Goal: Task Accomplishment & Management: Manage account settings

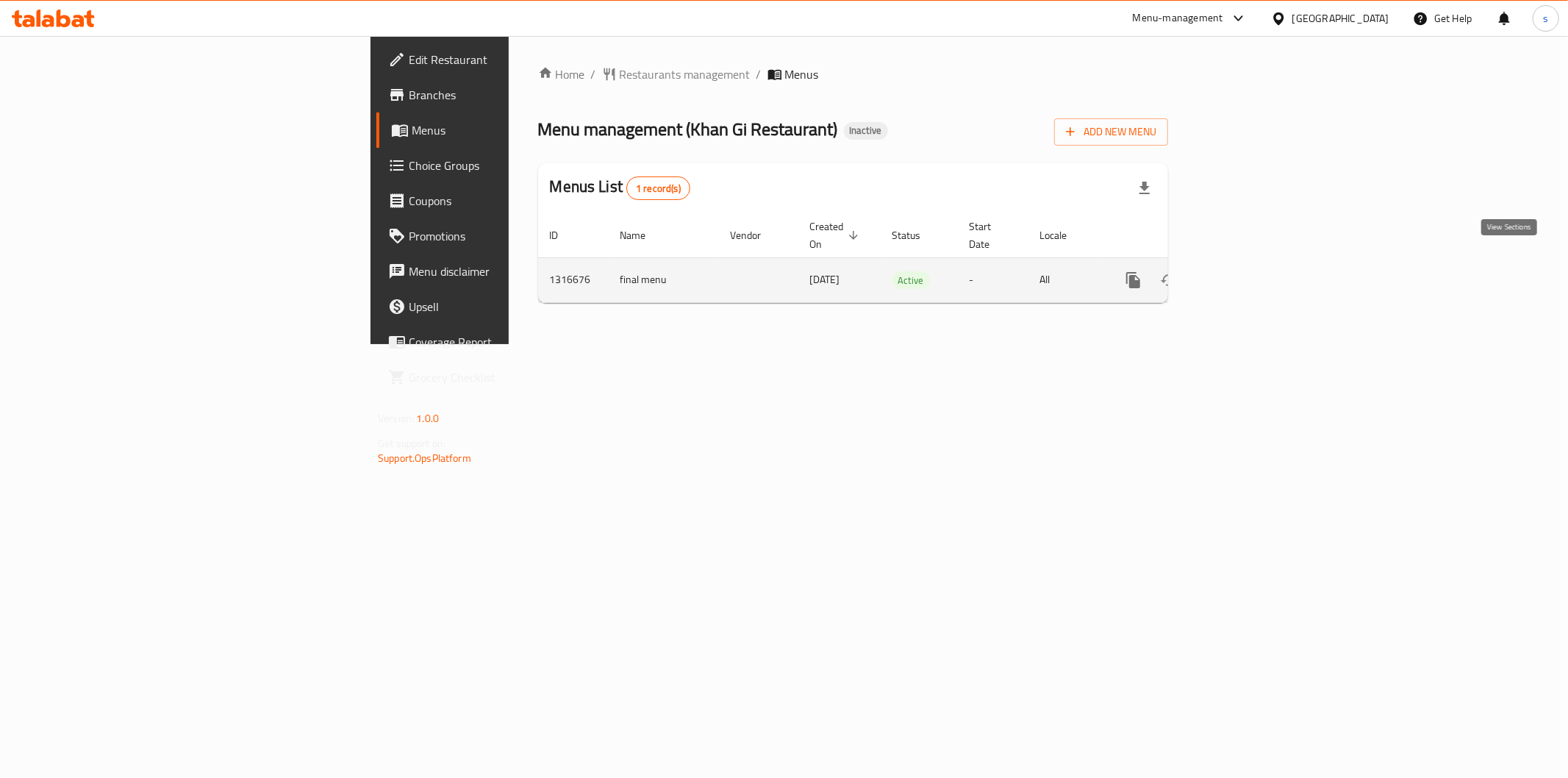
click at [1246, 274] on icon "enhanced table" at bounding box center [1239, 281] width 13 height 13
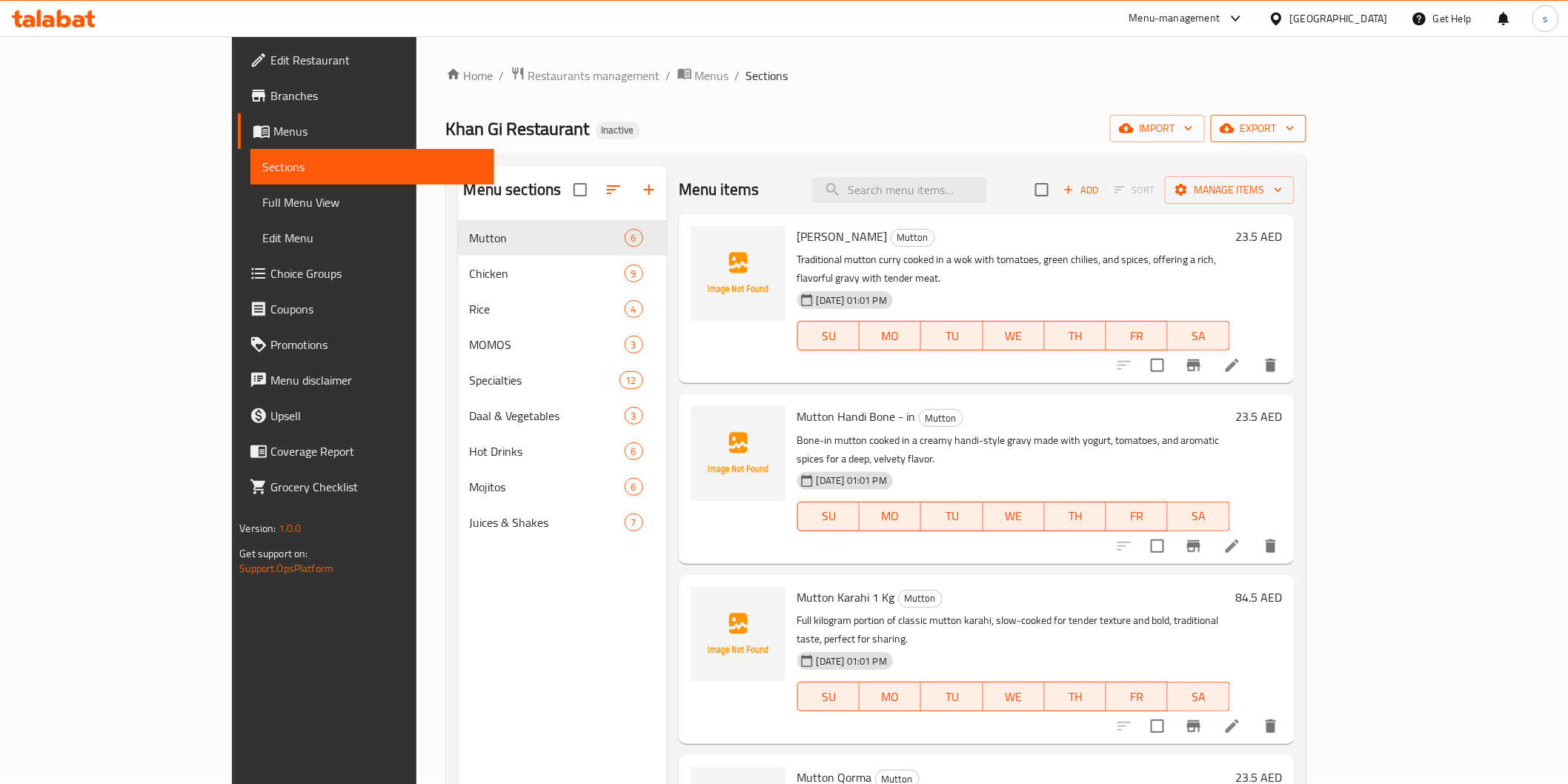
click at [1295, 129] on span "export" at bounding box center [1258, 128] width 72 height 19
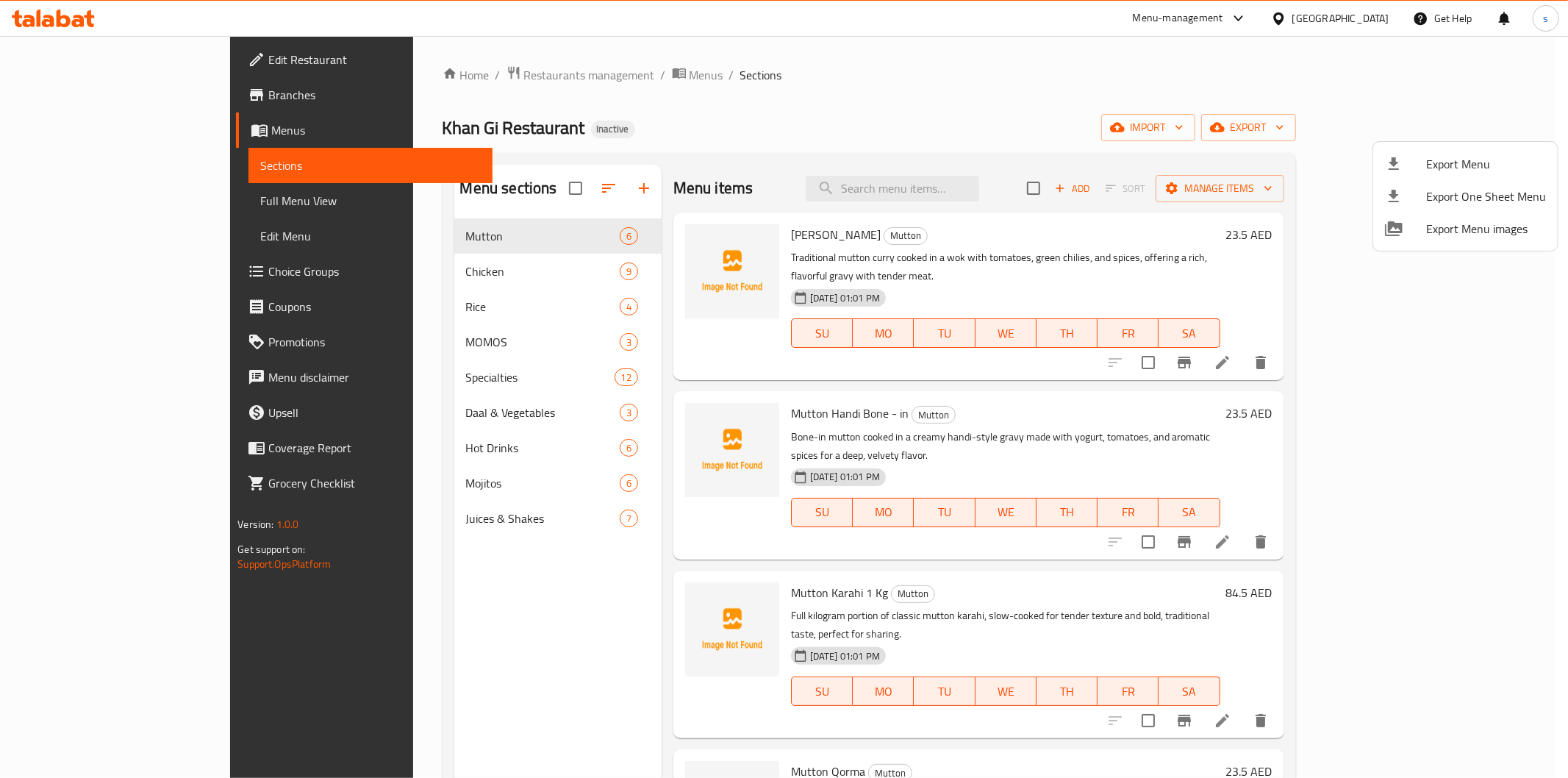
click at [1384, 130] on div at bounding box center [784, 389] width 1568 height 778
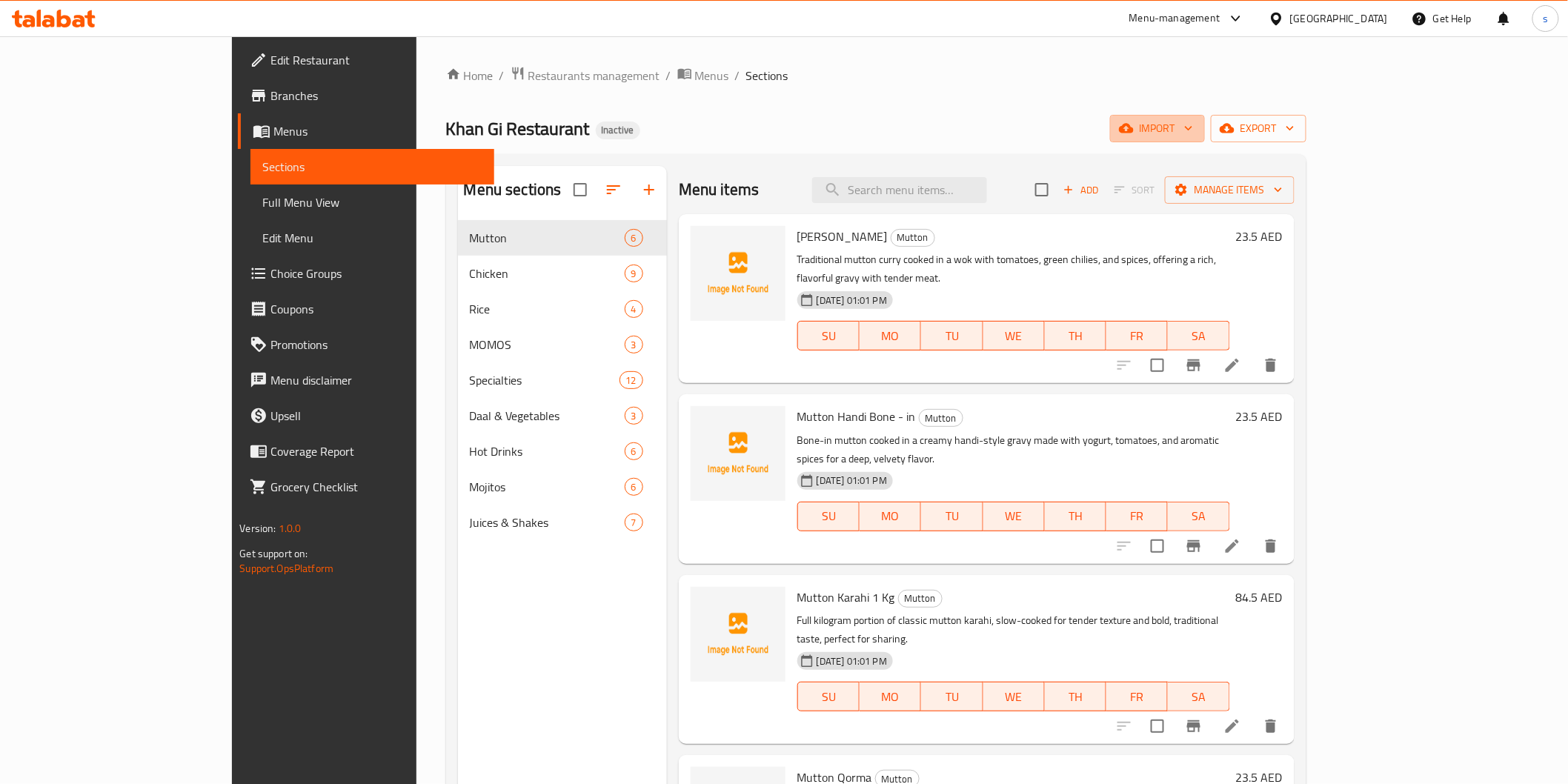
click at [1194, 131] on span "import" at bounding box center [1157, 128] width 71 height 19
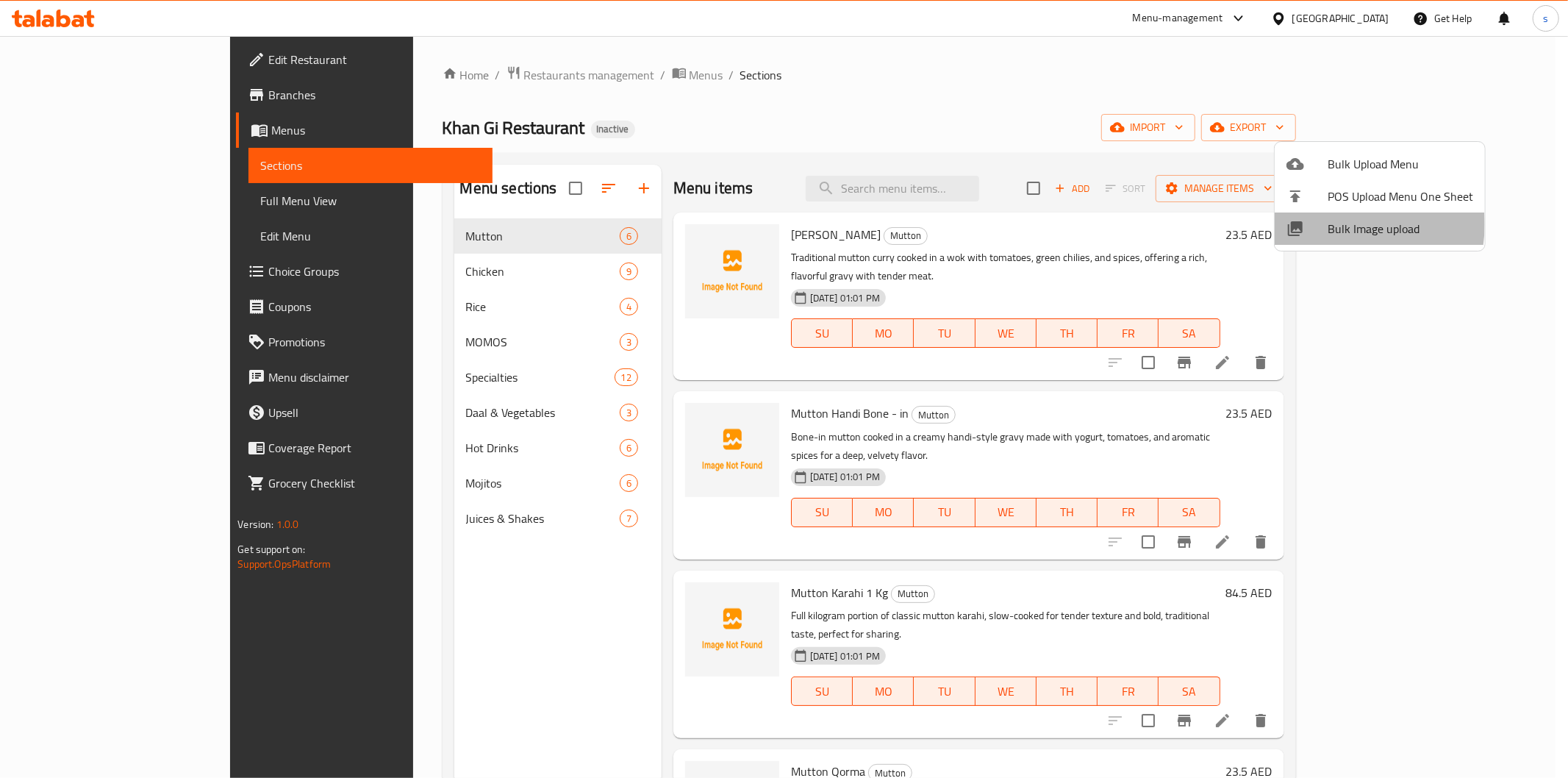
click at [1334, 224] on span "Bulk Image upload" at bounding box center [1400, 229] width 146 height 18
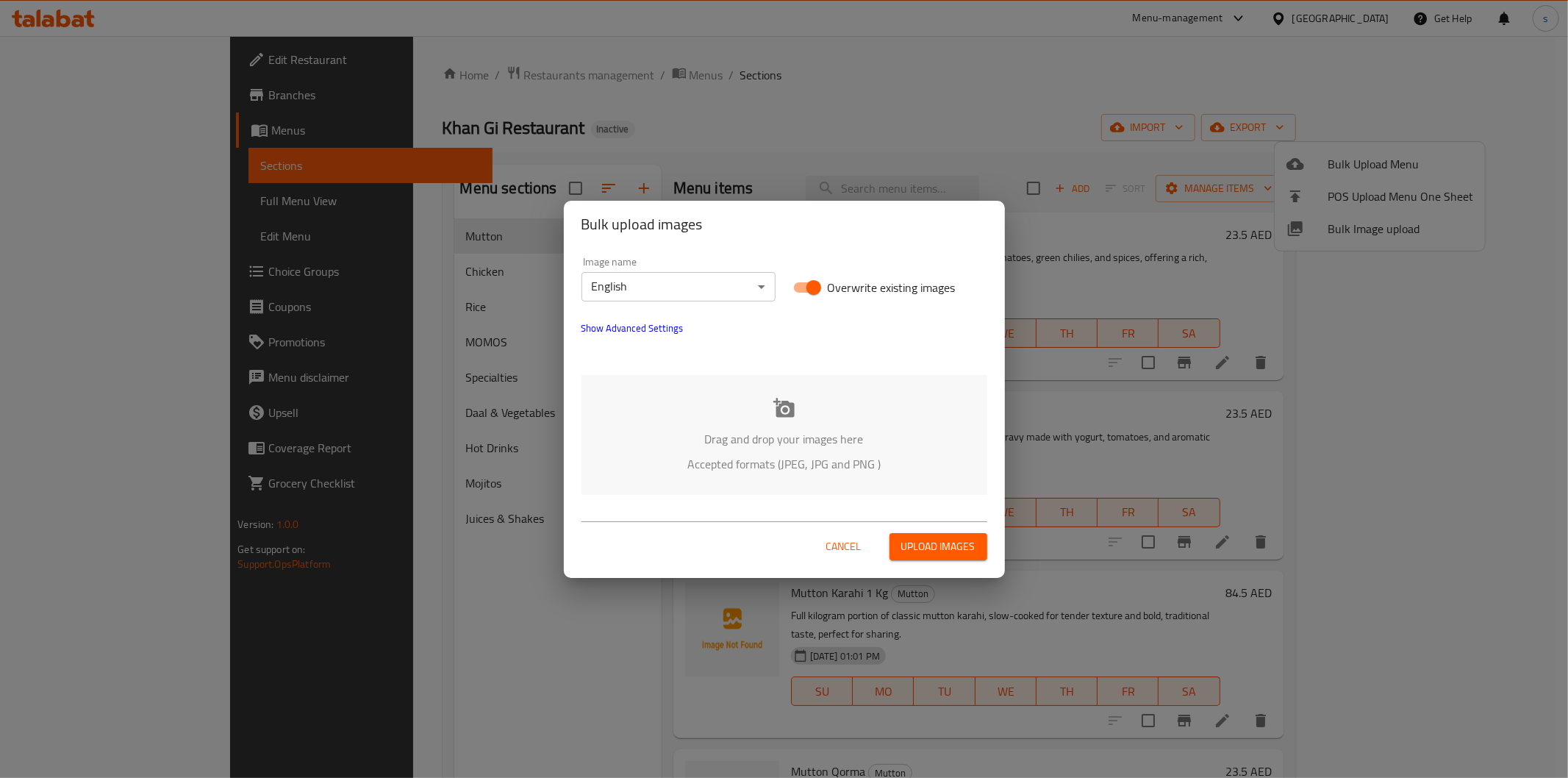
click at [1319, 116] on div "Bulk upload images Image name English ​ Overwrite existing images Show Advanced…" at bounding box center [784, 389] width 1568 height 778
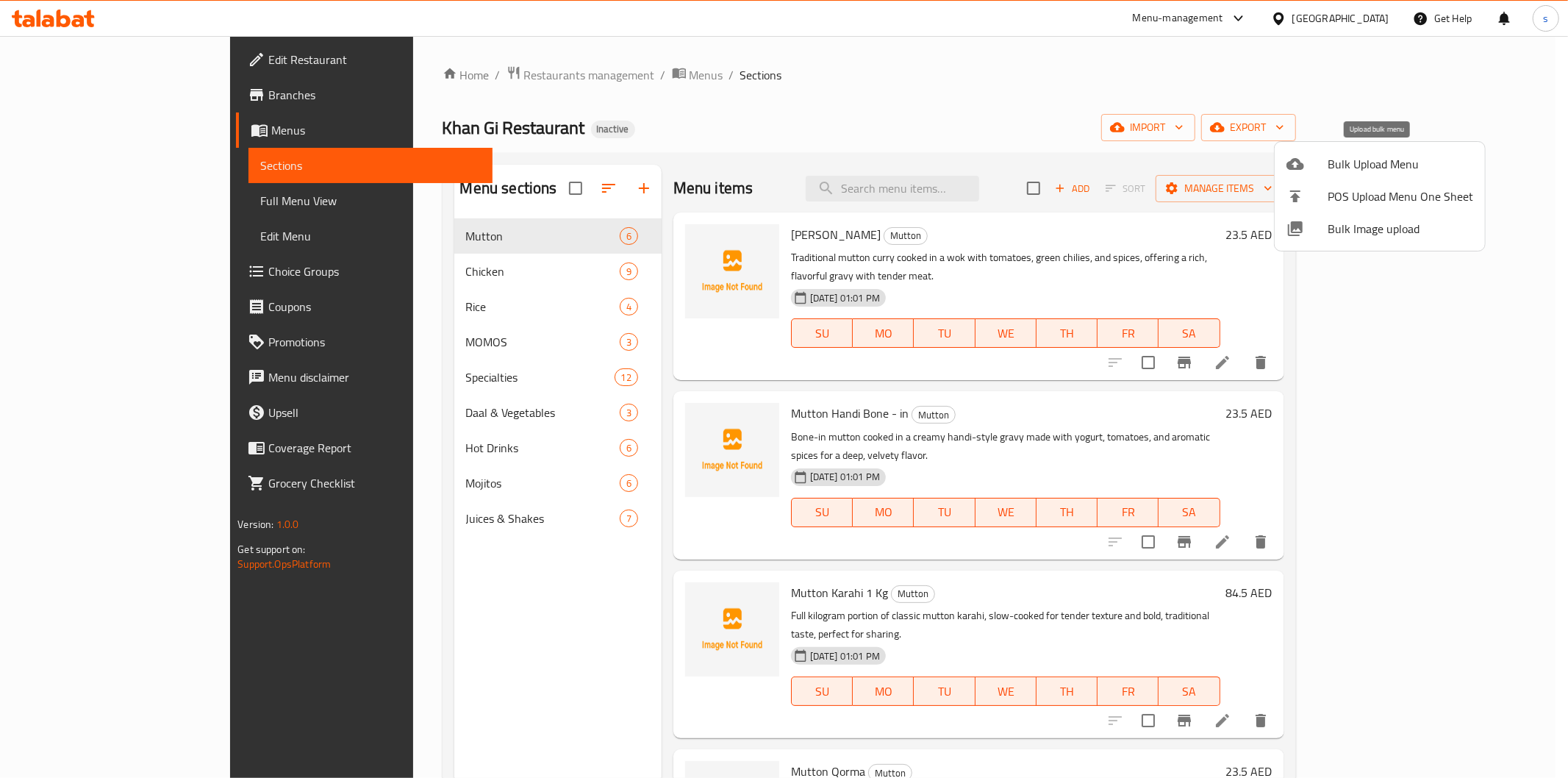
click at [1356, 161] on span "Bulk Upload Menu" at bounding box center [1400, 164] width 146 height 18
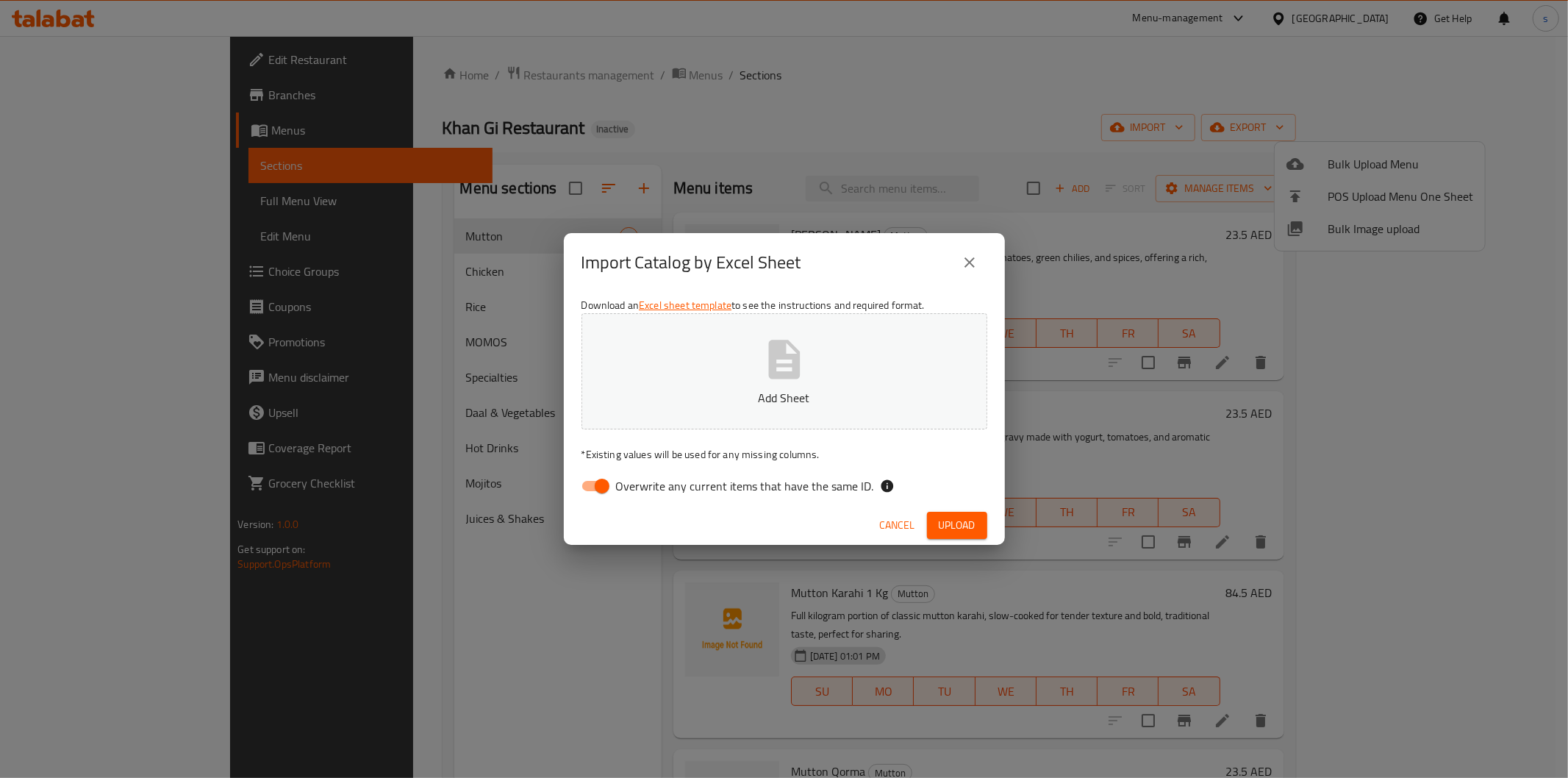
click at [630, 490] on span "Overwrite any current items that have the same ID." at bounding box center [745, 486] width 258 height 18
click at [630, 490] on input "Overwrite any current items that have the same ID." at bounding box center [602, 486] width 84 height 28
checkbox input "false"
click at [745, 372] on button "Add Sheet" at bounding box center [784, 371] width 406 height 116
click at [964, 524] on span "Upload" at bounding box center [958, 525] width 37 height 19
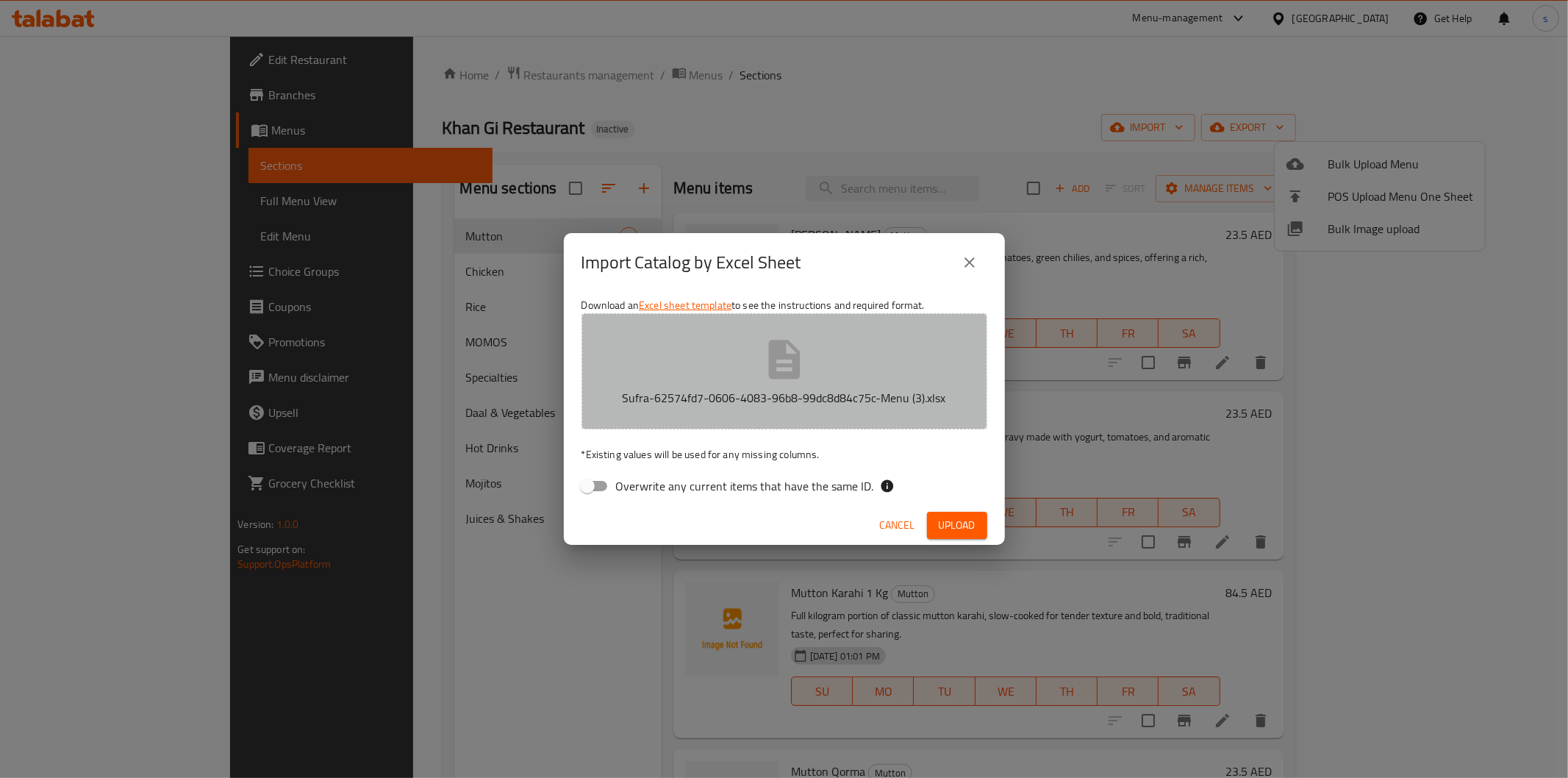
click at [815, 338] on button "Sufra-62574fd7-0606-4083-96b8-99dc8d84c75c-Menu (3).xlsx" at bounding box center [784, 371] width 406 height 116
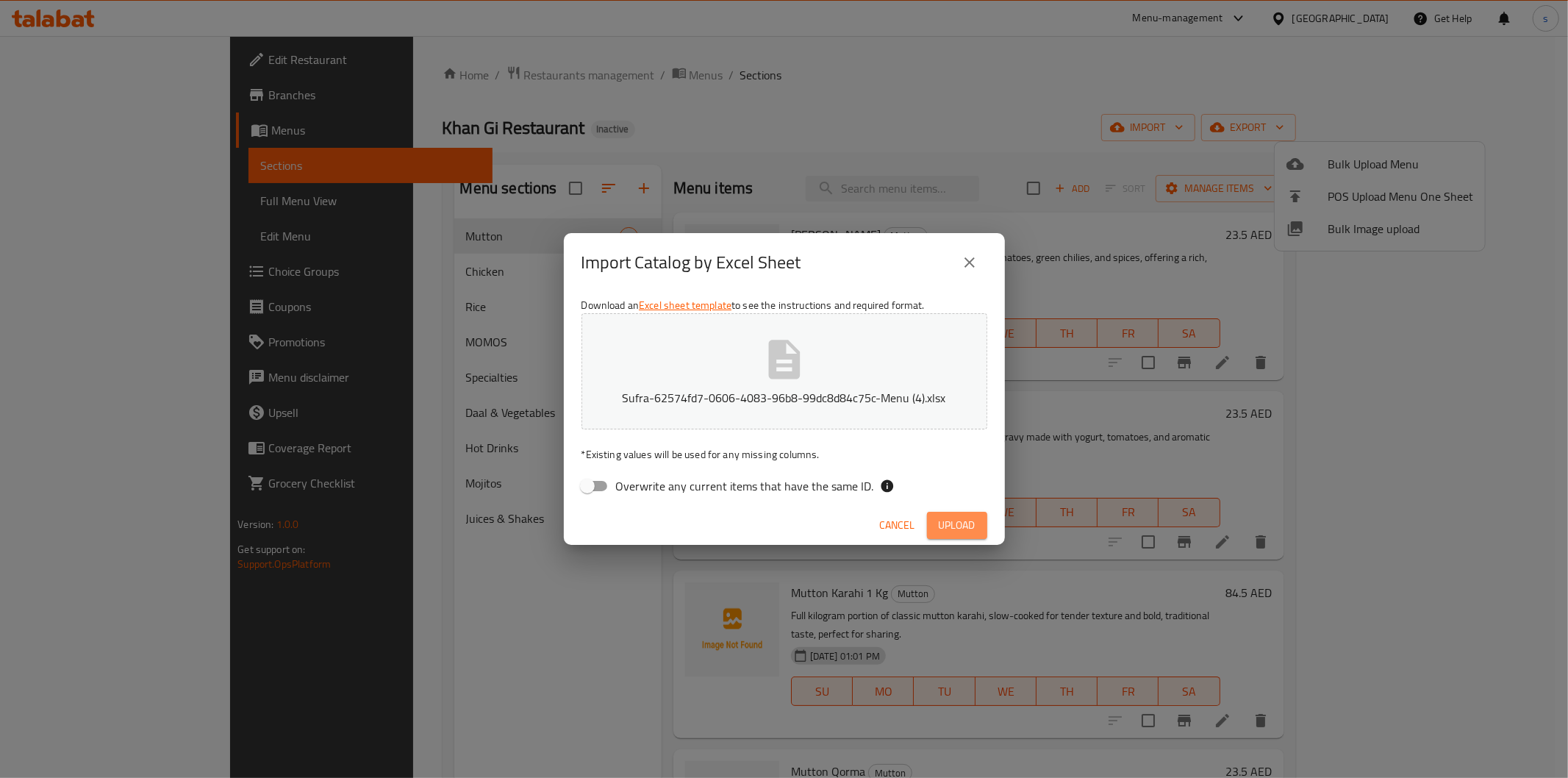
click at [972, 522] on span "Upload" at bounding box center [958, 525] width 37 height 19
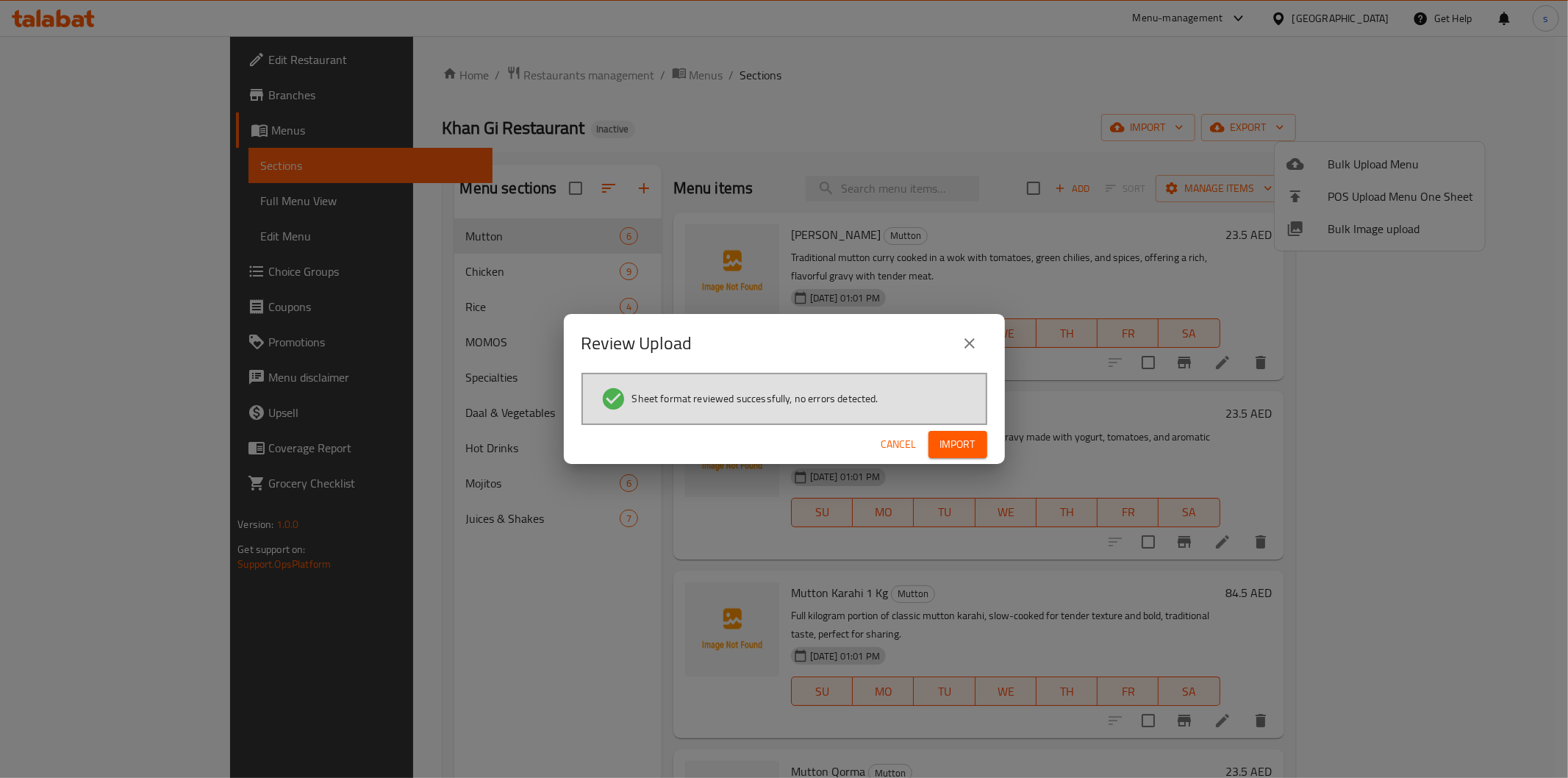
click at [951, 449] on span "Import" at bounding box center [958, 444] width 36 height 19
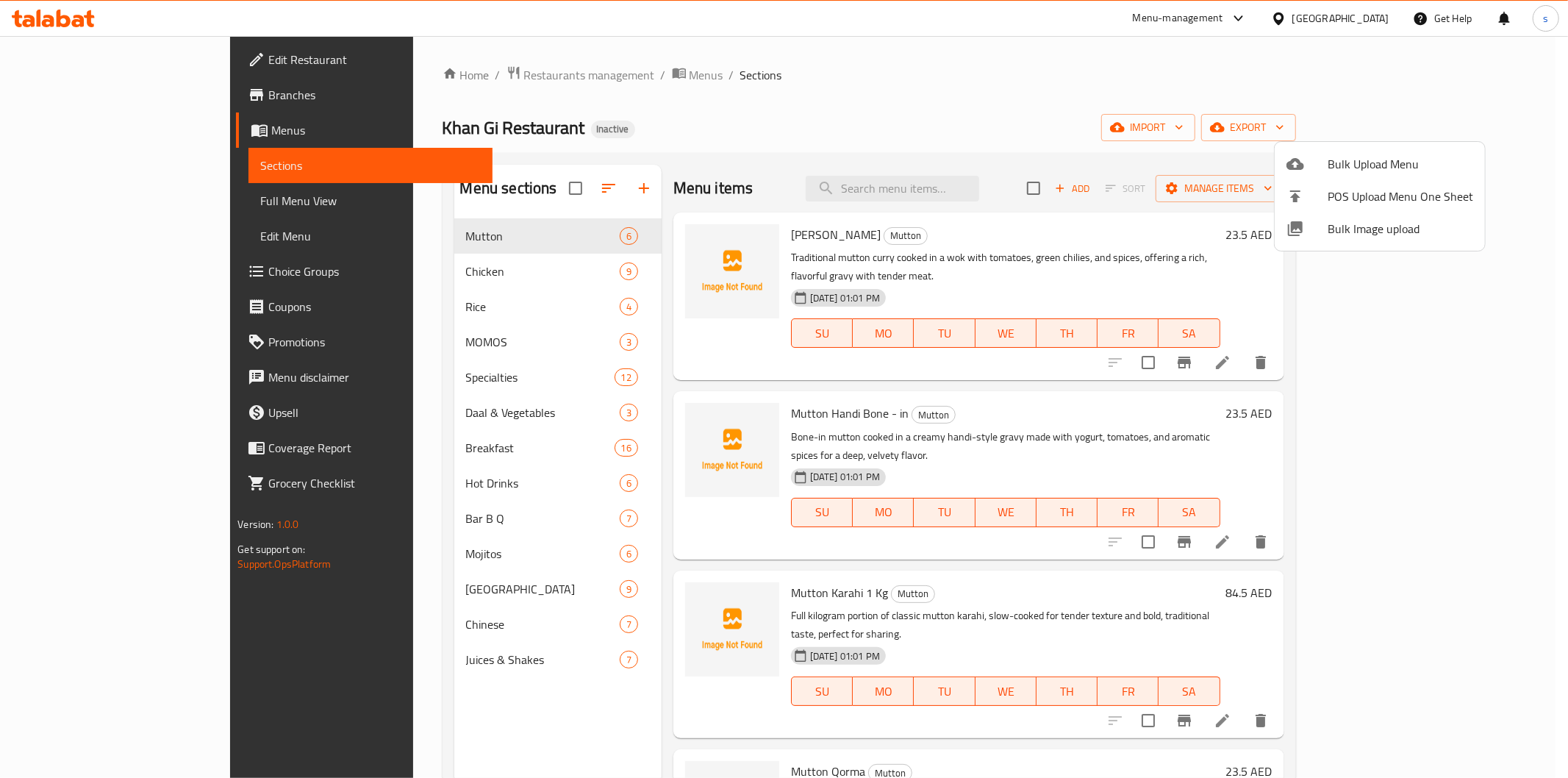
click at [75, 203] on div at bounding box center [784, 389] width 1568 height 778
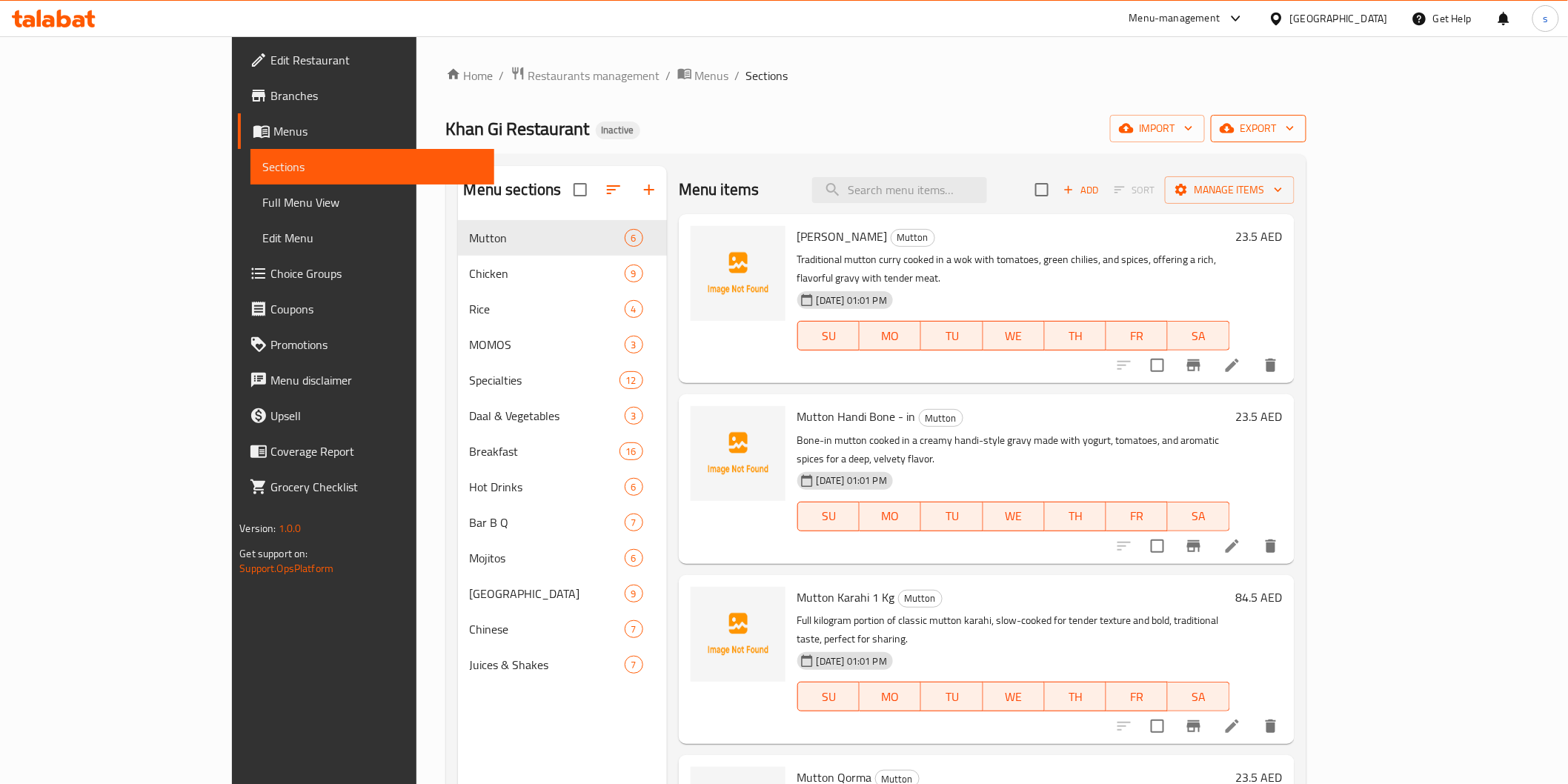
click at [1295, 128] on span "export" at bounding box center [1258, 128] width 72 height 19
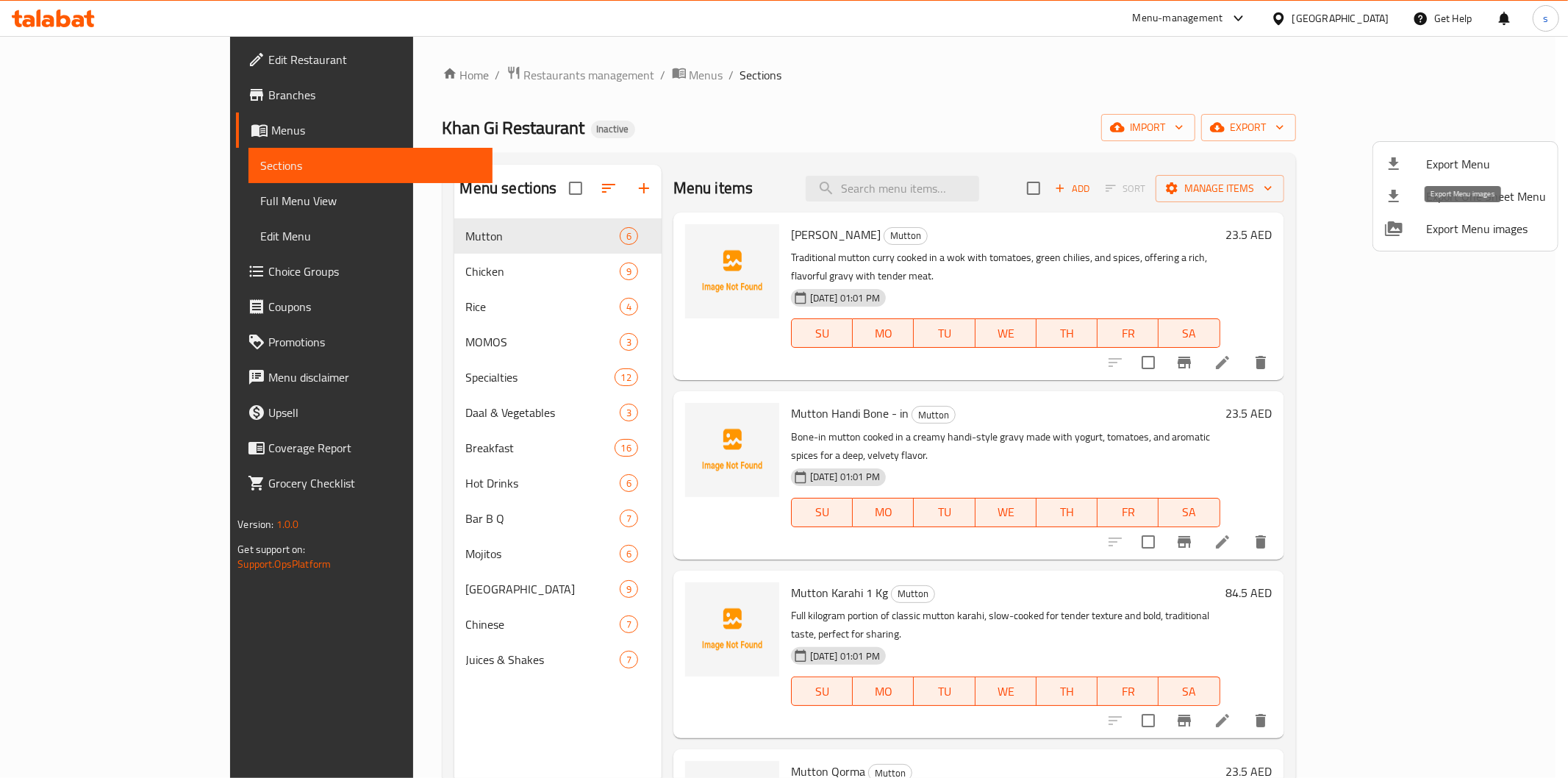
click at [1443, 228] on span "Export Menu images" at bounding box center [1486, 229] width 120 height 18
click at [1063, 79] on div at bounding box center [784, 389] width 1568 height 778
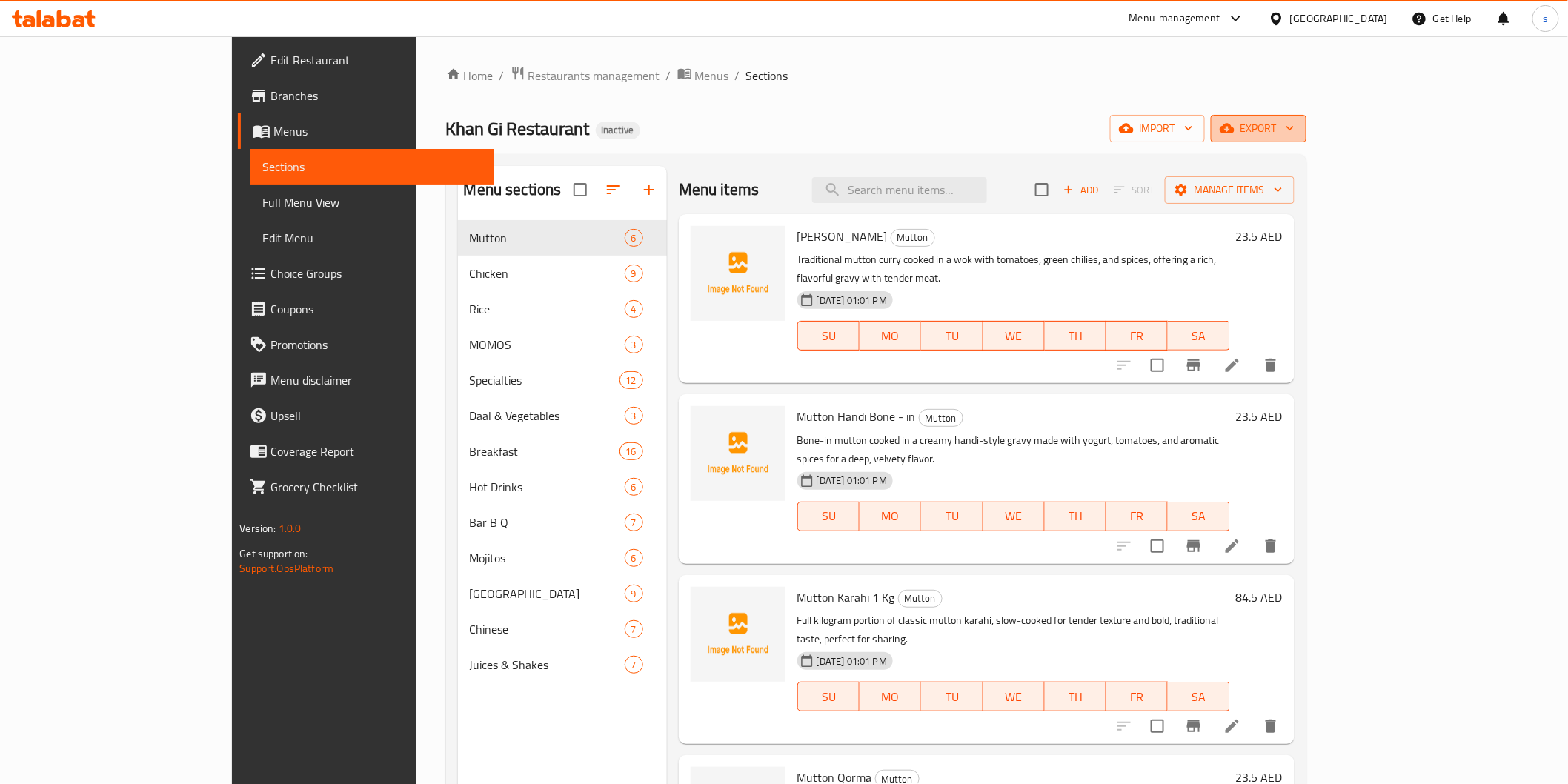
click at [1295, 134] on span "export" at bounding box center [1258, 128] width 72 height 19
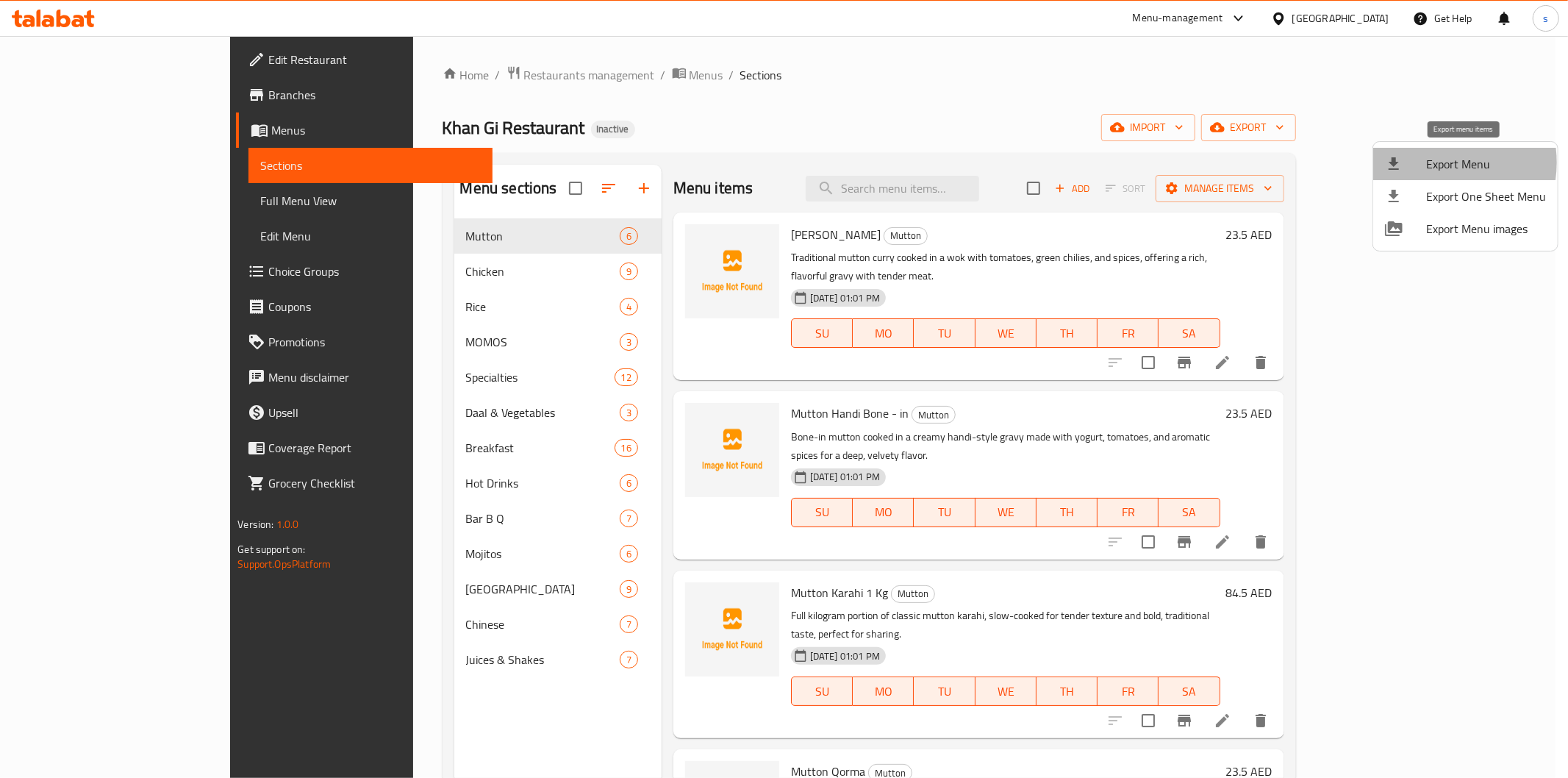
click at [1434, 162] on span "Export Menu" at bounding box center [1486, 164] width 120 height 18
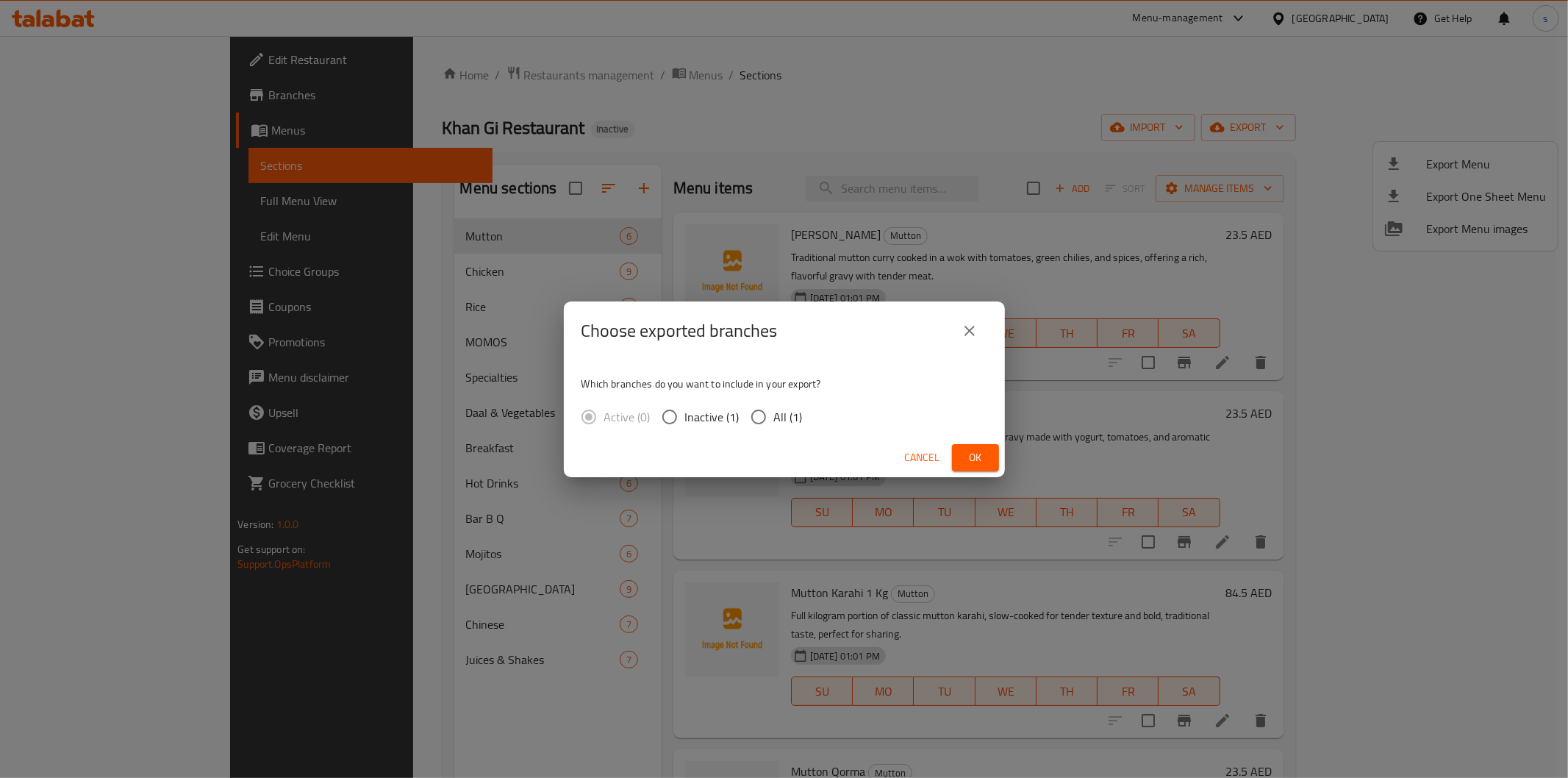
click at [781, 412] on span "All (1)" at bounding box center [788, 417] width 29 height 18
click at [774, 412] on input "All (1)" at bounding box center [758, 417] width 31 height 31
radio input "true"
click at [980, 458] on span "Ok" at bounding box center [975, 457] width 24 height 19
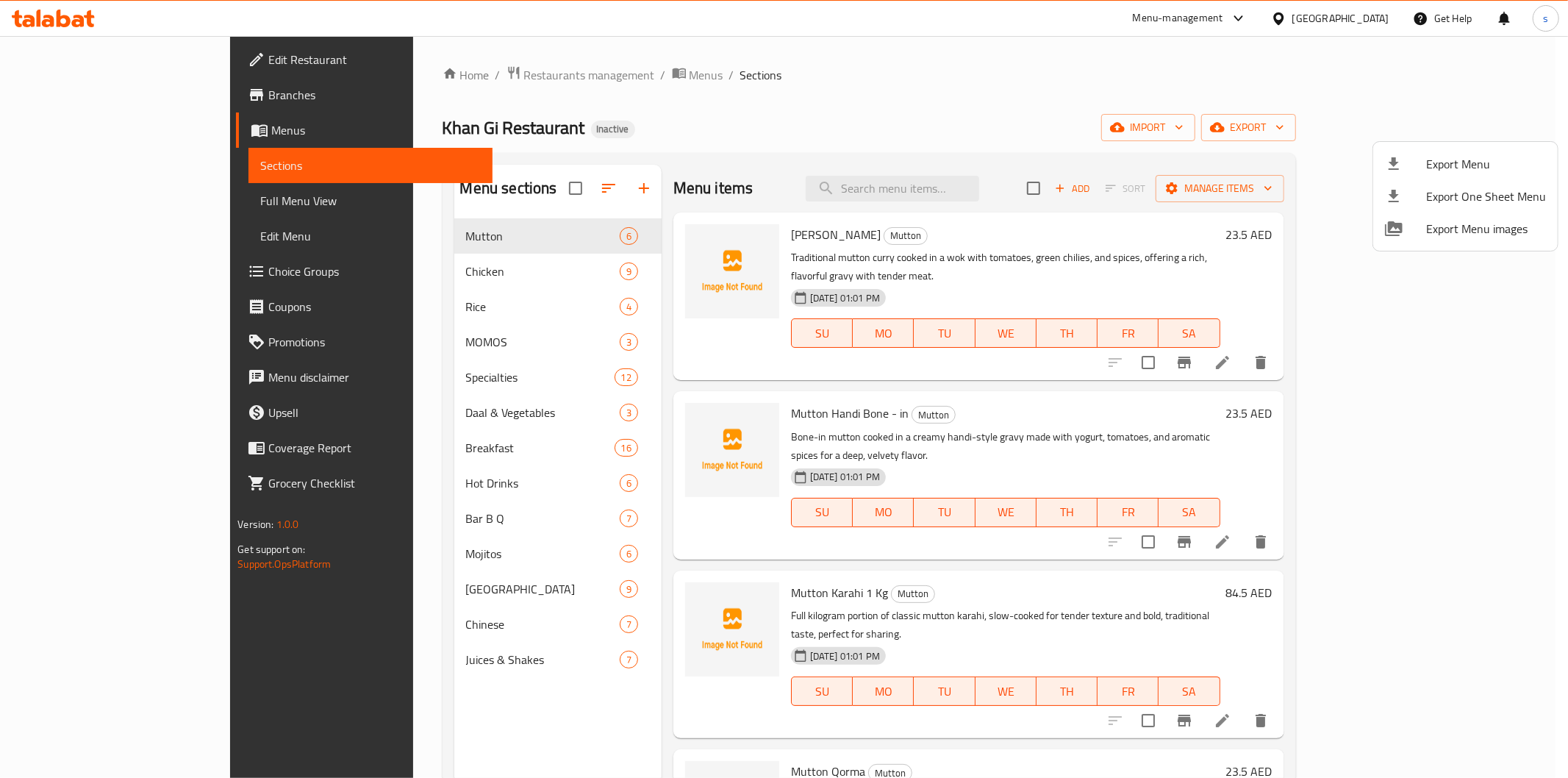
click at [810, 135] on div at bounding box center [784, 389] width 1568 height 778
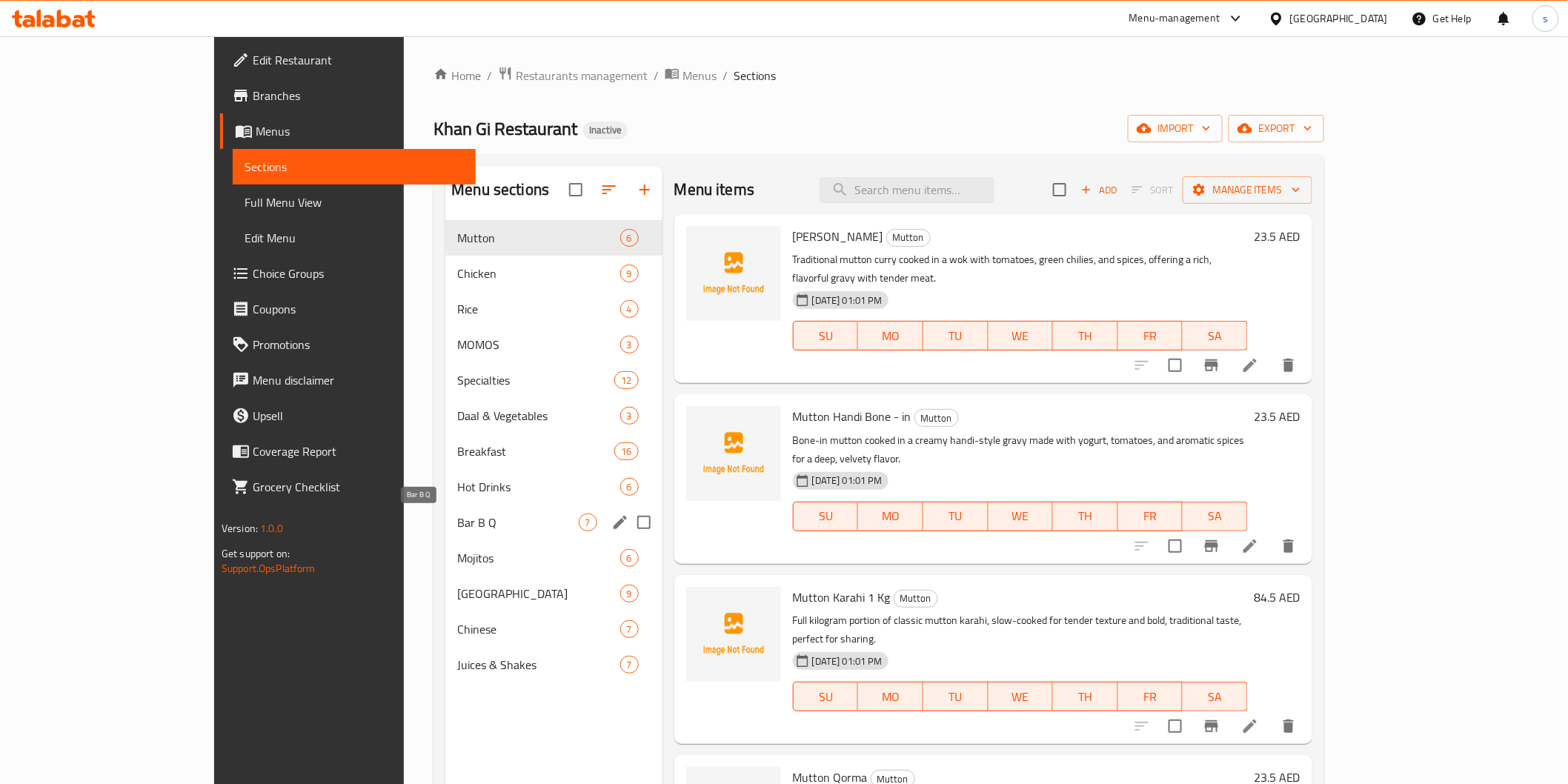
click at [457, 524] on span "Bar B Q" at bounding box center [518, 522] width 121 height 18
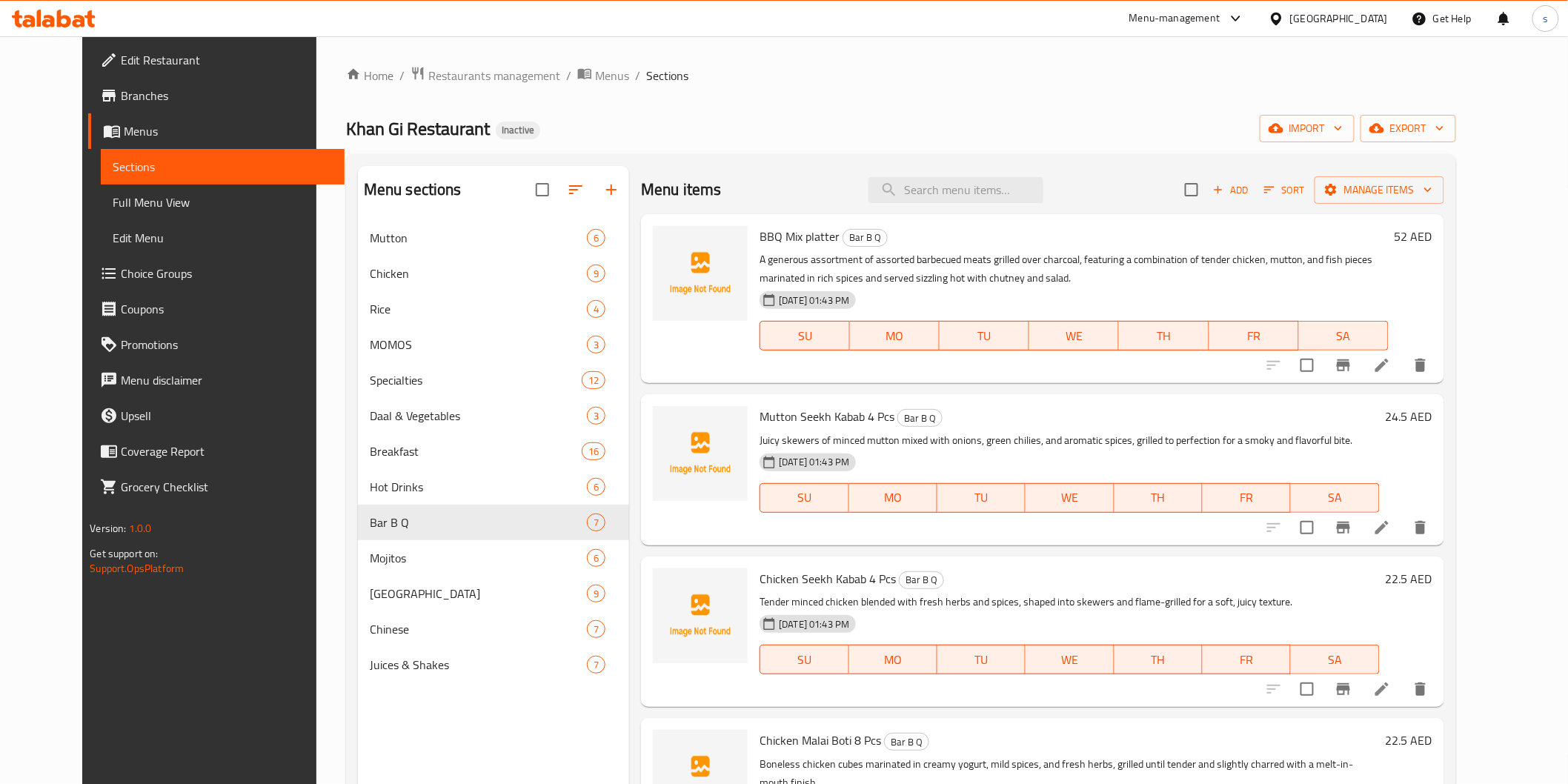
click at [113, 198] on span "Full Menu View" at bounding box center [222, 202] width 219 height 18
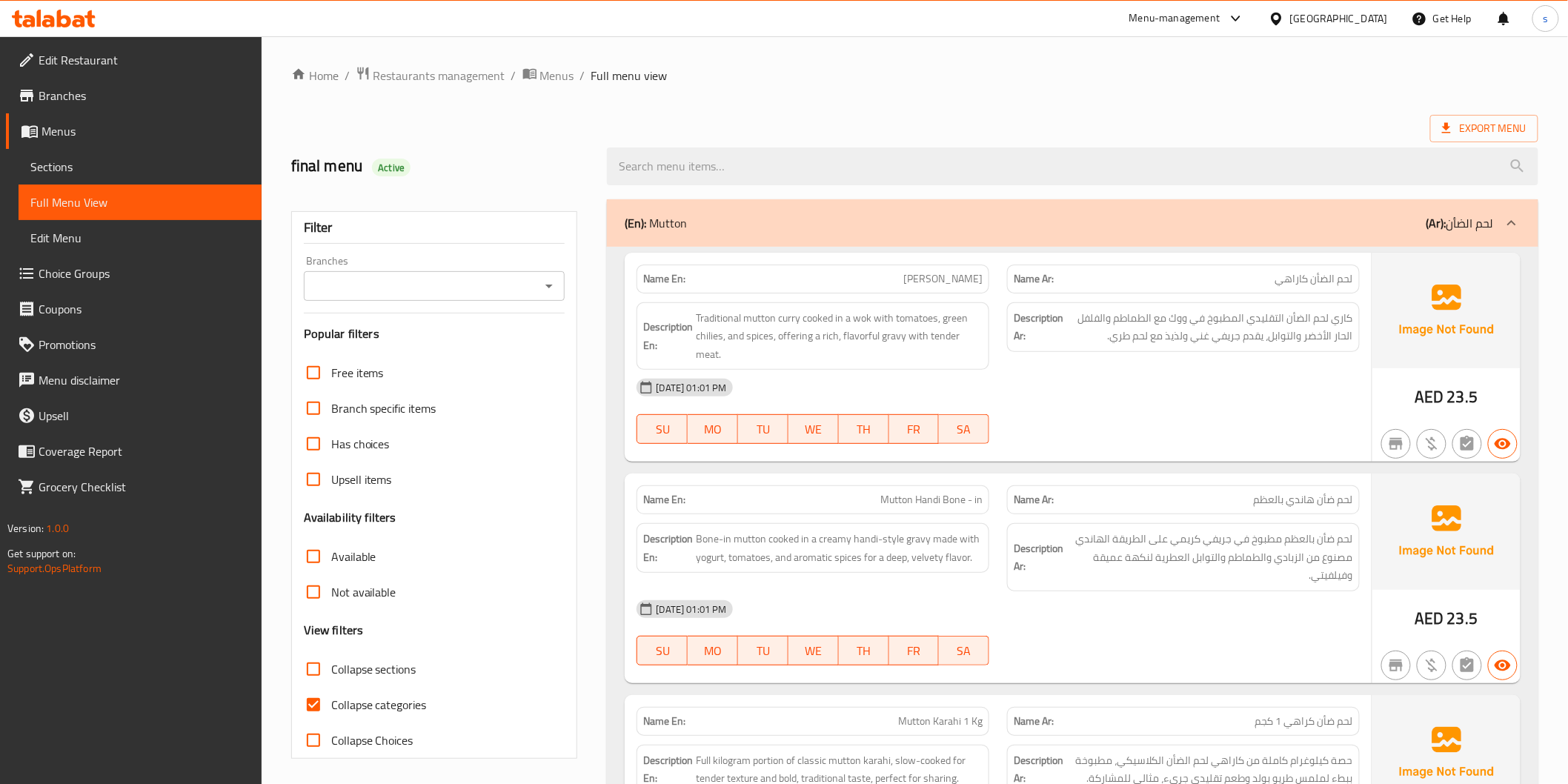
click at [74, 194] on span "Full Menu View" at bounding box center [140, 202] width 219 height 18
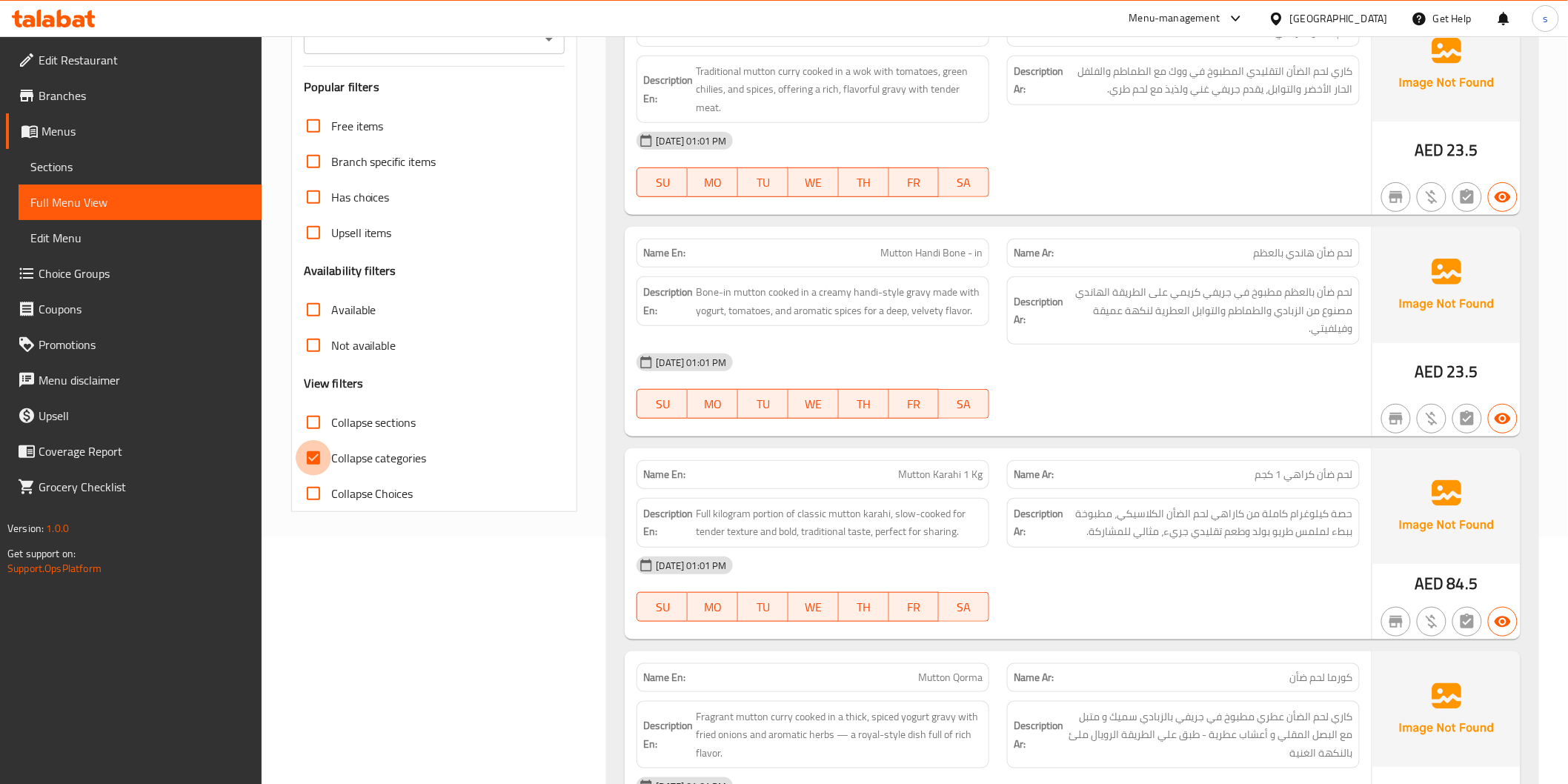
click at [307, 454] on input "Collapse categories" at bounding box center [313, 458] width 36 height 36
checkbox input "false"
click at [322, 415] on input "Collapse sections" at bounding box center [313, 422] width 36 height 36
checkbox input "true"
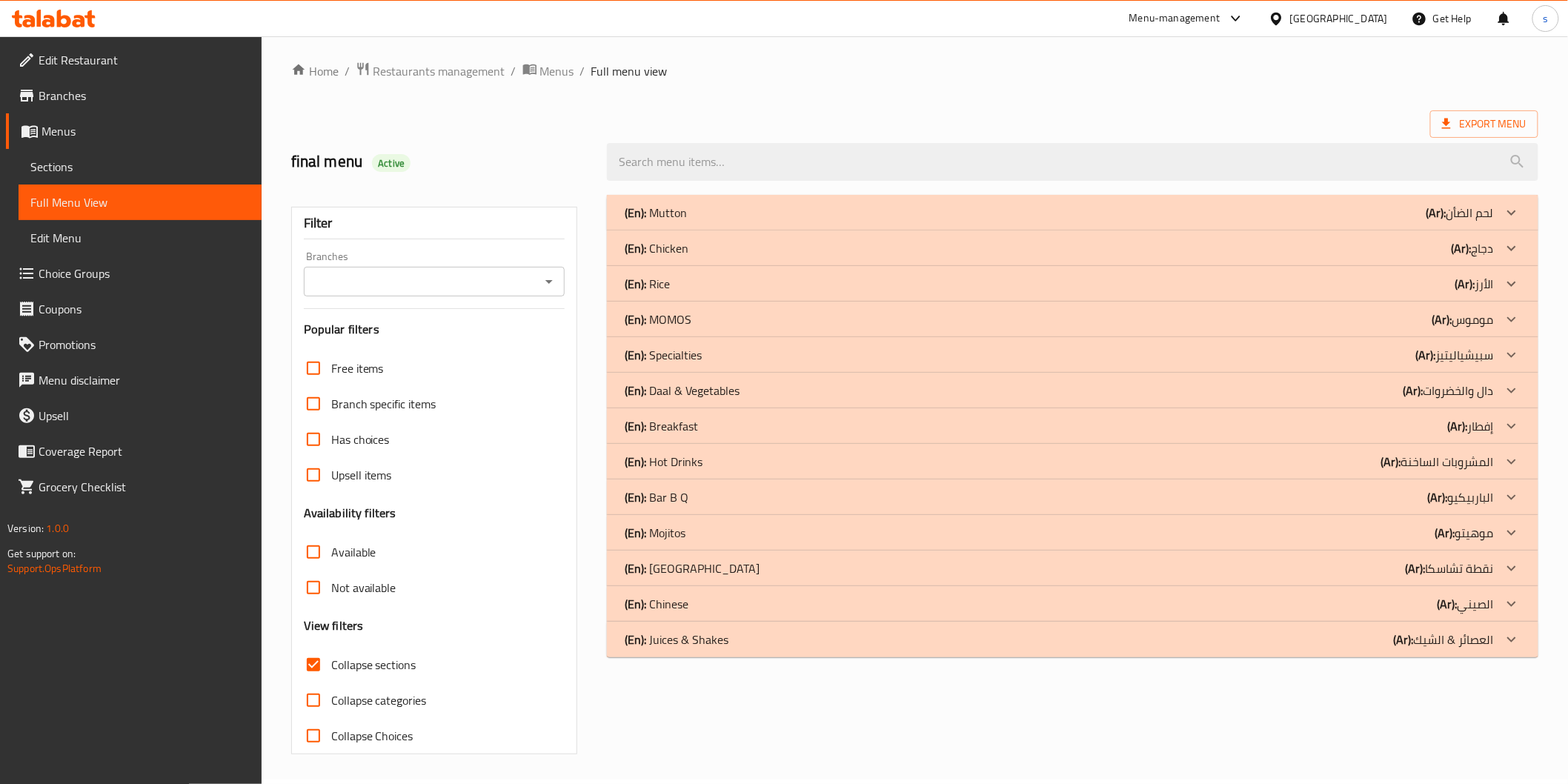
scroll to position [0, 0]
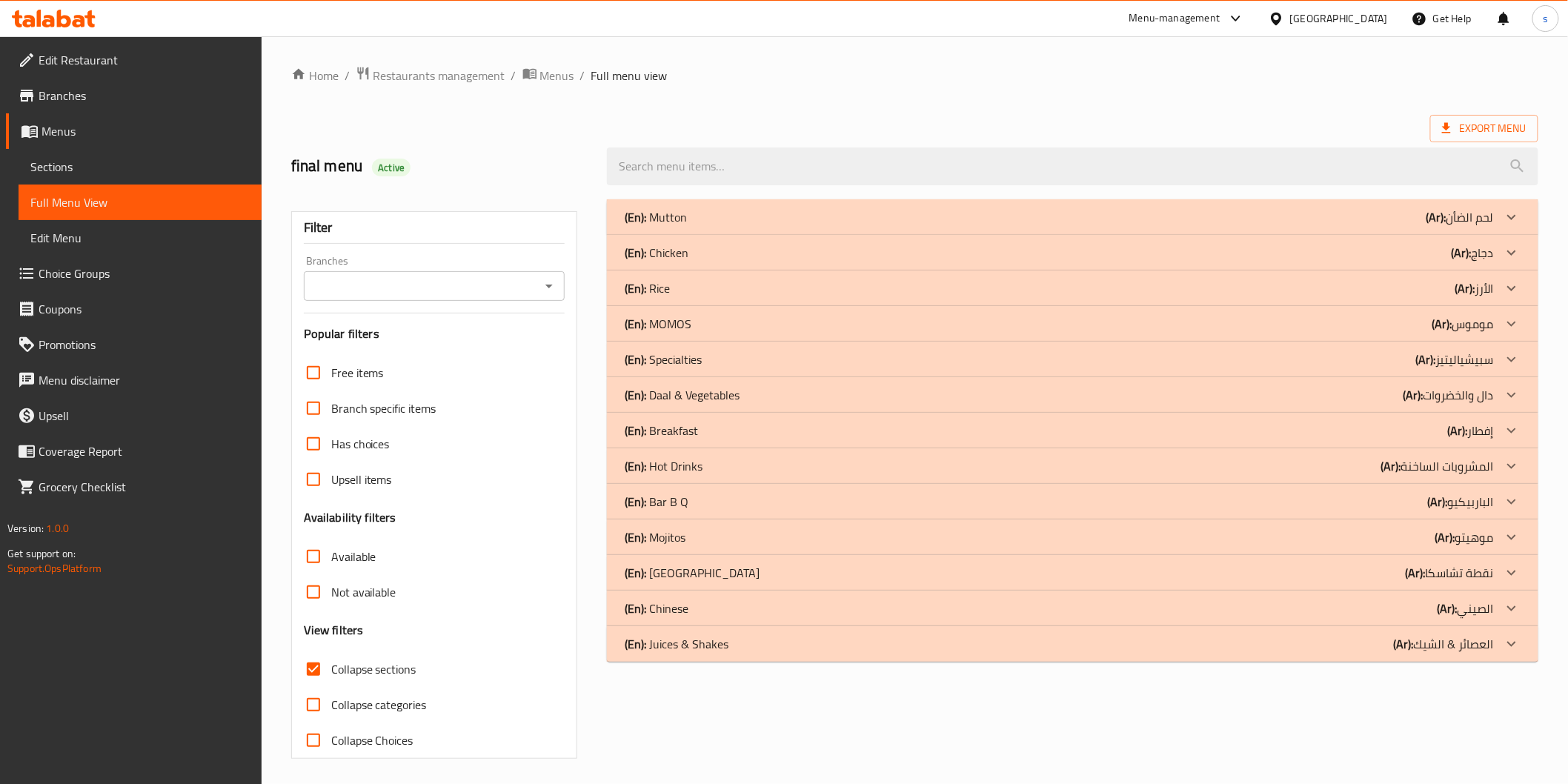
click at [1428, 603] on div "(En): Chinese (Ar): الصيني" at bounding box center [1059, 609] width 868 height 18
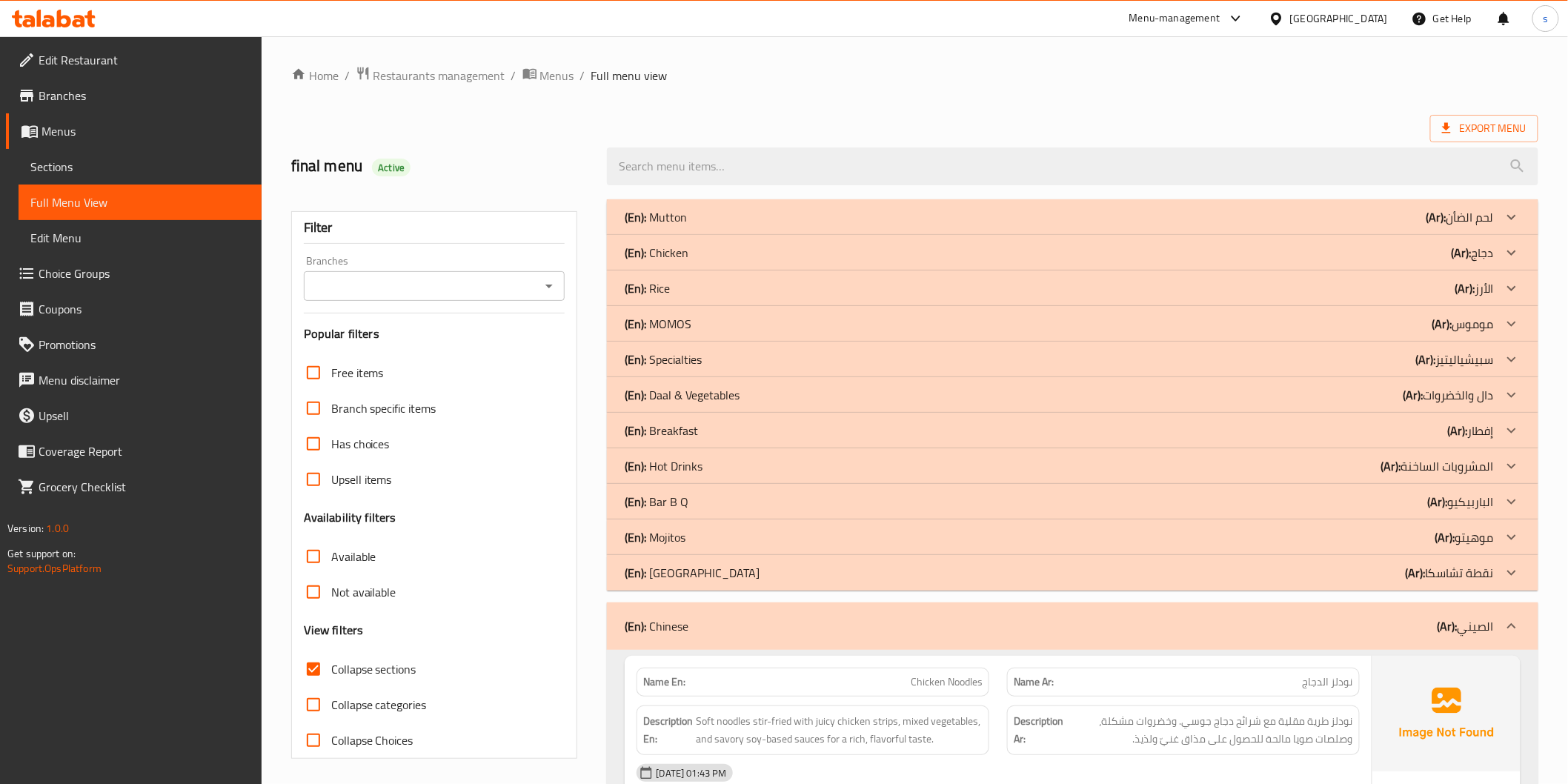
click at [1450, 501] on p "(Ar): الباربيكيو" at bounding box center [1461, 502] width 66 height 18
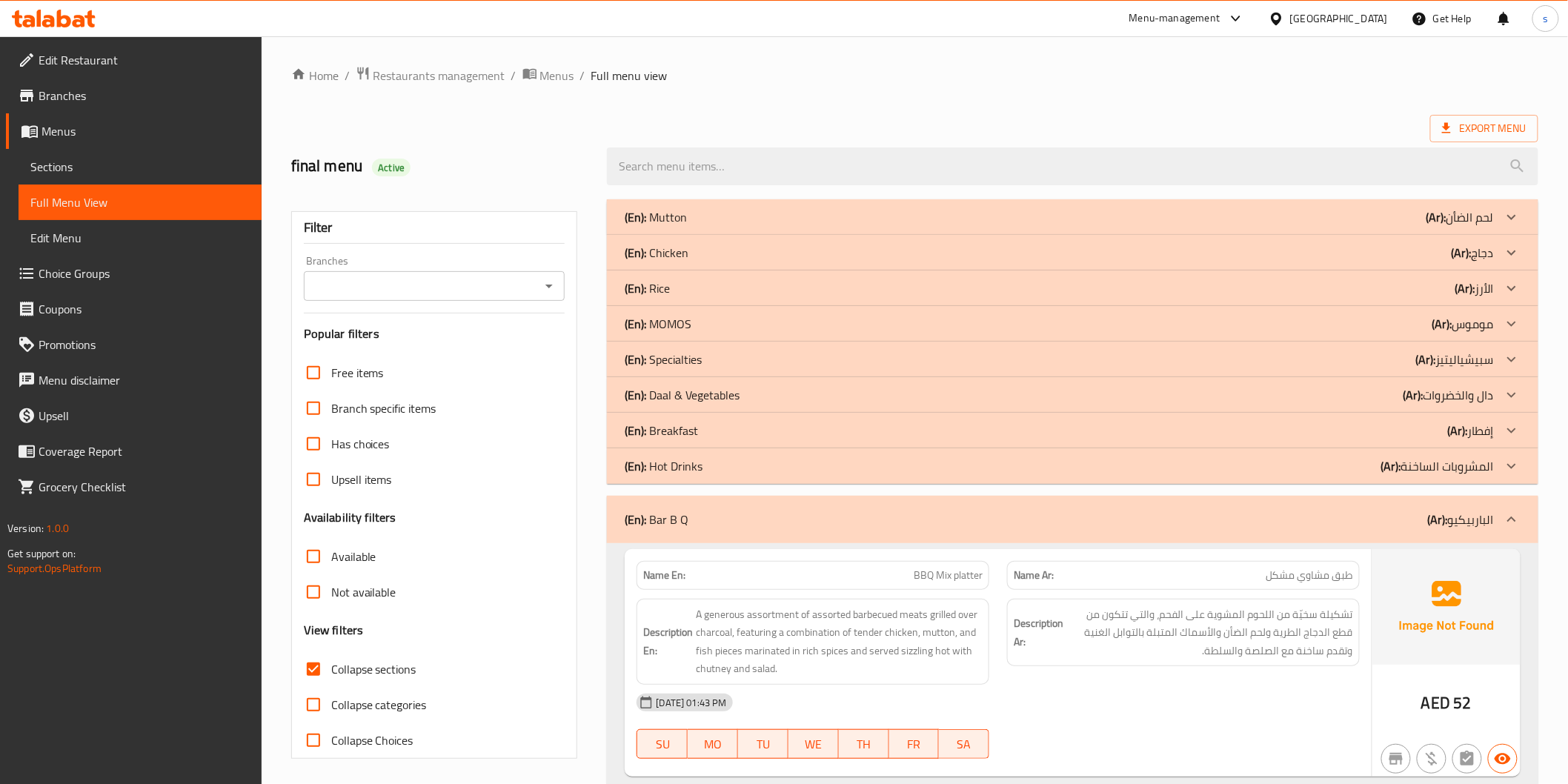
click at [1478, 427] on p "(Ar): إفطار" at bounding box center [1471, 430] width 46 height 18
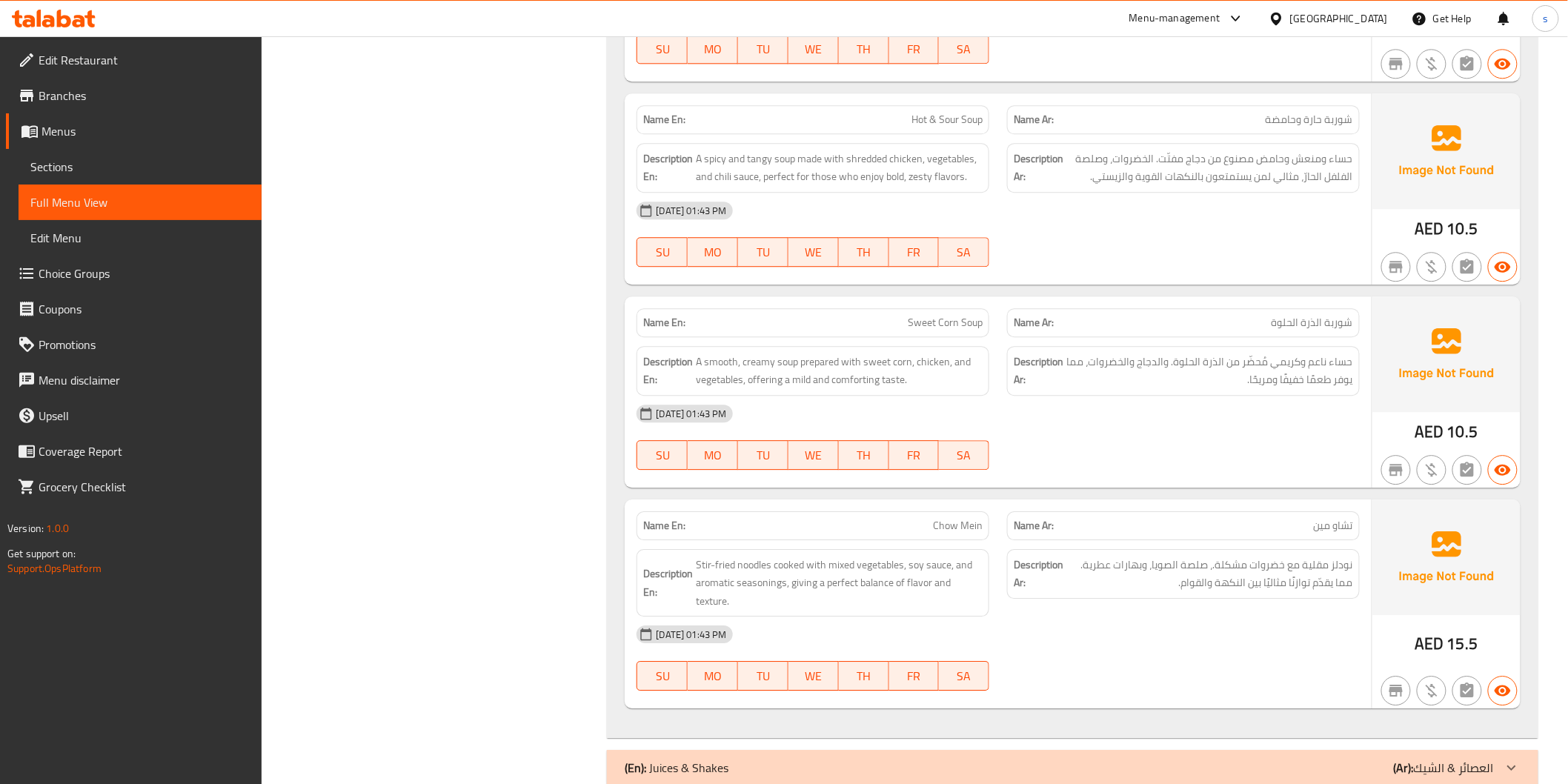
scroll to position [6310, 0]
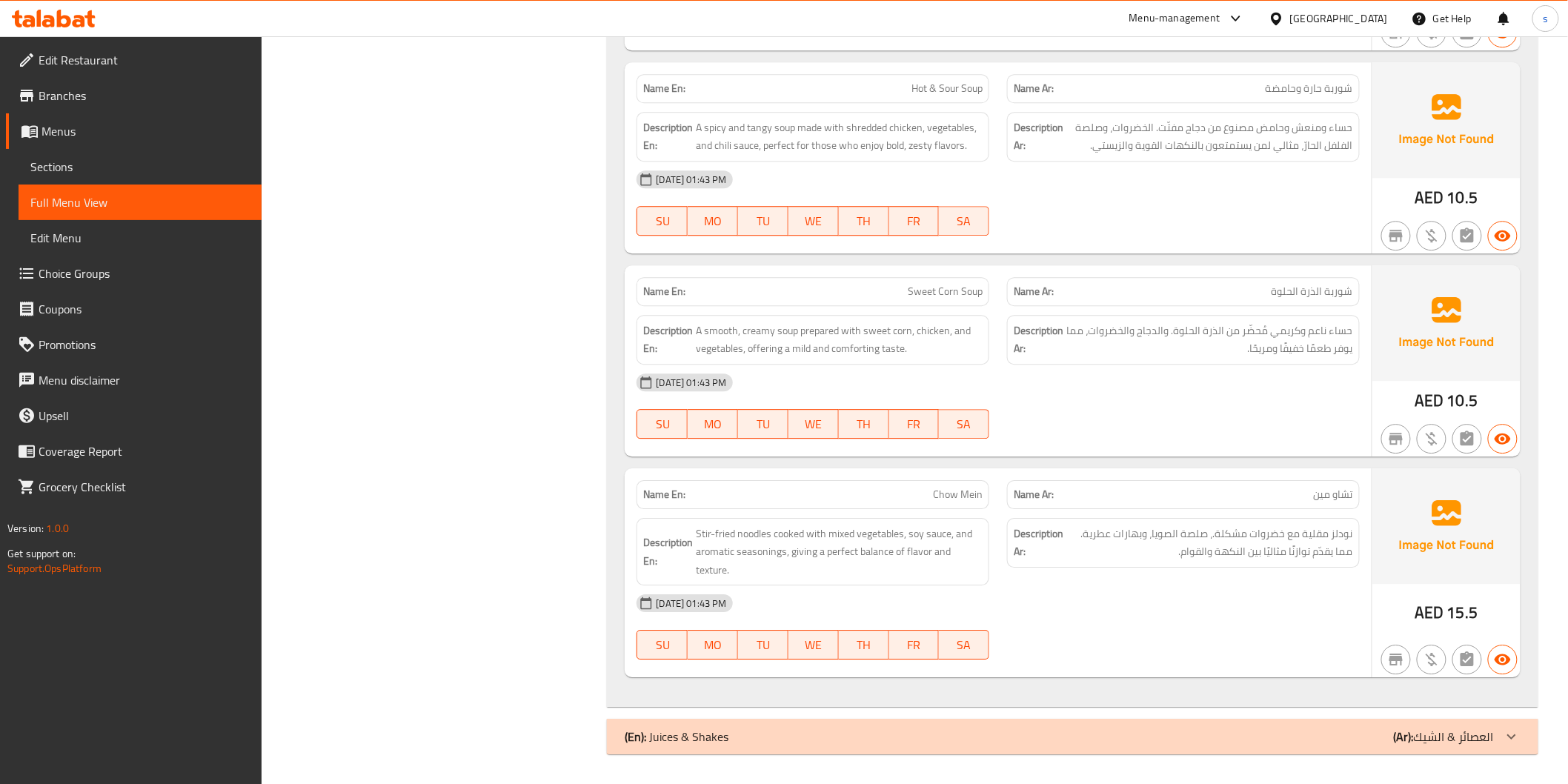
drag, startPoint x: 519, startPoint y: 345, endPoint x: 530, endPoint y: 346, distance: 11.0
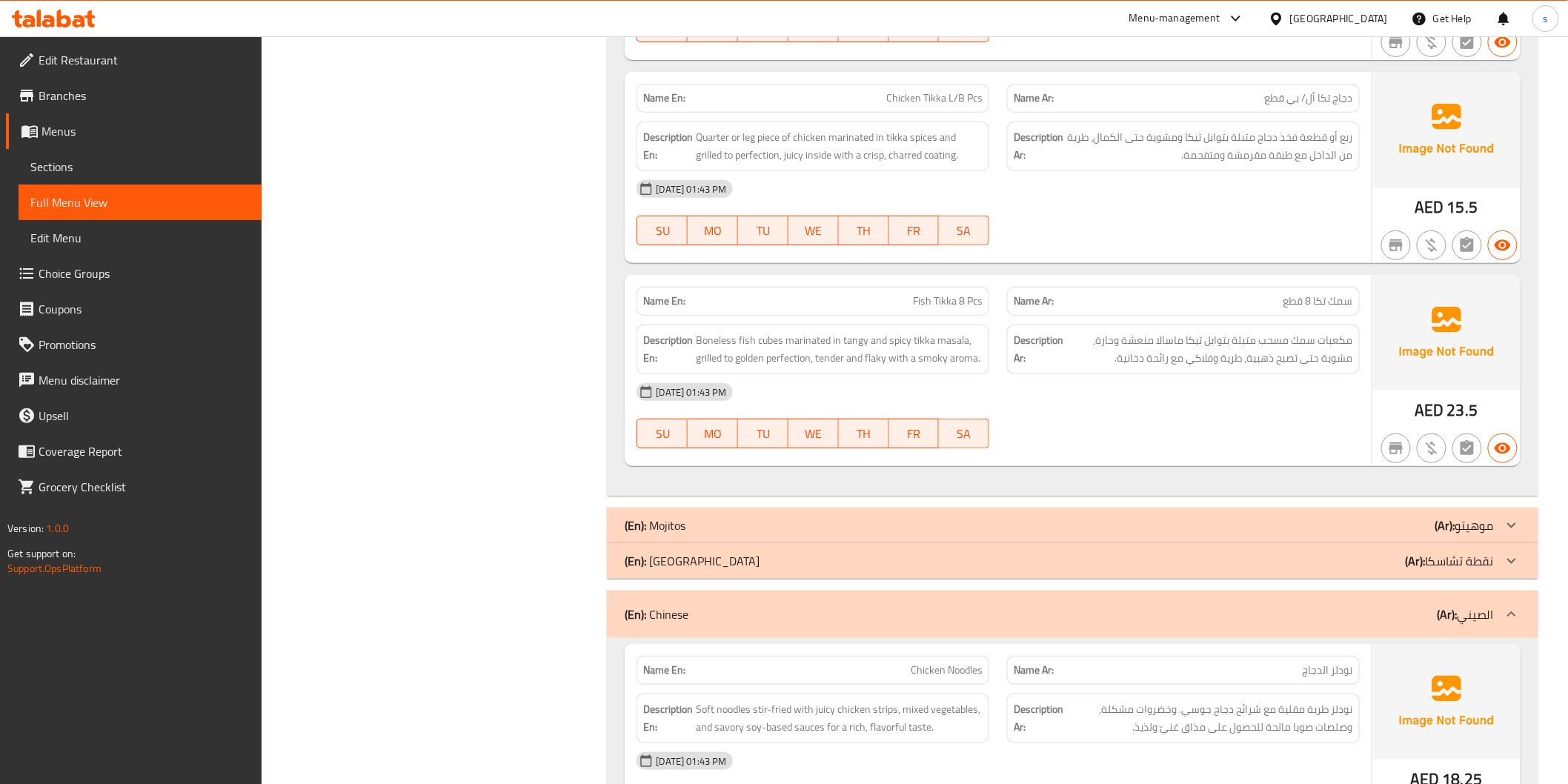
scroll to position [4828, 0]
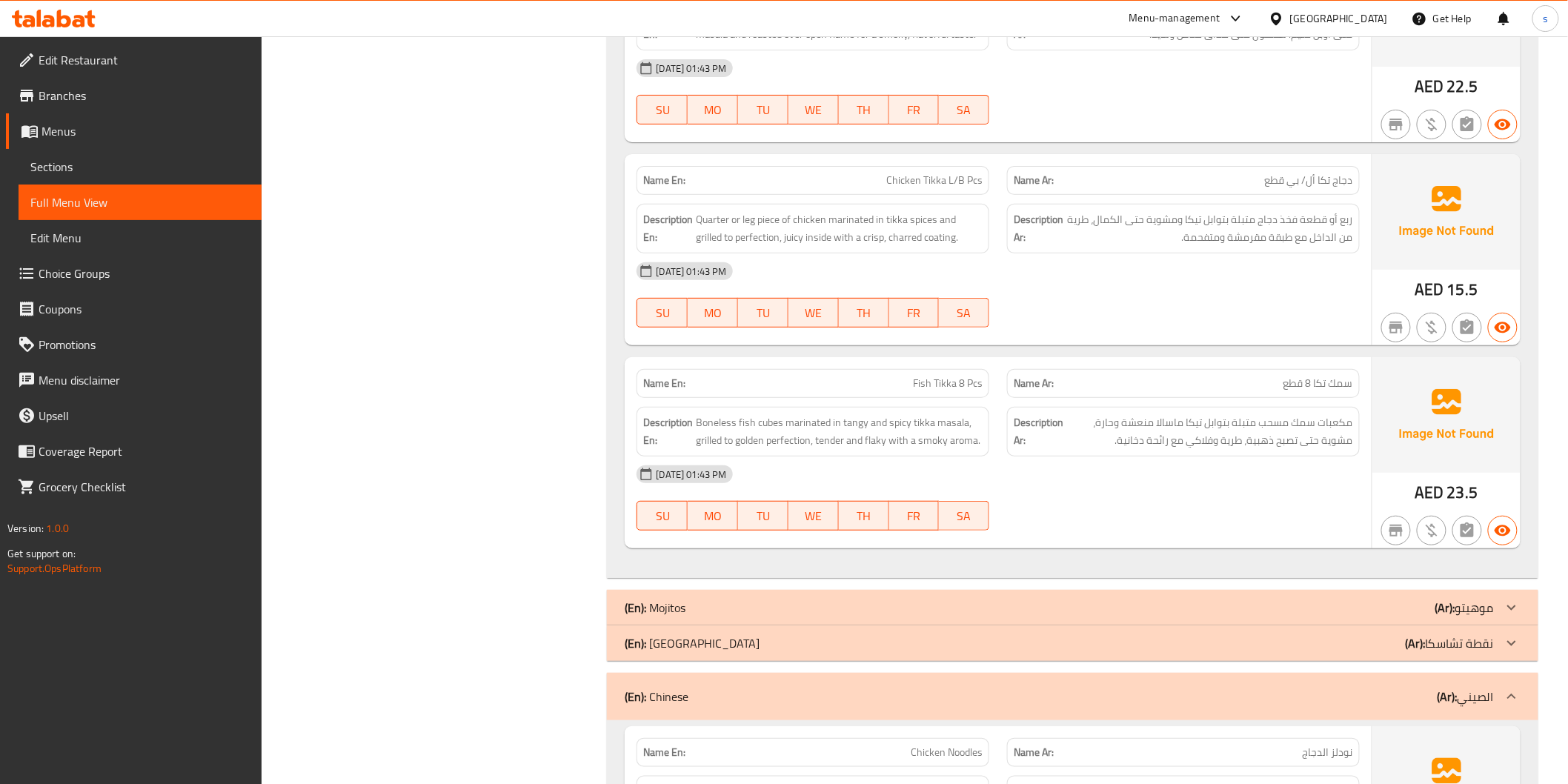
click at [1252, 641] on div "(En): Chaska Point (Ar): نقطة تشاسكا" at bounding box center [1059, 643] width 868 height 18
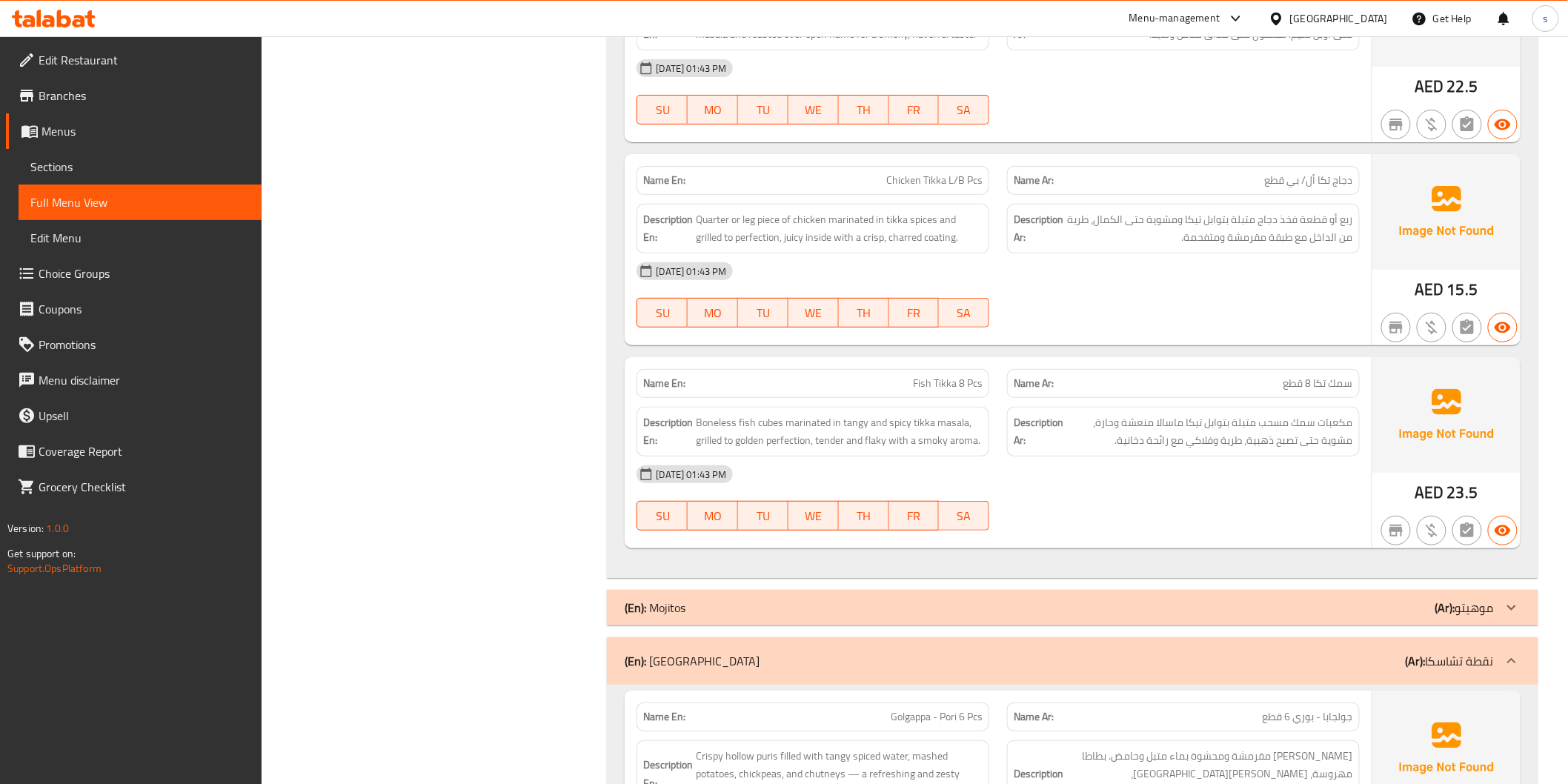
scroll to position [5240, 0]
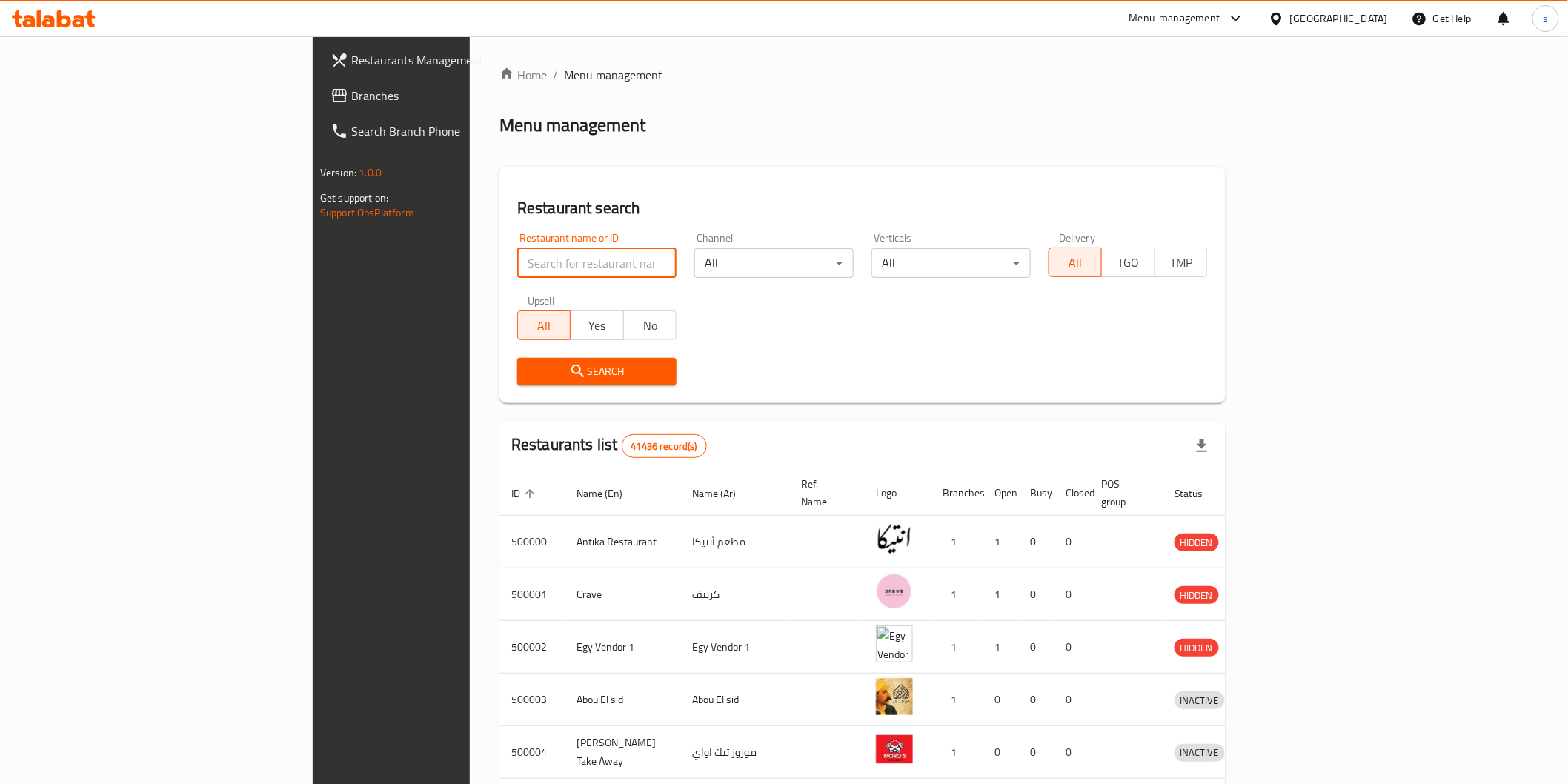
click at [527, 253] on input "search" at bounding box center [597, 263] width 160 height 30
paste input "780233"
type input "780233"
click at [1381, 28] on div "Egypt" at bounding box center [1329, 19] width 143 height 36
click at [1382, 16] on div "Egypt" at bounding box center [1339, 19] width 98 height 16
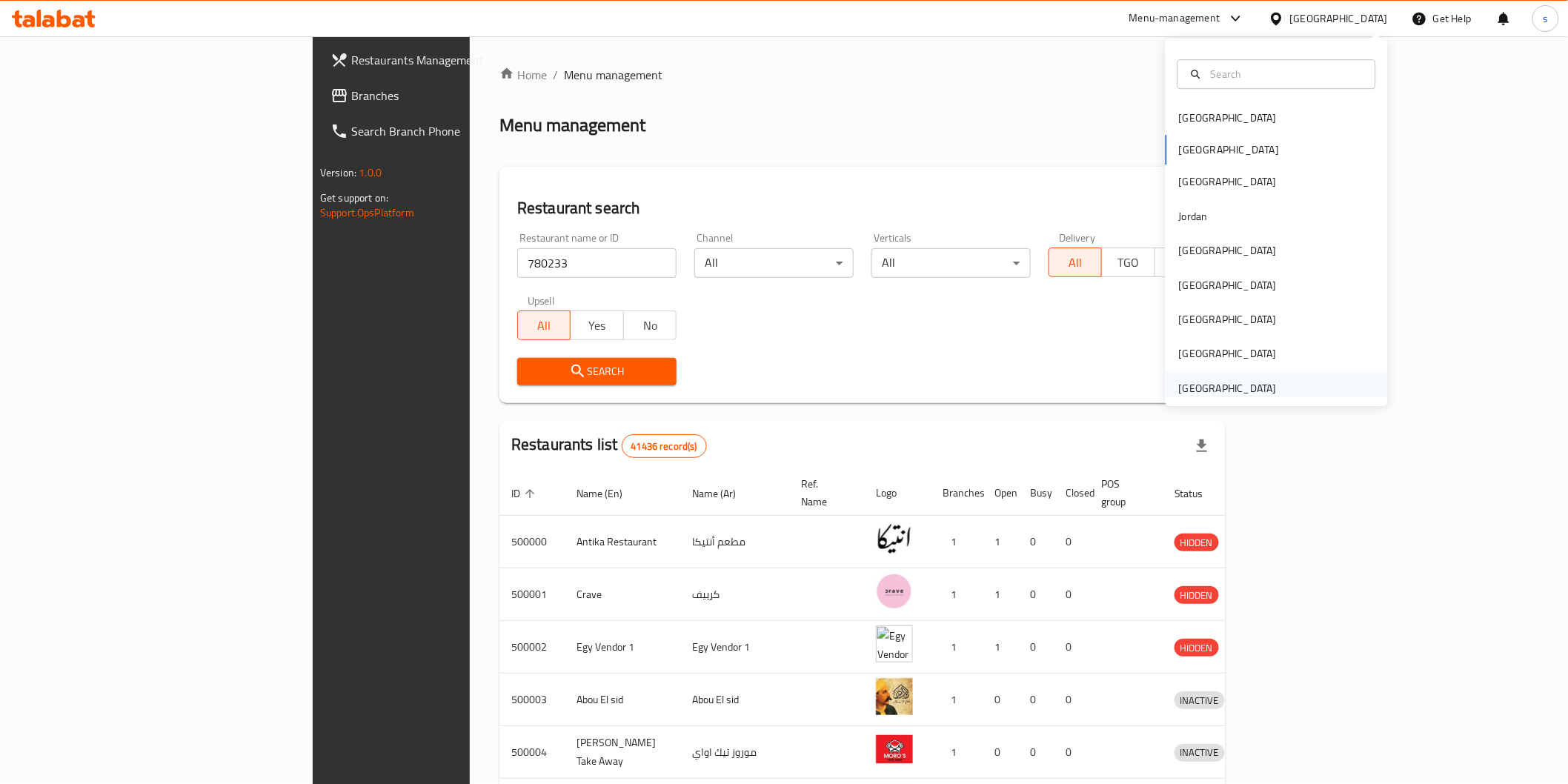
click at [1197, 387] on div "[GEOGRAPHIC_DATA]" at bounding box center [1228, 389] width 98 height 16
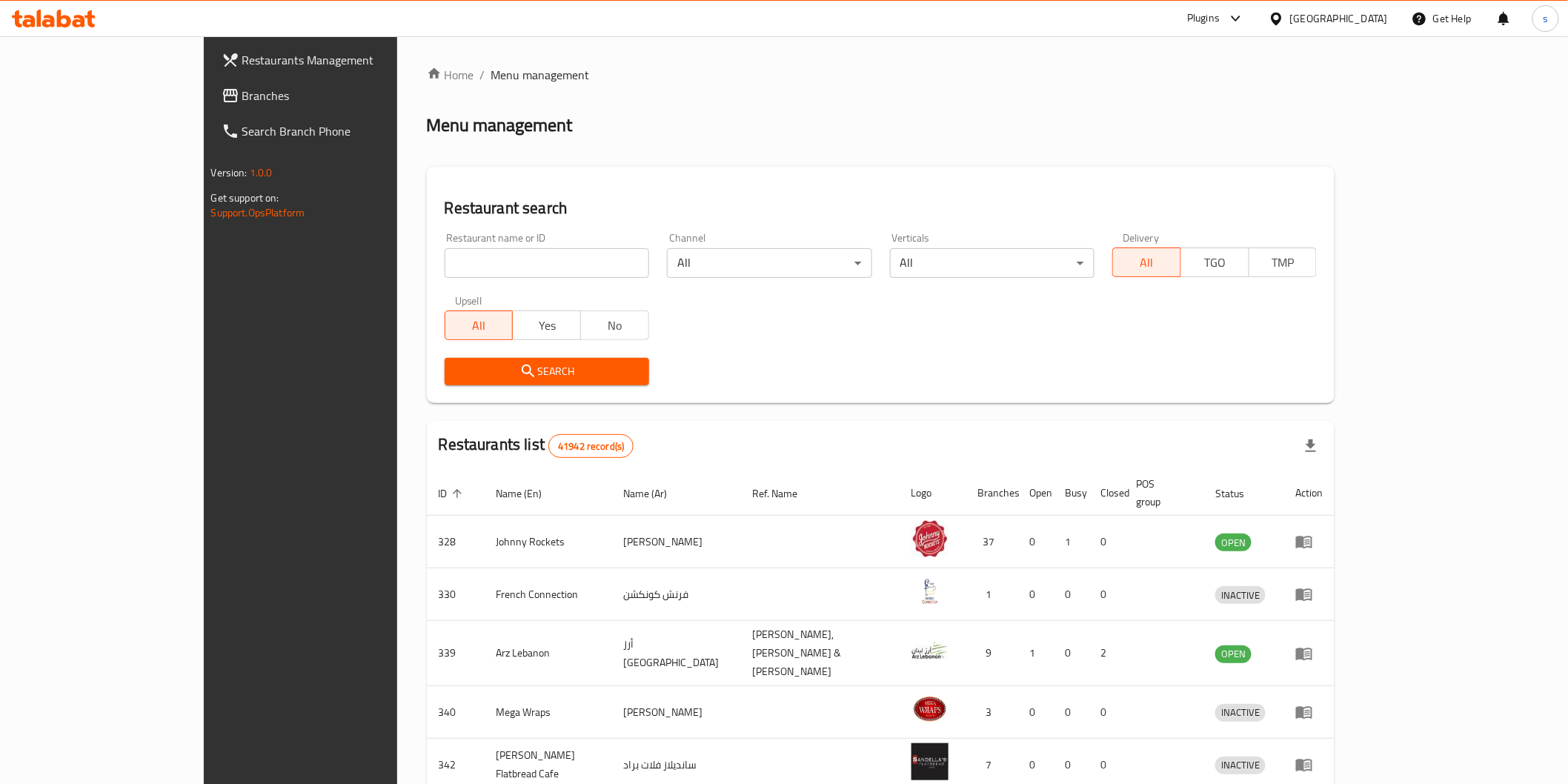
drag, startPoint x: 393, startPoint y: 277, endPoint x: 286, endPoint y: 245, distance: 111.7
click at [445, 277] on input "search" at bounding box center [547, 263] width 204 height 30
click at [242, 92] on span "Branches" at bounding box center [348, 95] width 211 height 18
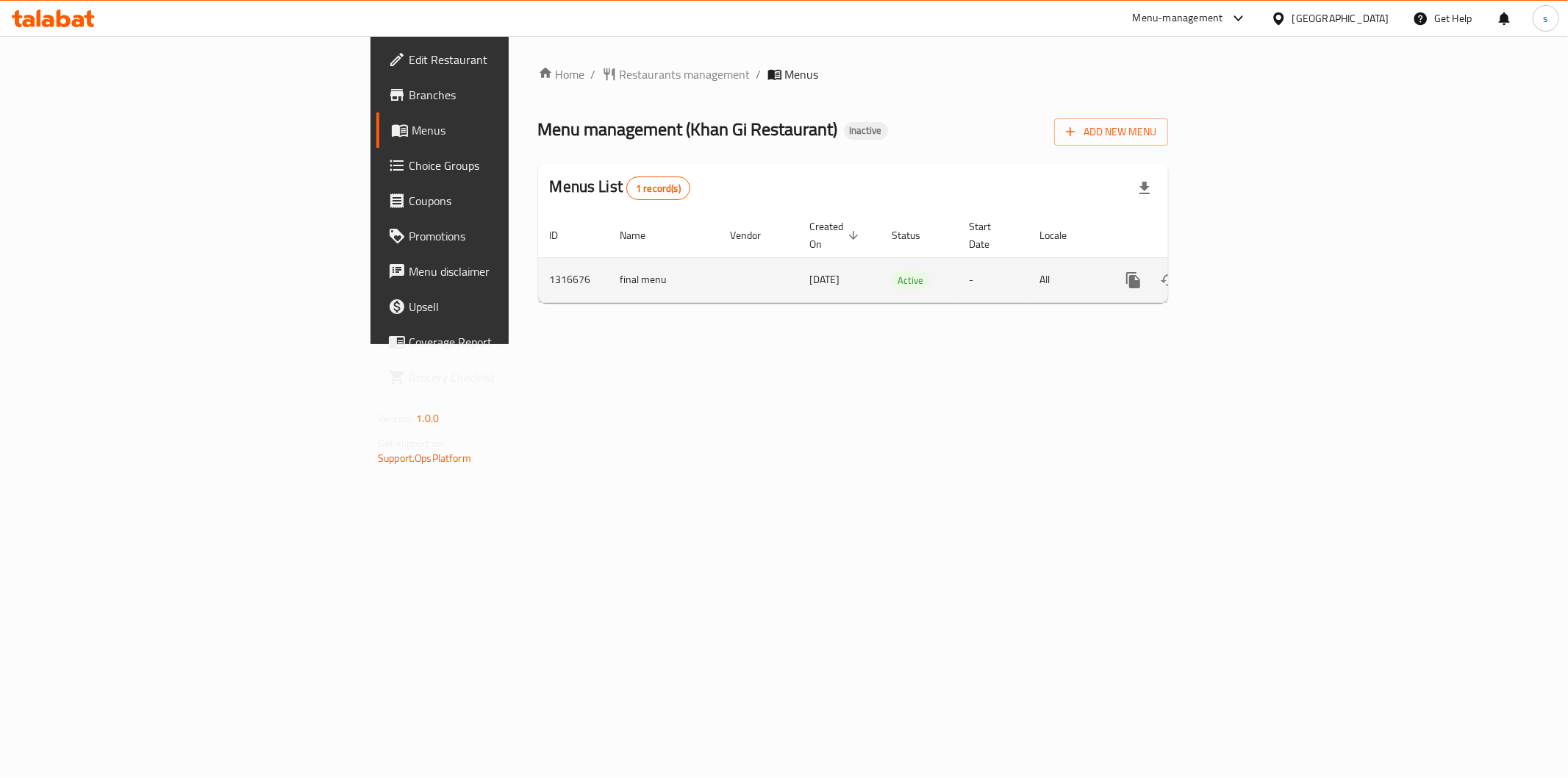
click at [1248, 272] on icon "enhanced table" at bounding box center [1239, 281] width 18 height 18
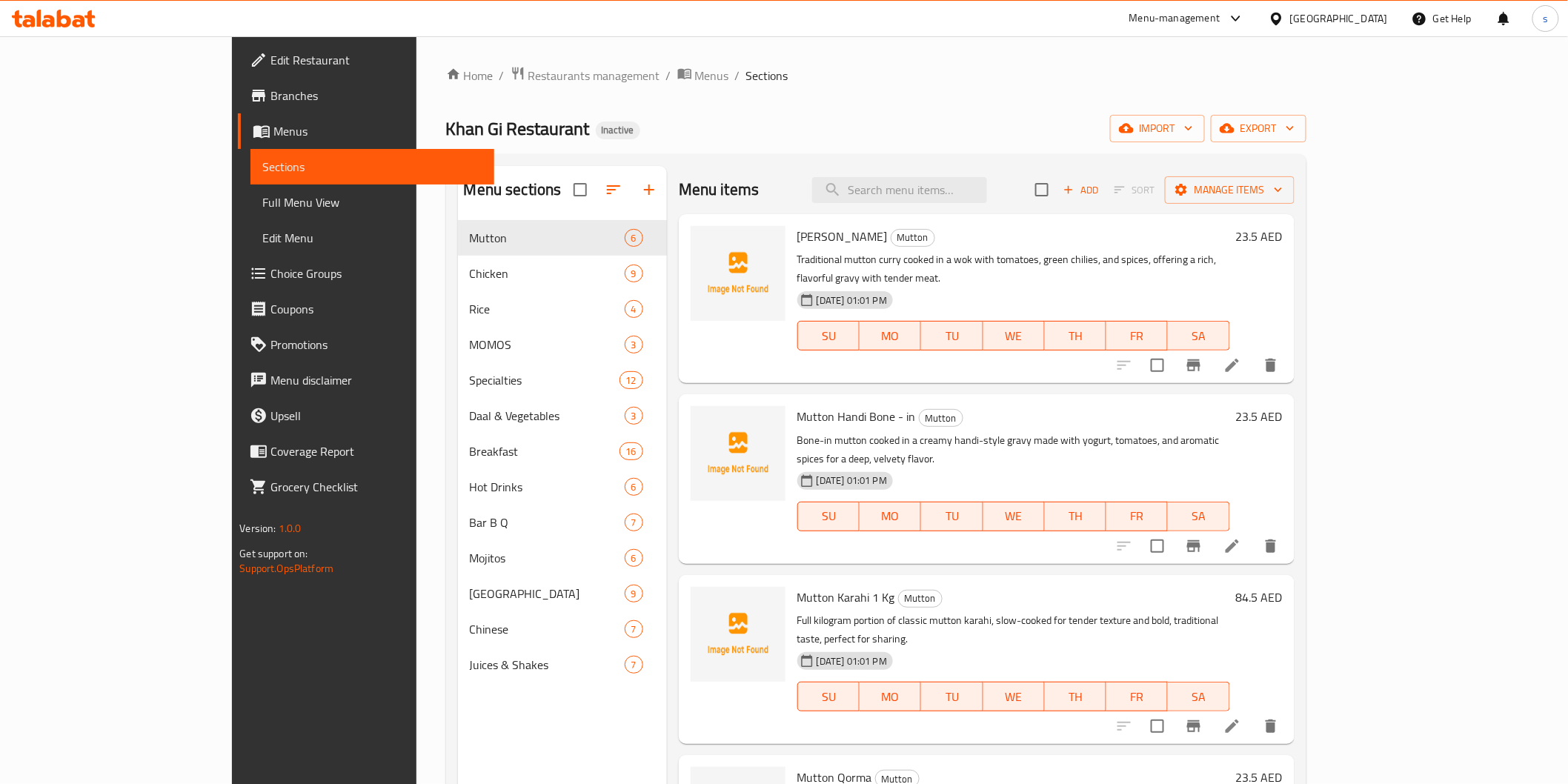
click at [263, 200] on span "Full Menu View" at bounding box center [372, 202] width 219 height 18
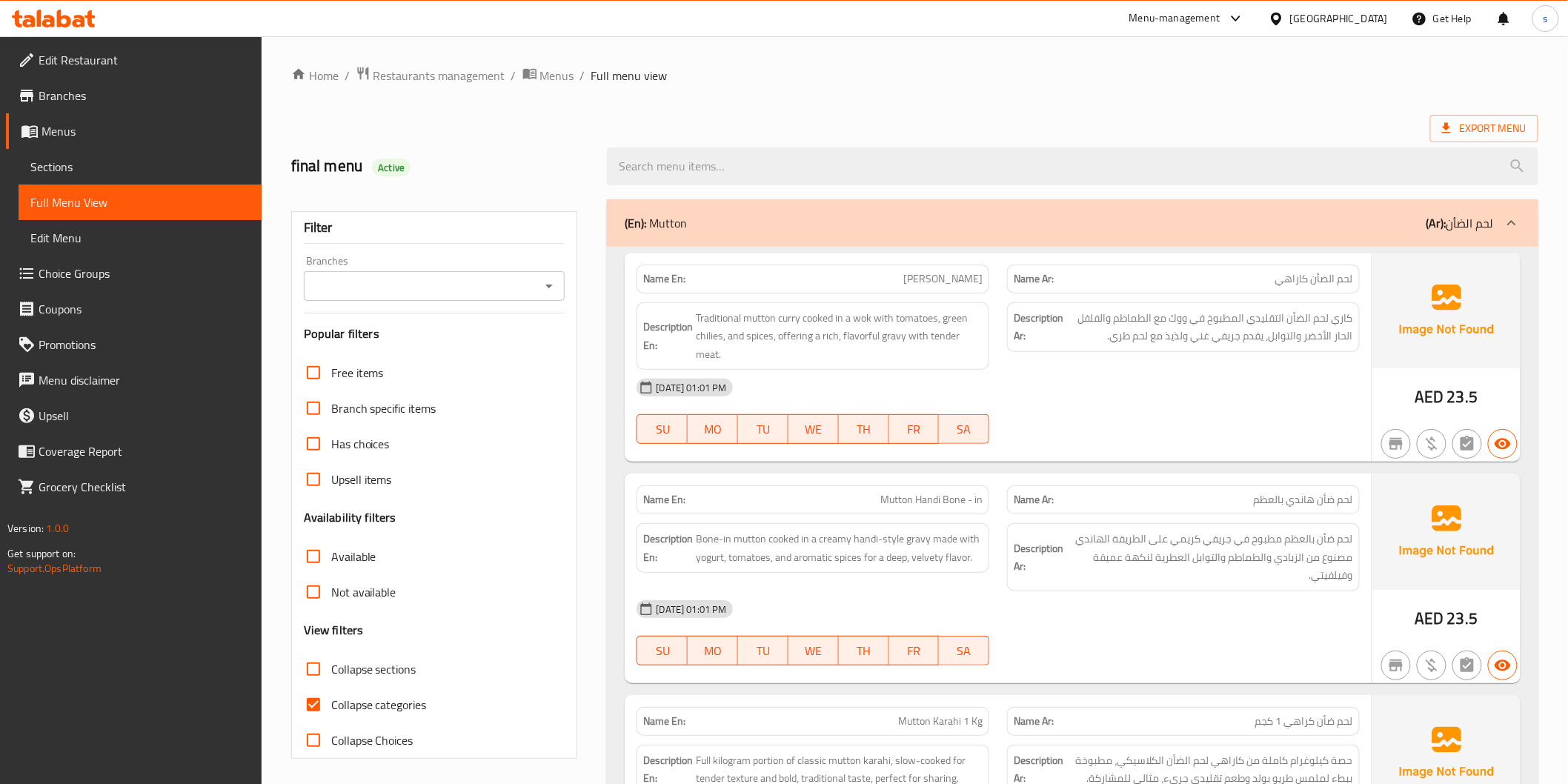
click at [313, 664] on input "Collapse sections" at bounding box center [313, 669] width 36 height 36
checkbox input "true"
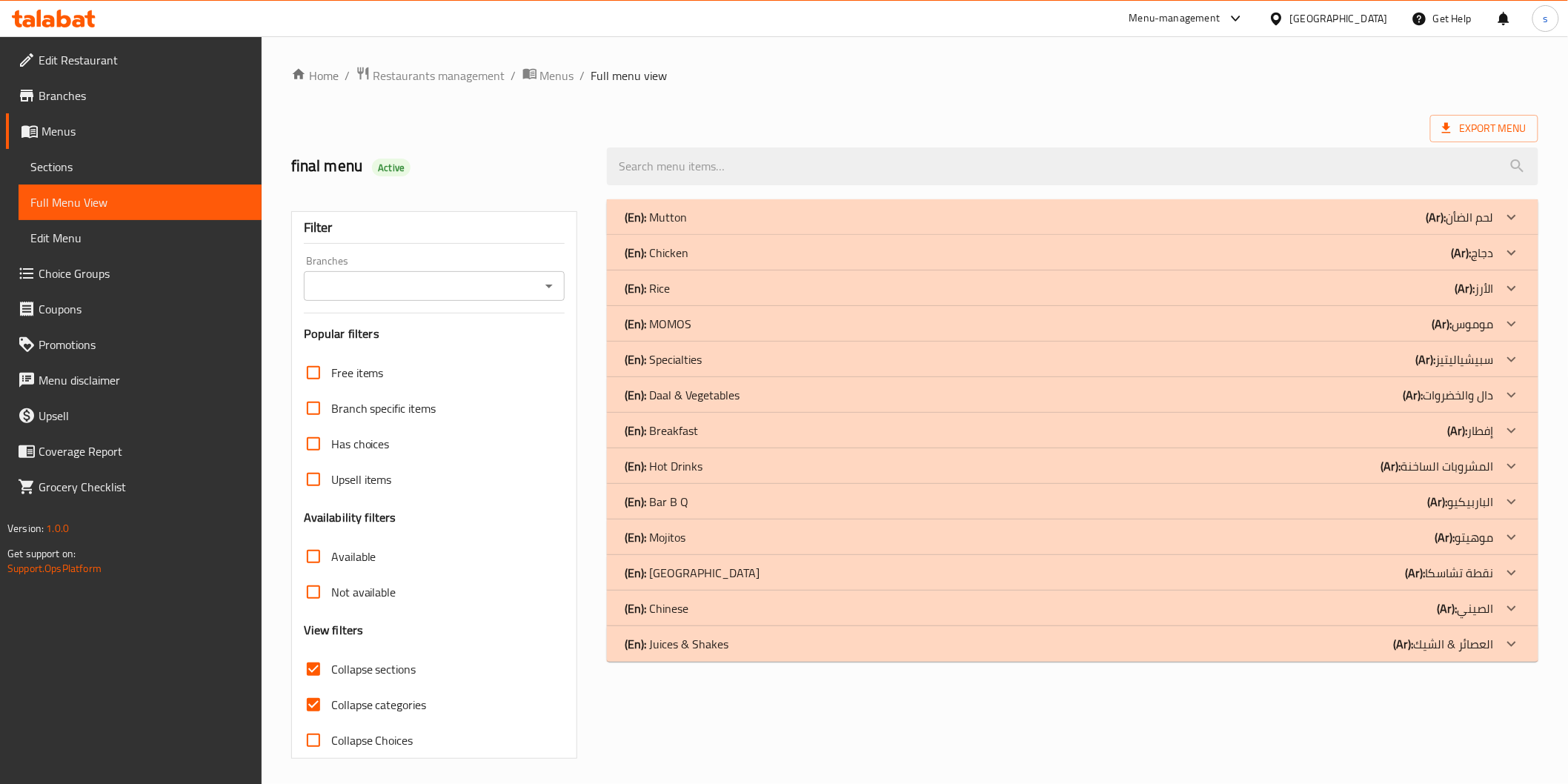
click at [311, 706] on input "Collapse categories" at bounding box center [313, 705] width 36 height 36
checkbox input "false"
click at [1408, 610] on div "(En): Chinese (Ar): الصيني" at bounding box center [1059, 609] width 868 height 18
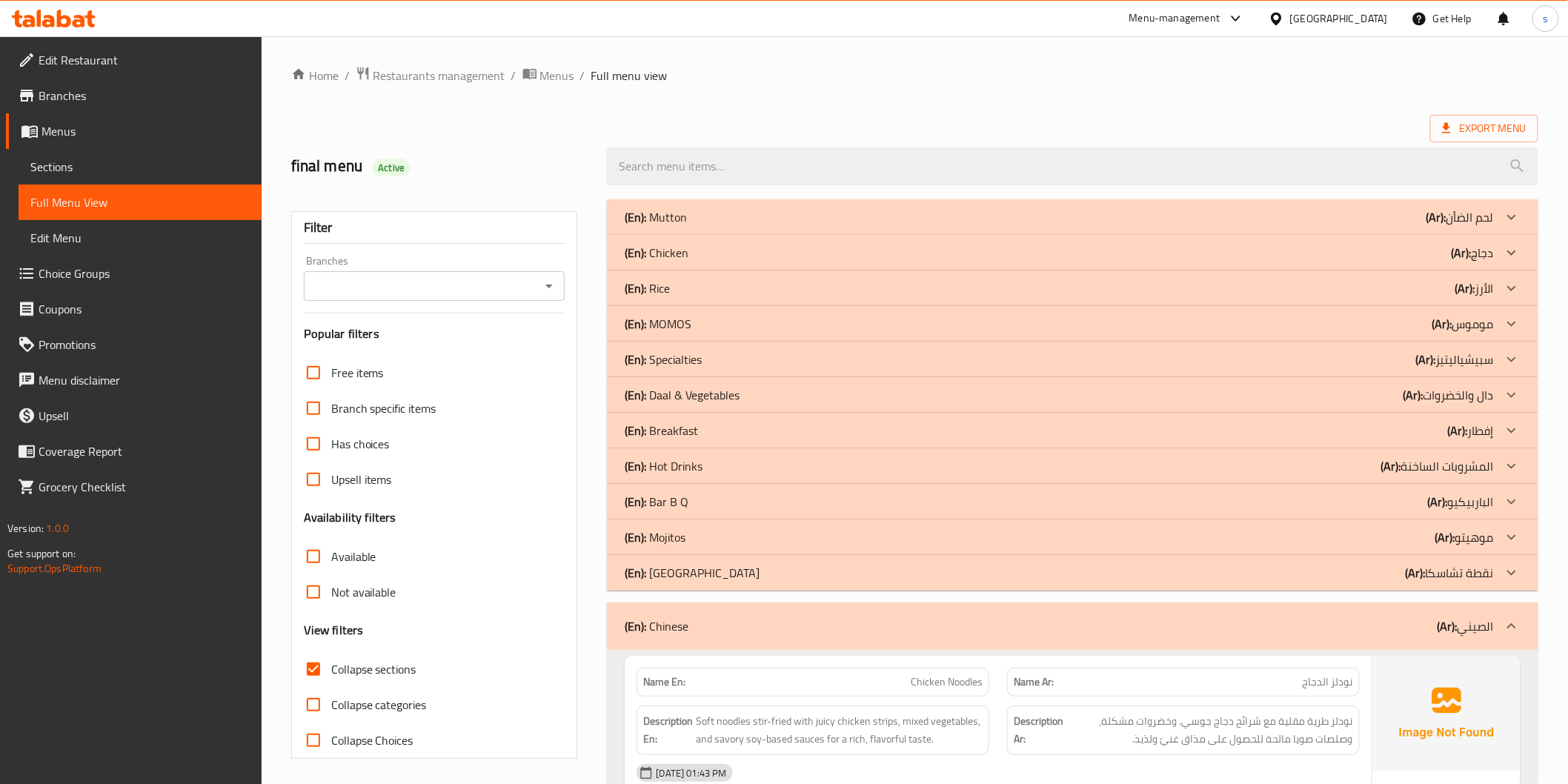
click at [1427, 578] on p "(Ar): نقطة تشاسكا" at bounding box center [1450, 573] width 88 height 18
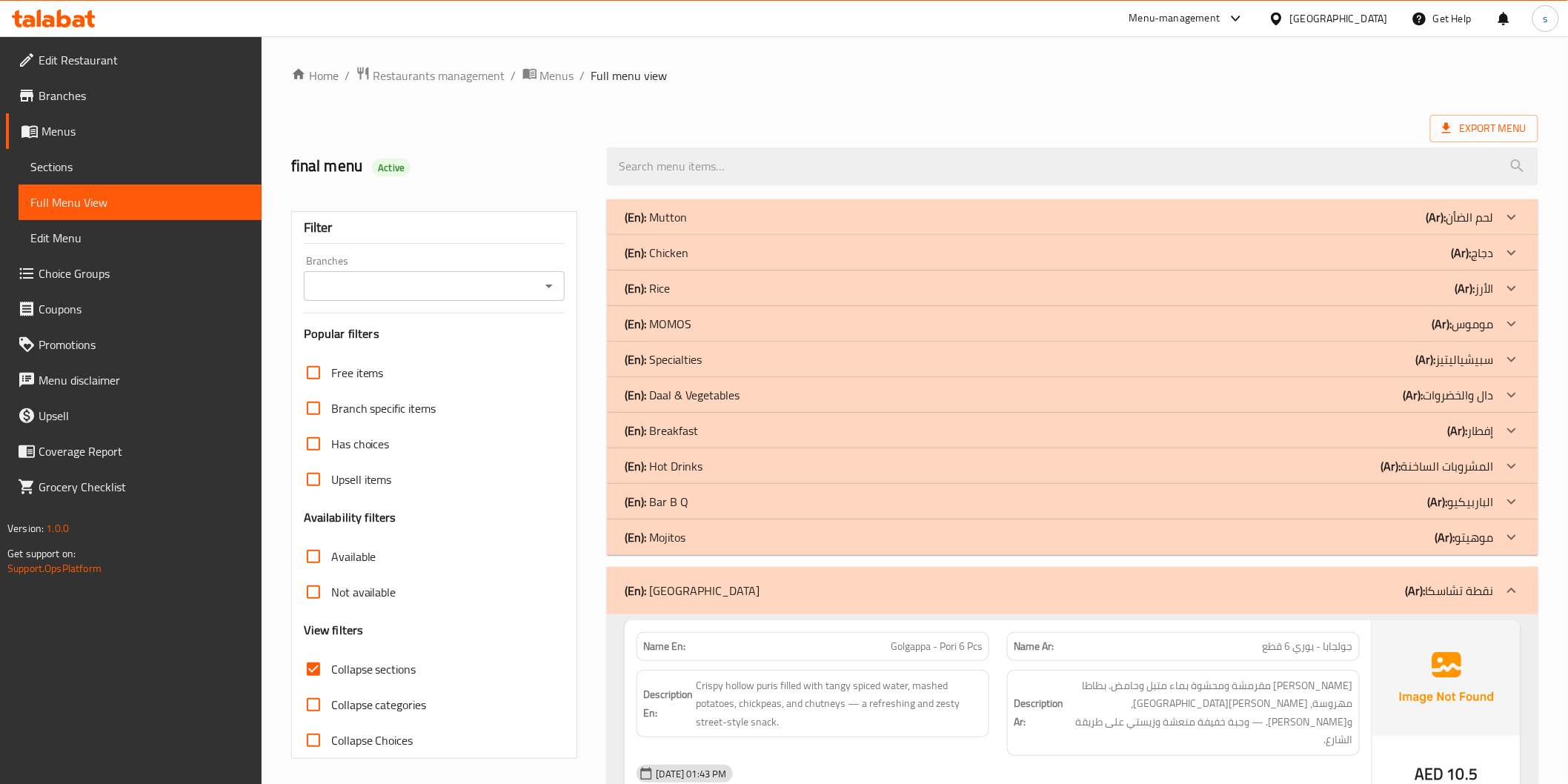
click at [1433, 507] on b "(Ar):" at bounding box center [1437, 502] width 20 height 22
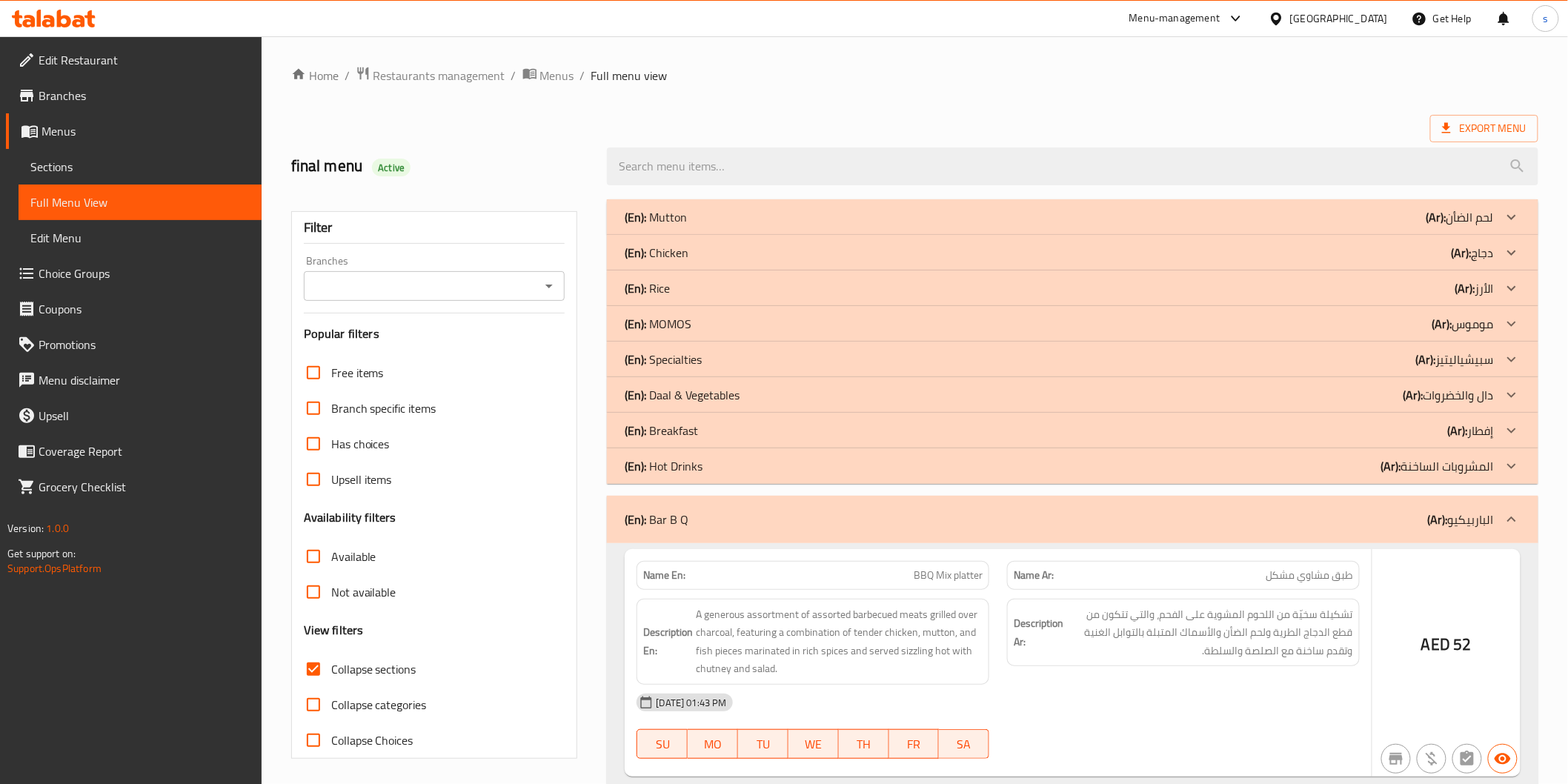
click at [1439, 435] on div "(En): Breakfast (Ar): إفطار" at bounding box center [1059, 430] width 868 height 18
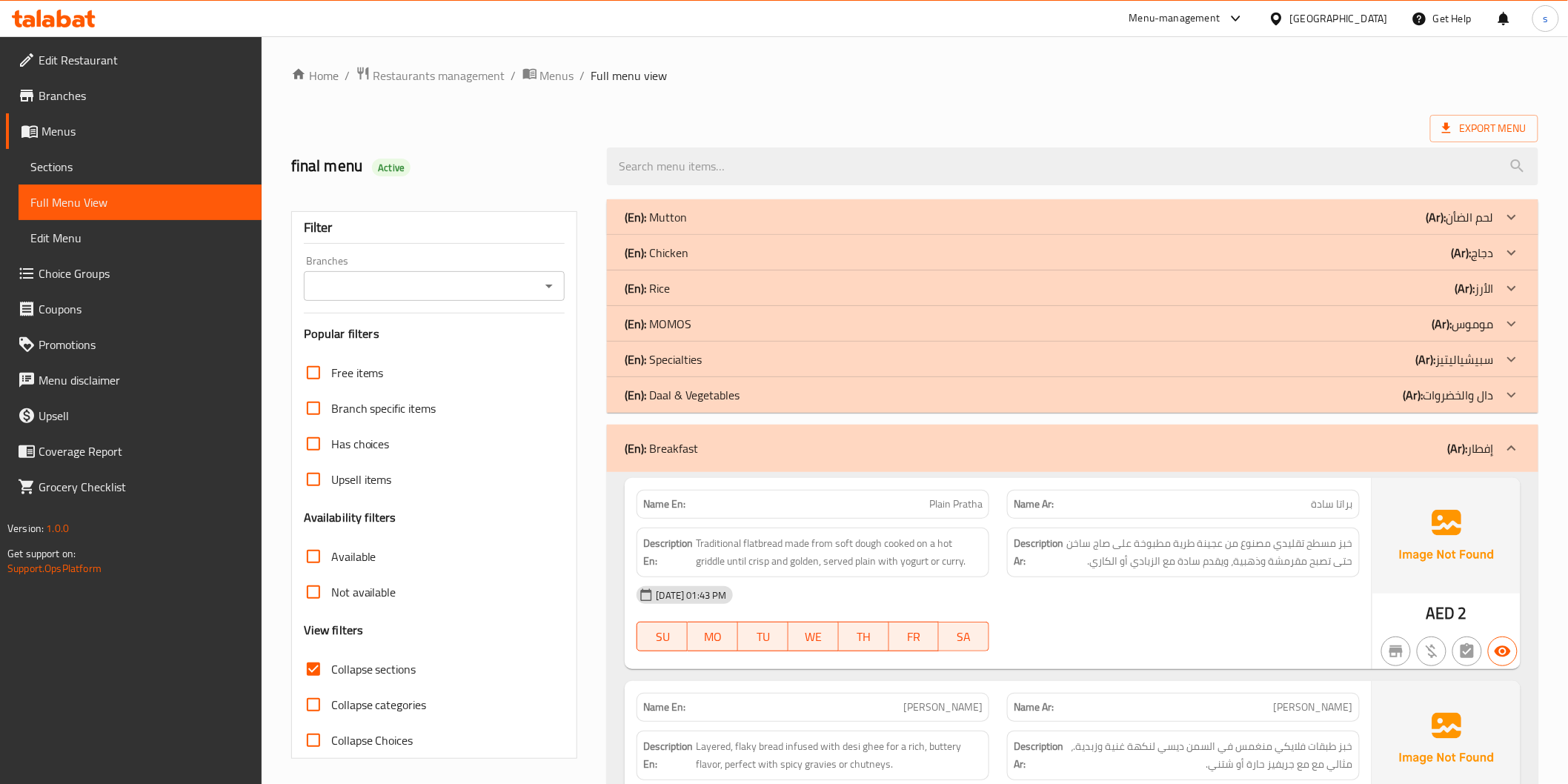
click at [1185, 449] on div "(En): Breakfast (Ar): إفطار" at bounding box center [1059, 448] width 868 height 18
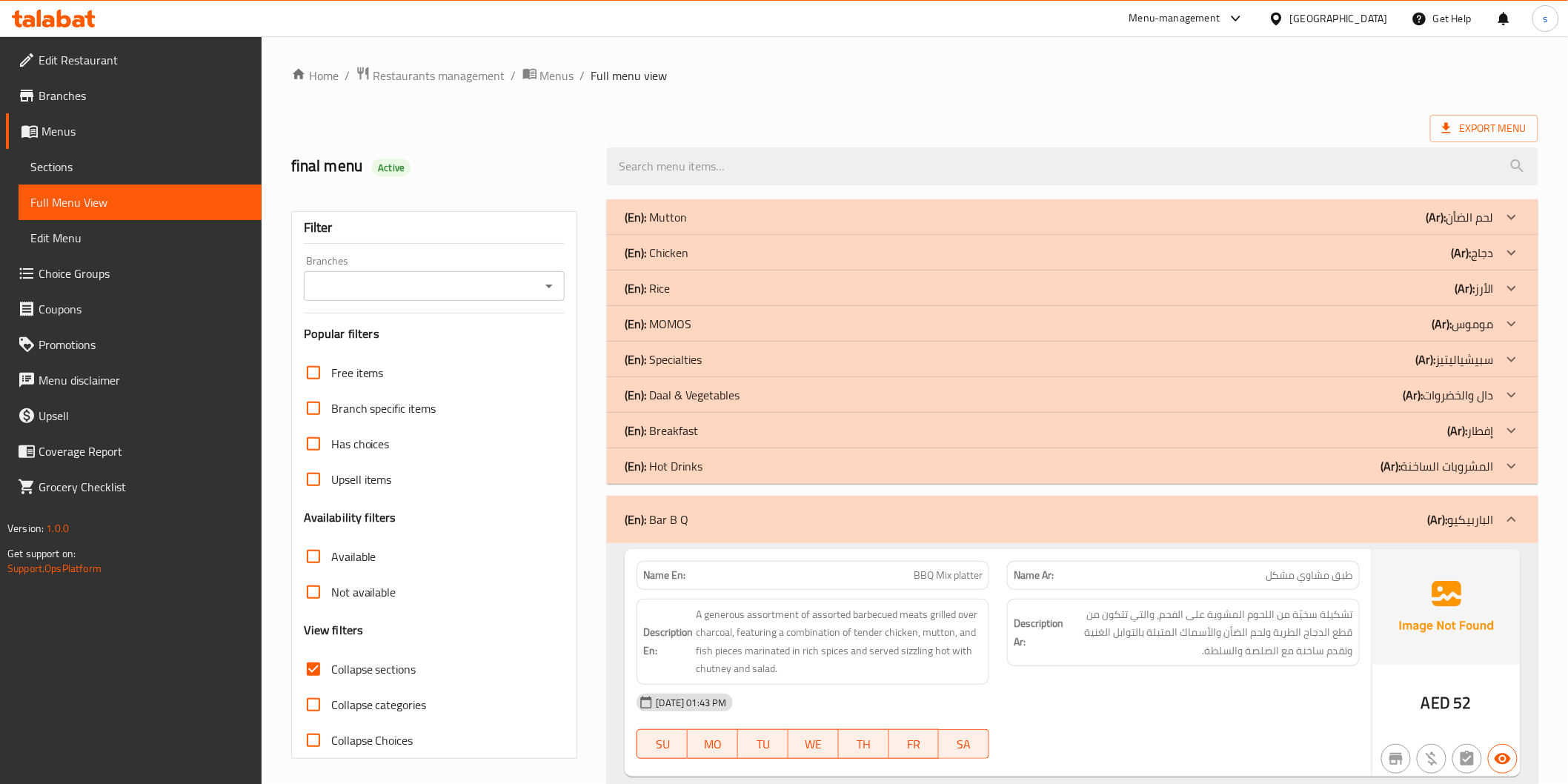
click at [1208, 439] on div "(En): Breakfast (Ar): إفطار" at bounding box center [1073, 430] width 931 height 36
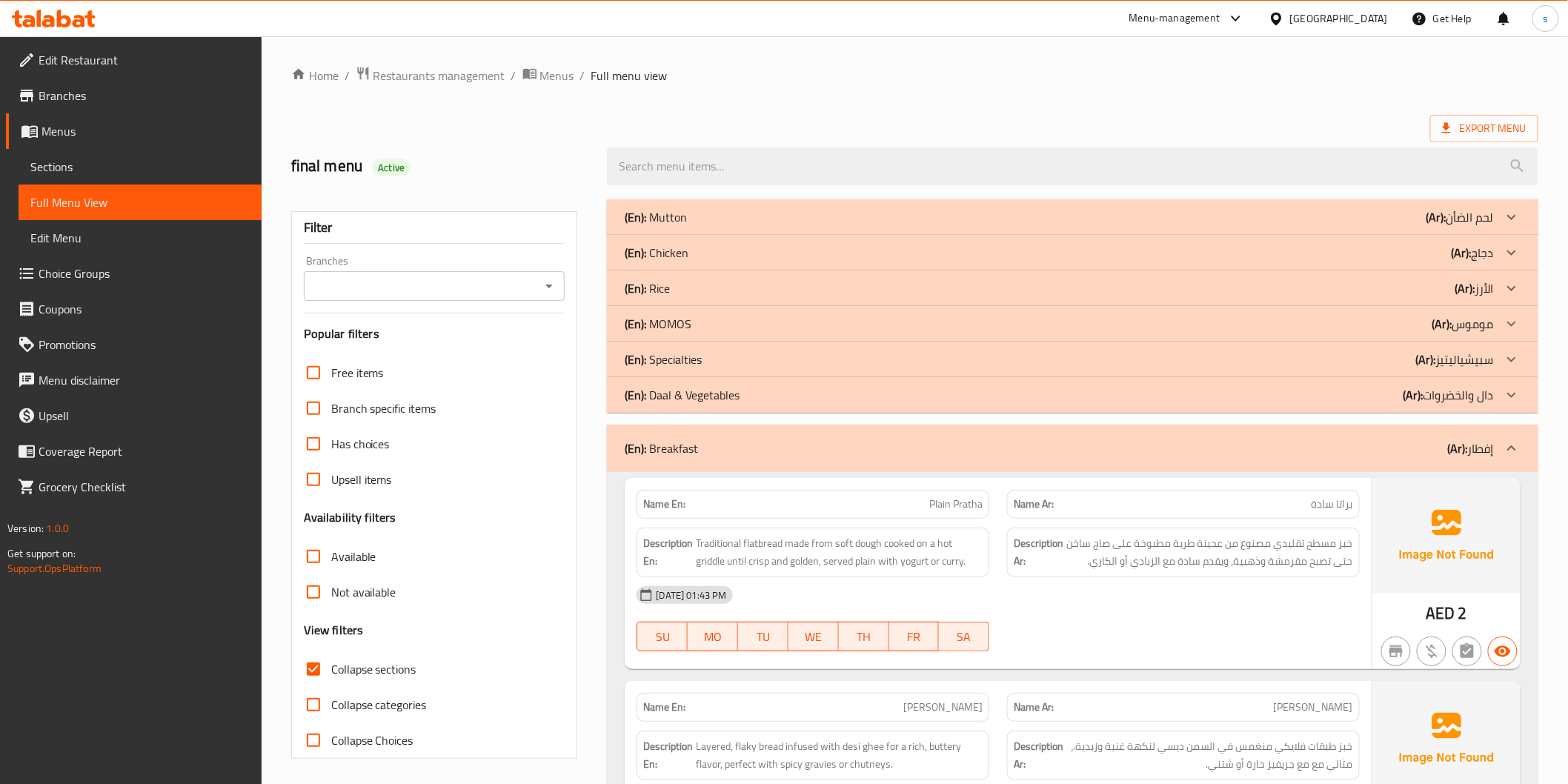
click at [69, 56] on span "Edit Restaurant" at bounding box center [144, 60] width 211 height 18
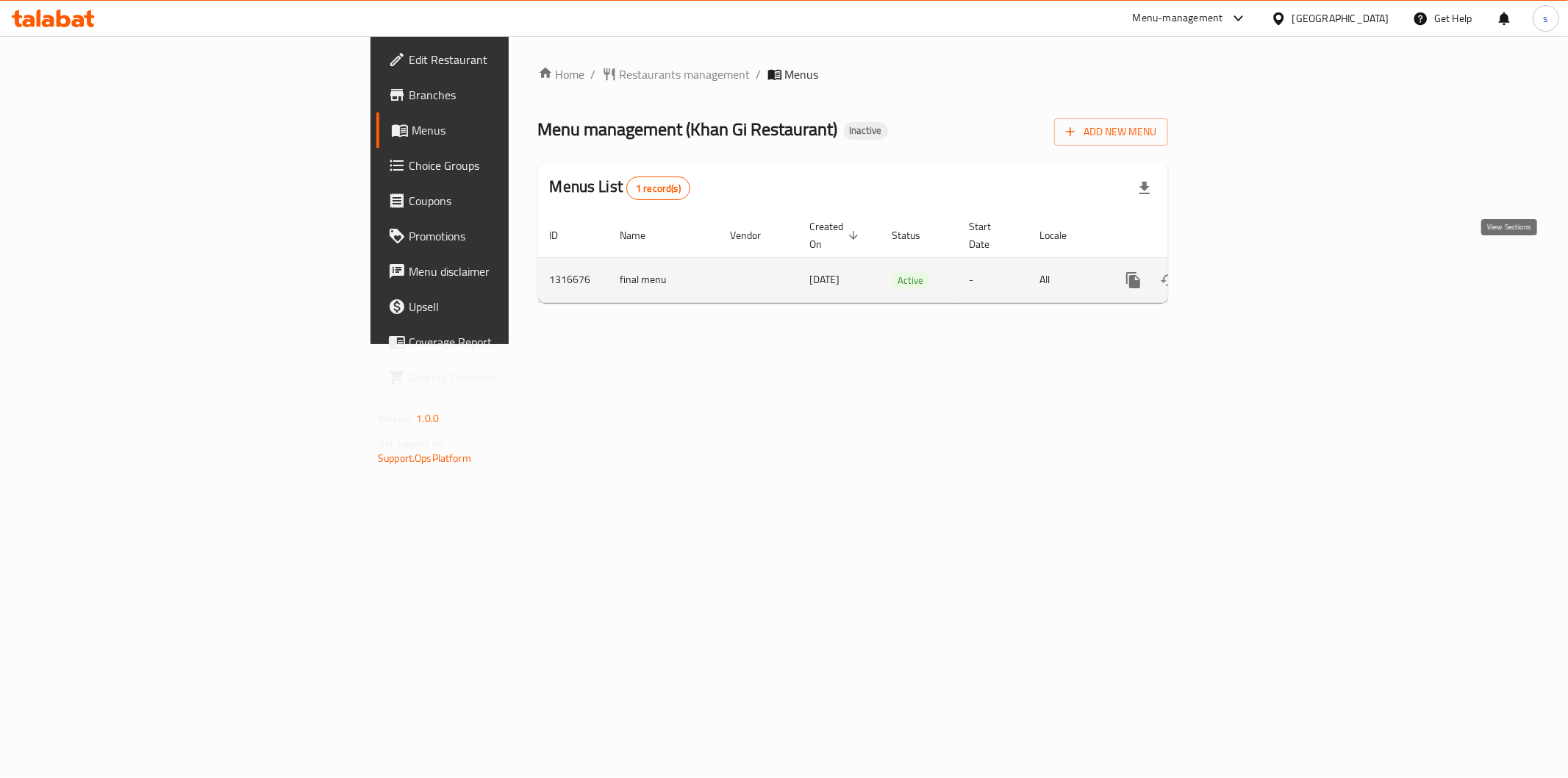
click at [1257, 268] on link "enhanced table" at bounding box center [1239, 281] width 36 height 36
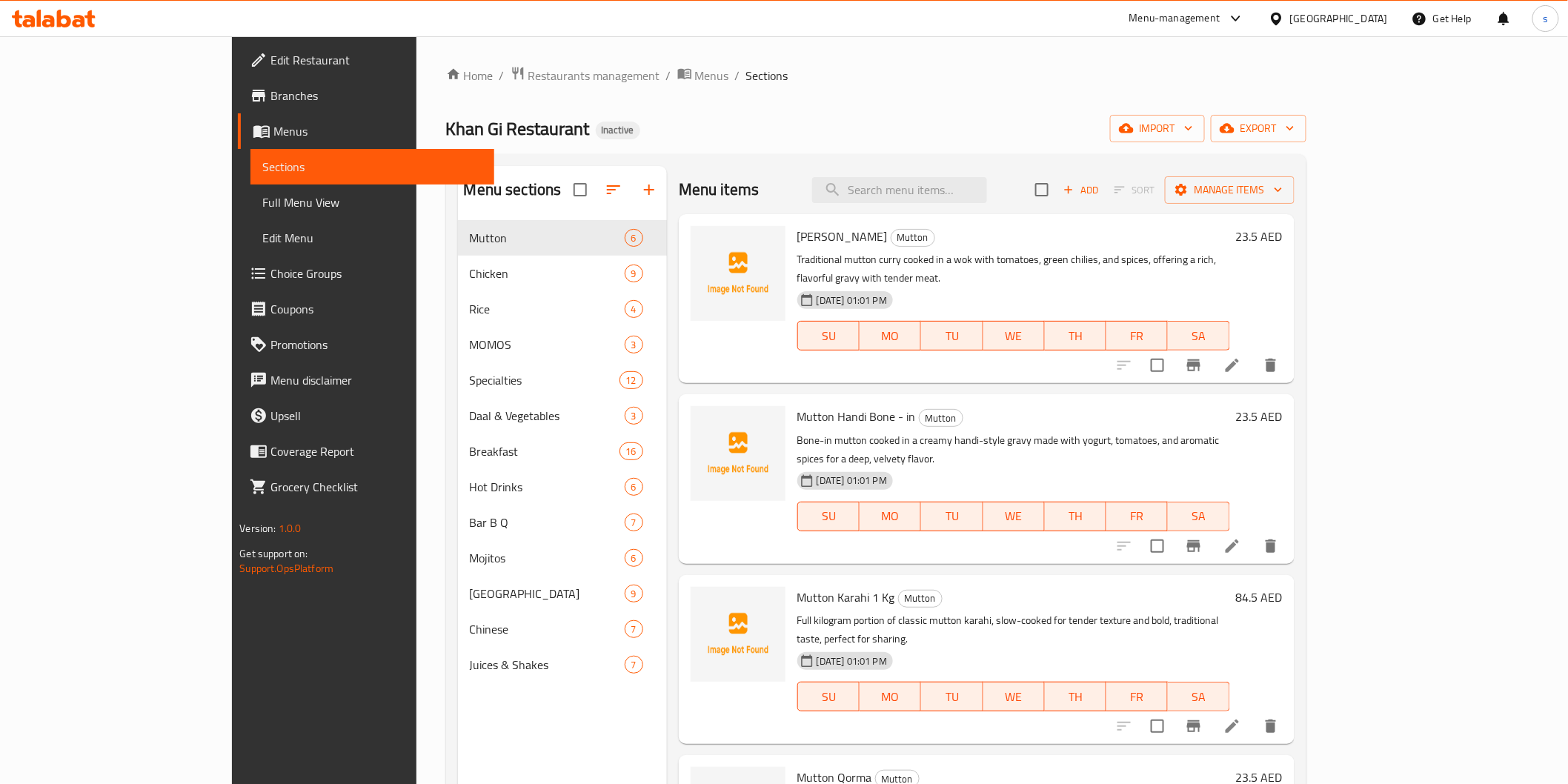
click at [263, 206] on span "Full Menu View" at bounding box center [372, 202] width 219 height 18
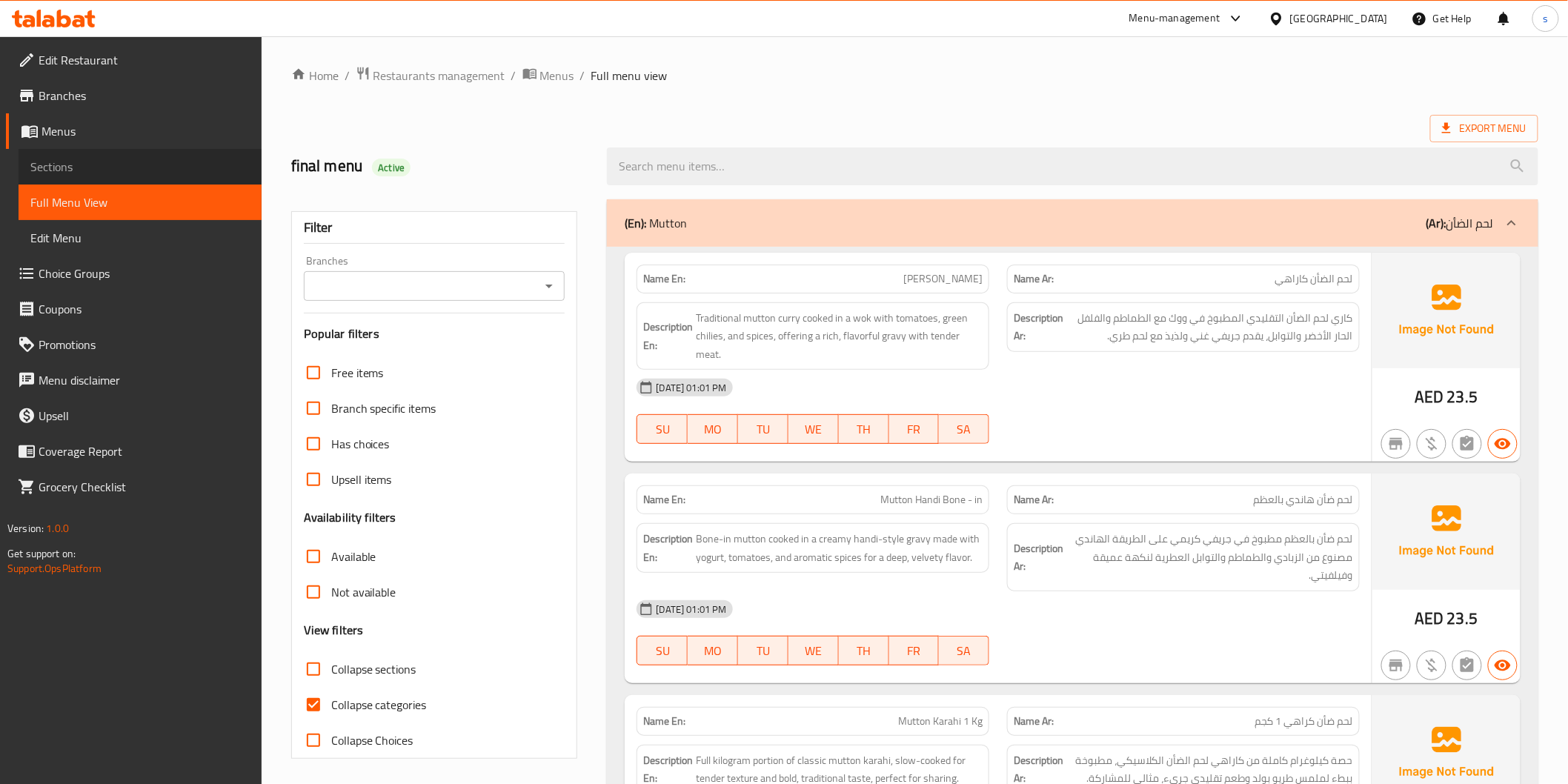
click at [94, 168] on span "Sections" at bounding box center [140, 167] width 219 height 18
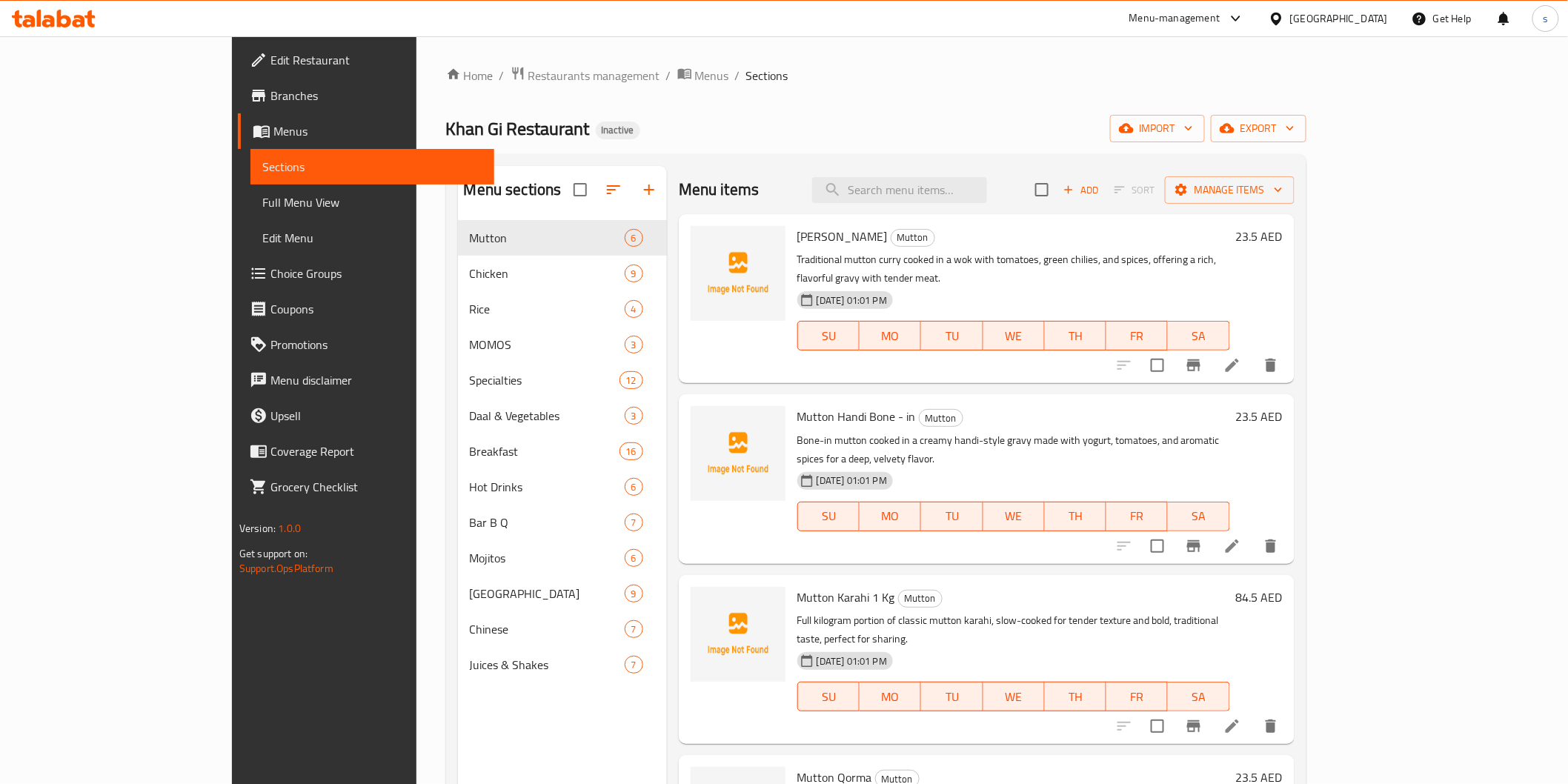
click at [998, 210] on div "Menu items Add Sort Manage items" at bounding box center [987, 190] width 616 height 48
click at [987, 191] on input "search" at bounding box center [900, 189] width 175 height 26
paste input "Omelate Pratha"
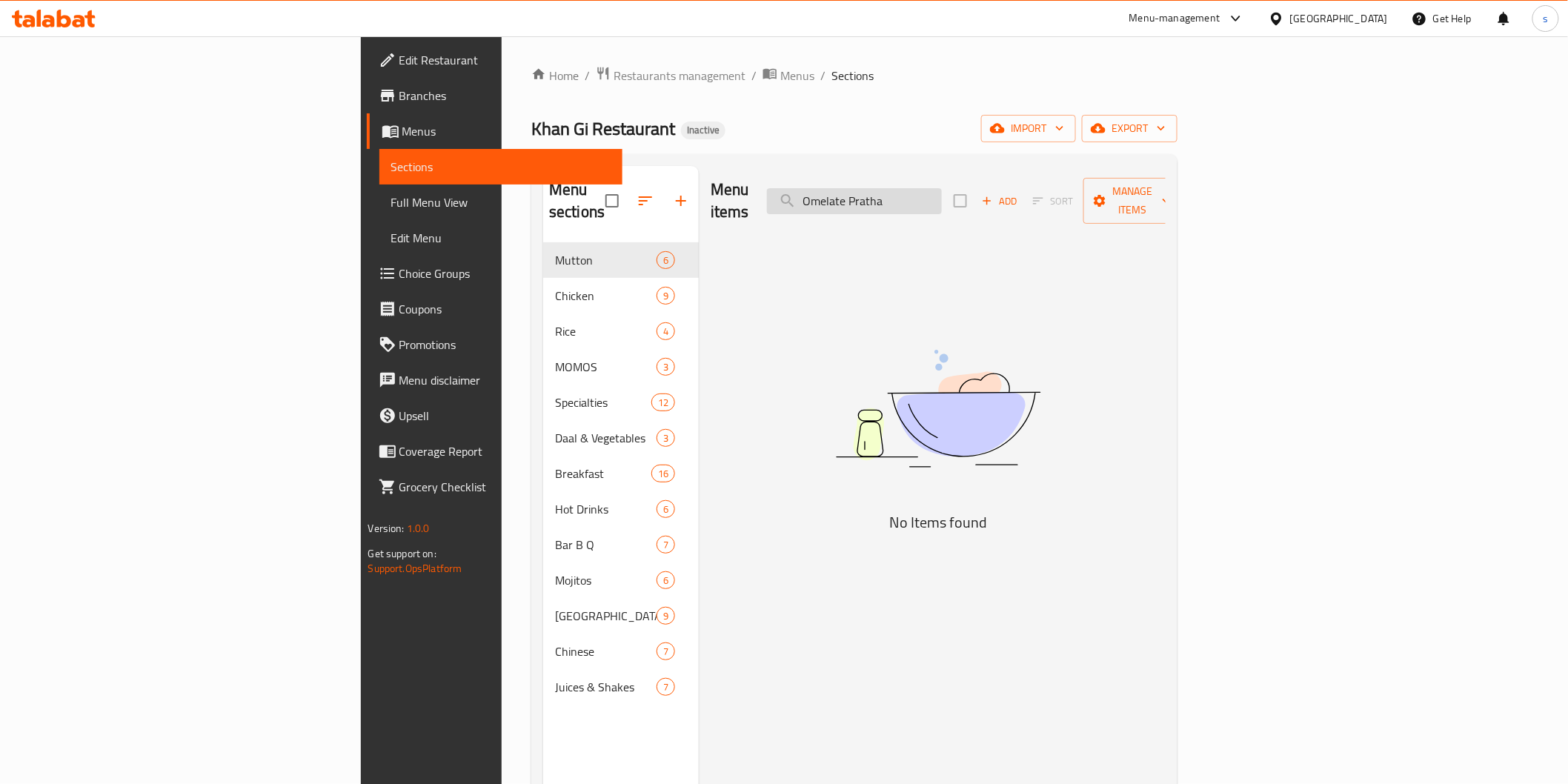
click at [942, 201] on input "Omelate Pratha" at bounding box center [854, 201] width 175 height 26
type input "Omelate Pratha"
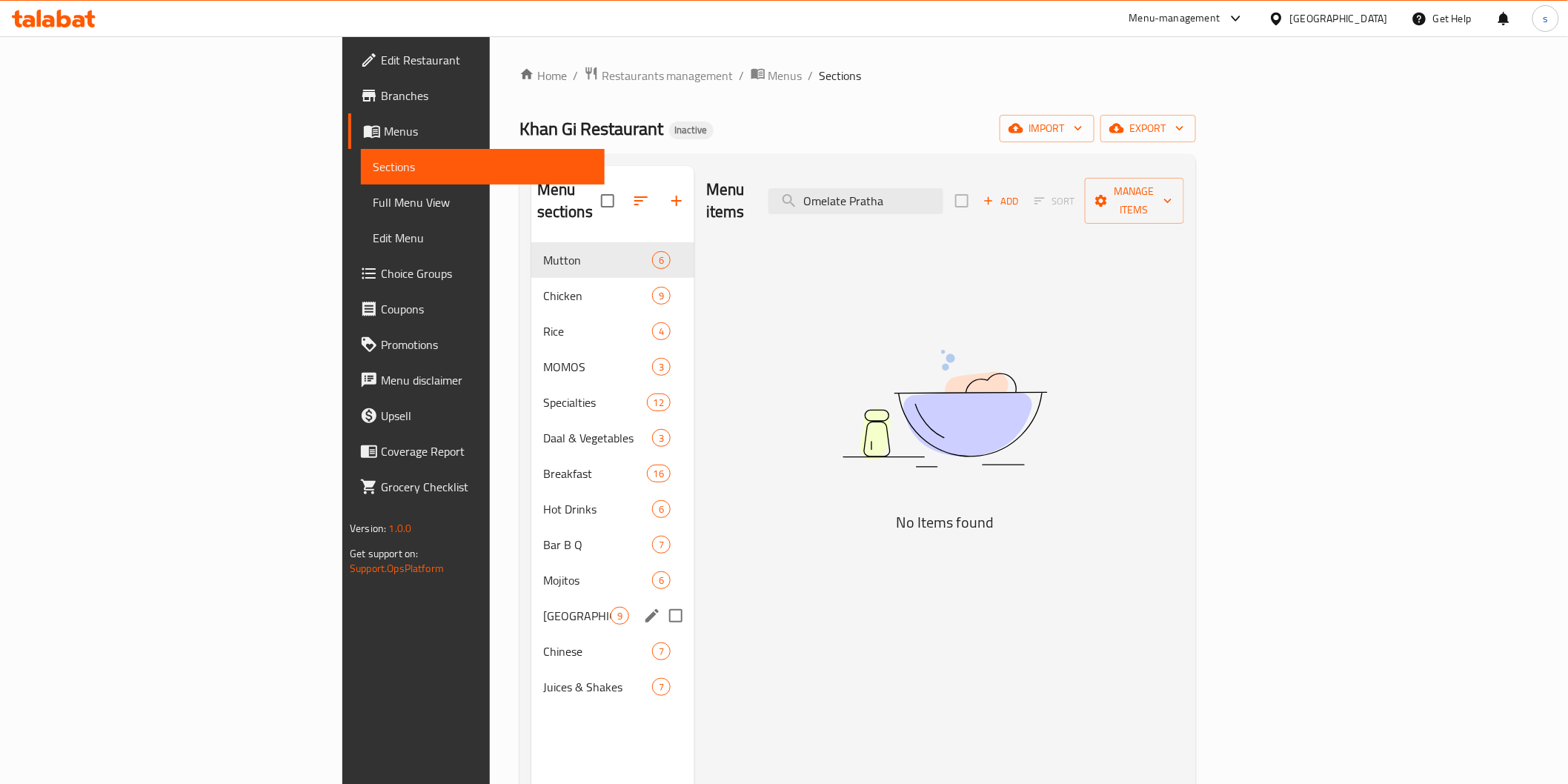
click at [531, 598] on div "Chaska Point 9" at bounding box center [612, 616] width 163 height 36
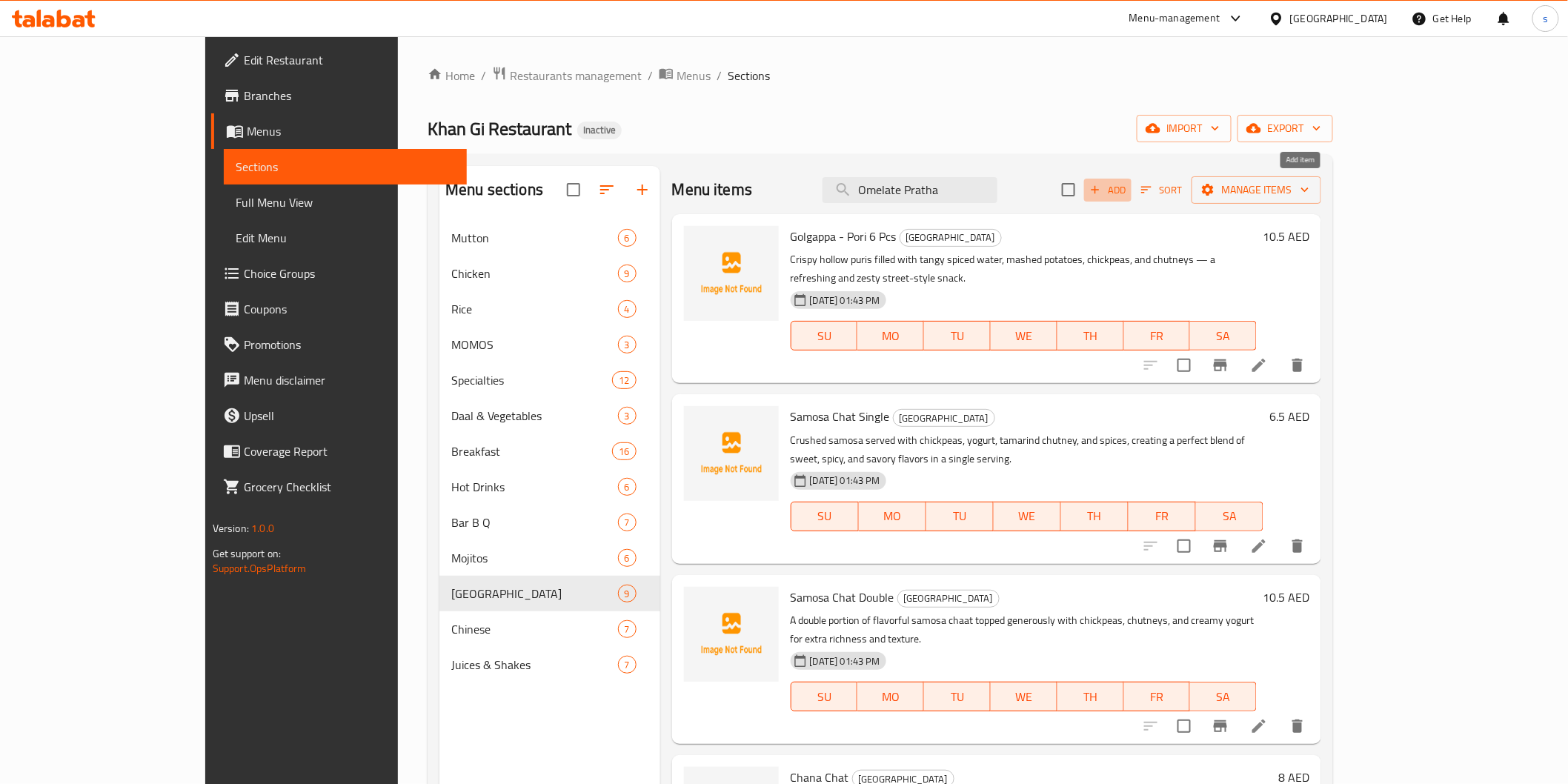
click at [1128, 184] on span "Add" at bounding box center [1108, 189] width 40 height 17
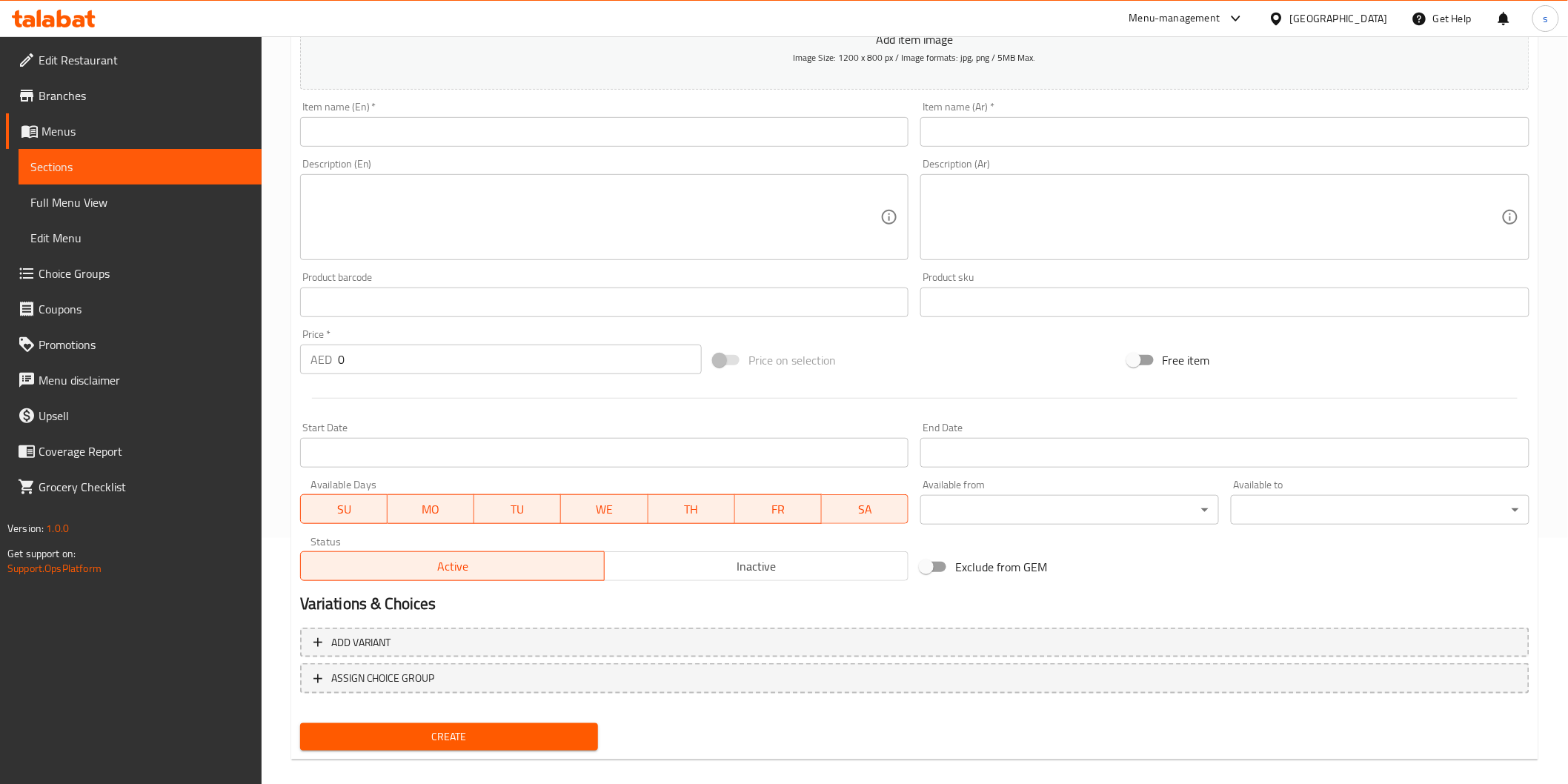
scroll to position [247, 0]
click at [521, 363] on input "0" at bounding box center [520, 359] width 364 height 30
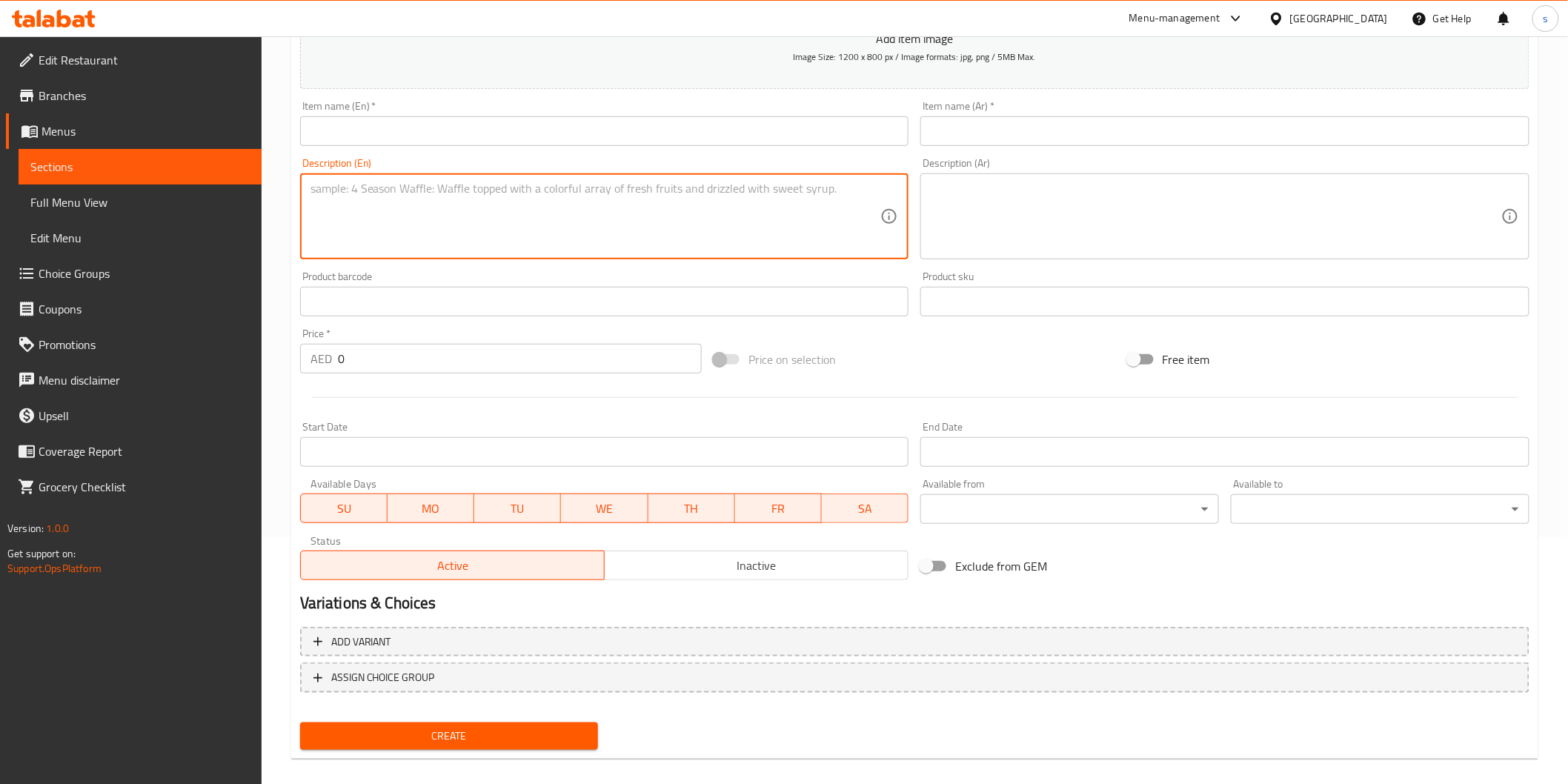
click at [536, 227] on textarea at bounding box center [595, 216] width 571 height 70
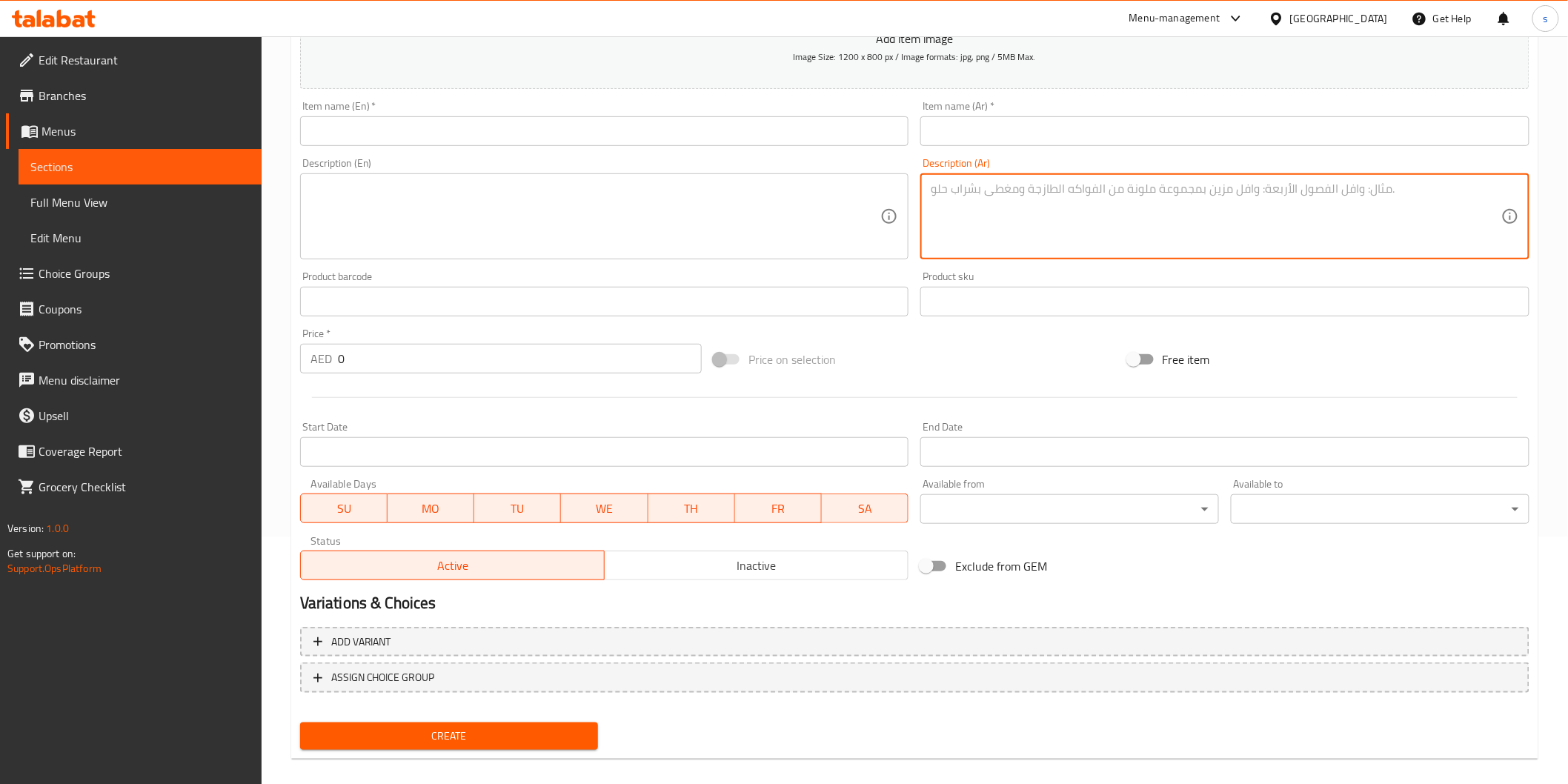
click at [966, 215] on textarea at bounding box center [1216, 216] width 571 height 70
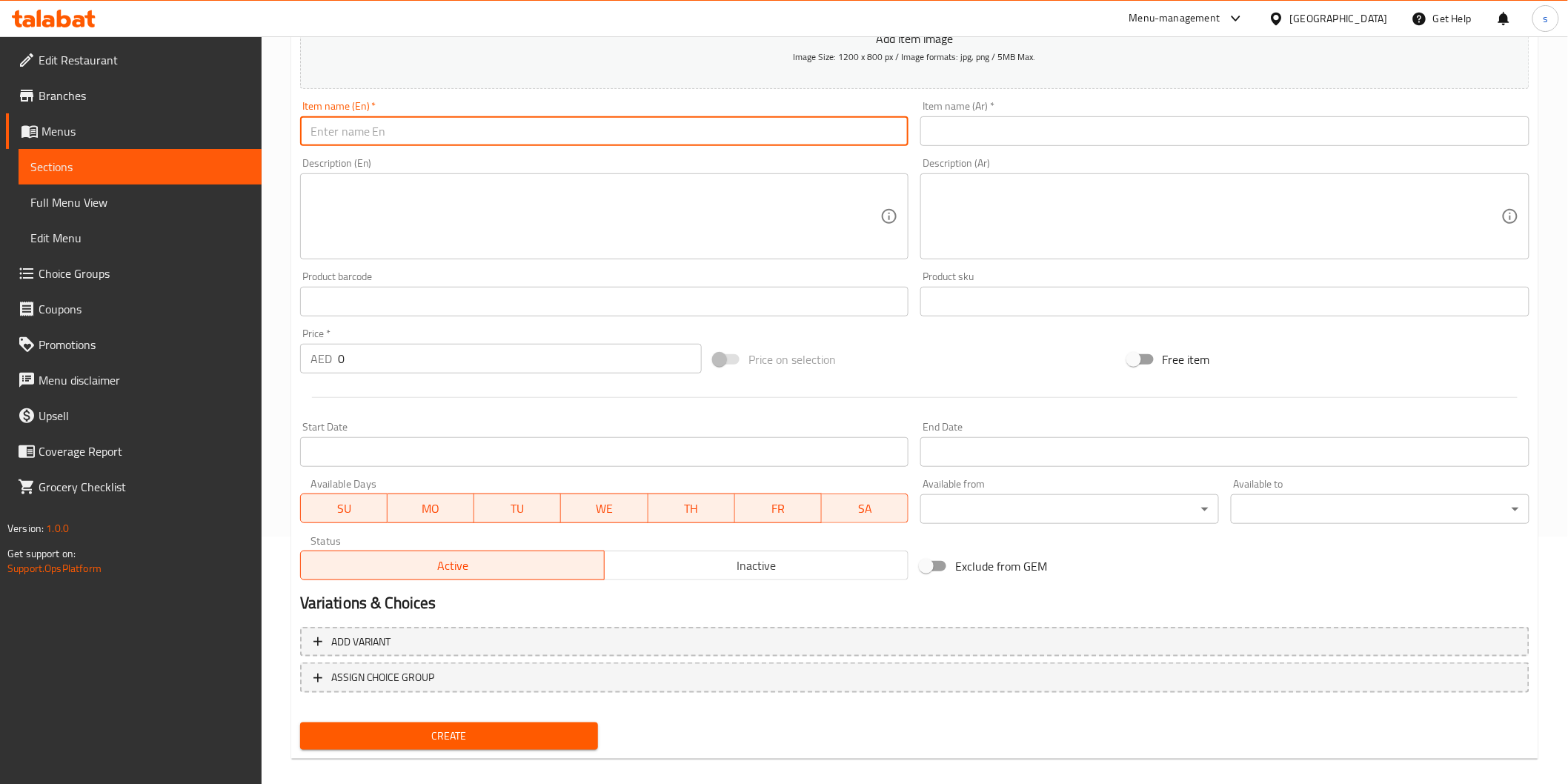
click at [718, 145] on input "text" at bounding box center [604, 131] width 609 height 30
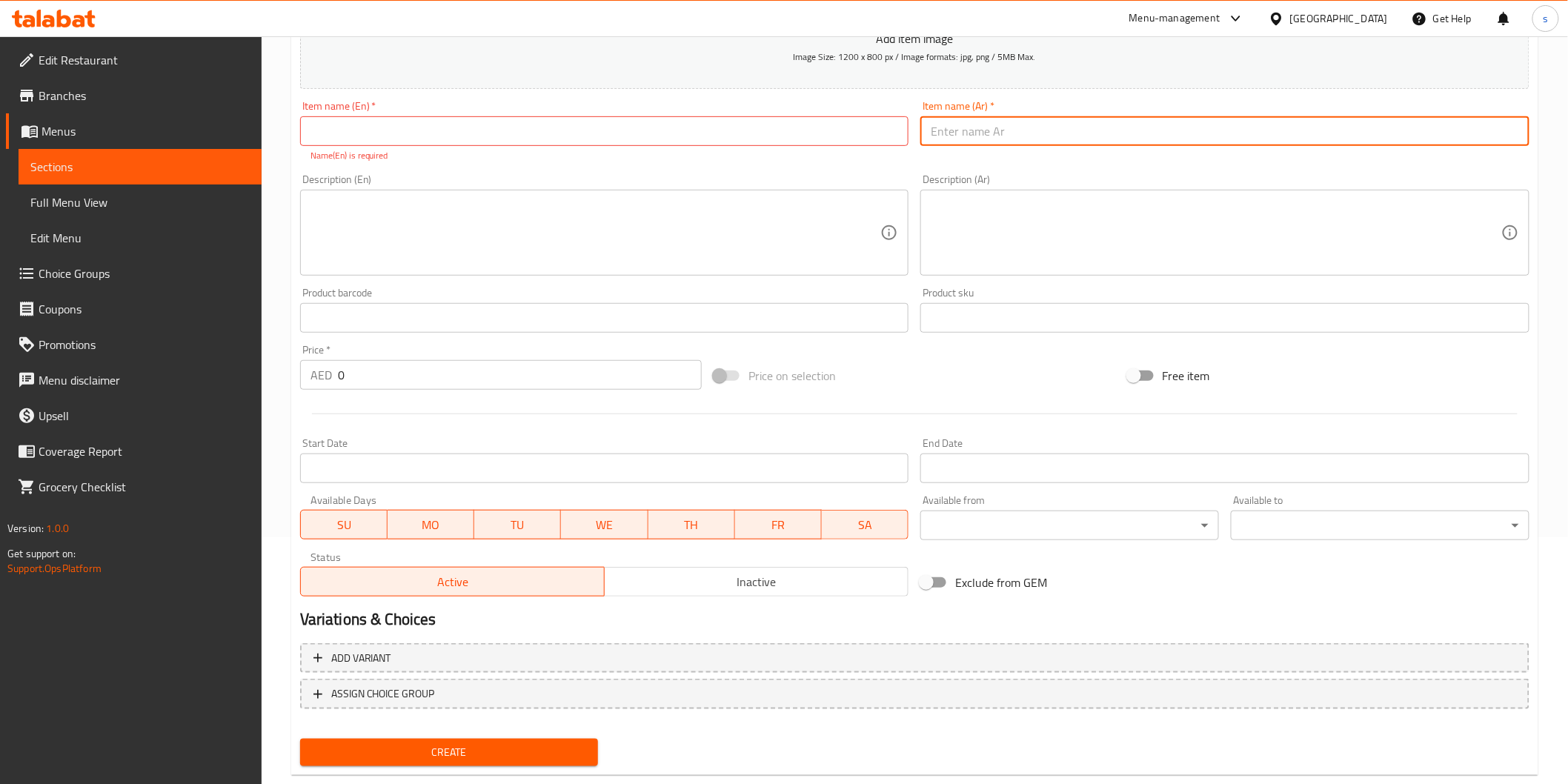
click at [964, 131] on input "text" at bounding box center [1225, 131] width 609 height 30
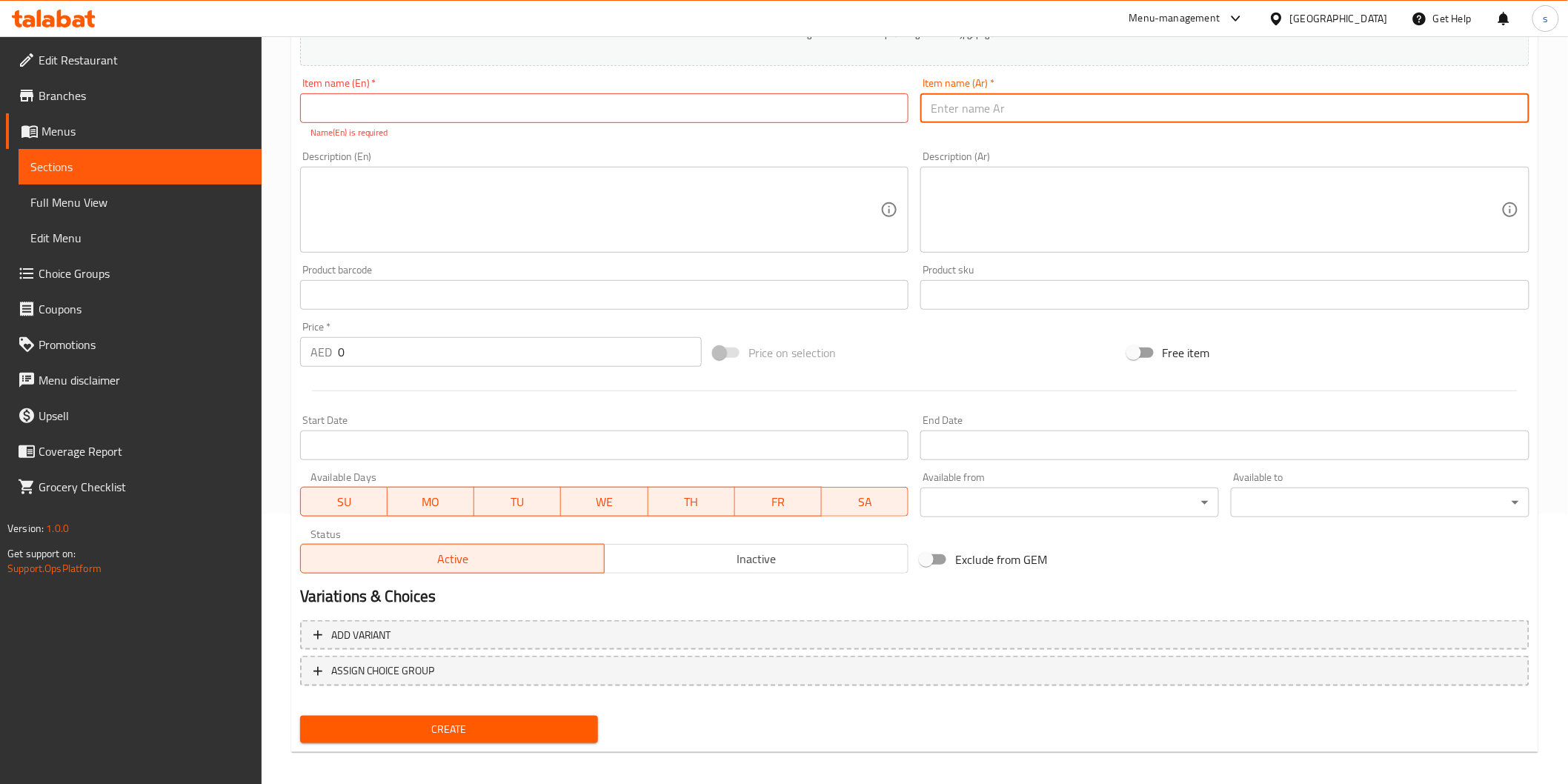
scroll to position [277, 0]
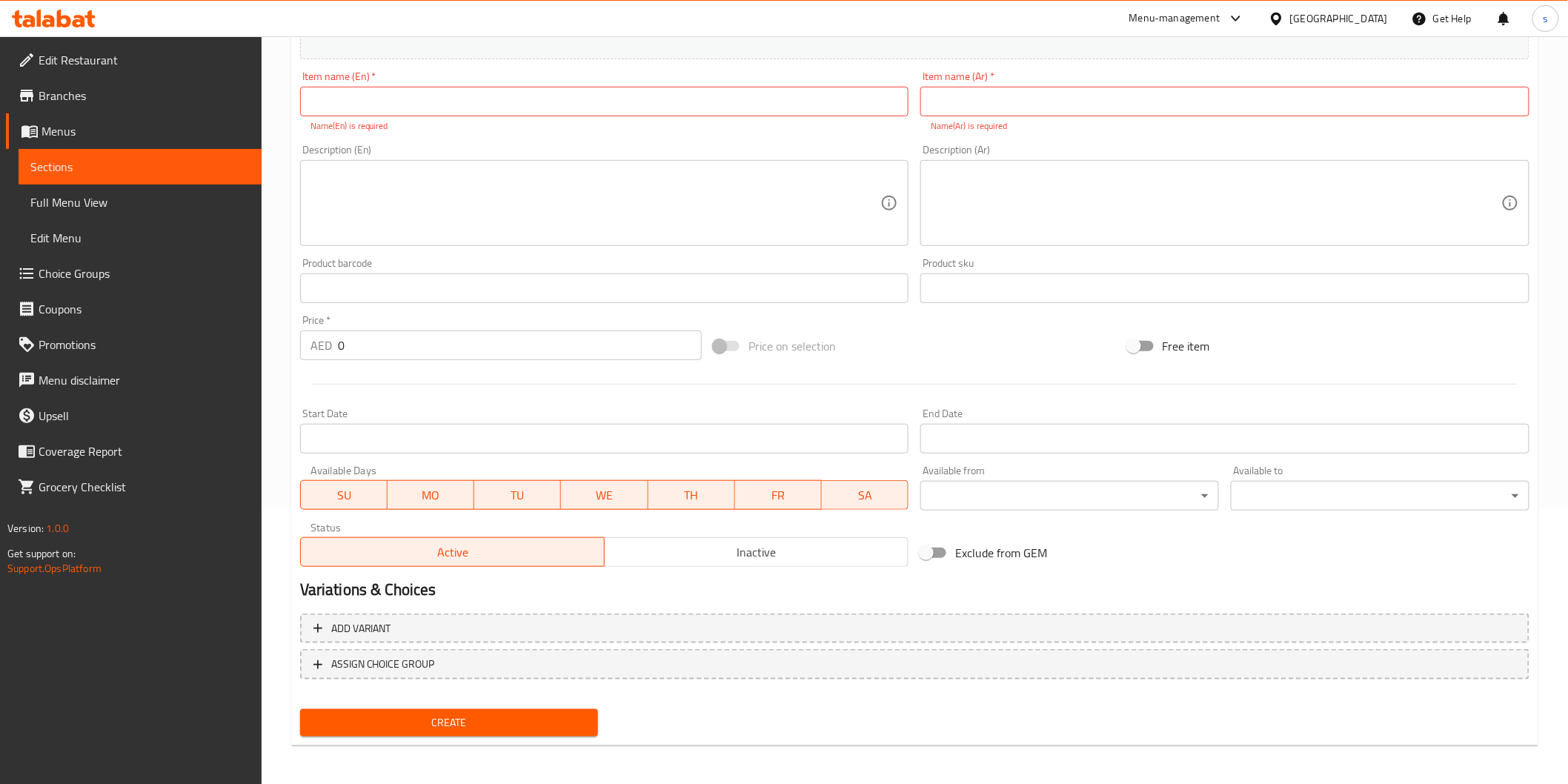
click at [729, 128] on p "Name(En) is required" at bounding box center [604, 126] width 589 height 13
click at [947, 99] on input "text" at bounding box center [1225, 101] width 609 height 30
click at [772, 102] on input "text" at bounding box center [604, 101] width 609 height 30
paste input "[PERSON_NAME]"
type input "[PERSON_NAME]"
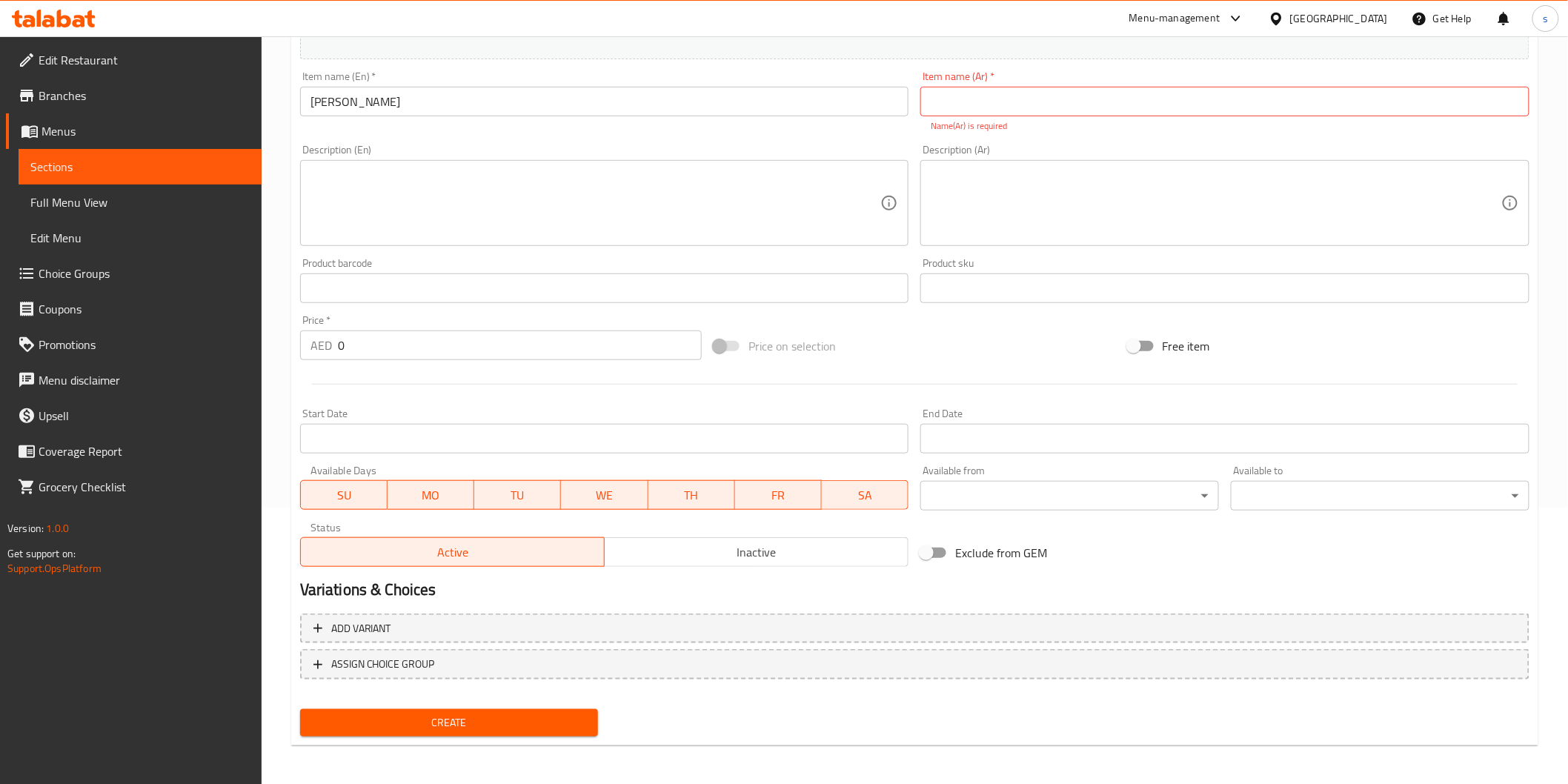
click at [1171, 104] on input "text" at bounding box center [1225, 101] width 609 height 30
paste input "شامي كباب"
type input "شامي كباب"
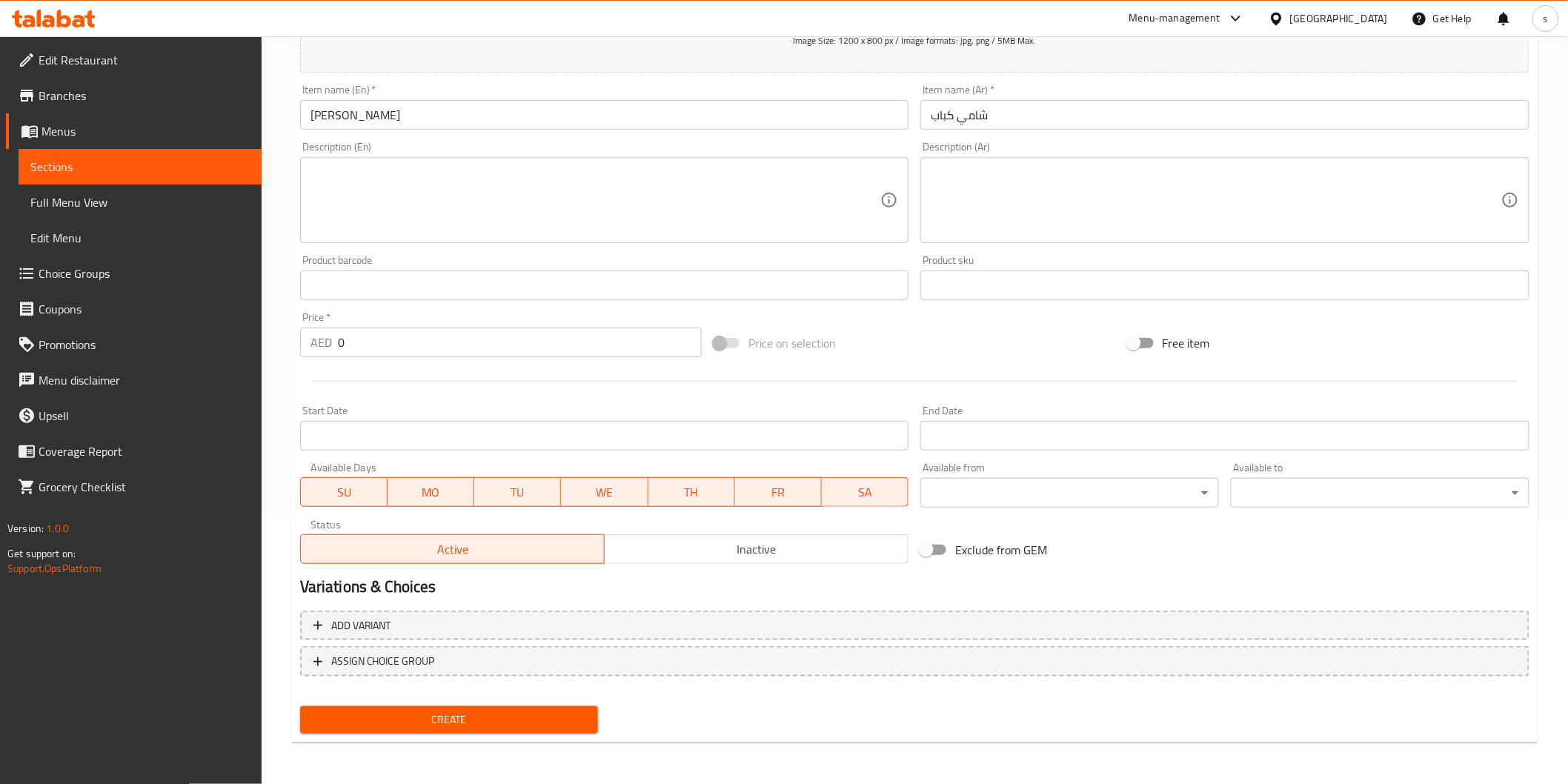
scroll to position [260, 0]
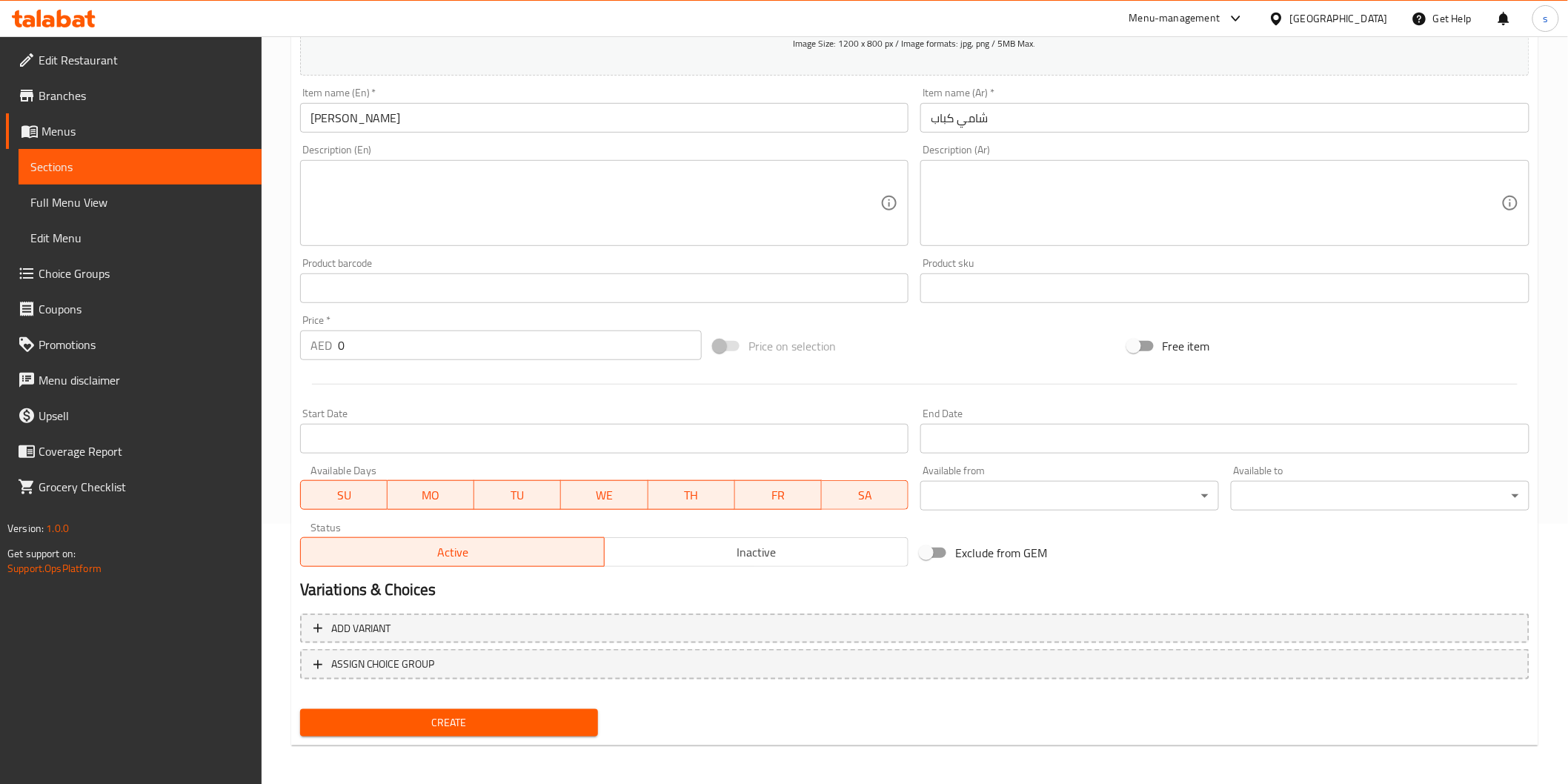
click at [464, 159] on div "Description (En) Description (En)" at bounding box center [604, 195] width 609 height 101
click at [462, 184] on textarea at bounding box center [595, 204] width 571 height 70
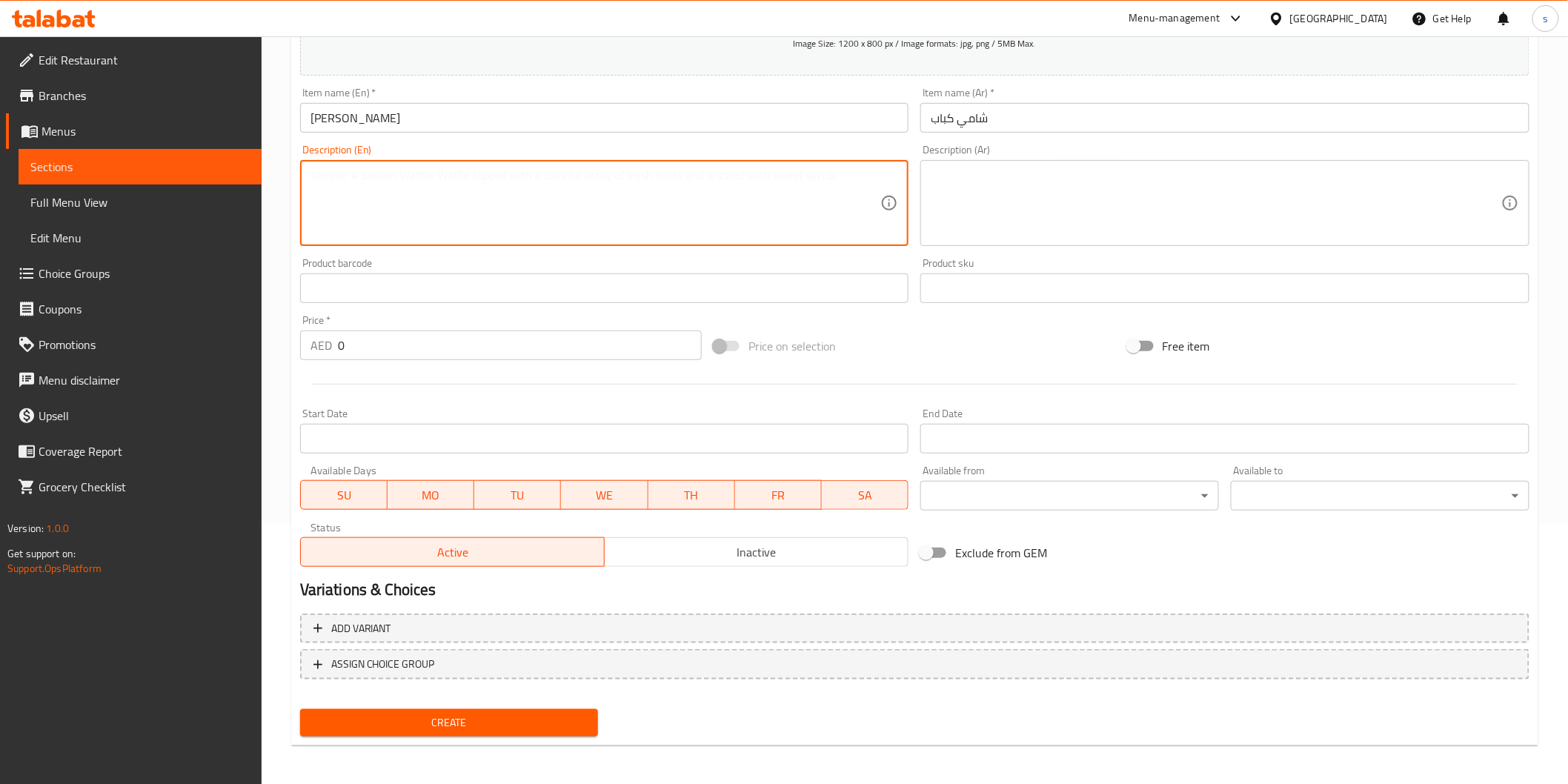
paste textarea "Pan-fried minced meat patties blended with lentils, onions, and traditional spi…"
type textarea "Pan-fried minced meat patties blended with lentils, onions, and traditional spi…"
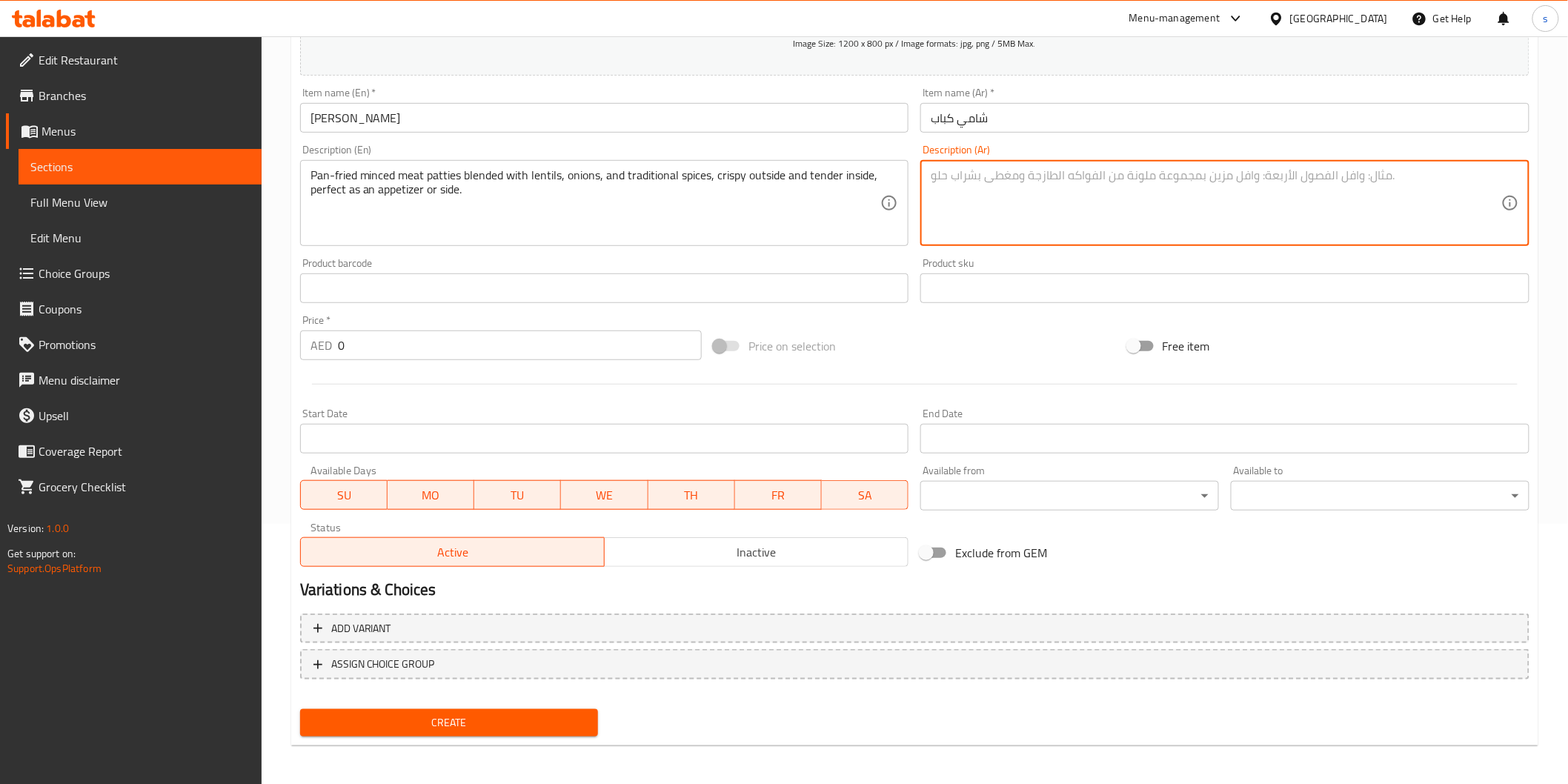
click at [1092, 189] on textarea at bounding box center [1216, 204] width 571 height 70
paste textarea "فطائر من اللحم المفروم الدوبل بالعدس والبصل والتوابل التقليدية، مقلية في مقلاة.…"
type textarea "فطائر من اللحم المفروم الدوبل بالعدس والبصل والتوابل التقليدية، مقلية في مقلاة.…"
click at [574, 715] on span "Create" at bounding box center [449, 723] width 275 height 19
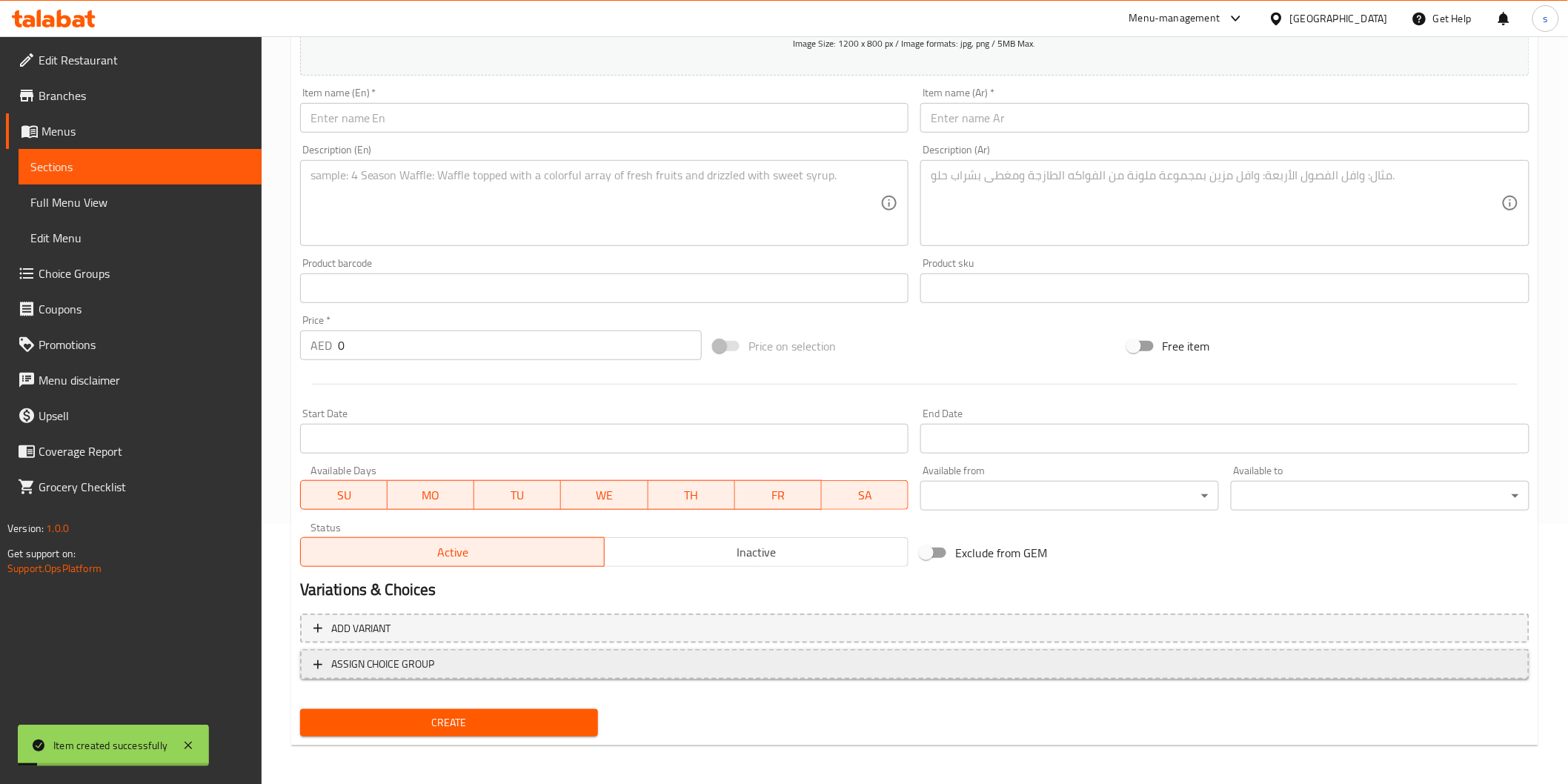
scroll to position [0, 0]
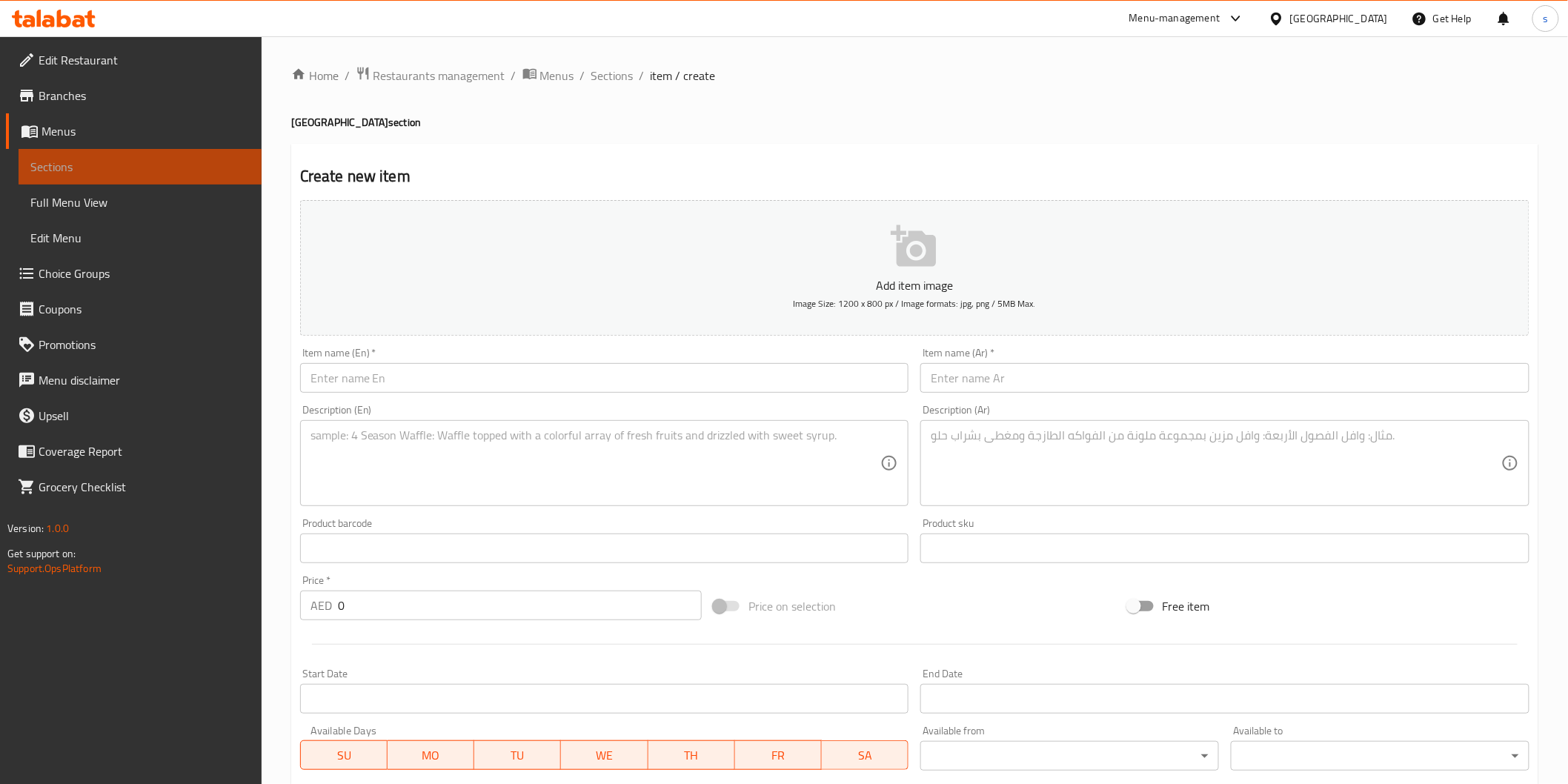
click at [116, 165] on span "Sections" at bounding box center [140, 167] width 219 height 18
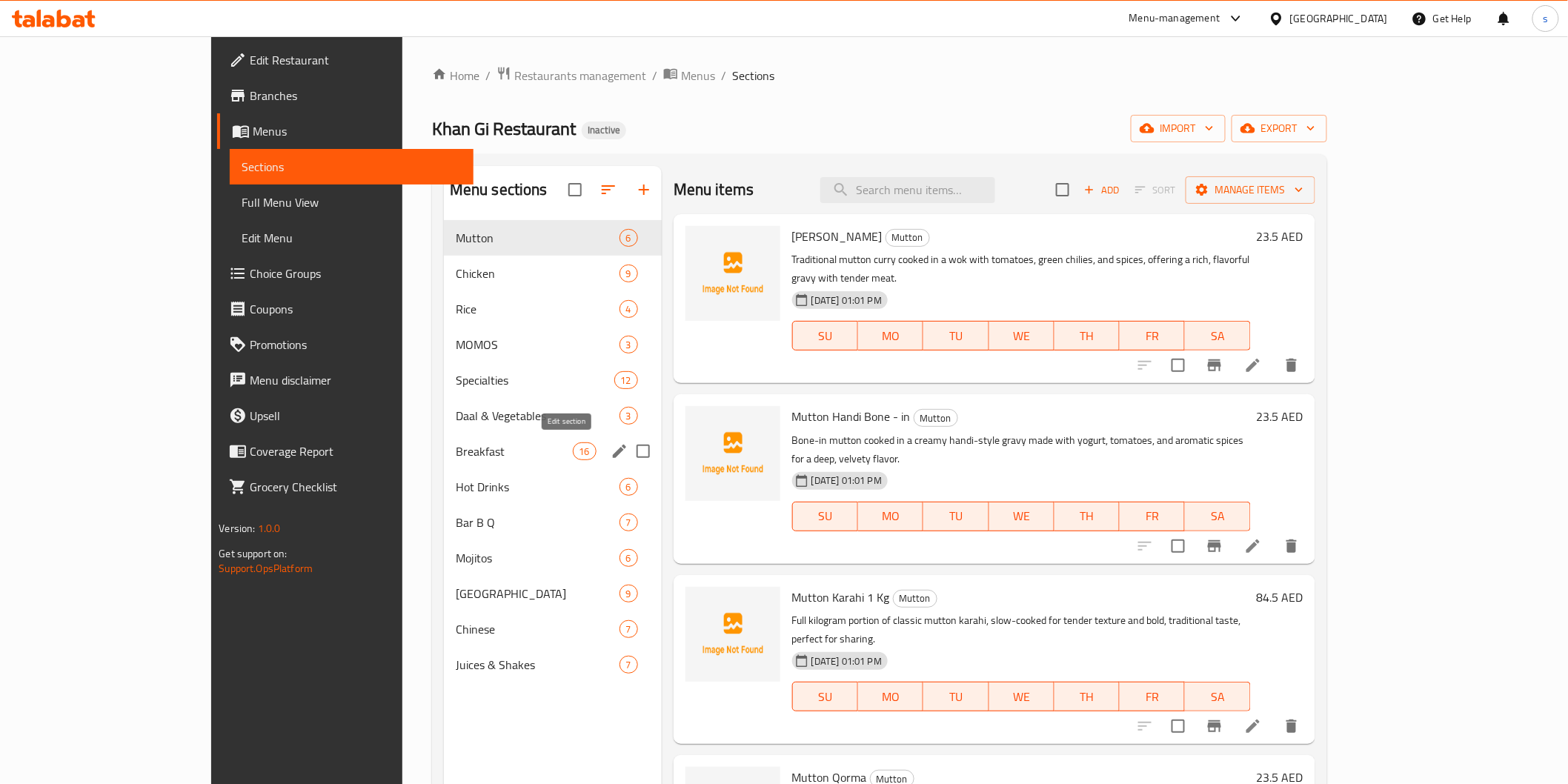
click at [613, 453] on icon "edit" at bounding box center [620, 451] width 13 height 13
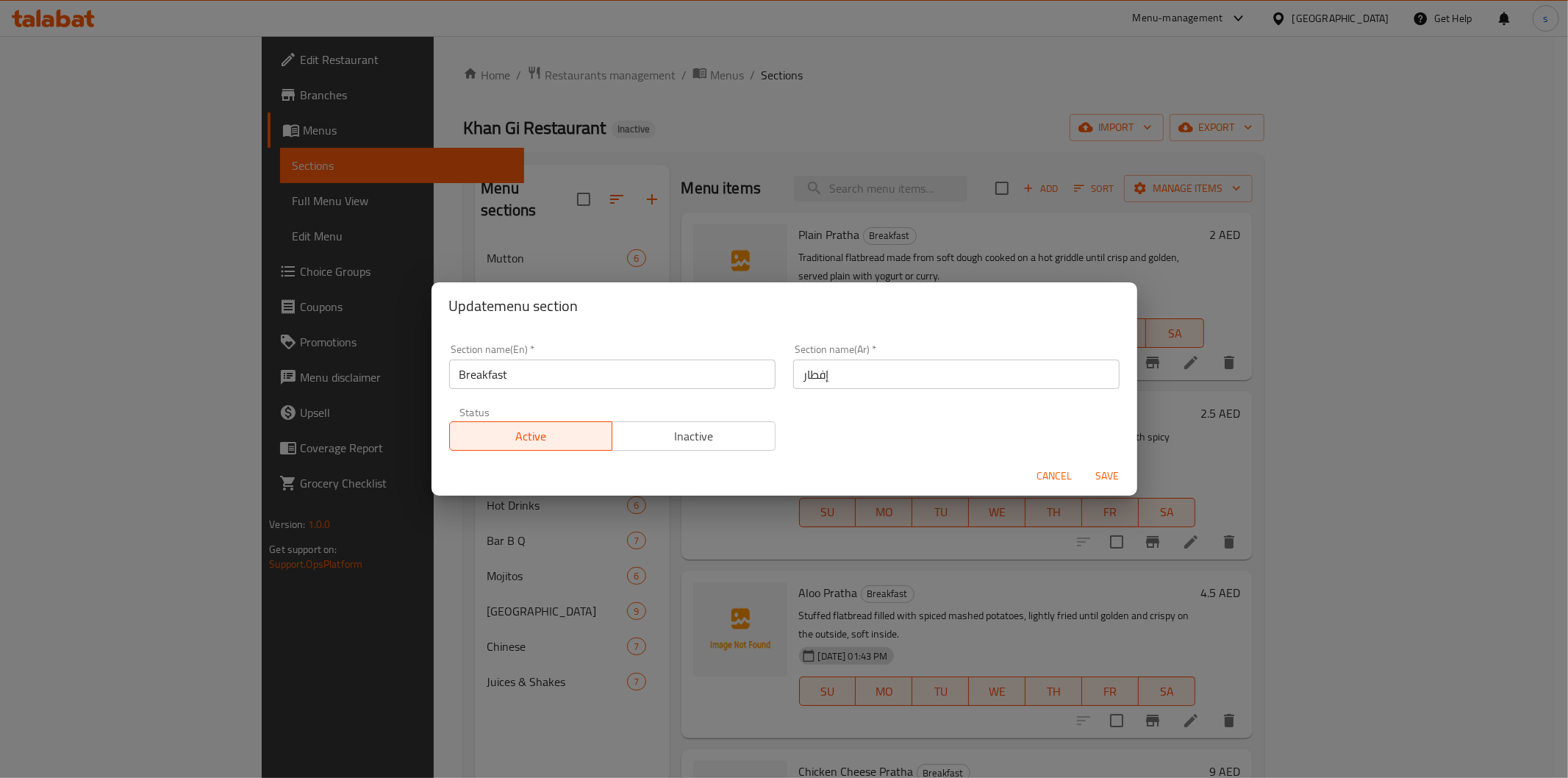
click at [570, 514] on div "Update menu section Section name(En)   * Breakfast Section name(En) * Section n…" at bounding box center [784, 389] width 1568 height 778
click at [1052, 472] on span "Cancel" at bounding box center [1055, 476] width 36 height 19
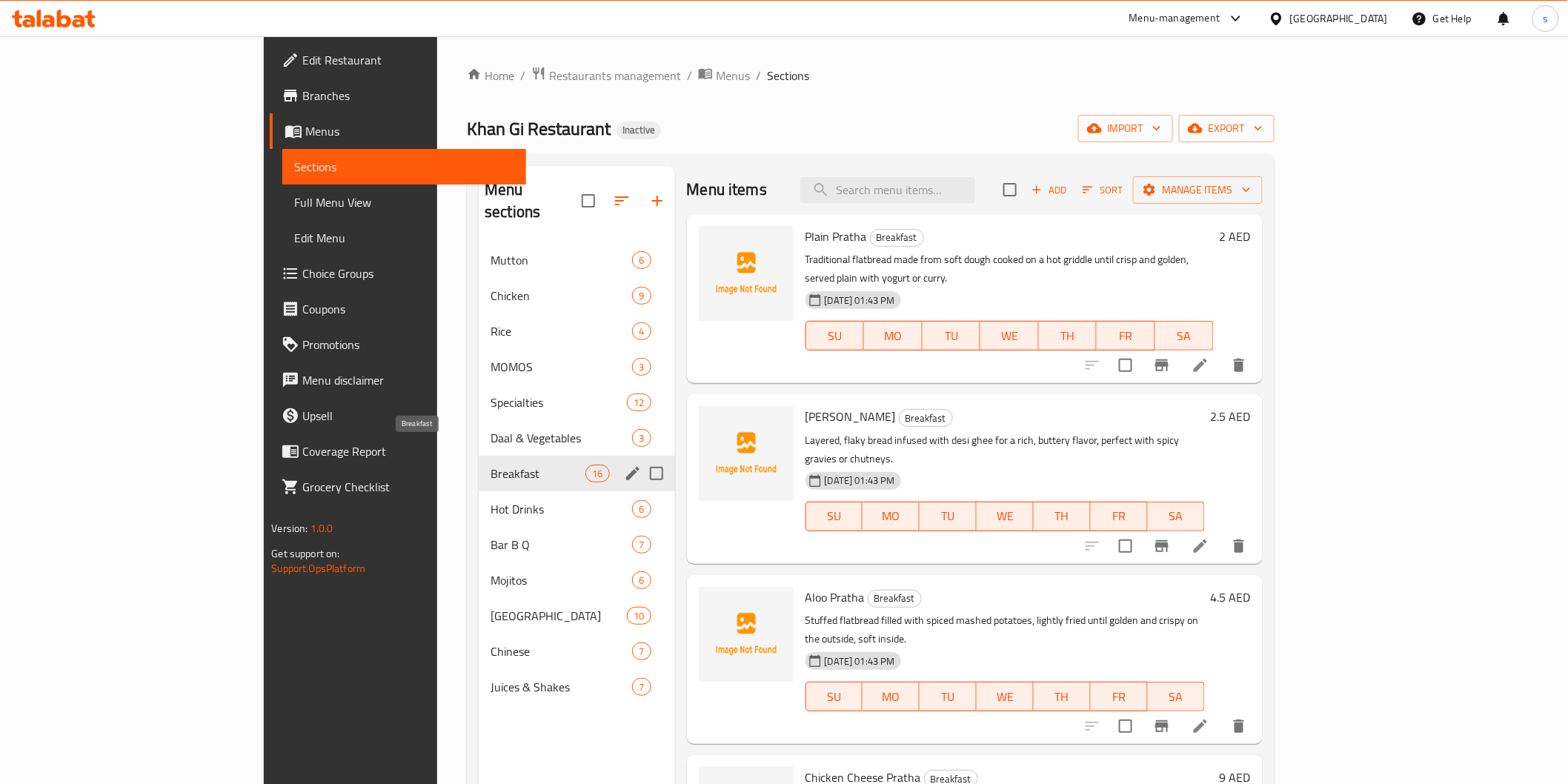
click at [491, 465] on span "Breakfast" at bounding box center [538, 474] width 95 height 18
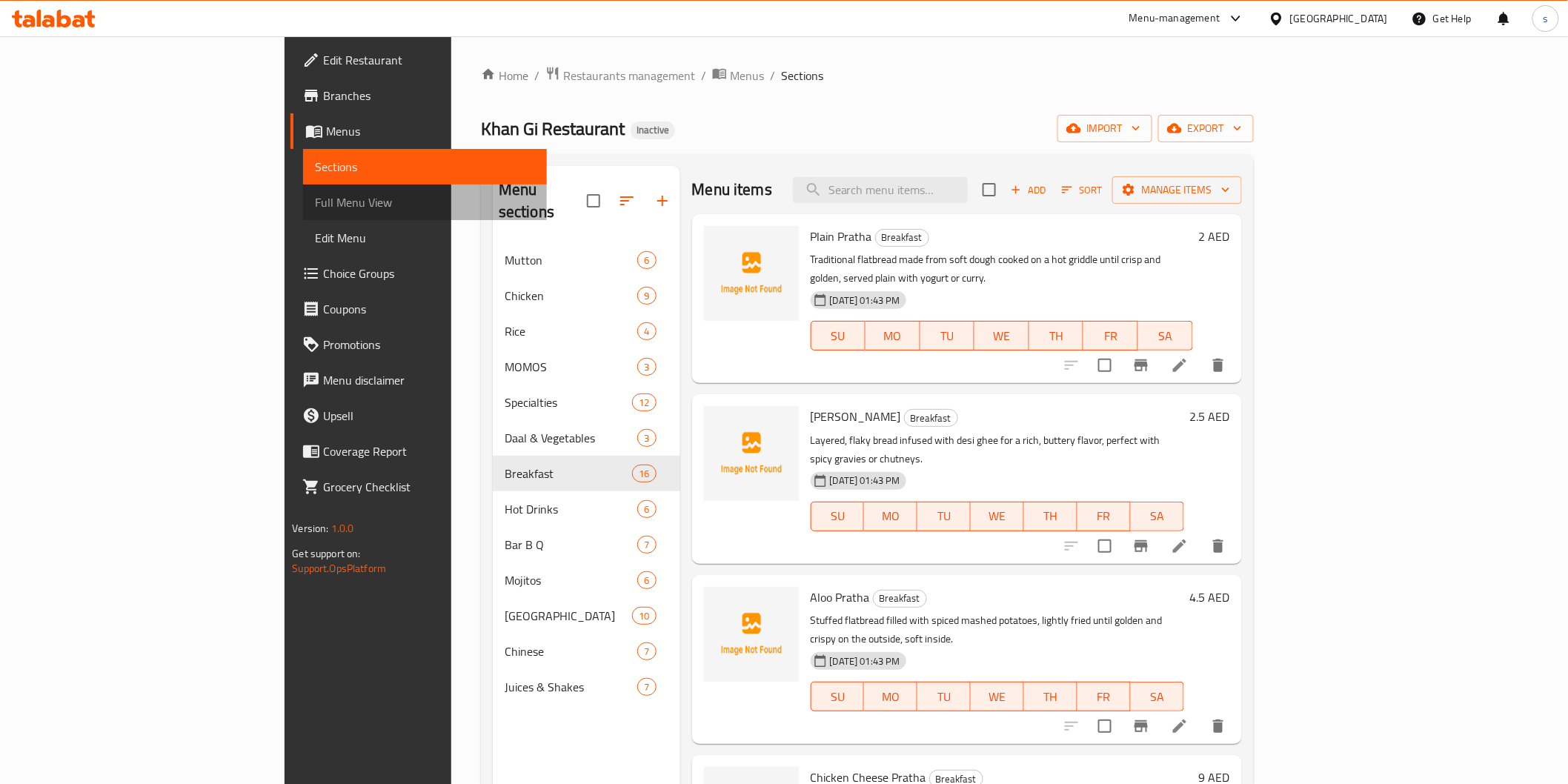
click at [315, 207] on span "Full Menu View" at bounding box center [424, 202] width 219 height 18
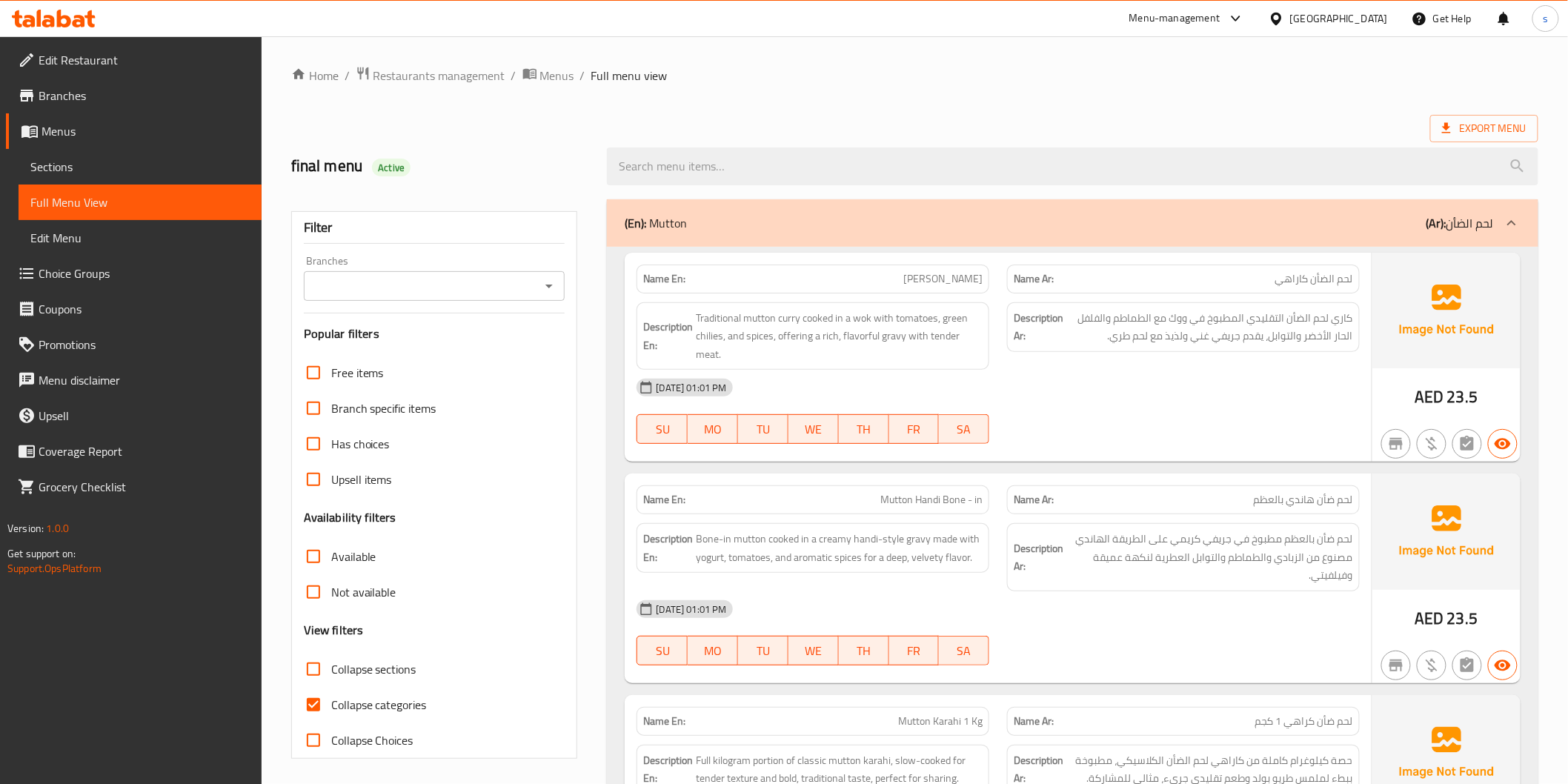
click at [76, 311] on span "Coupons" at bounding box center [144, 309] width 211 height 18
click at [98, 168] on span "Sections" at bounding box center [140, 167] width 219 height 18
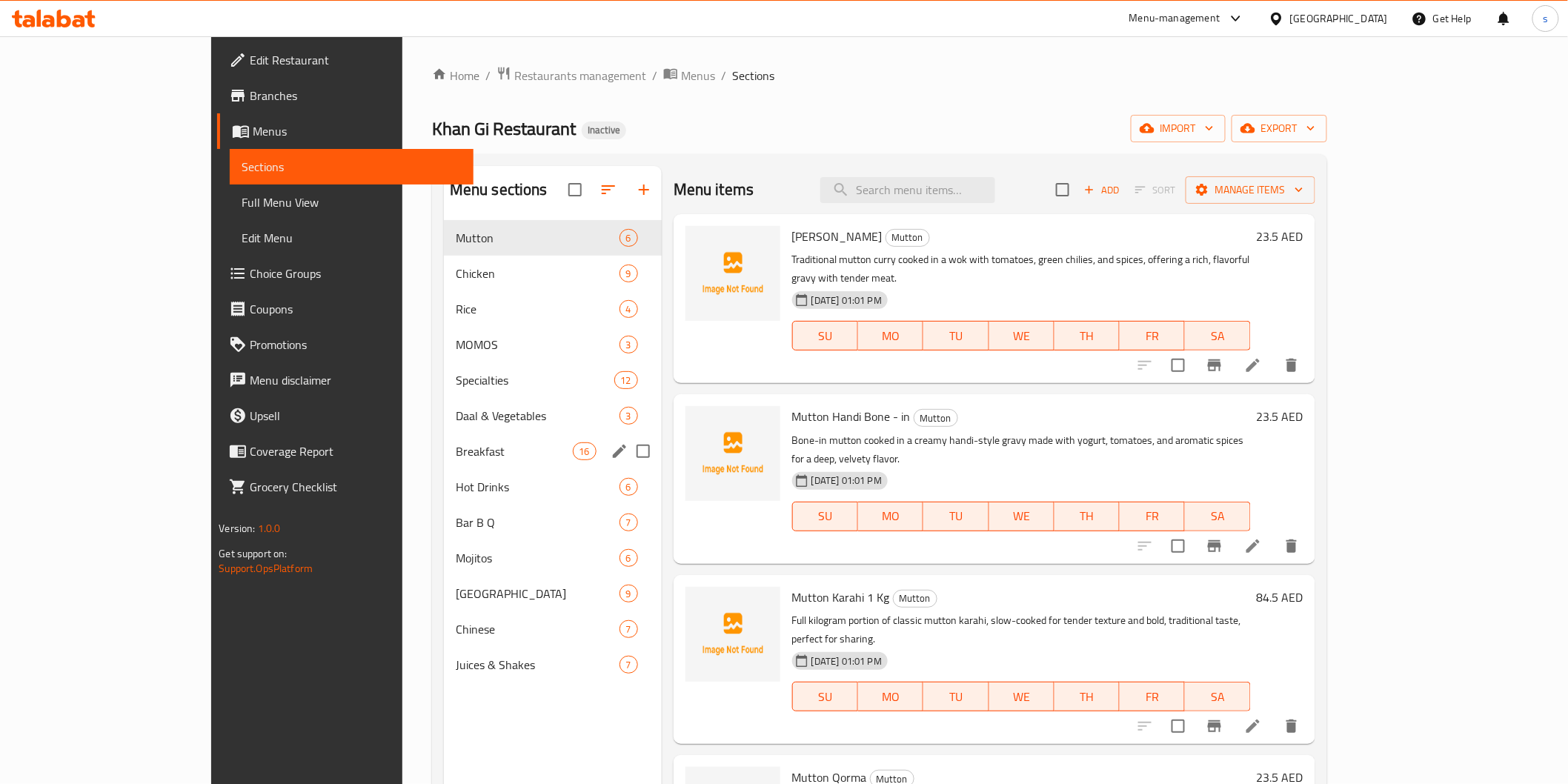
click at [444, 437] on div "Breakfast 16" at bounding box center [553, 451] width 218 height 36
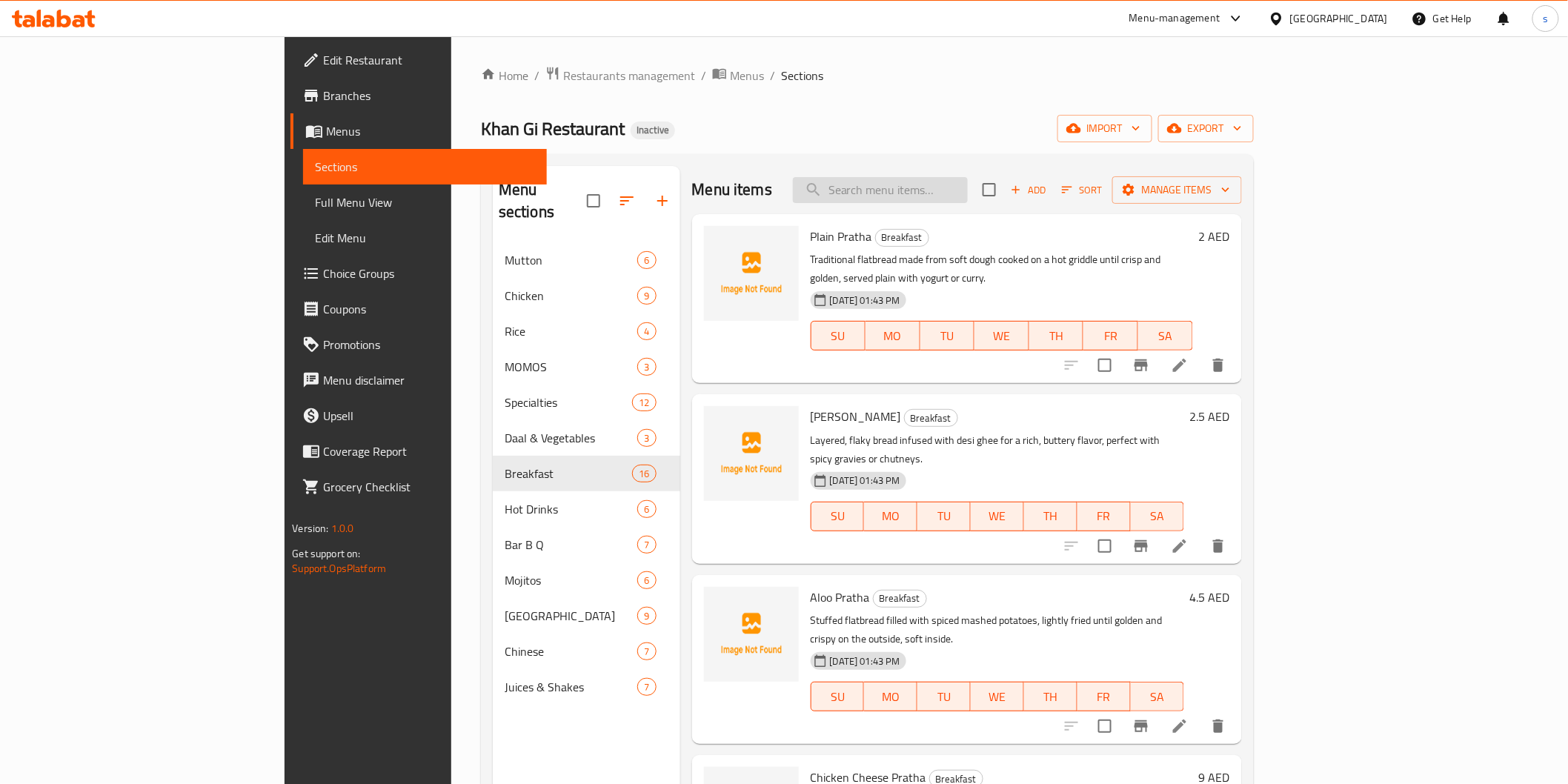
click at [968, 192] on input "search" at bounding box center [880, 189] width 175 height 26
paste input "Omelate"
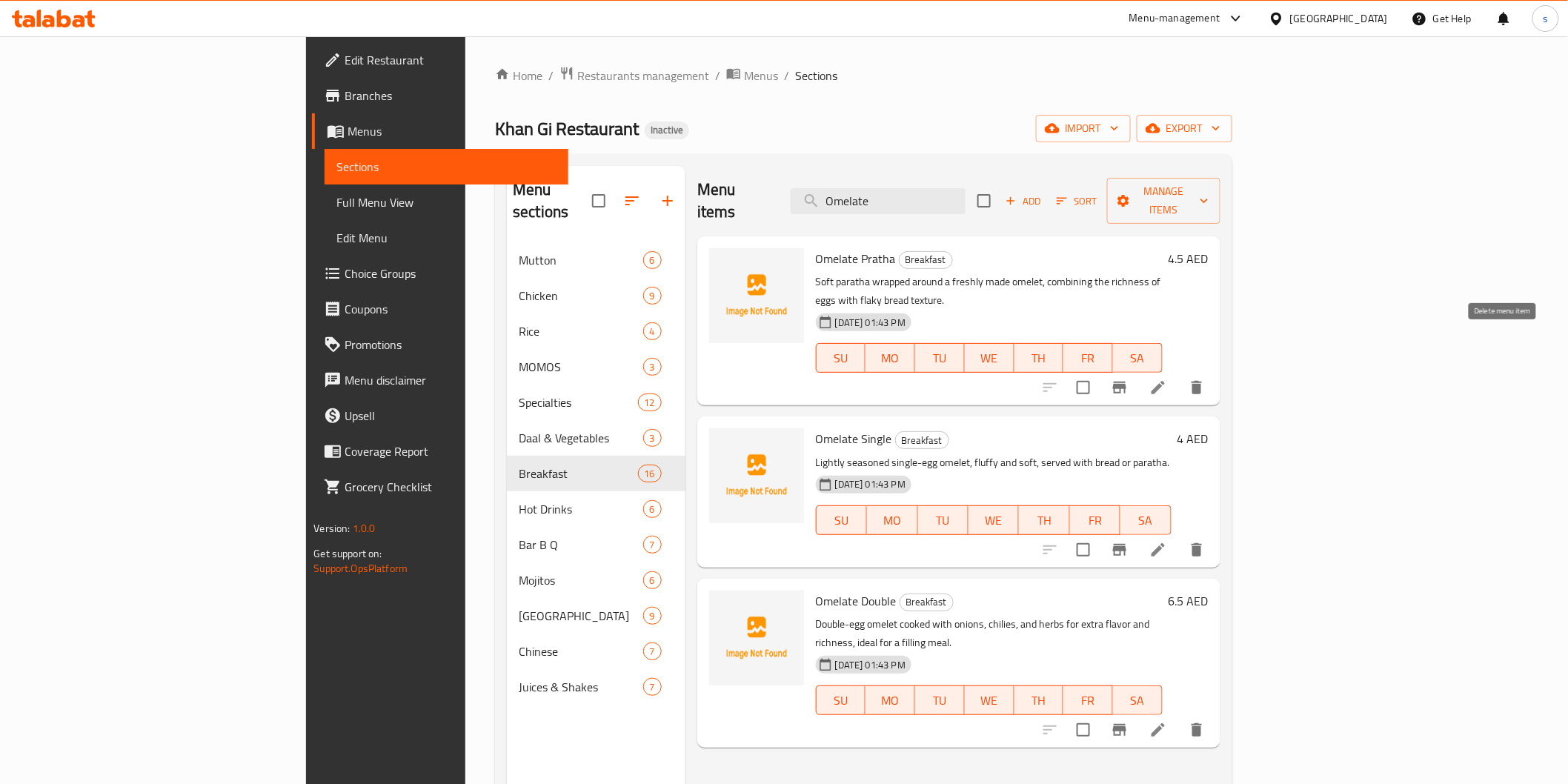
type input "Omelate"
click at [1167, 379] on icon at bounding box center [1158, 388] width 18 height 18
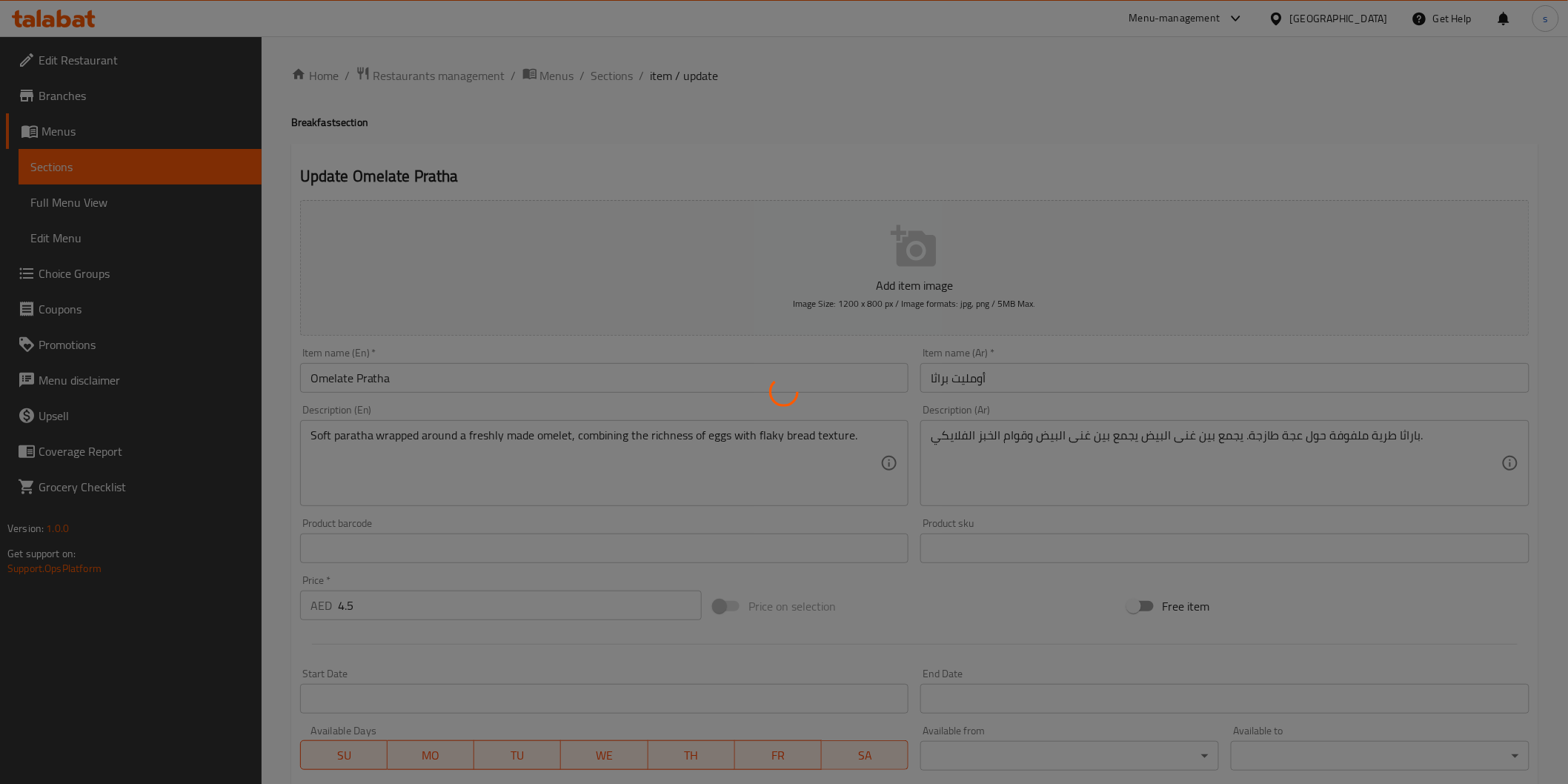
click at [979, 374] on div at bounding box center [784, 392] width 1568 height 784
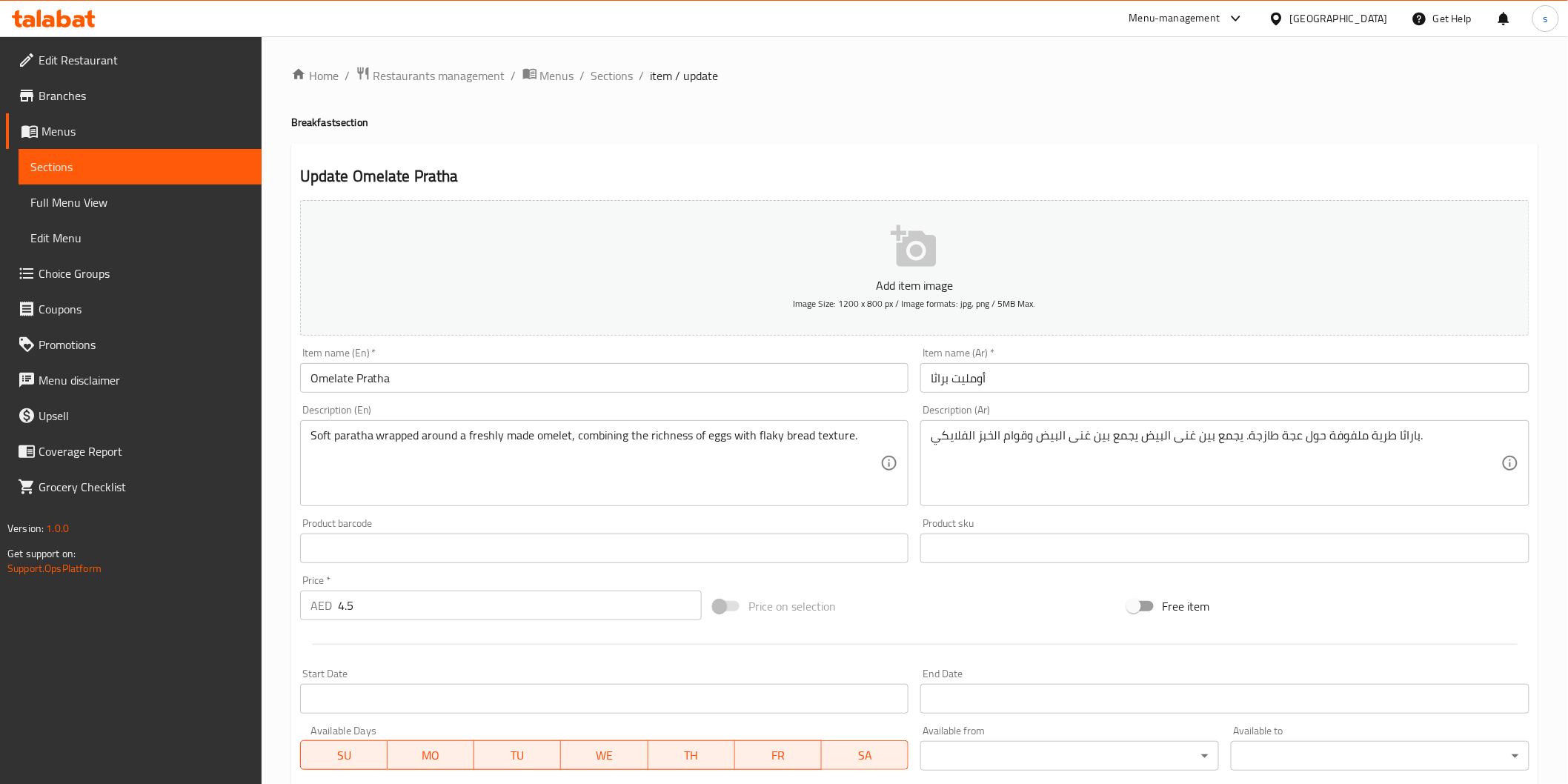
click at [979, 375] on input "أومليت براثا" at bounding box center [1225, 378] width 609 height 30
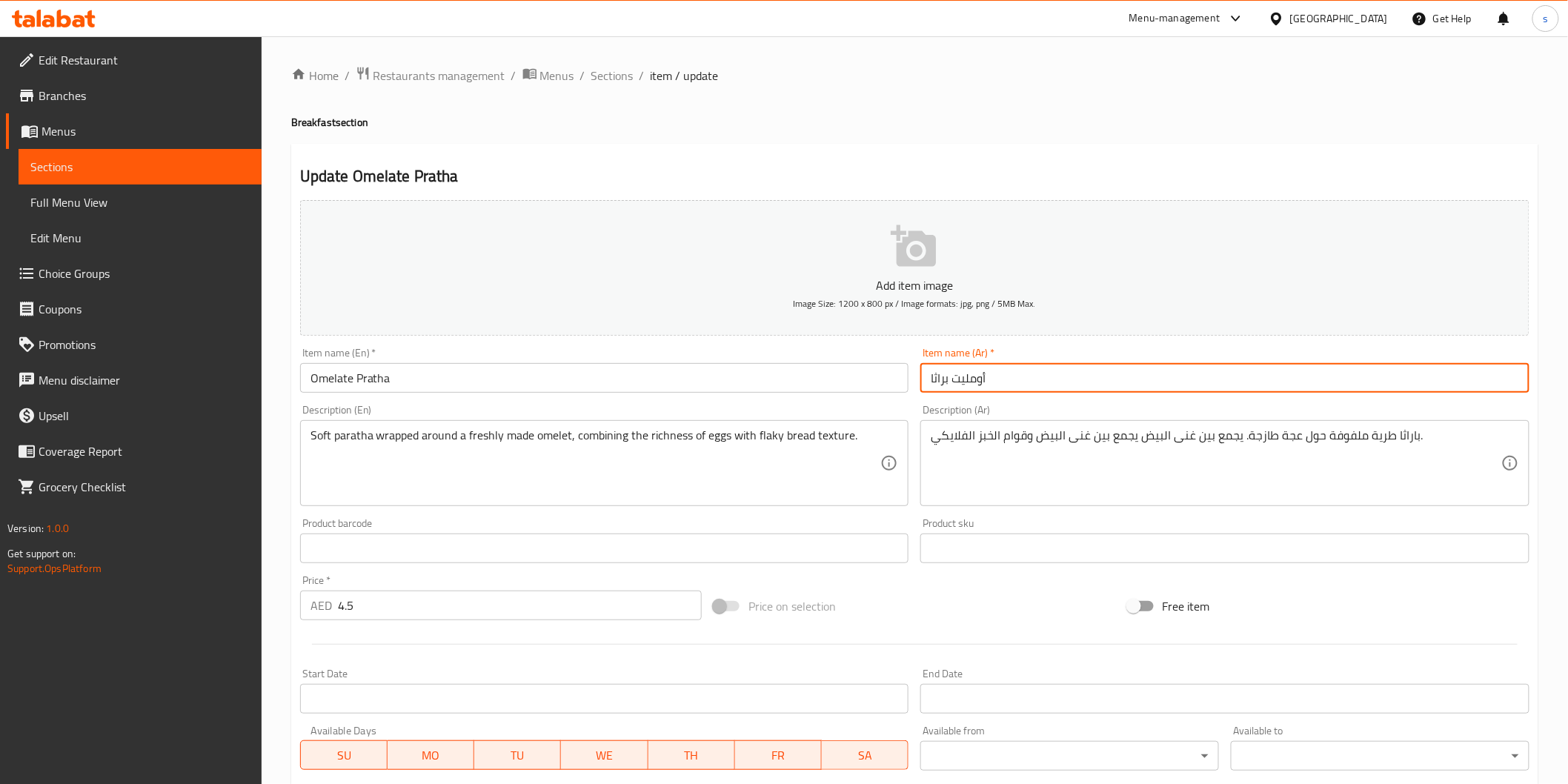
click at [979, 375] on input "أومليت براثا" at bounding box center [1225, 378] width 609 height 30
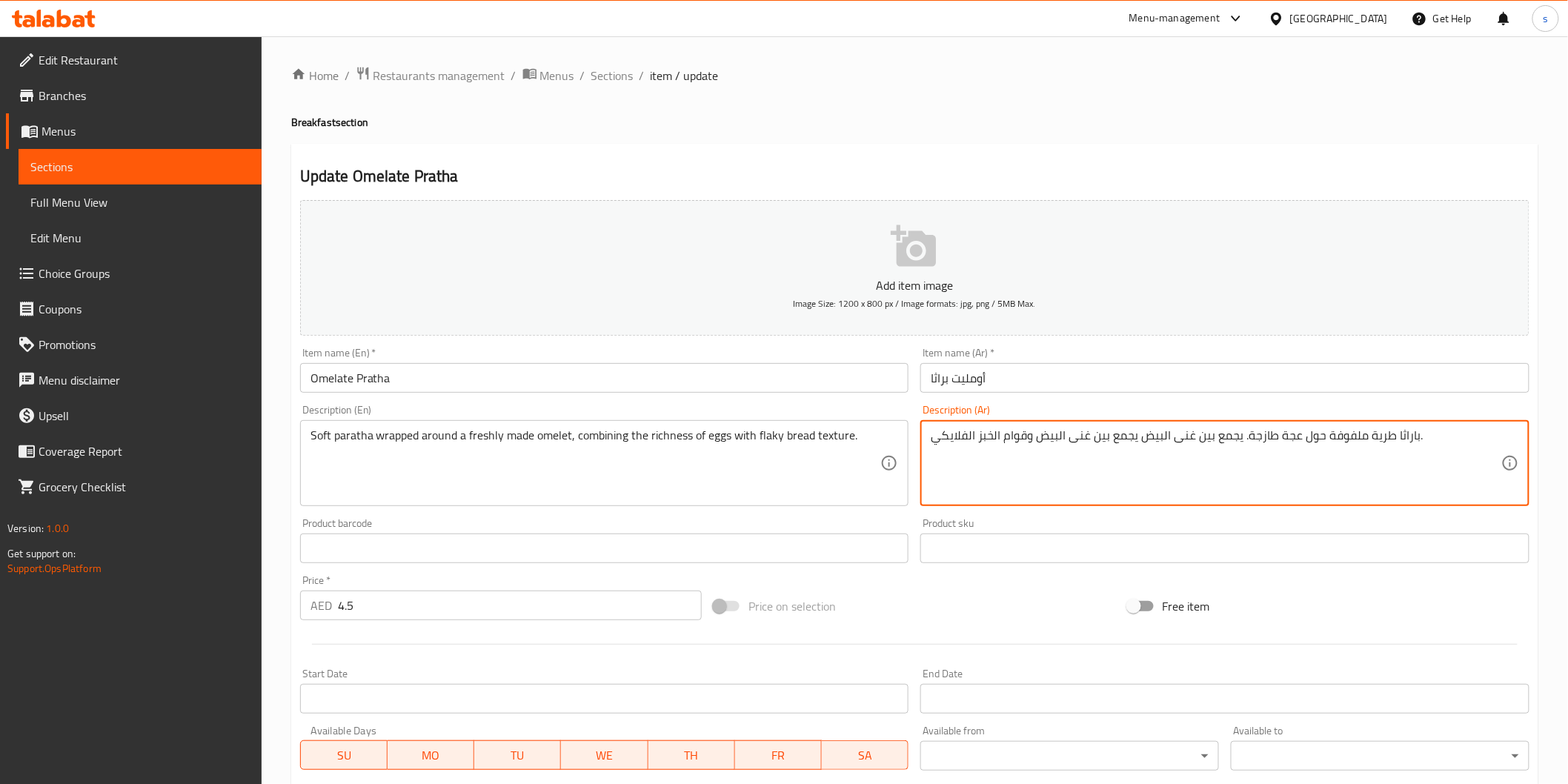
click at [1288, 443] on textarea "باراثا طرية ملفوفة حول عجة طازجة. يجمع بين غنى البيض يجمع بين غنى البيض وقوام ا…" at bounding box center [1216, 463] width 571 height 70
paste textarea "ومليت"
click at [1244, 449] on textarea "باراثا طرية ملفوفة حول أومليت طازجة. يجمع بين غنى البيض يجمع بين غنى البيض وقوا…" at bounding box center [1216, 463] width 571 height 70
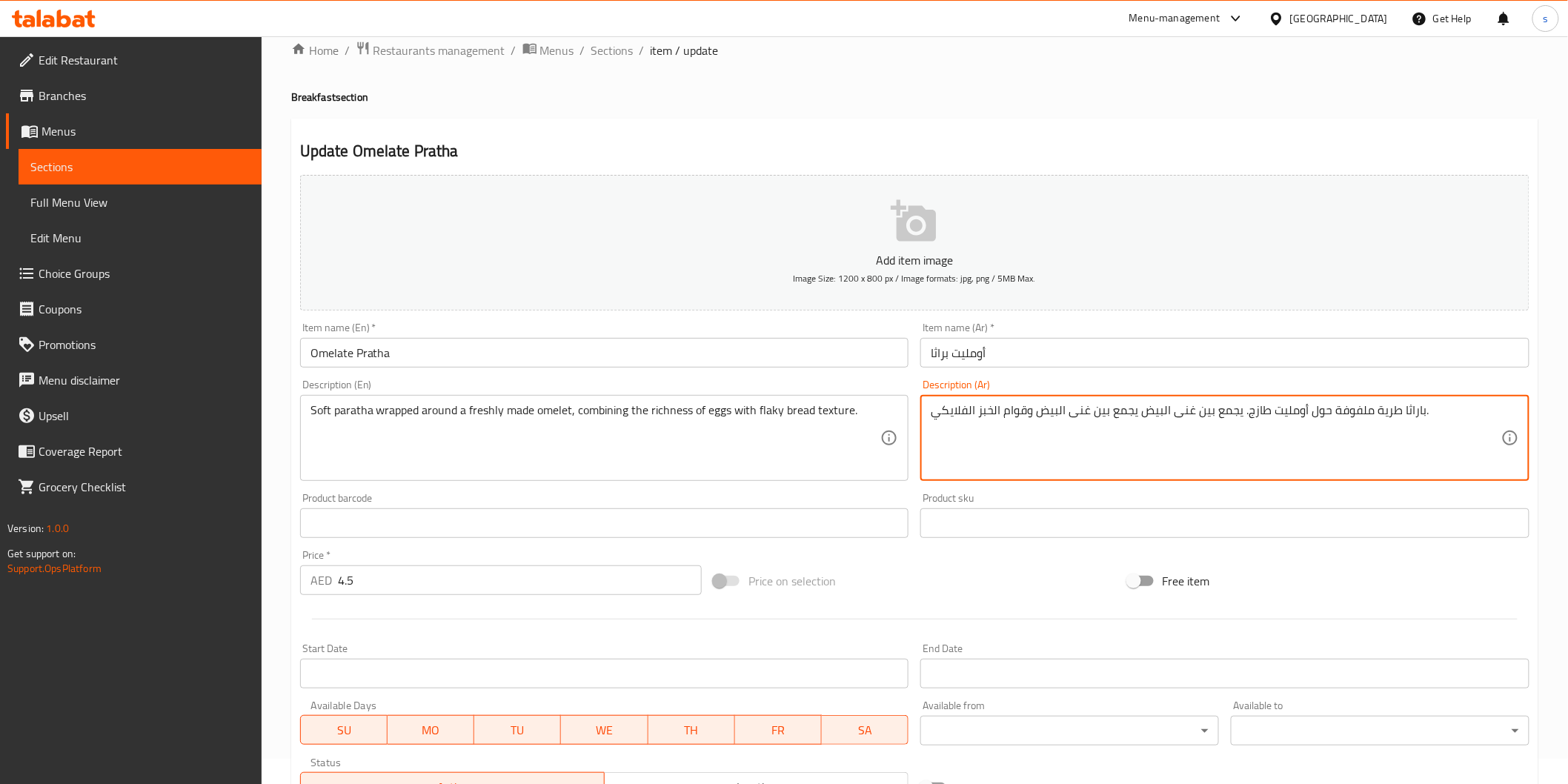
scroll to position [260, 0]
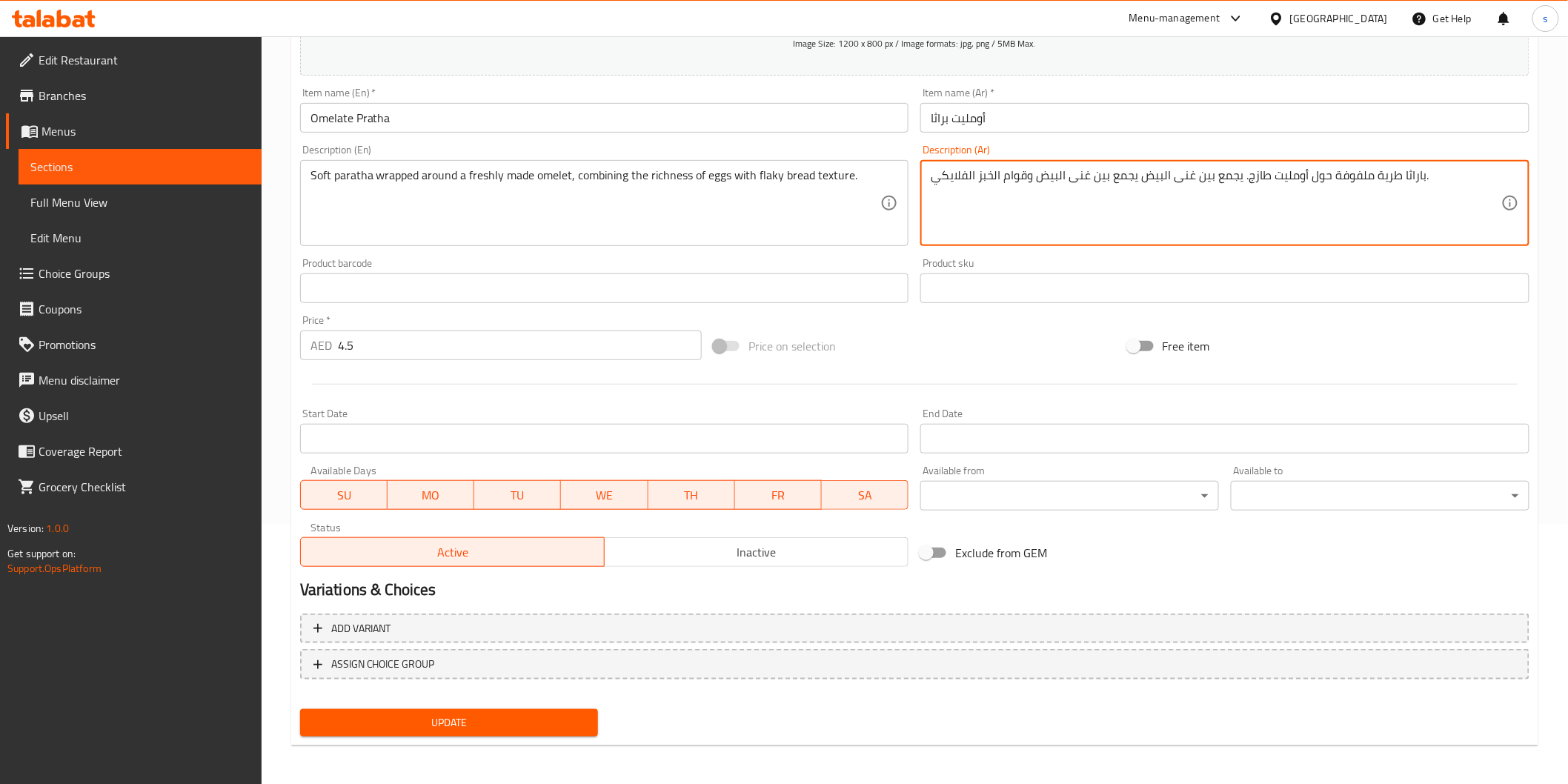
click at [566, 714] on span "Update" at bounding box center [449, 723] width 275 height 19
click at [950, 186] on textarea "باراثا طرية ملفوفة حول أومليت طازج. يجمع بين غنى البيض يجمع بين غنى البيض وقوام…" at bounding box center [1216, 204] width 571 height 70
click at [1036, 178] on textarea "باراثا طرية ملفوفة حول أومليت طازج. يجمع بين غنى البيض يجمع بين غنى البيض وقوام…" at bounding box center [1216, 204] width 571 height 70
click at [1038, 181] on textarea "باراثا طرية ملفوفة حول أومليت طازج. يجمع بين غنى البيض يجمع بين غنى البيض وقوام…" at bounding box center [1216, 204] width 571 height 70
click at [1038, 184] on textarea "باراثا طرية ملفوفة حول أومليت طازج. يجمع بين غنى البيض يجمع بين غنى البيض وقوام…" at bounding box center [1216, 204] width 571 height 70
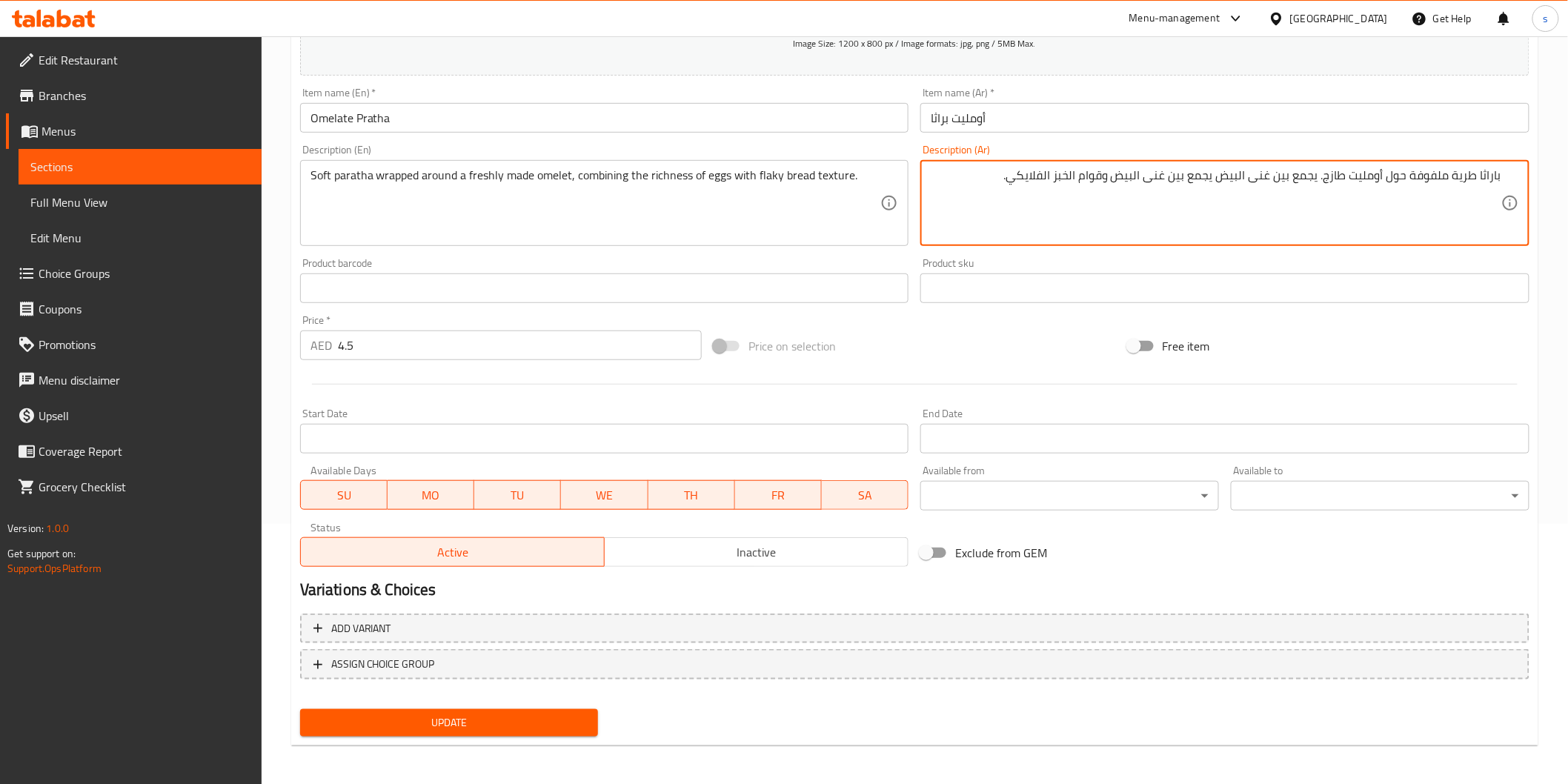
click at [1032, 182] on textarea "باراثا طرية ملفوفة حول أومليت طازج. يجمع بين غنى البيض يجمع بين غنى البيض وقوام…" at bounding box center [1216, 204] width 571 height 70
type textarea "باراثا طرية ملفوفة حول أومليت طازج. يجمع بين غنى البيض يجمع بين غنى البيض وقوام…"
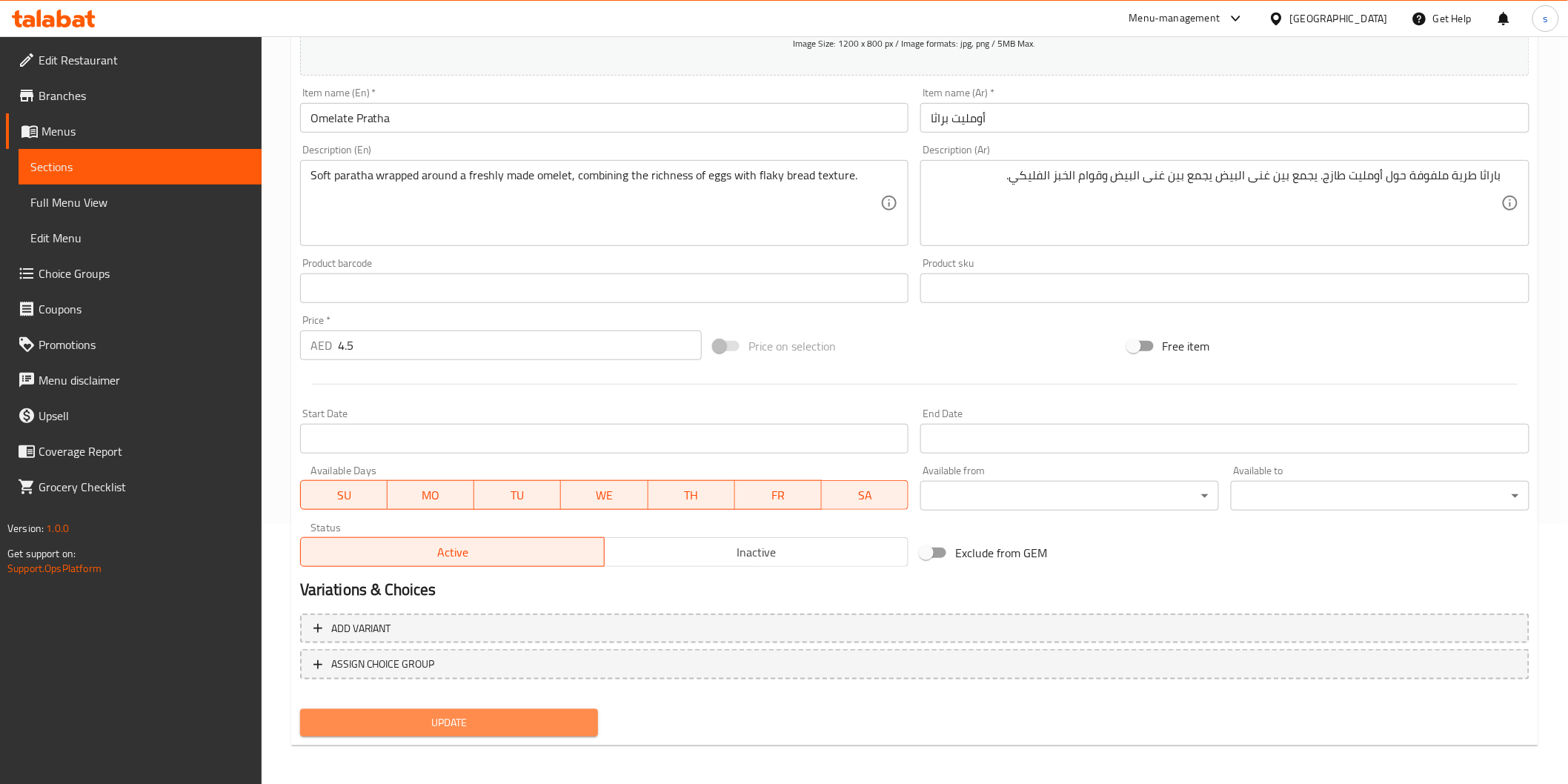
click at [544, 721] on span "Update" at bounding box center [449, 723] width 275 height 19
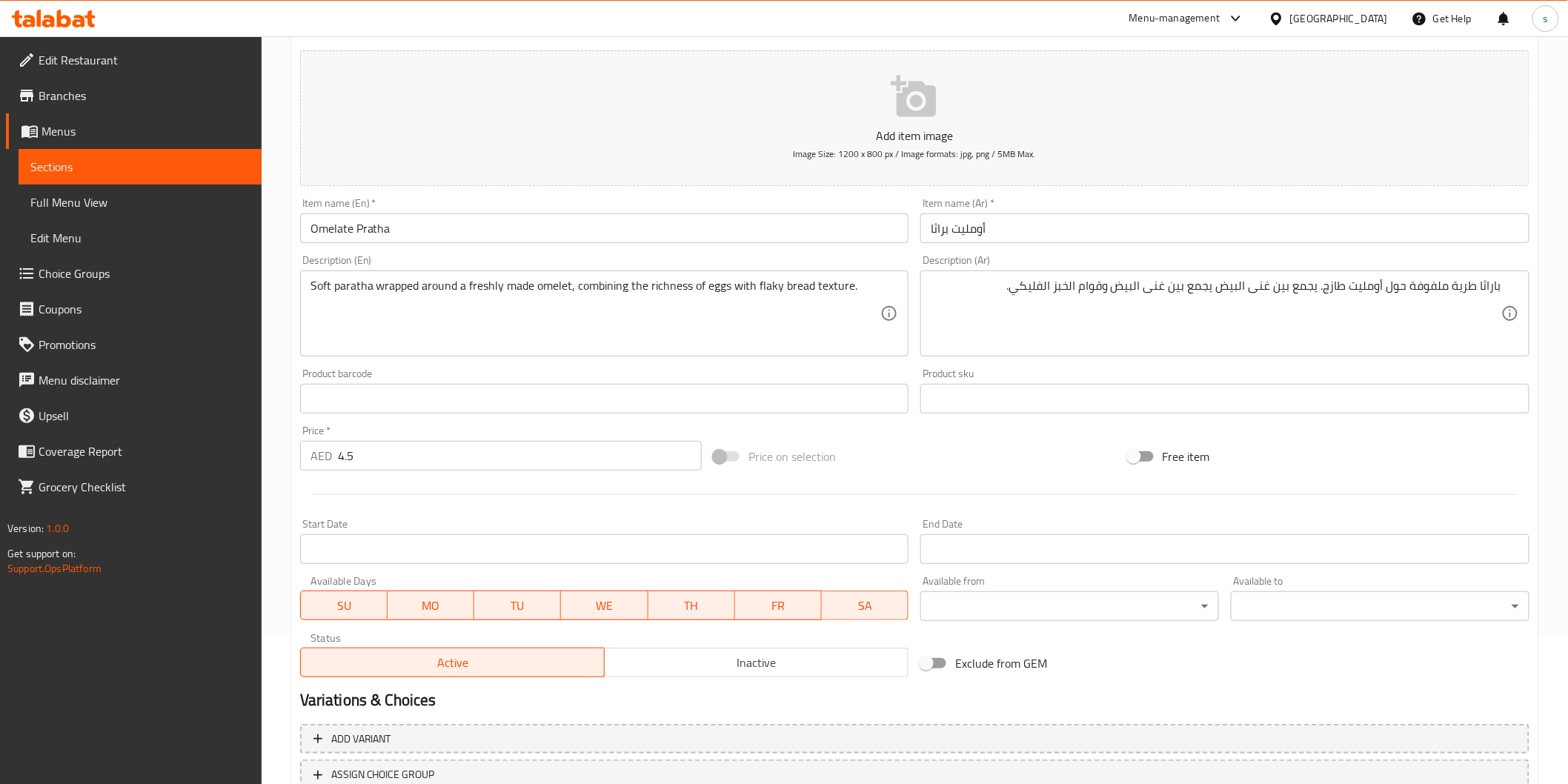
scroll to position [0, 0]
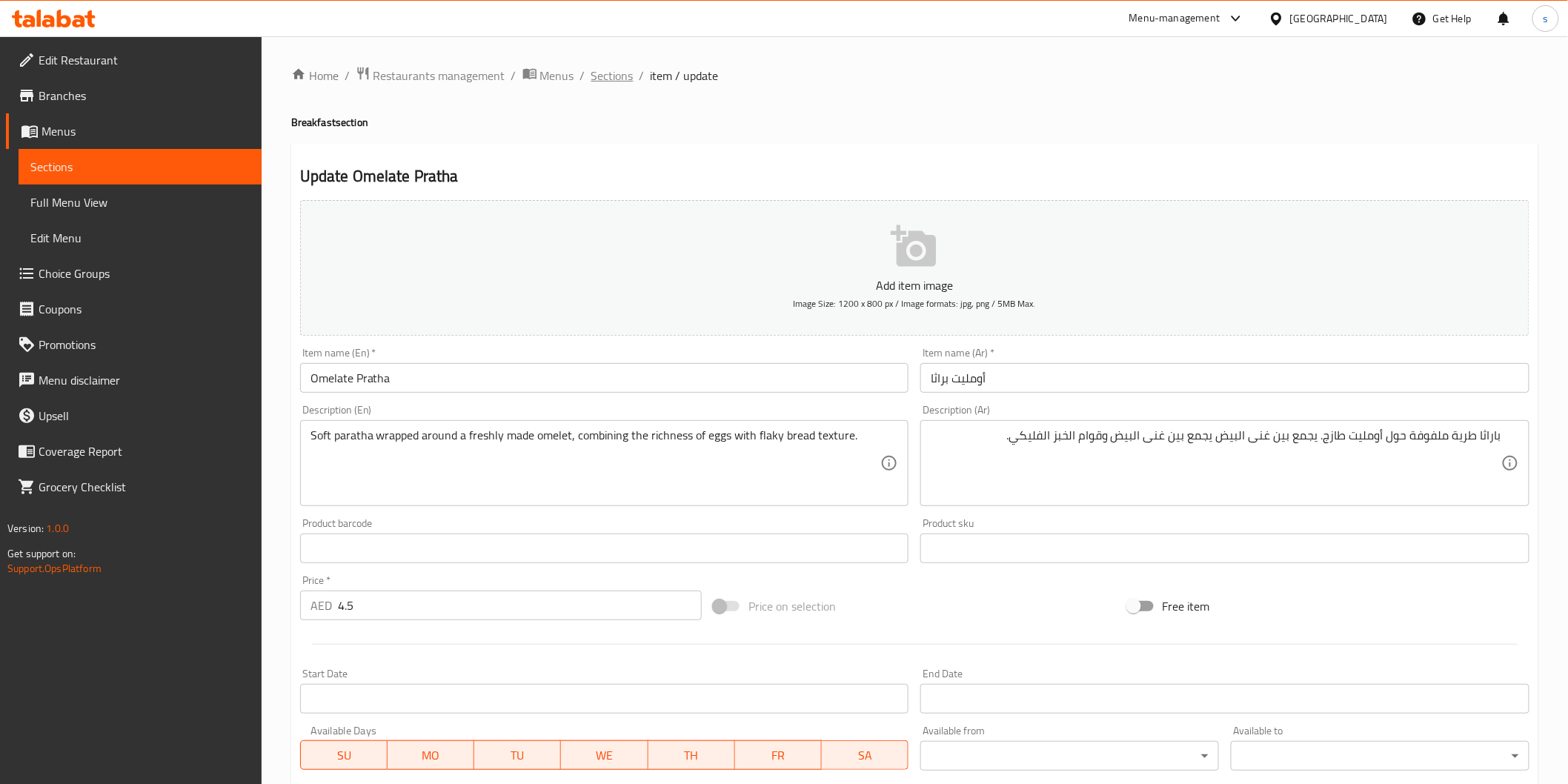
click at [618, 78] on span "Sections" at bounding box center [612, 75] width 43 height 18
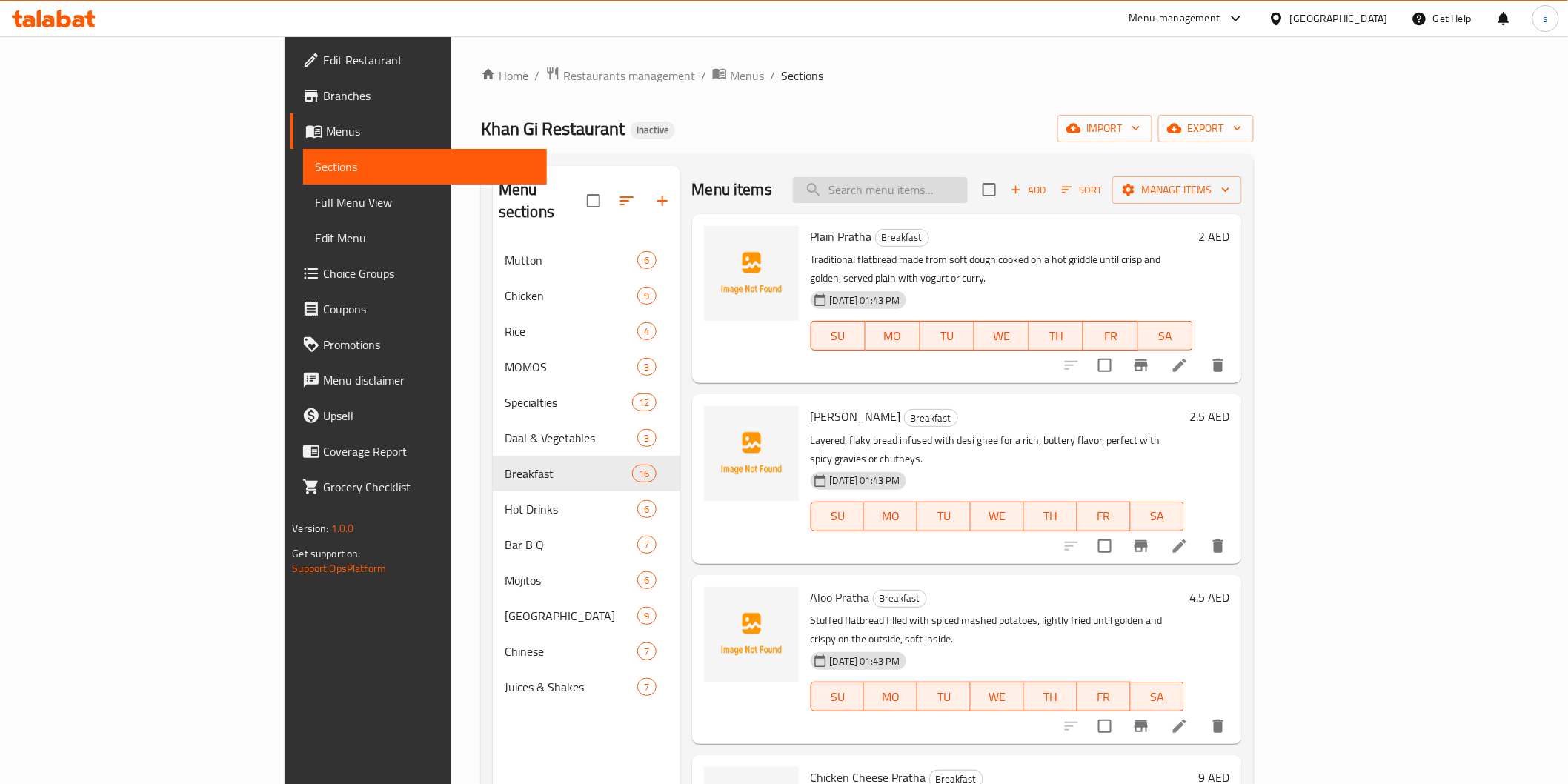
click at [968, 186] on input "search" at bounding box center [880, 189] width 175 height 26
paste input "[PERSON_NAME]"
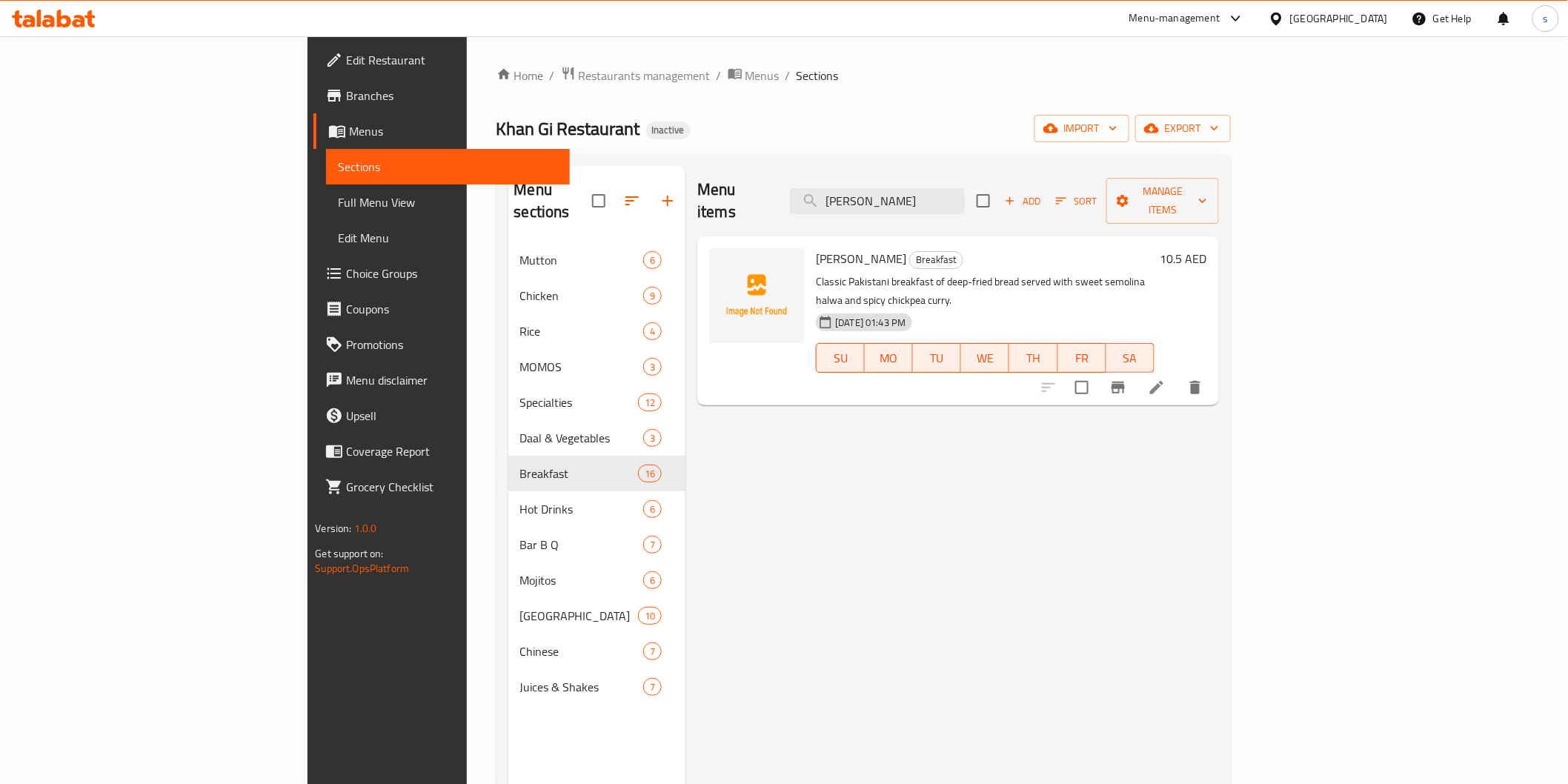
type input "[PERSON_NAME]"
click at [1164, 381] on icon at bounding box center [1157, 388] width 13 height 13
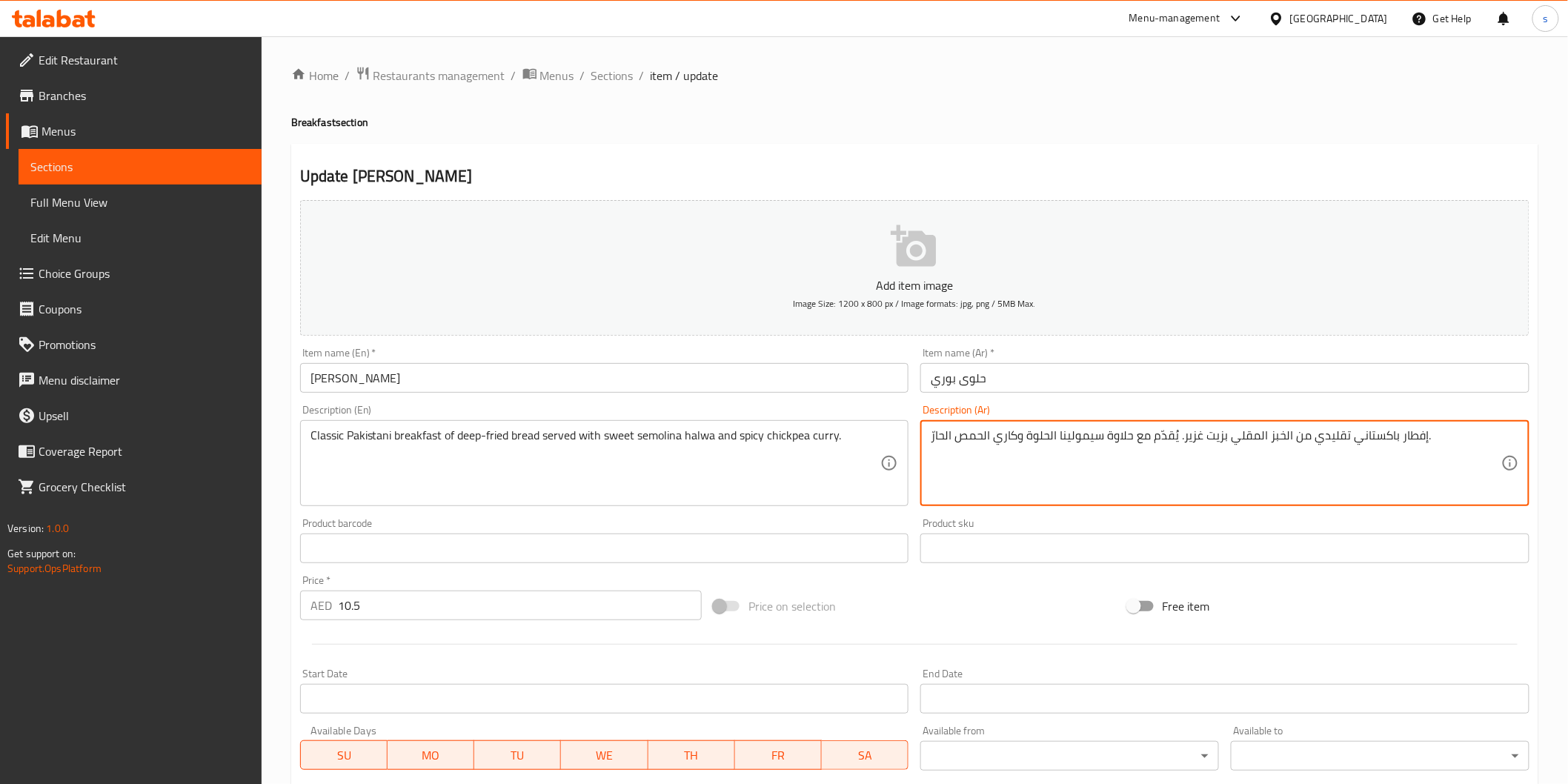
click at [1335, 432] on textarea "إفطار باكستاني تقليدي من الخبز المقلي بزيت غزير. يُقدّم مع حلاوة سيمولينا الحلو…" at bounding box center [1216, 463] width 571 height 70
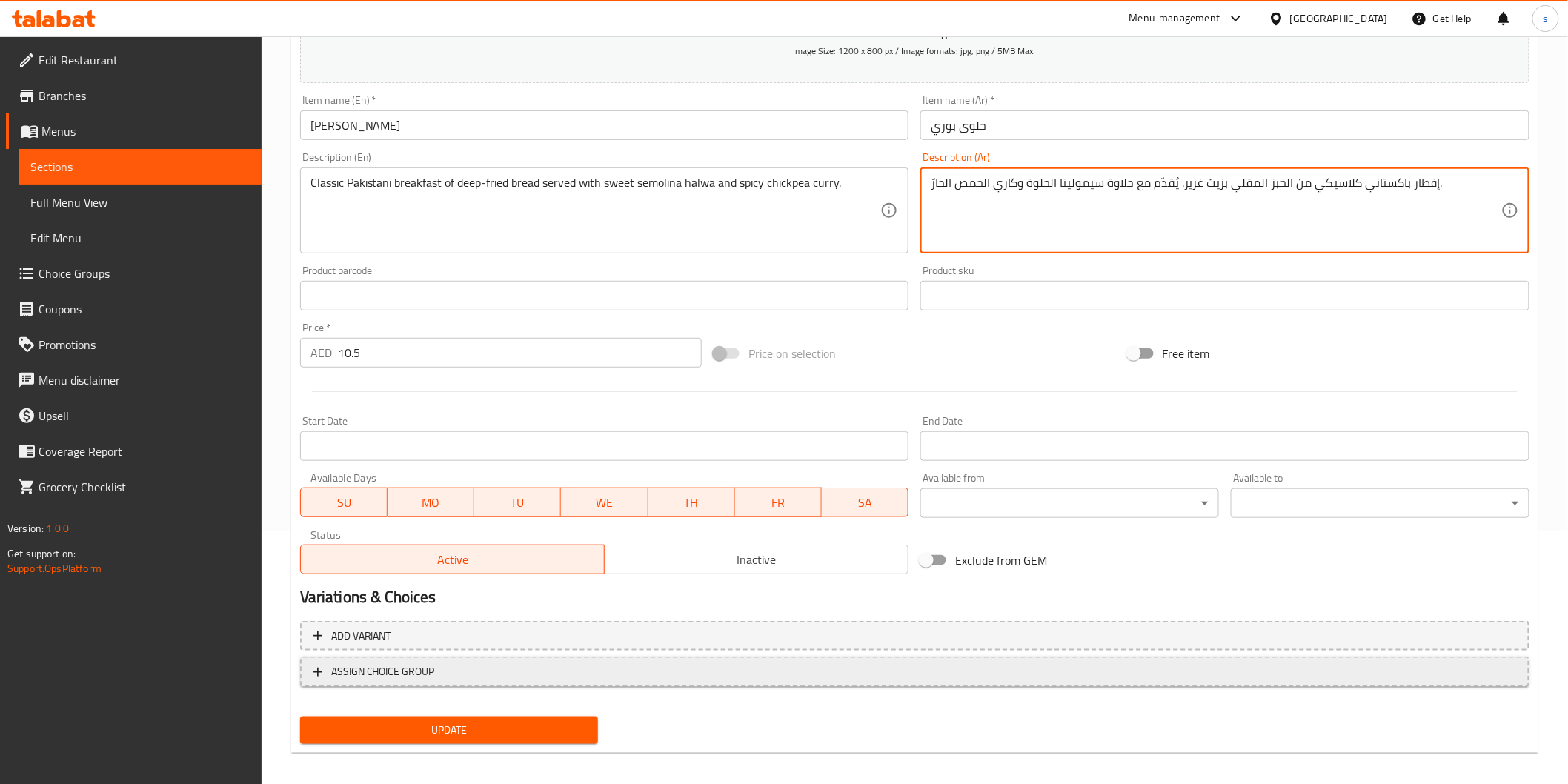
scroll to position [260, 0]
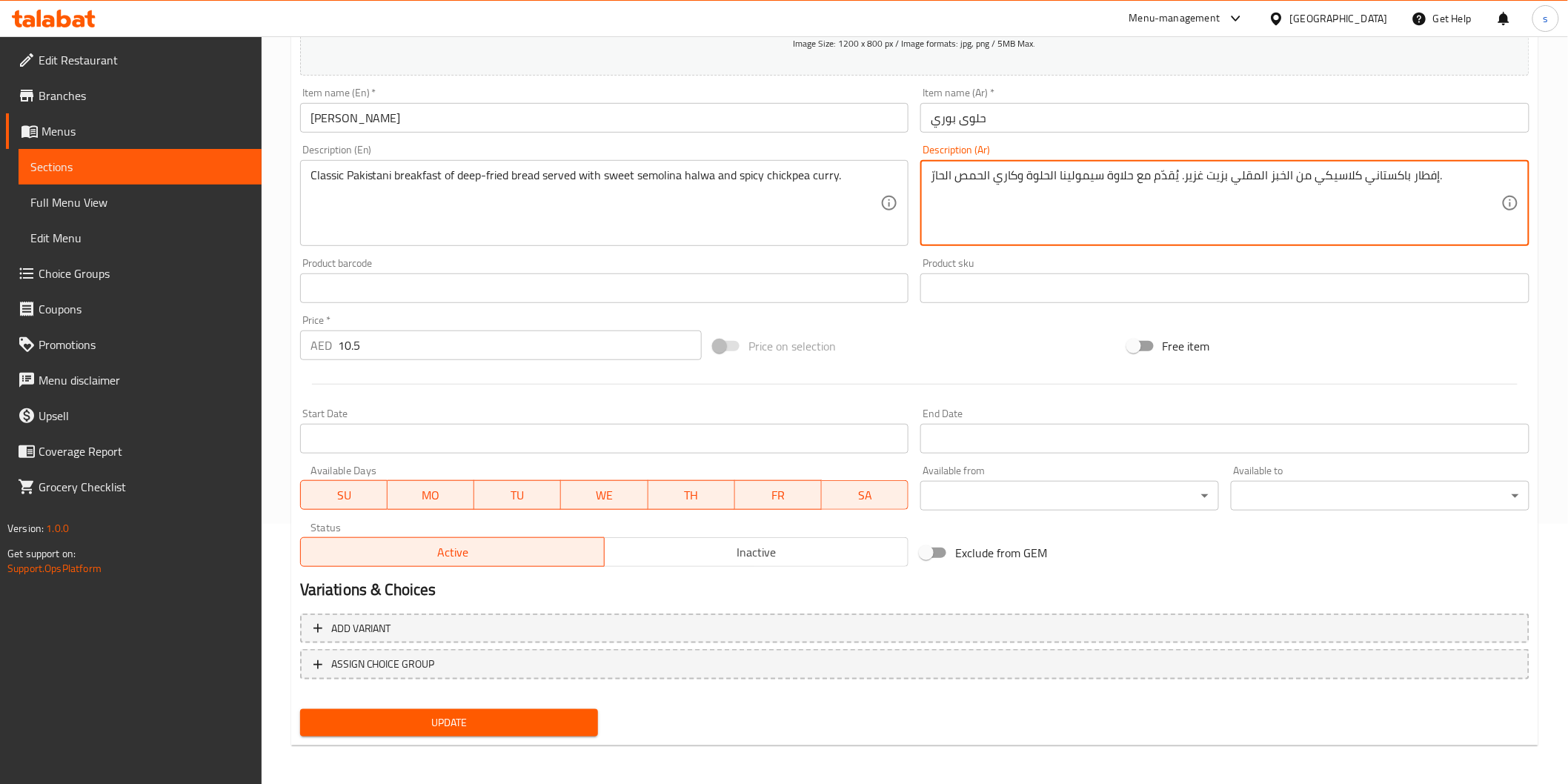
type textarea "إفطار باكستاني كلاسيكي من الخبز المقلي بزيت غزير. يُقدّم مع حلاوة سيمولينا الحل…"
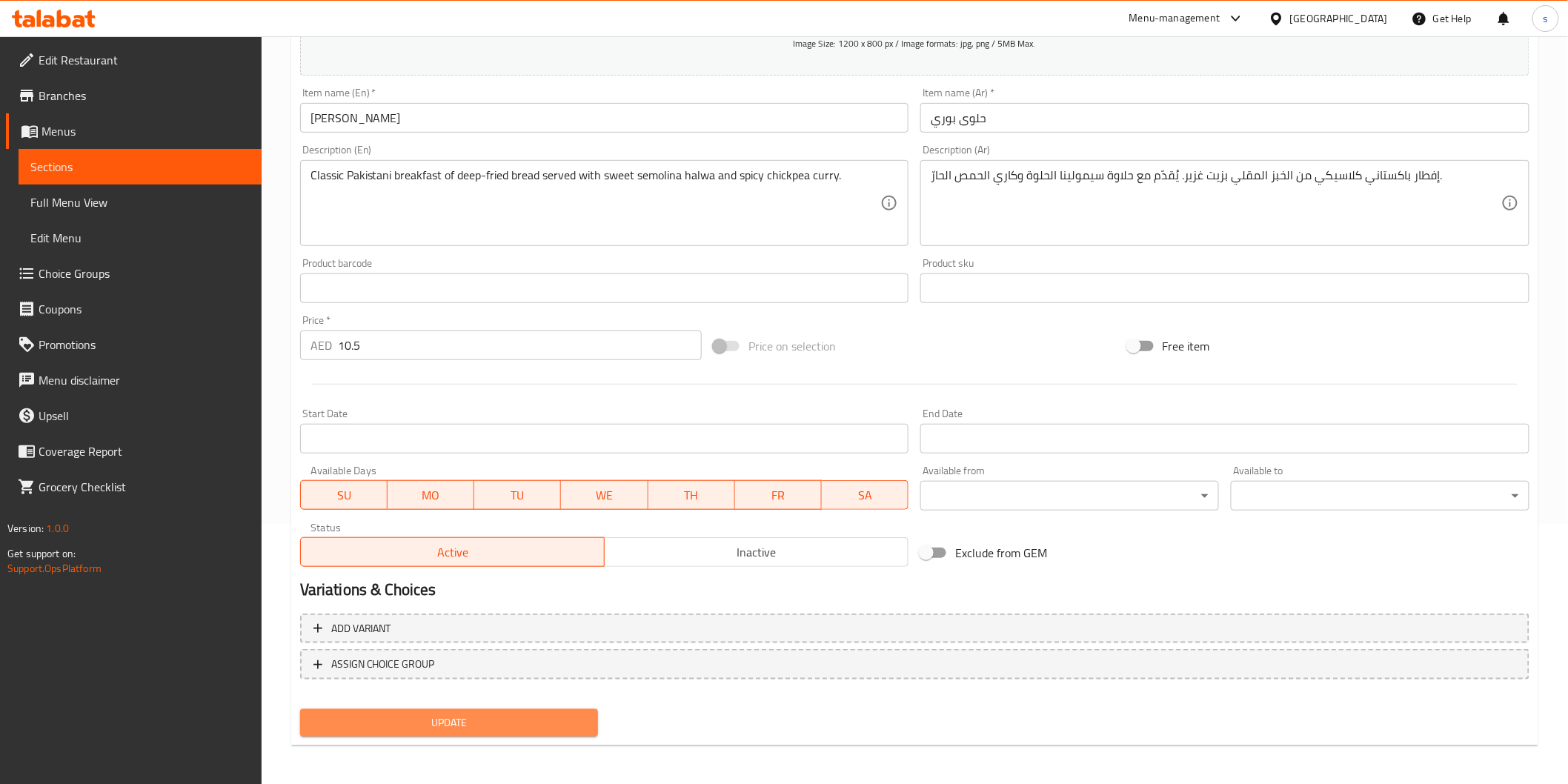
click at [533, 714] on span "Update" at bounding box center [449, 723] width 275 height 19
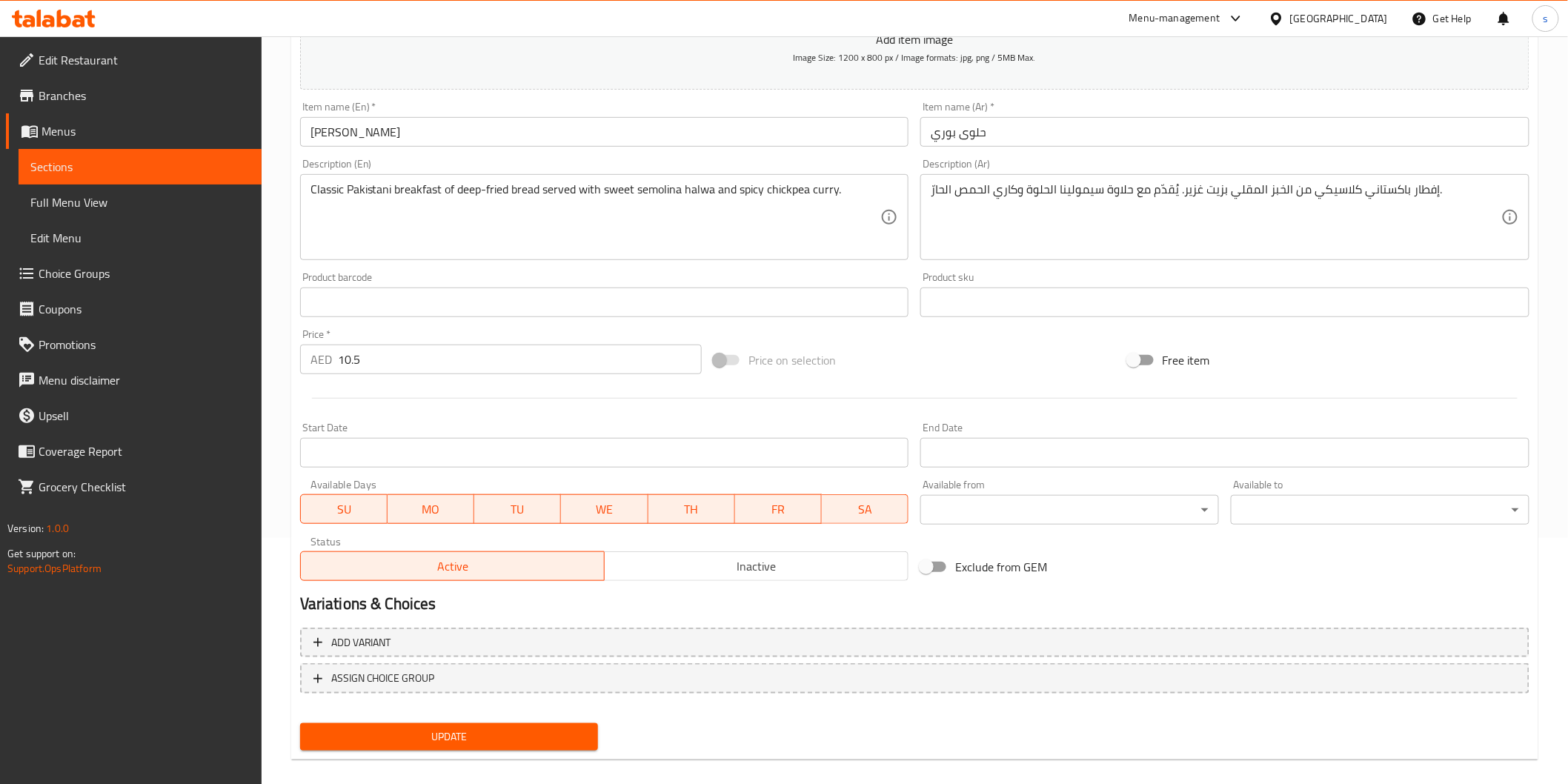
scroll to position [0, 0]
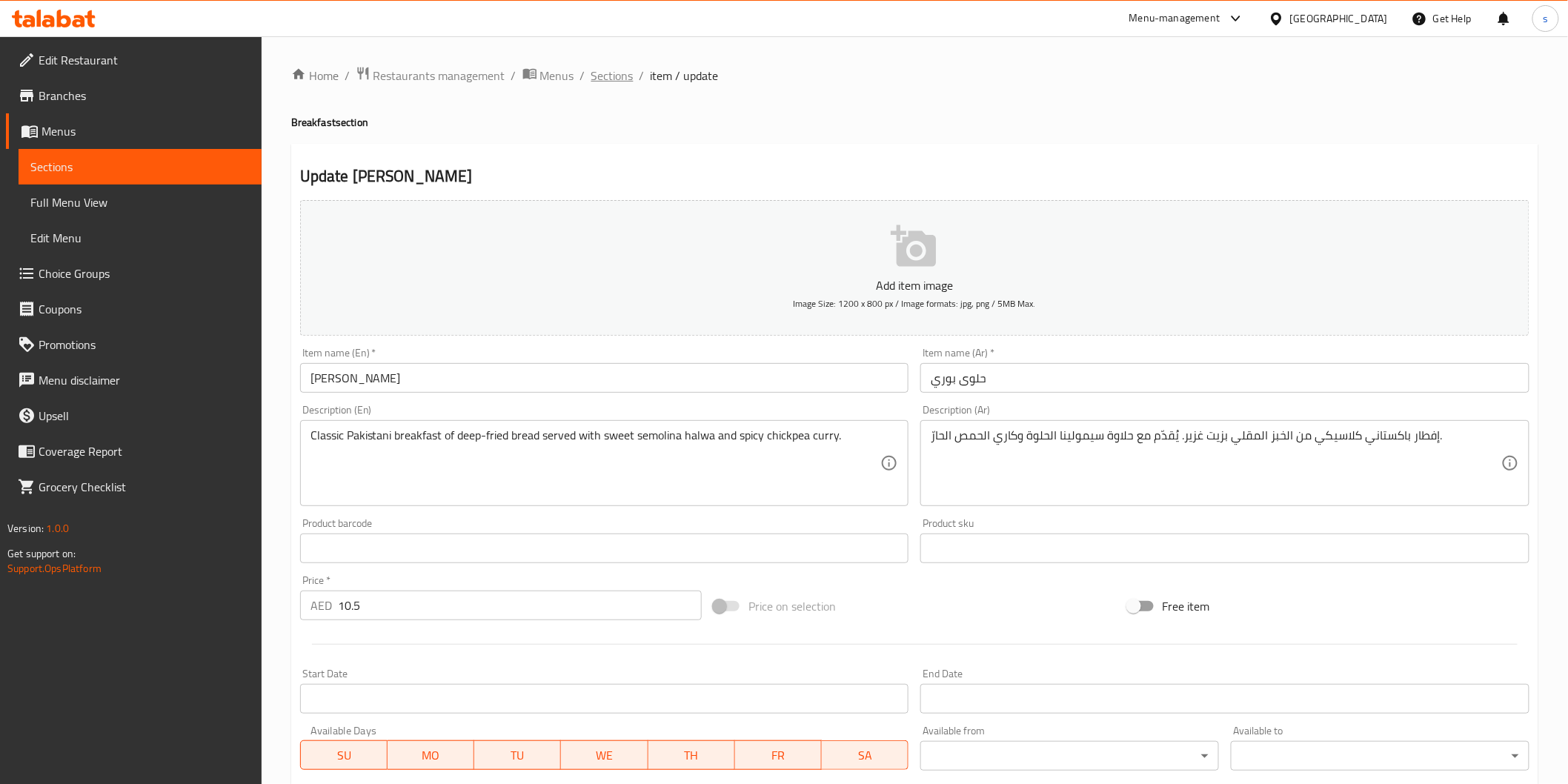
click at [614, 70] on span "Sections" at bounding box center [612, 75] width 43 height 18
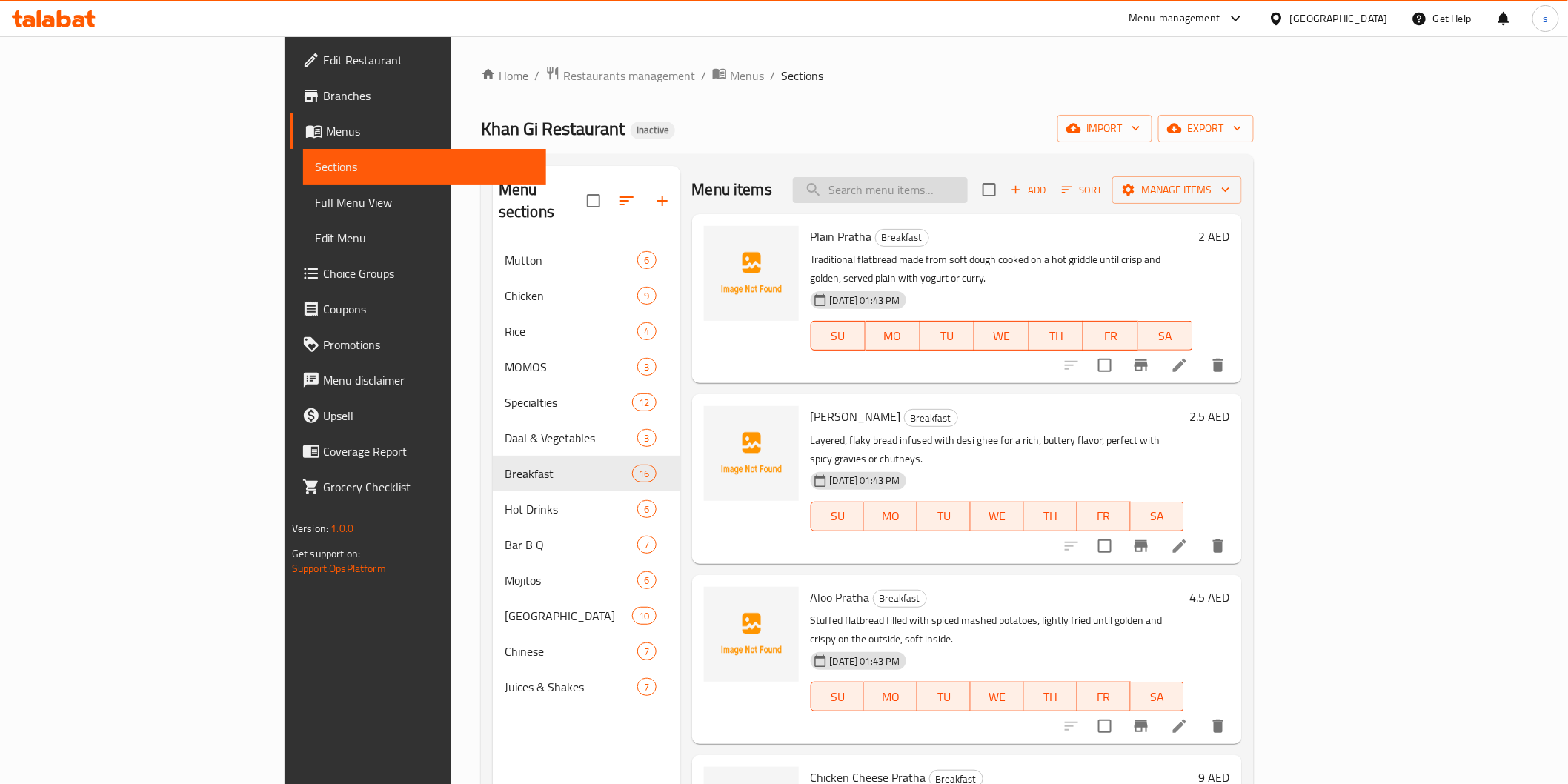
click at [968, 185] on input "search" at bounding box center [880, 189] width 175 height 26
paste input "Omelate Single"
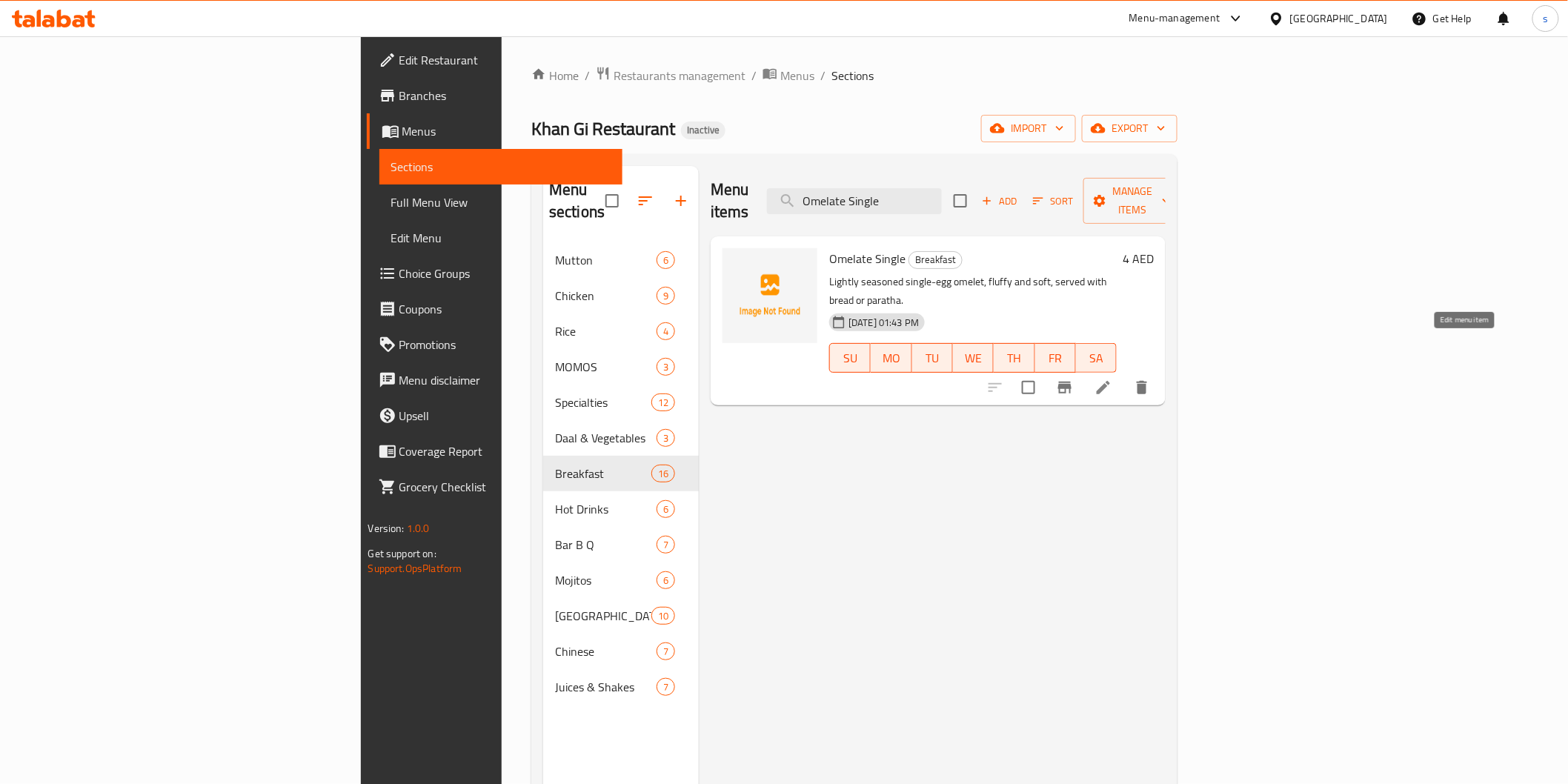
type input "Omelate Single"
click at [1112, 379] on icon at bounding box center [1103, 388] width 18 height 18
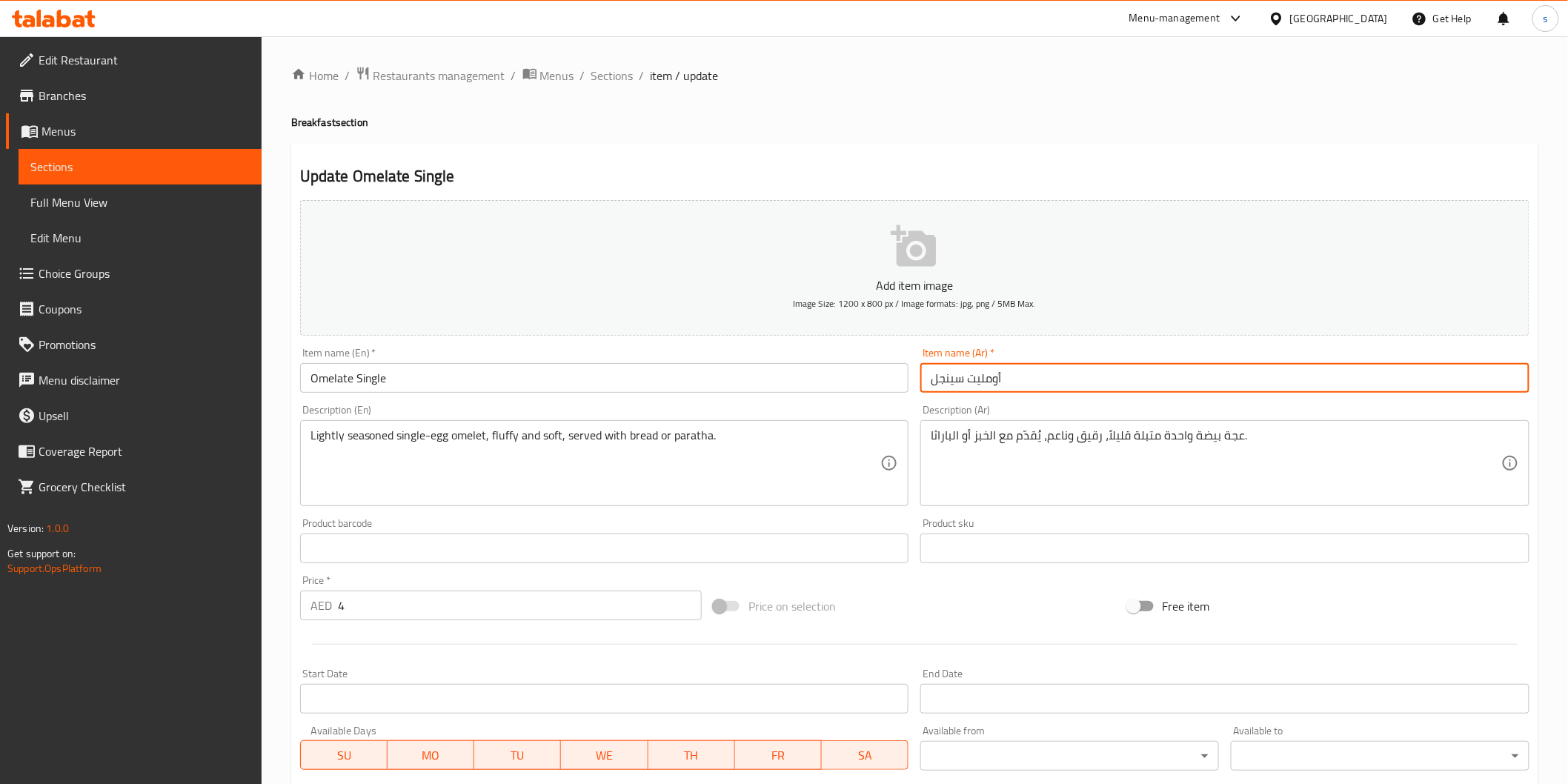
click at [994, 386] on input "أومليت سينجل" at bounding box center [1225, 378] width 609 height 30
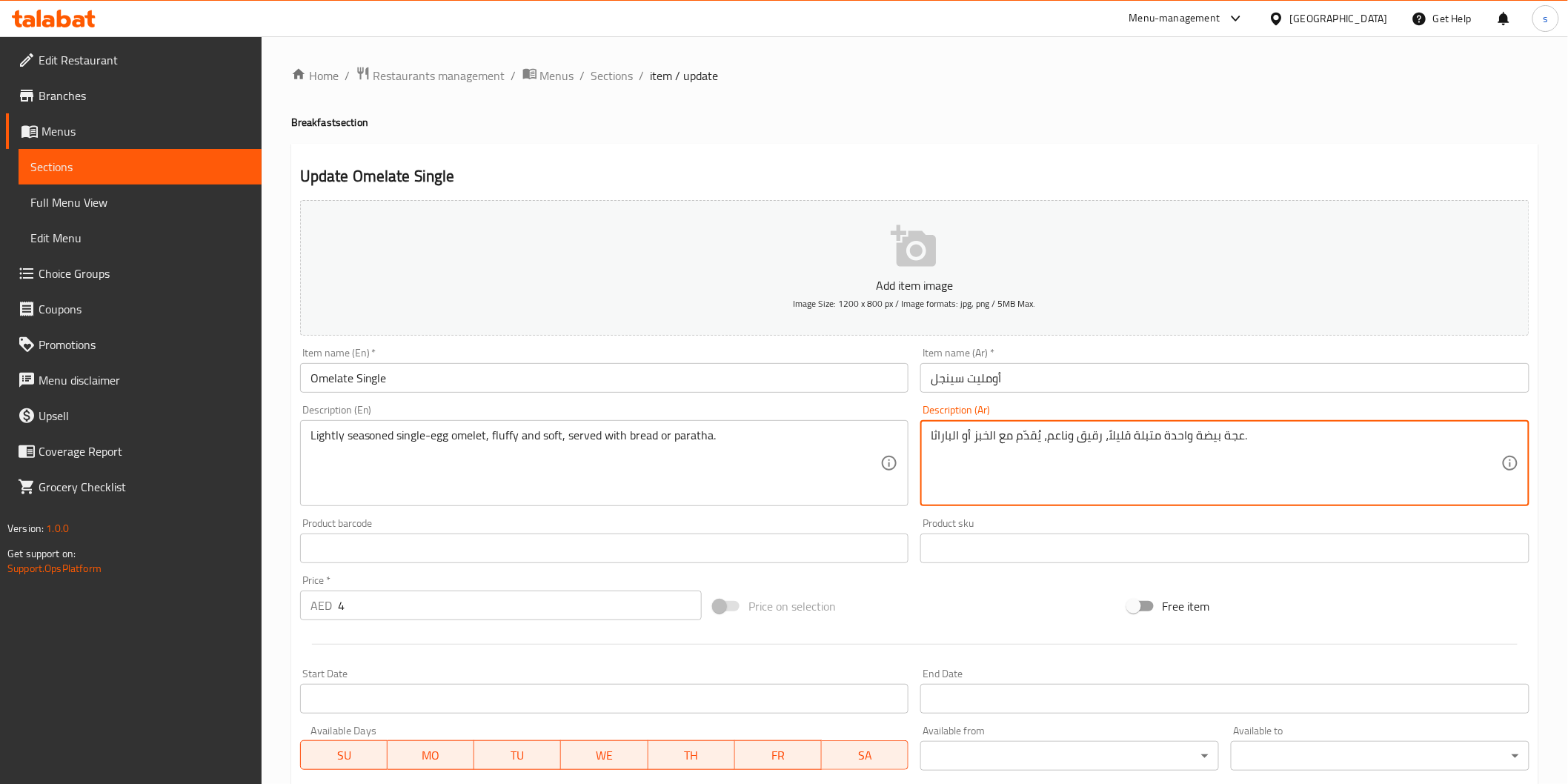
click at [1232, 450] on textarea "عجة بيضة واحدة متبلة قليلاً، رقيق وناعم، يُقدّم مع الخبز أو الباراثا." at bounding box center [1216, 463] width 571 height 70
paste textarea "ومليت"
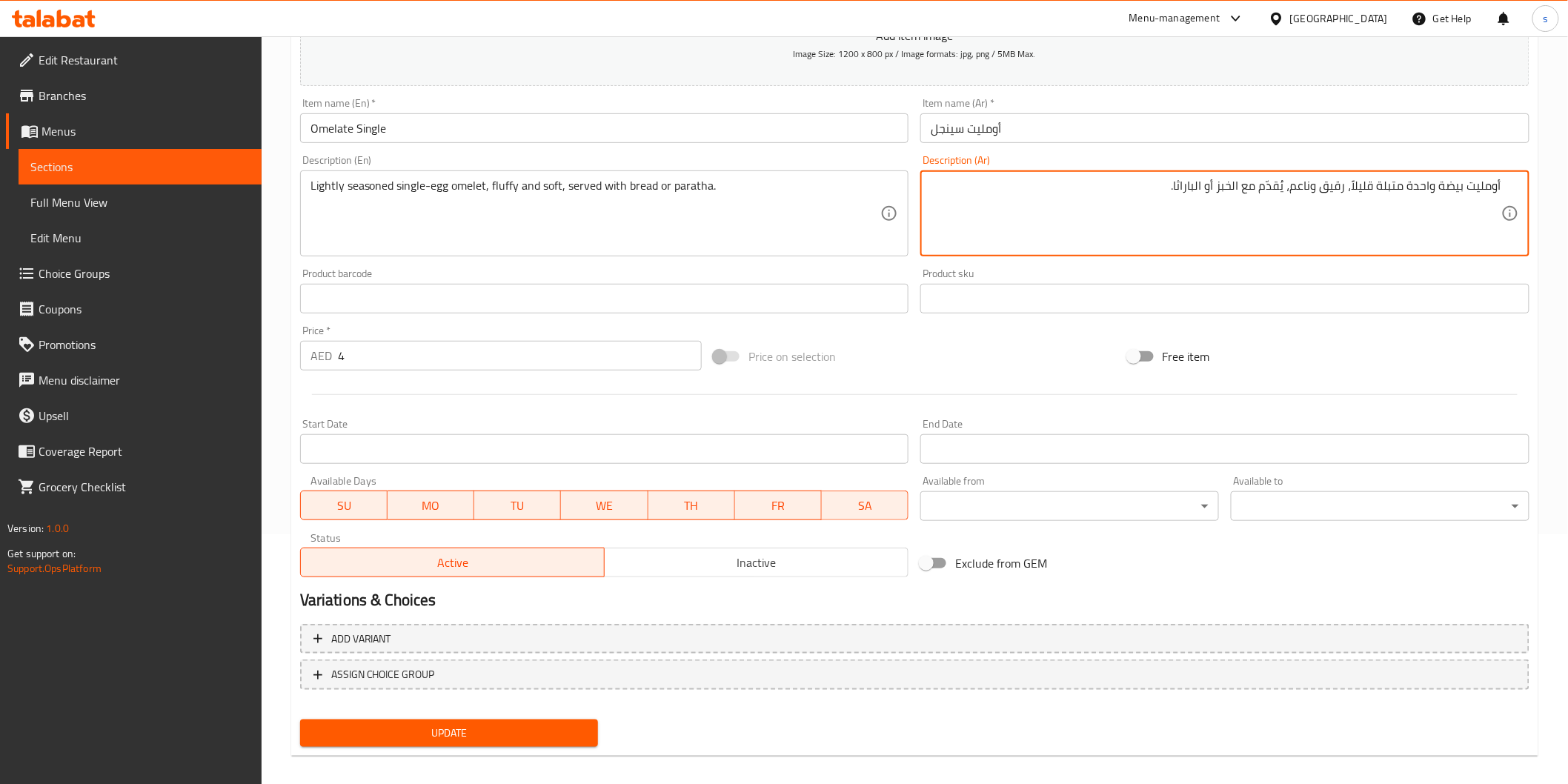
scroll to position [260, 0]
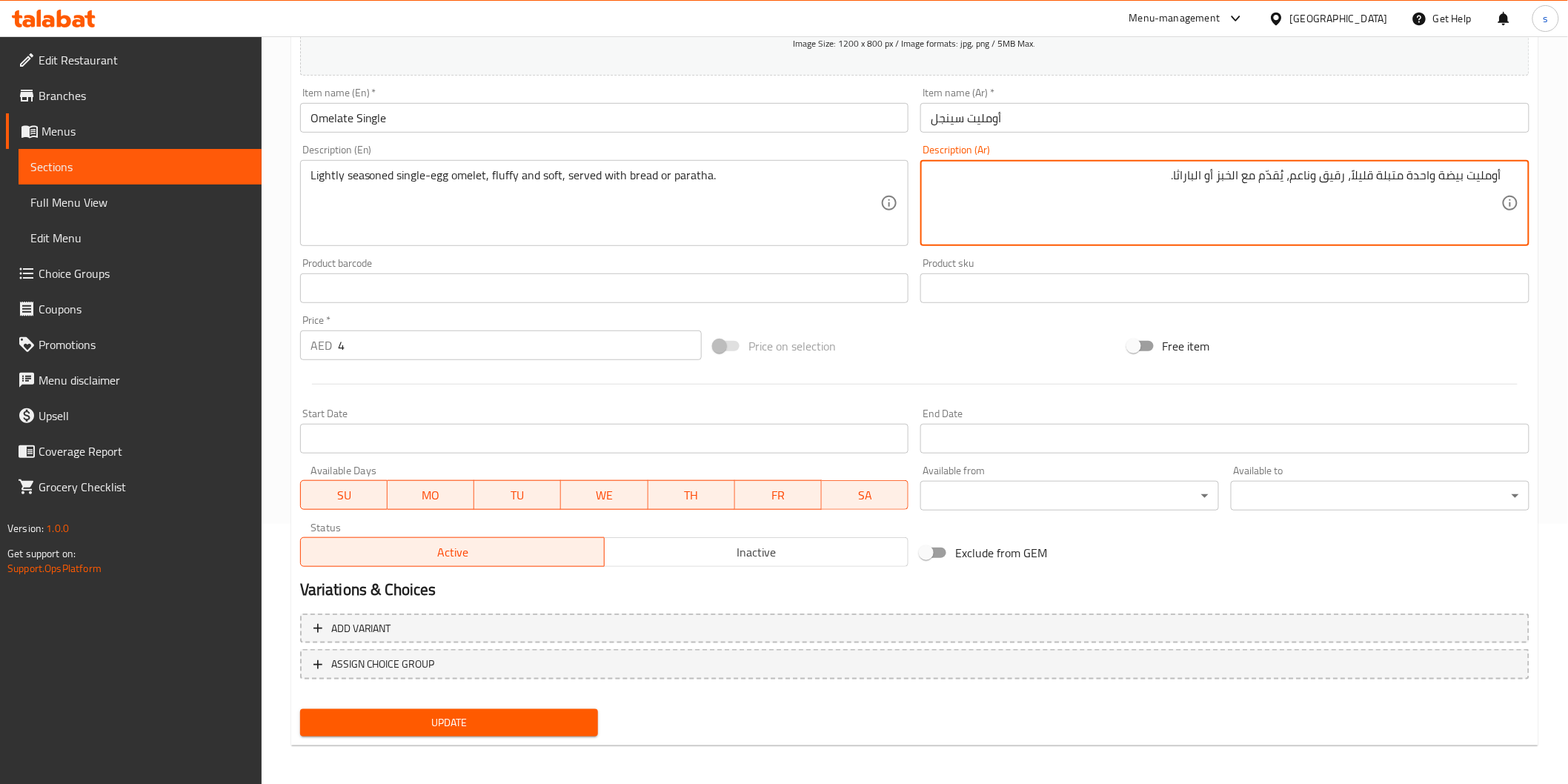
type textarea "أومليت بيضة واحدة متبلة قليلاً، رقيق وناعم، يُقدّم مع الخبز أو الباراثا."
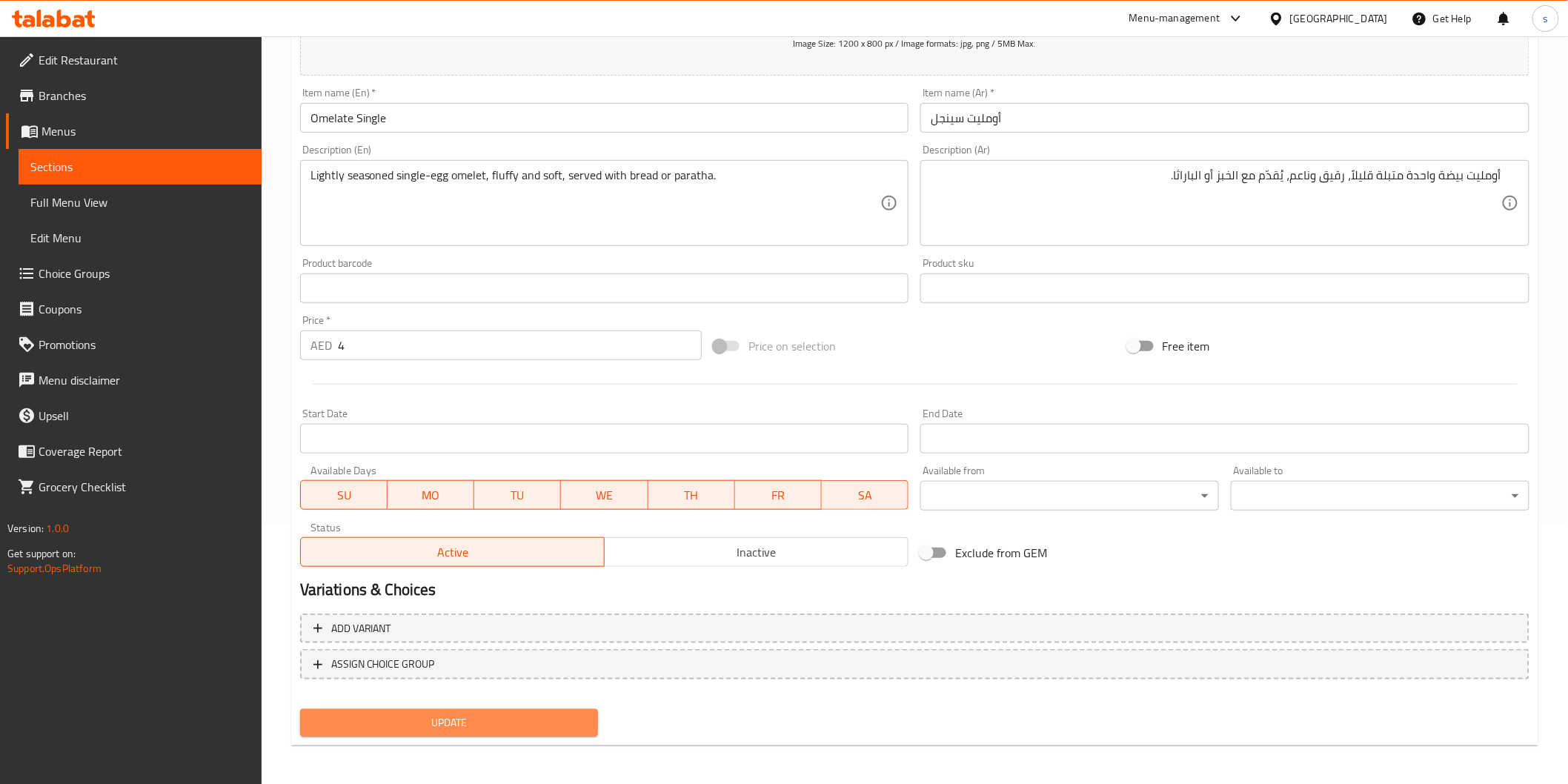
click at [556, 723] on span "Update" at bounding box center [449, 723] width 275 height 19
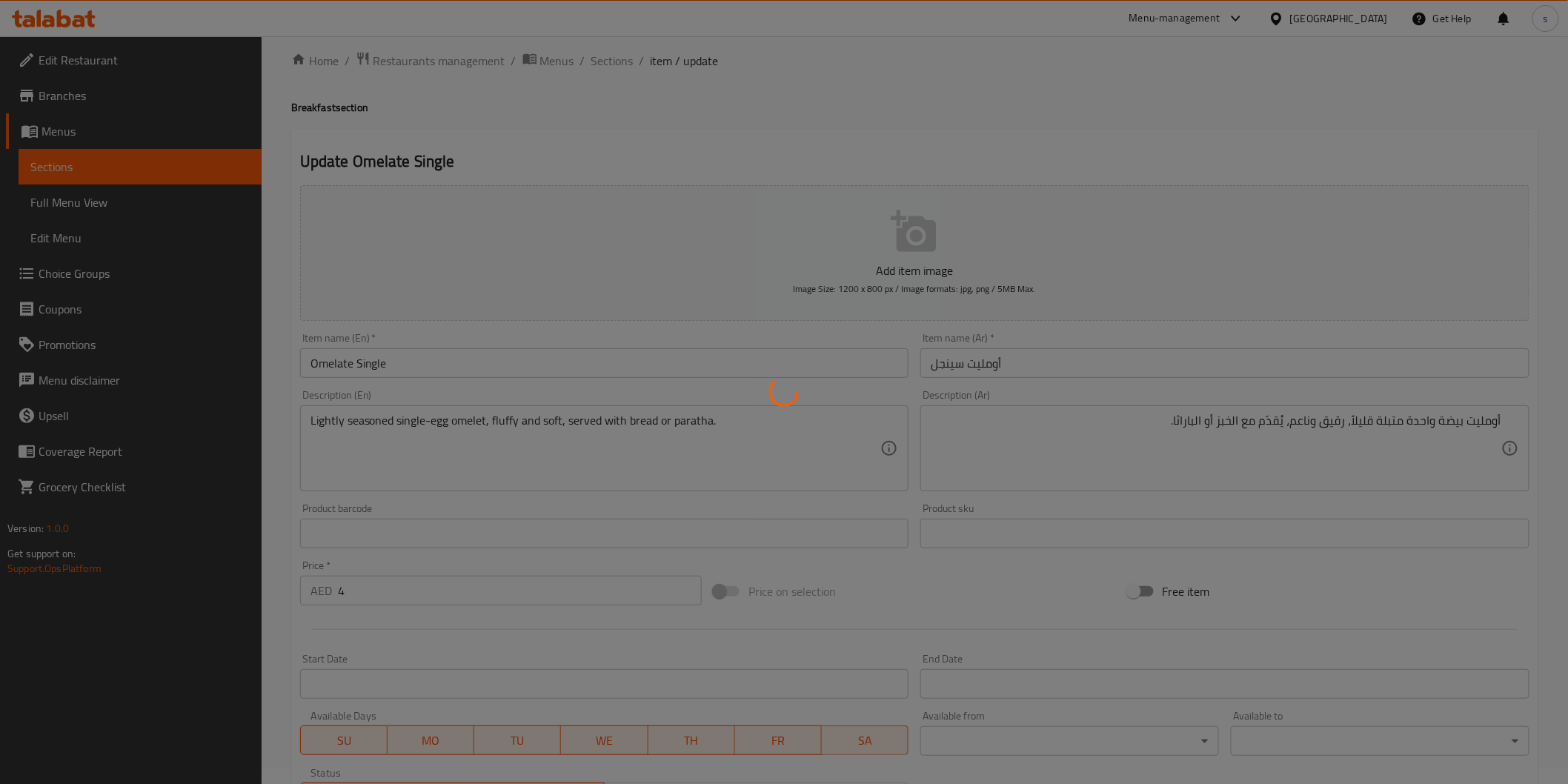
scroll to position [0, 0]
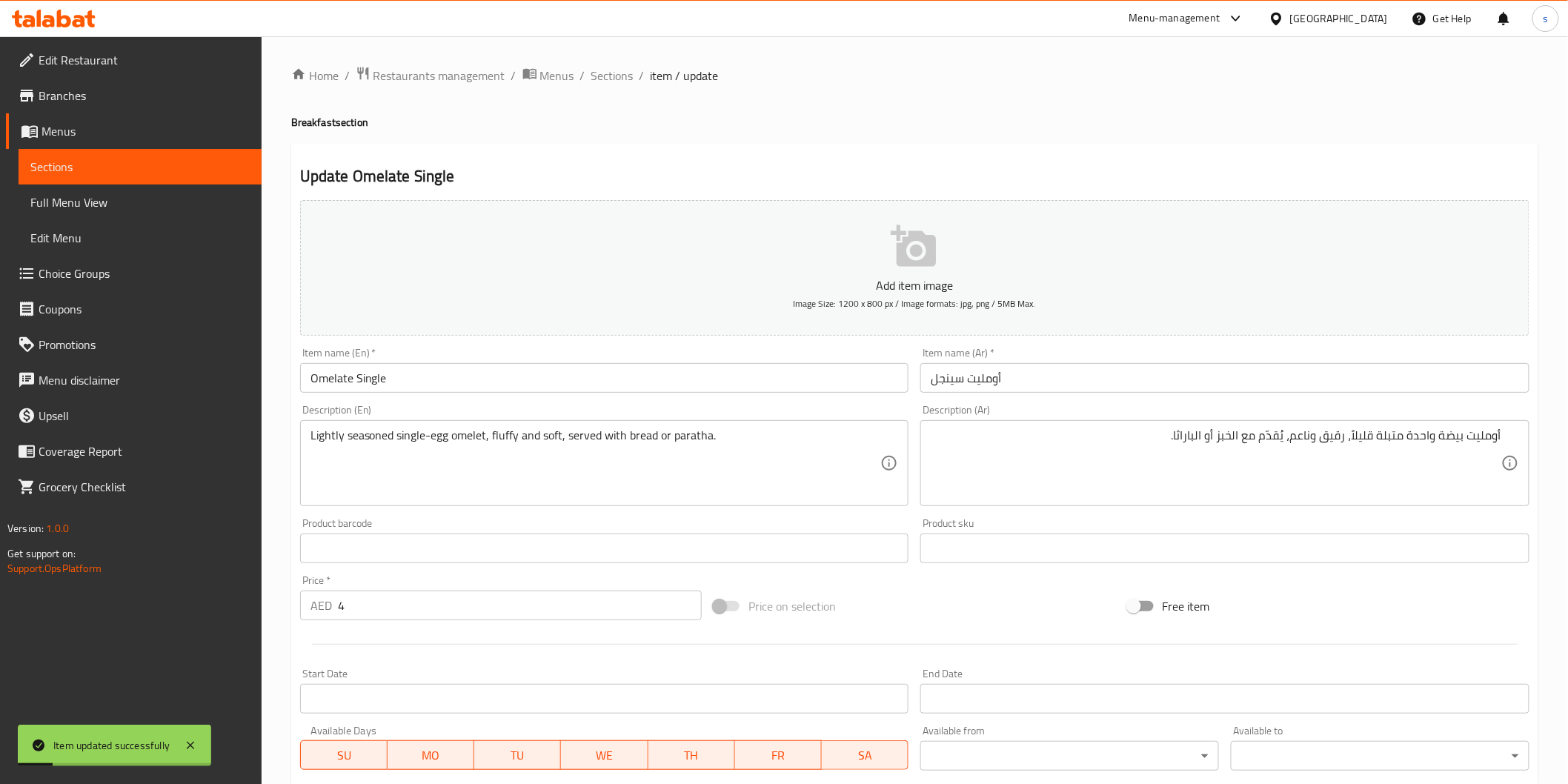
click at [603, 75] on span "Sections" at bounding box center [612, 75] width 43 height 18
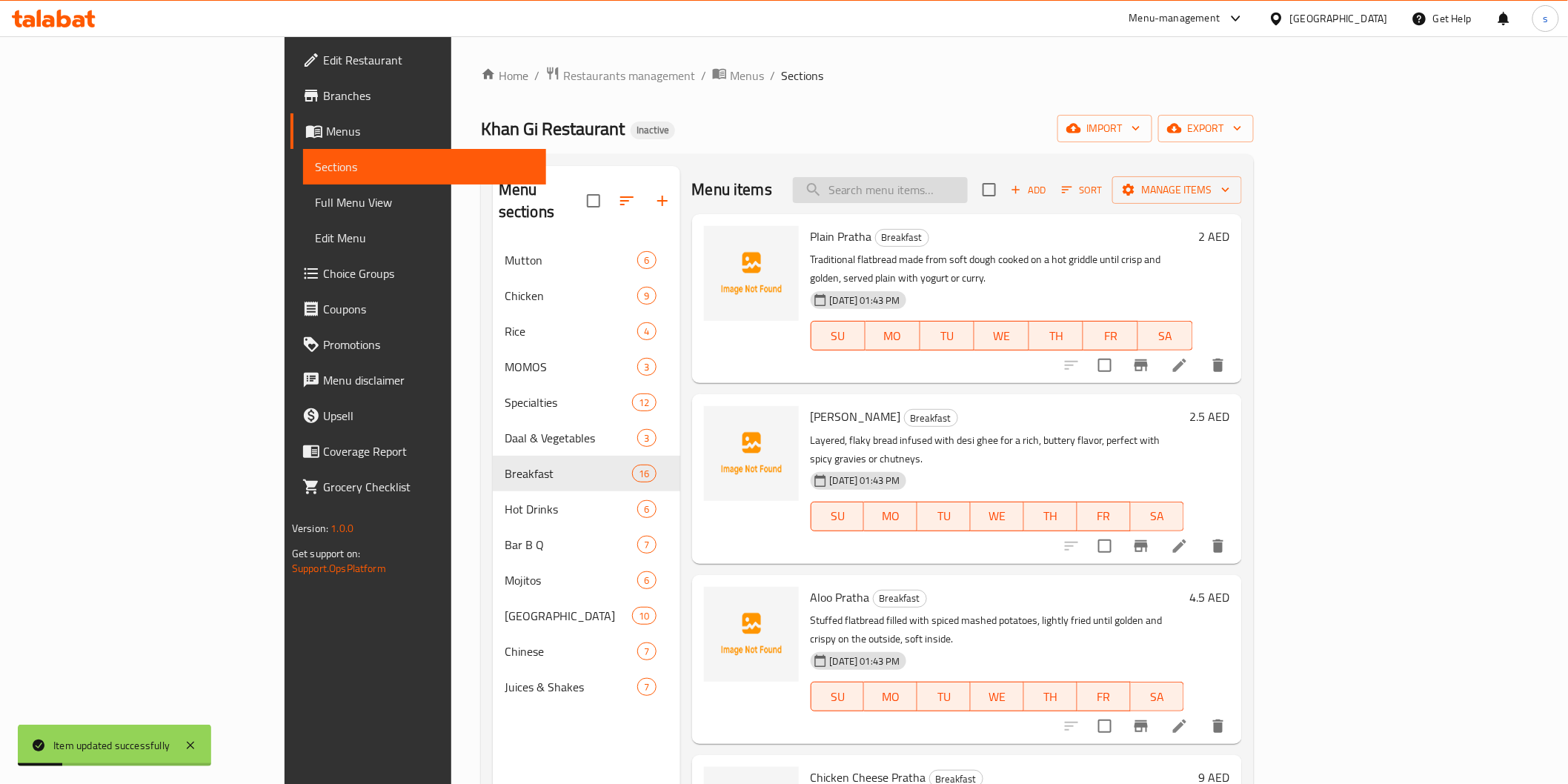
click at [968, 184] on input "search" at bounding box center [880, 189] width 175 height 26
paste input "Omelate Double"
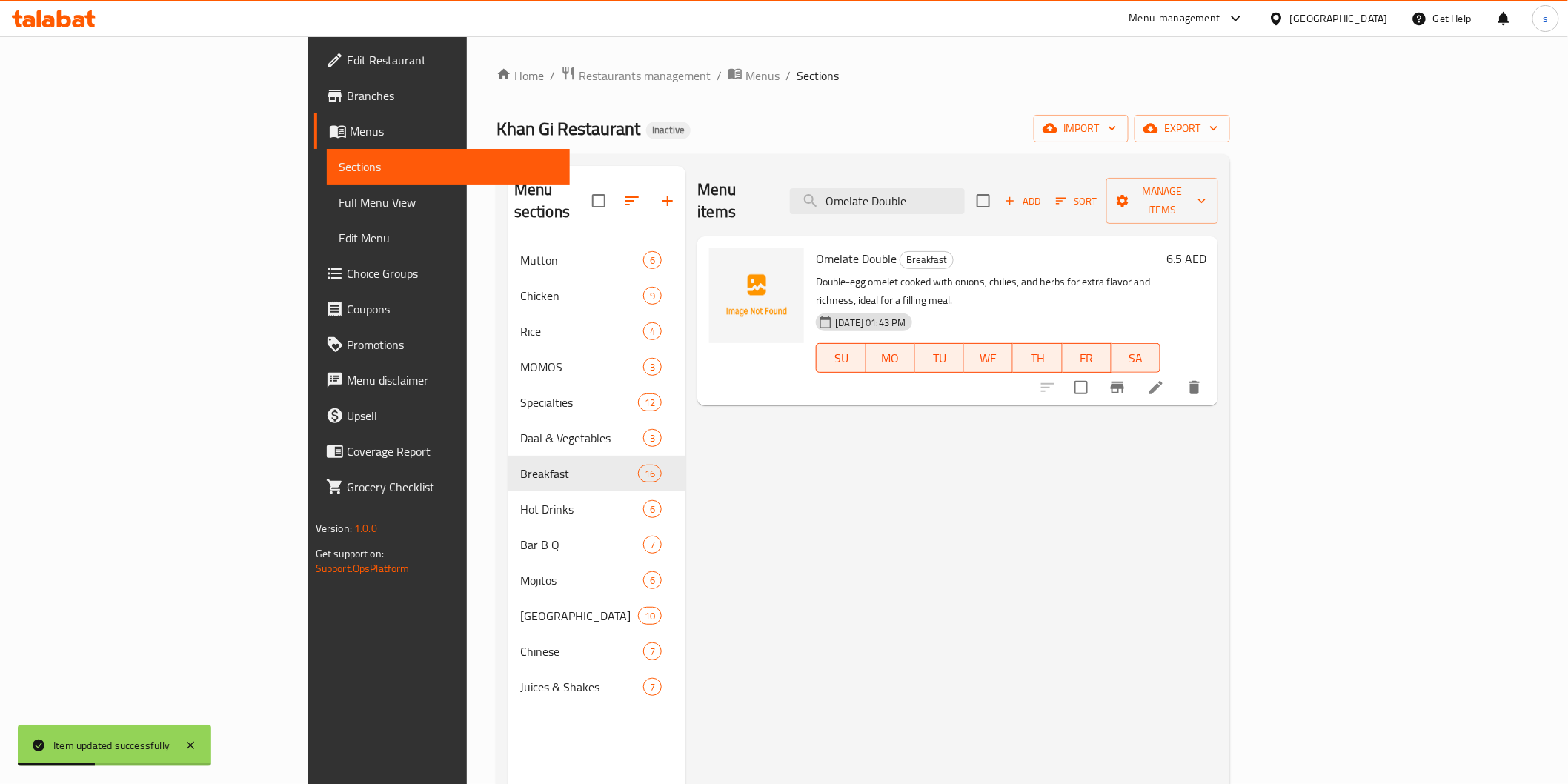
type input "Omelate Double"
click at [1165, 379] on icon at bounding box center [1156, 388] width 18 height 18
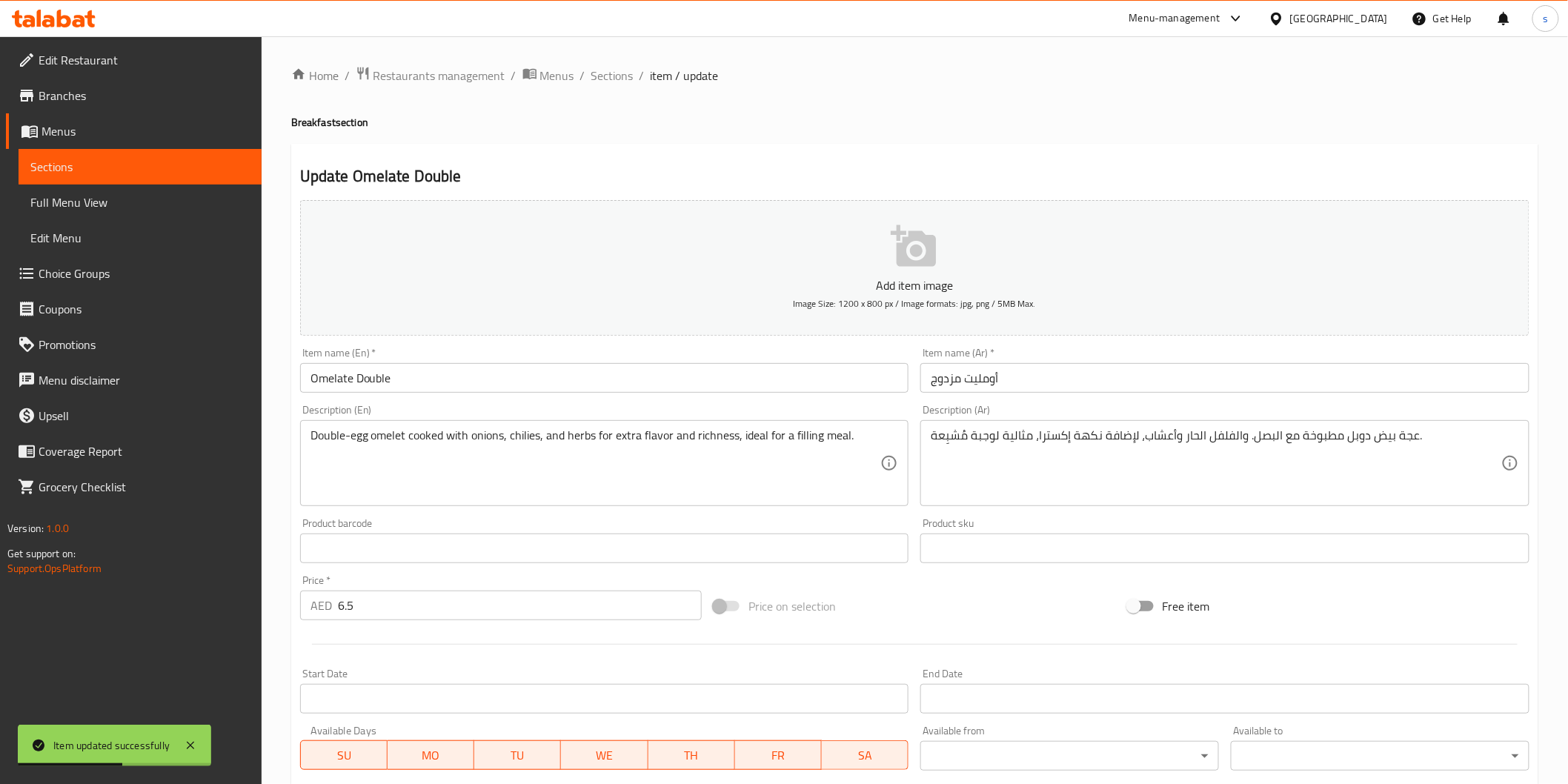
click at [988, 386] on input "أومليت مزدوج" at bounding box center [1225, 378] width 609 height 30
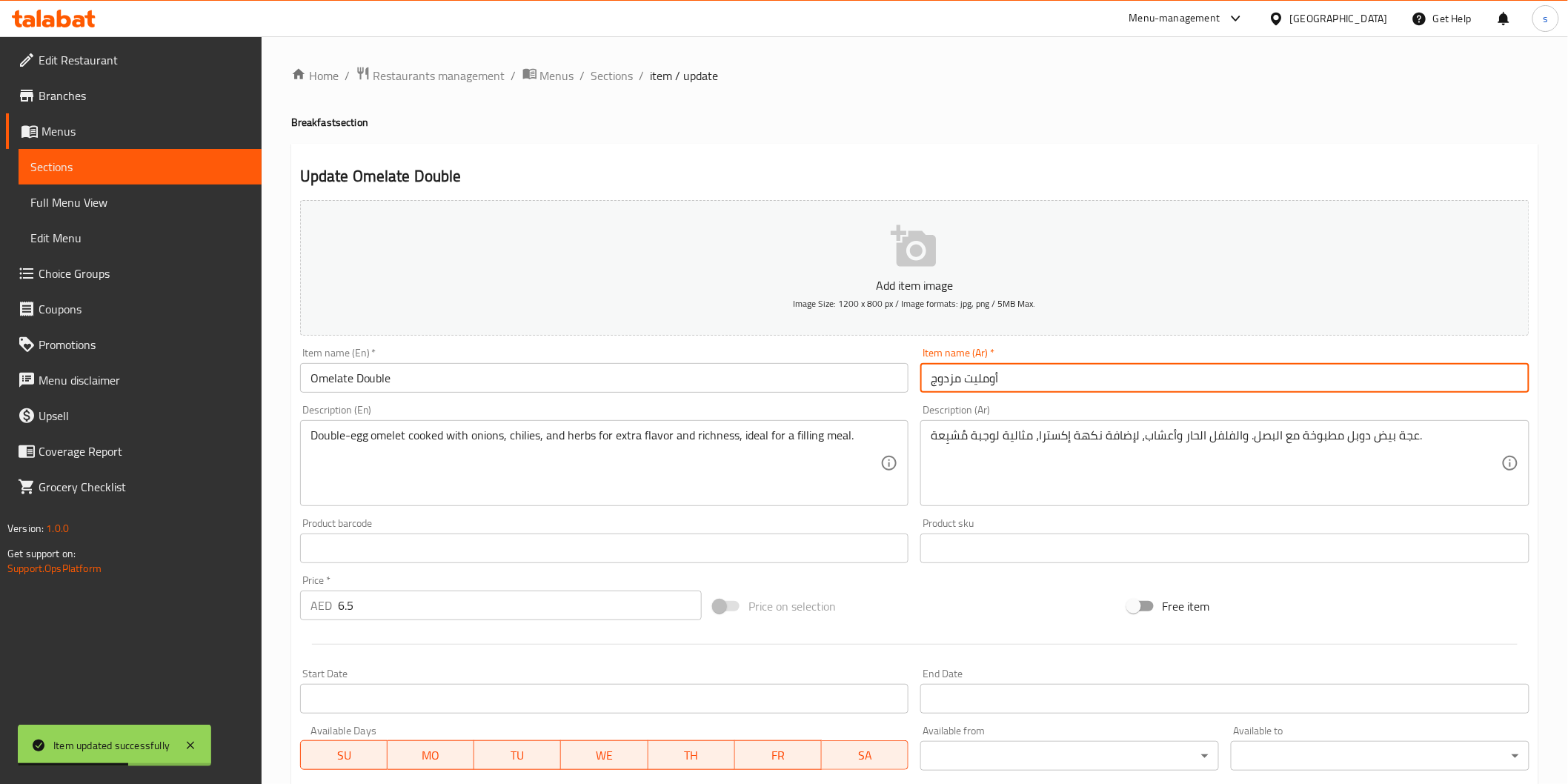
click at [988, 386] on input "أومليت مزدوج" at bounding box center [1225, 378] width 609 height 30
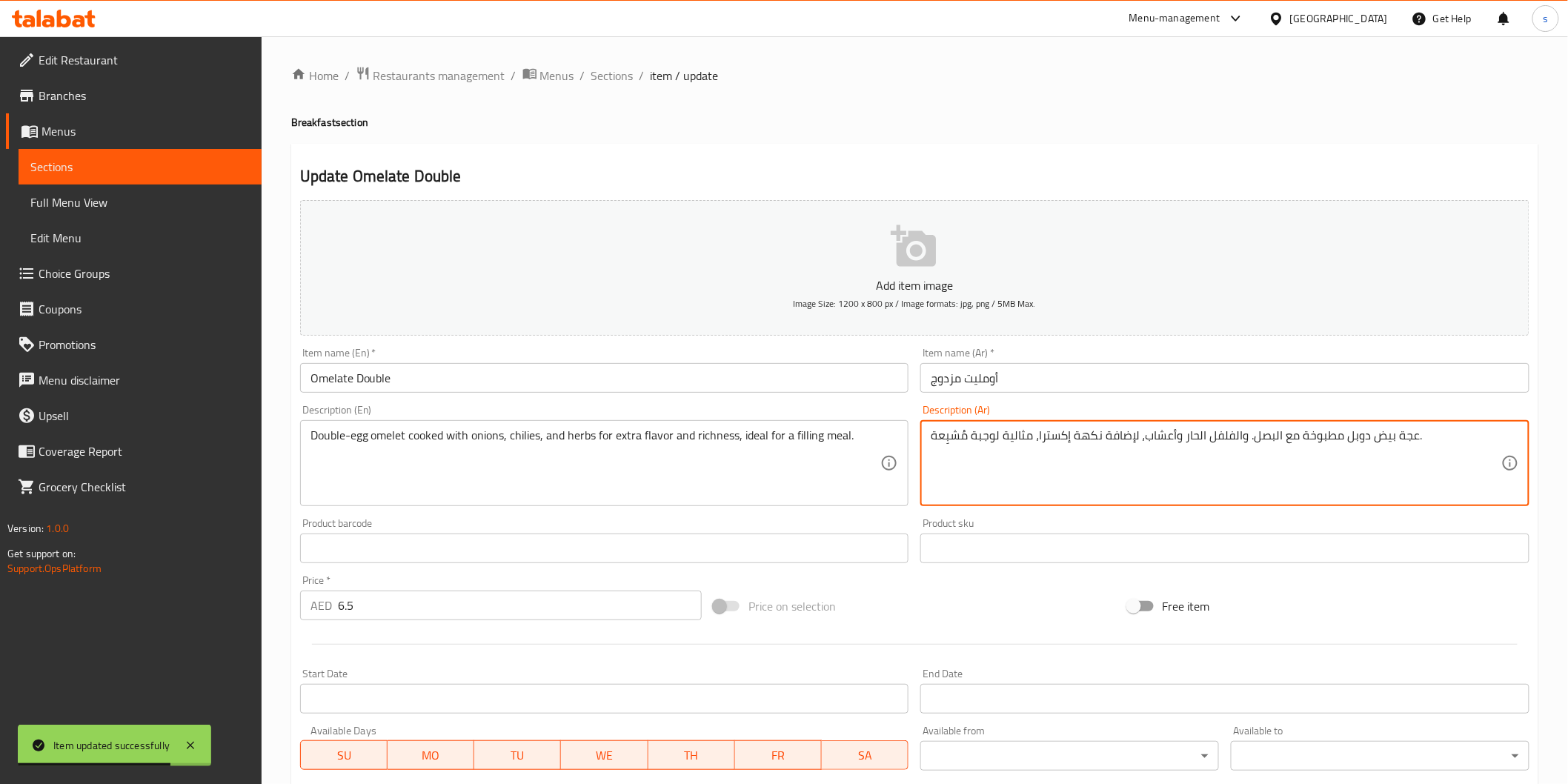
click at [1407, 452] on textarea "عجة بيض دوبل مطبوخة مع البصل. والفلفل الحار وأعشاب، لإضافة نكهة إكسترا، مثالية …" at bounding box center [1216, 463] width 571 height 70
paste textarea "ومليت"
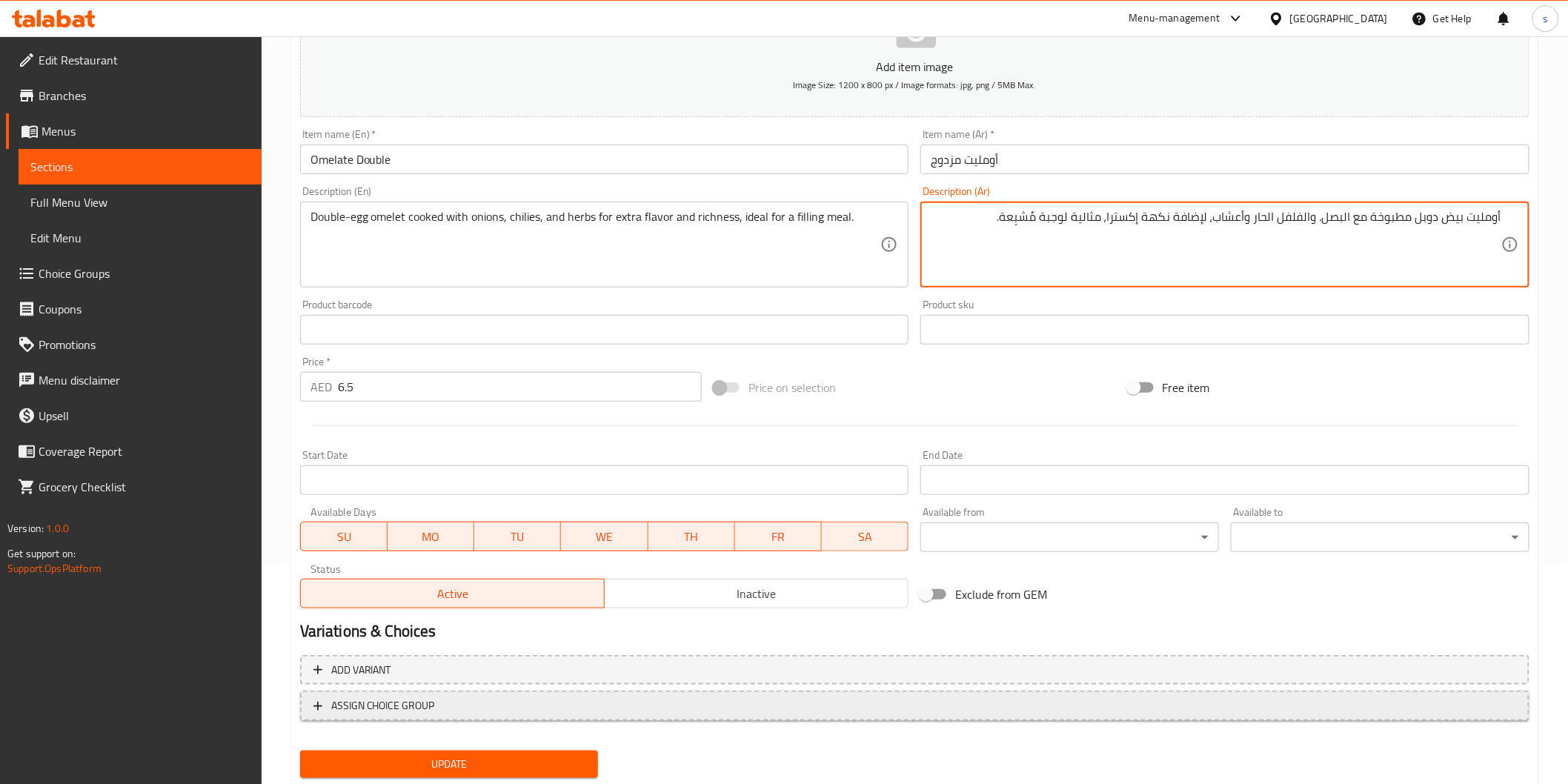
scroll to position [260, 0]
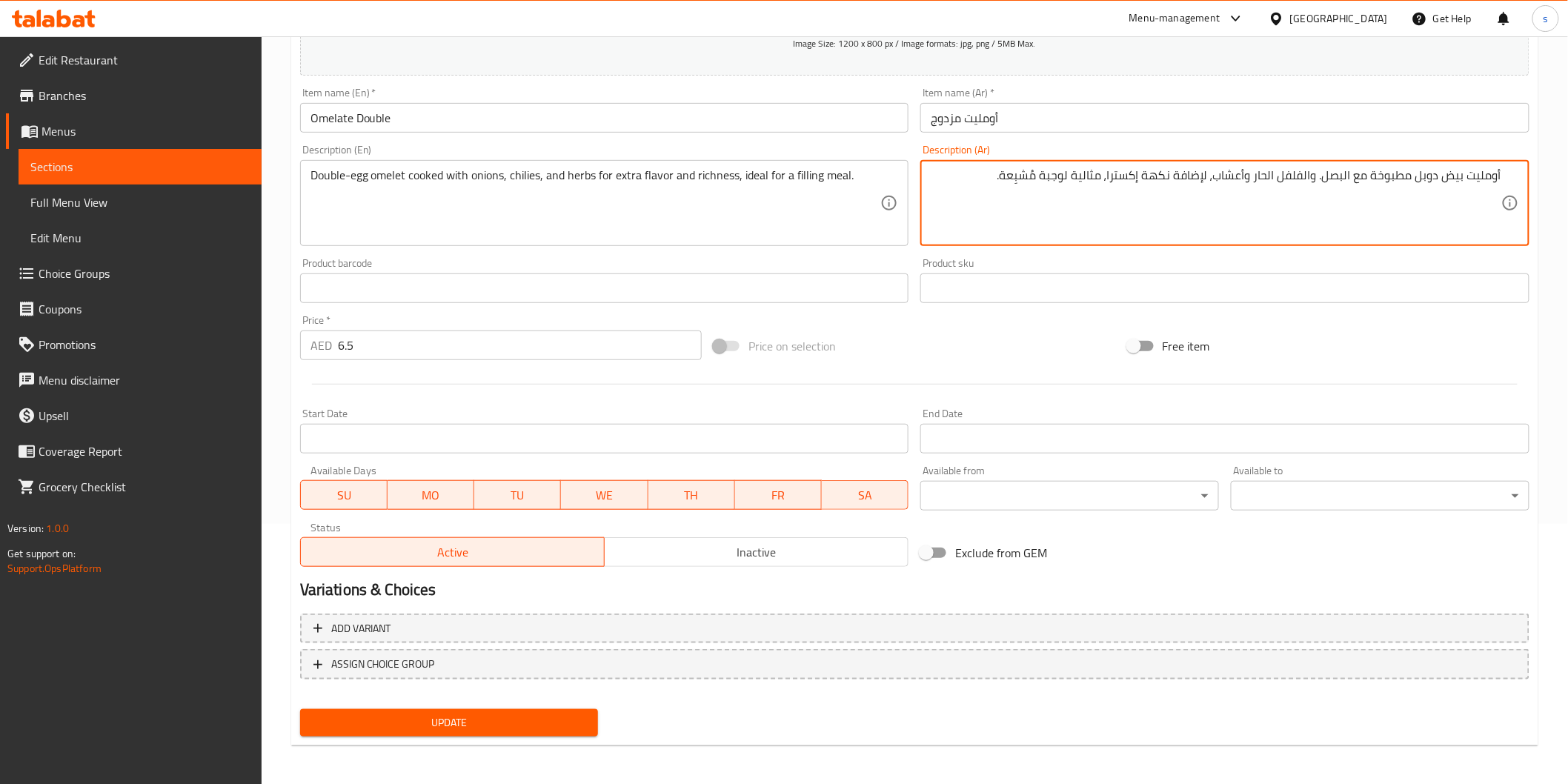
type textarea "أومليت بيض دوبل مطبوخة مع البصل. والفلفل الحار وأعشاب، لإضافة نكهة إكسترا، مثال…"
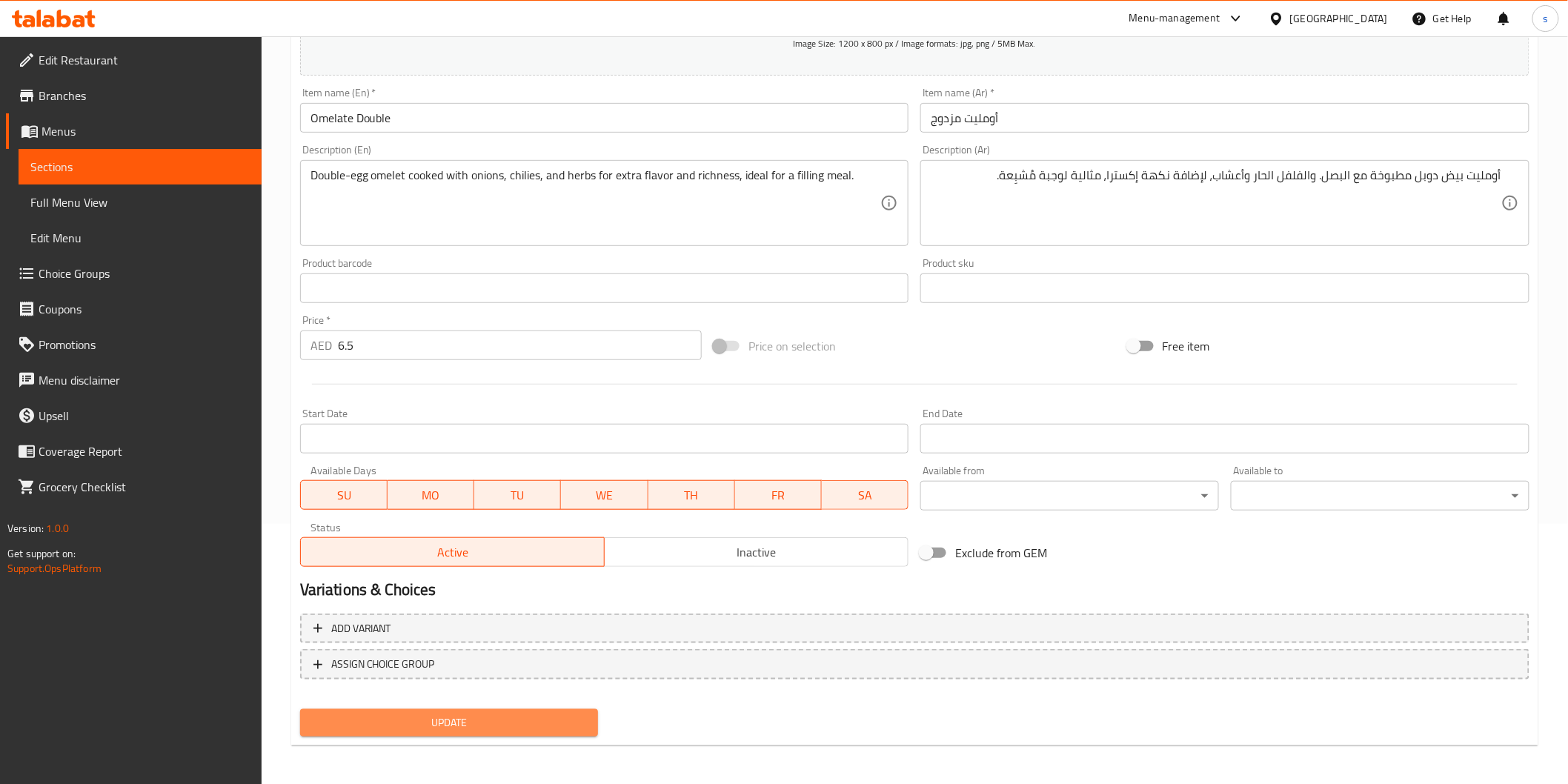
click at [581, 727] on span "Update" at bounding box center [449, 723] width 275 height 19
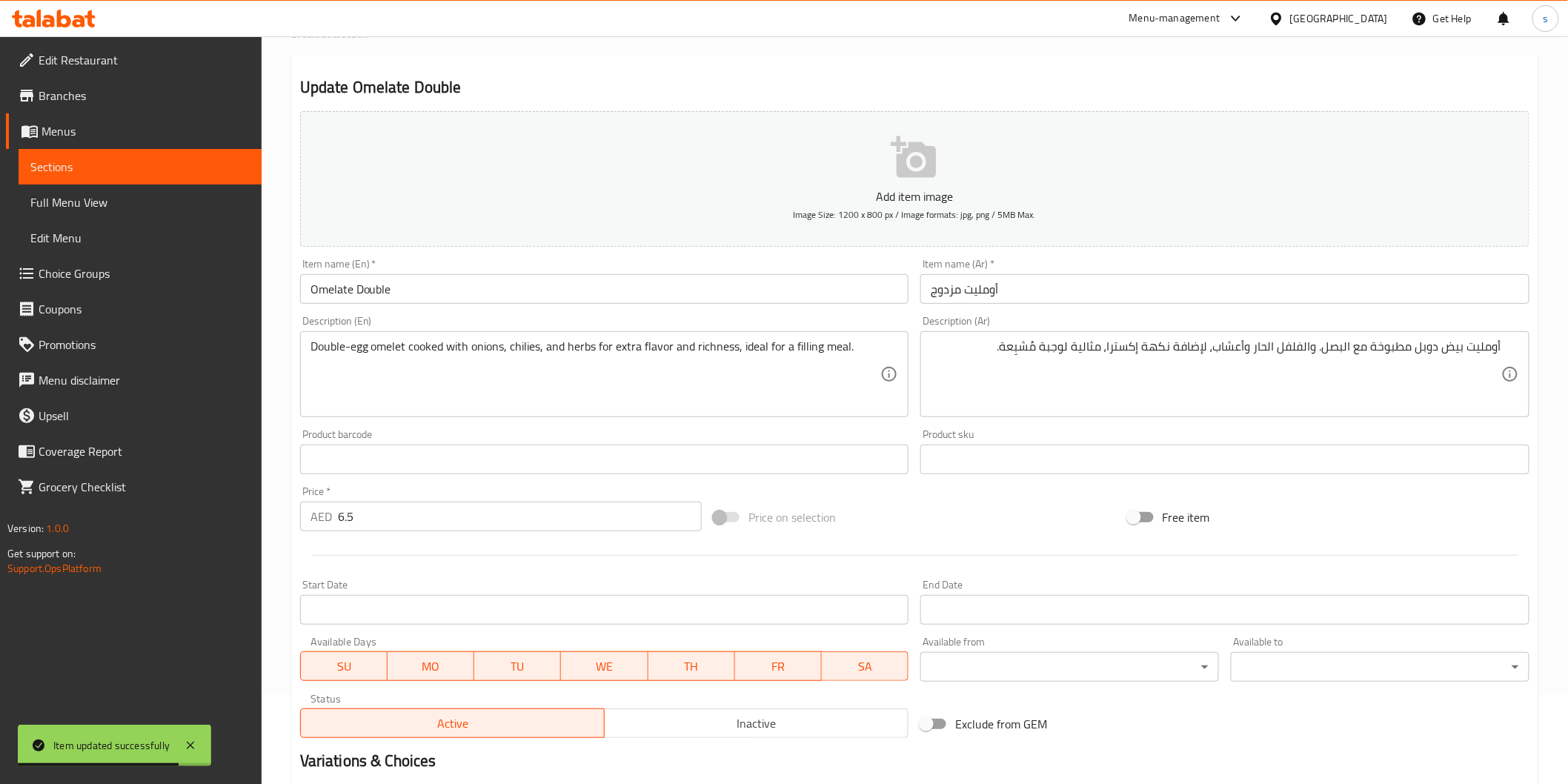
scroll to position [0, 0]
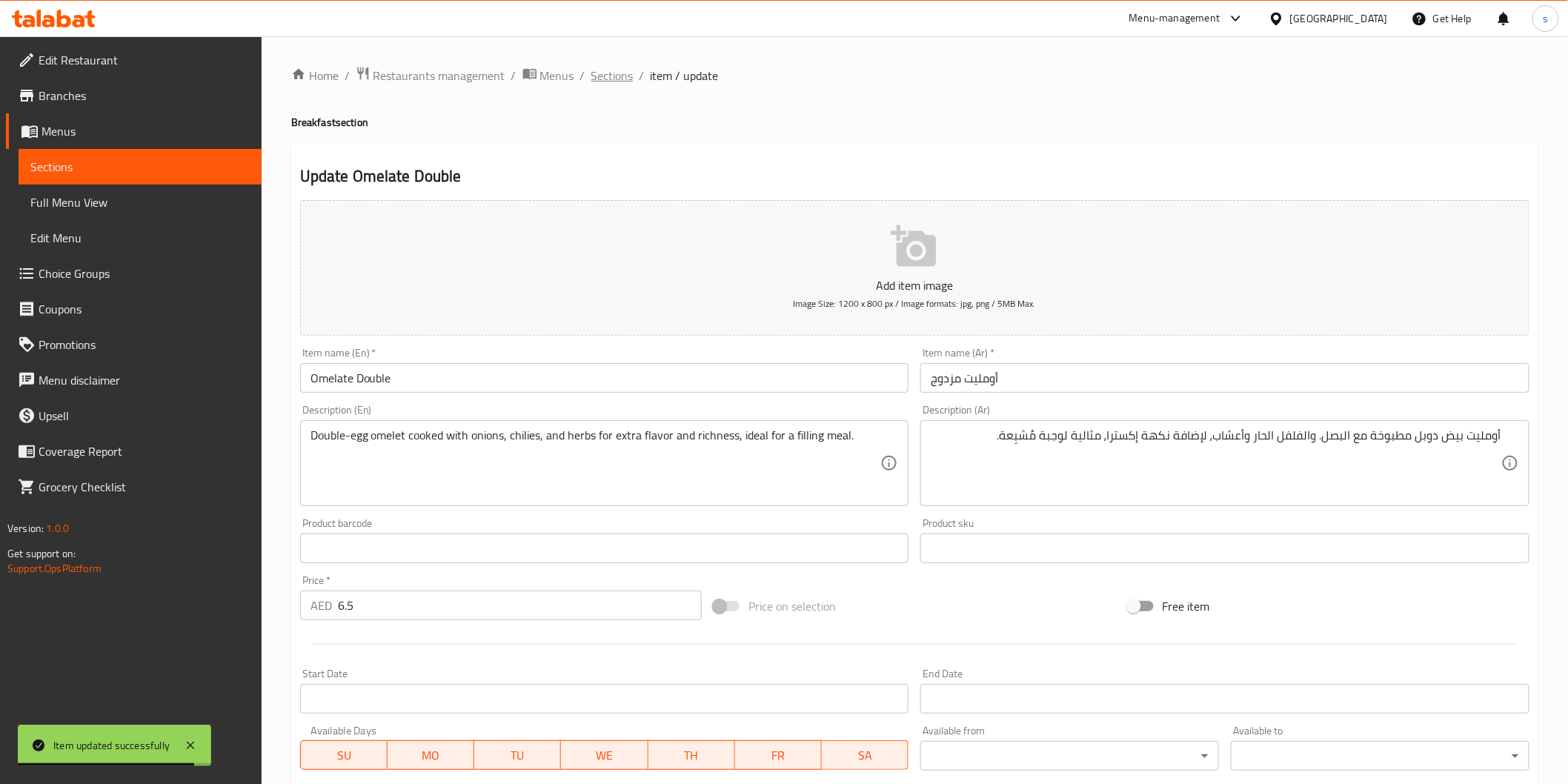
click at [600, 72] on span "Sections" at bounding box center [612, 75] width 43 height 18
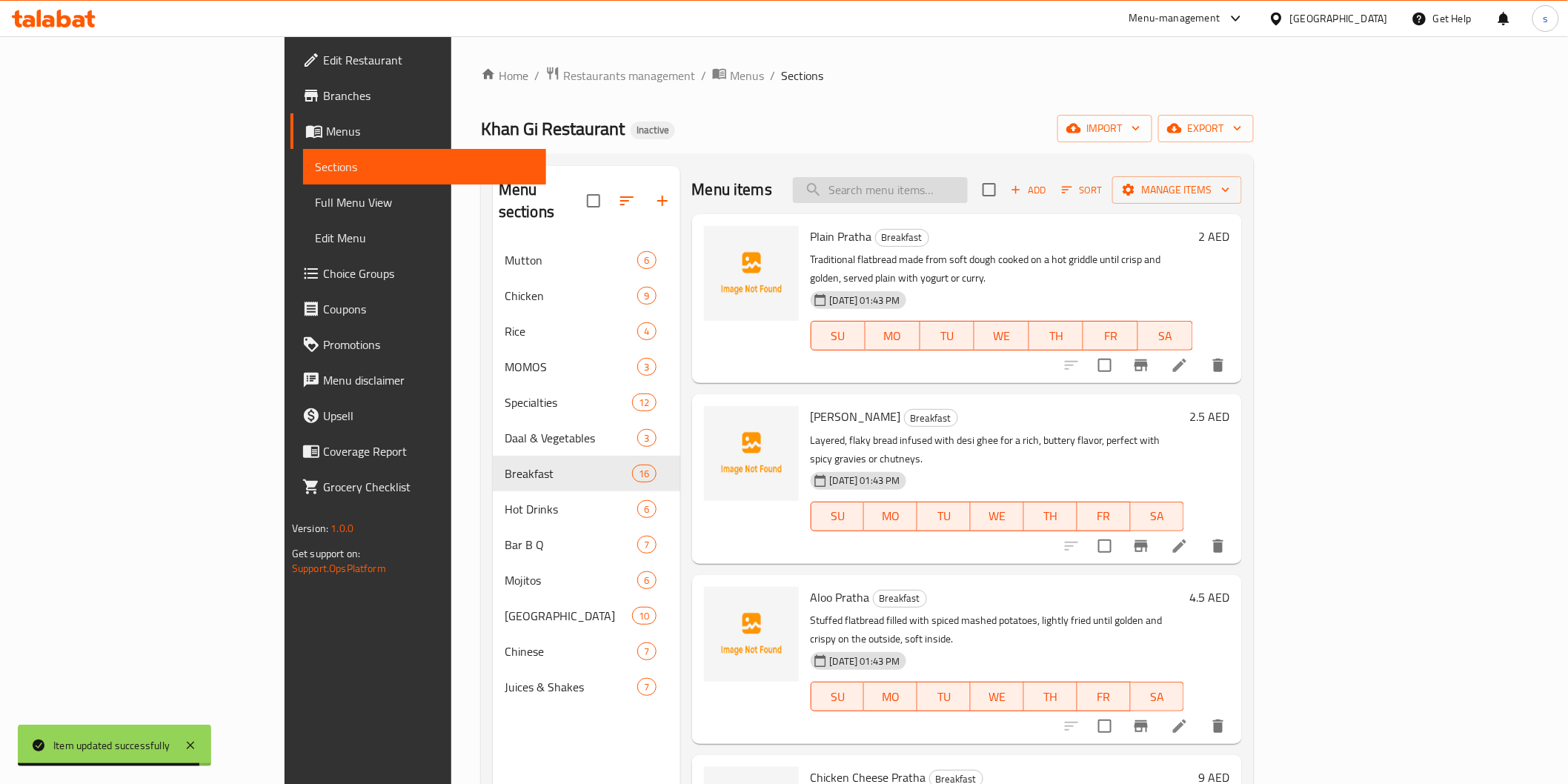
drag, startPoint x: 929, startPoint y: 172, endPoint x: 942, endPoint y: 185, distance: 18.4
click at [929, 172] on div "Menu items Add Sort Manage items" at bounding box center [967, 190] width 550 height 48
click at [942, 185] on input "search" at bounding box center [880, 189] width 175 height 26
paste input "BBQ Mix platter"
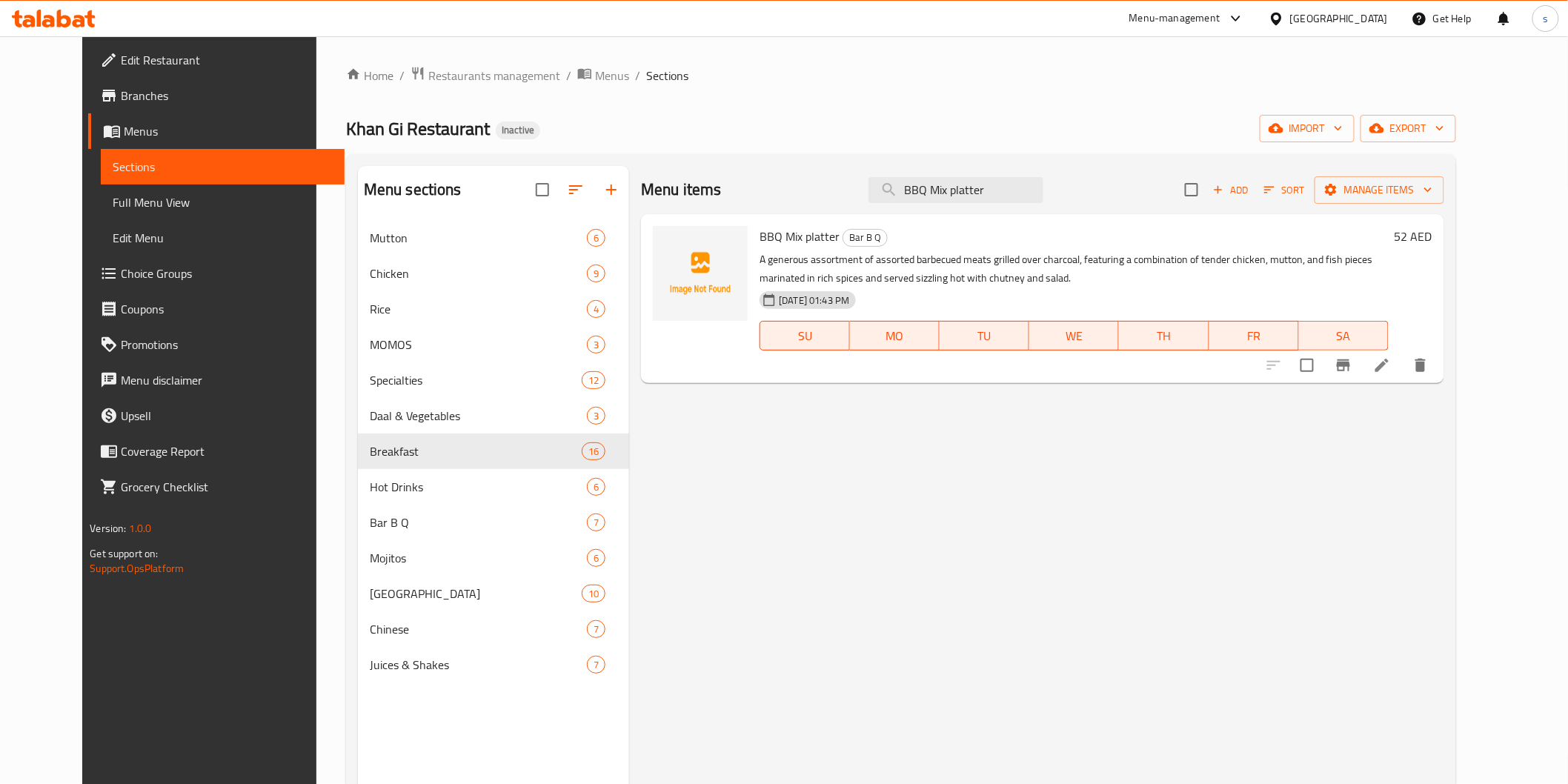
type input "BBQ Mix platter"
click at [1391, 368] on icon at bounding box center [1382, 366] width 18 height 18
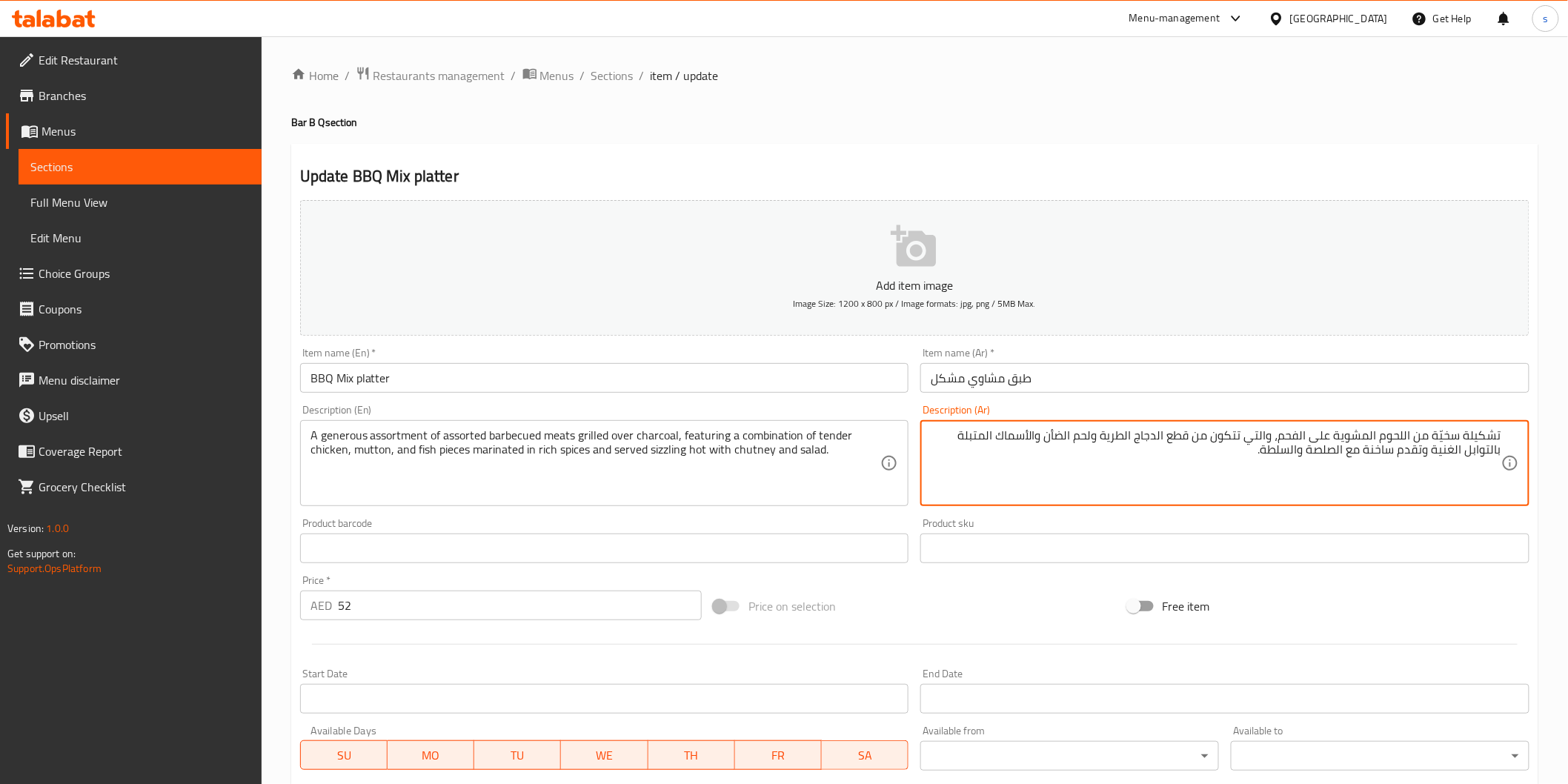
click at [1332, 433] on textarea "تشكيلة سخيّة من اللحوم المشوية على الفحم، والتي تتكون من قطع الدجاج الطرية ولحم…" at bounding box center [1216, 463] width 571 height 70
click at [1291, 457] on textarea "تشكيلة سخيّة من اللحوم المشوية المتنوعة على الفحم، والتي تتكون من قطع الدجاج ال…" at bounding box center [1216, 463] width 571 height 70
click at [1330, 456] on textarea "تشكيلة سخيّة من اللحوم المشوية المتنوعة على الفحم، والتي تتكون من قطع الدجاج ال…" at bounding box center [1216, 463] width 571 height 70
paste textarea "جدًا"
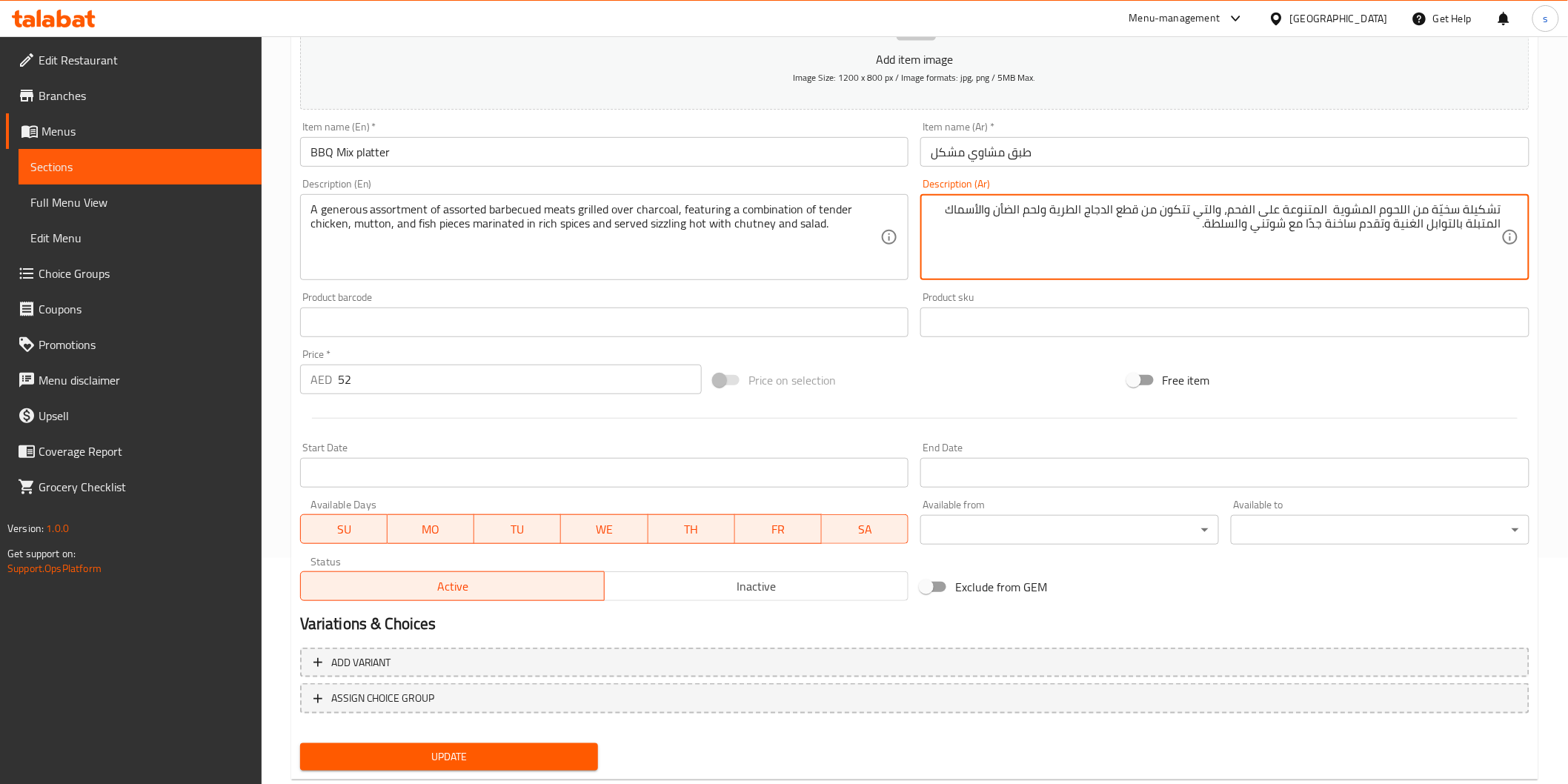
scroll to position [260, 0]
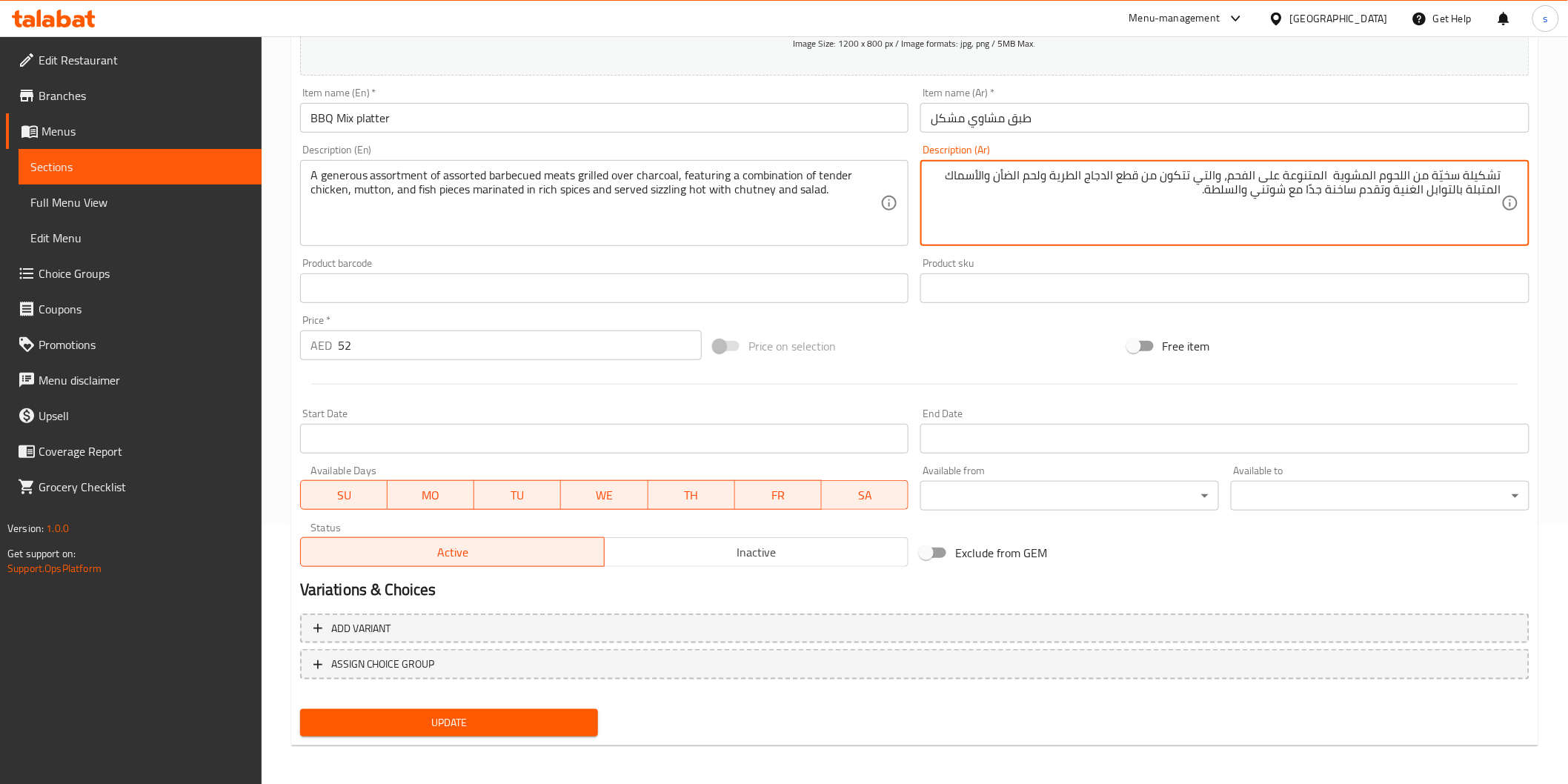
type textarea "تشكيلة سخيّة من اللحوم المشوية المتنوعة على الفحم، والتي تتكون من قطع الدجاج ال…"
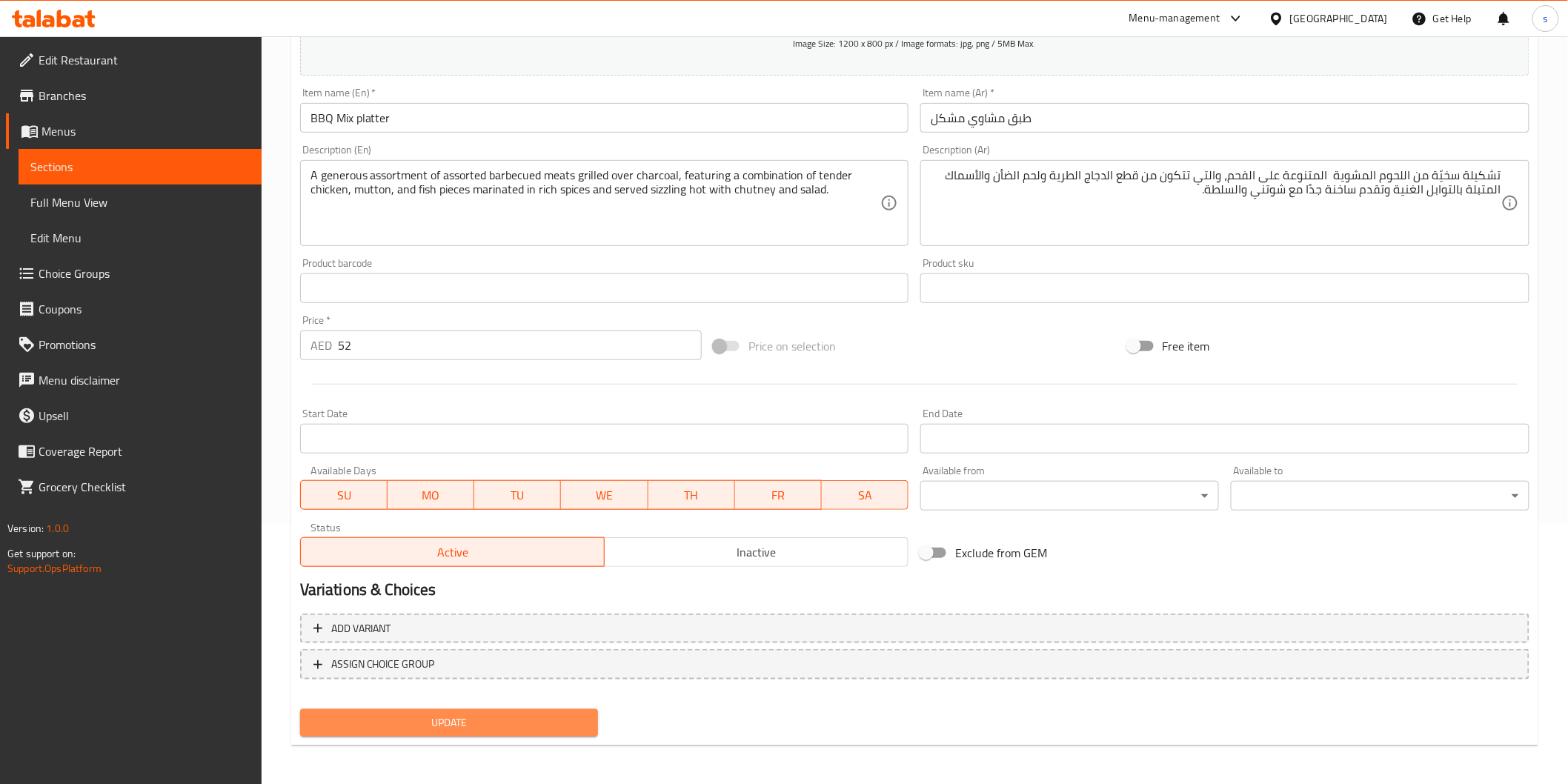
click at [532, 720] on span "Update" at bounding box center [449, 723] width 275 height 19
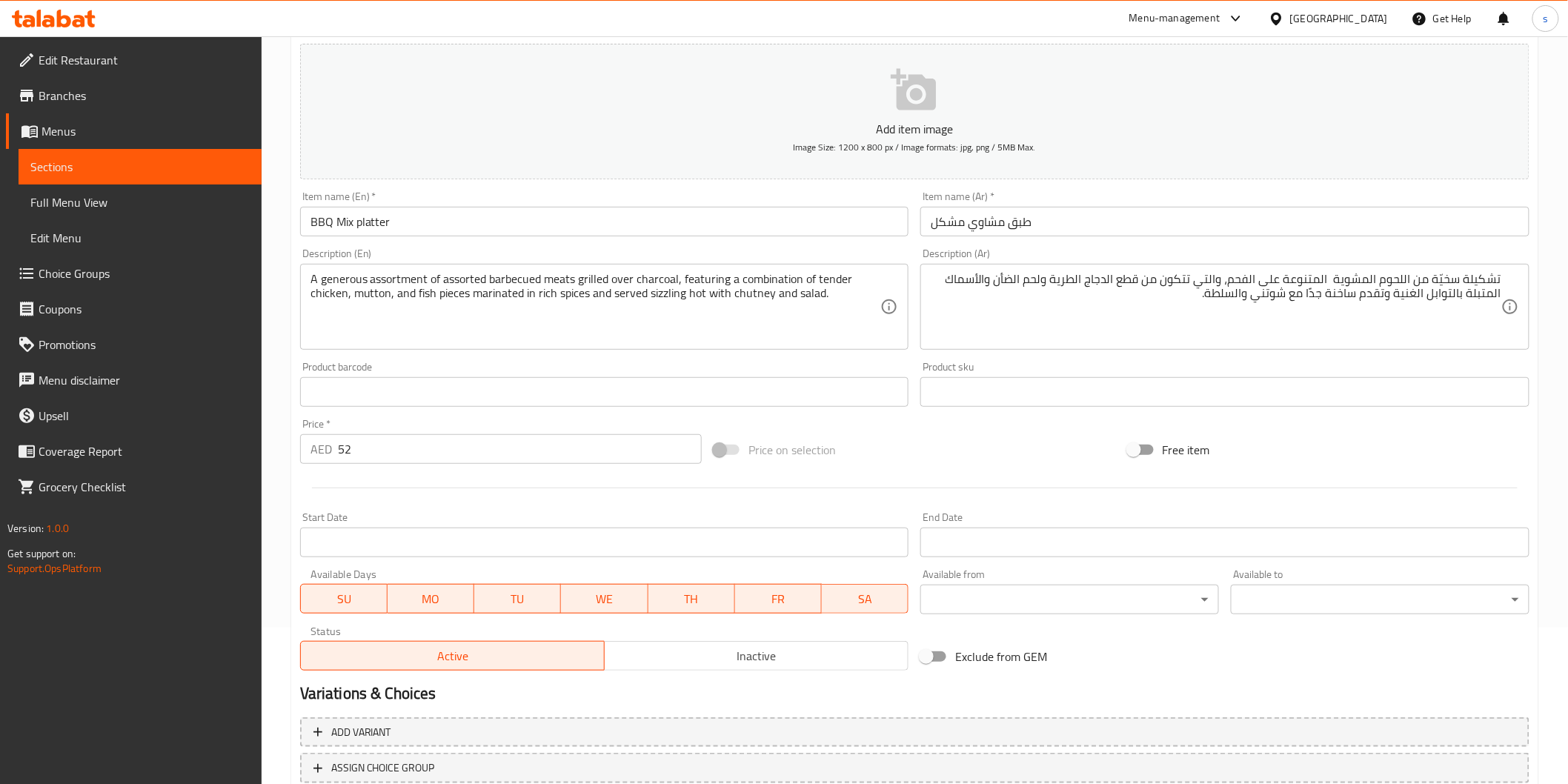
scroll to position [0, 0]
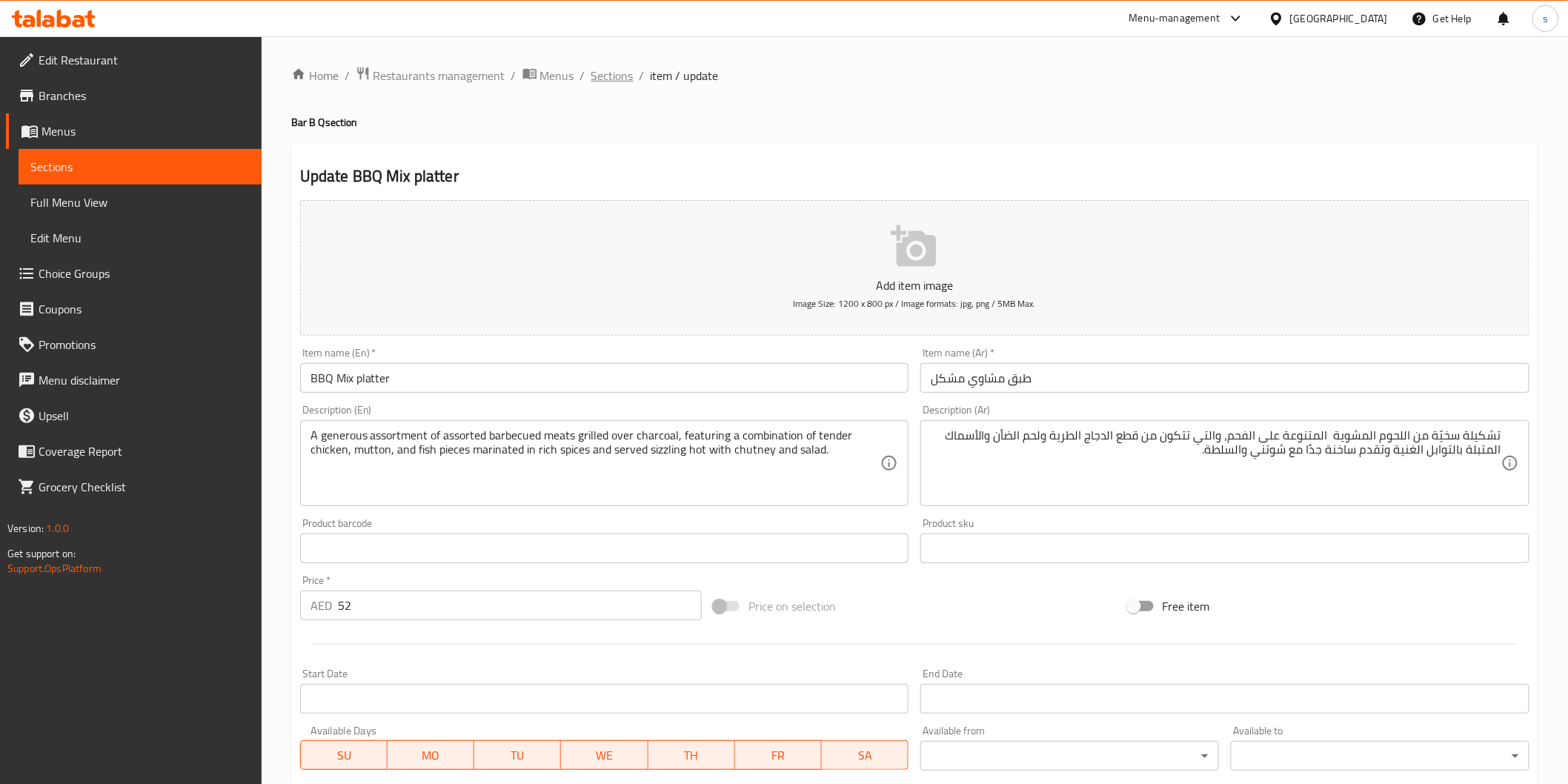
click at [603, 84] on span "Sections" at bounding box center [612, 75] width 43 height 18
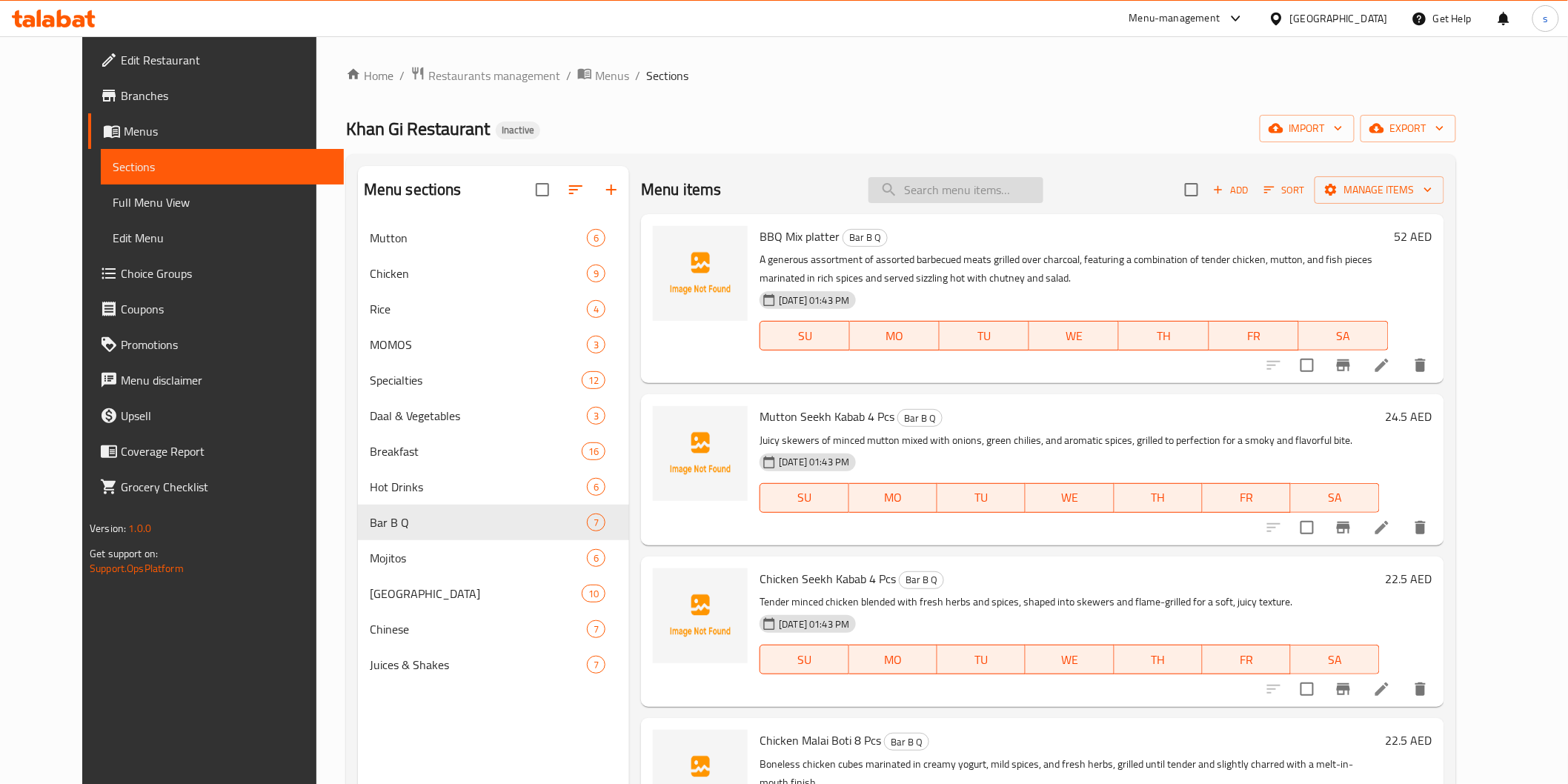
click at [947, 185] on input "search" at bounding box center [956, 189] width 175 height 26
paste input "Chicken Seekh Kabab 4 Pcs"
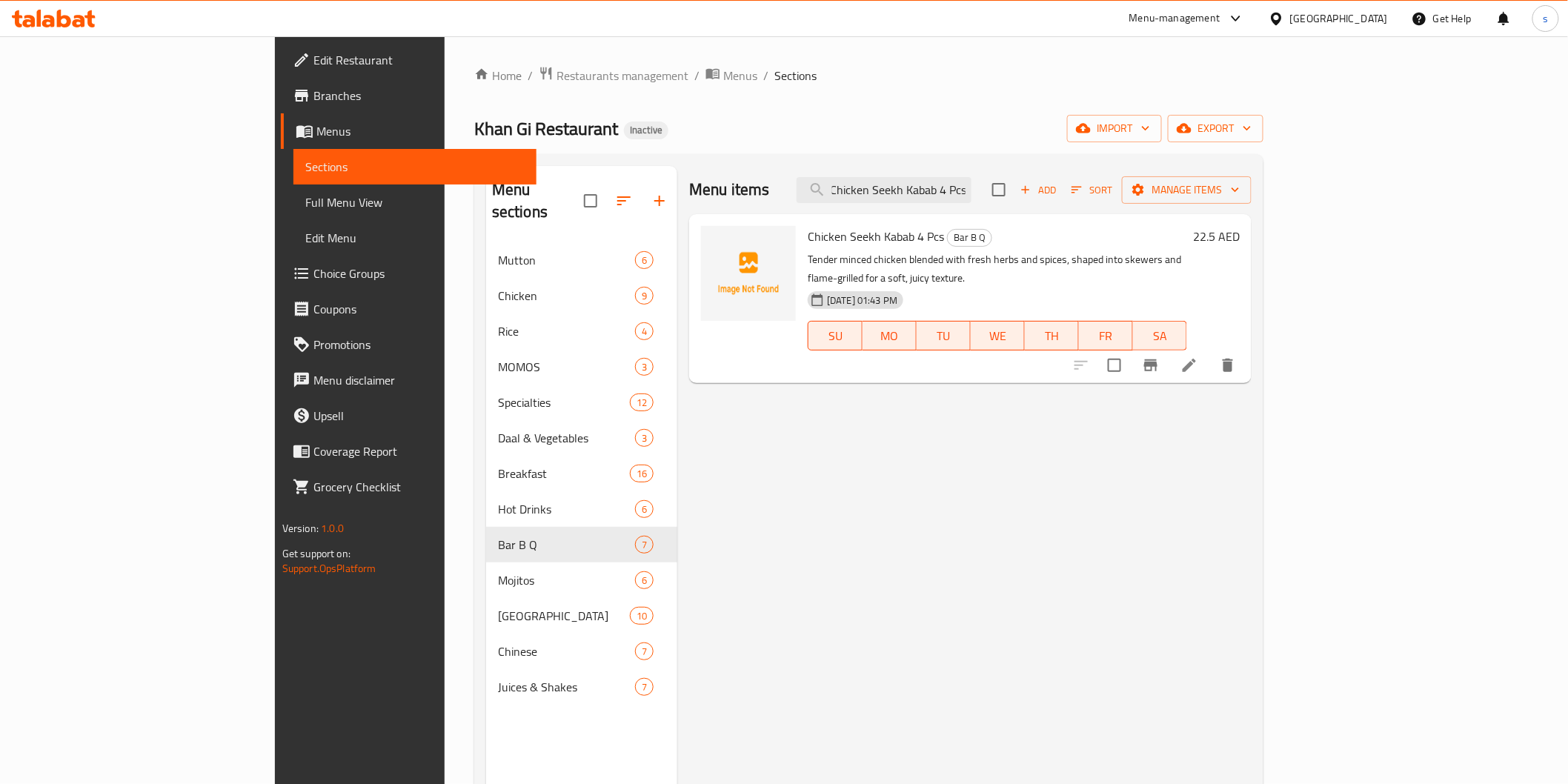
type input "Chicken Seekh Kabab 4 Pcs"
click at [1197, 359] on icon at bounding box center [1190, 366] width 13 height 13
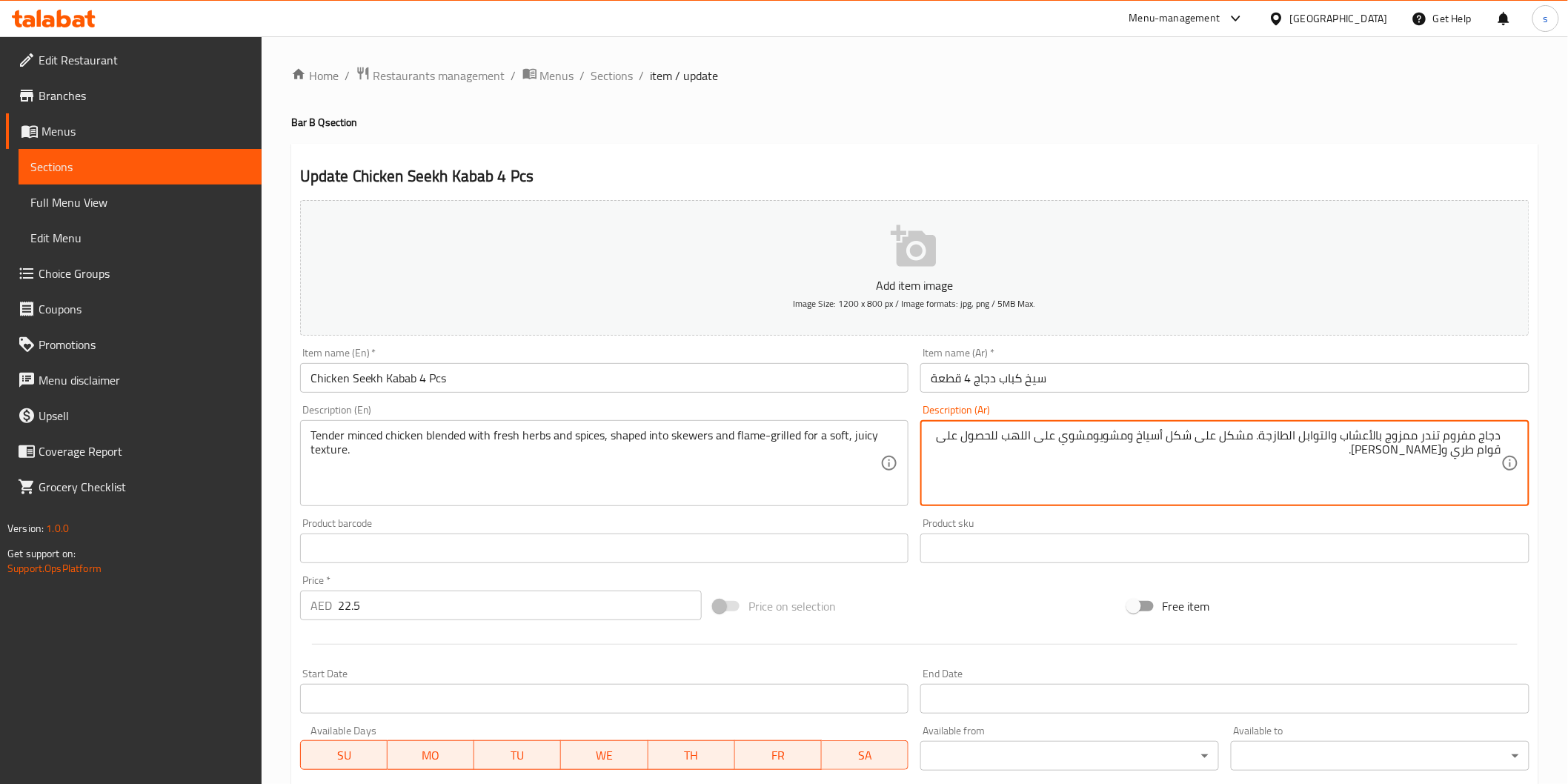
click at [1105, 435] on textarea "دجاج مفروم تندر ممزوج بالأعشاب والتوابل الطازجة. مشكل على شكل أسياخ ومشويومشوي …" at bounding box center [1216, 463] width 571 height 70
drag, startPoint x: 1105, startPoint y: 435, endPoint x: 1137, endPoint y: 439, distance: 32.2
click at [1137, 439] on textarea "دجاج مفروم تندر ممزوج بالأعشاب والتوابل الطازجة. مشكل على شكل أسياخ ومشويومشوي …" at bounding box center [1216, 463] width 571 height 70
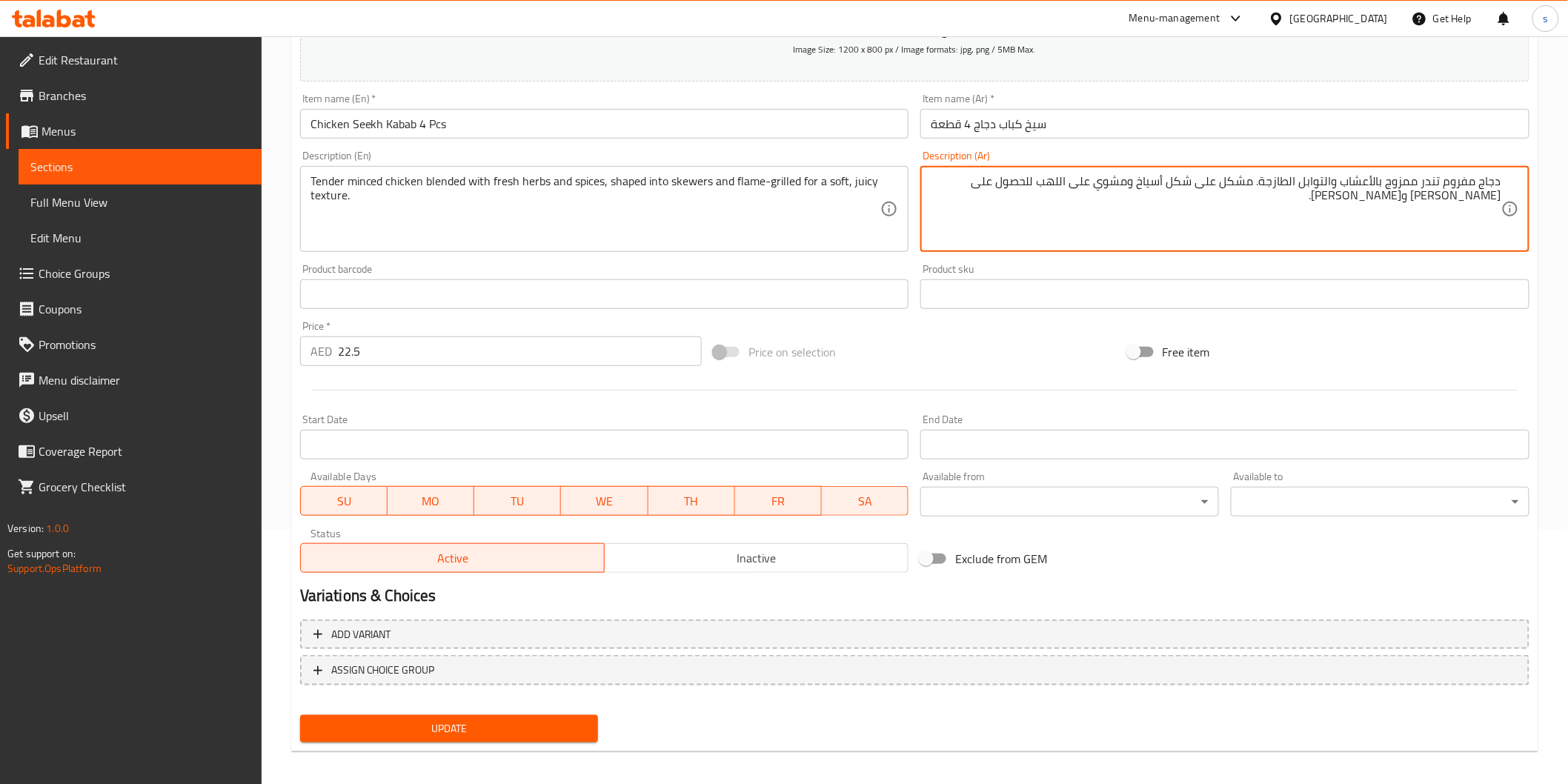
scroll to position [260, 0]
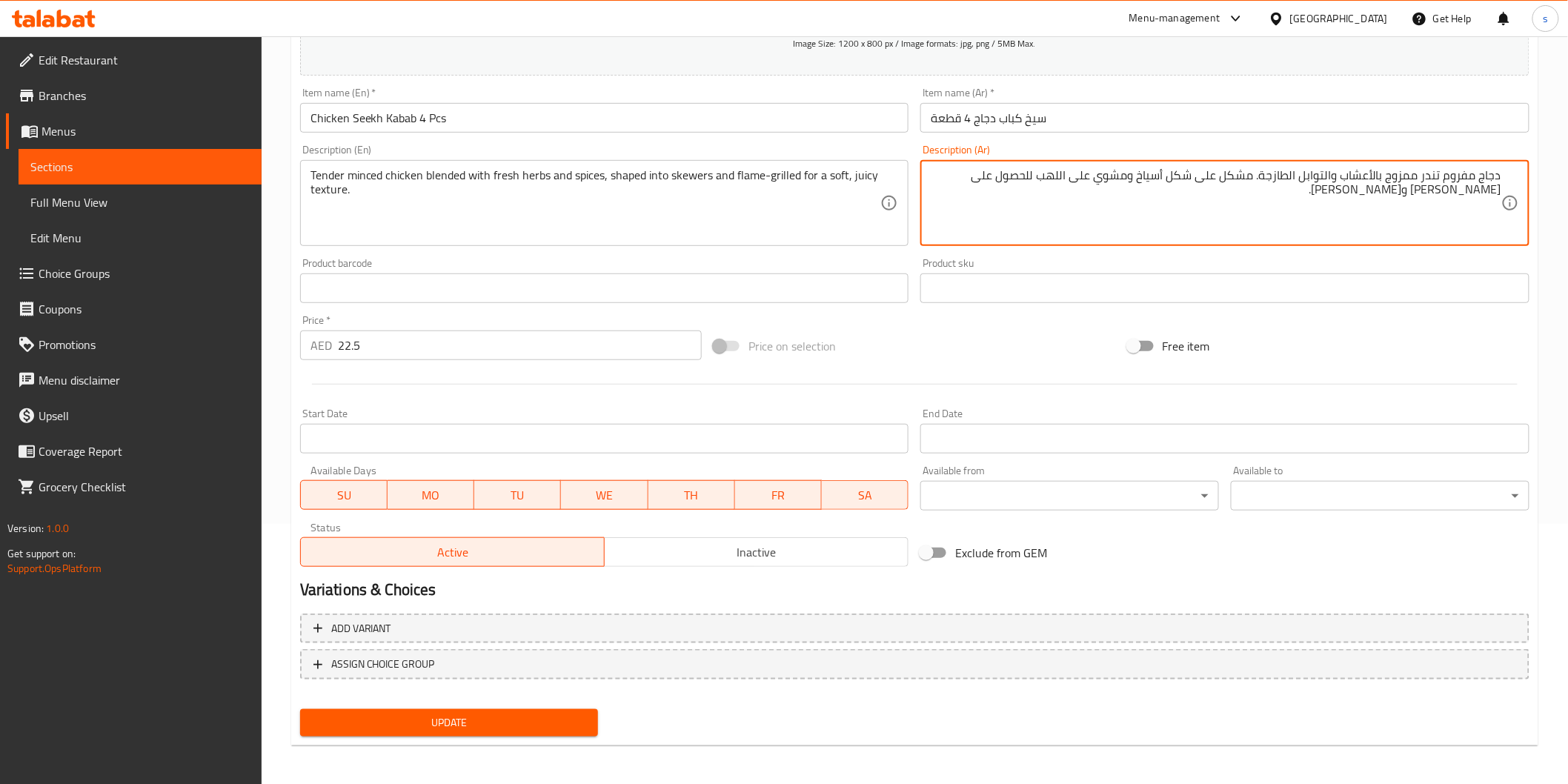
type textarea "دجاج مفروم تندر ممزوج بالأعشاب والتوابل الطازجة. مشكل على شكل أسياخ ومشوي على ا…"
click at [547, 720] on span "Update" at bounding box center [449, 723] width 275 height 19
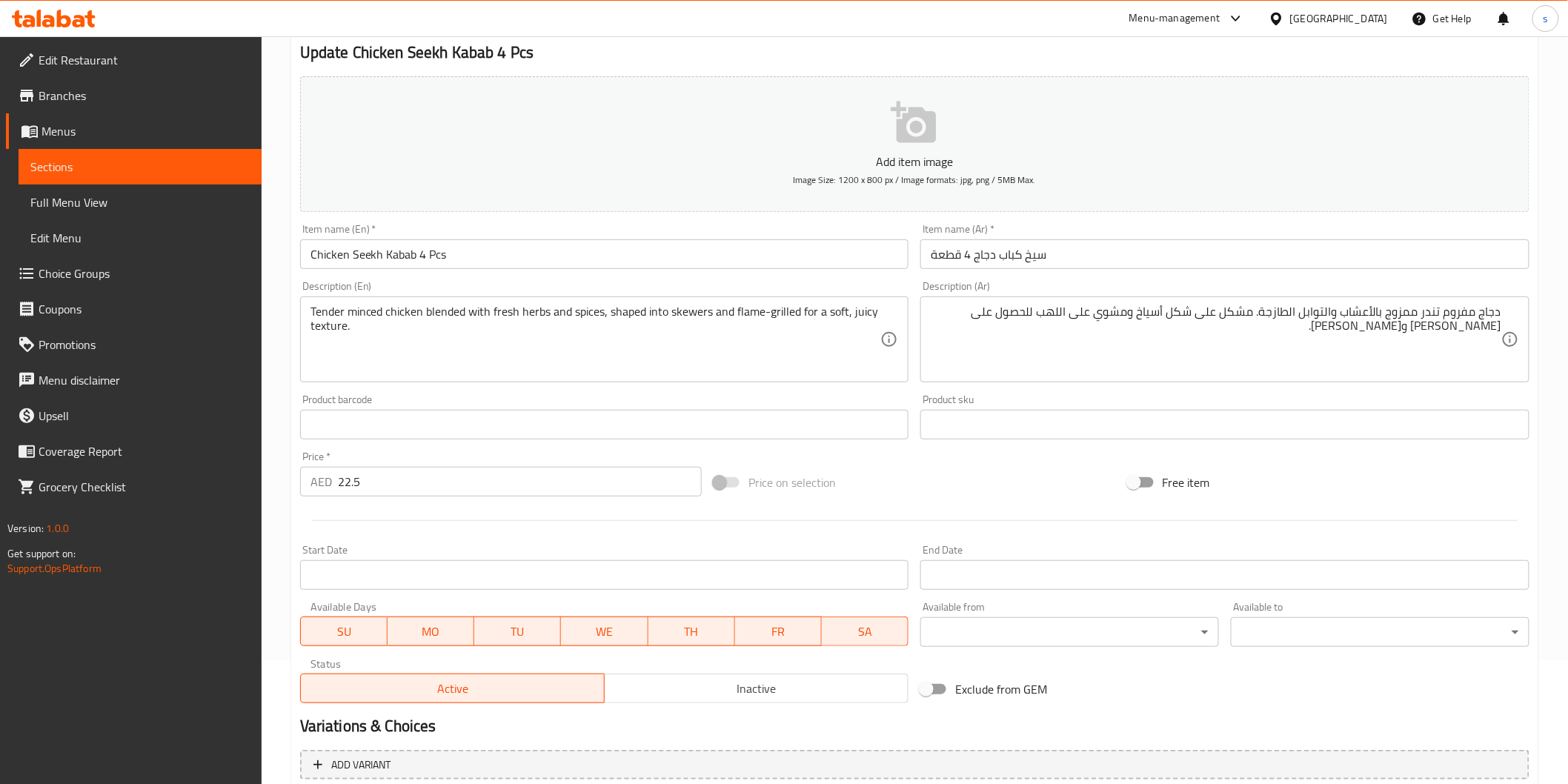
scroll to position [0, 0]
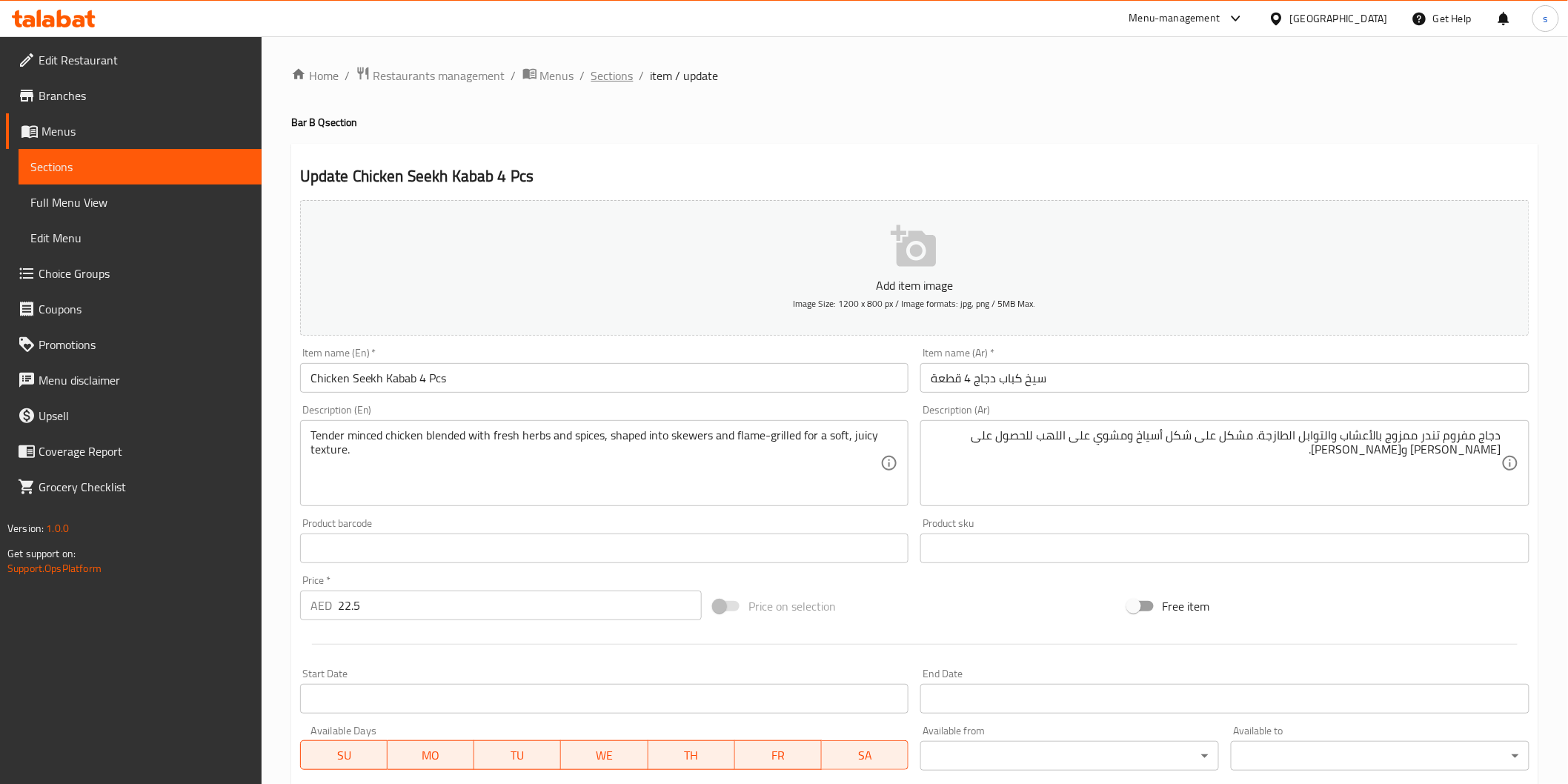
click at [608, 78] on span "Sections" at bounding box center [612, 75] width 43 height 18
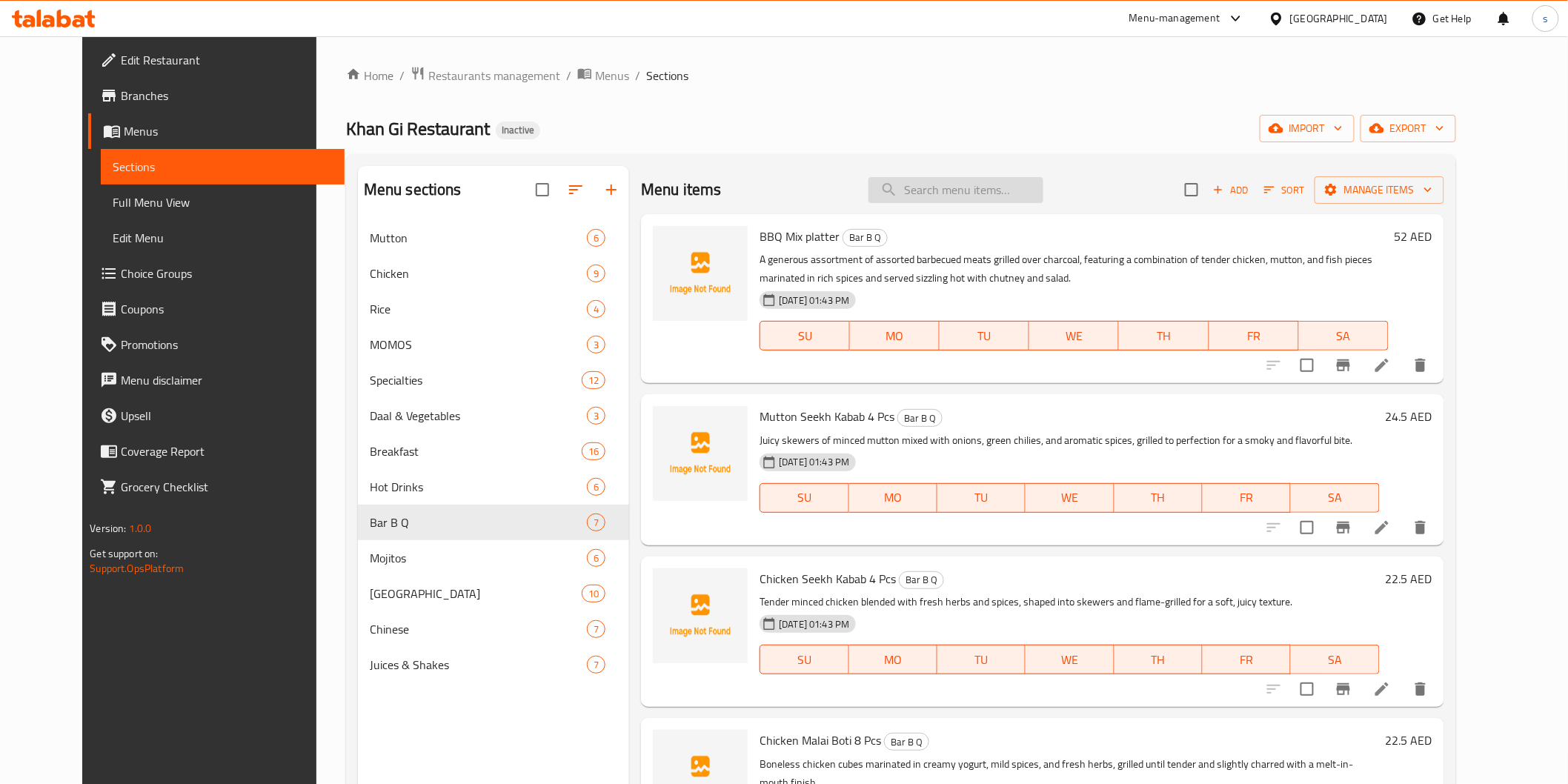
click at [976, 177] on input "search" at bounding box center [956, 189] width 175 height 26
paste input "Chicken Malai Boti 8 Pcs"
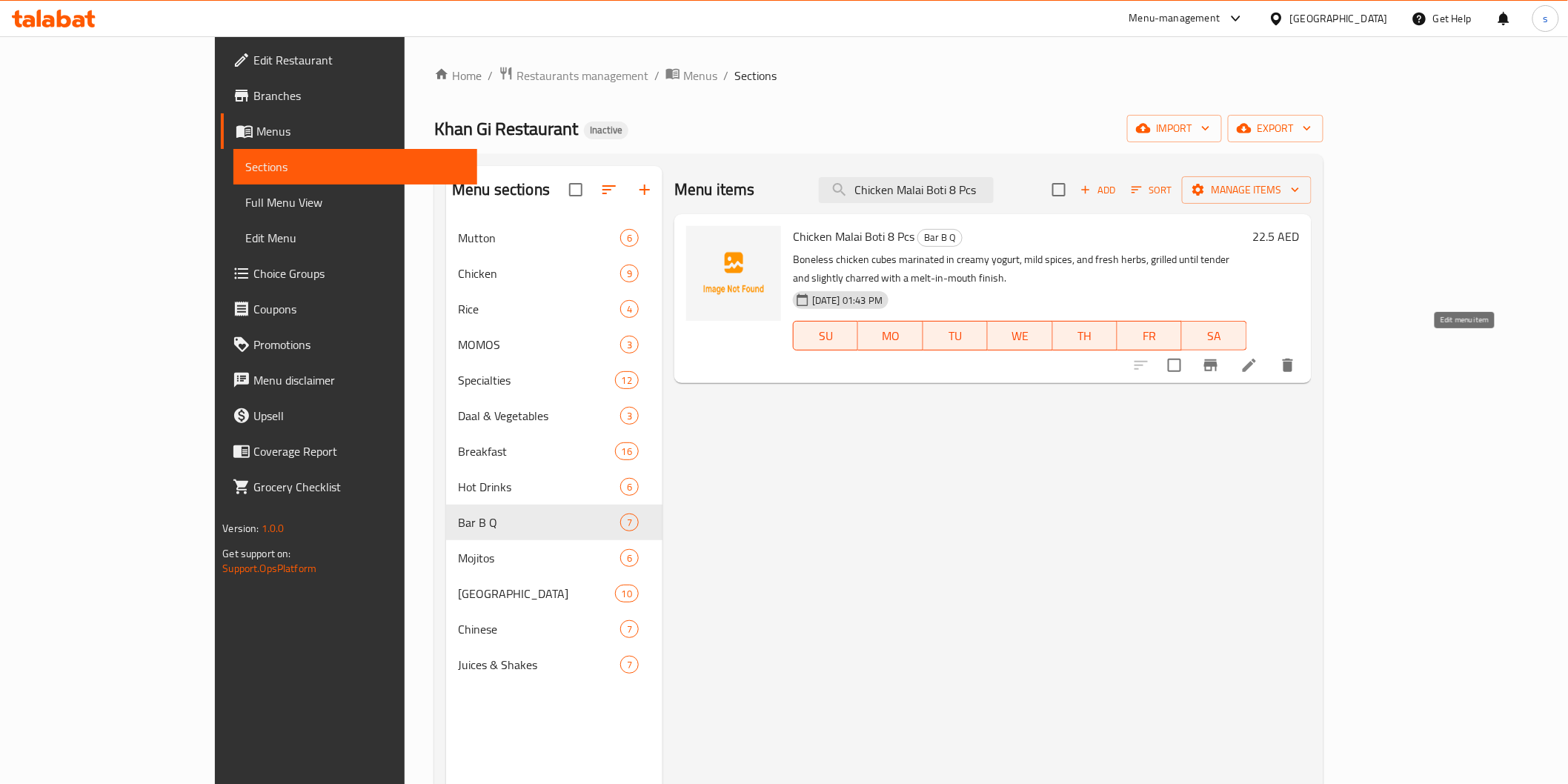
type input "Chicken Malai Boti 8 Pcs"
click at [1258, 357] on icon at bounding box center [1249, 366] width 18 height 18
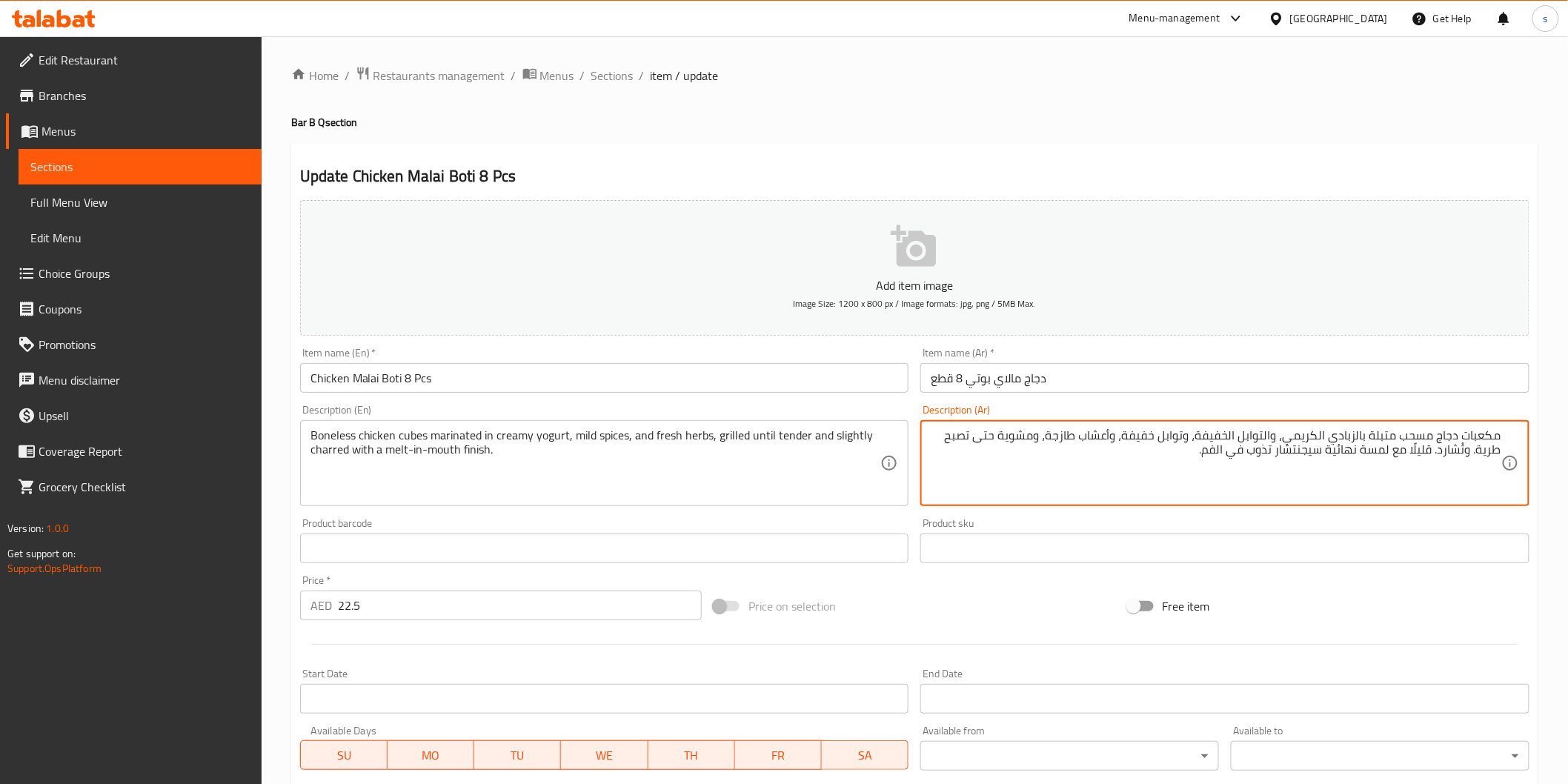
click at [1457, 462] on textarea "مكعبات دجاج مسحب متبلة بالزبادي الكريمي، والتوابل الخفيفة، وتوابل خفيفة، وأعشاب…" at bounding box center [1216, 463] width 571 height 70
click at [1445, 453] on textarea "مكعبات دجاج مسحب متبلة بالزبادي الكريمي، والتوابل الخفيفة، وتوابل خفيفة، وأعشاب…" at bounding box center [1216, 463] width 571 height 70
click at [1442, 454] on textarea "مكعبات دجاج مسحب متبلة بالزبادي الكريمي، والتوابل الخفيفة، وتوابل خفيفة، وأعشاب…" at bounding box center [1216, 463] width 571 height 70
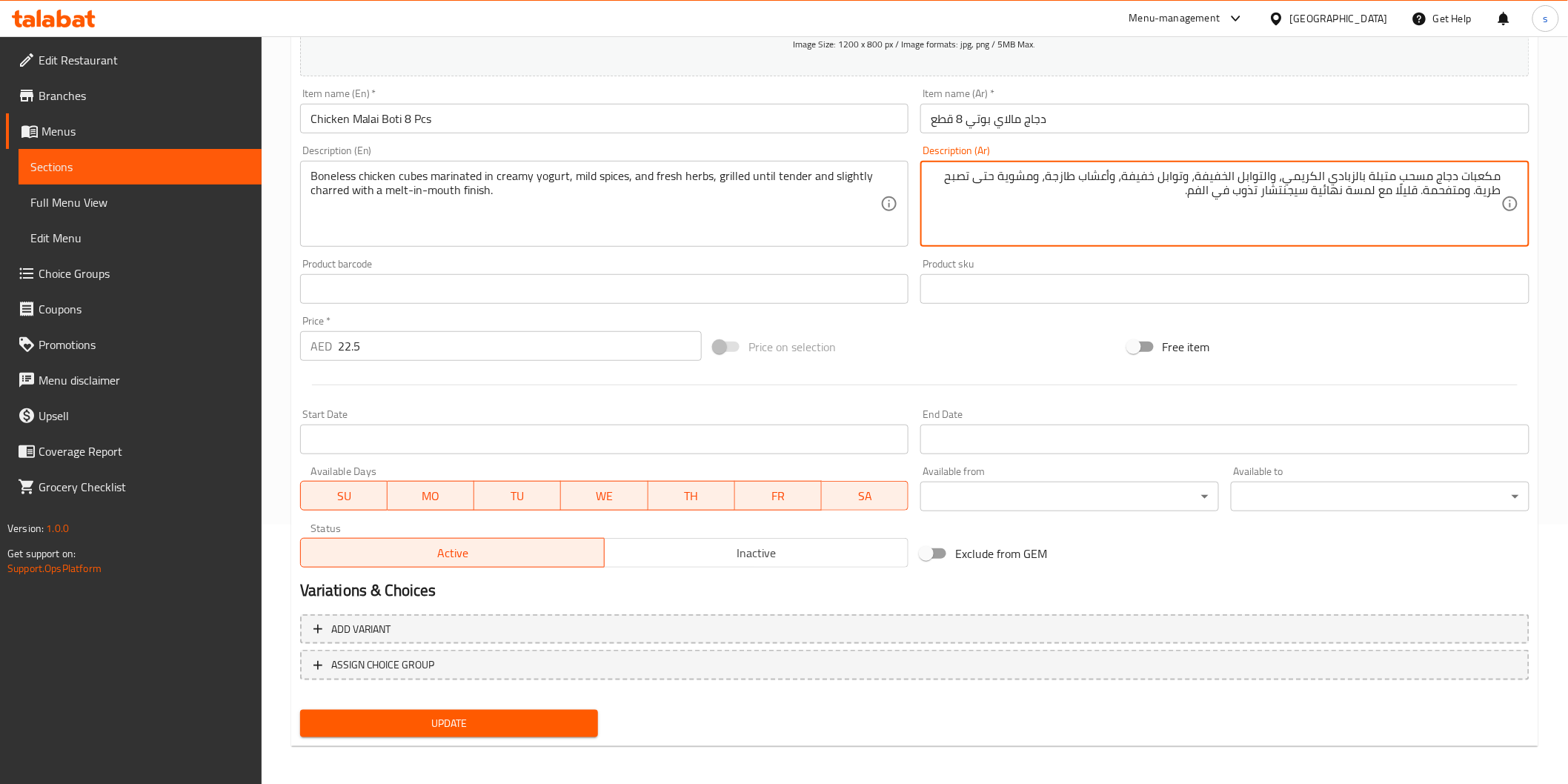
scroll to position [260, 0]
type textarea "مكعبات دجاج مسحب متبلة بالزبادي الكريمي، والتوابل الخفيفة، وتوابل خفيفة، وأعشاب…"
click at [574, 715] on span "Update" at bounding box center [449, 723] width 275 height 19
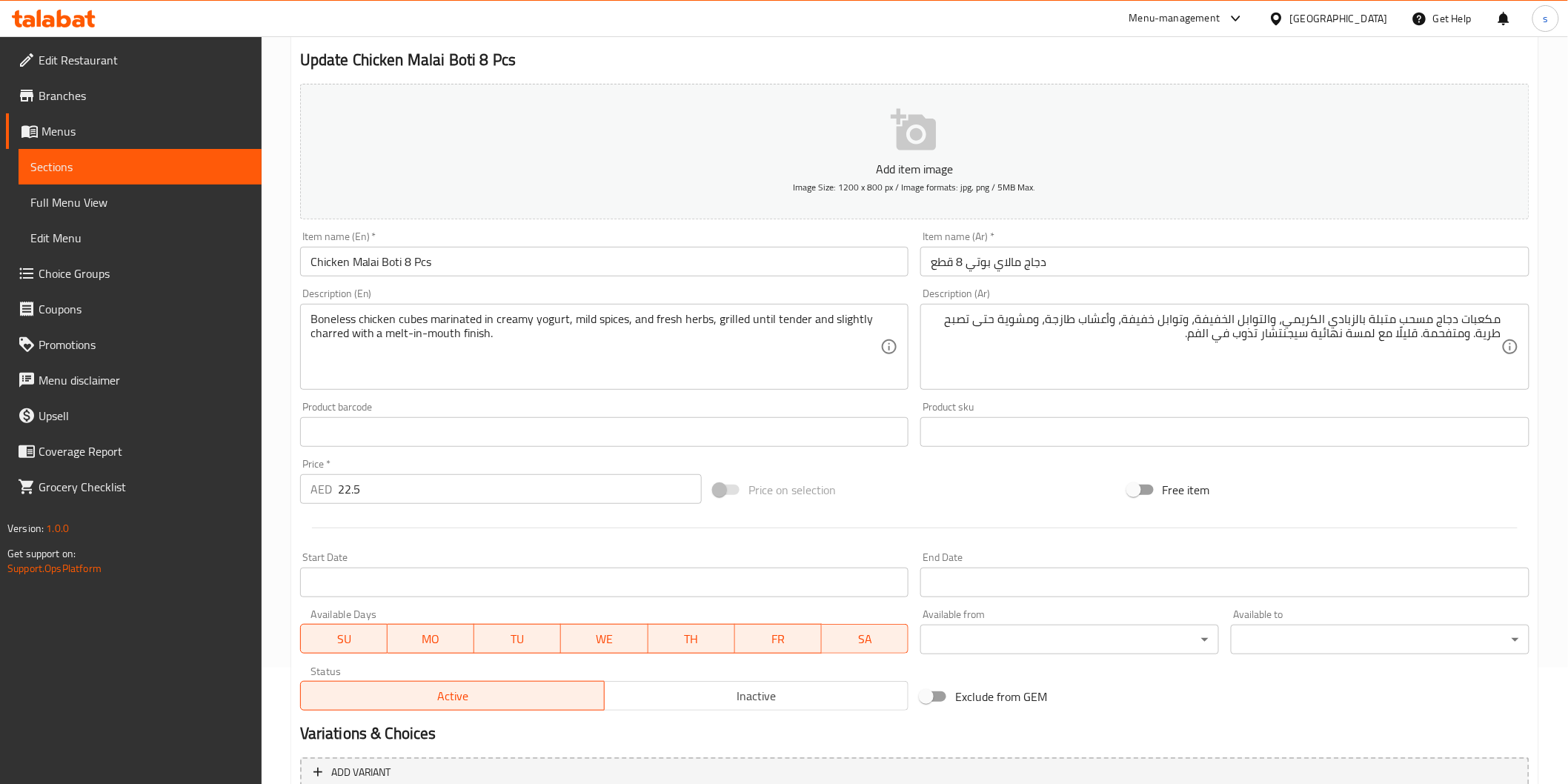
scroll to position [0, 0]
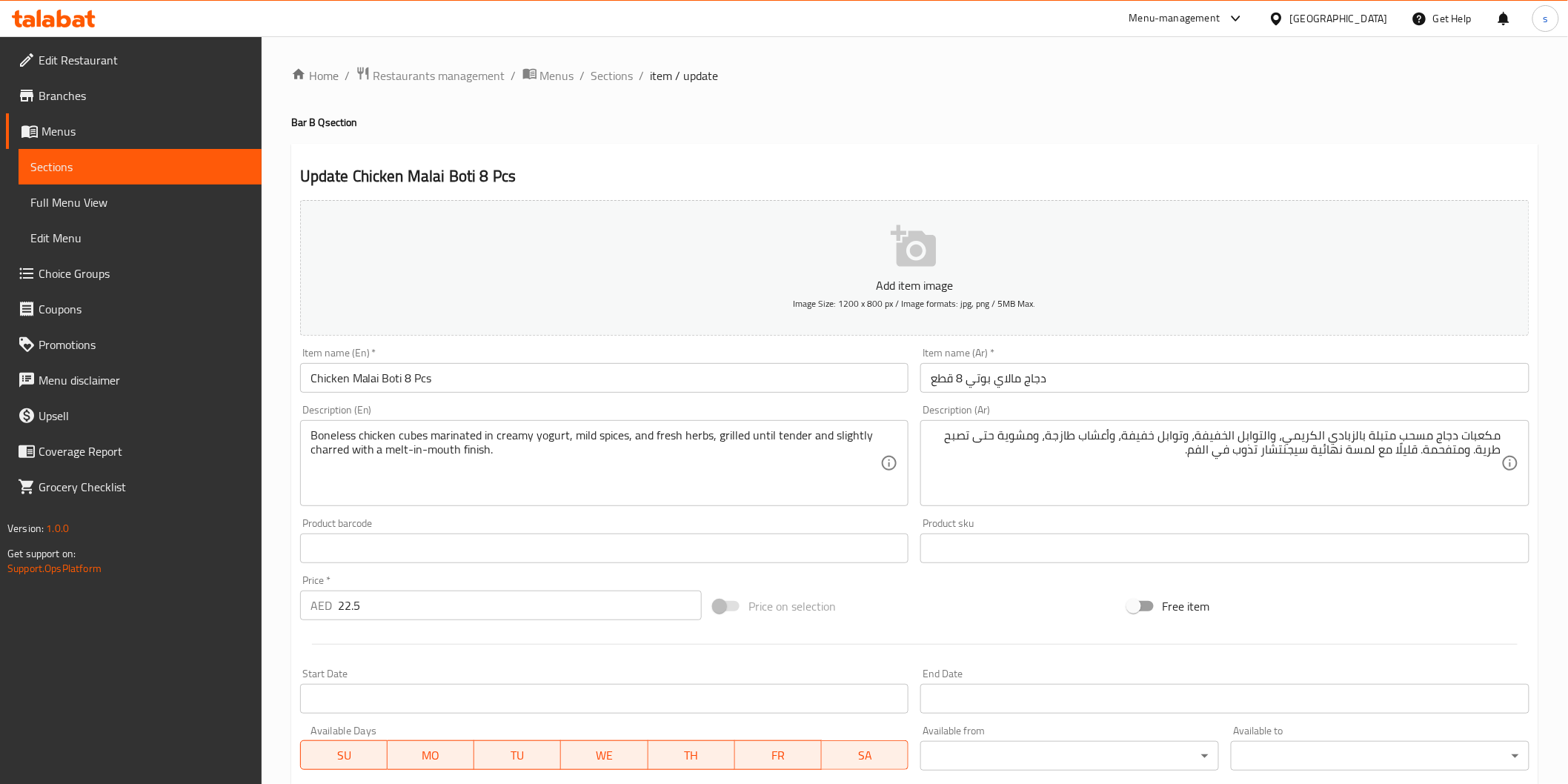
drag, startPoint x: 627, startPoint y: 72, endPoint x: 935, endPoint y: 113, distance: 310.7
click at [627, 72] on span "Sections" at bounding box center [612, 75] width 43 height 18
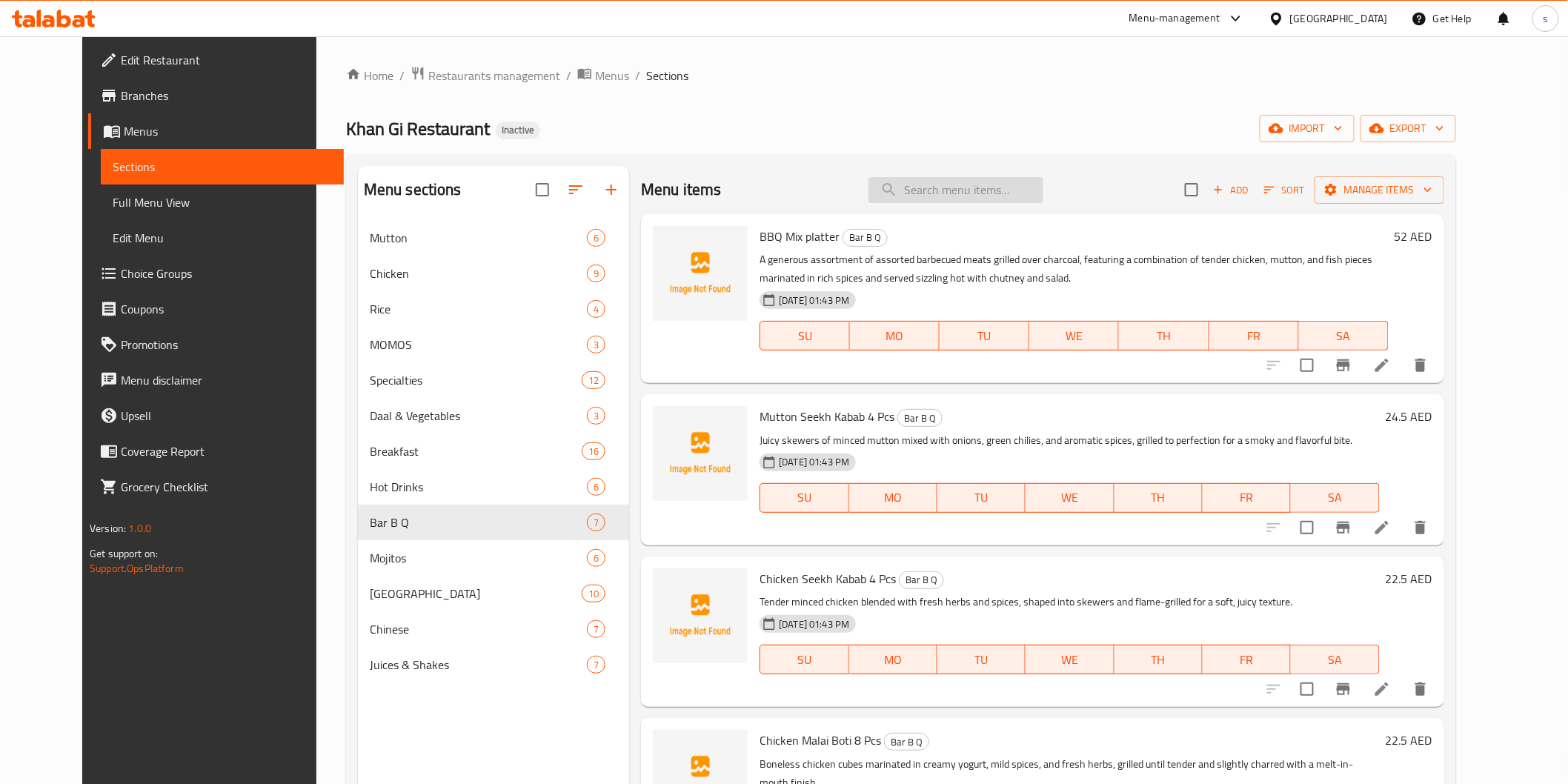
click at [998, 183] on input "search" at bounding box center [956, 189] width 175 height 26
paste input "Chicken Tikka Boti 8 Pcs"
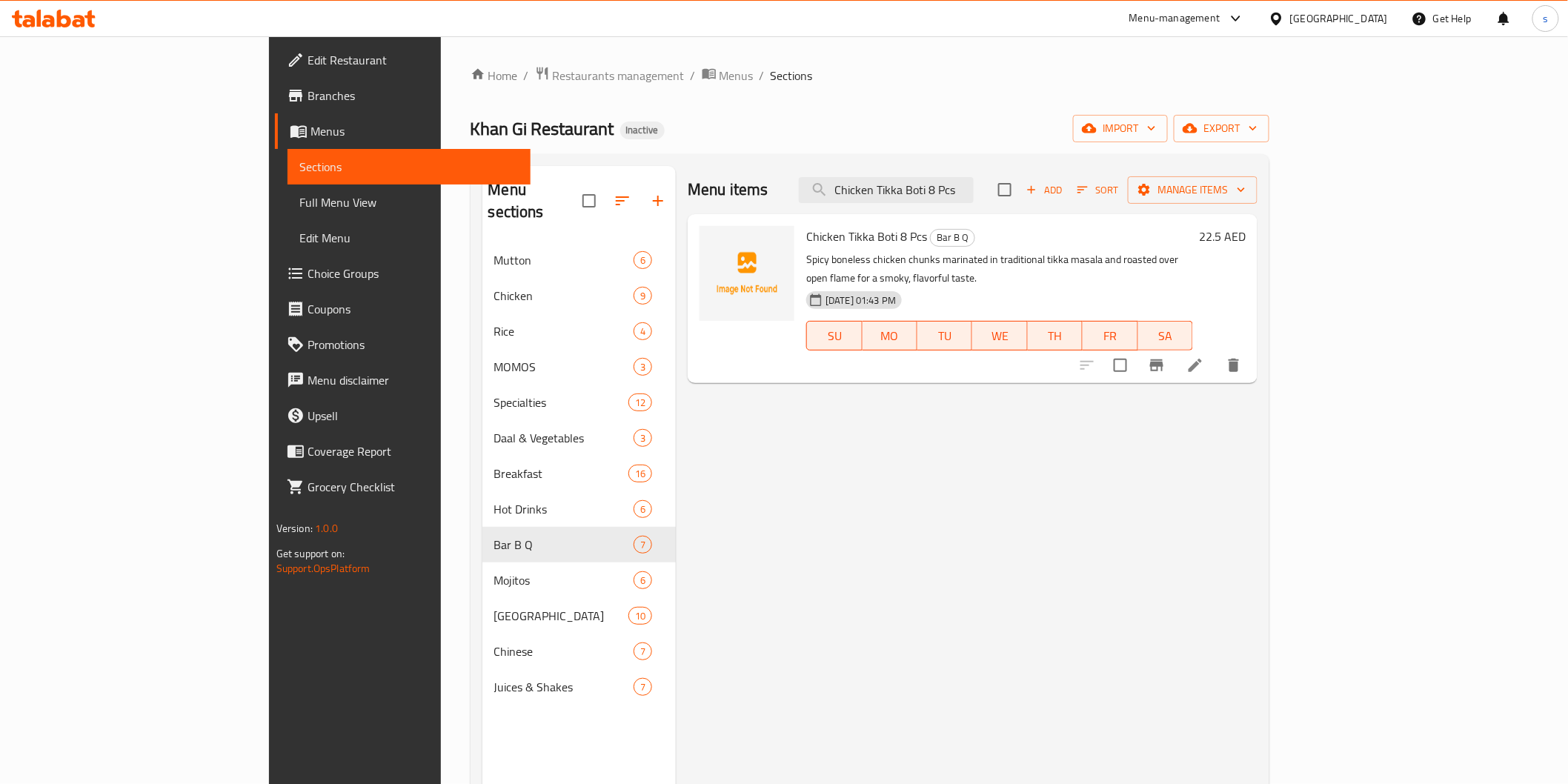
type input "Chicken Tikka Boti 8 Pcs"
click at [1216, 353] on li at bounding box center [1196, 366] width 42 height 27
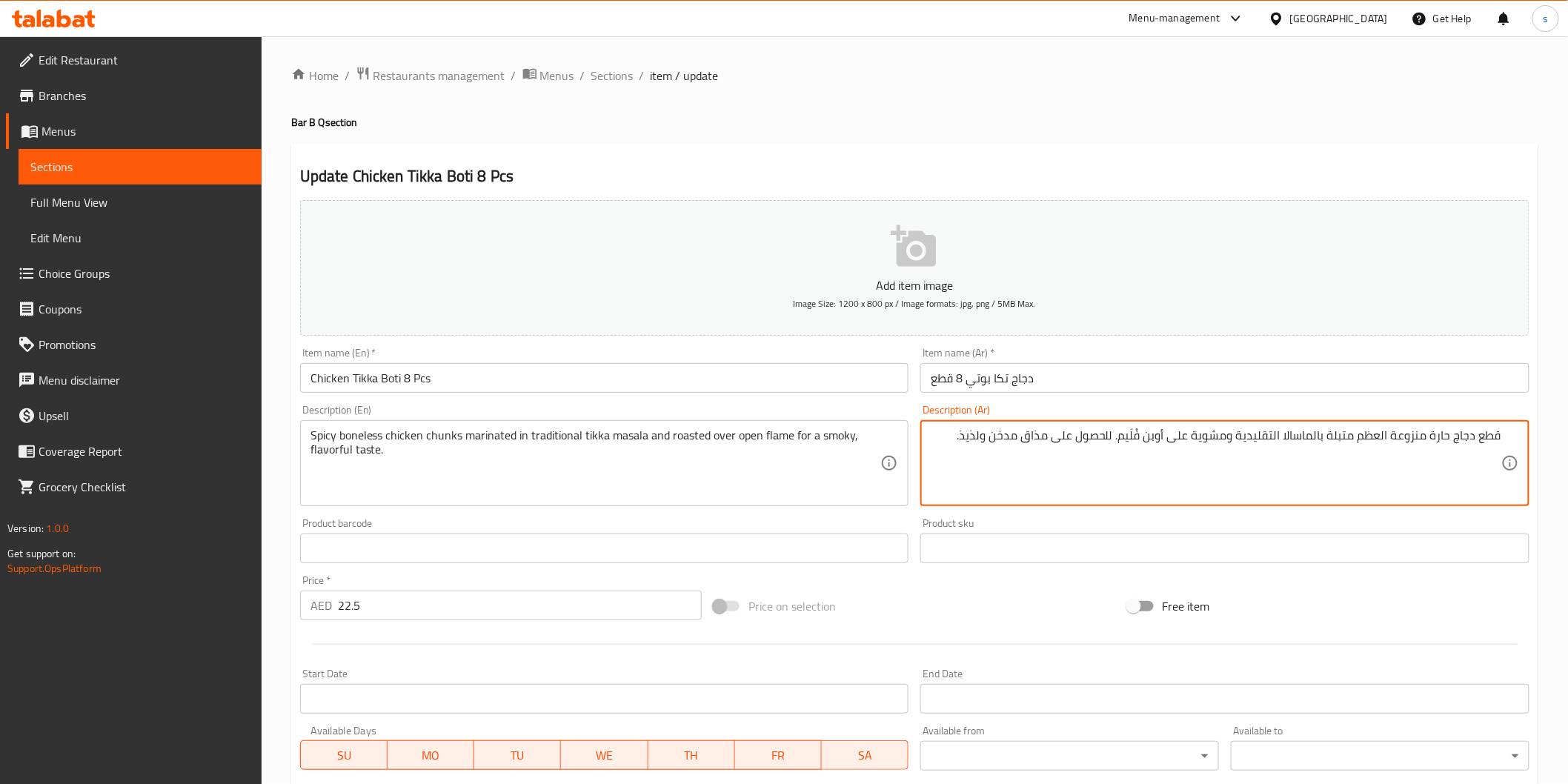
click at [1449, 443] on textarea "قطع دجاج حارة منزوعة العظم متبلة بالماسالا التقليدية ومشوية على أوبن فْلَيم. لل…" at bounding box center [1216, 463] width 571 height 70
drag, startPoint x: 1314, startPoint y: 440, endPoint x: 1360, endPoint y: 448, distance: 46.7
click at [1360, 448] on textarea "قطع دجاج مسحب حارة منزوعة العظم متبلة بالماسالا التقليدية ومشوية على أوبن فْلَي…" at bounding box center [1216, 463] width 571 height 70
click at [1343, 443] on textarea "قطع دجاج مسحب حارة منزوعة العظم متبلة بالماسالا التقليدية ومشوية على أوبن فْلَي…" at bounding box center [1216, 463] width 571 height 70
drag, startPoint x: 1322, startPoint y: 443, endPoint x: 1383, endPoint y: 441, distance: 61.0
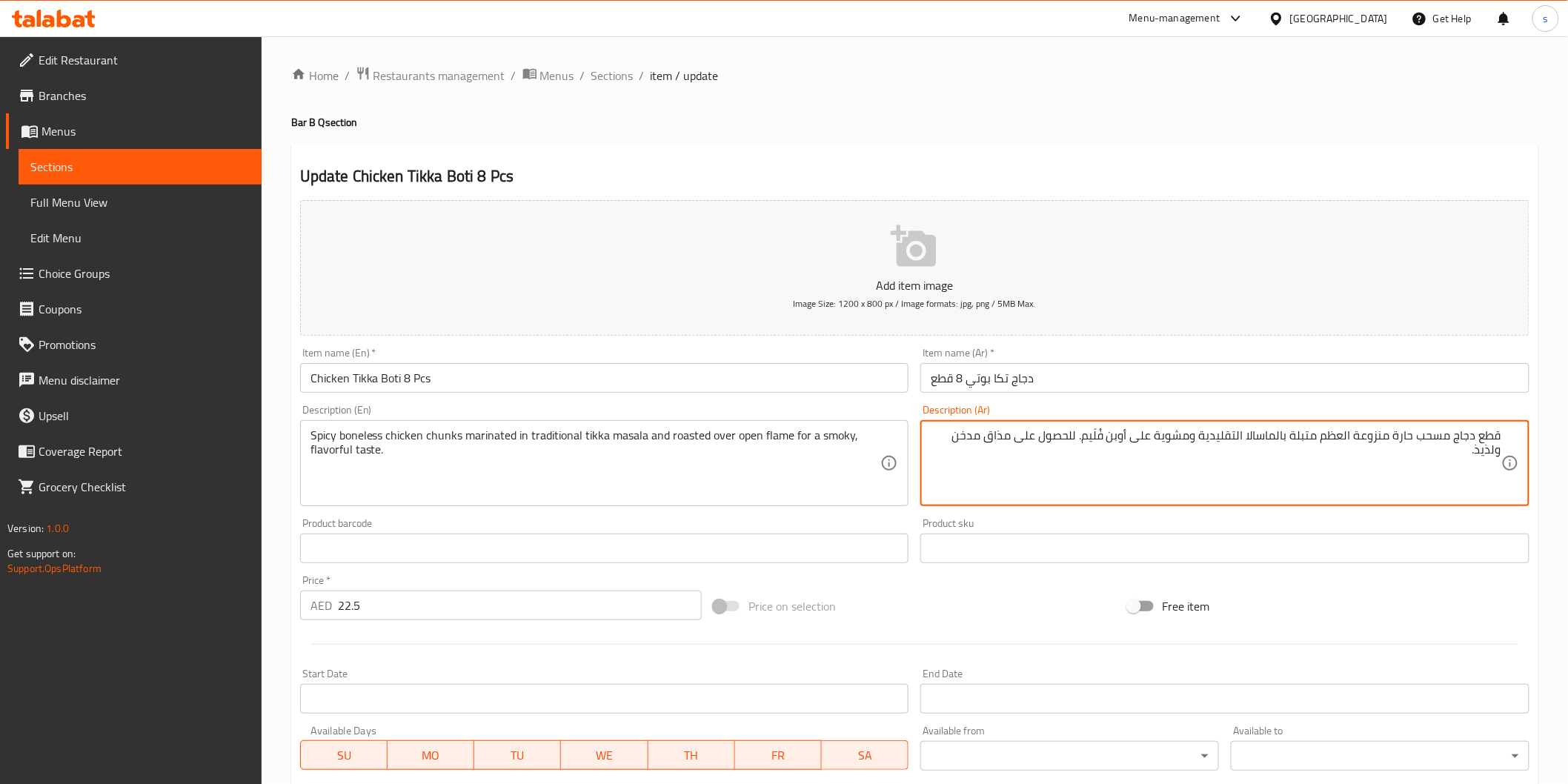
click at [1387, 443] on textarea "قطع دجاج مسحب حارة منزوعة العظم متبلة بالماسالا التقليدية ومشوية على أوبن فْلَي…" at bounding box center [1216, 463] width 571 height 70
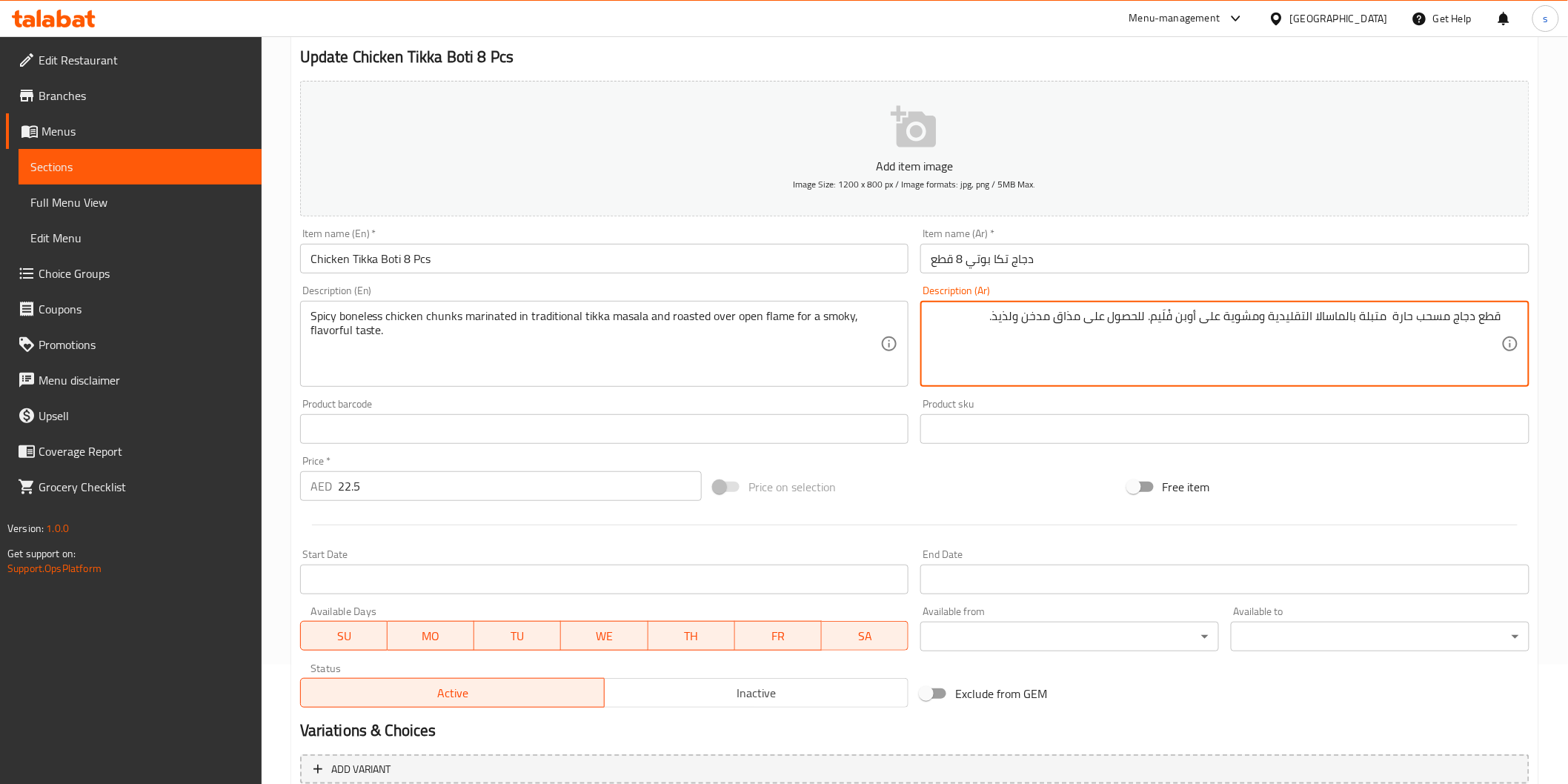
scroll to position [260, 0]
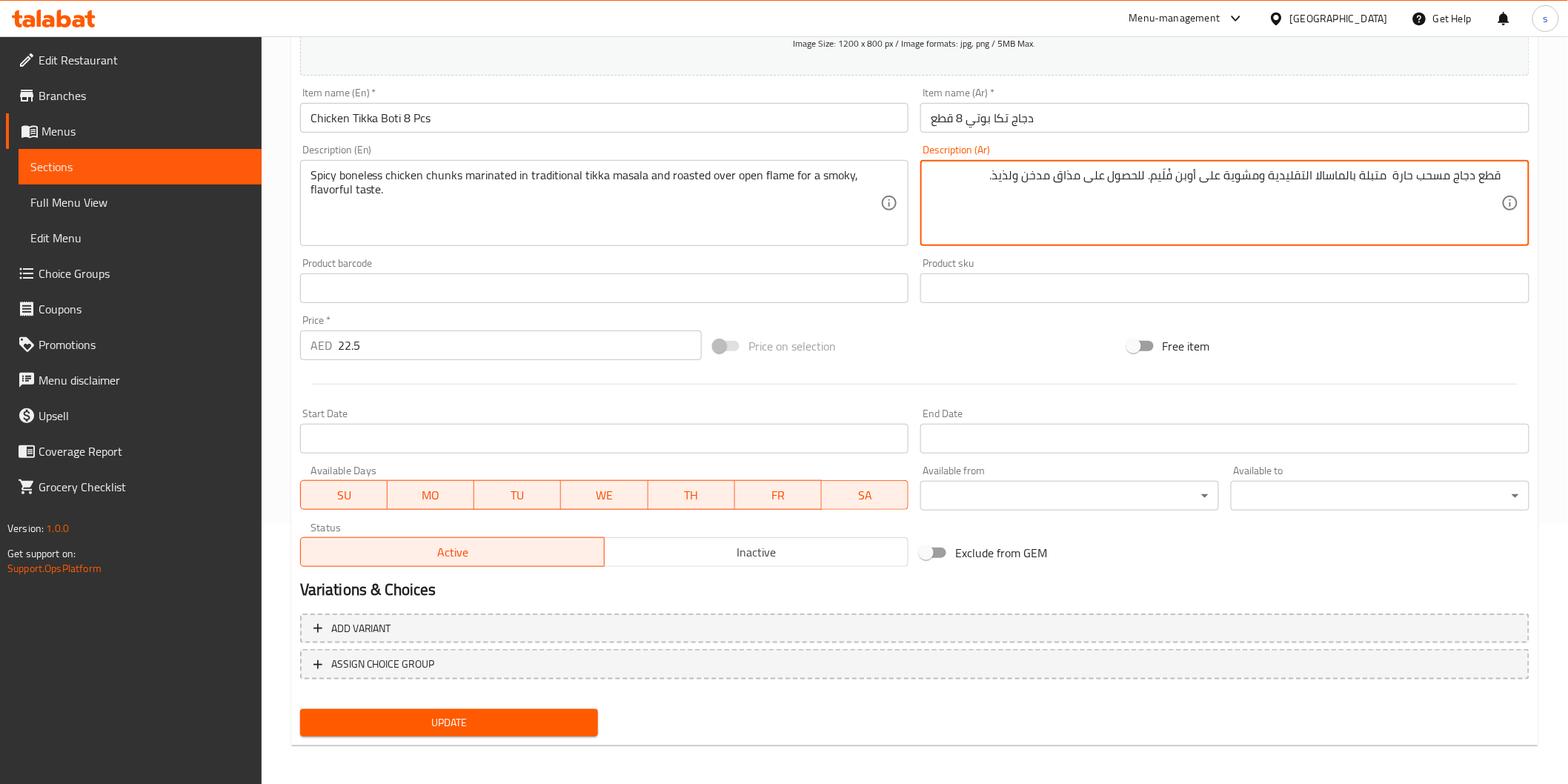
click at [561, 733] on button "Update" at bounding box center [449, 723] width 298 height 28
drag, startPoint x: 1153, startPoint y: 185, endPoint x: 1223, endPoint y: 191, distance: 70.3
paste textarea "نار مفتوحة"
type textarea "قطع دجاج مسحب حارة متبلة بالماسالا التقليدية ومشوية على نار مفتوحة للحصول على م…"
click at [559, 714] on span "Update" at bounding box center [449, 723] width 275 height 19
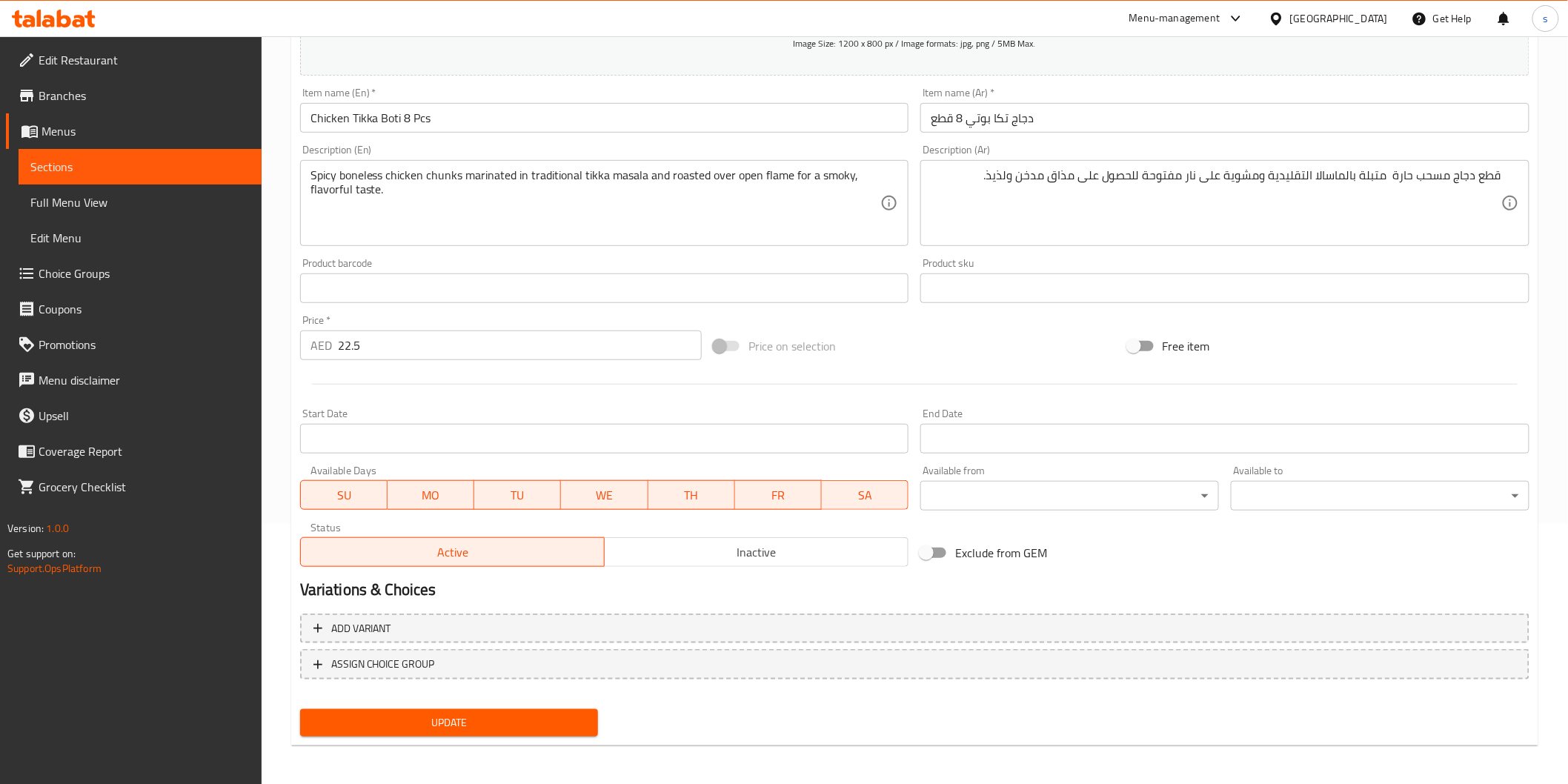
click at [445, 714] on span "Update" at bounding box center [449, 723] width 275 height 19
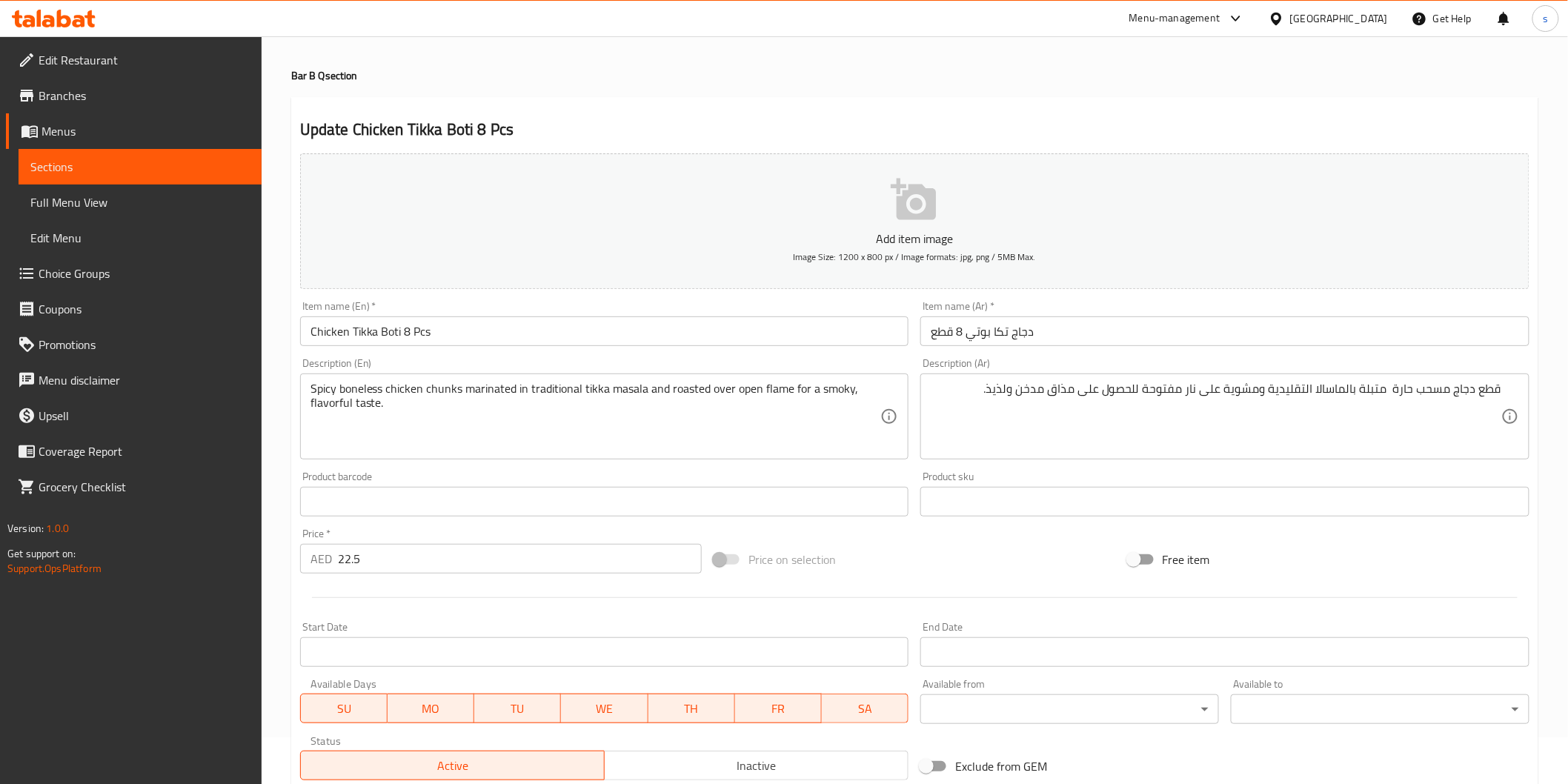
scroll to position [0, 0]
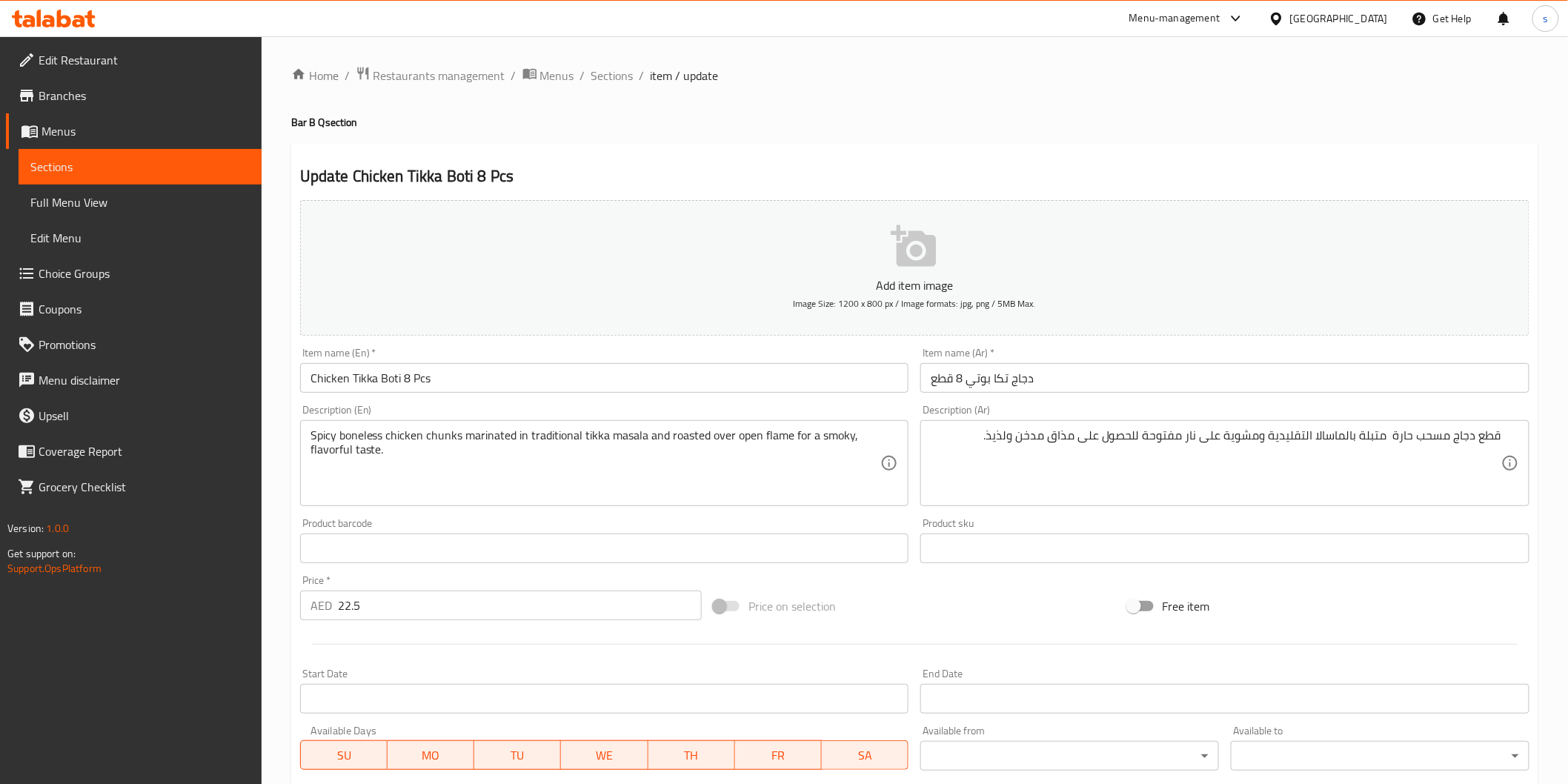
drag, startPoint x: 618, startPoint y: 81, endPoint x: 638, endPoint y: 92, distance: 22.8
click at [618, 81] on span "Sections" at bounding box center [612, 75] width 43 height 18
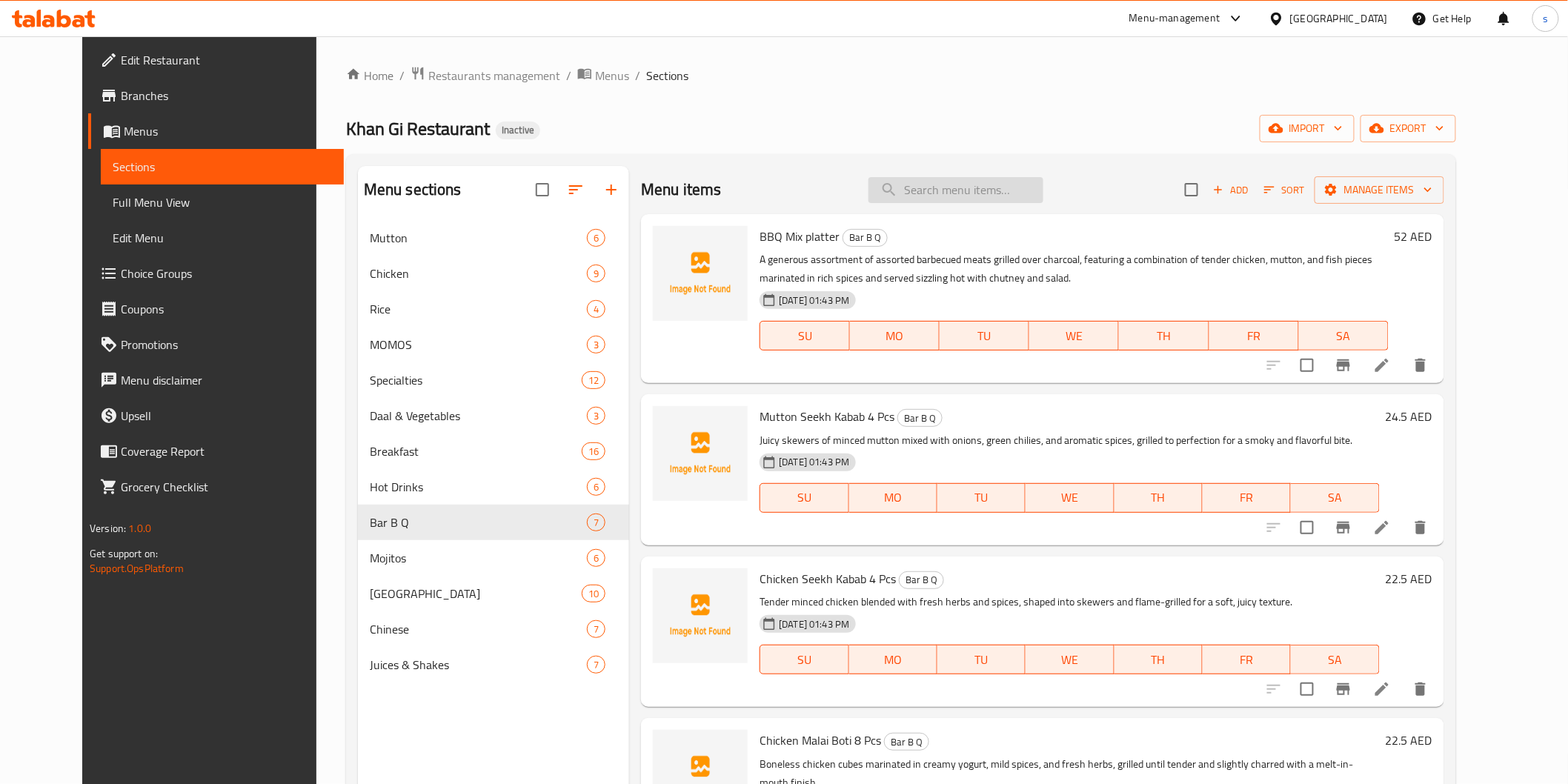
click at [987, 193] on input "search" at bounding box center [956, 189] width 175 height 26
paste input "Chicken Tikka L/B Pcs"
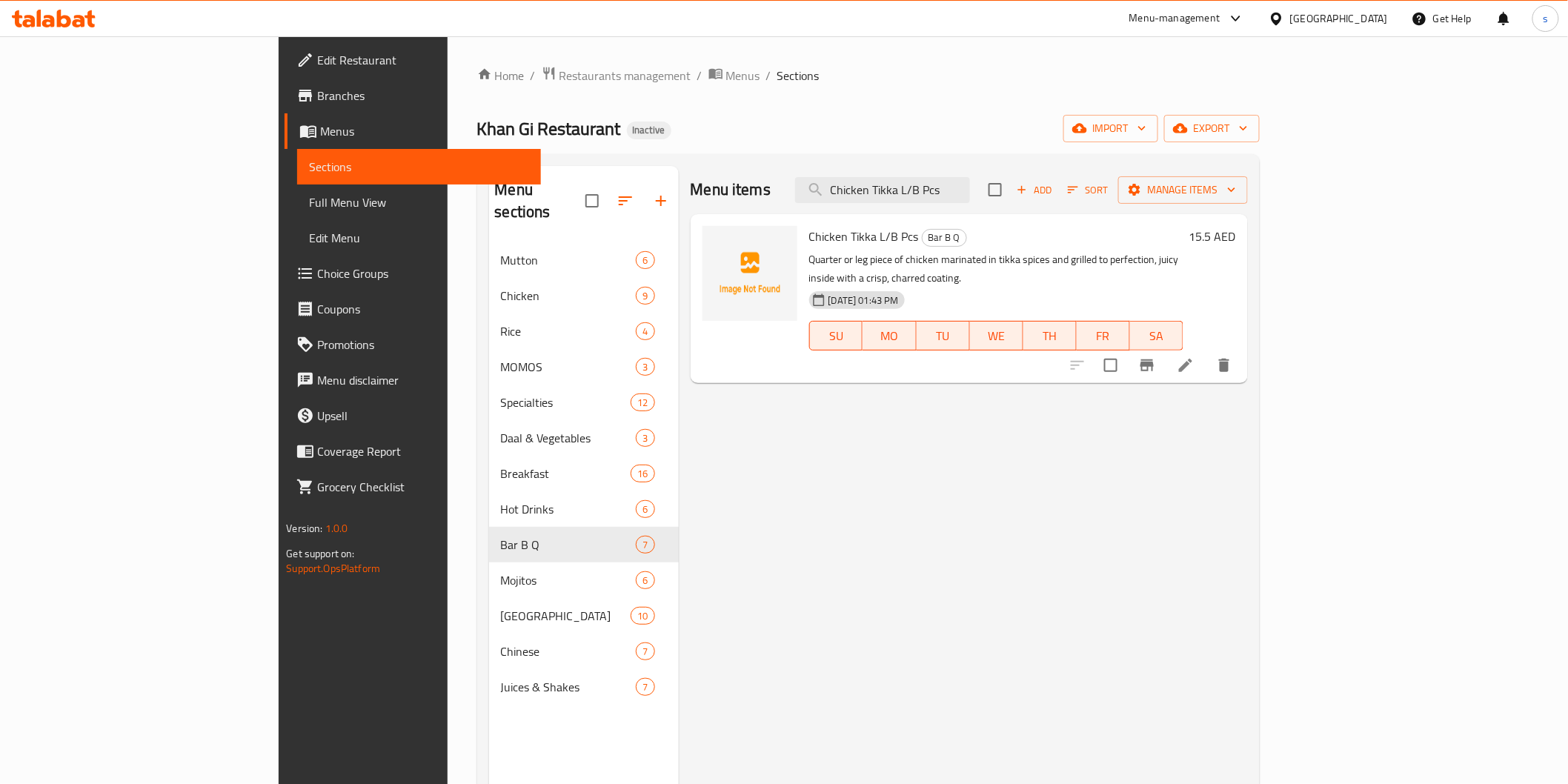
type input "Chicken Tikka L/B Pcs"
click at [1206, 357] on li at bounding box center [1186, 366] width 42 height 27
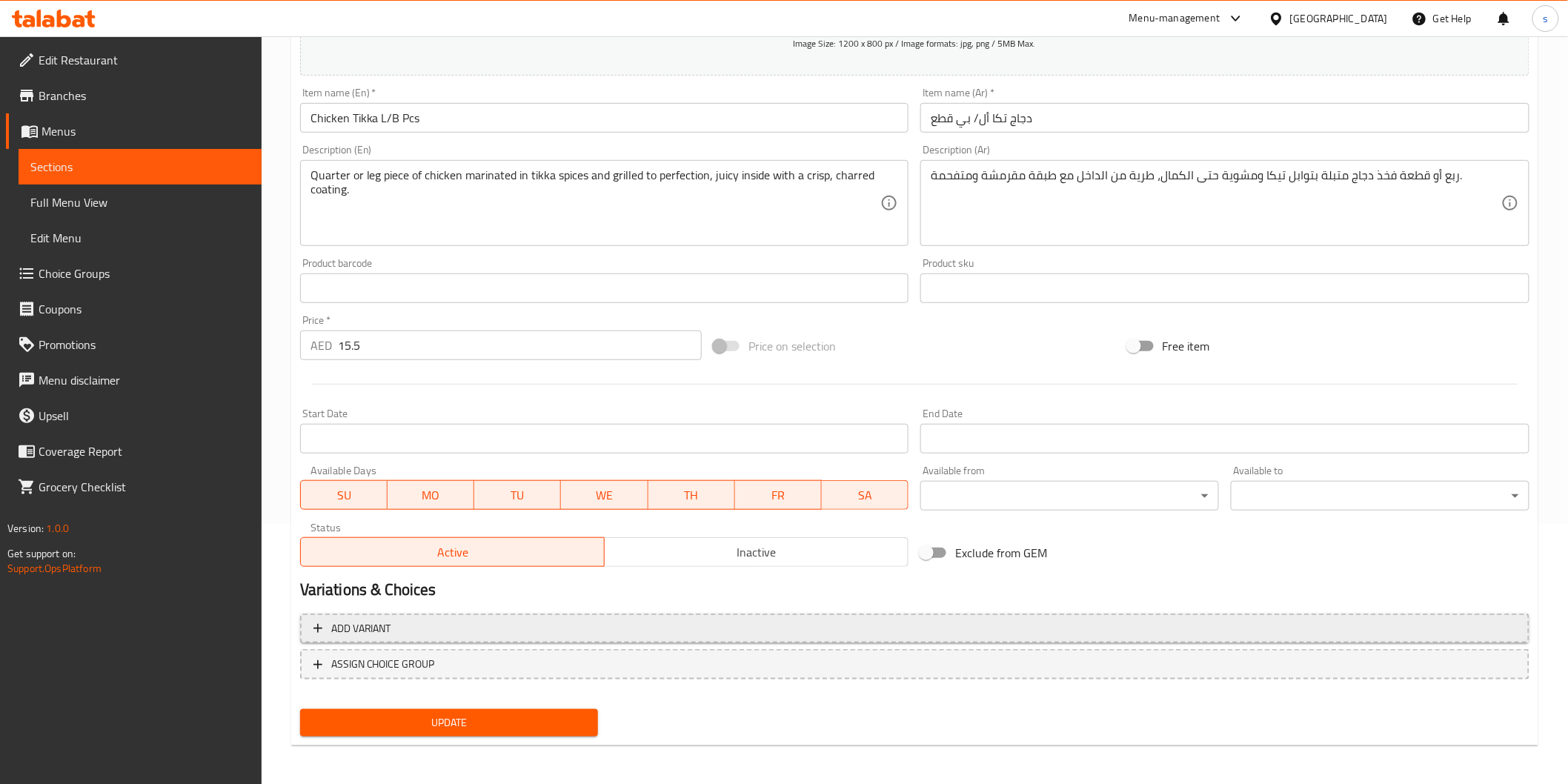
click at [630, 627] on span "Add variant" at bounding box center [915, 629] width 1202 height 19
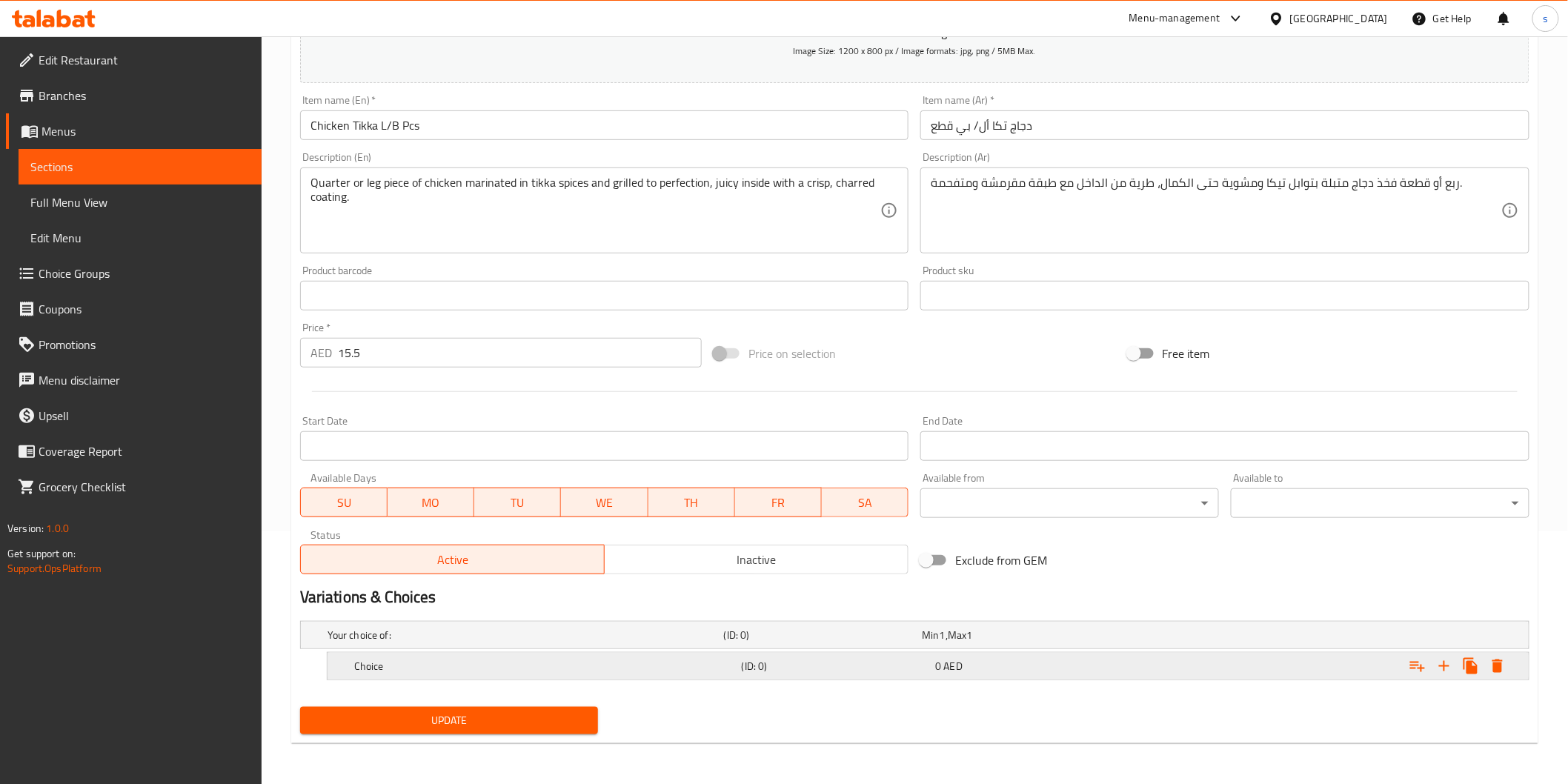
click at [606, 654] on div "Choice (ID: 0) 0 AED" at bounding box center [932, 666] width 1163 height 33
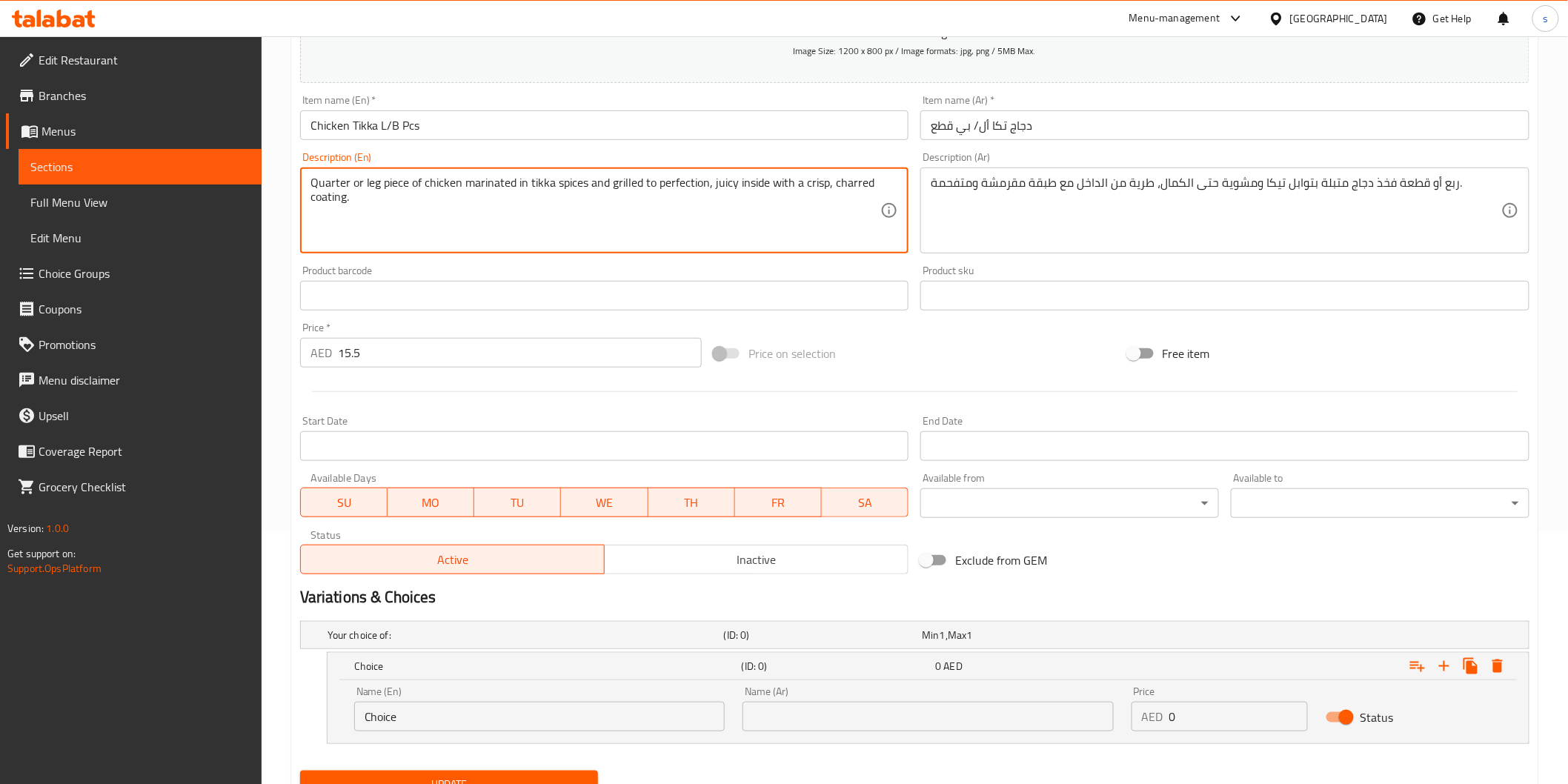
click at [338, 185] on textarea "Quarter or leg piece of chicken marinated in tikka spices and grilled to perfec…" at bounding box center [595, 210] width 571 height 70
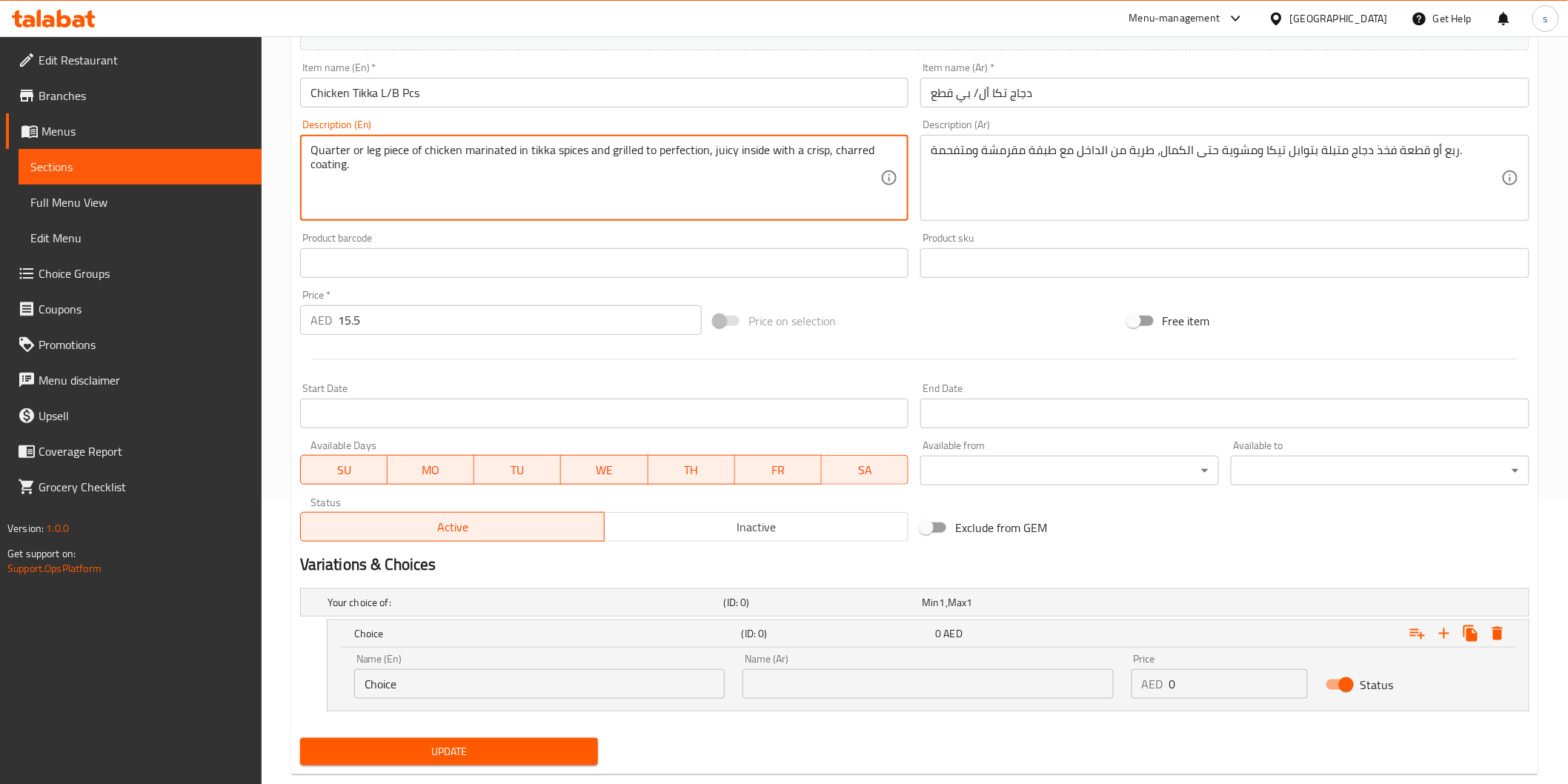
scroll to position [316, 0]
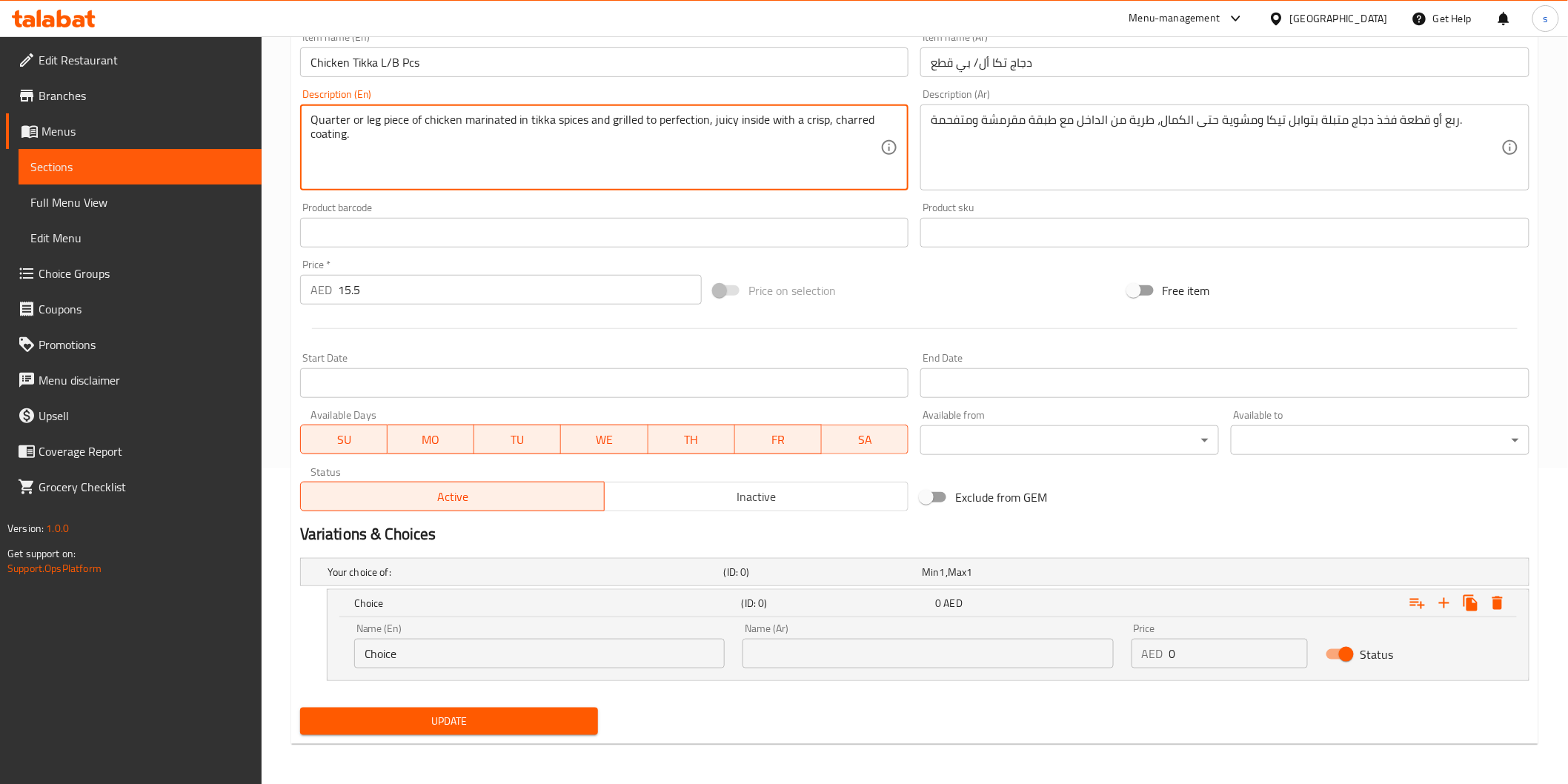
click at [516, 653] on input "Choice" at bounding box center [539, 653] width 371 height 30
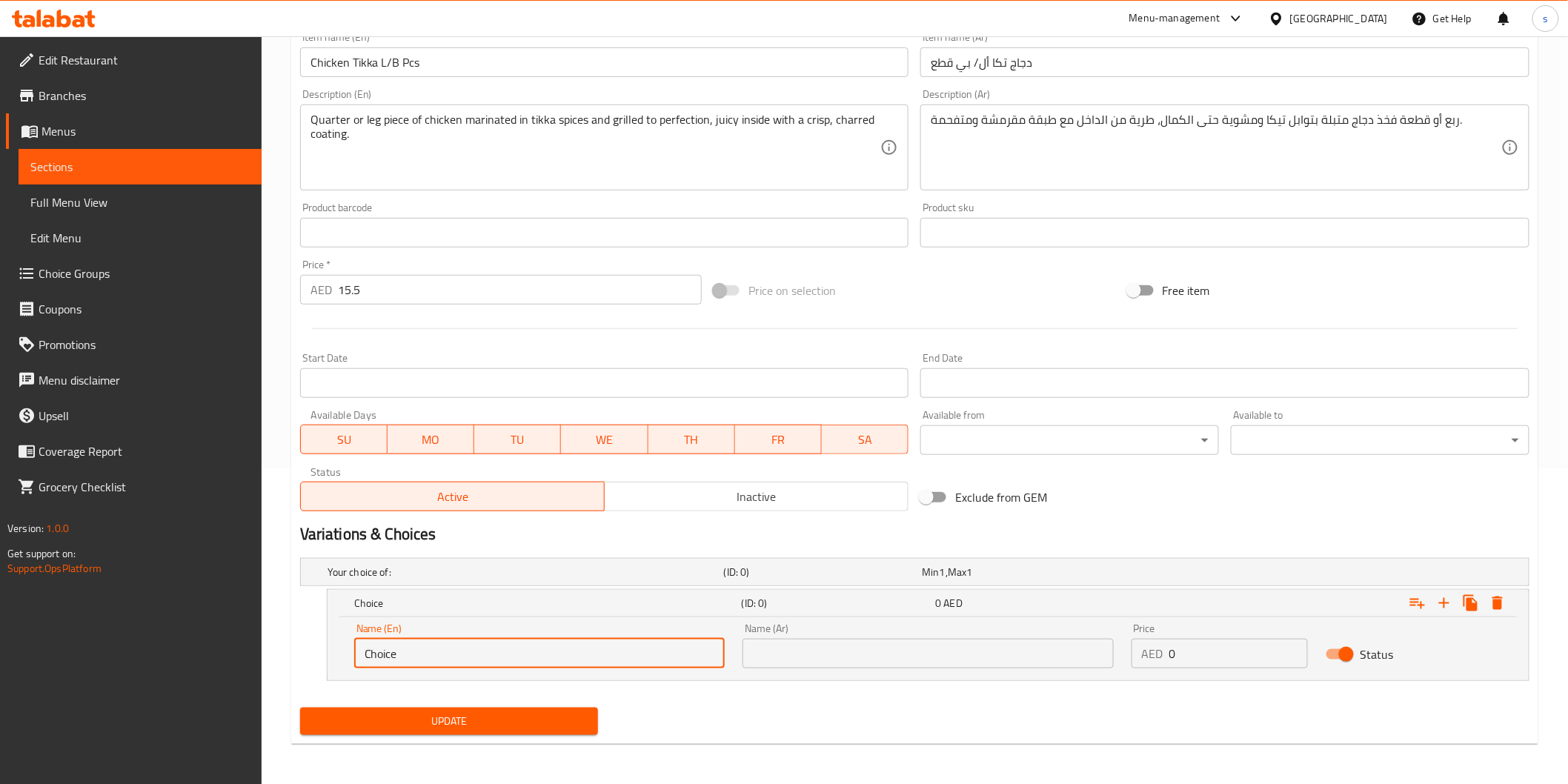
click at [516, 653] on input "Choice" at bounding box center [539, 653] width 371 height 30
paste input "Quarter"
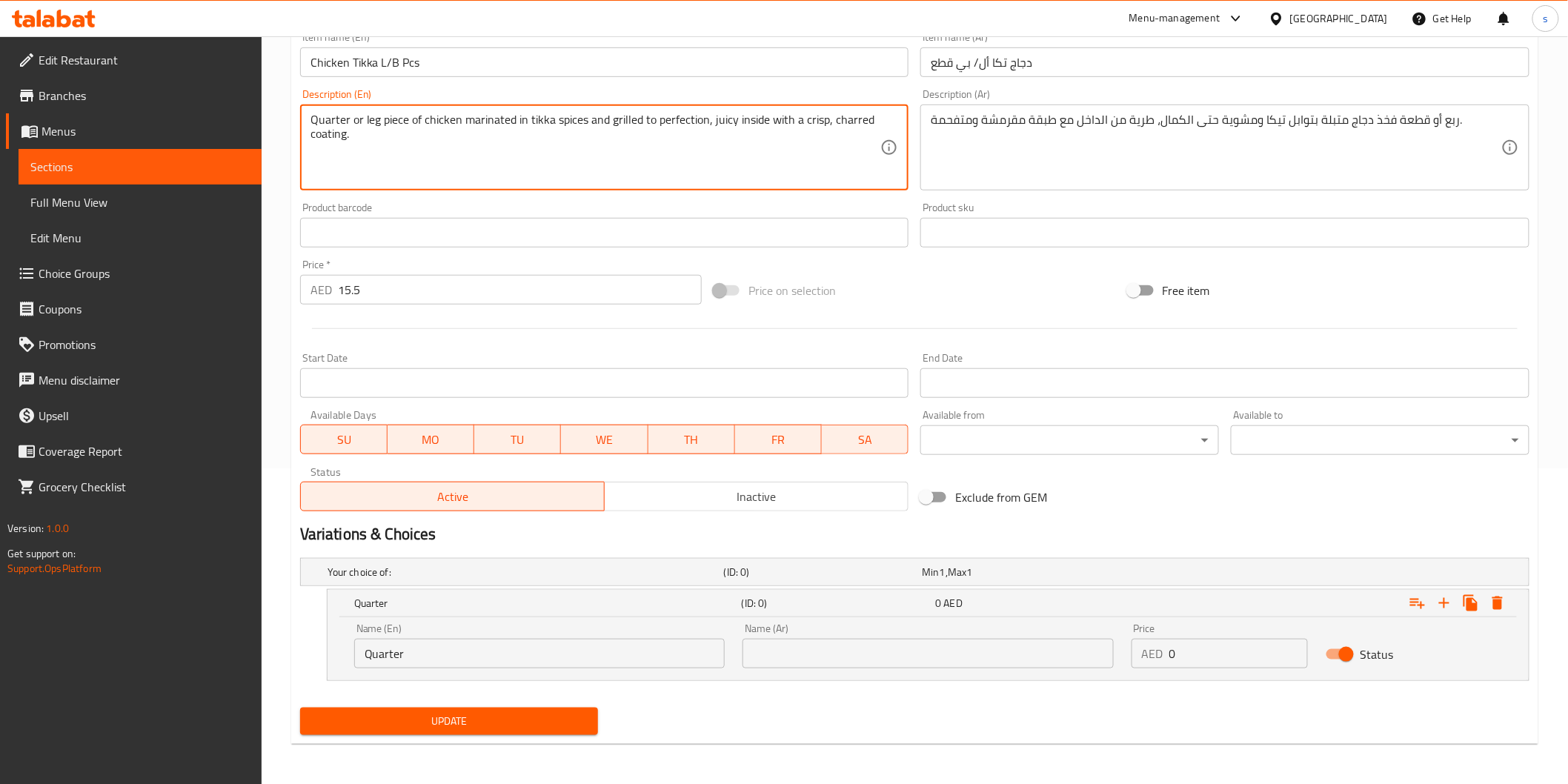
click at [443, 123] on textarea "Quarter or leg piece of chicken marinated in tikka spices and grilled to perfec…" at bounding box center [595, 148] width 571 height 70
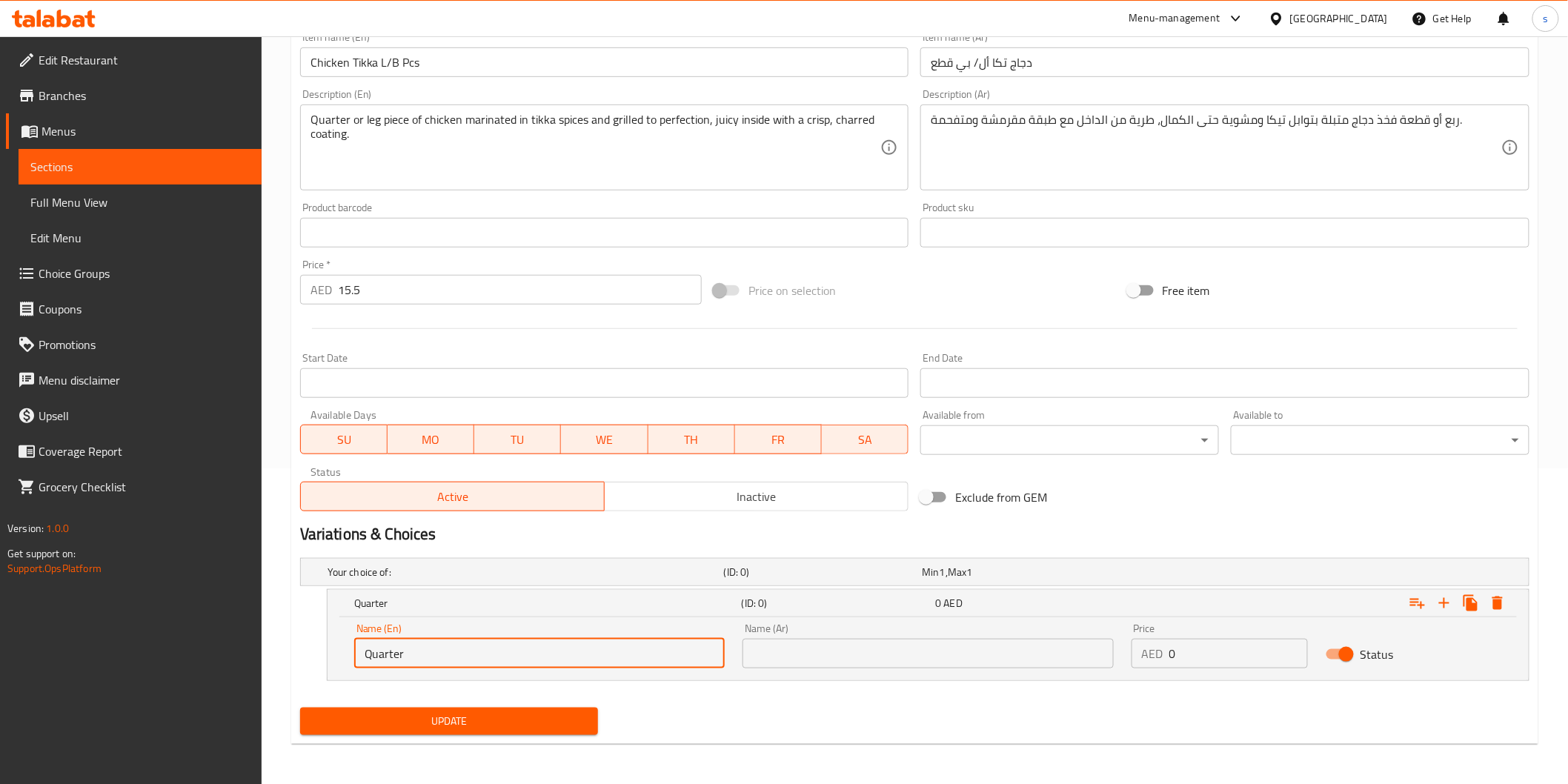
click at [545, 640] on input "Quarter" at bounding box center [539, 653] width 371 height 30
paste input "chicken"
type input "Quarter chicken"
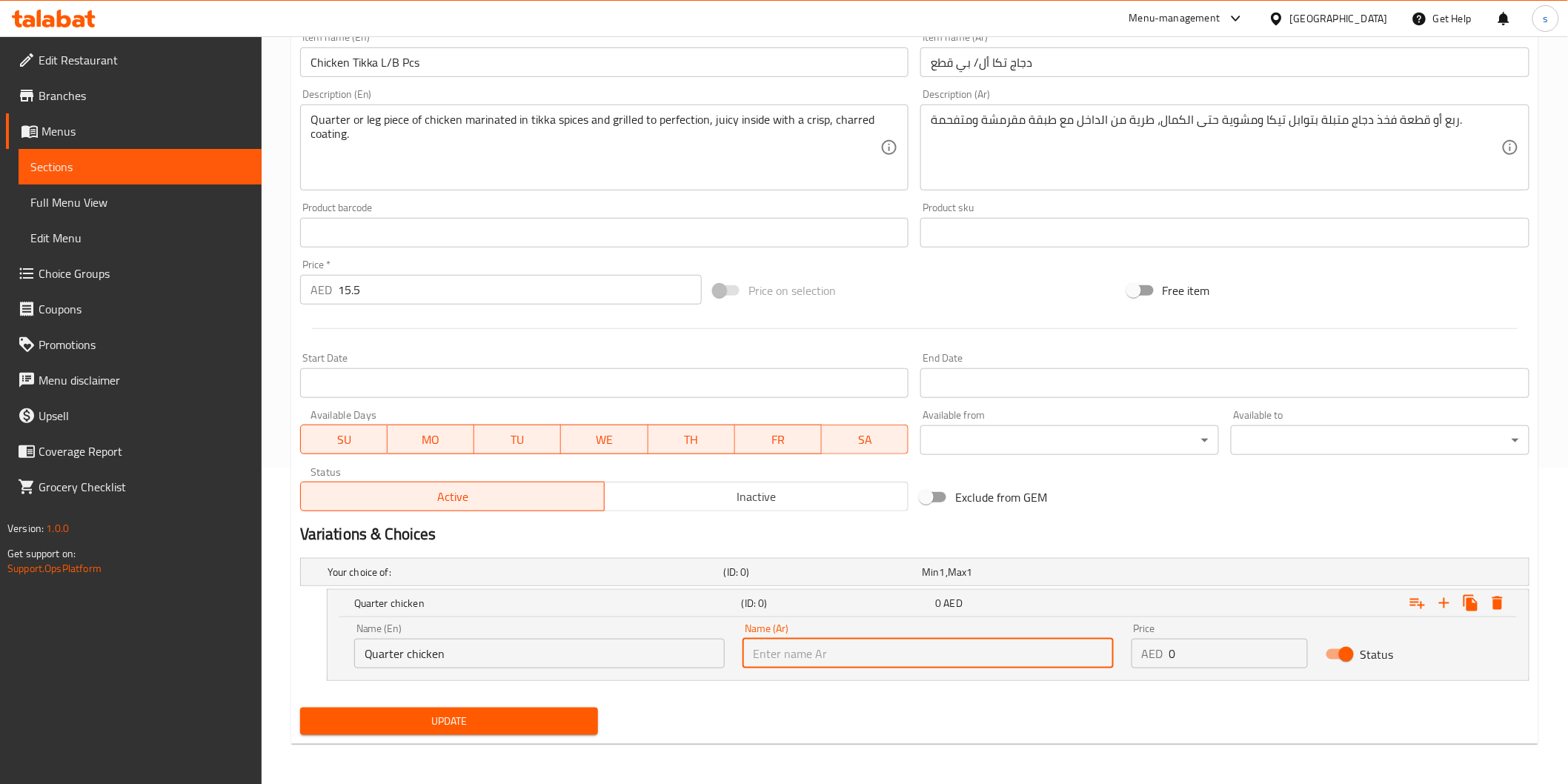
click at [973, 646] on input "text" at bounding box center [927, 653] width 371 height 30
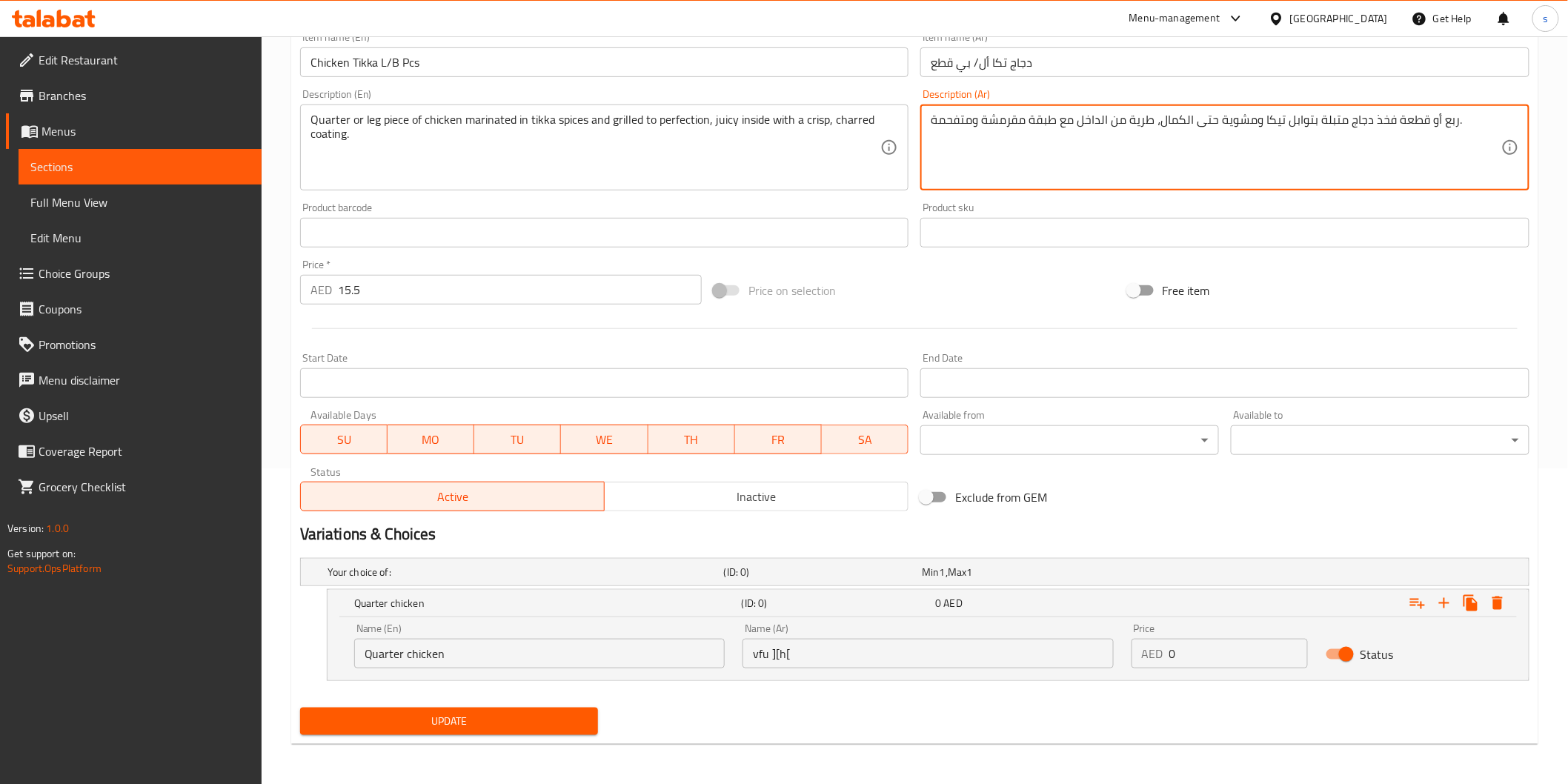
click at [1443, 121] on textarea "ربع أو قطعة فخذ دجاج متبلة بتوابل تيكا ومشوية حتى الكمال، طرية من الداخل مع طبق…" at bounding box center [1216, 148] width 571 height 70
click at [779, 655] on input "vfu ][h[" at bounding box center [927, 653] width 371 height 30
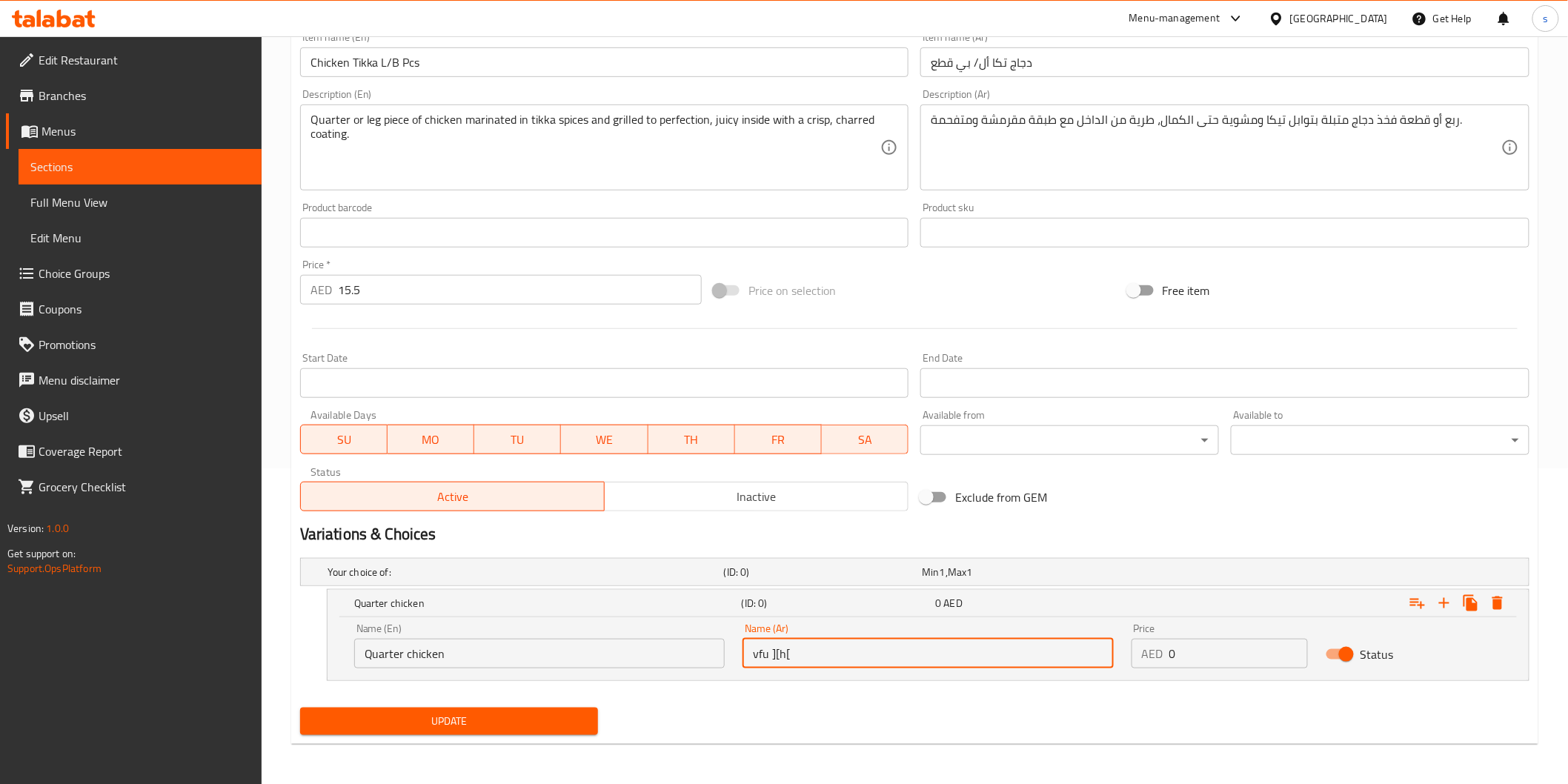
click at [779, 655] on input "vfu ][h[" at bounding box center [927, 653] width 371 height 30
paste input "ربع"
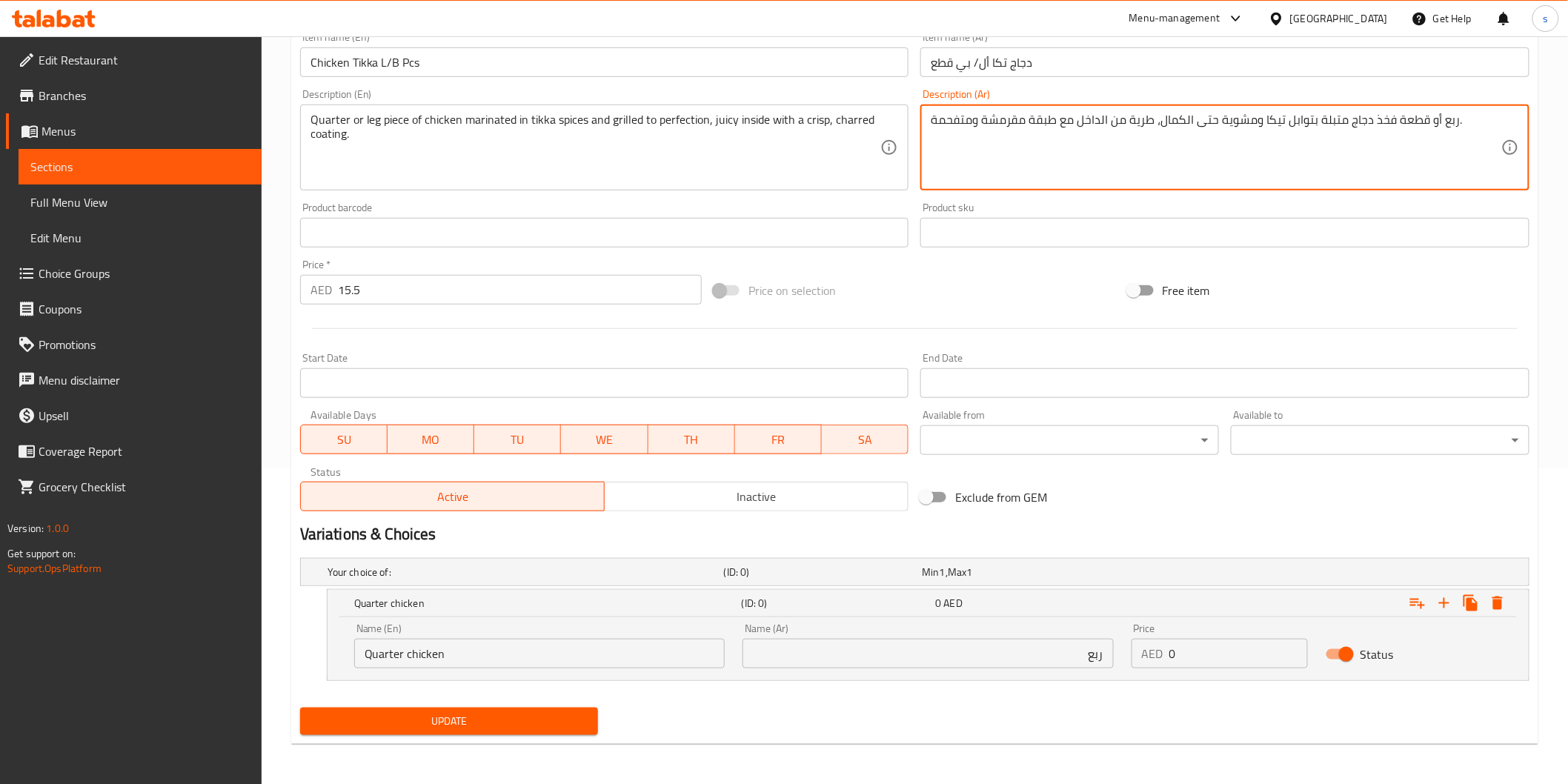
click at [1354, 122] on textarea "ربع أو قطعة فخذ دجاج متبلة بتوابل تيكا ومشوية حتى الكمال، طرية من الداخل مع طبق…" at bounding box center [1216, 148] width 571 height 70
click at [1026, 633] on div "Name (Ar) ربع Name (Ar)" at bounding box center [927, 646] width 371 height 46
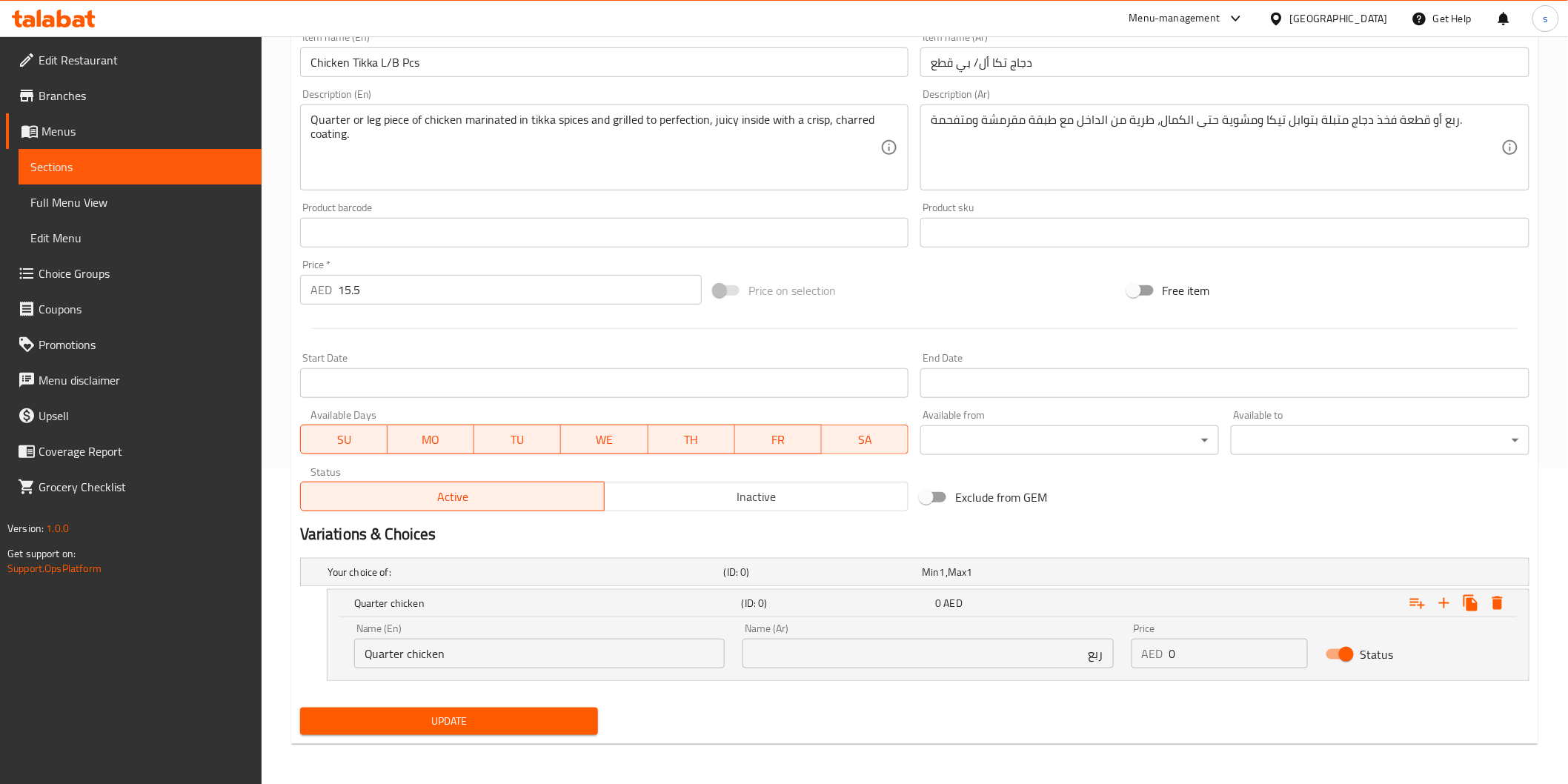
click at [1040, 646] on input "ربع" at bounding box center [927, 653] width 371 height 30
paste input "دجاج"
type input "ربع دجاج"
click at [338, 292] on input "15.5" at bounding box center [520, 290] width 364 height 30
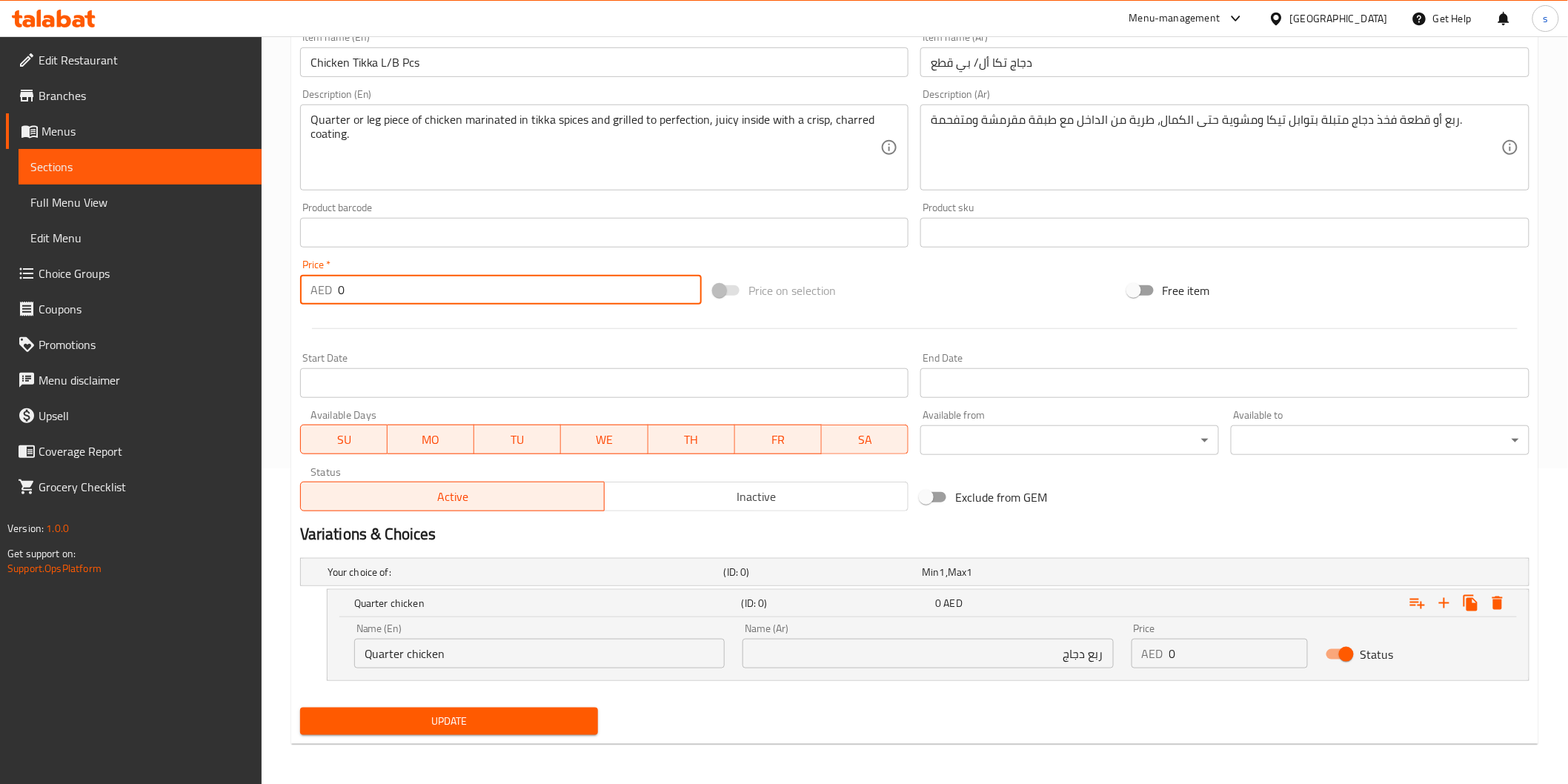
type input "0"
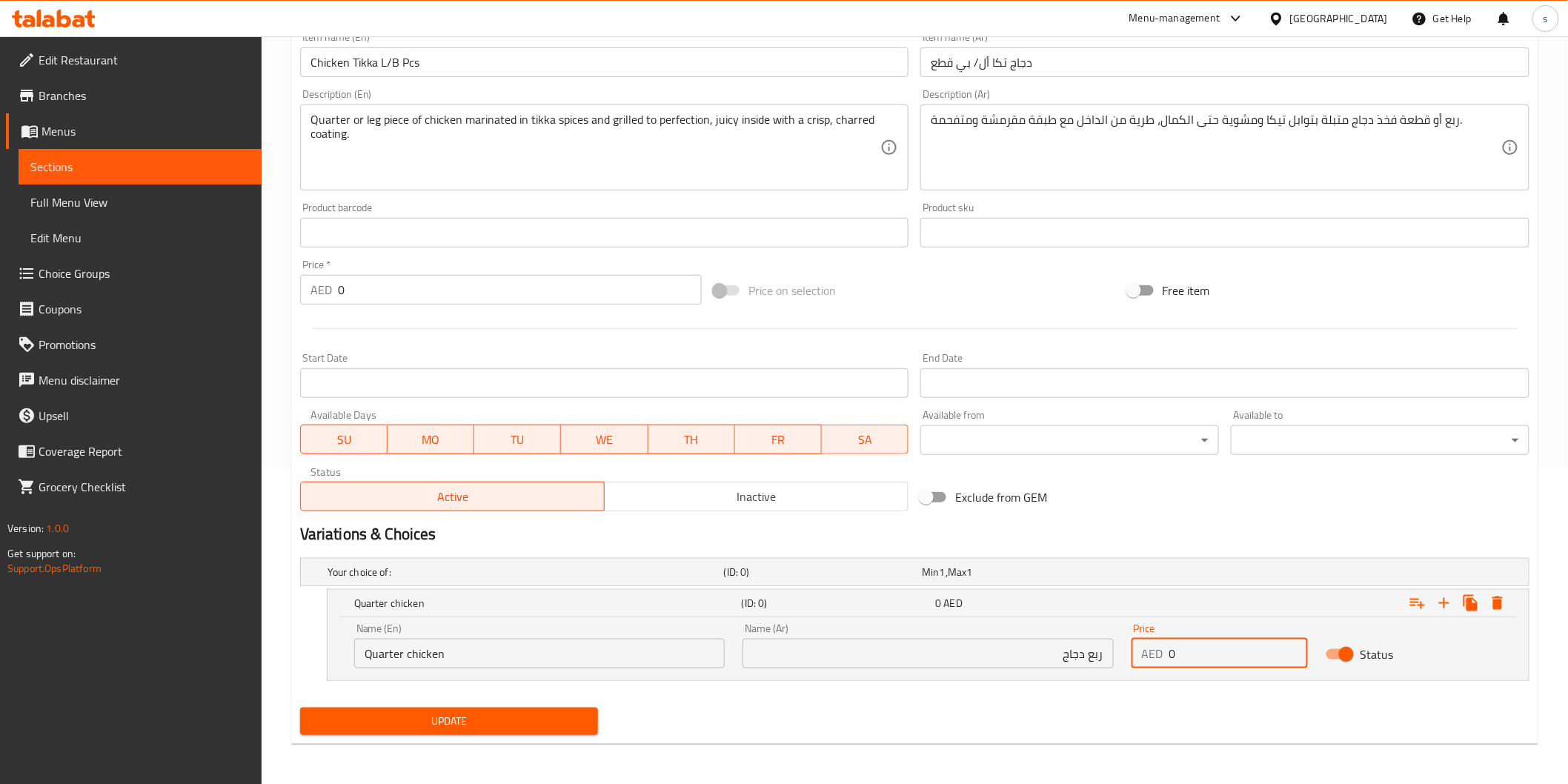
drag, startPoint x: 1177, startPoint y: 662, endPoint x: 1168, endPoint y: 658, distance: 9.8
click at [1170, 658] on input "0" at bounding box center [1239, 653] width 139 height 30
paste input "15.5"
type input "15.5"
click at [1450, 606] on icon "Expand" at bounding box center [1444, 603] width 18 height 18
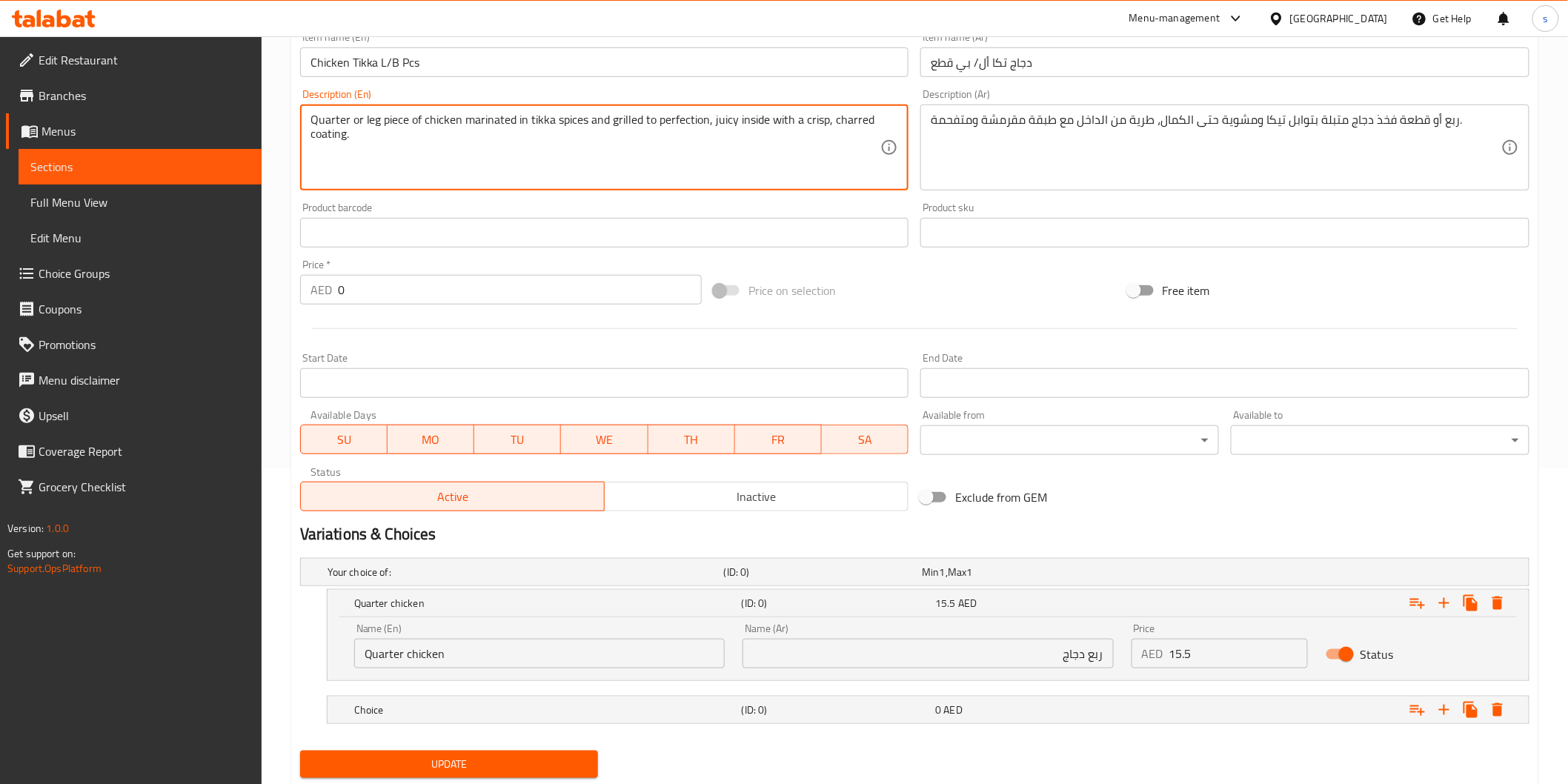
drag, startPoint x: 362, startPoint y: 127, endPoint x: 457, endPoint y: 128, distance: 95.0
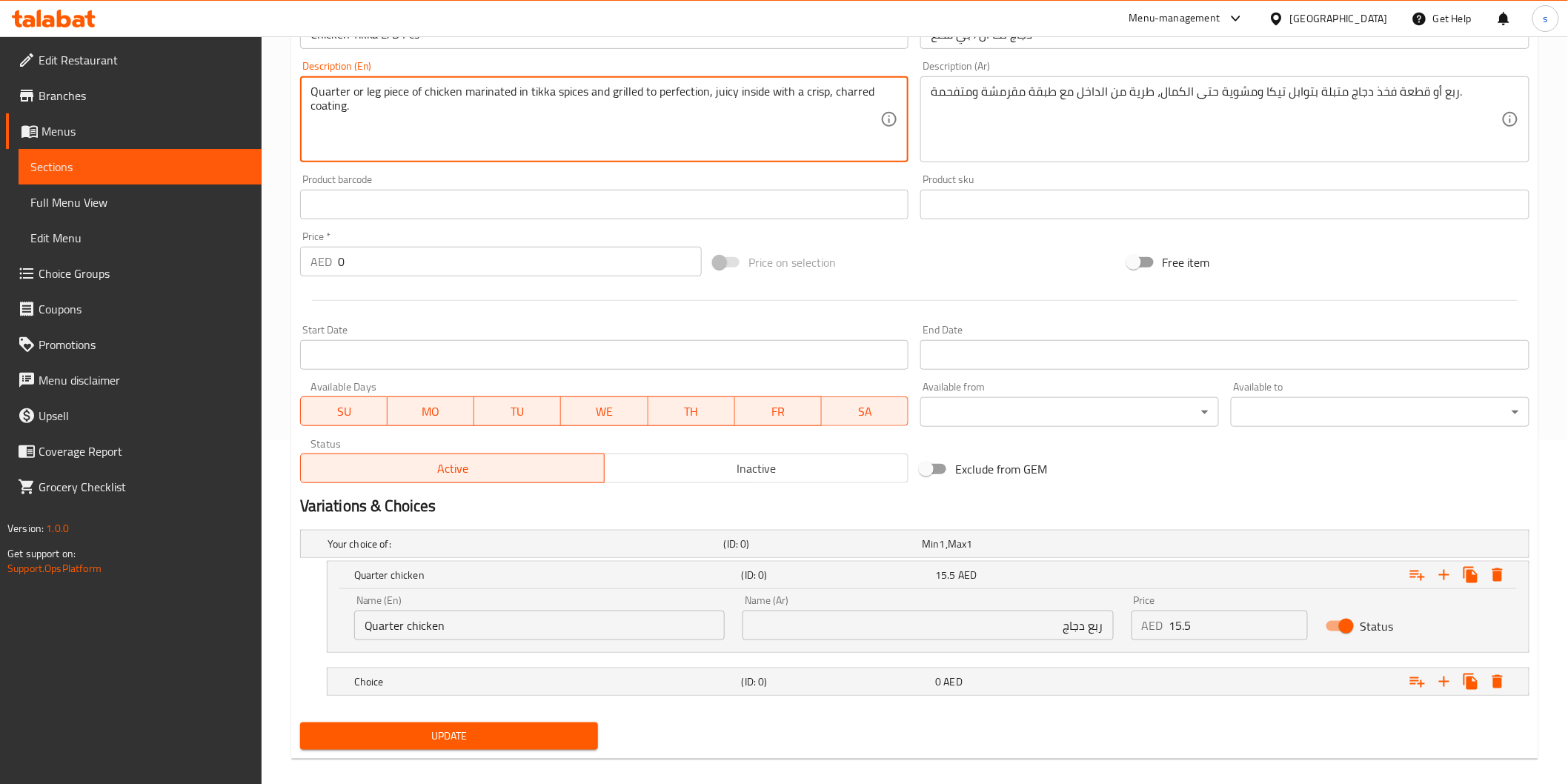
scroll to position [360, 0]
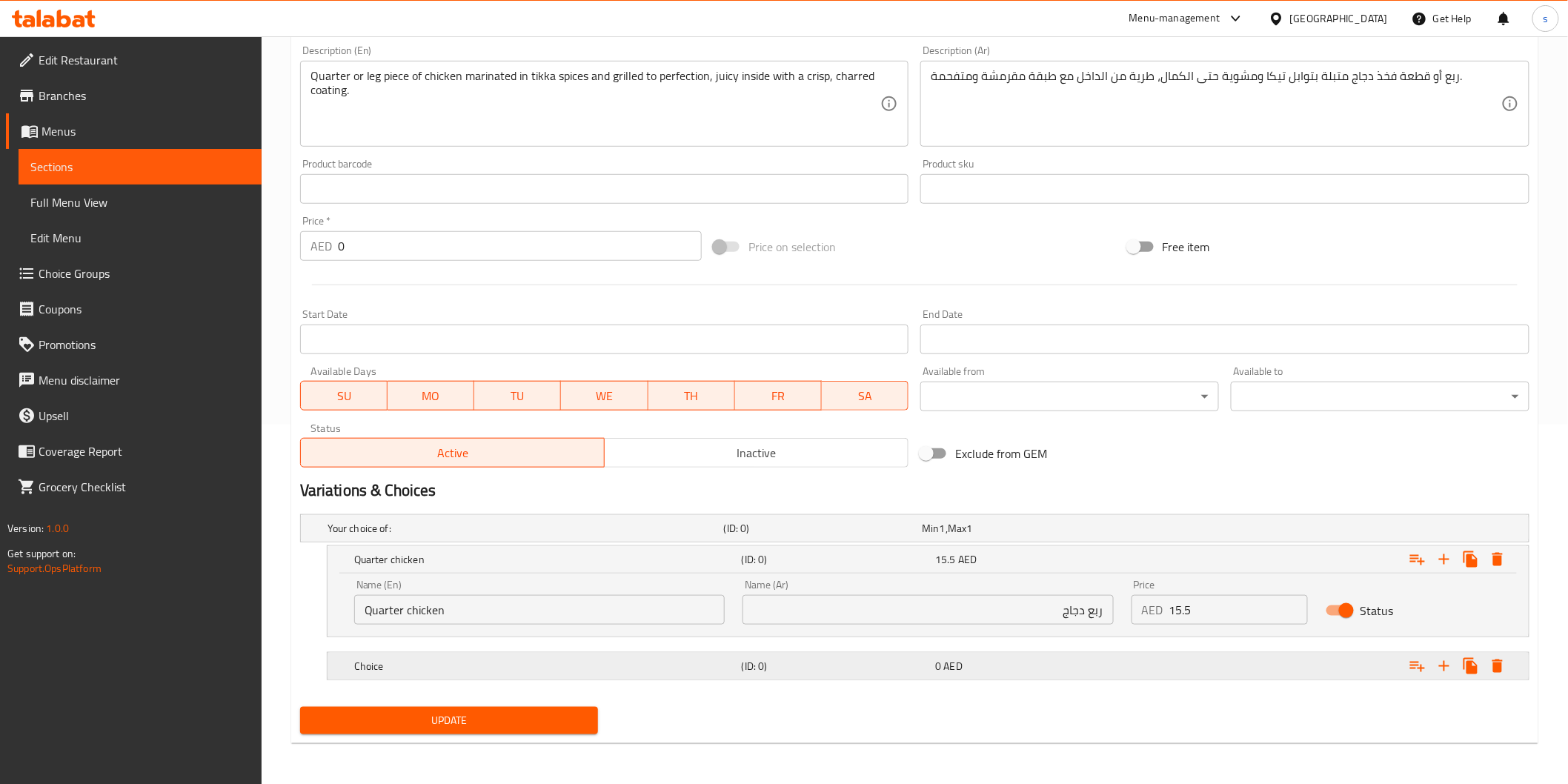
click at [510, 664] on h5 "Choice" at bounding box center [545, 666] width 382 height 15
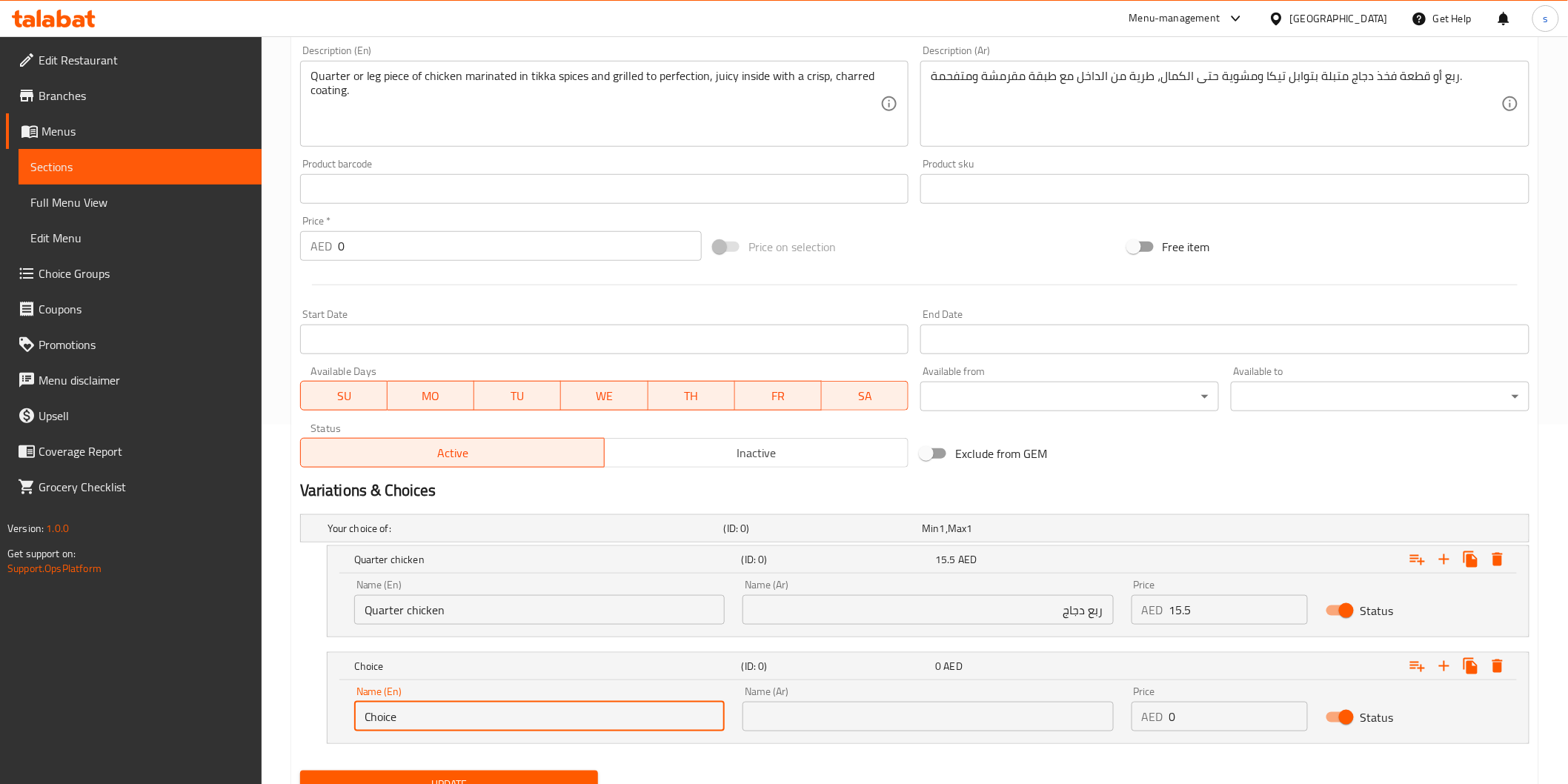
click at [398, 713] on input "Choice" at bounding box center [539, 717] width 371 height 30
paste input "leg piece of chicken"
type input "leg piece of chicken"
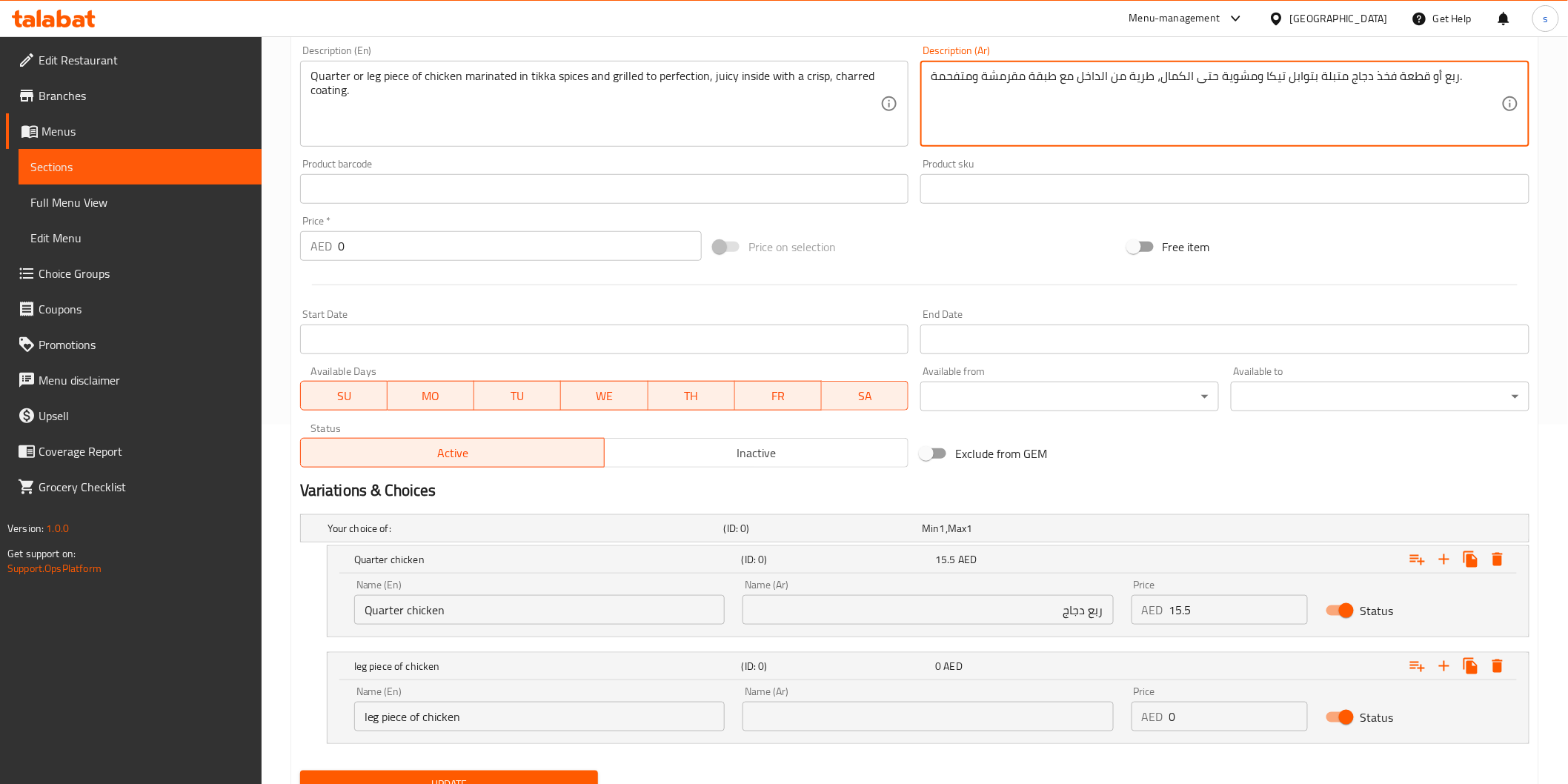
drag, startPoint x: 1424, startPoint y: 81, endPoint x: 1345, endPoint y: 92, distance: 79.8
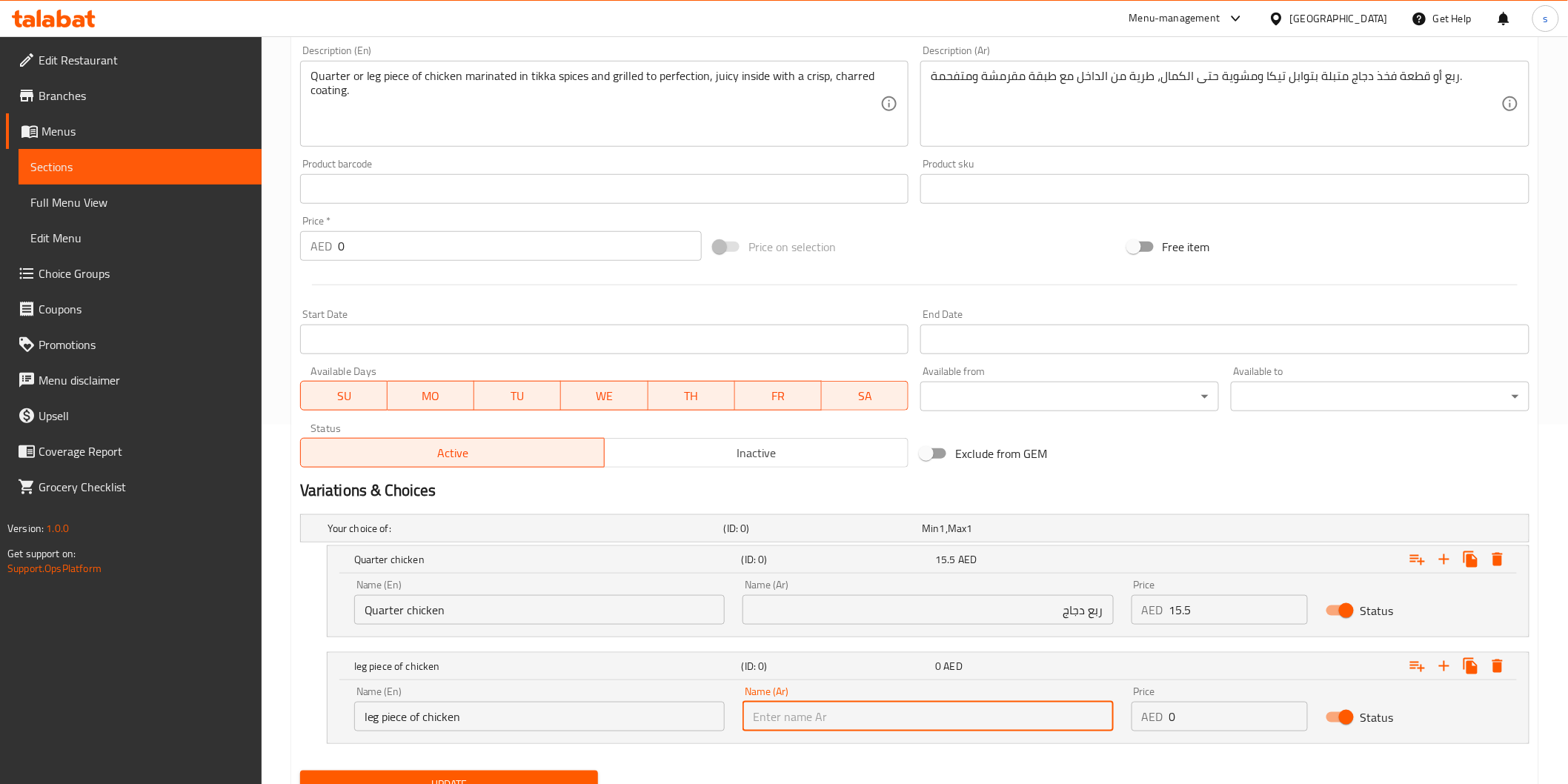
click at [835, 712] on input "text" at bounding box center [927, 717] width 371 height 30
paste input "قطعة فخذ دجاج"
type input "قطعة فخذ دجاج"
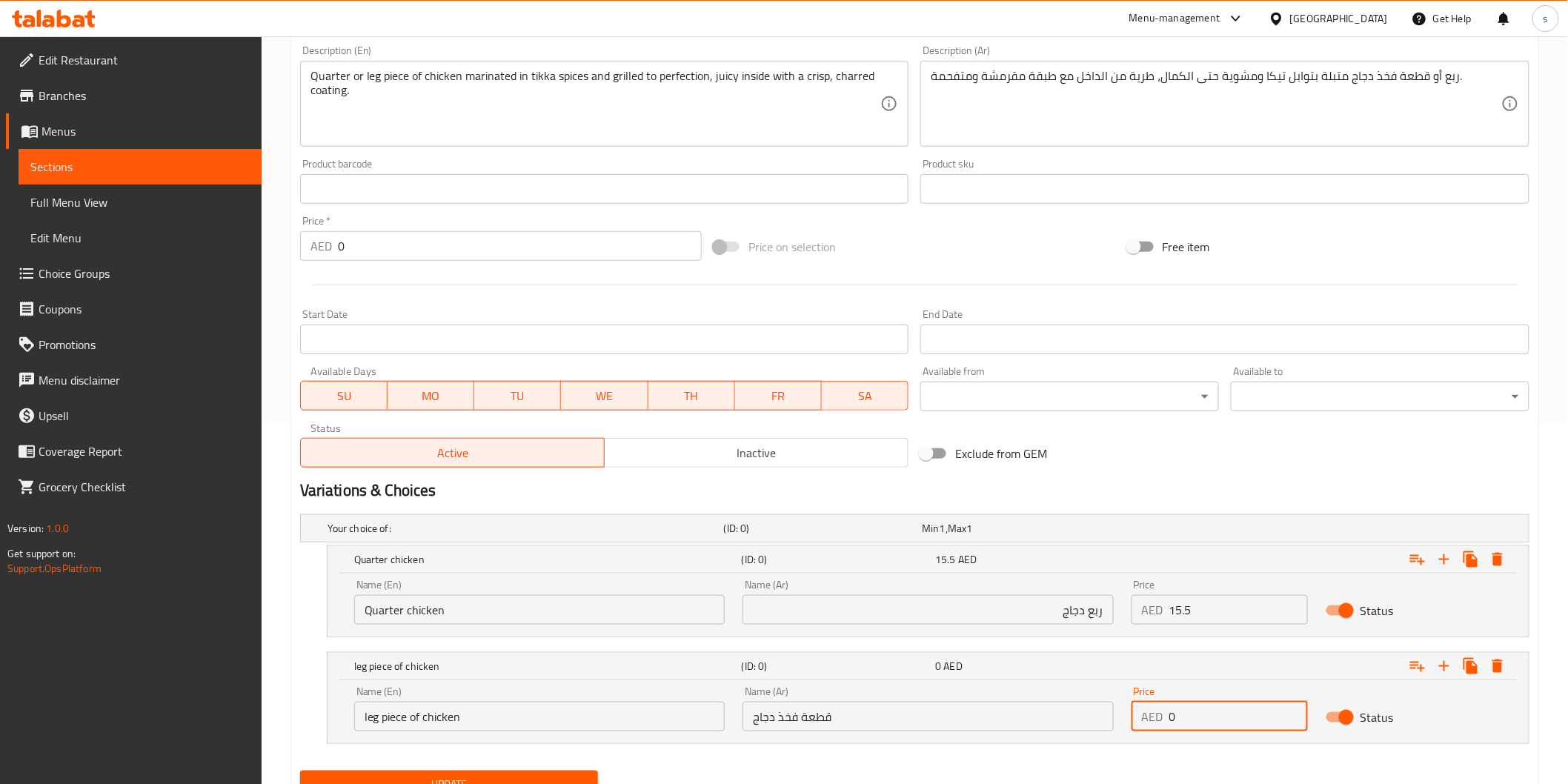
drag, startPoint x: 1229, startPoint y: 722, endPoint x: 1147, endPoint y: 729, distance: 82.3
click at [1147, 729] on div "AED 0 Price" at bounding box center [1220, 717] width 176 height 30
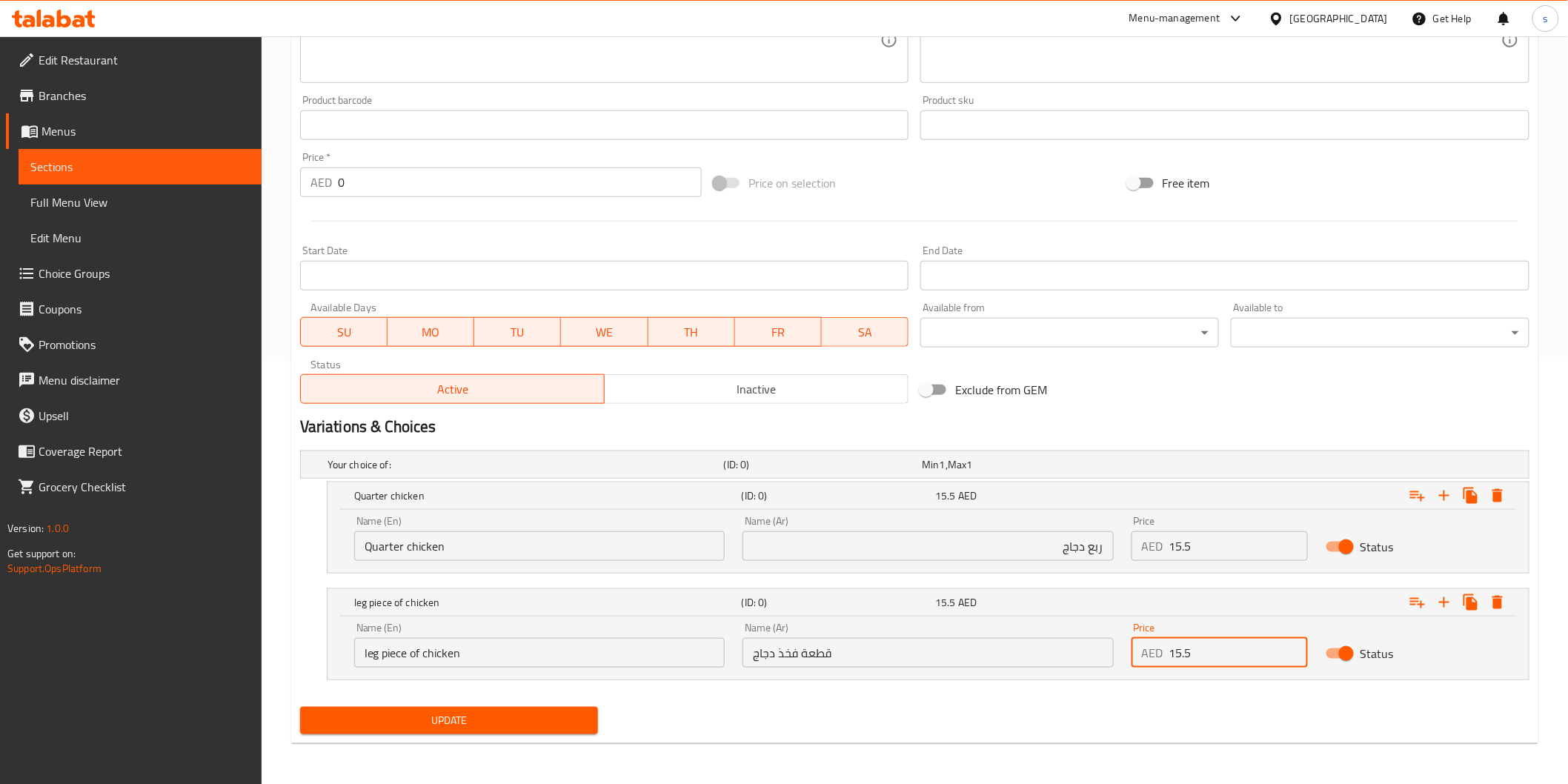
type input "15.5"
click at [566, 709] on button "Update" at bounding box center [449, 721] width 298 height 28
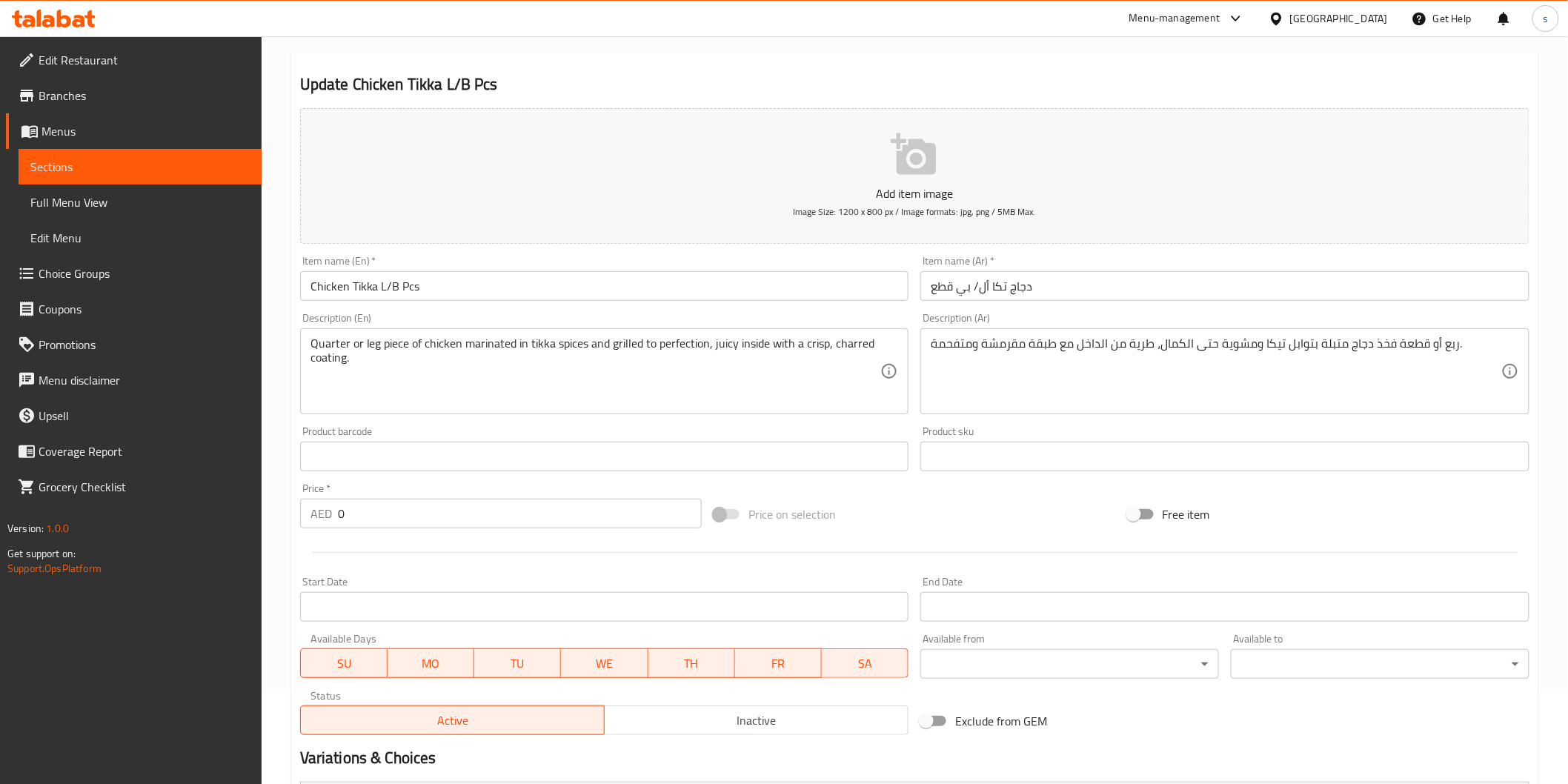
scroll to position [0, 0]
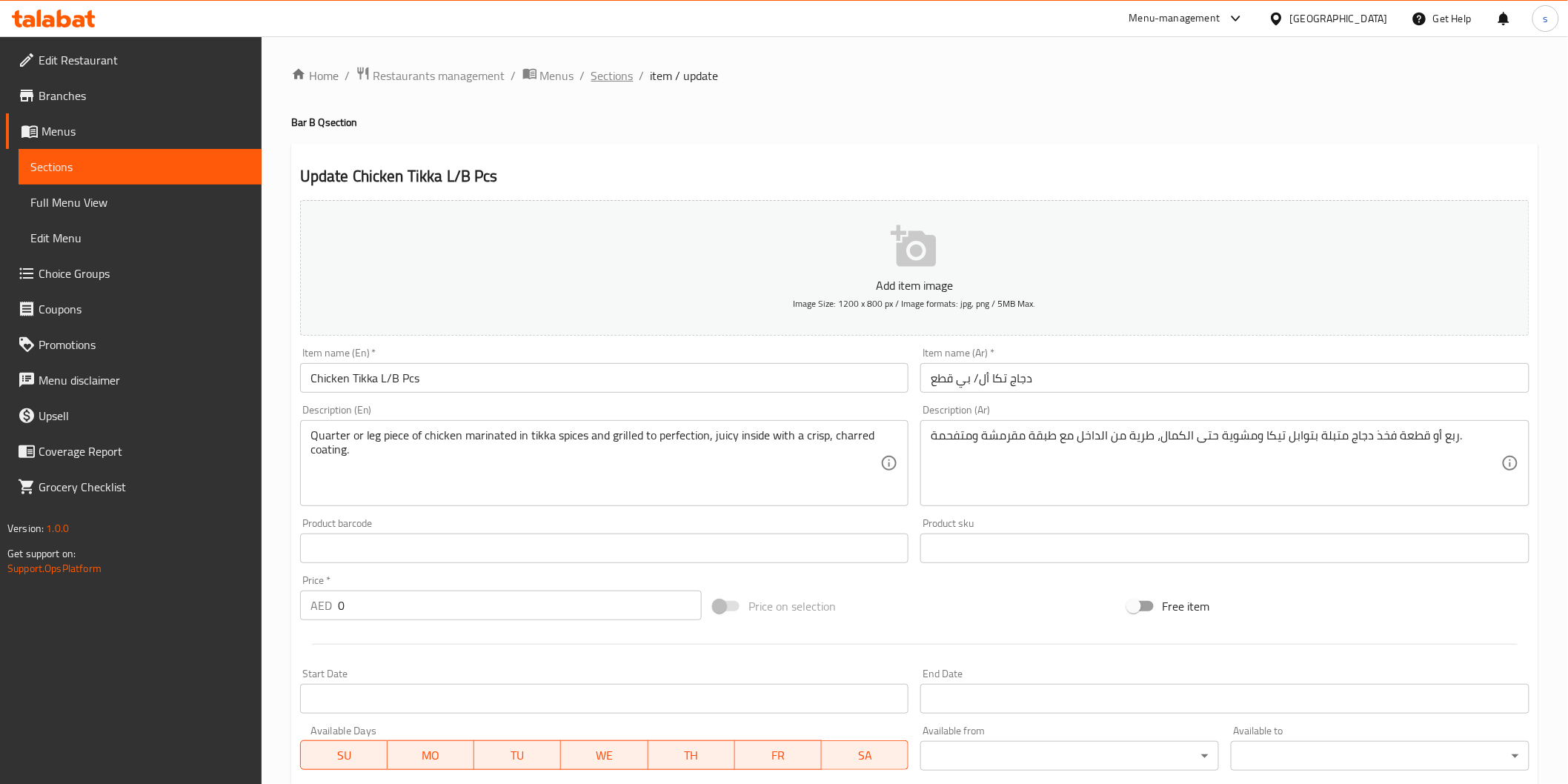
click at [624, 70] on span "Sections" at bounding box center [612, 75] width 43 height 18
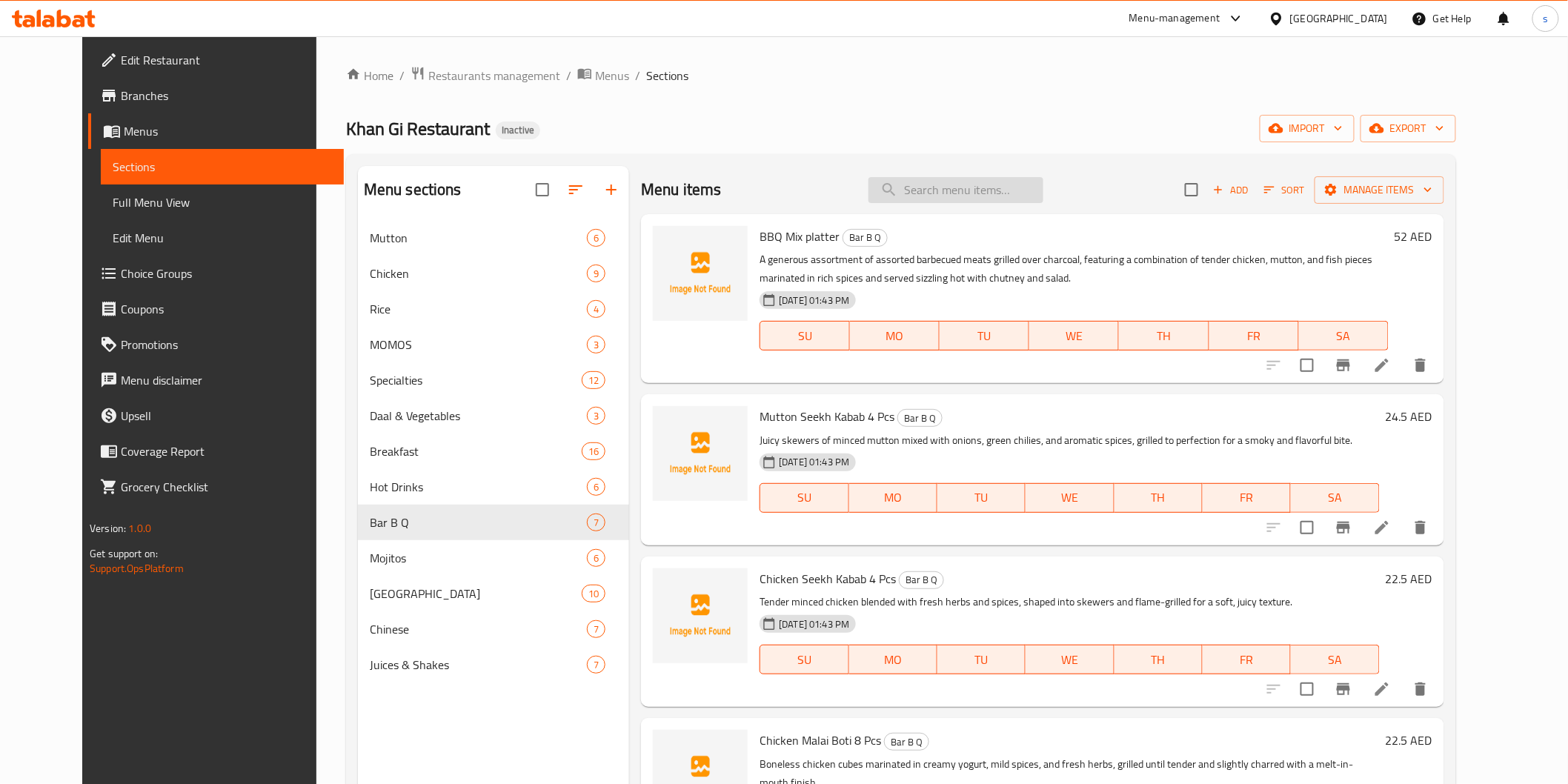
click at [1032, 192] on input "search" at bounding box center [956, 189] width 175 height 26
paste input "[PERSON_NAME]"
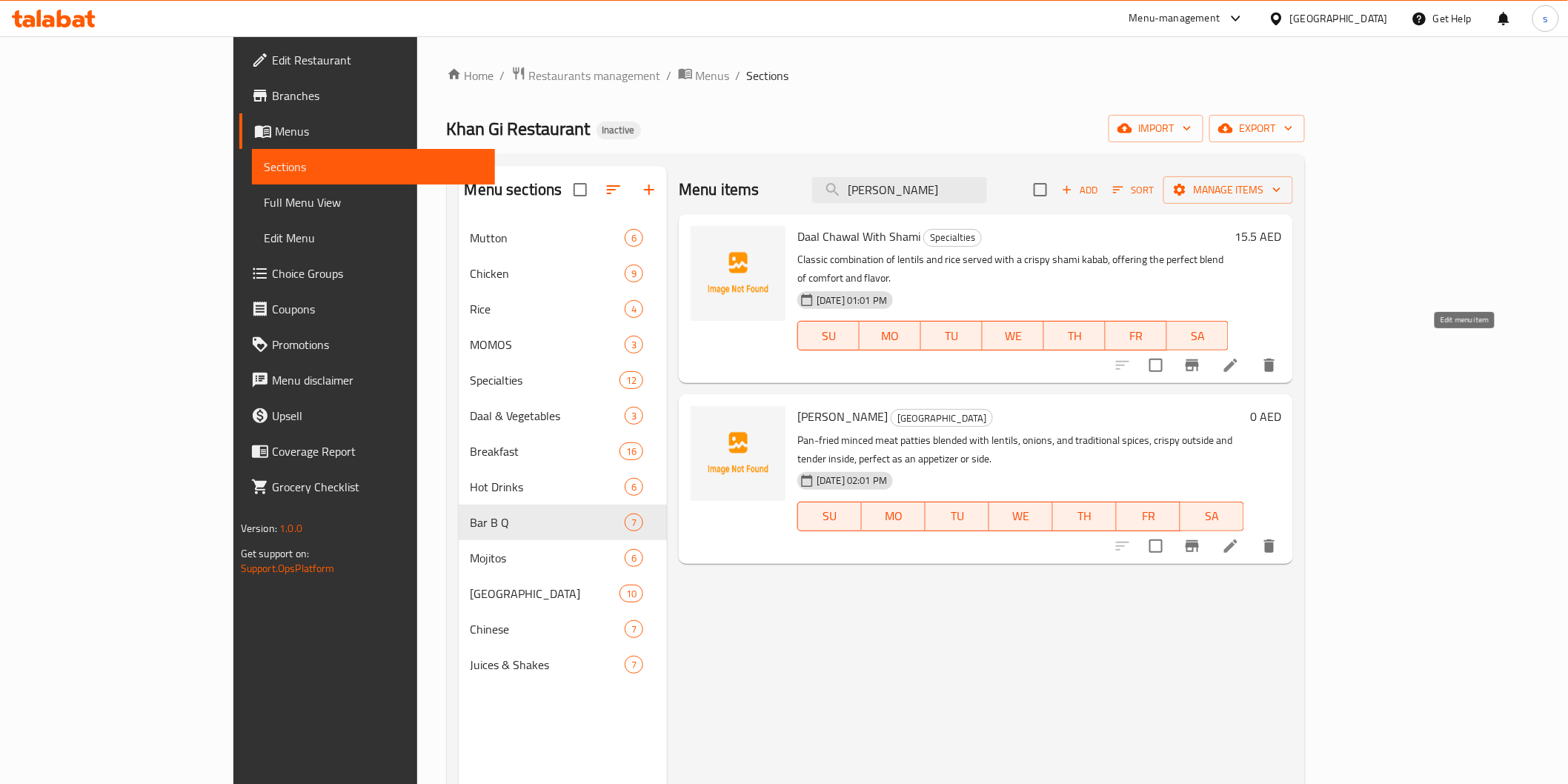
type input "[PERSON_NAME]"
click at [1240, 357] on icon at bounding box center [1231, 366] width 18 height 18
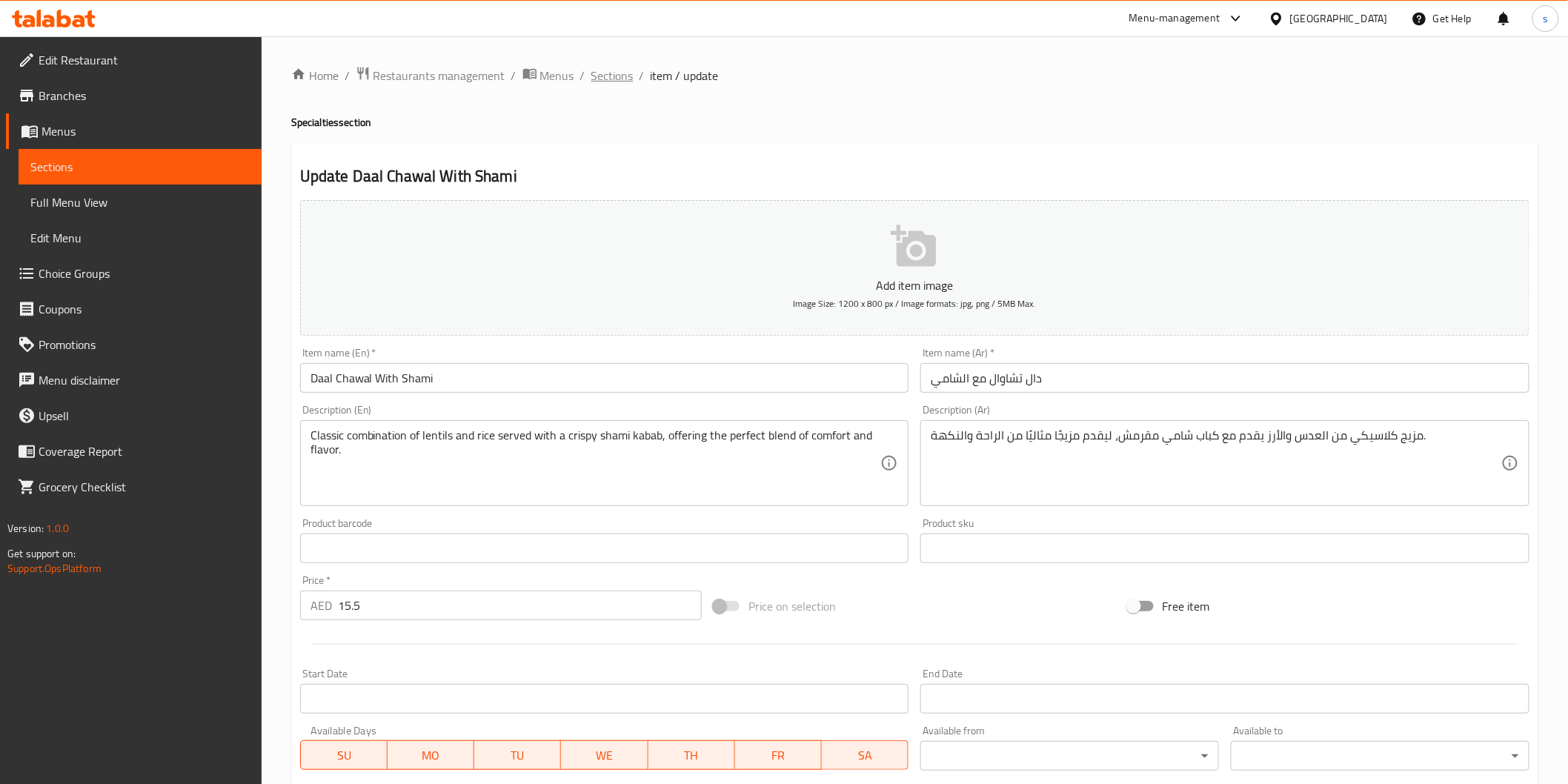
click at [630, 68] on span "Sections" at bounding box center [612, 75] width 43 height 18
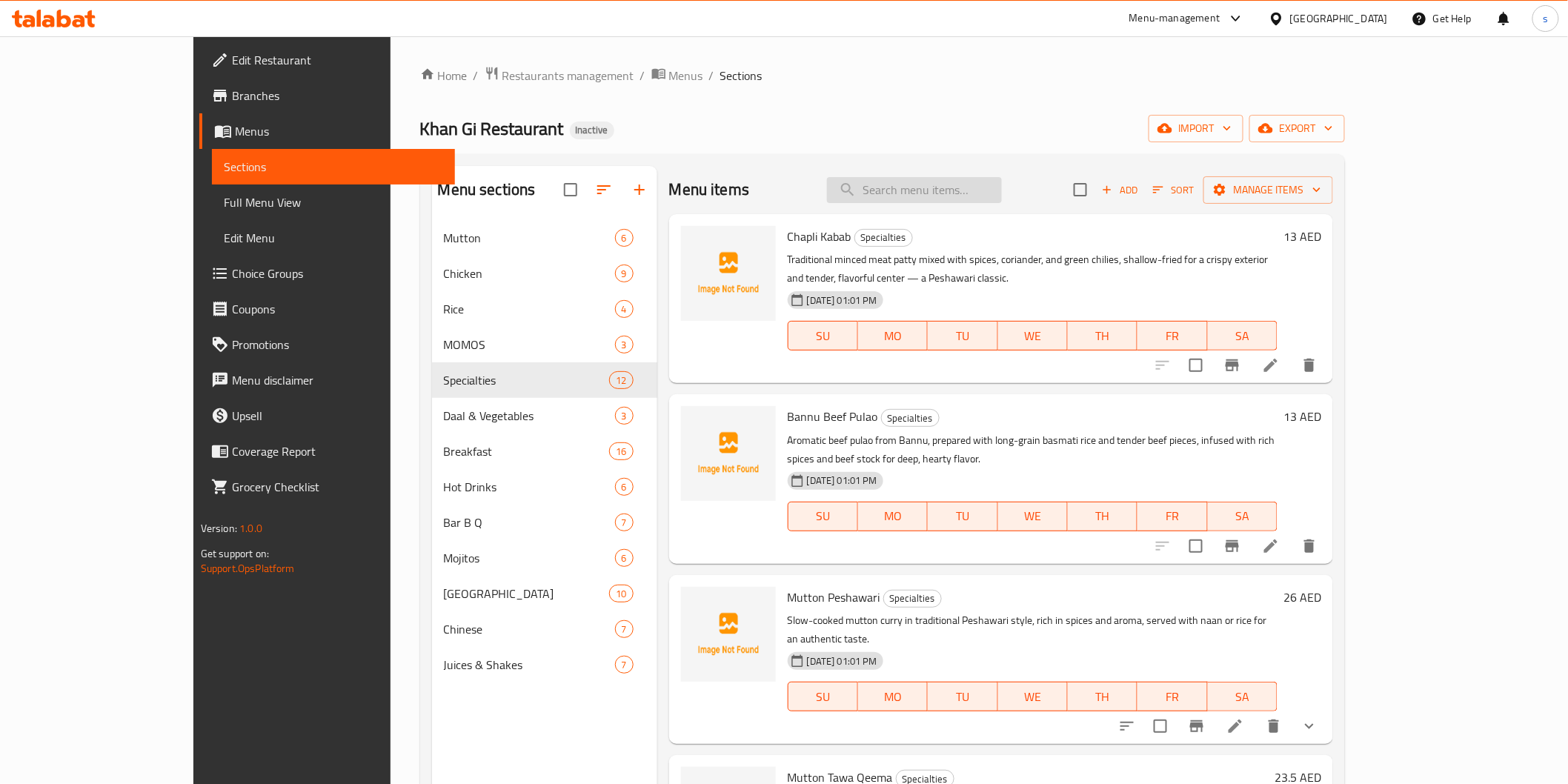
click at [978, 186] on input "search" at bounding box center [915, 189] width 175 height 26
paste input "[PERSON_NAME]"
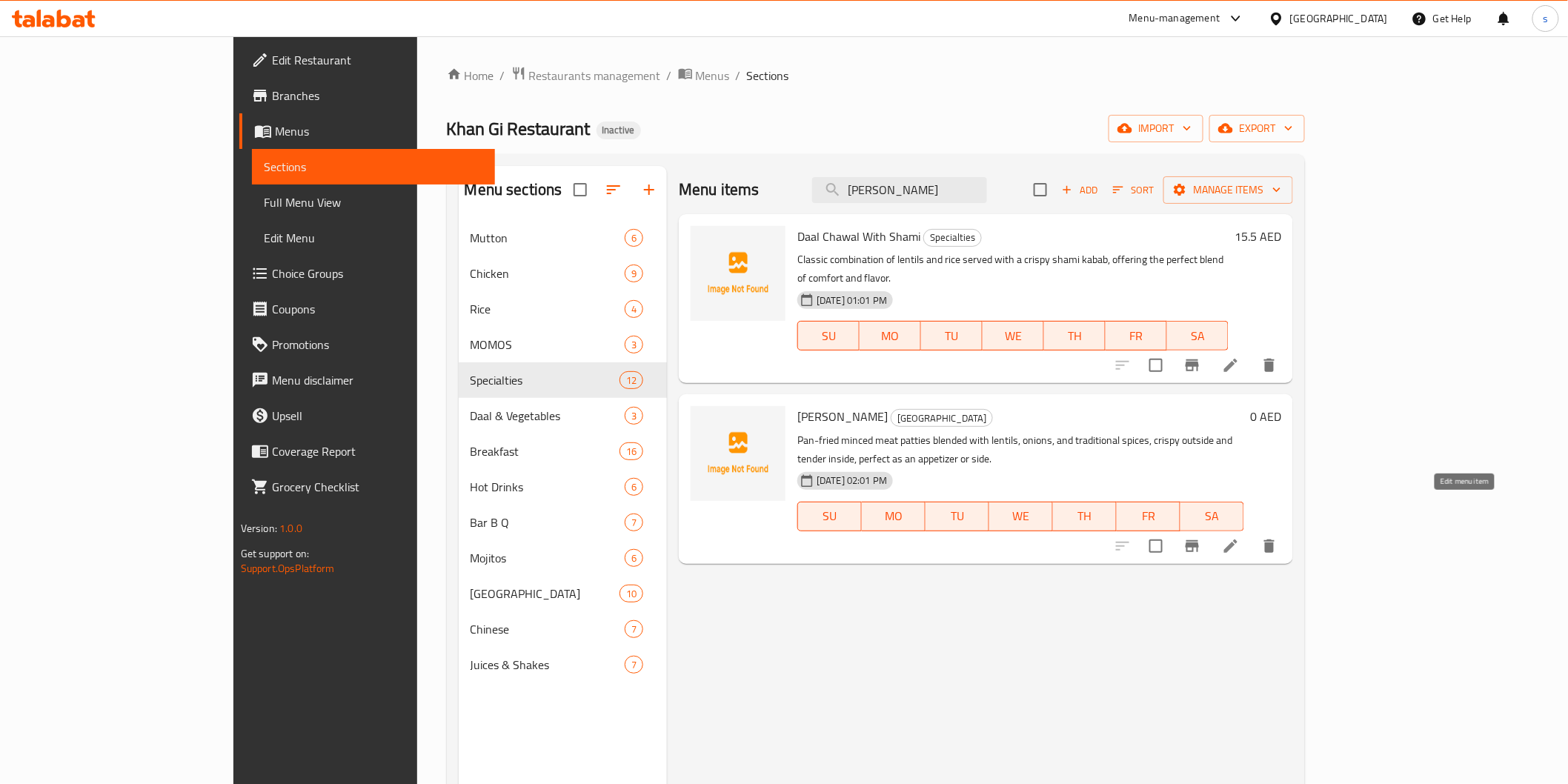
type input "[PERSON_NAME]"
click at [1240, 537] on icon at bounding box center [1231, 546] width 18 height 18
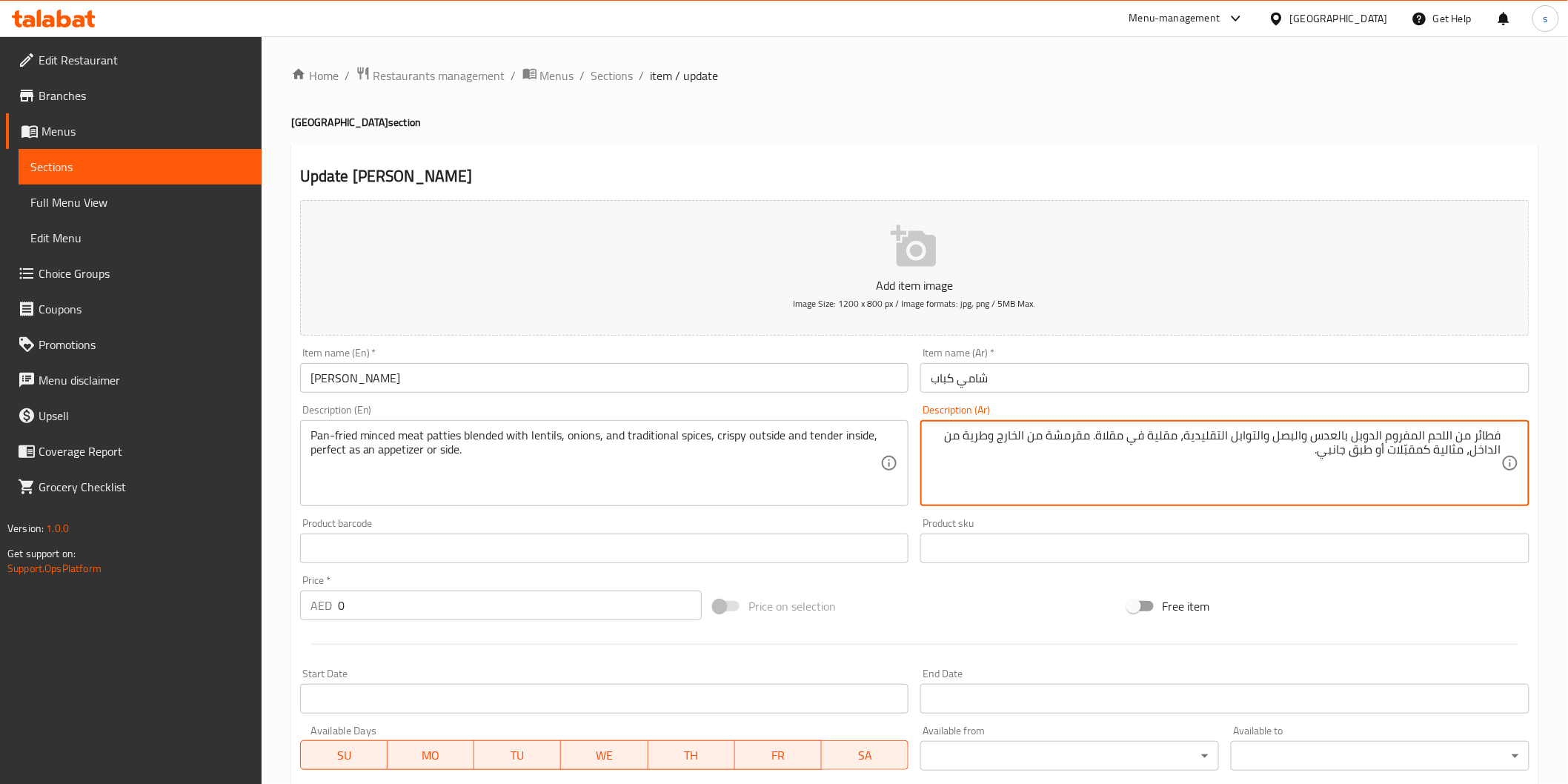
click at [1472, 441] on textarea "فطائر من اللحم المفروم الدوبل بالعدس والبصل والتوابل التقليدية، مقلية في مقلاة.…" at bounding box center [1216, 463] width 571 height 70
click at [1108, 439] on textarea "فطائر مقلية بالطاسة من اللحم المفروم الدوبل بالعدس والبصل والتوابل التقليدية، م…" at bounding box center [1216, 463] width 571 height 70
drag, startPoint x: 1107, startPoint y: 438, endPoint x: 1030, endPoint y: 436, distance: 77.0
click at [1030, 436] on textarea "فطائر مقلية بالطاسة من اللحم المفروم الدوبل بالعدس والبصل والتوابل التقليدية، م…" at bounding box center [1216, 463] width 571 height 70
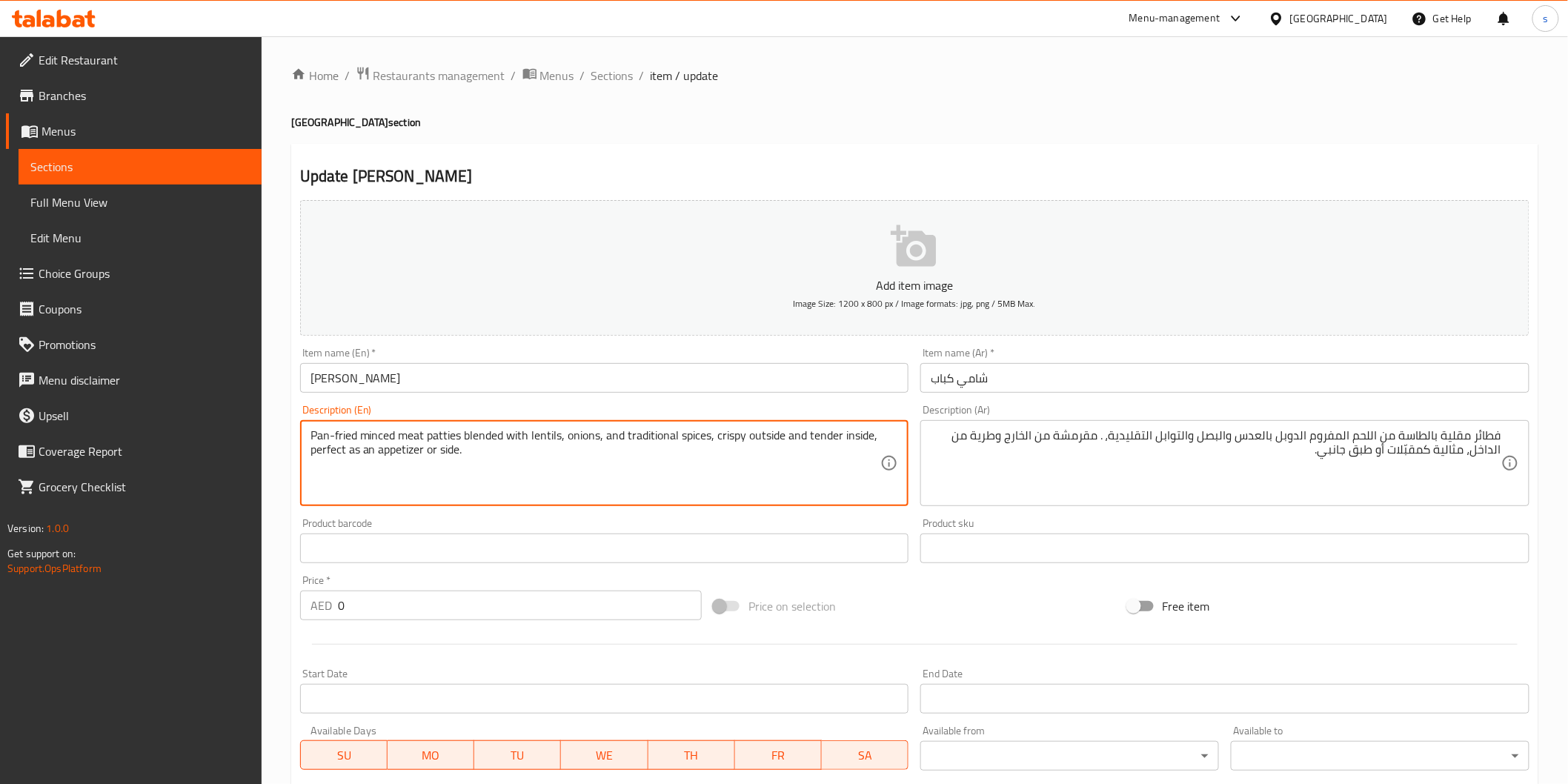
click at [324, 439] on textarea "Pan-fried minced meat patties blended with lentils, onions, and traditional spi…" at bounding box center [595, 463] width 571 height 70
click at [383, 439] on textarea "Pan-fried minced meat patties blended with lentils, onions, and traditional spi…" at bounding box center [595, 463] width 571 height 70
click at [418, 439] on textarea "Pan-fried minced meat patties blended with lentils, onions, and traditional spi…" at bounding box center [595, 463] width 571 height 70
click at [446, 435] on textarea "Pan-fried minced meat patties blended with lentils, onions, and traditional spi…" at bounding box center [595, 463] width 571 height 70
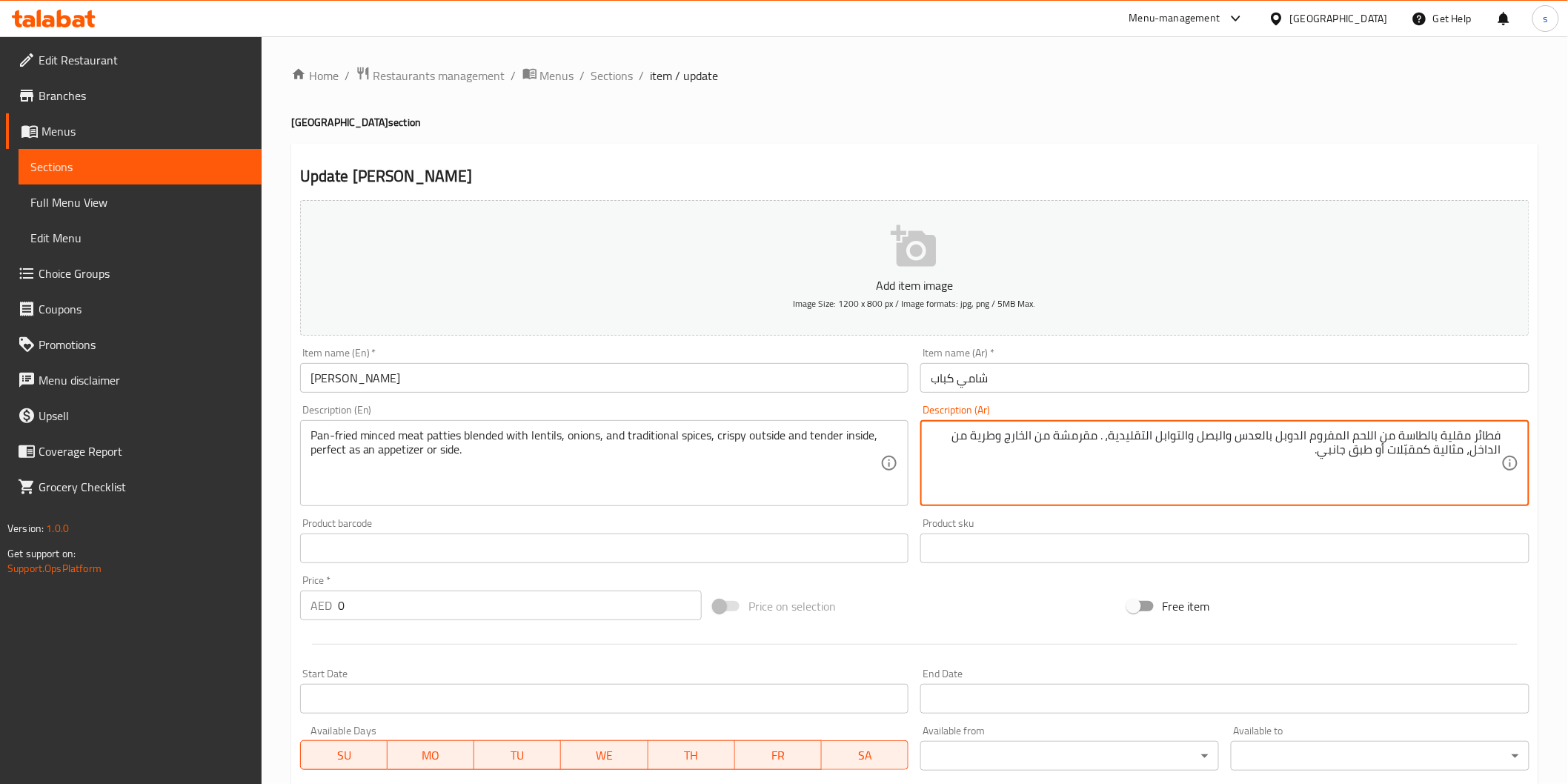
drag, startPoint x: 1396, startPoint y: 436, endPoint x: 1471, endPoint y: 441, distance: 75.2
paste textarea "في مقلاة"
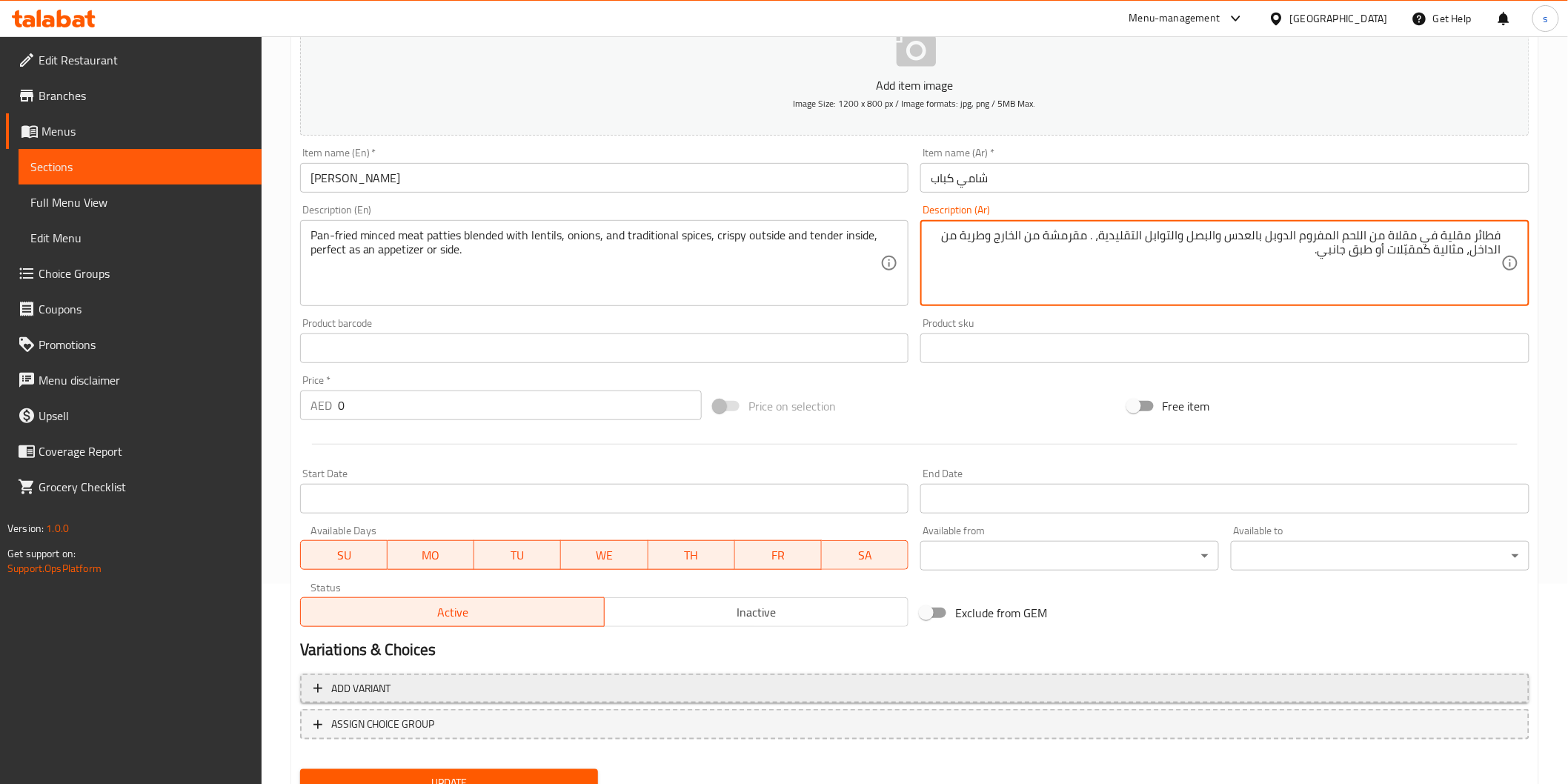
scroll to position [260, 0]
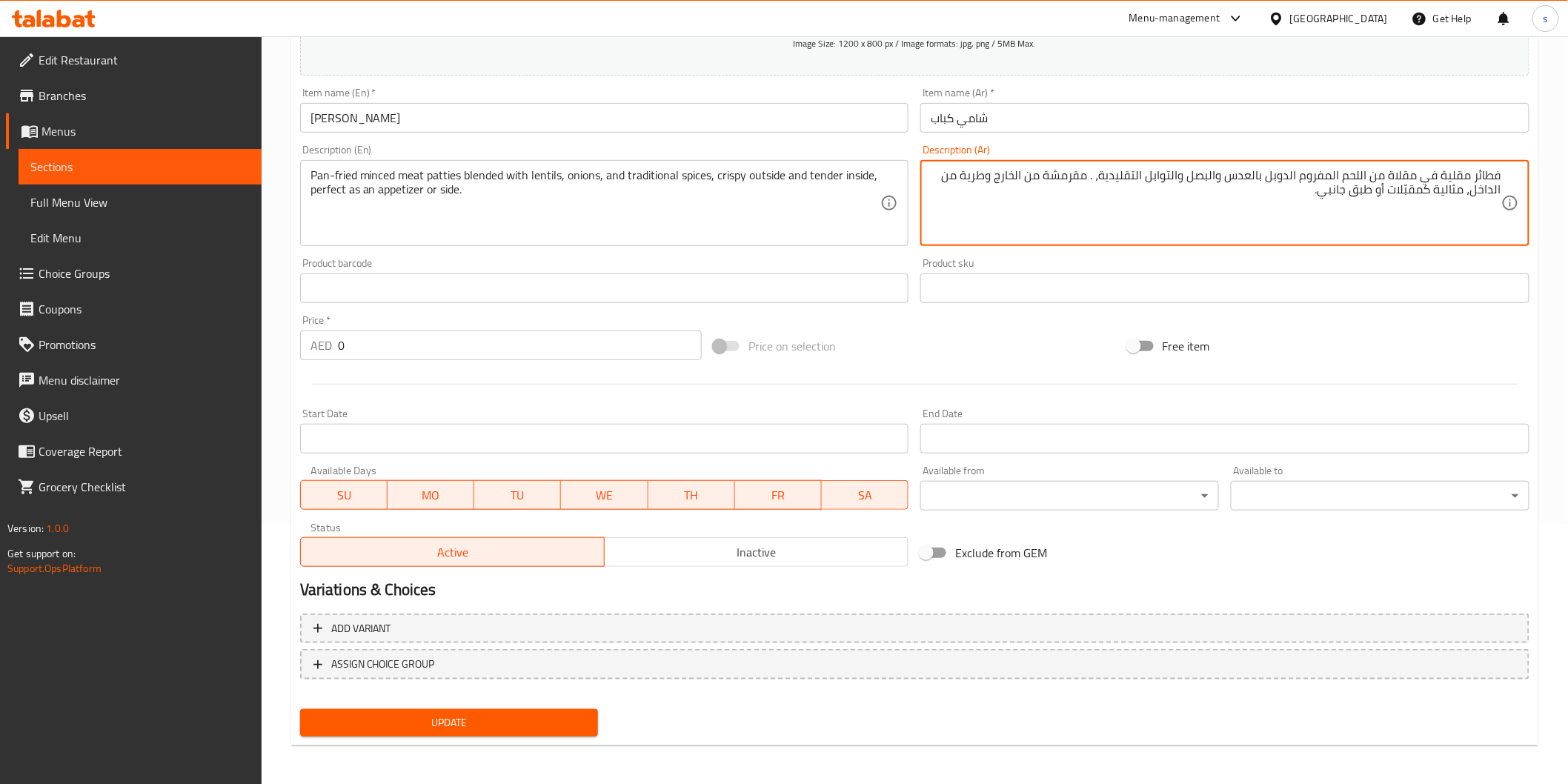
type textarea "فطائر مقلية في مقلاة من اللحم المفروم الدوبل بالعدس والبصل والتوابل التقليدية، …"
click at [583, 698] on div "Add variant ASSIGN CHOICE GROUP" at bounding box center [915, 656] width 1241 height 96
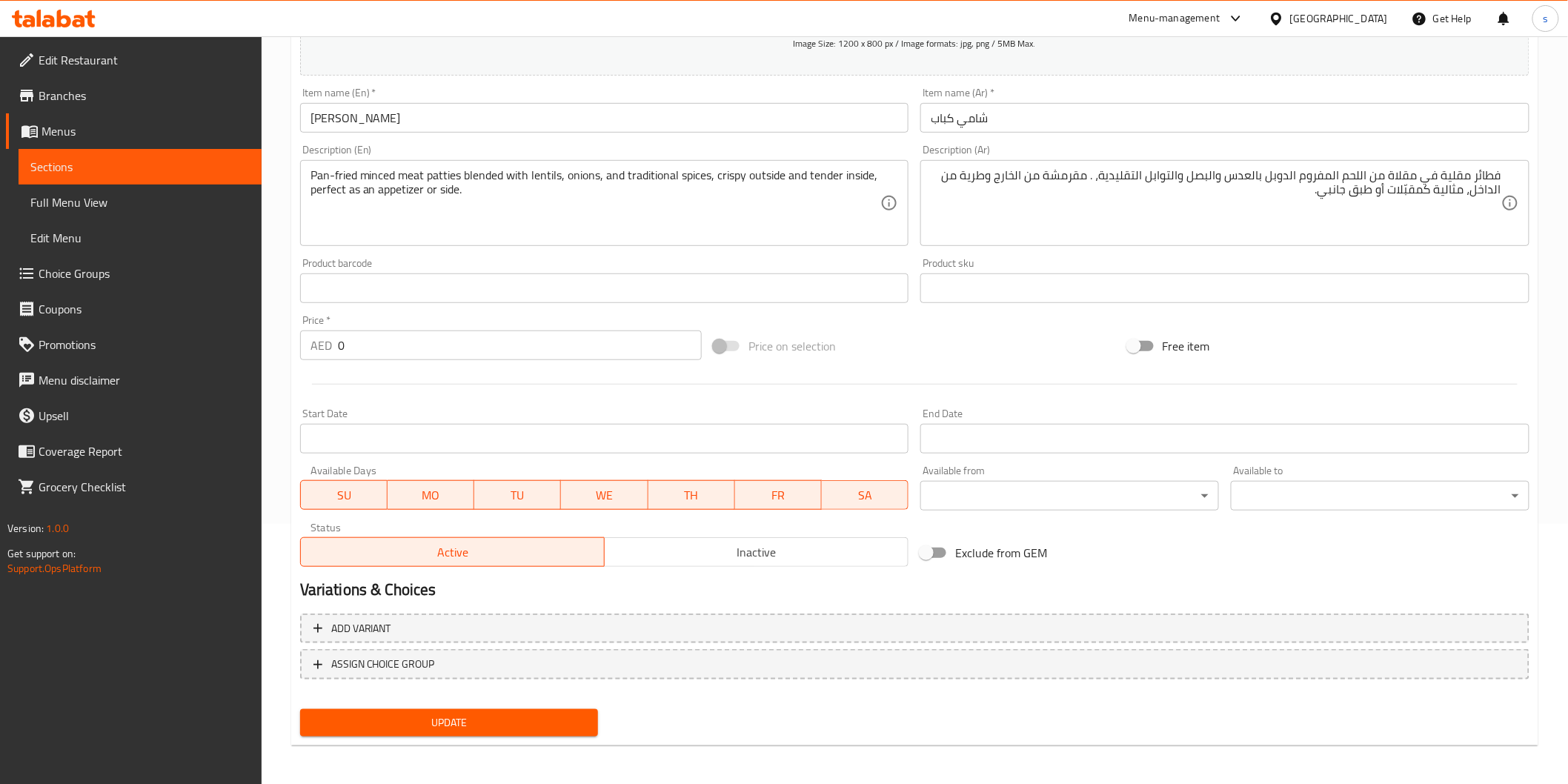
click at [593, 727] on button "Update" at bounding box center [449, 723] width 298 height 28
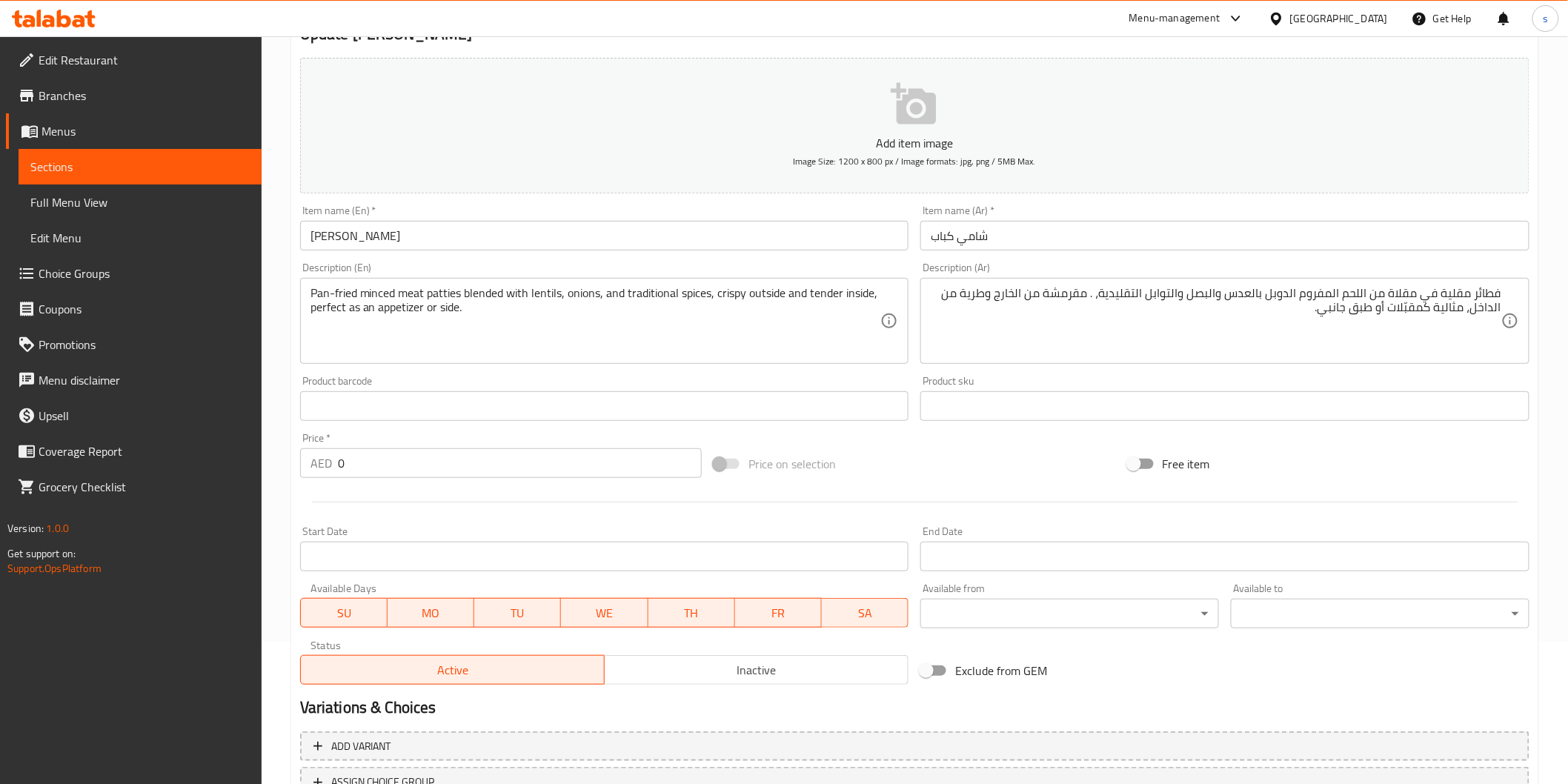
scroll to position [0, 0]
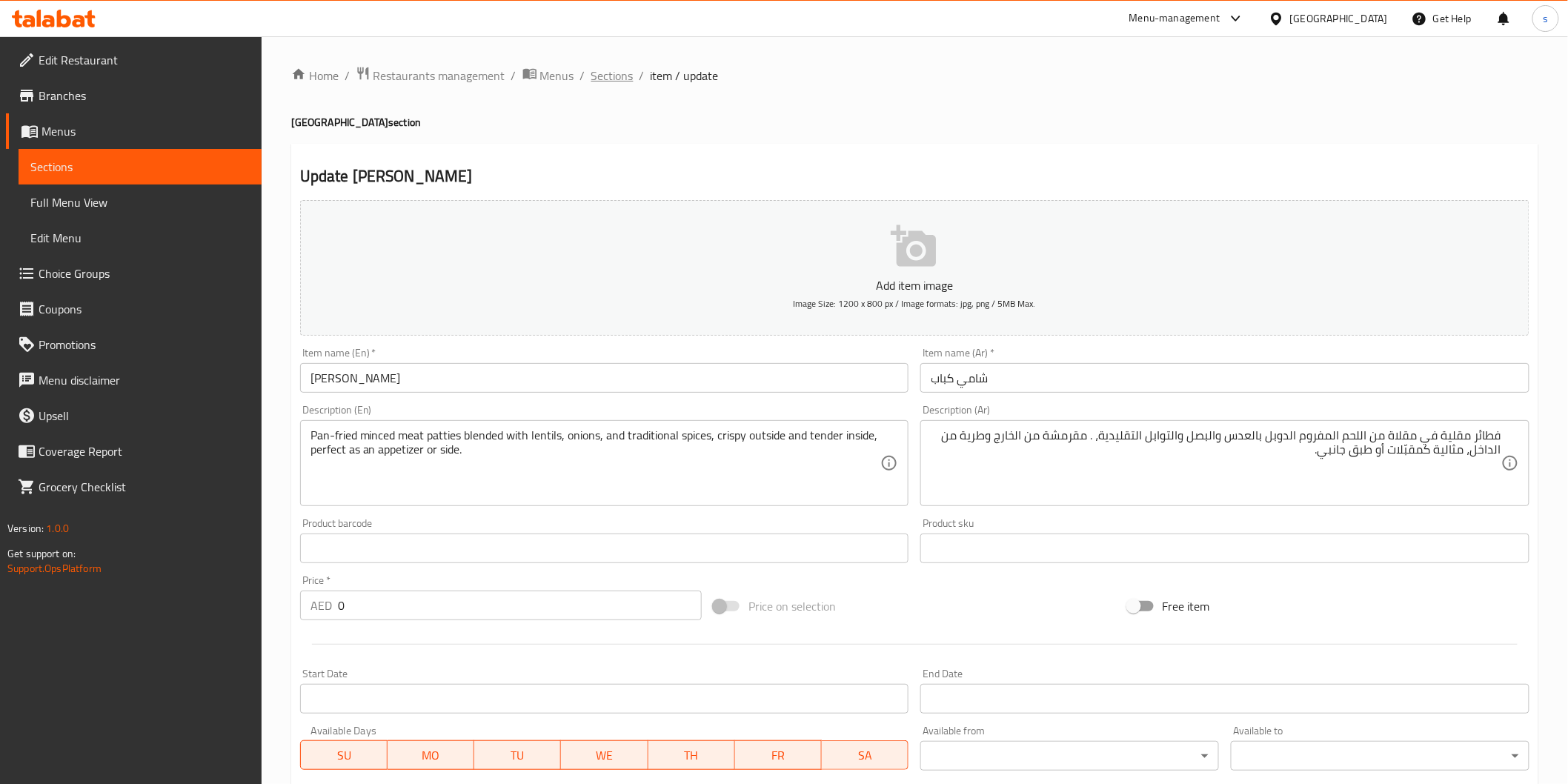
click at [618, 66] on span "Sections" at bounding box center [612, 75] width 43 height 18
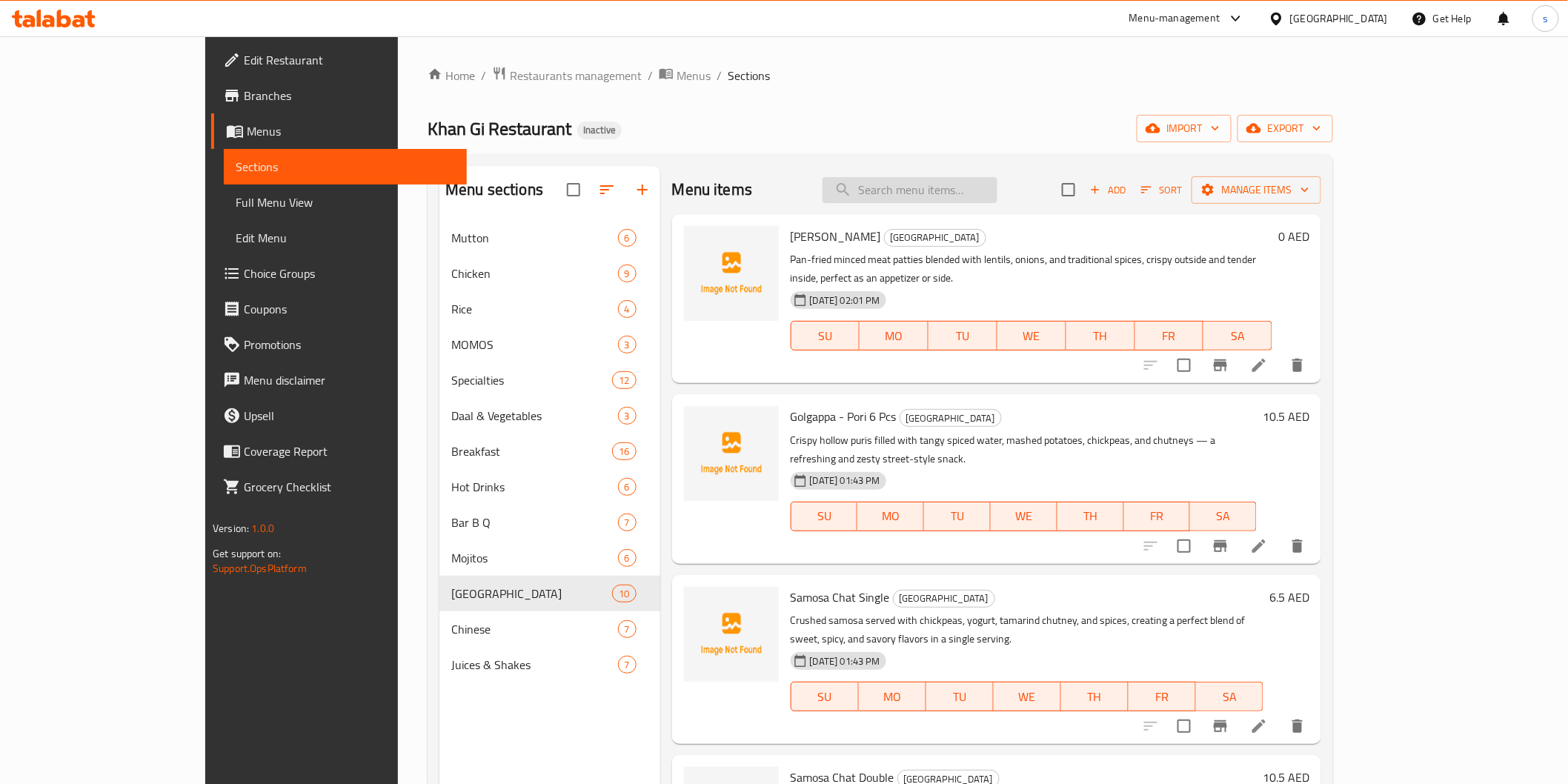
click at [938, 178] on input "search" at bounding box center [910, 189] width 175 height 26
paste input "Chana Chat"
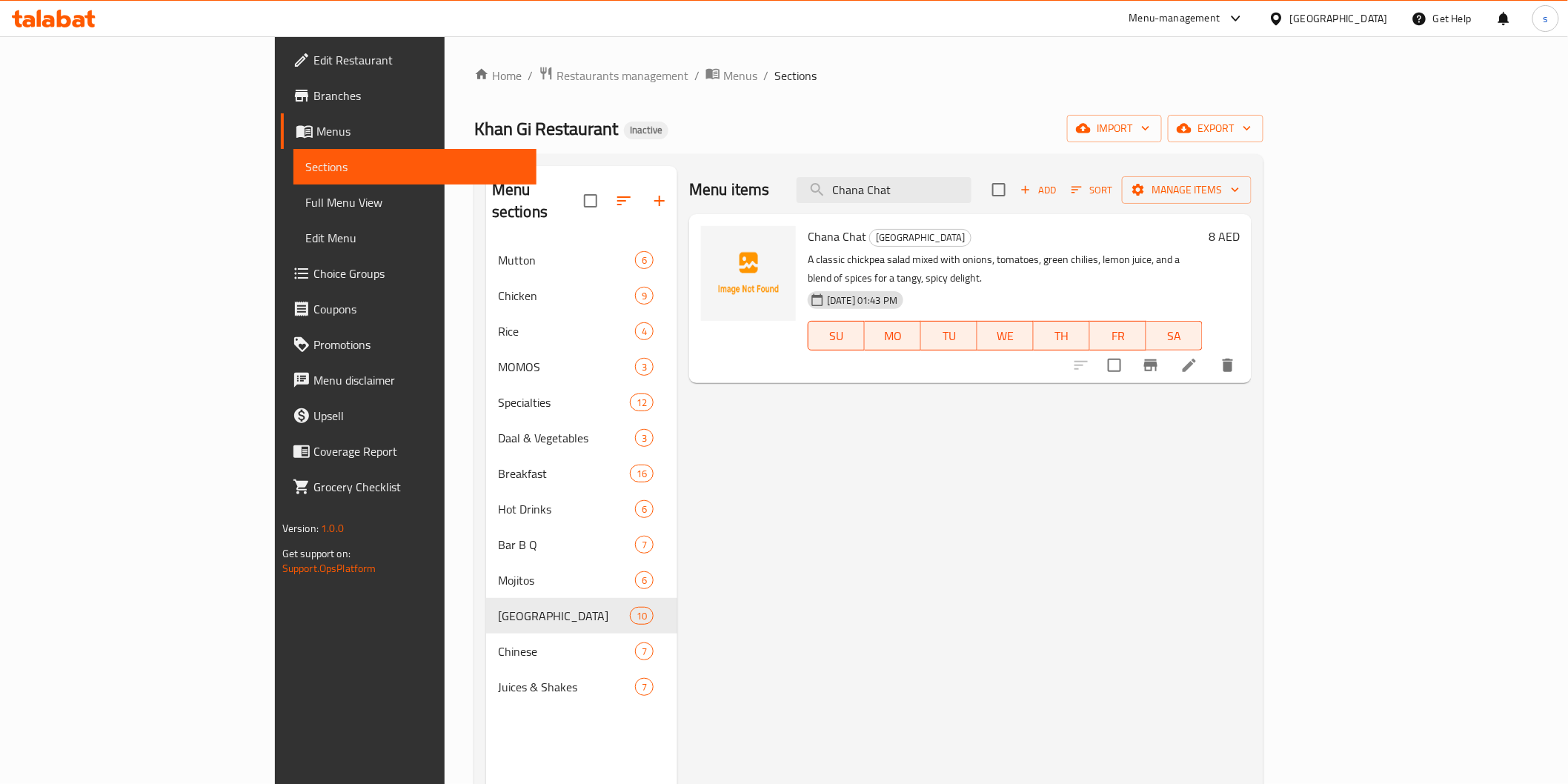
type input "Chana Chat"
click at [1197, 359] on icon at bounding box center [1190, 366] width 13 height 13
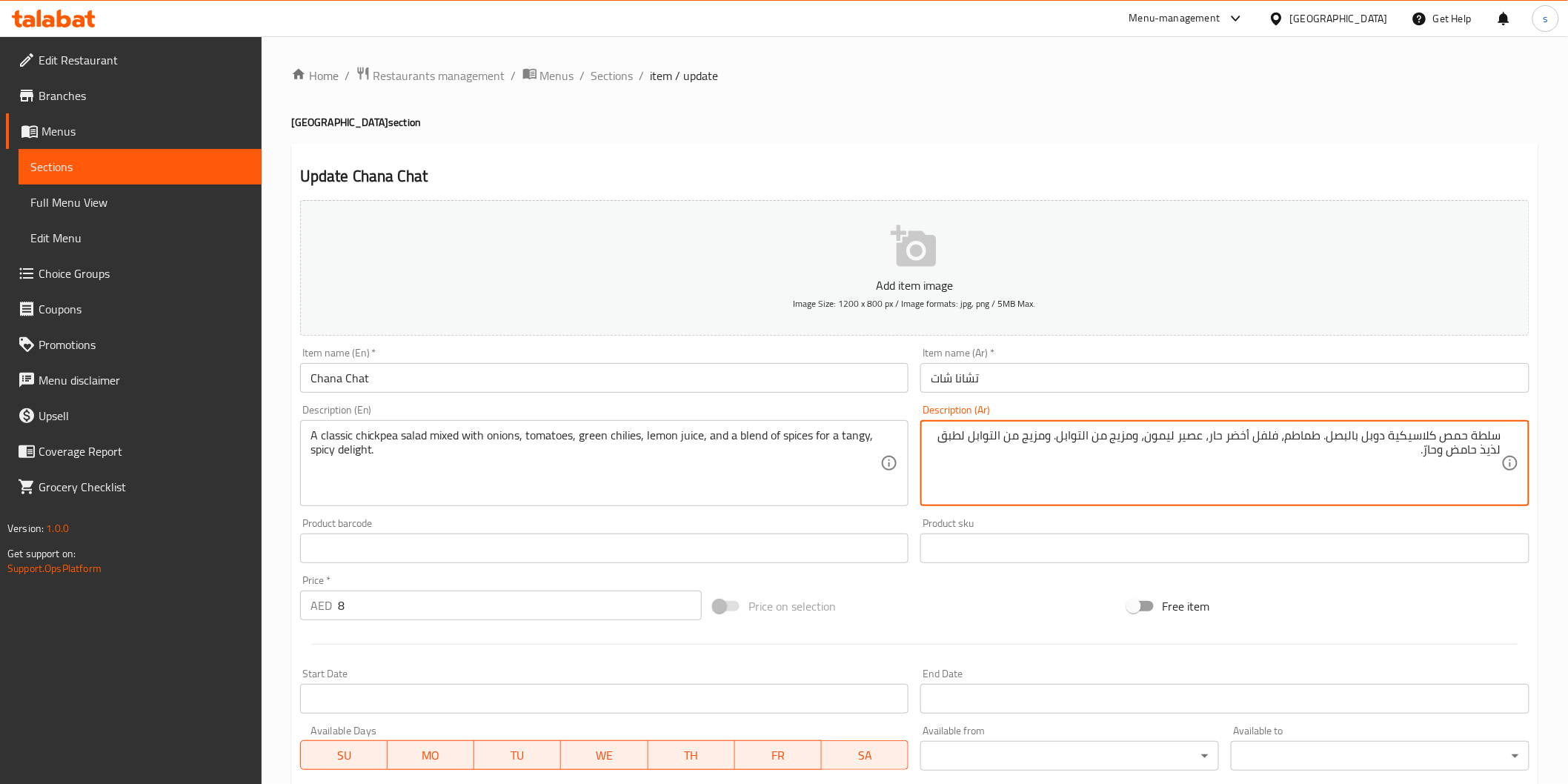
click at [1224, 441] on textarea "سلطة حمص كلاسيكية دوبل بالبصل. طماطم، فلفل أخضر حار، عصير ليمون، ومزيج من التوا…" at bounding box center [1216, 463] width 571 height 70
click at [1257, 449] on textarea "سلطة حمص كلاسيكية دوبل بالبصل. طماطم، فلفل أخضر ، عصير ليمون، ومزيج من التوابل.…" at bounding box center [1216, 463] width 571 height 70
click at [1257, 447] on textarea "سلطة حمص كلاسيكية دوبل بالبصل. طماطم، فلفل أخضر ، عصير ليمون، ومزيج من التوابل.…" at bounding box center [1216, 463] width 571 height 70
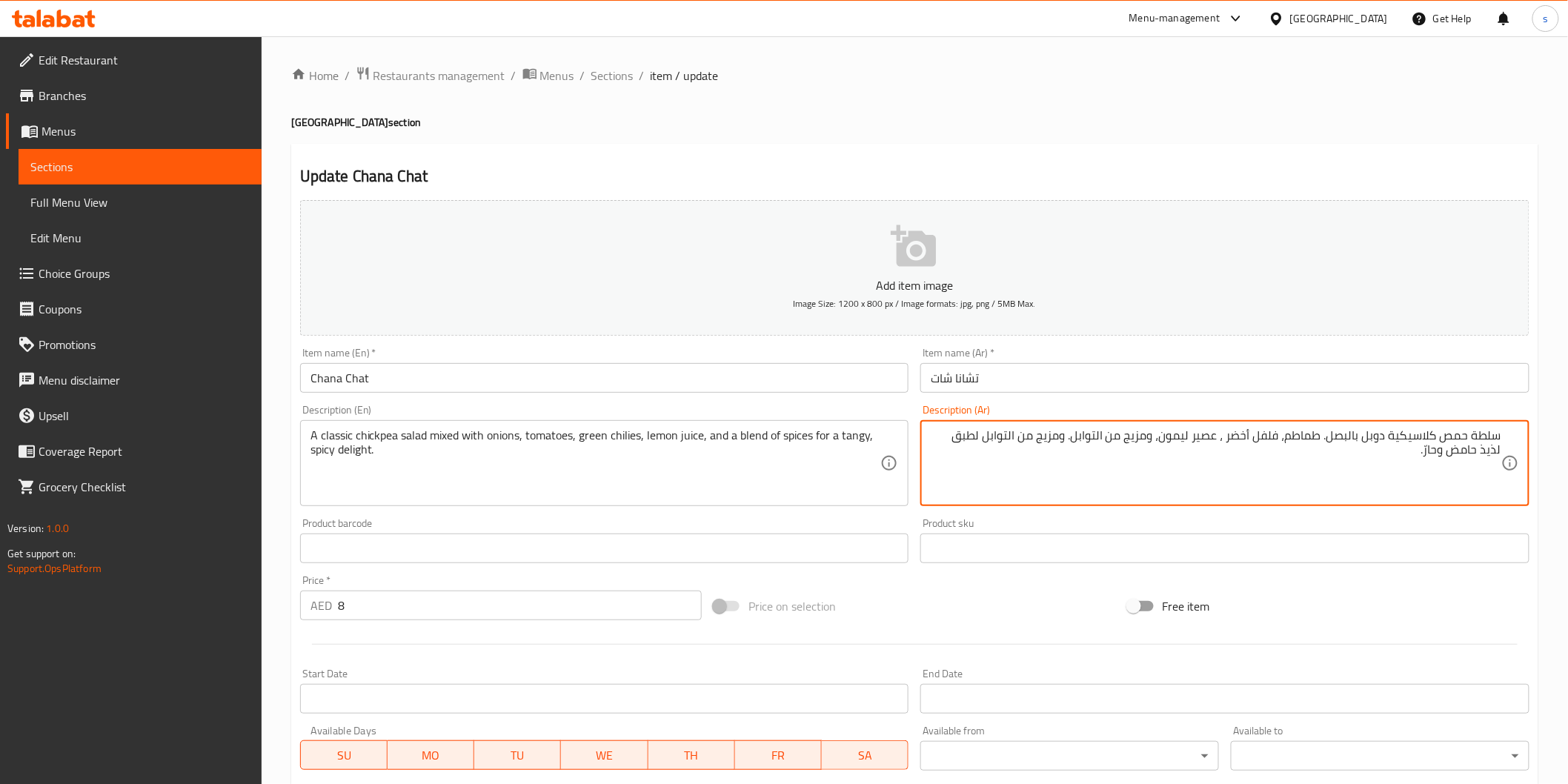
click at [1254, 442] on textarea "سلطة حمص كلاسيكية دوبل بالبصل. طماطم، فلفل أخضر ، عصير ليمون، ومزيج من التوابل.…" at bounding box center [1216, 463] width 571 height 70
paste textarea "ار"
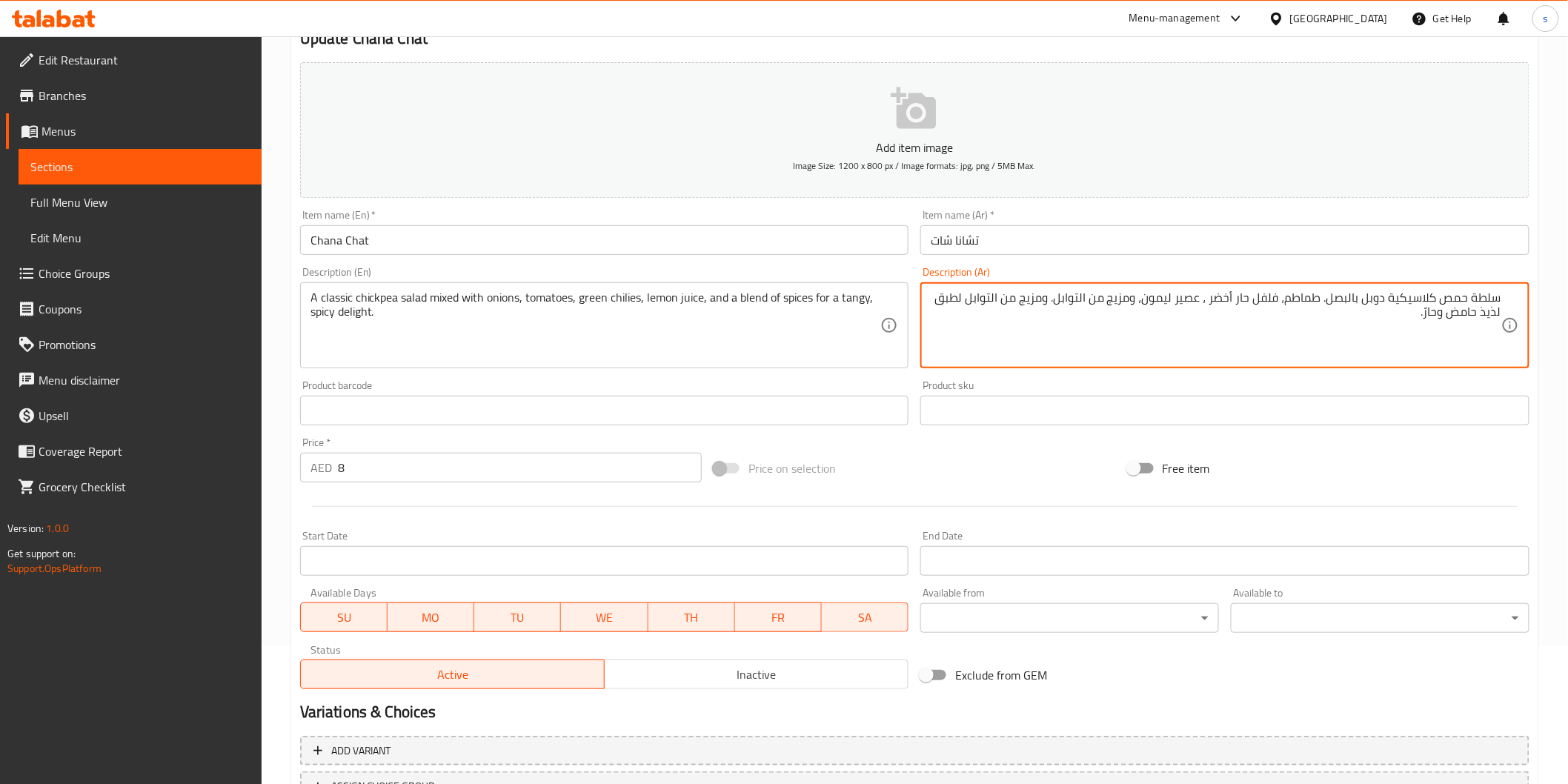
scroll to position [260, 0]
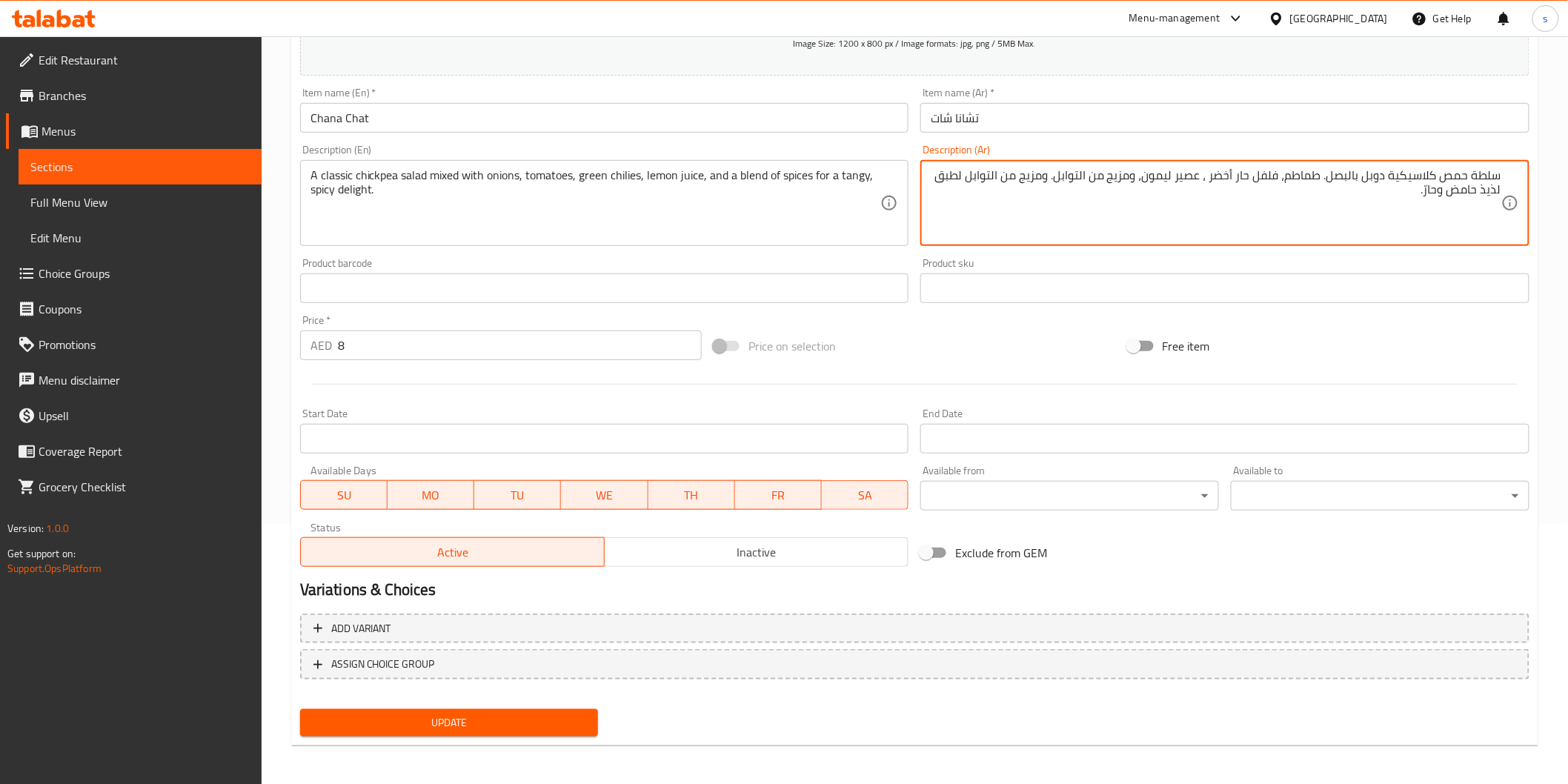
type textarea "سلطة حمص كلاسيكية دوبل بالبصل. طماطم، فلفل حار أخضر ، عصير ليمون، ومزيج من التو…"
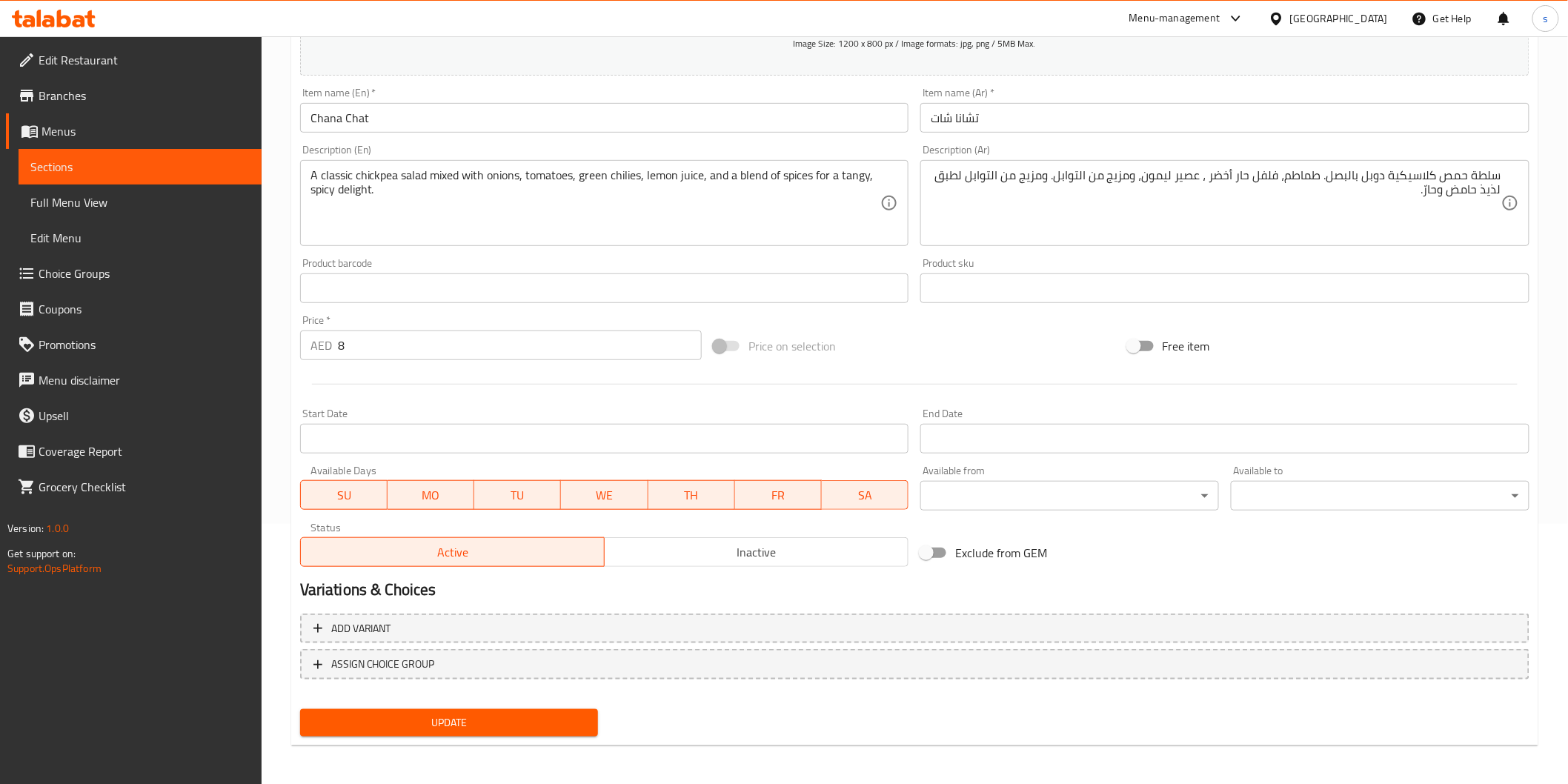
click at [453, 750] on div "Home / Restaurants management / Menus / Sections / item / update Chaska Point s…" at bounding box center [915, 282] width 1247 height 952
click at [457, 733] on button "Update" at bounding box center [449, 723] width 298 height 28
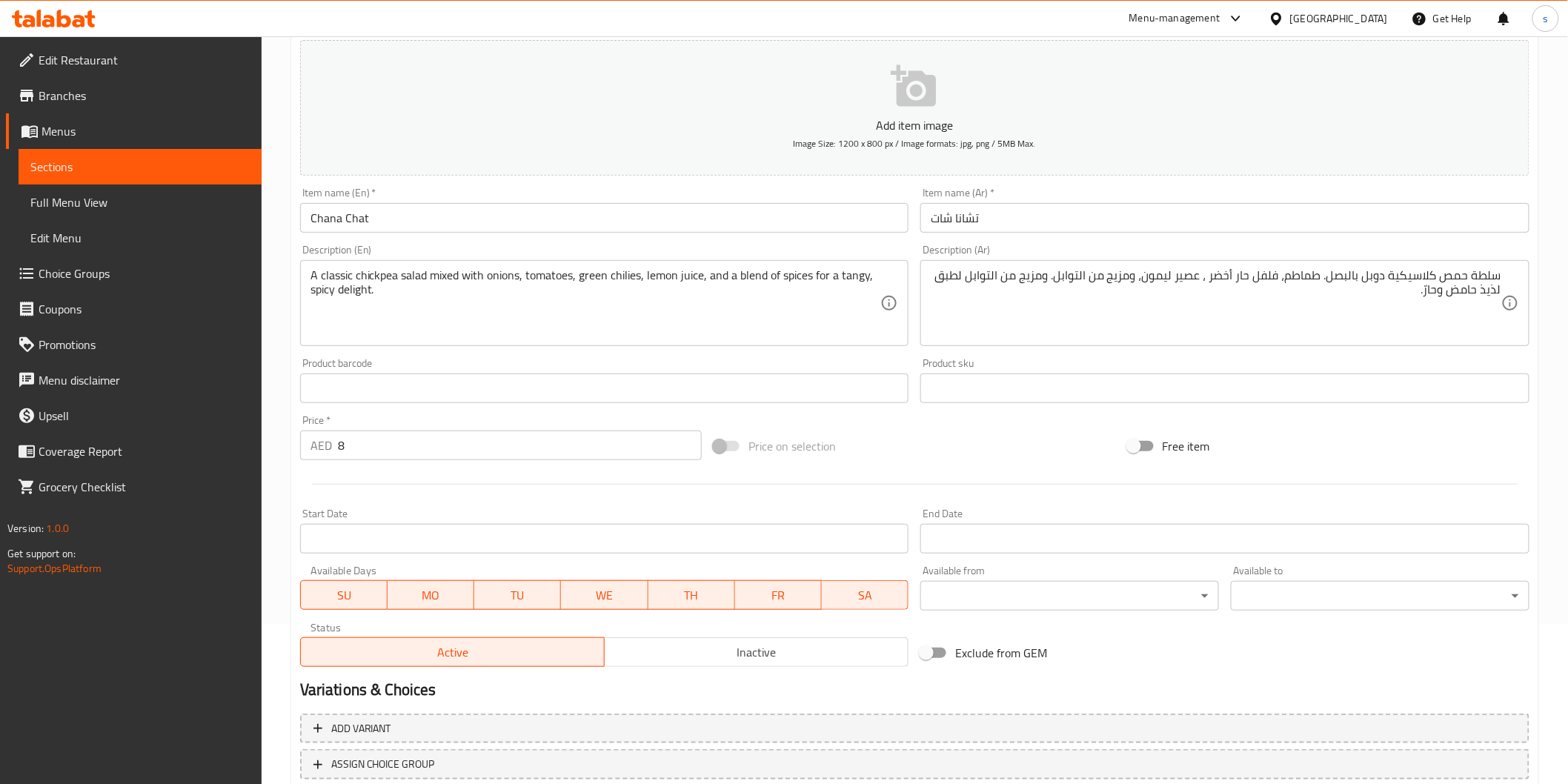
scroll to position [0, 0]
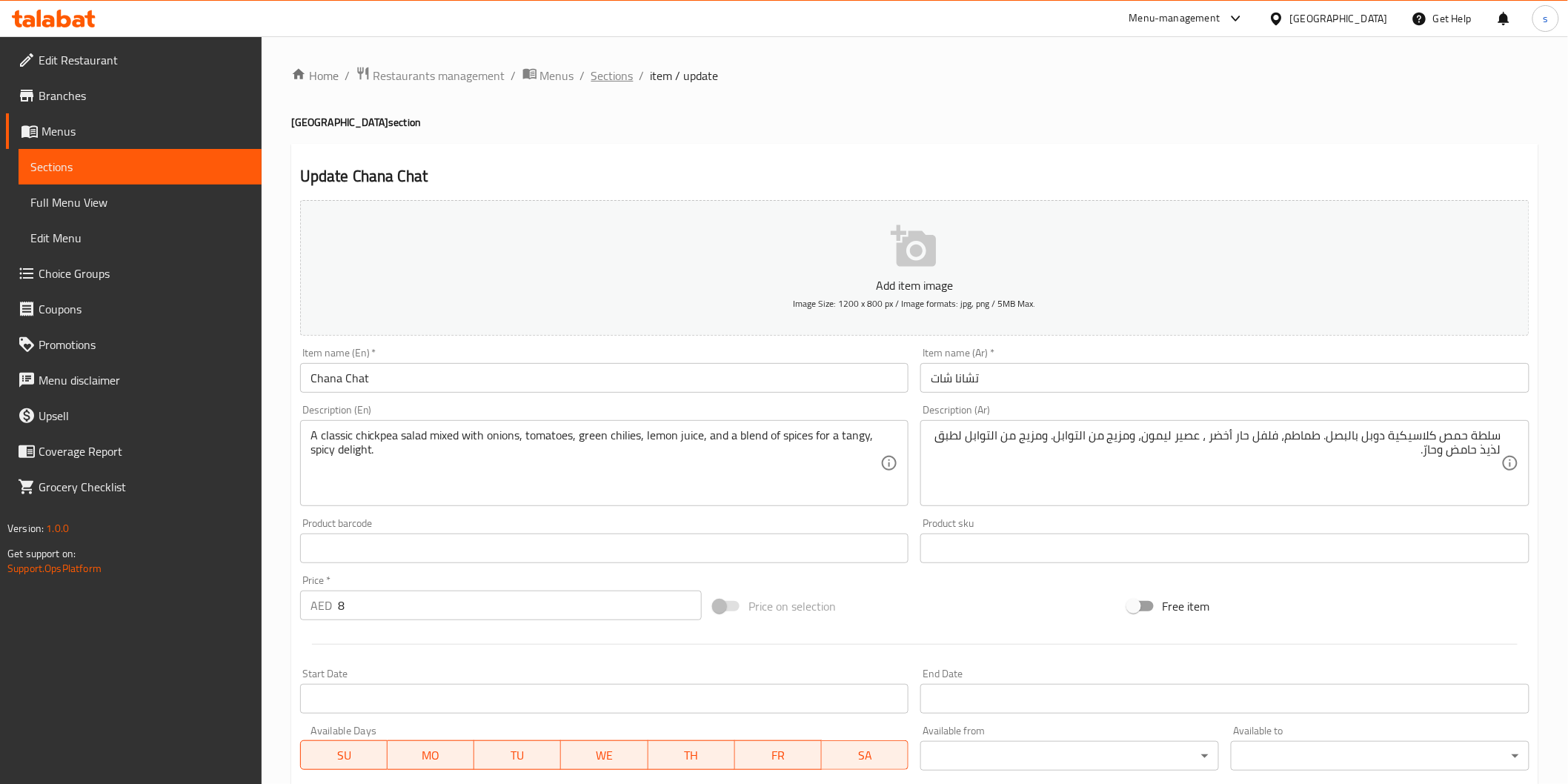
click at [596, 77] on span "Sections" at bounding box center [612, 75] width 43 height 18
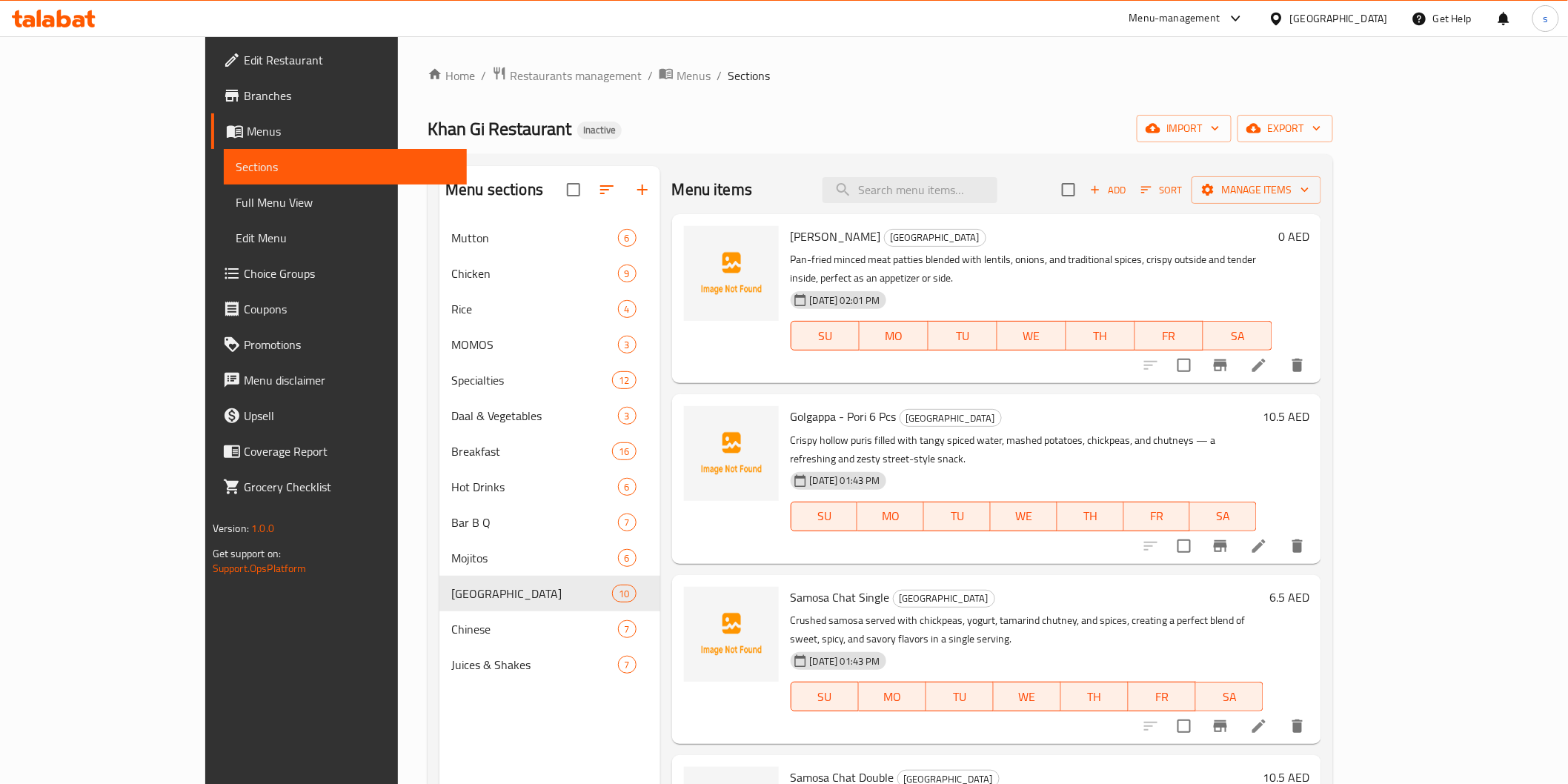
click at [993, 207] on div "Menu items Add Sort Manage items" at bounding box center [997, 190] width 649 height 48
click at [998, 204] on div "Menu items Add Sort Manage items" at bounding box center [997, 190] width 649 height 48
click at [997, 179] on input "search" at bounding box center [910, 189] width 175 height 26
paste input "Fruit Chat"
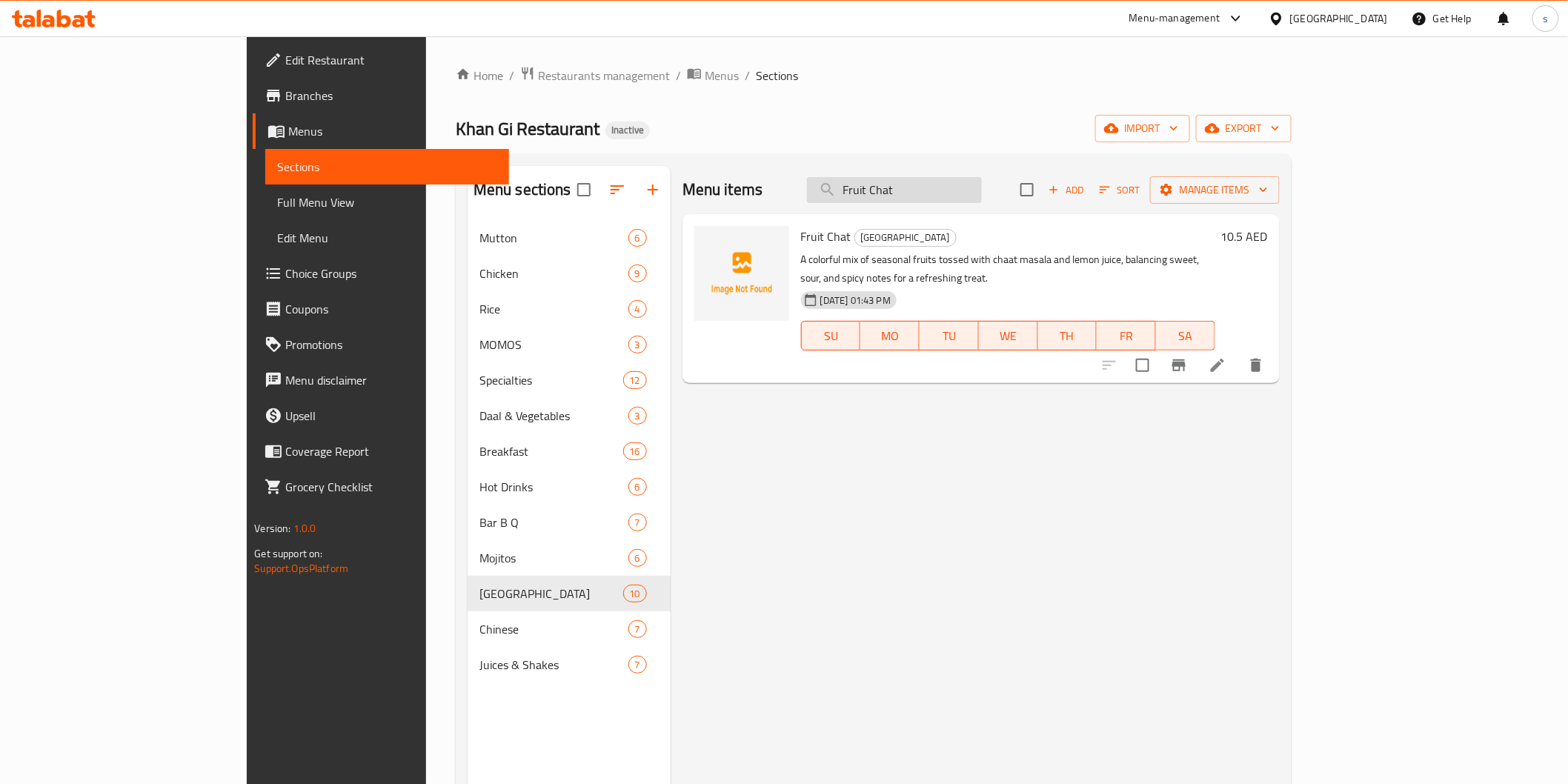
click at [982, 190] on input "Fruit Chat" at bounding box center [894, 189] width 175 height 26
type input "Fruit Chat"
click at [1238, 352] on li at bounding box center [1217, 366] width 42 height 27
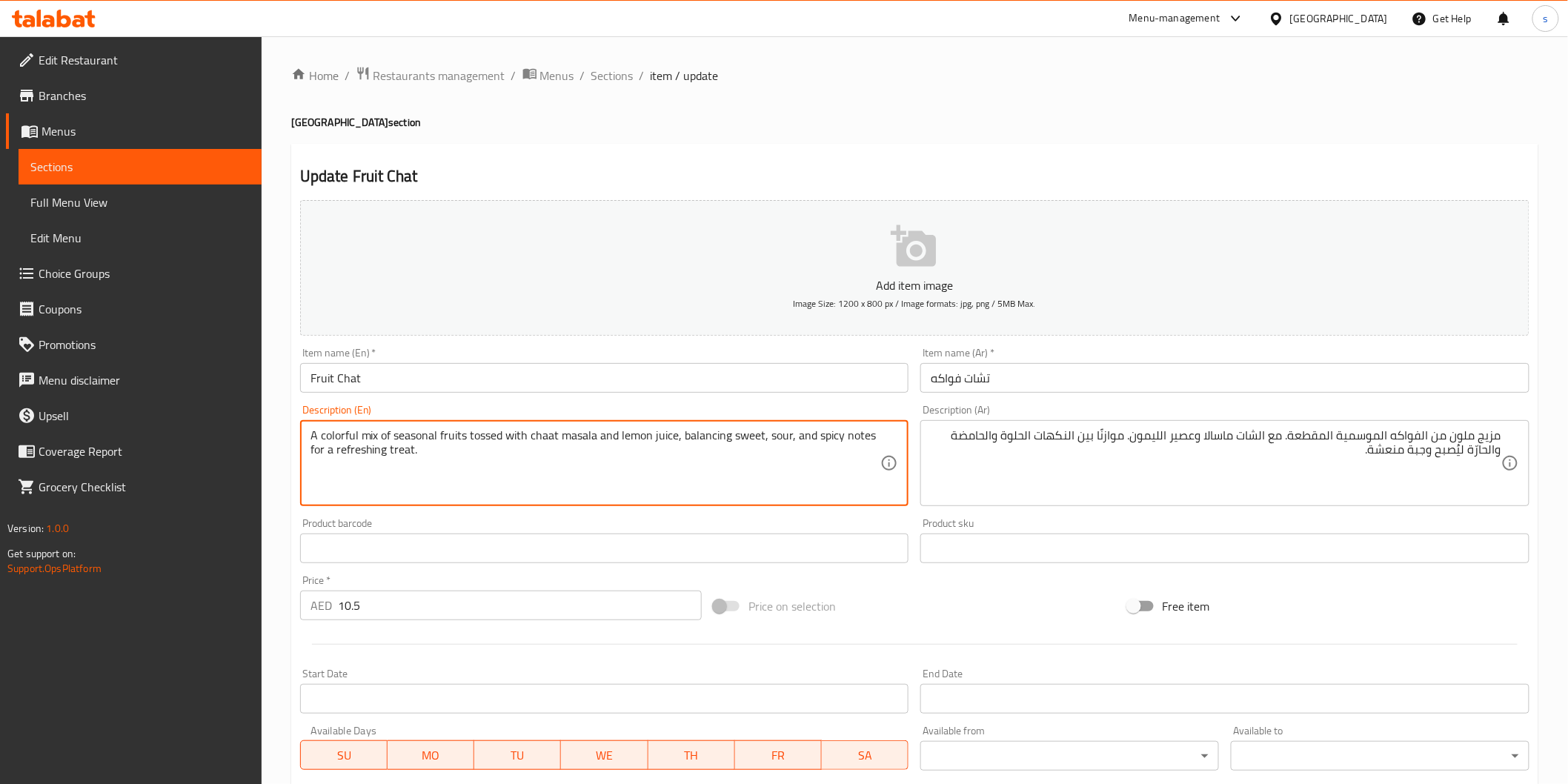
click at [476, 441] on textarea "A colorful mix of seasonal fruits tossed with chaat masala and lemon juice, bal…" at bounding box center [595, 463] width 571 height 70
click at [475, 442] on textarea "A colorful mix of seasonal fruits tossed with chaat masala and lemon juice, bal…" at bounding box center [595, 463] width 571 height 70
drag, startPoint x: 465, startPoint y: 440, endPoint x: 527, endPoint y: 434, distance: 62.3
click at [527, 434] on textarea "A colorful mix of seasonal fruits tossed with chaat masala and lemon juice, bal…" at bounding box center [595, 463] width 571 height 70
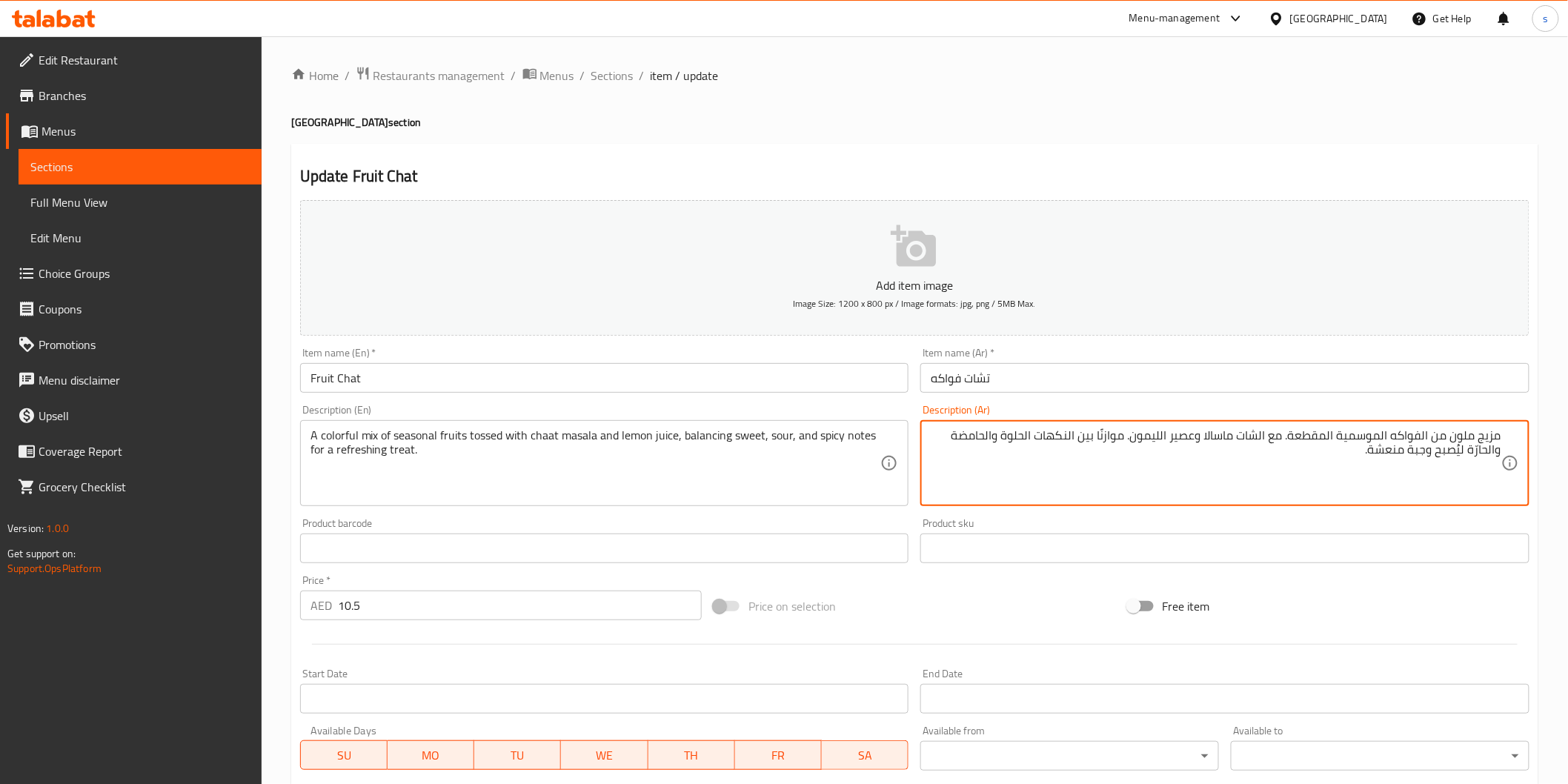
click at [1321, 443] on textarea "مزيج ملون من الفواكه الموسمية المقطعة. مع الشات ماسالا وعصير الليمون. موازنًا ب…" at bounding box center [1216, 463] width 571 height 70
click at [1264, 448] on textarea "مزيج ملون من الفواكه الموسمية مغموس. مع الشات ماسالا وعصير الليمون. موازنًا بين…" at bounding box center [1216, 463] width 571 height 70
click at [1264, 438] on textarea "مزيج ملون من الفواكه الموسمية مغموس. مع الشات ماسالا وعصير الليمون. موازنًا بين…" at bounding box center [1216, 463] width 571 height 70
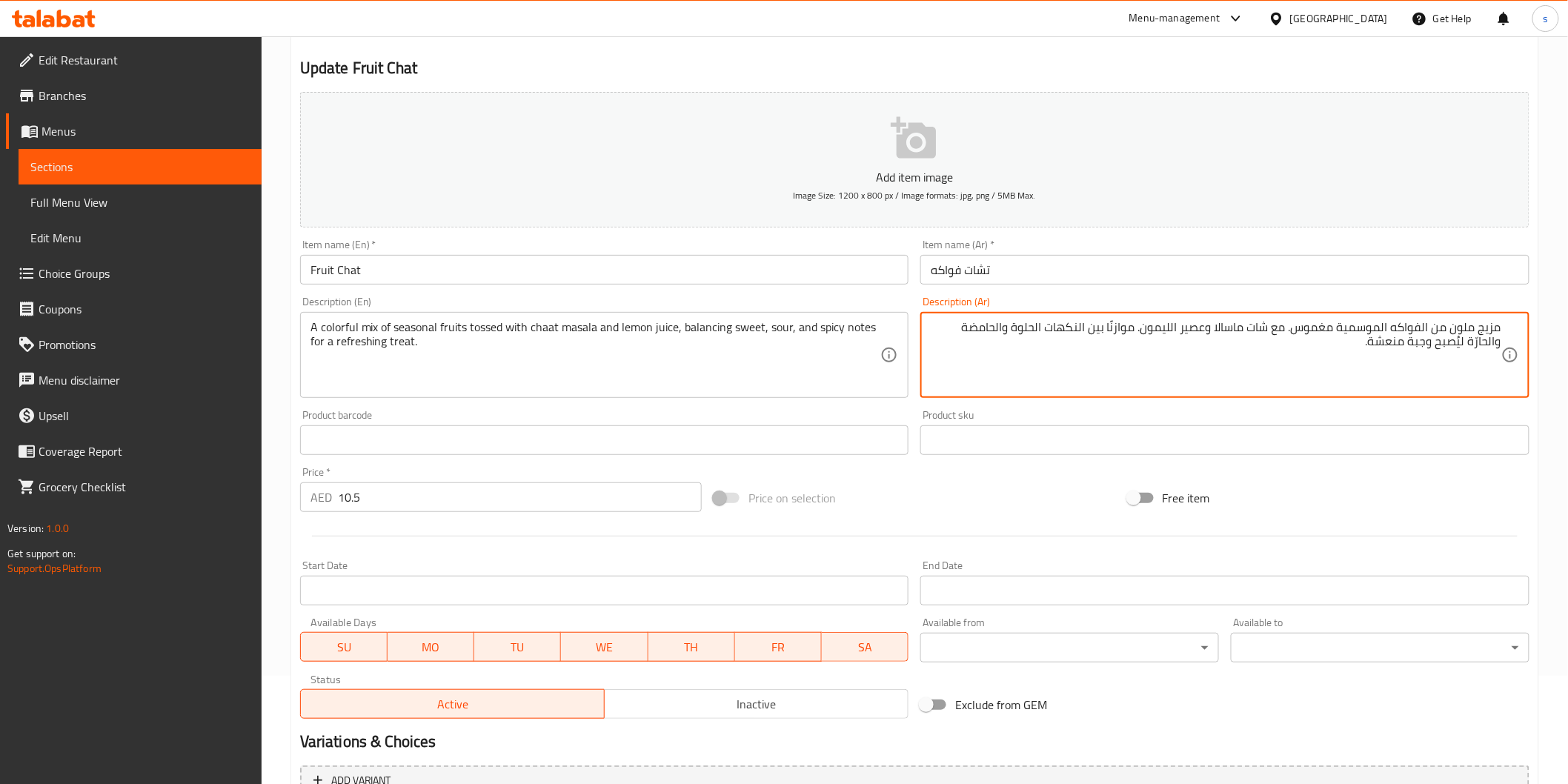
scroll to position [260, 0]
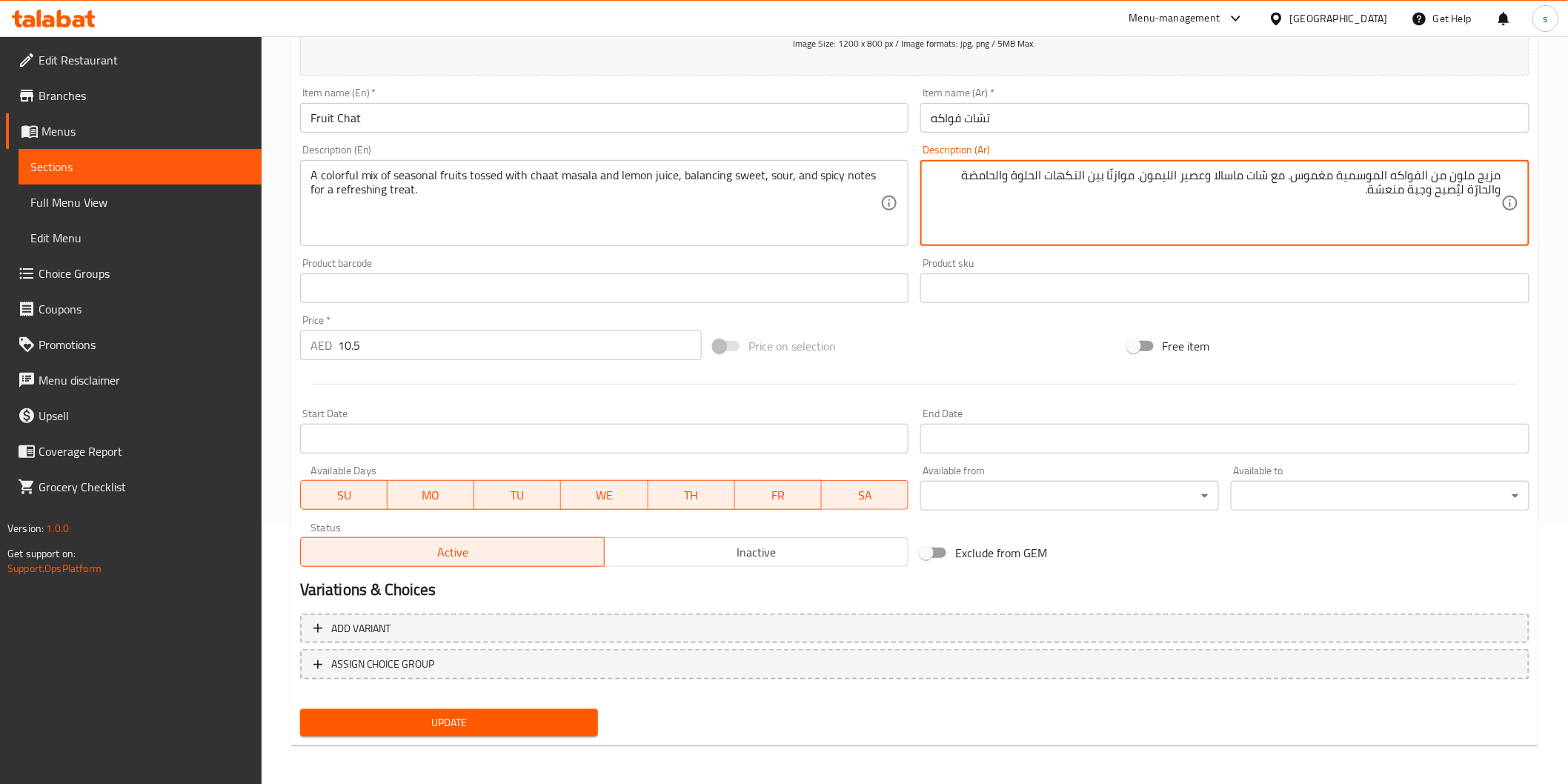
type textarea "مزيج ملون من الفواكه الموسمية مغموس. مع شات ماسالا وعصير الليمون. موازنًا بين ا…"
click at [562, 714] on span "Update" at bounding box center [449, 723] width 275 height 19
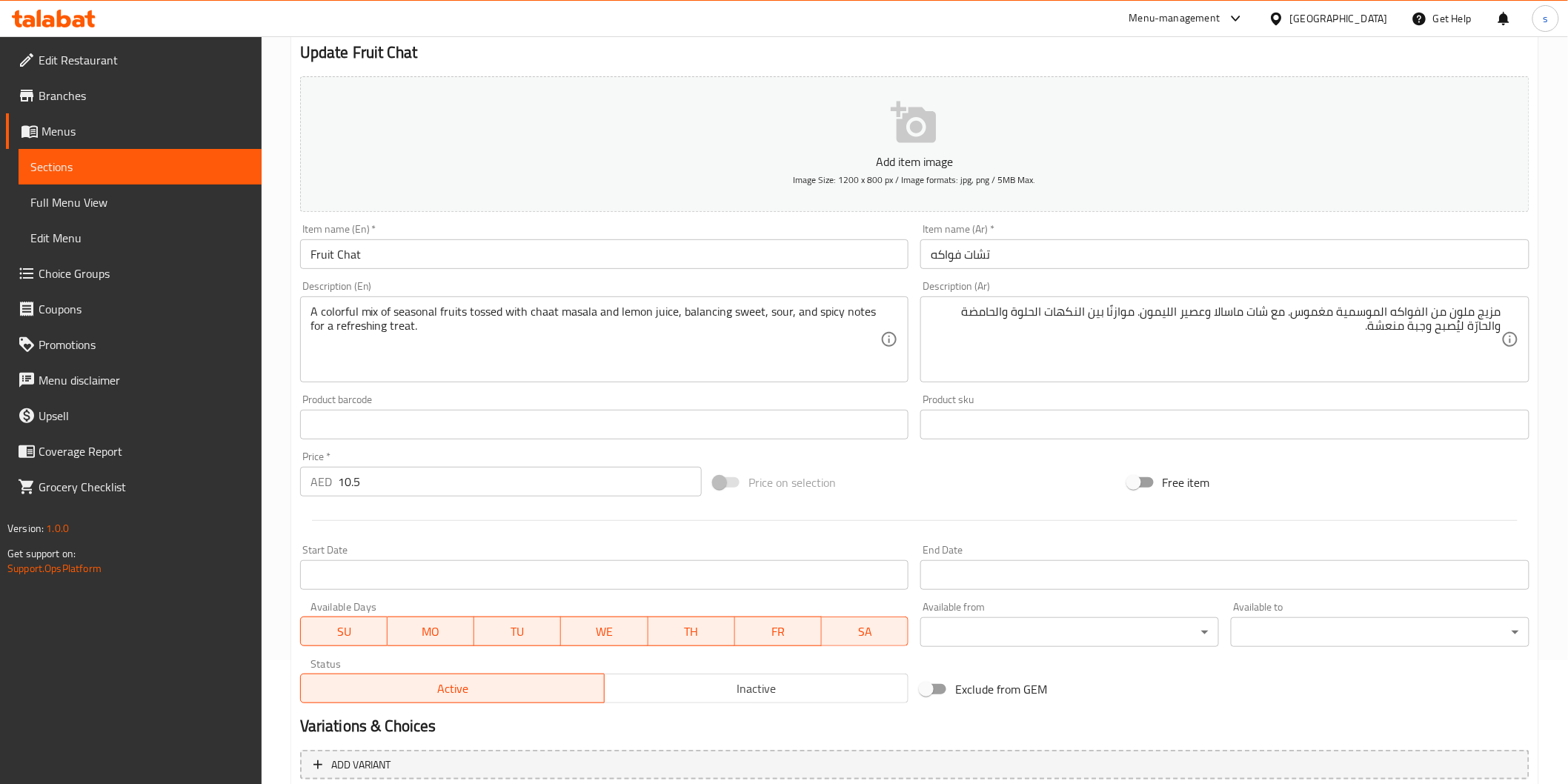
scroll to position [0, 0]
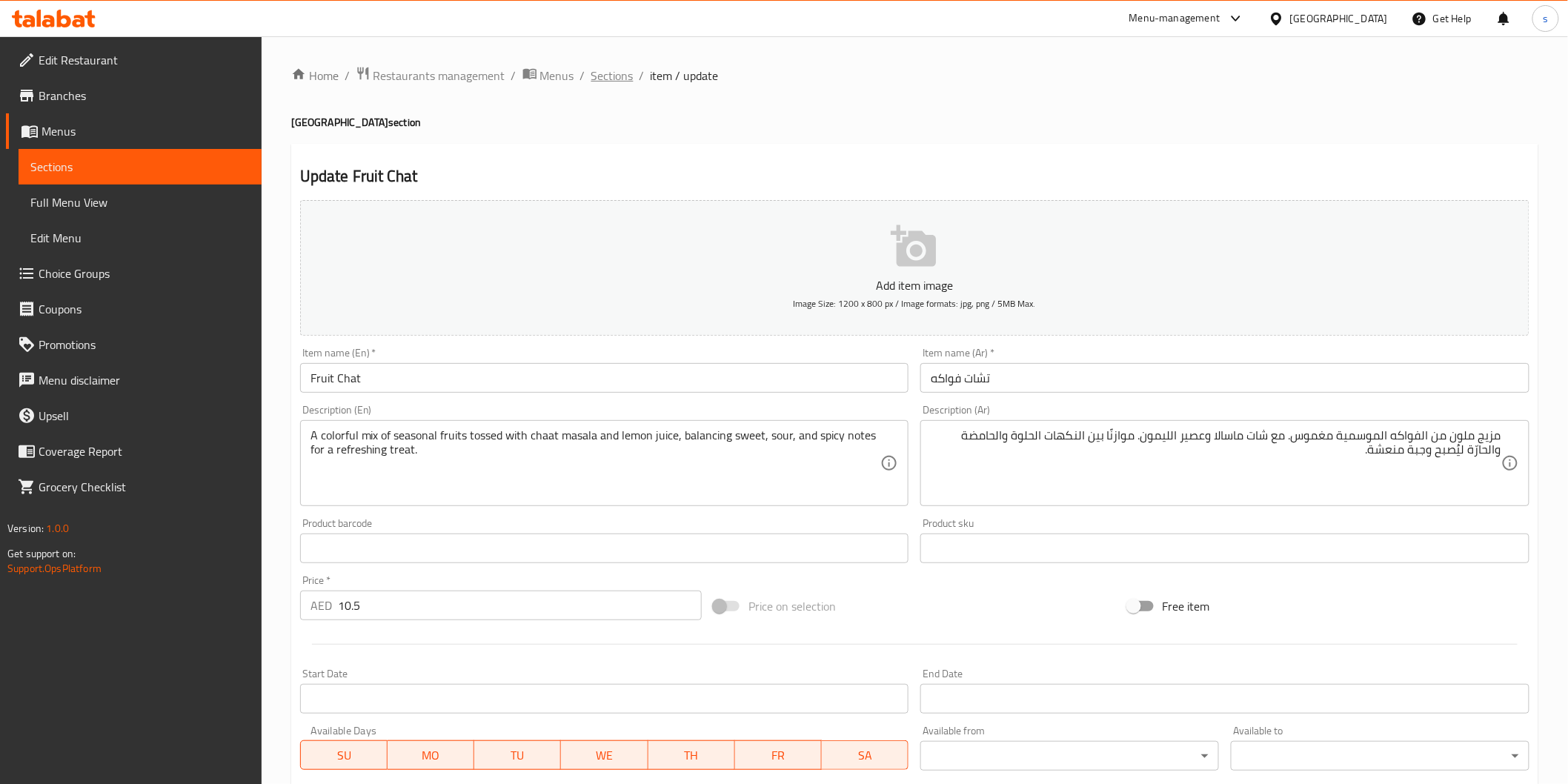
click at [618, 67] on span "Sections" at bounding box center [612, 75] width 43 height 18
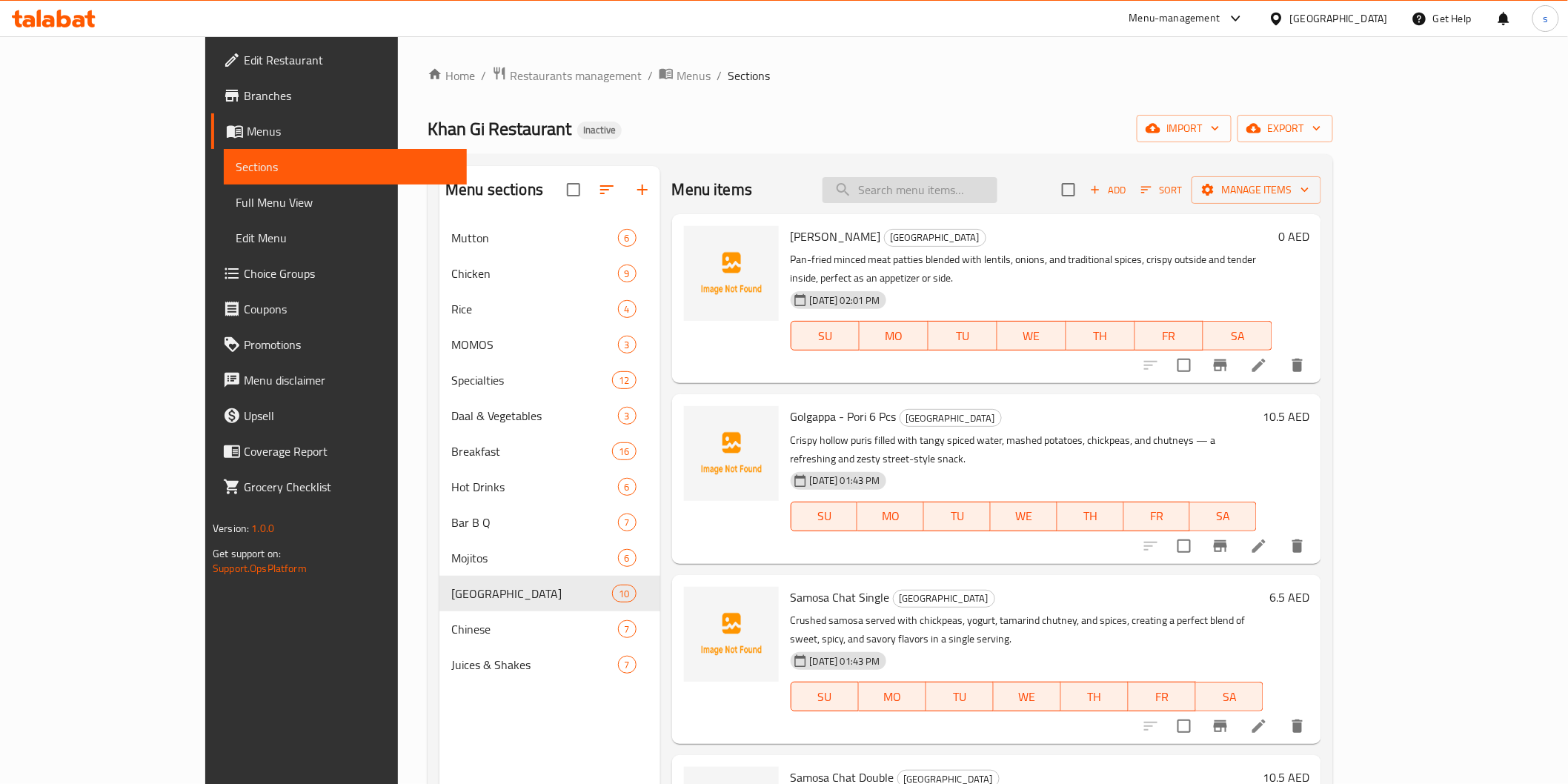
click at [953, 191] on input "search" at bounding box center [910, 189] width 175 height 26
paste input "[PERSON_NAME]"
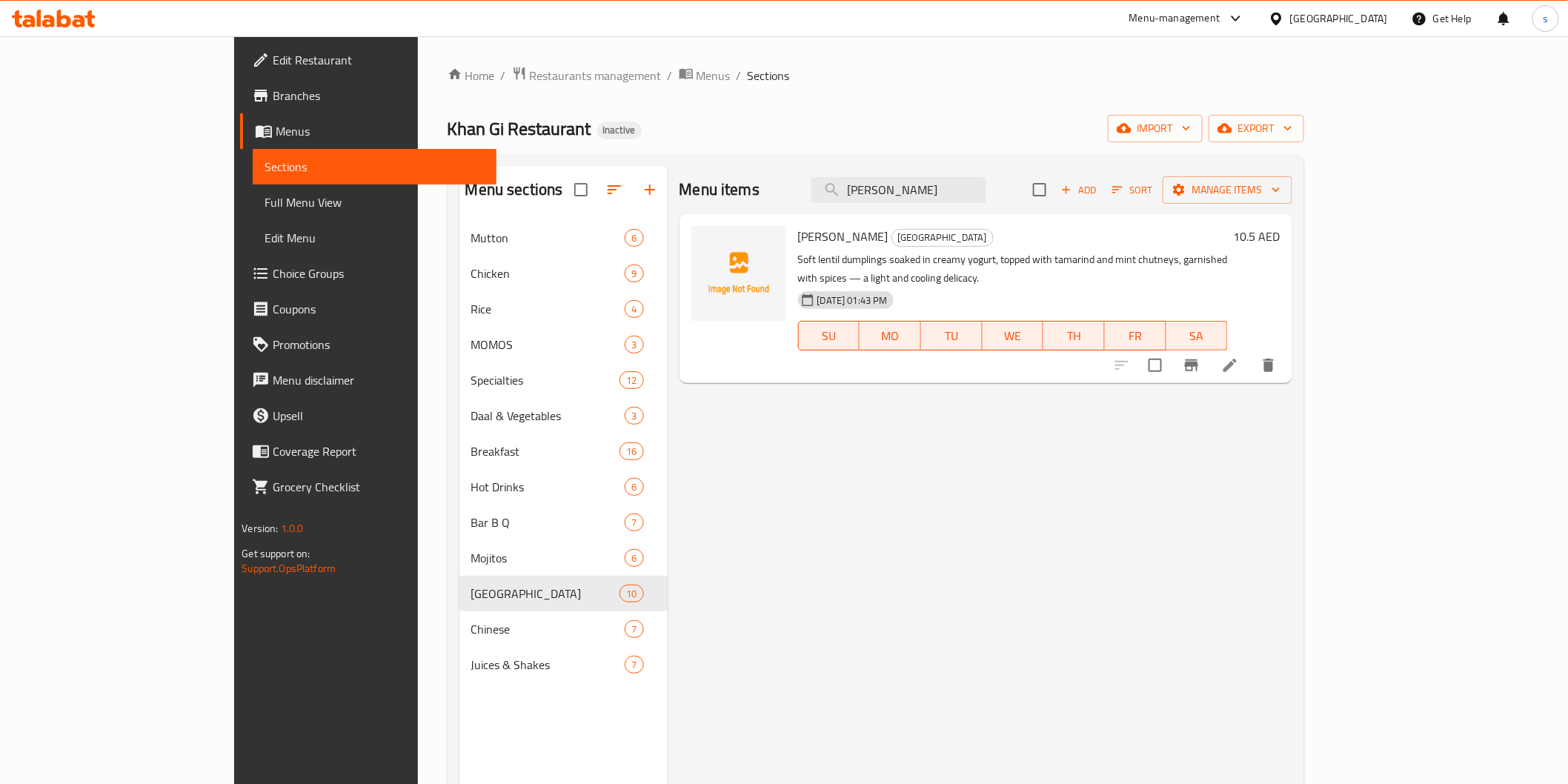
type input "[PERSON_NAME]"
click at [1251, 353] on li at bounding box center [1230, 366] width 42 height 27
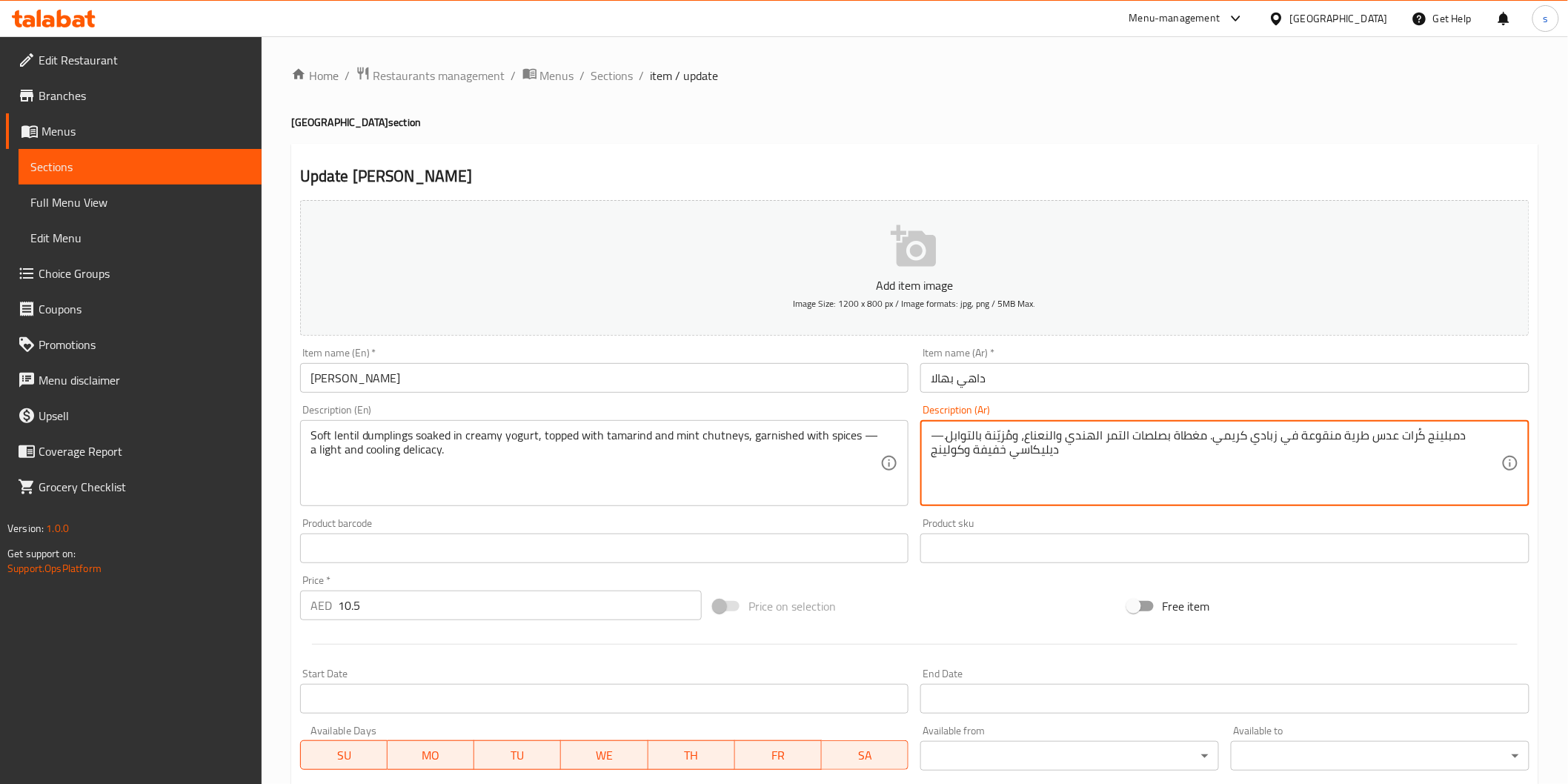
click at [1413, 439] on textarea "دمبلينج كُرات عدس طرية منقوعة في زبادي كريمي. مغطاة بصلصات التمر الهندي والنعنا…" at bounding box center [1216, 463] width 571 height 70
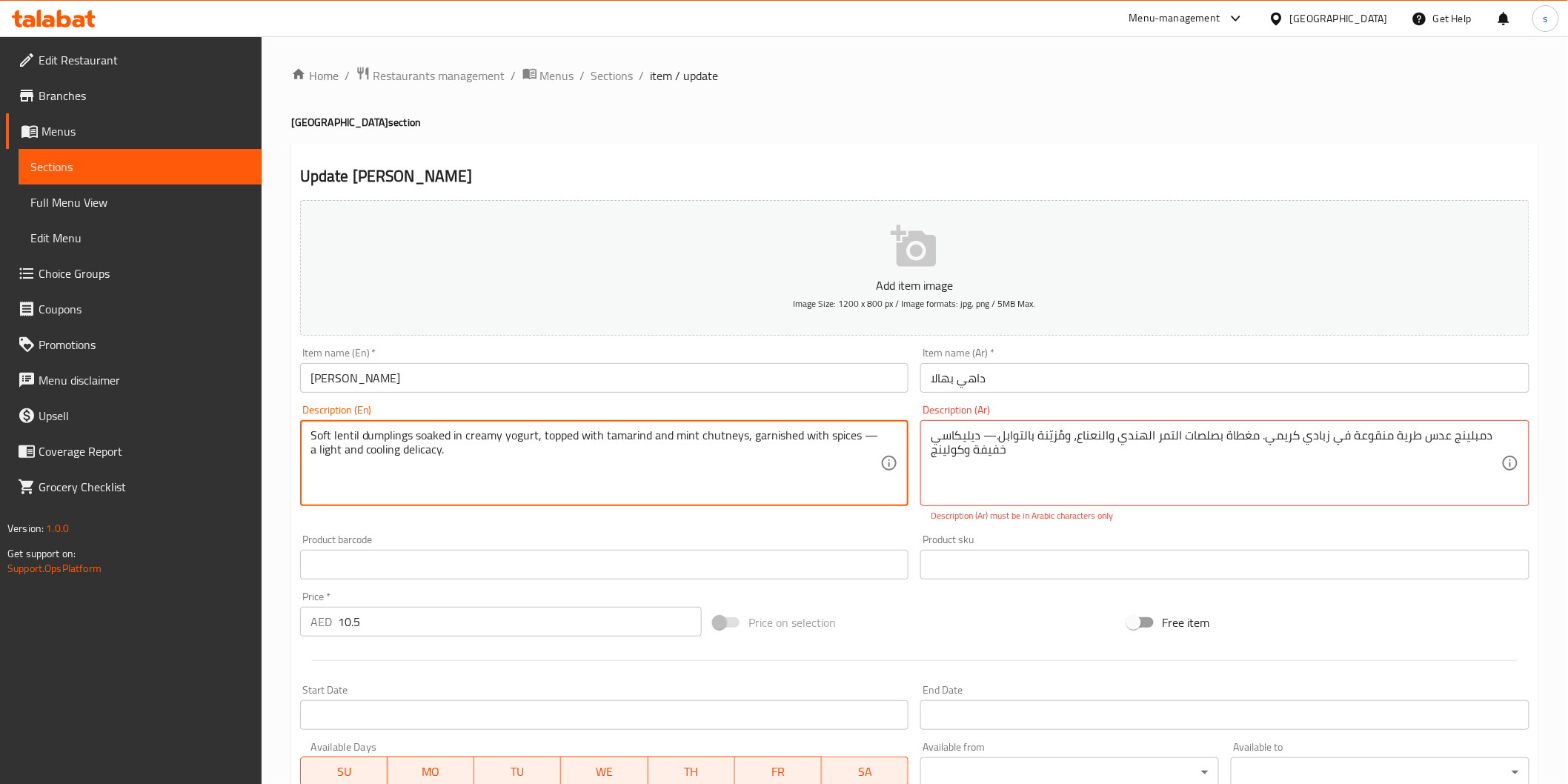
click at [383, 439] on textarea "Soft lentil dumplings soaked in creamy yogurt, topped with tamarind and mint ch…" at bounding box center [595, 463] width 571 height 70
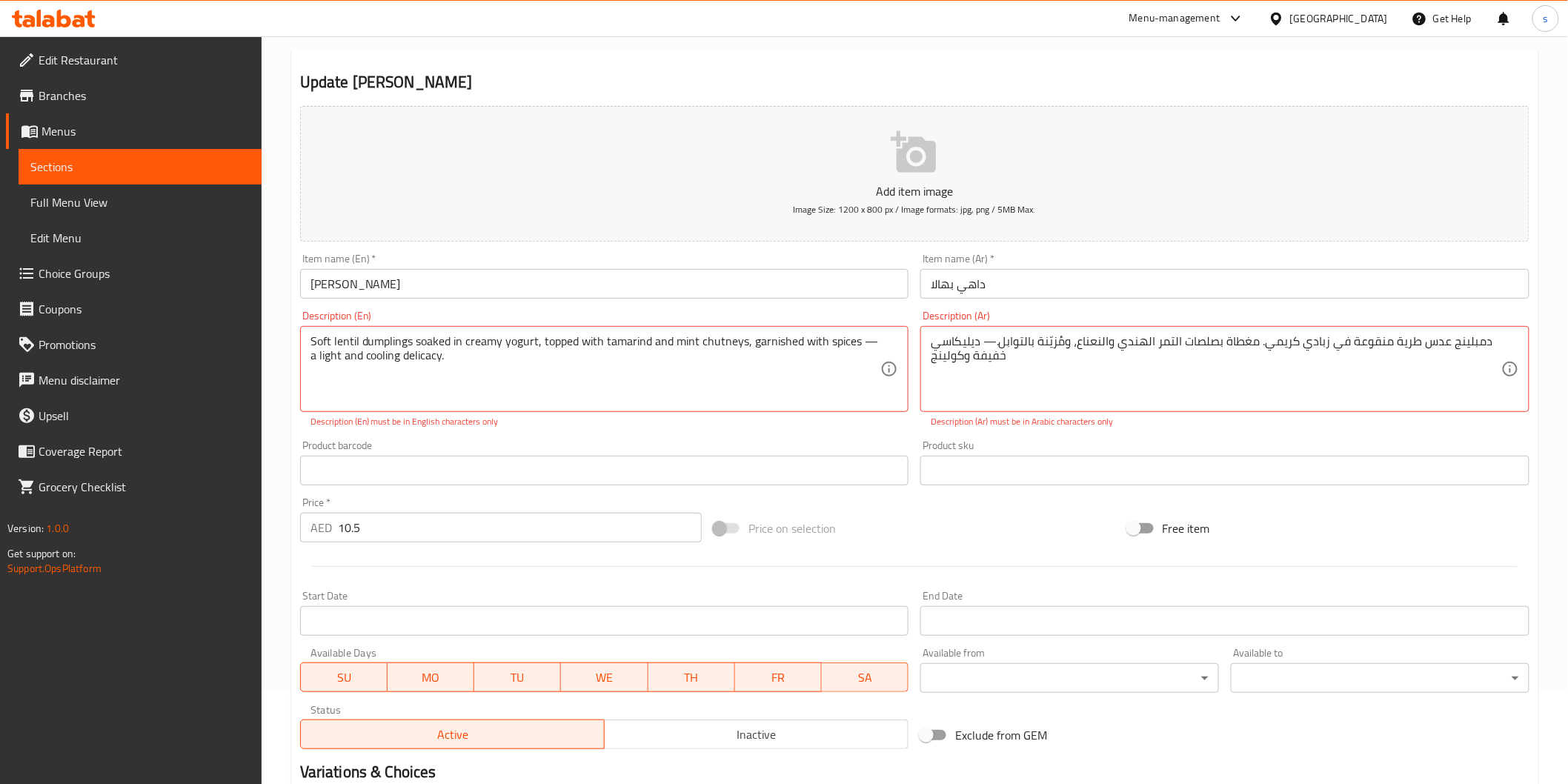
scroll to position [277, 0]
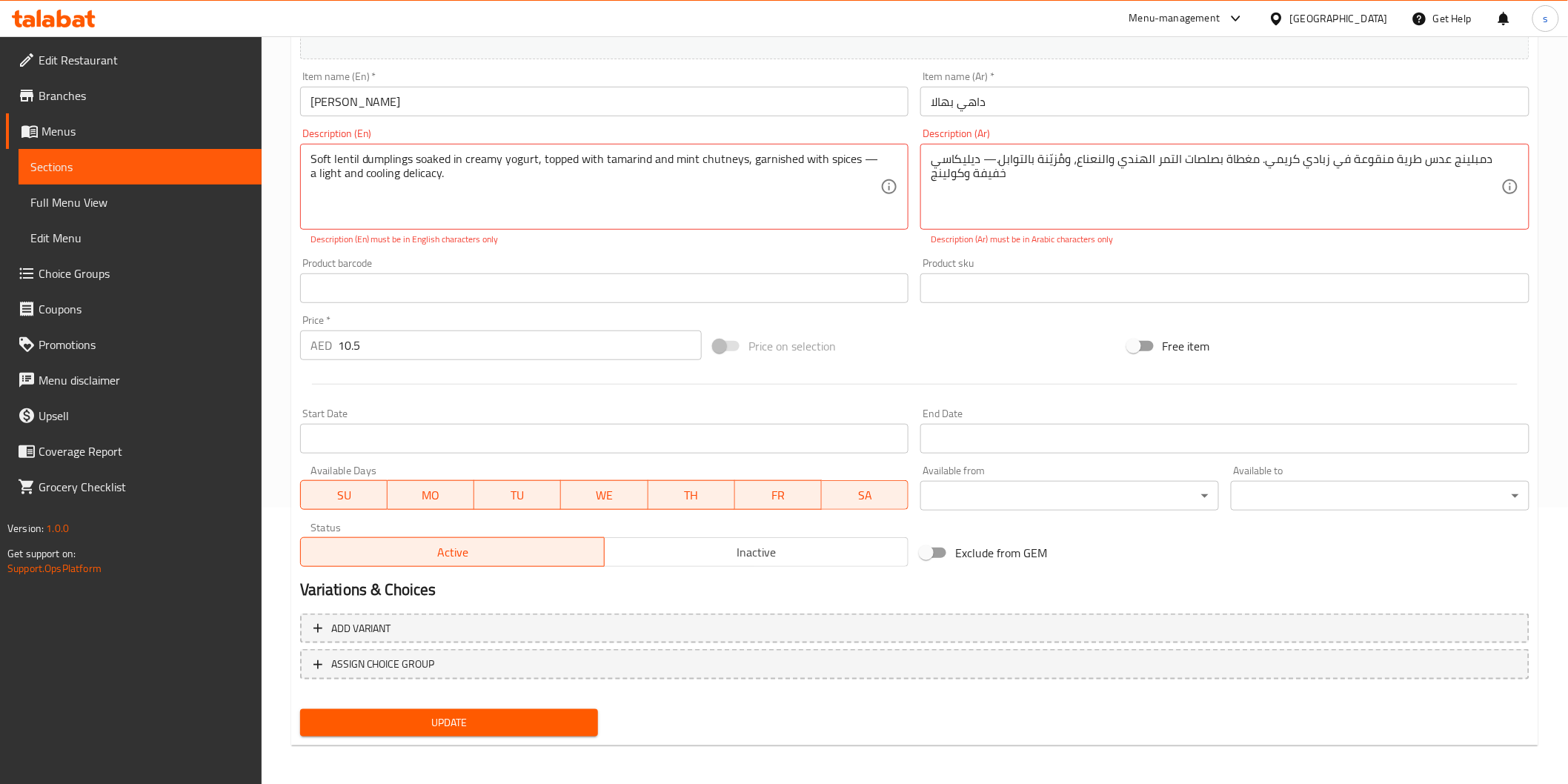
click at [526, 724] on span "Update" at bounding box center [449, 723] width 275 height 19
click at [1056, 160] on textarea "دمبلينج عدس طرية منقوعة في زبادي كريمي. مغطاة بصلصات التمر الهندي والنعناع، ومُ…" at bounding box center [1216, 187] width 571 height 70
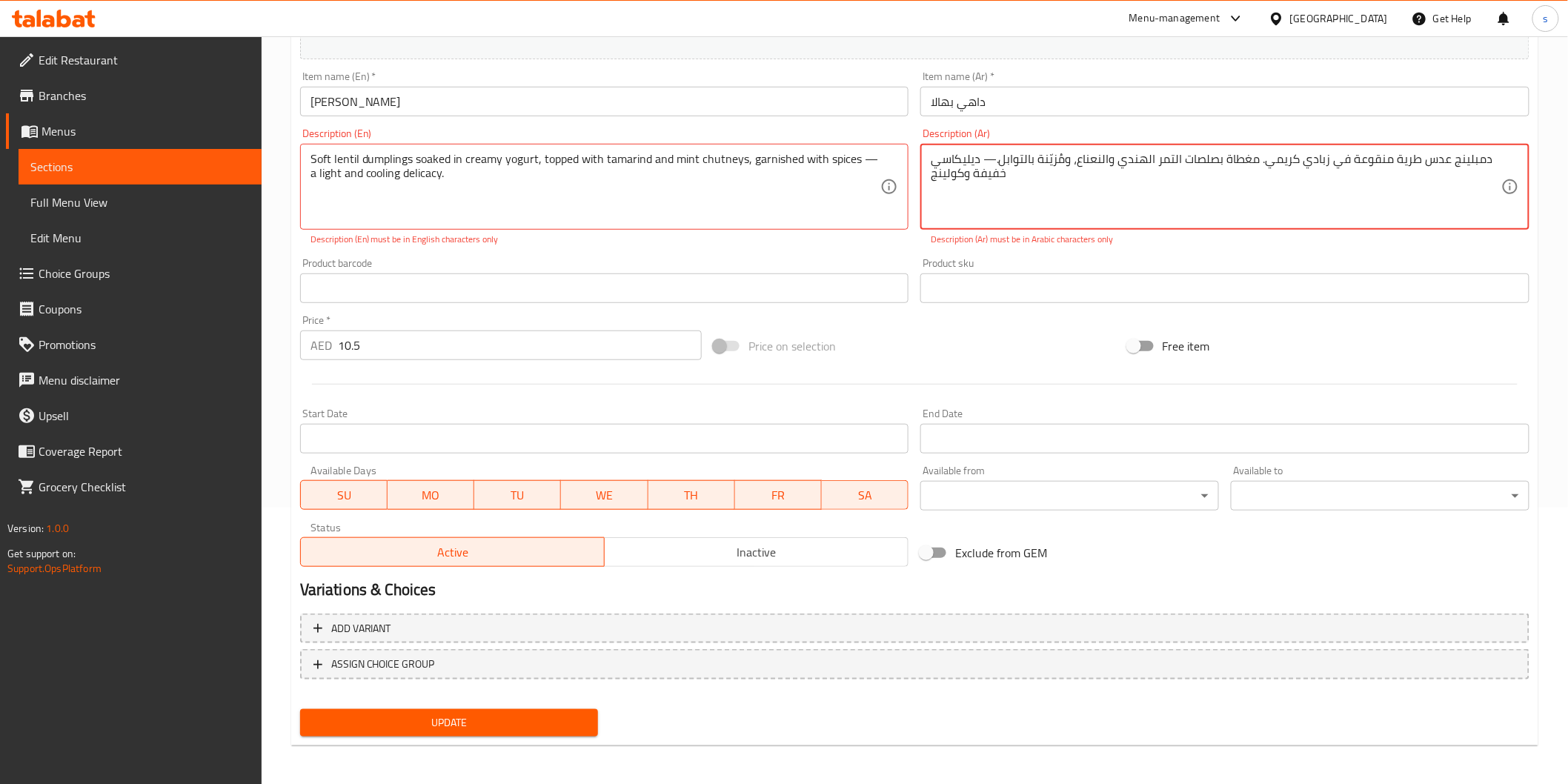
click at [1056, 161] on textarea "دمبلينج عدس طرية منقوعة في زبادي كريمي. مغطاة بصلصات التمر الهندي والنعناع، ومُ…" at bounding box center [1216, 187] width 571 height 70
type textarea "دمبلينج عدس طرية منقوعة في زبادي كريمي. مغطاة بصلصات التمر الهندي والنعناع، ومز…"
click at [515, 728] on span "Update" at bounding box center [449, 723] width 275 height 19
click at [520, 722] on span "Update" at bounding box center [449, 723] width 275 height 19
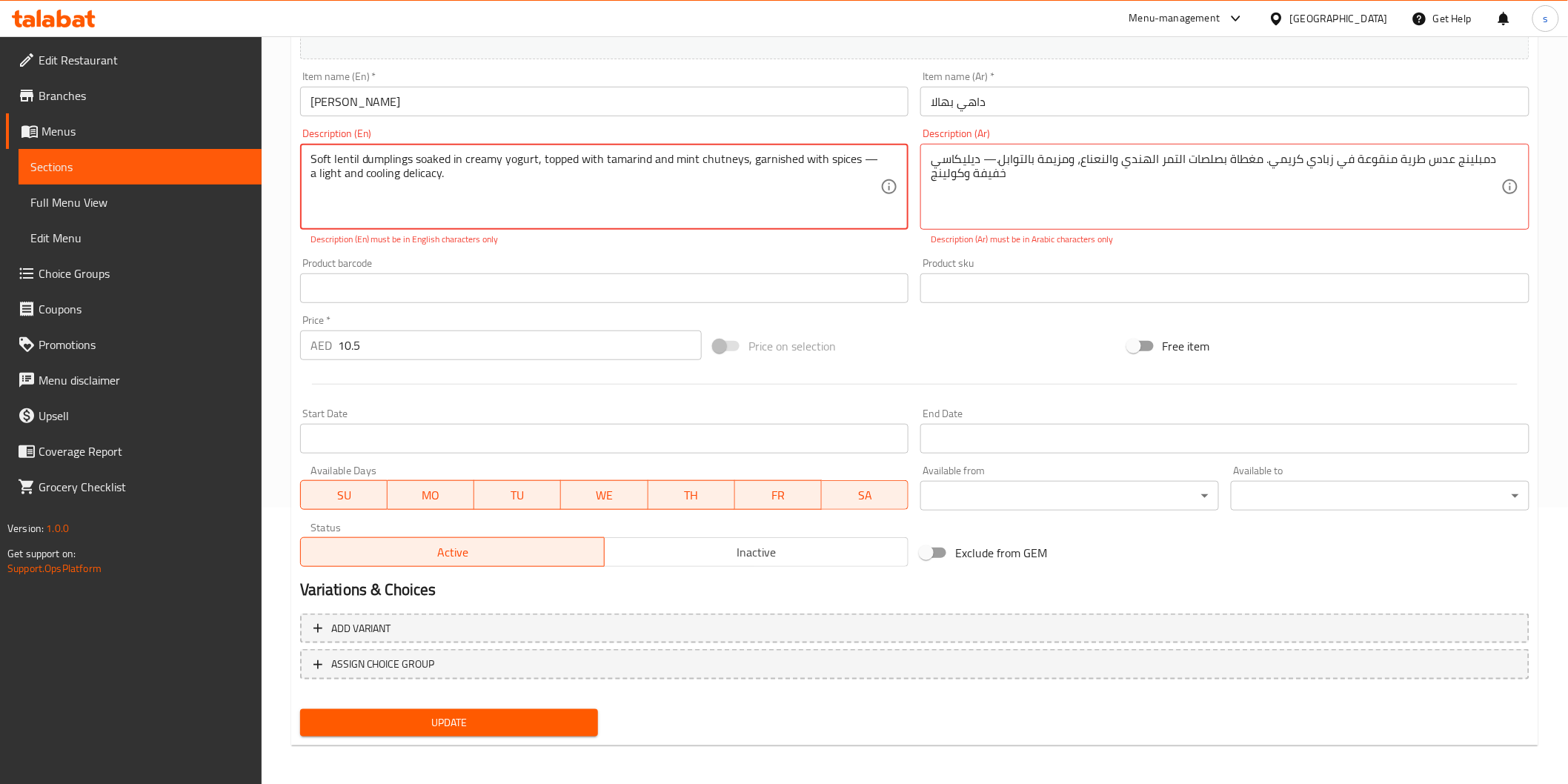
click at [520, 722] on span "Update" at bounding box center [449, 723] width 275 height 19
click at [862, 171] on textarea "Soft lentil dumplings soaked in creamy yogurt, topped with tamarind and mint ch…" at bounding box center [595, 187] width 571 height 70
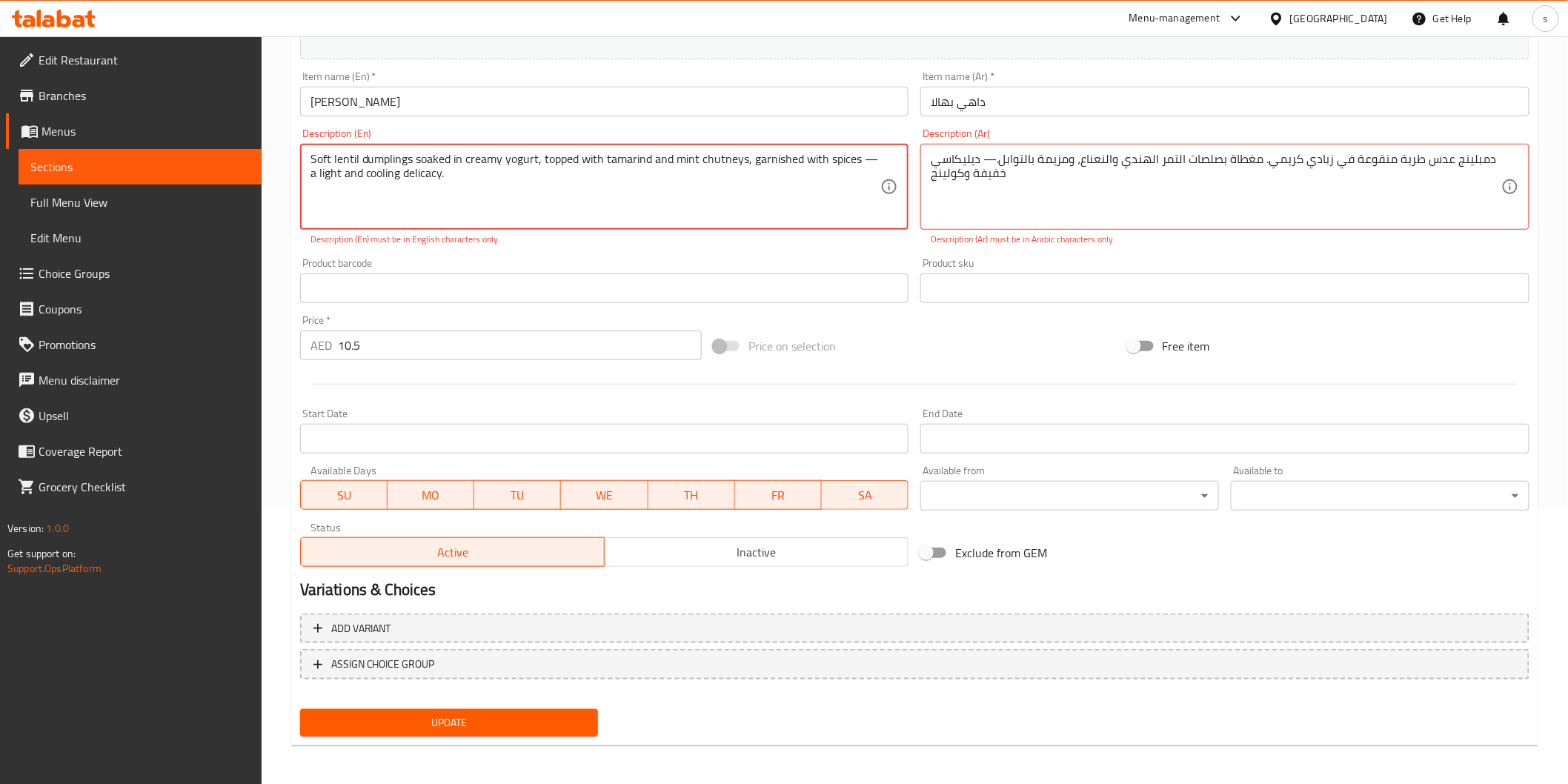
click at [862, 171] on textarea "Soft lentil dumplings soaked in creamy yogurt, topped with tamarind and mint ch…" at bounding box center [595, 187] width 571 height 70
click at [867, 162] on textarea "Soft lentil dumplings soaked in creamy yogurt, topped with tamarind and mint ch…" at bounding box center [595, 187] width 571 height 70
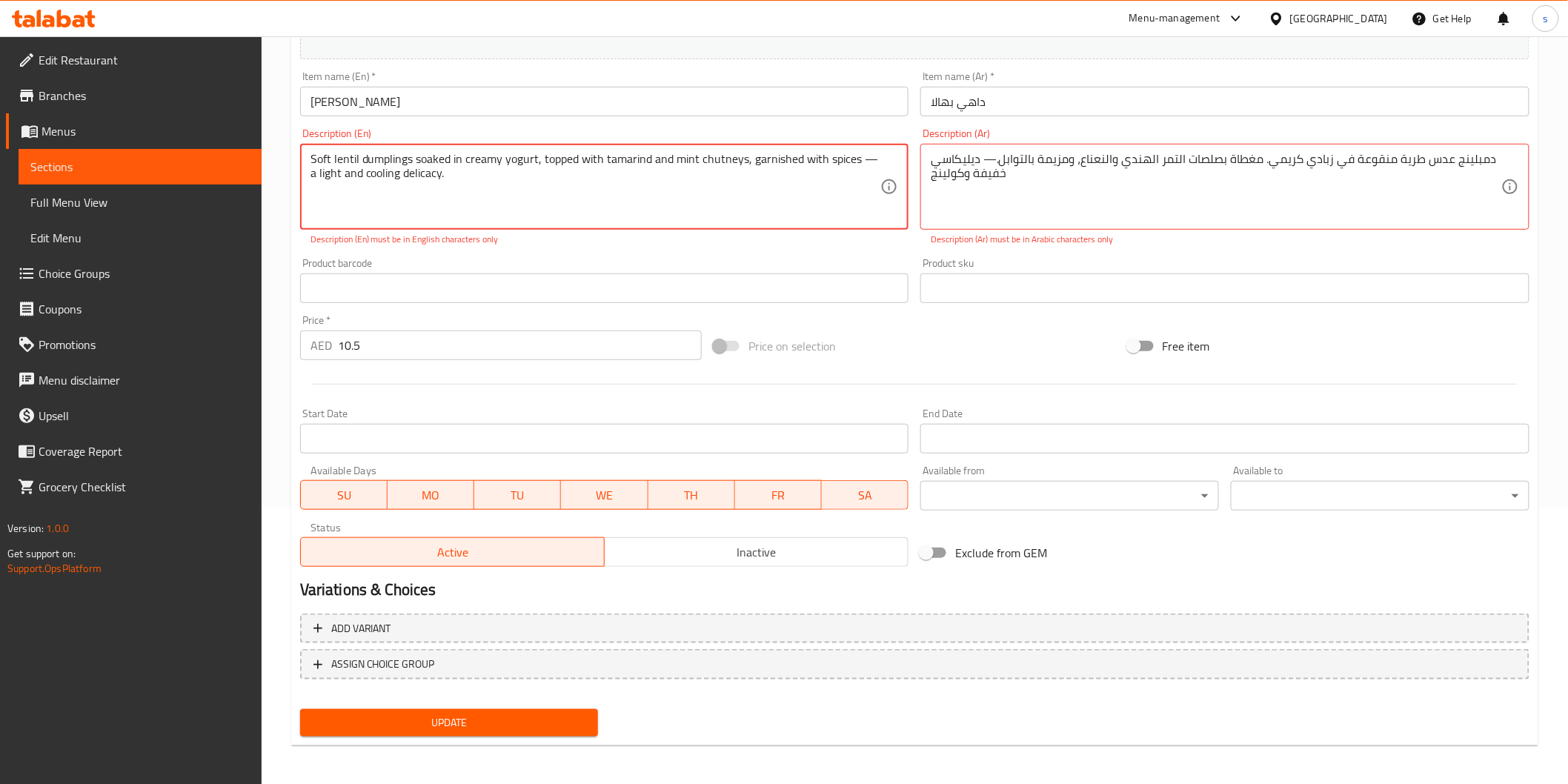
click at [867, 162] on textarea "Soft lentil dumplings soaked in creamy yogurt, topped with tamarind and mint ch…" at bounding box center [595, 187] width 571 height 70
click at [859, 160] on textarea "Soft lentil dumplings soaked in creamy yogurt, topped with tamarind and mint ch…" at bounding box center [595, 187] width 571 height 70
type textarea "Soft lentil dumplings soaked in creamy yogurt, topped with tamarind and mint ch…"
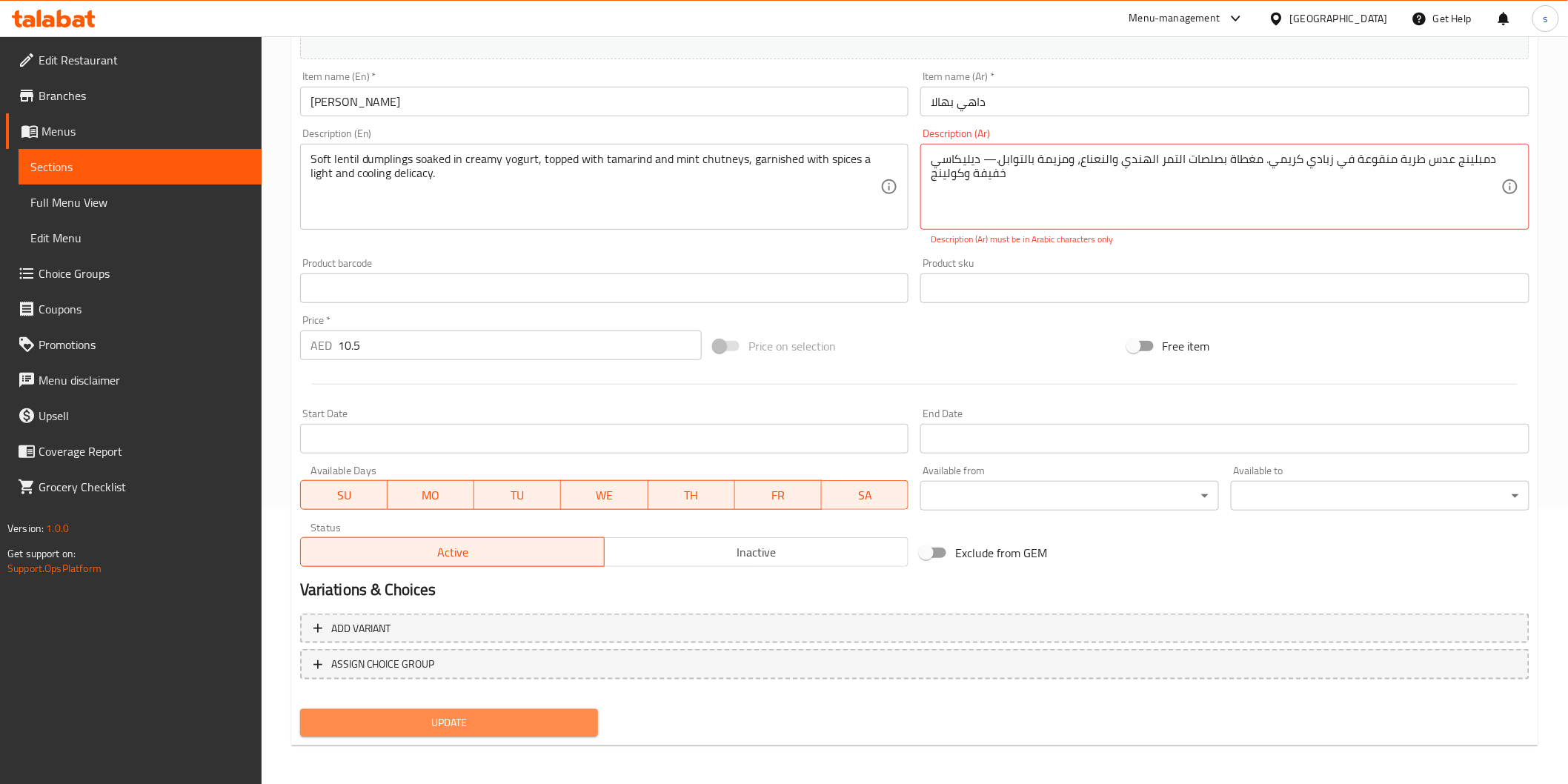
click at [483, 720] on span "Update" at bounding box center [449, 723] width 275 height 19
click at [994, 162] on textarea "دمبلينج عدس طرية منقوعة في زبادي كريمي. مغطاة بصلصات التمر الهندي والنعناع، ومز…" at bounding box center [1216, 187] width 571 height 70
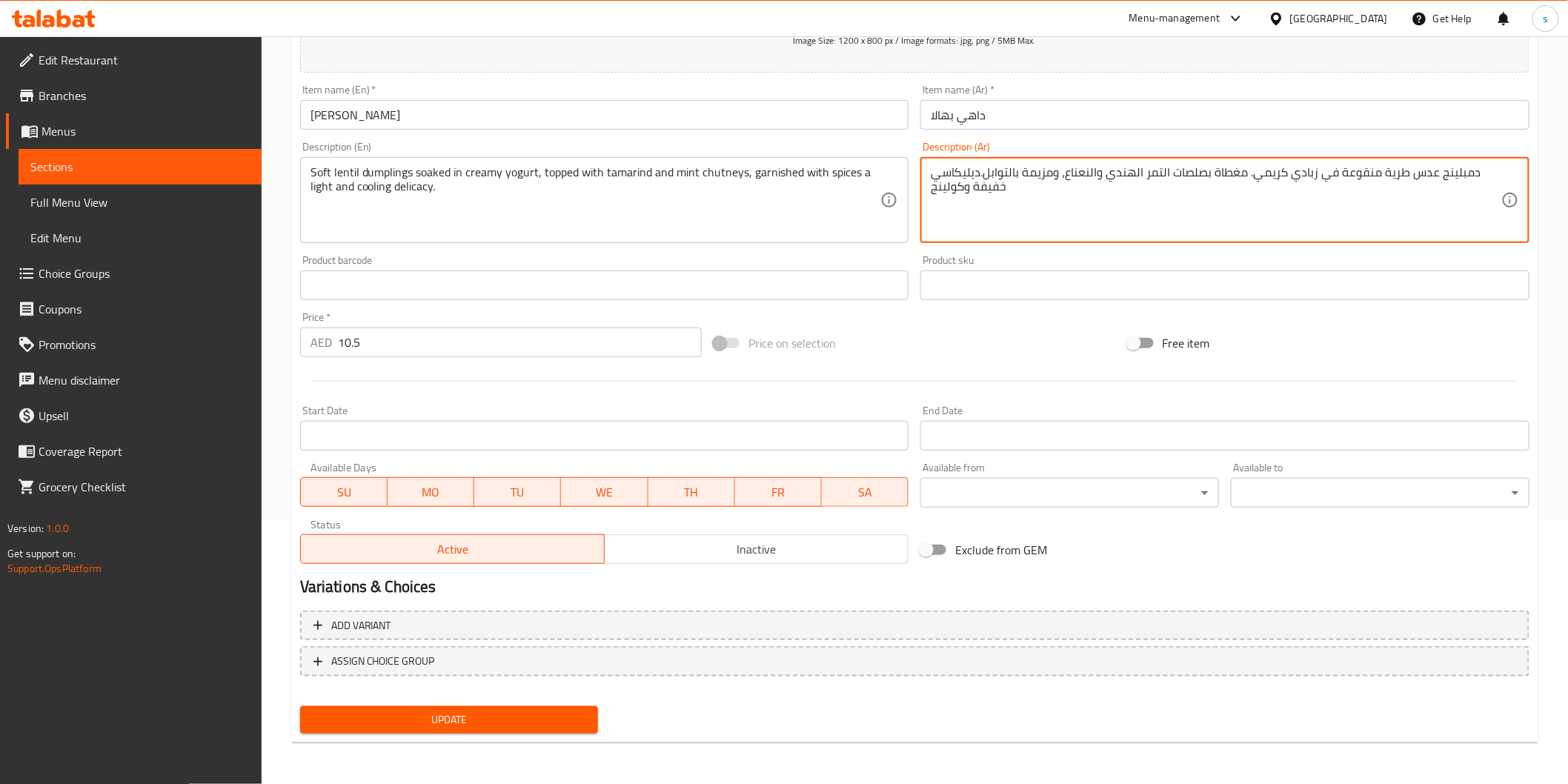
scroll to position [260, 0]
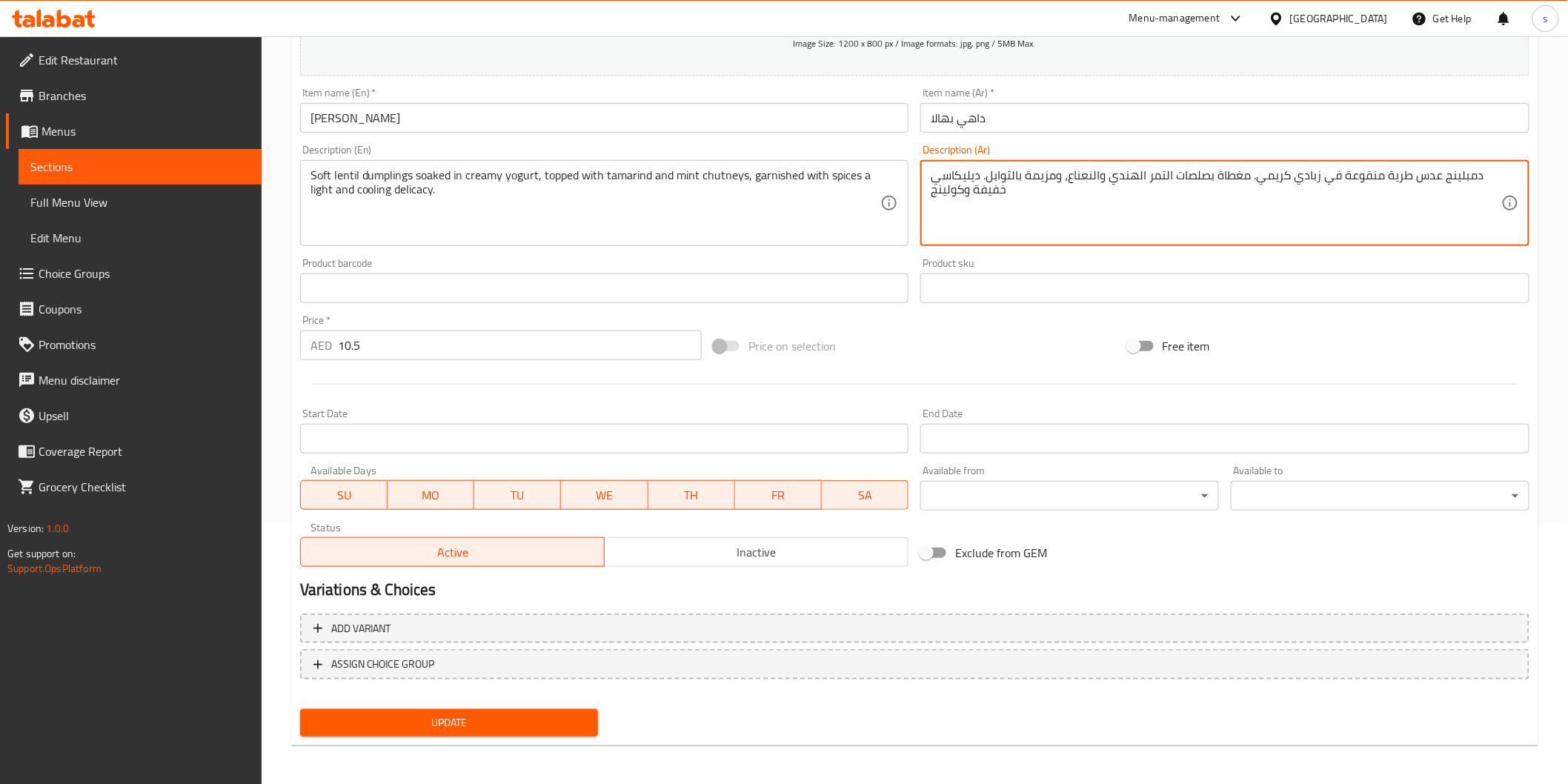
type textarea "دمبلينج عدس طرية منقوعة في زبادي كريمي. مغطاة بصلصات التمر الهندي والنعناع، ومز…"
click at [551, 715] on span "Update" at bounding box center [449, 723] width 275 height 19
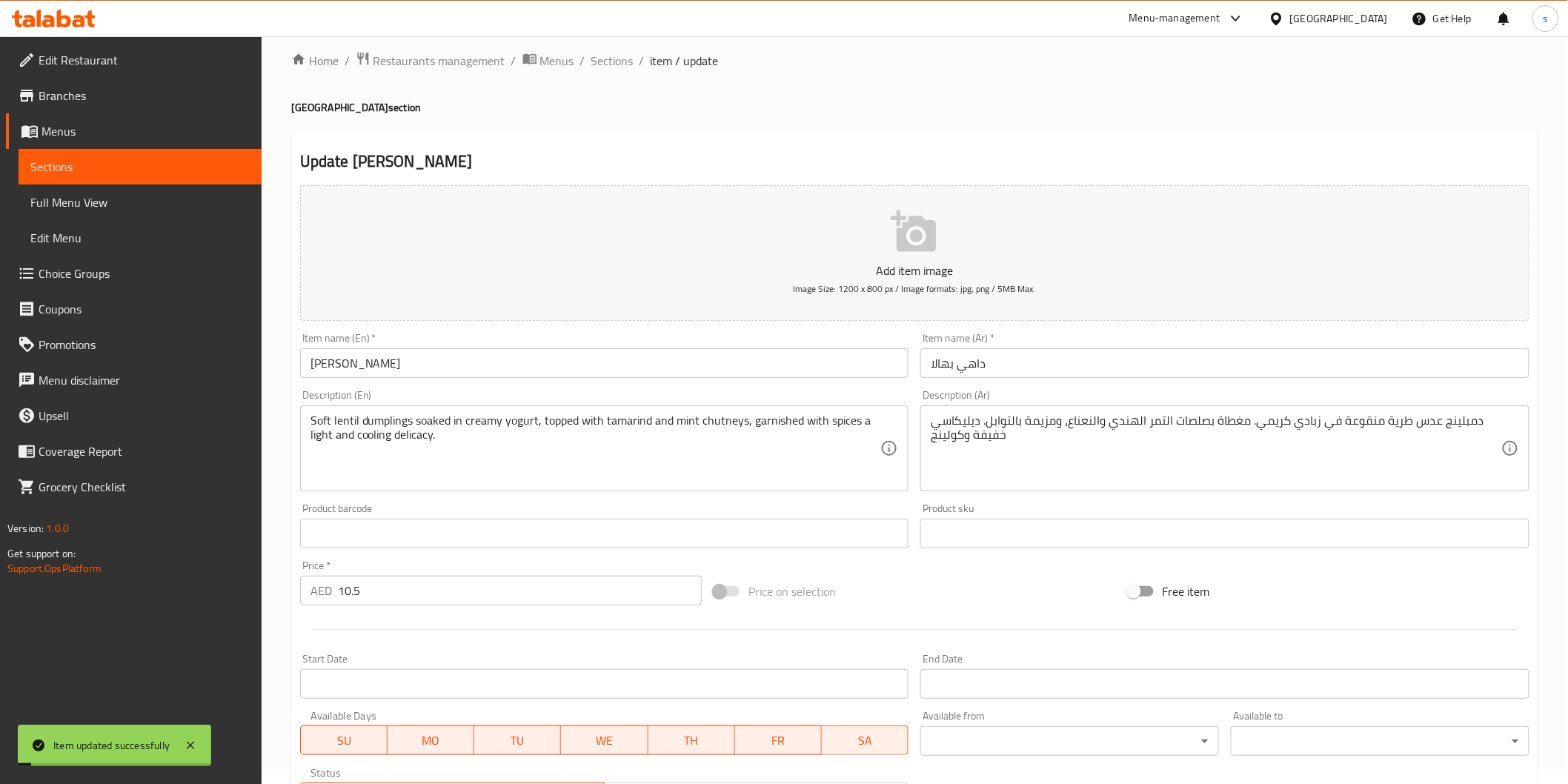
scroll to position [13, 0]
click at [609, 57] on span "Sections" at bounding box center [612, 63] width 43 height 18
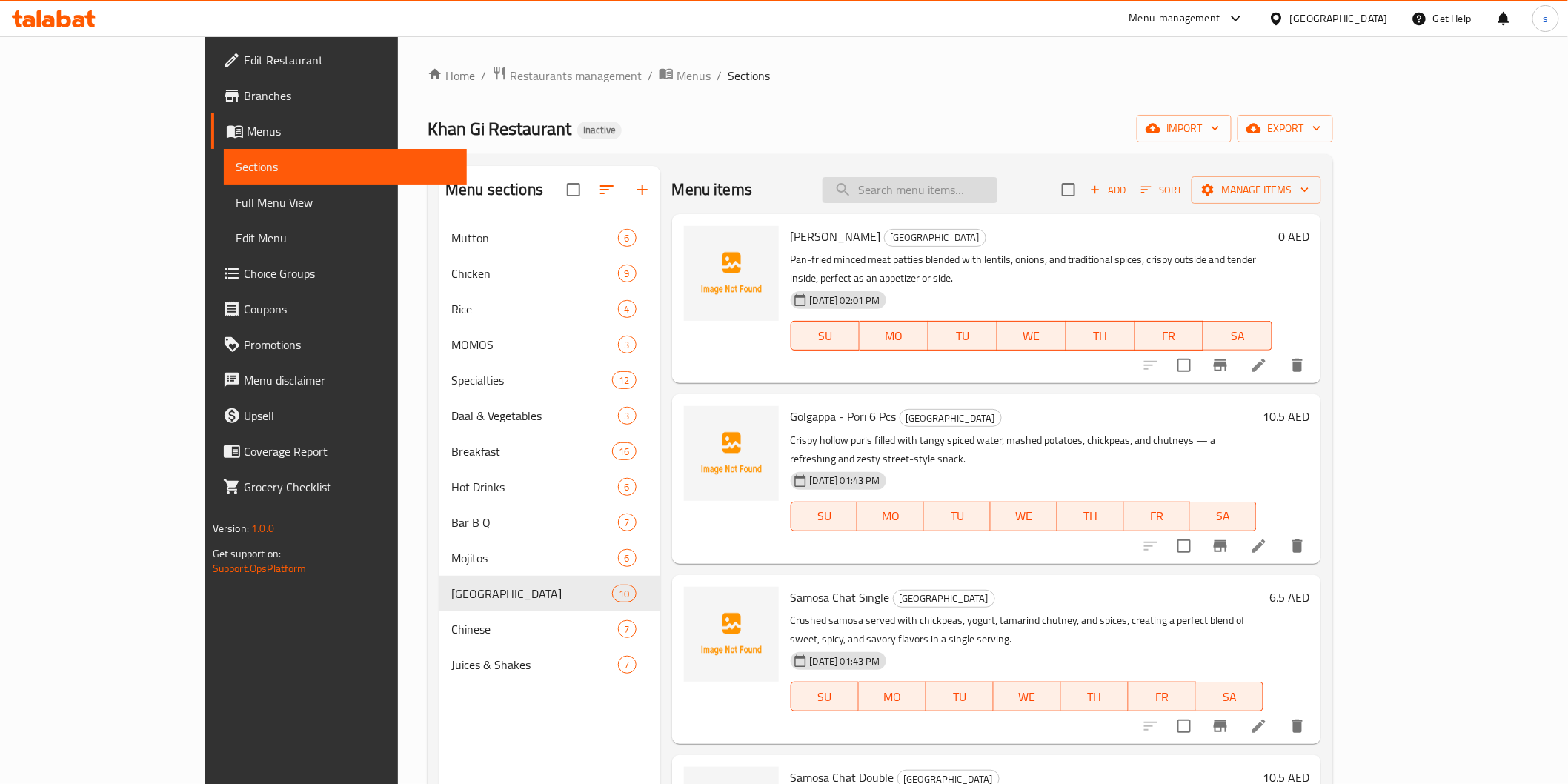
click at [979, 189] on input "search" at bounding box center [910, 189] width 175 height 26
paste input "Pakora - 100 Gm"
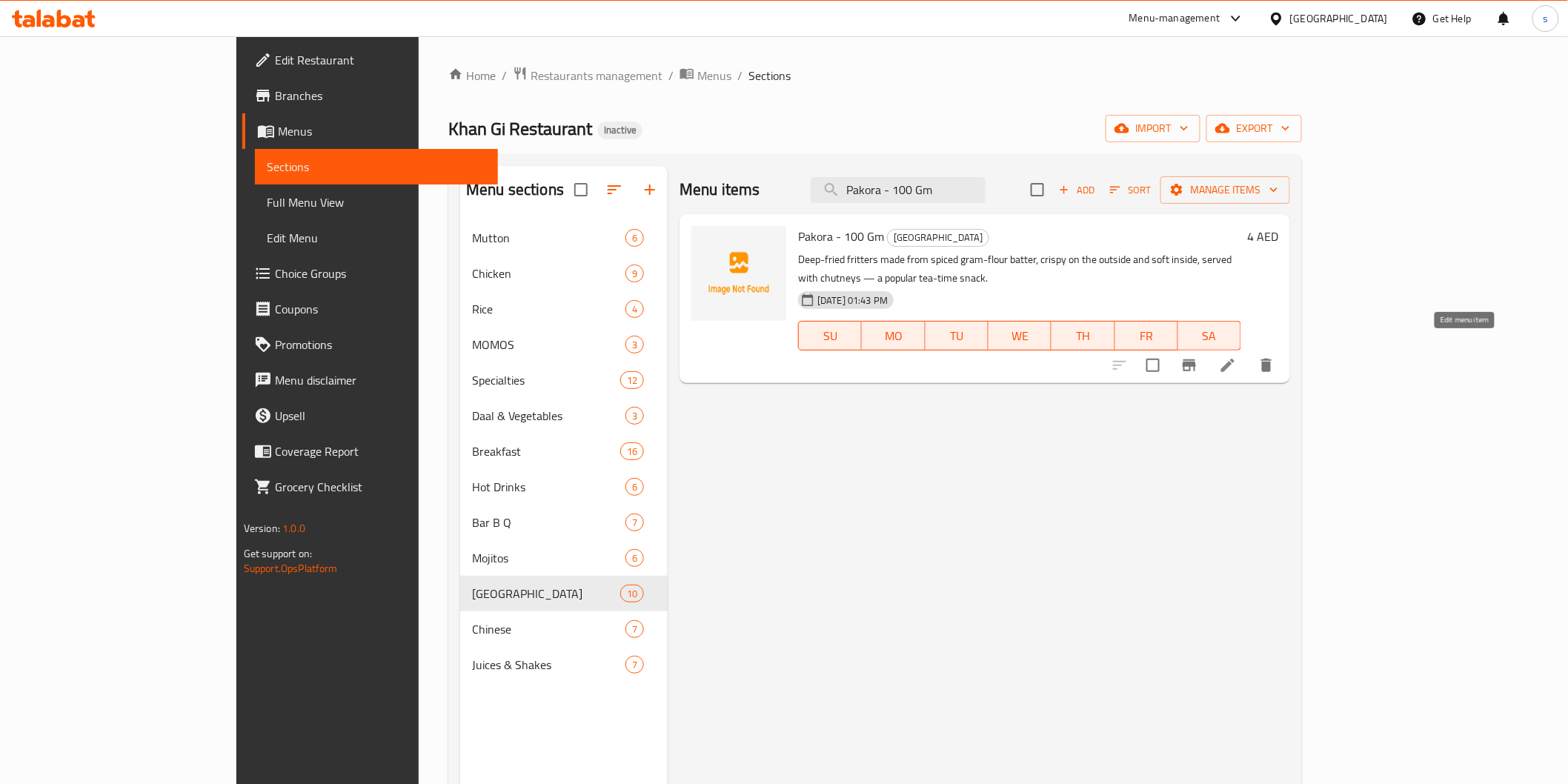
type input "Pakora - 100 Gm"
click at [1235, 359] on icon at bounding box center [1228, 366] width 13 height 13
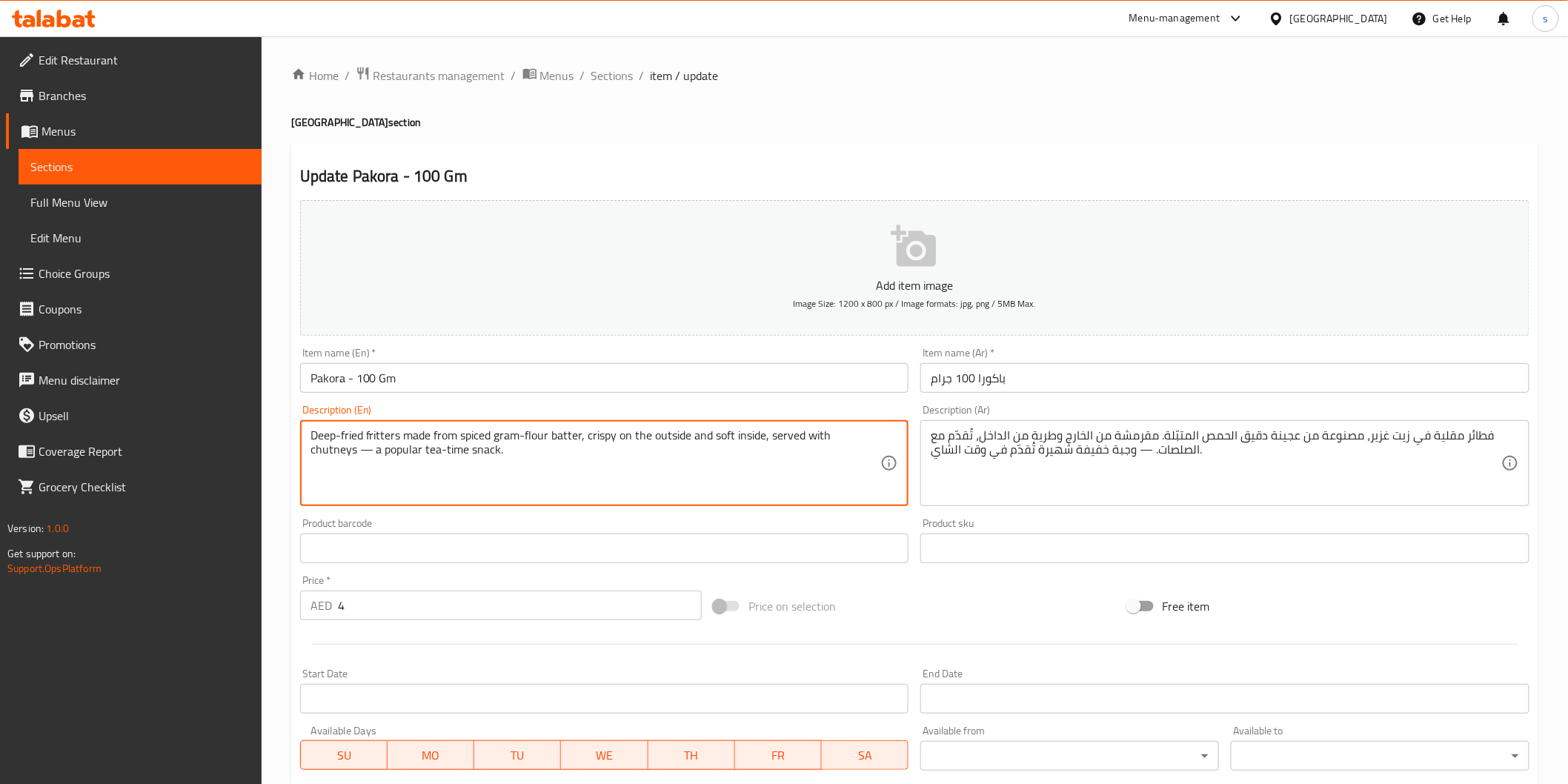
click at [565, 431] on textarea "Deep-fried fritters made from spiced gram-flour batter, crispy on the outside a…" at bounding box center [595, 463] width 571 height 70
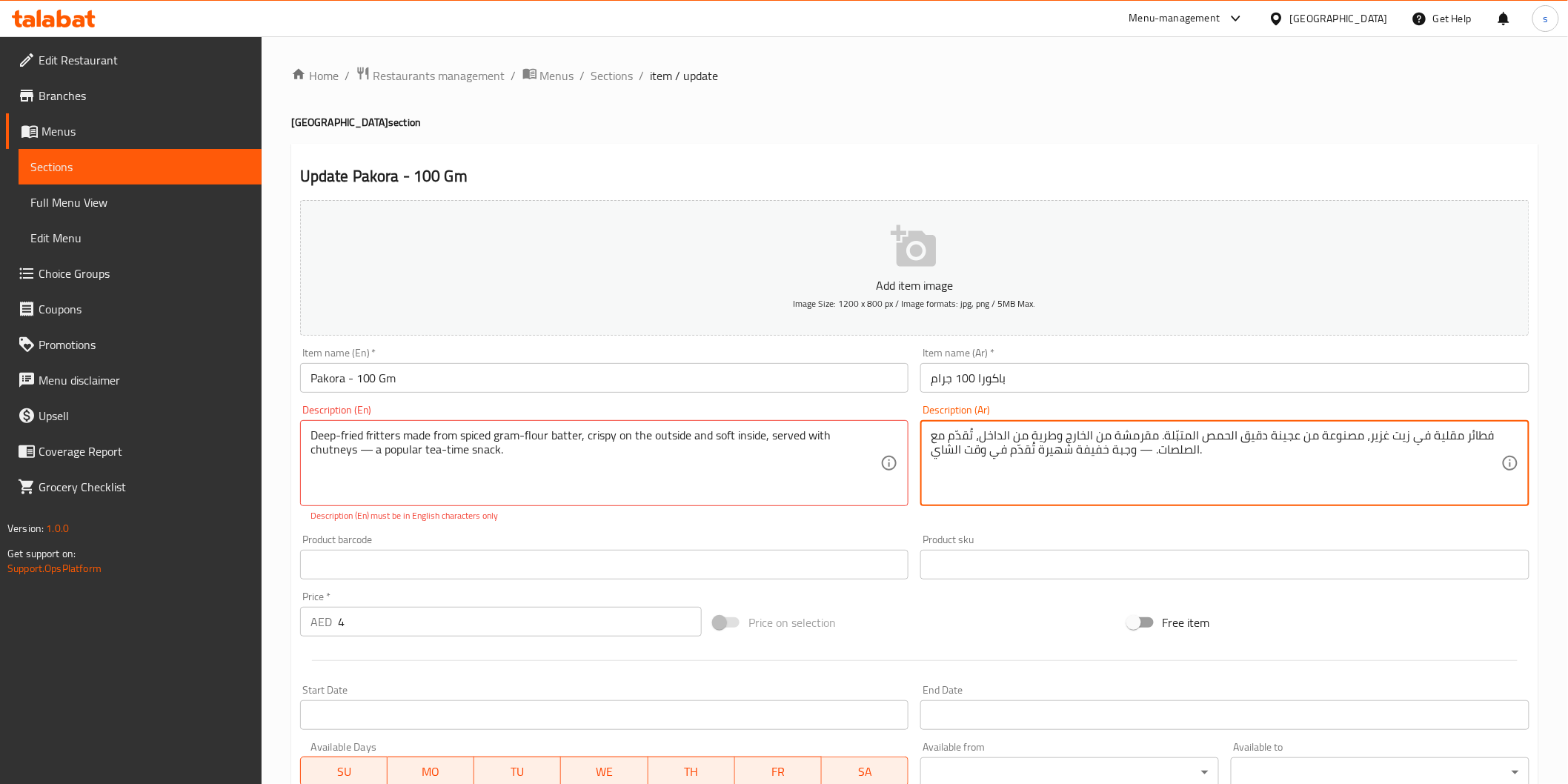
click at [1286, 439] on textarea "فطائر مقلية في زيت غزير، مصنوعة من عجينة دقيق الحمص المتبّلة. مقرمشة من الخارج …" at bounding box center [1216, 463] width 571 height 70
click at [1183, 456] on textarea "فطائر مقلية في زيت غزير، مصنوعة من خليط دقيق الحمص المتبّلة. مقرمشة من الخارج و…" at bounding box center [1216, 463] width 571 height 70
click at [1455, 449] on textarea "فطائر مقلية في زيت غزير، مصنوعة من خليط دقيق الحمص المتبّلة. مقرمشة من الخارج و…" at bounding box center [1216, 463] width 571 height 70
type textarea "فطائر مقلية في زيت غزير، مصنوعة من خليط دقيق الحمص المتبّلة. مقرمشة من الخارج و…"
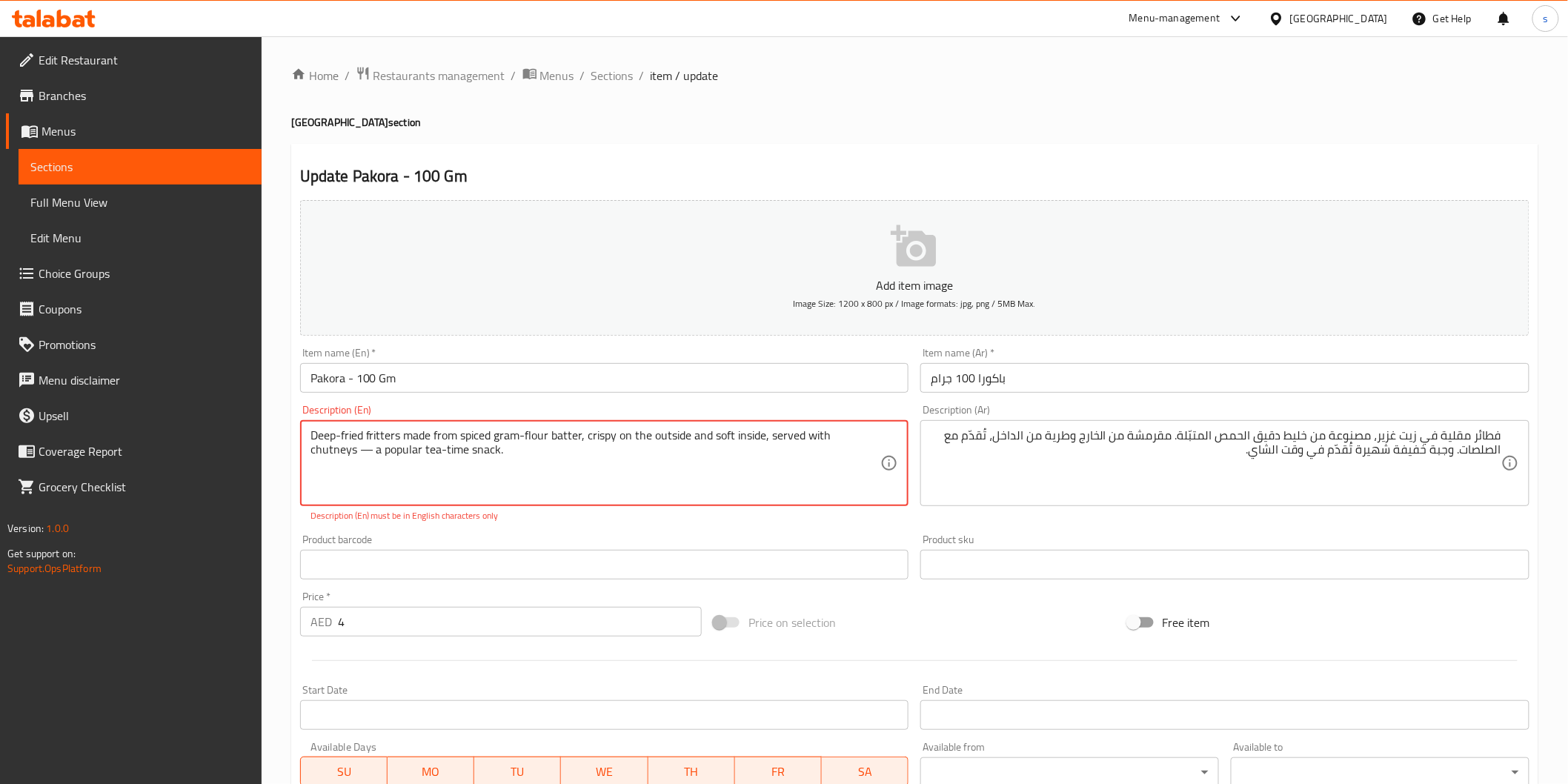
click at [320, 449] on textarea "Deep-fried fritters made from spiced gram-flour batter, crispy on the outside a…" at bounding box center [595, 463] width 571 height 70
click at [312, 450] on textarea "Deep-fried fritters made from spiced gram-flour batter, crispy on the outside a…" at bounding box center [595, 463] width 571 height 70
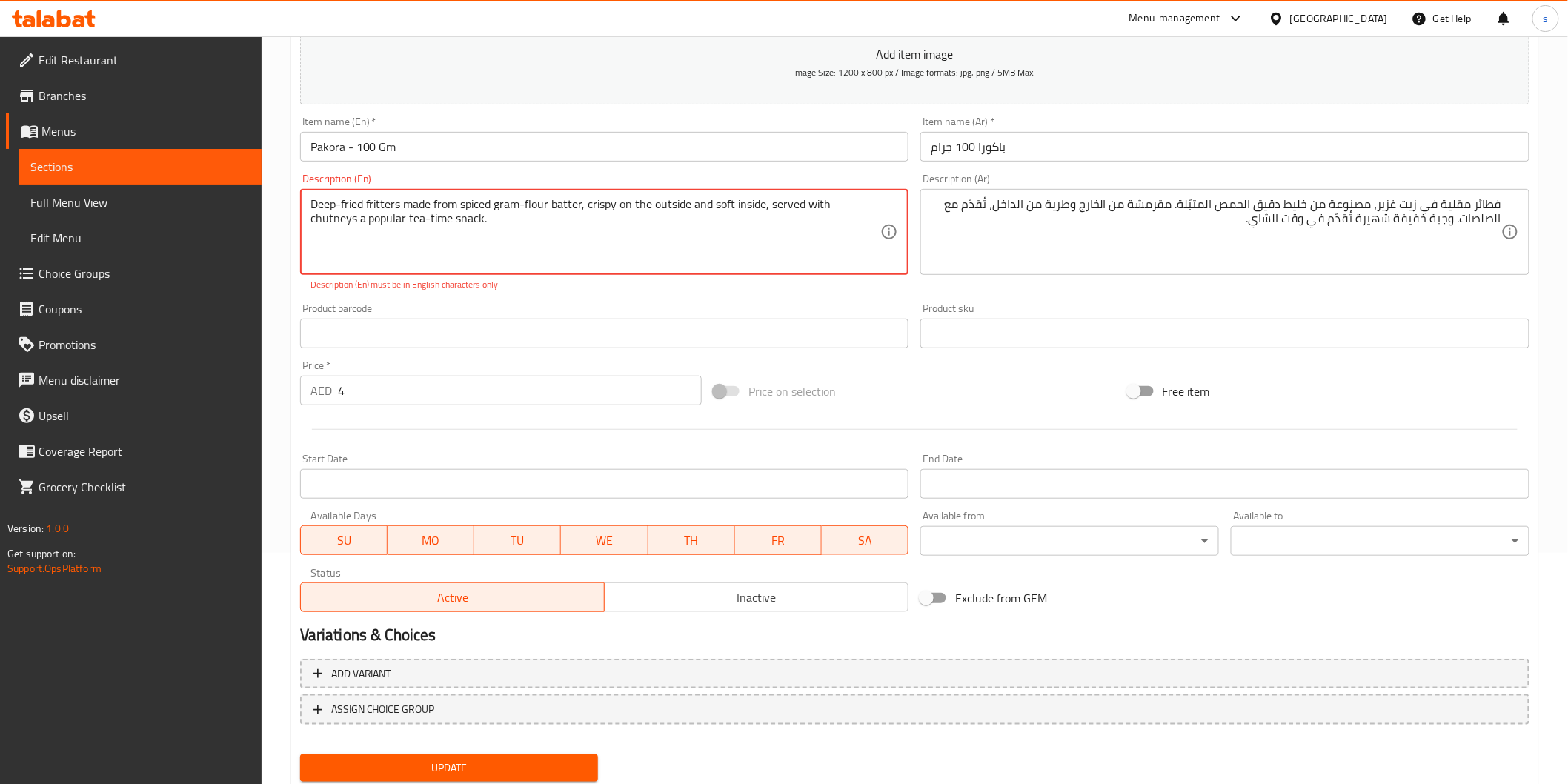
scroll to position [247, 0]
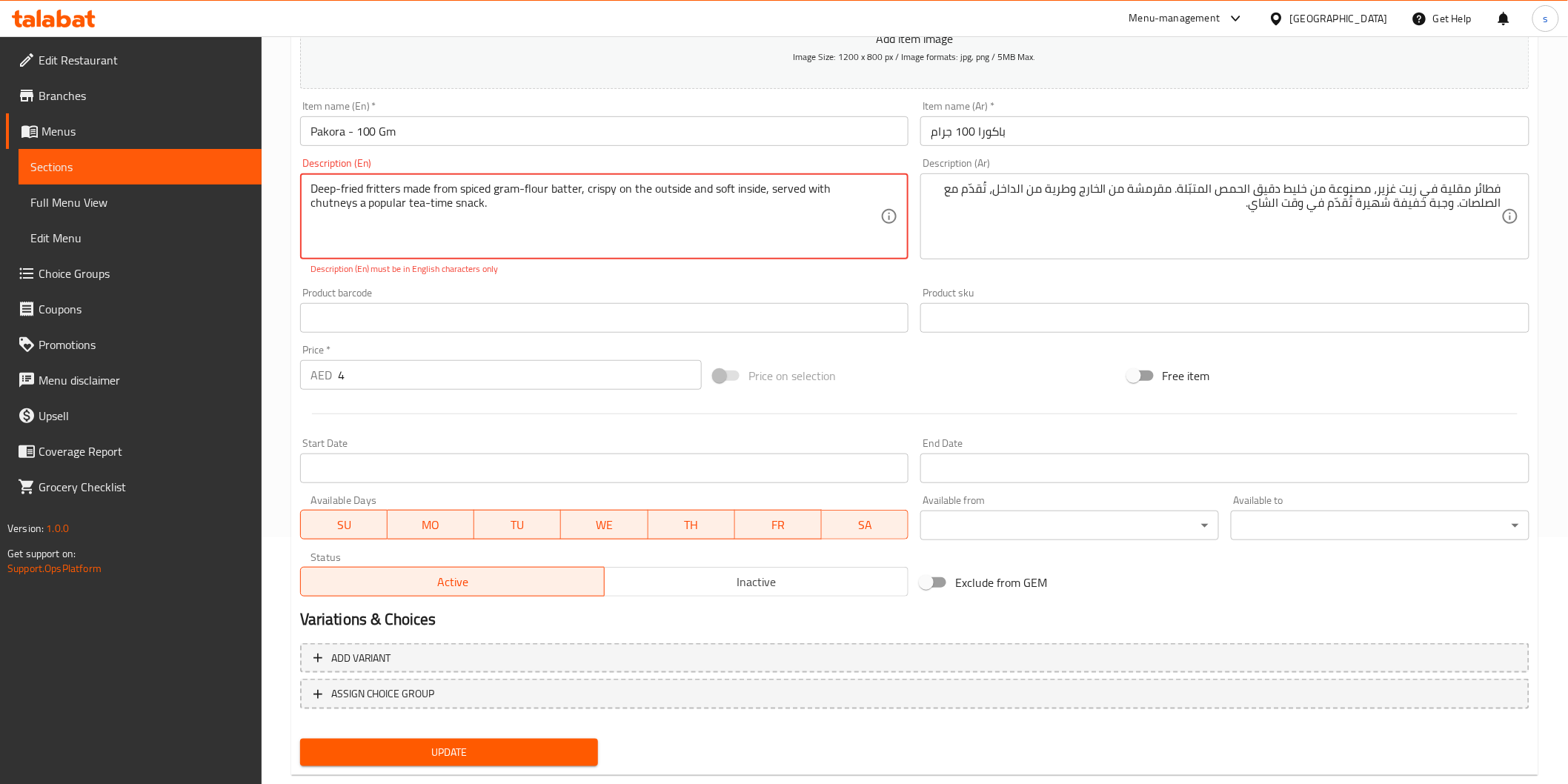
type textarea "Deep-fried fritters made from spiced gram-flour batter, crispy on the outside a…"
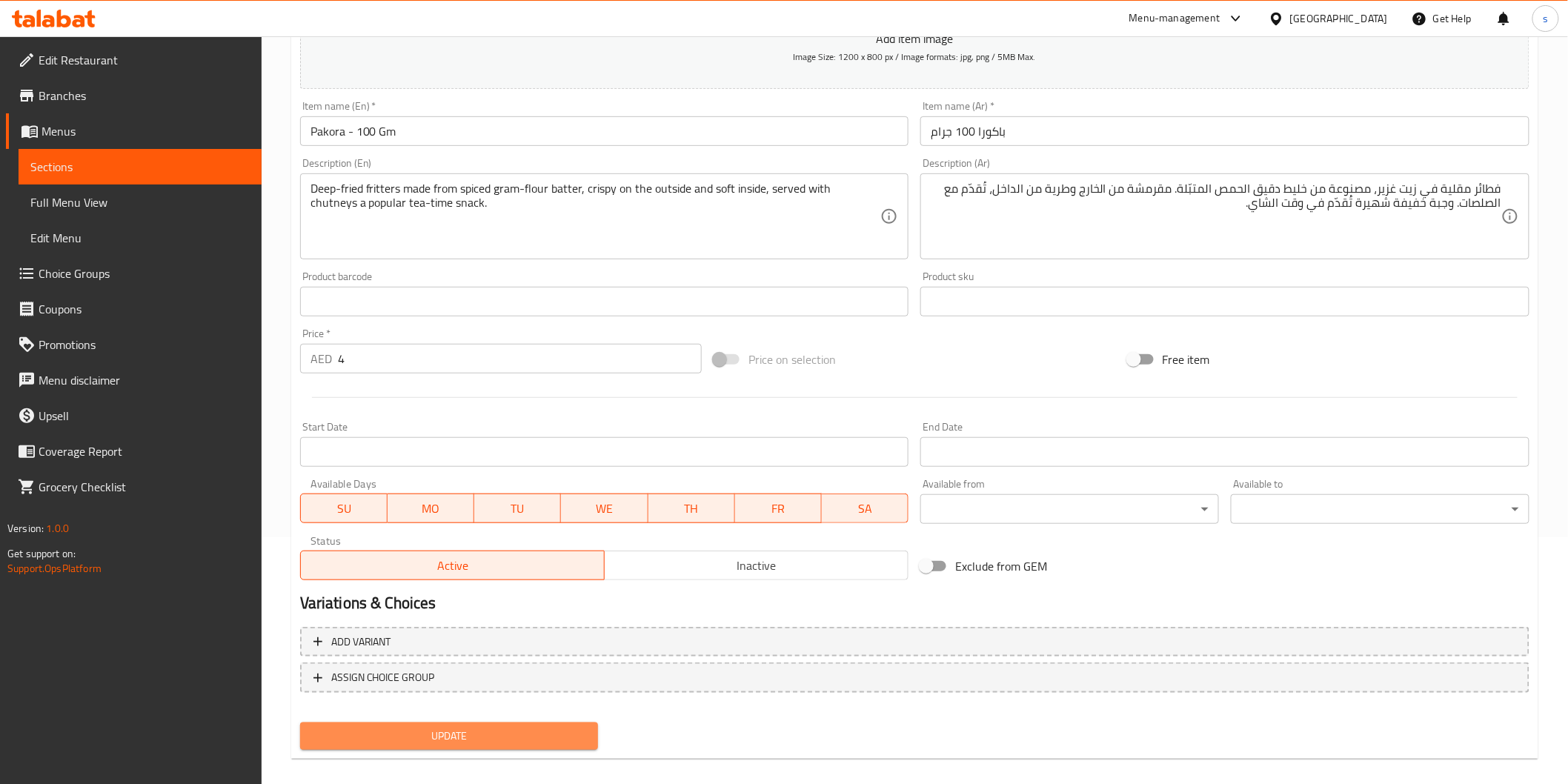
click at [508, 736] on button "Update" at bounding box center [449, 736] width 298 height 28
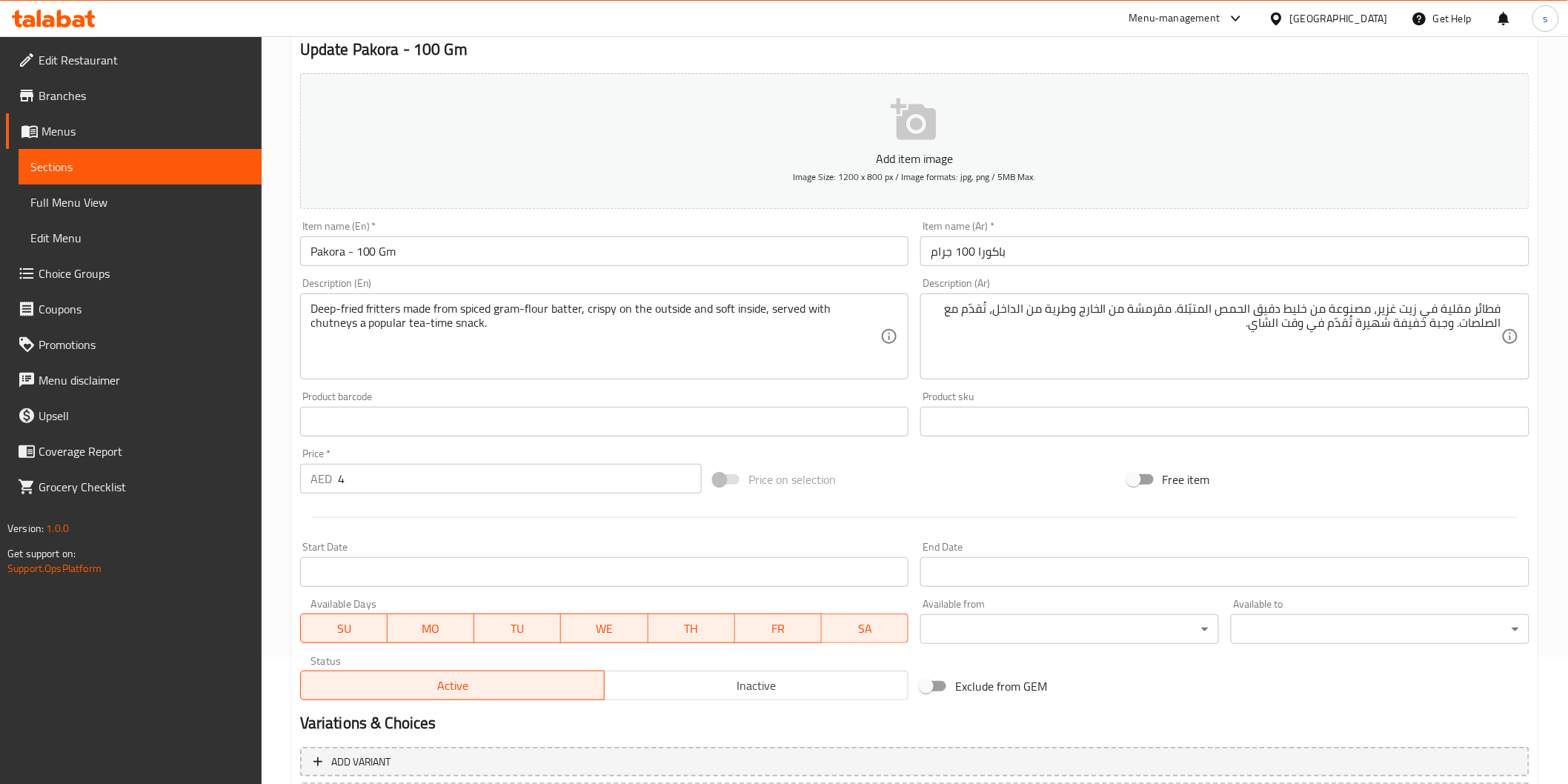
scroll to position [0, 0]
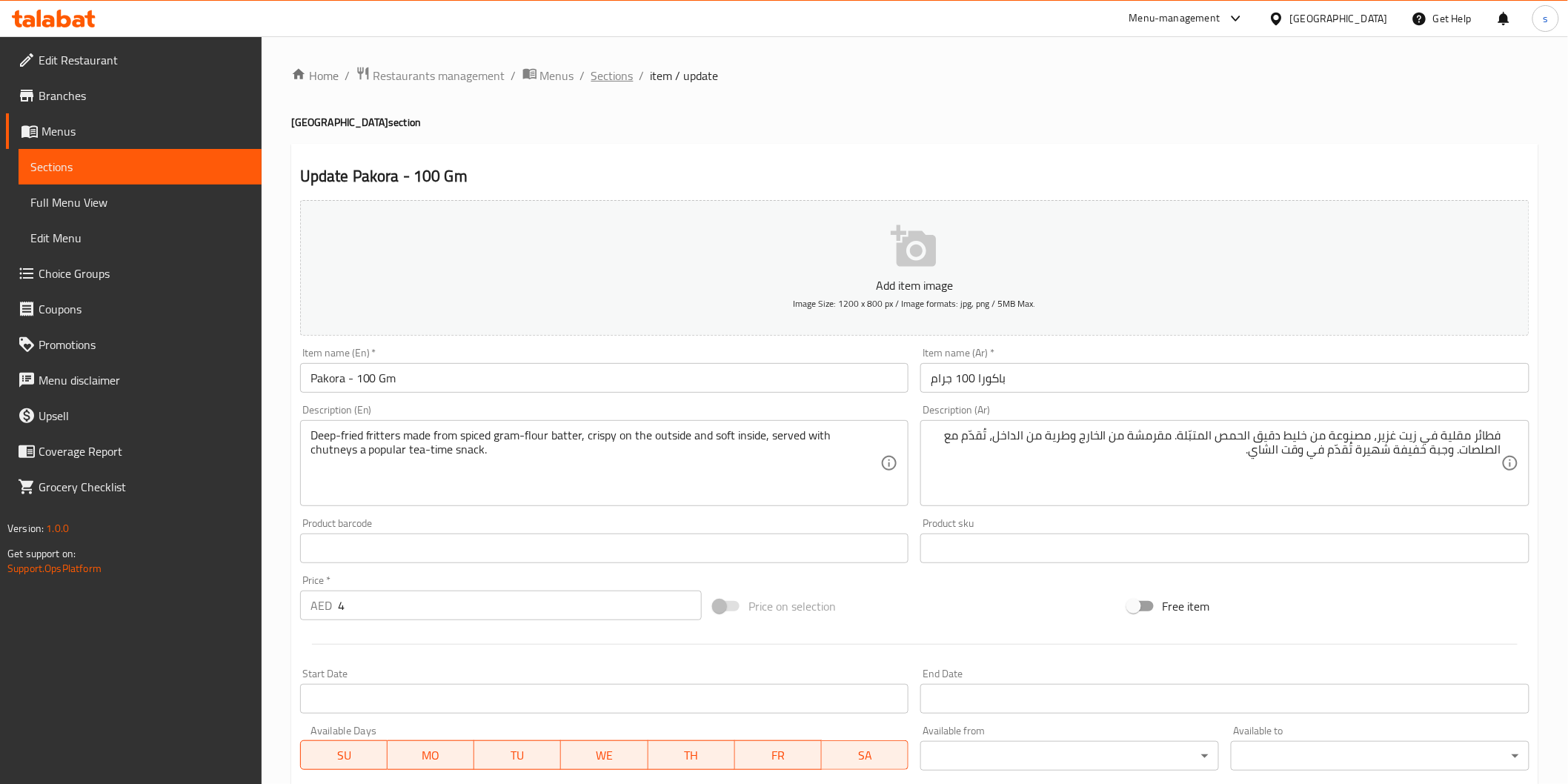
click at [606, 70] on span "Sections" at bounding box center [612, 75] width 43 height 18
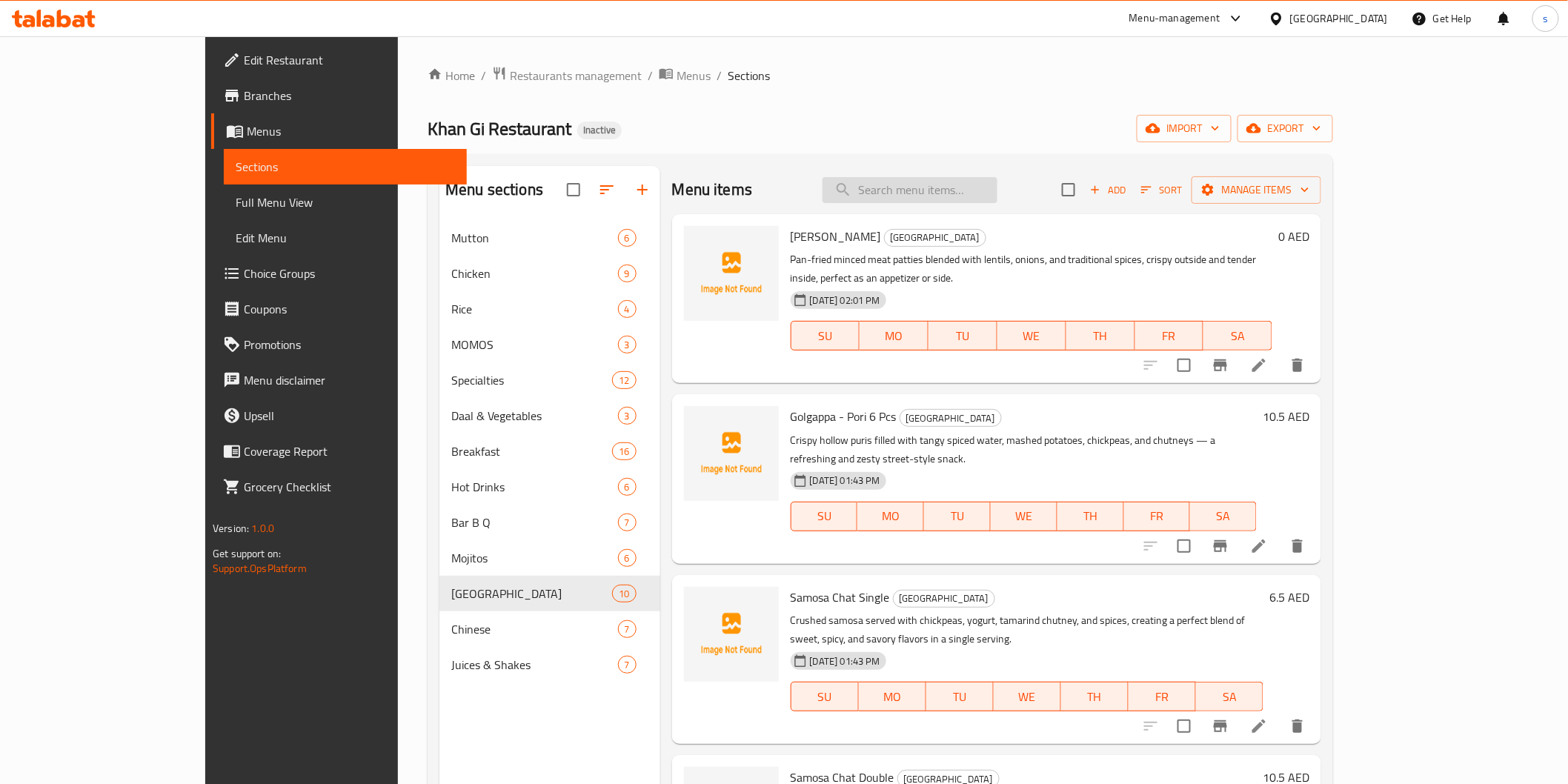
click at [997, 185] on input "search" at bounding box center [910, 189] width 175 height 26
paste input "Chicken Pakora 200 Gm"
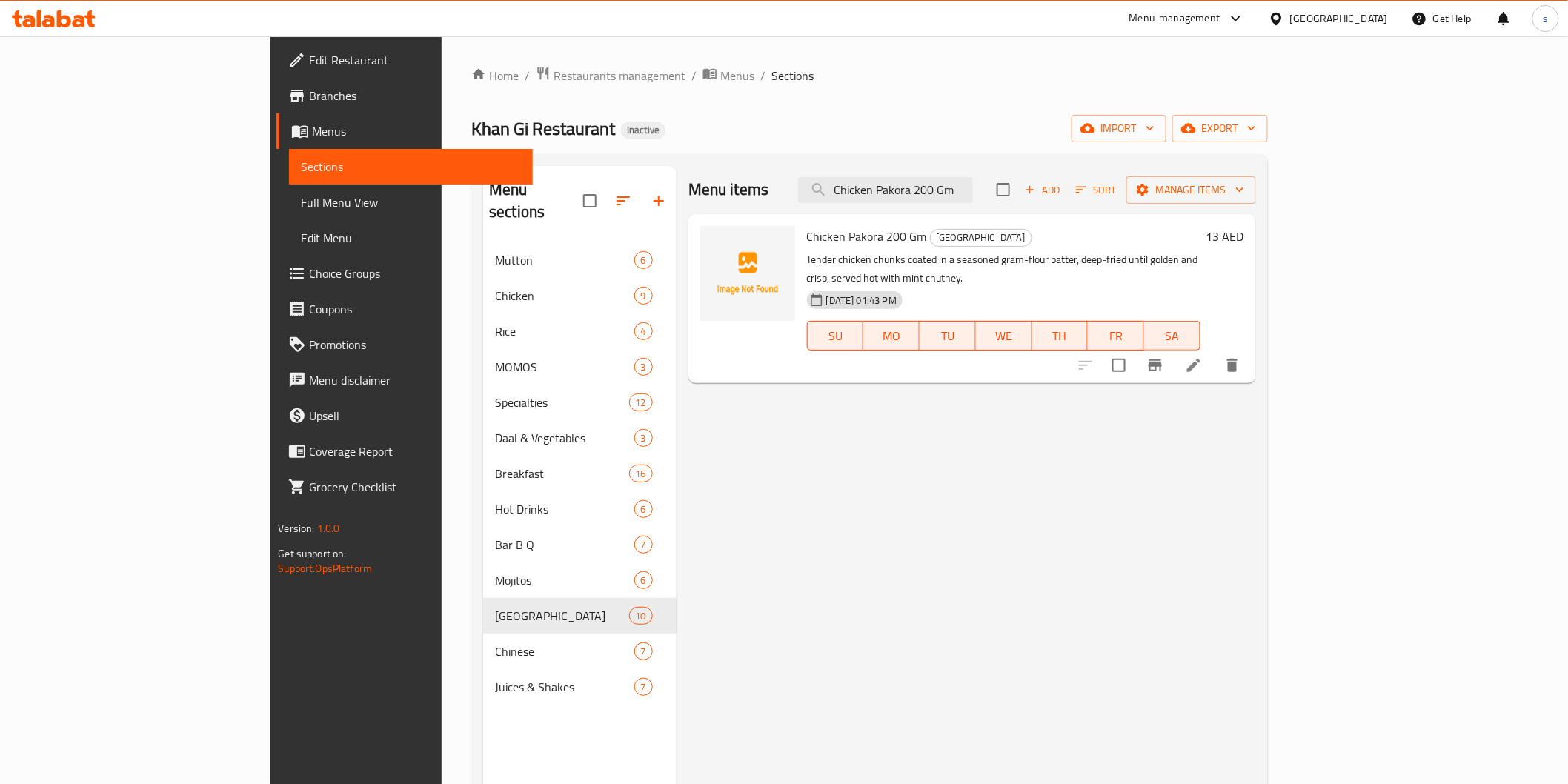
type input "Chicken Pakora 200 Gm"
click at [1202, 357] on icon at bounding box center [1194, 366] width 18 height 18
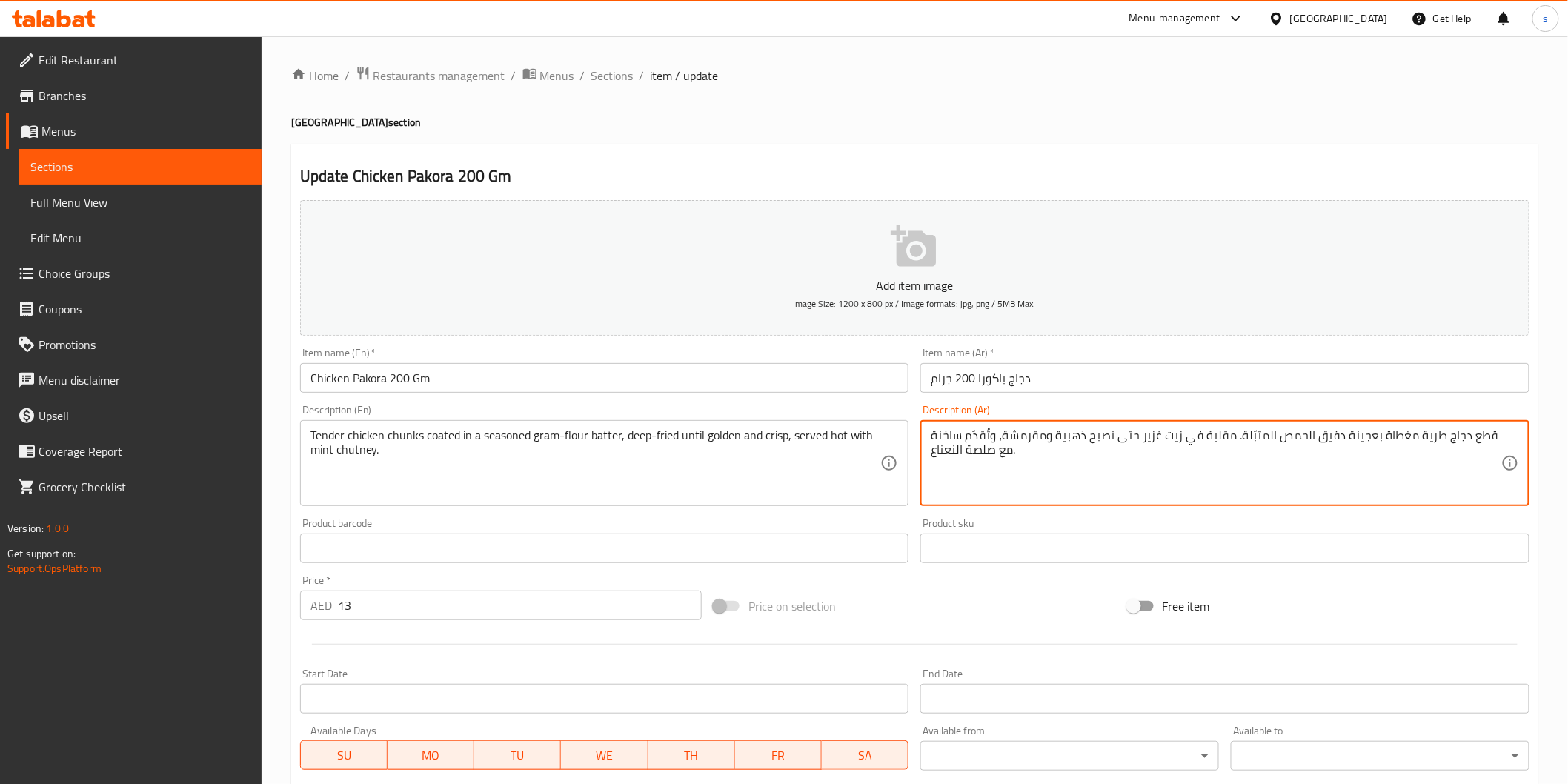
click at [1352, 443] on textarea "قطع دجاج طرية مغطاة بعجينة دقيق الحمص المتبّلة. مقلية في زيت غزير حتى تصبح ذهبي…" at bounding box center [1216, 463] width 571 height 70
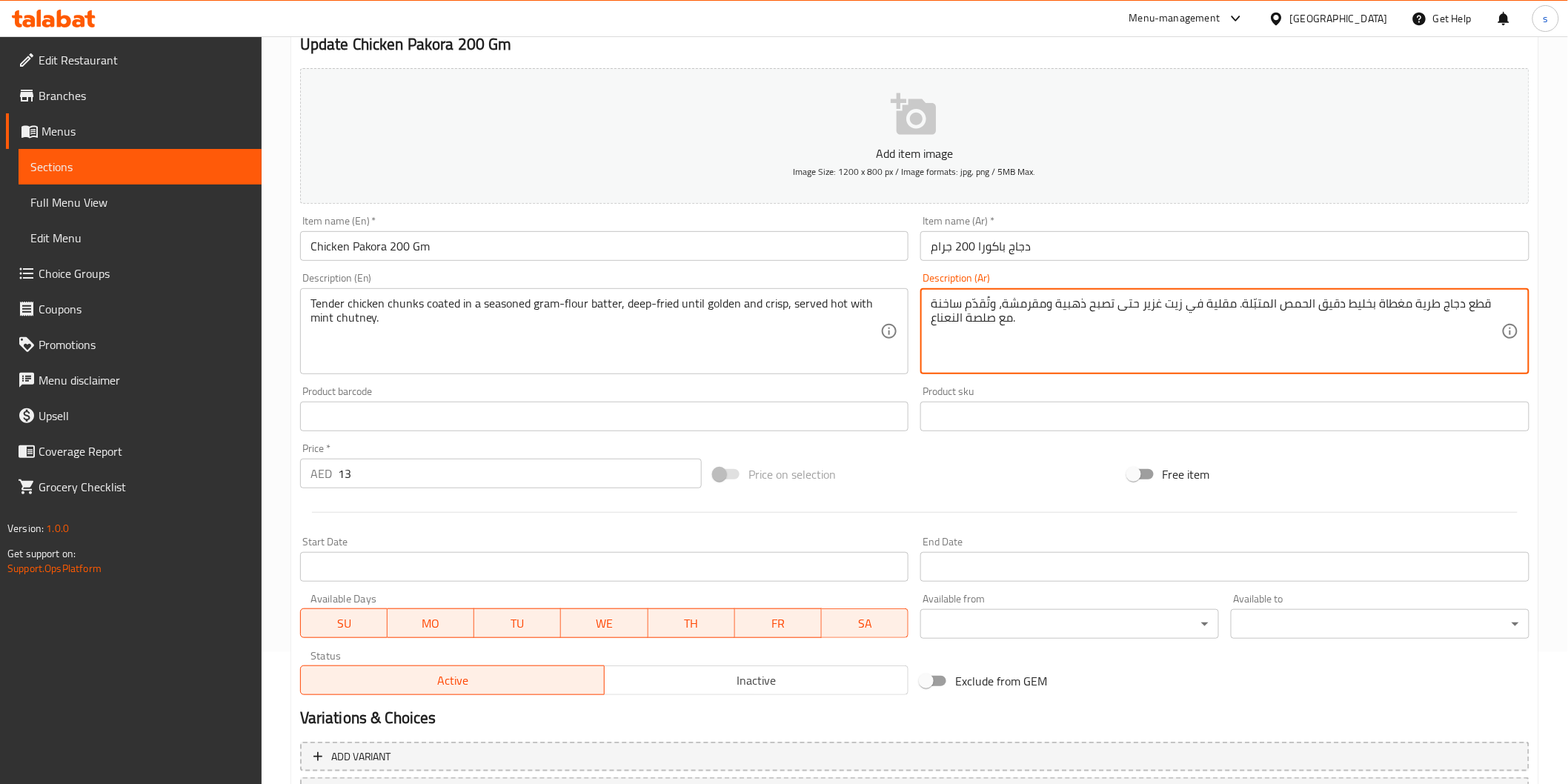
scroll to position [260, 0]
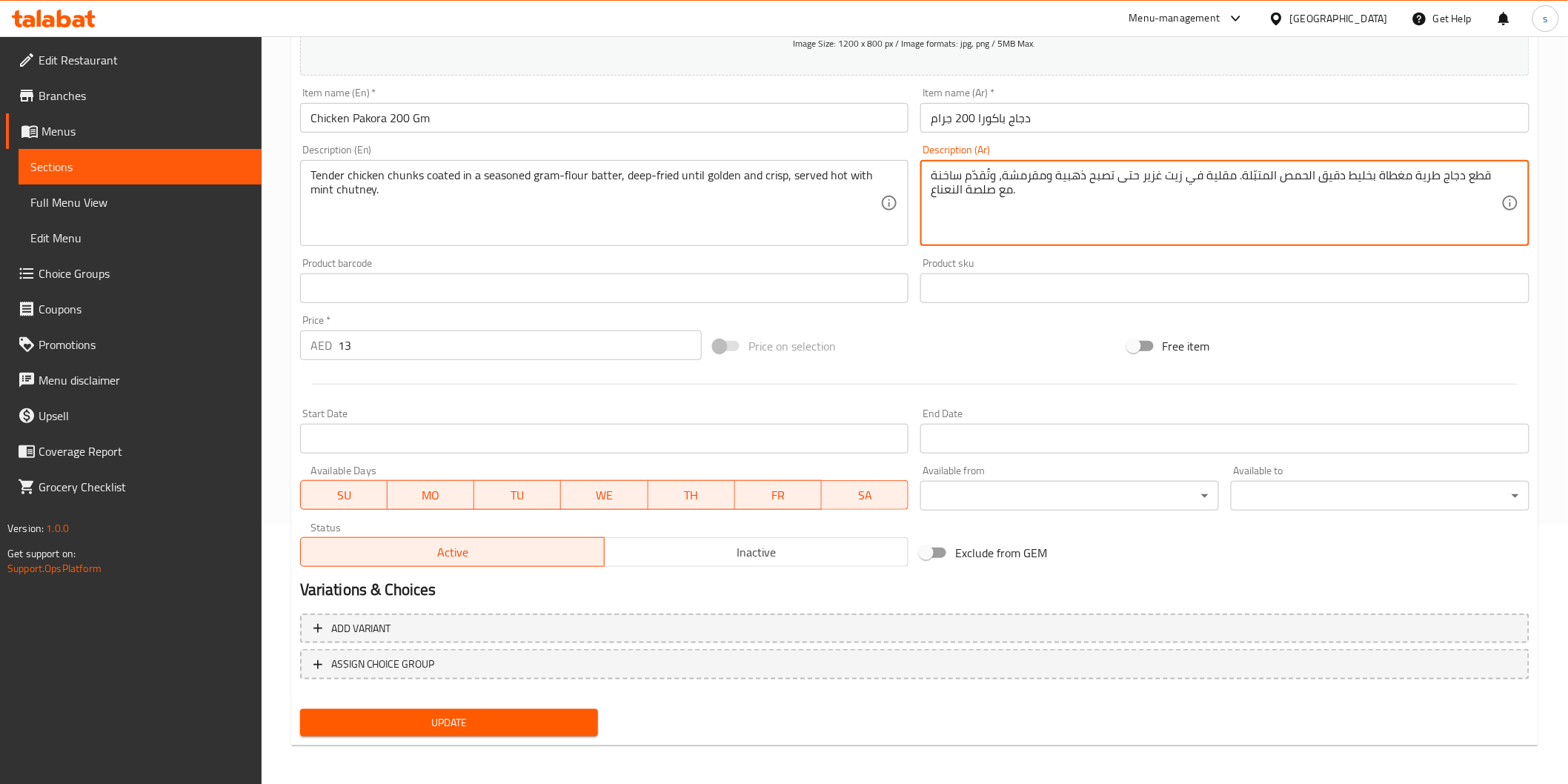
type textarea "قطع دجاج طرية مغطاة بخليط دقيق الحمص المتبّلة. مقلية في زيت غزير حتى تصبح ذهبية…"
click at [571, 714] on span "Update" at bounding box center [449, 723] width 275 height 19
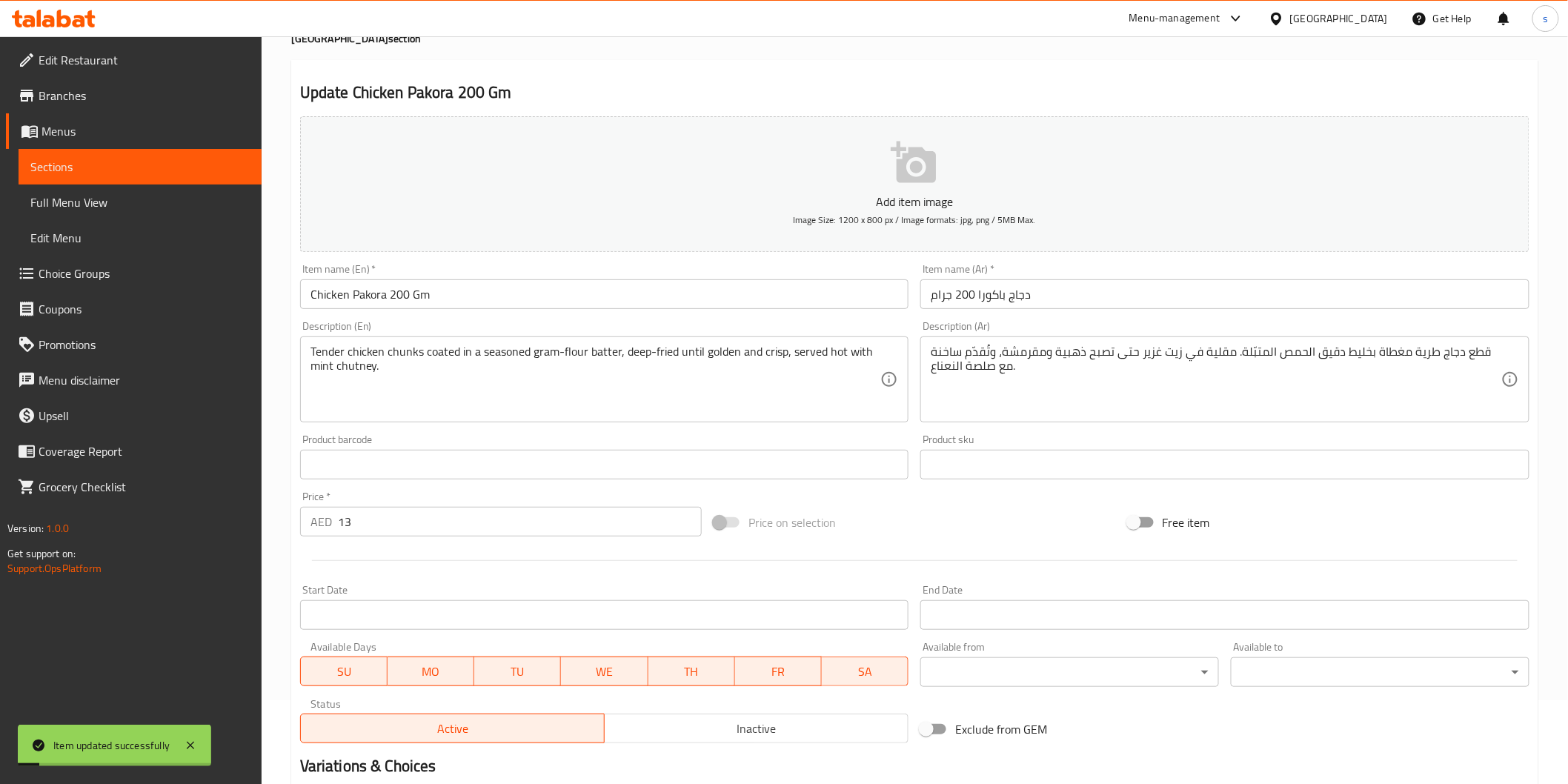
scroll to position [0, 0]
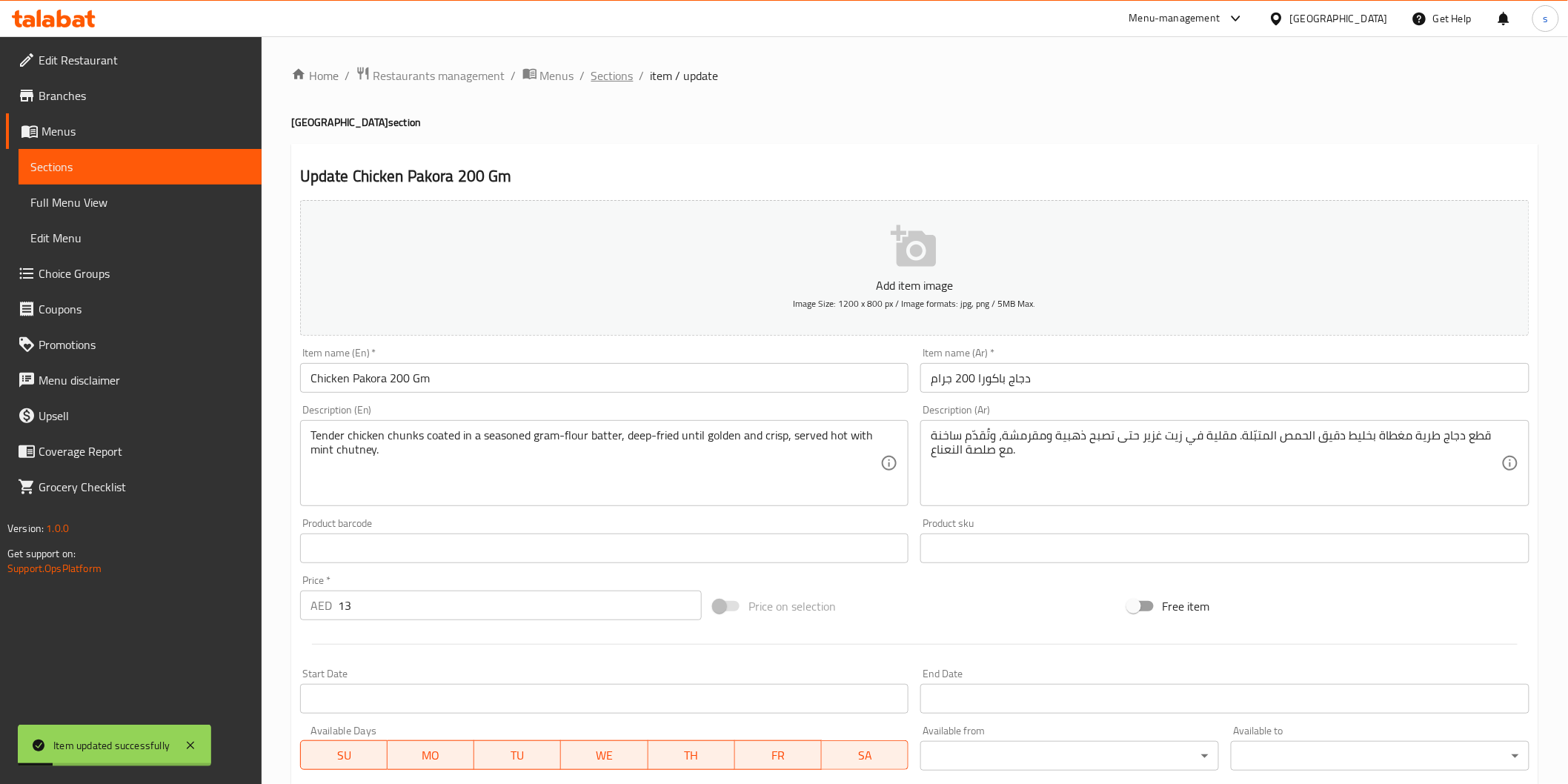
click at [611, 69] on span "Sections" at bounding box center [612, 75] width 43 height 18
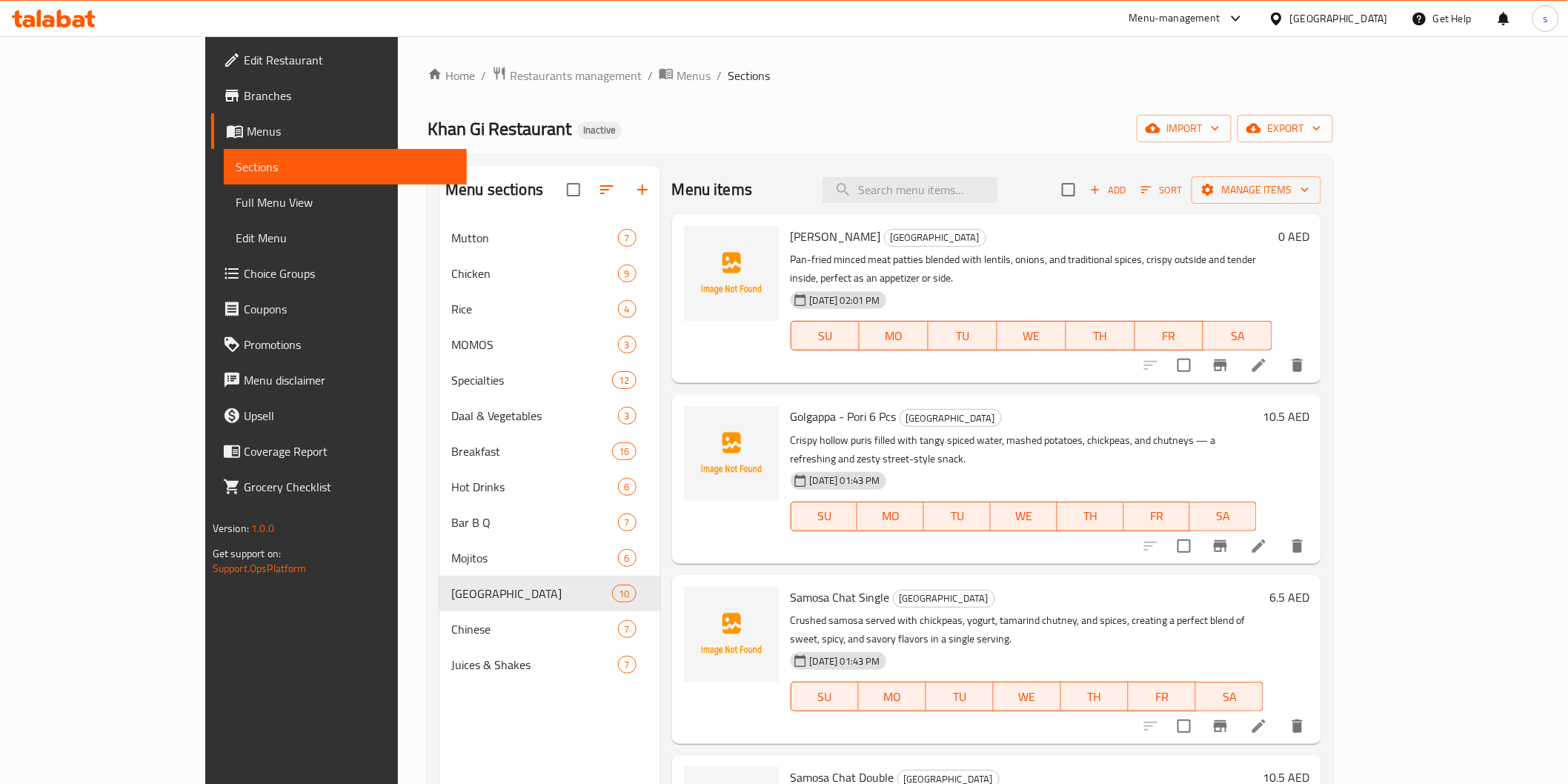
click at [913, 104] on div "Home / Restaurants management / Menus / Sections Khan Gi Restaurant Inactive im…" at bounding box center [880, 513] width 906 height 896
click at [1228, 98] on div "Home / Restaurants management / Menus / Sections Khan Gi Restaurant Inactive im…" at bounding box center [880, 513] width 906 height 896
click at [236, 198] on span "Full Menu View" at bounding box center [345, 202] width 219 height 18
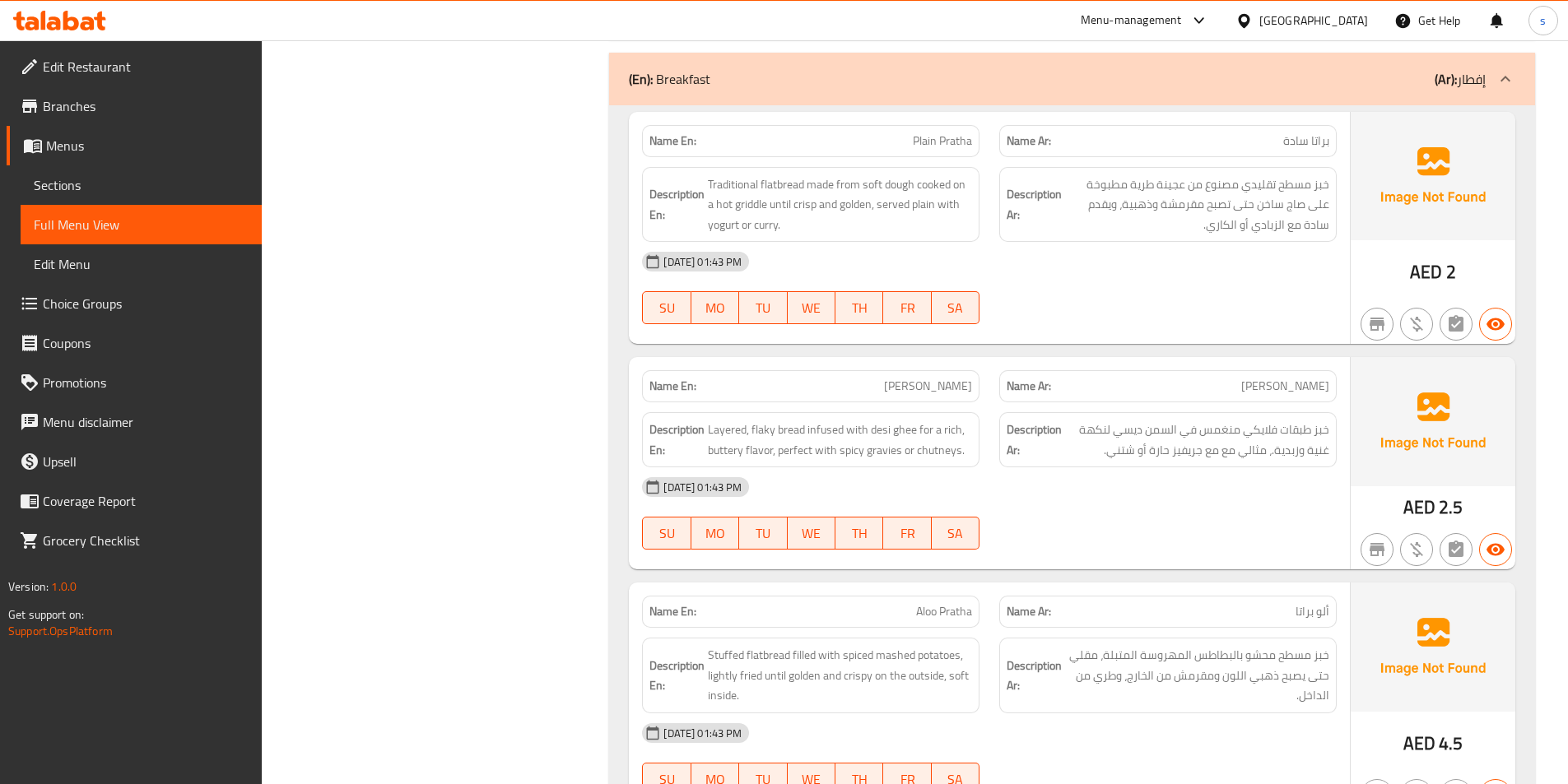
scroll to position [10314, 0]
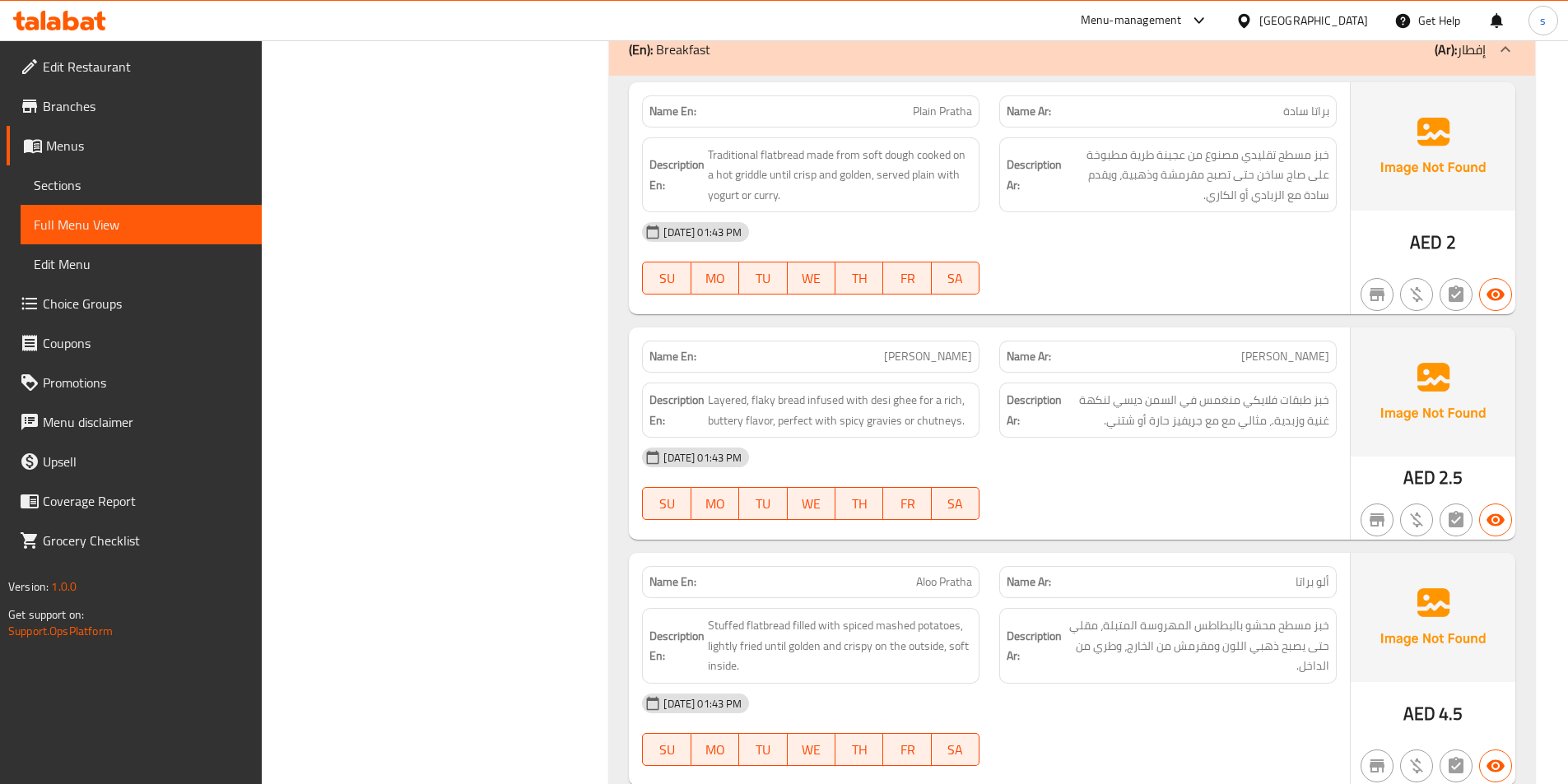
click at [897, 366] on div "Name En: Desi Pratha" at bounding box center [810, 356] width 337 height 32
click at [127, 228] on span "Full Menu View" at bounding box center [141, 224] width 215 height 20
click at [104, 196] on link "Sections" at bounding box center [141, 185] width 241 height 40
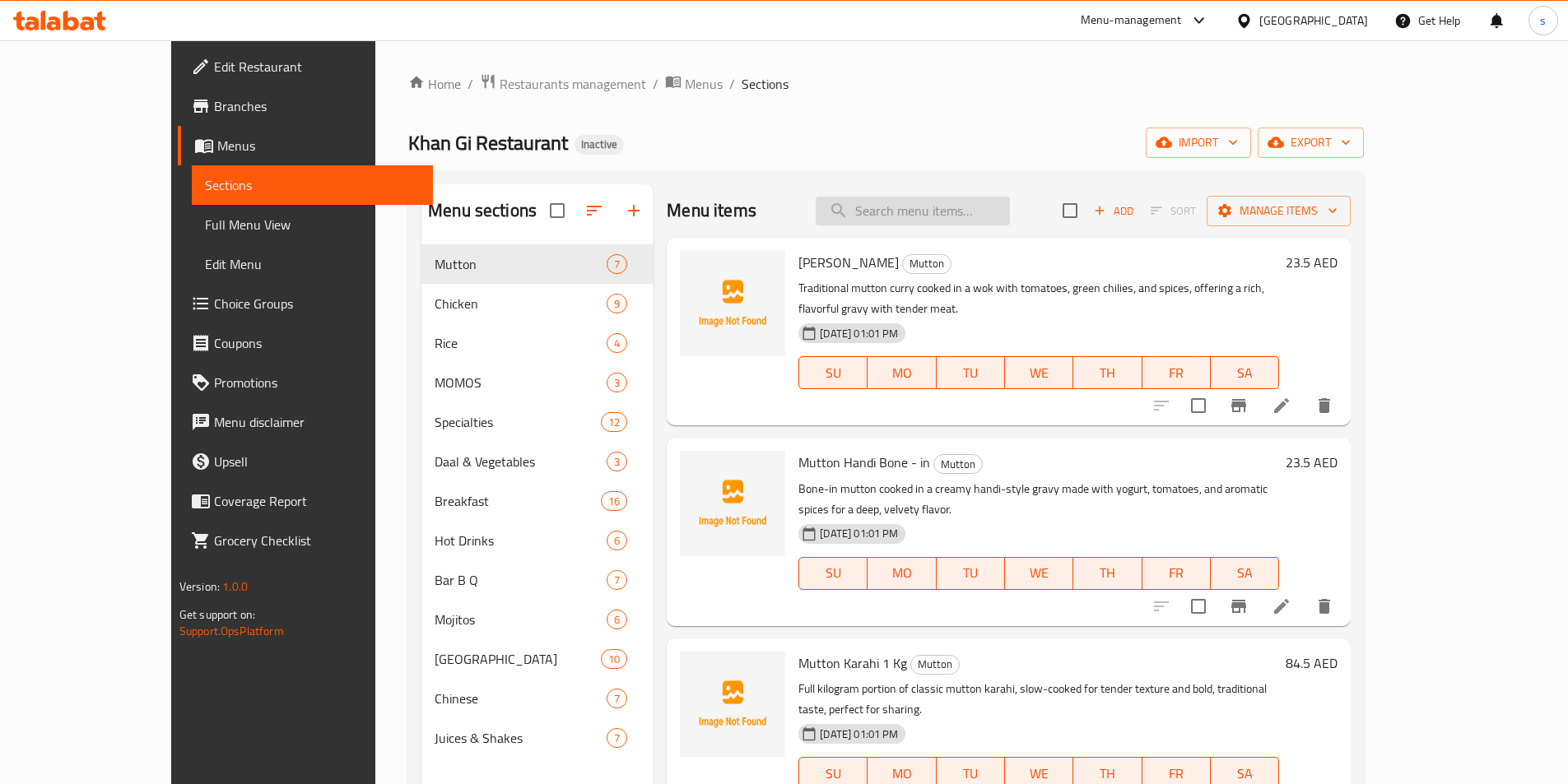
click at [958, 217] on input "search" at bounding box center [913, 210] width 194 height 29
paste input "Chicken Noodles"
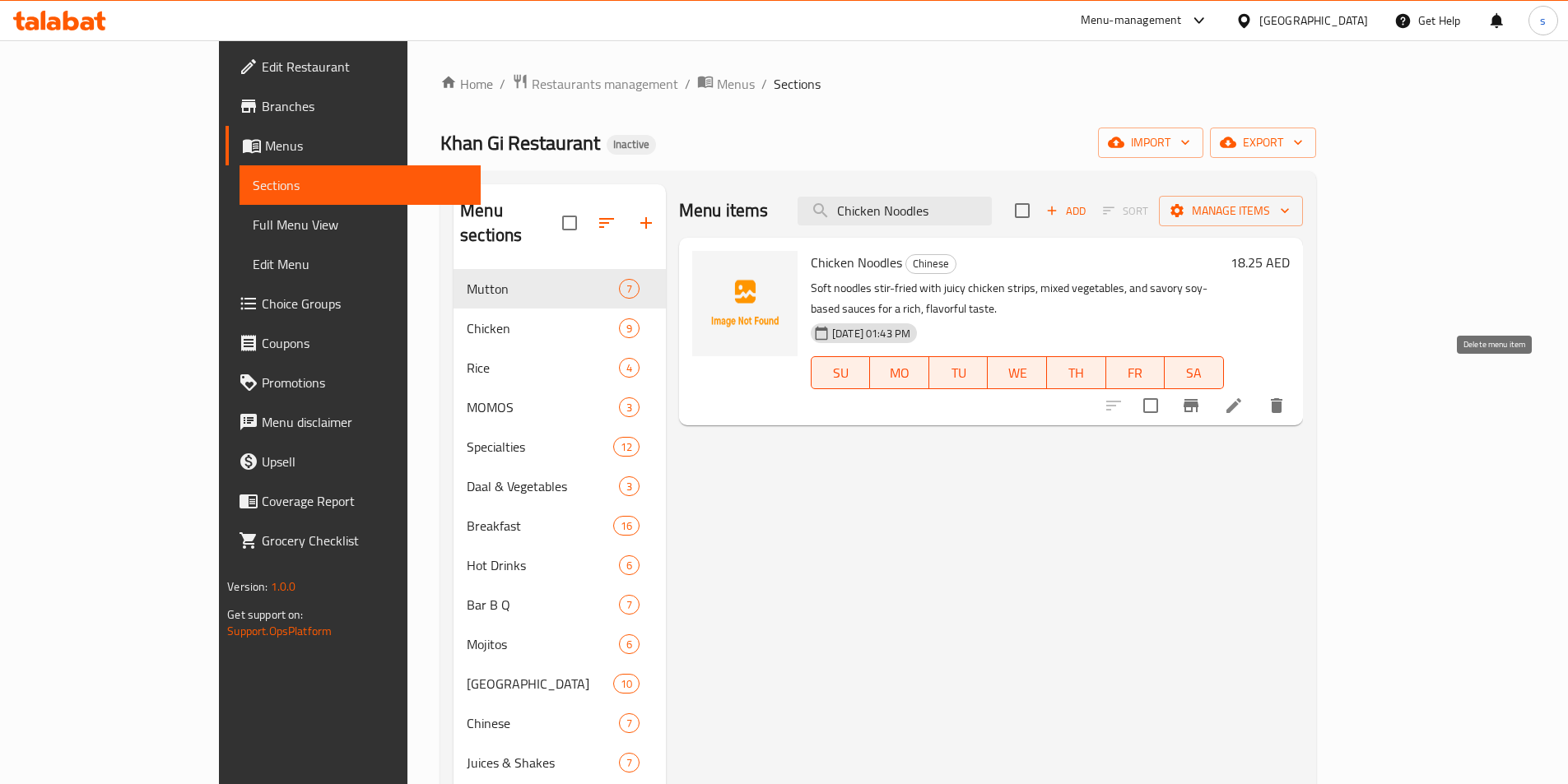
type input "Chicken Noodles"
click at [1243, 396] on icon at bounding box center [1233, 406] width 20 height 20
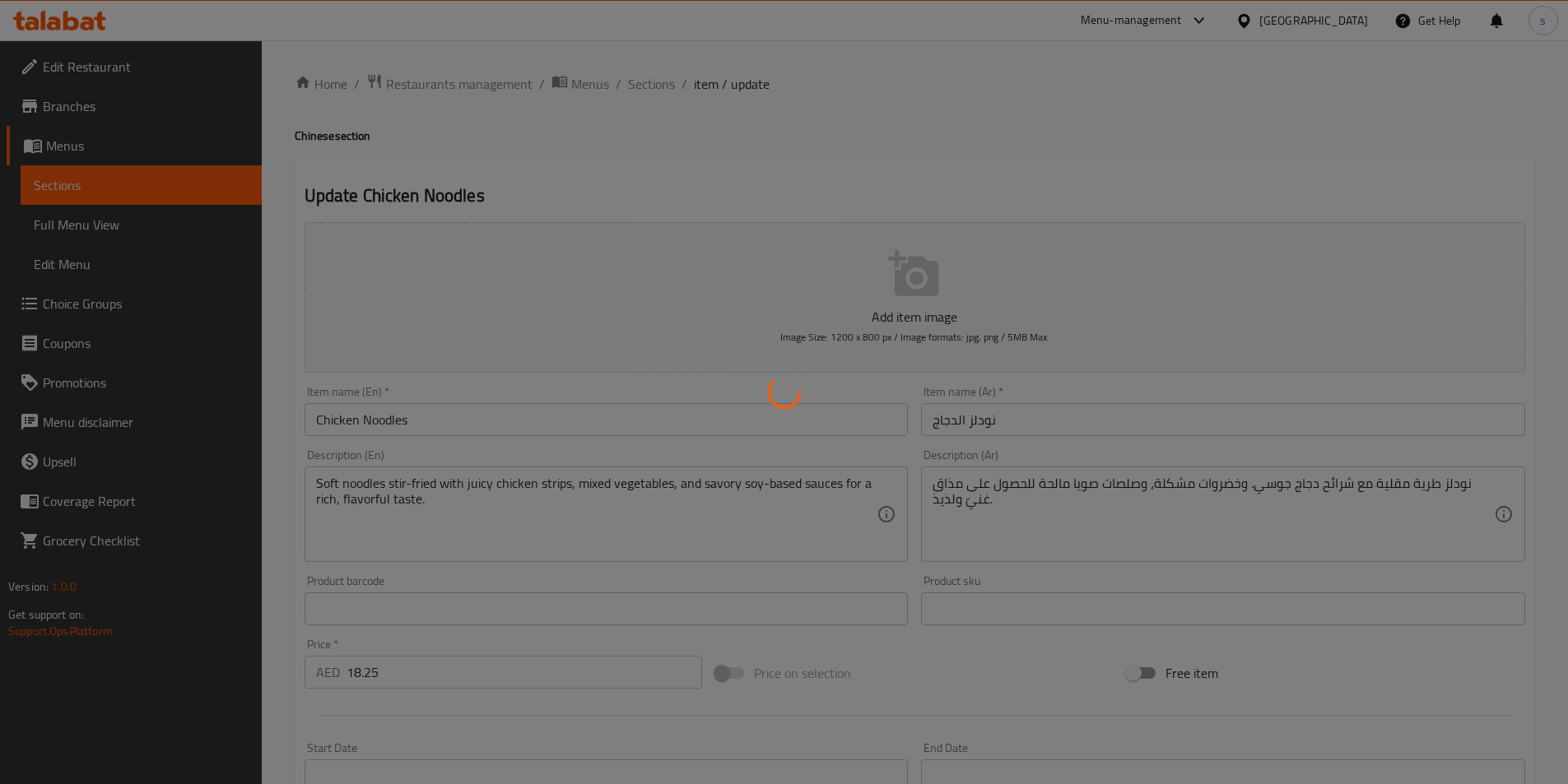
click at [1279, 480] on div at bounding box center [784, 392] width 1568 height 784
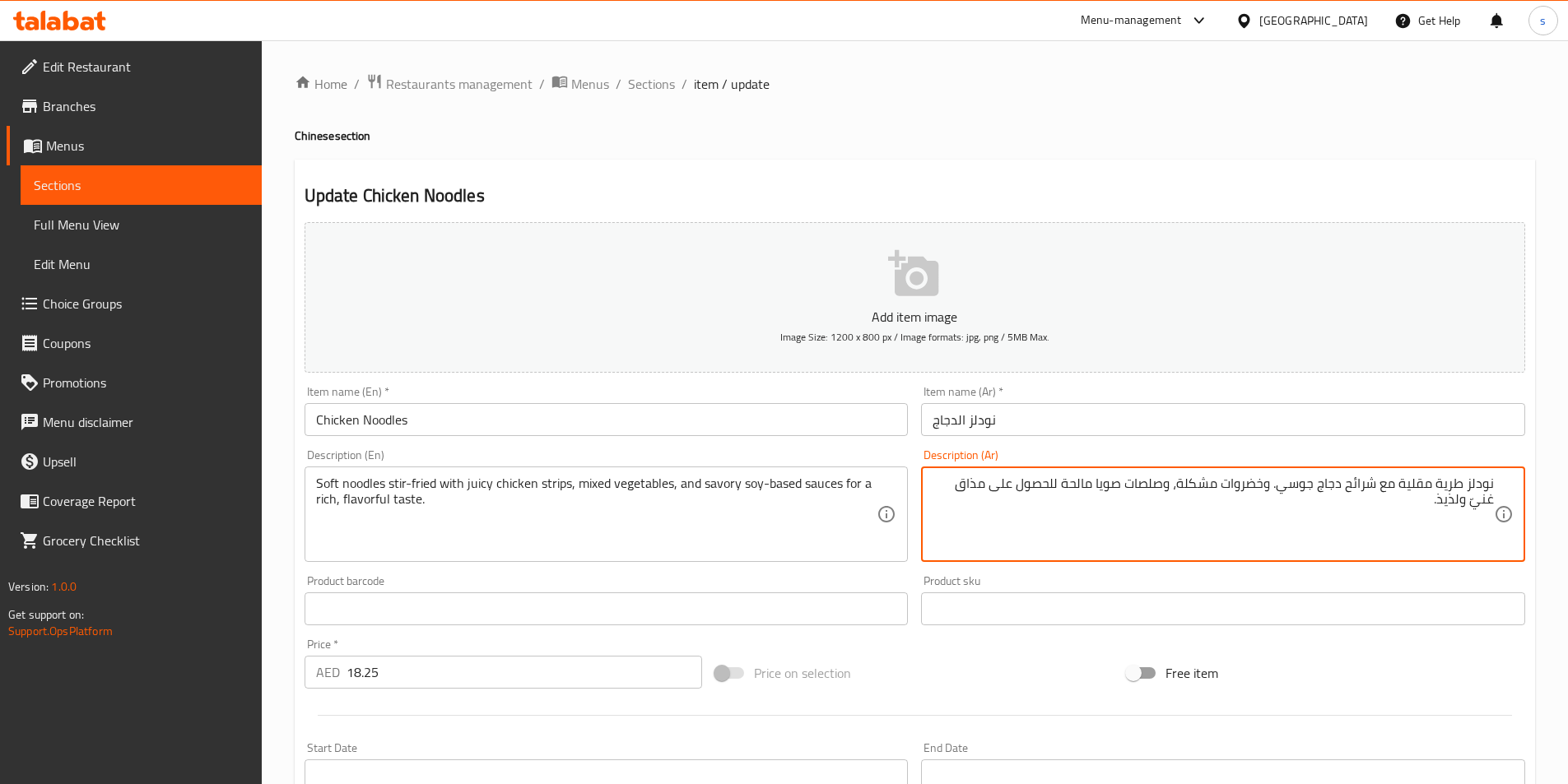
click at [1369, 485] on textarea "نودلز طرية مقلية مع شرائح دجاج جوسي. وخضروات مشكلة، وصلصات صويا مالحة للحصول عل…" at bounding box center [1213, 514] width 562 height 78
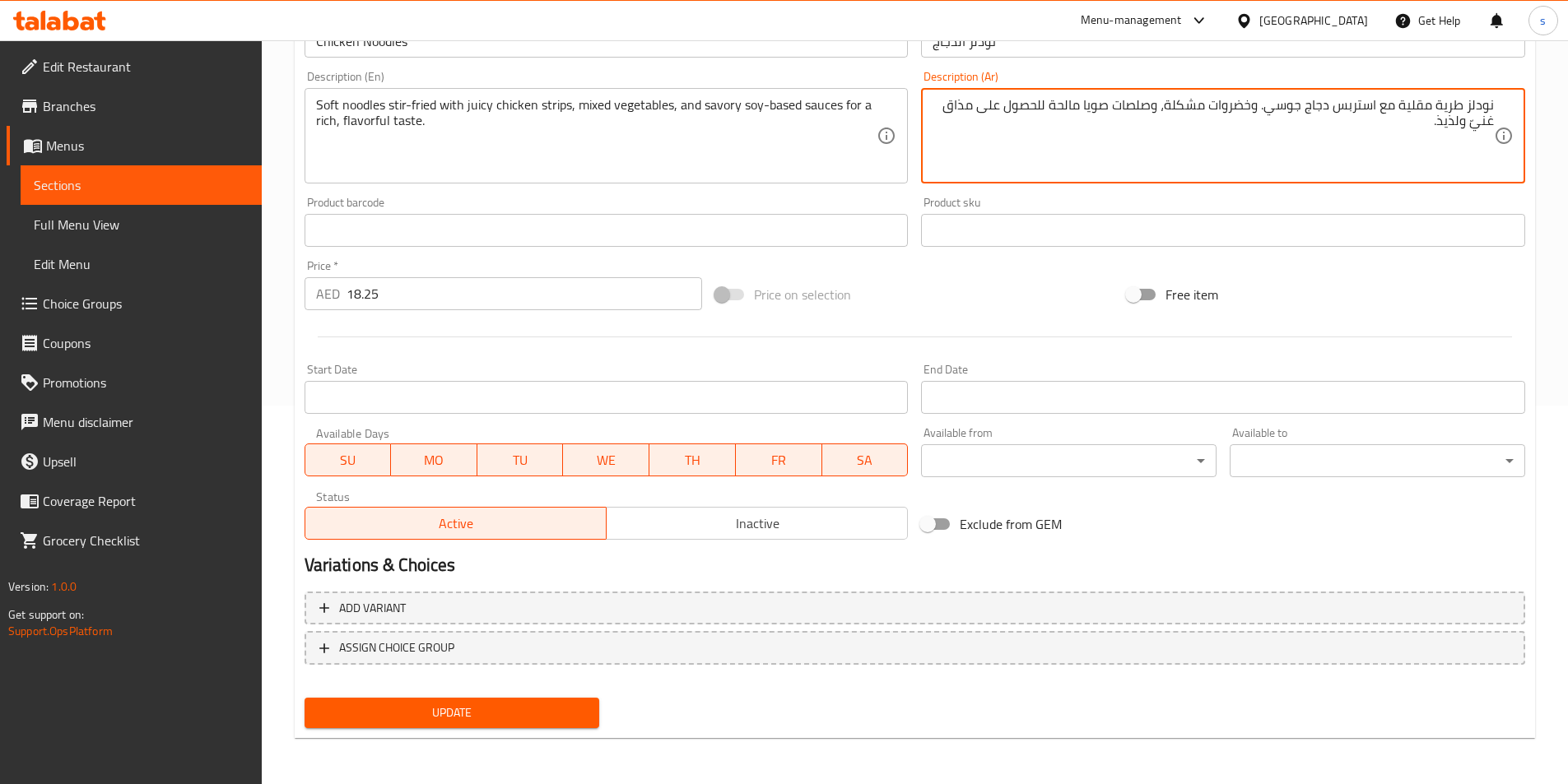
type textarea "نودلز طرية مقلية مع استربس دجاج جوسي. وخضروات مشكلة، وصلصات صويا مالحة للحصول ع…"
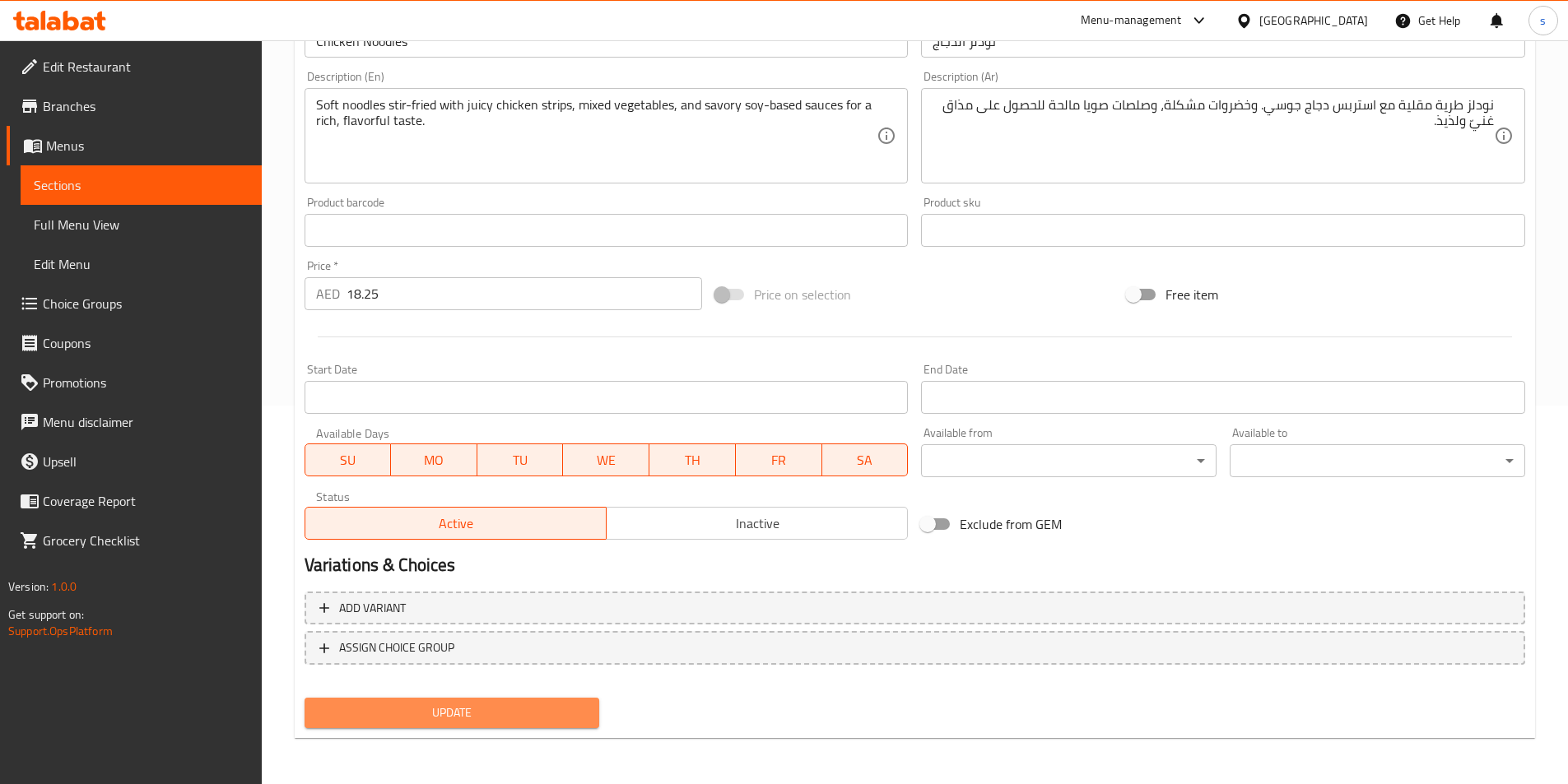
click at [569, 710] on span "Update" at bounding box center [451, 712] width 269 height 21
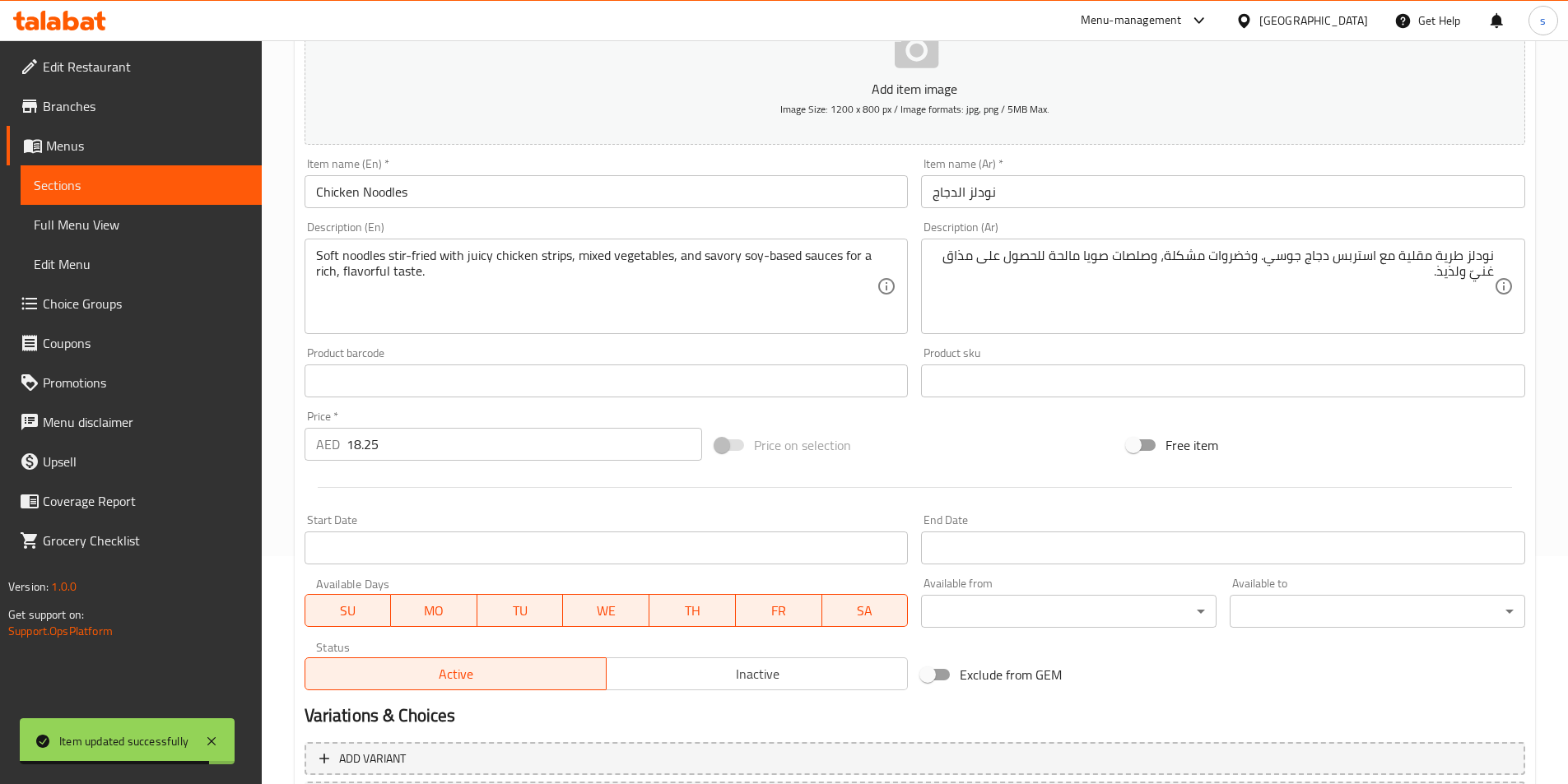
scroll to position [0, 0]
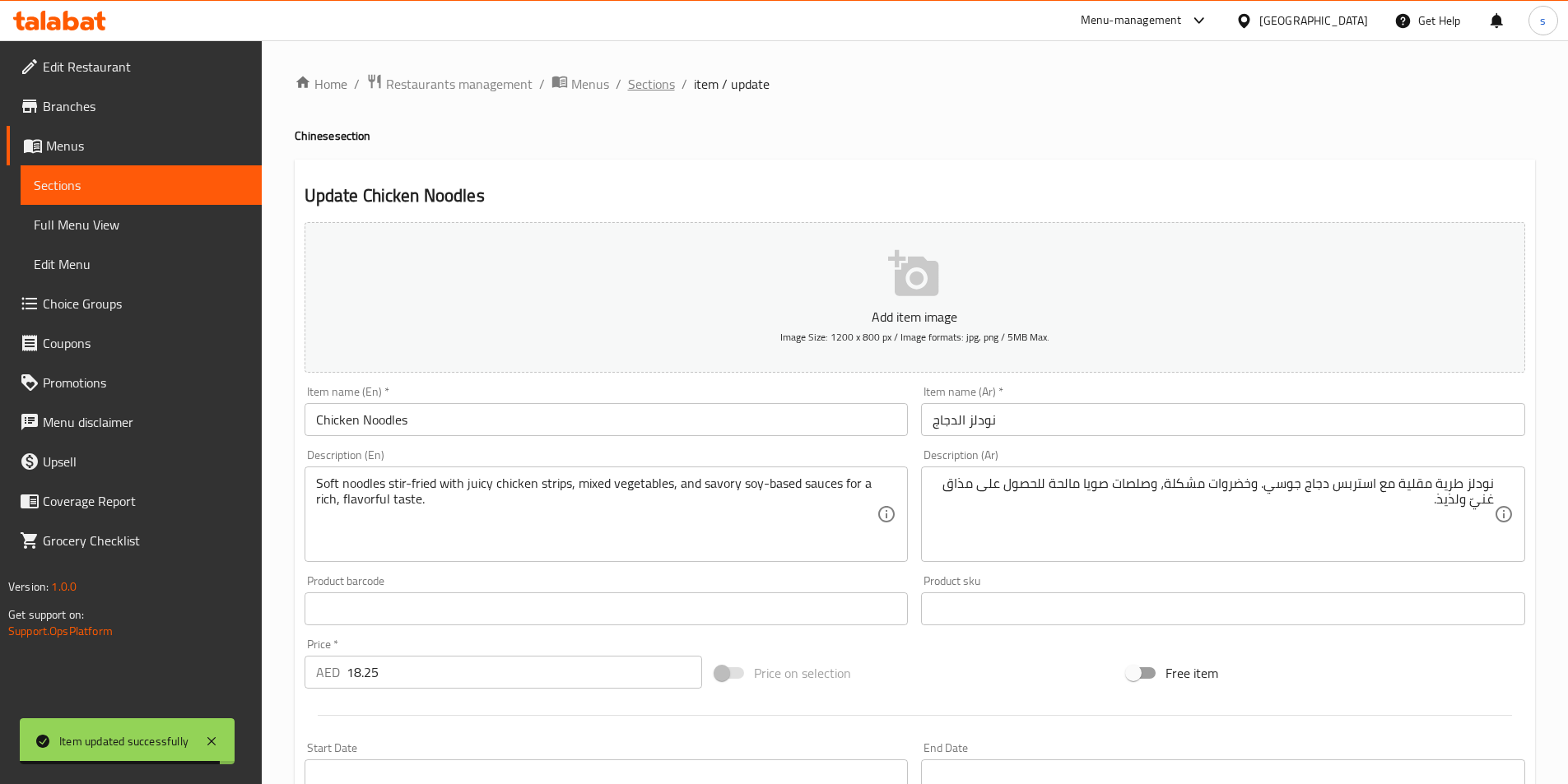
click at [659, 91] on span "Sections" at bounding box center [651, 84] width 47 height 20
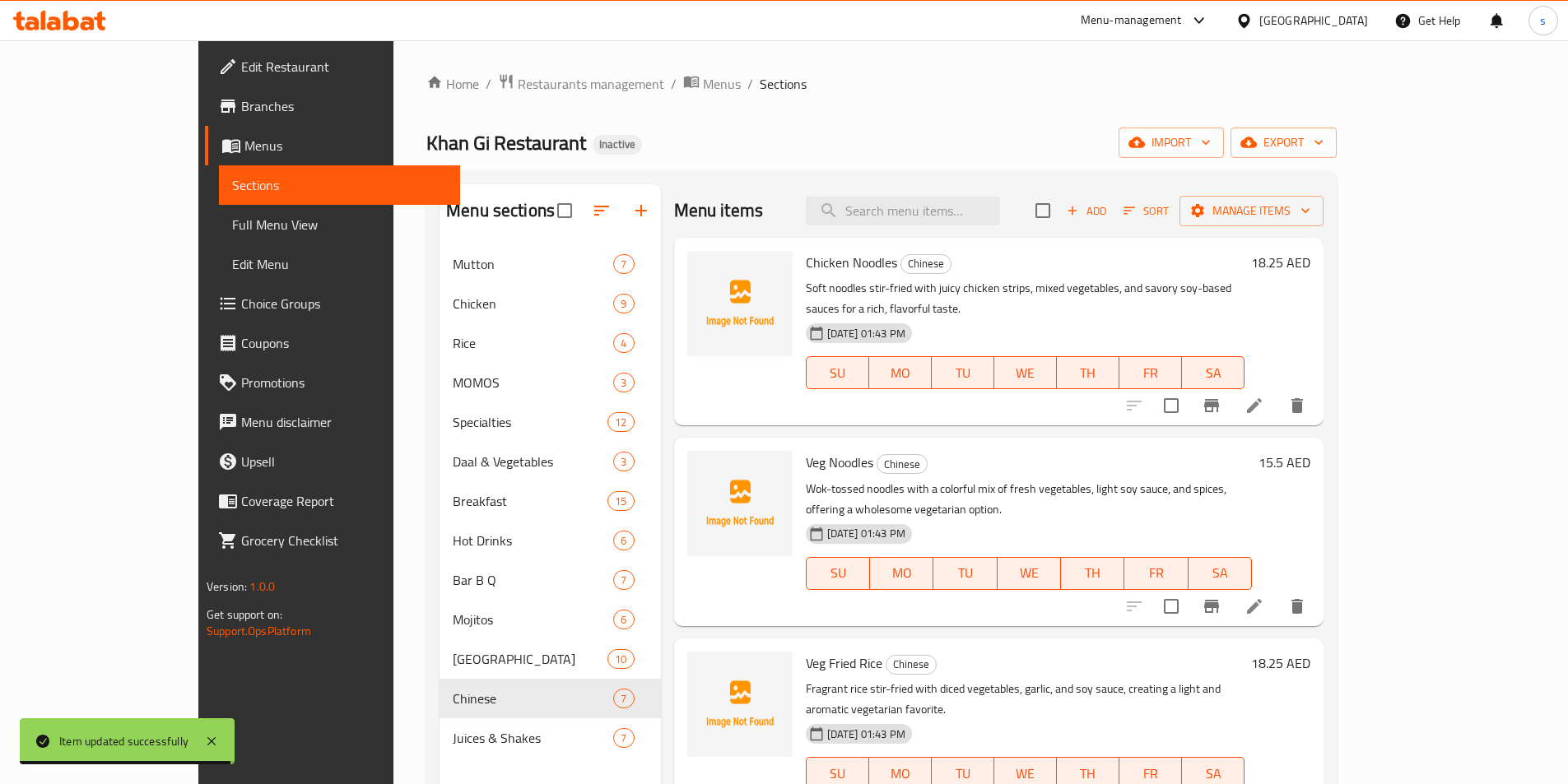
click at [950, 225] on div "Menu items Add Sort Manage items" at bounding box center [999, 211] width 650 height 54
click at [959, 209] on input "search" at bounding box center [903, 210] width 194 height 29
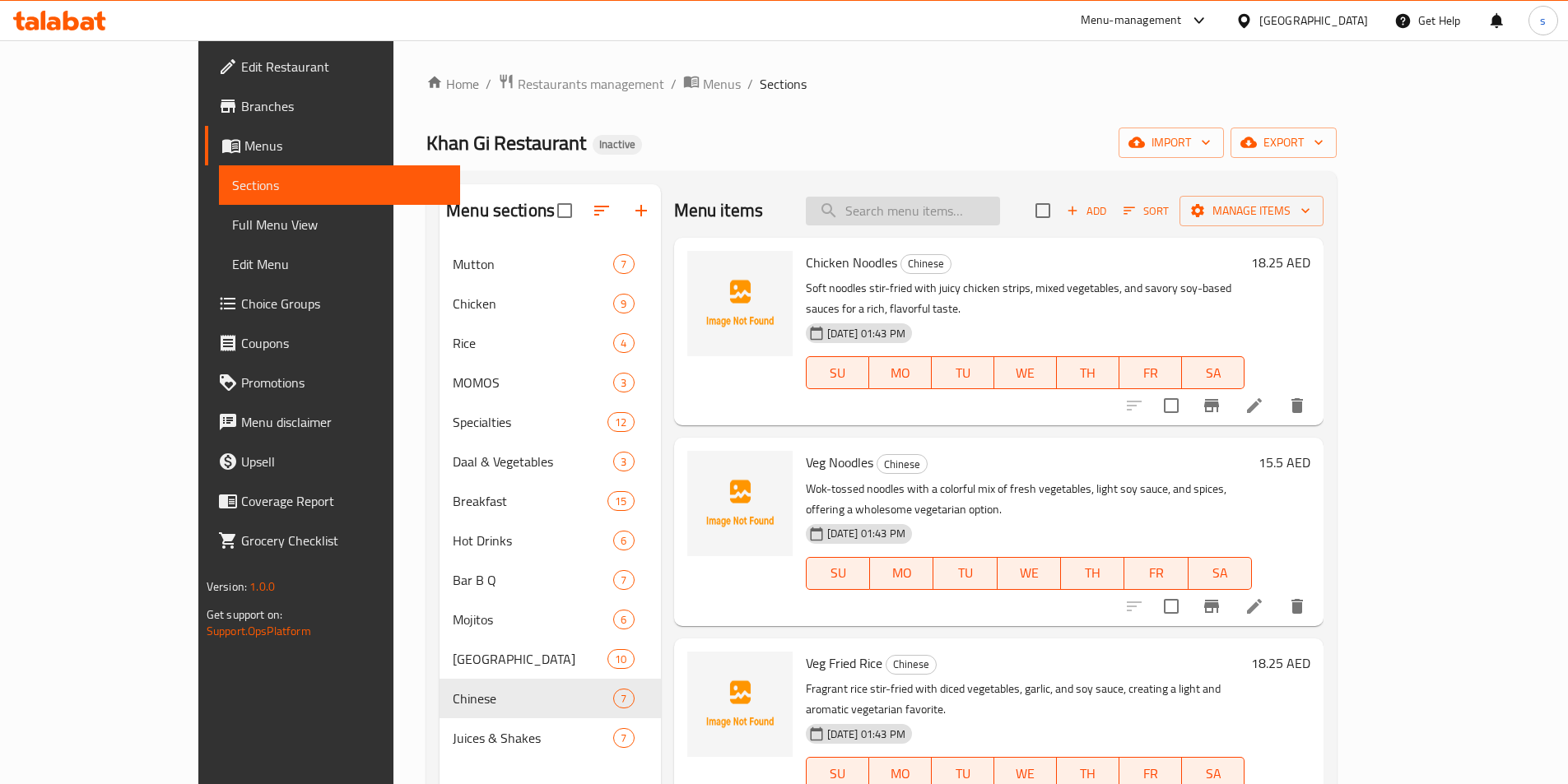
paste input "Veg Noodles"
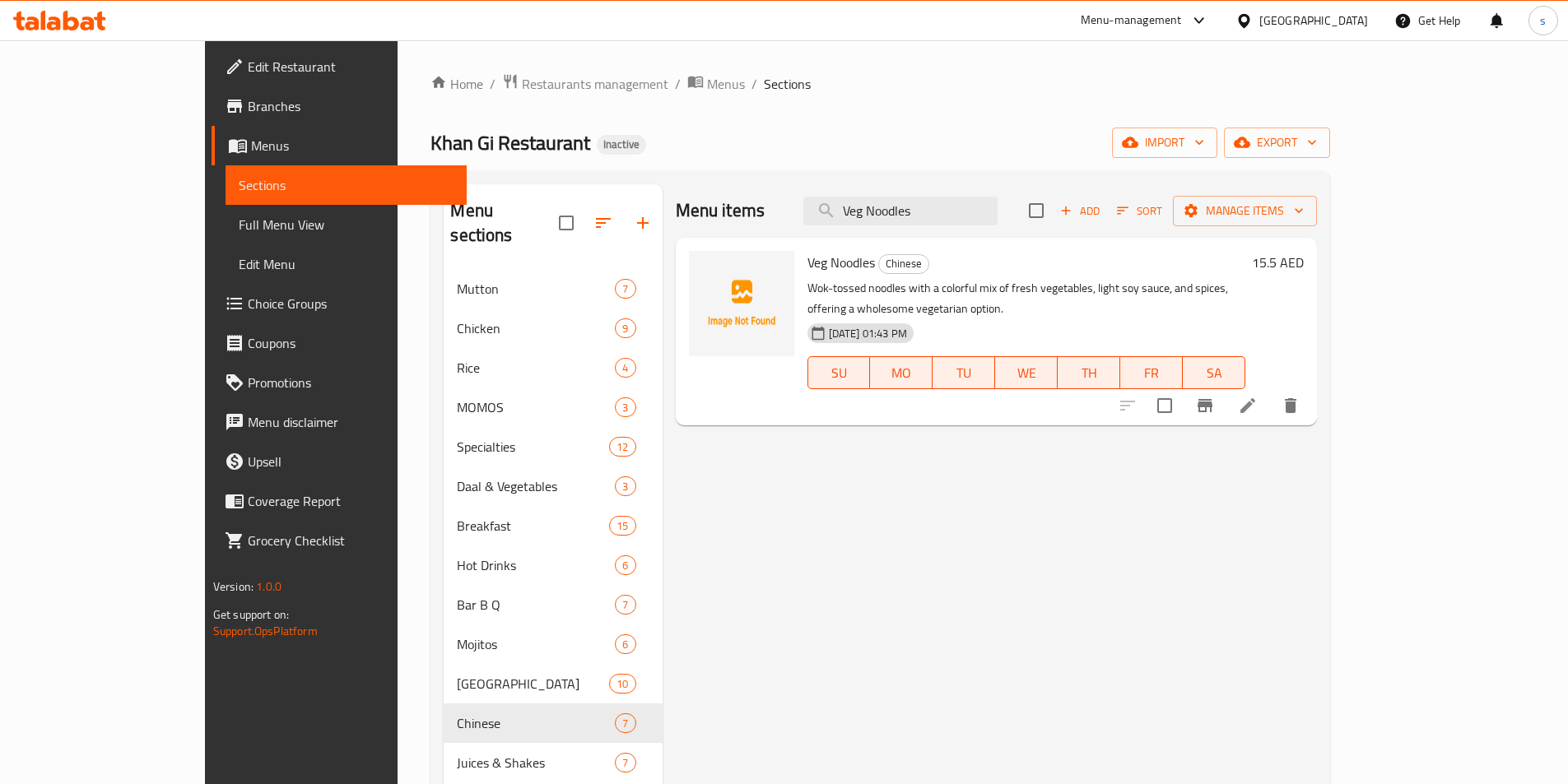
type input "Veg Noodles"
click at [1310, 402] on div at bounding box center [1209, 406] width 202 height 40
click at [1257, 396] on icon at bounding box center [1247, 406] width 20 height 20
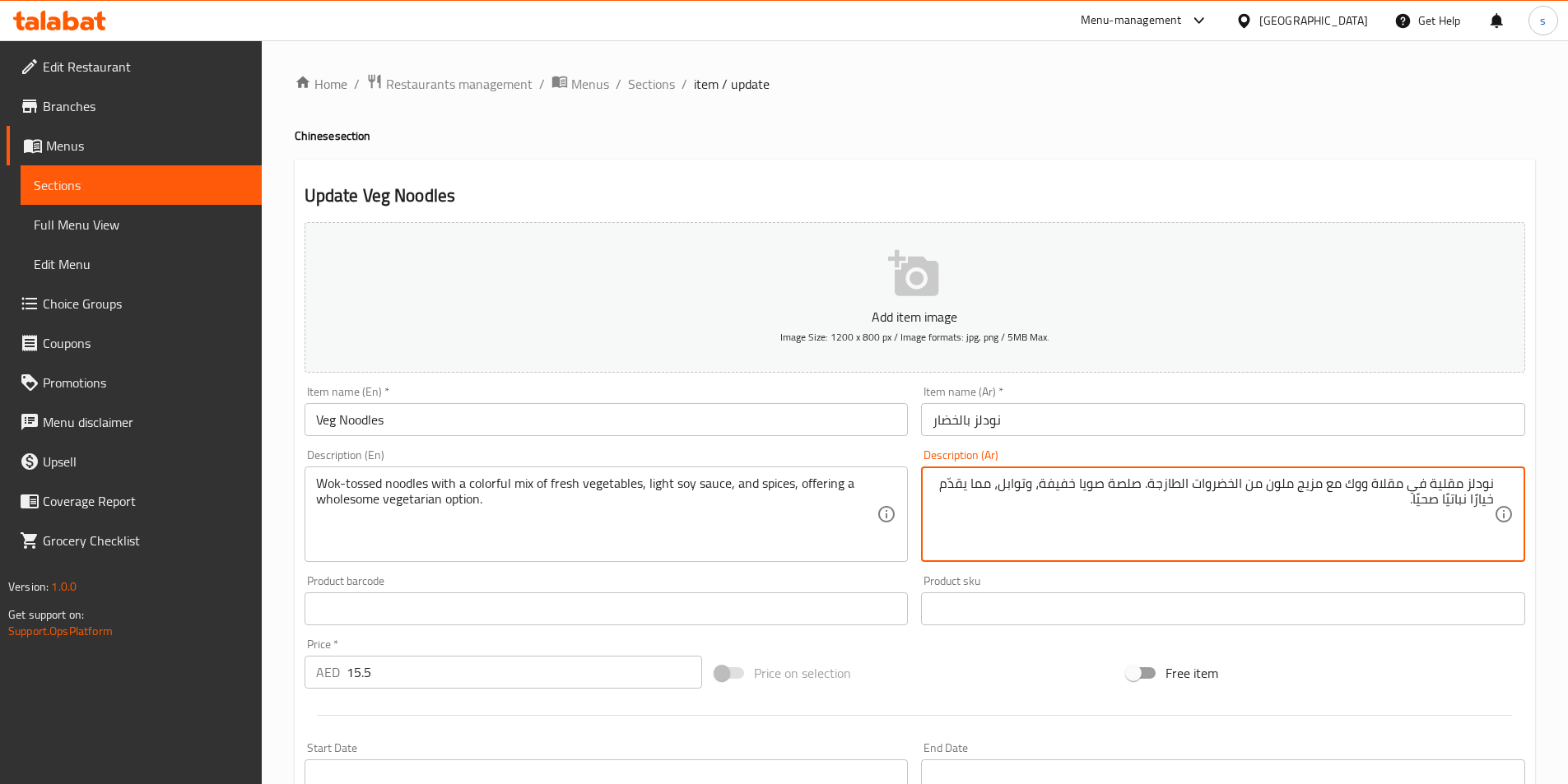
click at [1458, 483] on textarea "نودلز مقلية في مقلاة ووك مع مزيج ملون من الخضروات الطازجة. صلصة صويا خفيفة، وتو…" at bounding box center [1213, 514] width 562 height 78
click at [1440, 489] on textarea "نودلز مغكوسة في مقلاة ووك مع مزيج ملون من الخضروات الطازجة. صلصة صويا خفيفة، وت…" at bounding box center [1213, 514] width 562 height 78
click at [1374, 488] on textarea "نودلز مغموسة في مقلاة ووك مع مزيج ملون من الخضروات الطازجة. صلصة صويا خفيفة، وت…" at bounding box center [1213, 514] width 562 height 78
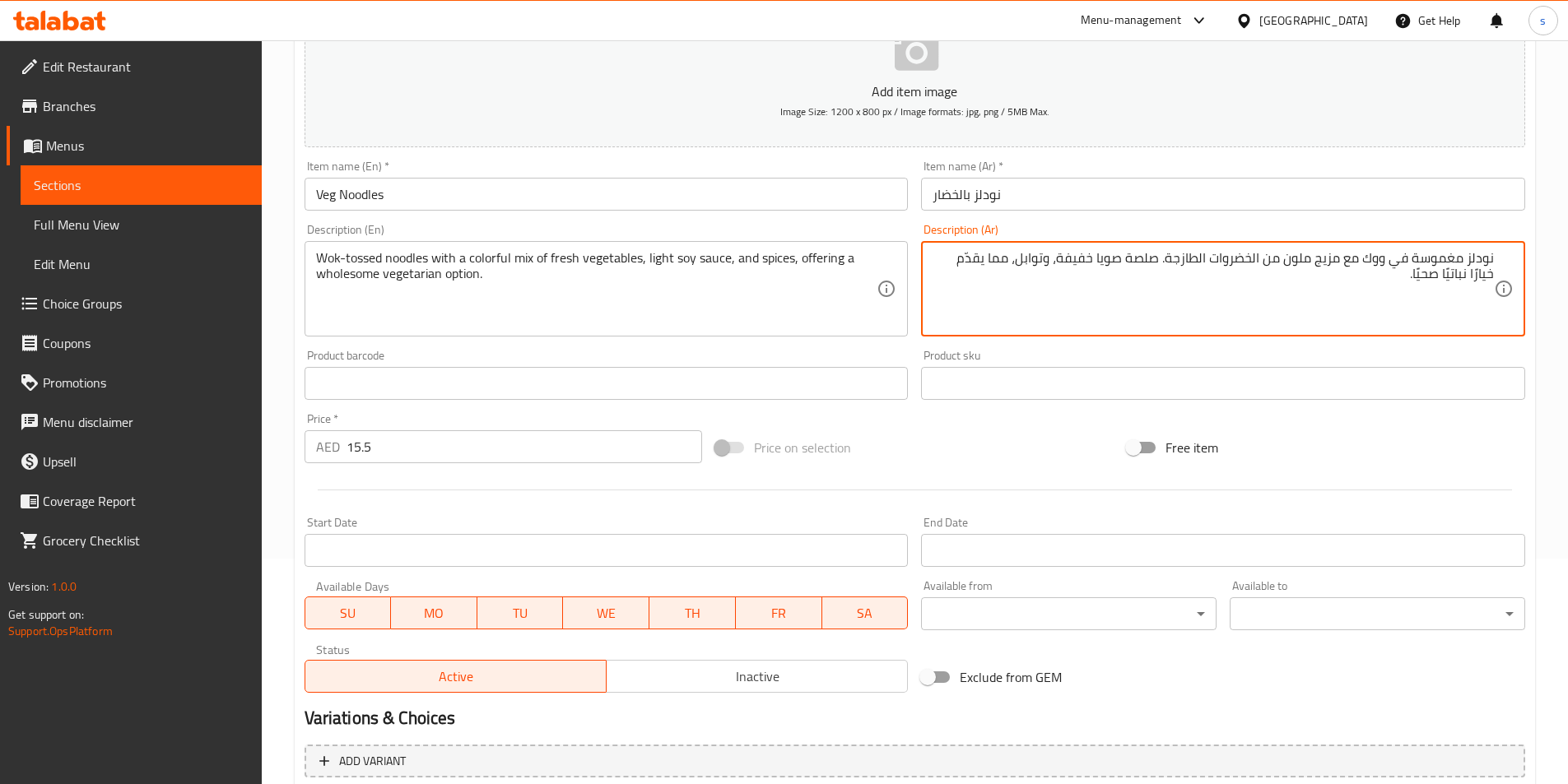
scroll to position [247, 0]
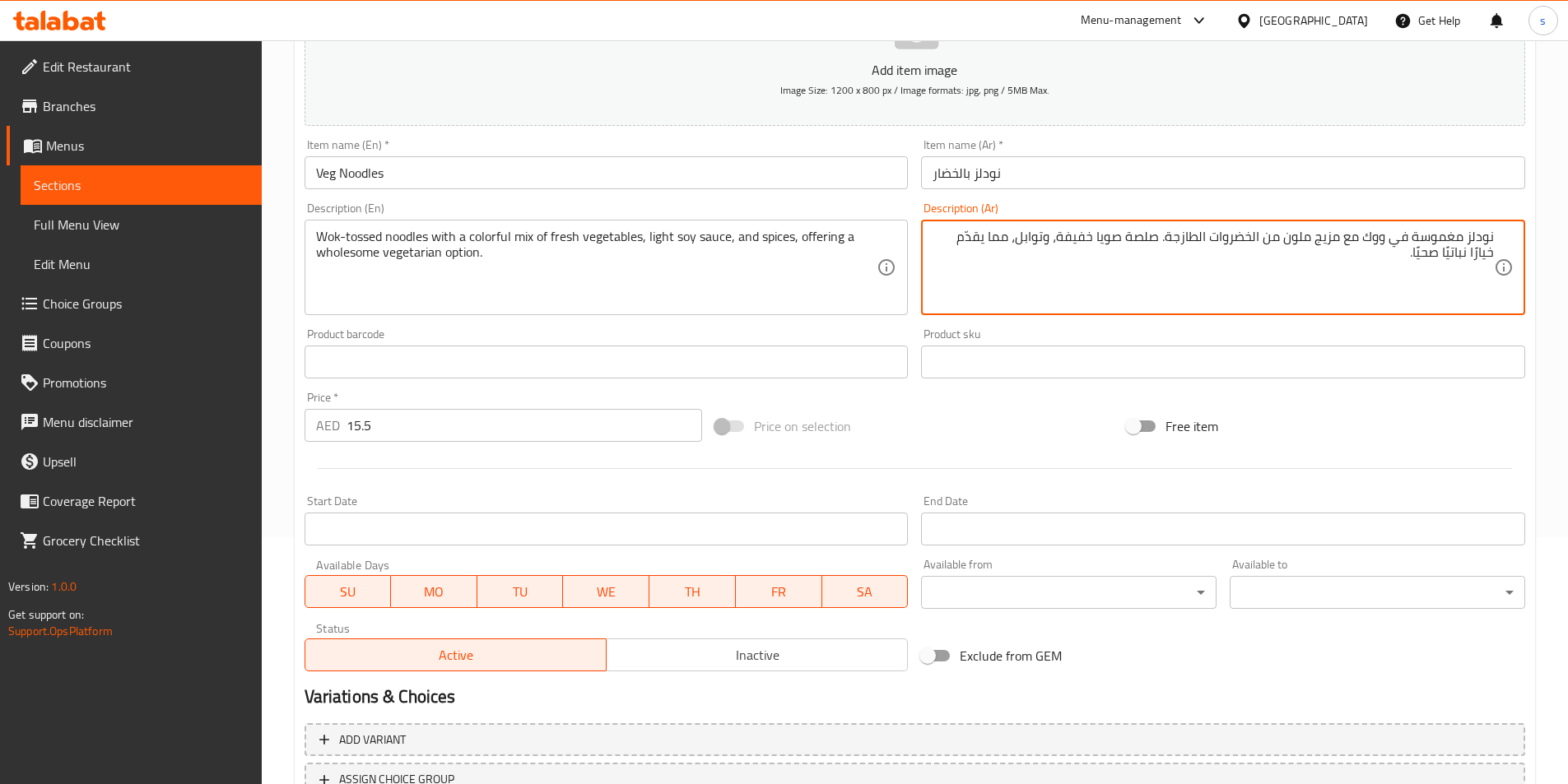
type textarea "نودلز مغموسة في ووك مع مزيج ملون من الخضروات الطازجة. صلصة صويا خفيفة، وتوابل، …"
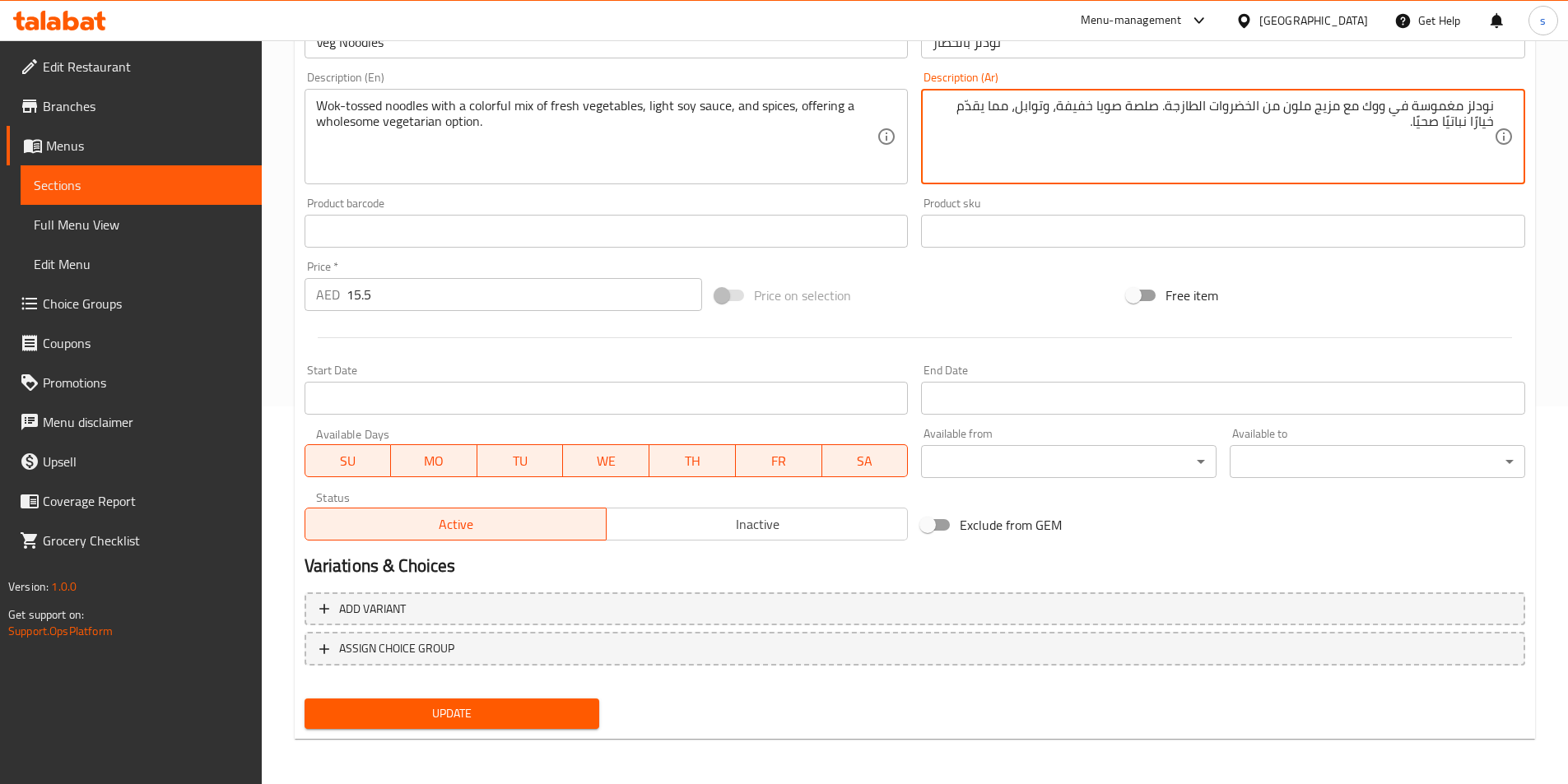
scroll to position [378, 0]
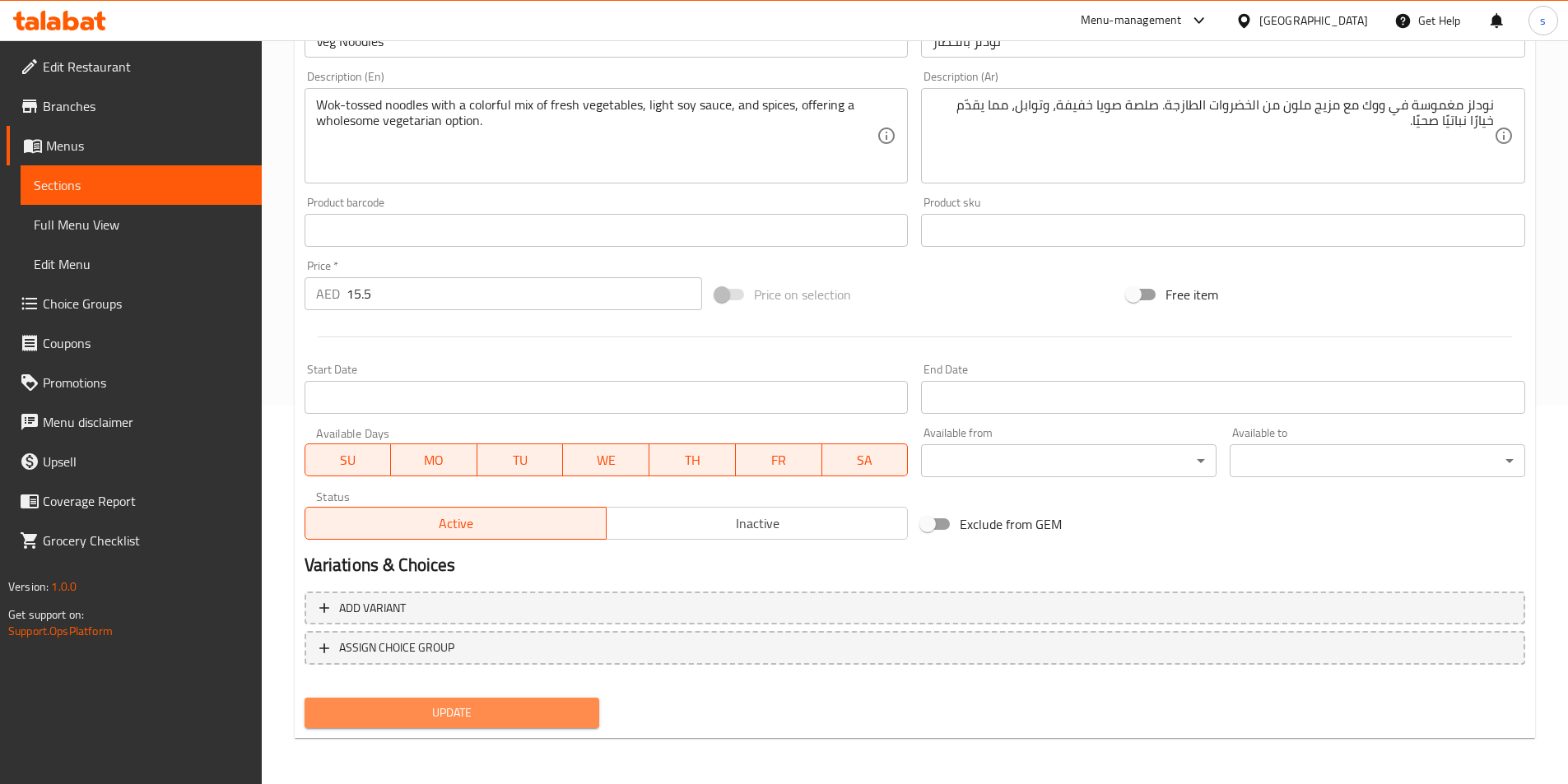
click at [514, 724] on button "Update" at bounding box center [452, 712] width 296 height 31
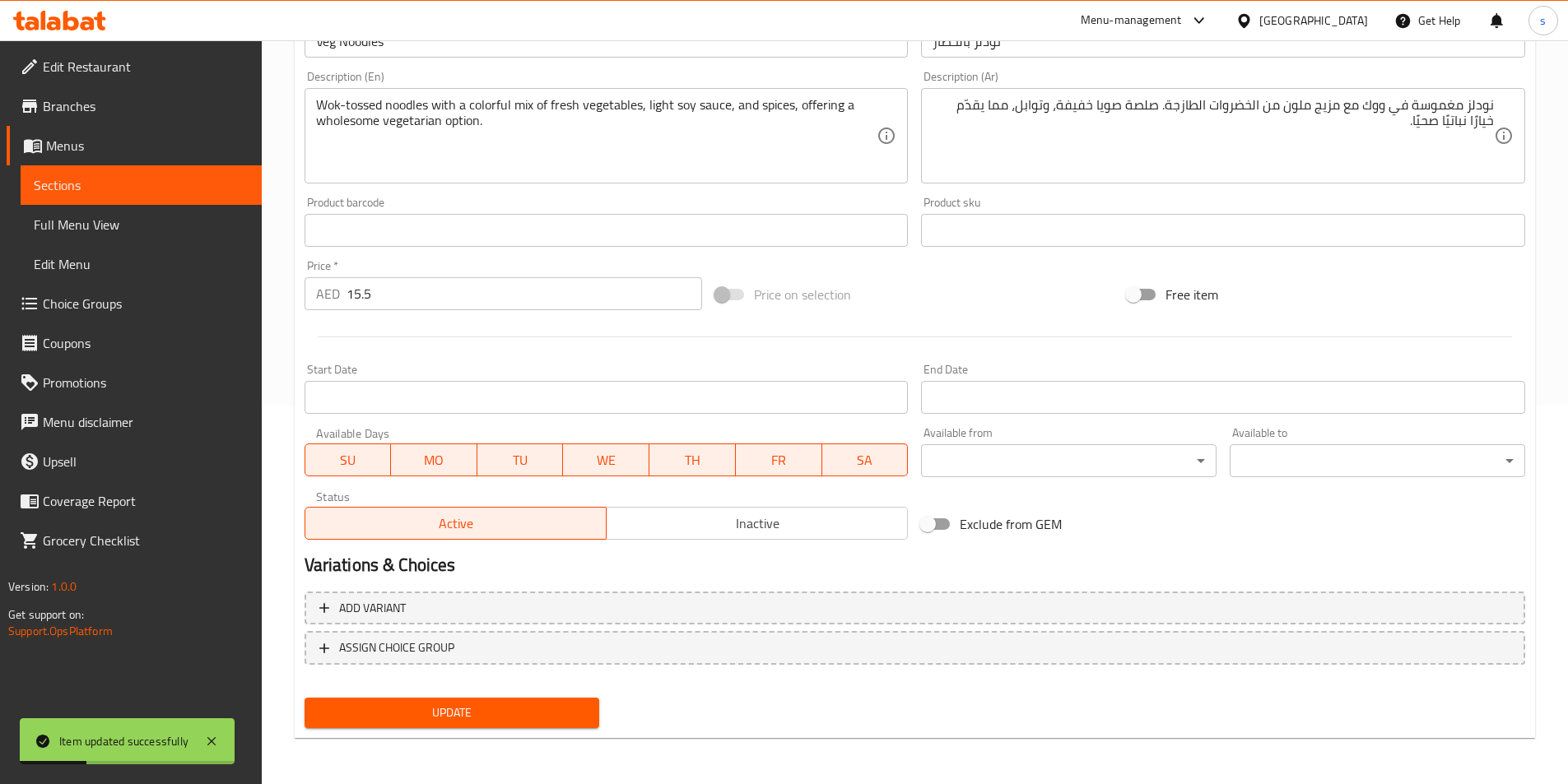
scroll to position [0, 0]
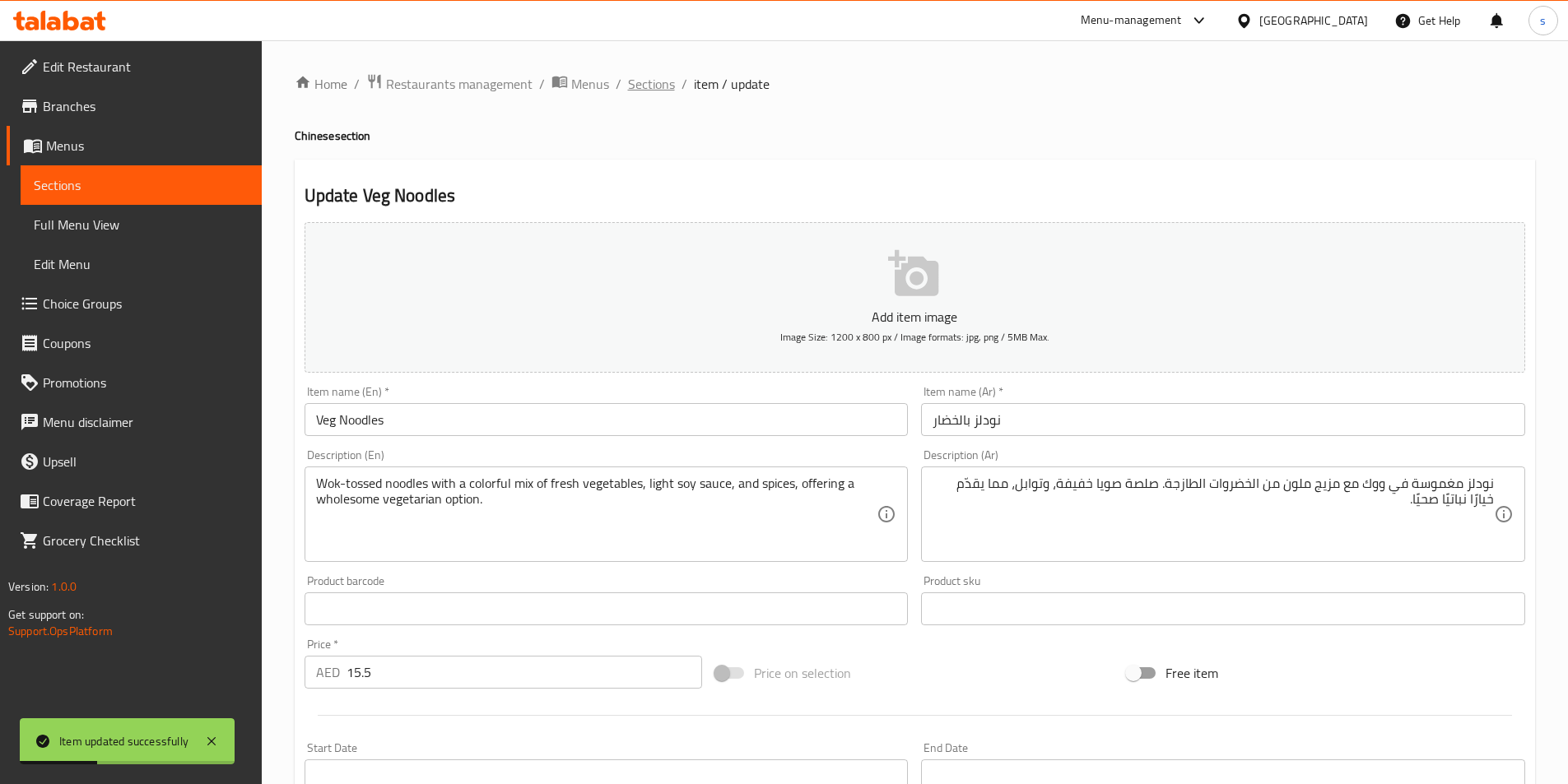
click at [649, 89] on span "Sections" at bounding box center [651, 84] width 47 height 20
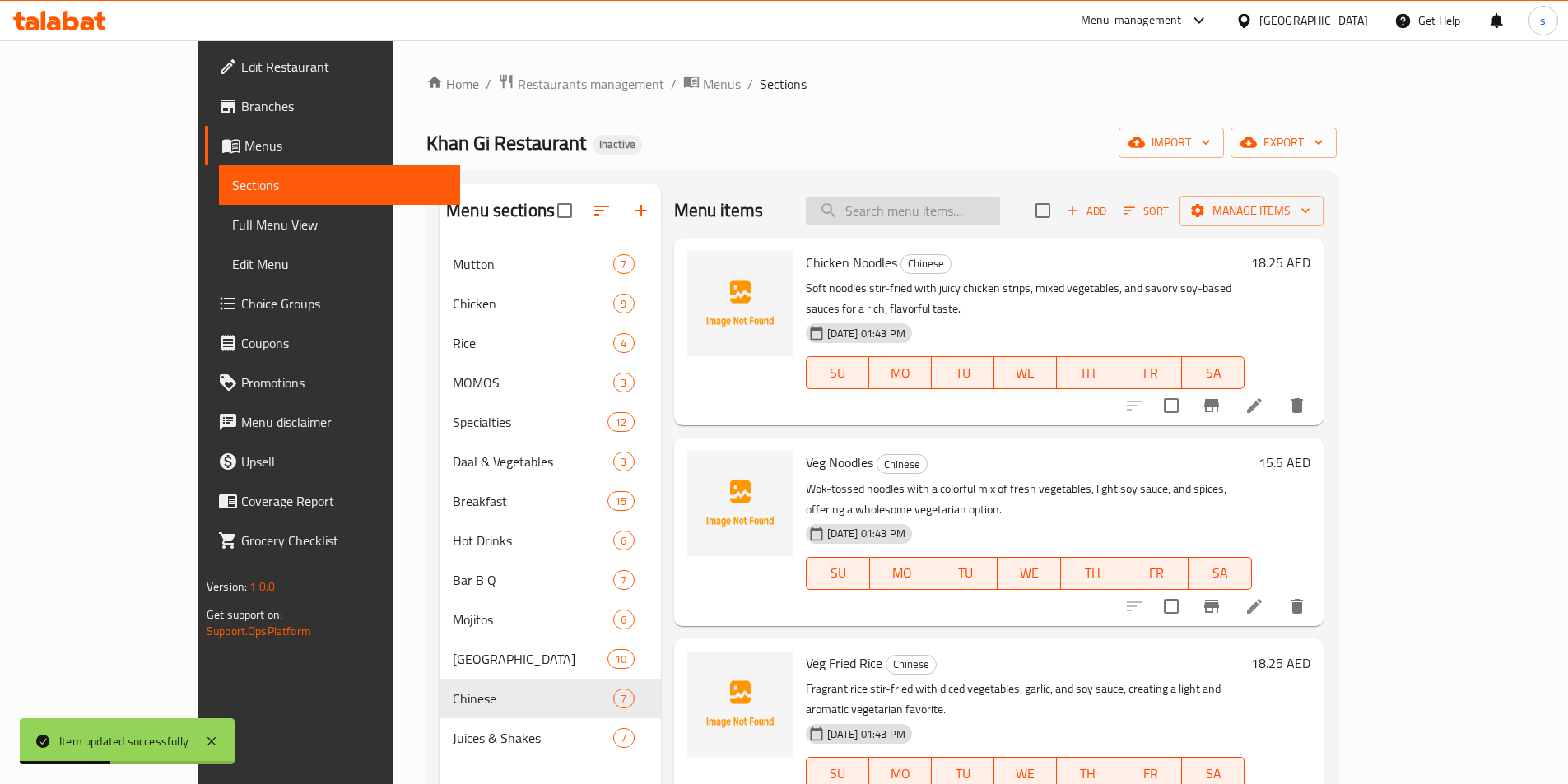
click at [1000, 207] on input "search" at bounding box center [903, 210] width 194 height 29
paste input "Chicken Fried Rice"
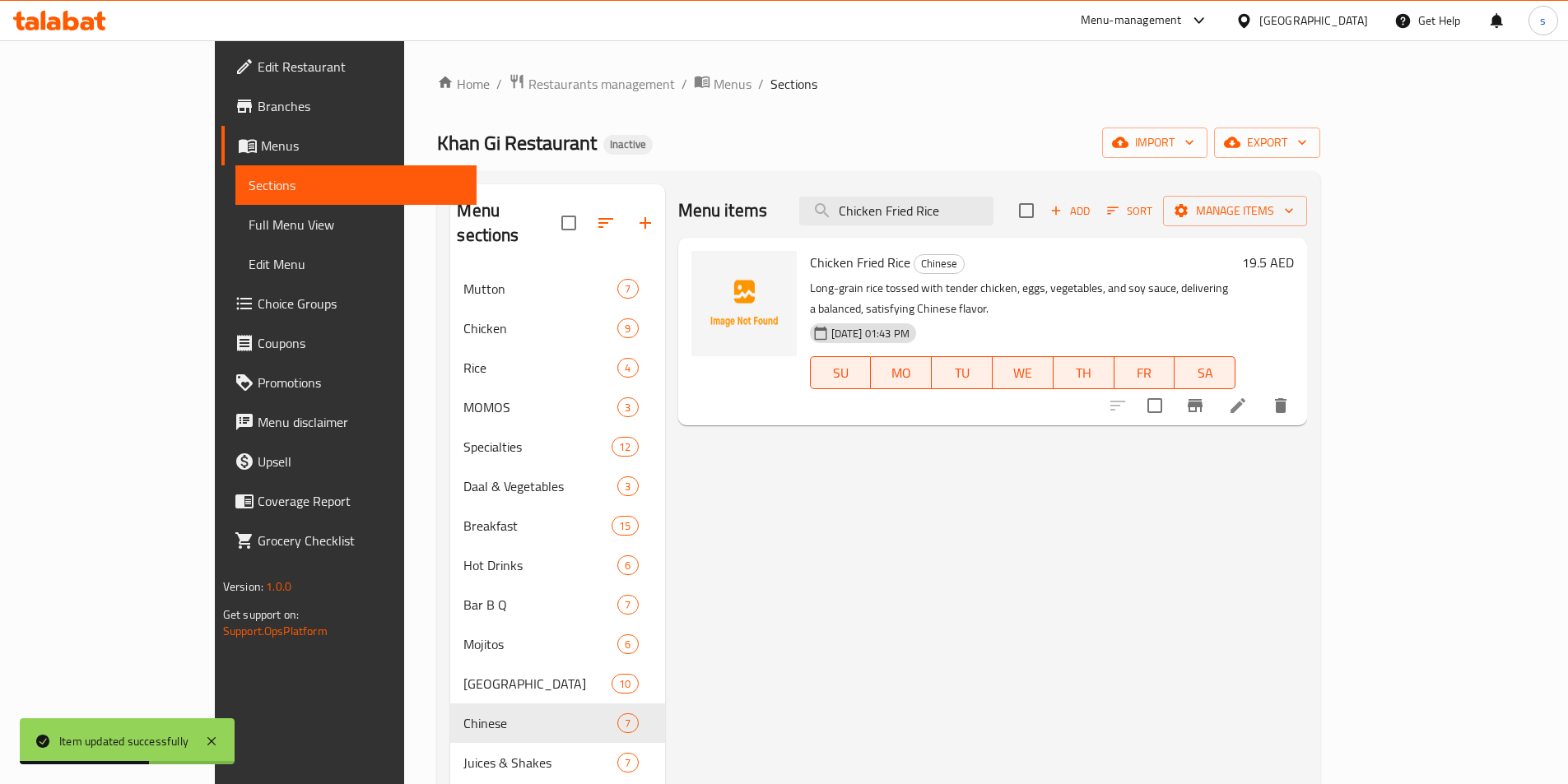
type input "Chicken Fried Rice"
click at [1261, 391] on li at bounding box center [1238, 406] width 46 height 30
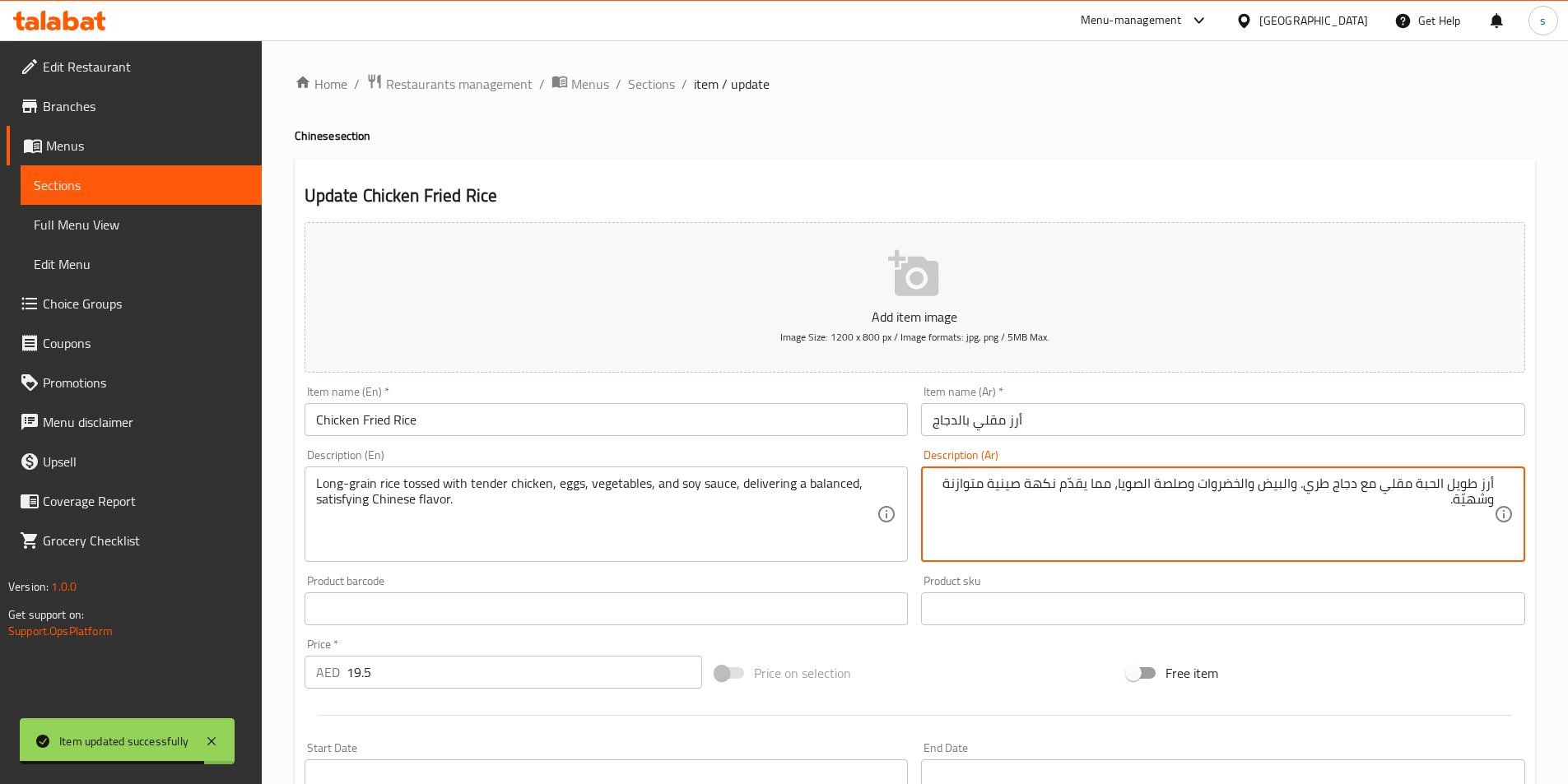
click at [1398, 483] on textarea "أرز طويل الحبة مقلي مع دجاج طري. والبيض والخضروات وصلصة الصويا، مما يقدّم نكهة …" at bounding box center [1213, 514] width 562 height 78
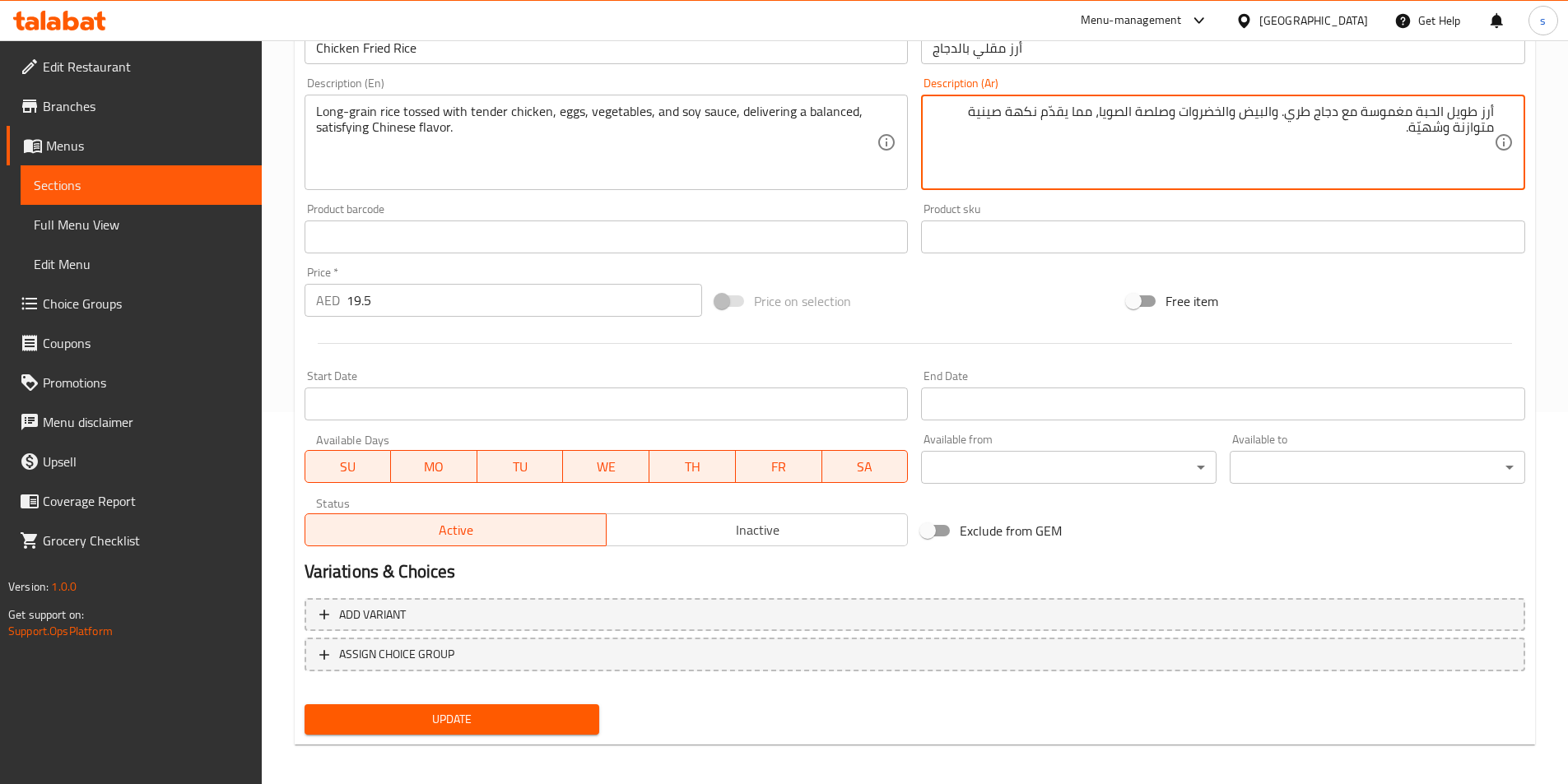
scroll to position [378, 0]
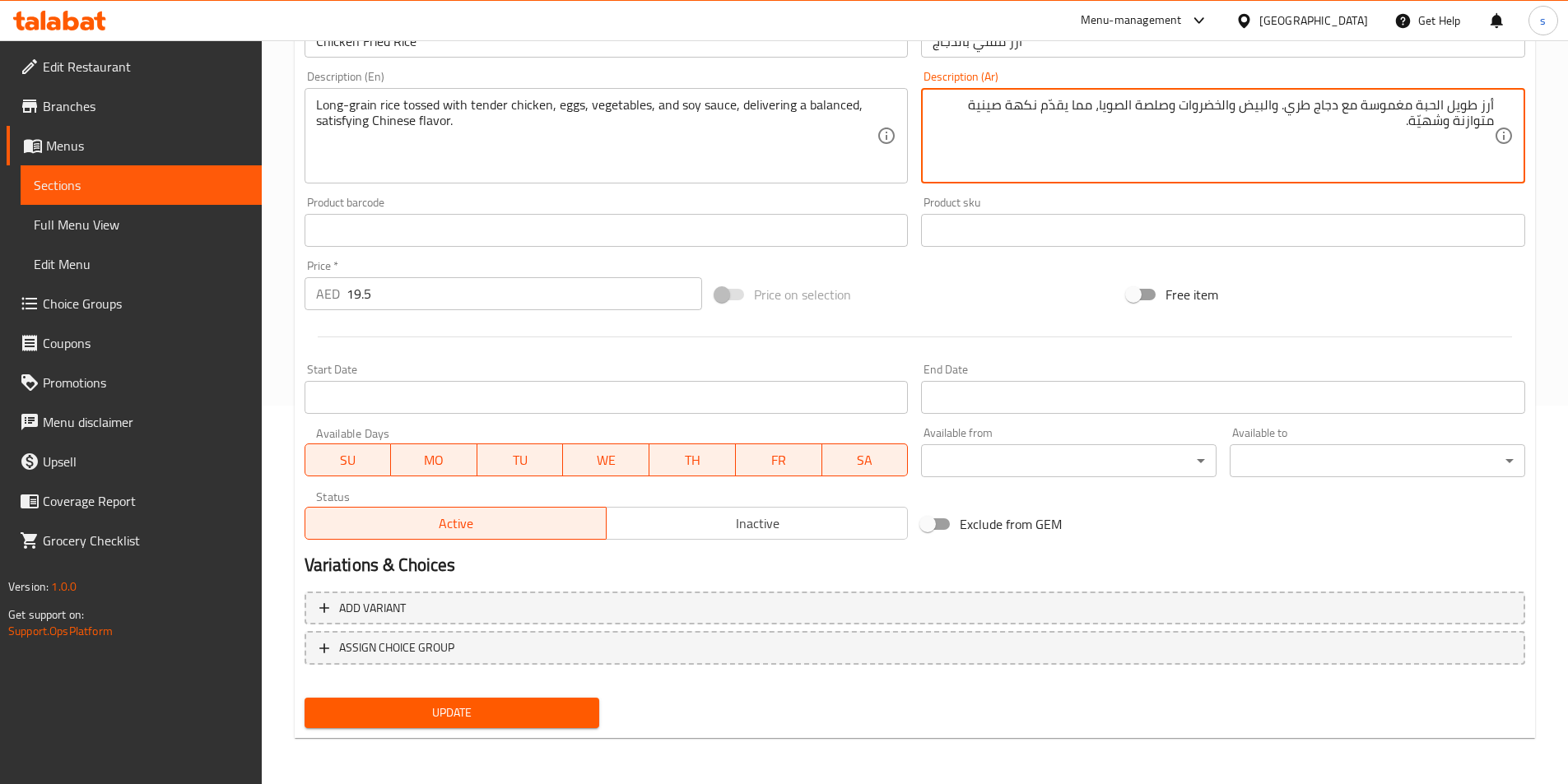
type textarea "أرز طويل الحبة مغموسة مع دجاج طري. والبيض والخضروات وصلصة الصويا، مما يقدّم نكه…"
click at [408, 709] on span "Update" at bounding box center [451, 712] width 269 height 21
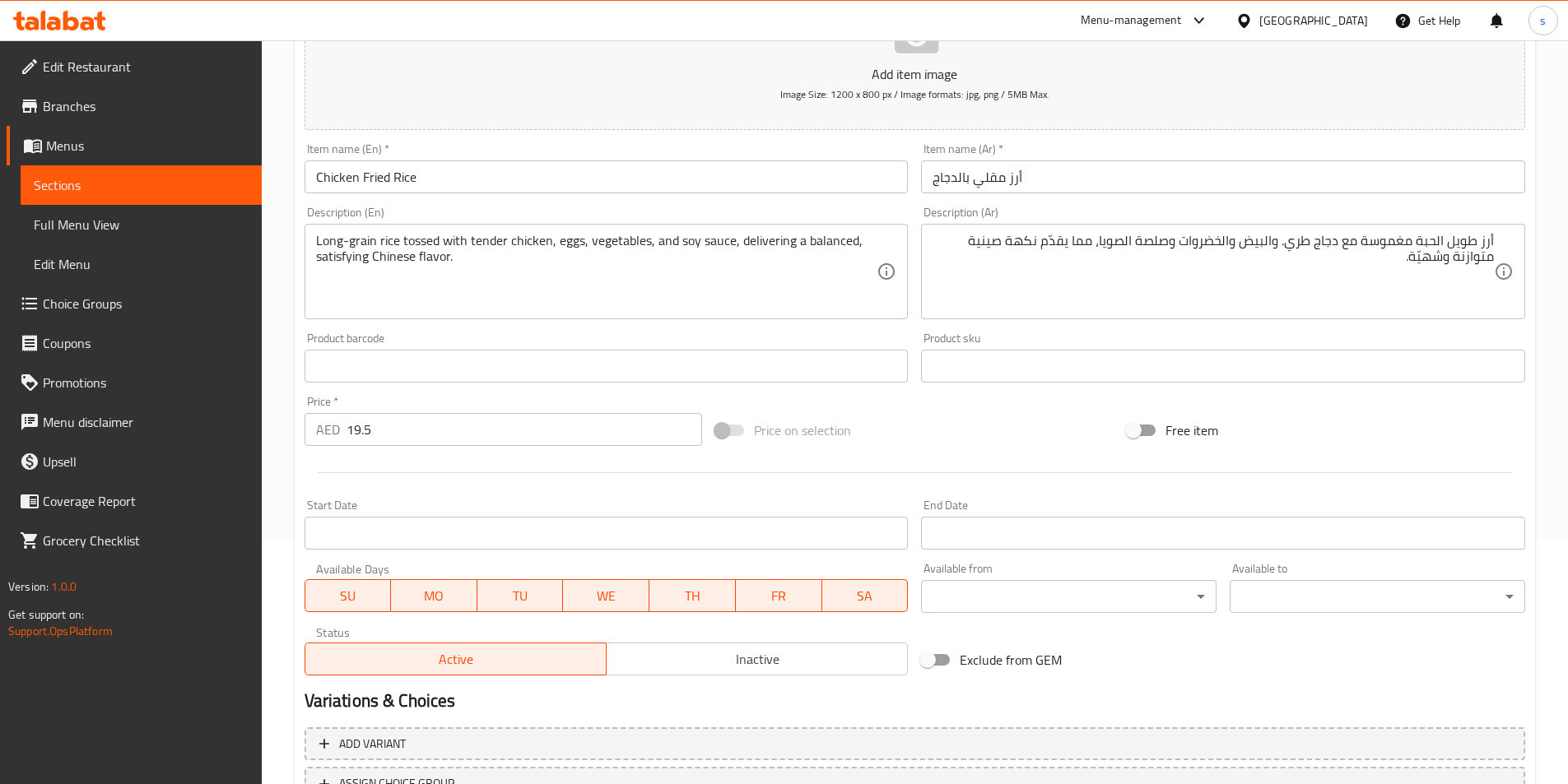
scroll to position [0, 0]
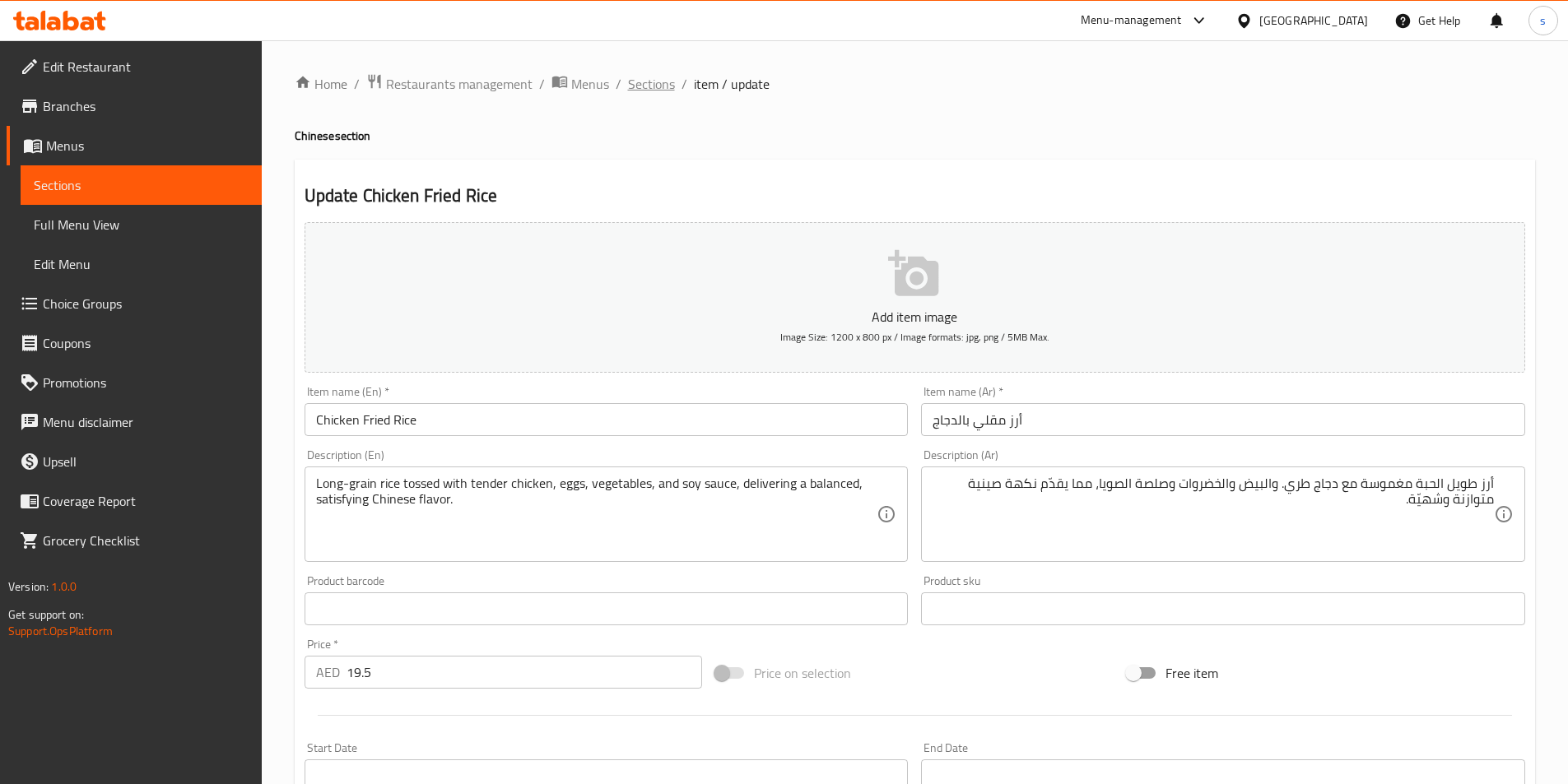
click at [659, 94] on span "Sections" at bounding box center [651, 84] width 47 height 20
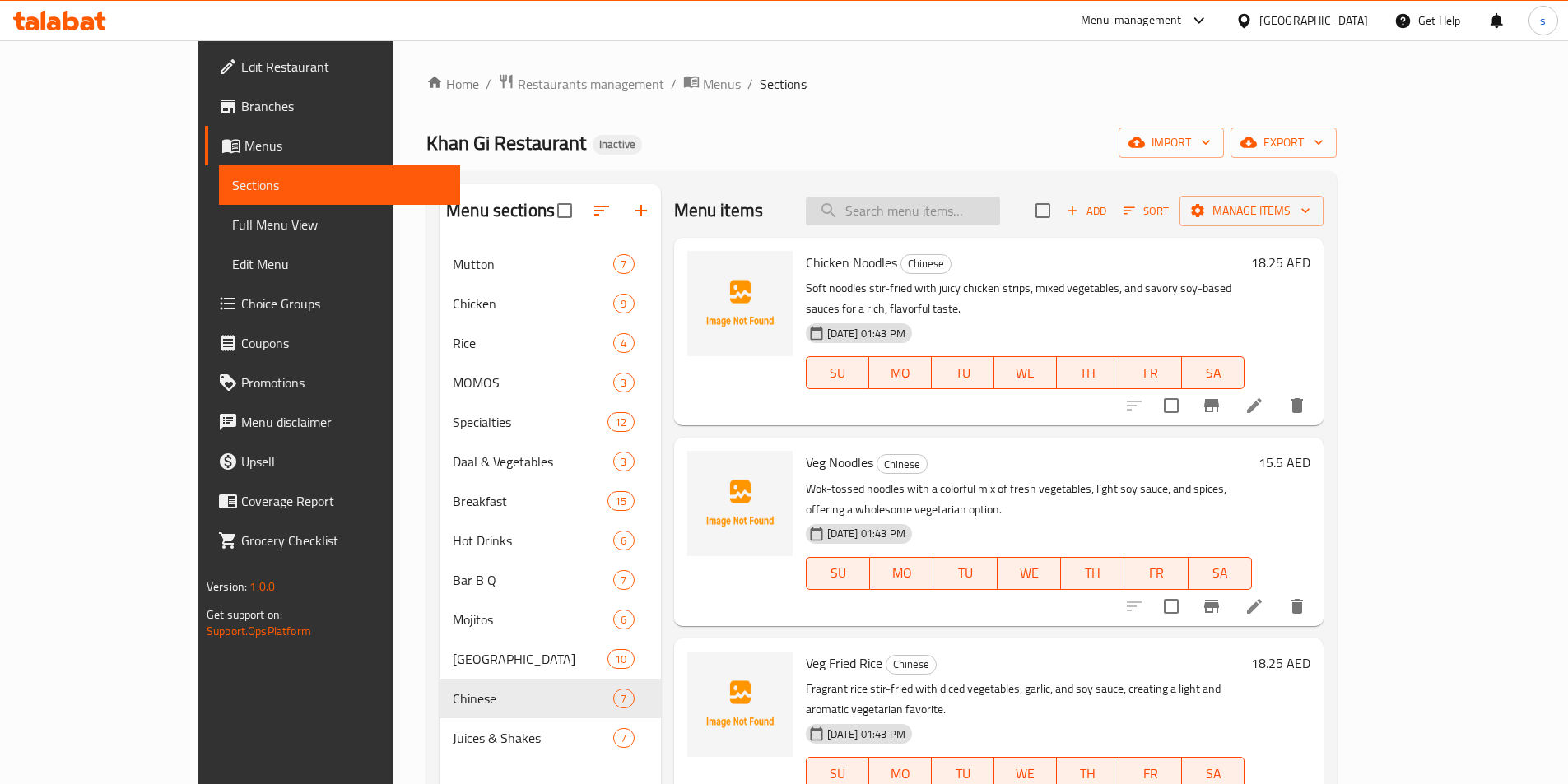
click at [991, 210] on input "search" at bounding box center [903, 210] width 194 height 29
paste input "Sweet Corn Soup"
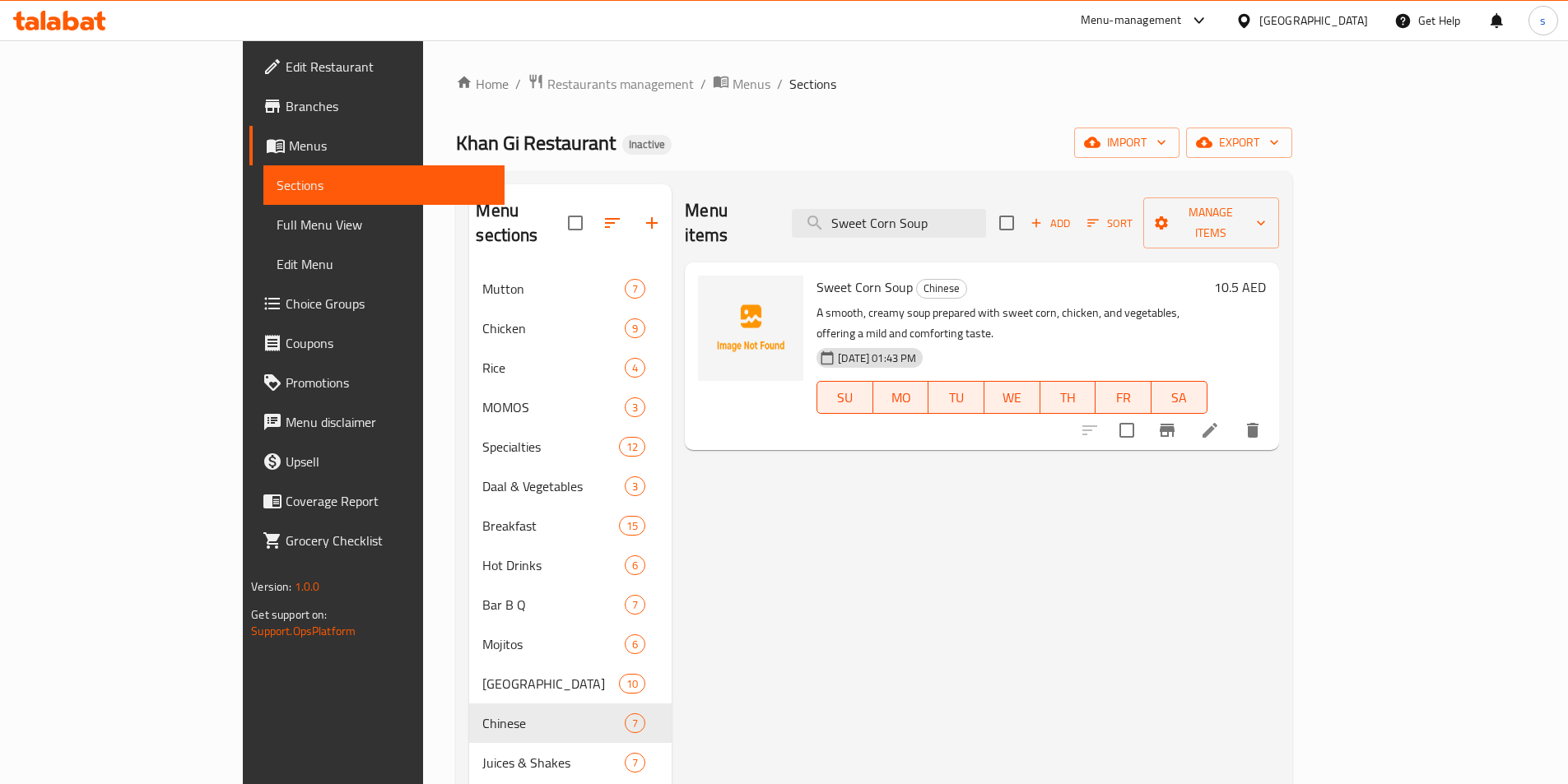
type input "Sweet Corn Soup"
click at [1217, 423] on icon at bounding box center [1209, 430] width 15 height 15
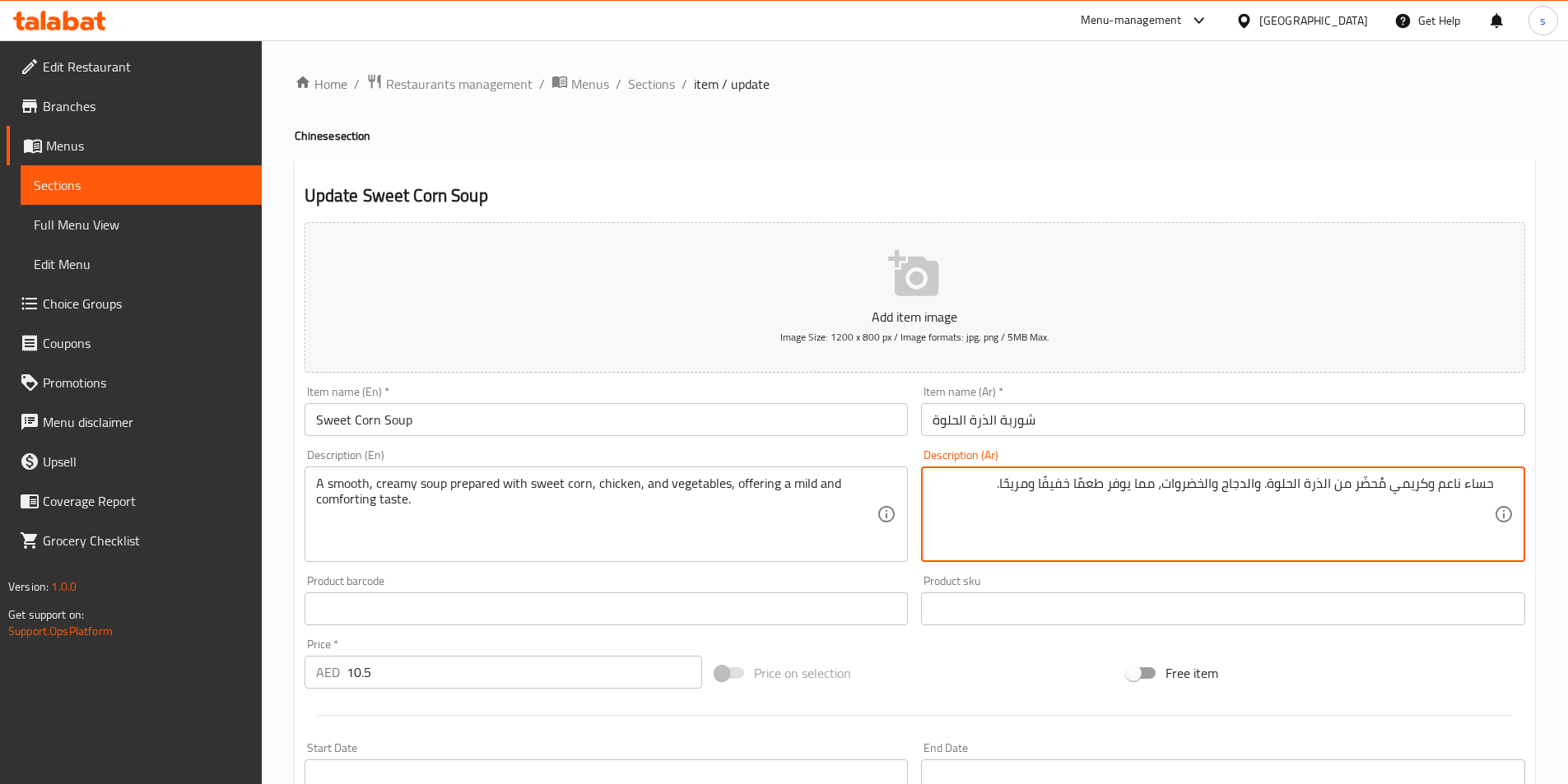
click at [1065, 484] on textarea "حساء ناعم وكريمي مُحضّر من الذرة الحلوة. والدجاج والخضروات، مما يوفر طعمًا خفيف…" at bounding box center [1213, 514] width 562 height 78
click at [1038, 491] on textarea "حساء ناعم وكريمي مُحضّر من الذرة الحلوة. والدجاج والخضروات، مما يوفر طعمًا معتد…" at bounding box center [1213, 514] width 562 height 78
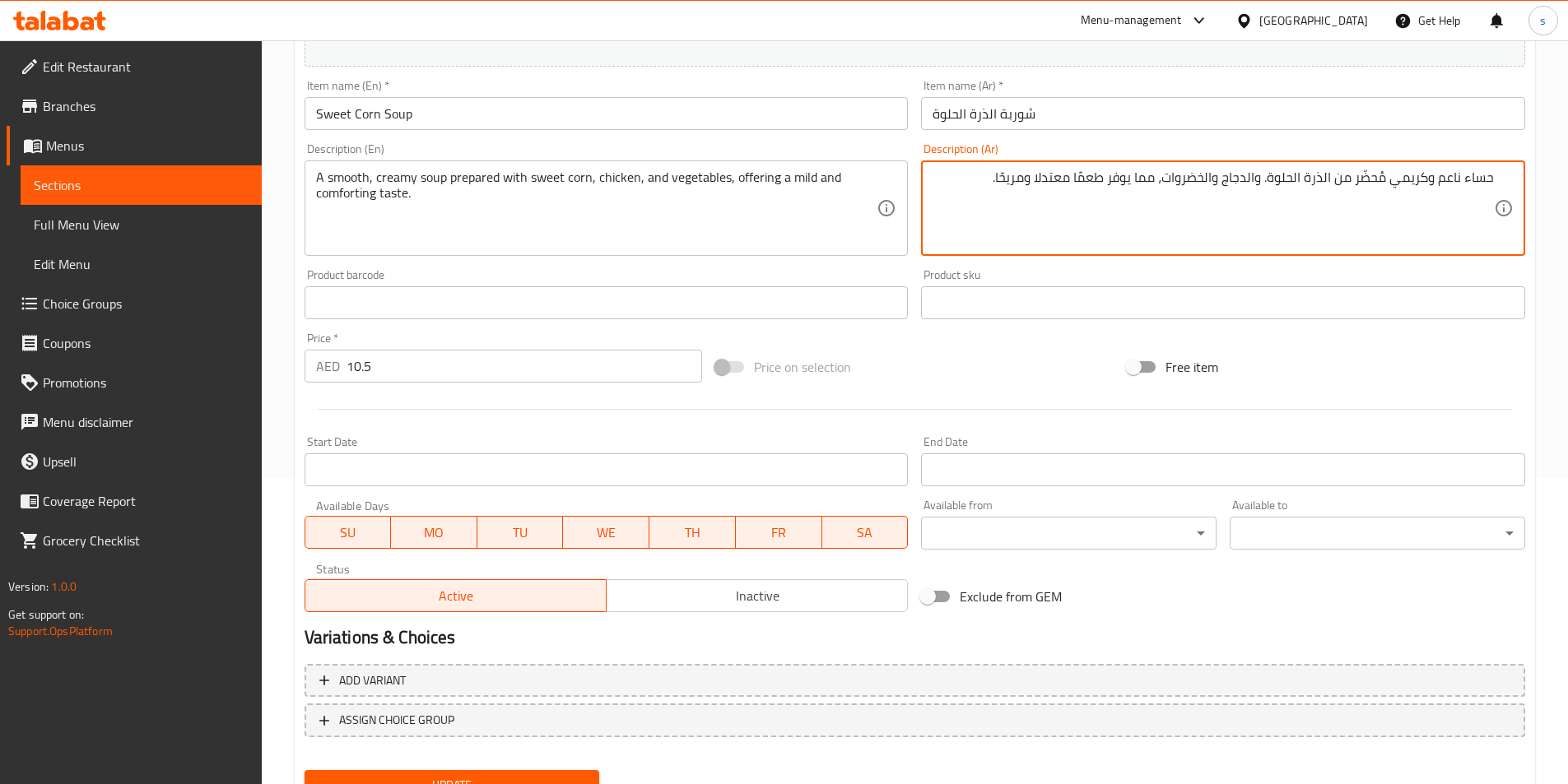
scroll to position [378, 0]
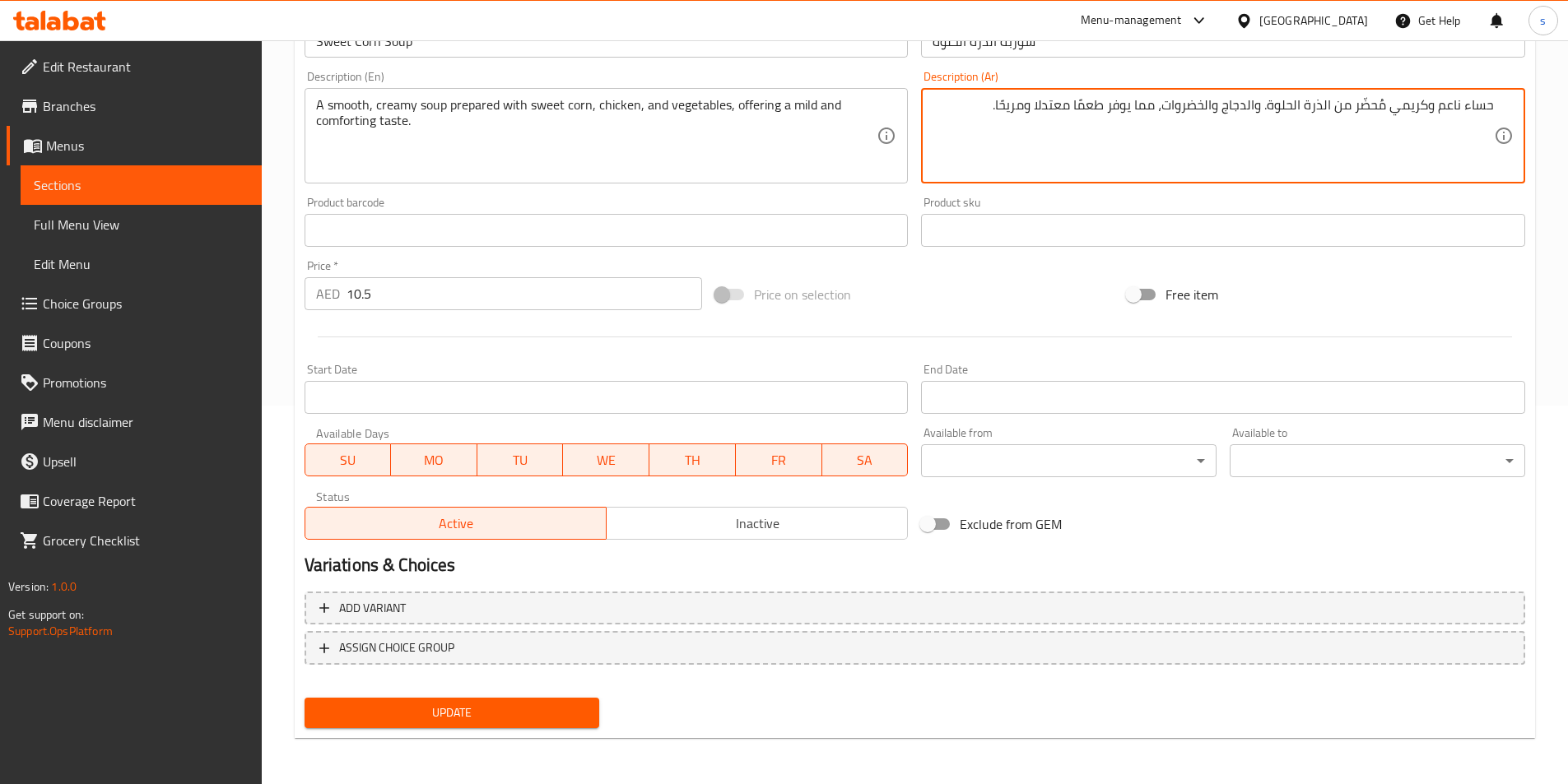
type textarea "حساء ناعم وكريمي مُحضّر من الذرة الحلوة. والدجاج والخضروات، مما يوفر طعمًا معتد…"
click at [501, 713] on span "Update" at bounding box center [451, 712] width 269 height 21
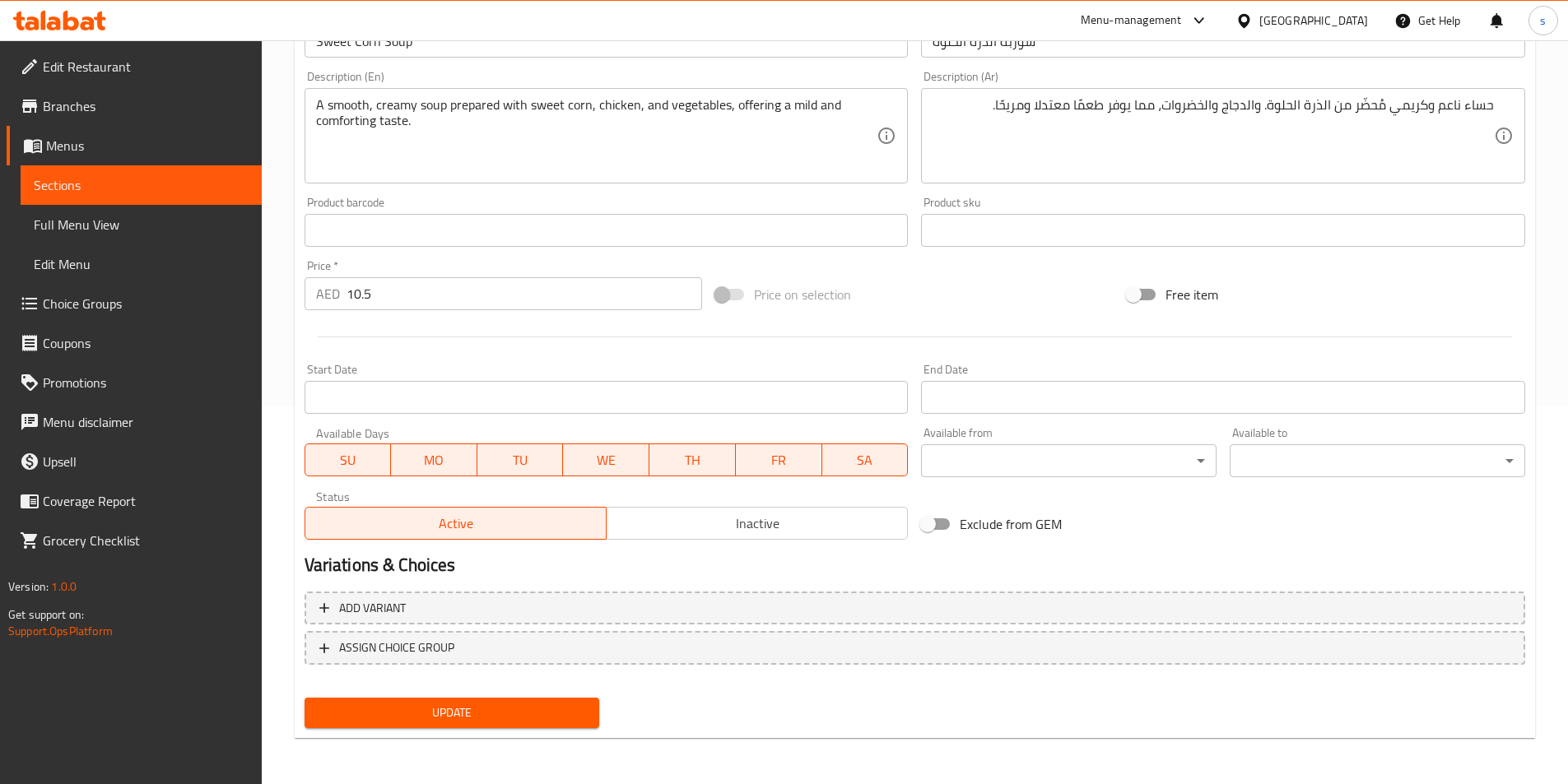
click at [492, 697] on button "Update" at bounding box center [452, 712] width 296 height 31
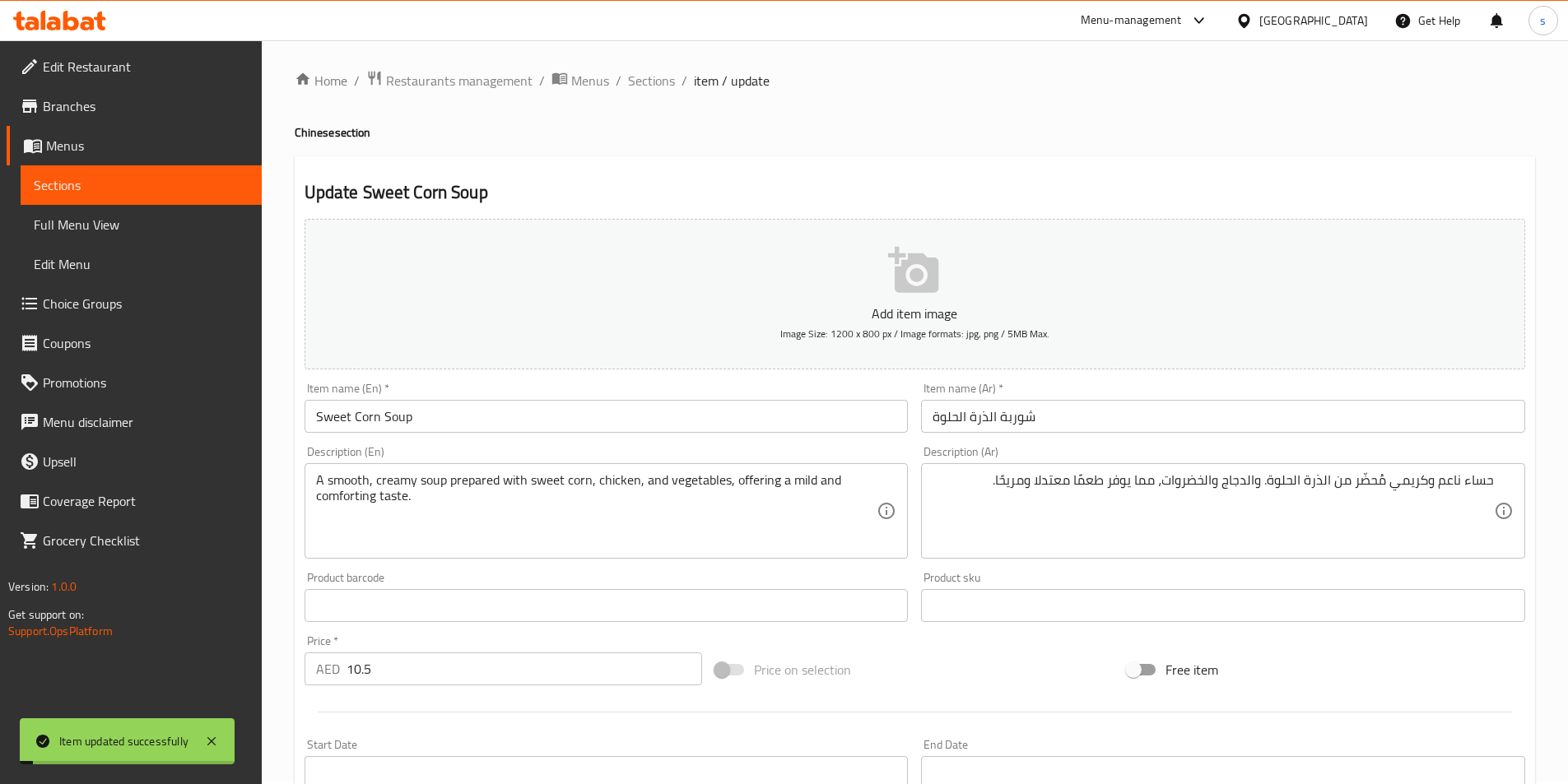
scroll to position [0, 0]
click at [118, 225] on span "Full Menu View" at bounding box center [141, 224] width 215 height 20
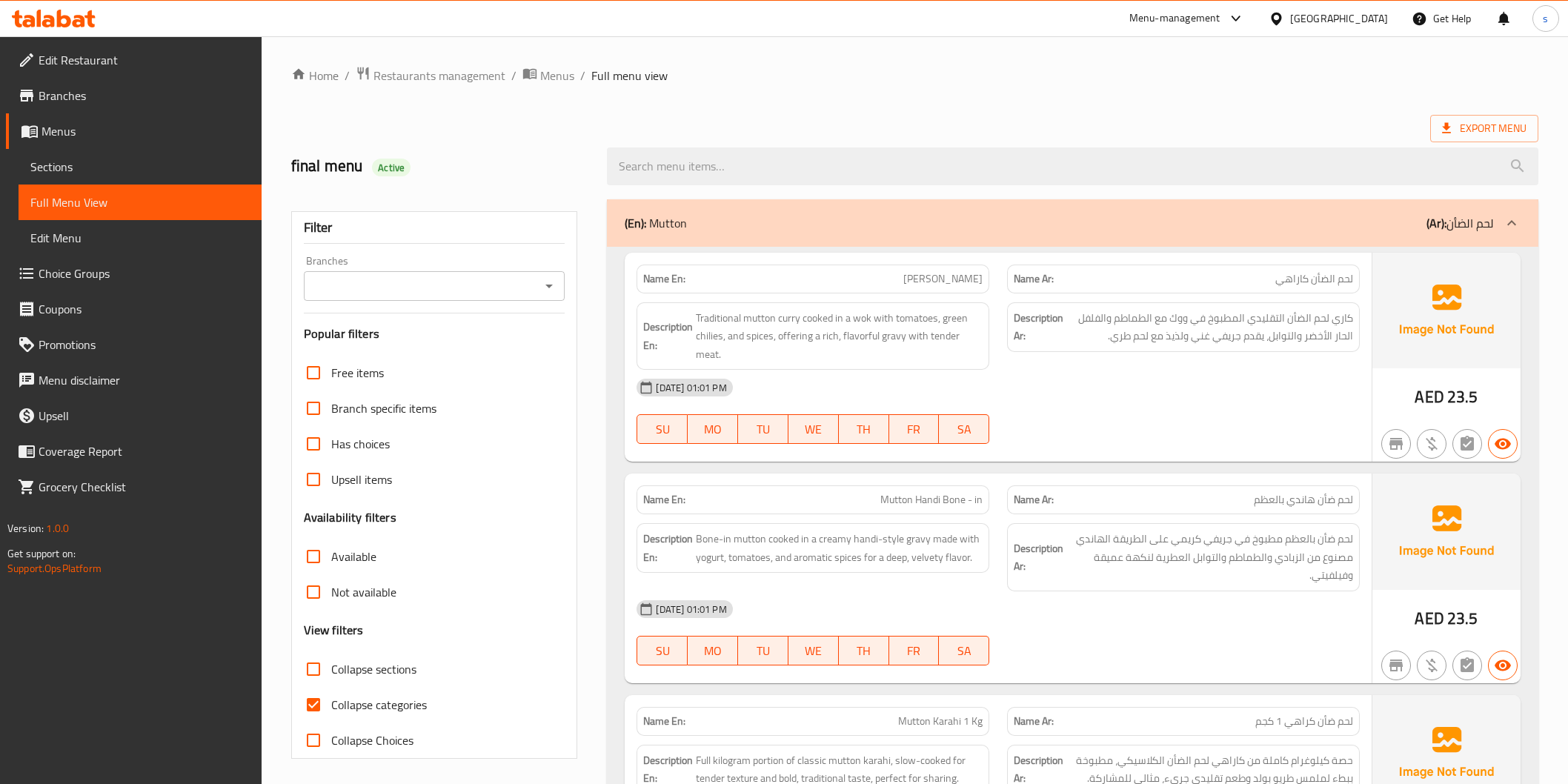
click at [116, 276] on span "Choice Groups" at bounding box center [144, 274] width 211 height 18
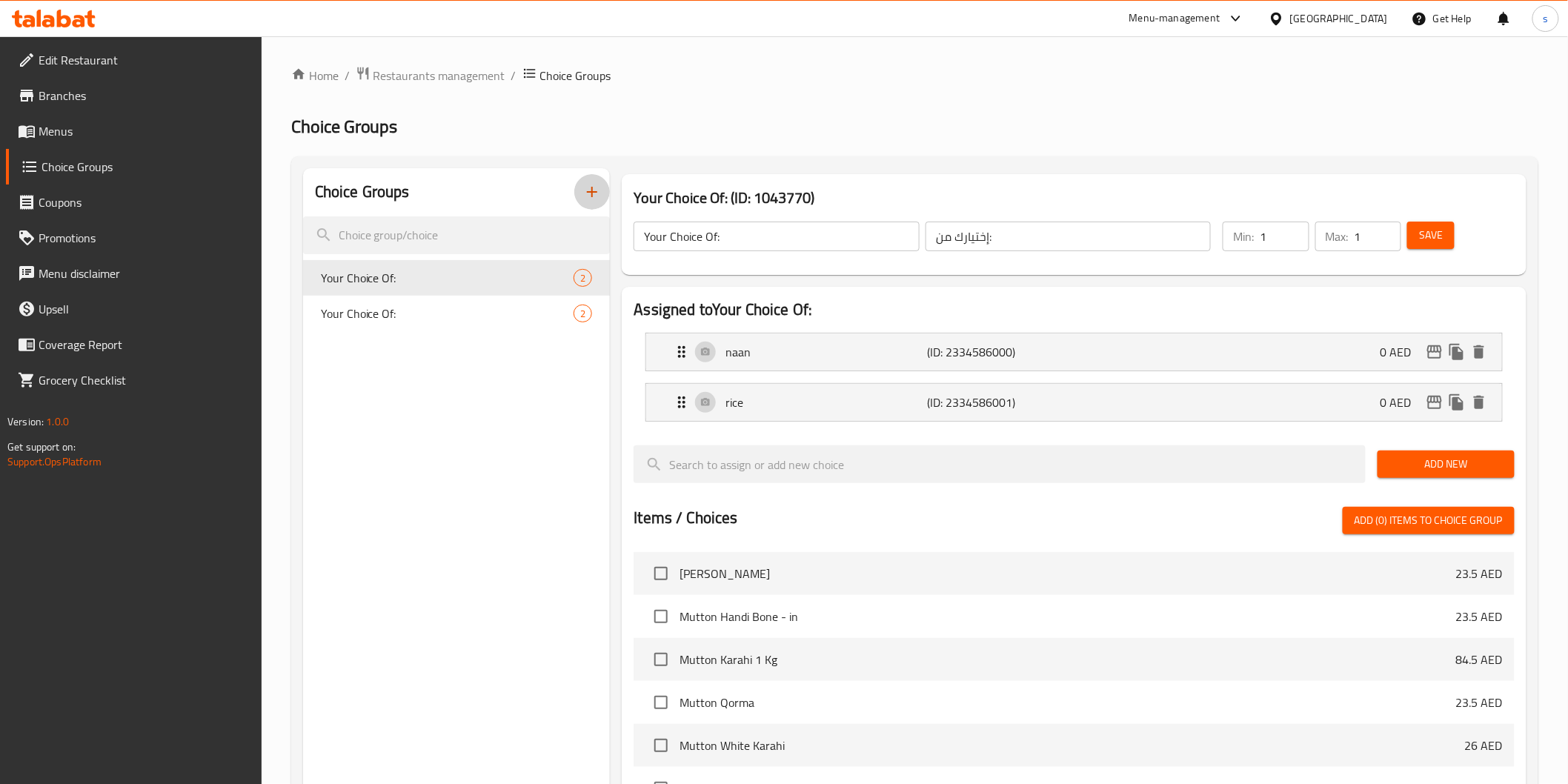
click at [584, 190] on icon "button" at bounding box center [592, 192] width 18 height 18
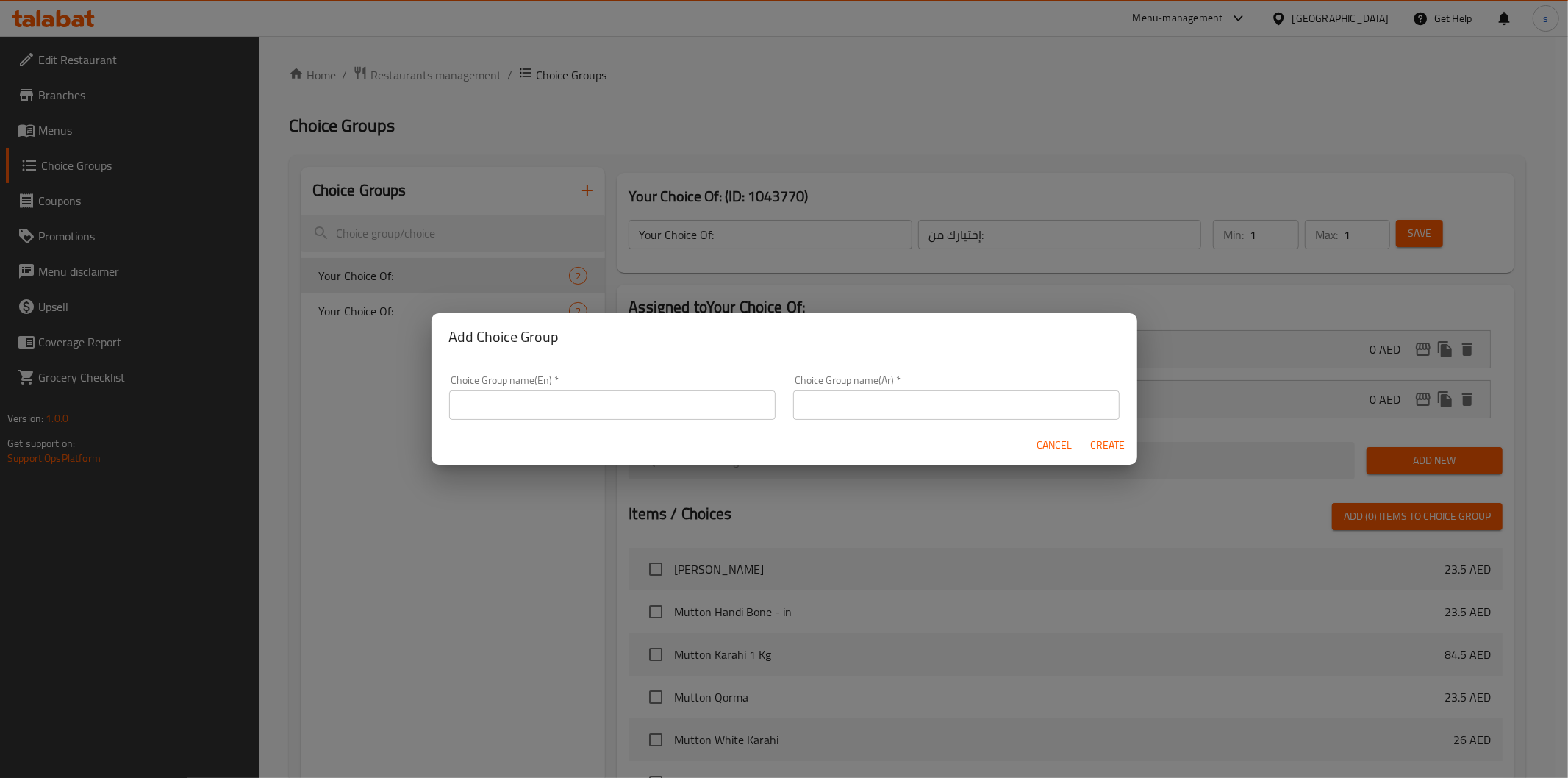
click at [601, 398] on input "text" at bounding box center [612, 406] width 326 height 30
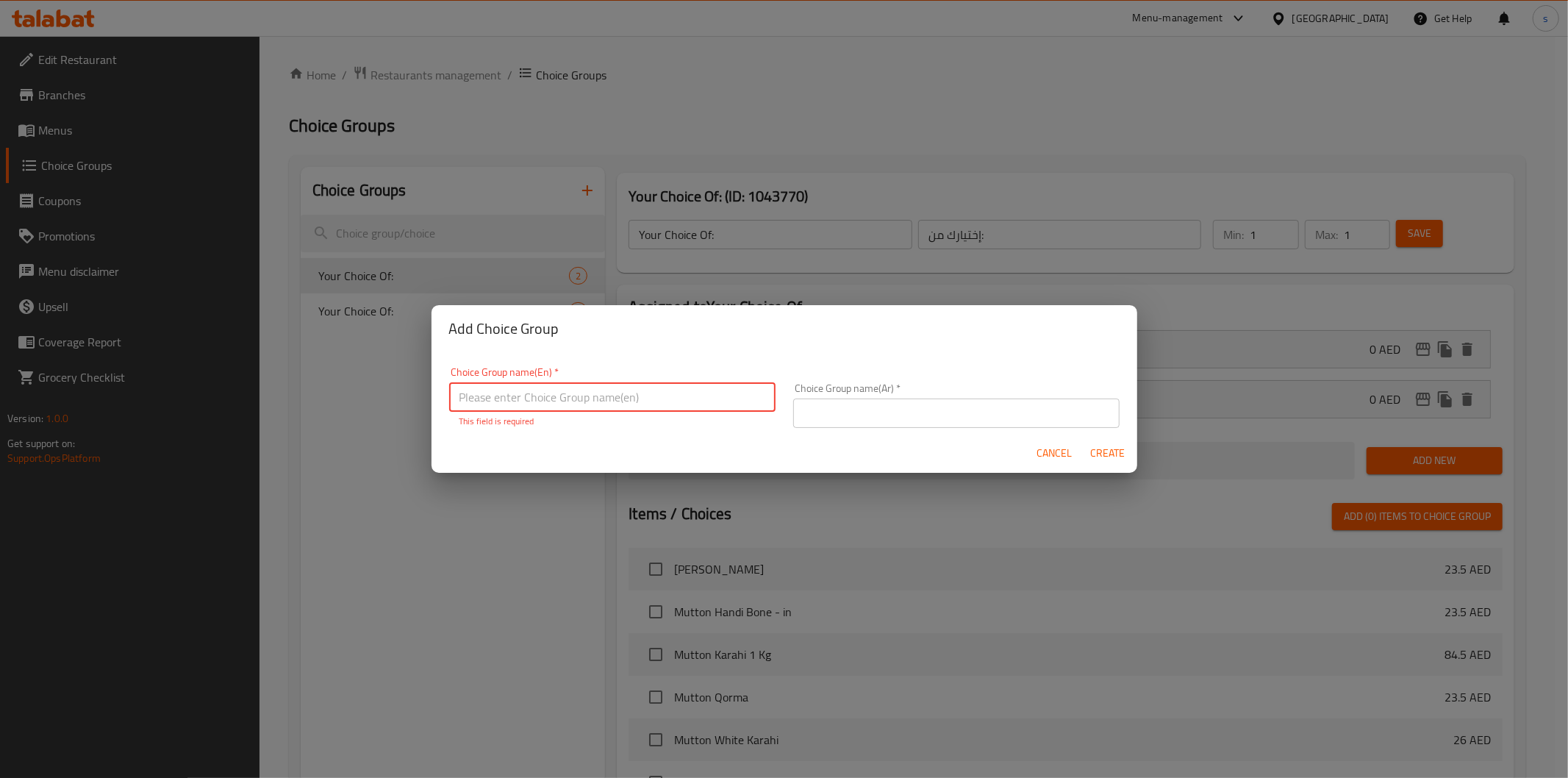
click at [709, 409] on input "text" at bounding box center [612, 398] width 326 height 30
type input "Y"
type input "your choice of"
click at [902, 420] on input "text" at bounding box center [956, 413] width 326 height 30
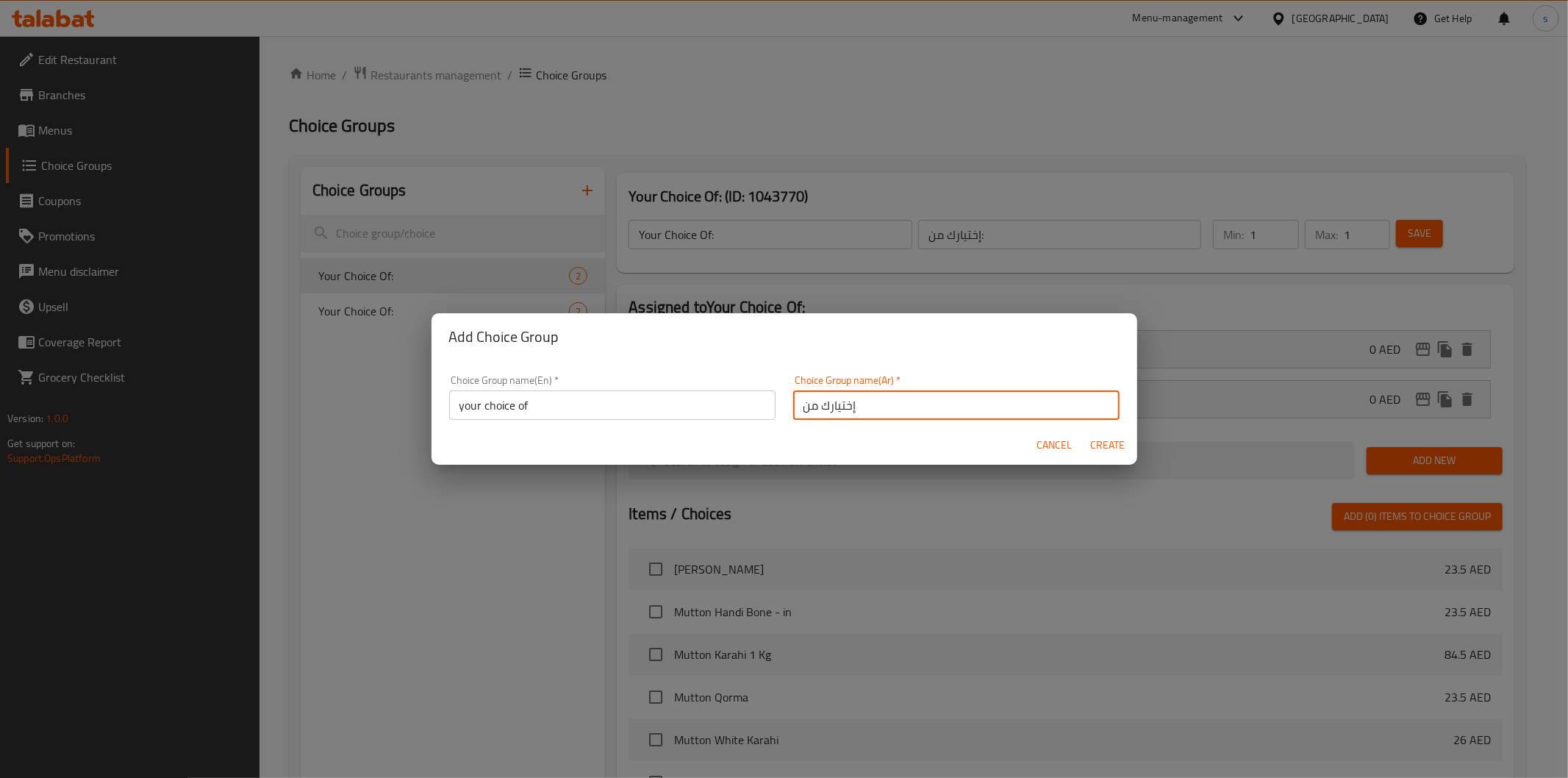
type input "إختيارك من"
click at [1106, 440] on span "Create" at bounding box center [1108, 445] width 36 height 19
type input "your choice of"
type input "إختيارك من"
type input "0"
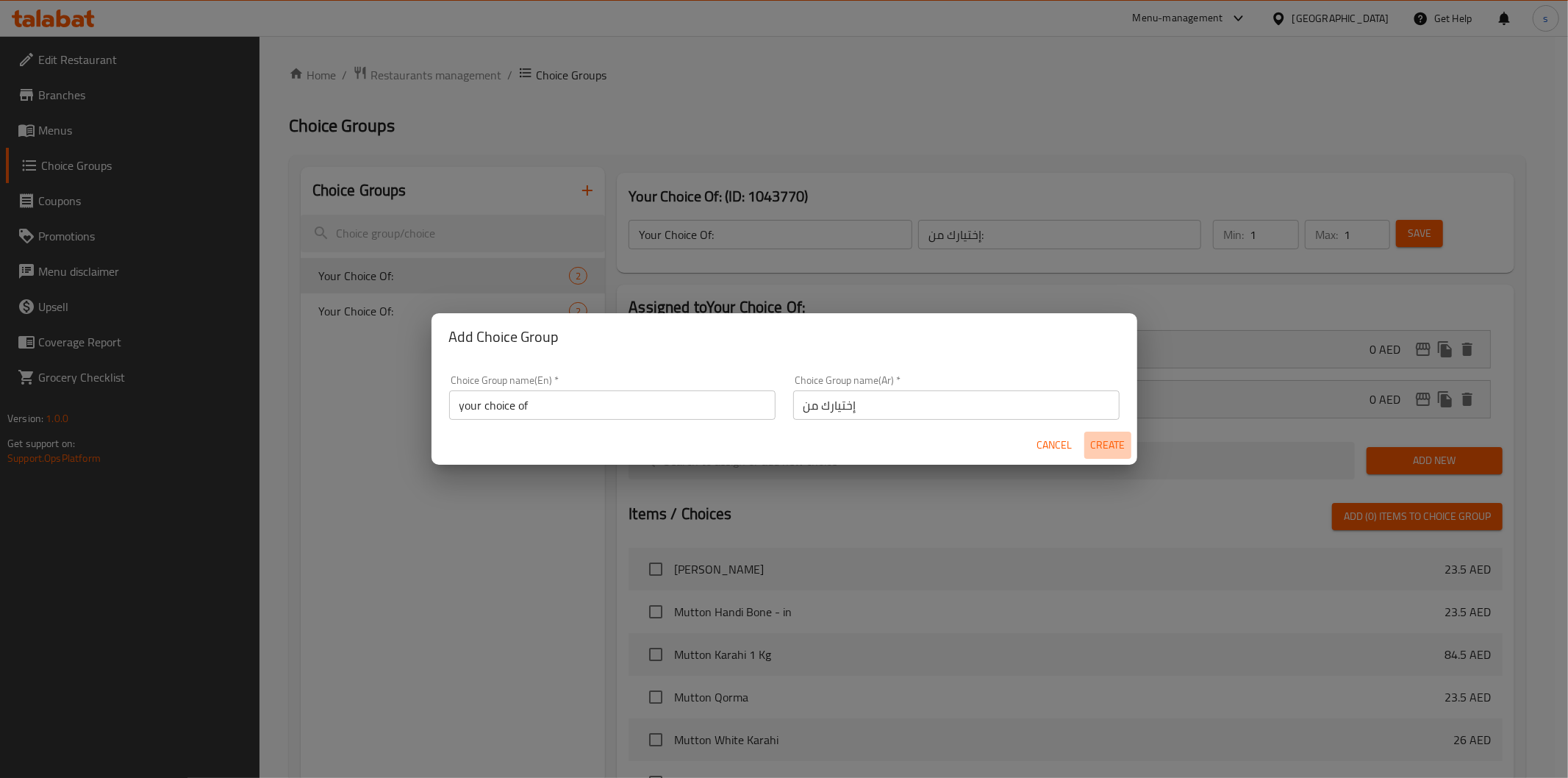
type input "0"
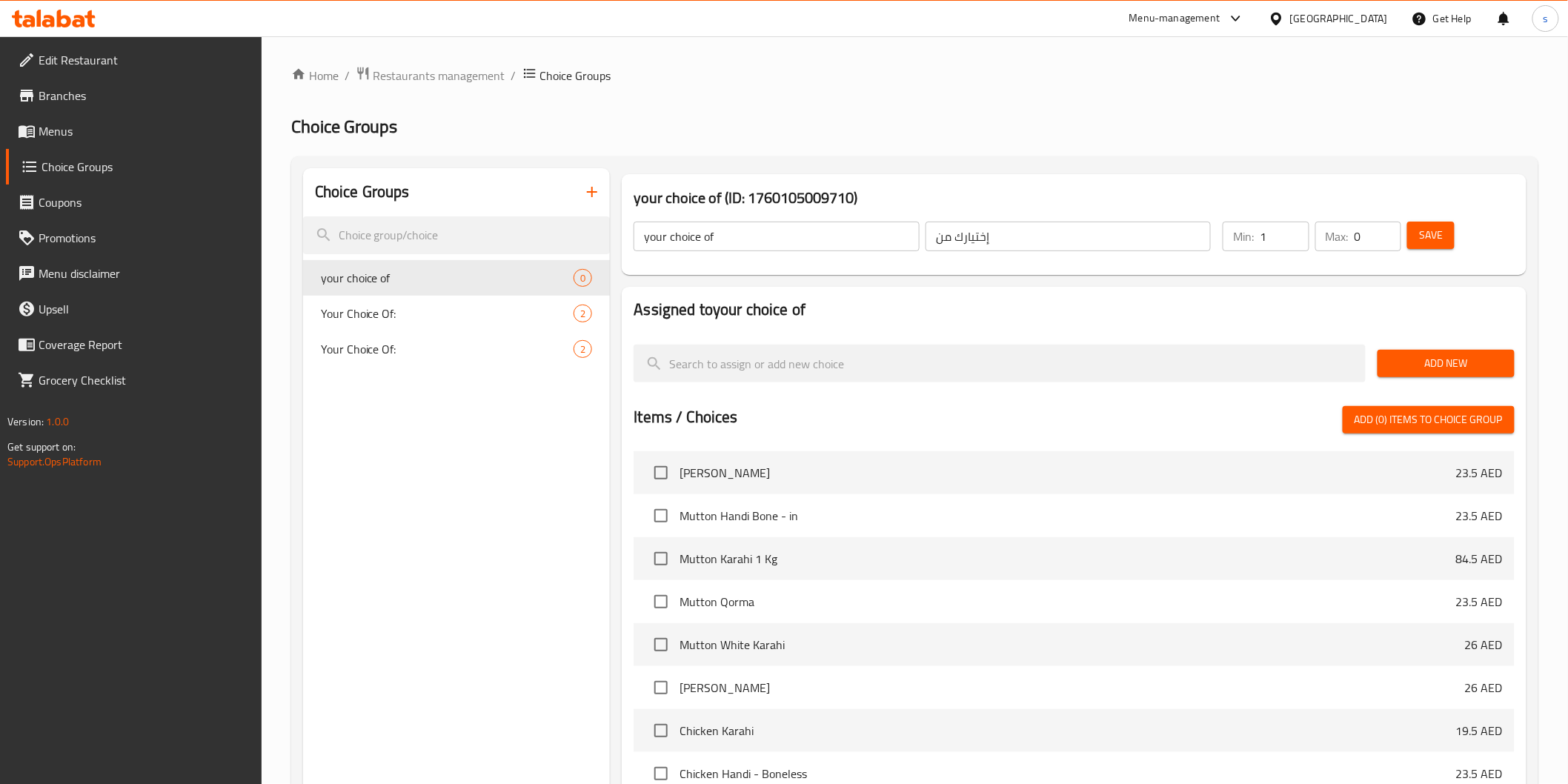
type input "1"
click at [1293, 228] on input "1" at bounding box center [1285, 236] width 49 height 30
type input "1"
click at [1384, 230] on input "1" at bounding box center [1378, 236] width 47 height 30
click at [1434, 363] on span "Add New" at bounding box center [1446, 363] width 113 height 19
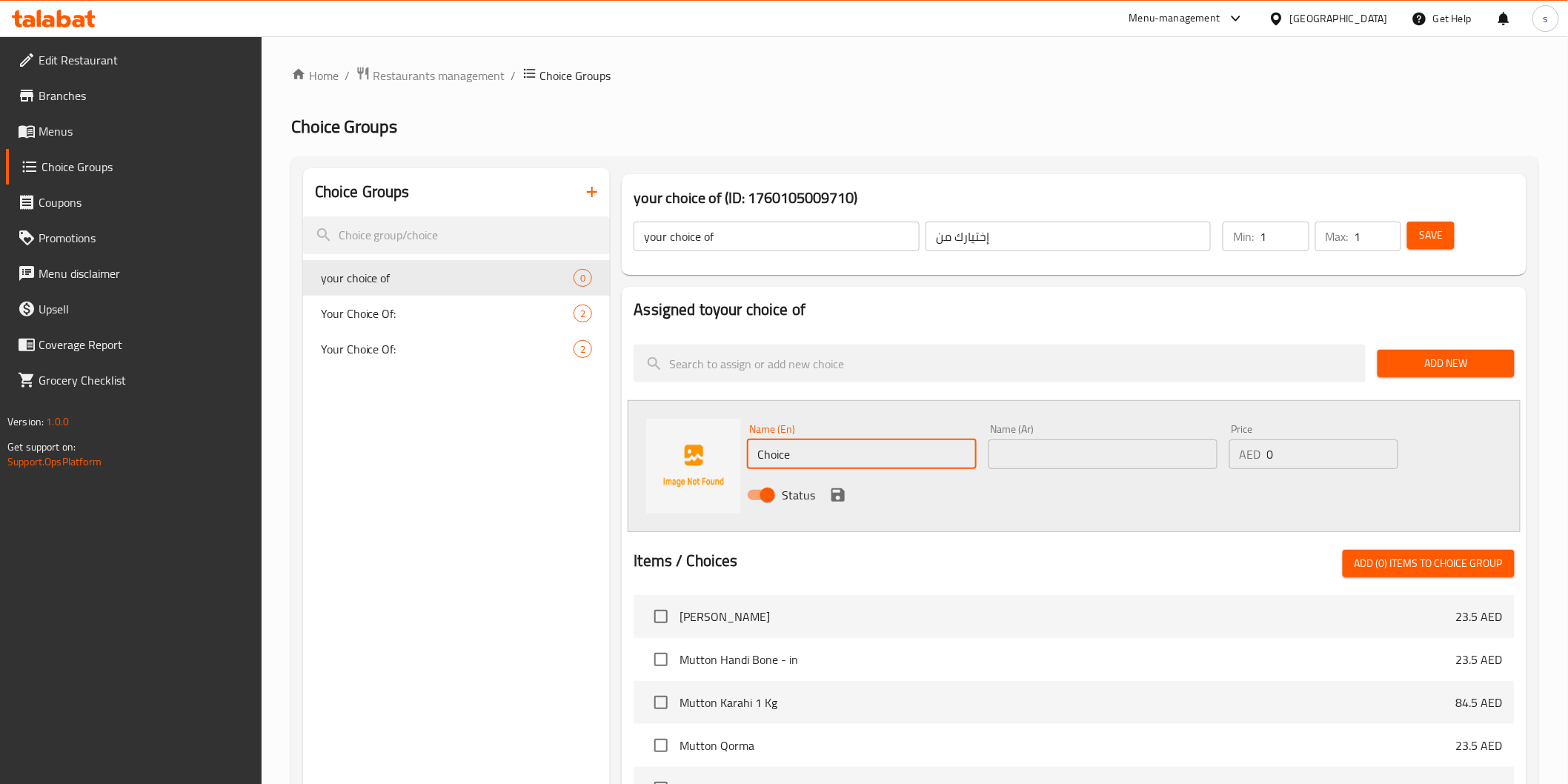
drag, startPoint x: 923, startPoint y: 445, endPoint x: 753, endPoint y: 462, distance: 170.8
click at [753, 462] on input "Choice" at bounding box center [861, 454] width 229 height 30
type input "paratha"
click at [1038, 462] on input "text" at bounding box center [1103, 454] width 229 height 30
drag, startPoint x: 813, startPoint y: 461, endPoint x: 752, endPoint y: 465, distance: 61.1
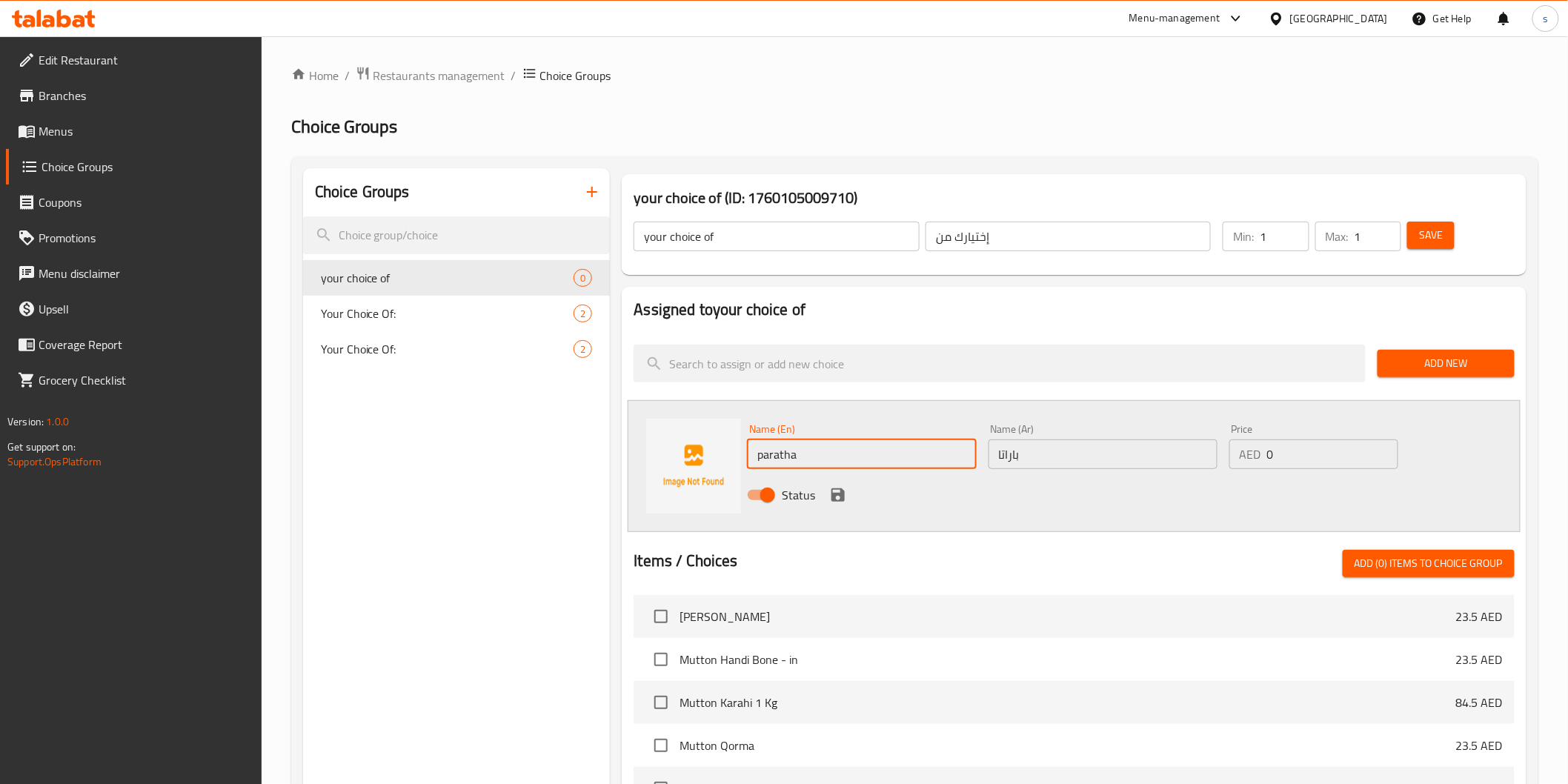
click at [752, 465] on input "paratha" at bounding box center [861, 454] width 229 height 30
drag, startPoint x: 1039, startPoint y: 460, endPoint x: 976, endPoint y: 465, distance: 63.2
click at [976, 465] on div "Name (En) paratha Name (En) Name (Ar) باراتا Name (Ar) Price AED 0 Price Status" at bounding box center [1102, 466] width 723 height 97
paste input "text"
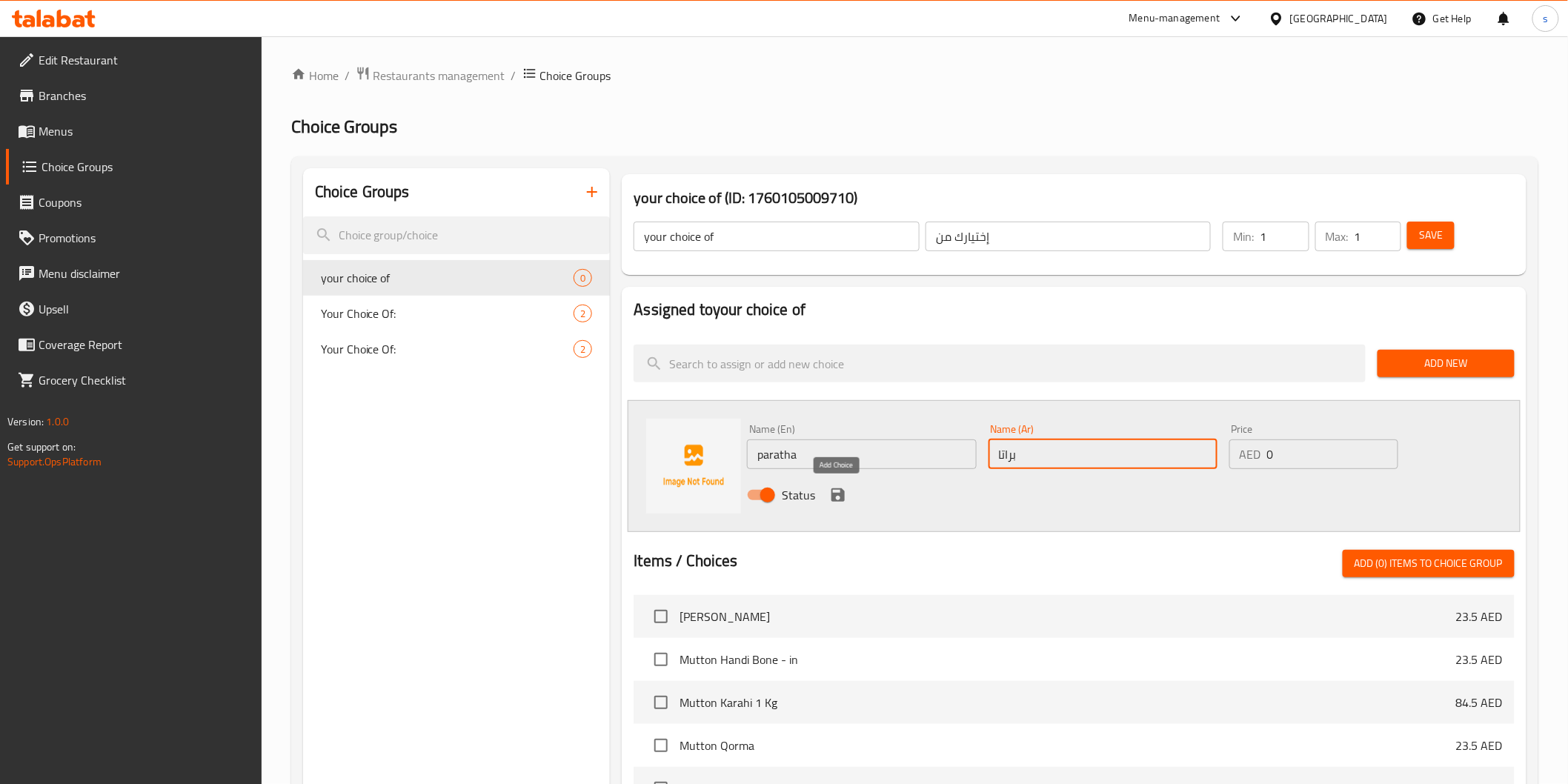
type input "براتا"
click at [847, 502] on icon "save" at bounding box center [838, 495] width 18 height 18
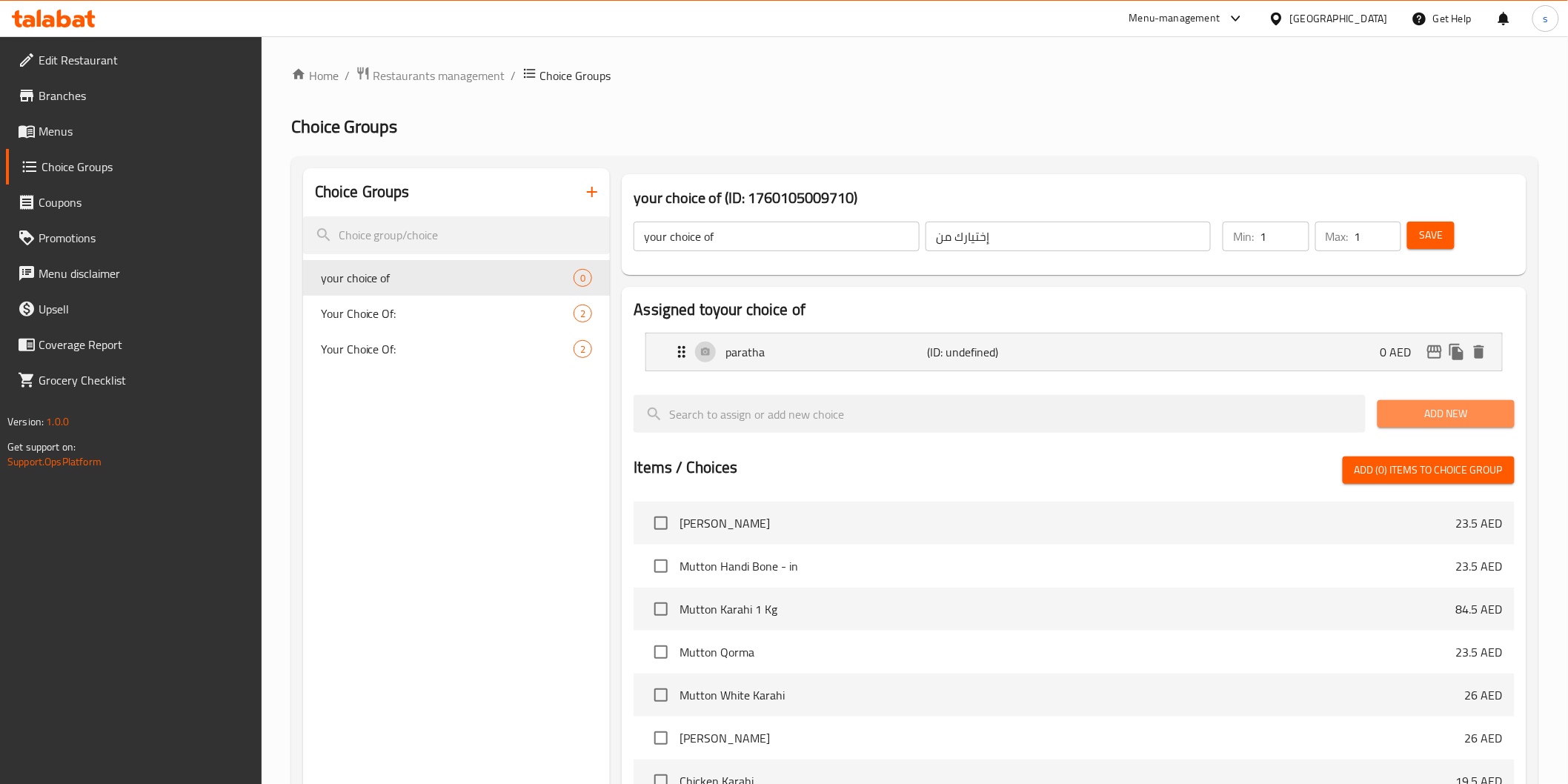
click at [1416, 405] on span "Add New" at bounding box center [1446, 413] width 113 height 19
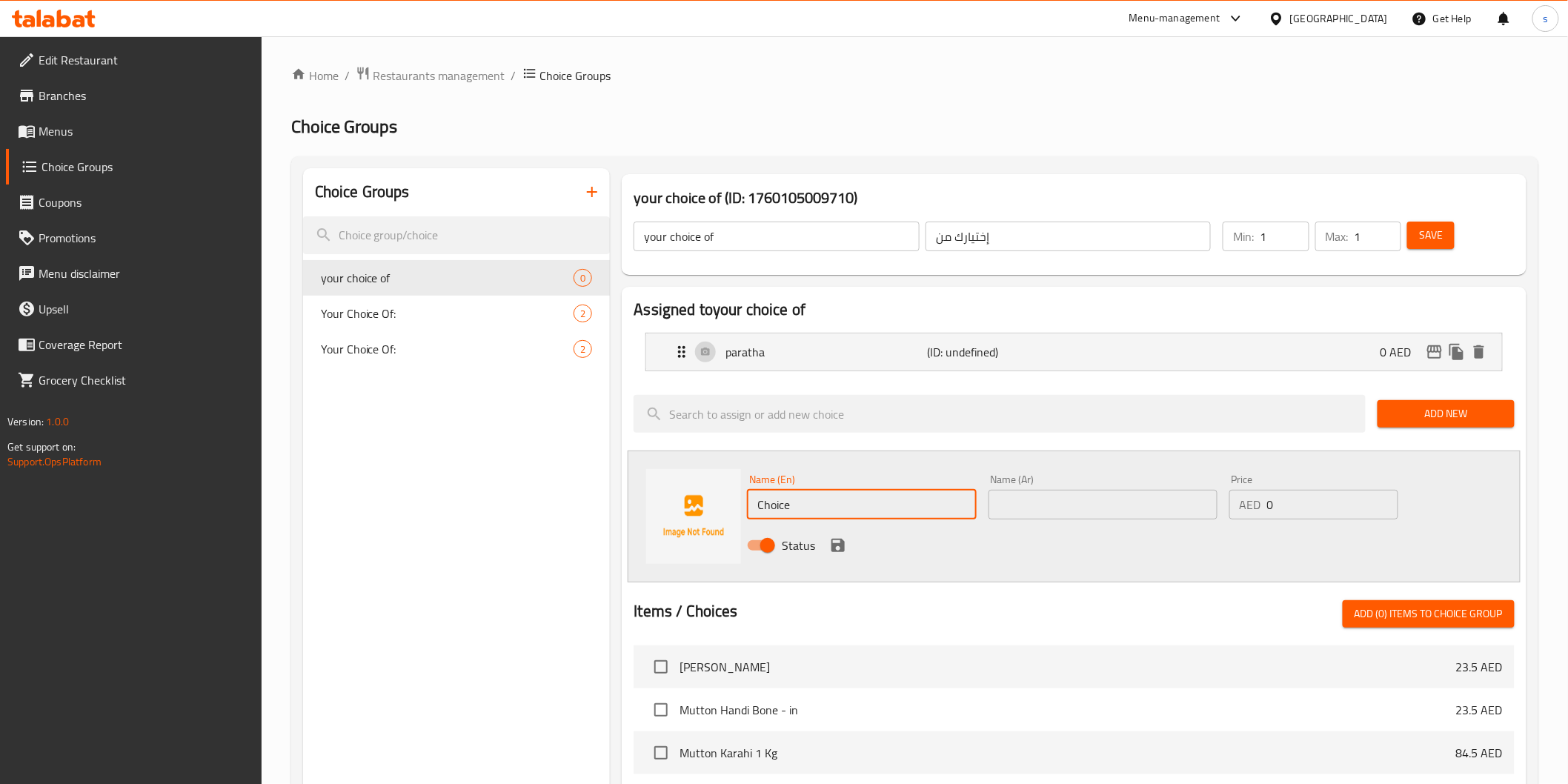
drag, startPoint x: 805, startPoint y: 495, endPoint x: 757, endPoint y: 497, distance: 48.0
click at [757, 497] on input "Choice" at bounding box center [861, 505] width 229 height 30
type input "rice"
click at [1016, 507] on input "text" at bounding box center [1103, 505] width 229 height 30
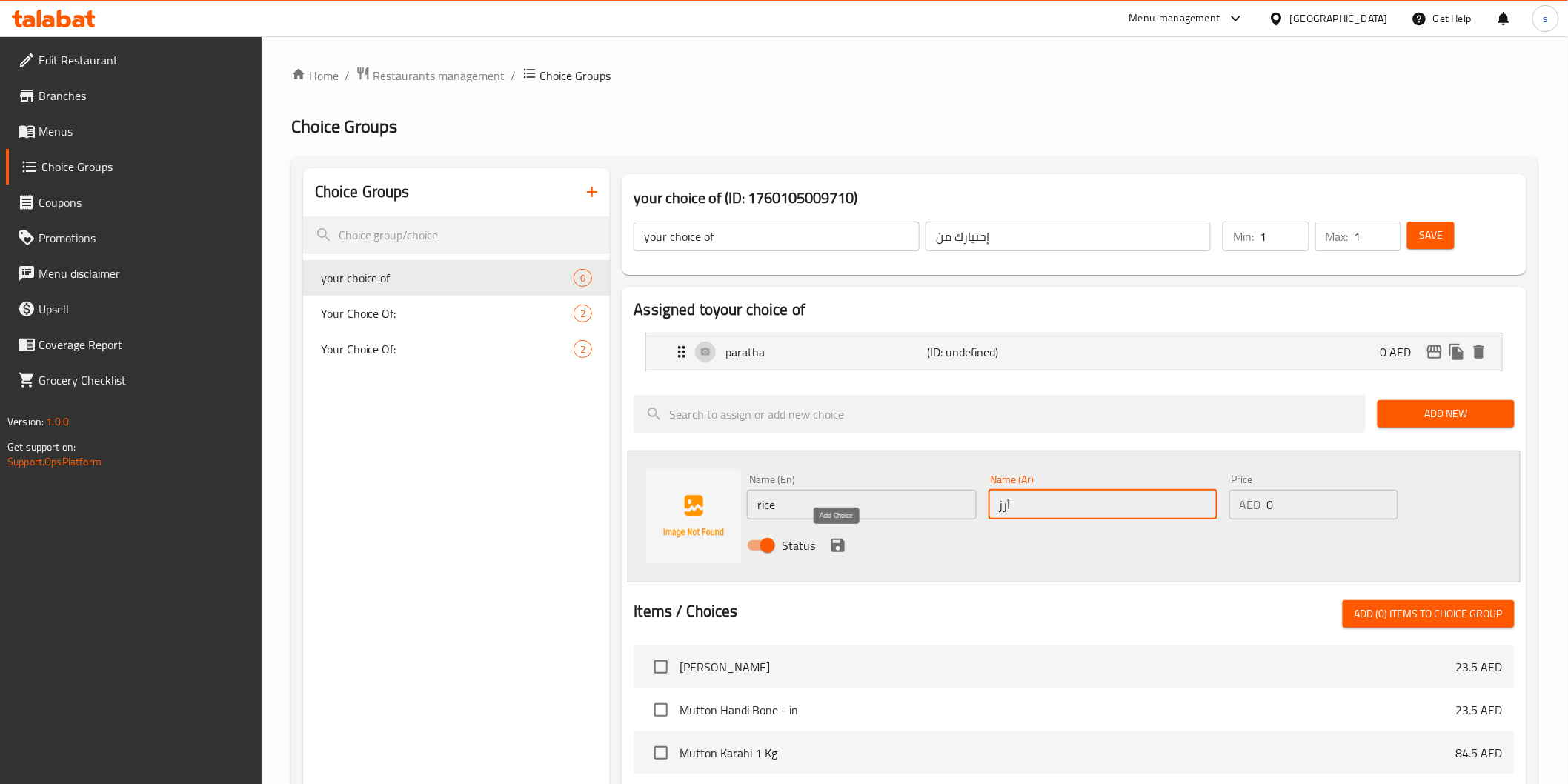
type input "أرز"
click at [842, 545] on icon "save" at bounding box center [838, 545] width 13 height 13
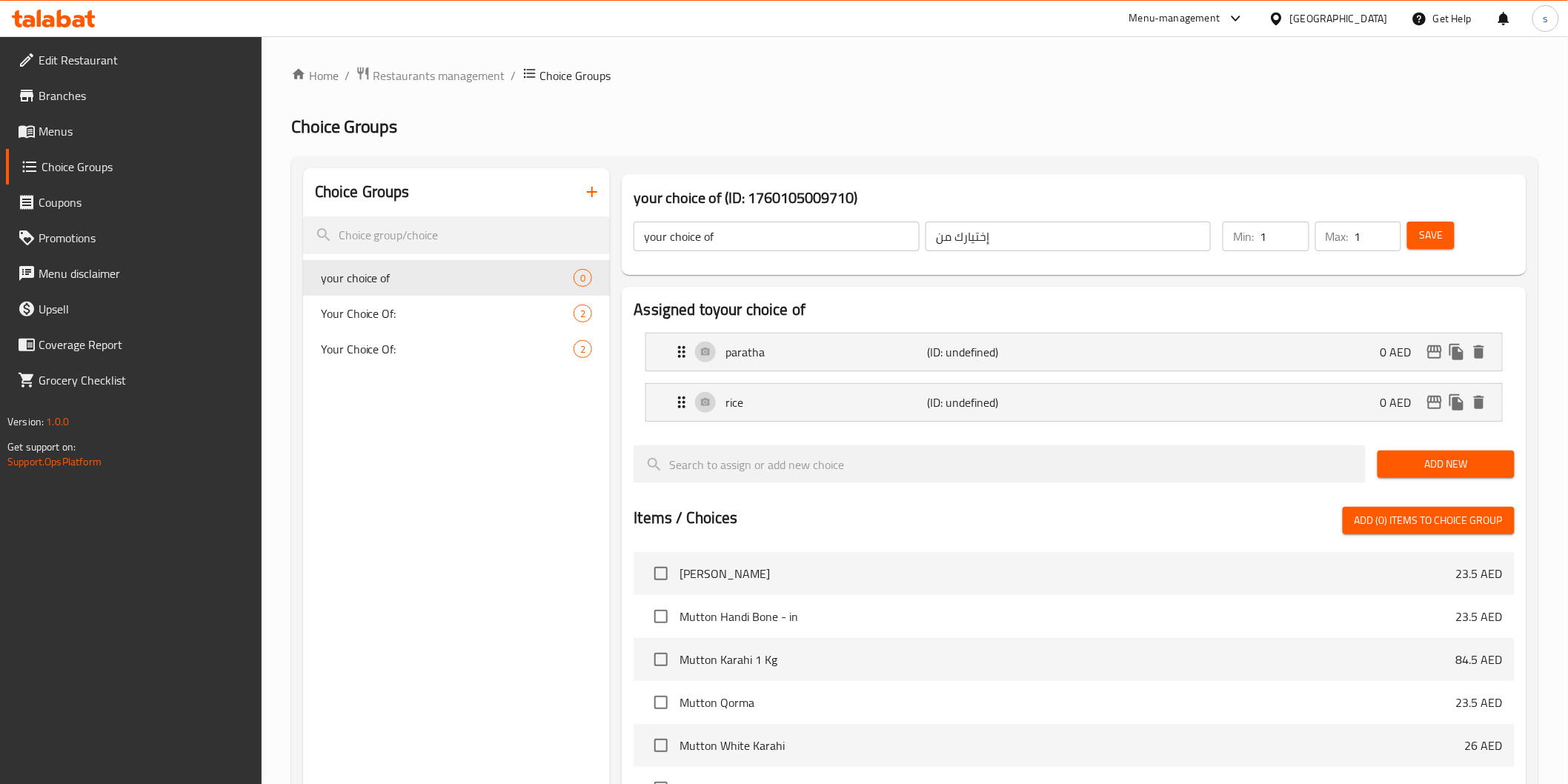
click at [1420, 239] on span "Save" at bounding box center [1431, 235] width 24 height 19
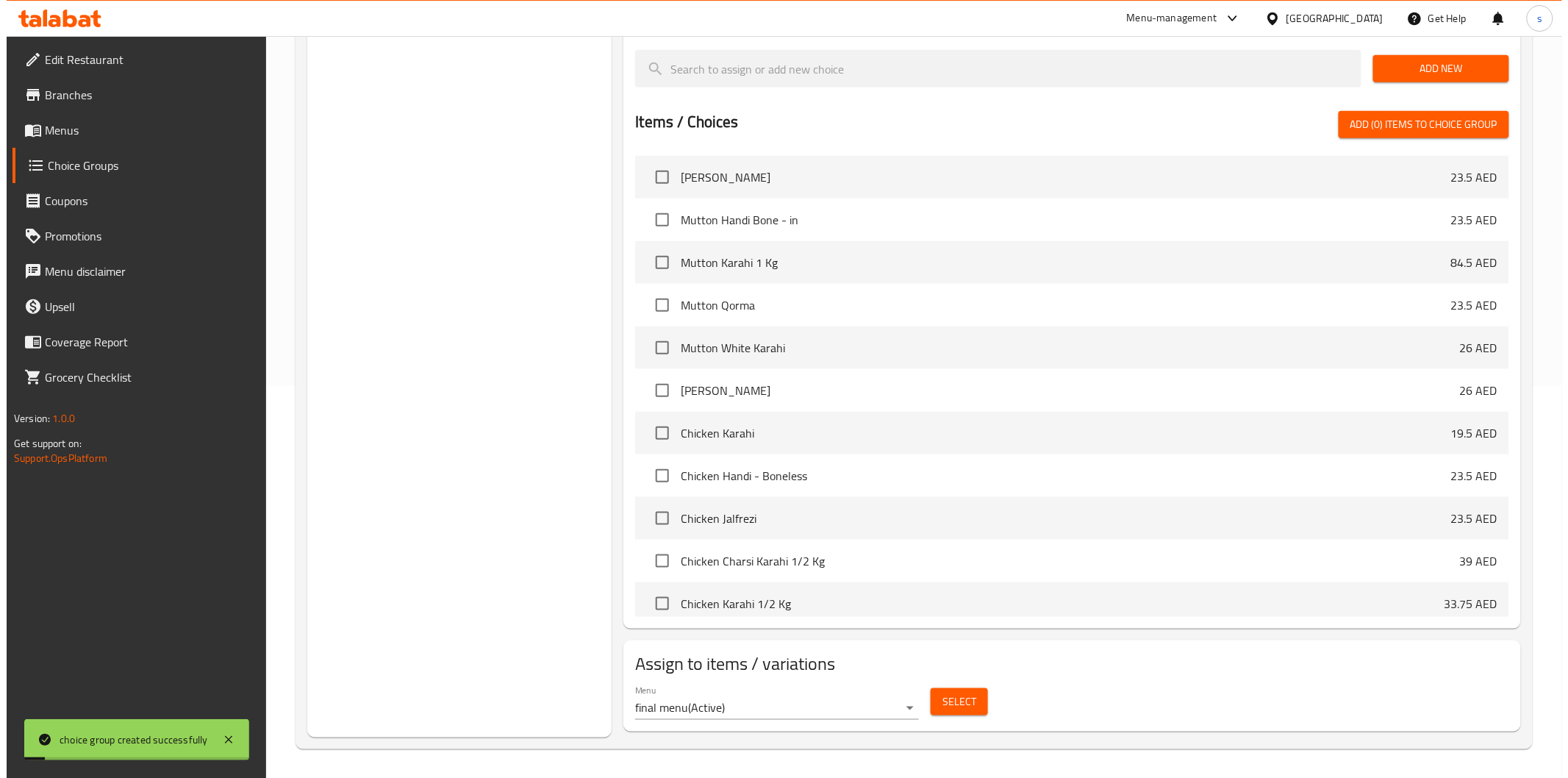
scroll to position [408, 0]
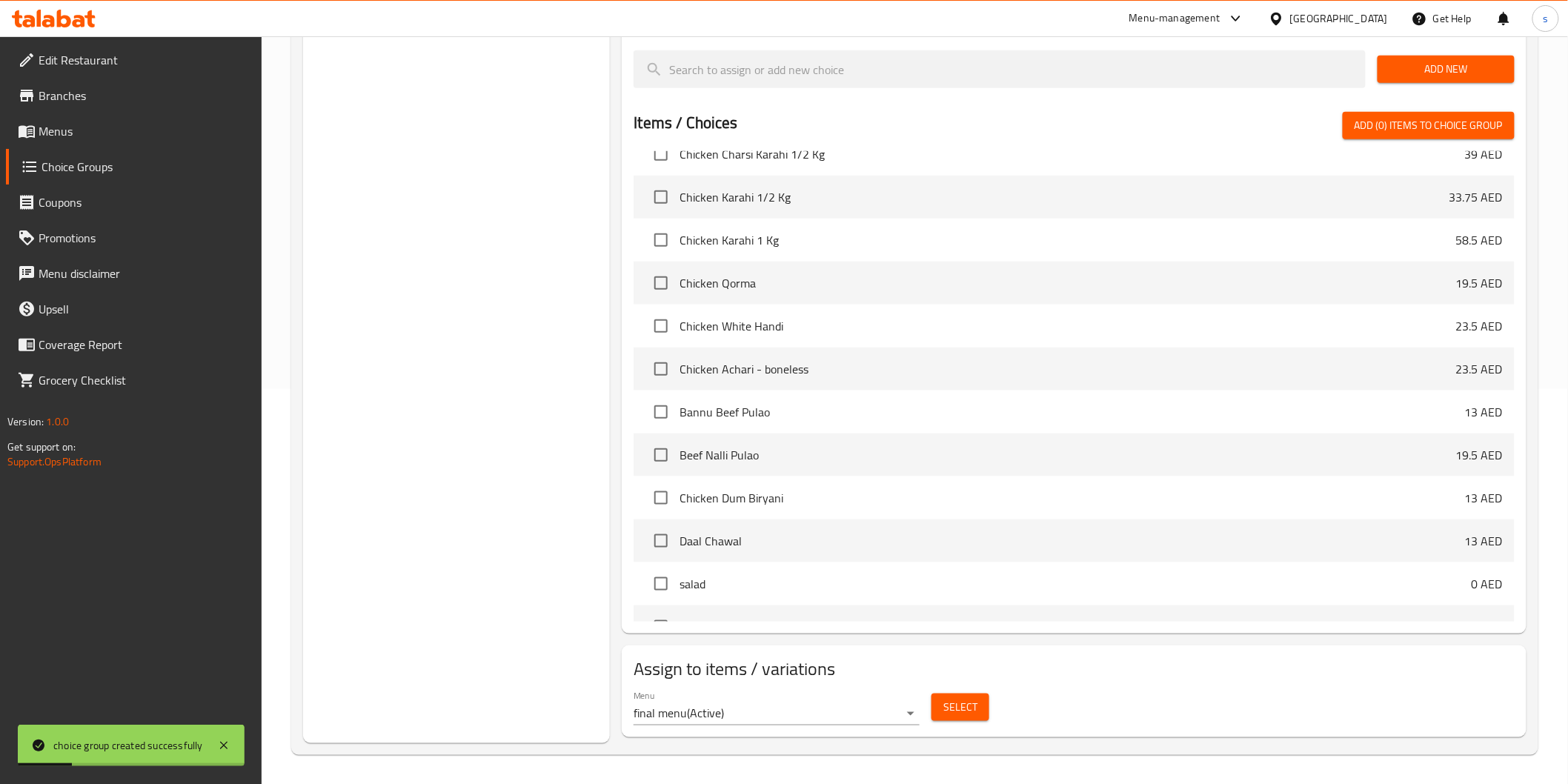
click at [883, 389] on body "choice group created successfully ​ Menu-management United Arab Emirates Get He…" at bounding box center [784, 15] width 1568 height 747
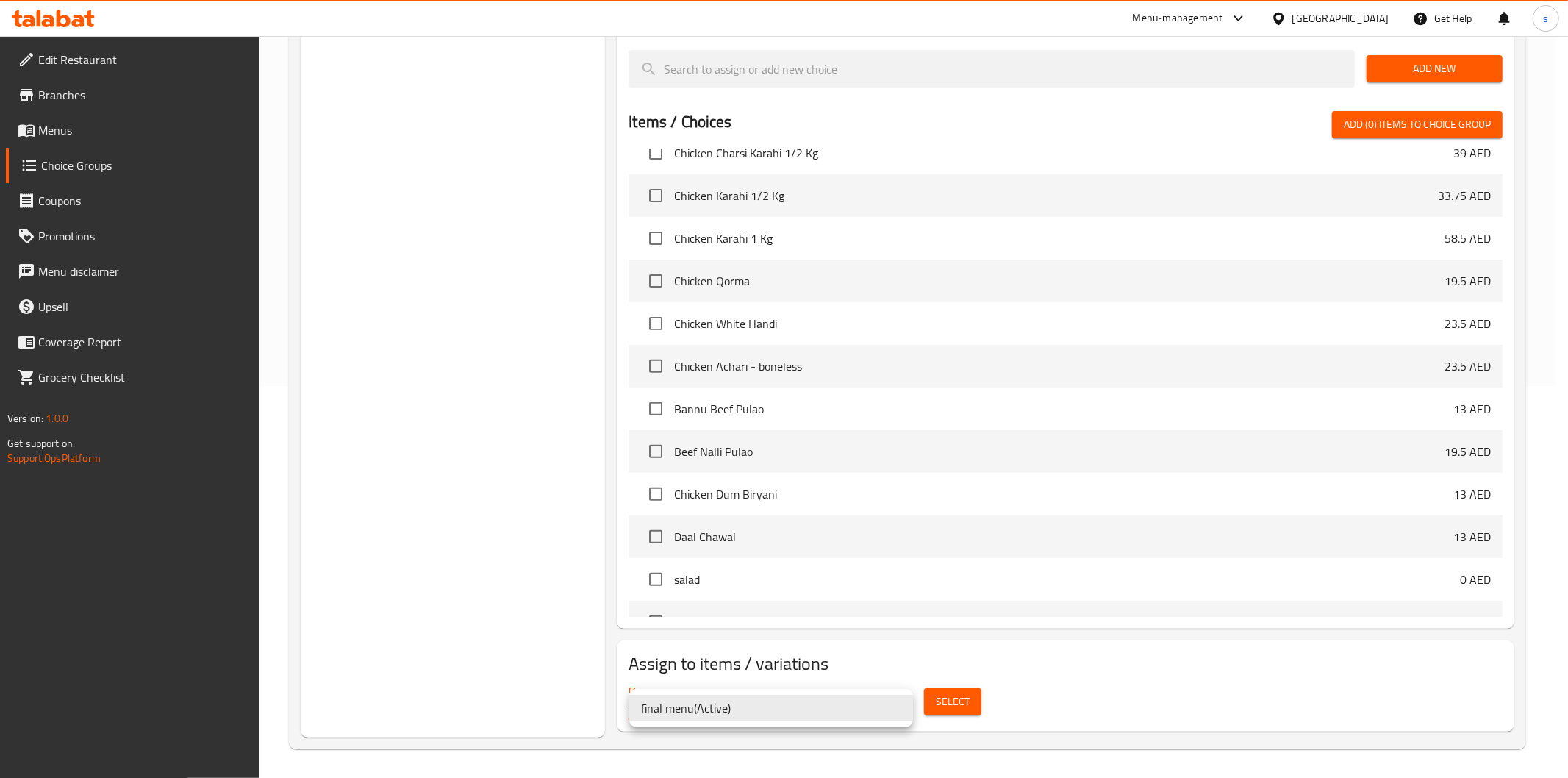
click at [940, 702] on div at bounding box center [784, 389] width 1568 height 778
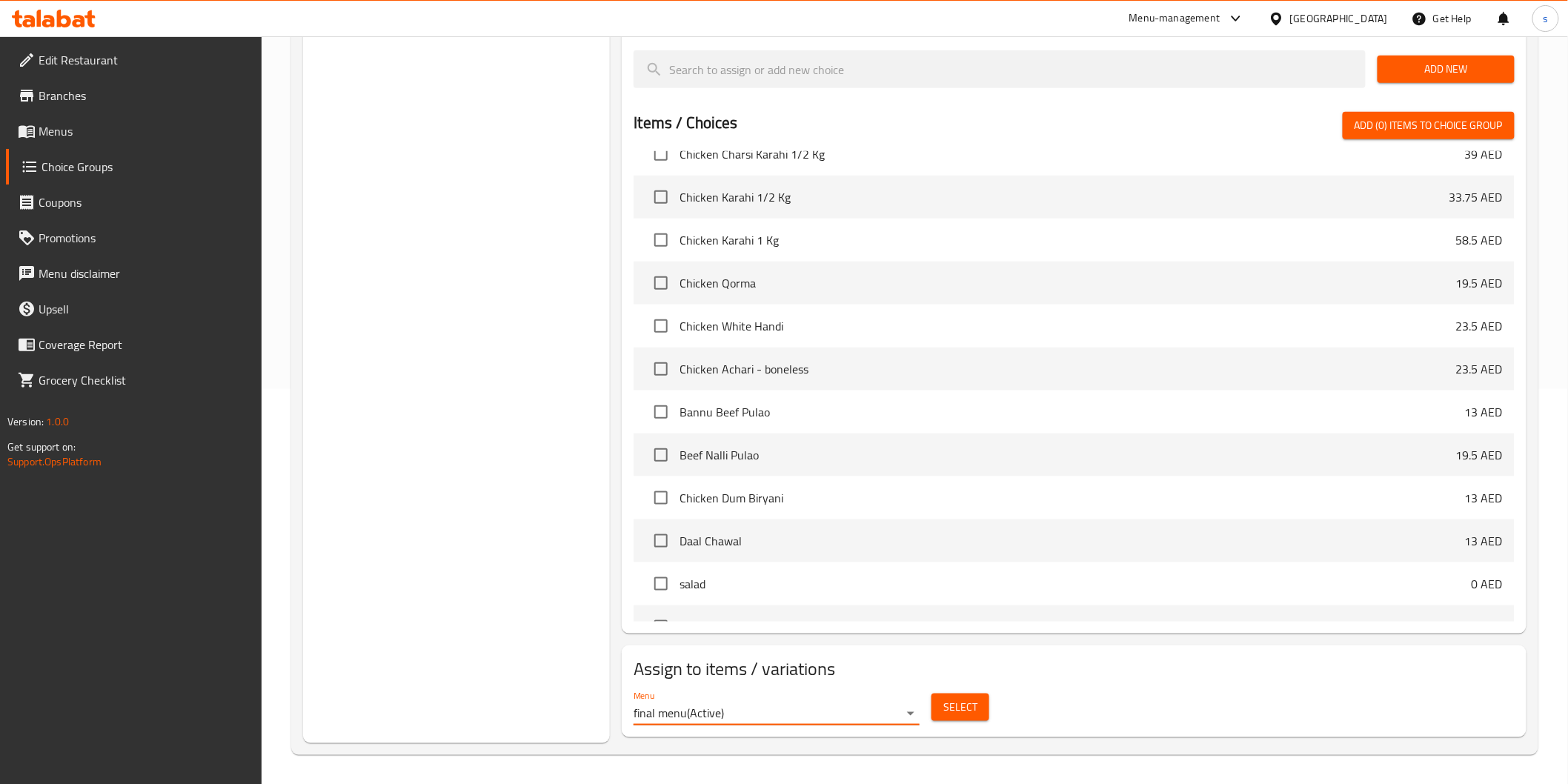
click at [950, 703] on span "Select" at bounding box center [961, 707] width 34 height 19
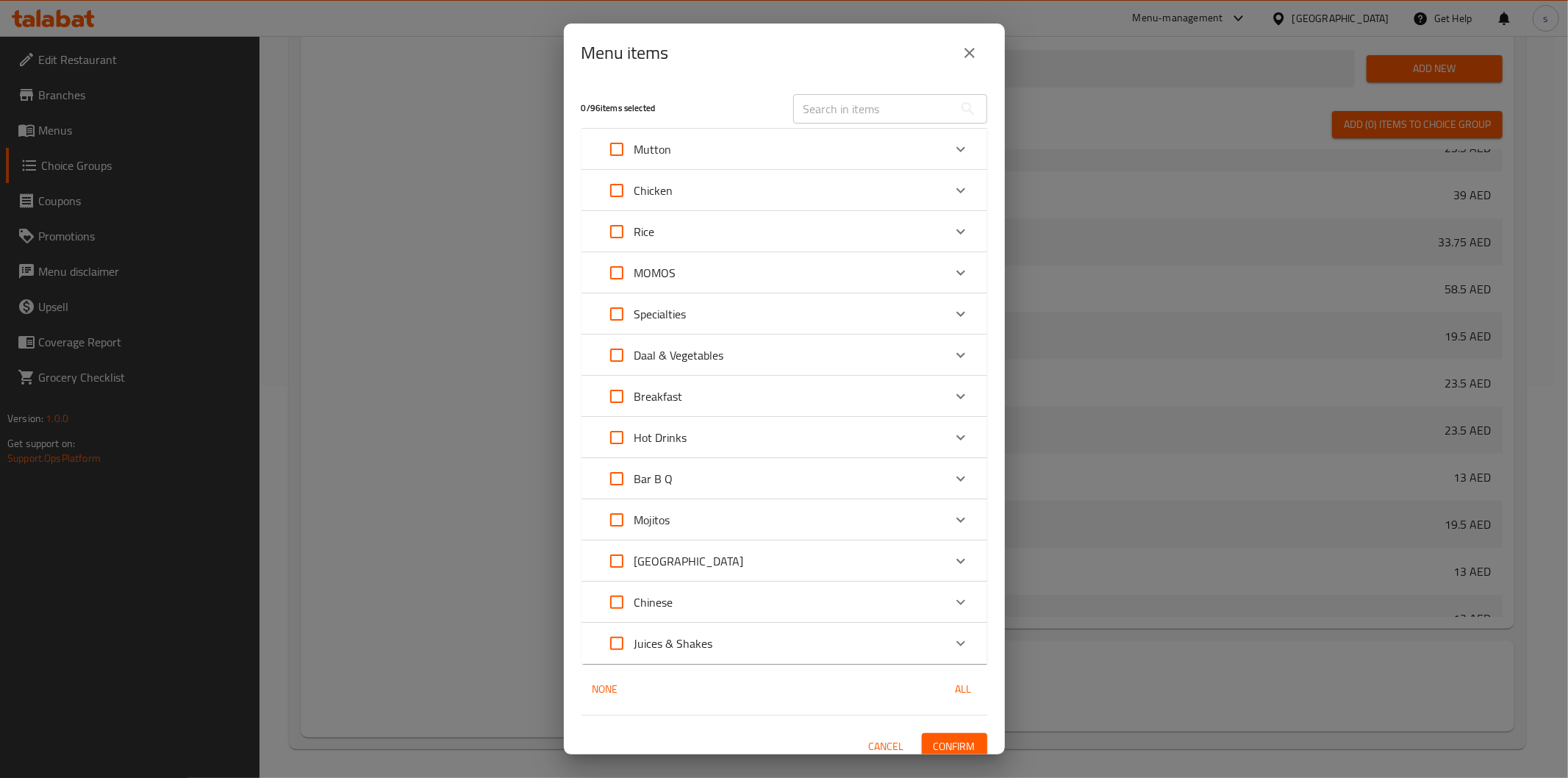
click at [711, 380] on div "Breakfast" at bounding box center [771, 397] width 344 height 36
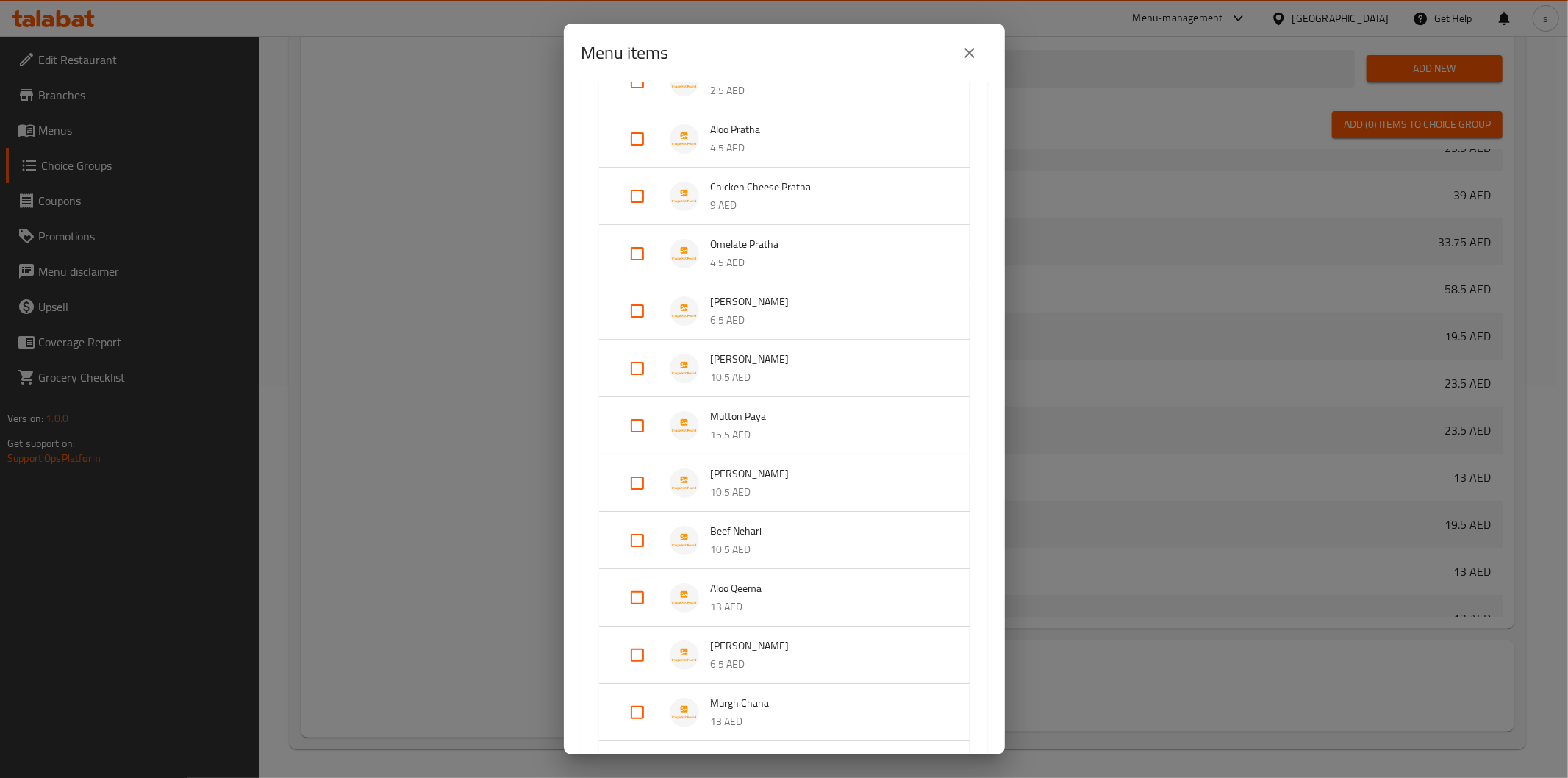
scroll to position [490, 0]
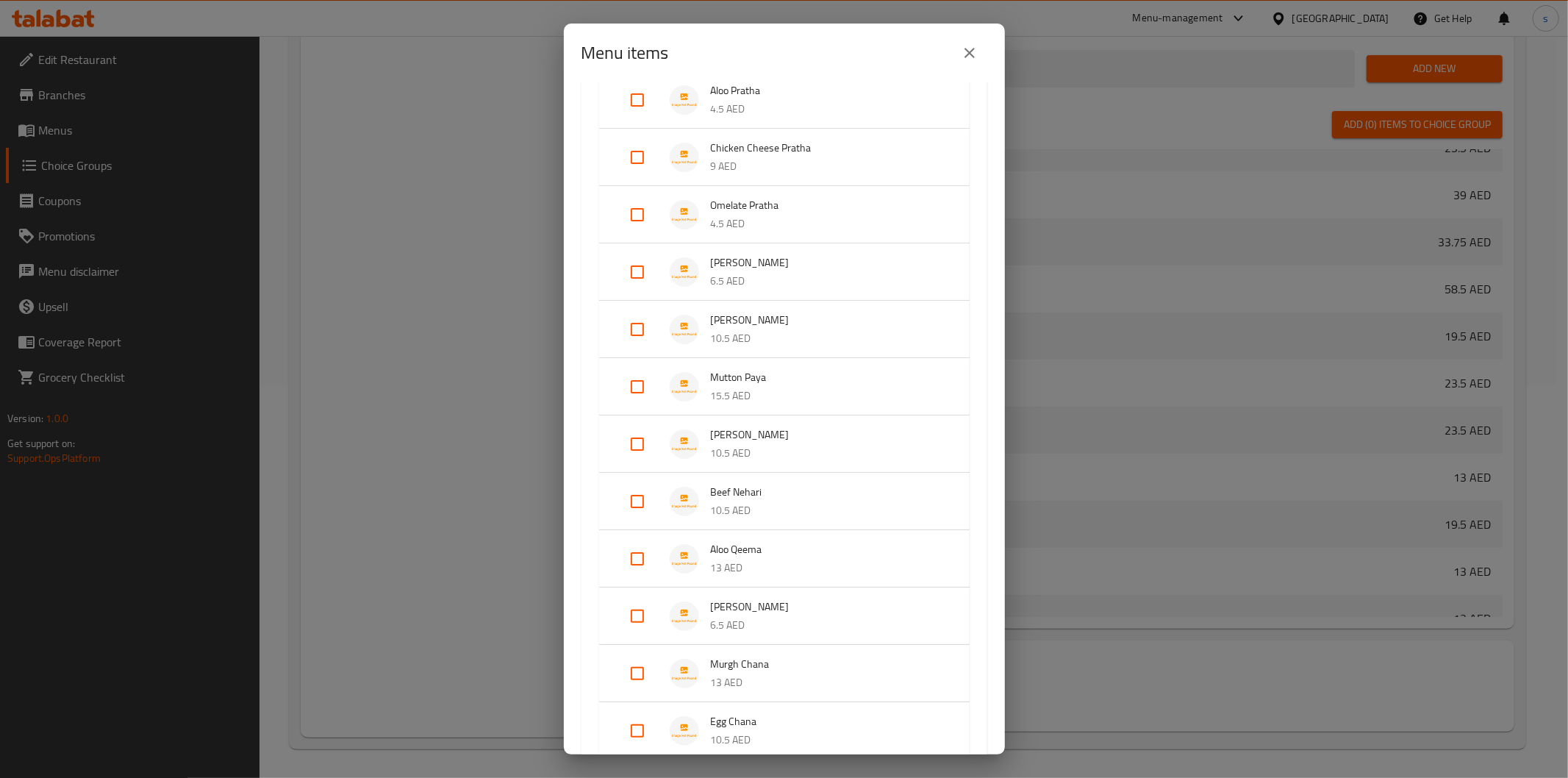
click at [642, 549] on input "Expand" at bounding box center [638, 559] width 36 height 36
checkbox input "true"
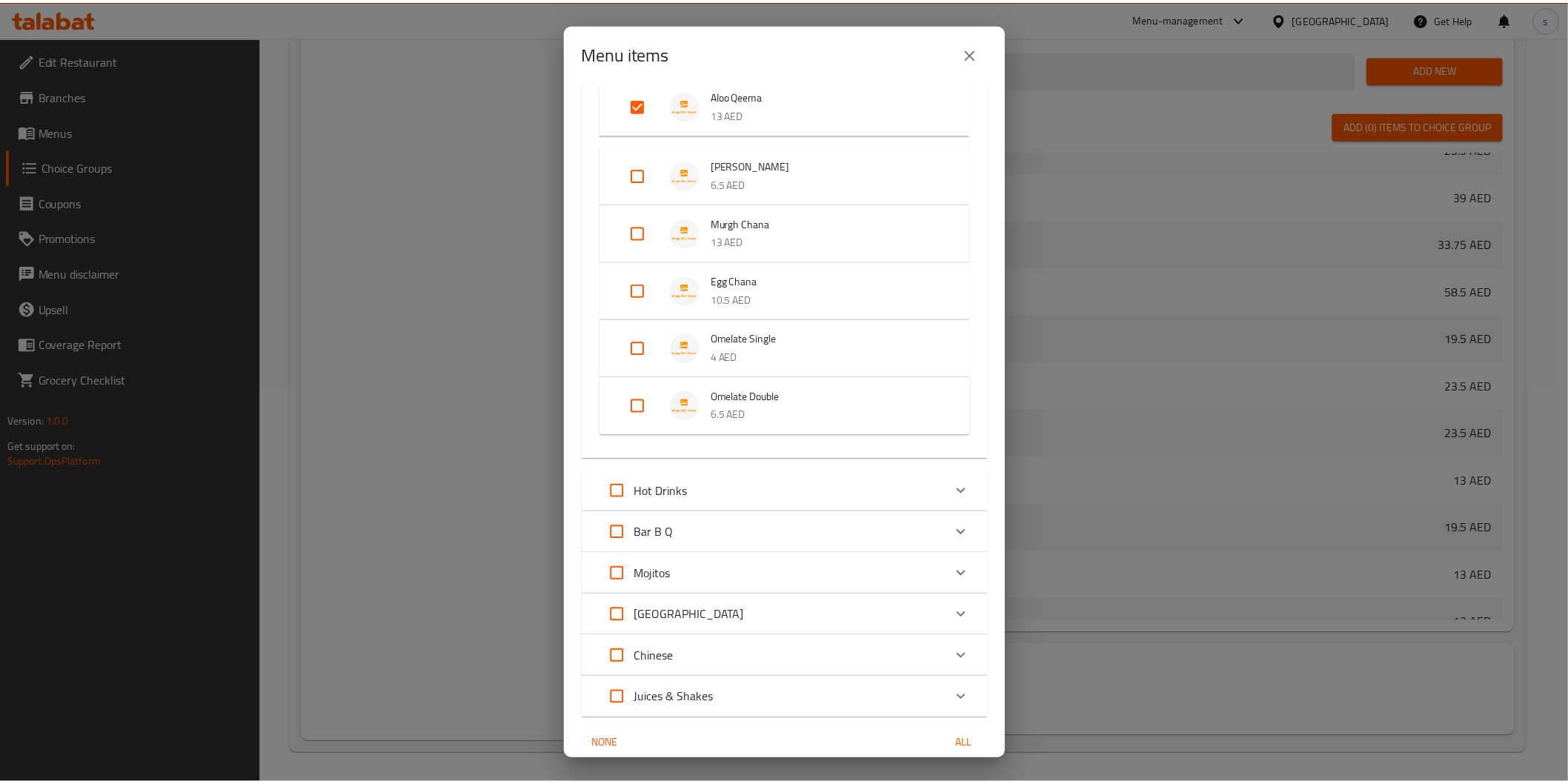
scroll to position [1023, 0]
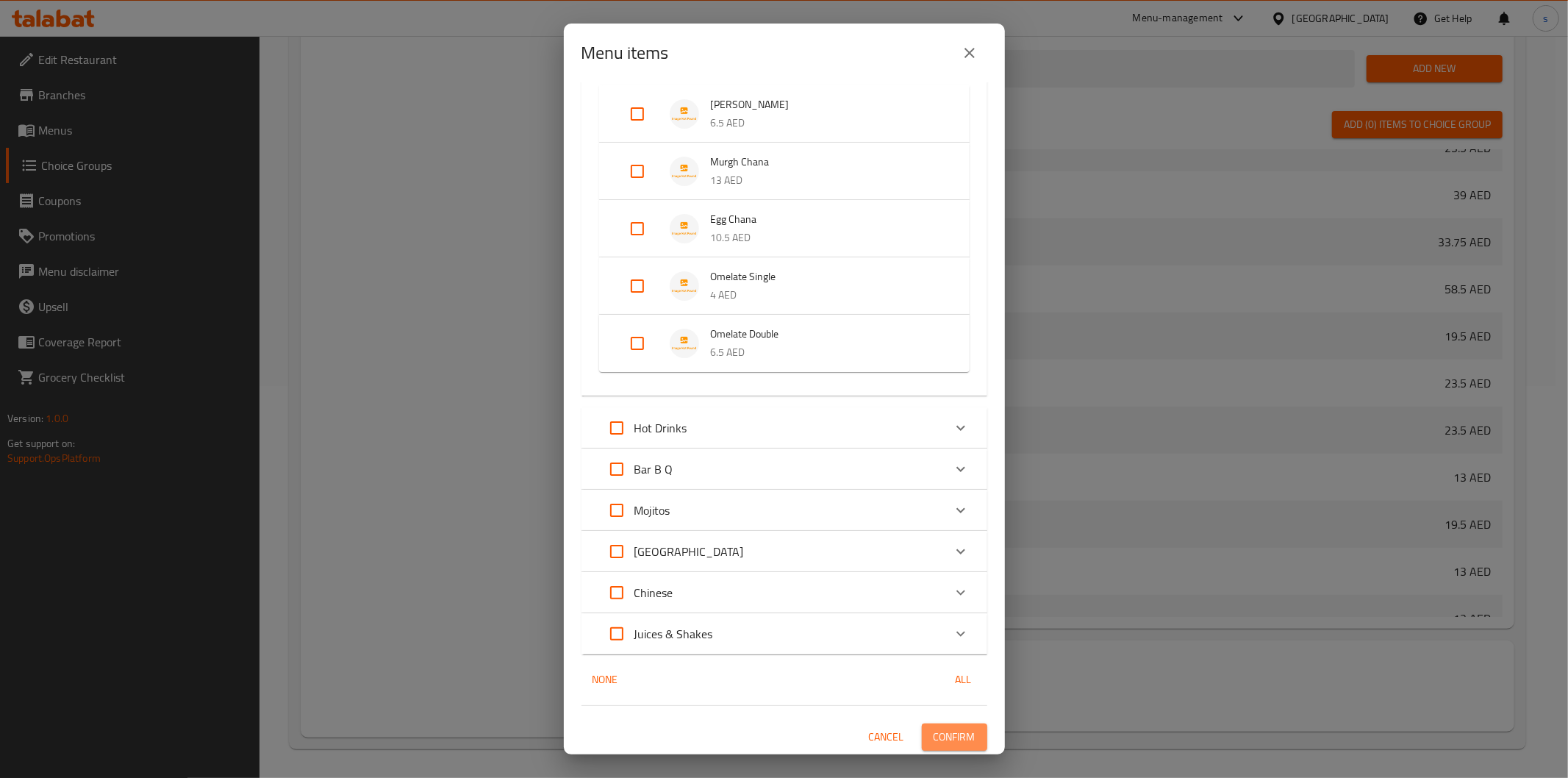
click at [950, 731] on span "Confirm" at bounding box center [955, 737] width 42 height 19
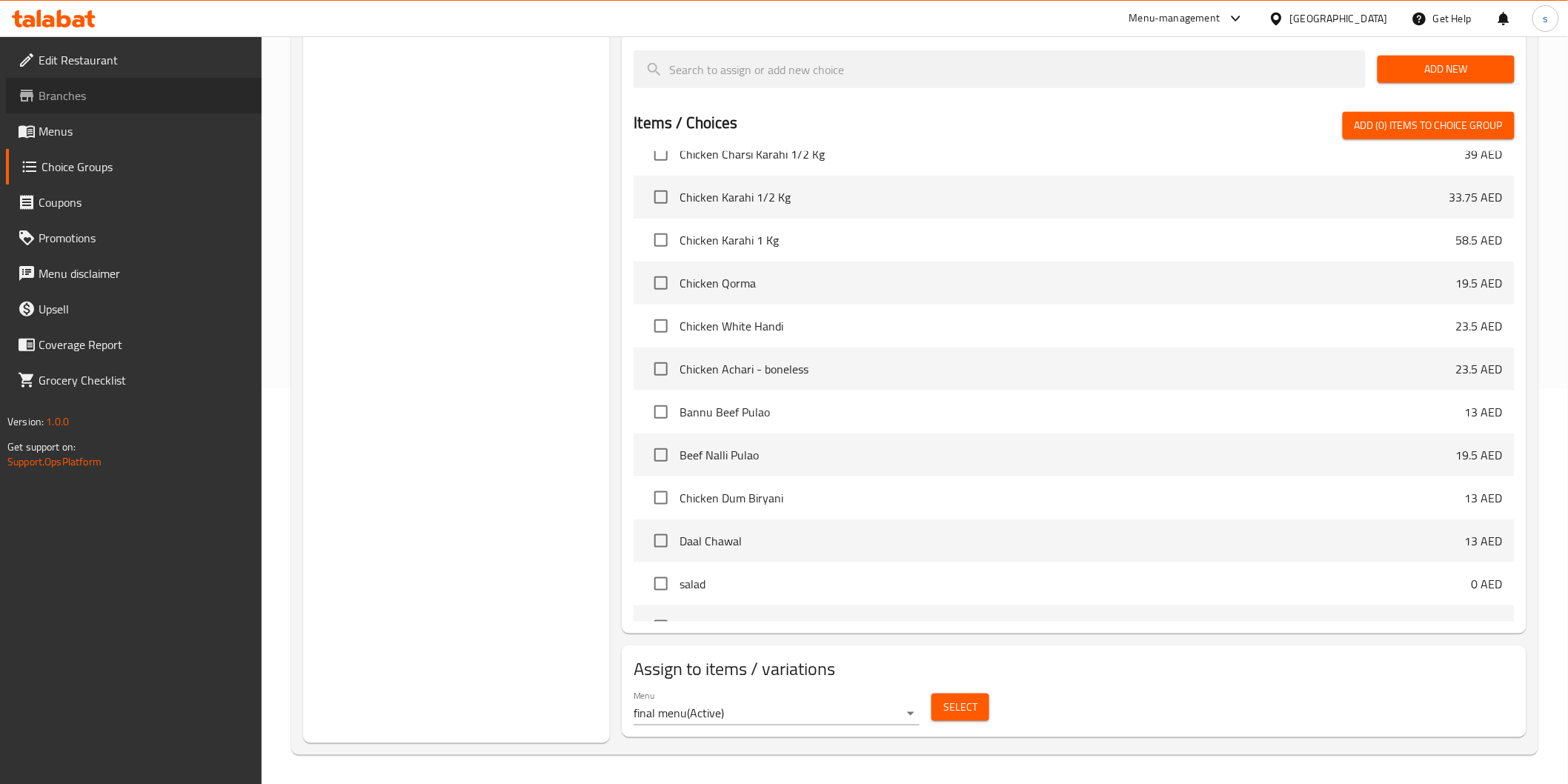
click at [145, 104] on link "Branches" at bounding box center [134, 95] width 256 height 36
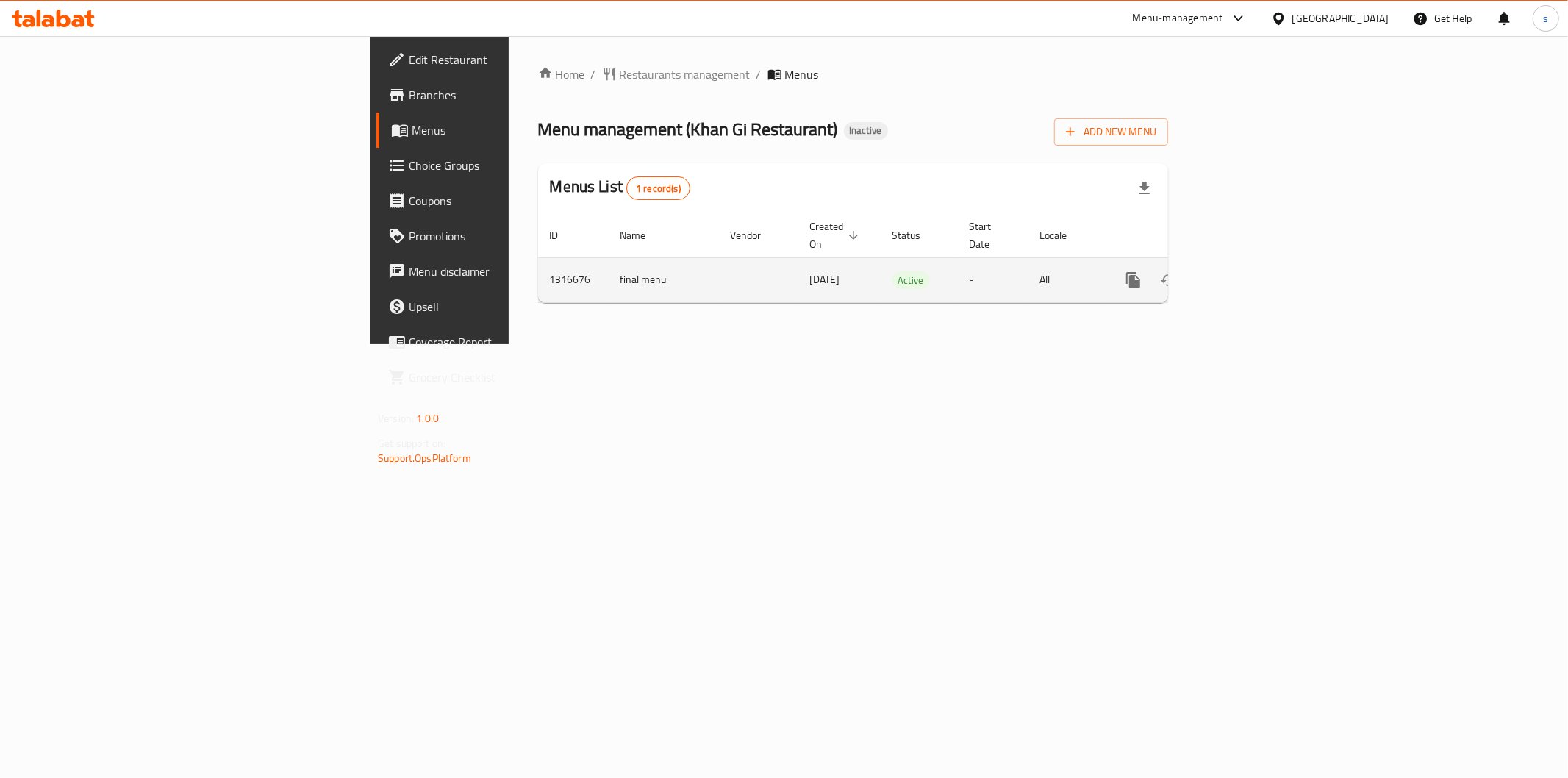
click at [1246, 274] on icon "enhanced table" at bounding box center [1239, 281] width 13 height 13
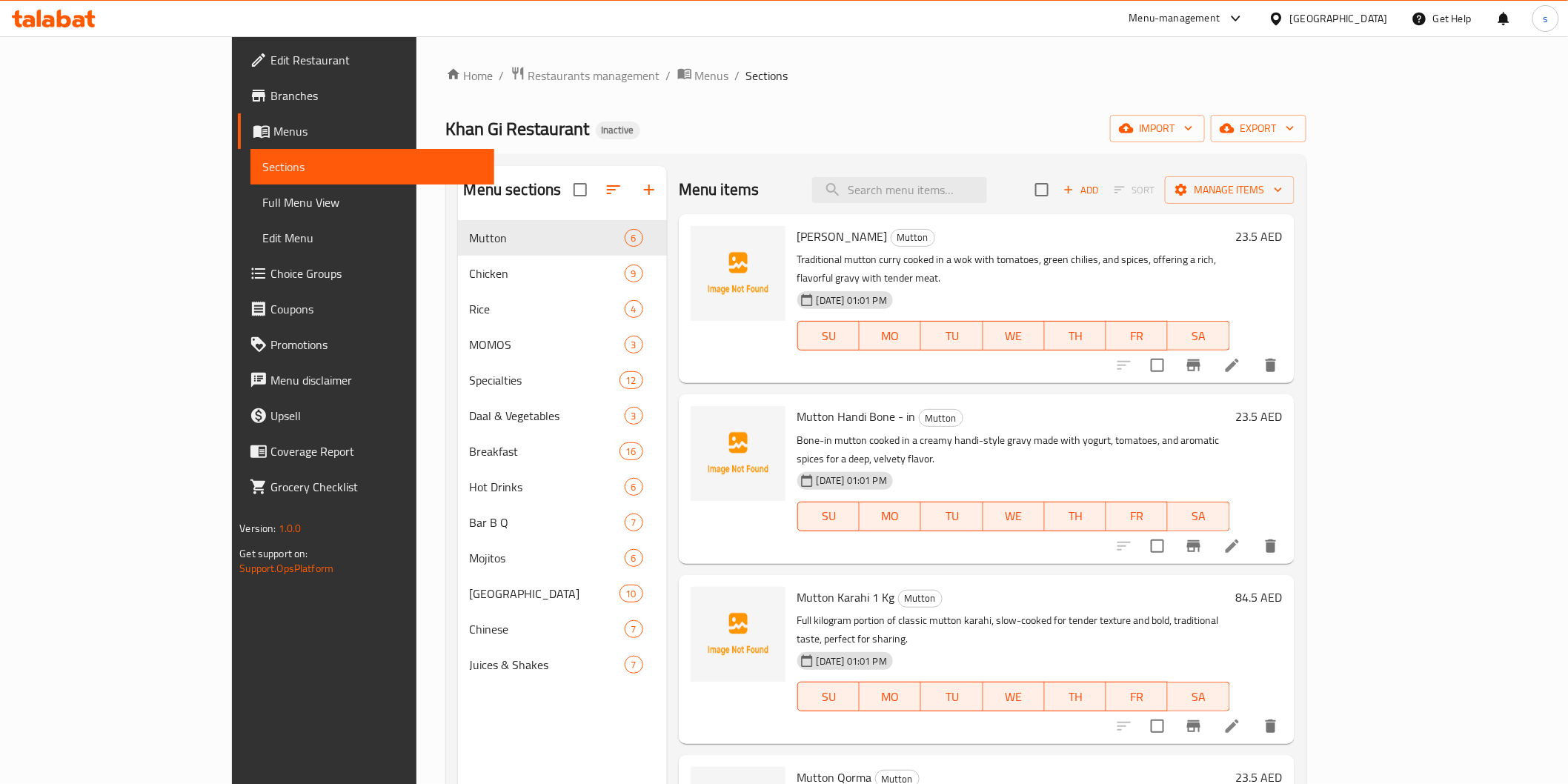
click at [251, 213] on link "Full Menu View" at bounding box center [372, 202] width 243 height 36
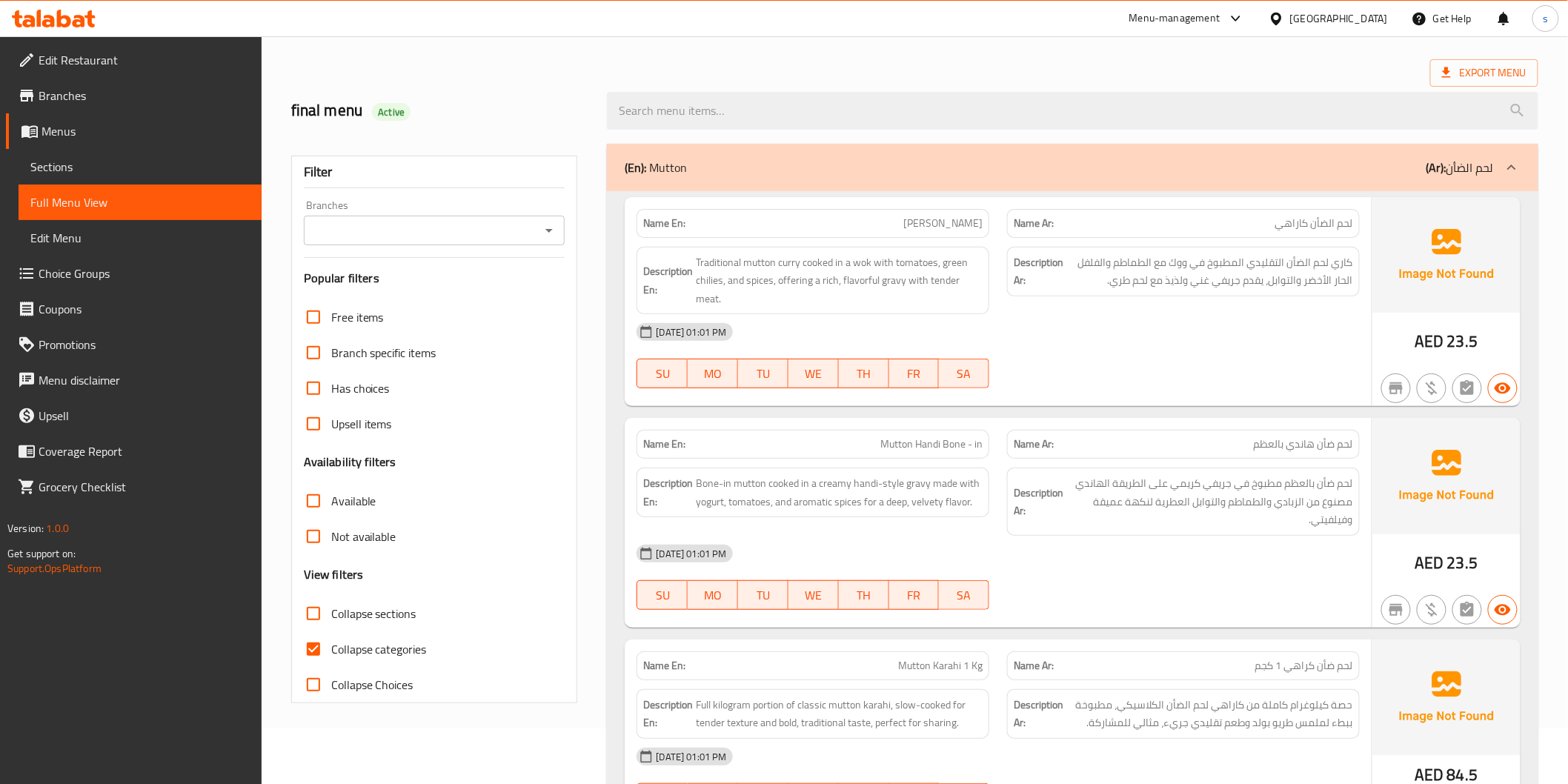
scroll to position [82, 0]
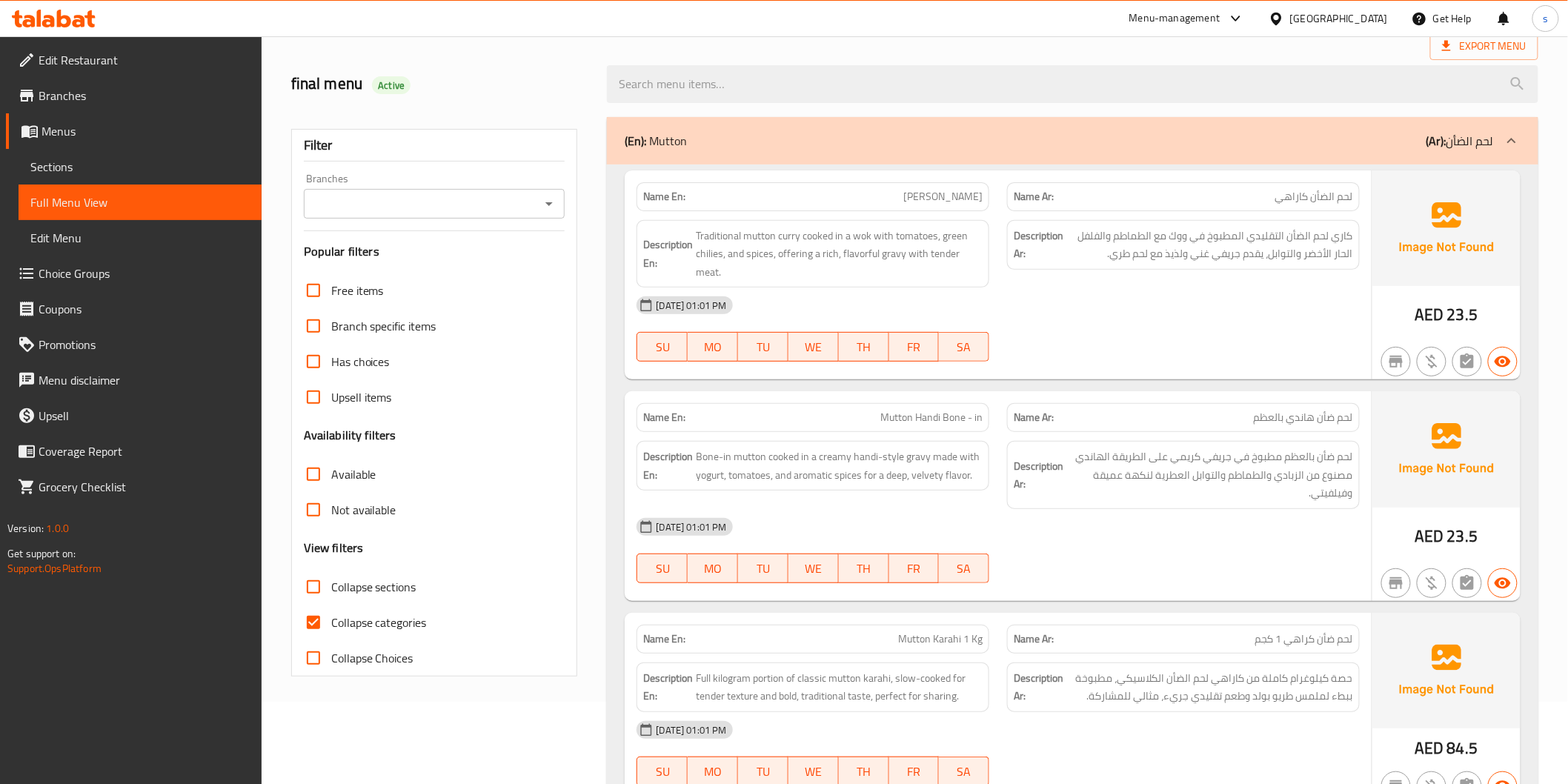
click at [369, 621] on span "Collapse categories" at bounding box center [379, 623] width 95 height 18
click at [360, 580] on span "Collapse sections" at bounding box center [374, 587] width 85 height 18
click at [331, 580] on input "Collapse sections" at bounding box center [313, 587] width 36 height 36
checkbox input "true"
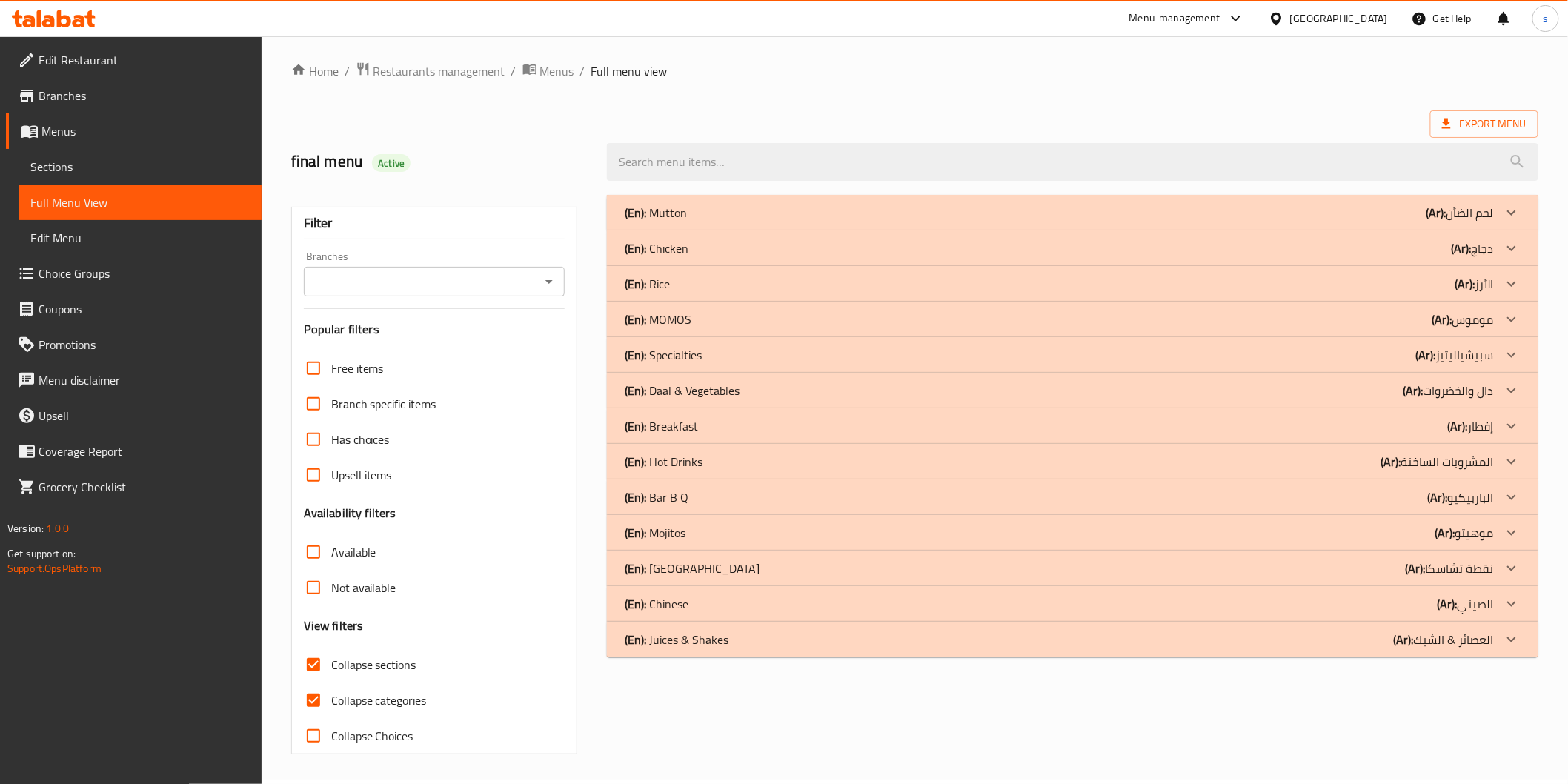
scroll to position [4, 0]
click at [1376, 431] on div "(En): Breakfast (Ar): إفطار" at bounding box center [1059, 427] width 868 height 18
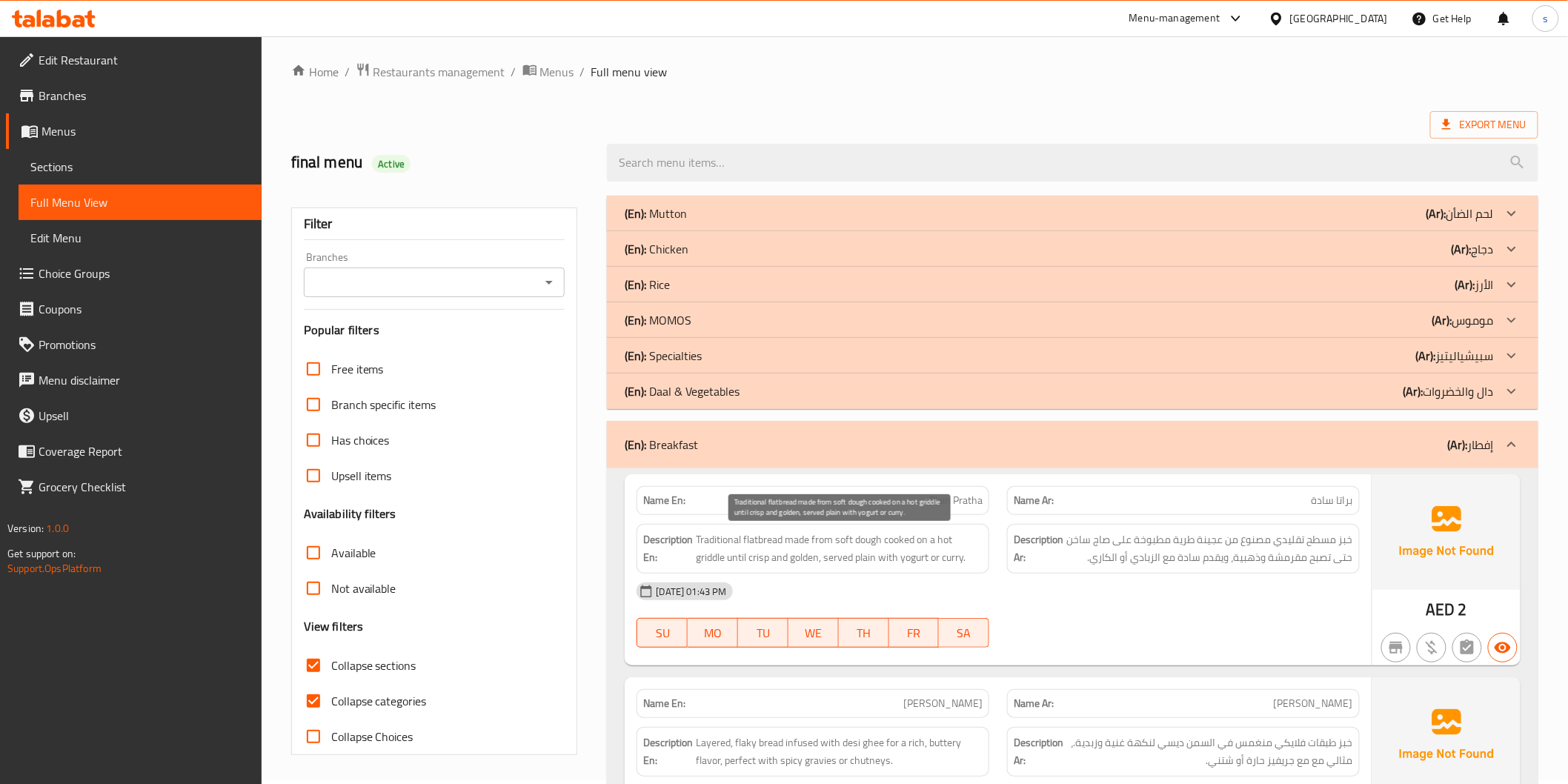
click at [794, 539] on span "Traditional flatbread made from soft dough cooked on a hot griddle until crisp …" at bounding box center [839, 548] width 286 height 37
click at [821, 542] on span "Traditional flatbread made from soft dough cooked on a hot griddle until crisp …" at bounding box center [839, 548] width 286 height 37
click at [855, 541] on span "Traditional flatbread made from soft dough cooked on a hot griddle until crisp …" at bounding box center [839, 548] width 286 height 37
click at [889, 538] on span "Traditional flatbread made from soft dough cooked on a hot griddle until crisp …" at bounding box center [839, 548] width 286 height 37
click at [925, 539] on span "Traditional flatbread made from soft dough cooked on a hot griddle until crisp …" at bounding box center [839, 548] width 286 height 37
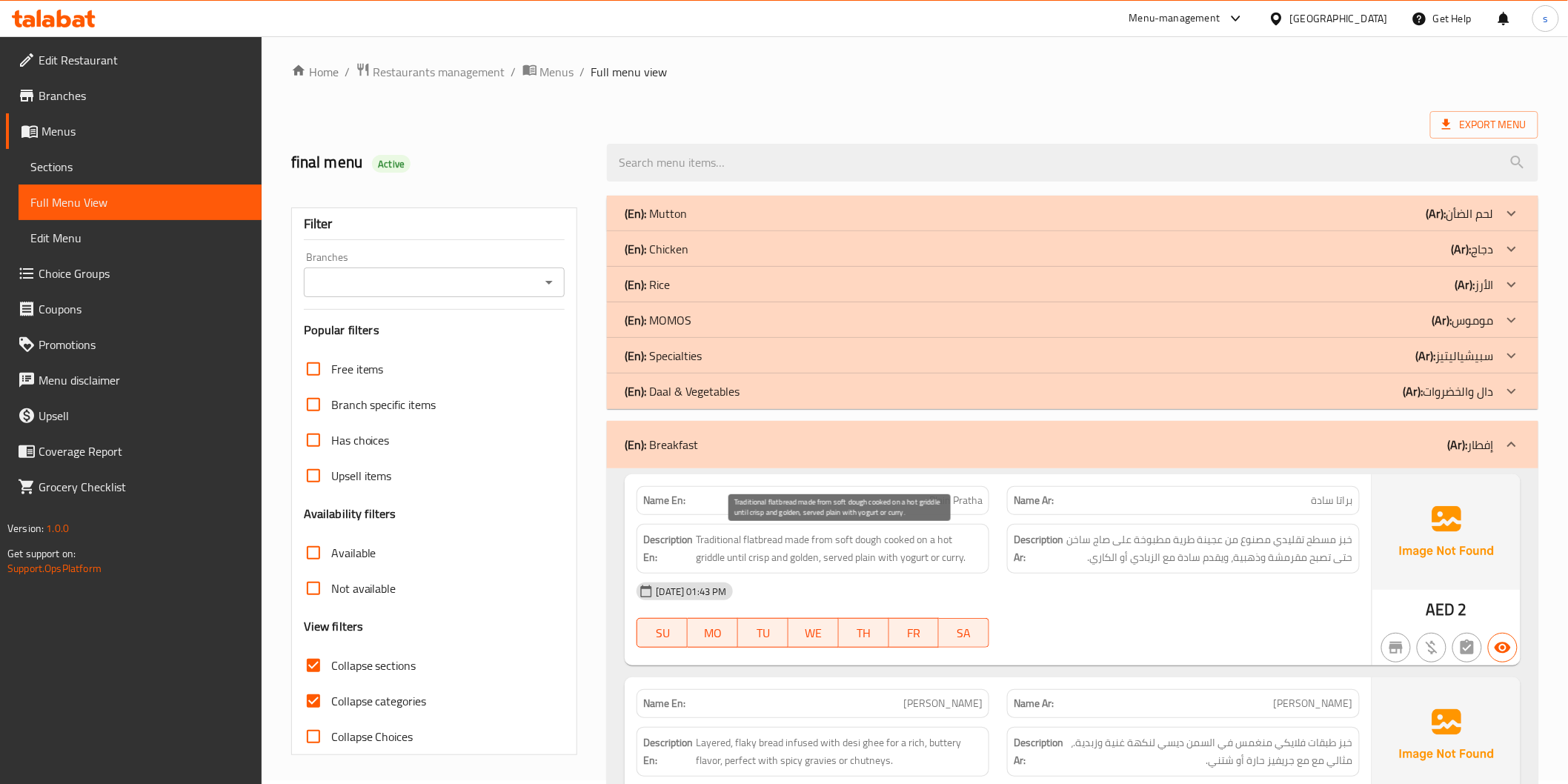
click at [721, 563] on span "Traditional flatbread made from soft dough cooked on a hot griddle until crisp …" at bounding box center [839, 548] width 286 height 37
click at [925, 542] on span "Traditional flatbread made from soft dough cooked on a hot griddle until crisp …" at bounding box center [839, 548] width 286 height 37
click at [958, 502] on span "Plain Pratha" at bounding box center [956, 501] width 54 height 16
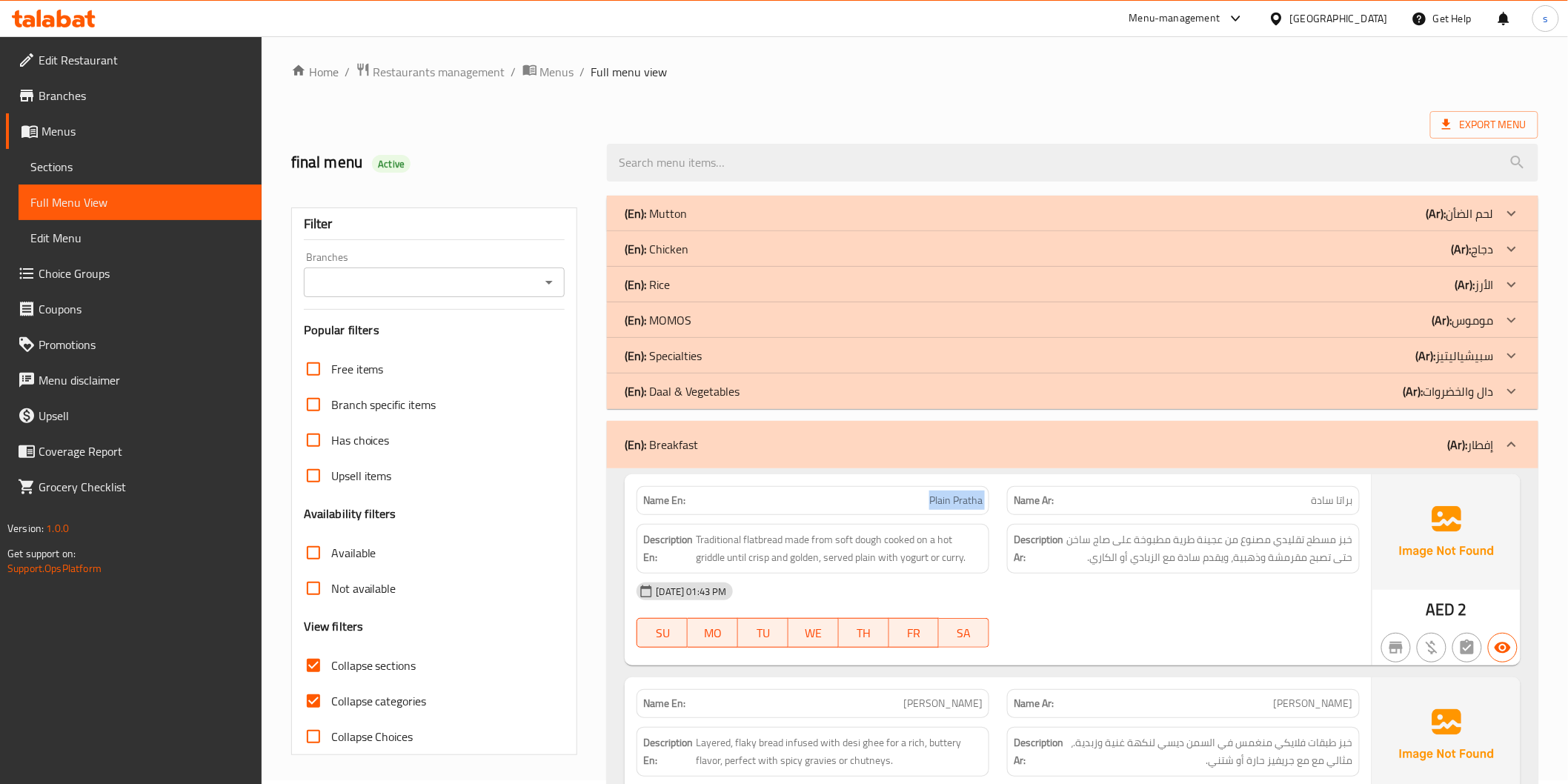
click at [958, 502] on span "Plain Pratha" at bounding box center [956, 501] width 54 height 16
click at [899, 559] on span "Traditional flatbread made from soft dough cooked on a hot griddle until crisp …" at bounding box center [839, 548] width 286 height 37
click at [926, 561] on span "Traditional flatbread made from soft dough cooked on a hot griddle until crisp …" at bounding box center [839, 548] width 286 height 37
click at [983, 561] on div "Description En: Traditional flatbread made from soft dough cooked on a hot grid…" at bounding box center [812, 548] width 353 height 50
click at [956, 498] on span "Plain Pratha" at bounding box center [956, 501] width 54 height 16
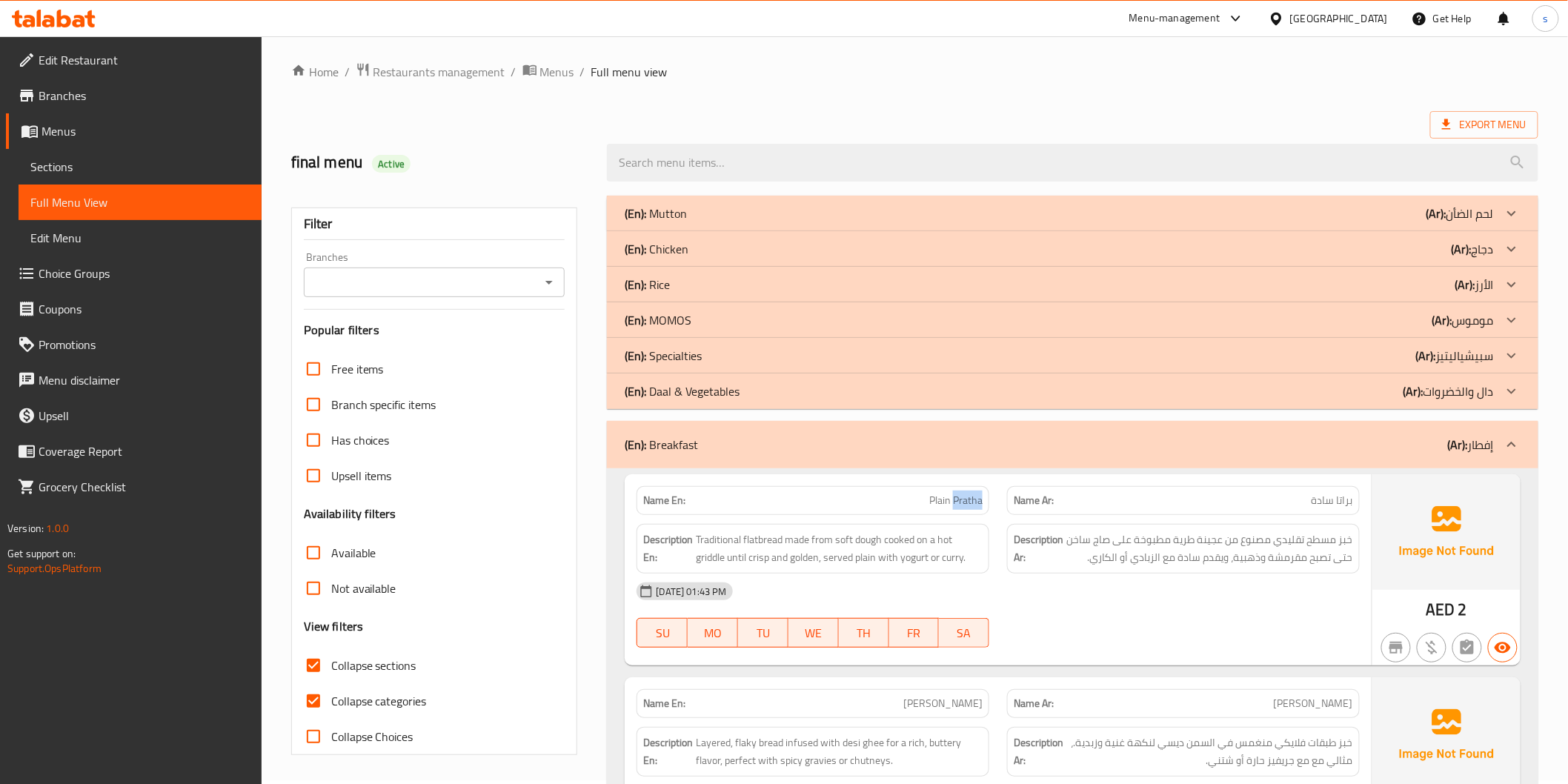
click at [956, 498] on span "Plain Pratha" at bounding box center [956, 501] width 54 height 16
copy span "Plain Pratha"
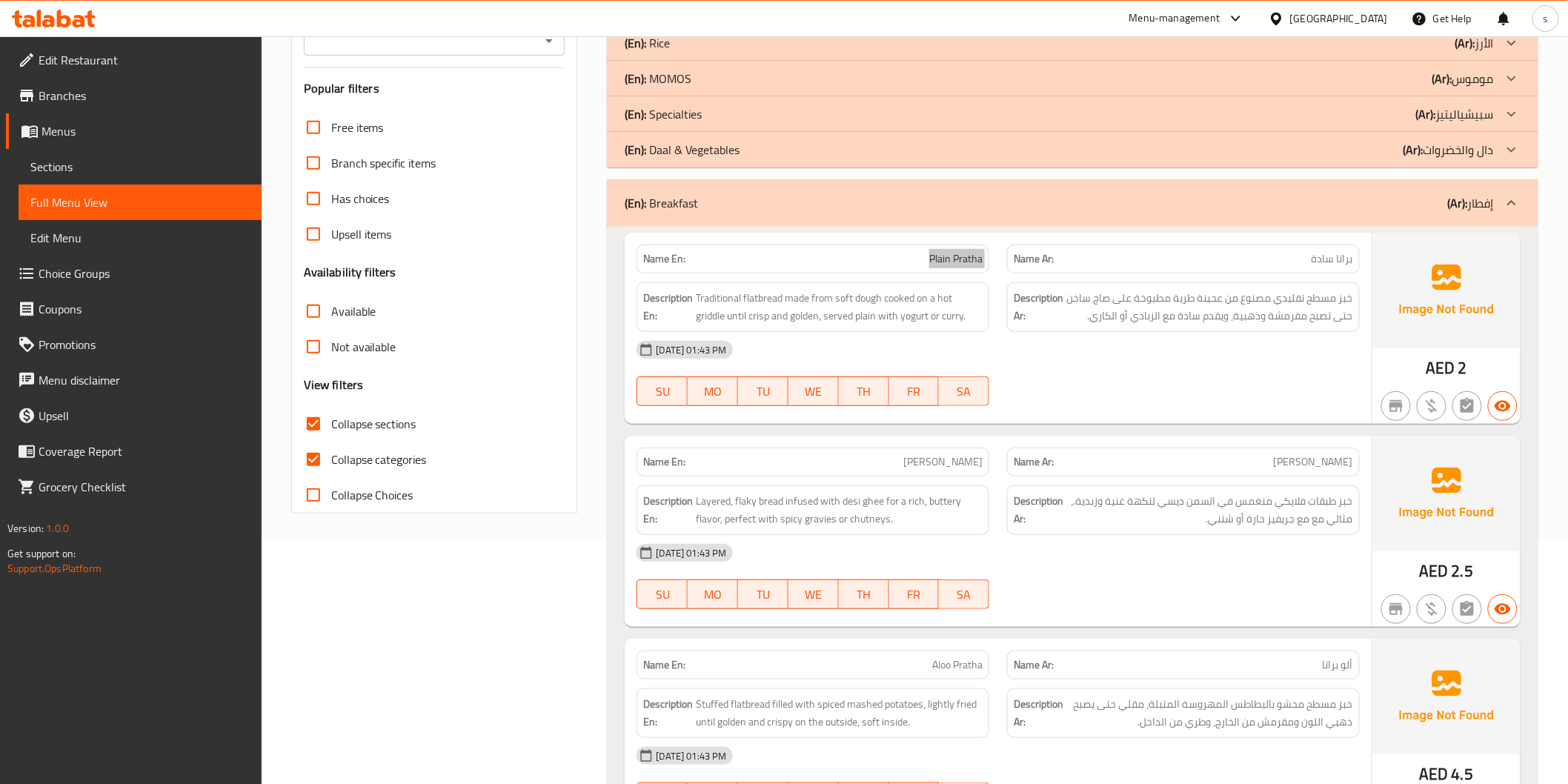
scroll to position [251, 0]
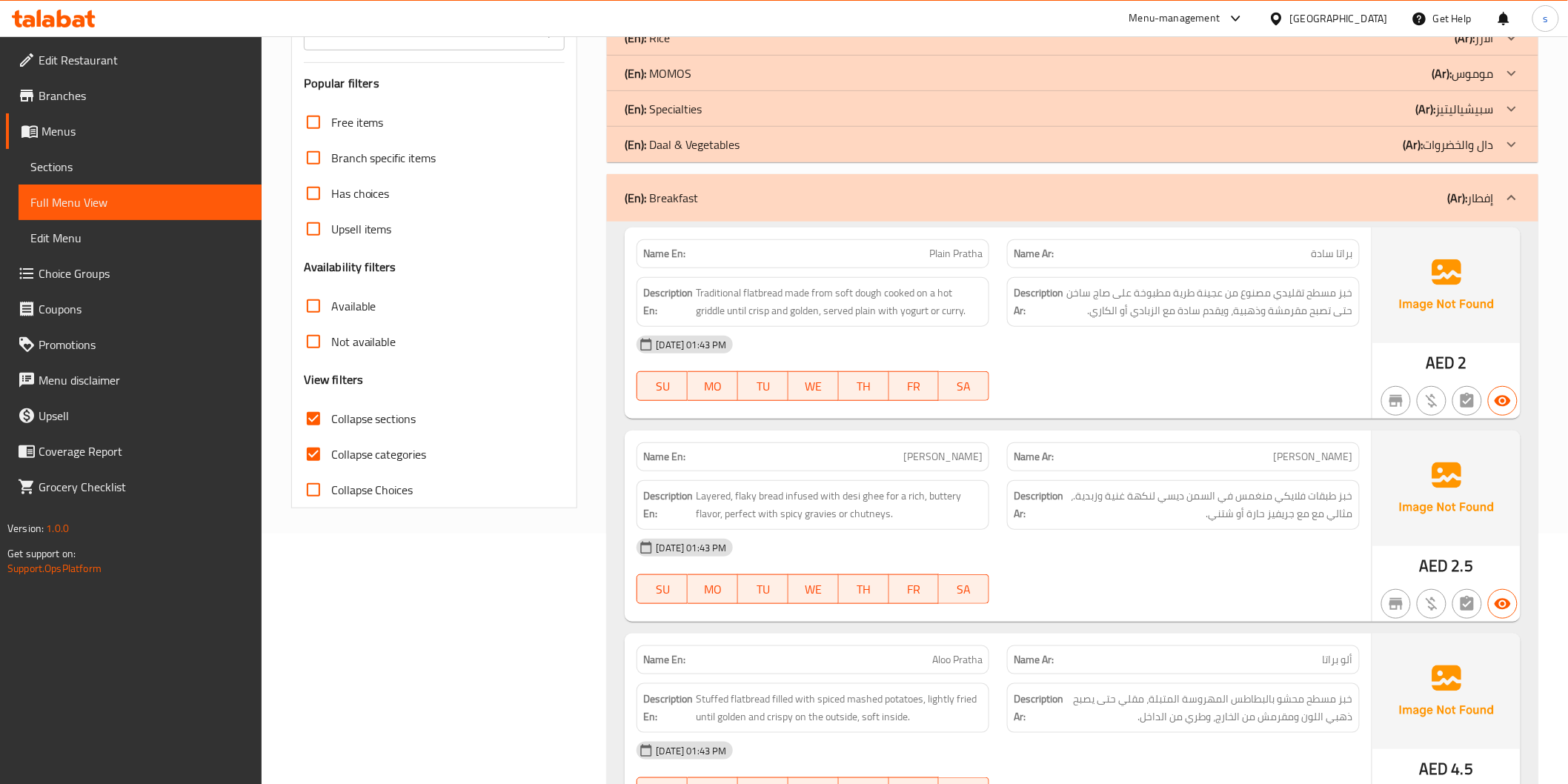
click at [965, 449] on span "[PERSON_NAME]" at bounding box center [943, 457] width 79 height 16
copy span "[PERSON_NAME]"
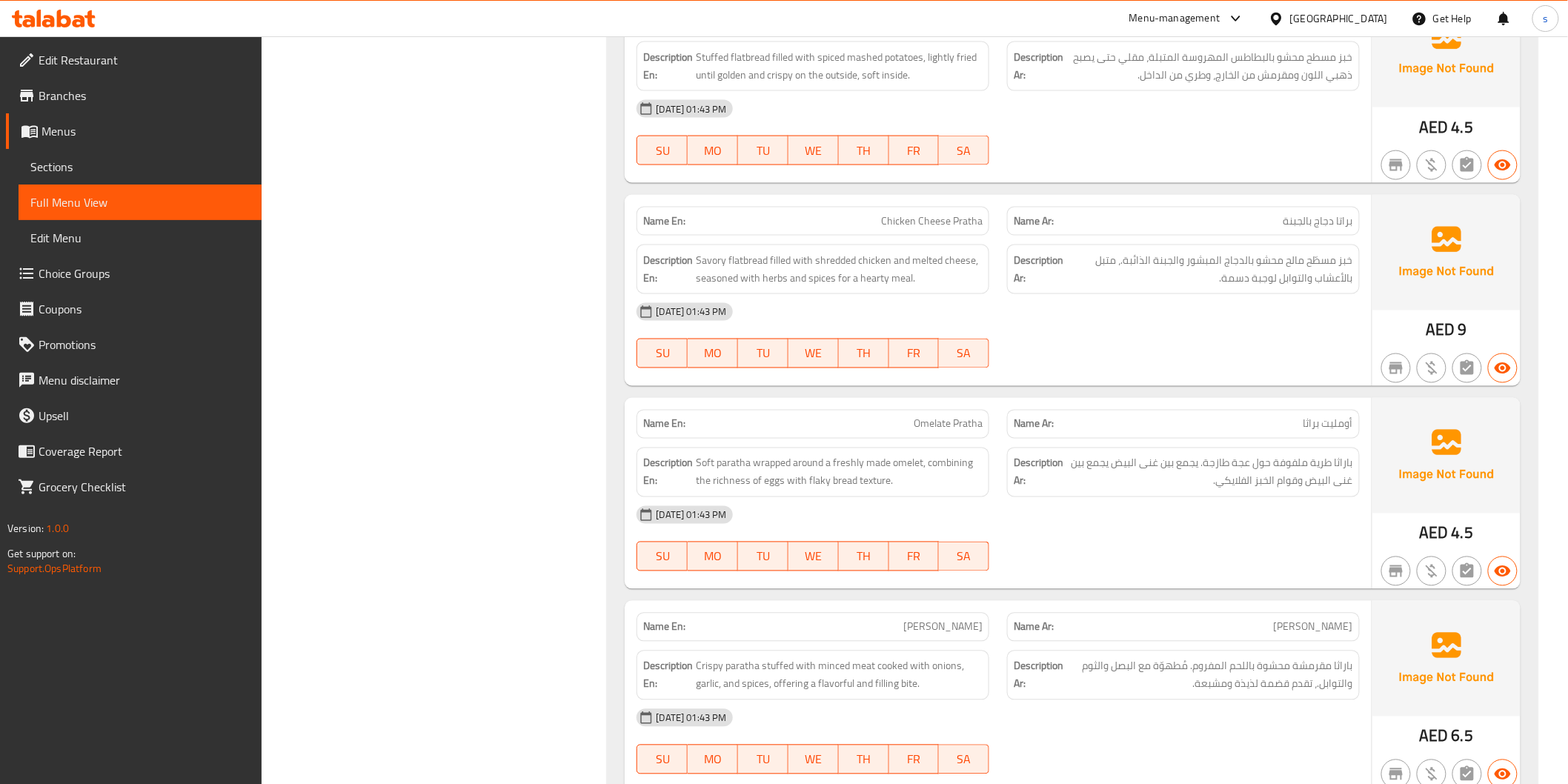
scroll to position [909, 0]
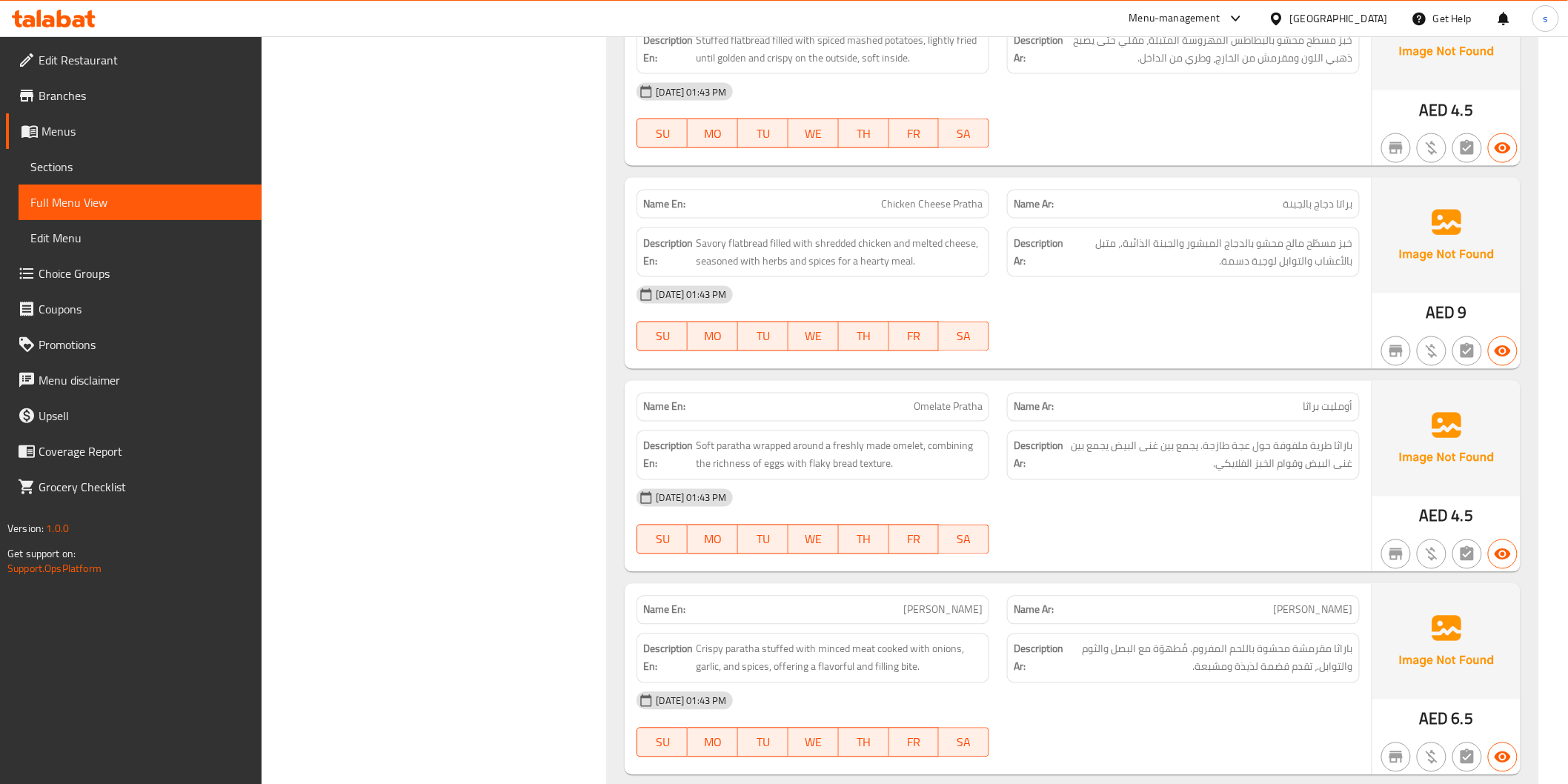
click at [945, 399] on span "Omelate Pratha" at bounding box center [948, 407] width 69 height 16
copy span "Omelate Pratha"
click at [1232, 468] on span "باراثا طرية ملفوفة حول عجة طازجة. يجمع بين غنى البيض يجمع بين غنى البيض وقوام ا…" at bounding box center [1210, 455] width 286 height 37
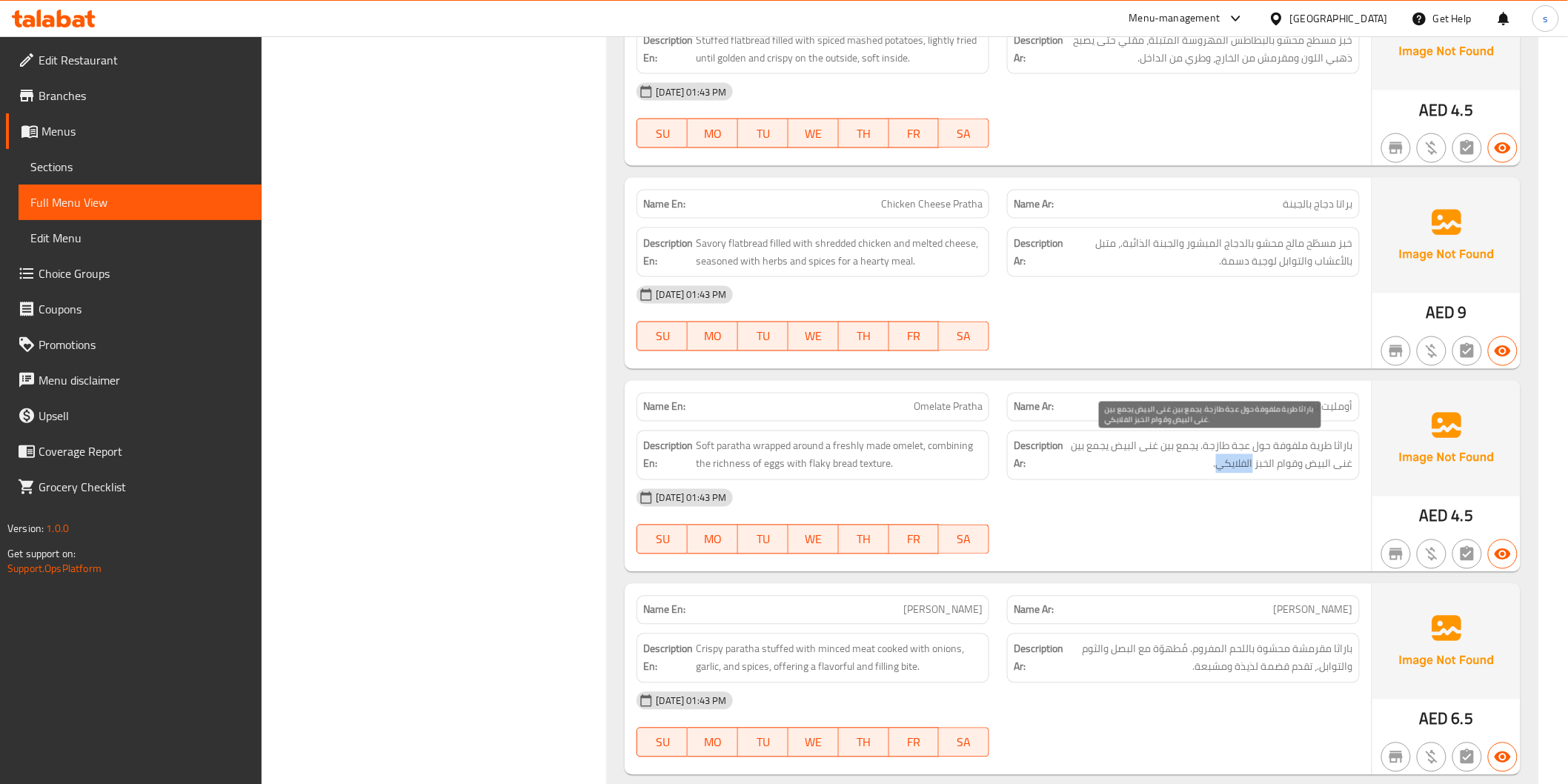
click at [1232, 468] on span "باراثا طرية ملفوفة حول عجة طازجة. يجمع بين غنى البيض يجمع بين غنى البيض وقوام ا…" at bounding box center [1210, 455] width 286 height 37
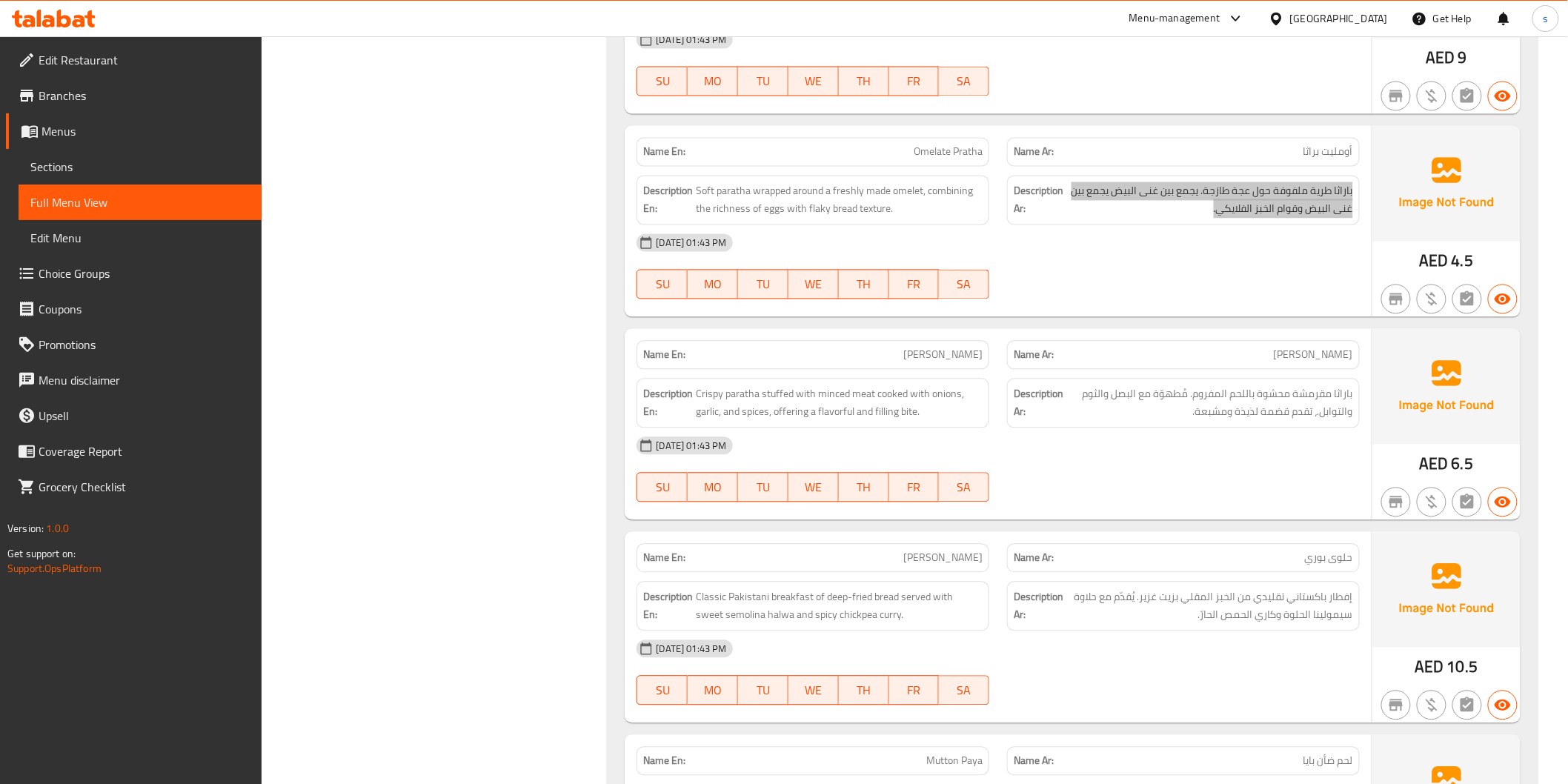
scroll to position [1239, 0]
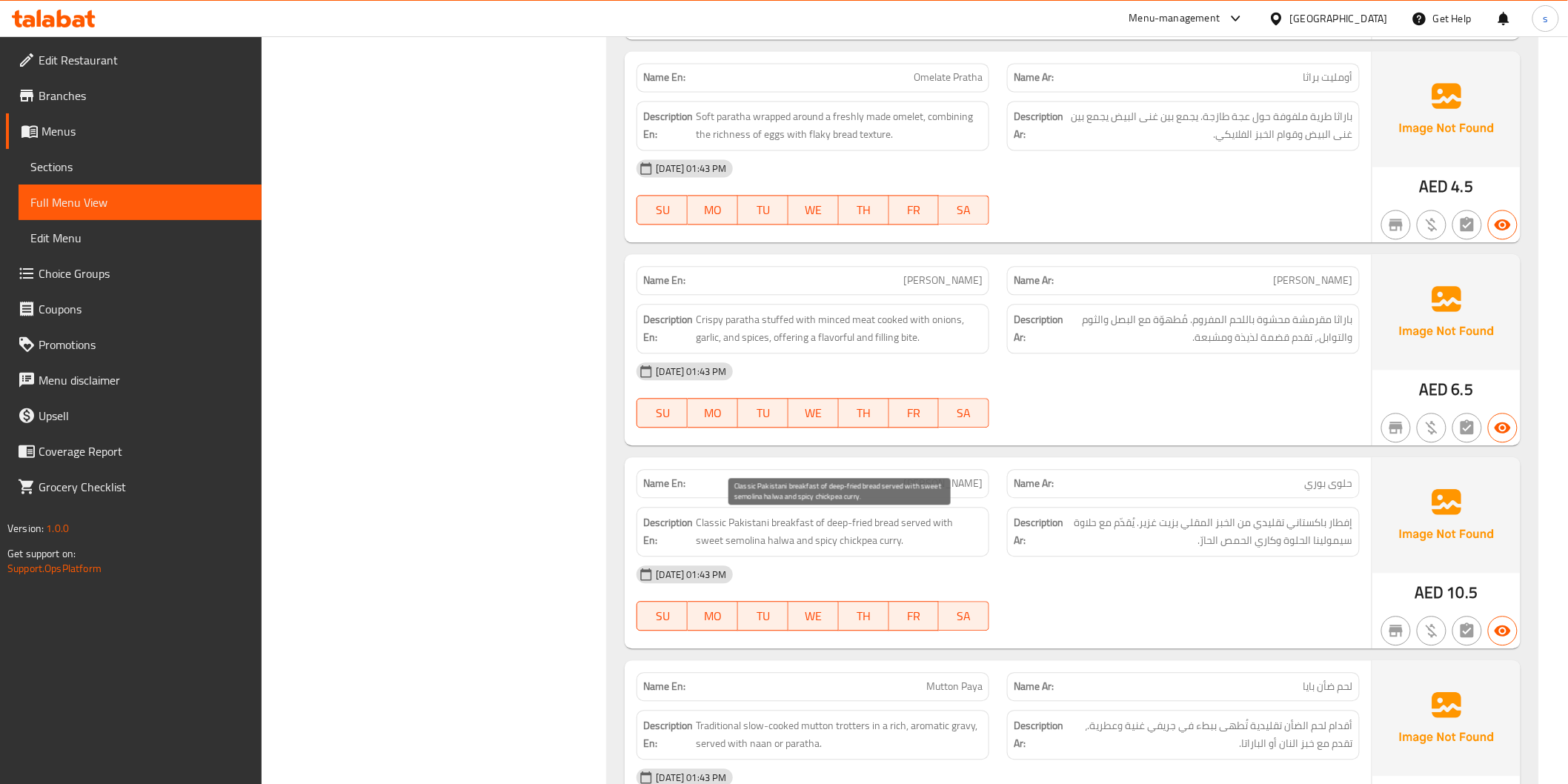
click at [715, 529] on span "Classic Pakistani breakfast of deep-fried bread served with sweet semolina halw…" at bounding box center [839, 531] width 286 height 37
click at [971, 486] on span "[PERSON_NAME]" at bounding box center [943, 483] width 79 height 16
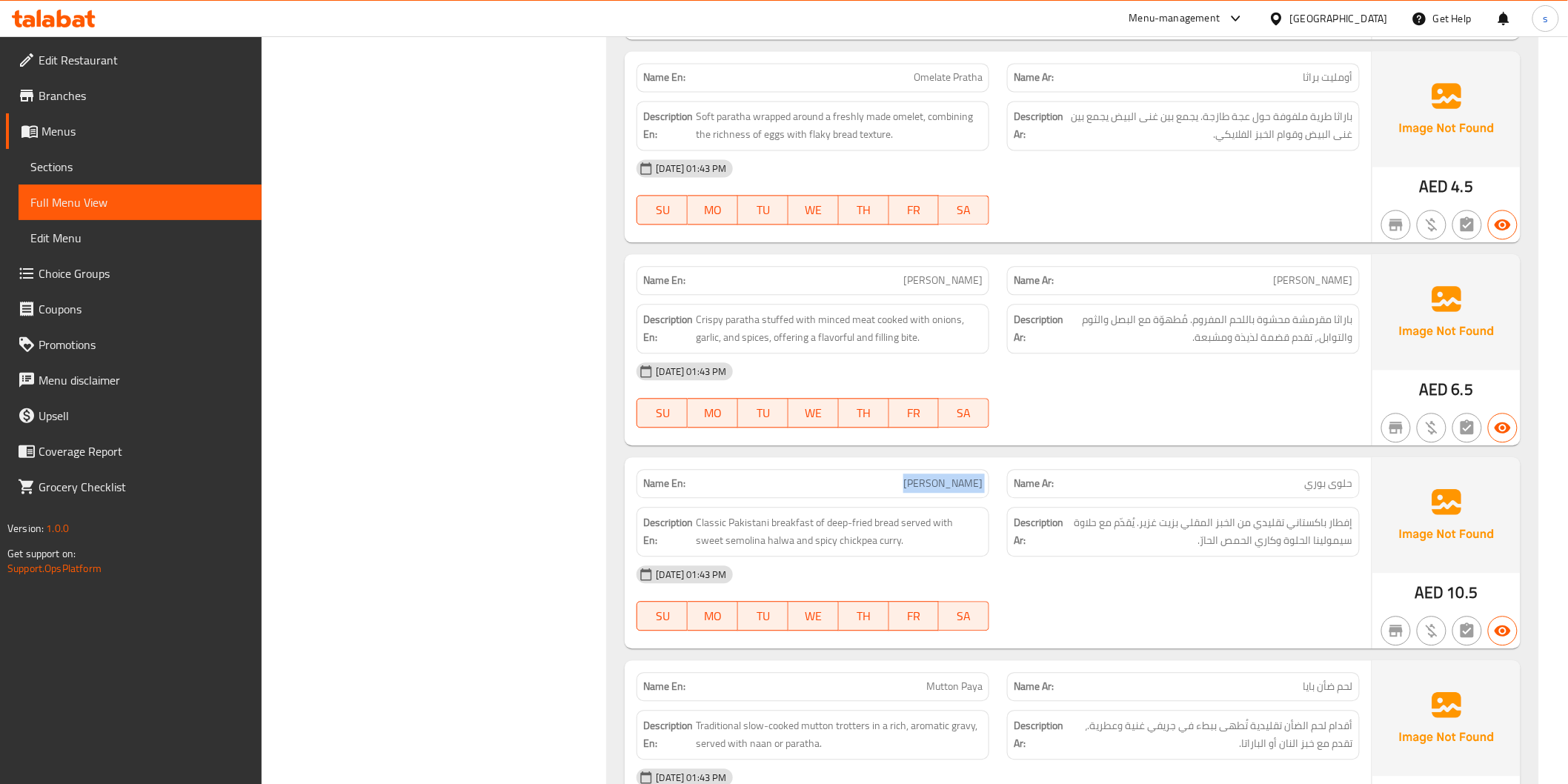
copy span "[PERSON_NAME]"
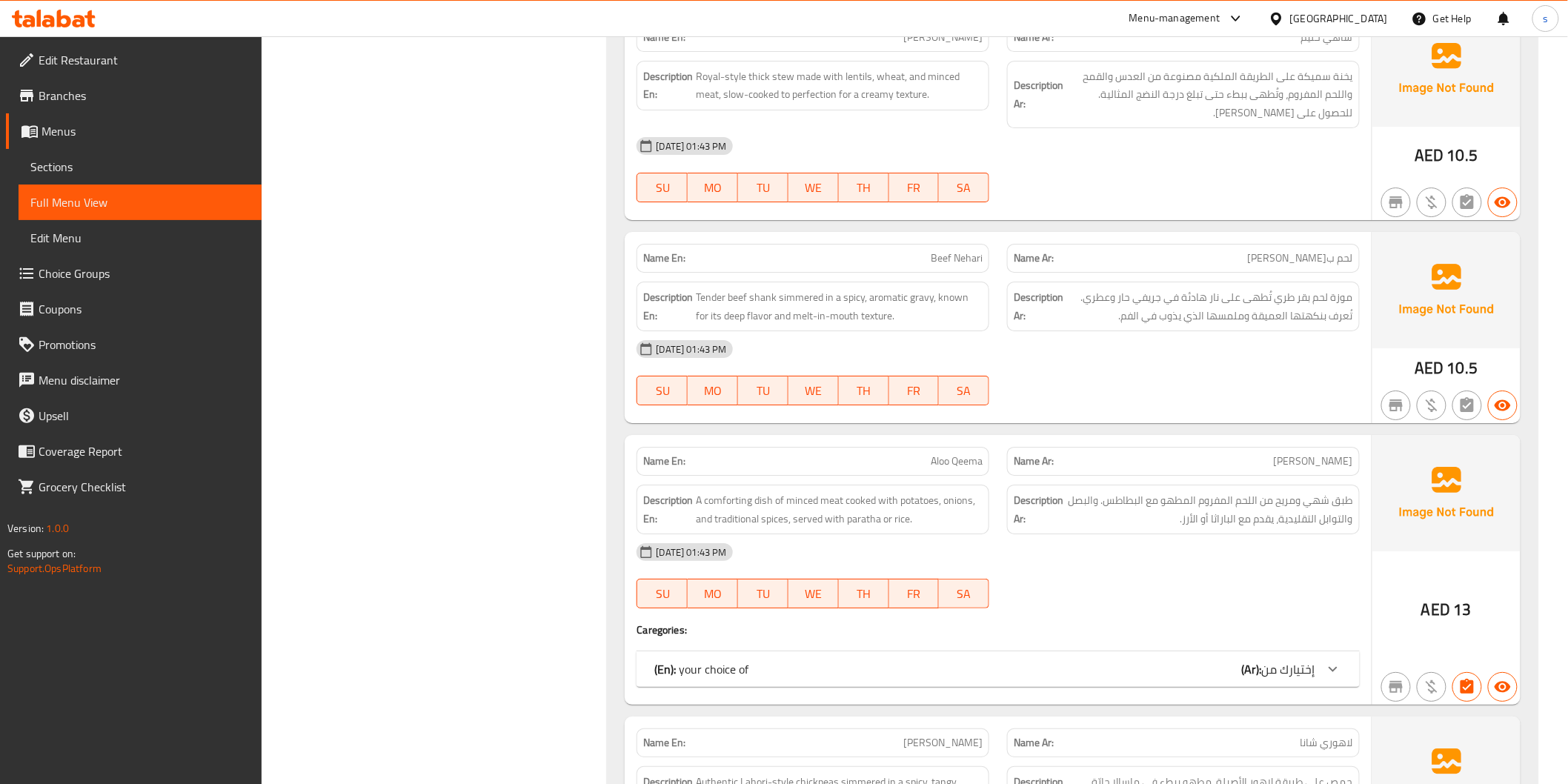
scroll to position [2309, 0]
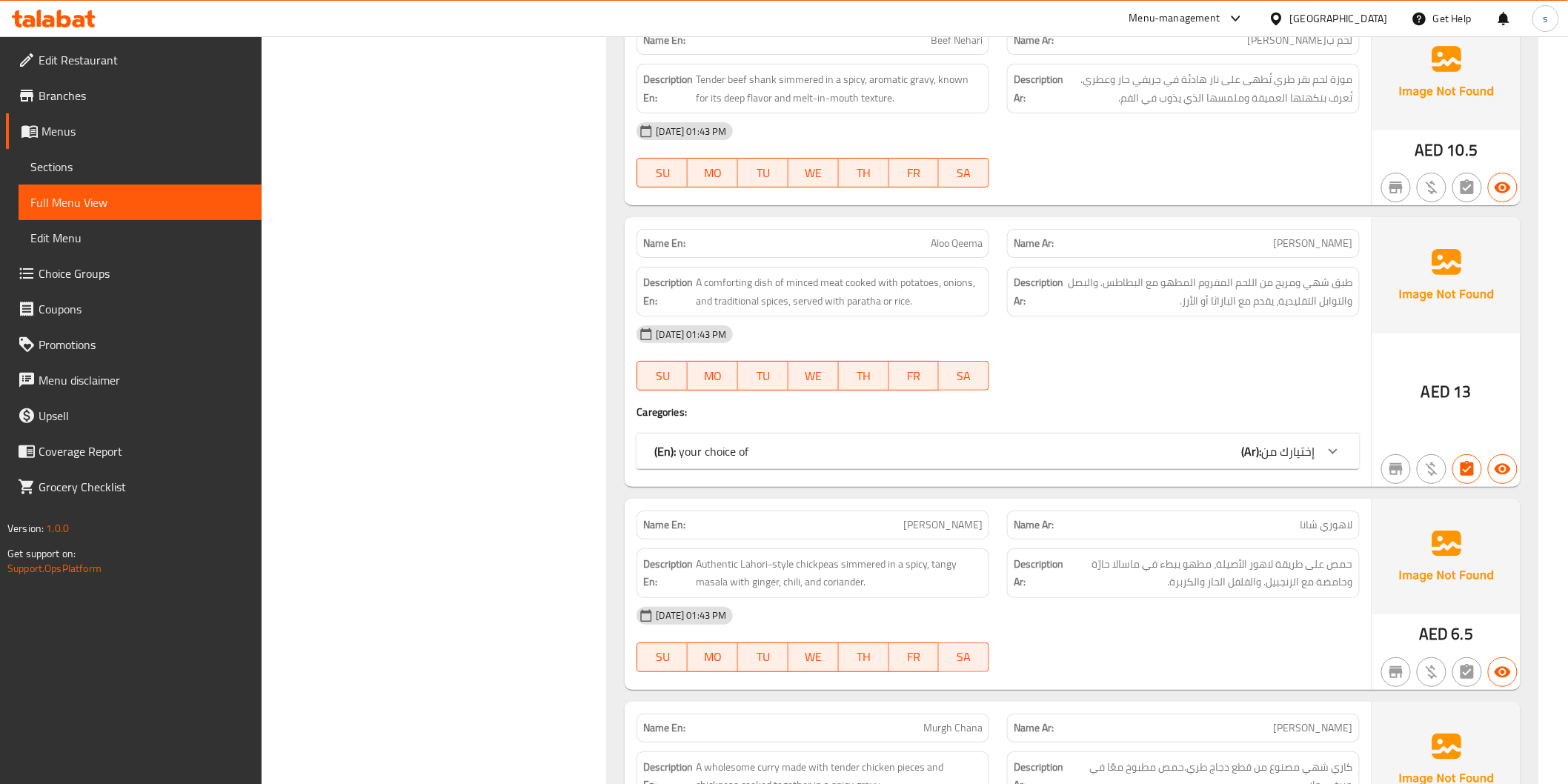
click at [1161, 450] on div "(En): your choice of (Ar): إختيارك من" at bounding box center [984, 451] width 660 height 18
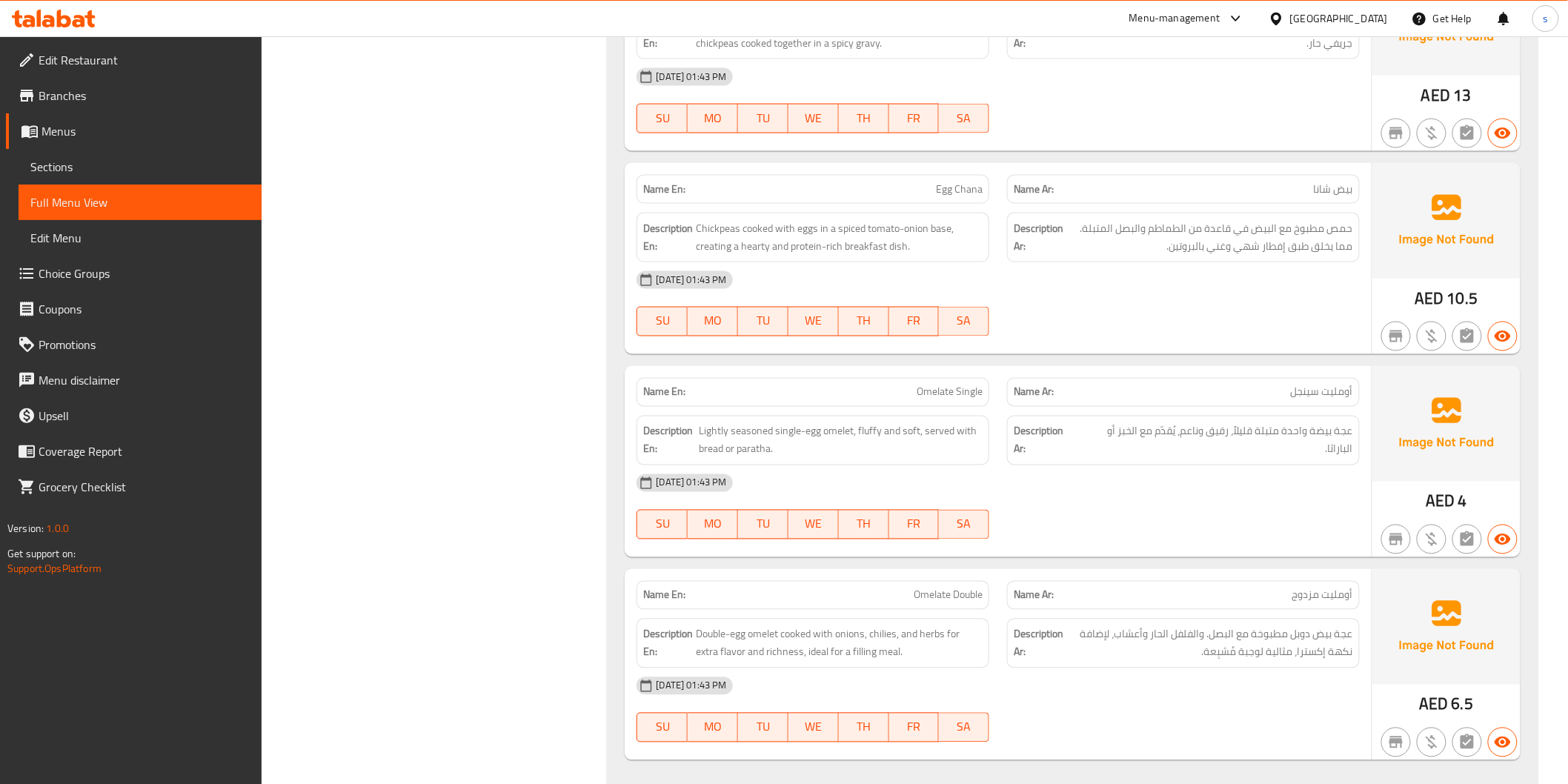
scroll to position [3298, 0]
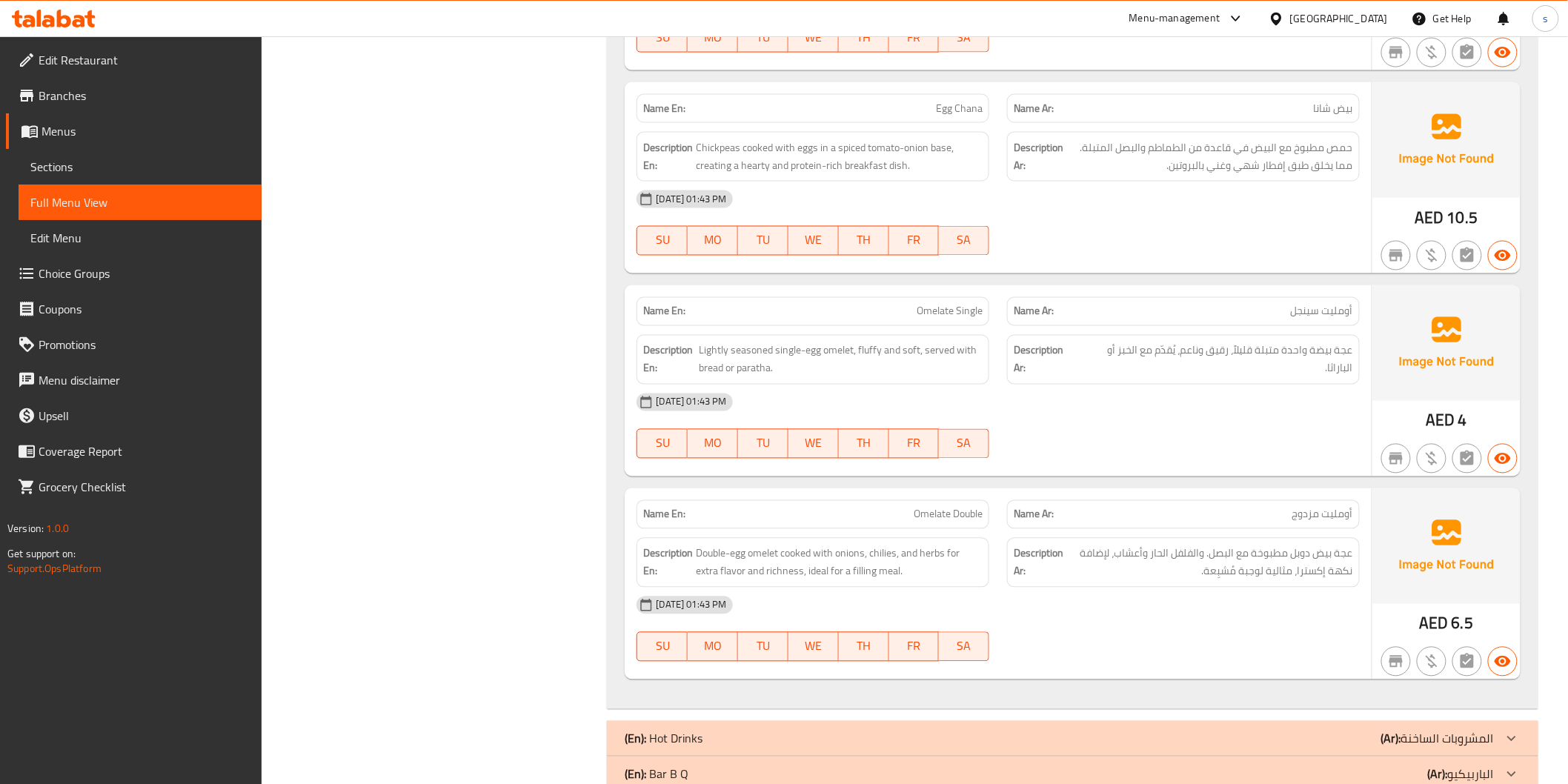
click at [973, 313] on span "Omelate Single" at bounding box center [950, 311] width 66 height 16
copy span "Omelate Single"
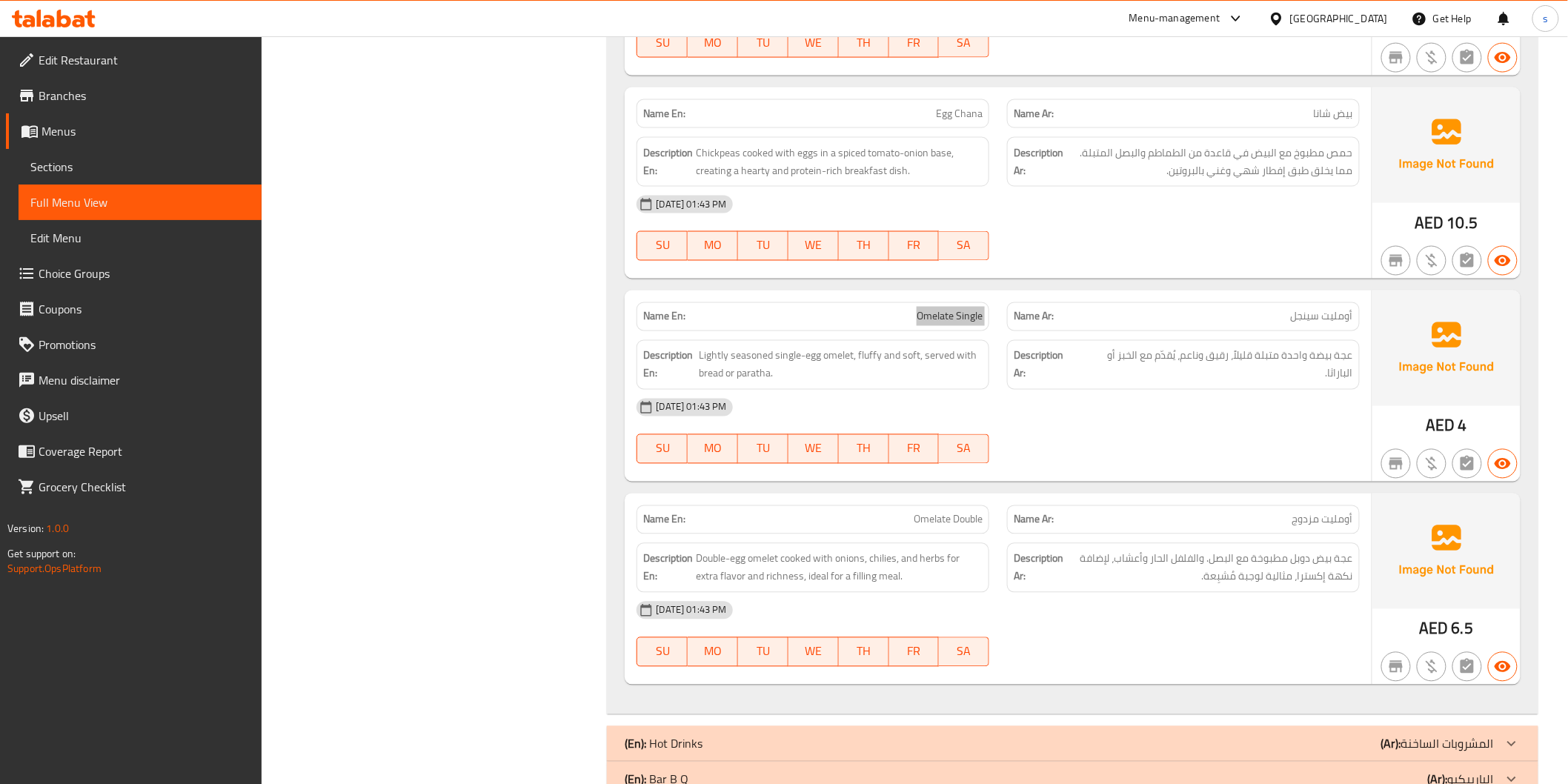
scroll to position [3133, 0]
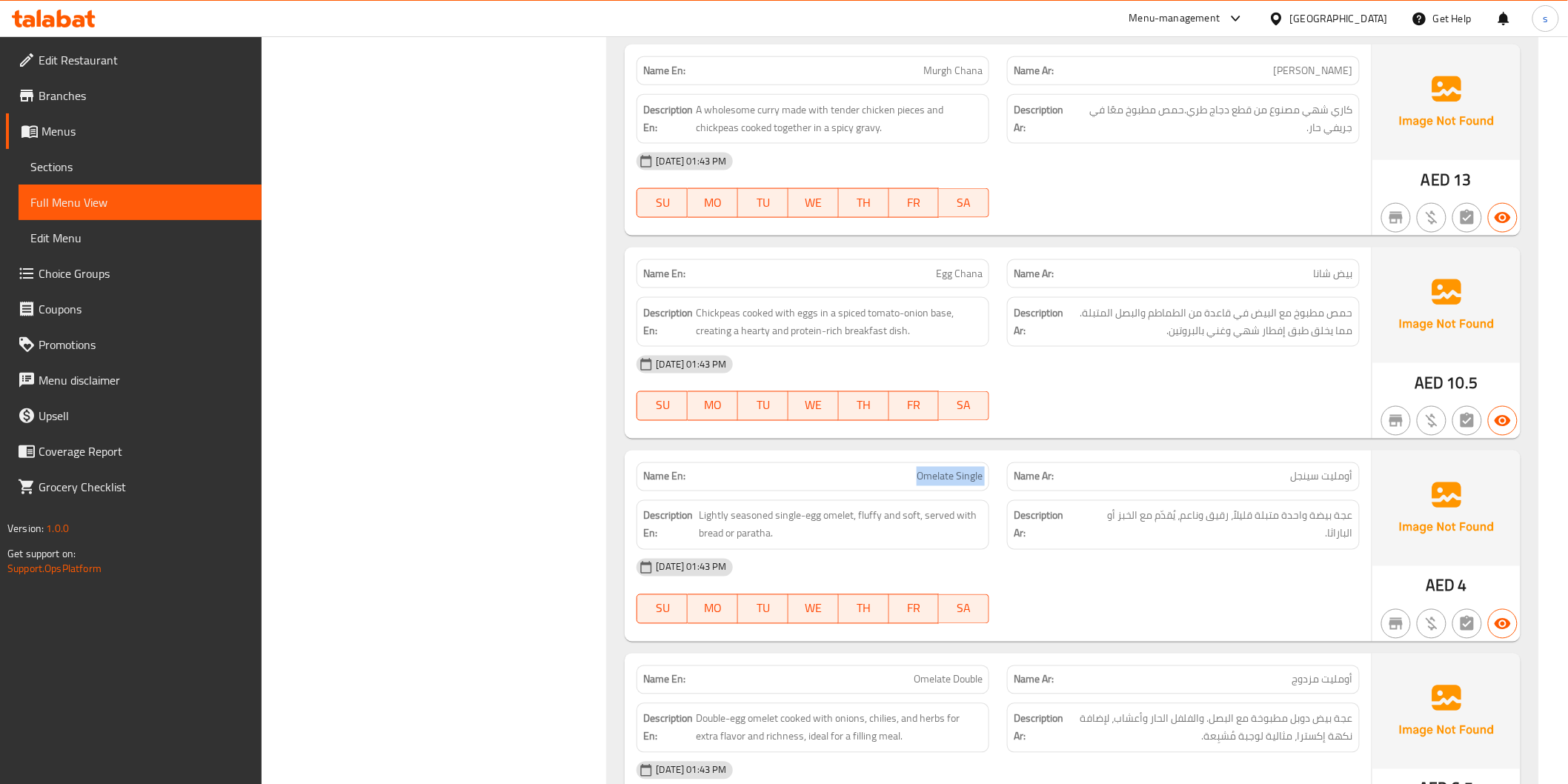
click at [945, 483] on span "Omelate Single" at bounding box center [950, 477] width 66 height 16
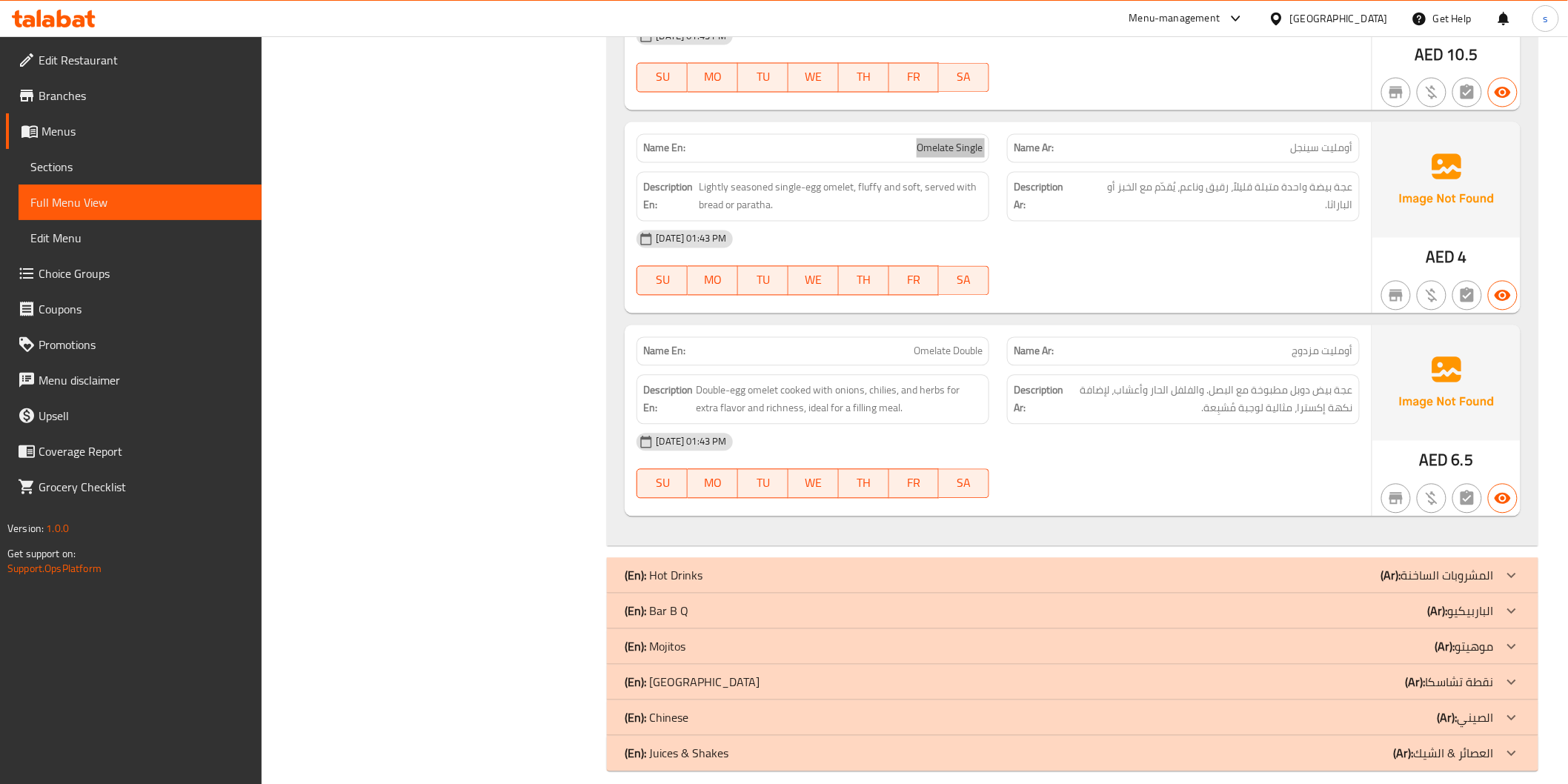
scroll to position [3463, 0]
click at [953, 358] on span "Omelate Double" at bounding box center [948, 350] width 69 height 16
copy span "Omelate Double"
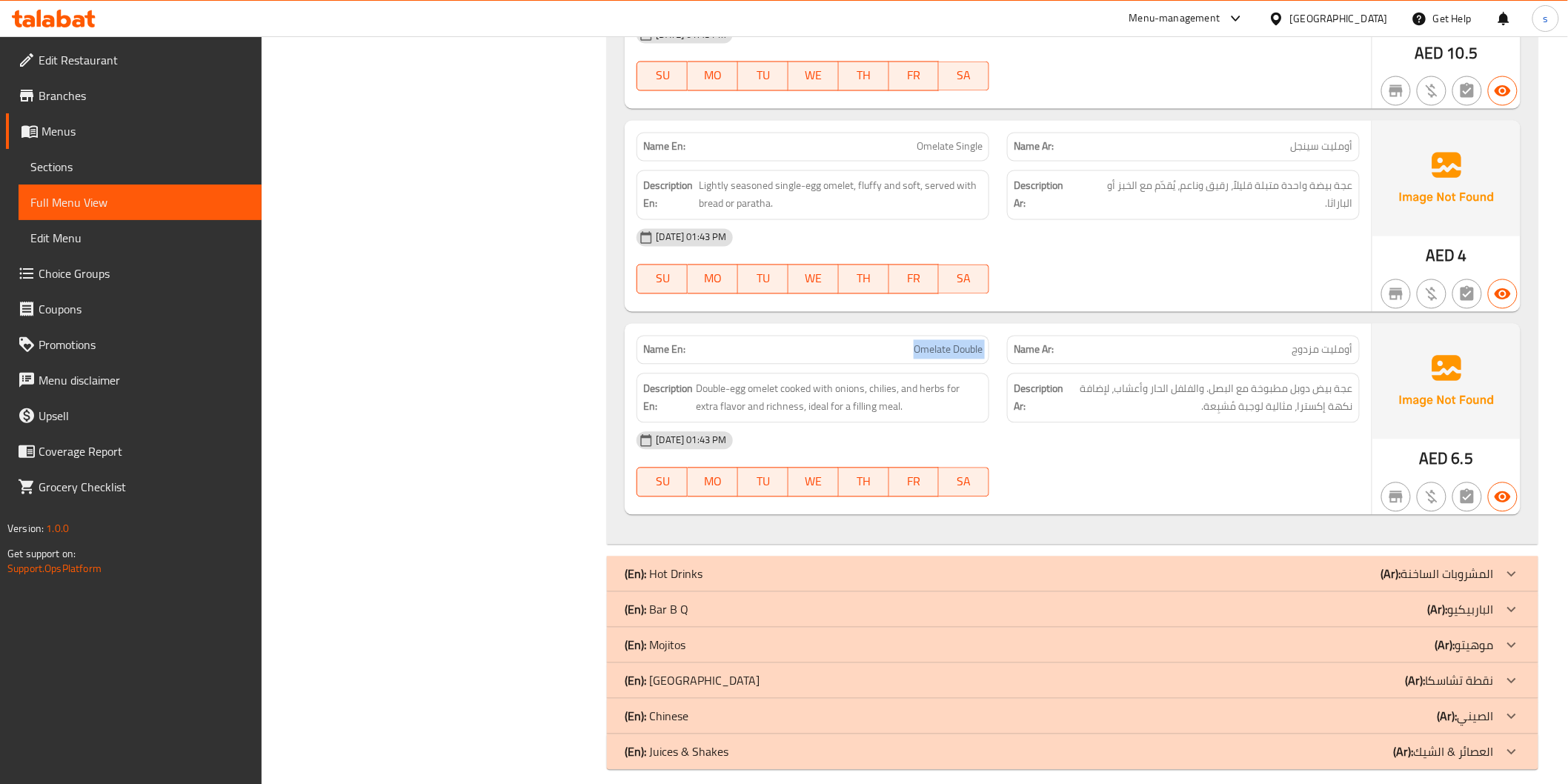
click at [1383, 610] on div "(En): Bar B Q (Ar): الباربيكيو" at bounding box center [1059, 610] width 868 height 18
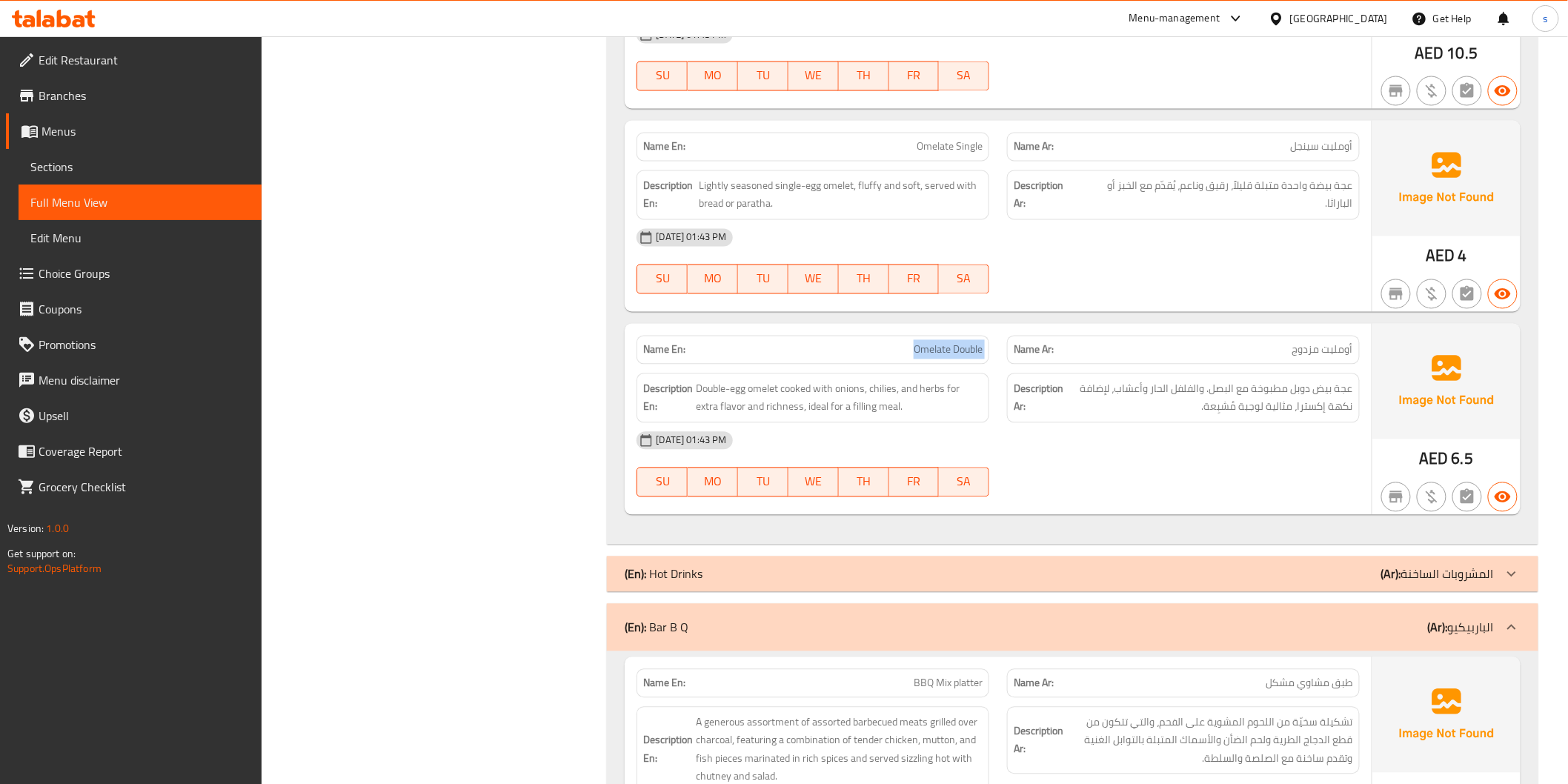
scroll to position [3746, 0]
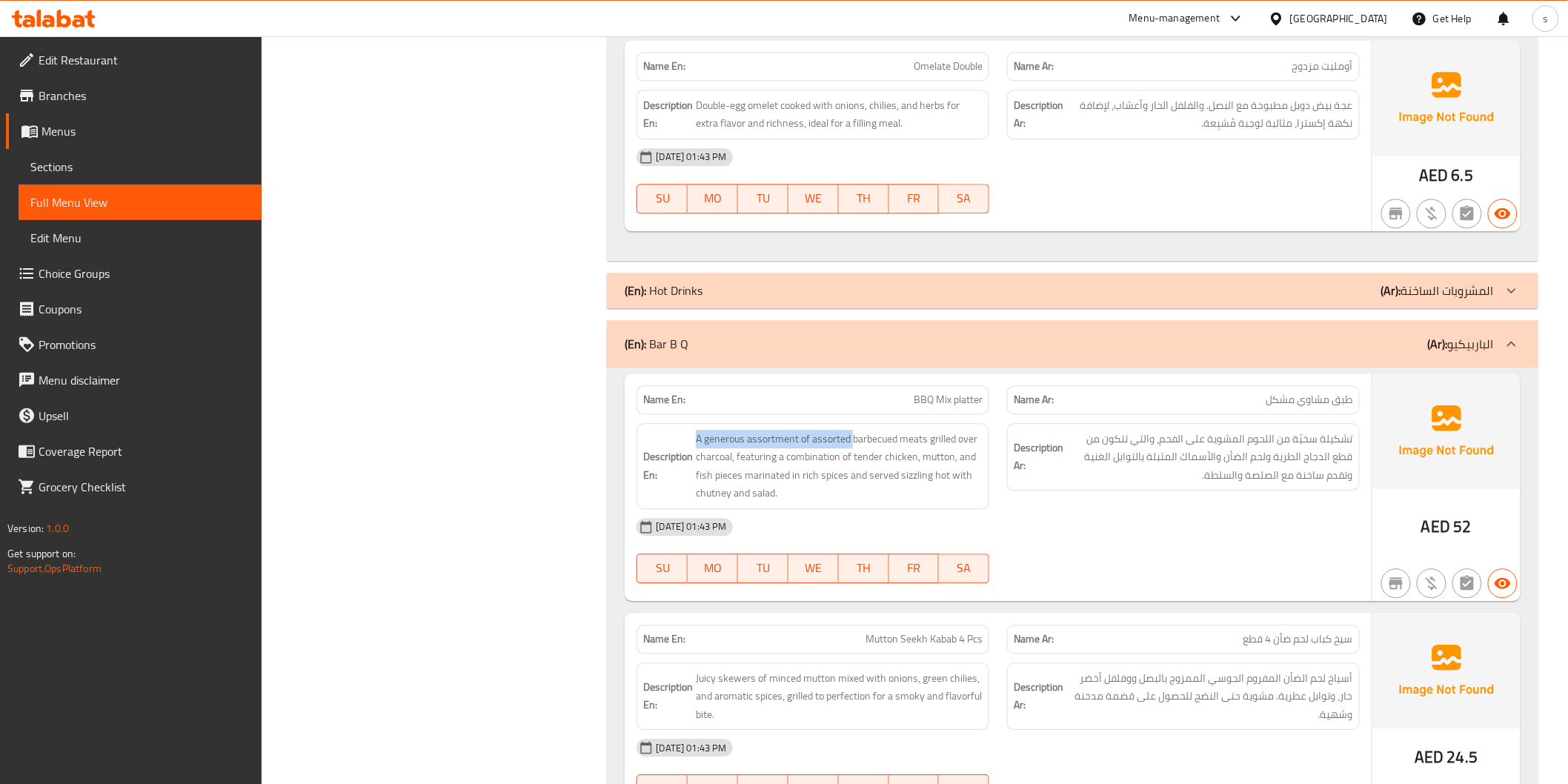
drag, startPoint x: 851, startPoint y: 445, endPoint x: 683, endPoint y: 437, distance: 168.2
click at [683, 437] on h6 "Description En: A generous assortment of assorted barbecued meats grilled over …" at bounding box center [812, 465] width 339 height 72
copy span "A generous assortment of assorted"
click at [979, 407] on span "BBQ Mix platter" at bounding box center [948, 400] width 69 height 16
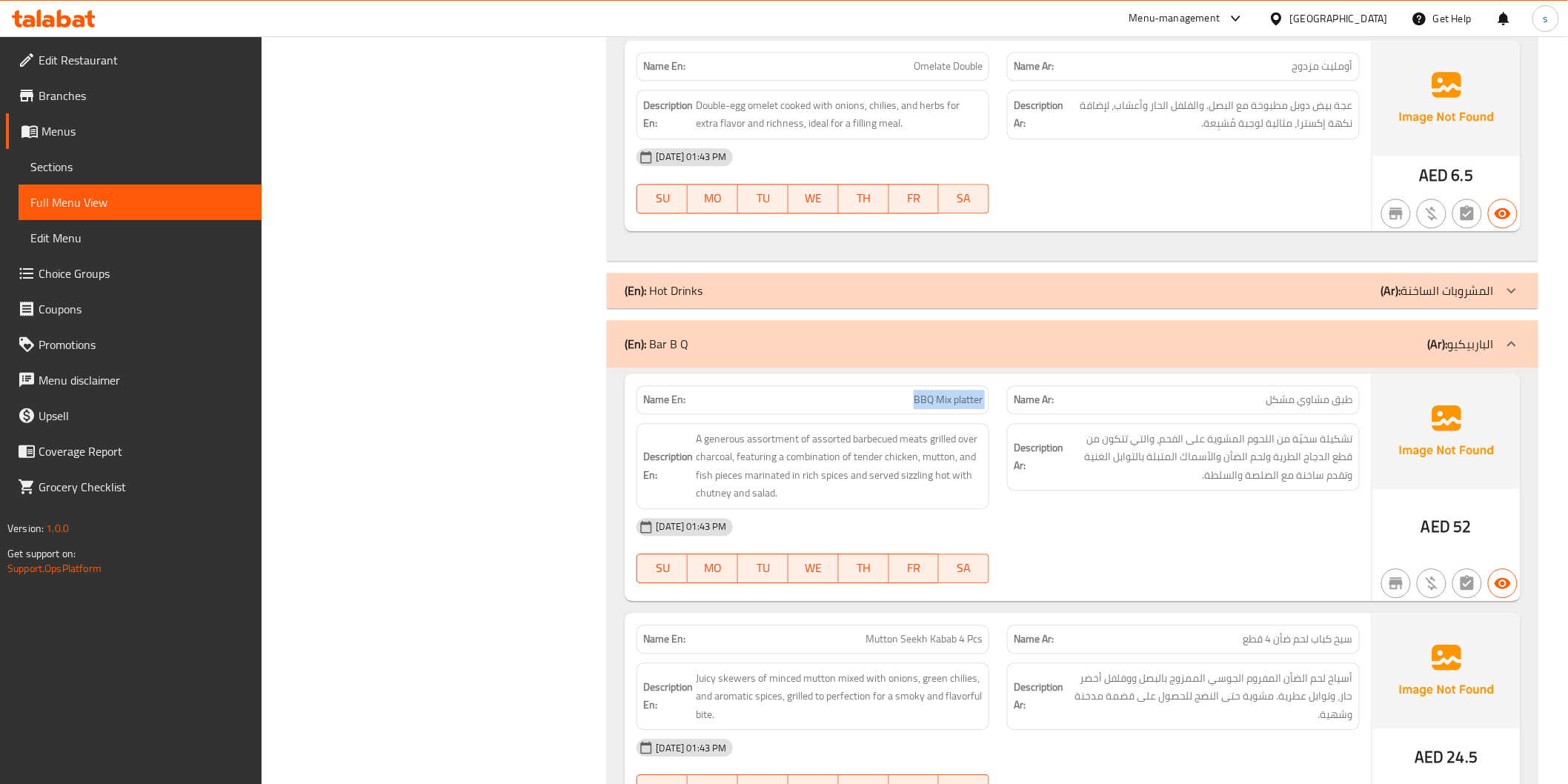
click at [979, 407] on span "BBQ Mix platter" at bounding box center [948, 400] width 69 height 16
copy span "BBQ Mix platter"
drag, startPoint x: 893, startPoint y: 480, endPoint x: 994, endPoint y: 491, distance: 101.6
click at [994, 491] on div "Description En: A generous assortment of assorted barbecued meats grilled over …" at bounding box center [812, 465] width 371 height 104
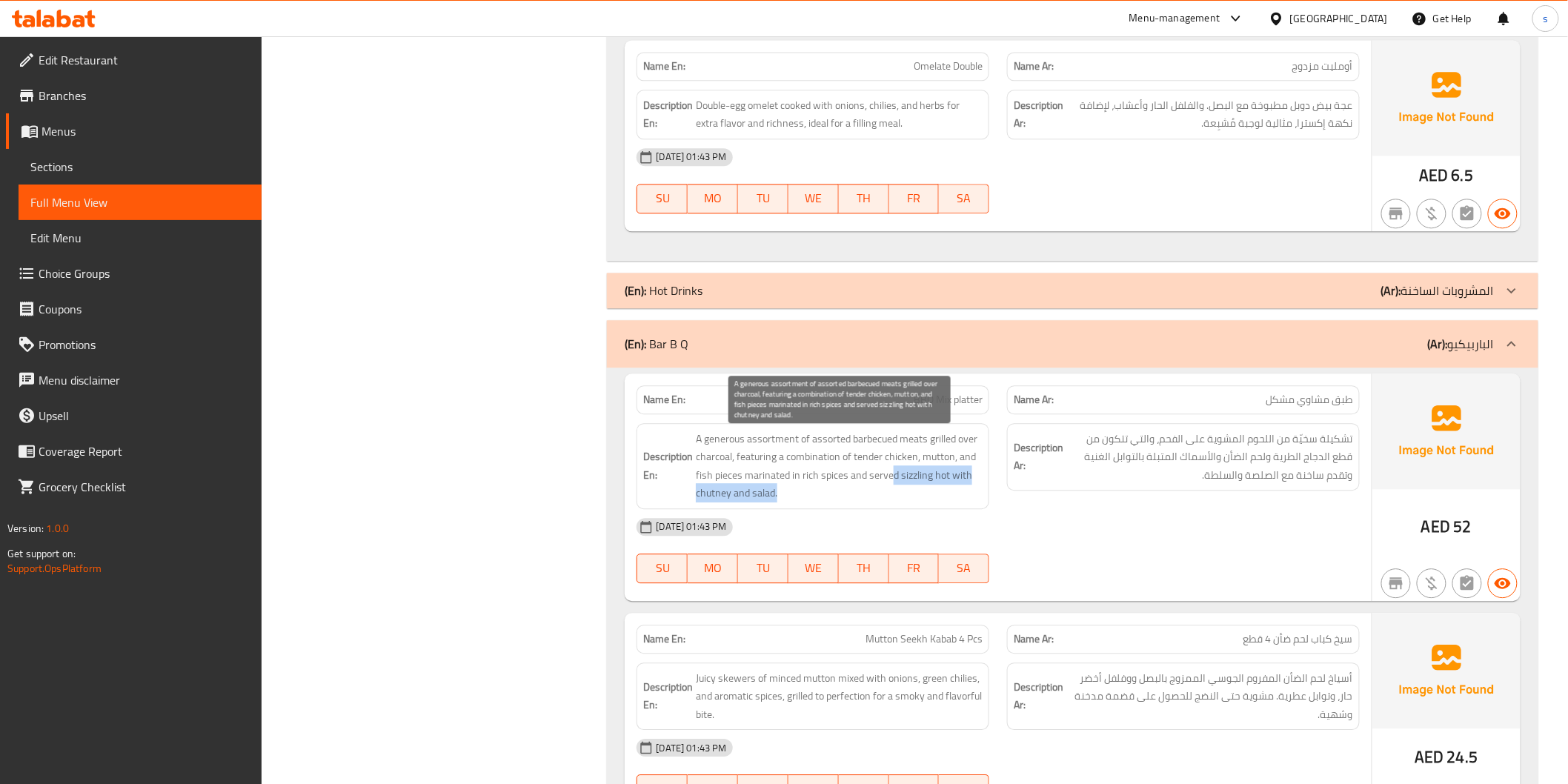
click at [898, 488] on span "A generous assortment of assorted barbecued meats grilled over charcoal, featur…" at bounding box center [839, 465] width 286 height 72
drag, startPoint x: 899, startPoint y: 477, endPoint x: 960, endPoint y: 495, distance: 63.6
click at [960, 495] on span "A generous assortment of assorted barbecued meats grilled over charcoal, featur…" at bounding box center [839, 465] width 286 height 72
copy span "sizzling hot with chutney and salad."
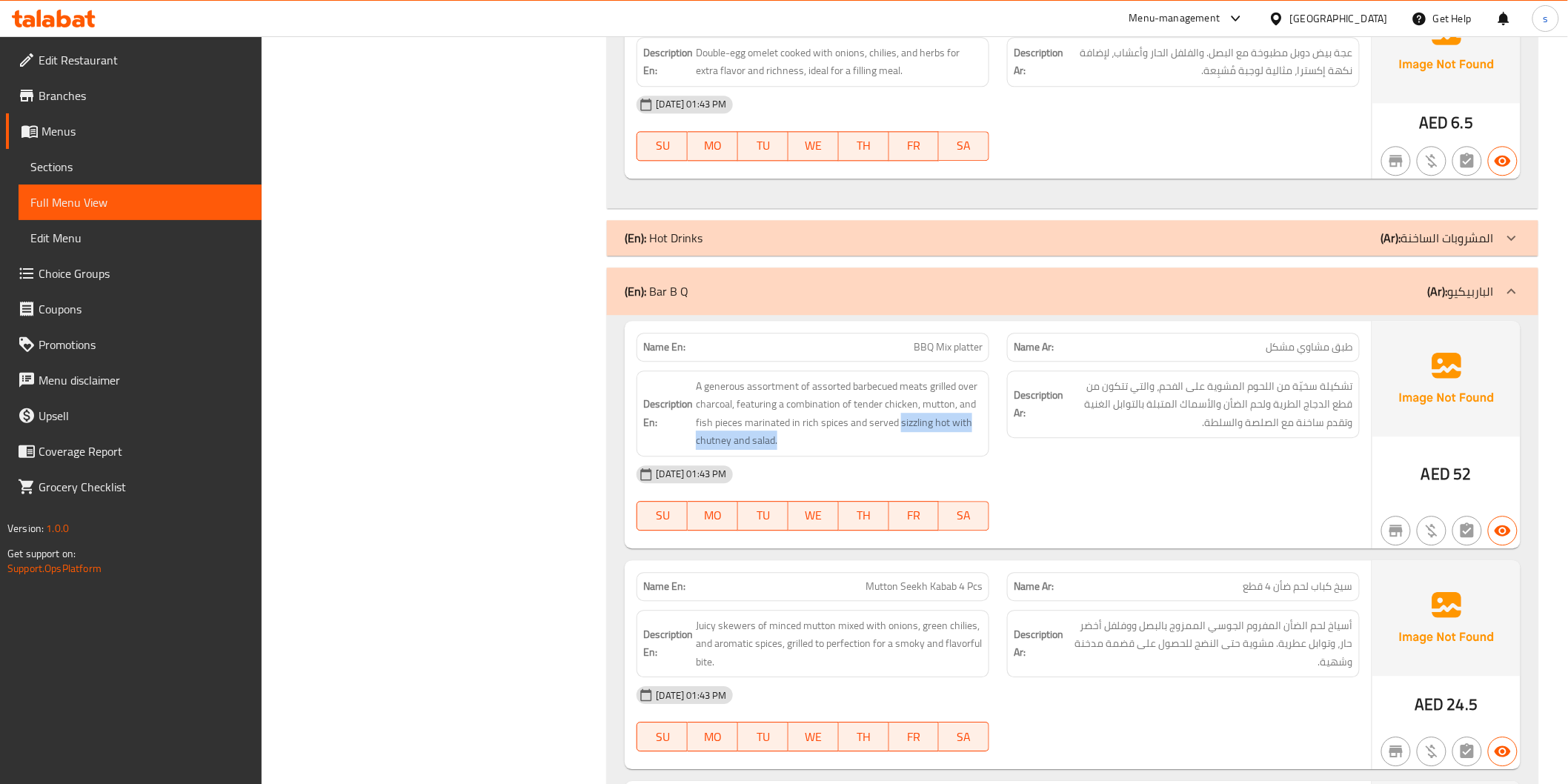
scroll to position [3828, 0]
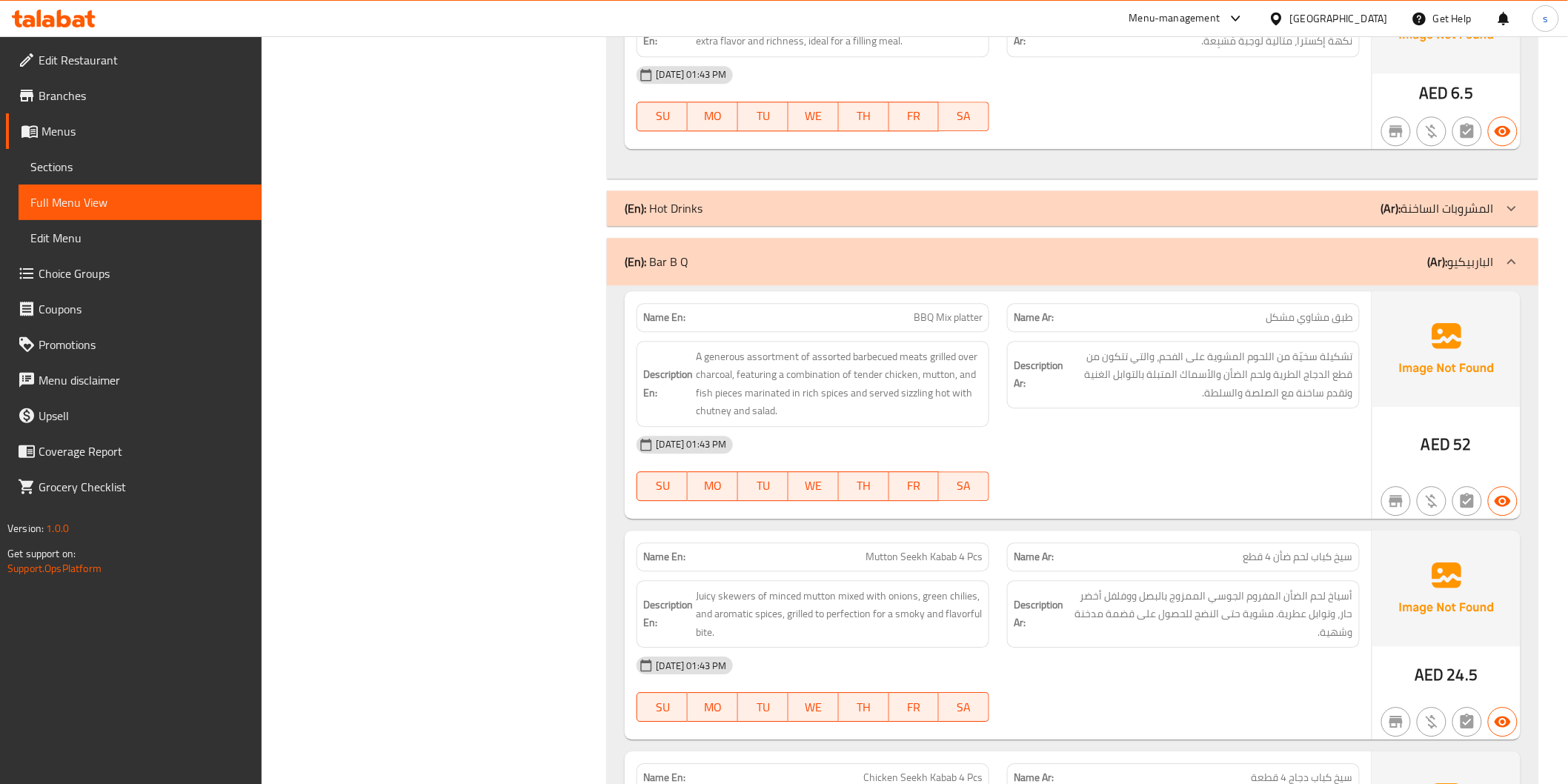
click at [1291, 552] on span "سيخ كباب لحم ضأن 4 قطع" at bounding box center [1298, 556] width 110 height 16
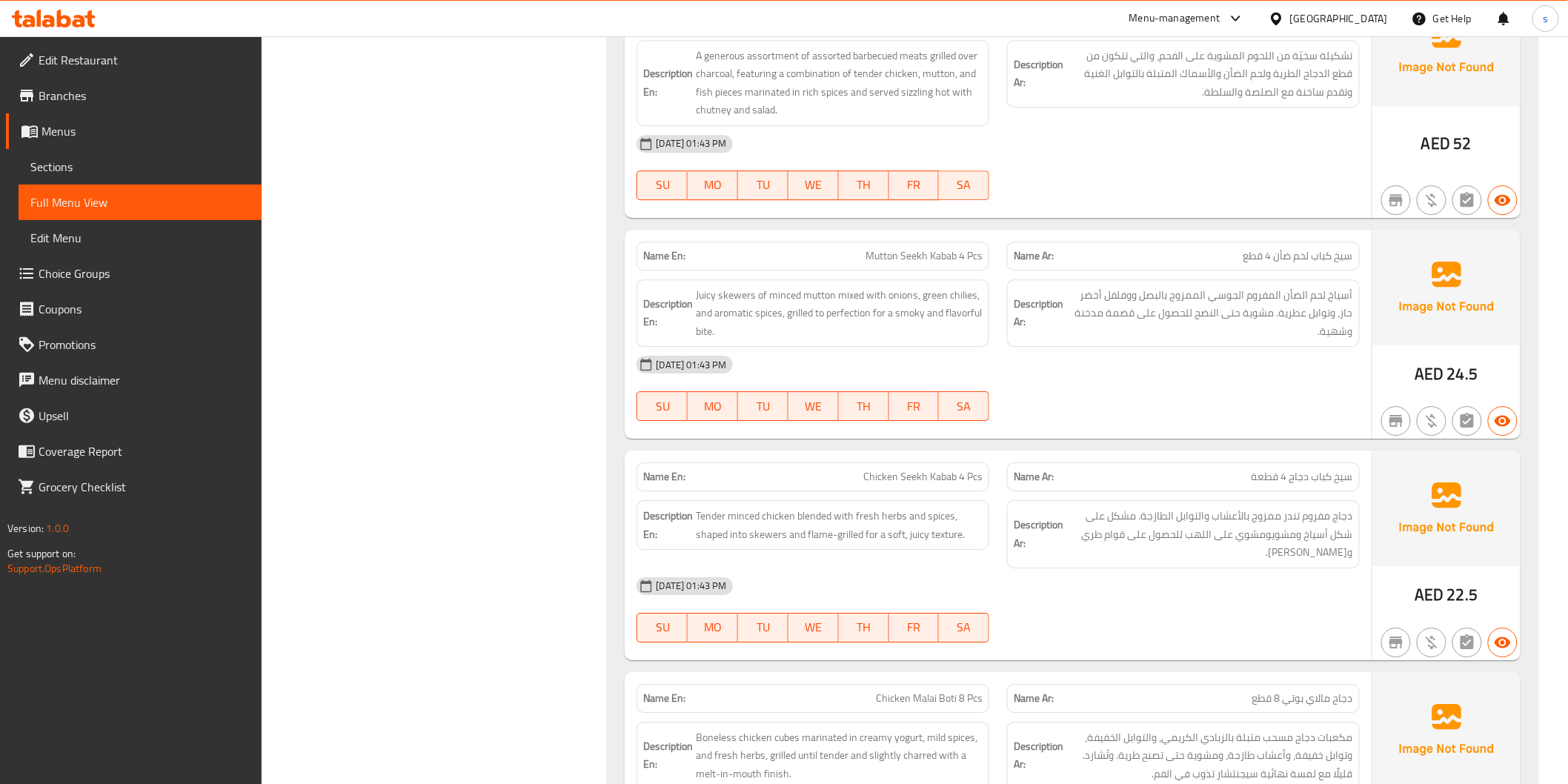
scroll to position [4159, 0]
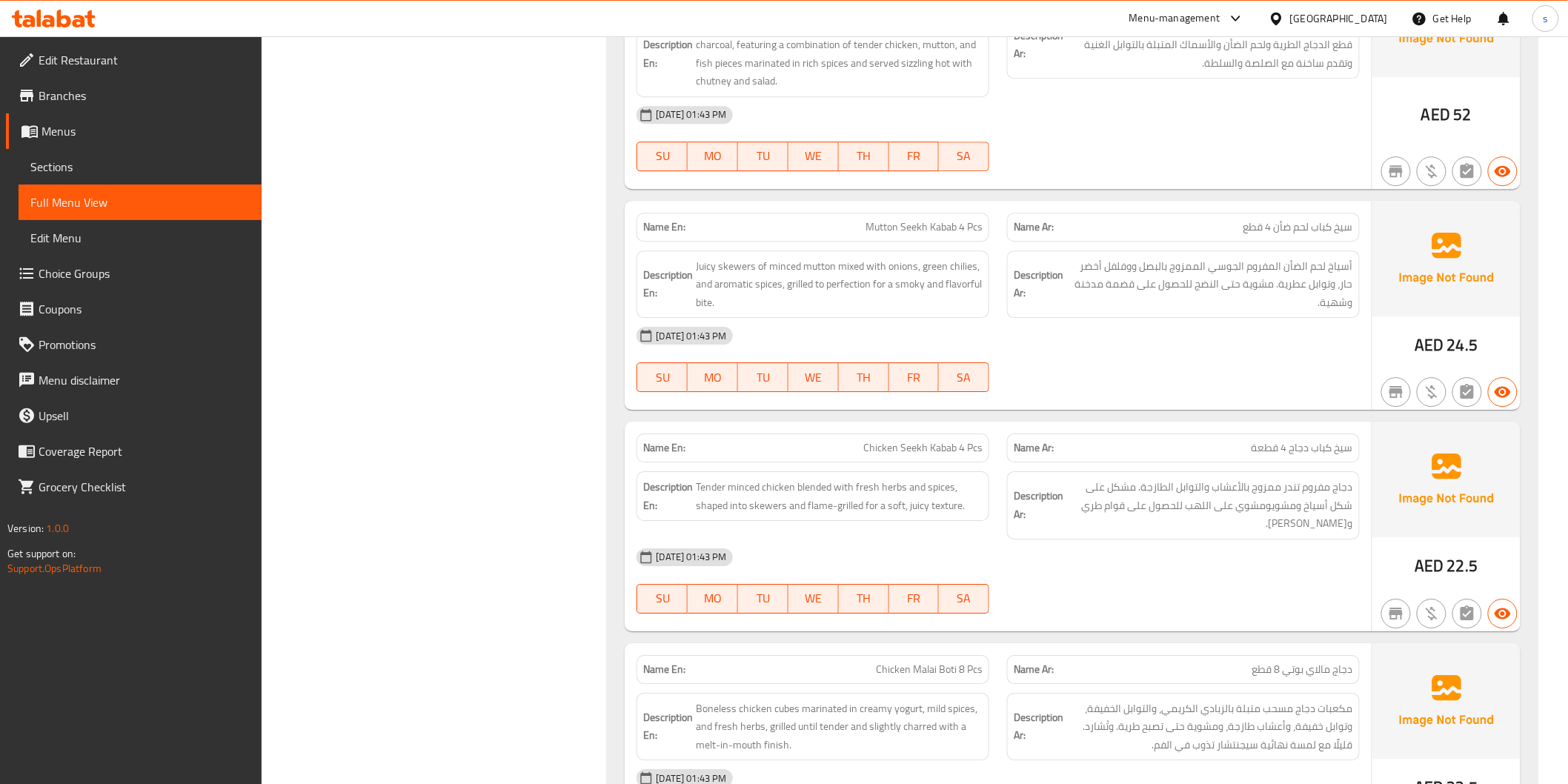
click at [943, 454] on span "Chicken Seekh Kabab 4 Pcs" at bounding box center [923, 448] width 119 height 16
copy span "Chicken Seekh Kabab 4 Pcs"
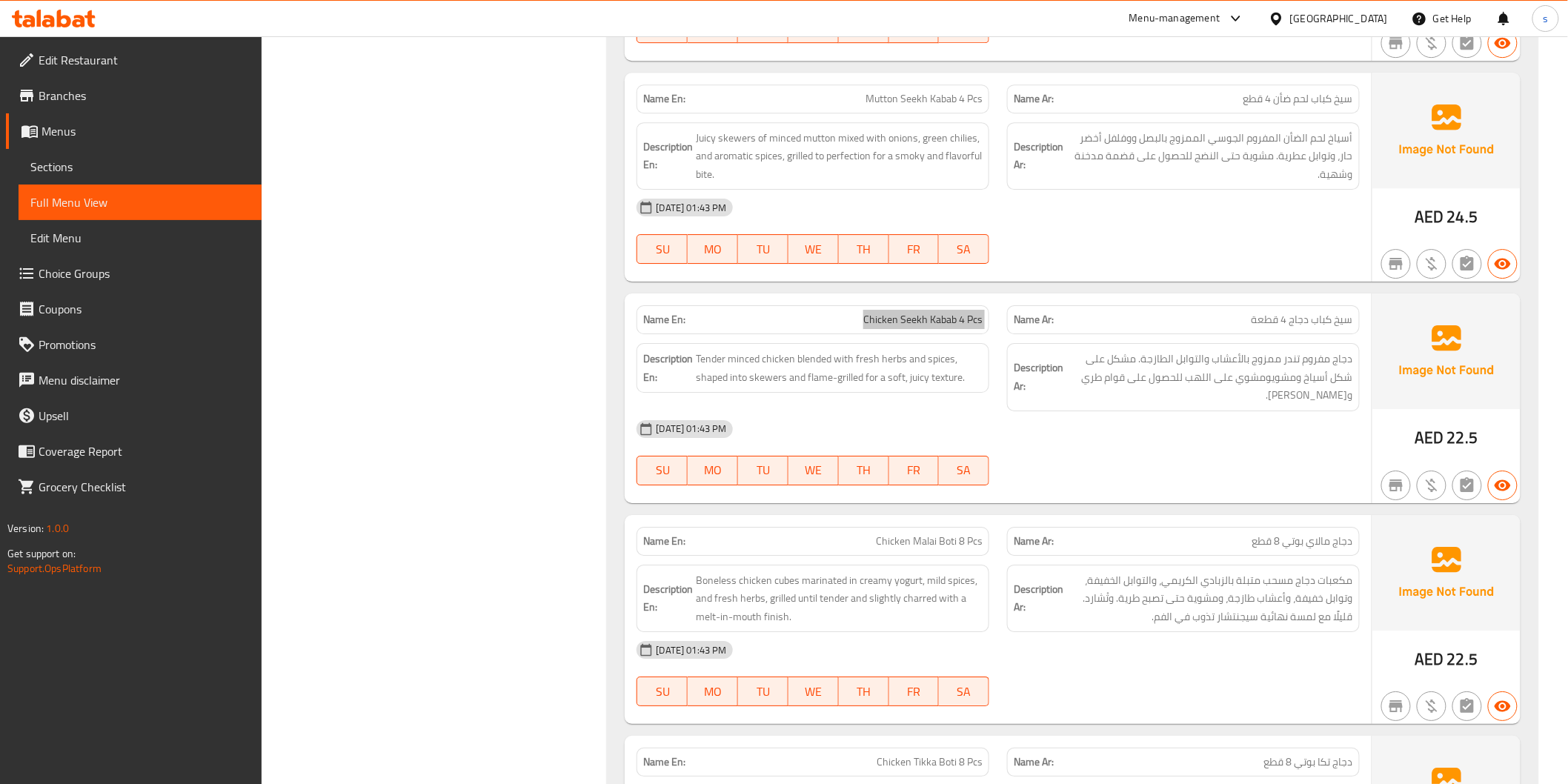
scroll to position [4405, 0]
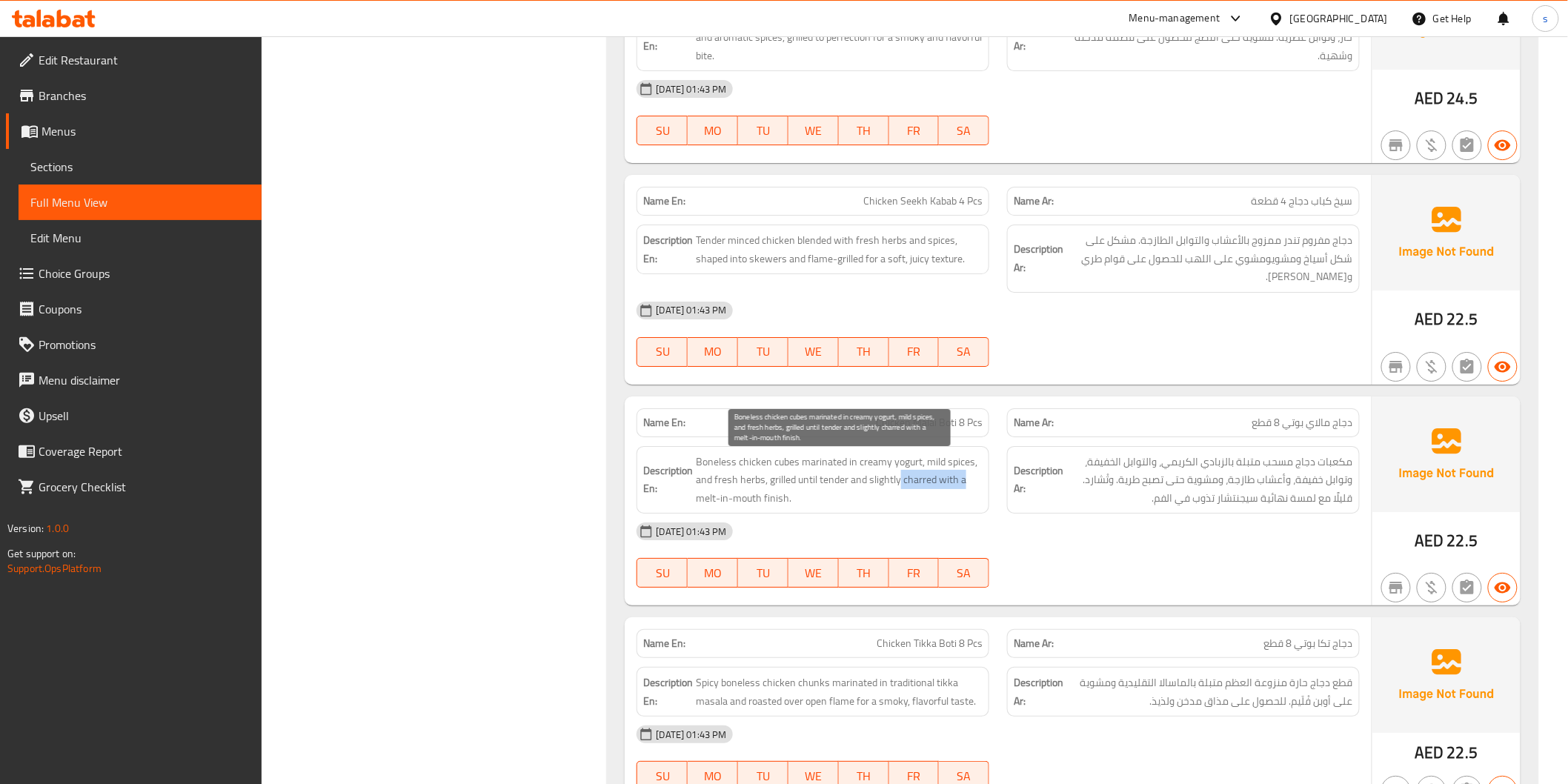
drag, startPoint x: 899, startPoint y: 489, endPoint x: 981, endPoint y: 485, distance: 82.1
click at [981, 485] on span "Boneless chicken cubes marinated in creamy yogurt, mild spices, and fresh herbs…" at bounding box center [839, 480] width 286 height 55
click at [947, 427] on span "Chicken Malai Boti 8 Pcs" at bounding box center [929, 422] width 107 height 16
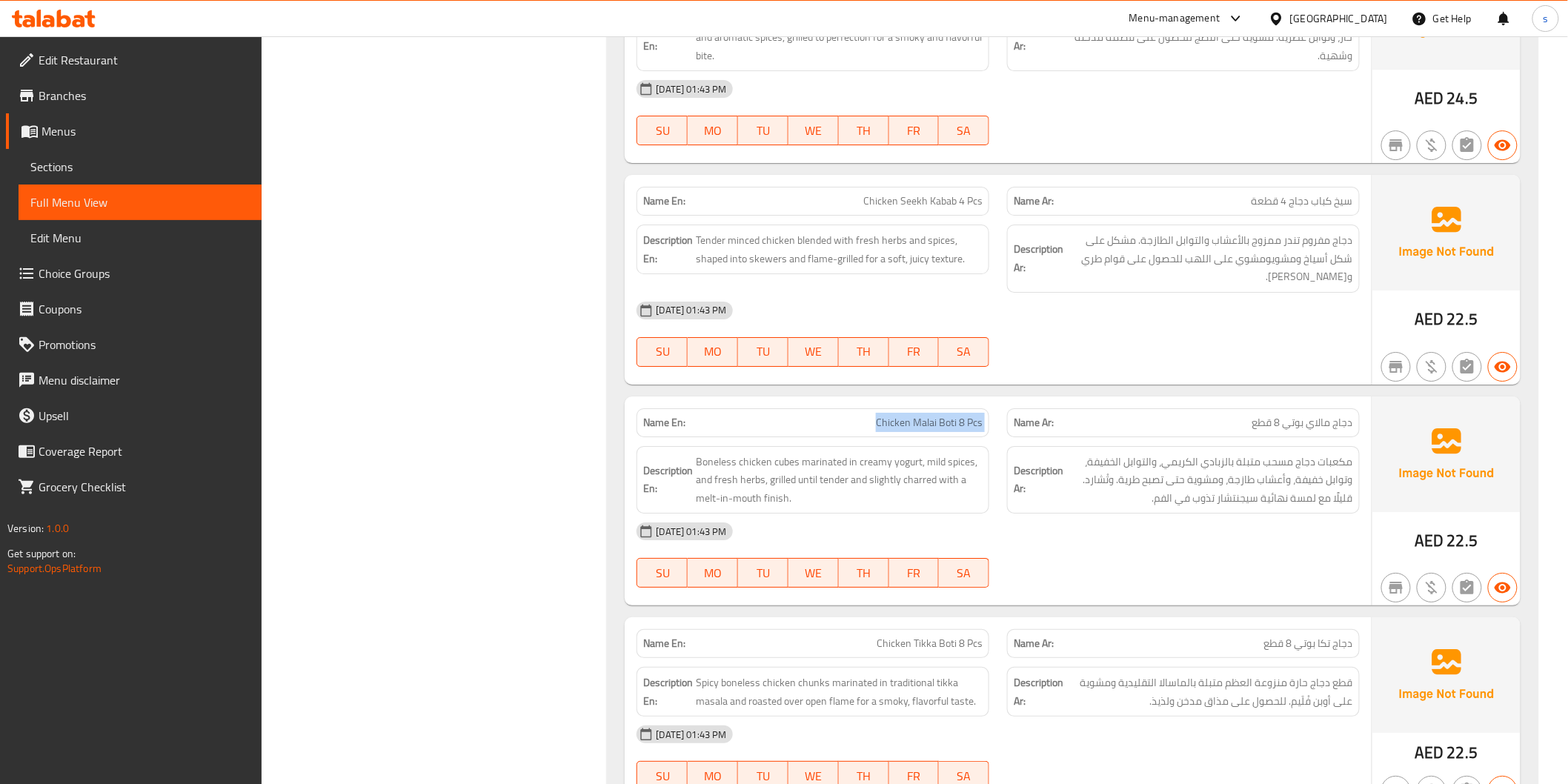
click at [947, 427] on span "Chicken Malai Boti 8 Pcs" at bounding box center [929, 422] width 107 height 16
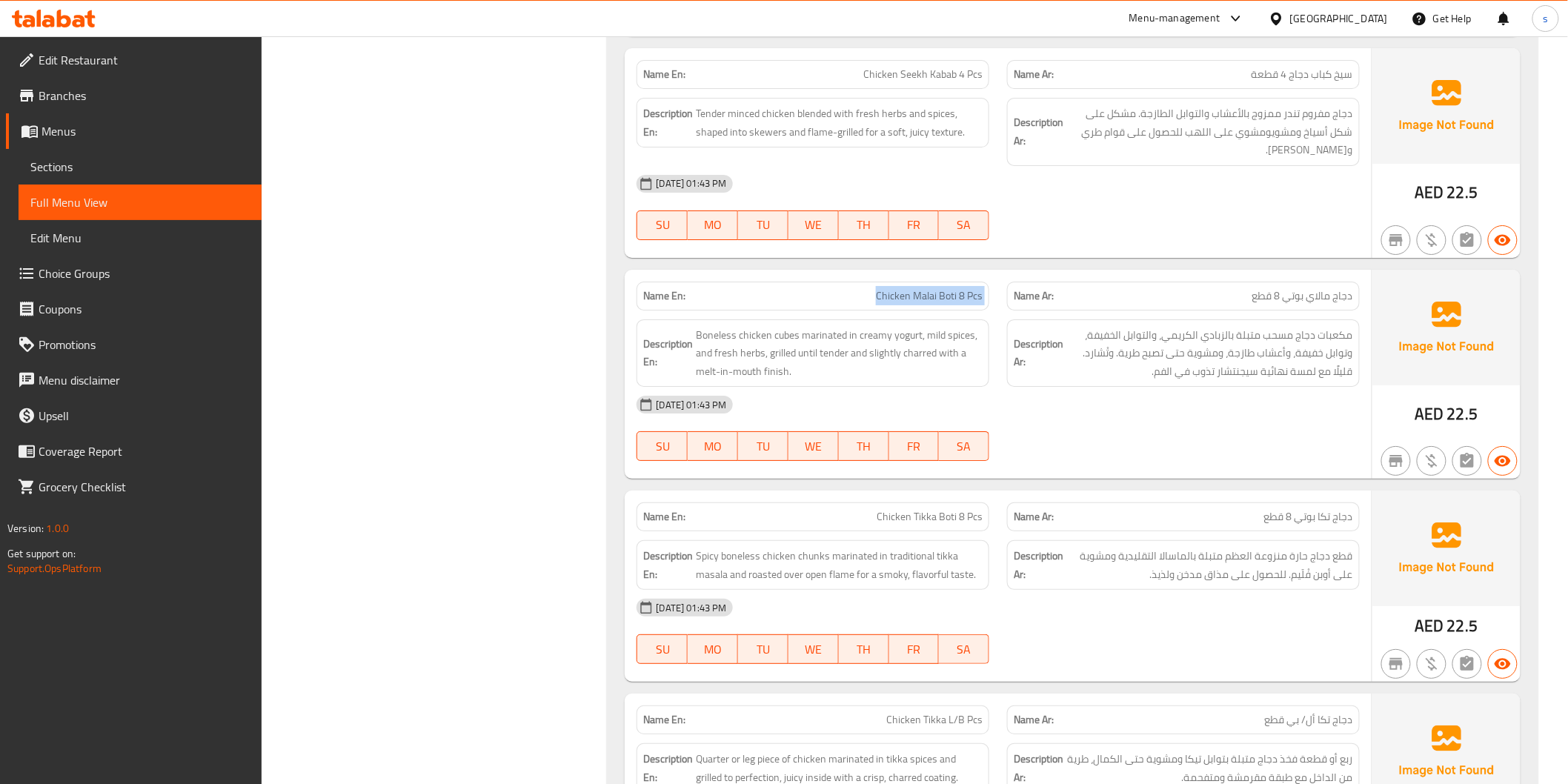
scroll to position [4817, 0]
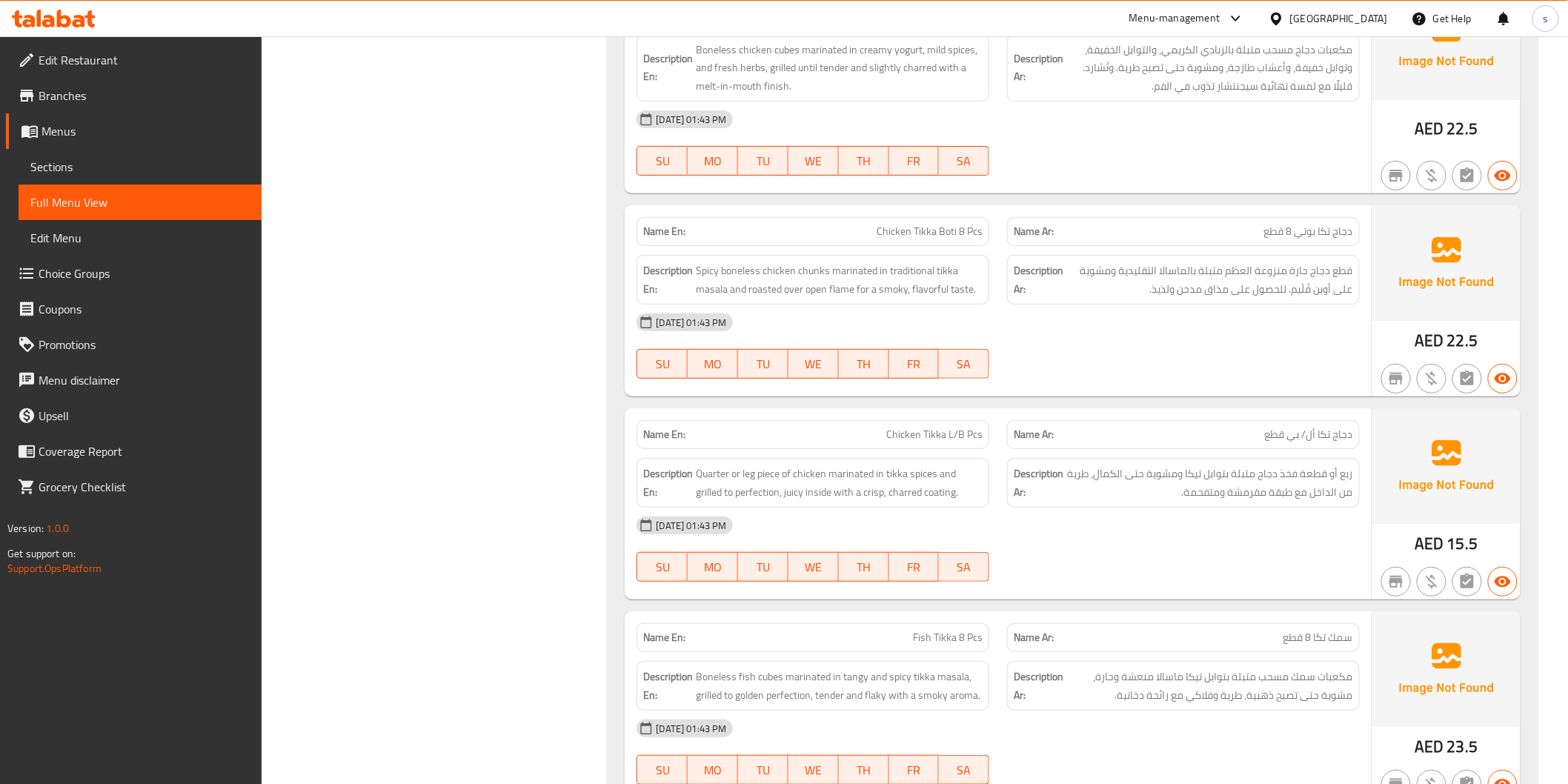
click at [929, 228] on span "Chicken Tikka Boti 8 Pcs" at bounding box center [929, 231] width 106 height 16
drag, startPoint x: 783, startPoint y: 296, endPoint x: 856, endPoint y: 305, distance: 73.6
click at [856, 304] on div "Description En: Spicy boneless chicken chunks marinated in traditional tikka ma…" at bounding box center [812, 280] width 353 height 50
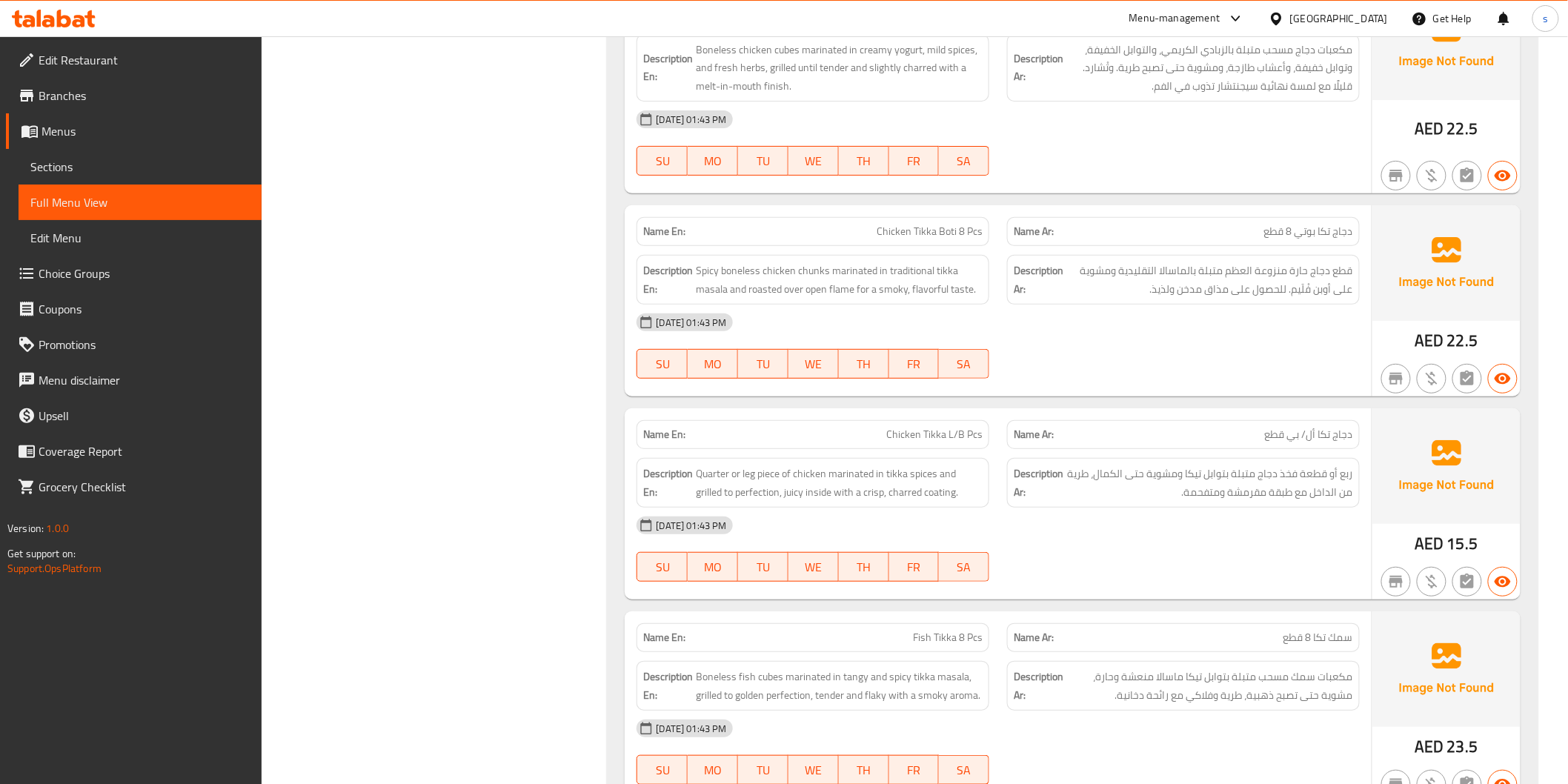
click at [964, 435] on span "Chicken Tikka L/B Pcs" at bounding box center [934, 434] width 96 height 16
click at [903, 442] on span "Chicken Tikka L/B Pcs" at bounding box center [934, 434] width 96 height 16
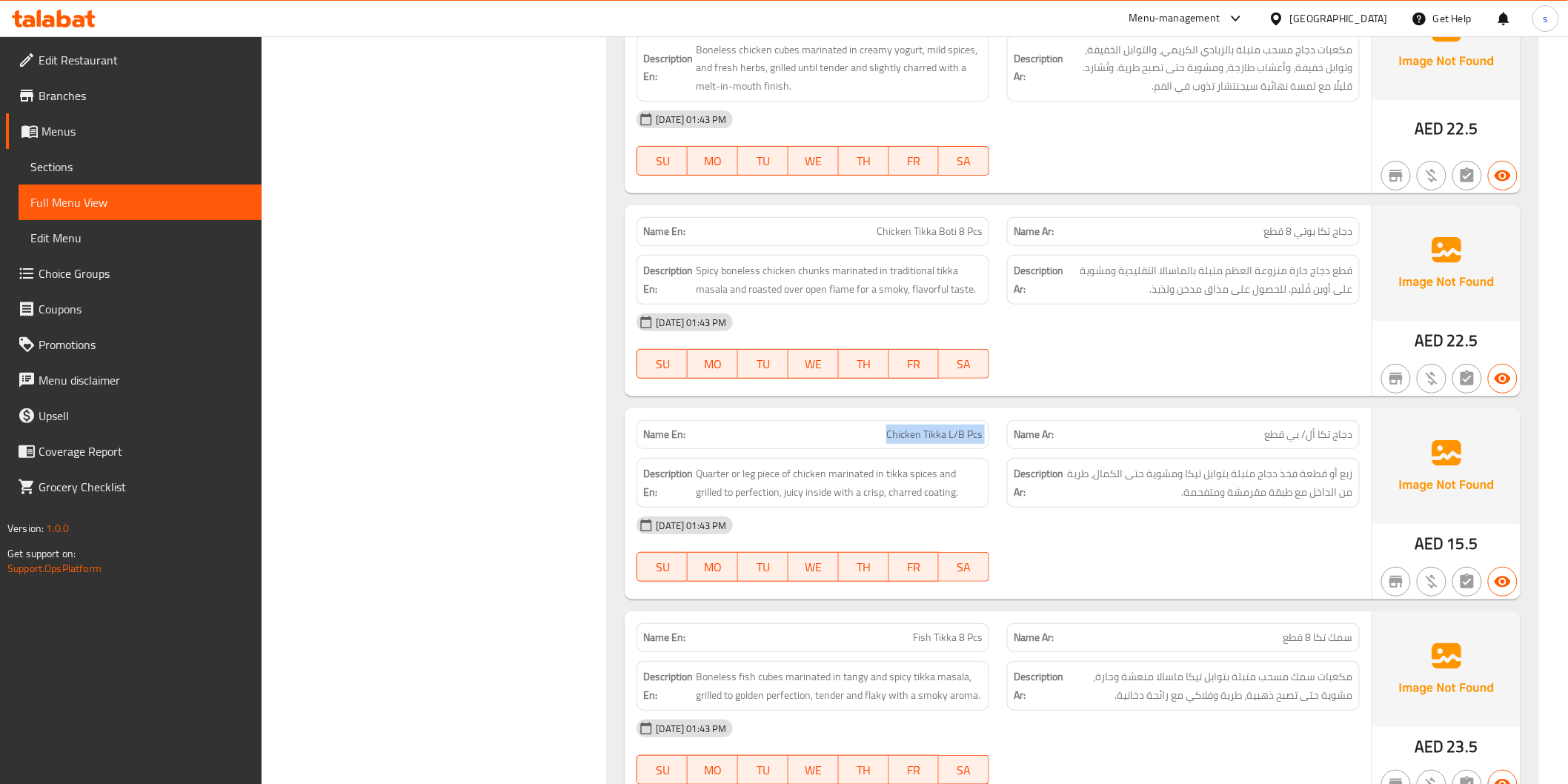
click at [903, 442] on span "Chicken Tikka L/B Pcs" at bounding box center [934, 434] width 96 height 16
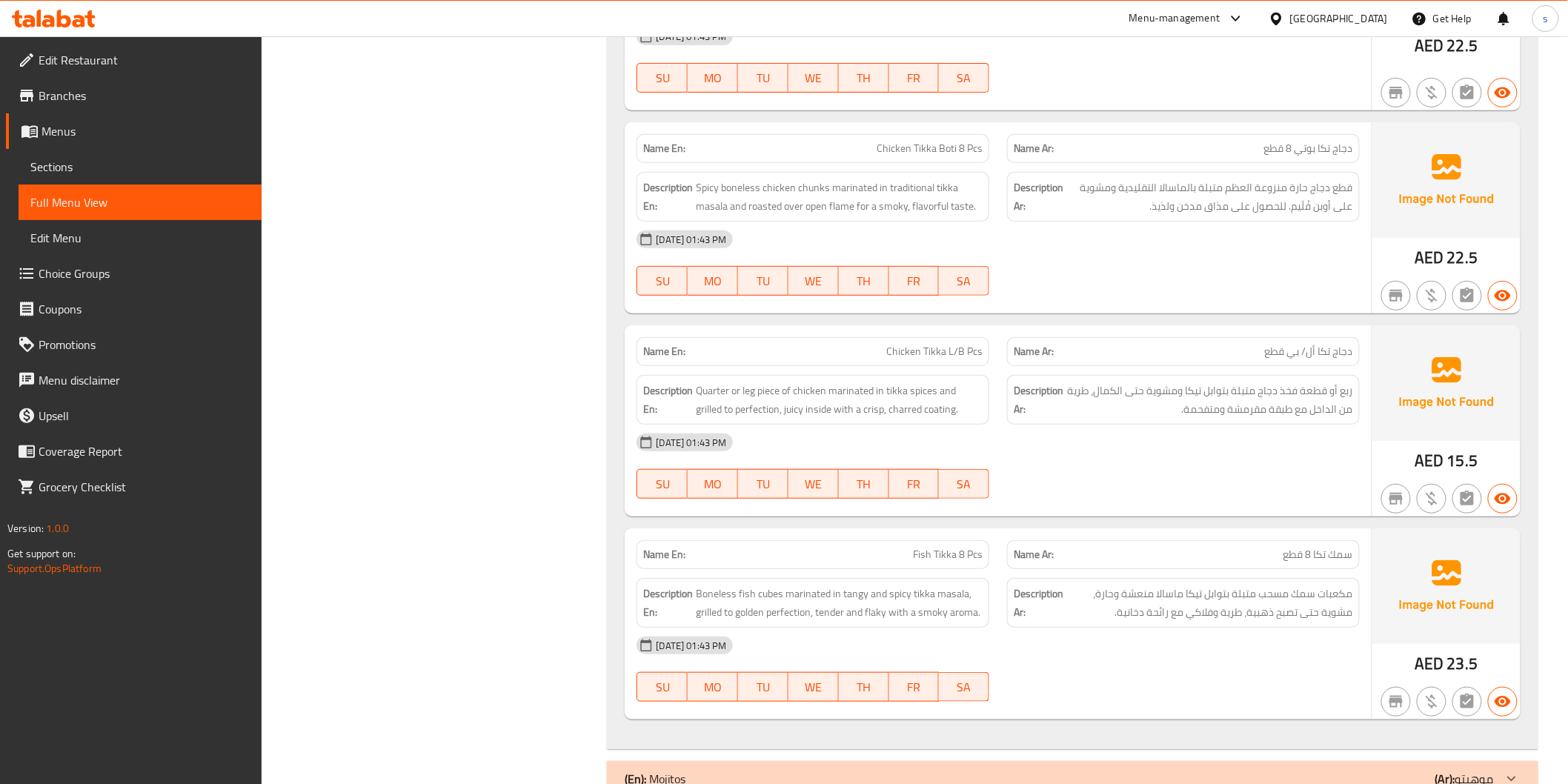
scroll to position [5053, 0]
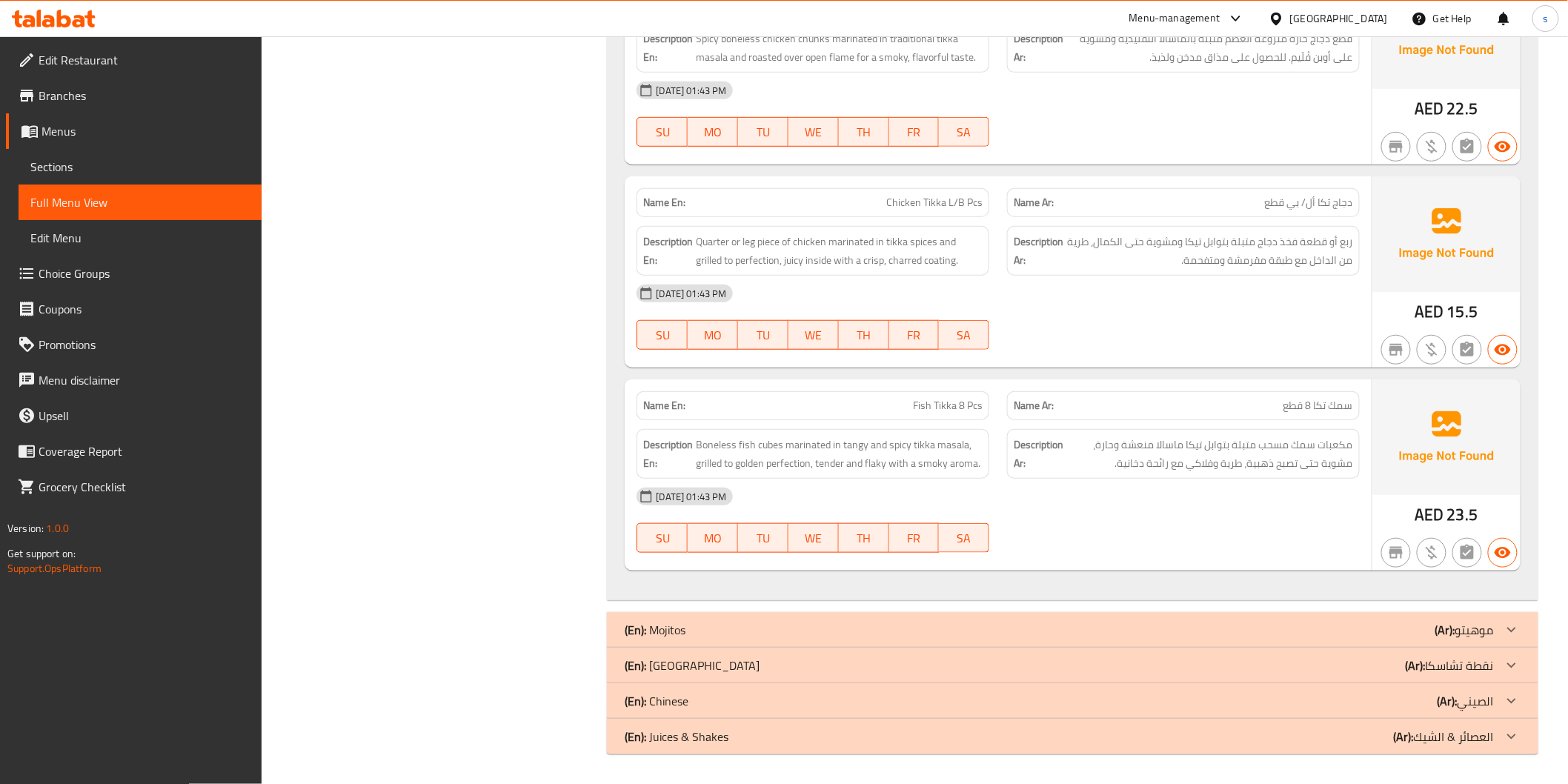
click at [1364, 671] on div "(En): Chaska Point (Ar): نقطة تشاسكا" at bounding box center [1059, 665] width 868 height 18
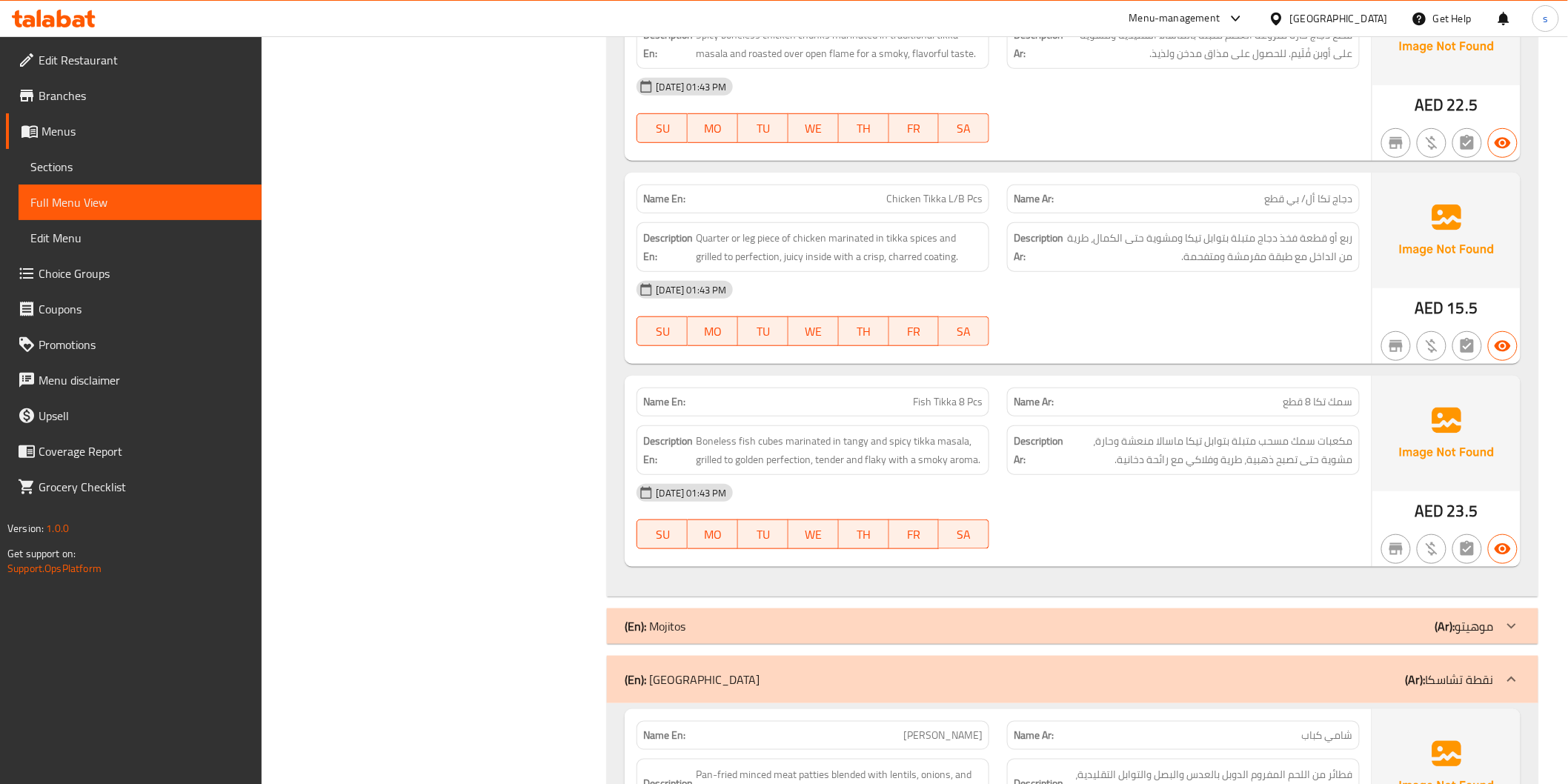
scroll to position [5465, 0]
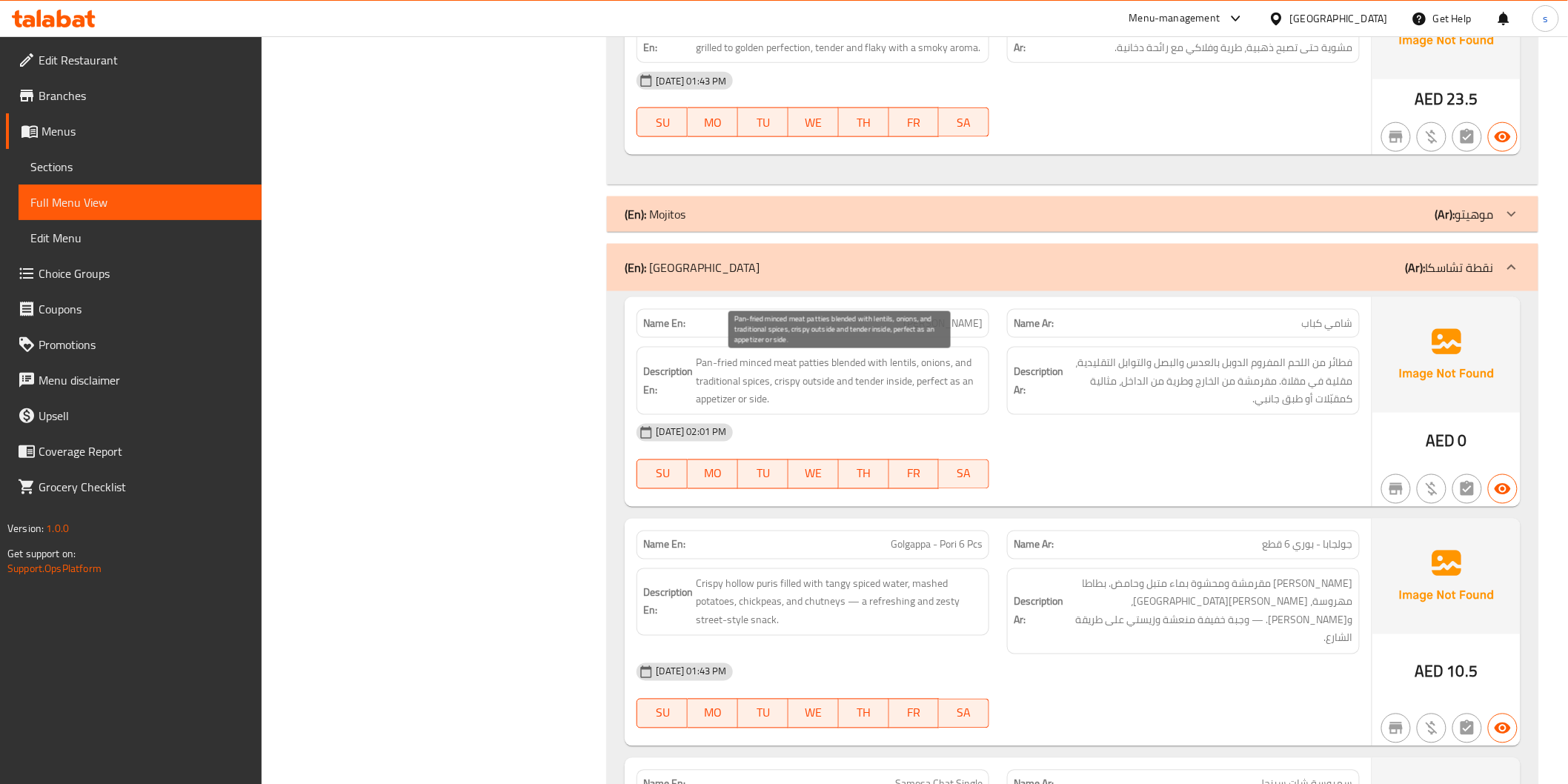
click at [705, 374] on span "Pan-fried minced meat patties blended with lentils, onions, and traditional spi…" at bounding box center [839, 381] width 286 height 55
click at [976, 327] on span "[PERSON_NAME]" at bounding box center [943, 323] width 79 height 16
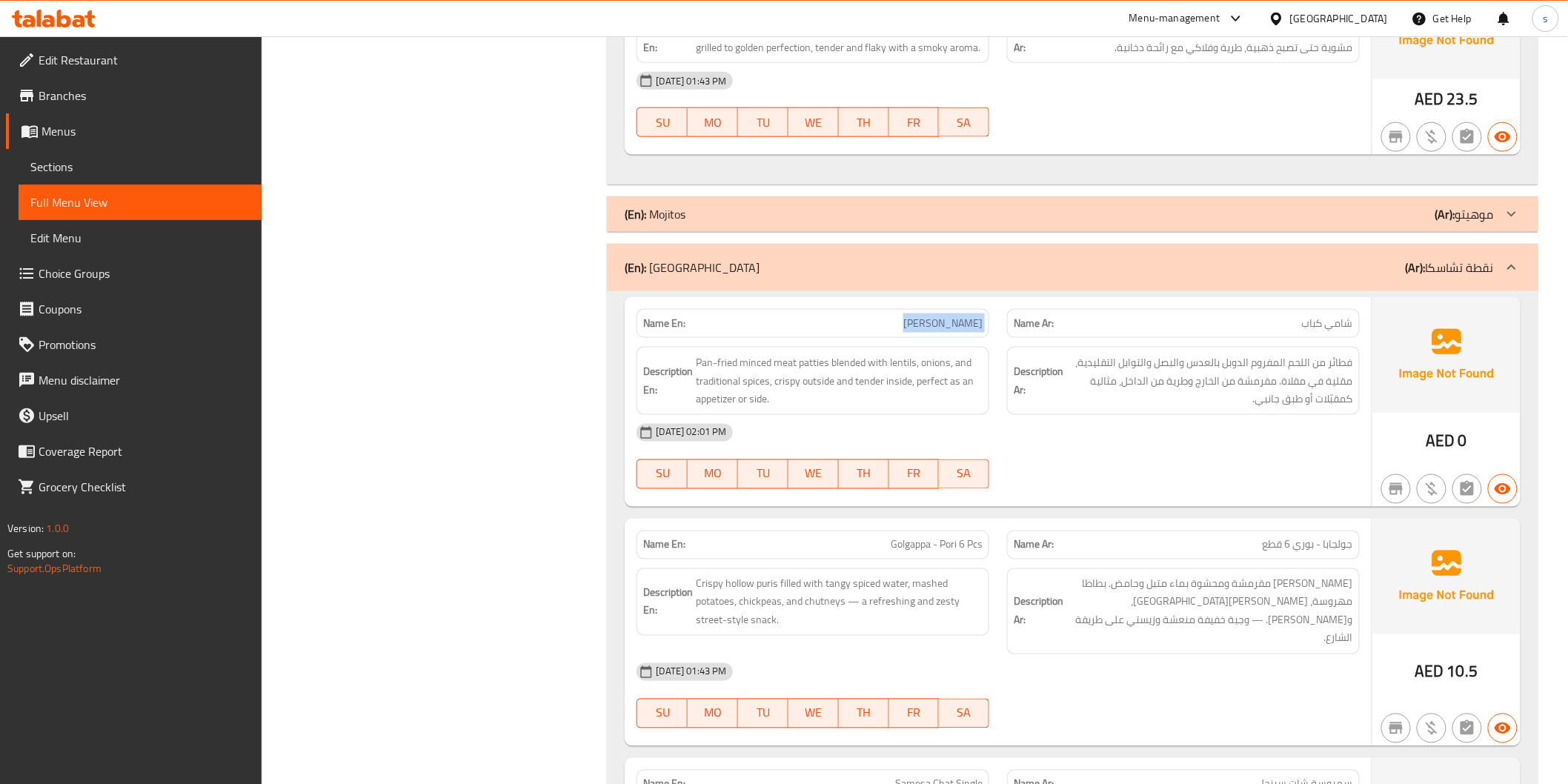
click at [976, 327] on span "[PERSON_NAME]" at bounding box center [943, 323] width 79 height 16
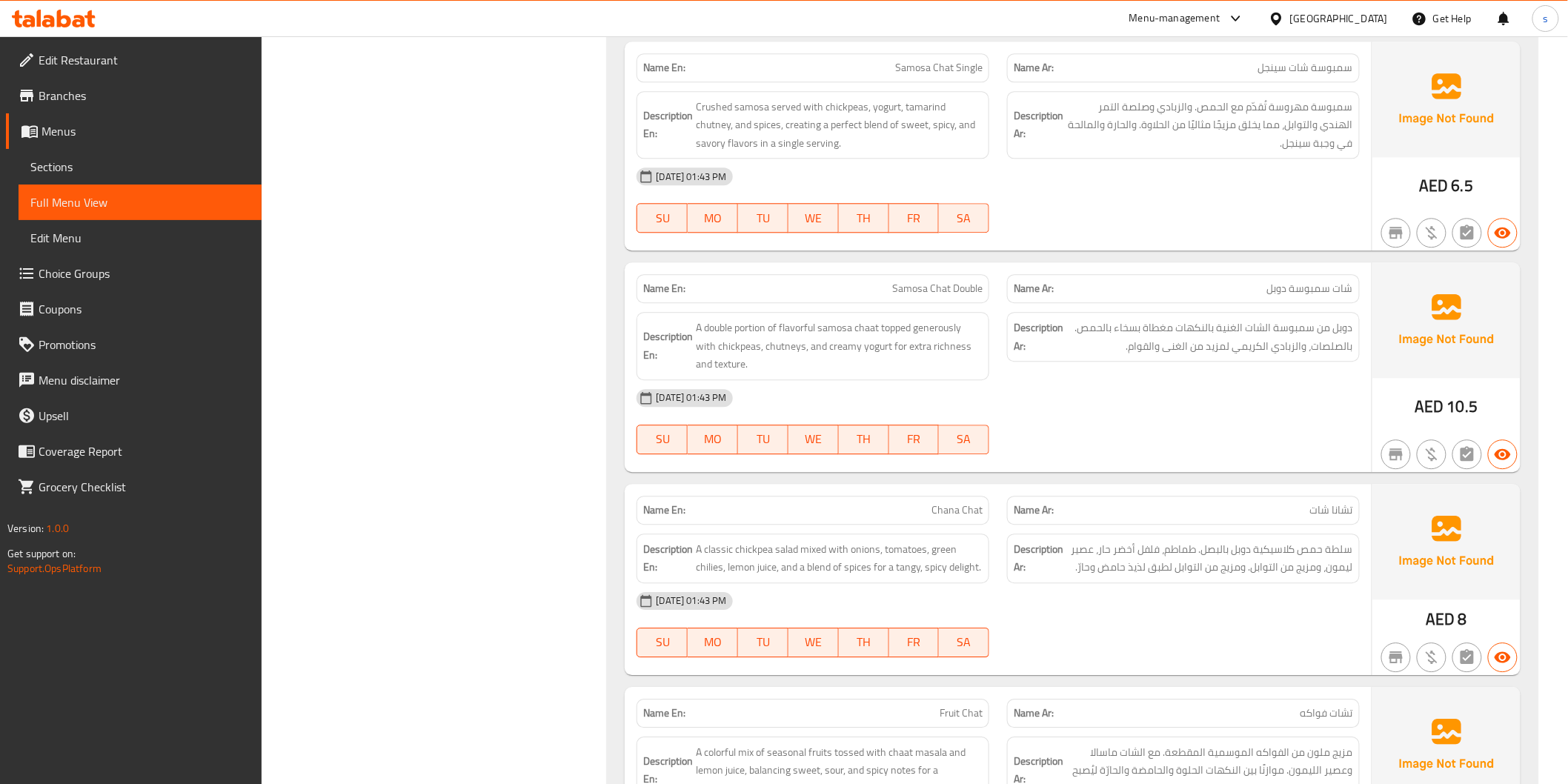
scroll to position [6206, 0]
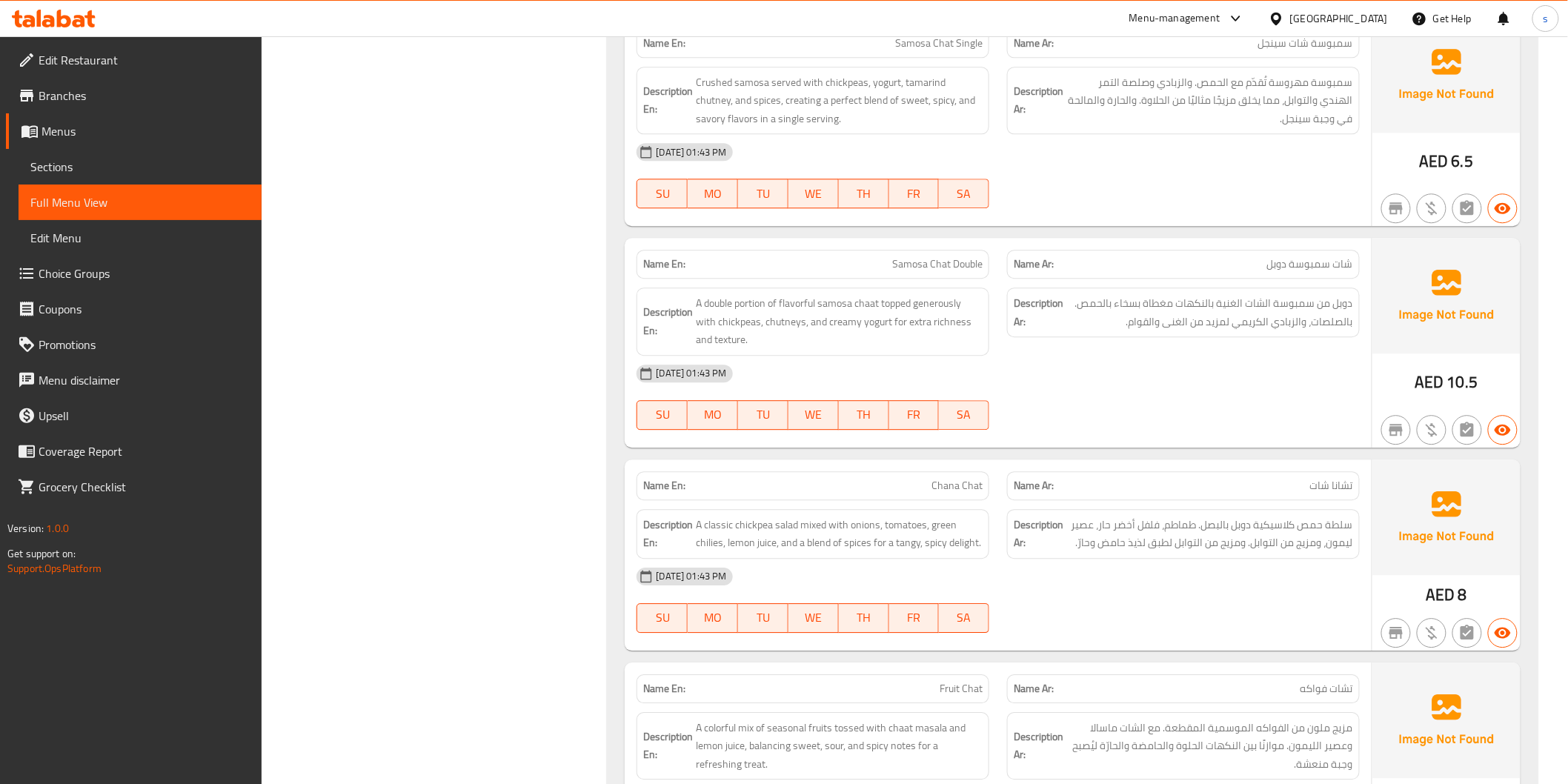
click at [950, 478] on span "Chana Chat" at bounding box center [957, 486] width 51 height 16
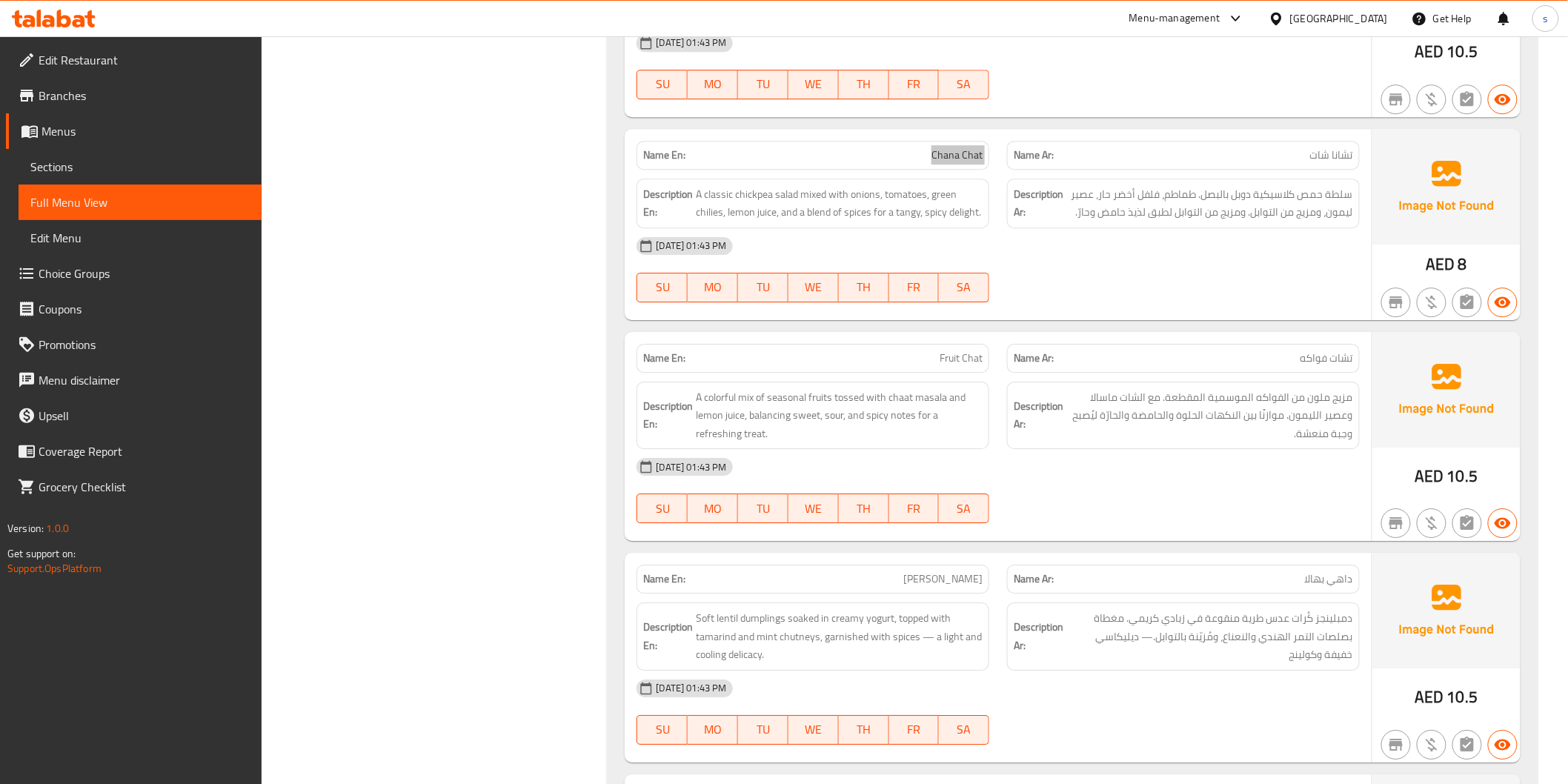
scroll to position [6535, 0]
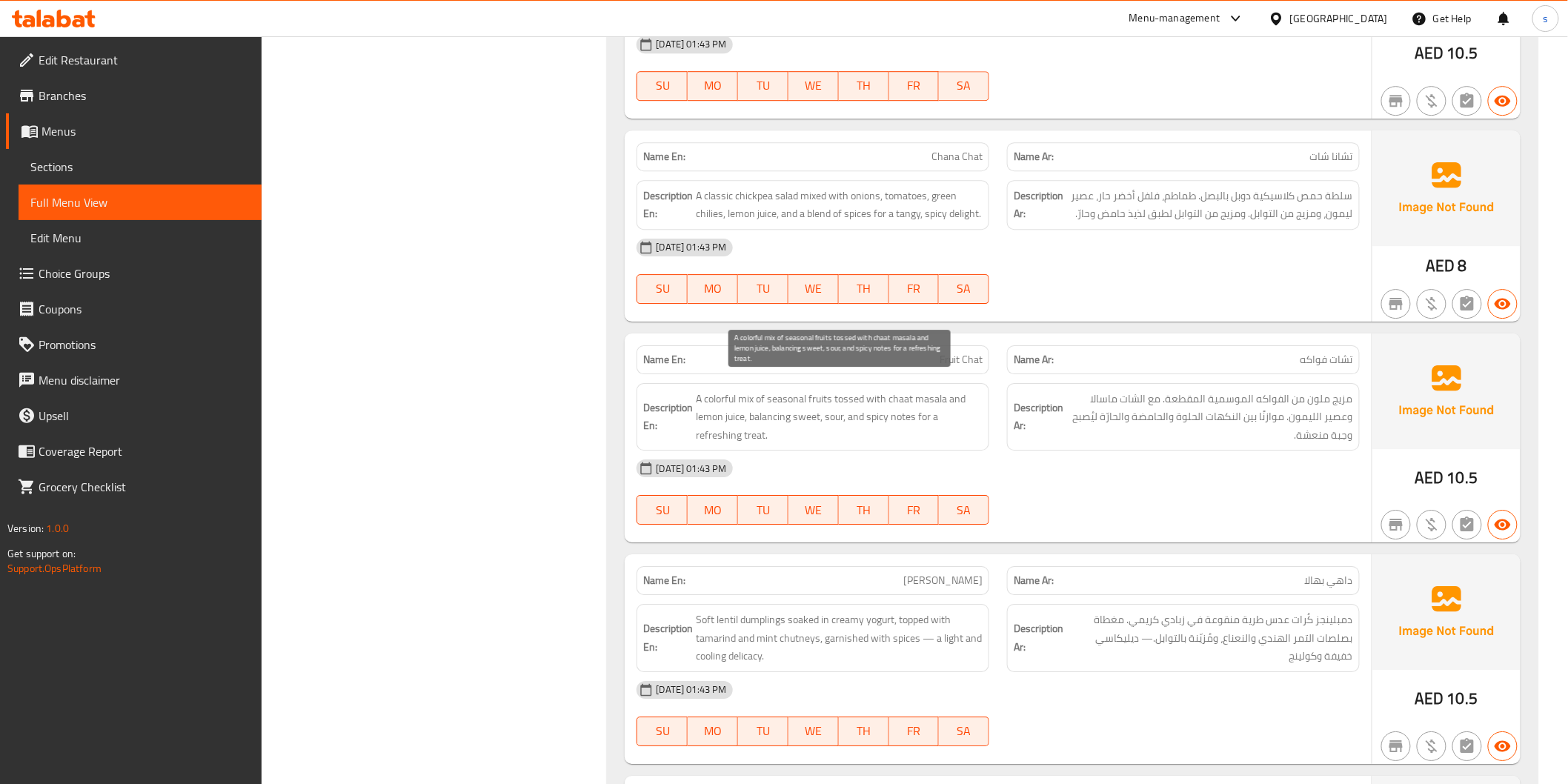
click at [721, 390] on span "A colorful mix of seasonal fruits tossed with chaat masala and lemon juice, bal…" at bounding box center [839, 418] width 286 height 55
click at [804, 390] on span "A colorful mix of seasonal fruits tossed with chaat masala and lemon juice, bal…" at bounding box center [839, 418] width 286 height 55
click at [855, 390] on span "A colorful mix of seasonal fruits tossed with chaat masala and lemon juice, bal…" at bounding box center [839, 418] width 286 height 55
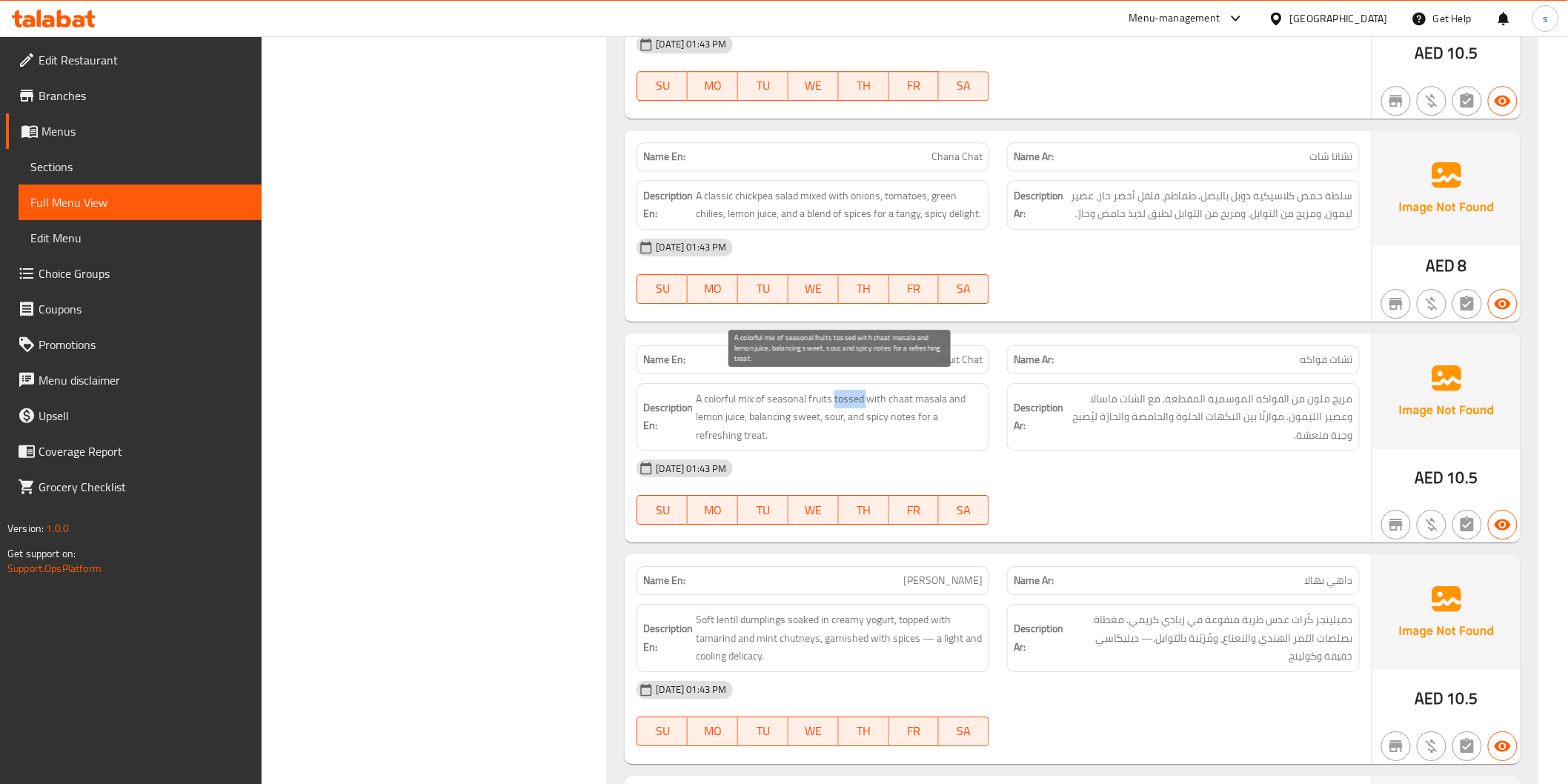
click at [855, 390] on span "A colorful mix of seasonal fruits tossed with chaat masala and lemon juice, bal…" at bounding box center [839, 418] width 286 height 55
click at [962, 352] on span "Fruit Chat" at bounding box center [962, 360] width 43 height 16
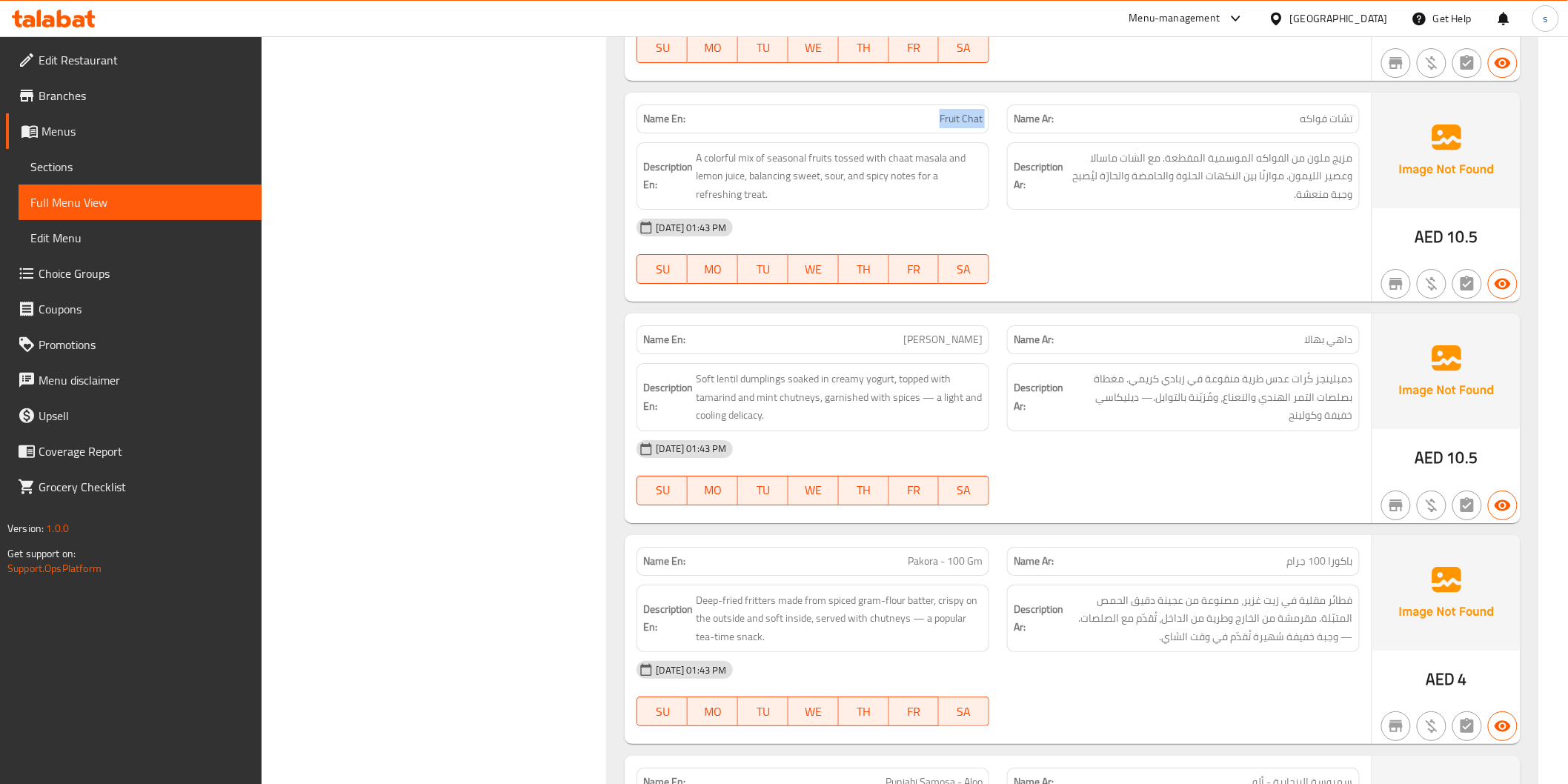
scroll to position [6782, 0]
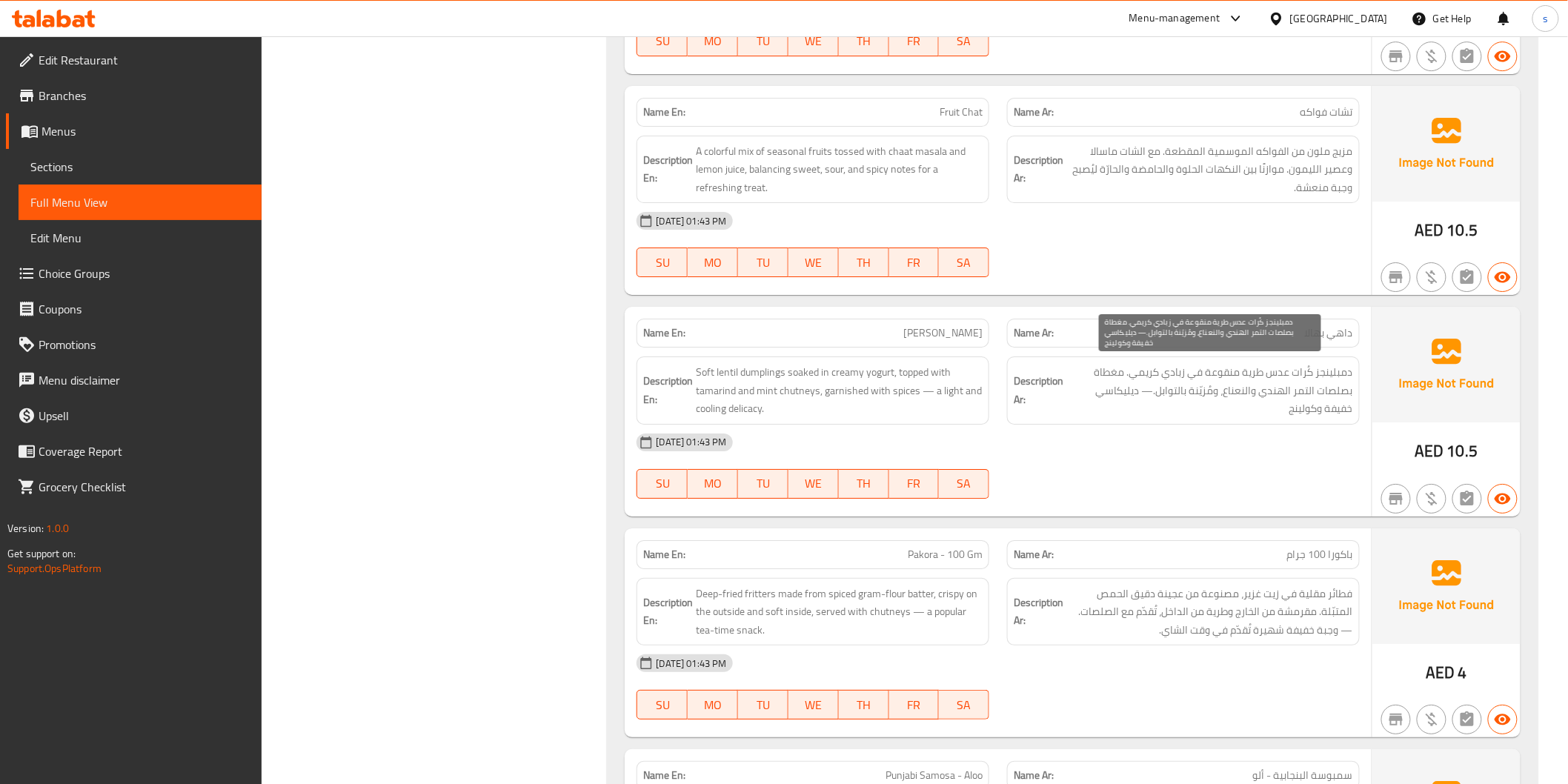
click at [1341, 363] on span "دمبلينجز كُرات عدس طرية منقوعة في زبادي كريمي. مغطاة بصلصات التمر الهندي والنعن…" at bounding box center [1210, 391] width 286 height 55
click at [1308, 365] on span "دمبلينجز كُرات عدس طرية منقوعة في زبادي كريمي. مغطاة بصلصات التمر الهندي والنعن…" at bounding box center [1210, 391] width 286 height 55
click at [981, 328] on span "[PERSON_NAME]" at bounding box center [943, 333] width 79 height 16
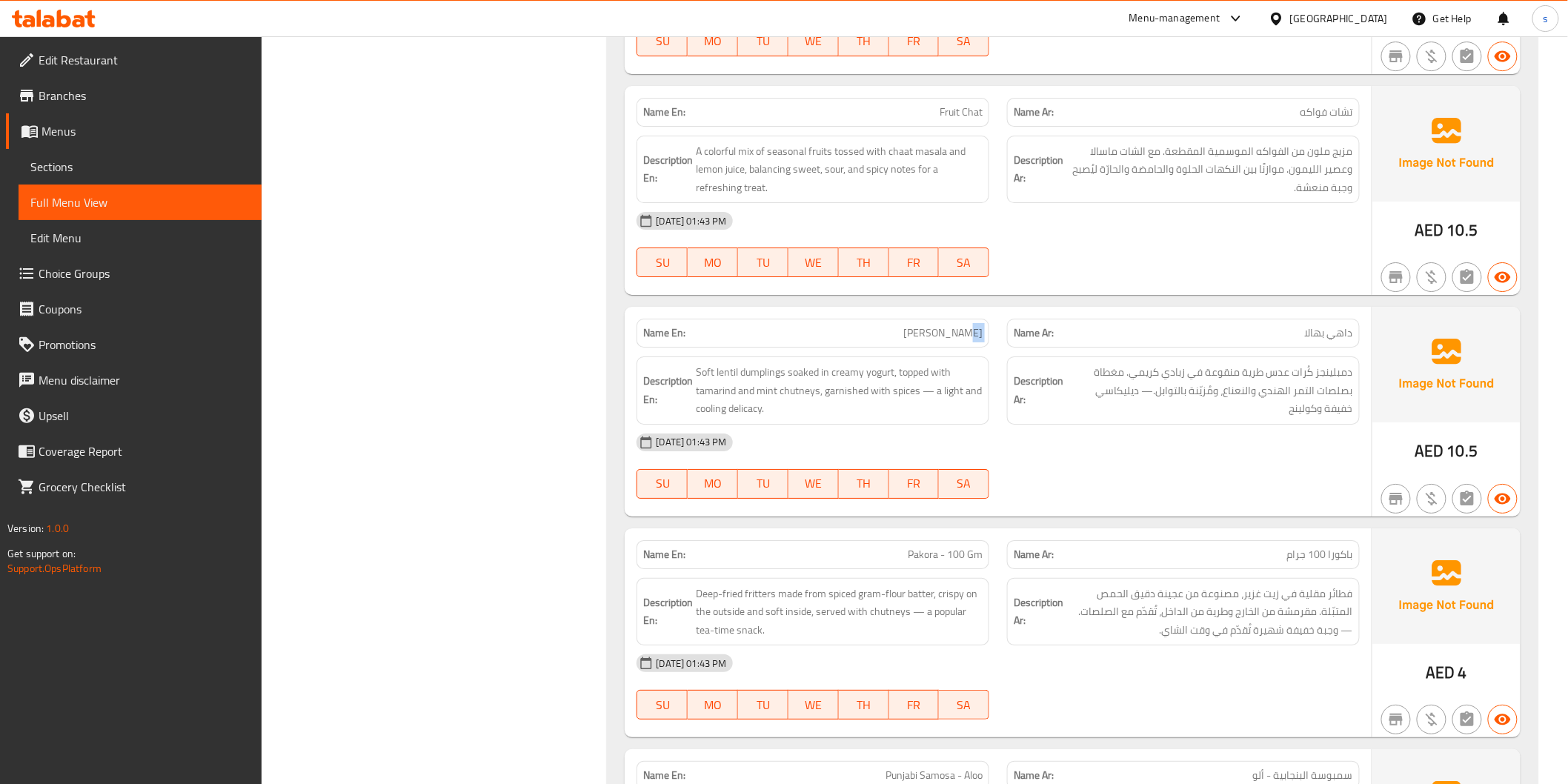
click at [981, 328] on span "[PERSON_NAME]" at bounding box center [943, 333] width 79 height 16
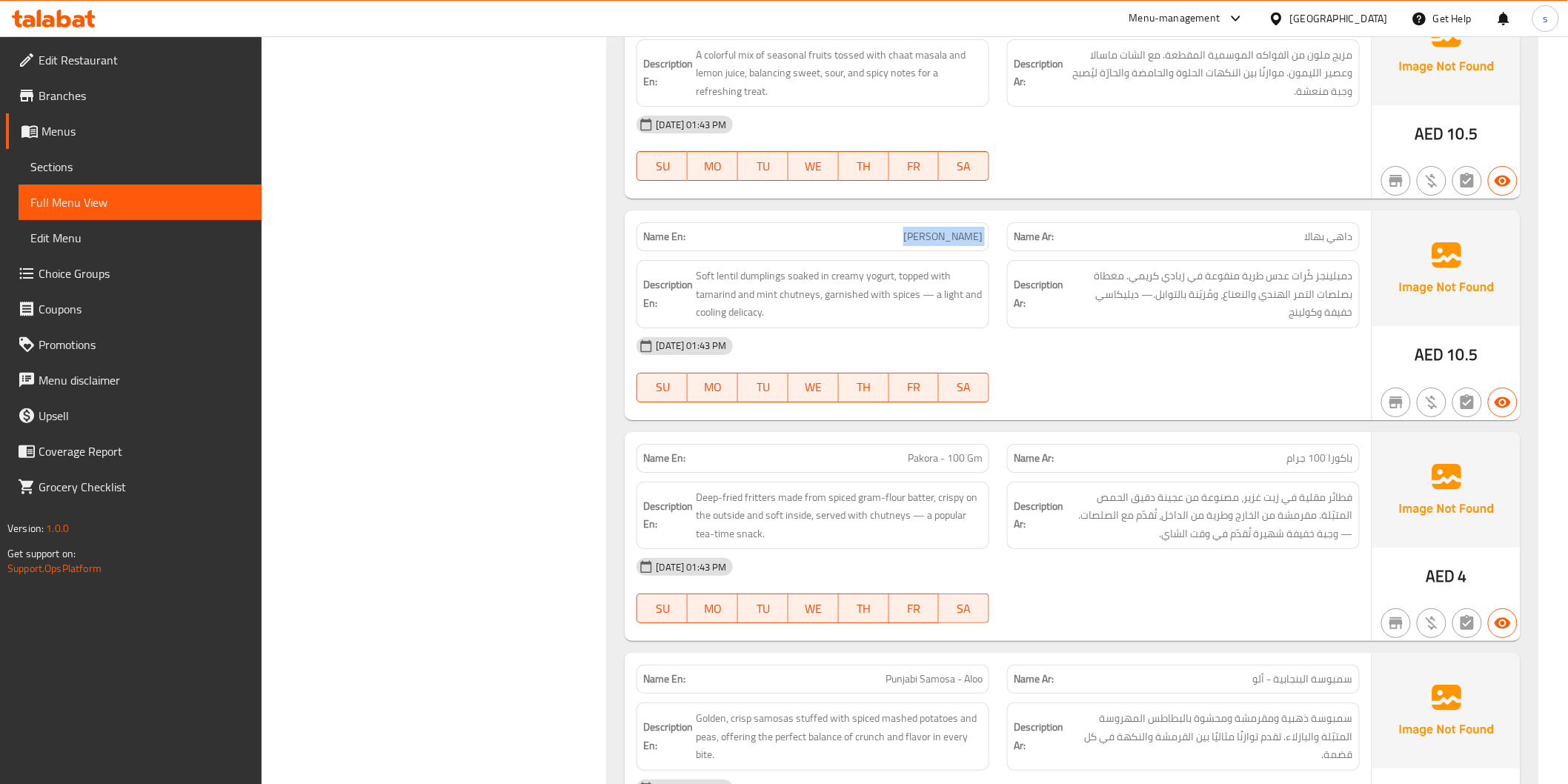
scroll to position [7029, 0]
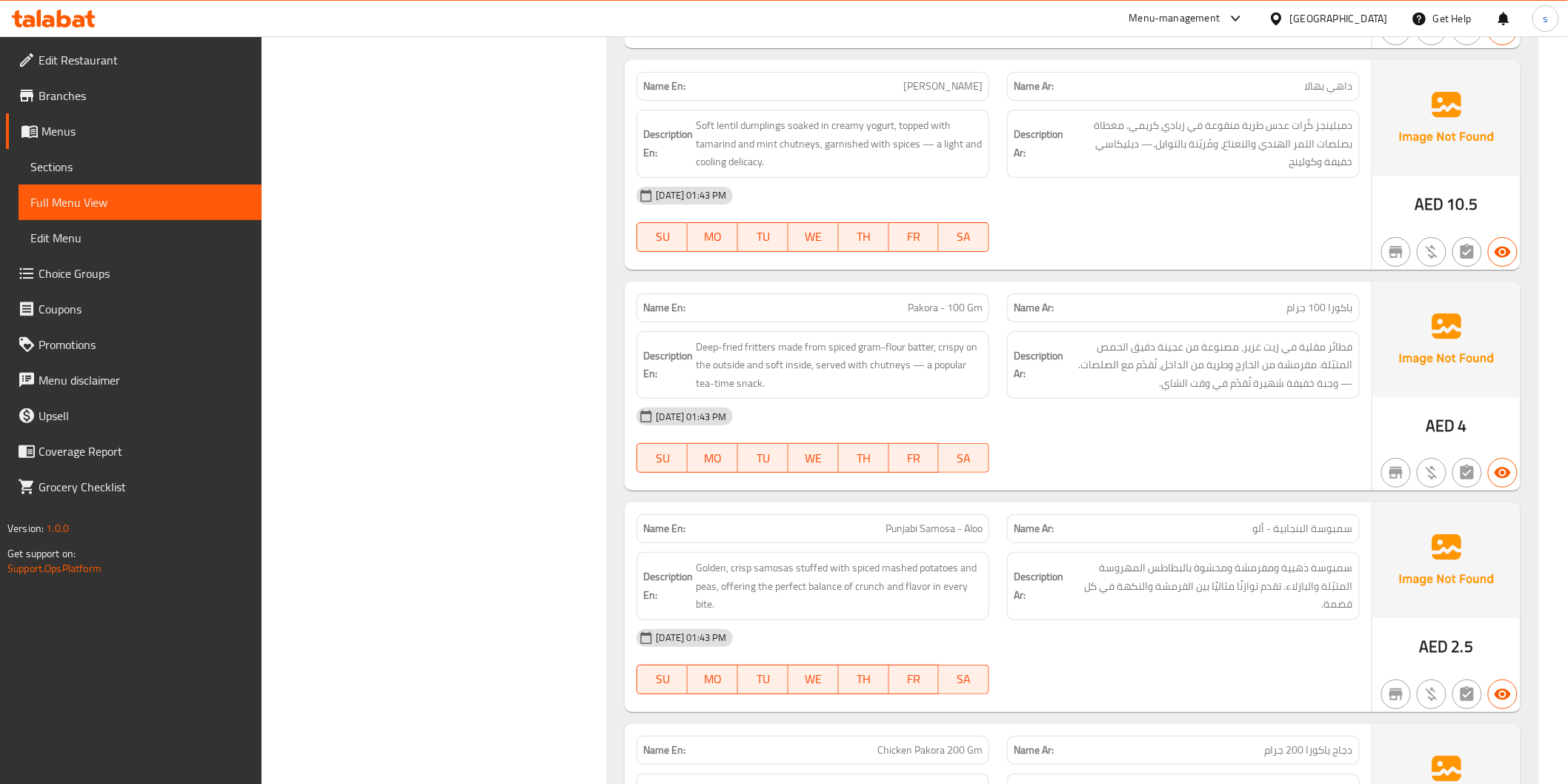
click at [950, 300] on span "Pakora - 100 Gm" at bounding box center [945, 307] width 75 height 16
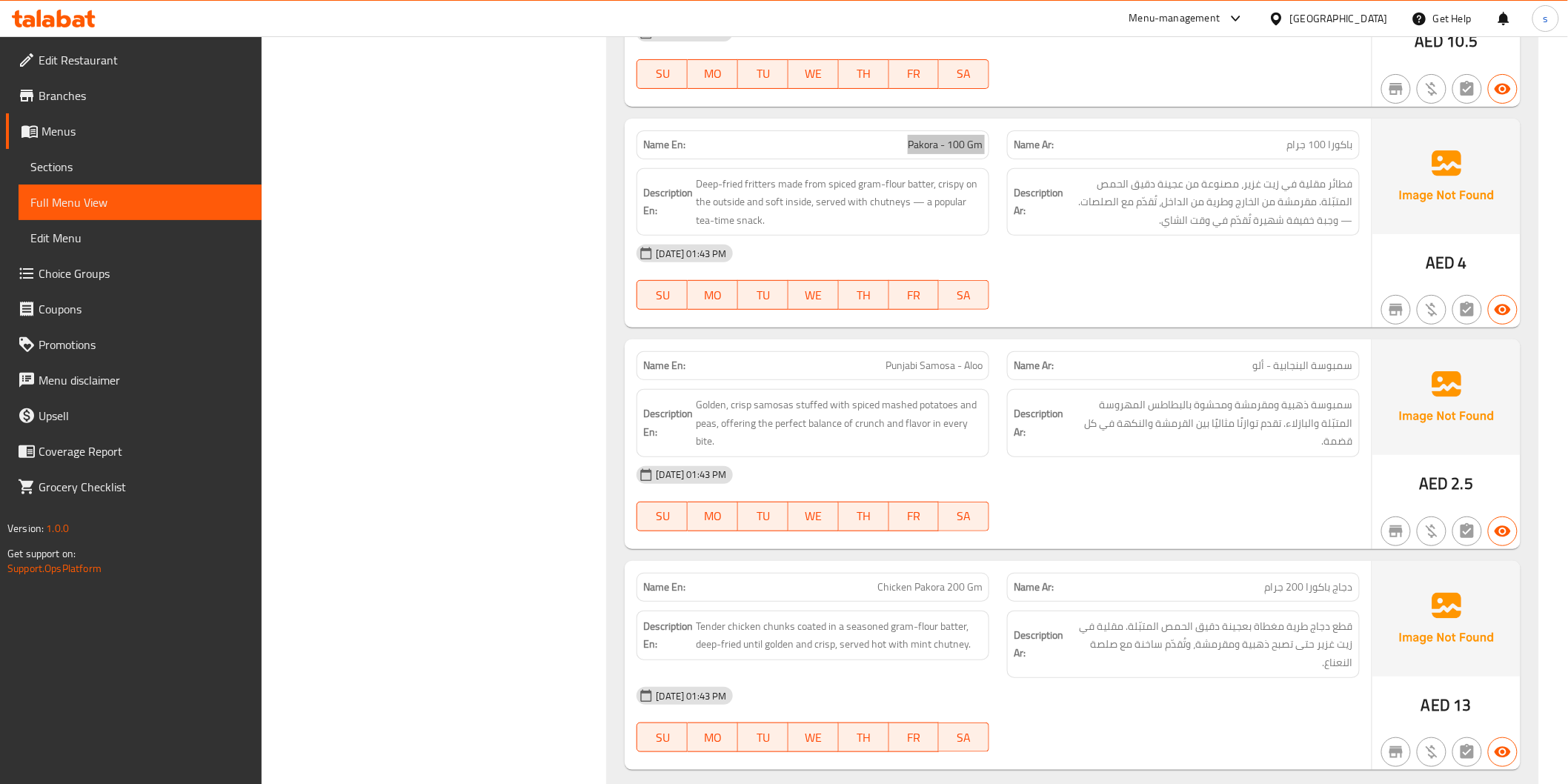
scroll to position [7194, 0]
click at [703, 399] on span "Golden, crisp samosas stuffed with spiced mashed potatoes and peas, offering th…" at bounding box center [839, 422] width 286 height 55
click at [767, 395] on span "Golden, crisp samosas stuffed with spiced mashed potatoes and peas, offering th…" at bounding box center [839, 422] width 286 height 55
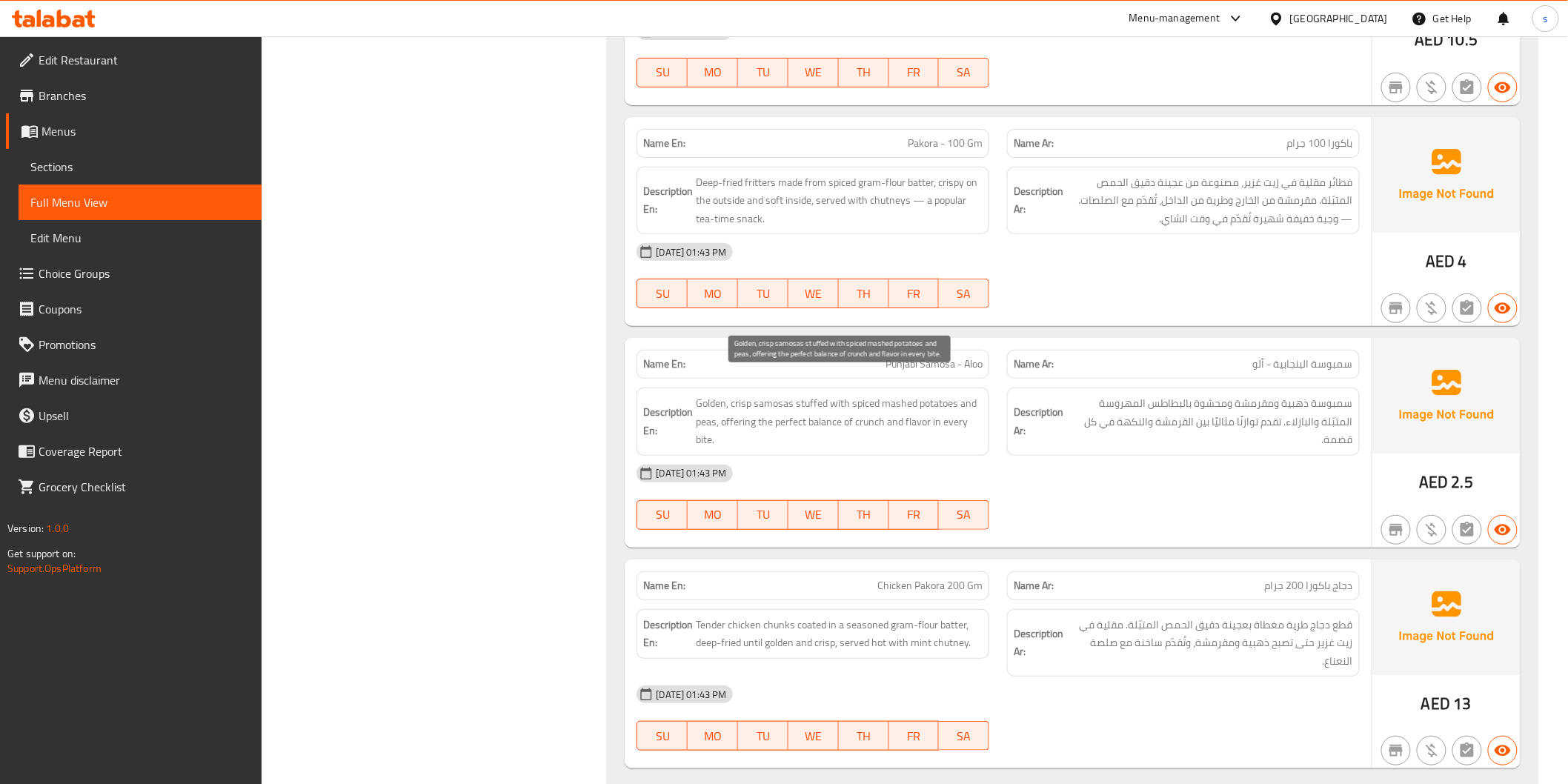
click at [742, 395] on span "Golden, crisp samosas stuffed with spiced mashed potatoes and peas, offering th…" at bounding box center [839, 422] width 286 height 55
click at [821, 395] on span "Golden, crisp samosas stuffed with spiced mashed potatoes and peas, offering th…" at bounding box center [839, 422] width 286 height 55
click at [848, 395] on span "Golden, crisp samosas stuffed with spiced mashed potatoes and peas, offering th…" at bounding box center [839, 422] width 286 height 55
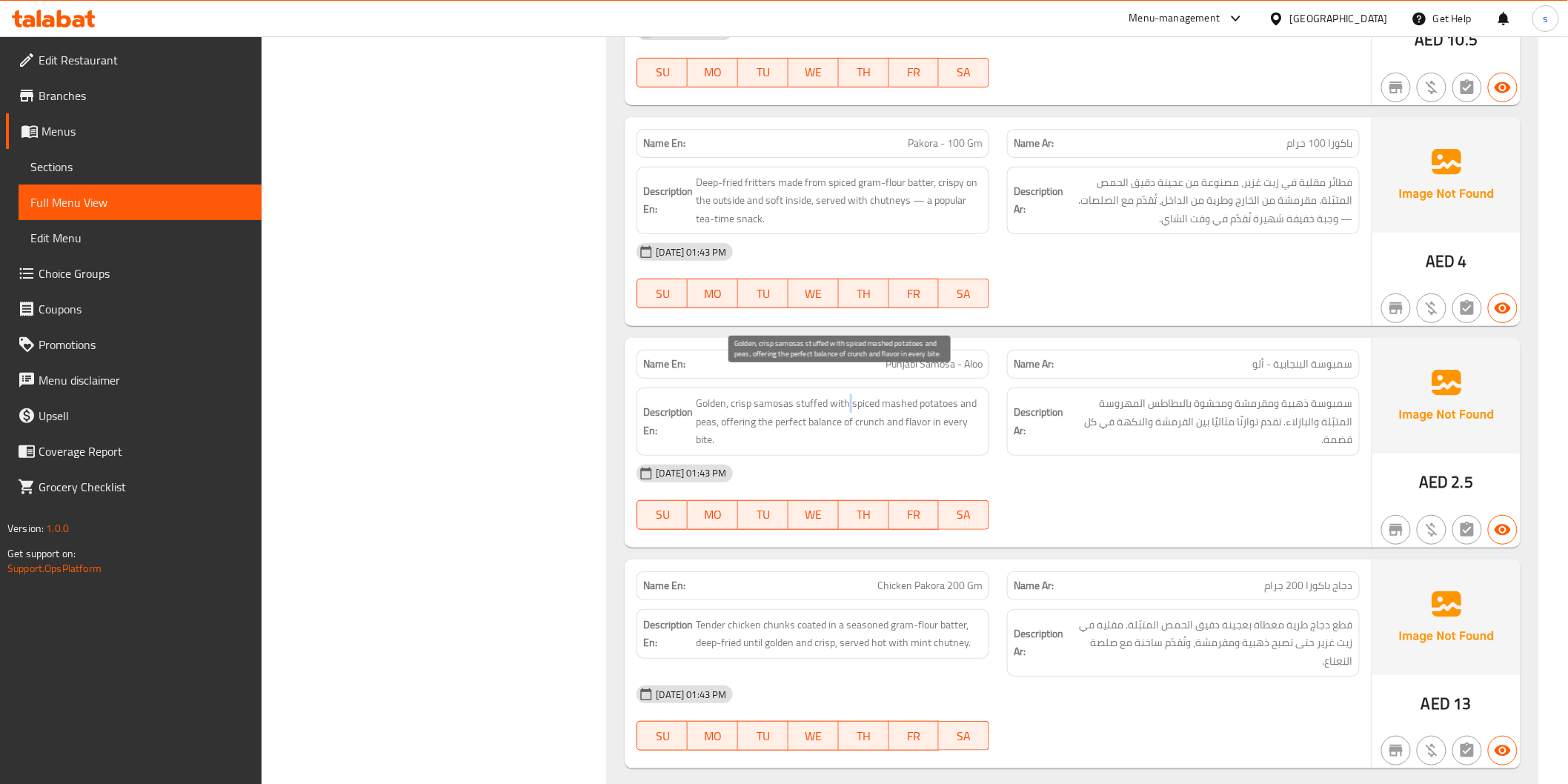
click at [848, 395] on span "Golden, crisp samosas stuffed with spiced mashed potatoes and peas, offering th…" at bounding box center [839, 422] width 286 height 55
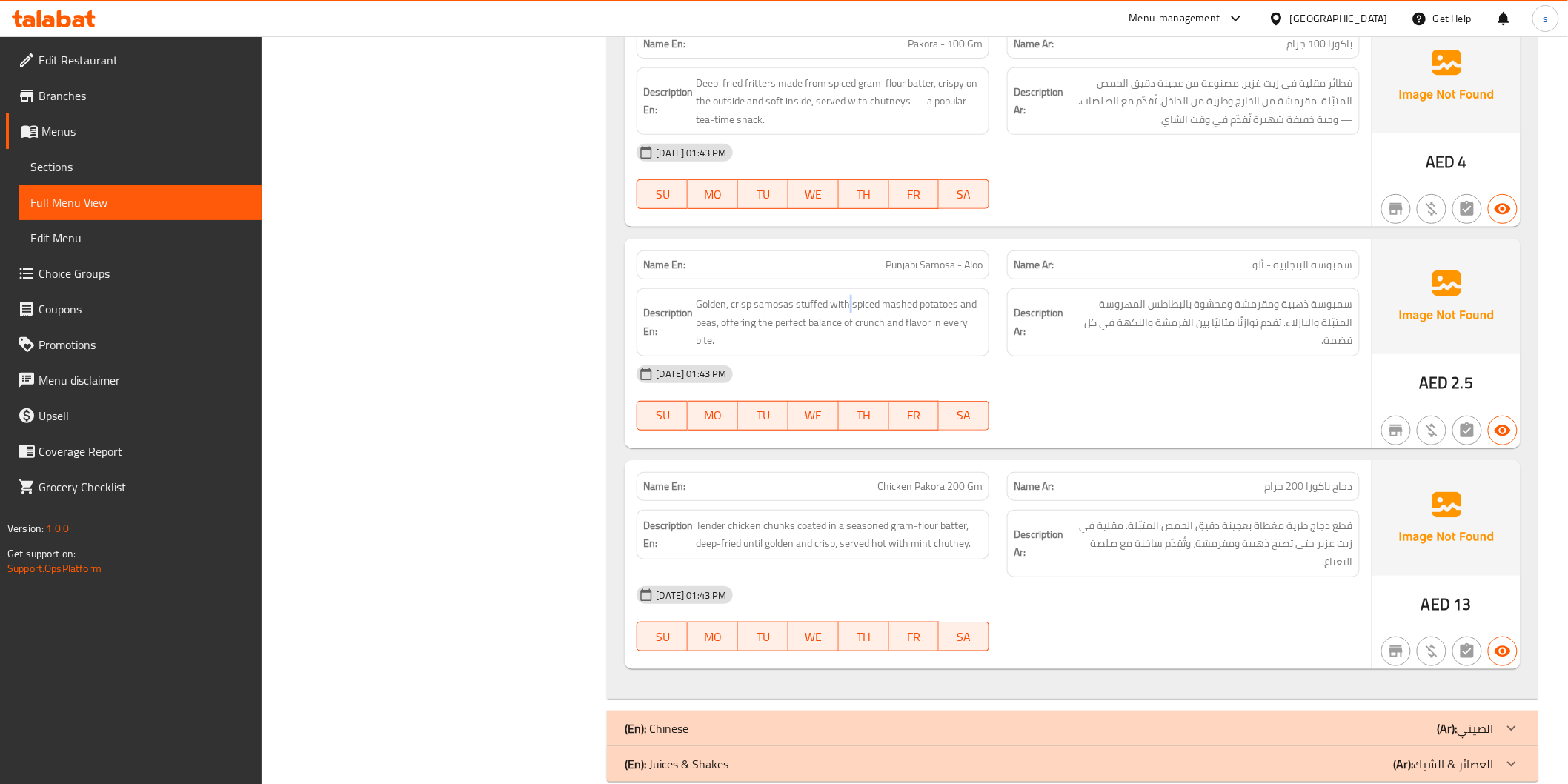
scroll to position [7309, 0]
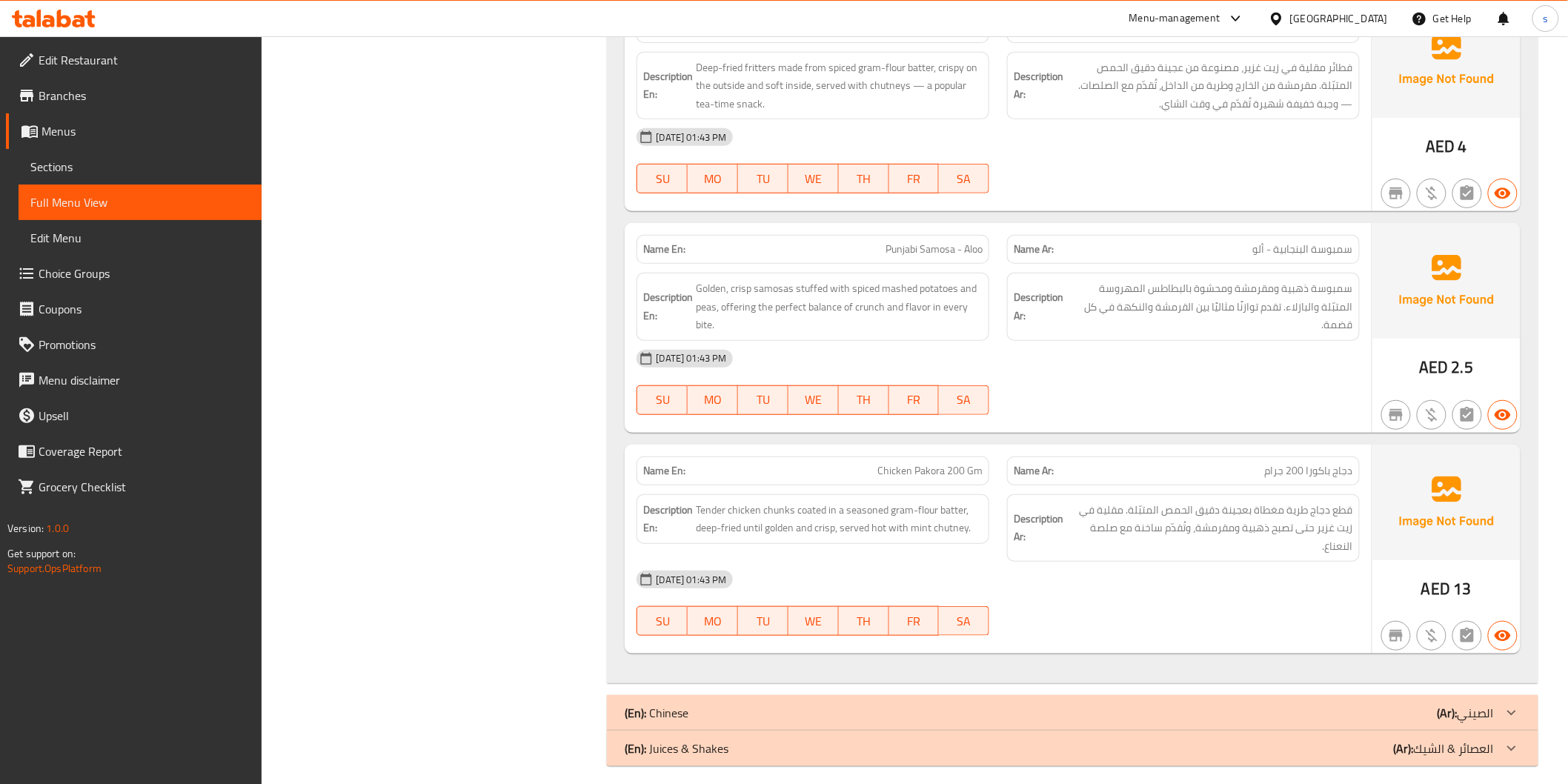
click at [961, 463] on span "Chicken Pakora 200 Gm" at bounding box center [929, 471] width 105 height 16
click at [1140, 712] on div "(En): Chinese (Ar): الصيني" at bounding box center [1073, 713] width 931 height 36
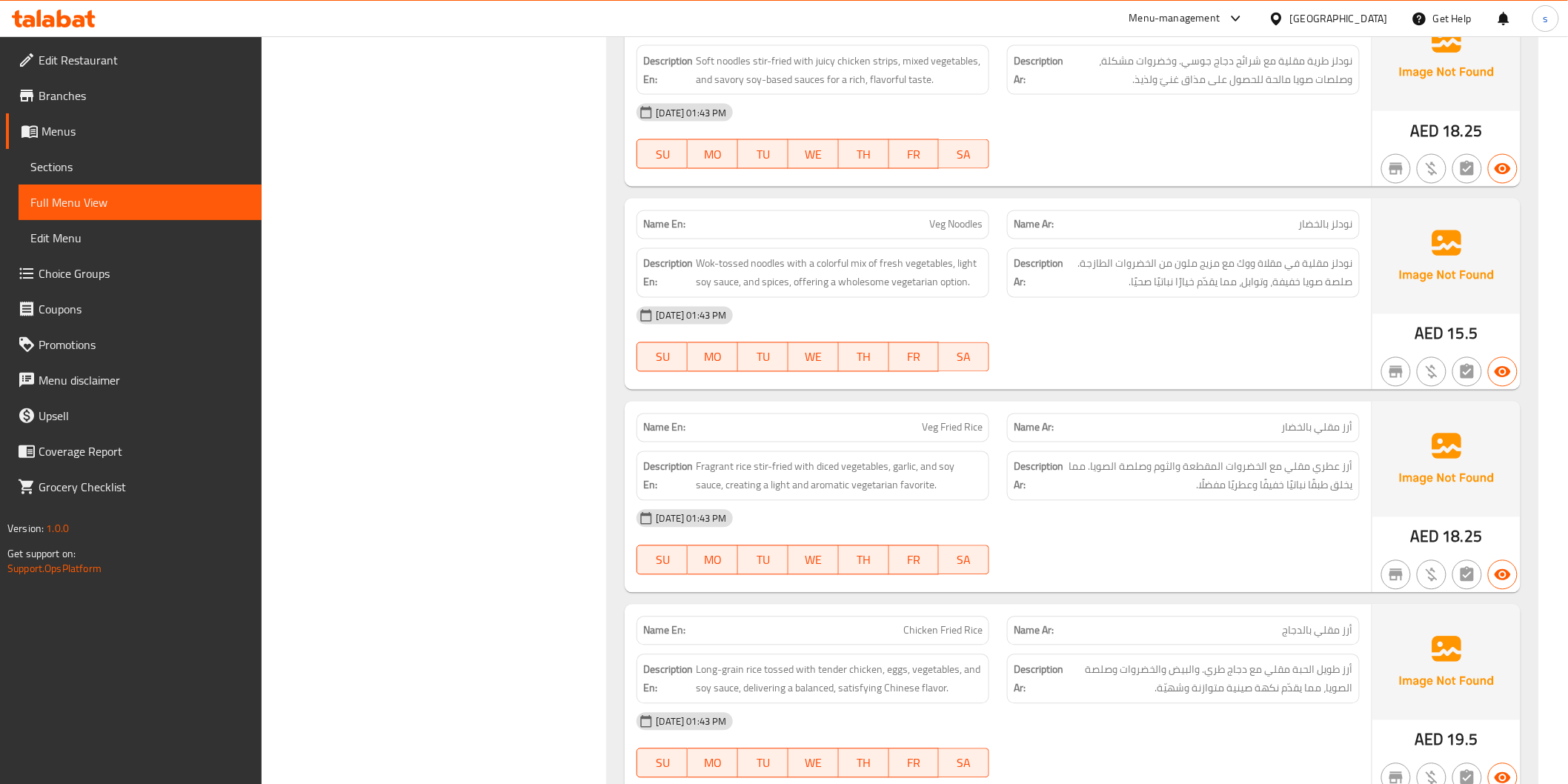
scroll to position [7973, 0]
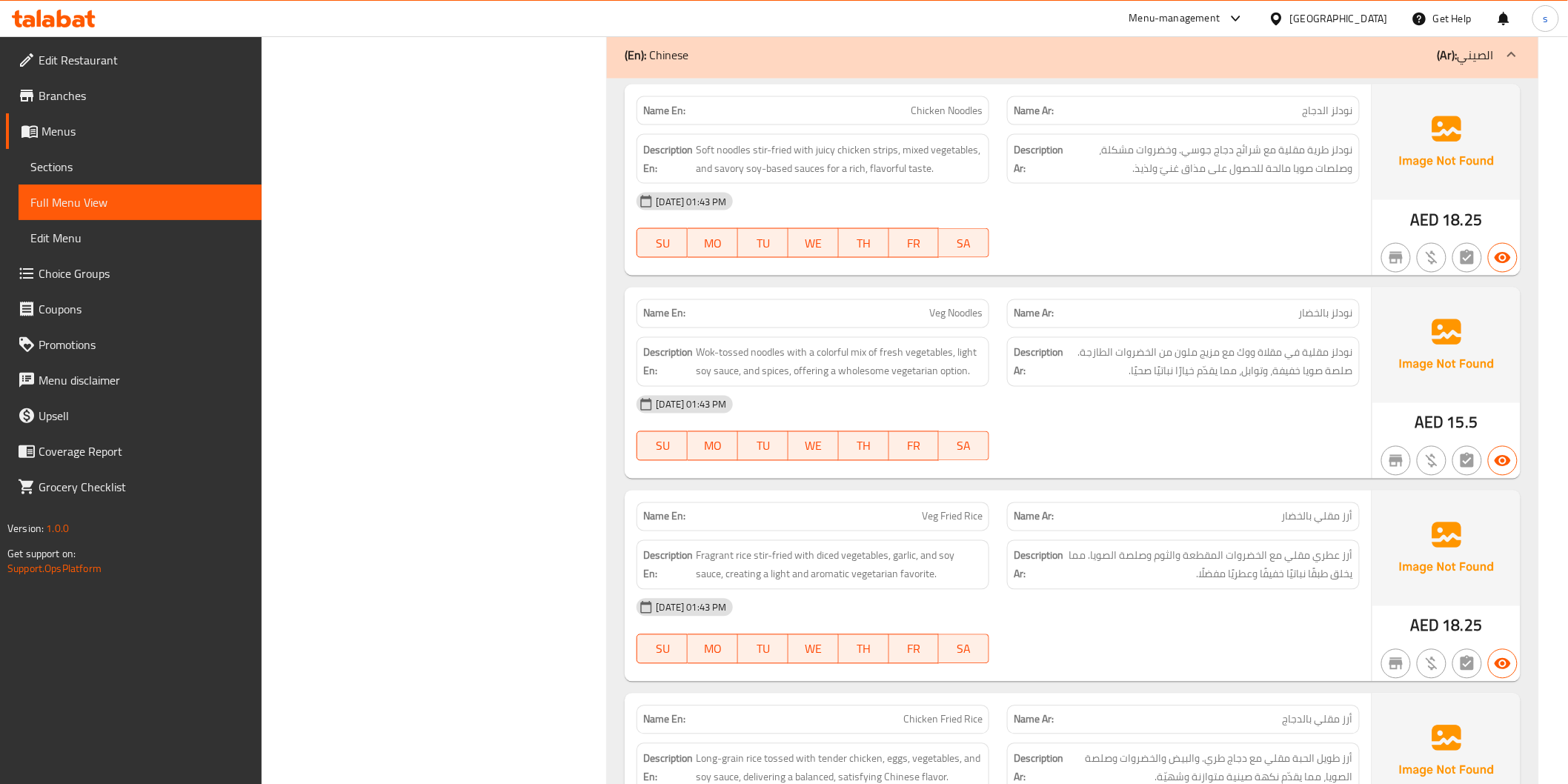
click at [1269, 162] on span "نودلز طرية مقلية مع شرائح دجاج جوسي. وخضروات مشكلة، وصلصات صويا مالحة للحصول عل…" at bounding box center [1210, 159] width 286 height 37
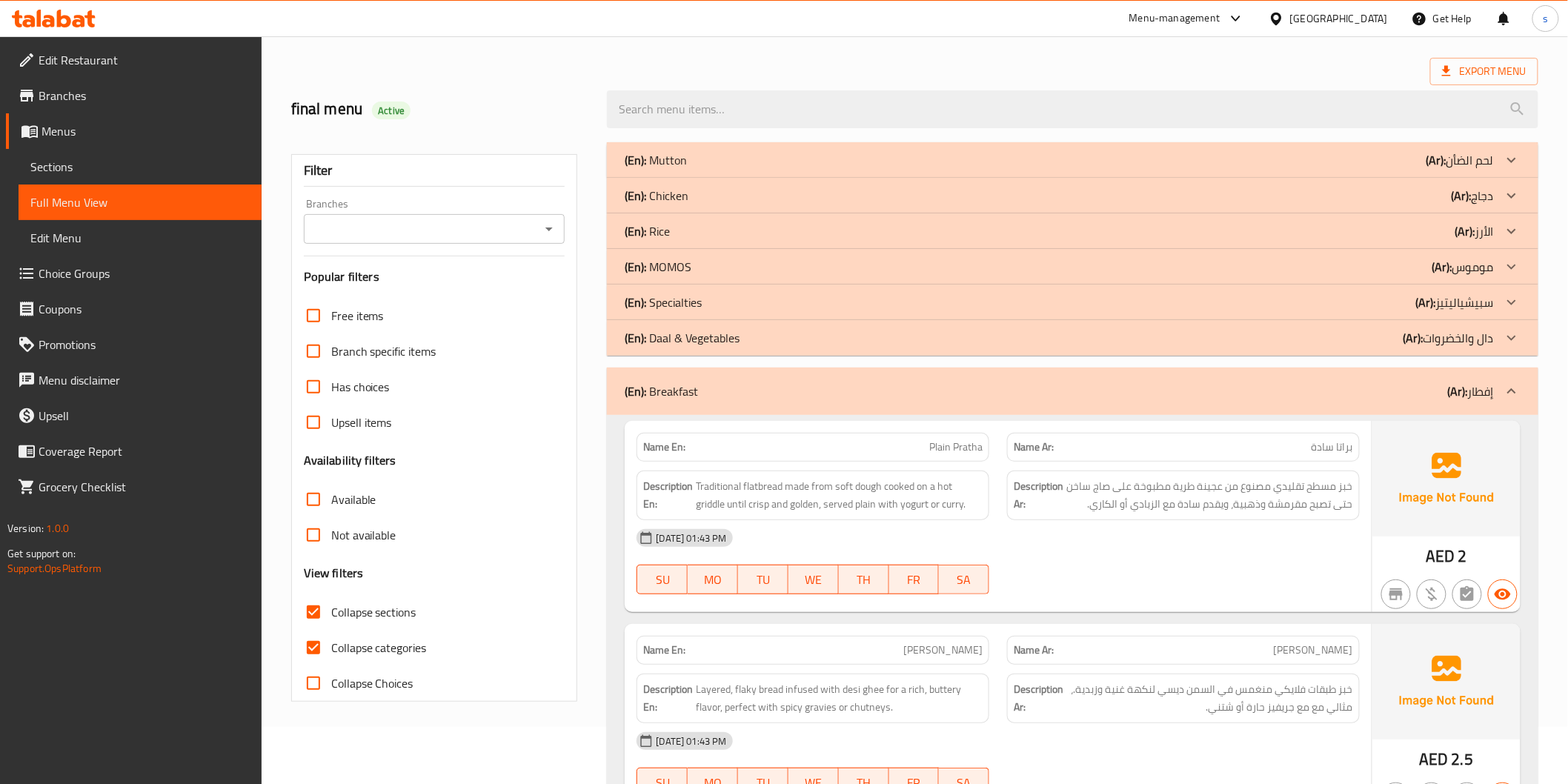
scroll to position [30, 0]
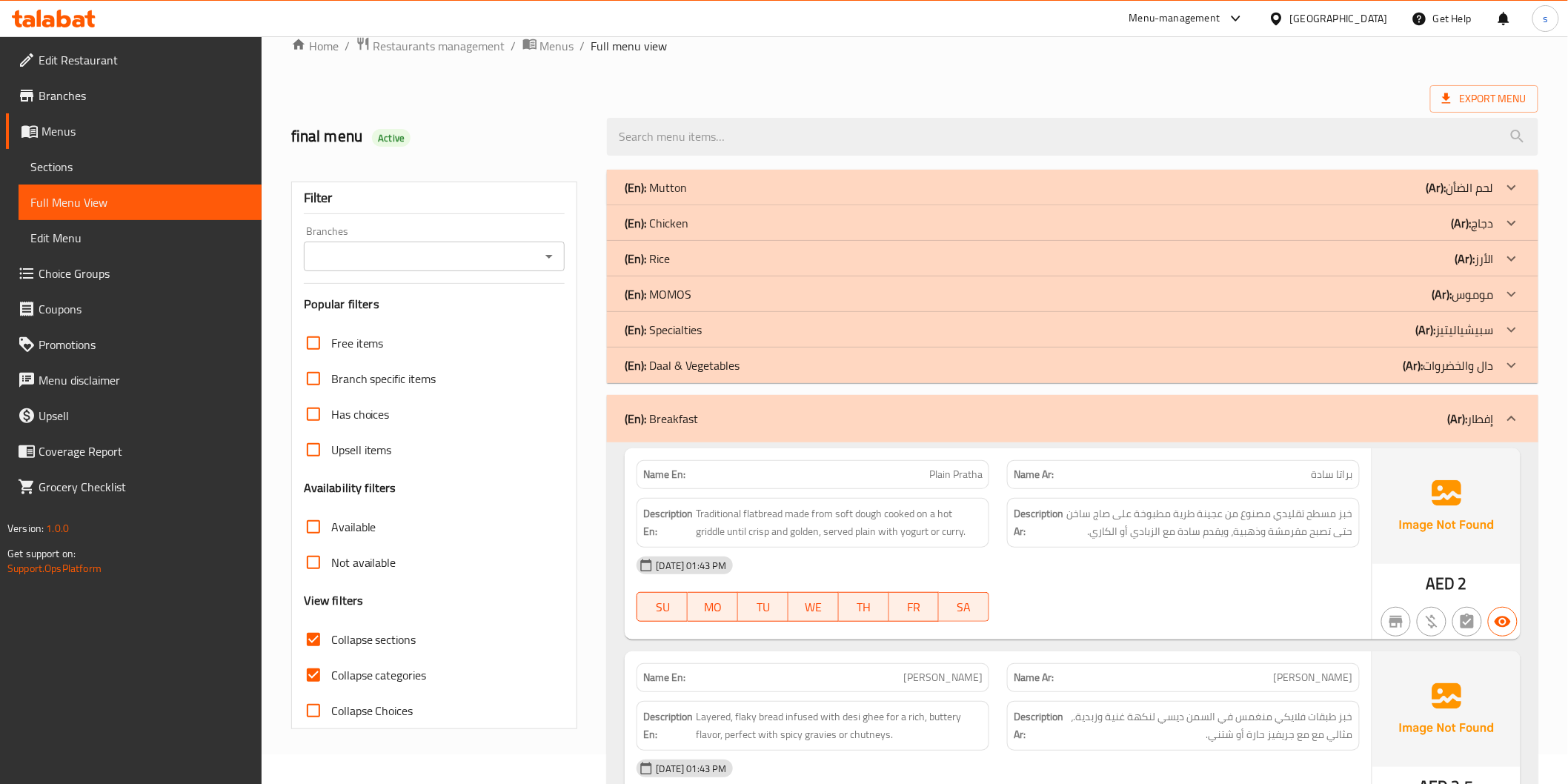
click at [1017, 87] on div "Export Menu" at bounding box center [915, 98] width 1247 height 28
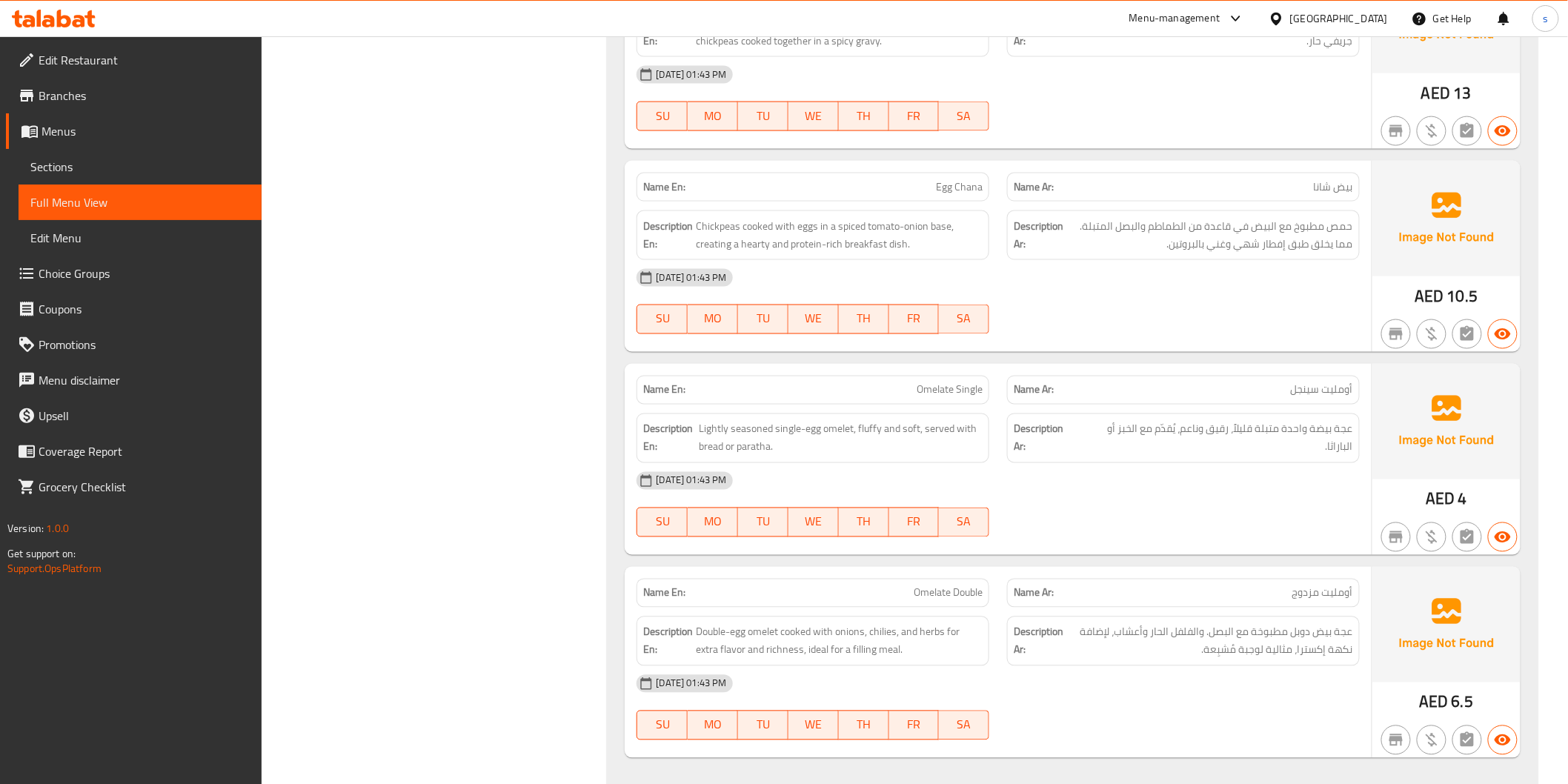
click at [942, 398] on span "Omelate Single" at bounding box center [950, 390] width 66 height 16
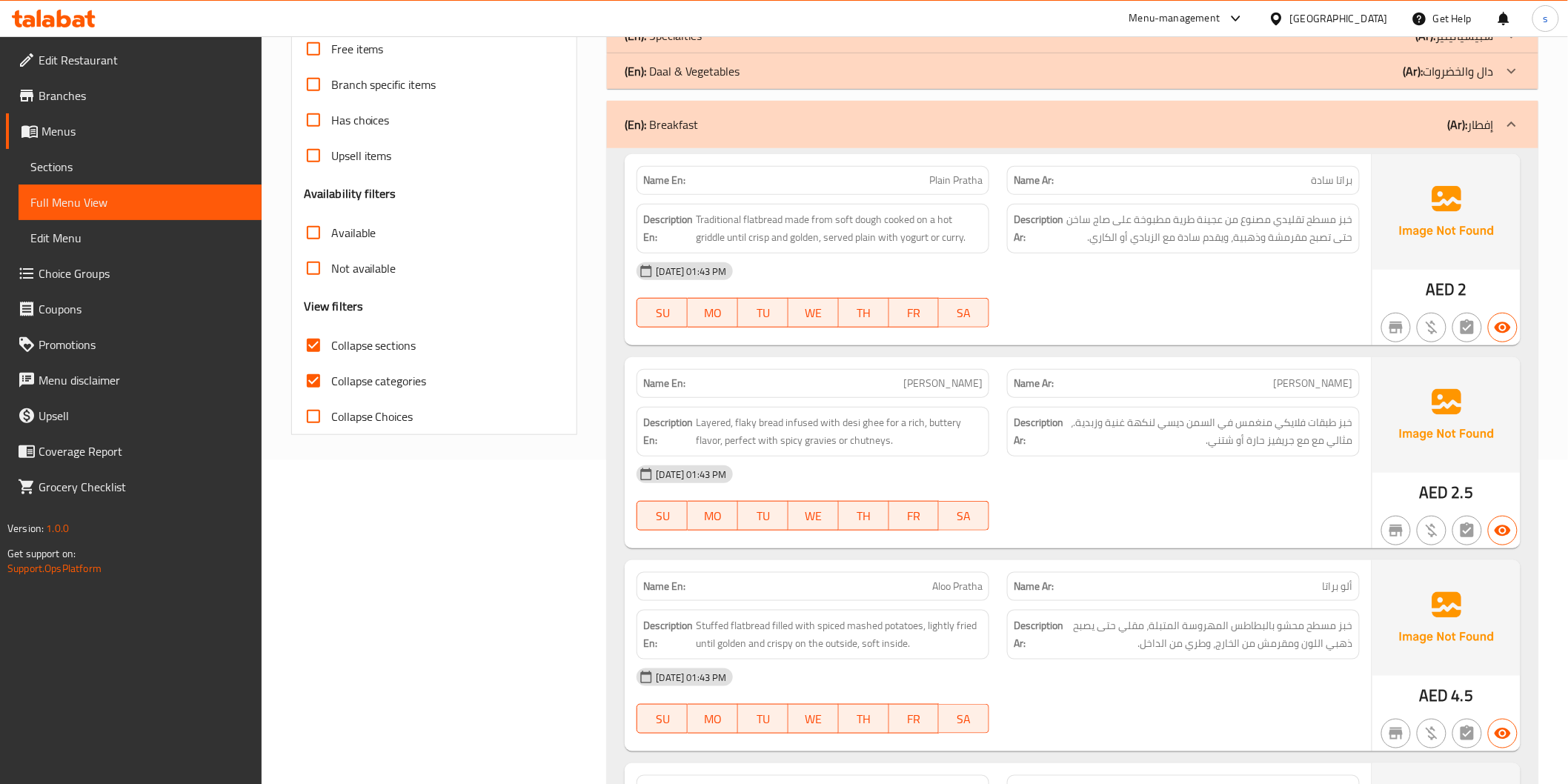
scroll to position [172, 0]
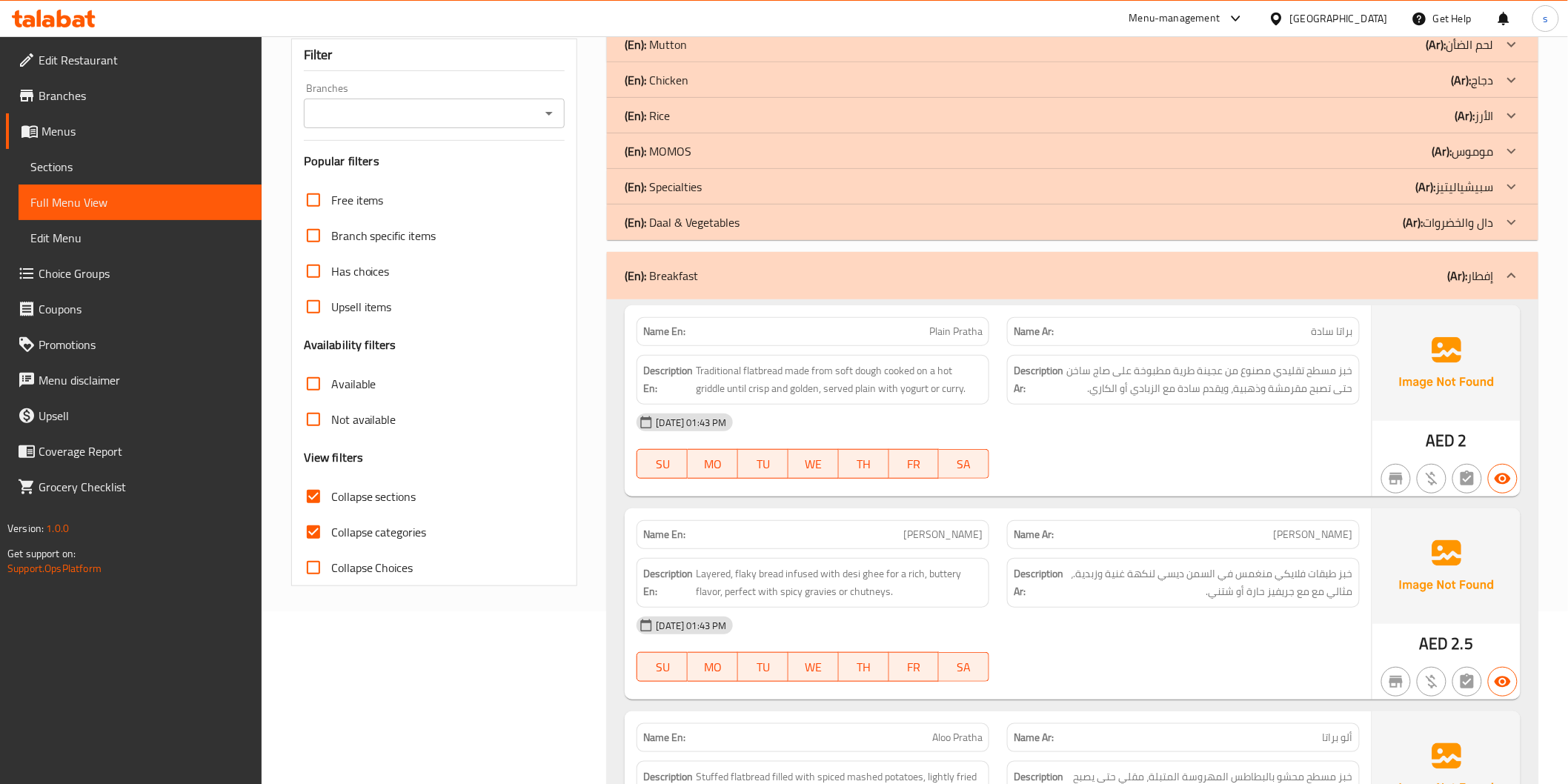
click at [108, 280] on span "Choice Groups" at bounding box center [144, 274] width 211 height 18
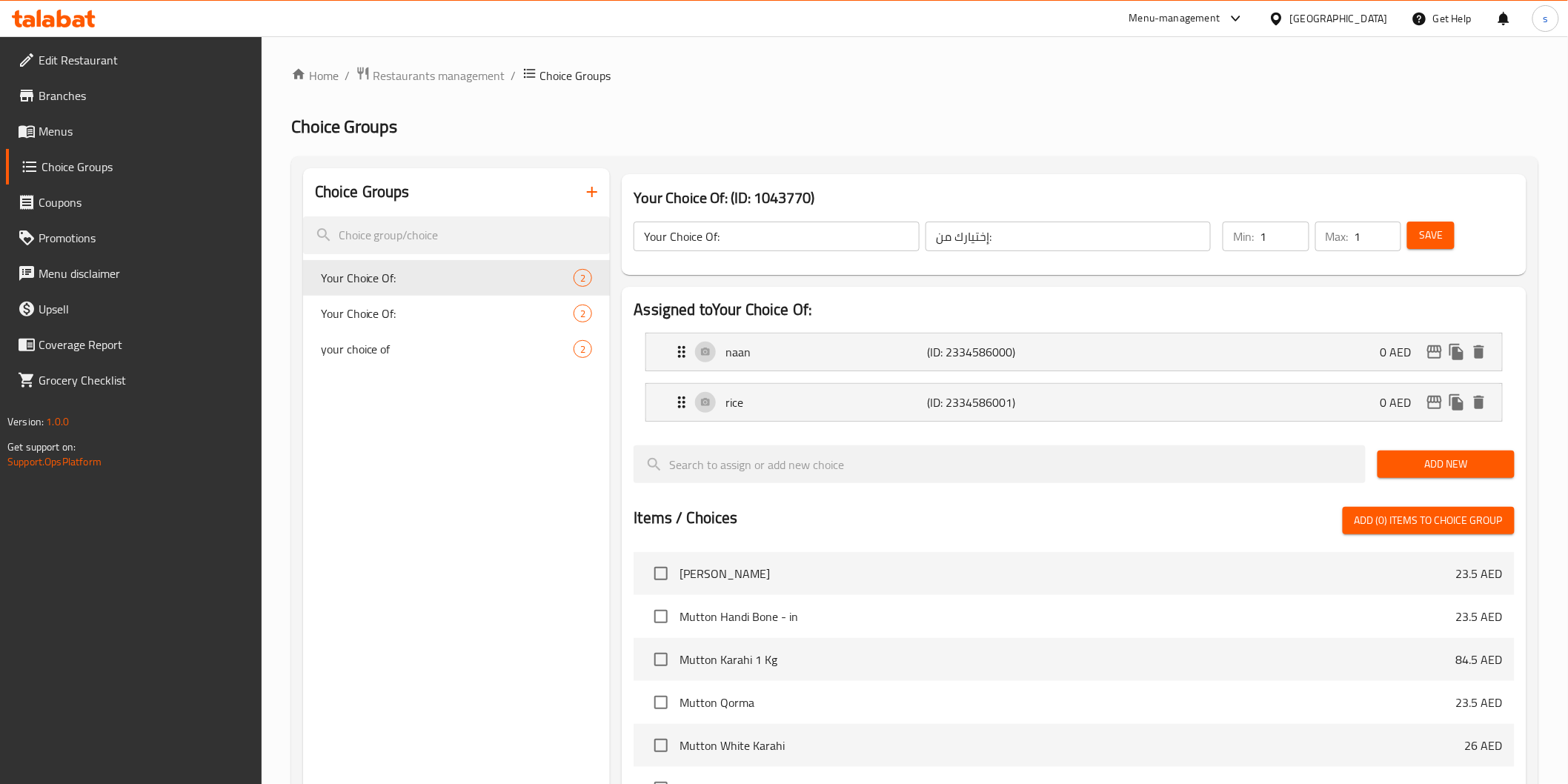
drag, startPoint x: 779, startPoint y: 107, endPoint x: 714, endPoint y: 123, distance: 66.9
click at [778, 107] on div "Home / Restaurants management / Choice Groups Choice Groups Choice Groups Your …" at bounding box center [915, 607] width 1247 height 1084
click at [668, 142] on div "Home / Restaurants management / Choice Groups Choice Groups Choice Groups Your …" at bounding box center [915, 607] width 1247 height 1084
click at [77, 139] on span "Menus" at bounding box center [144, 131] width 211 height 18
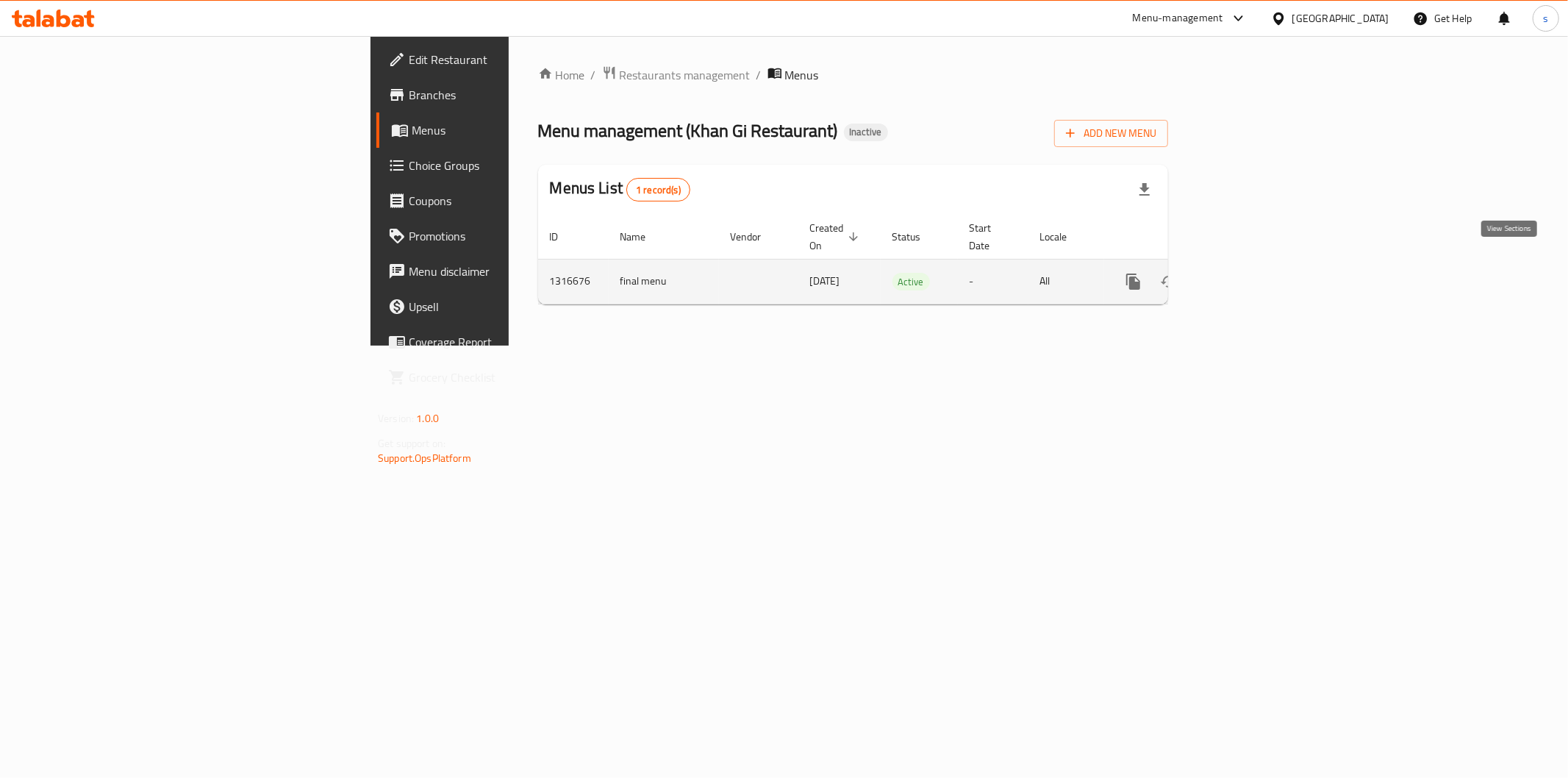
click at [1248, 273] on icon "enhanced table" at bounding box center [1239, 282] width 18 height 18
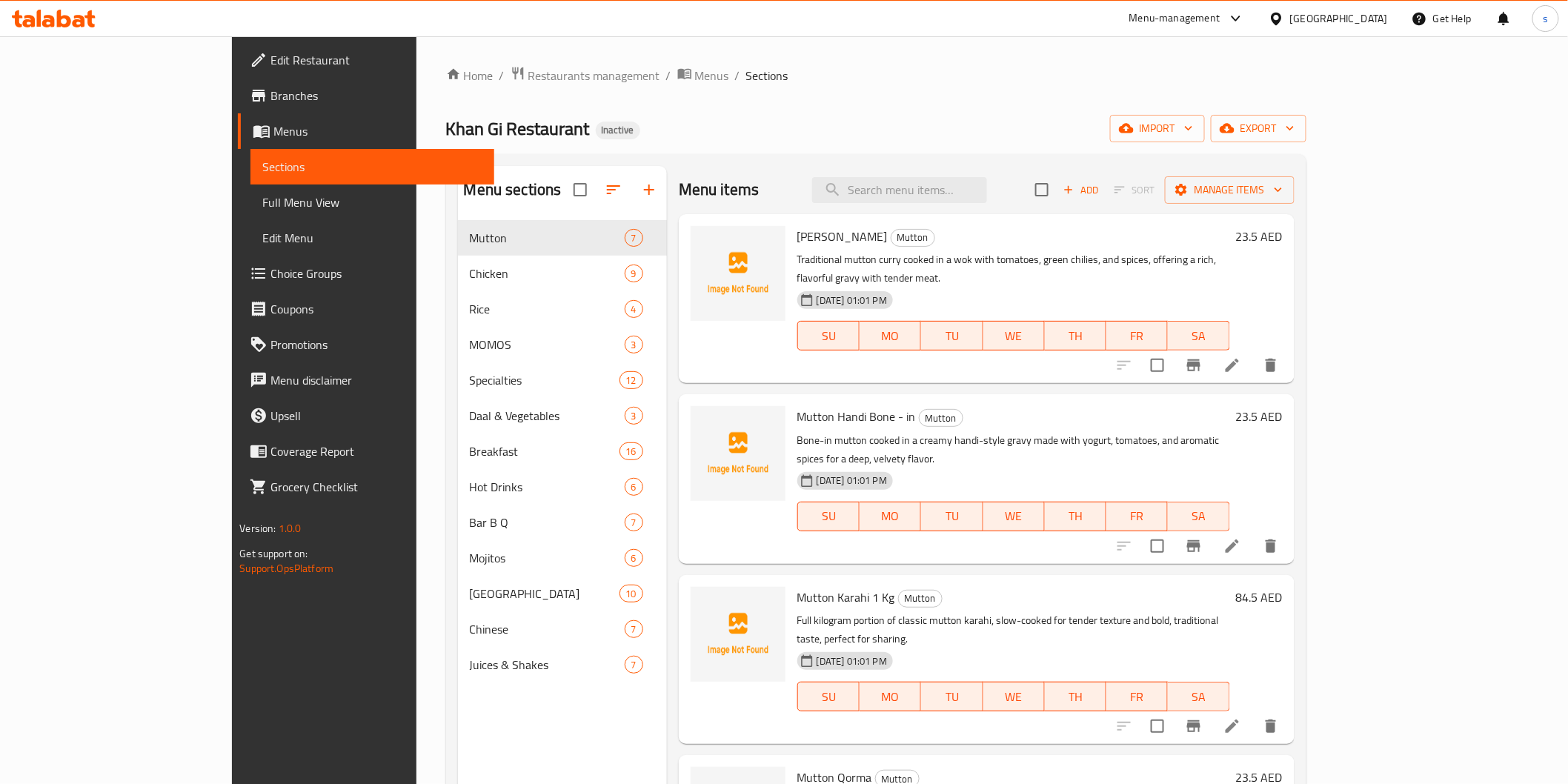
click at [263, 204] on span "Full Menu View" at bounding box center [372, 202] width 219 height 18
click at [263, 201] on span "Full Menu View" at bounding box center [372, 202] width 219 height 18
click at [263, 202] on span "Full Menu View" at bounding box center [372, 202] width 219 height 18
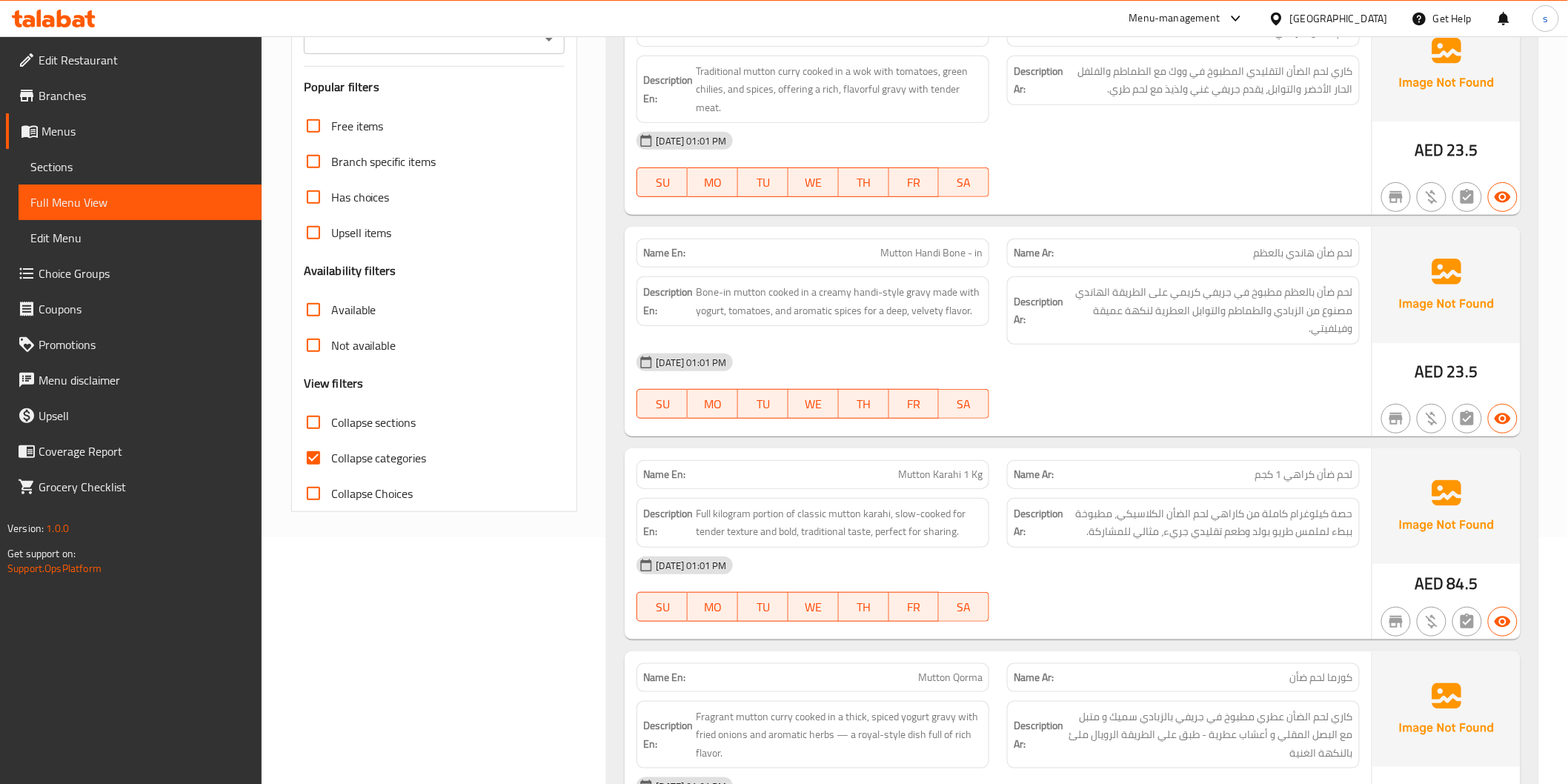
scroll to position [11641, 0]
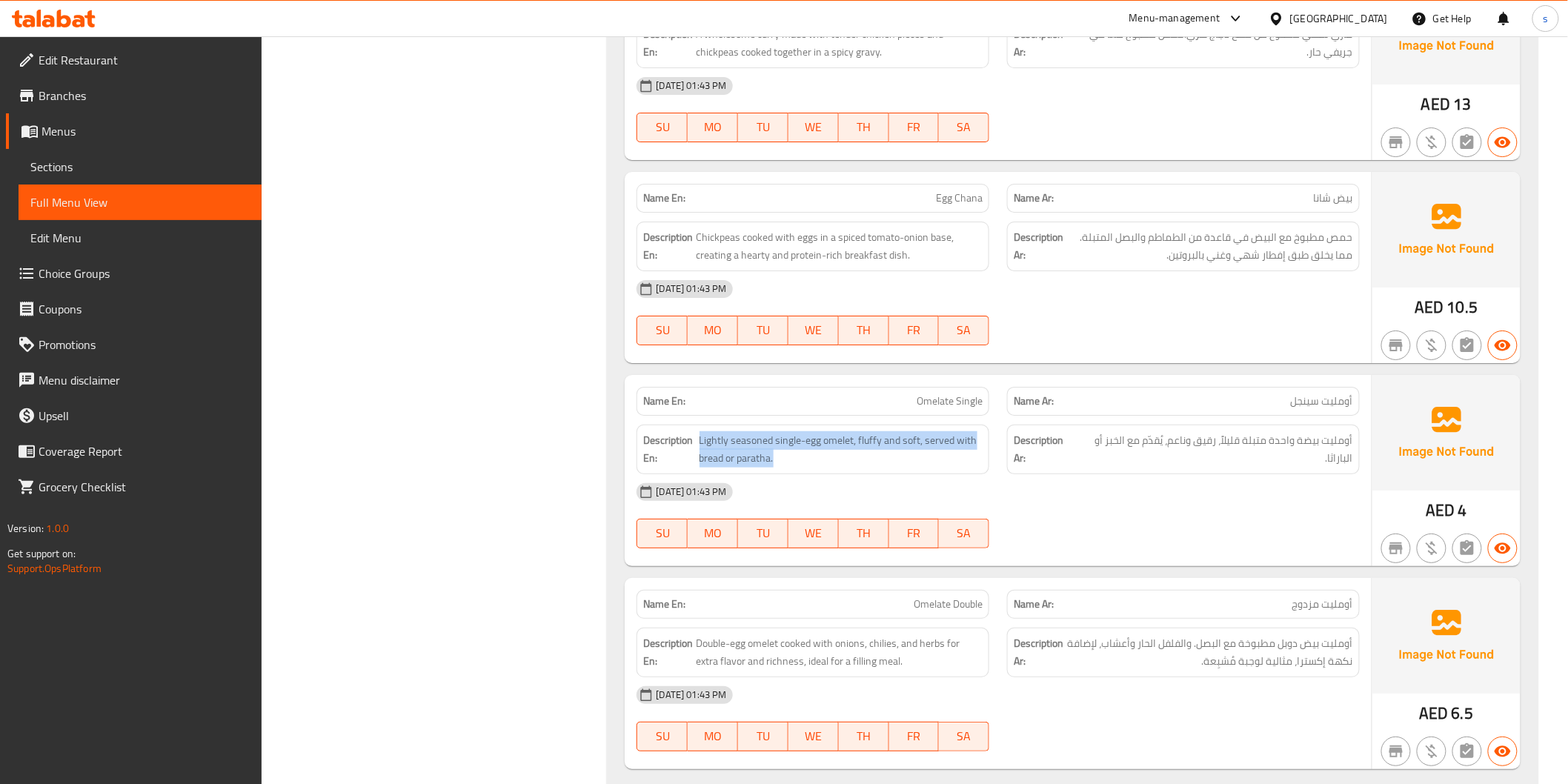
drag, startPoint x: 775, startPoint y: 448, endPoint x: 694, endPoint y: 448, distance: 81.0
click at [694, 448] on h6 "Description En: Lightly seasoned single-egg omelet, fluffy and soft, served wit…" at bounding box center [812, 449] width 339 height 37
click at [768, 448] on span "Lightly seasoned single-egg omelet, fluffy and soft, served with bread or parat…" at bounding box center [841, 449] width 284 height 37
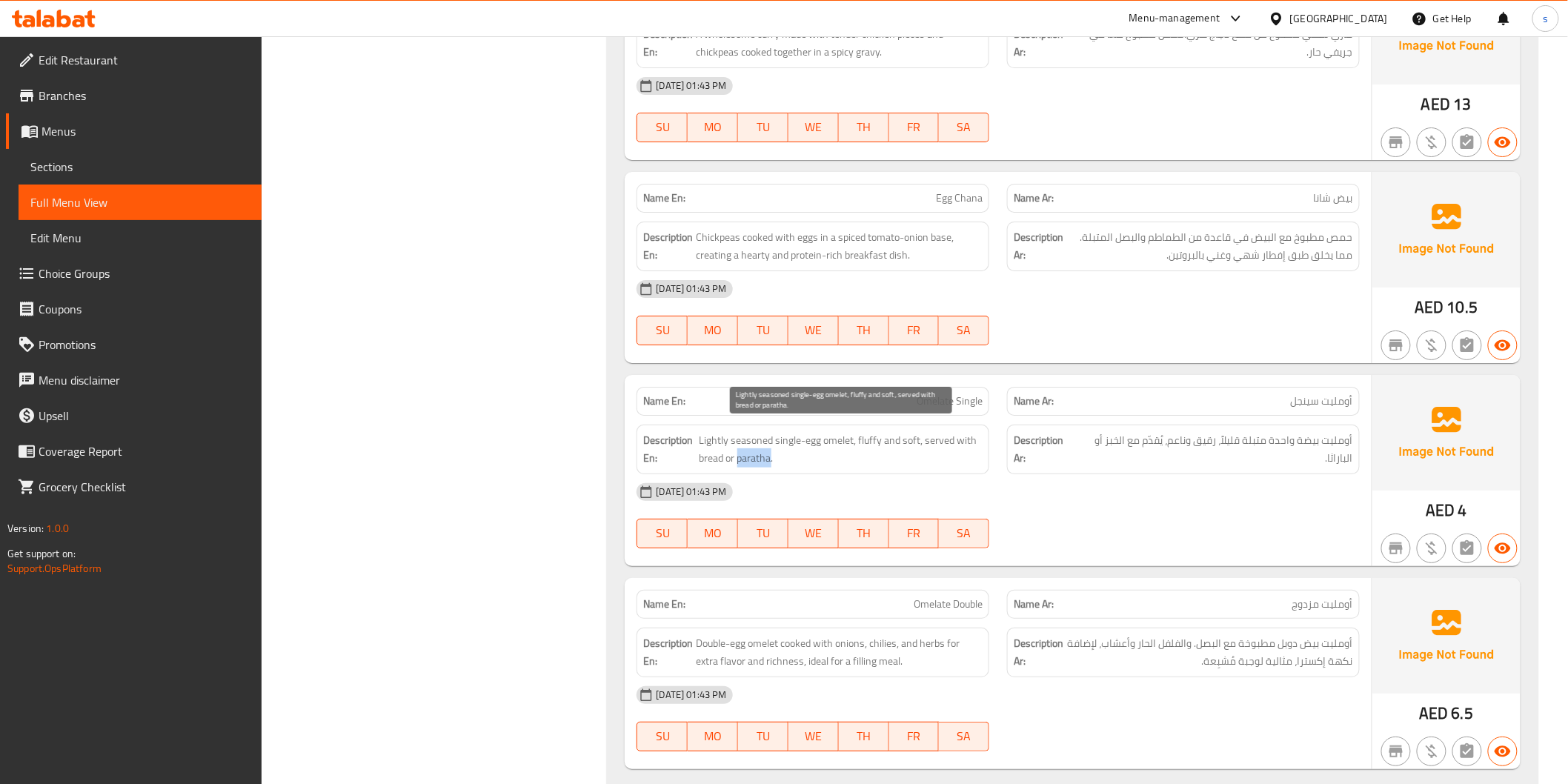
click at [768, 448] on span "Lightly seasoned single-egg omelet, fluffy and soft, served with bread or parat…" at bounding box center [841, 449] width 284 height 37
click at [730, 451] on span "Lightly seasoned single-egg omelet, fluffy and soft, served with bread or parat…" at bounding box center [841, 449] width 284 height 37
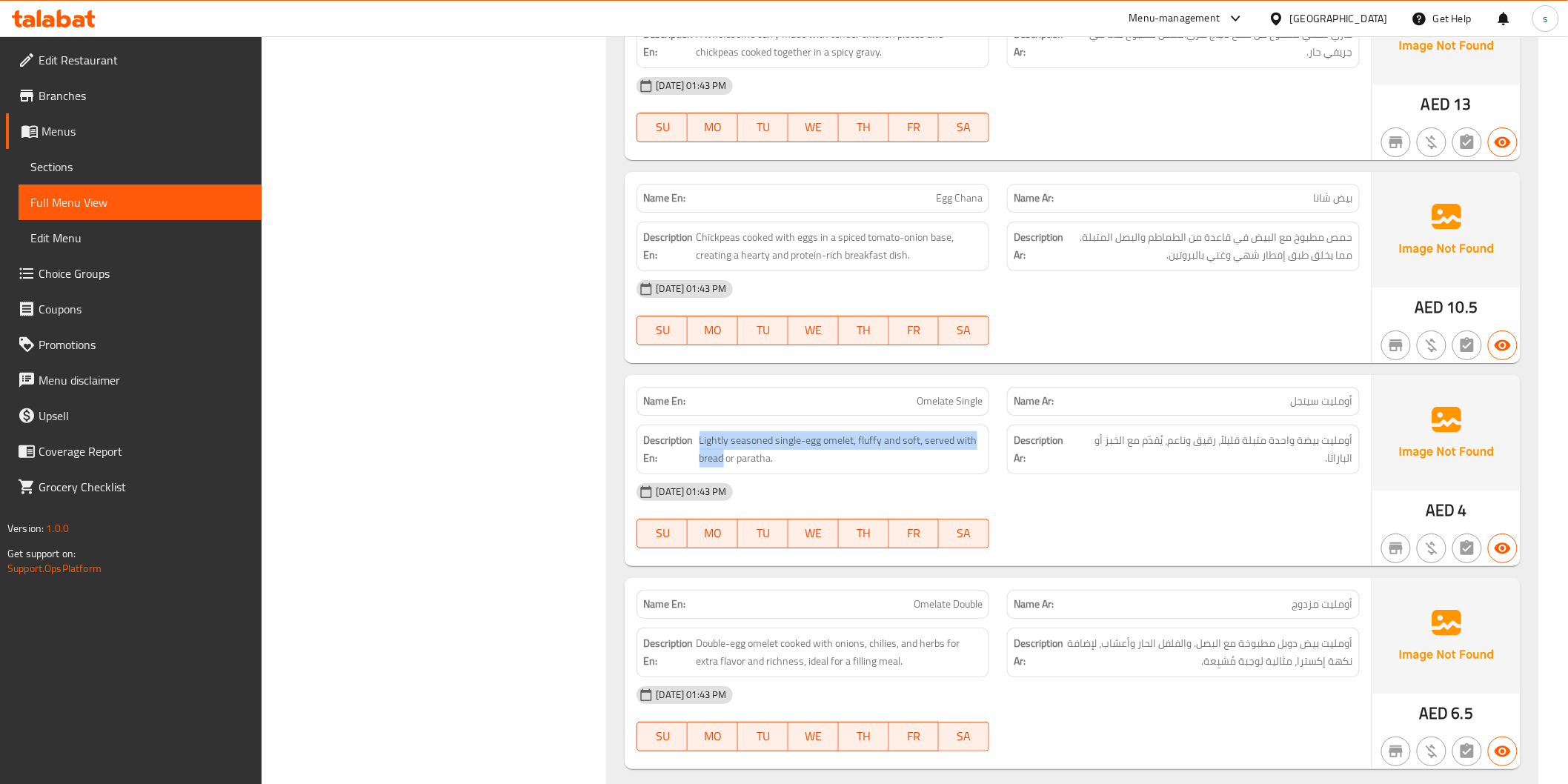
drag, startPoint x: 724, startPoint y: 452, endPoint x: 697, endPoint y: 458, distance: 27.7
click at [697, 458] on h6 "Description En: Lightly seasoned single-egg omelet, fluffy and soft, served wit…" at bounding box center [812, 449] width 339 height 37
click at [710, 455] on span "Lightly seasoned single-egg omelet, fluffy and soft, served with bread or parat…" at bounding box center [841, 449] width 284 height 37
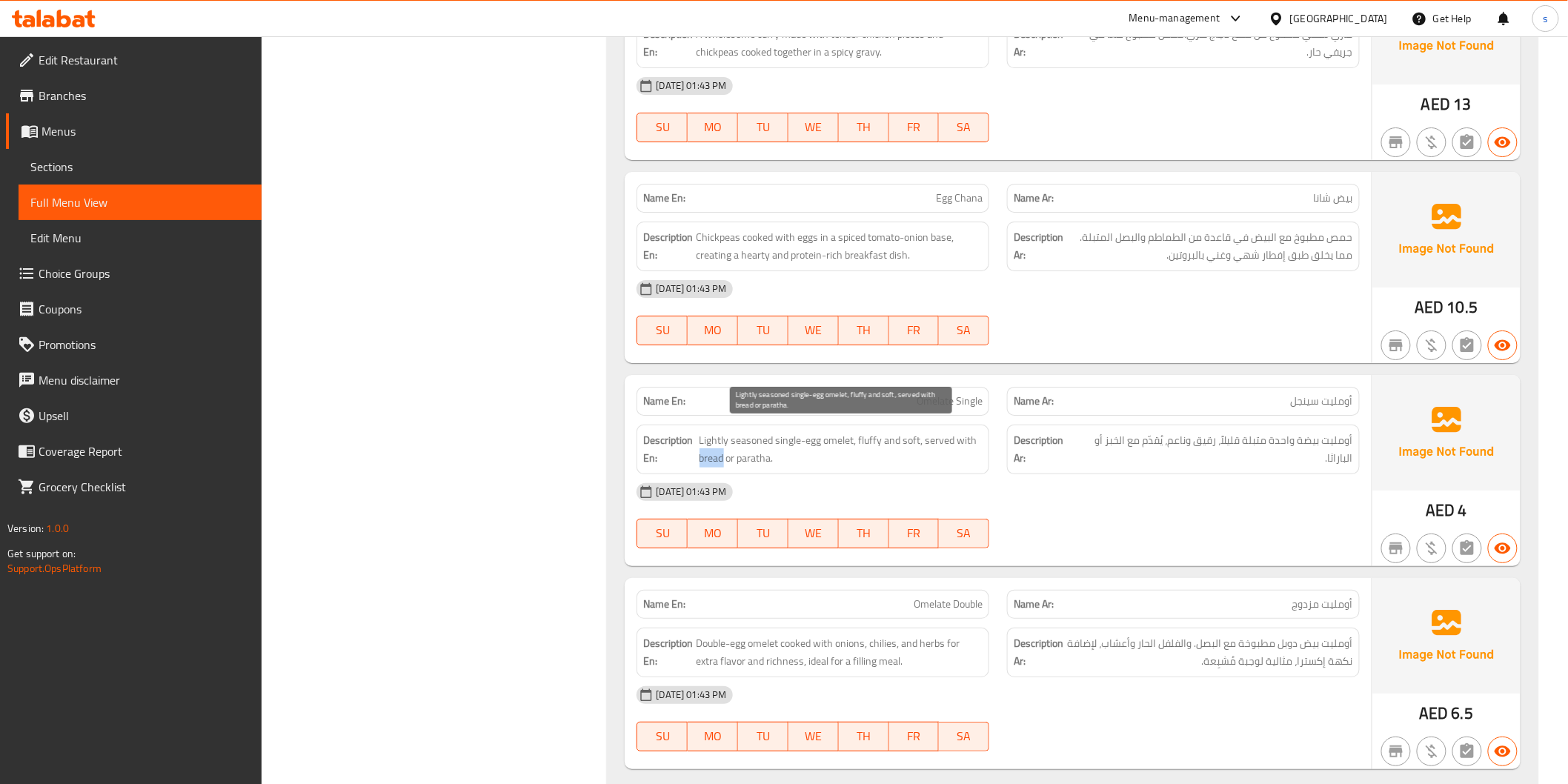
drag, startPoint x: 700, startPoint y: 451, endPoint x: 722, endPoint y: 451, distance: 22.0
click at [722, 451] on span "Lightly seasoned single-egg omelet, fluffy and soft, served with bread or parat…" at bounding box center [841, 449] width 284 height 37
drag, startPoint x: 771, startPoint y: 454, endPoint x: 737, endPoint y: 453, distance: 34.0
click at [737, 453] on span "Lightly seasoned single-egg omelet, fluffy and soft, served with bread or parat…" at bounding box center [841, 449] width 284 height 37
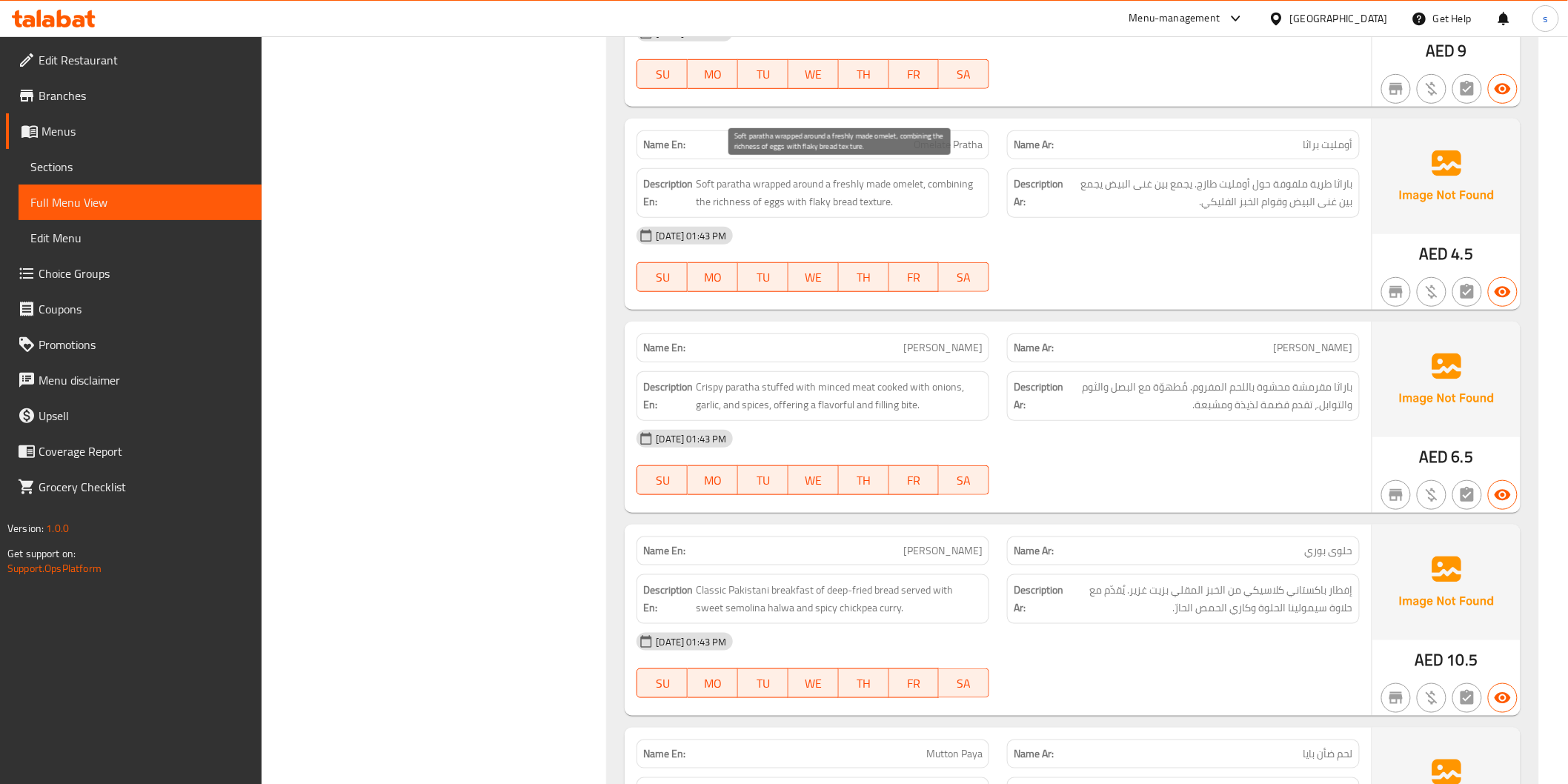
scroll to position [10265, 0]
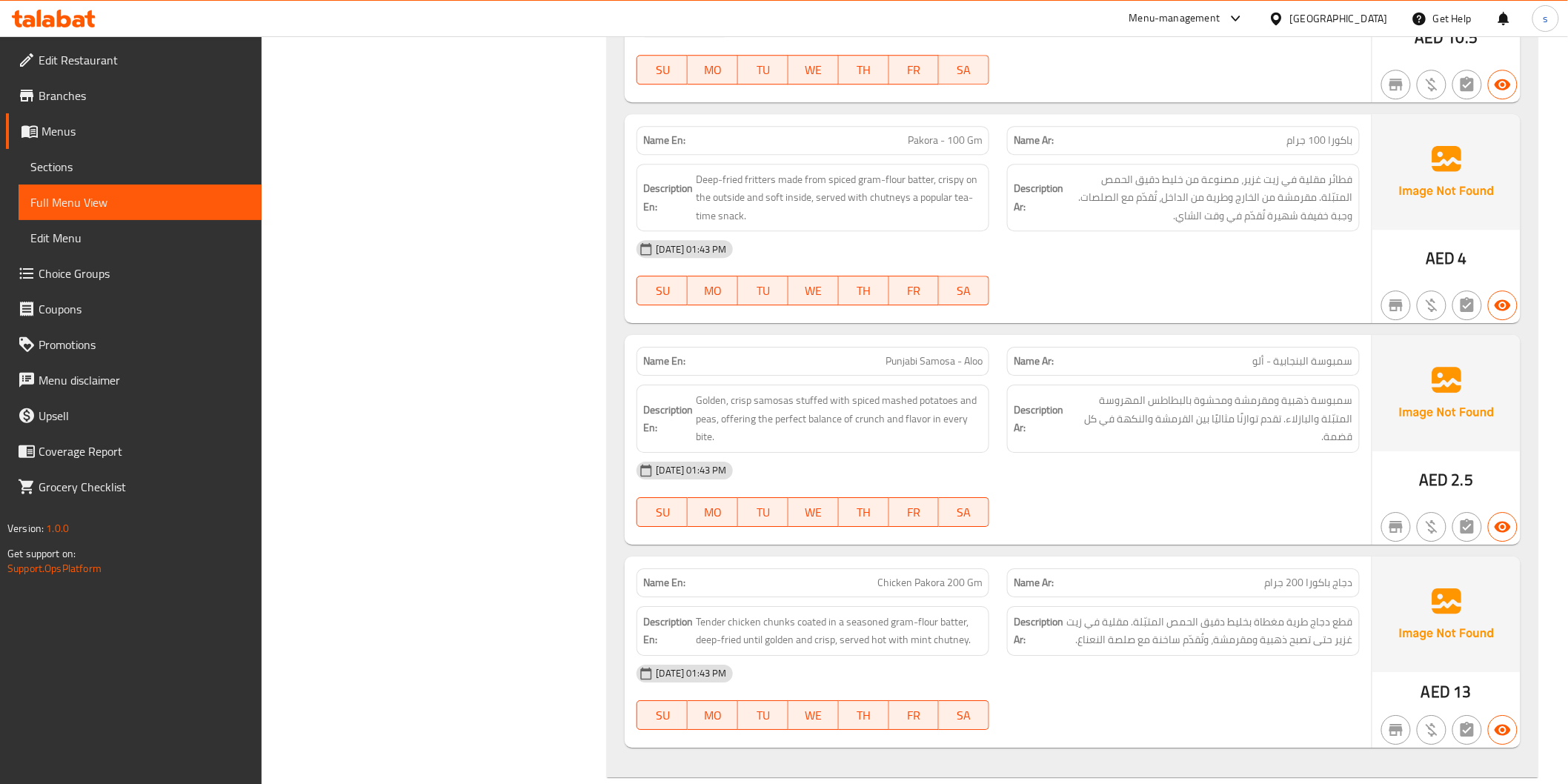
scroll to position [8904, 0]
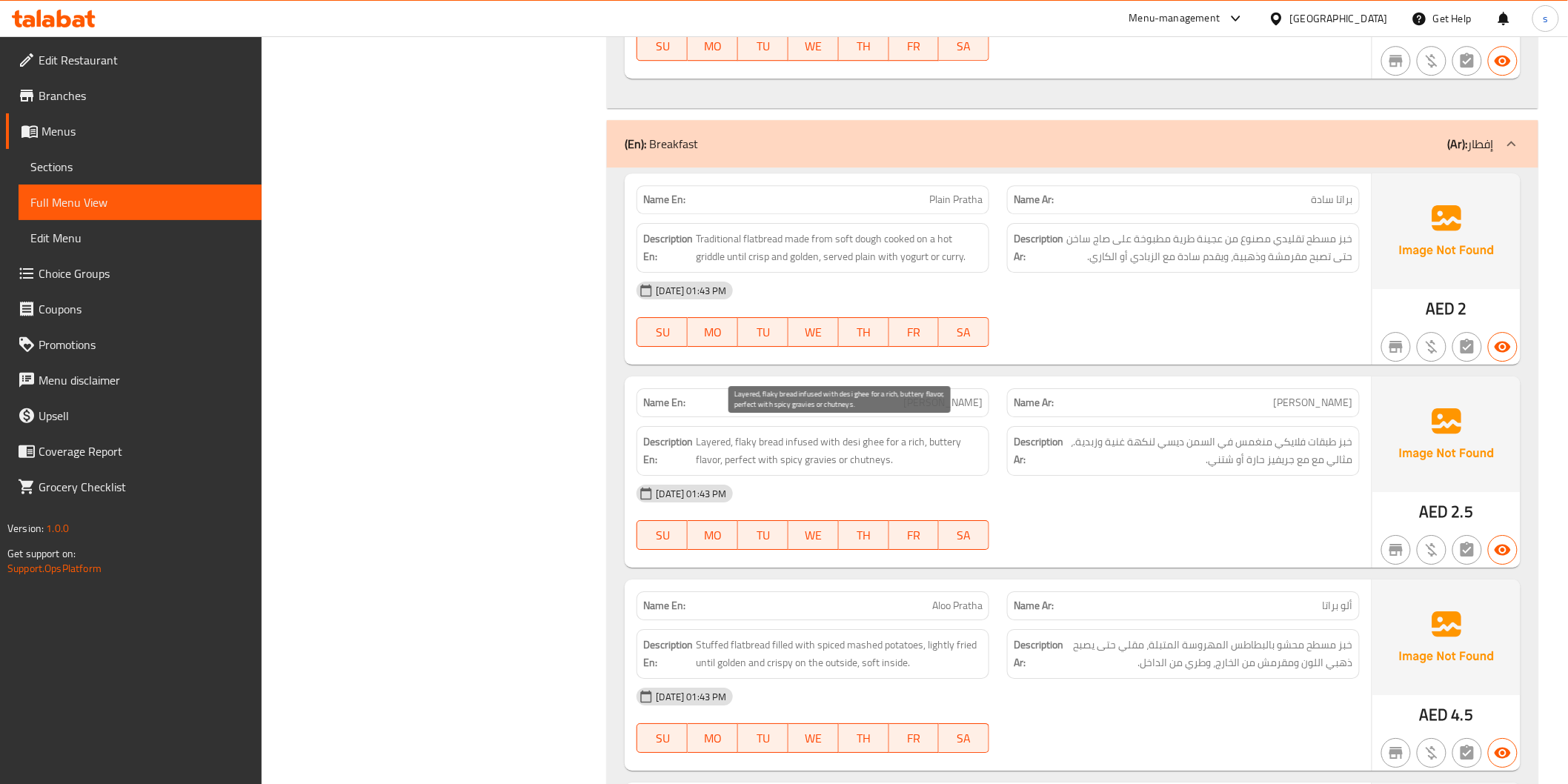
click at [754, 448] on span "Layered, flaky bread infused with desi ghee for a rich, buttery flavor, perfect…" at bounding box center [839, 451] width 286 height 37
click at [856, 442] on span "Layered, flaky bread infused with desi ghee for a rich, buttery flavor, perfect…" at bounding box center [839, 451] width 286 height 37
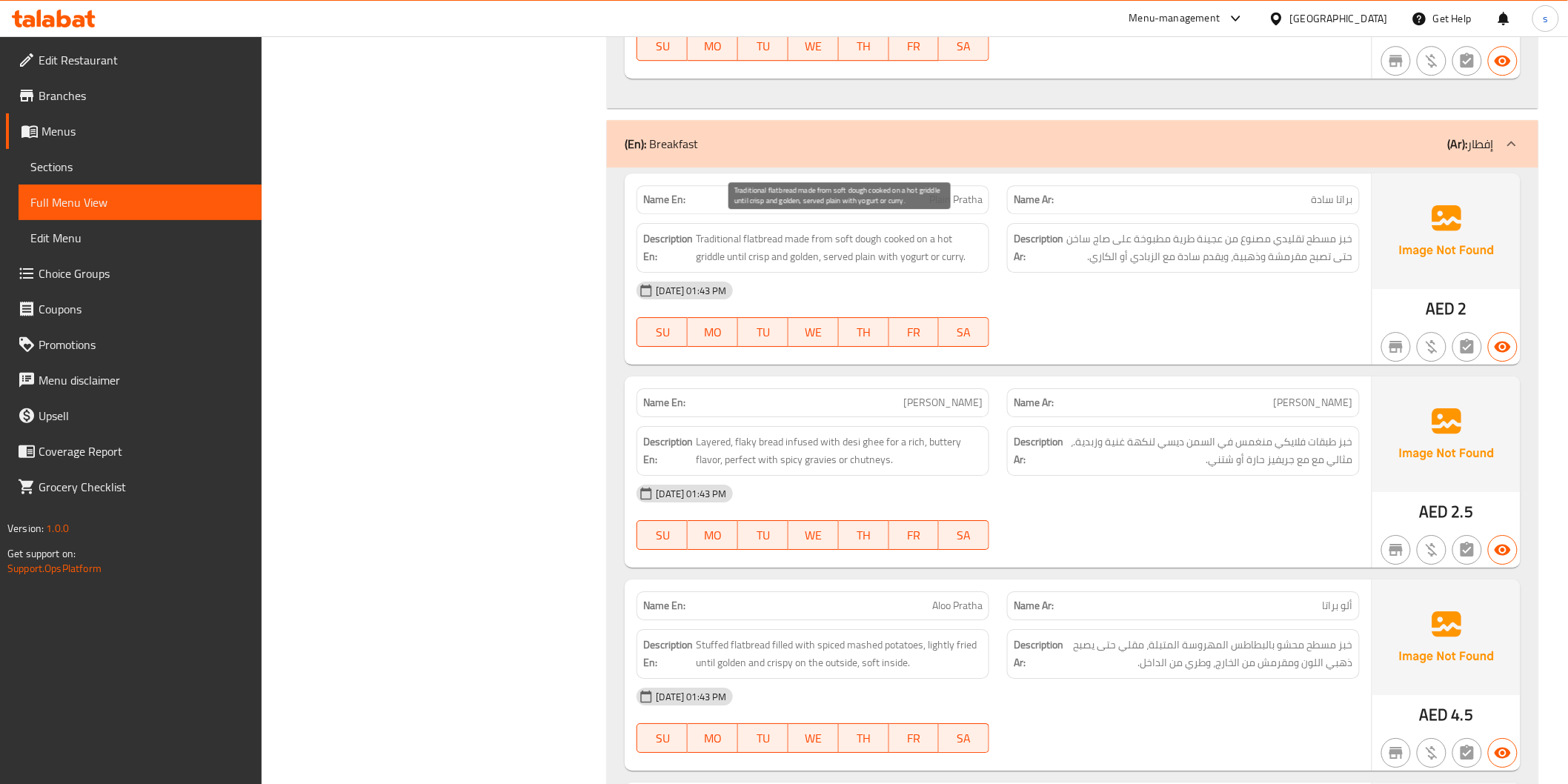
click at [939, 230] on span "Traditional flatbread made from soft dough cooked on a hot griddle until crisp …" at bounding box center [839, 248] width 286 height 37
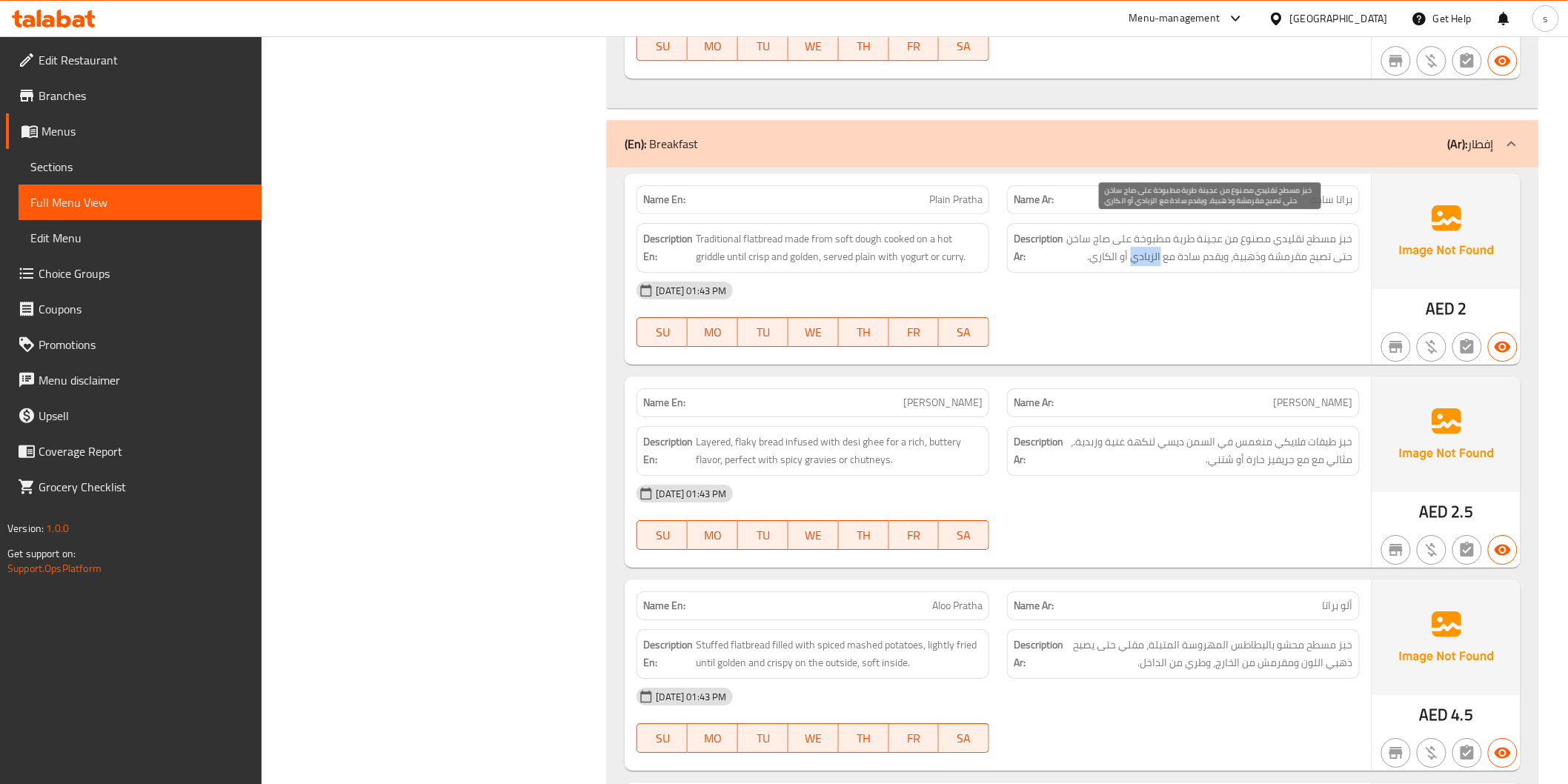
drag, startPoint x: 1161, startPoint y: 246, endPoint x: 1132, endPoint y: 254, distance: 30.1
click at [1132, 254] on span "خبز مسطح تقليدي مصنوع من عجينة طرية مطبوخة على صاج ساخن حتى تصبح مقرمشة وذهبية،…" at bounding box center [1210, 248] width 286 height 37
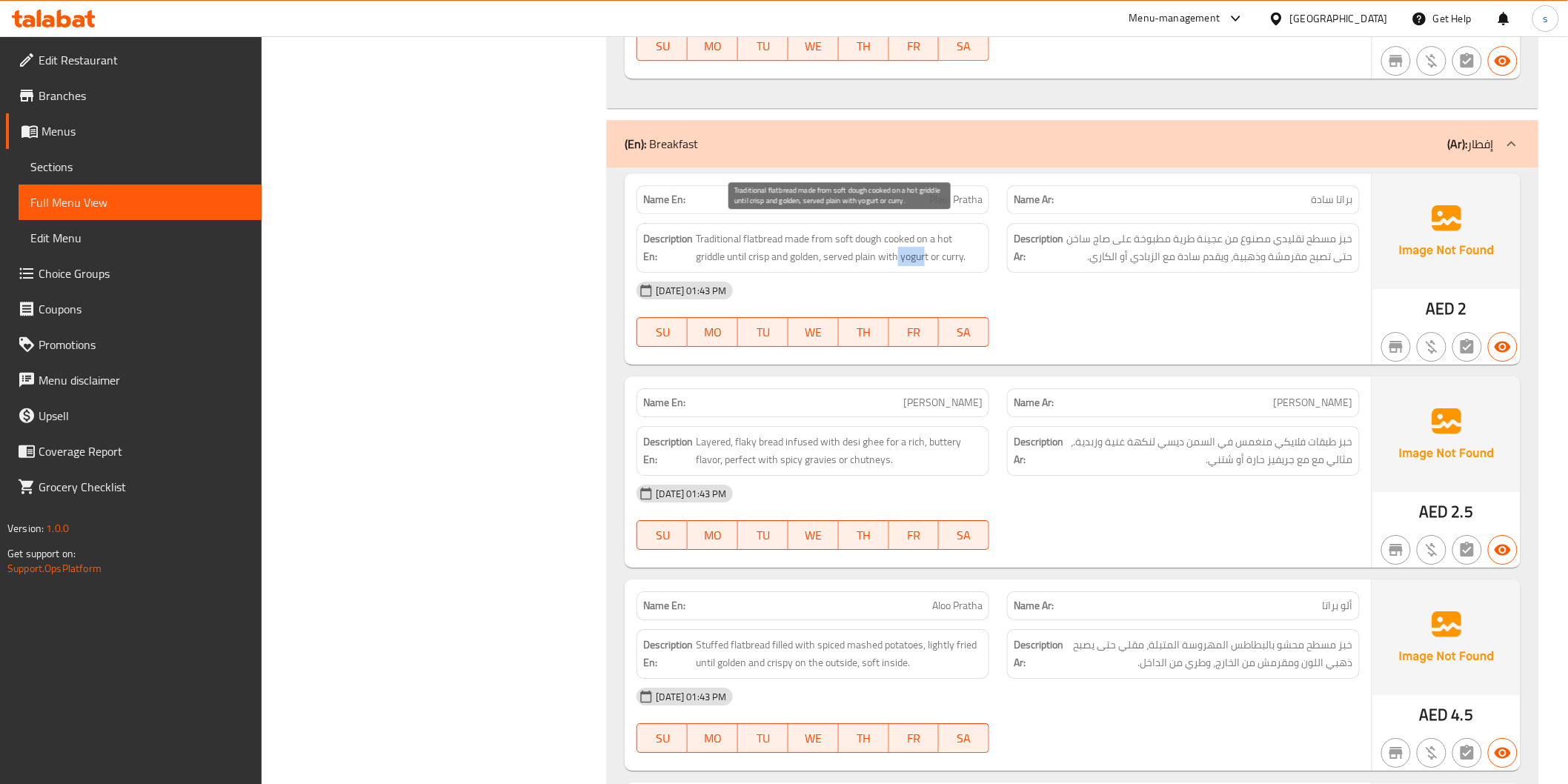
drag, startPoint x: 928, startPoint y: 247, endPoint x: 899, endPoint y: 253, distance: 29.6
click at [899, 253] on span "Traditional flatbread made from soft dough cooked on a hot griddle until crisp …" at bounding box center [839, 248] width 286 height 37
click at [905, 249] on span "Traditional flatbread made from soft dough cooked on a hot griddle until crisp …" at bounding box center [839, 248] width 286 height 37
drag, startPoint x: 903, startPoint y: 247, endPoint x: 930, endPoint y: 252, distance: 27.5
click at [930, 252] on span "Traditional flatbread made from soft dough cooked on a hot griddle until crisp …" at bounding box center [839, 248] width 286 height 37
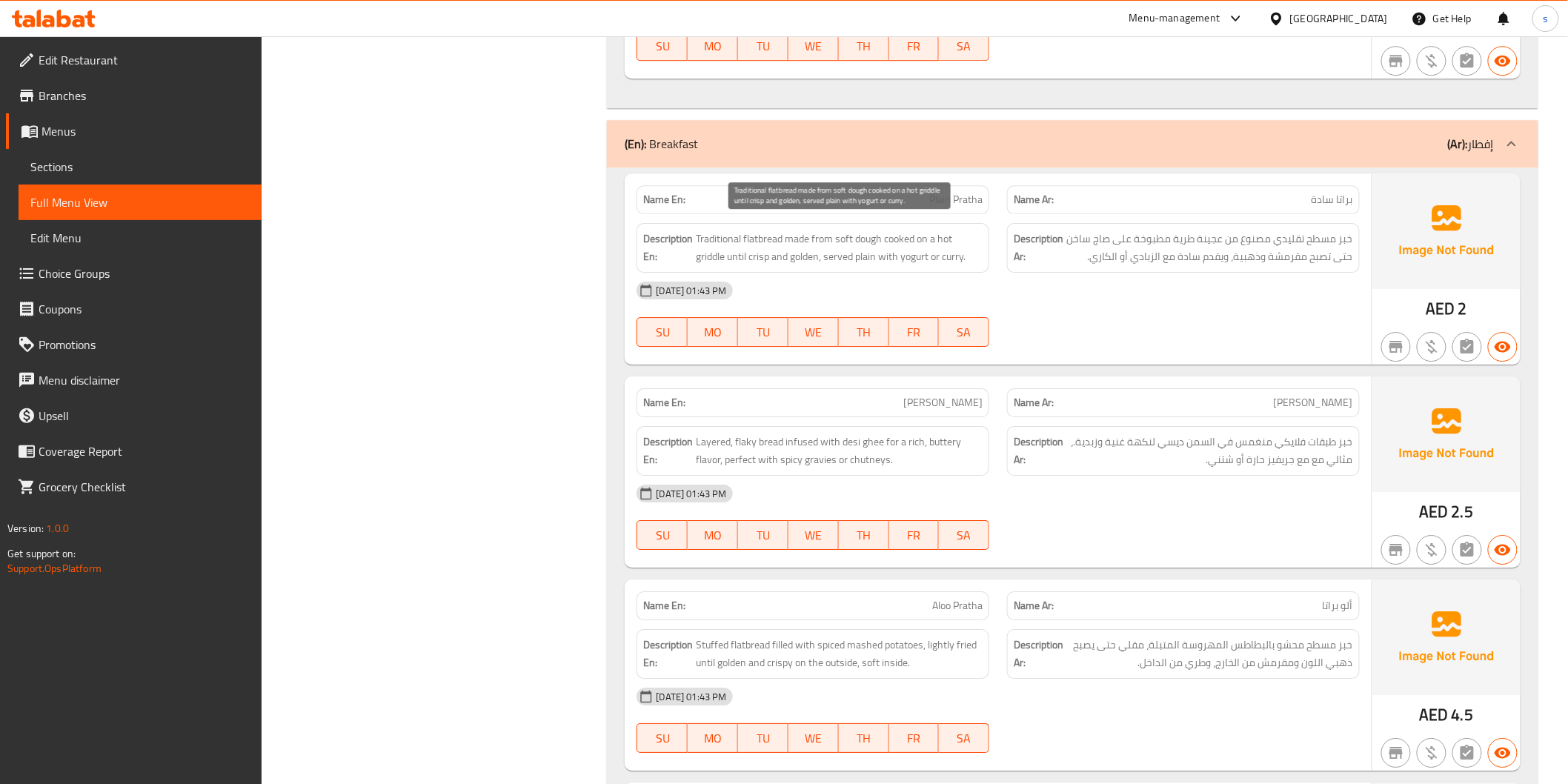
click at [940, 250] on span "Traditional flatbread made from soft dough cooked on a hot griddle until crisp …" at bounding box center [839, 248] width 286 height 37
drag, startPoint x: 946, startPoint y: 248, endPoint x: 955, endPoint y: 248, distance: 9.0
click at [955, 248] on span "Traditional flatbread made from soft dough cooked on a hot griddle until crisp …" at bounding box center [839, 248] width 286 height 37
click at [953, 245] on span "Traditional flatbread made from soft dough cooked on a hot griddle until crisp …" at bounding box center [839, 248] width 286 height 37
drag, startPoint x: 943, startPoint y: 246, endPoint x: 965, endPoint y: 250, distance: 22.4
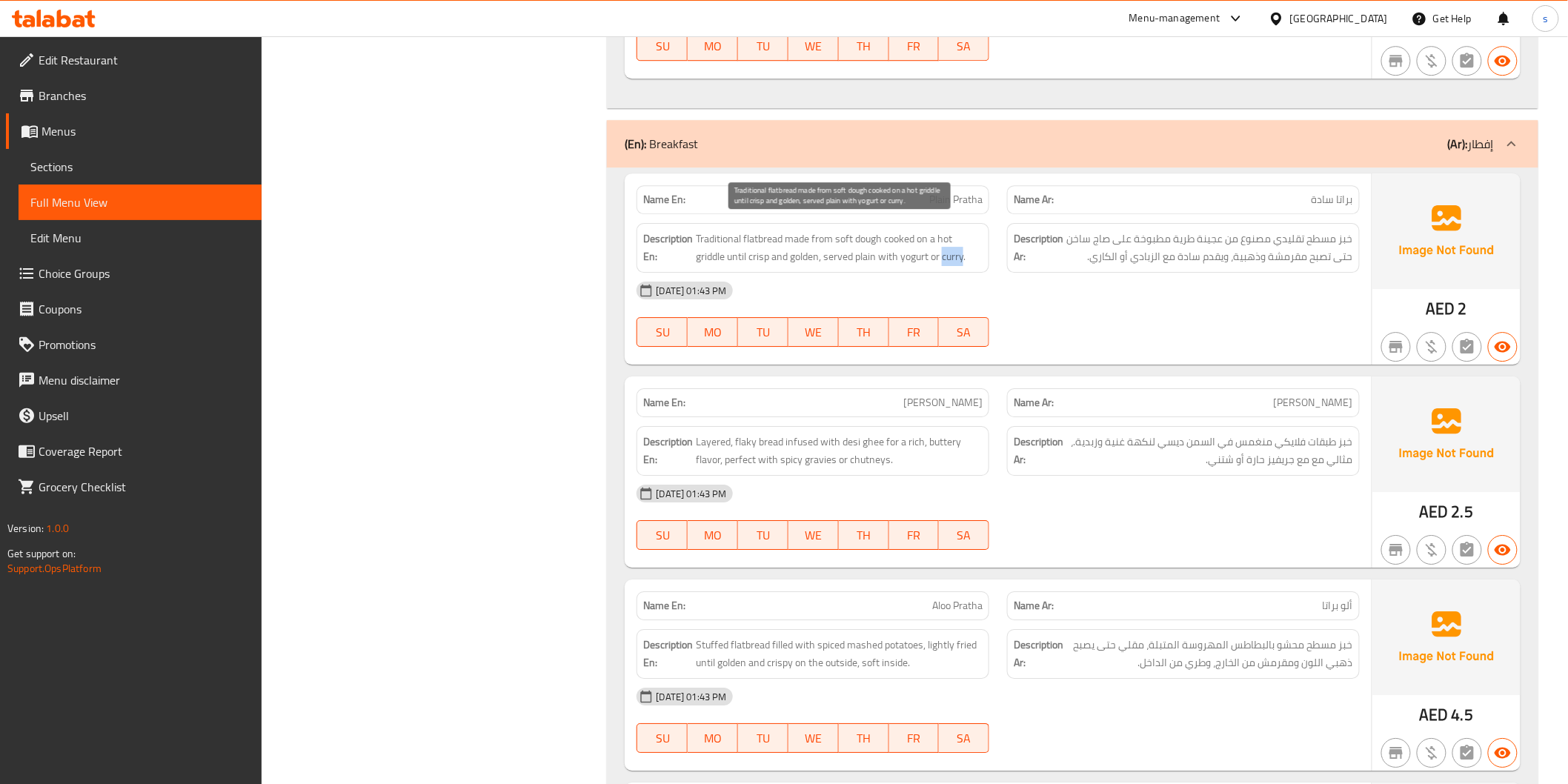
click at [965, 250] on span "Traditional flatbread made from soft dough cooked on a hot griddle until crisp …" at bounding box center [839, 248] width 286 height 37
click at [961, 395] on span "Desi Pratha" at bounding box center [943, 403] width 79 height 16
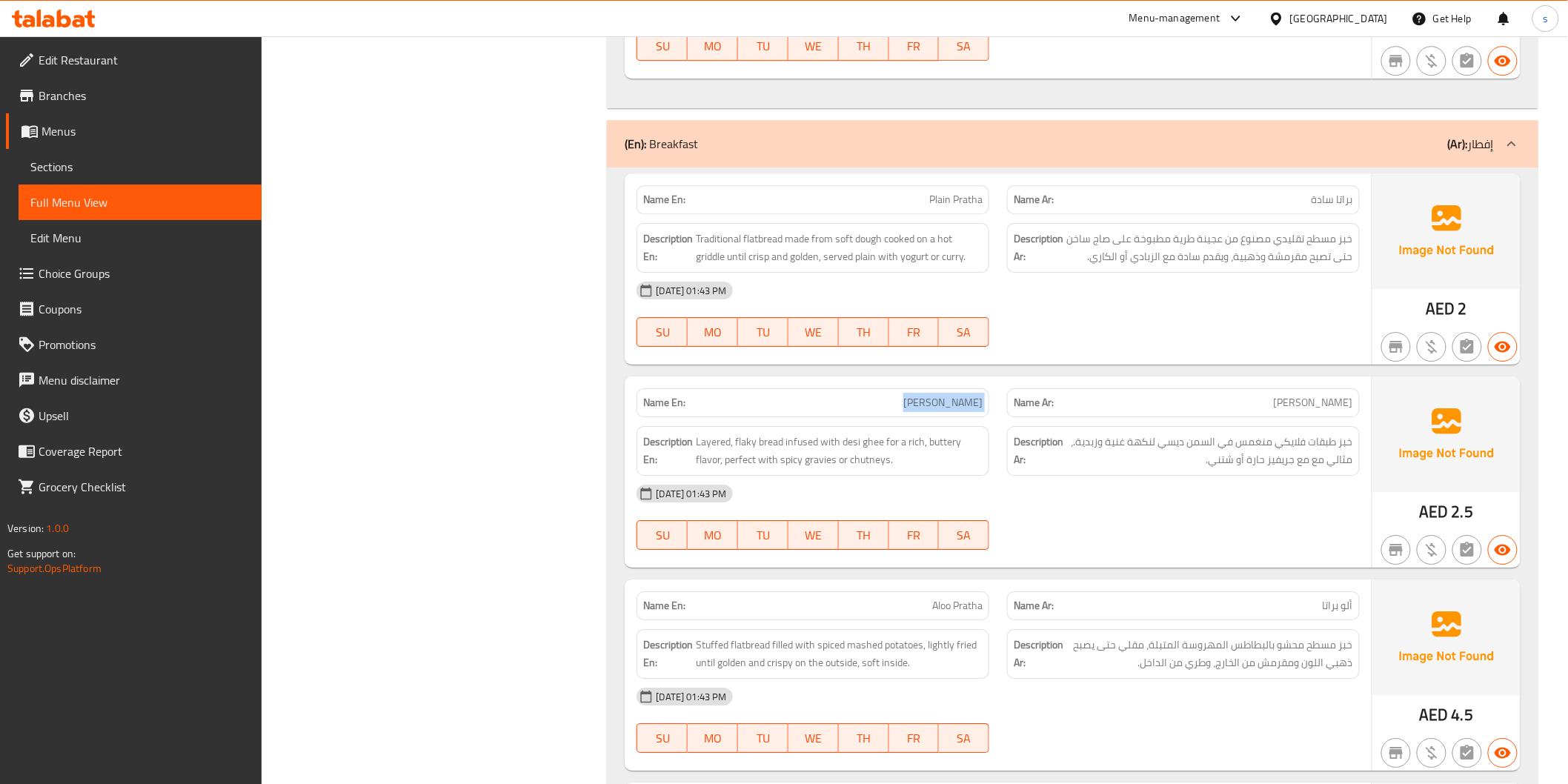
click at [961, 395] on span "Desi Pratha" at bounding box center [943, 403] width 79 height 16
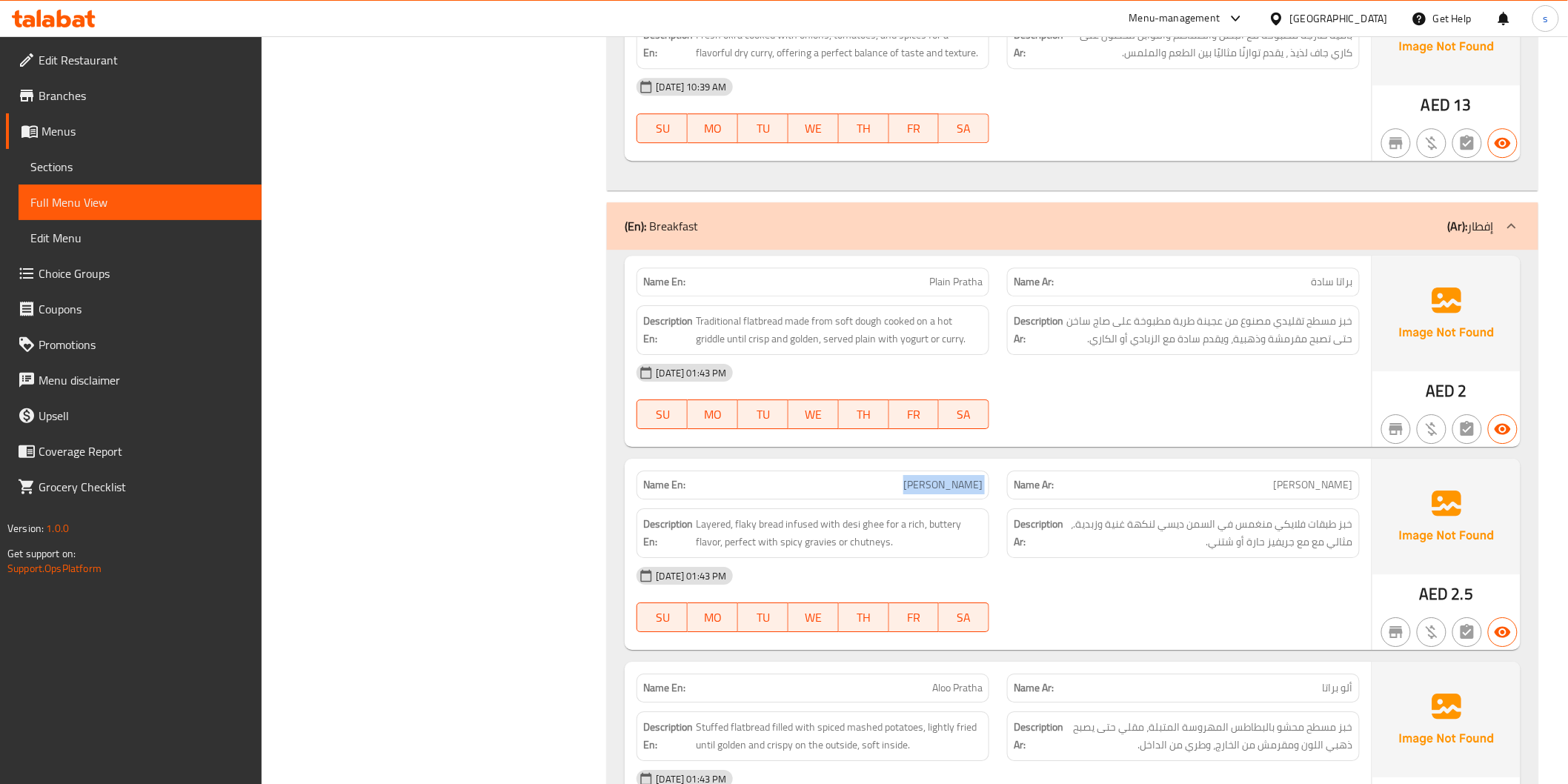
click at [938, 477] on span "Desi Pratha" at bounding box center [943, 485] width 79 height 16
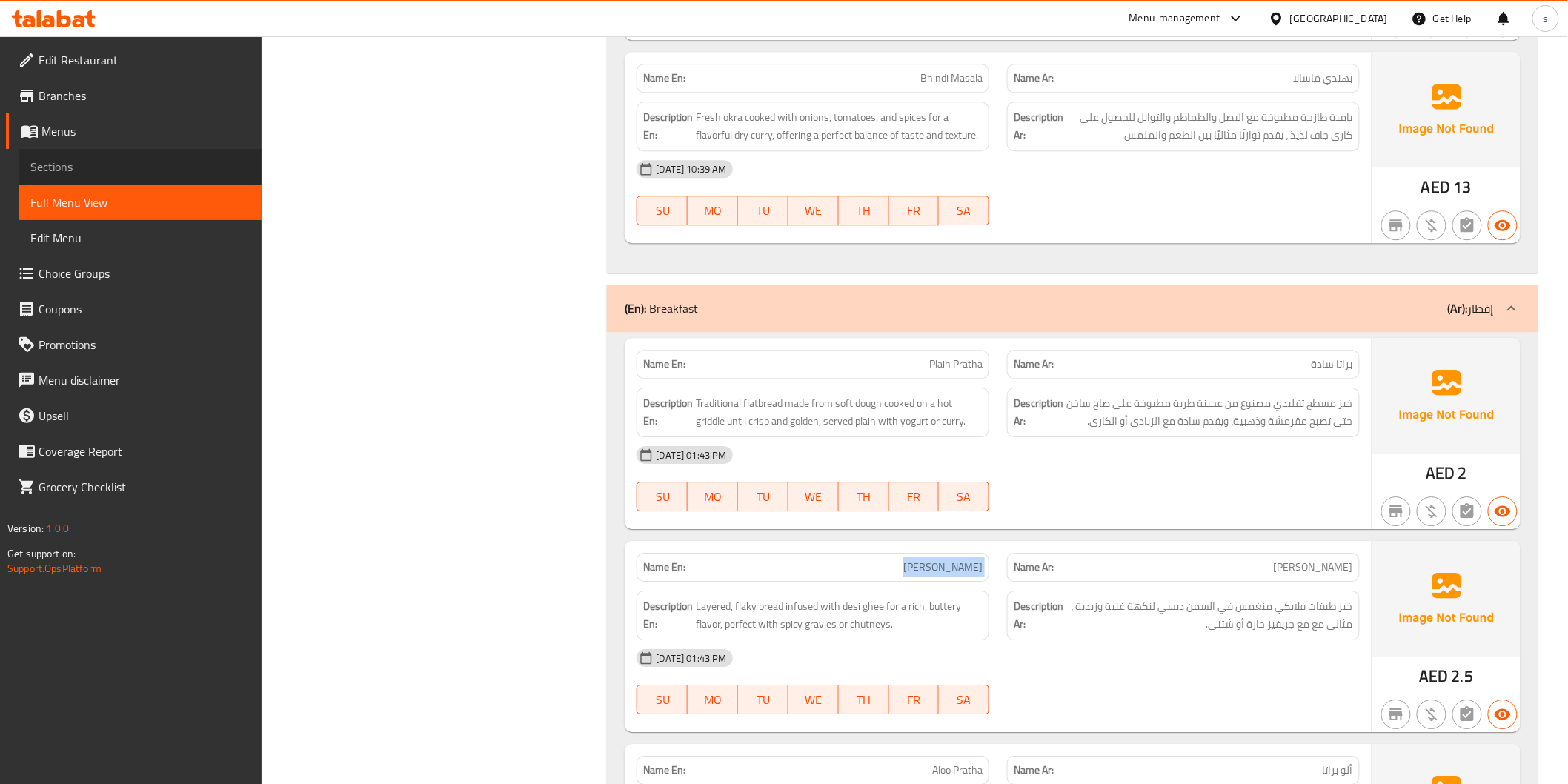
click at [189, 166] on span "Sections" at bounding box center [140, 167] width 219 height 18
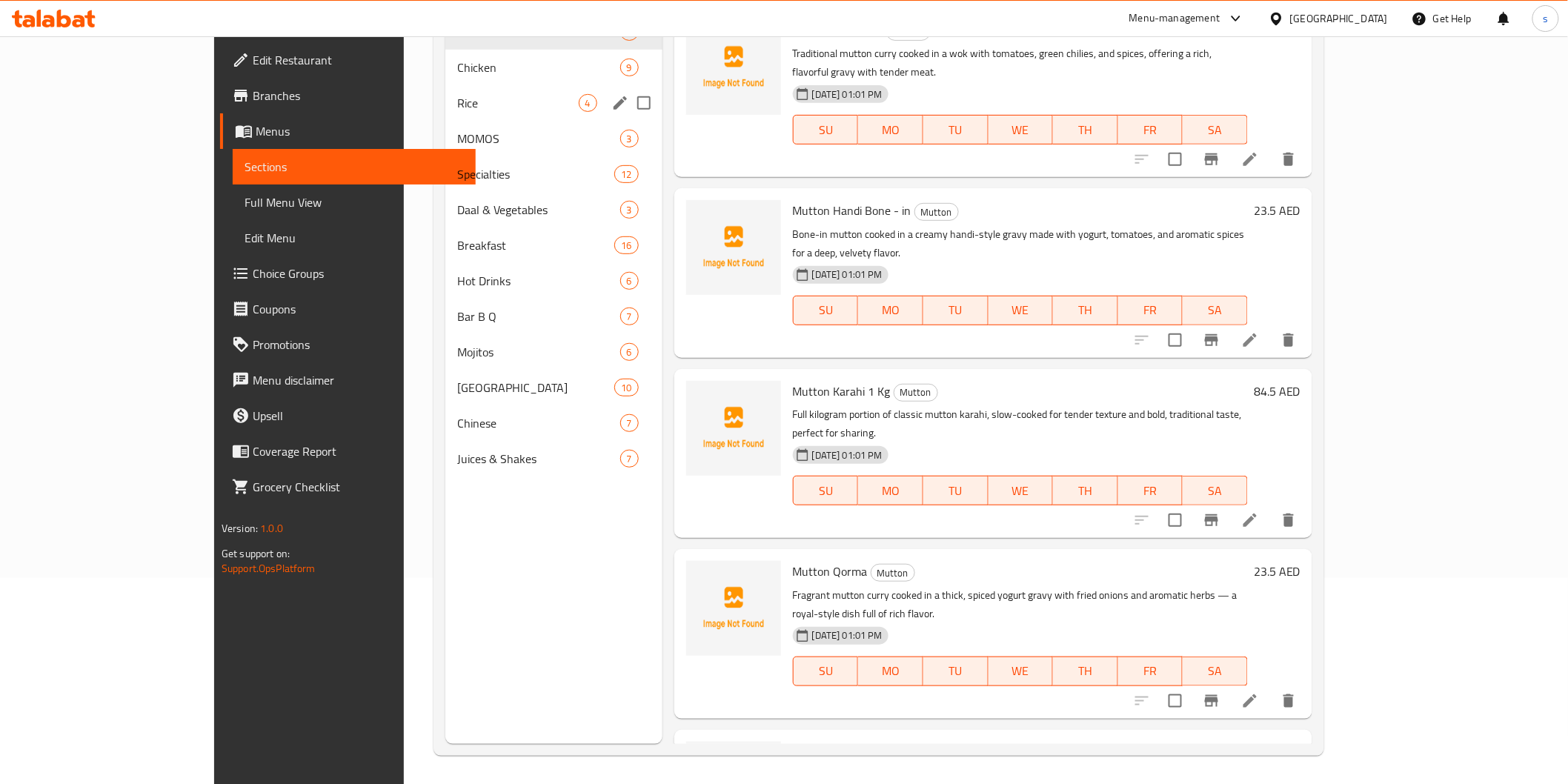
scroll to position [43, 0]
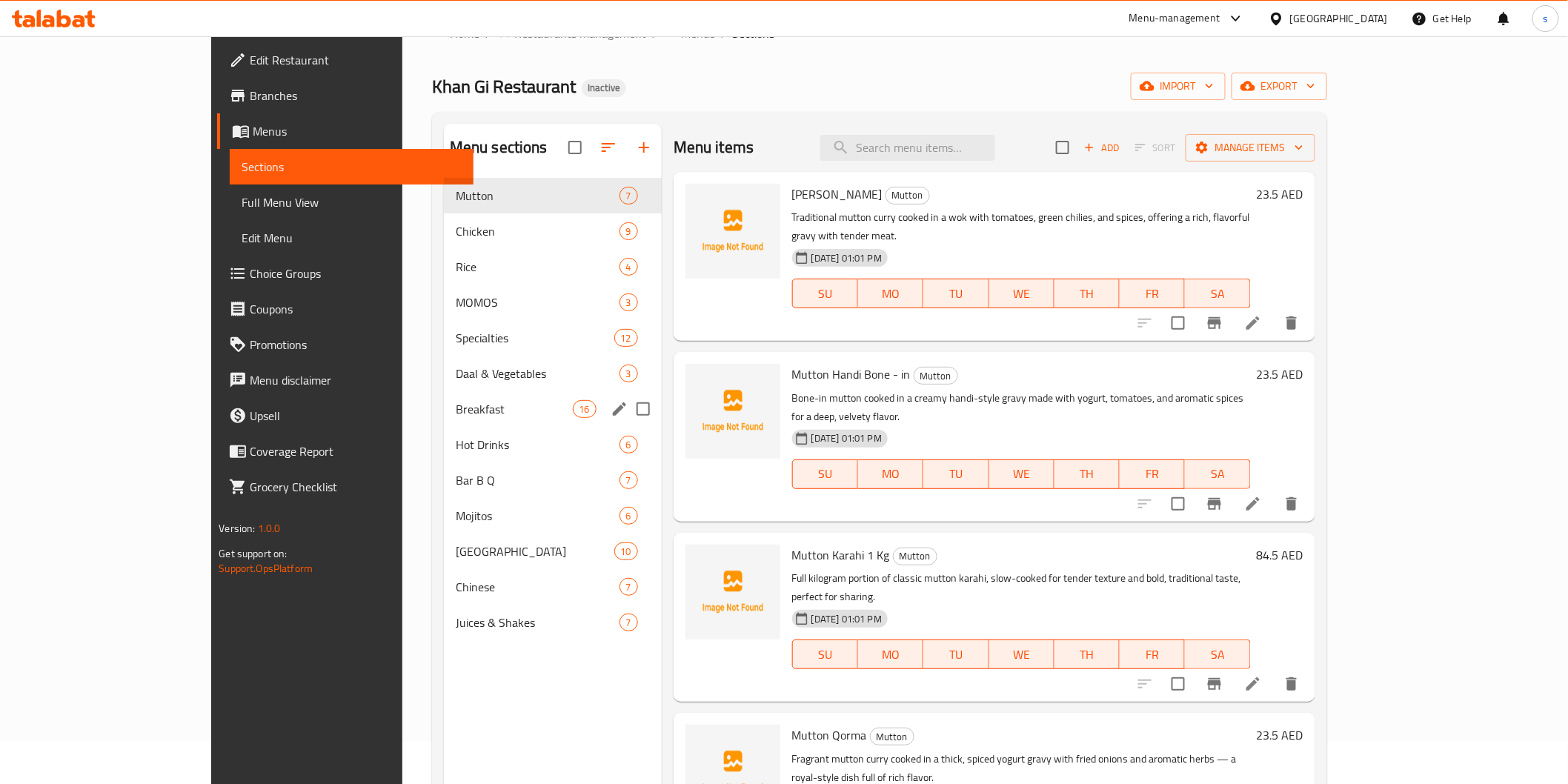
click at [444, 421] on div "Breakfast 16" at bounding box center [553, 410] width 218 height 36
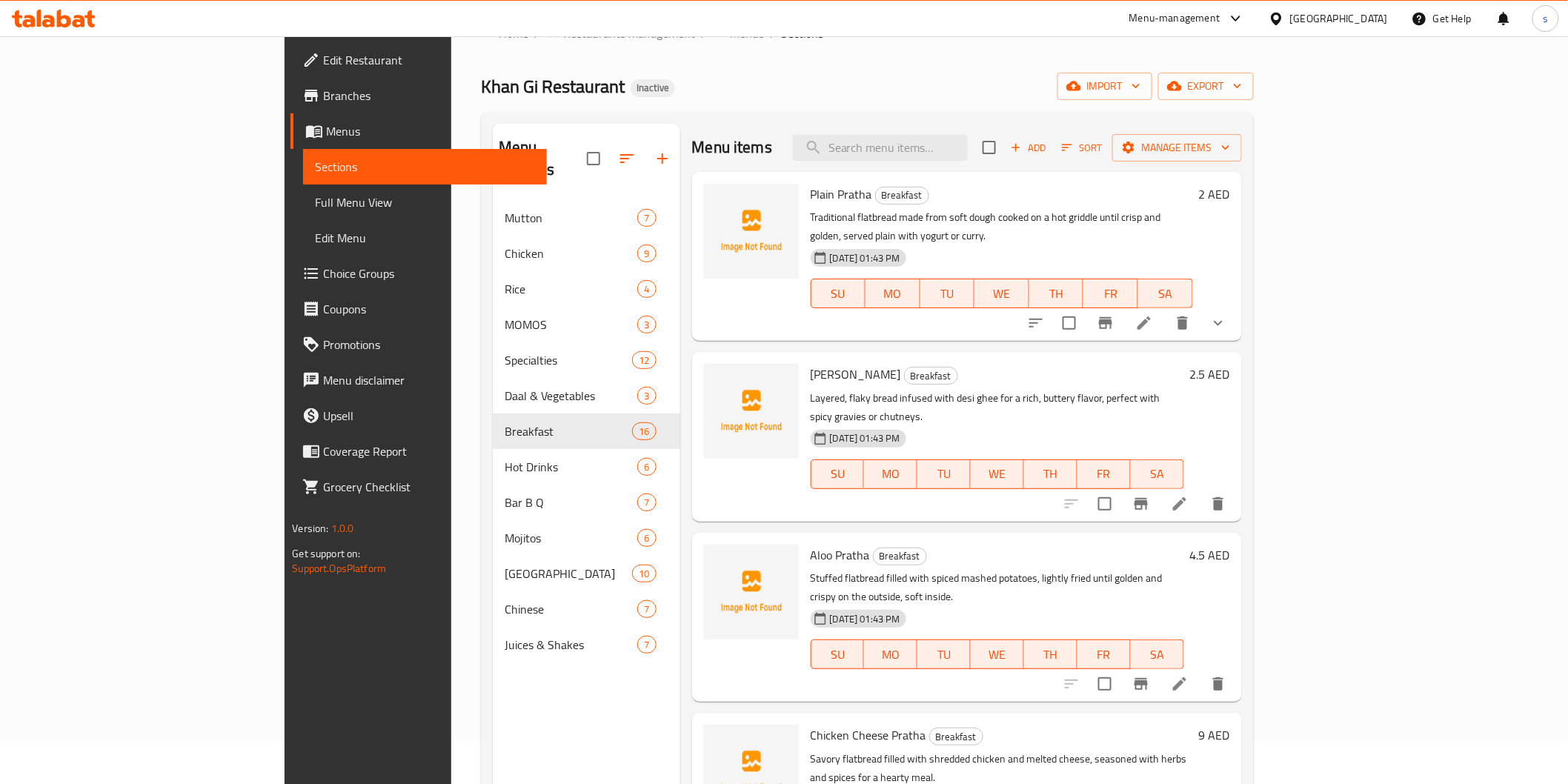
scroll to position [82, 0]
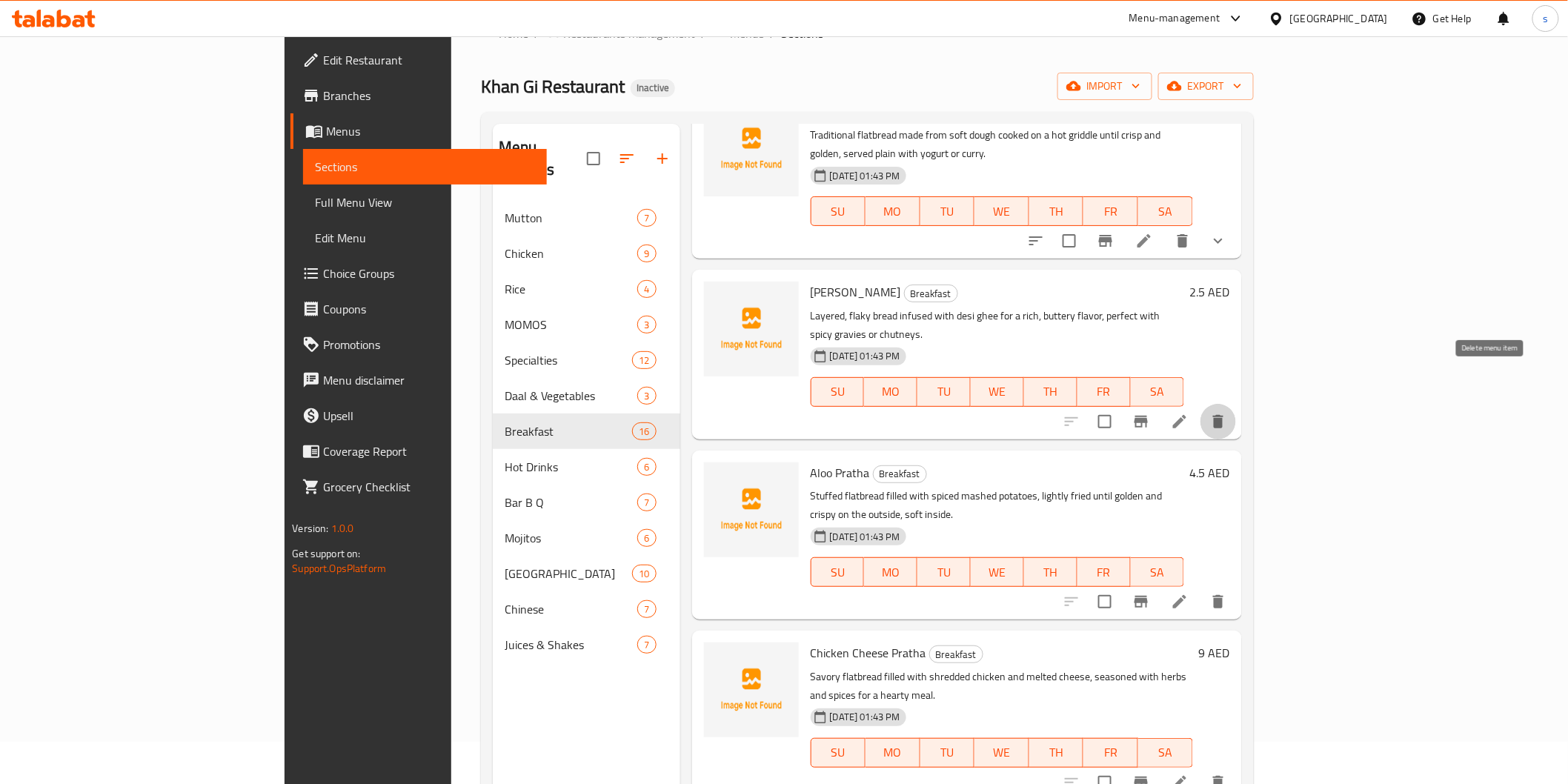
click at [1227, 413] on icon "delete" at bounding box center [1218, 421] width 18 height 18
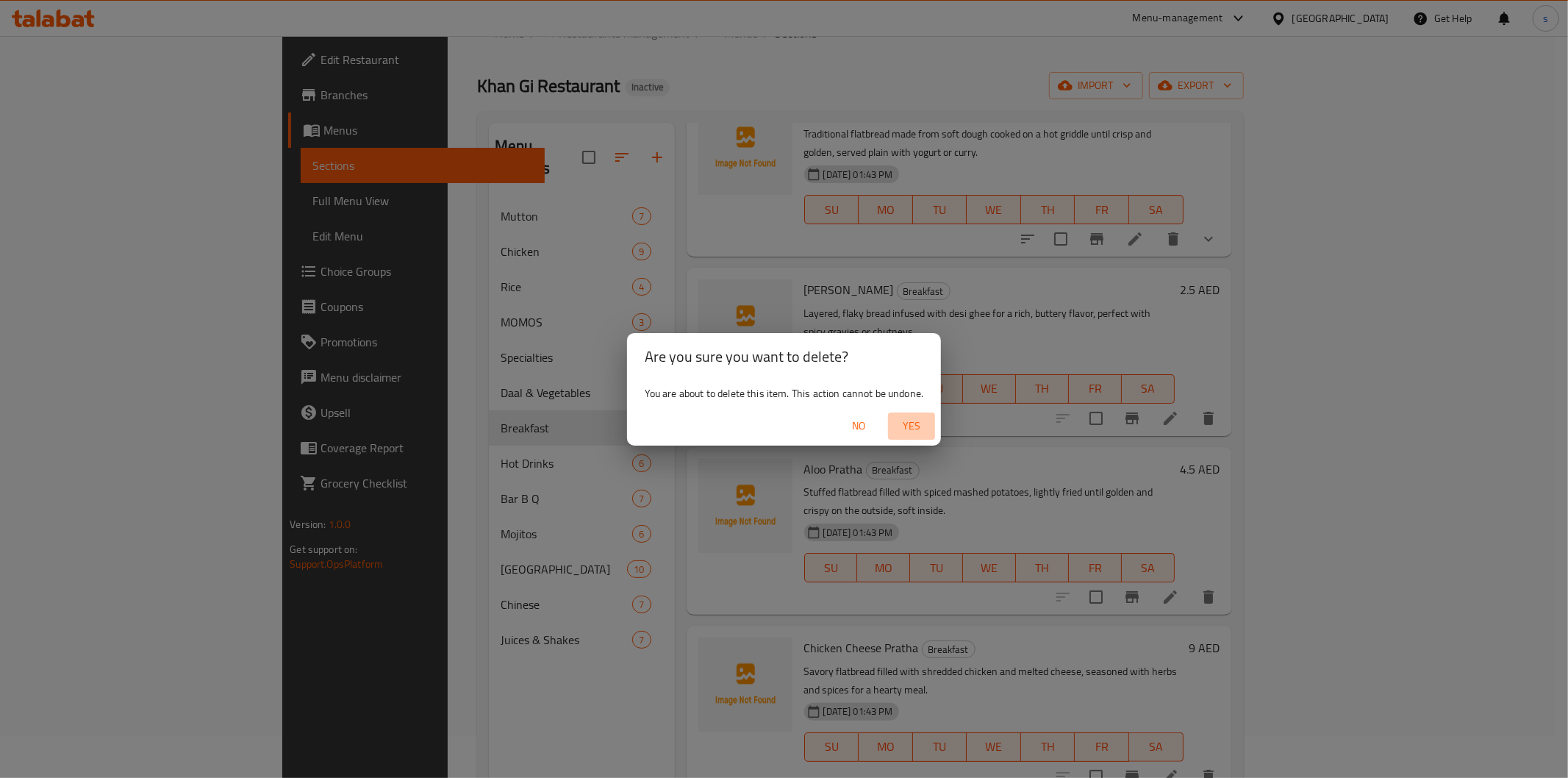
click at [916, 417] on span "Yes" at bounding box center [912, 426] width 36 height 19
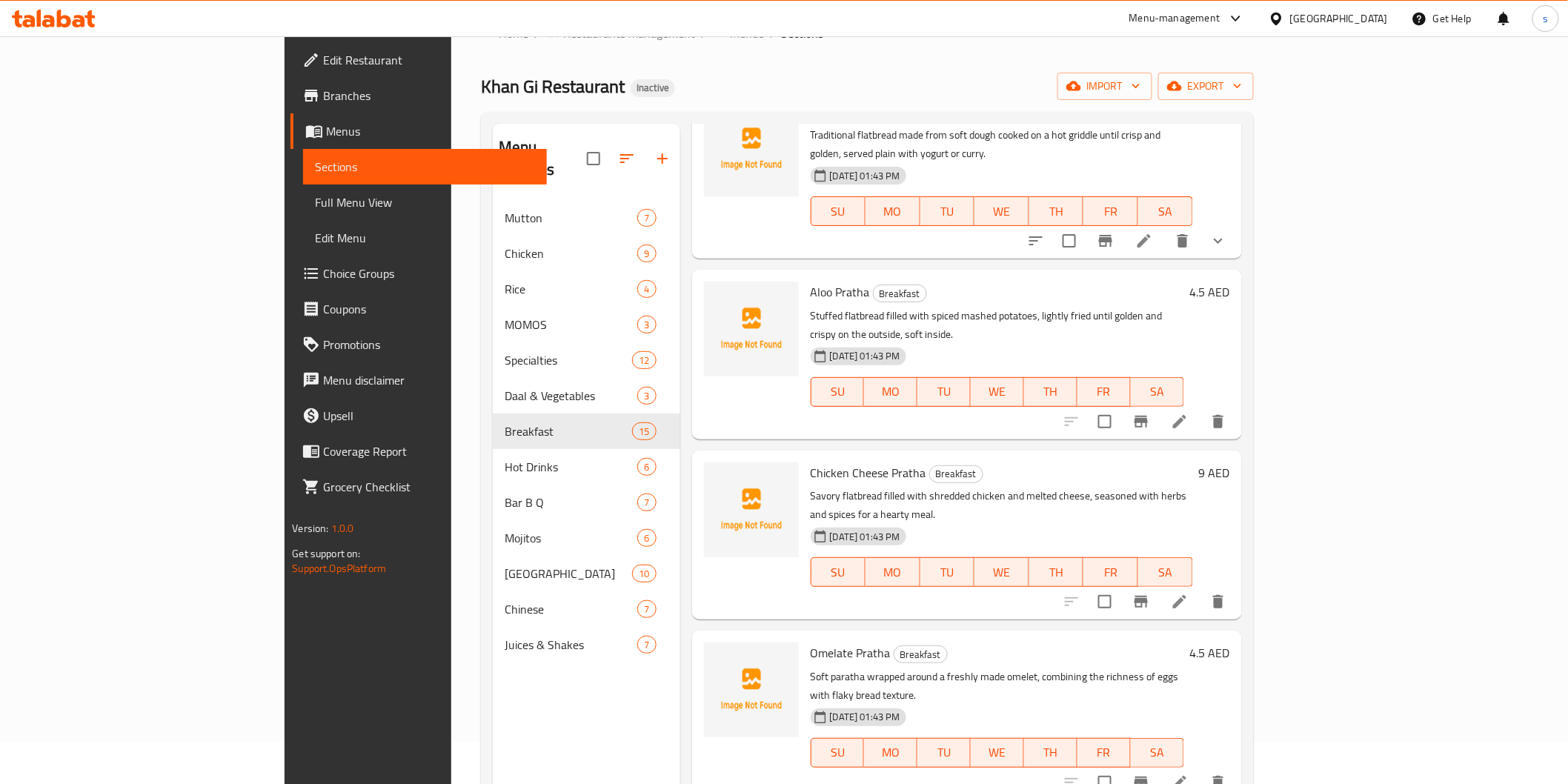
click at [560, 84] on div "Khan Gi Restaurant Inactive import export" at bounding box center [868, 86] width 773 height 28
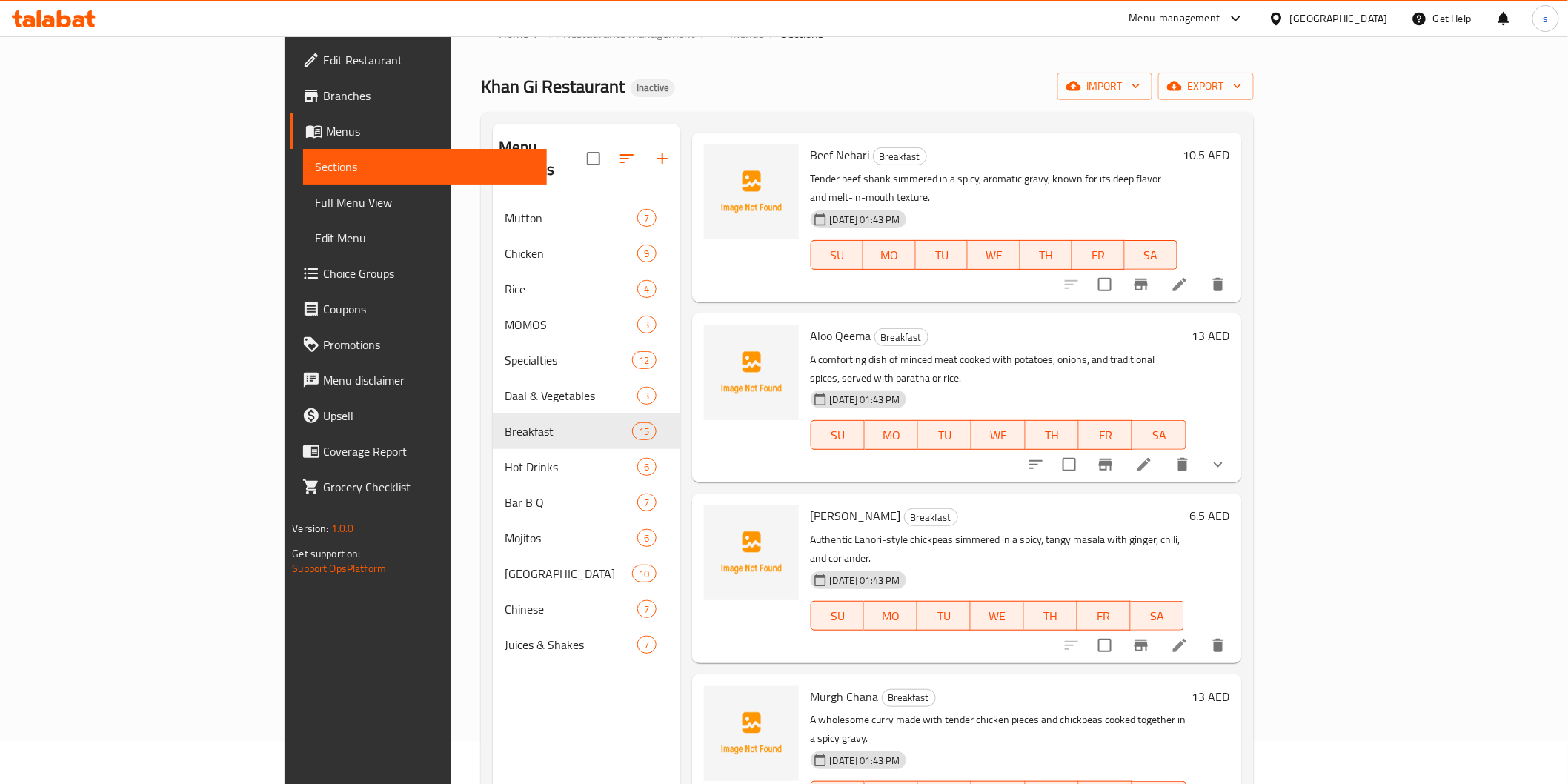
scroll to position [1679, 0]
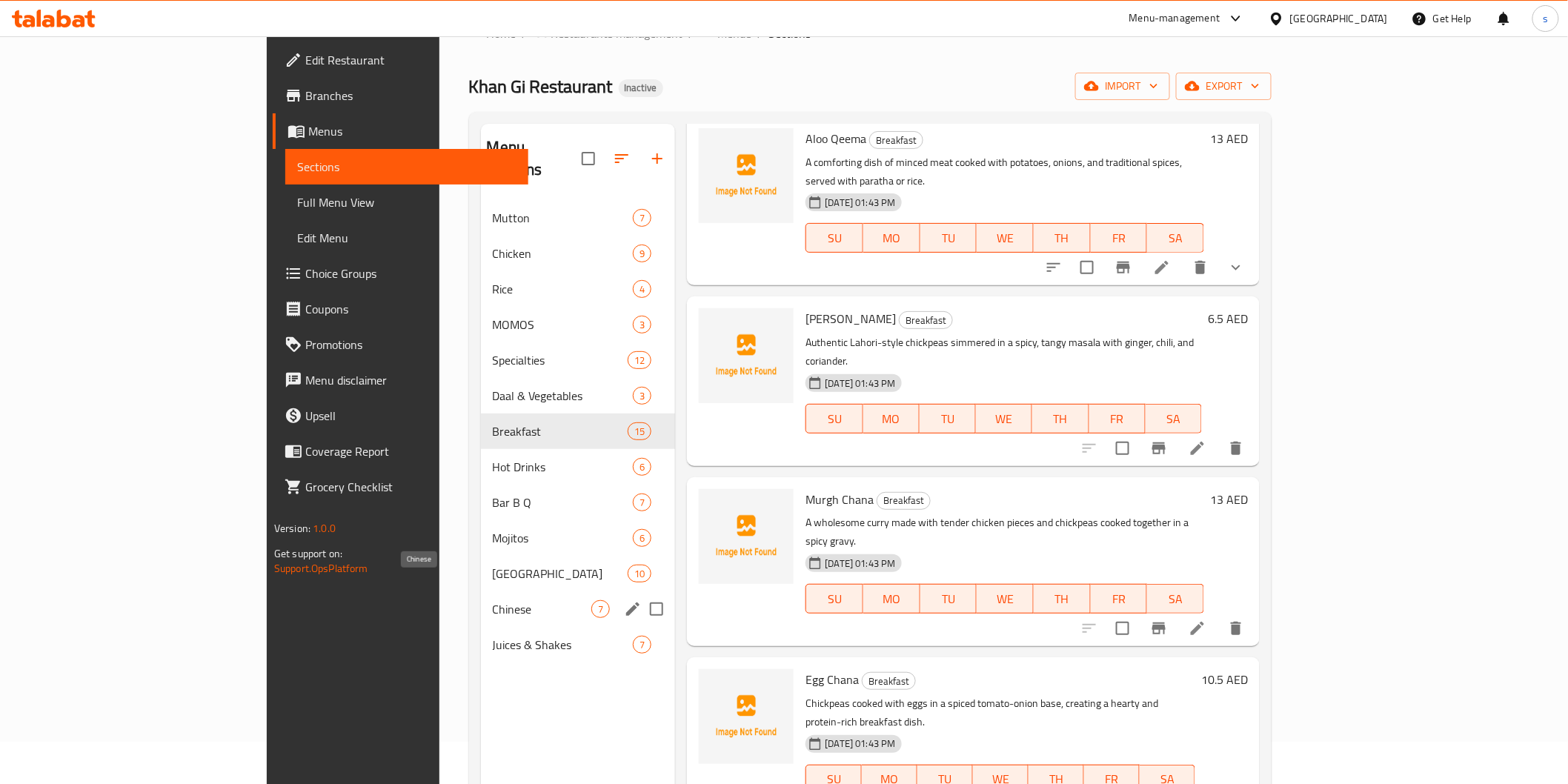
click at [493, 600] on span "Chinese" at bounding box center [542, 609] width 99 height 18
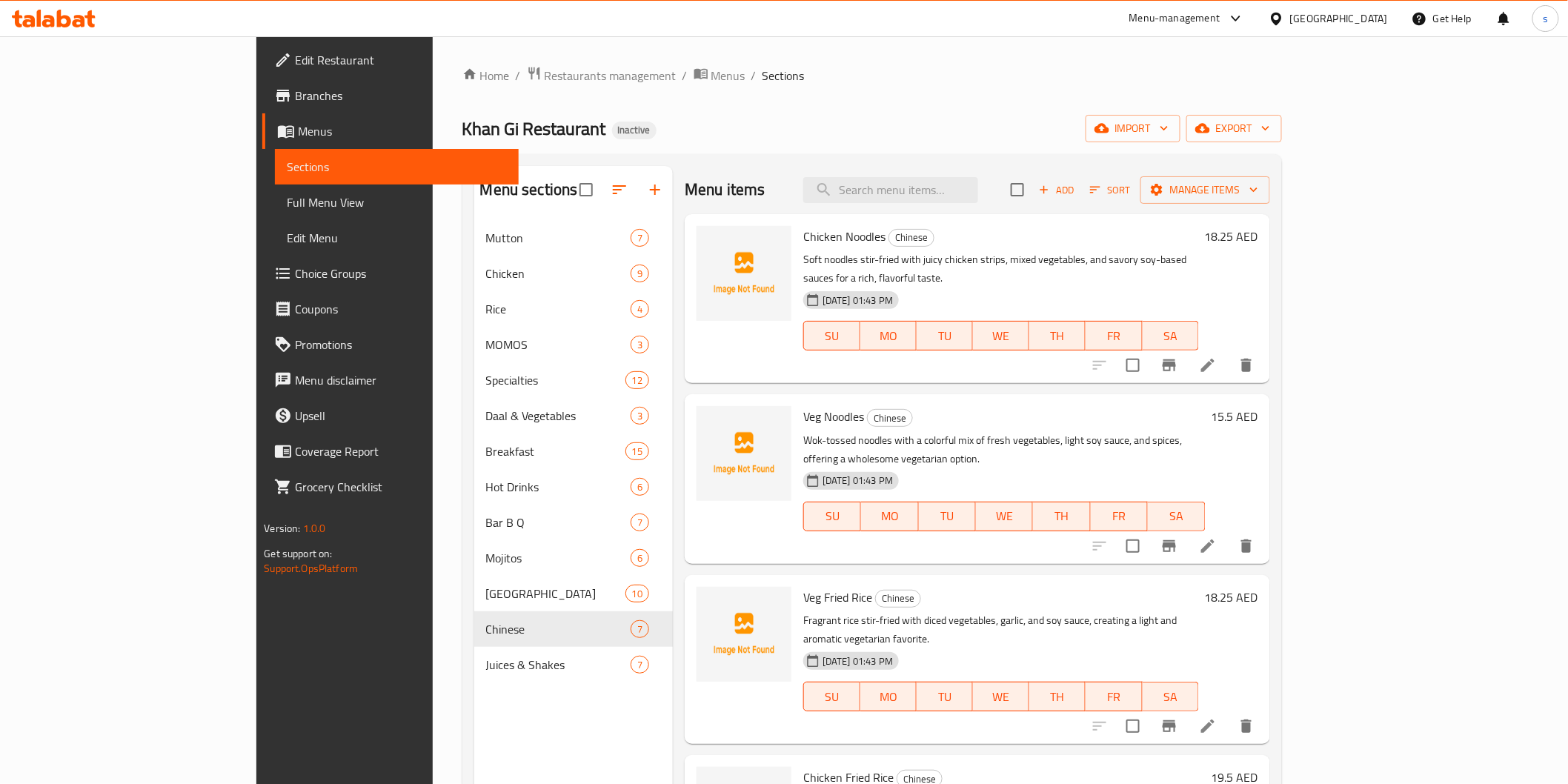
click at [286, 203] on span "Full Menu View" at bounding box center [396, 202] width 219 height 18
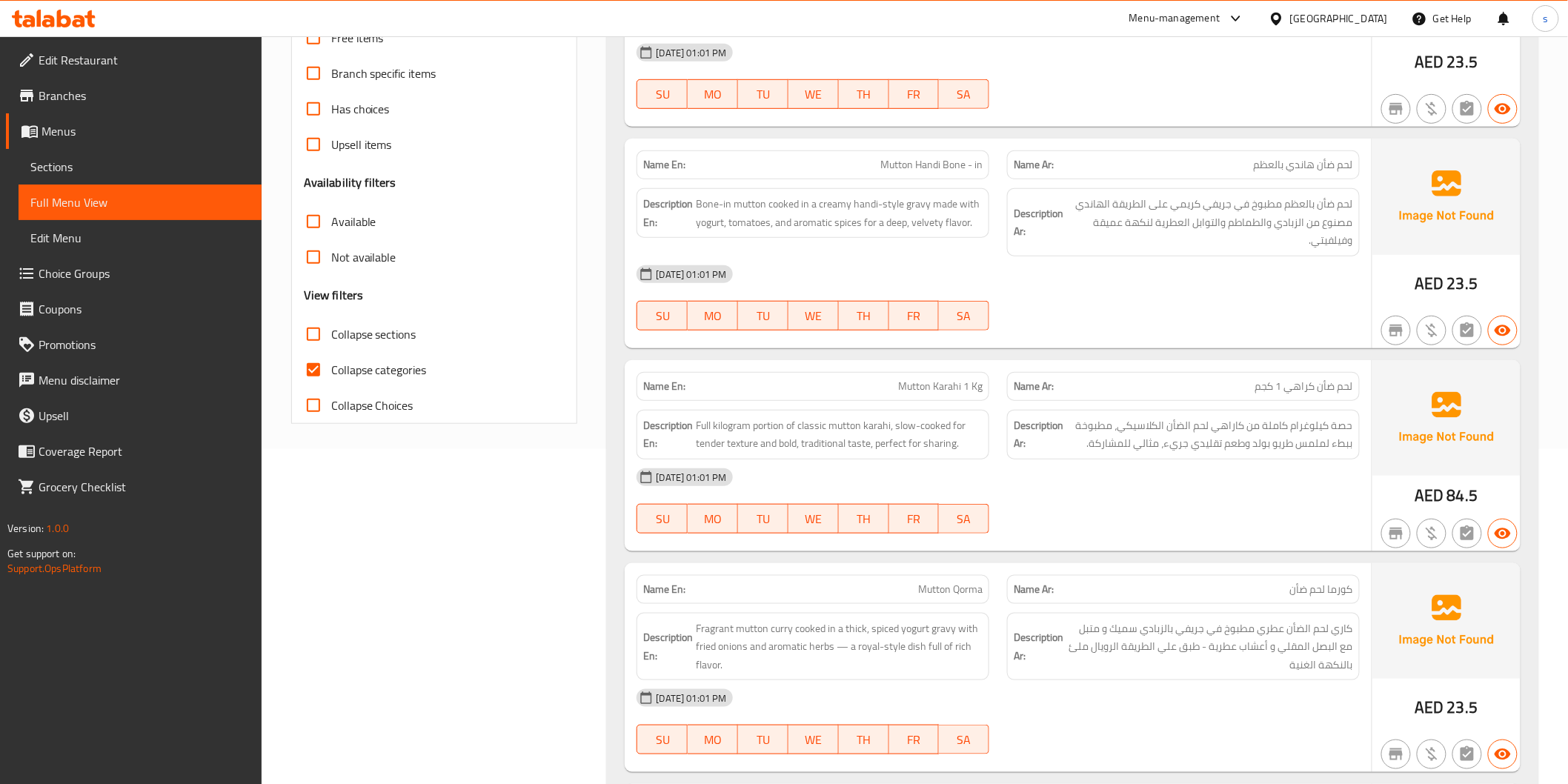
scroll to position [126, 0]
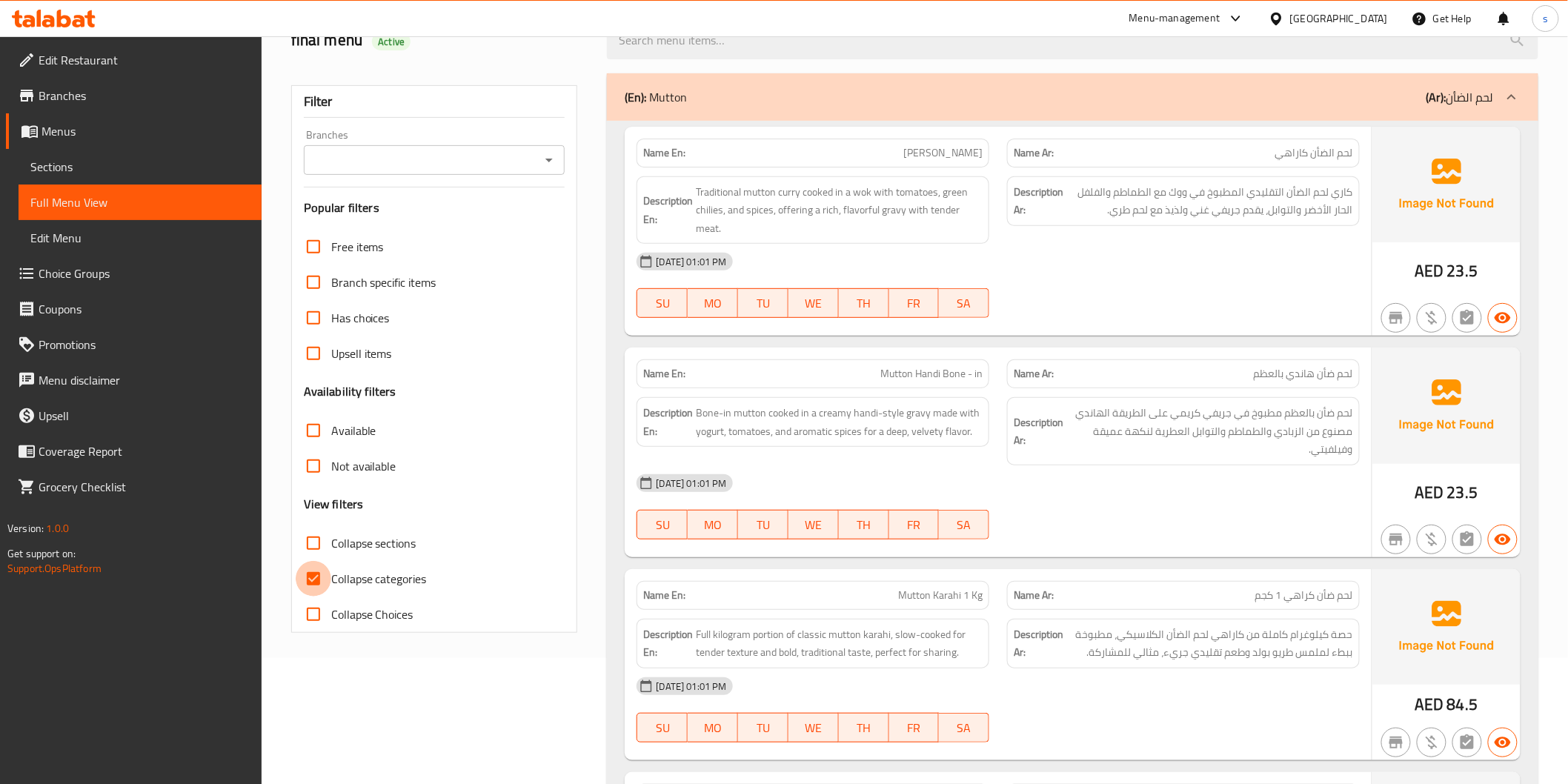
click at [324, 576] on input "Collapse categories" at bounding box center [313, 579] width 36 height 36
checkbox input "false"
click at [315, 544] on input "Collapse sections" at bounding box center [313, 543] width 36 height 36
checkbox input "true"
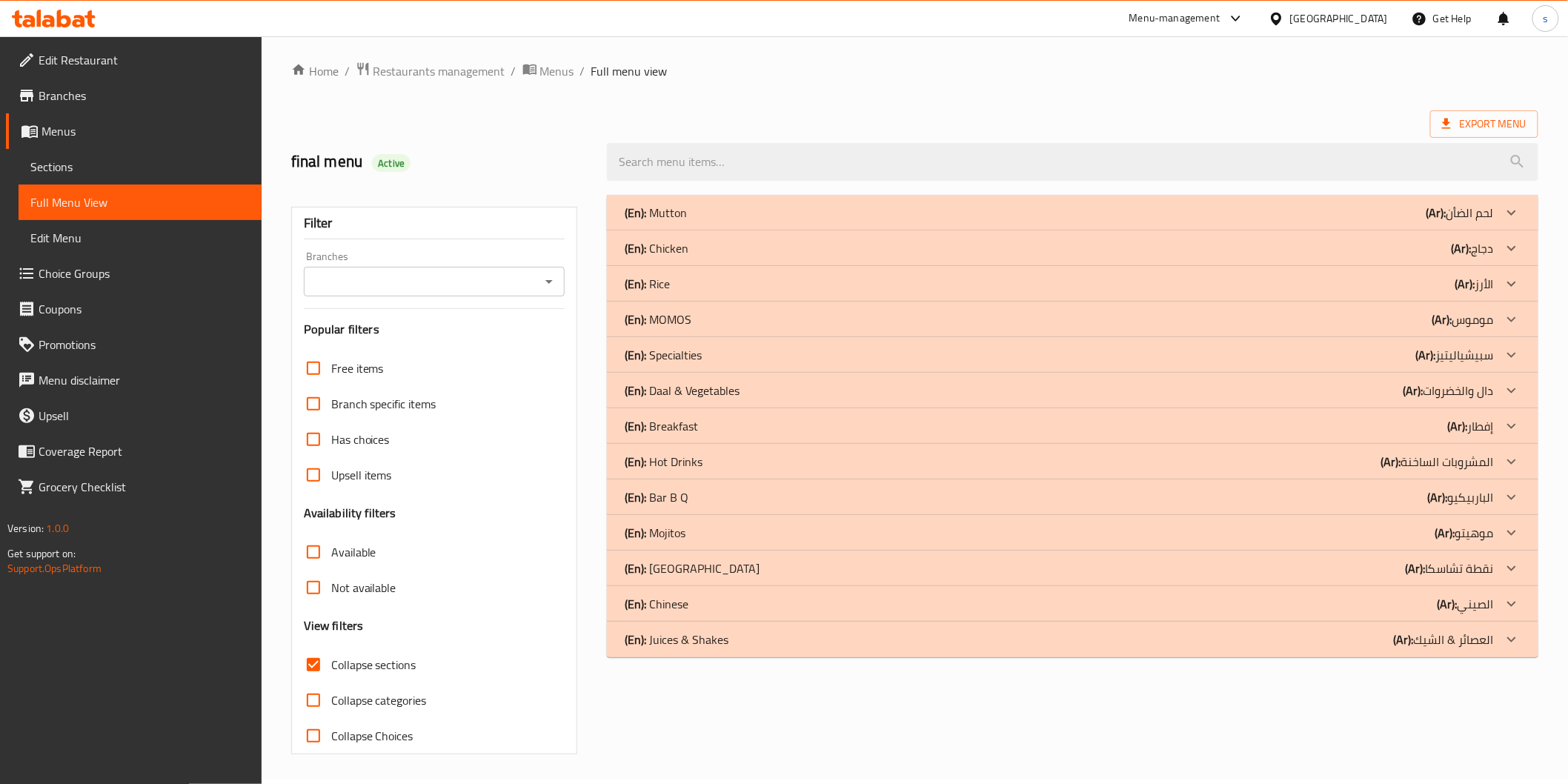
scroll to position [4, 0]
click at [1139, 615] on div "(En): Chinese (Ar): الصيني" at bounding box center [1073, 605] width 931 height 36
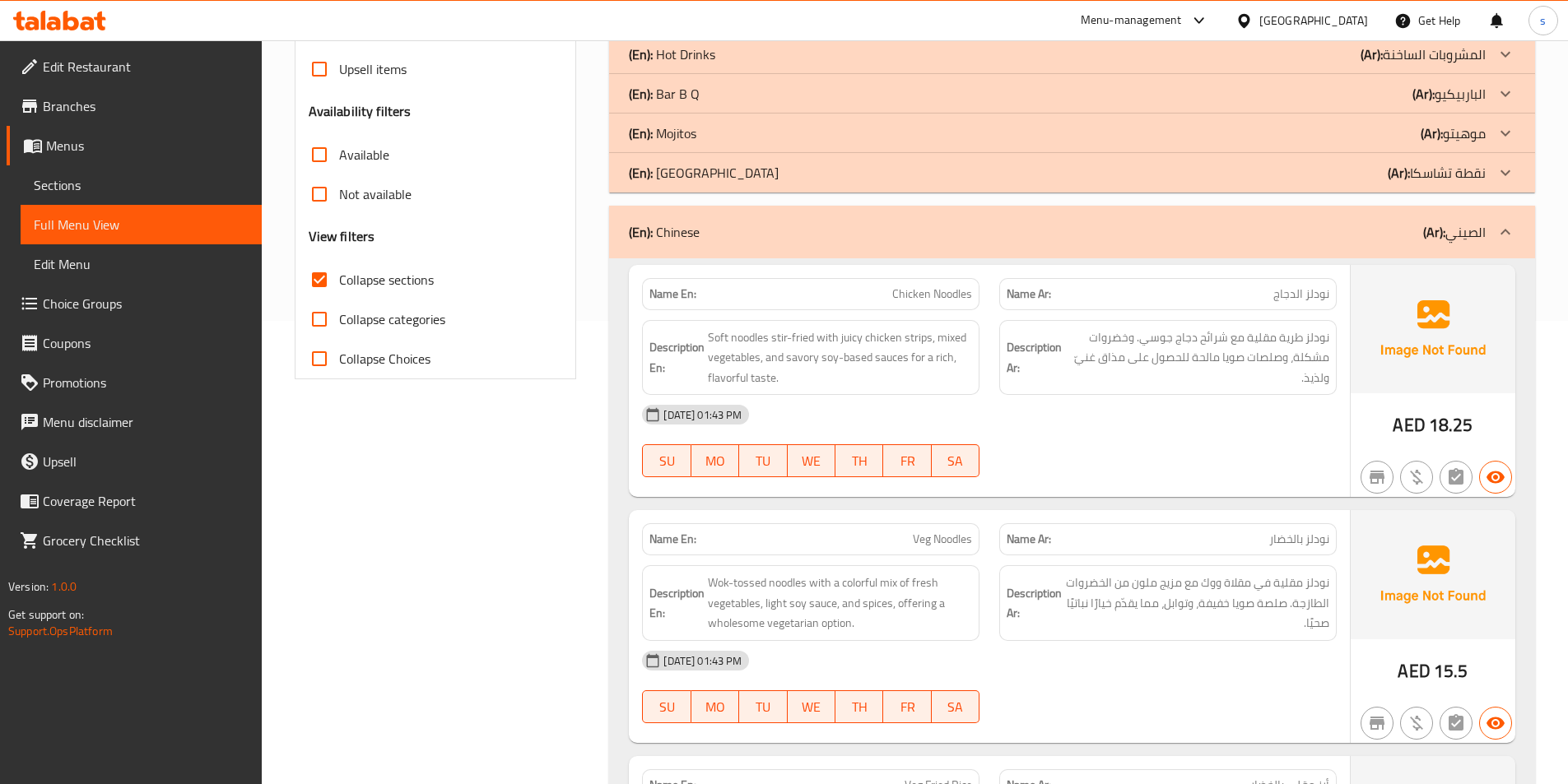
scroll to position [451, 0]
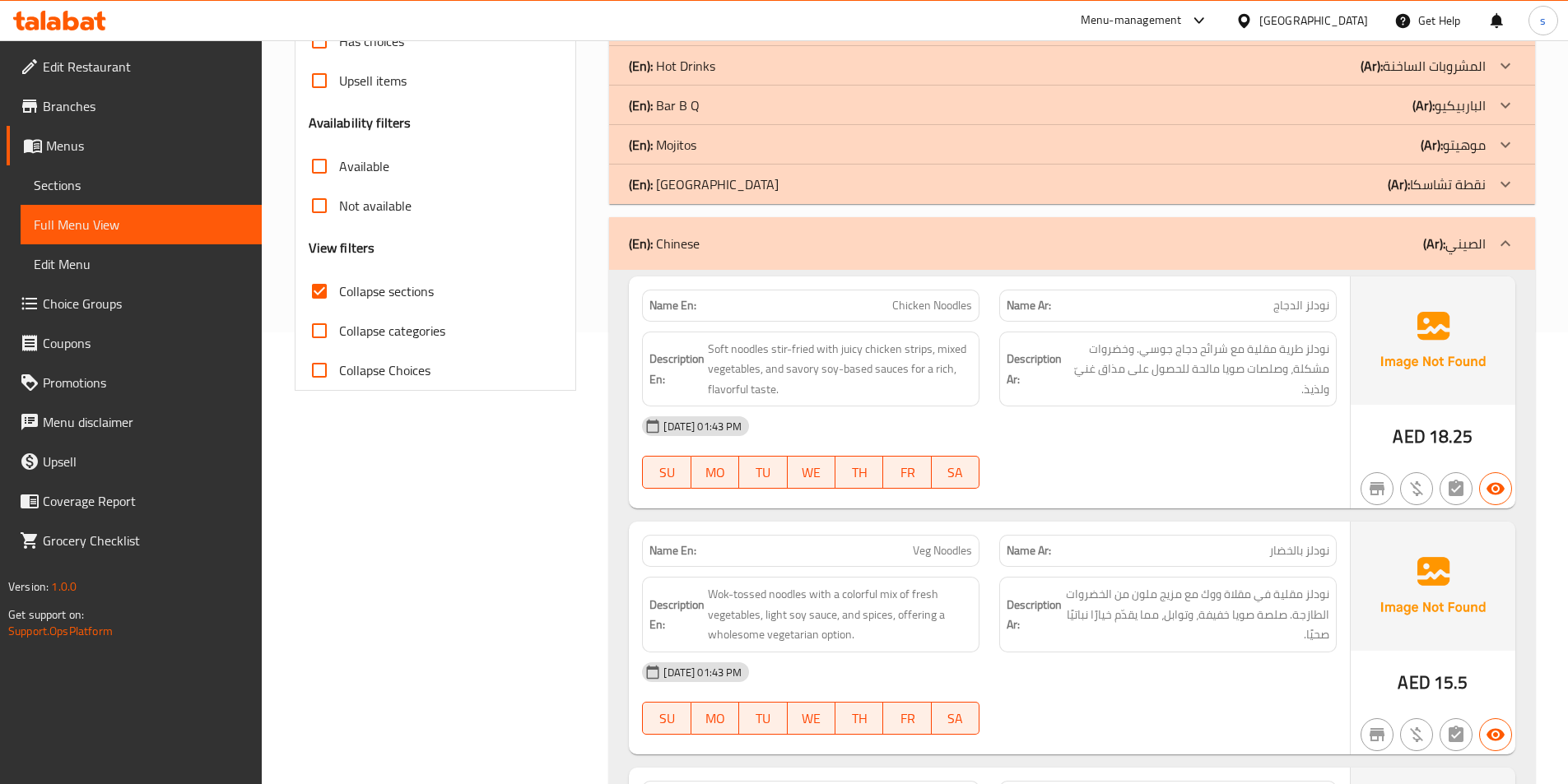
click at [1141, 411] on div "[DATE] 01:43 PM" at bounding box center [989, 426] width 714 height 40
click at [1098, 558] on p "Name Ar: نودلز بالخضار" at bounding box center [1167, 551] width 322 height 17
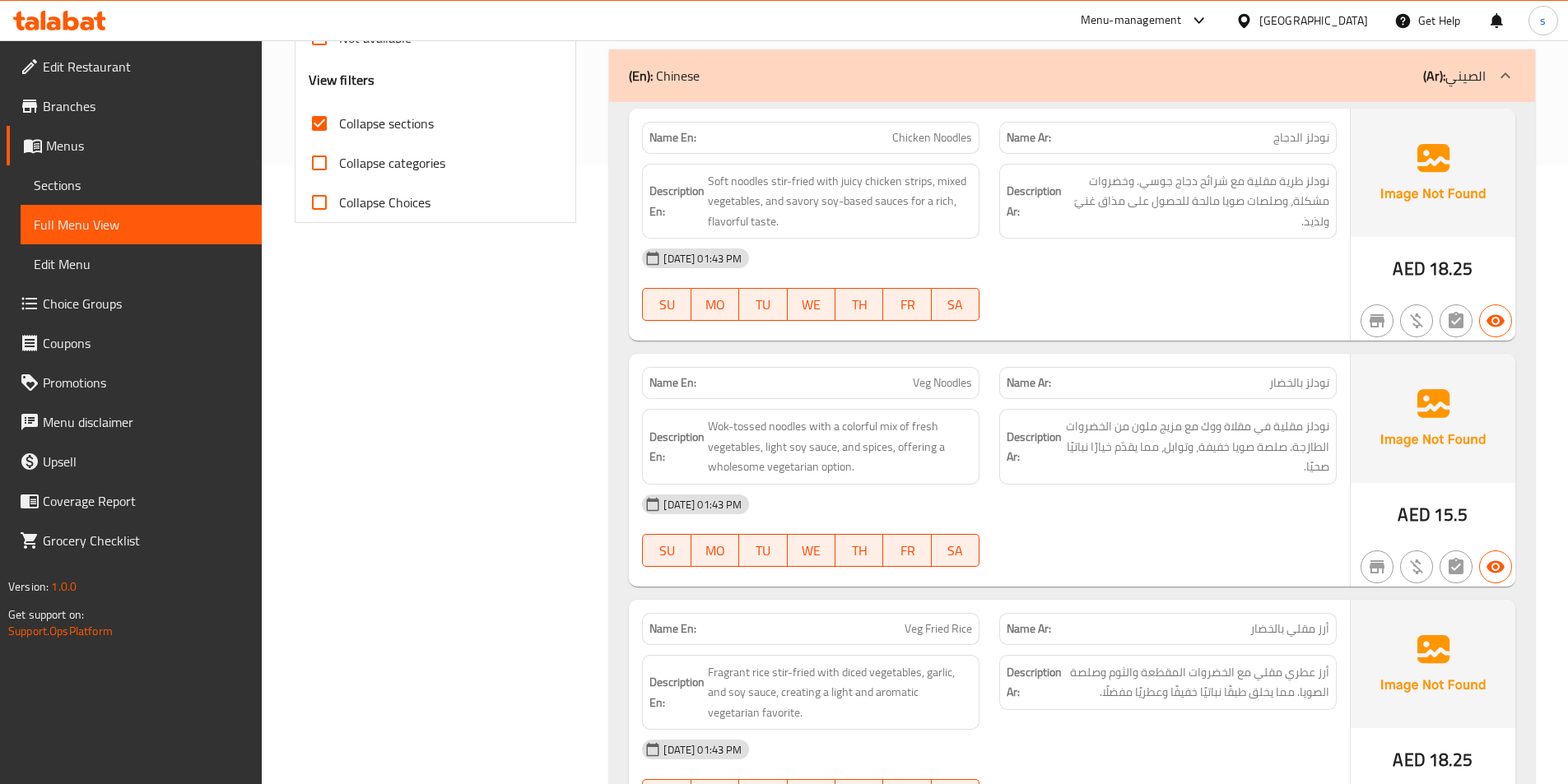
scroll to position [616, 0]
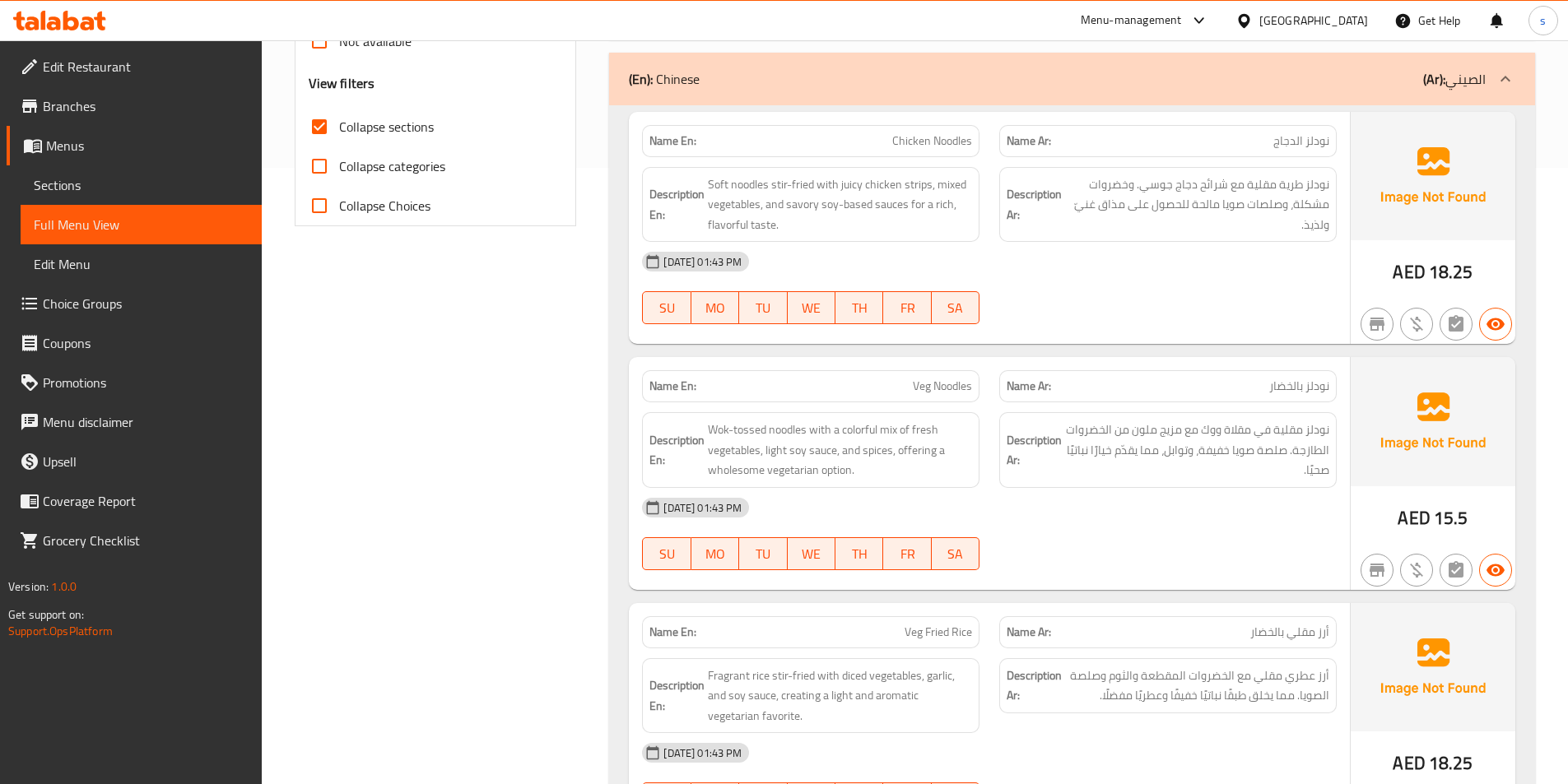
click at [1223, 305] on div "10-10-2025 01:43 PM SU MO TU WE TH FR SA" at bounding box center [989, 287] width 714 height 92
click at [1275, 150] on span "نودلز الدجاج" at bounding box center [1301, 141] width 56 height 17
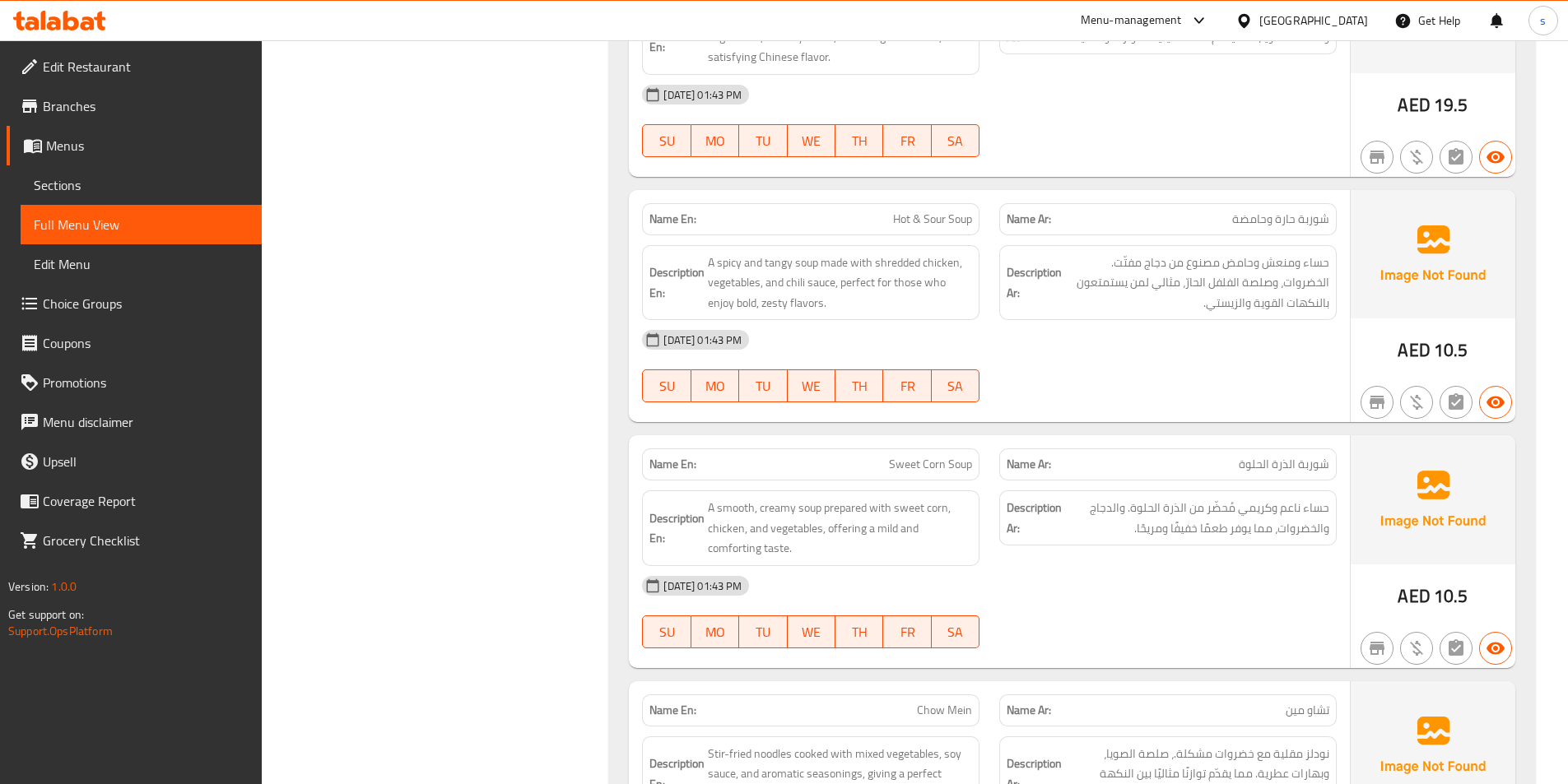
scroll to position [1521, 0]
click at [1196, 260] on span "حساء ومنعش وحامض مصنوع من دجاج مفتّت. الخضروات، وصلصة الفلفل الحارّ، مثالي لمن …" at bounding box center [1197, 282] width 264 height 61
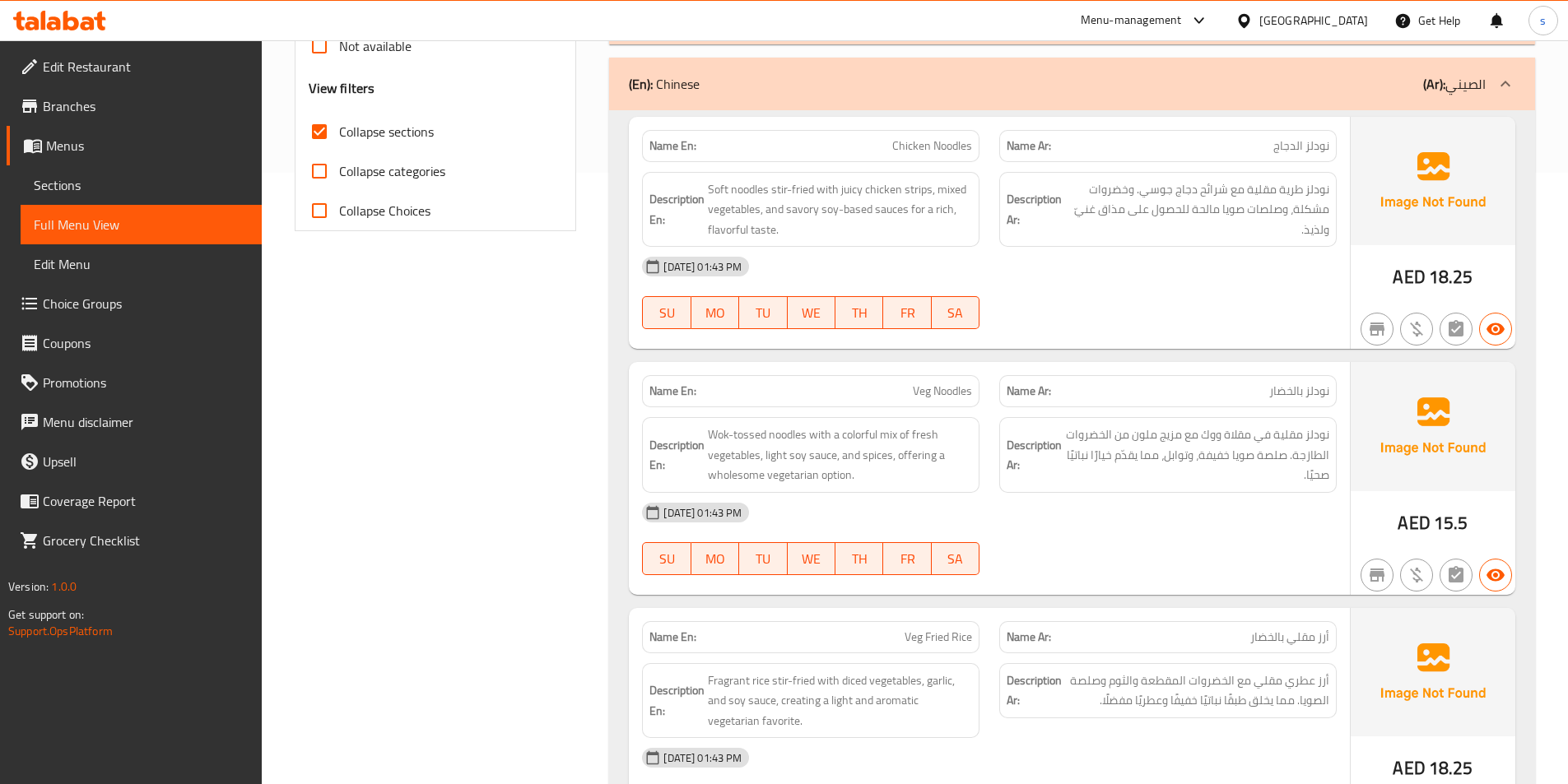
scroll to position [616, 0]
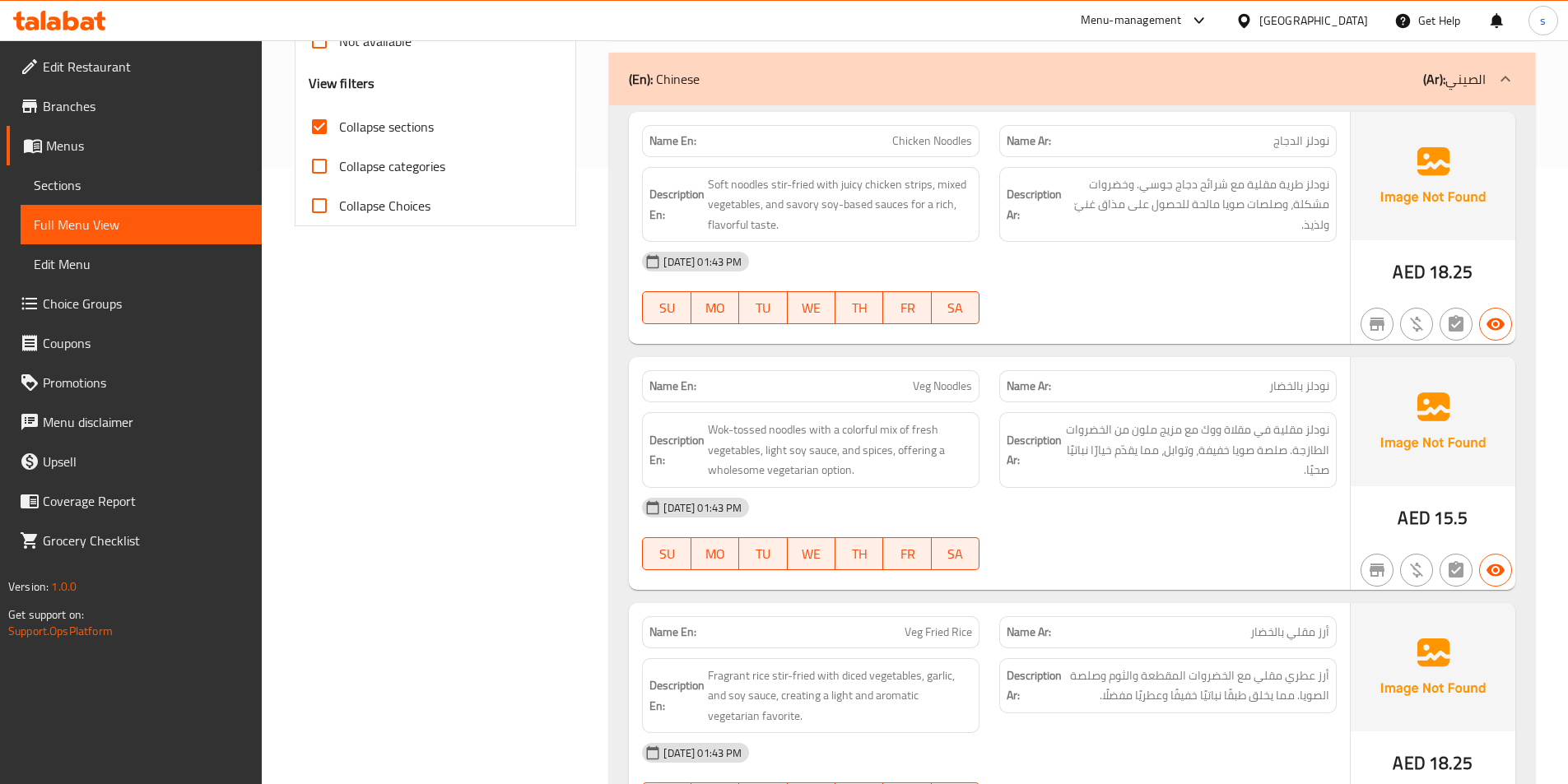
click at [509, 337] on div "Filter Branches Branches Popular filters Free items Branch specific items Has c…" at bounding box center [442, 754] width 316 height 2318
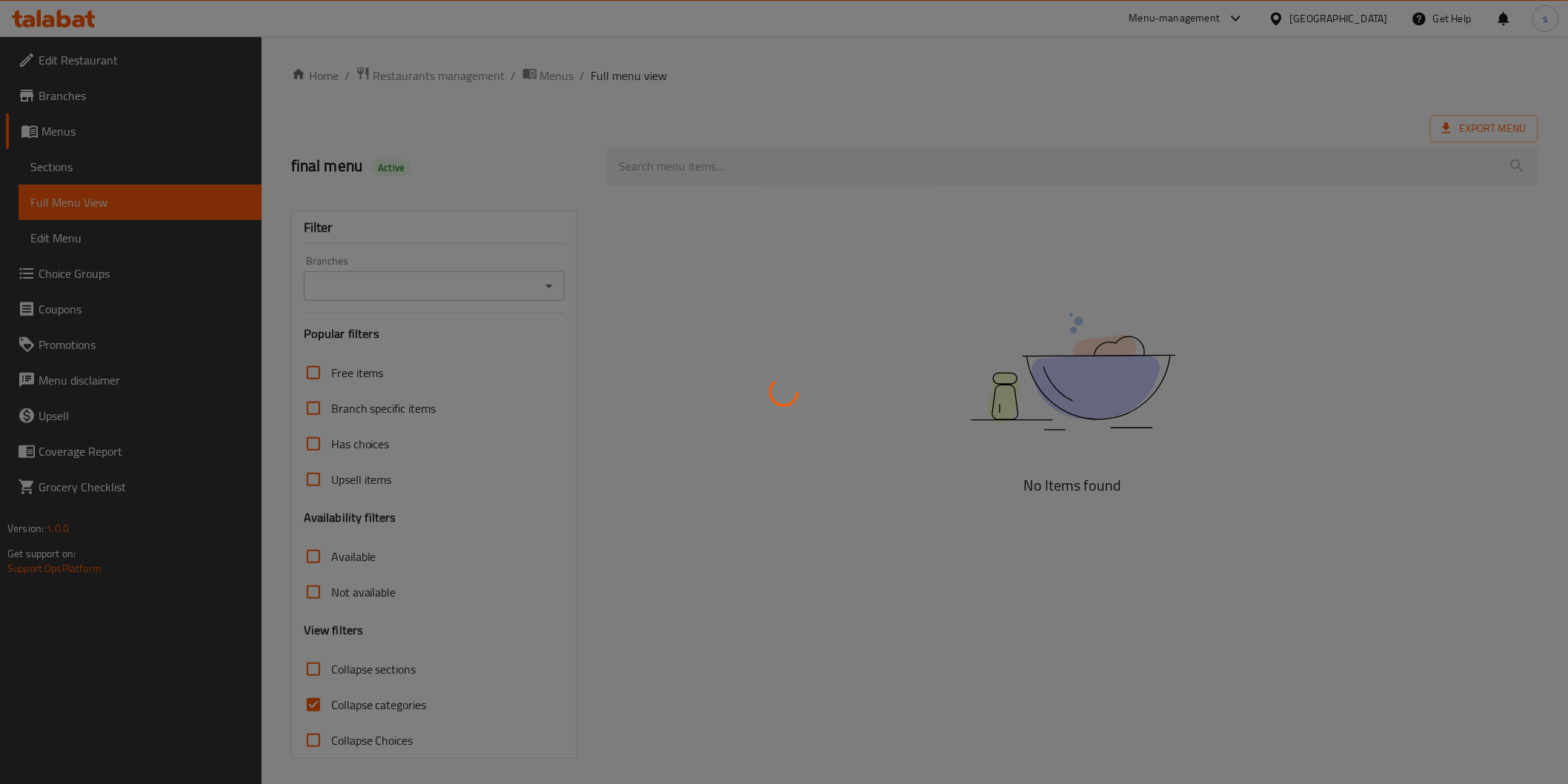
click at [93, 164] on div at bounding box center [784, 392] width 1568 height 784
click at [82, 164] on div at bounding box center [784, 392] width 1568 height 784
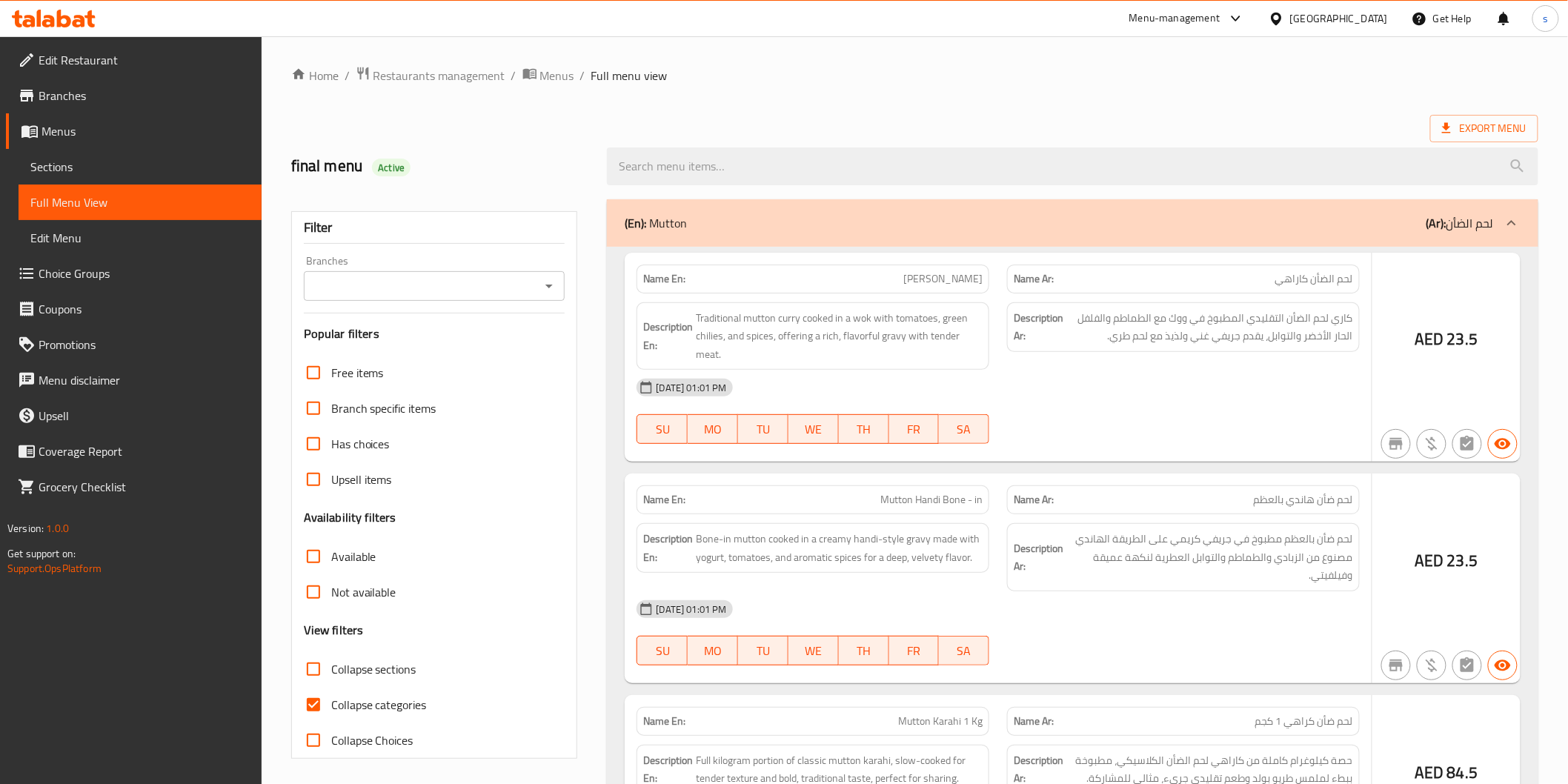
click at [82, 164] on div at bounding box center [784, 392] width 1568 height 784
click at [61, 169] on div at bounding box center [784, 392] width 1568 height 784
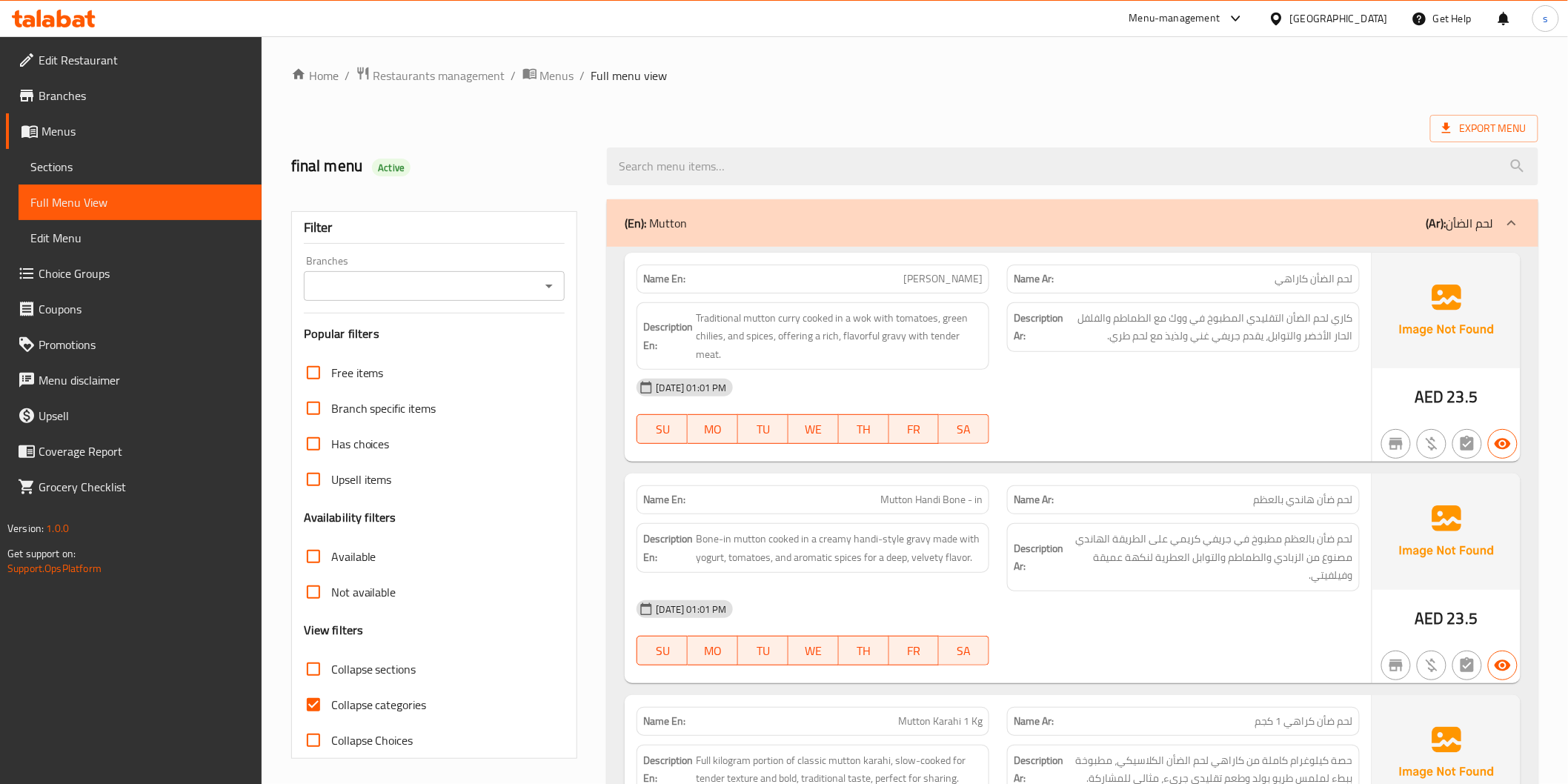
click at [61, 169] on span "Sections" at bounding box center [140, 167] width 219 height 18
click at [60, 164] on span "Sections" at bounding box center [140, 167] width 219 height 18
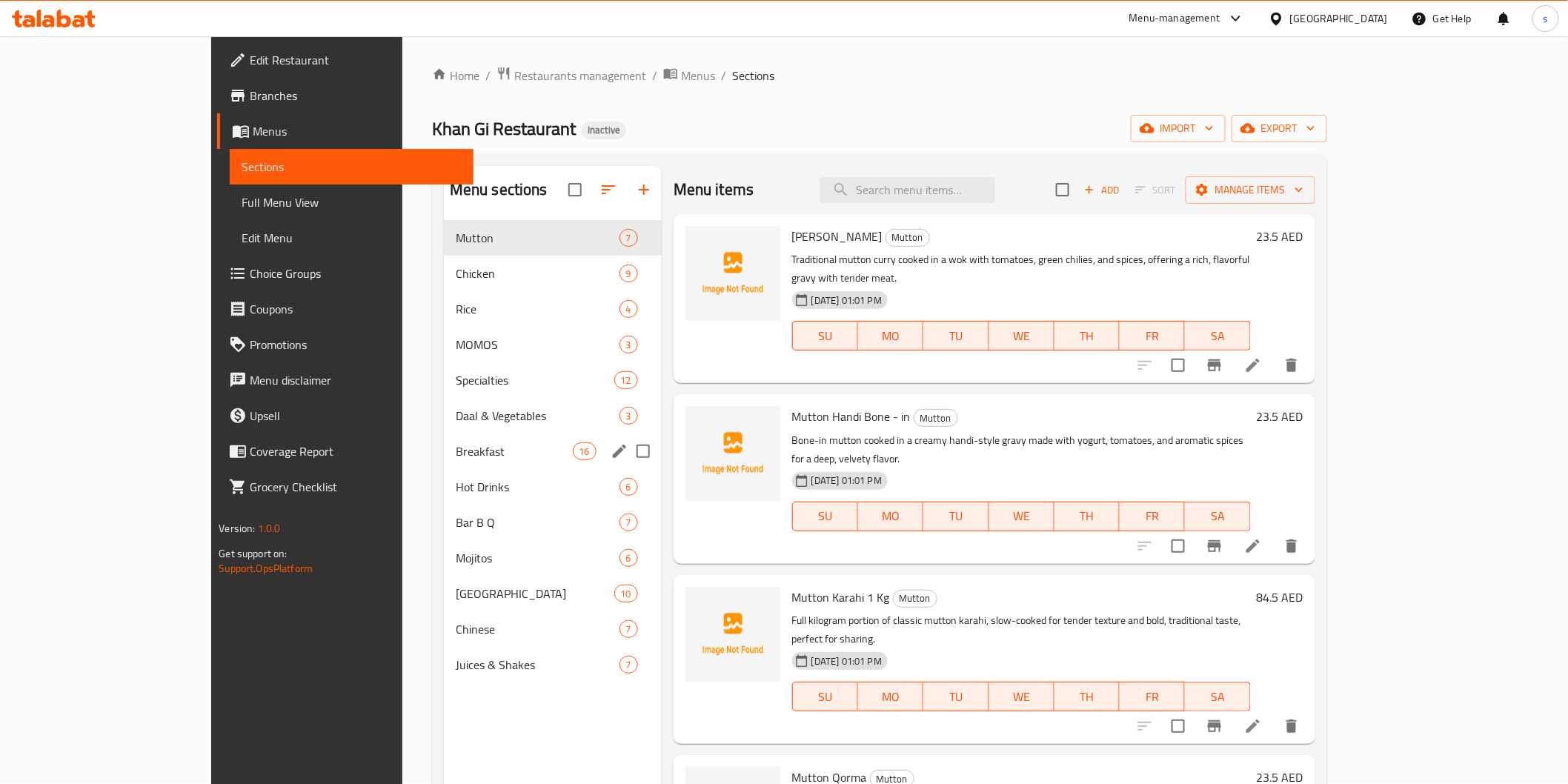
click at [470, 460] on div "Breakfast 16" at bounding box center [553, 451] width 218 height 36
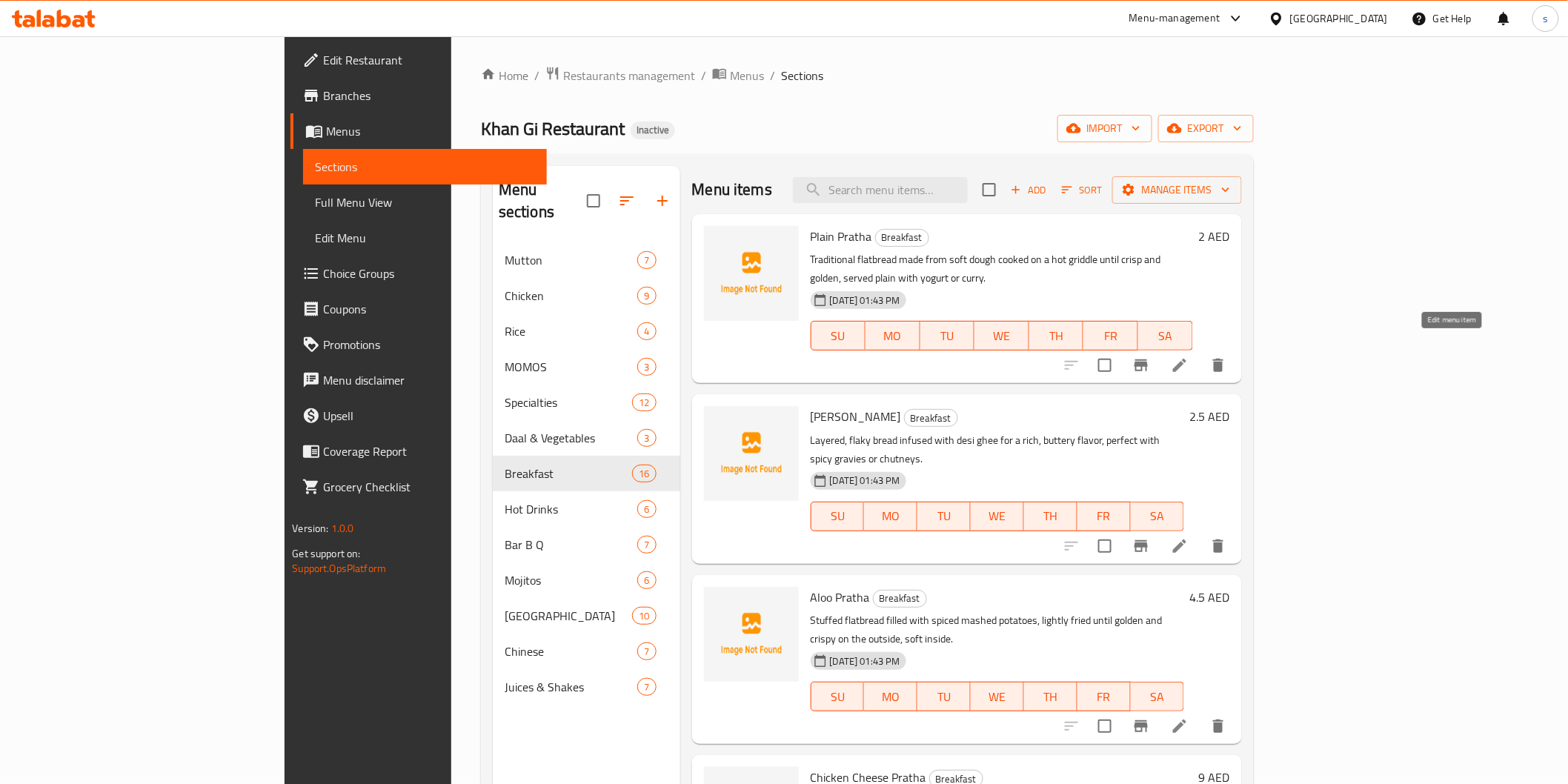
click at [1189, 357] on icon at bounding box center [1180, 366] width 18 height 18
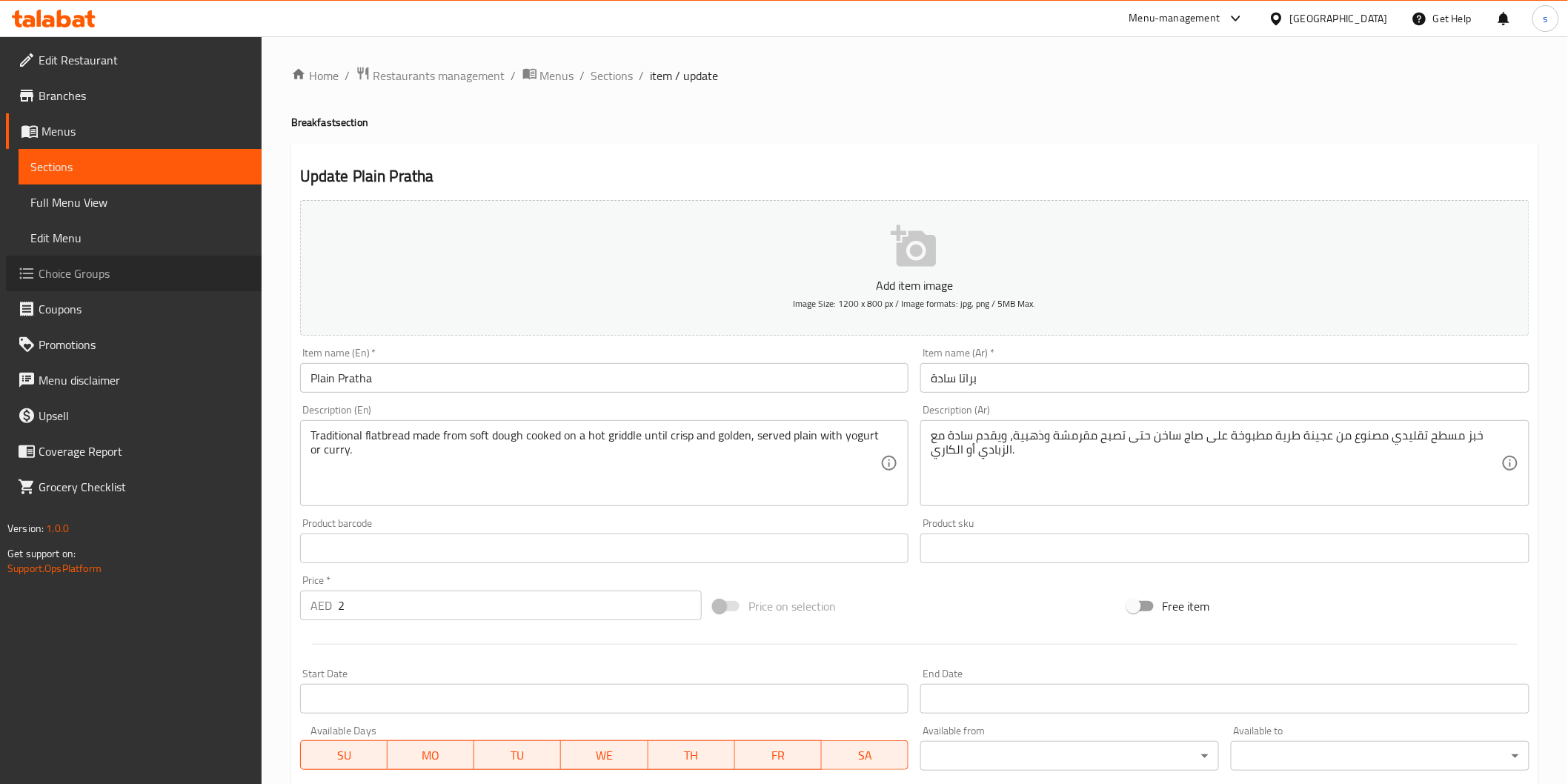
click at [90, 269] on span "Choice Groups" at bounding box center [144, 274] width 211 height 18
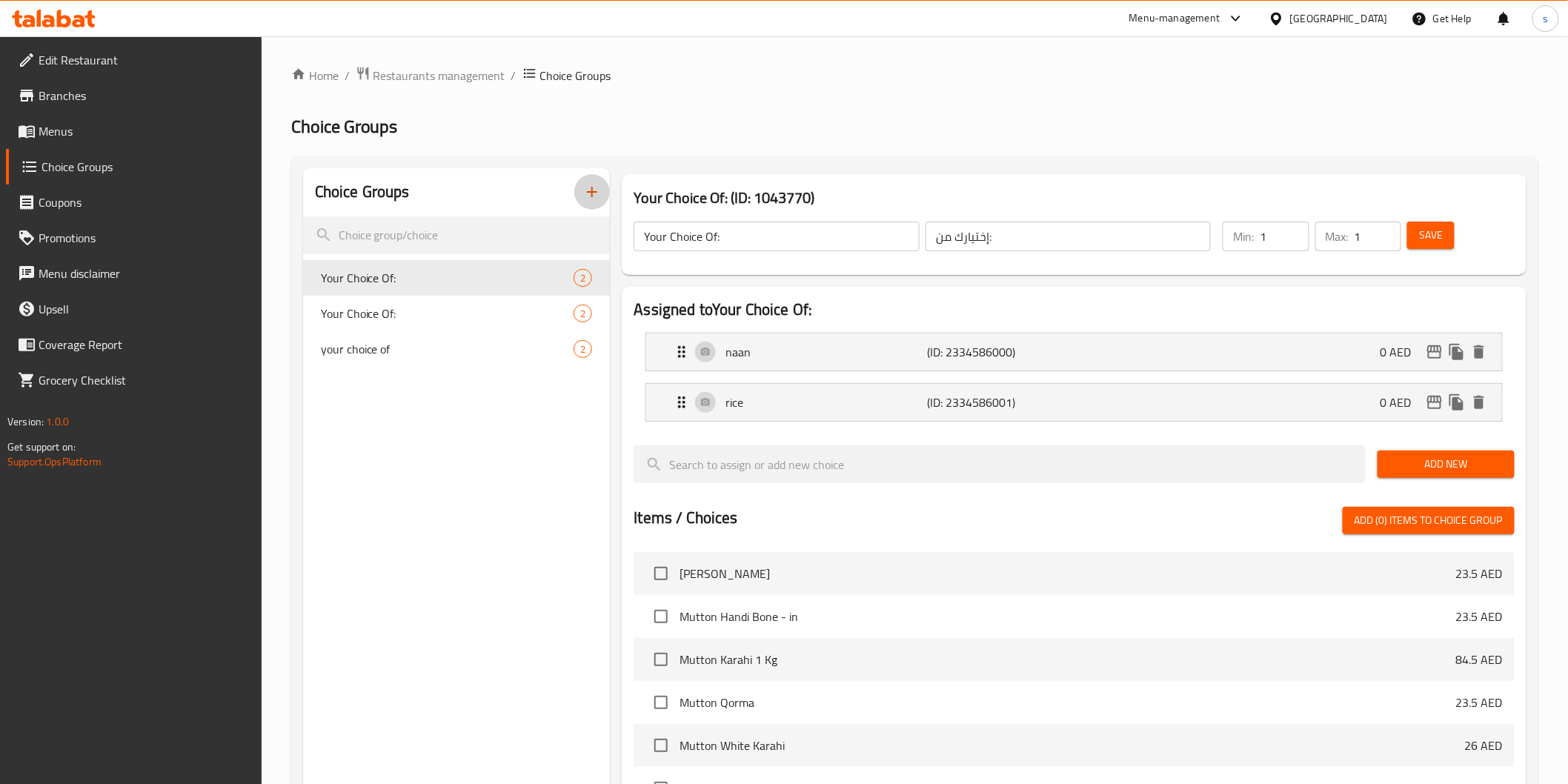
click at [589, 197] on icon "button" at bounding box center [592, 192] width 18 height 18
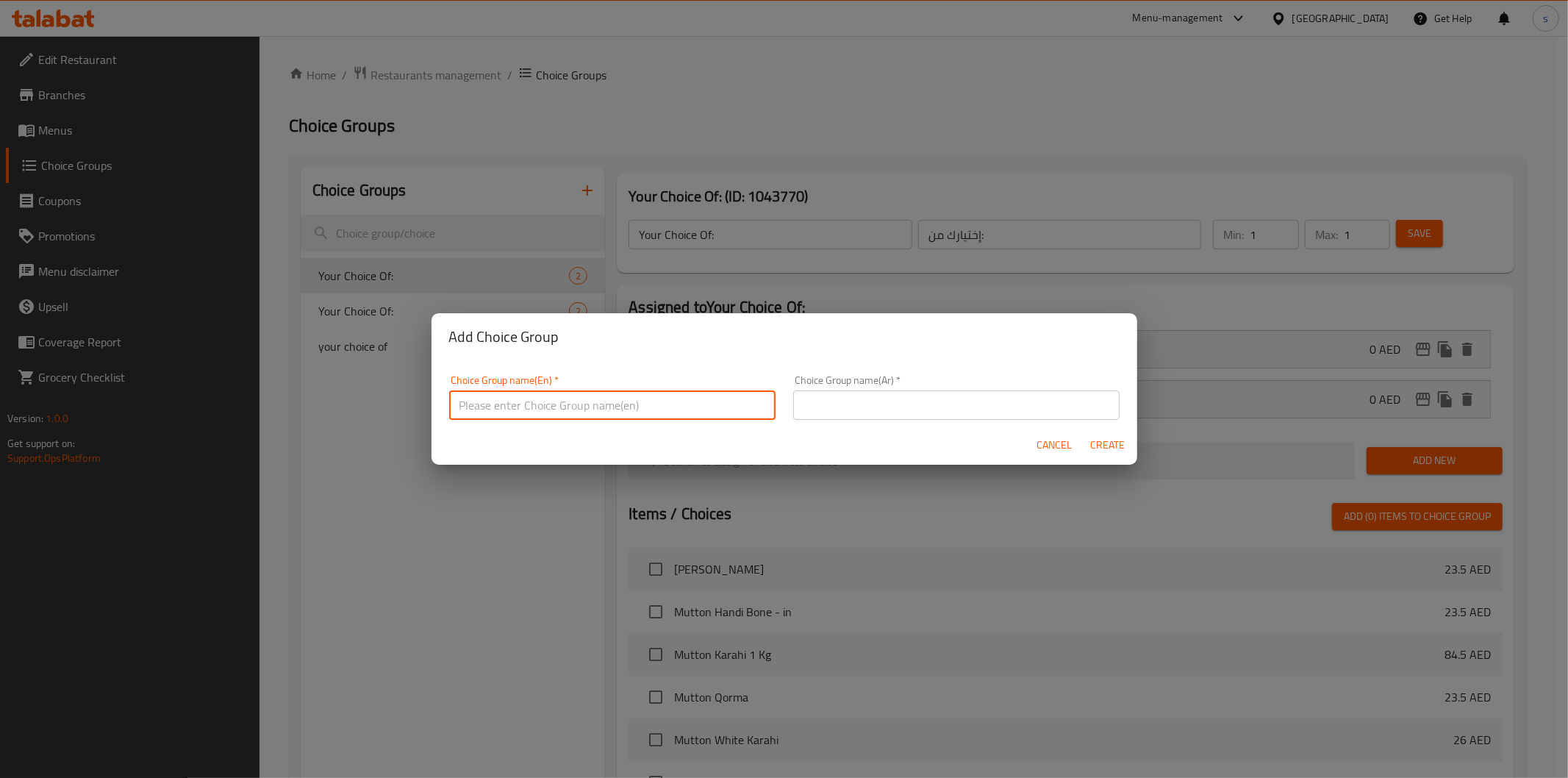
click at [633, 407] on input "text" at bounding box center [612, 406] width 326 height 30
drag, startPoint x: 615, startPoint y: 338, endPoint x: 582, endPoint y: 300, distance: 50.3
click at [615, 338] on h2 "Add Choice Group" at bounding box center [784, 337] width 670 height 24
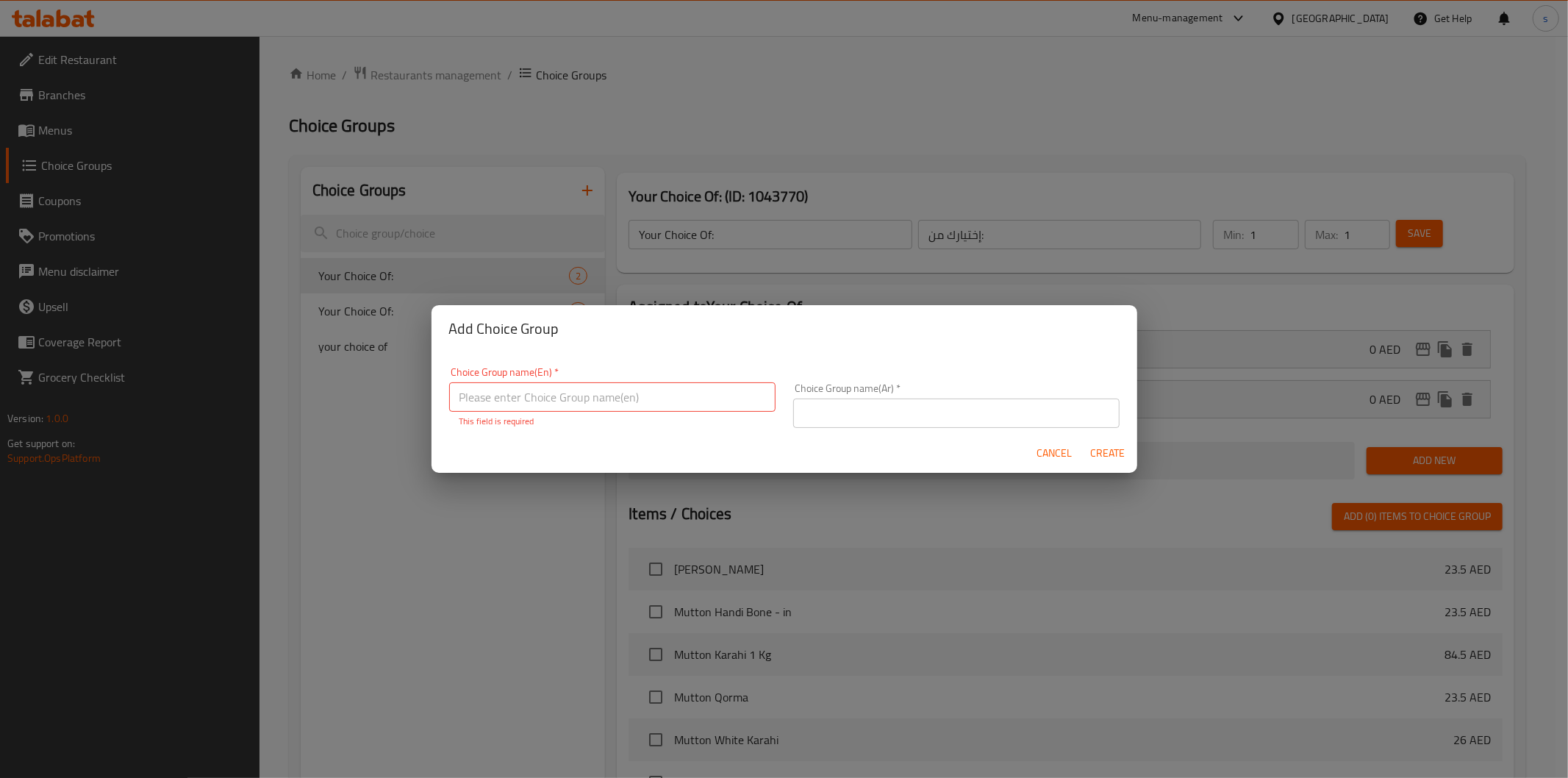
click at [532, 181] on div "Add Choice Group Choice Group name(En)   * Choice Group name(En) * This field i…" at bounding box center [784, 389] width 1568 height 778
click at [627, 563] on div "Add Choice Group Choice Group name(En)   * Choice Group name(En) * This field i…" at bounding box center [784, 389] width 1568 height 778
click at [1043, 457] on span "Cancel" at bounding box center [1055, 453] width 36 height 19
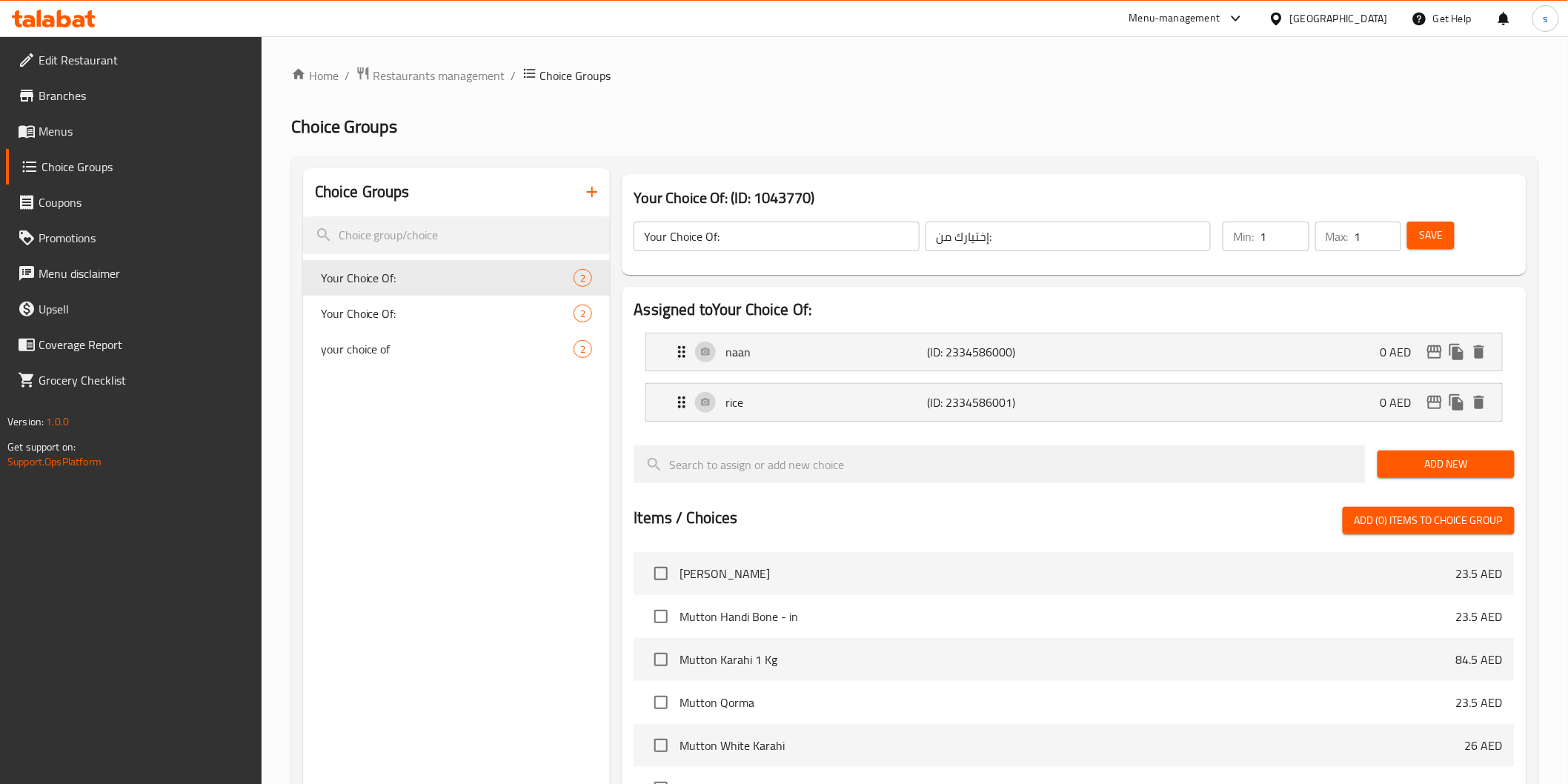
click at [902, 139] on div "Home / Restaurants management / Choice Groups Choice Groups Choice Groups Your …" at bounding box center [915, 607] width 1247 height 1084
click at [931, 102] on div "Home / Restaurants management / Choice Groups Choice Groups Choice Groups Your …" at bounding box center [915, 607] width 1247 height 1084
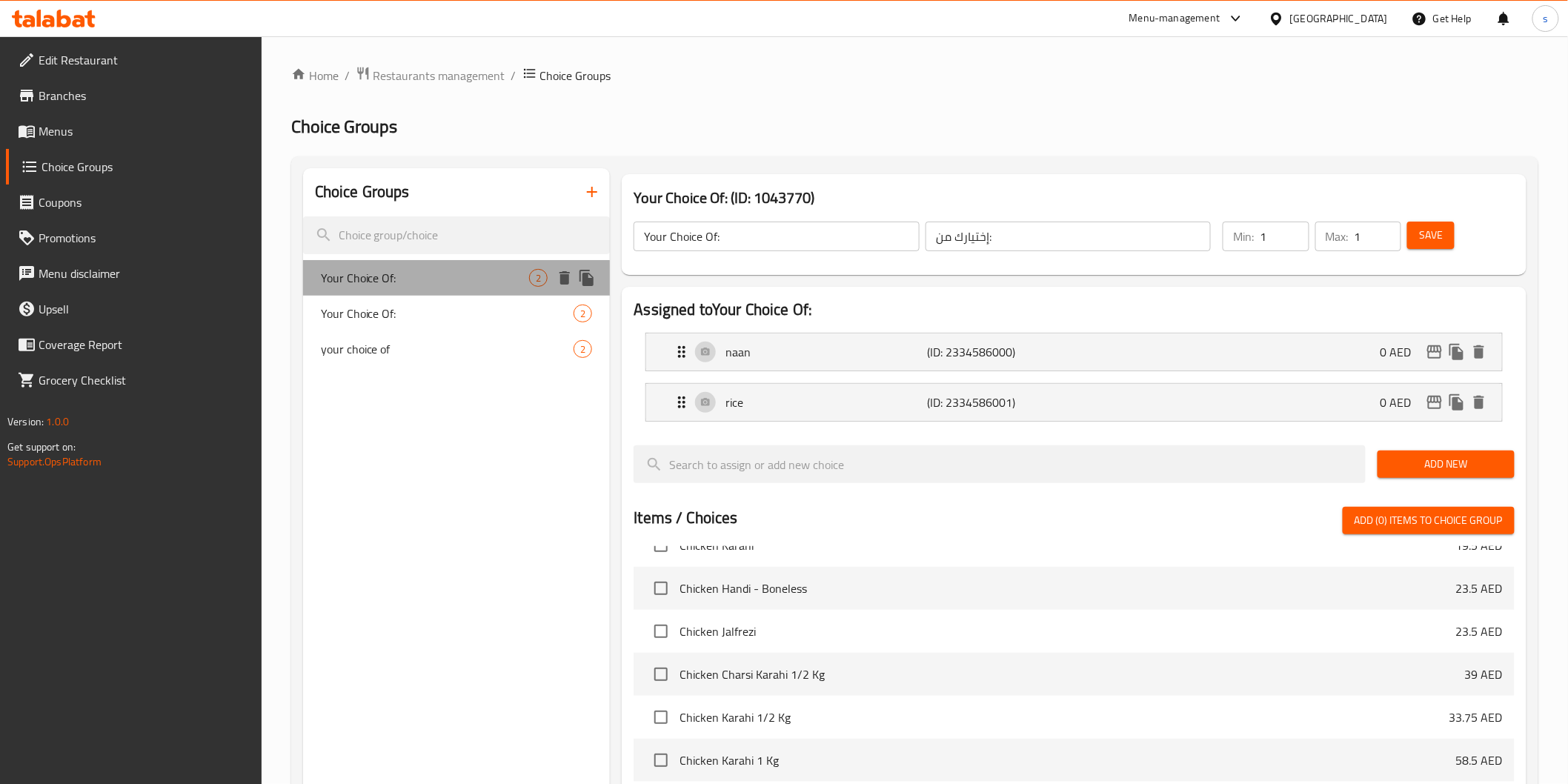
click at [499, 282] on span "Your Choice Of:" at bounding box center [425, 278] width 209 height 18
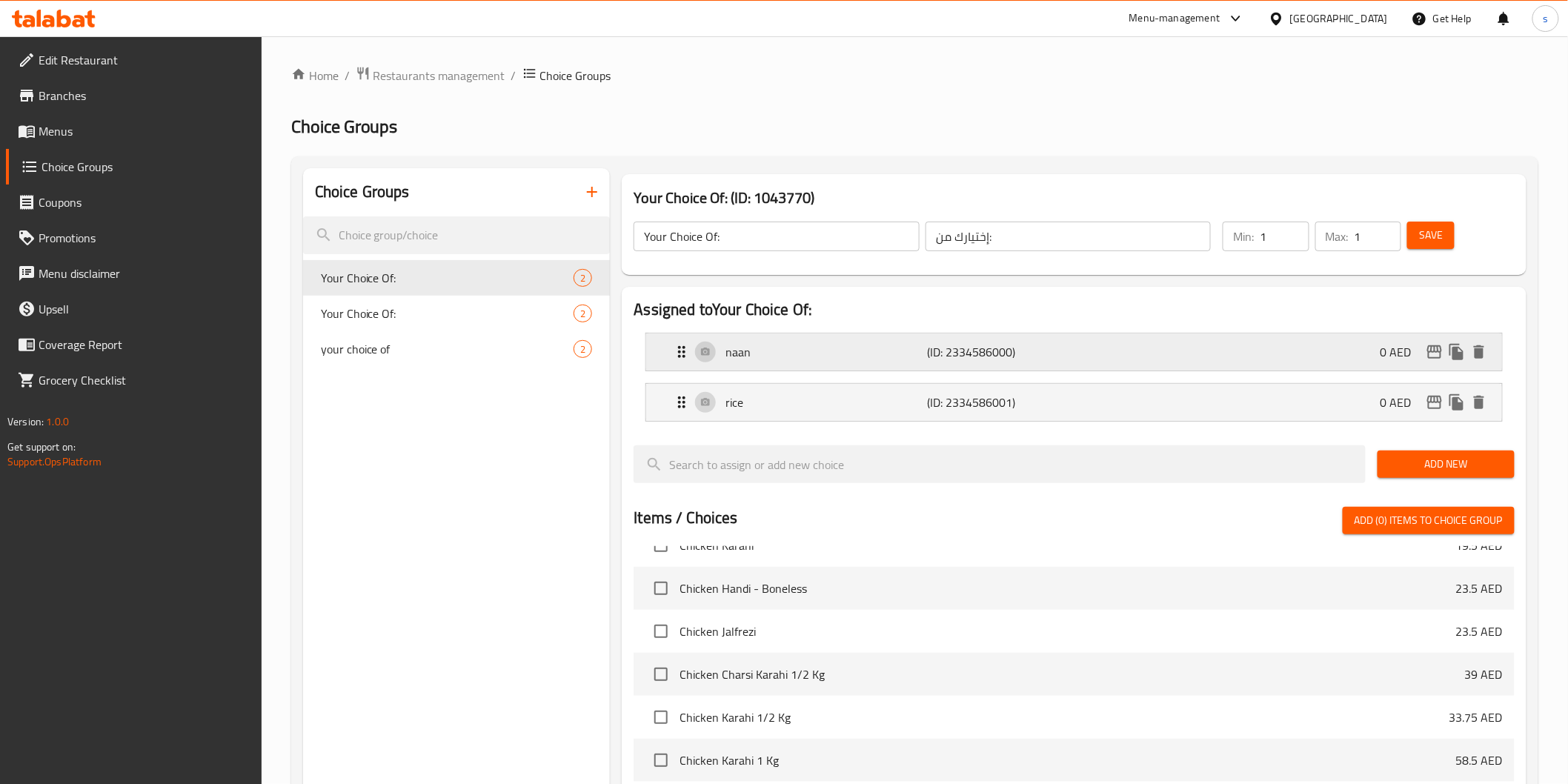
click at [1150, 350] on div "naan (ID: 2334586000) 0 AED" at bounding box center [1078, 352] width 811 height 37
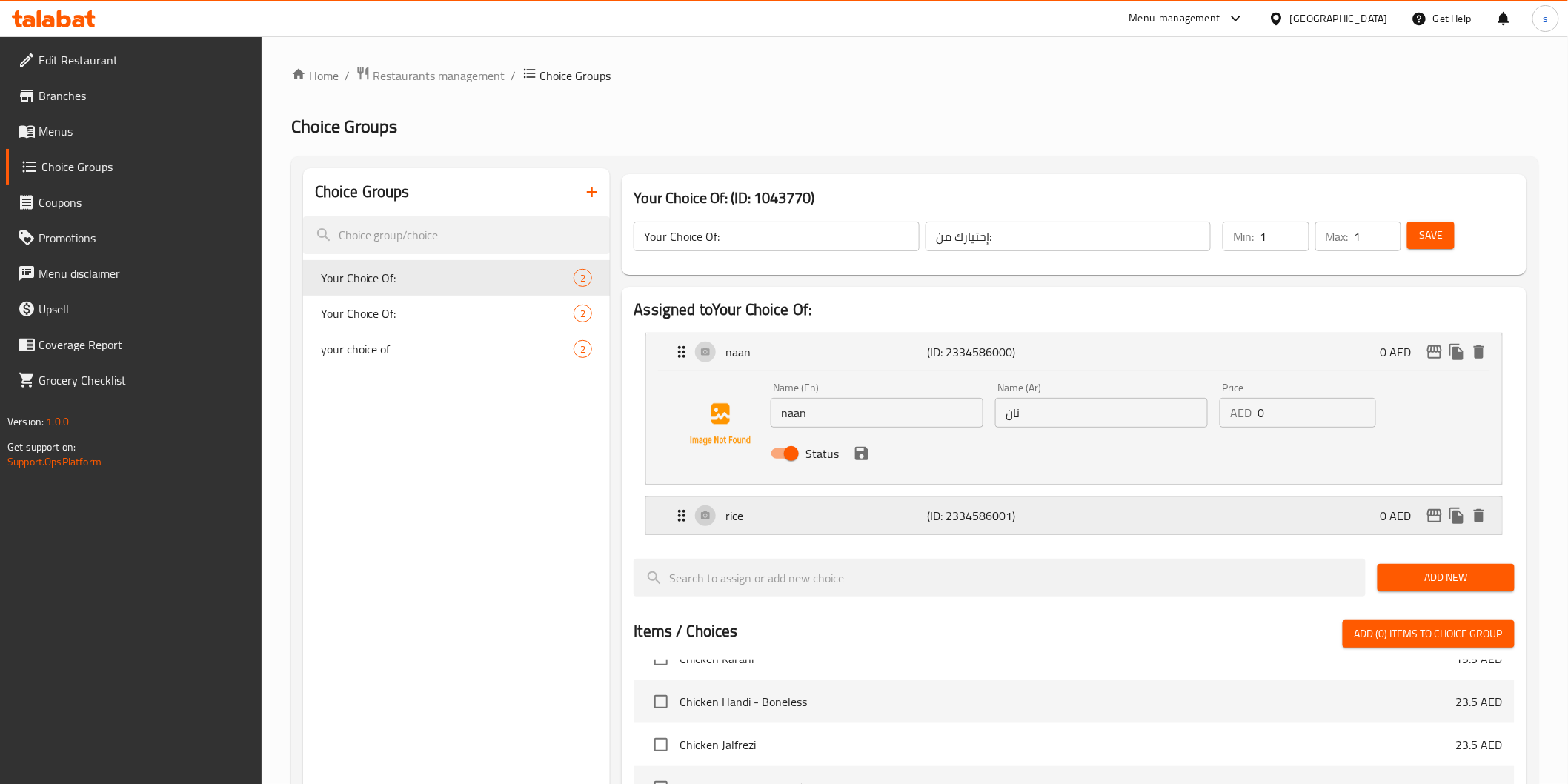
click at [900, 521] on p "rice" at bounding box center [827, 516] width 201 height 18
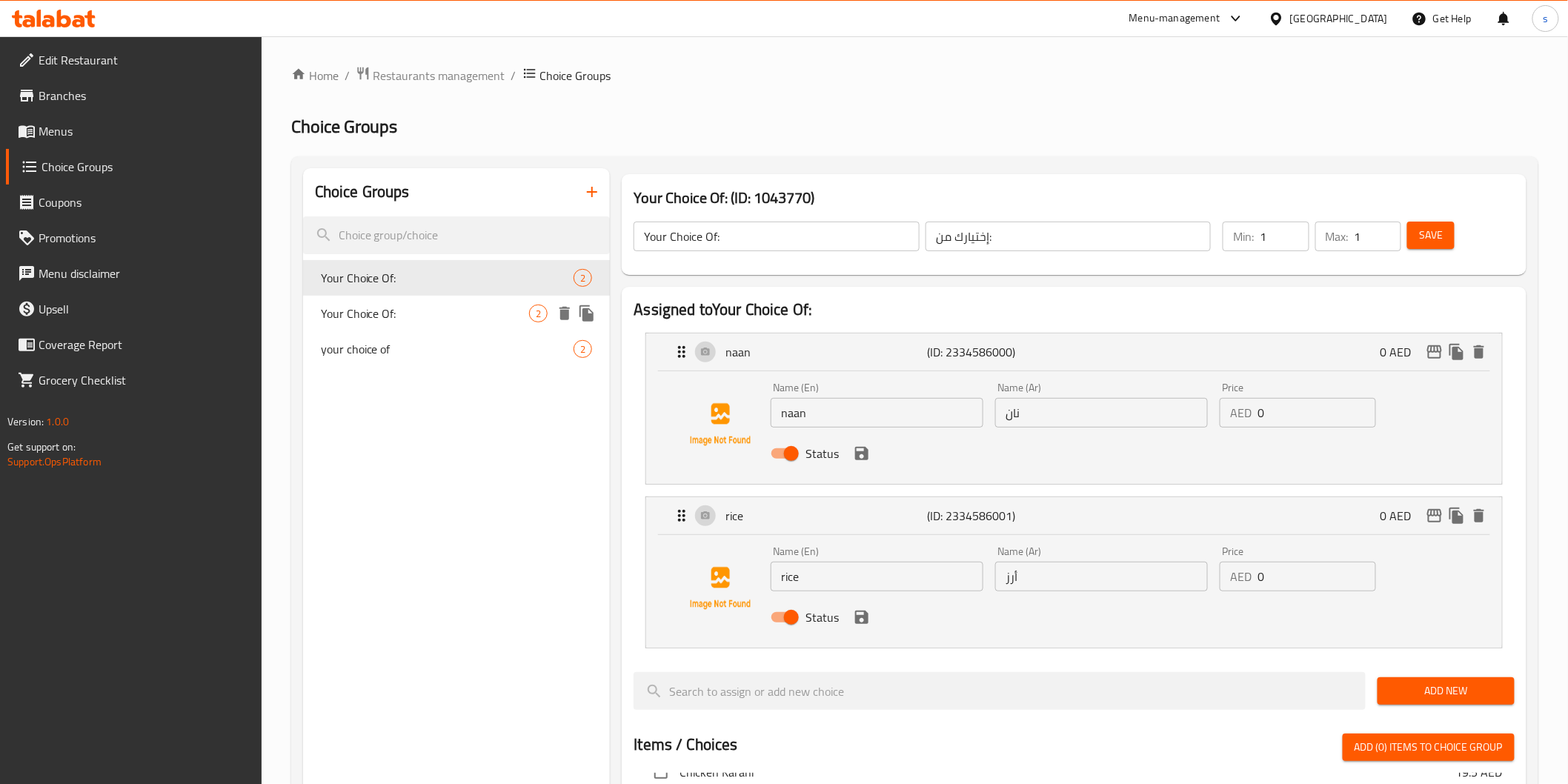
click at [373, 310] on span "Your Choice Of:" at bounding box center [425, 313] width 209 height 18
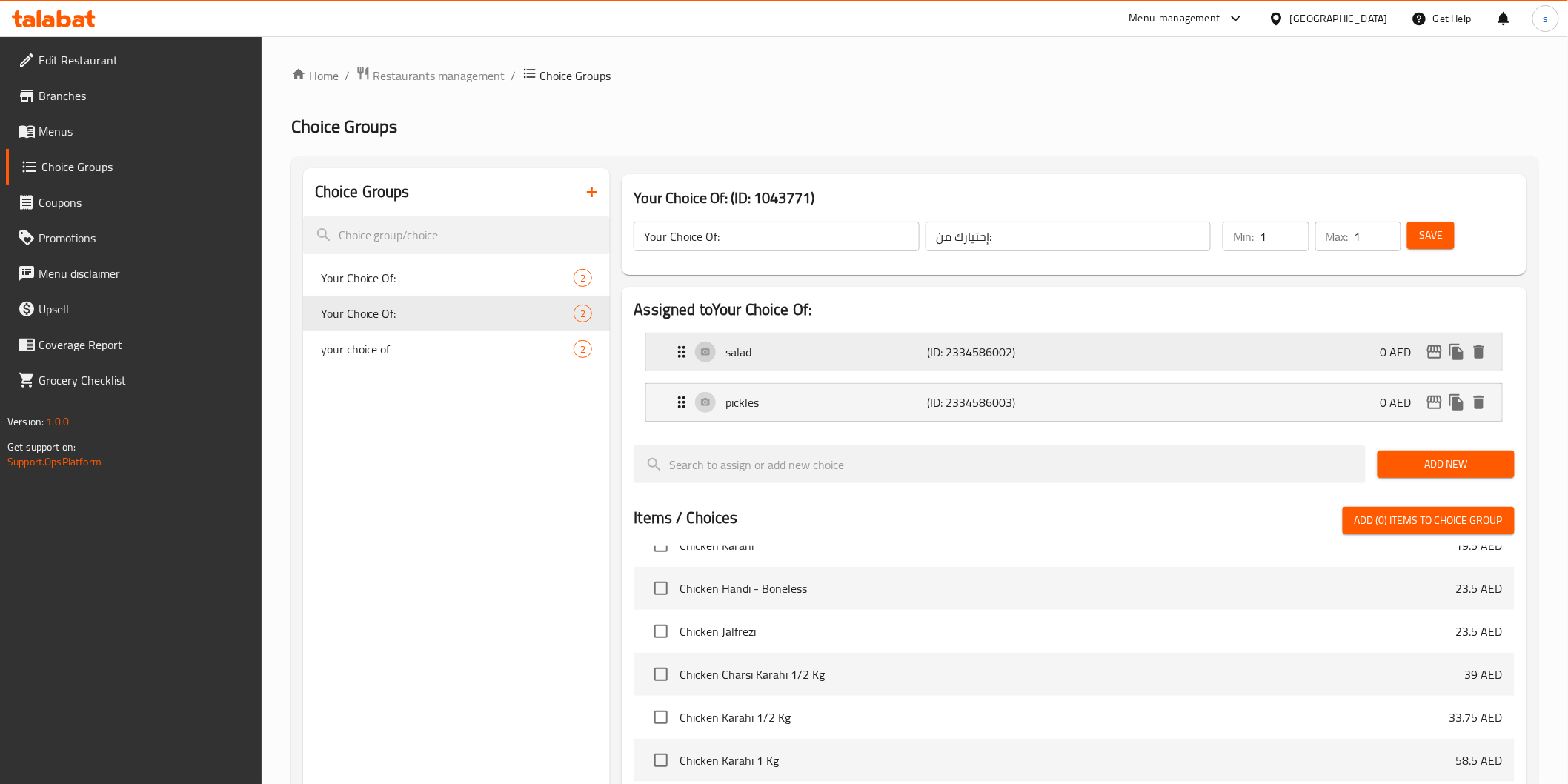
click at [912, 352] on p "salad" at bounding box center [827, 352] width 201 height 18
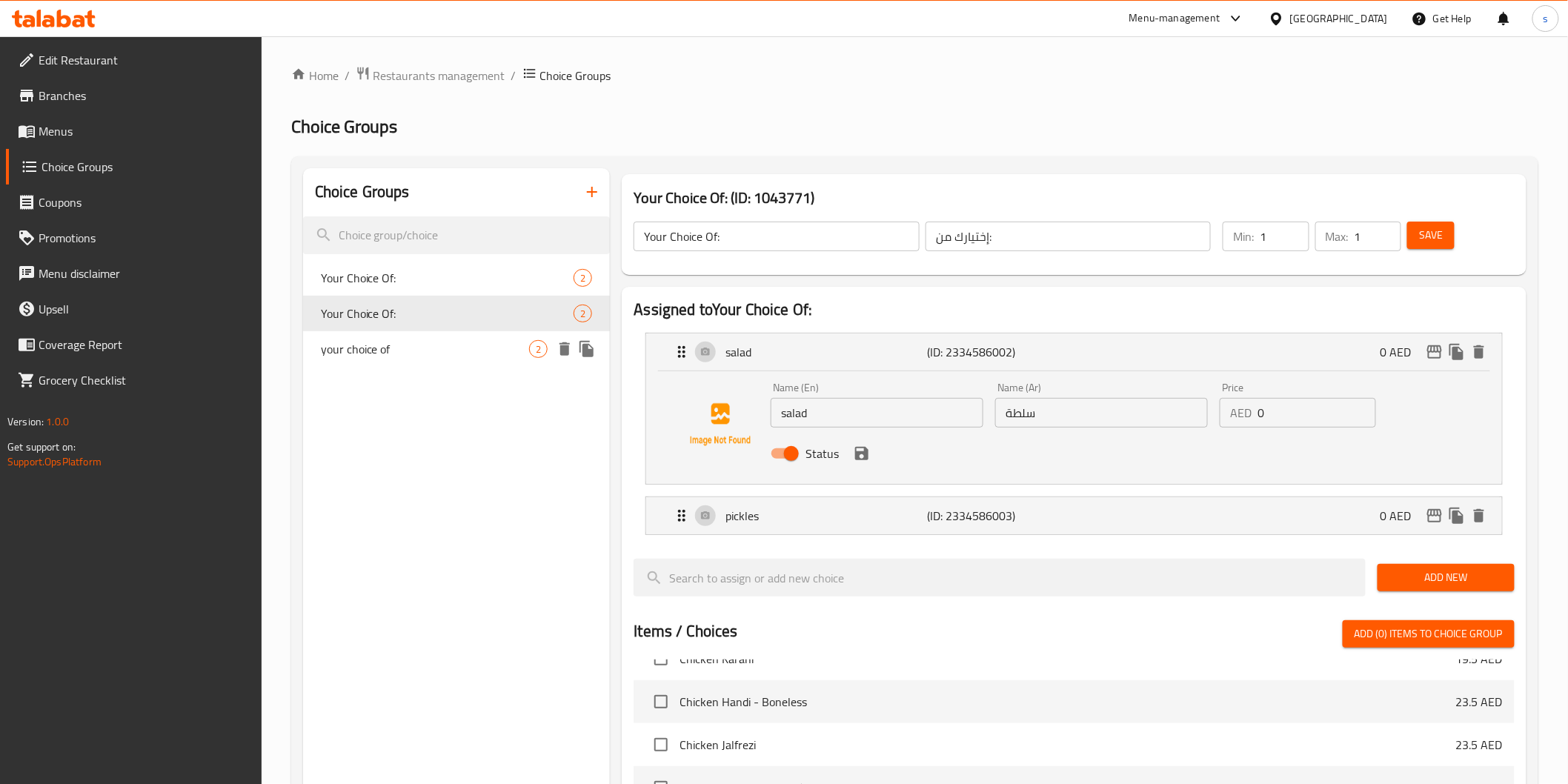
click at [415, 340] on span "your choice of" at bounding box center [425, 349] width 209 height 18
type input "your choice of"
type input "إختيارك من"
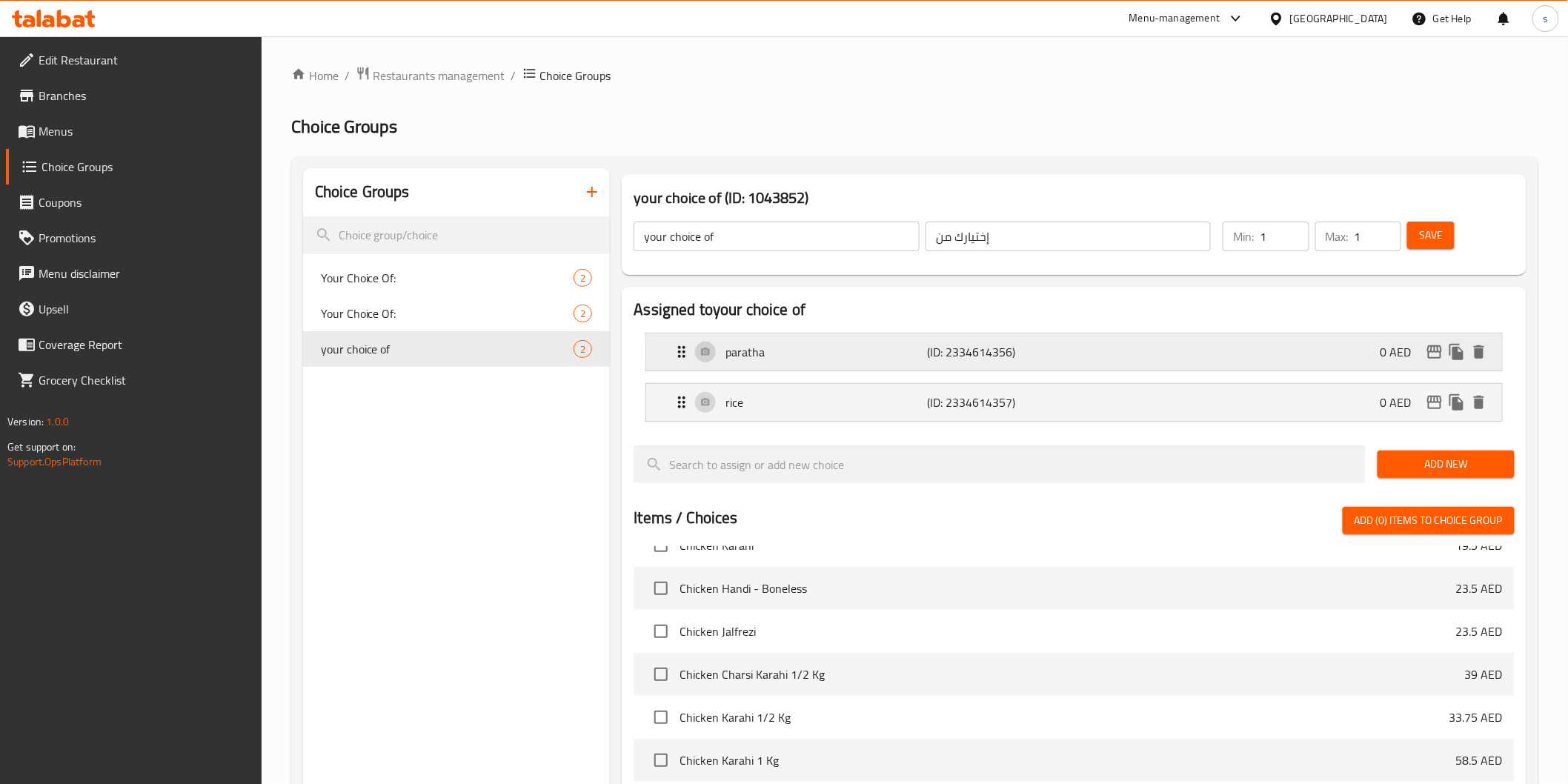
click at [954, 366] on div "paratha (ID: 2334614356) 0 AED" at bounding box center [1078, 352] width 811 height 37
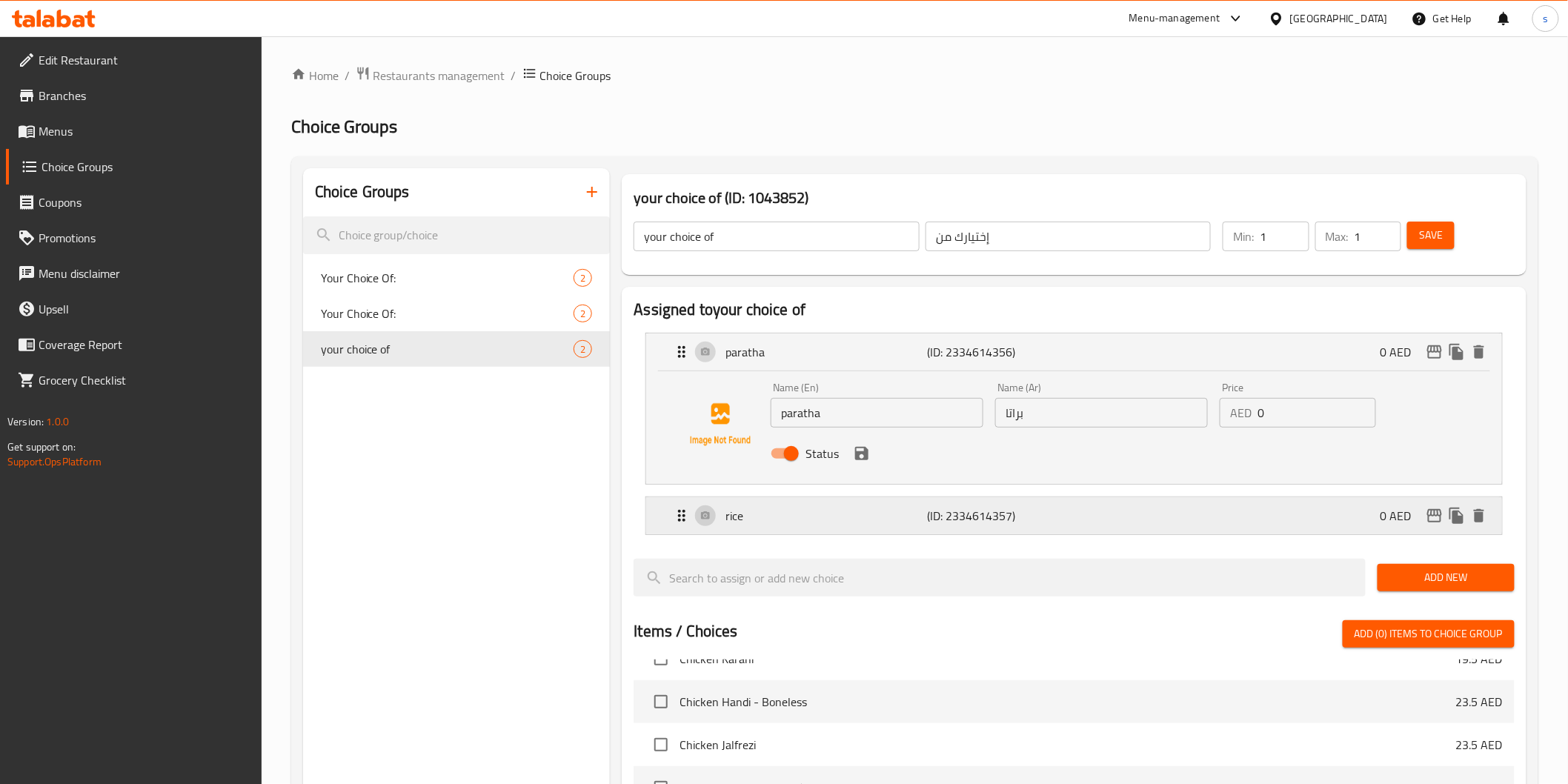
click at [1017, 513] on p "(ID: 2334614357)" at bounding box center [995, 516] width 135 height 18
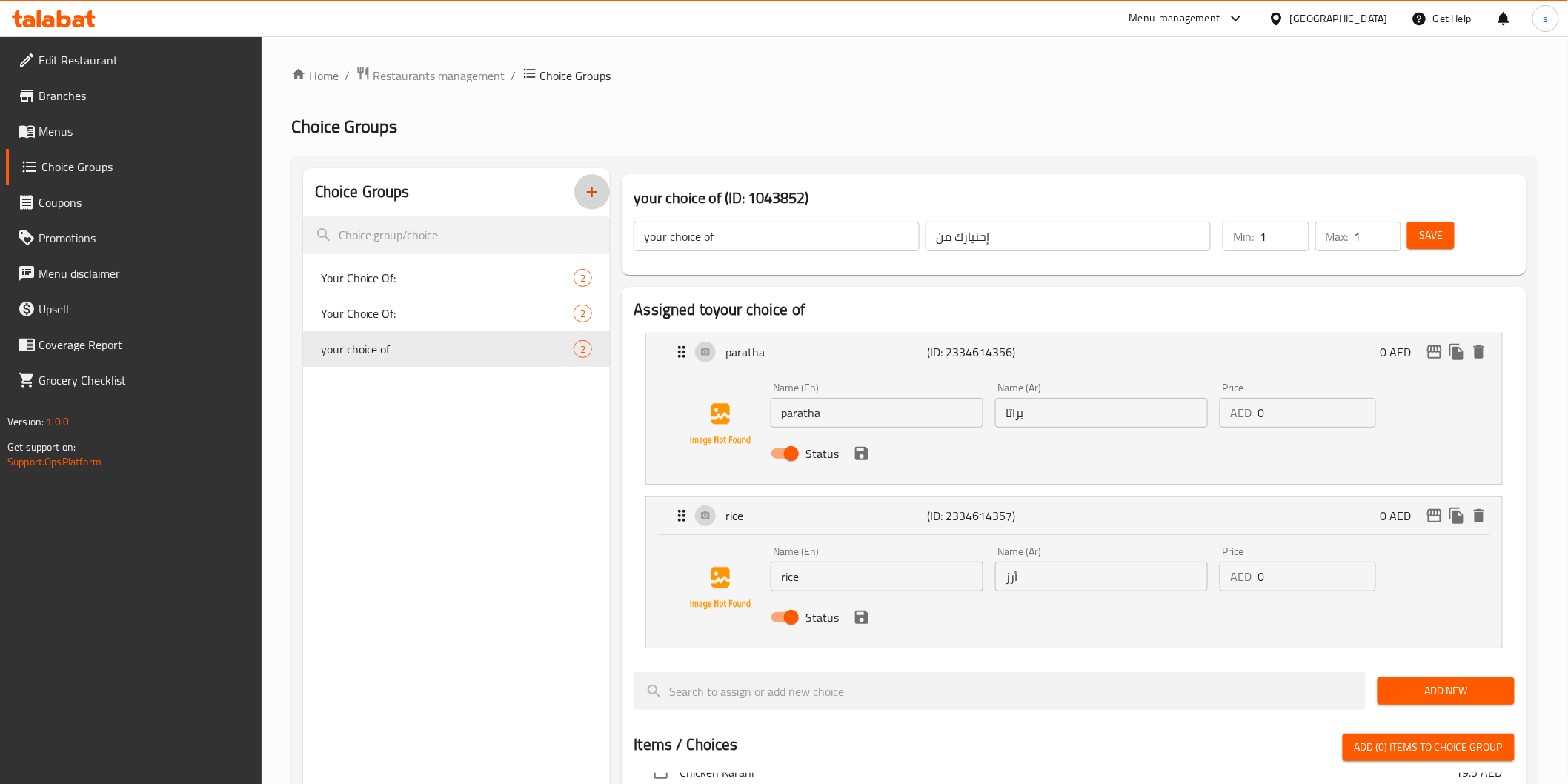
click at [588, 186] on icon "button" at bounding box center [592, 192] width 18 height 18
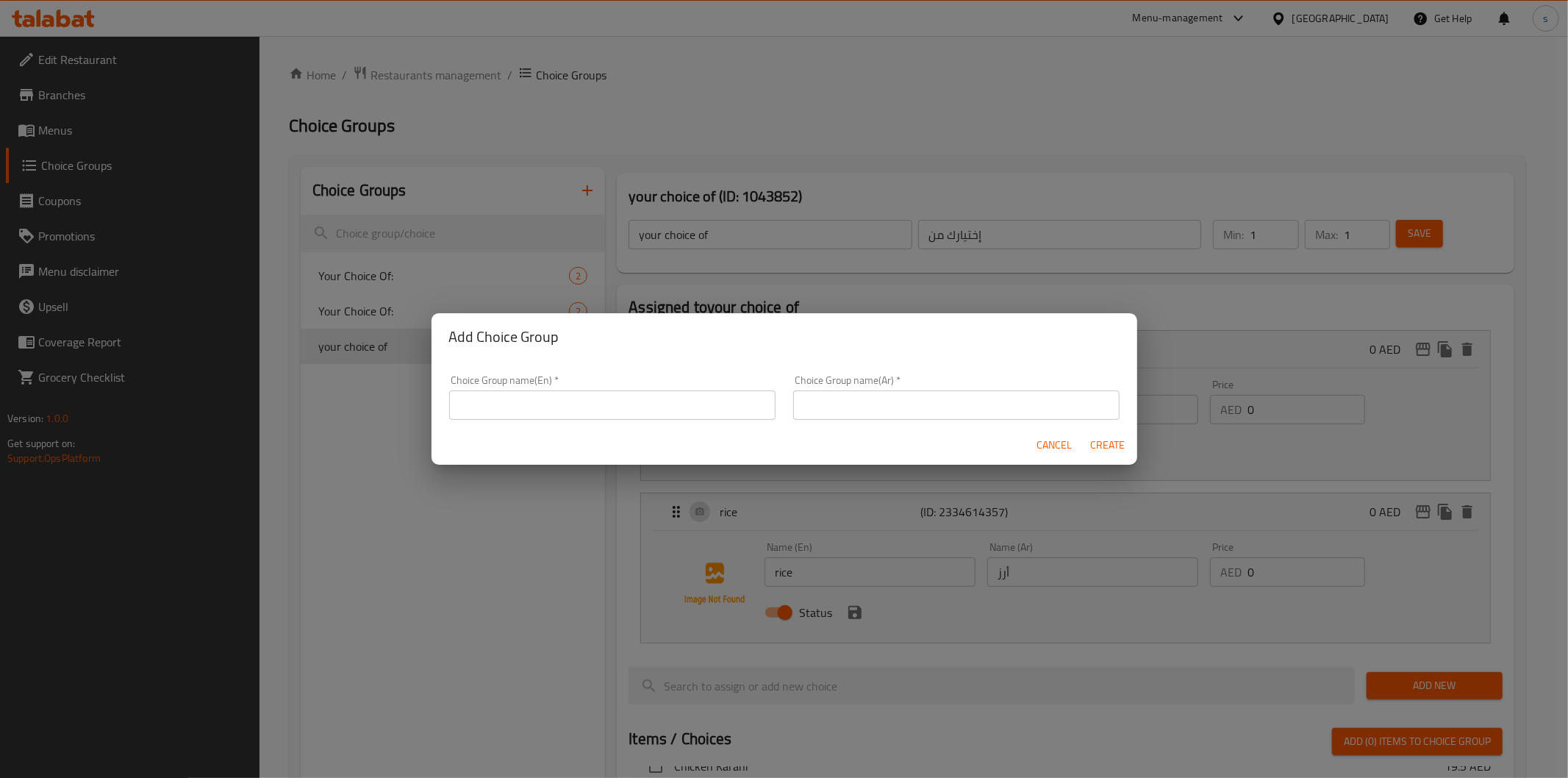
click at [585, 403] on input "text" at bounding box center [612, 406] width 326 height 30
type input "your choice of"
click at [909, 407] on input "text" at bounding box center [956, 406] width 326 height 30
type input "إختيارك من"
click at [562, 406] on input "your choice of" at bounding box center [612, 406] width 326 height 30
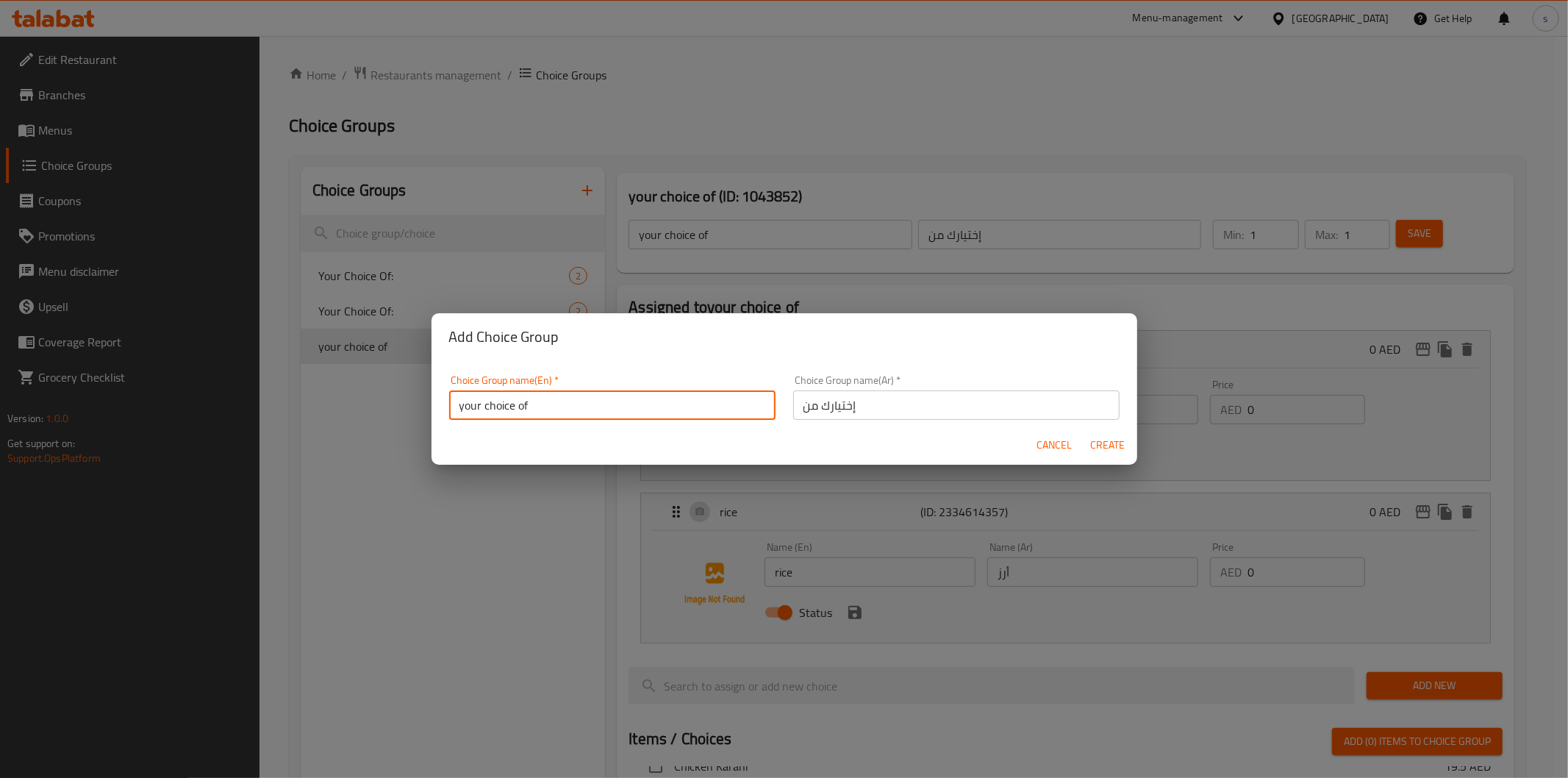
click at [466, 406] on input "your choice of" at bounding box center [612, 406] width 326 height 30
click at [526, 408] on input "Your choice of" at bounding box center [612, 406] width 326 height 30
type input "Your choice of"
click at [1111, 449] on span "Create" at bounding box center [1108, 445] width 36 height 19
type input "Your choice of"
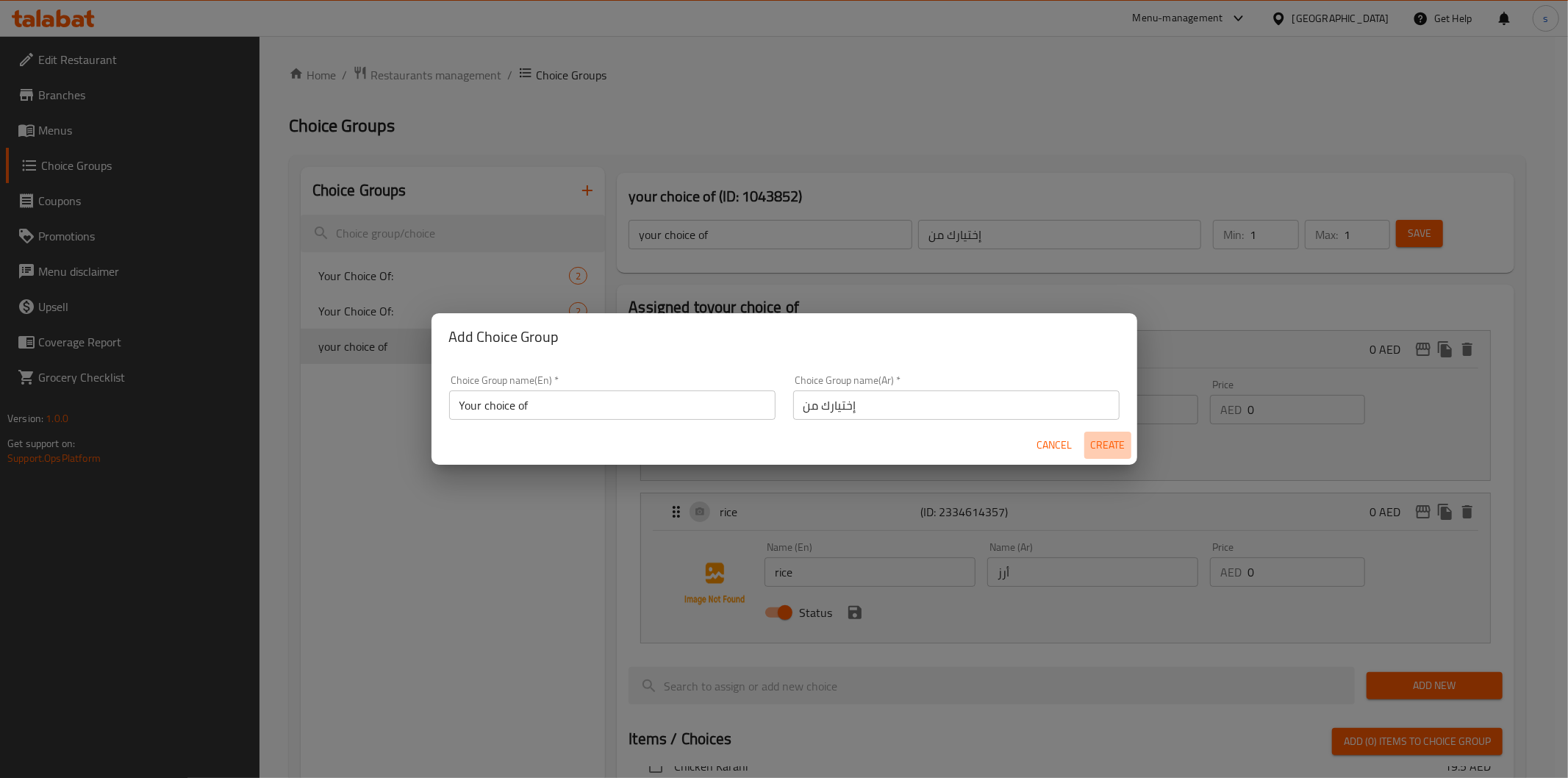
type input "0"
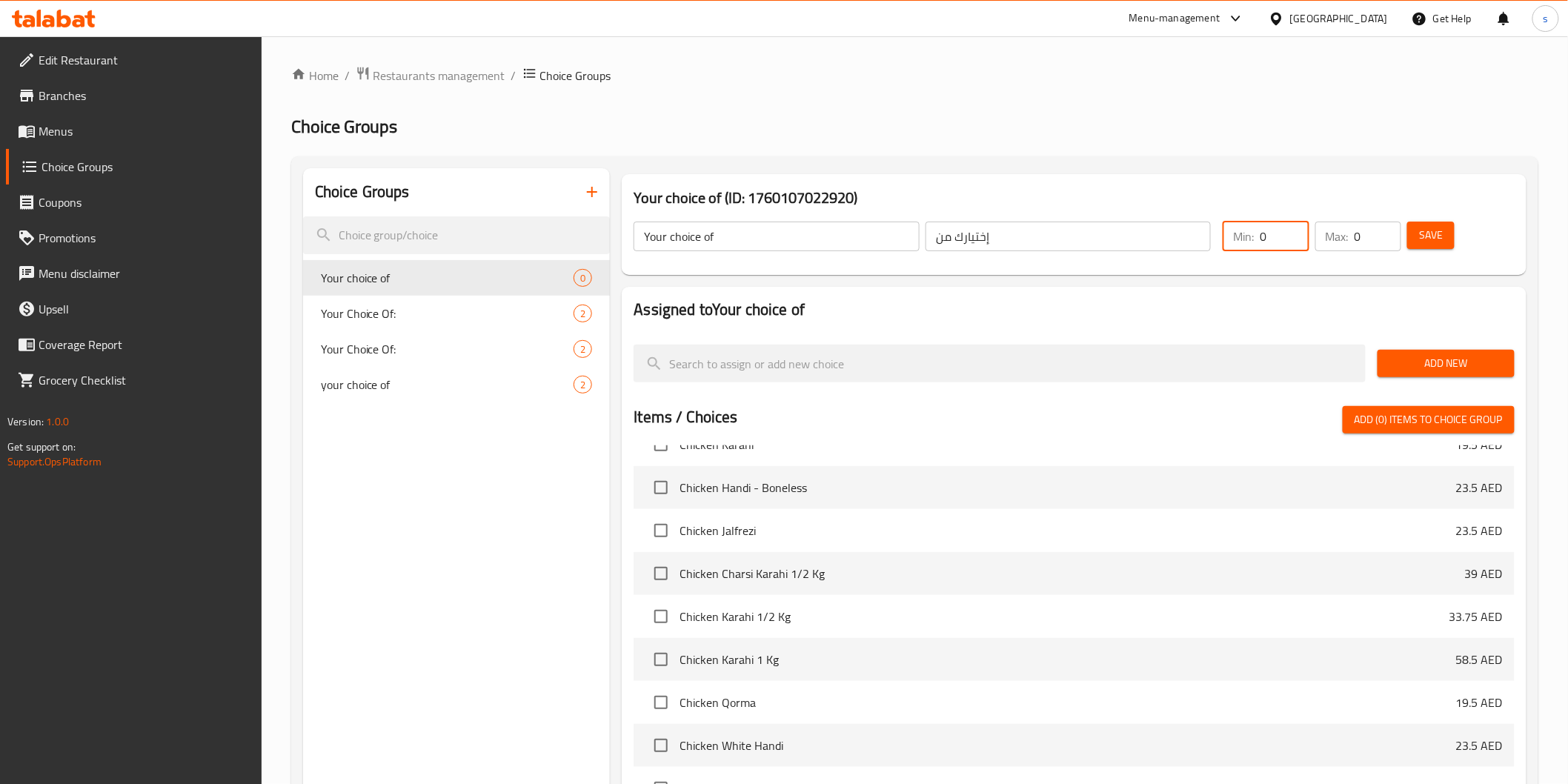
click at [1266, 238] on input "0" at bounding box center [1285, 236] width 49 height 30
drag, startPoint x: 1251, startPoint y: 236, endPoint x: 1270, endPoint y: 238, distance: 19.1
click at [1270, 238] on div "Min: 0 ​" at bounding box center [1265, 236] width 86 height 30
click at [1264, 237] on input "0" at bounding box center [1285, 236] width 49 height 30
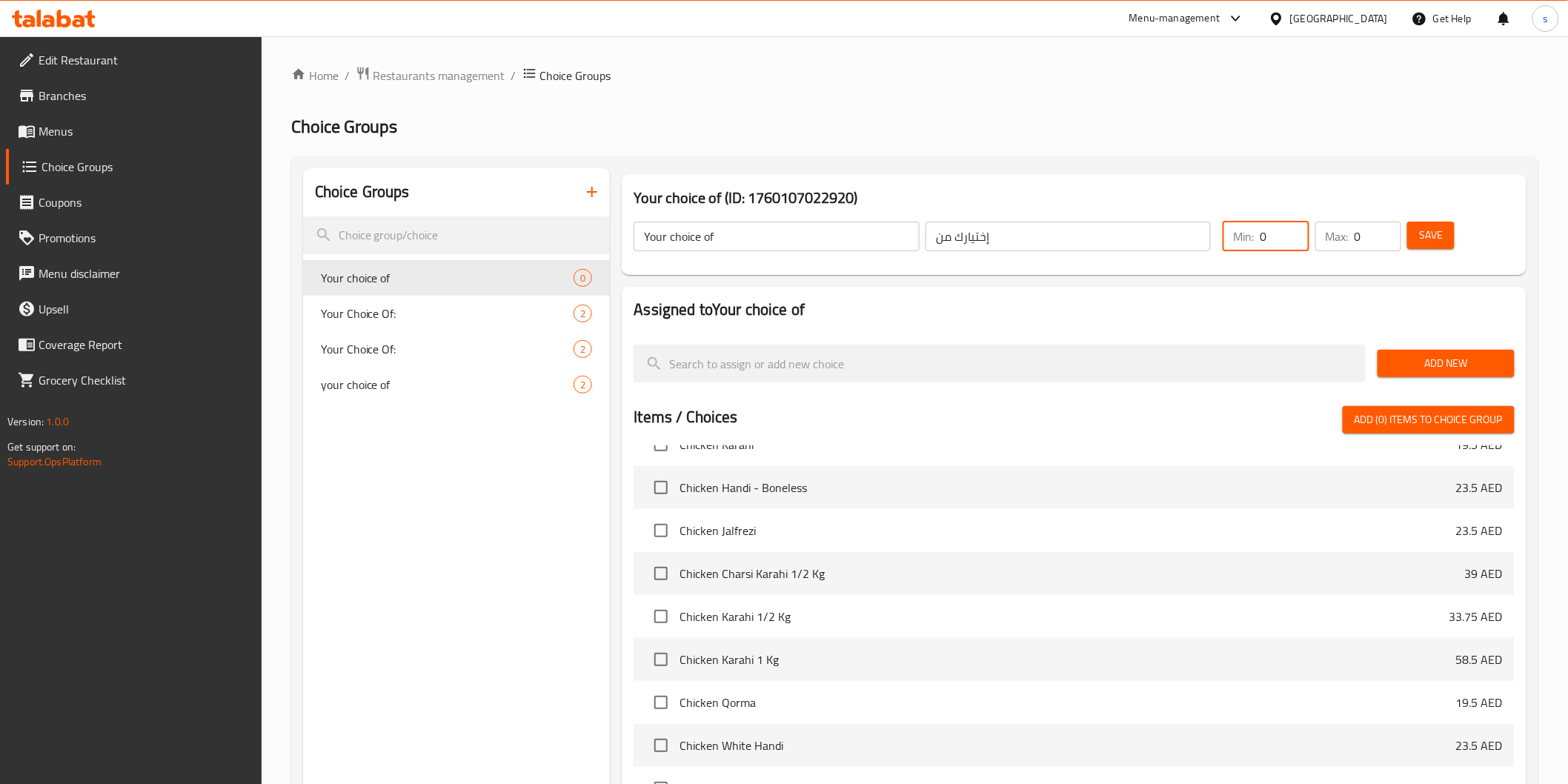
click at [1264, 237] on input "0" at bounding box center [1285, 236] width 49 height 30
type input "1"
click at [1349, 234] on p "Max:" at bounding box center [1337, 236] width 23 height 18
drag, startPoint x: 1353, startPoint y: 234, endPoint x: 1361, endPoint y: 238, distance: 8.9
click at [1361, 238] on div "Max: 0 ​" at bounding box center [1358, 236] width 86 height 30
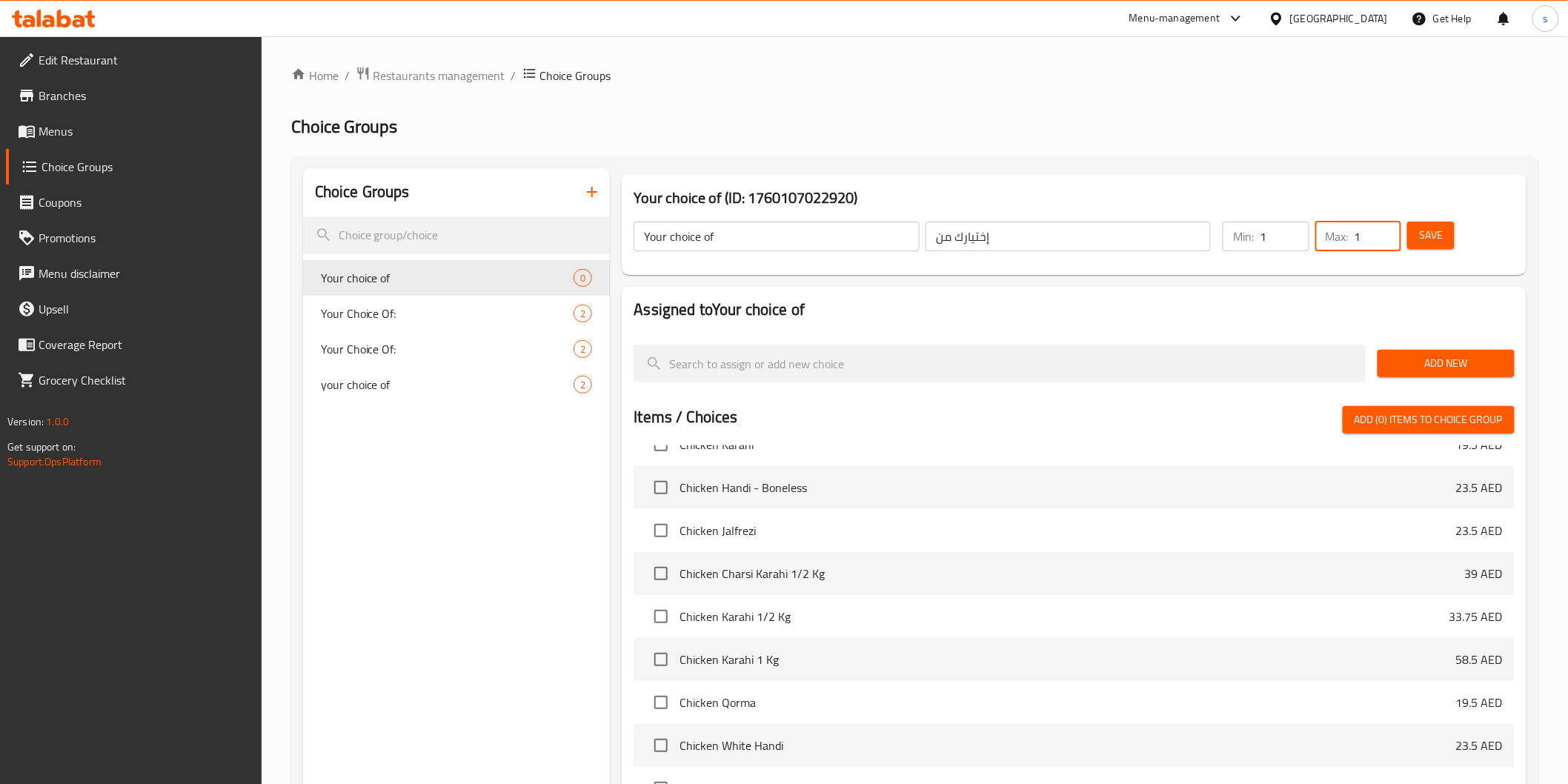
type input "1"
click at [1438, 365] on span "Add New" at bounding box center [1446, 363] width 113 height 19
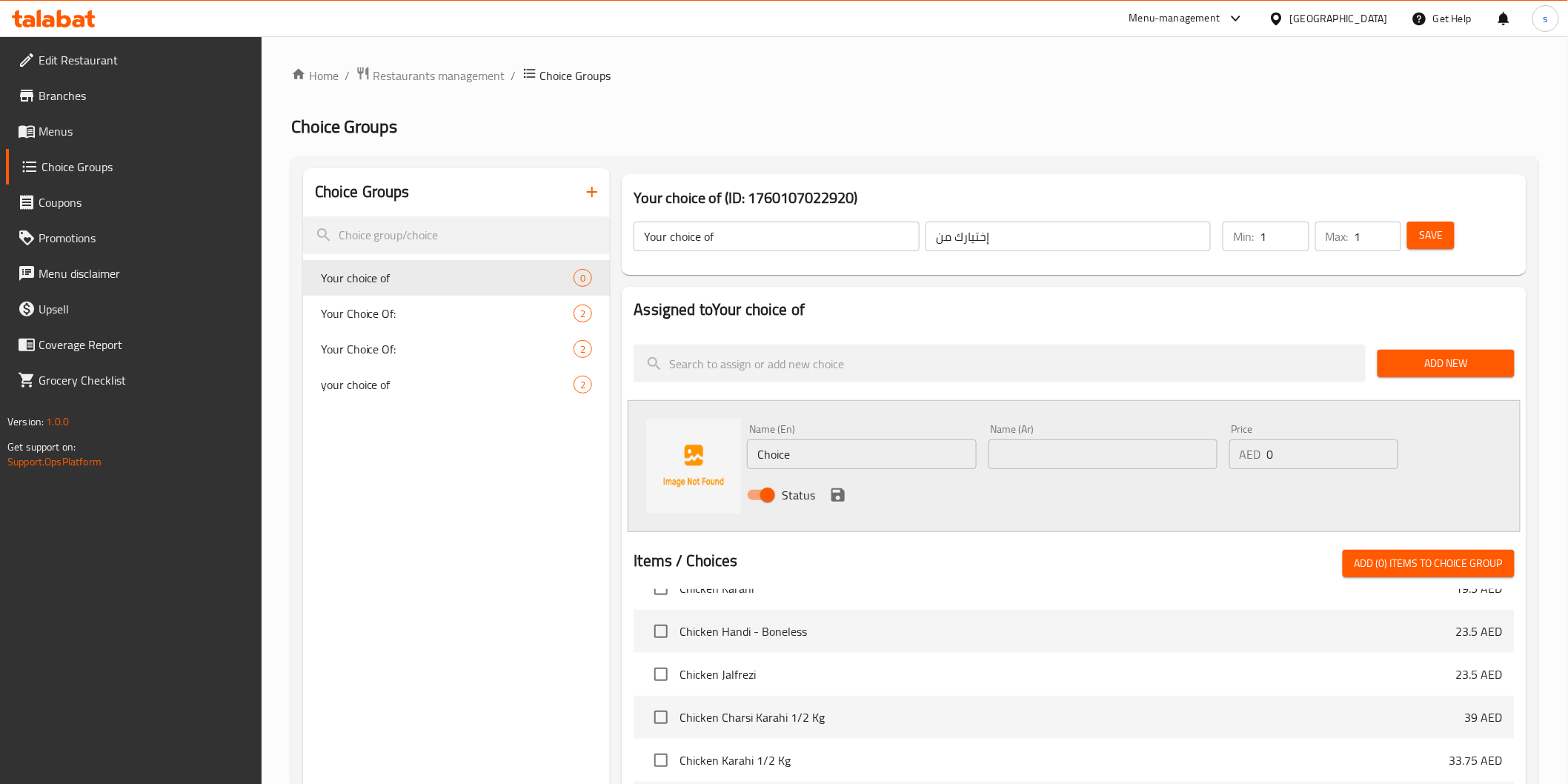
click at [920, 465] on input "Choice" at bounding box center [861, 454] width 229 height 30
click at [936, 467] on input "Choice" at bounding box center [861, 454] width 229 height 30
click at [937, 457] on input "Choice" at bounding box center [861, 454] width 229 height 30
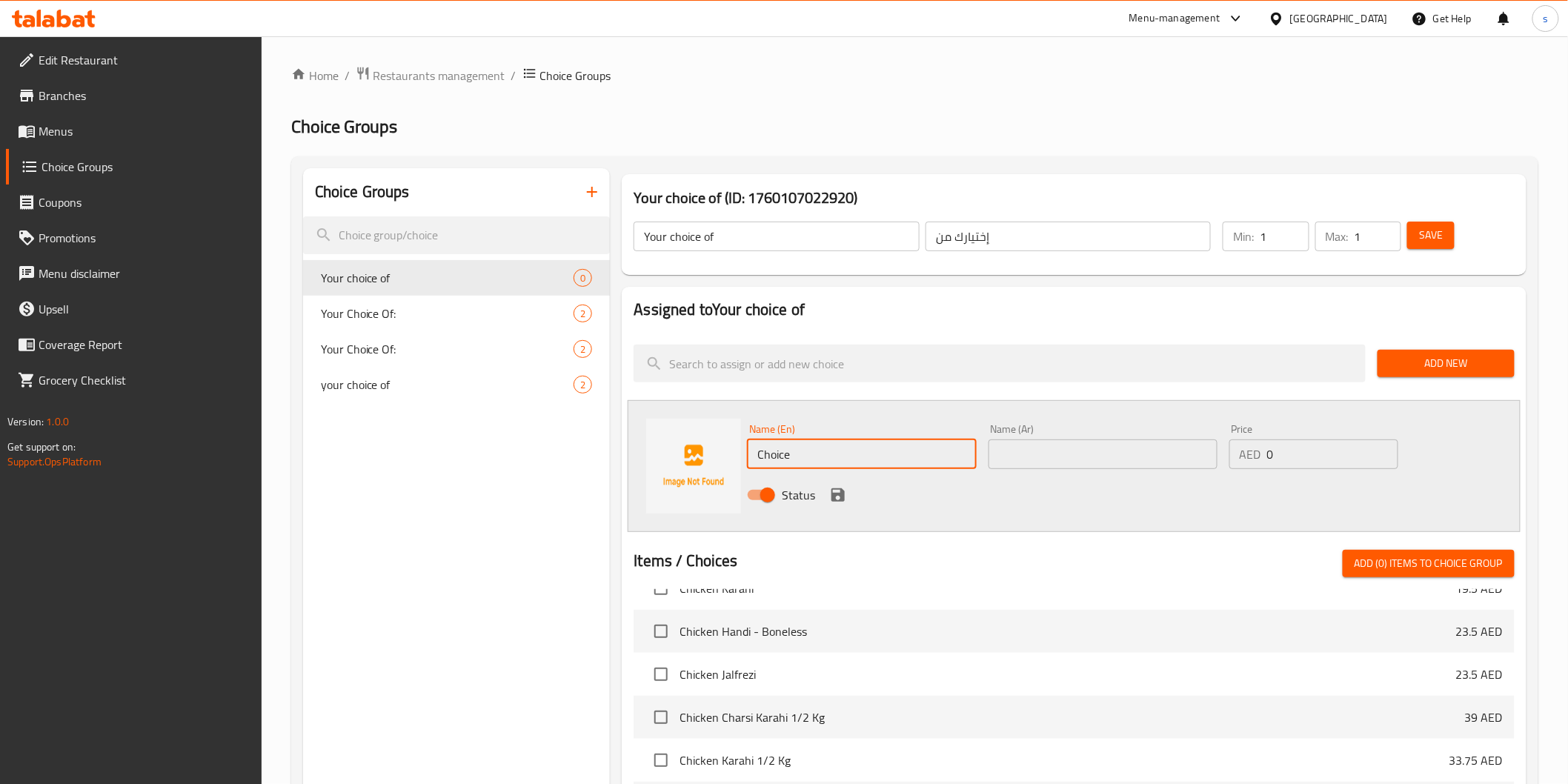
paste input "bread"
type input "bread"
click at [1131, 457] on input "text" at bounding box center [1103, 454] width 229 height 30
type input "o"
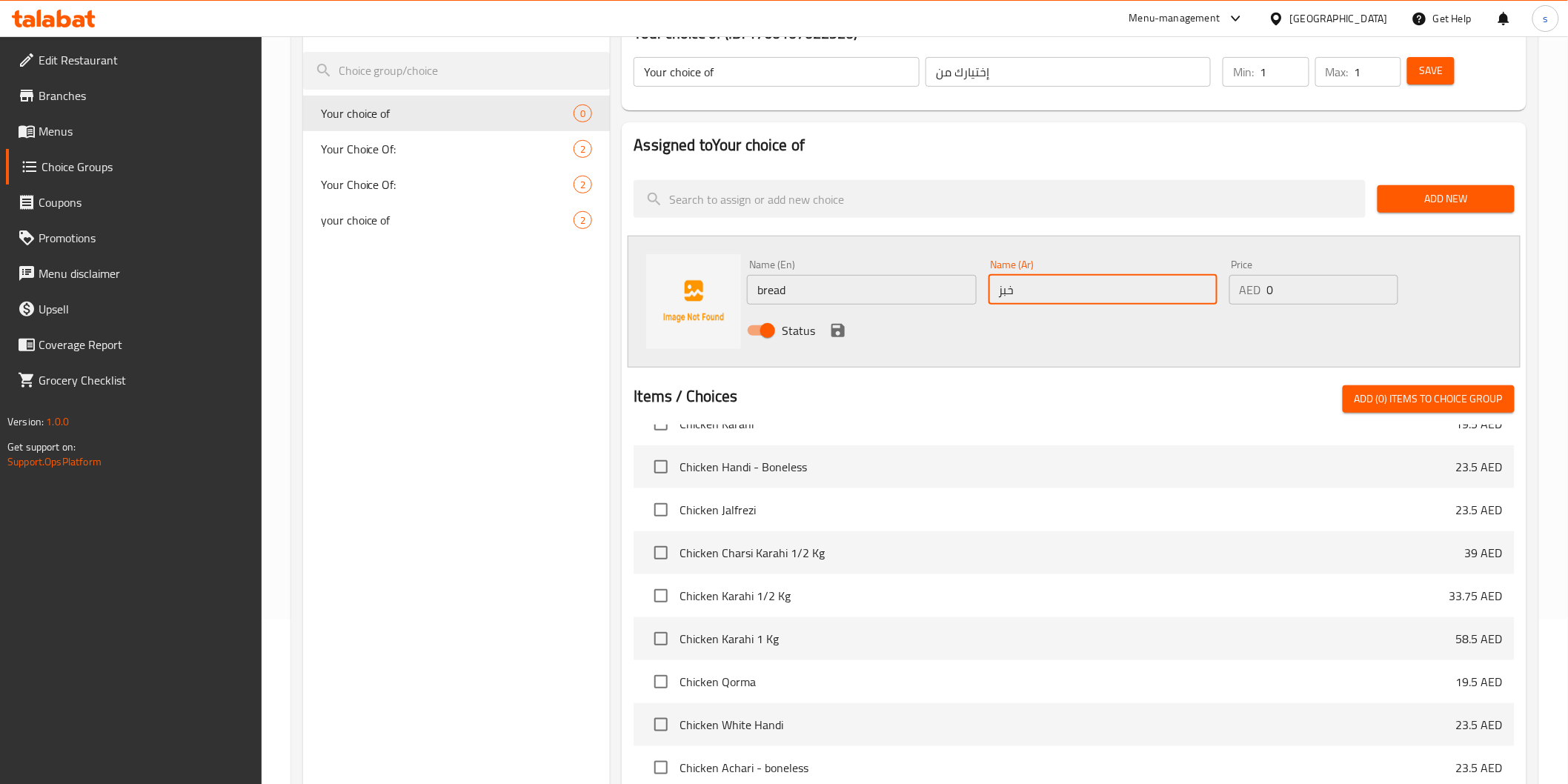
scroll to position [82, 0]
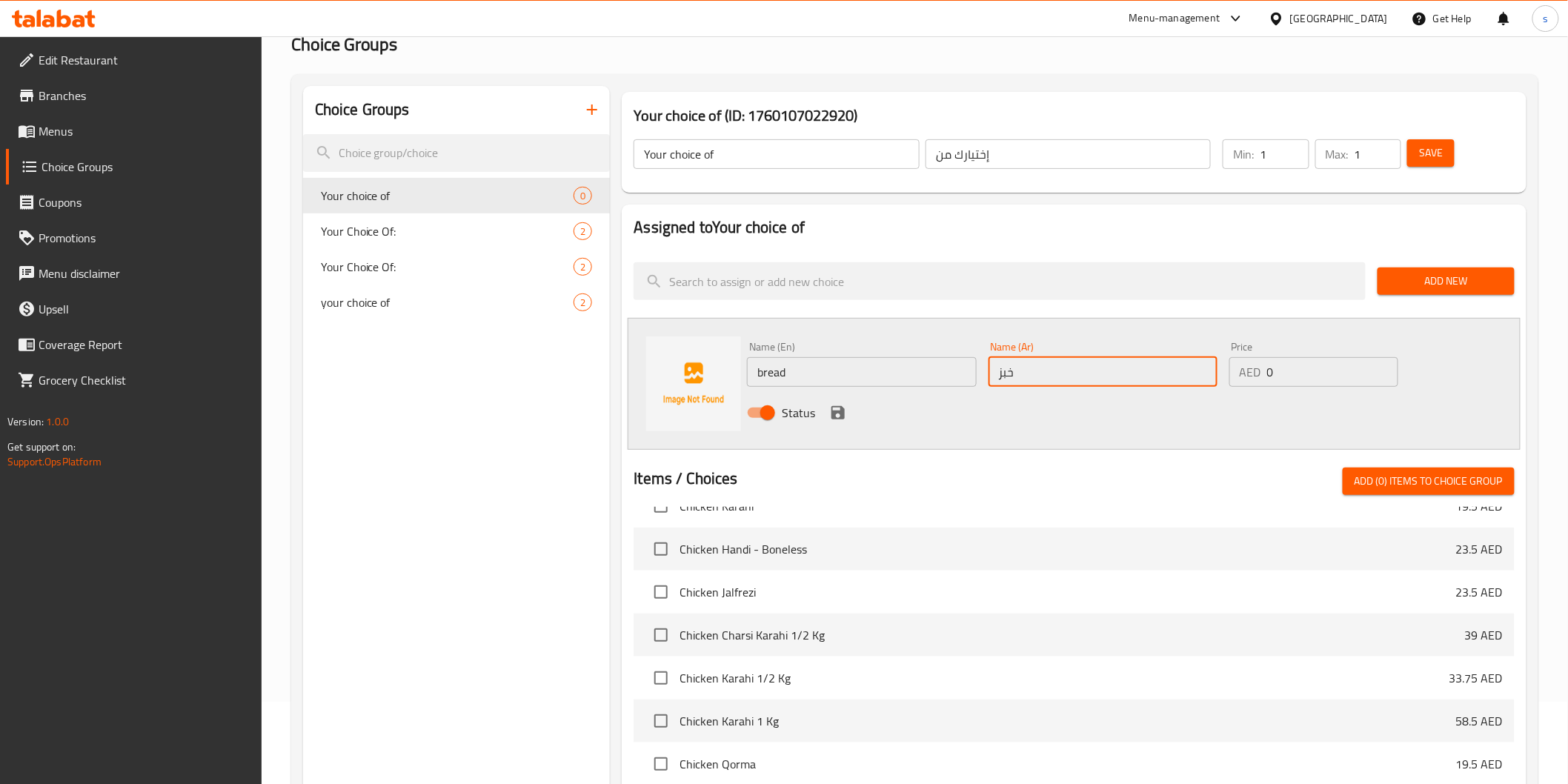
type input "خبز"
click at [834, 415] on icon "save" at bounding box center [838, 413] width 13 height 13
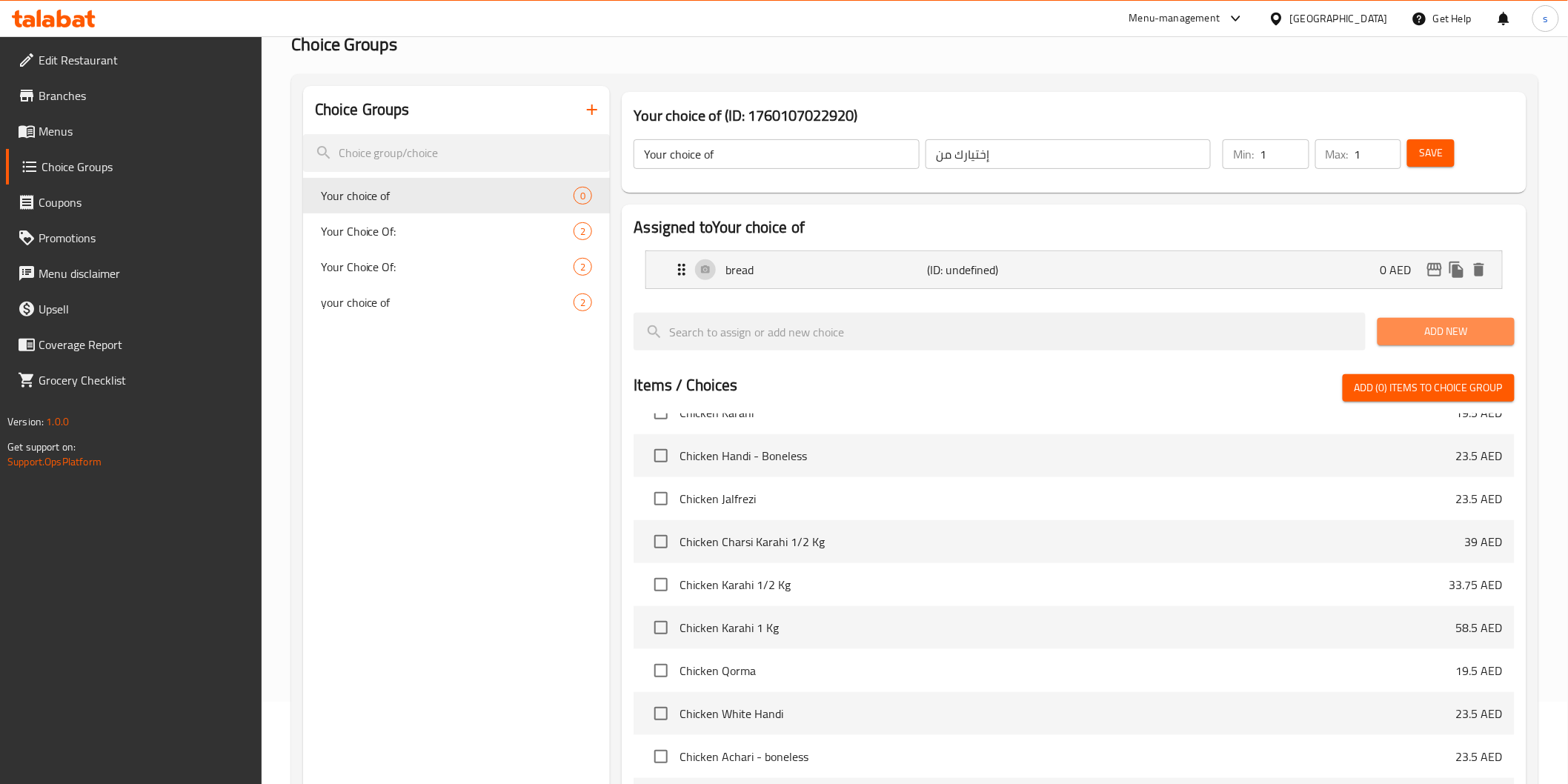
click at [1453, 337] on span "Add New" at bounding box center [1446, 331] width 113 height 19
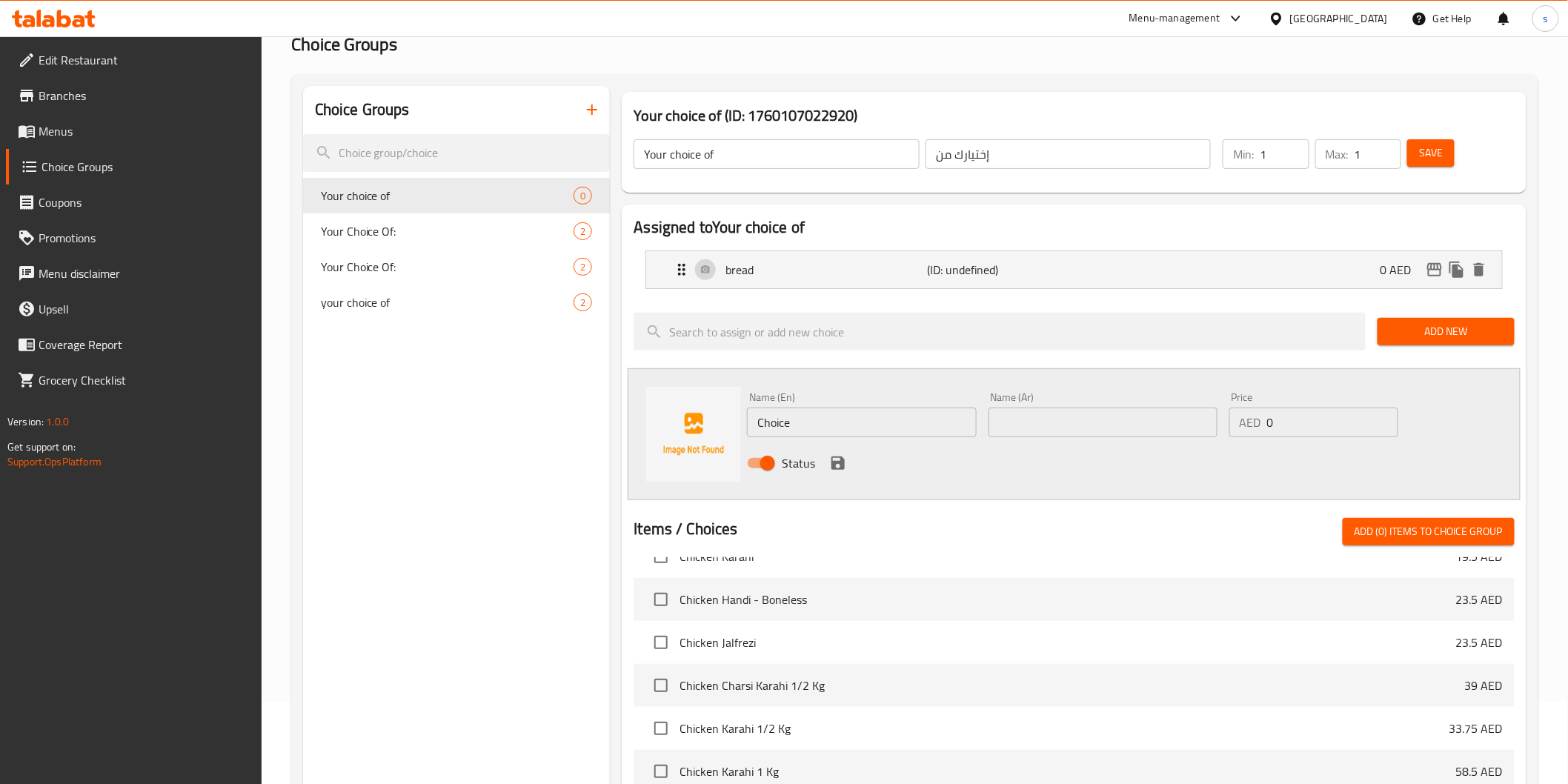
click at [935, 427] on input "Choice" at bounding box center [861, 422] width 229 height 30
paste input "paratha"
type input "paratha"
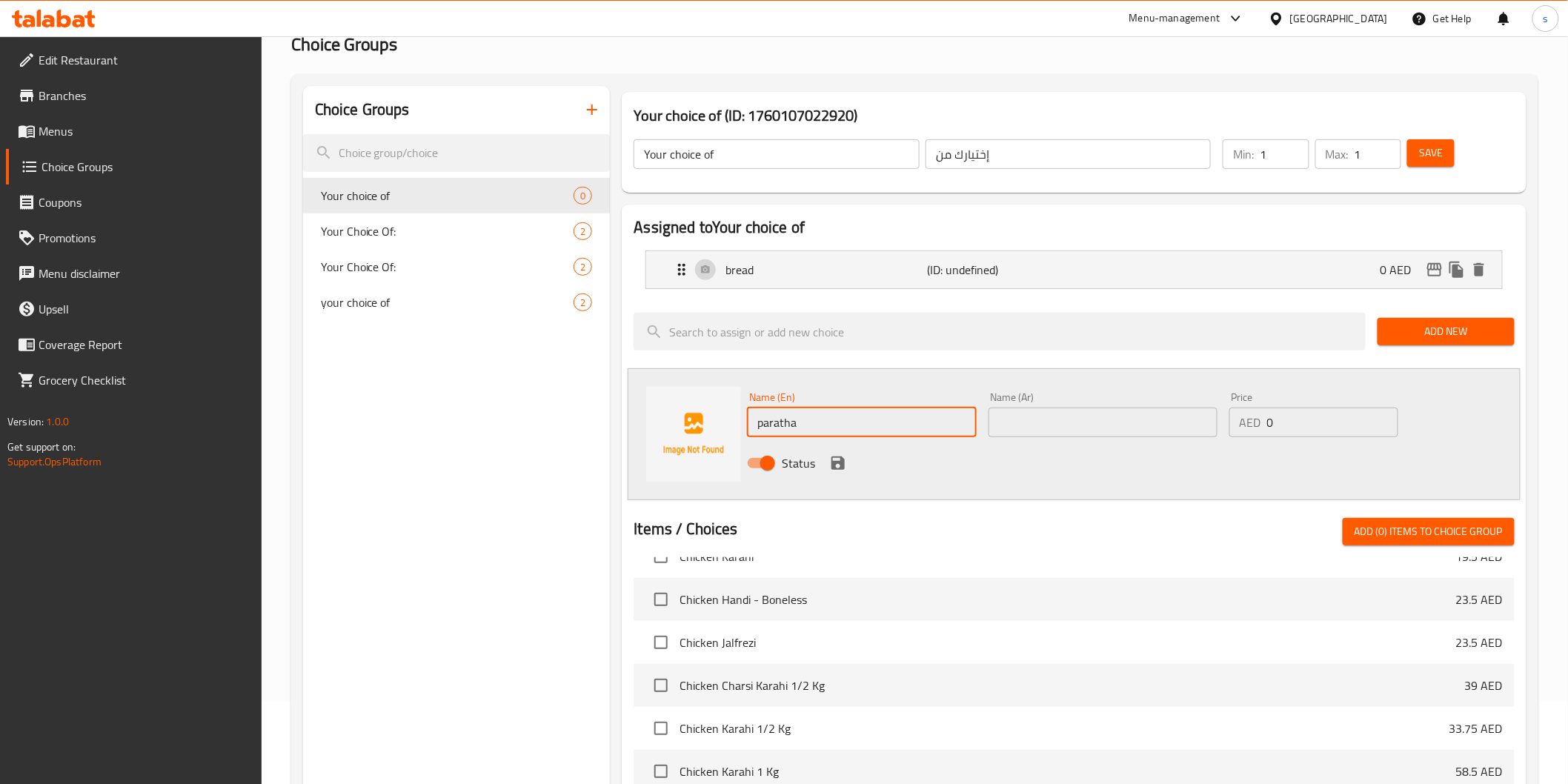
click at [1042, 427] on input "text" at bounding box center [1103, 422] width 229 height 30
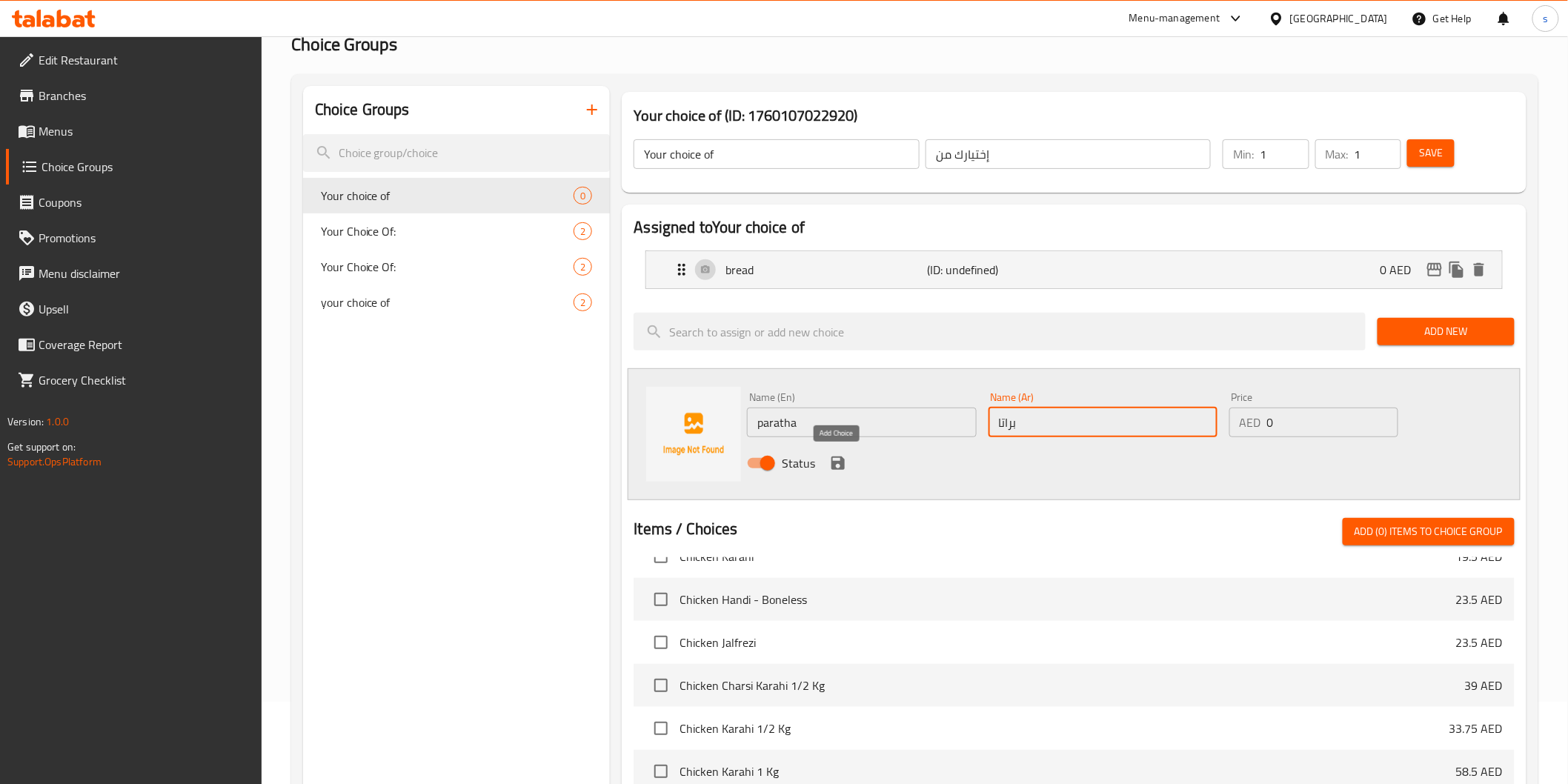
type input "براتا"
click at [838, 462] on icon "save" at bounding box center [838, 463] width 13 height 13
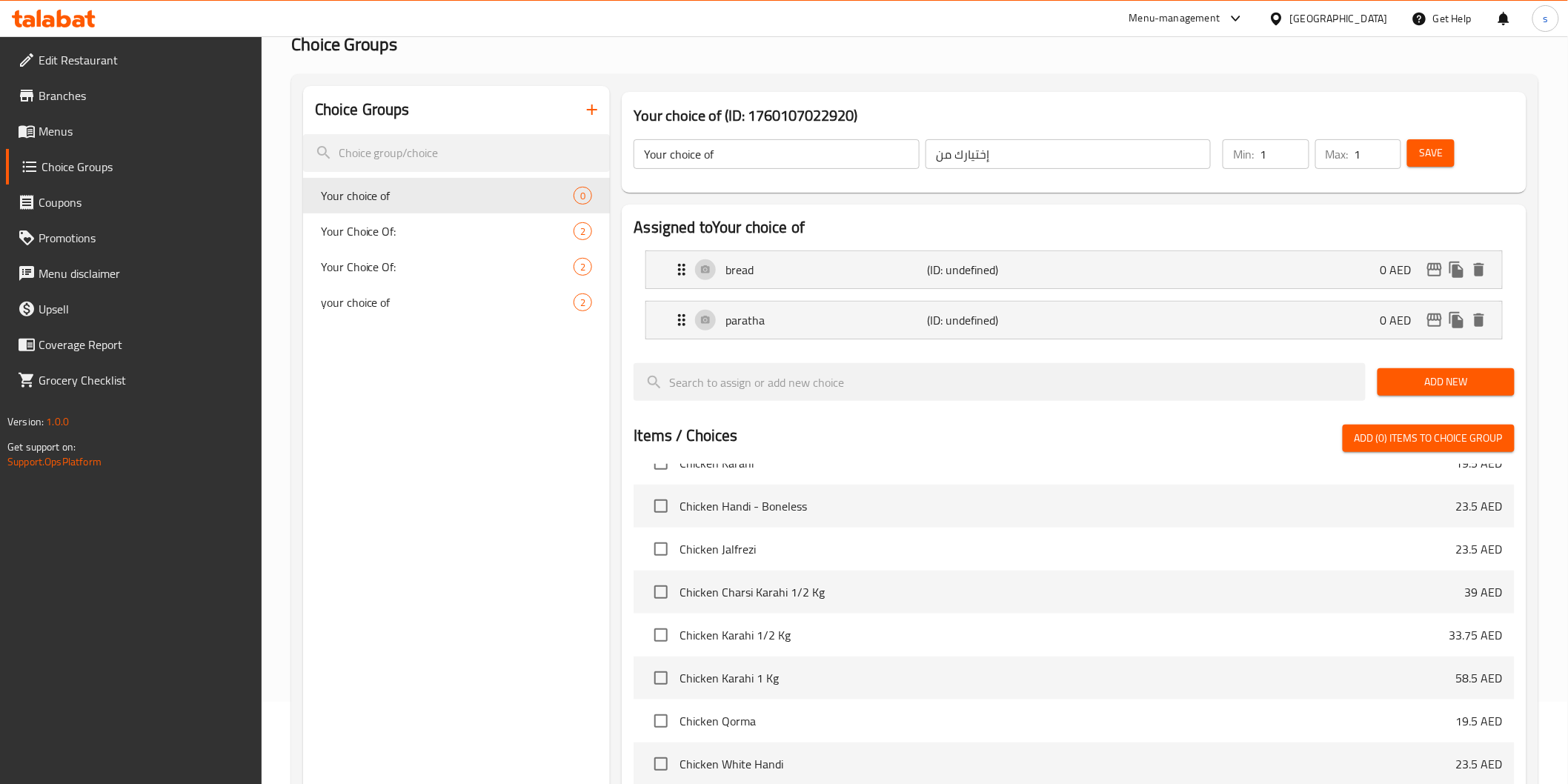
click at [1421, 156] on span "Save" at bounding box center [1431, 153] width 24 height 19
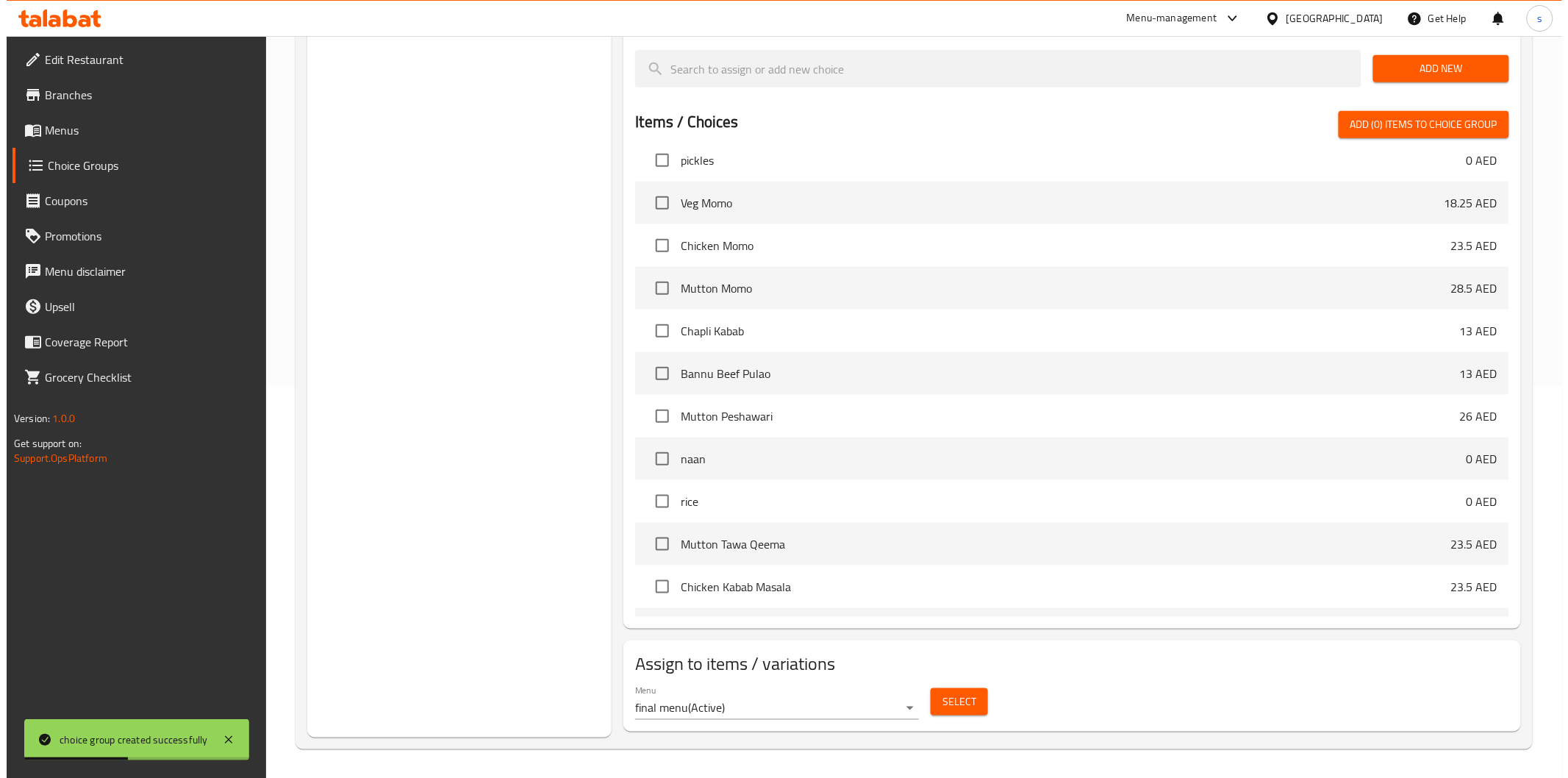
scroll to position [899, 0]
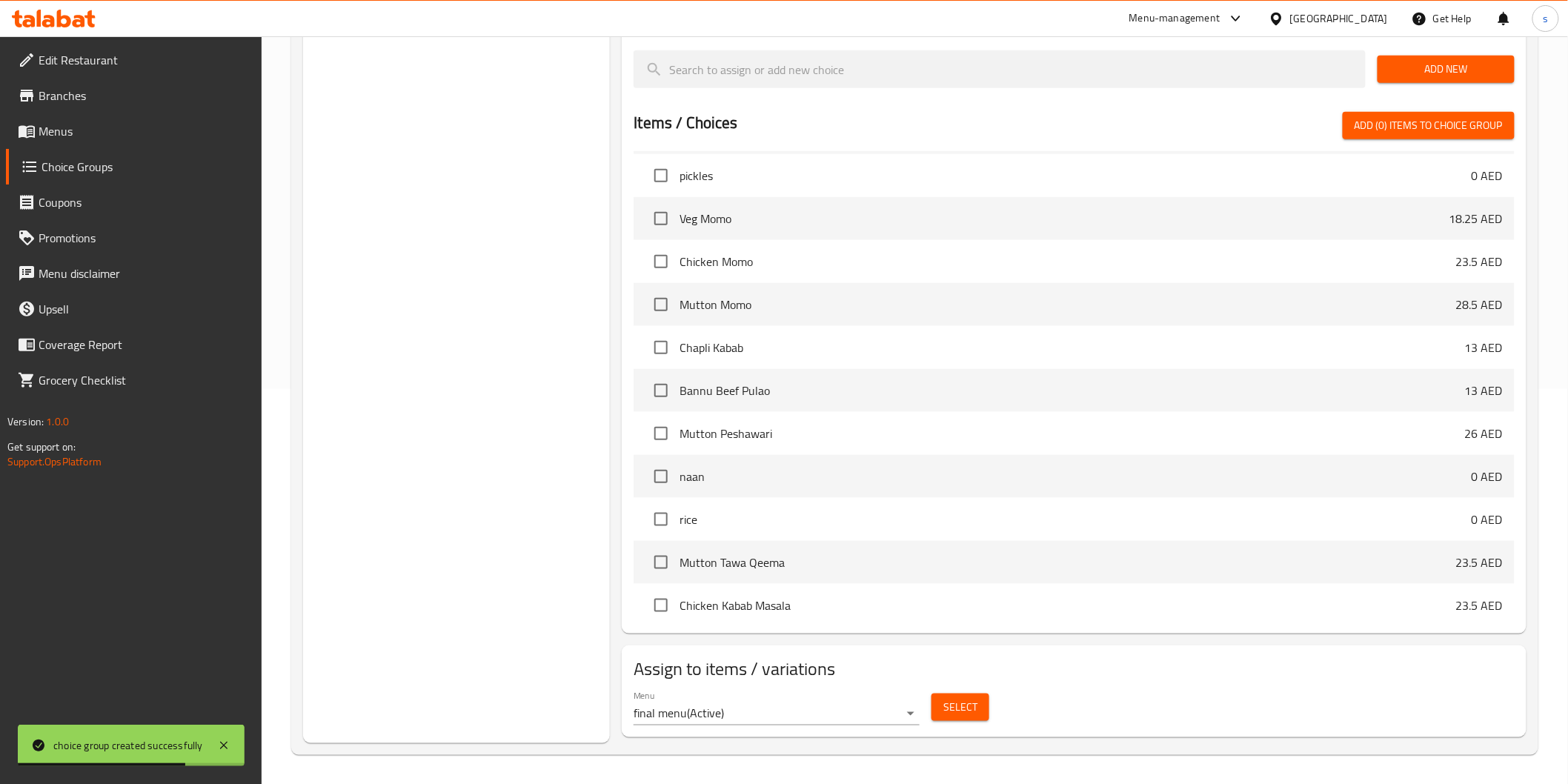
click at [962, 700] on span "Select" at bounding box center [961, 707] width 34 height 19
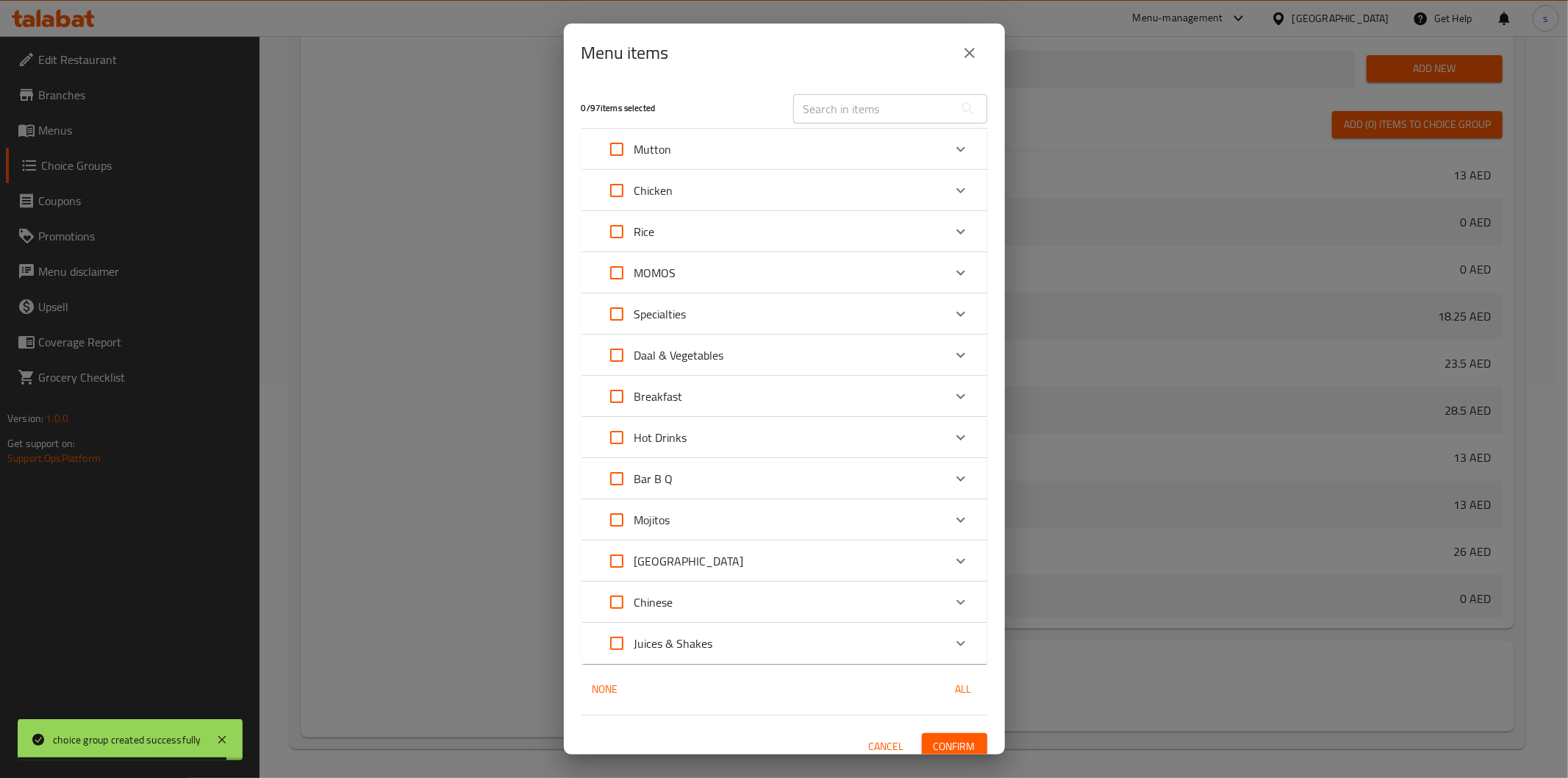
scroll to position [987, 0]
click at [724, 402] on div "Breakfast" at bounding box center [771, 397] width 344 height 36
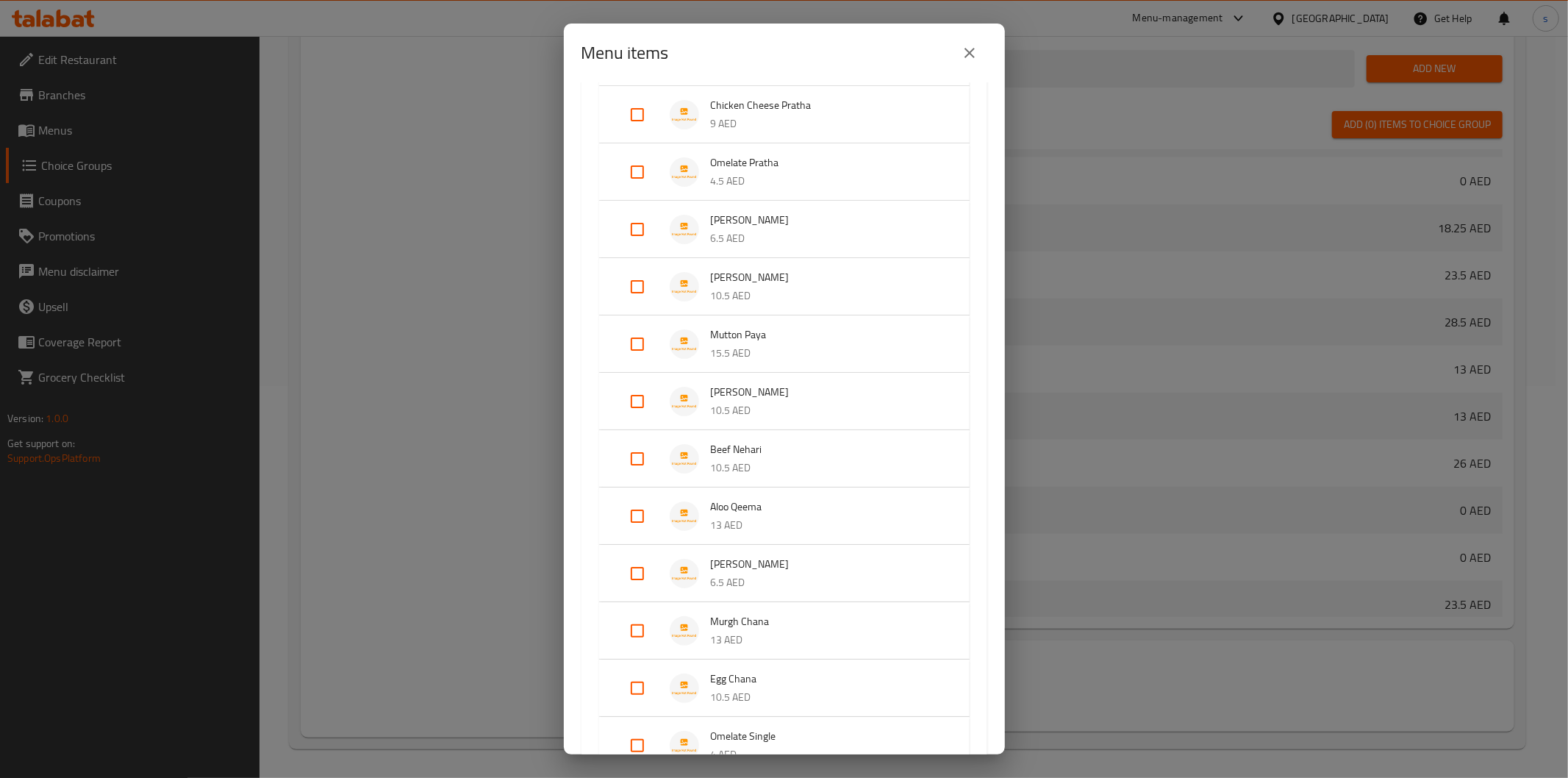
scroll to position [571, 0]
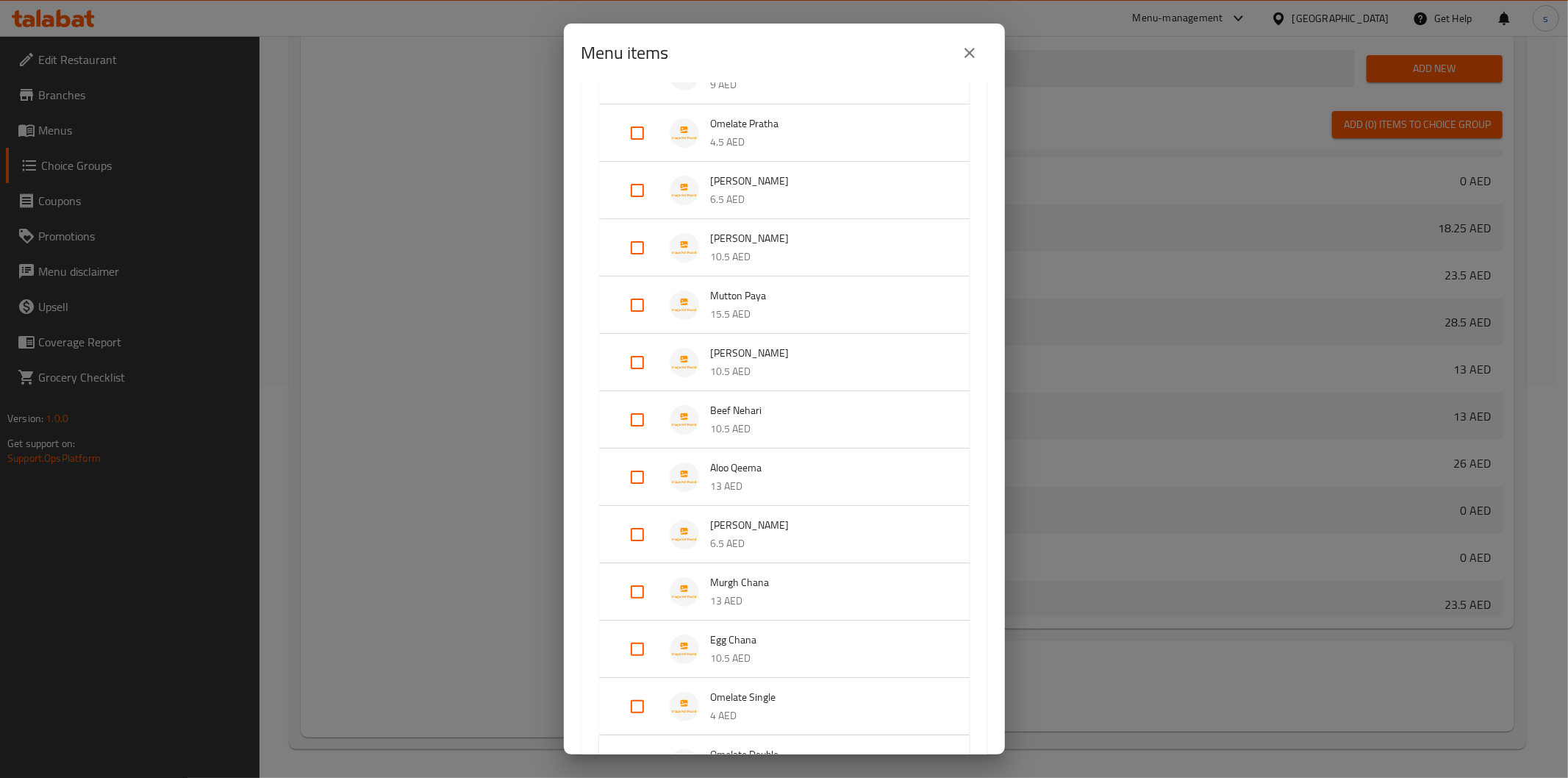
click at [762, 694] on span "Omelate Single" at bounding box center [826, 697] width 229 height 19
click at [633, 719] on input "Expand" at bounding box center [638, 719] width 36 height 36
checkbox input "true"
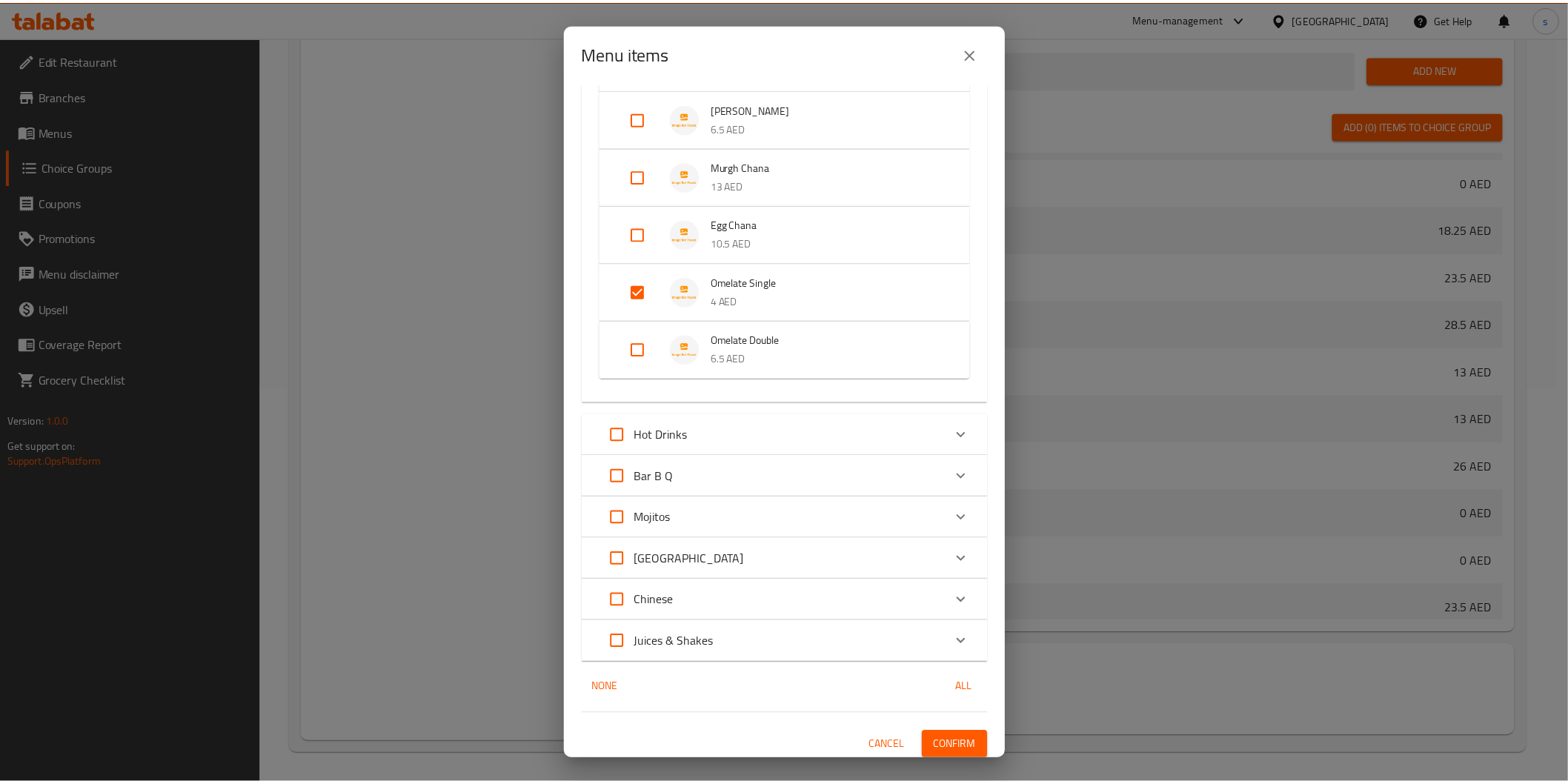
scroll to position [999, 0]
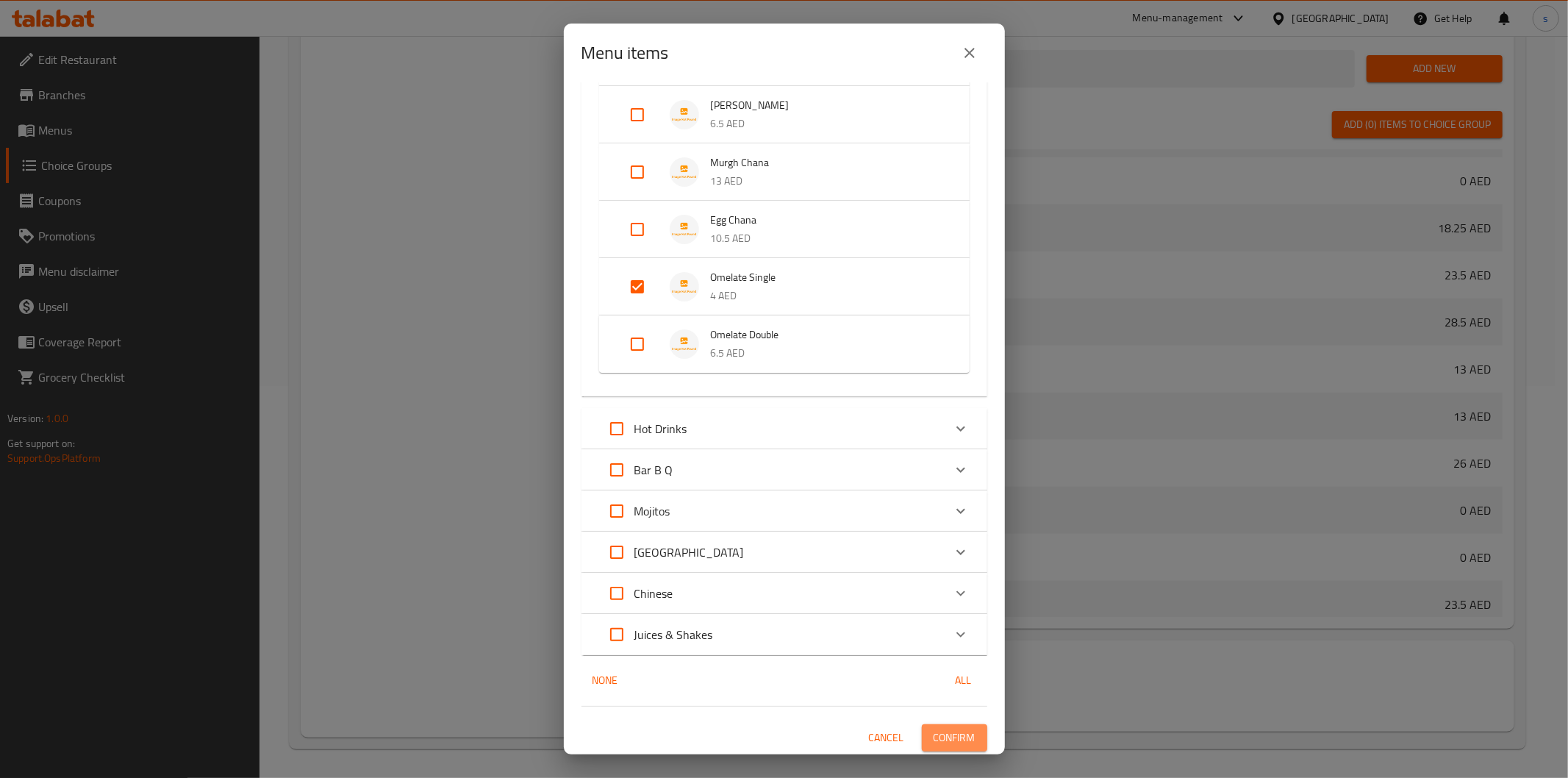
click at [951, 740] on span "Confirm" at bounding box center [955, 738] width 42 height 19
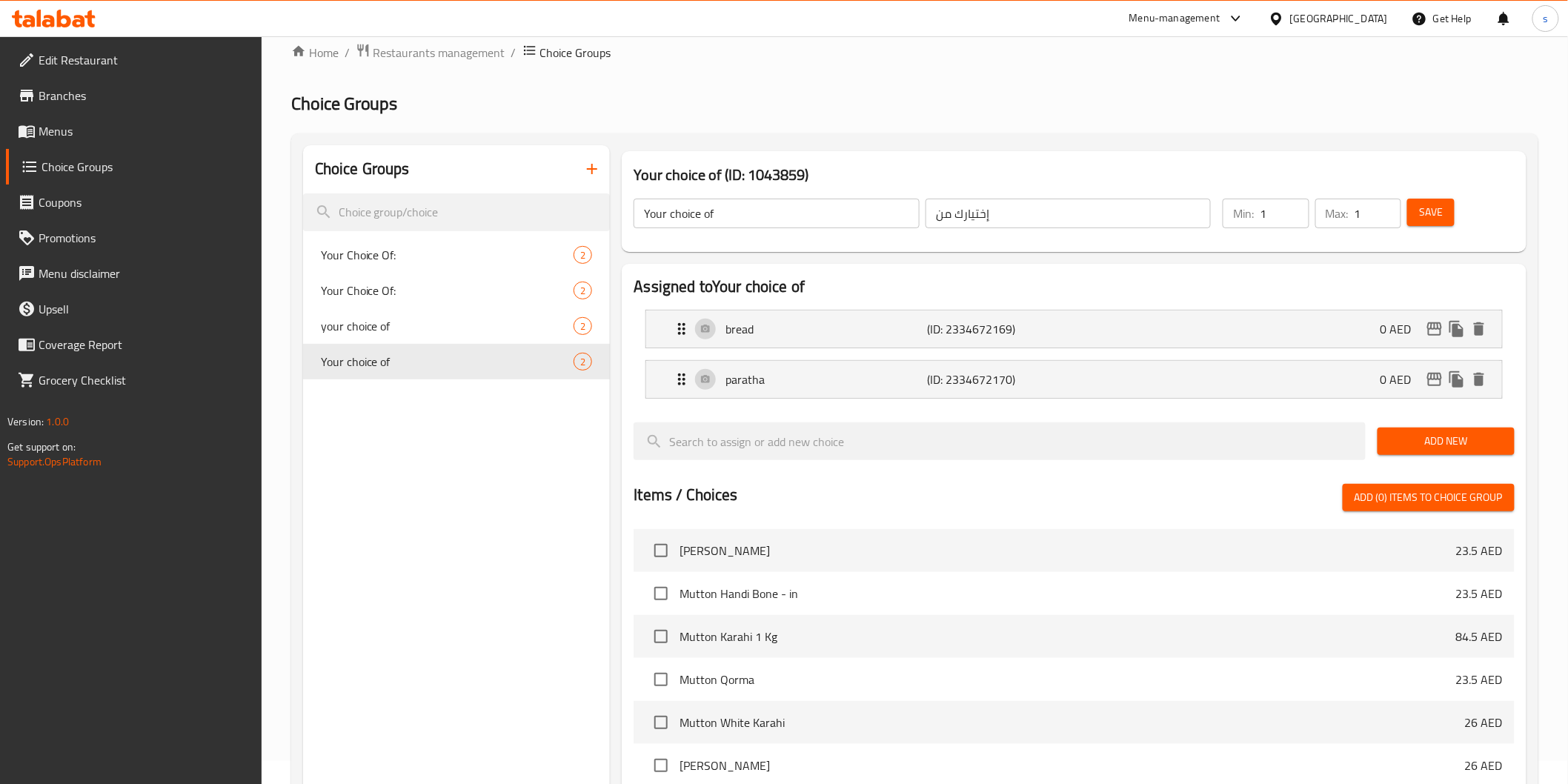
scroll to position [0, 0]
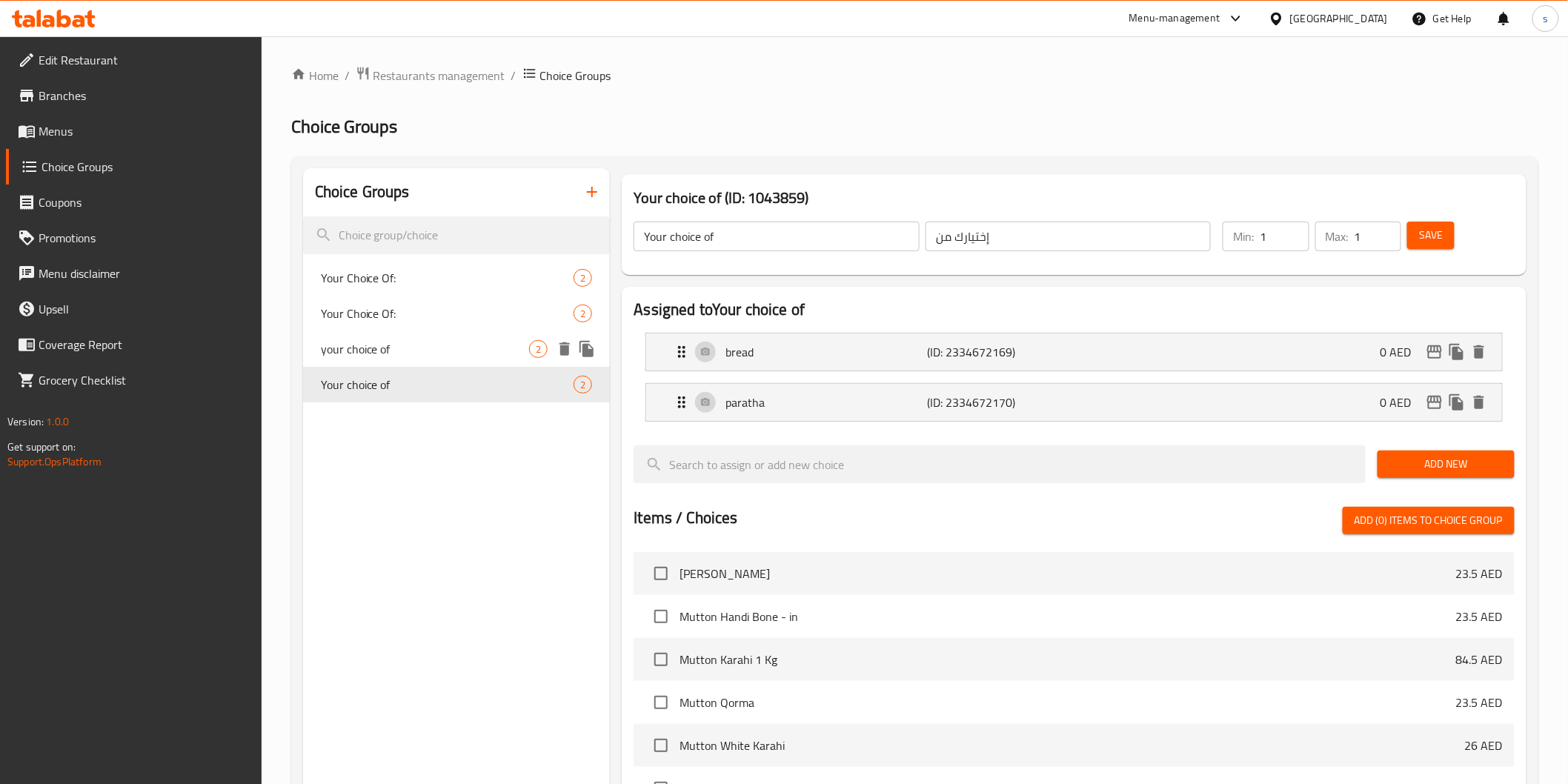
click at [365, 349] on span "your choice of" at bounding box center [425, 349] width 209 height 18
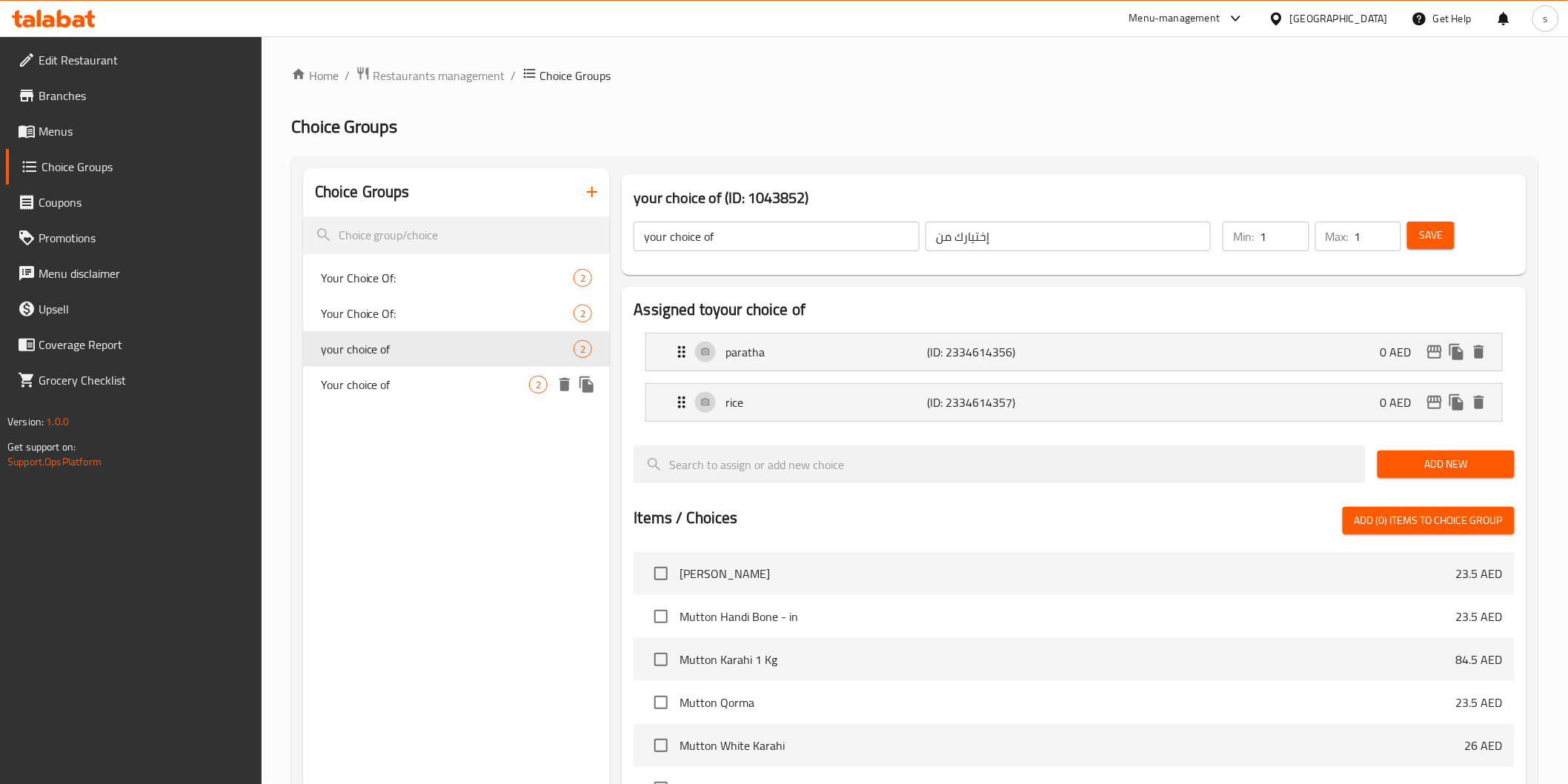
click at [471, 386] on span "Your choice of" at bounding box center [425, 385] width 209 height 18
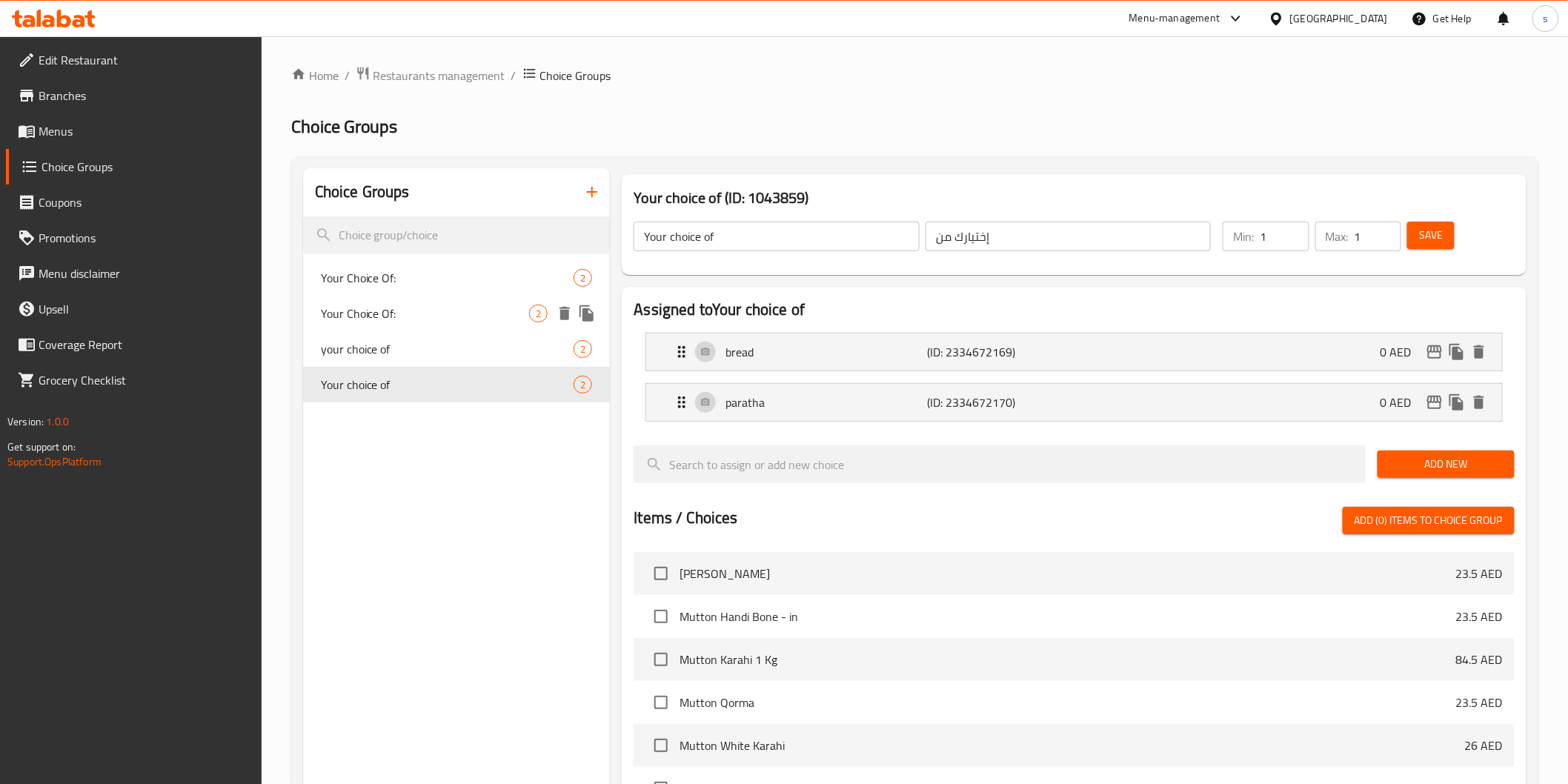
click at [426, 313] on span "Your Choice Of:" at bounding box center [425, 313] width 209 height 18
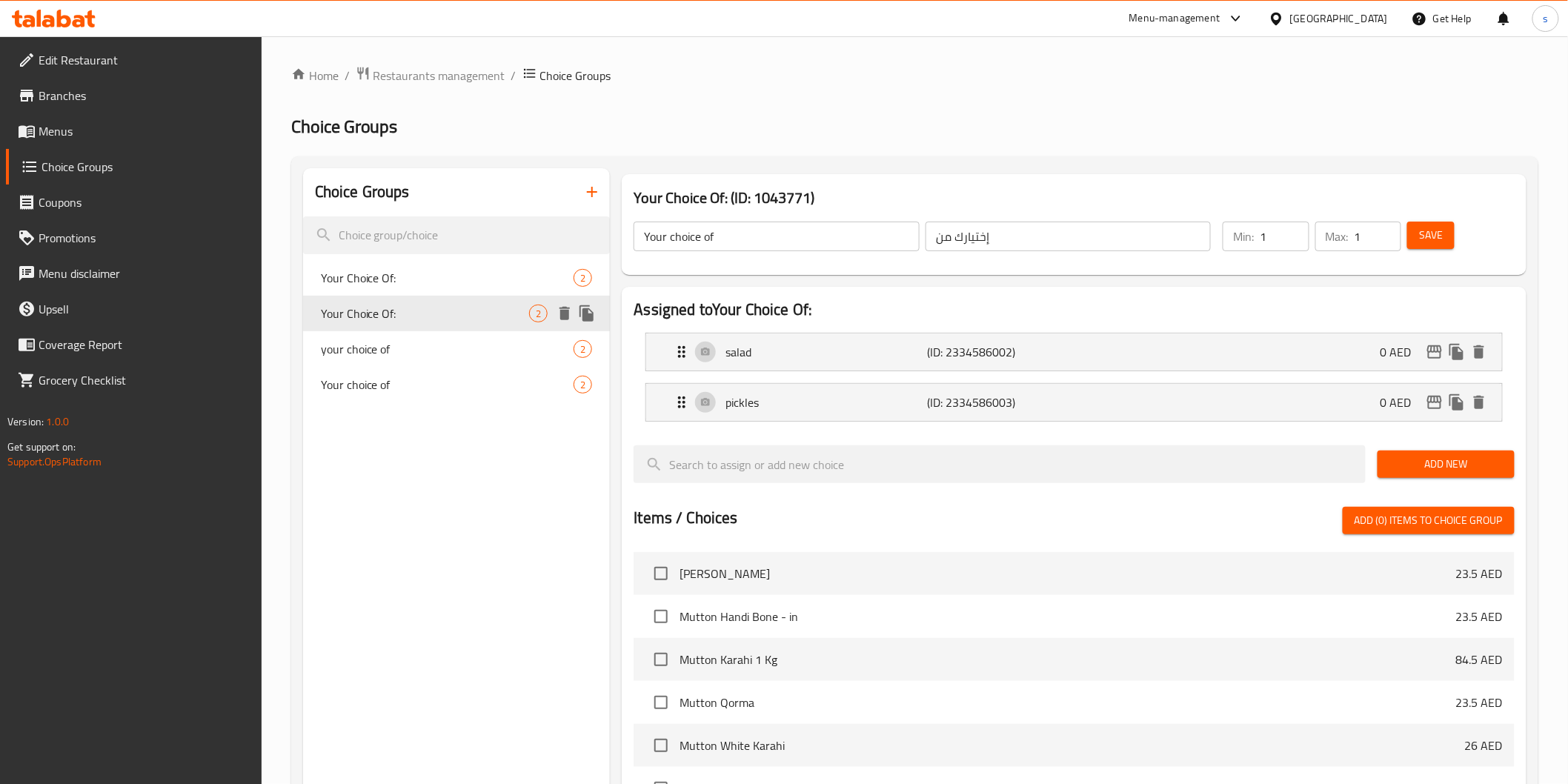
type input "Your Choice Of:"
type input "إختيارك من:"
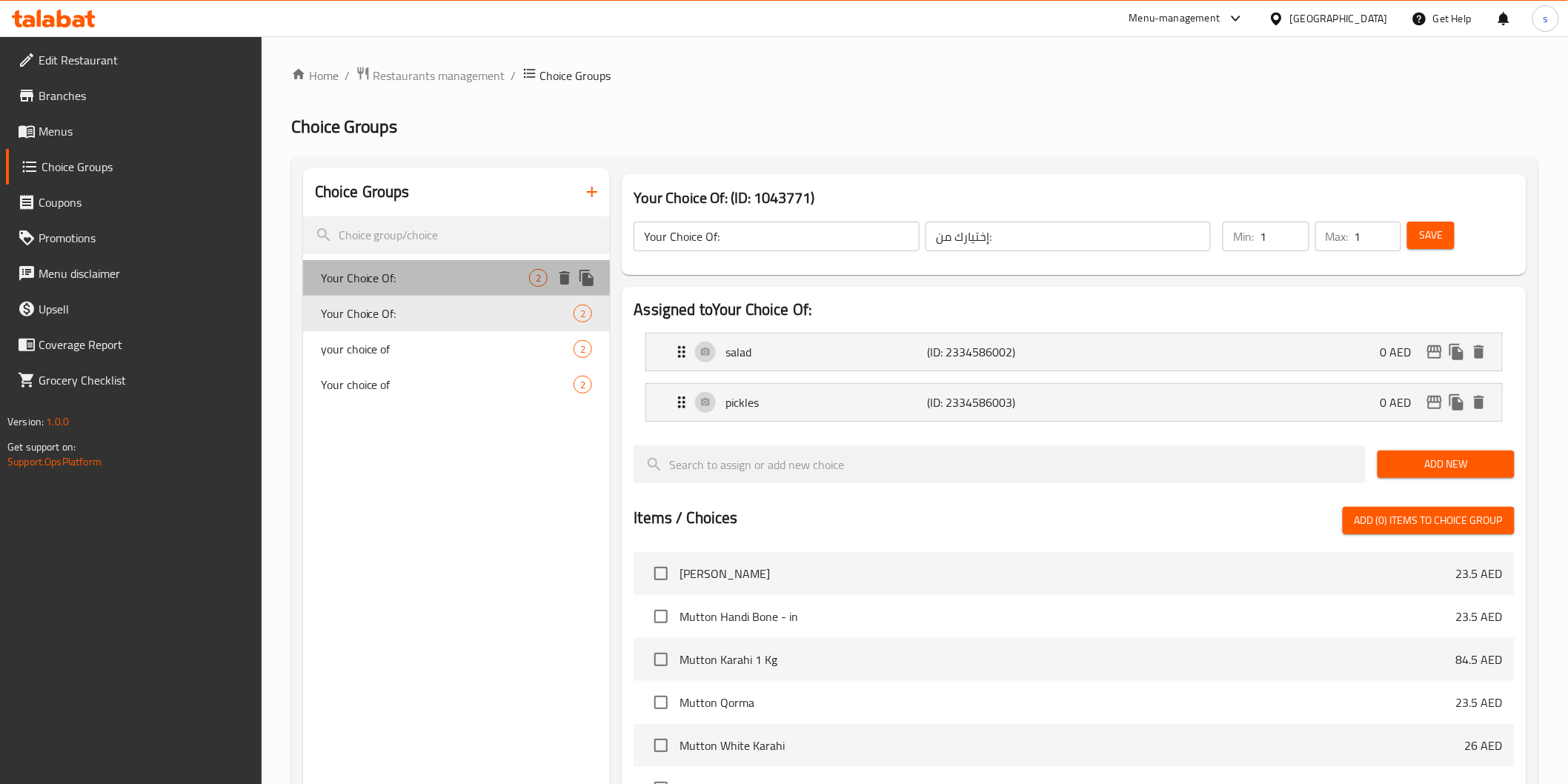
click at [421, 283] on span "Your Choice Of:" at bounding box center [425, 278] width 209 height 18
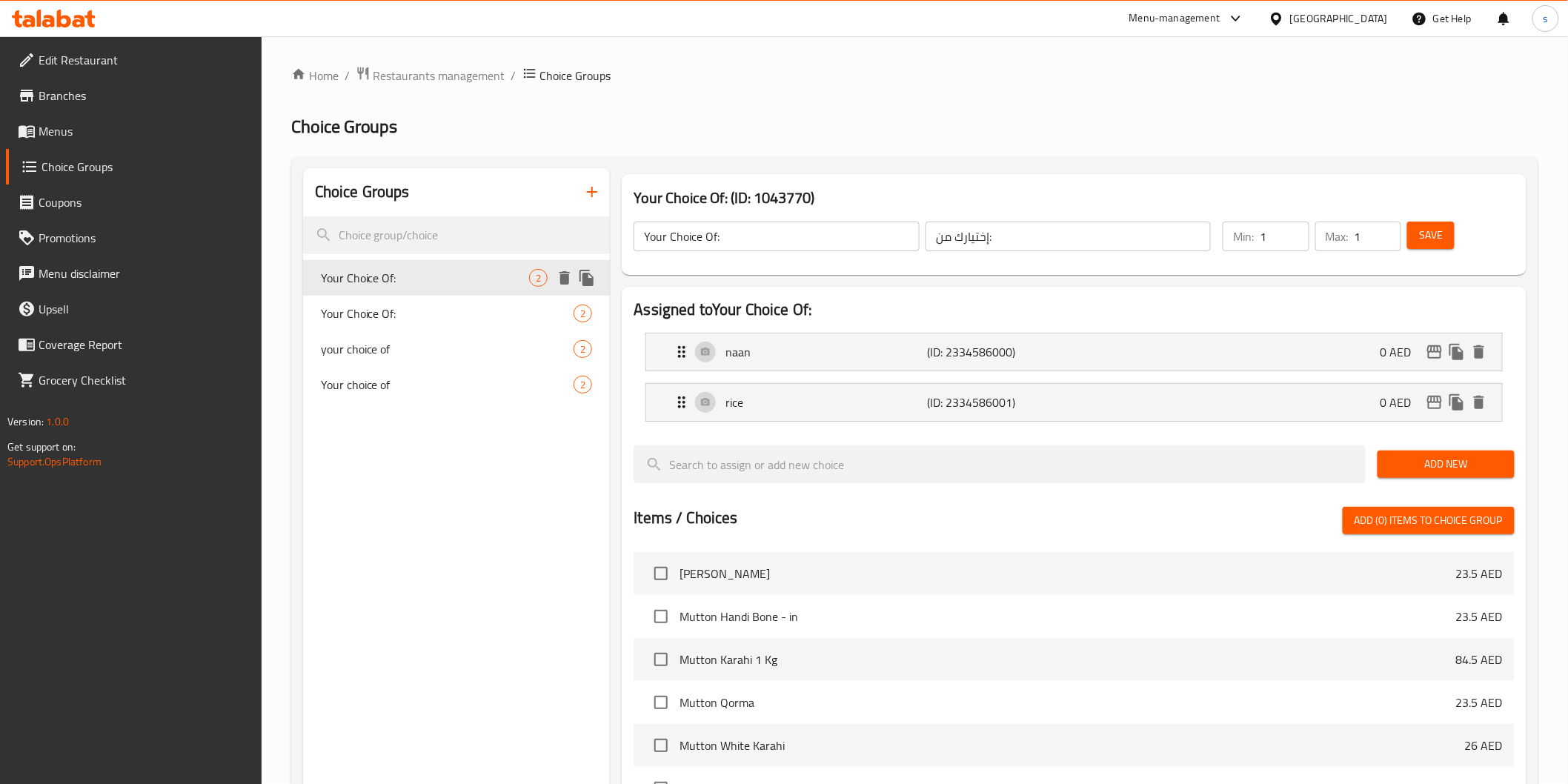
click at [422, 272] on span "Your Choice Of:" at bounding box center [425, 278] width 209 height 18
click at [430, 323] on div "Your Choice Of: 2" at bounding box center [457, 313] width 307 height 36
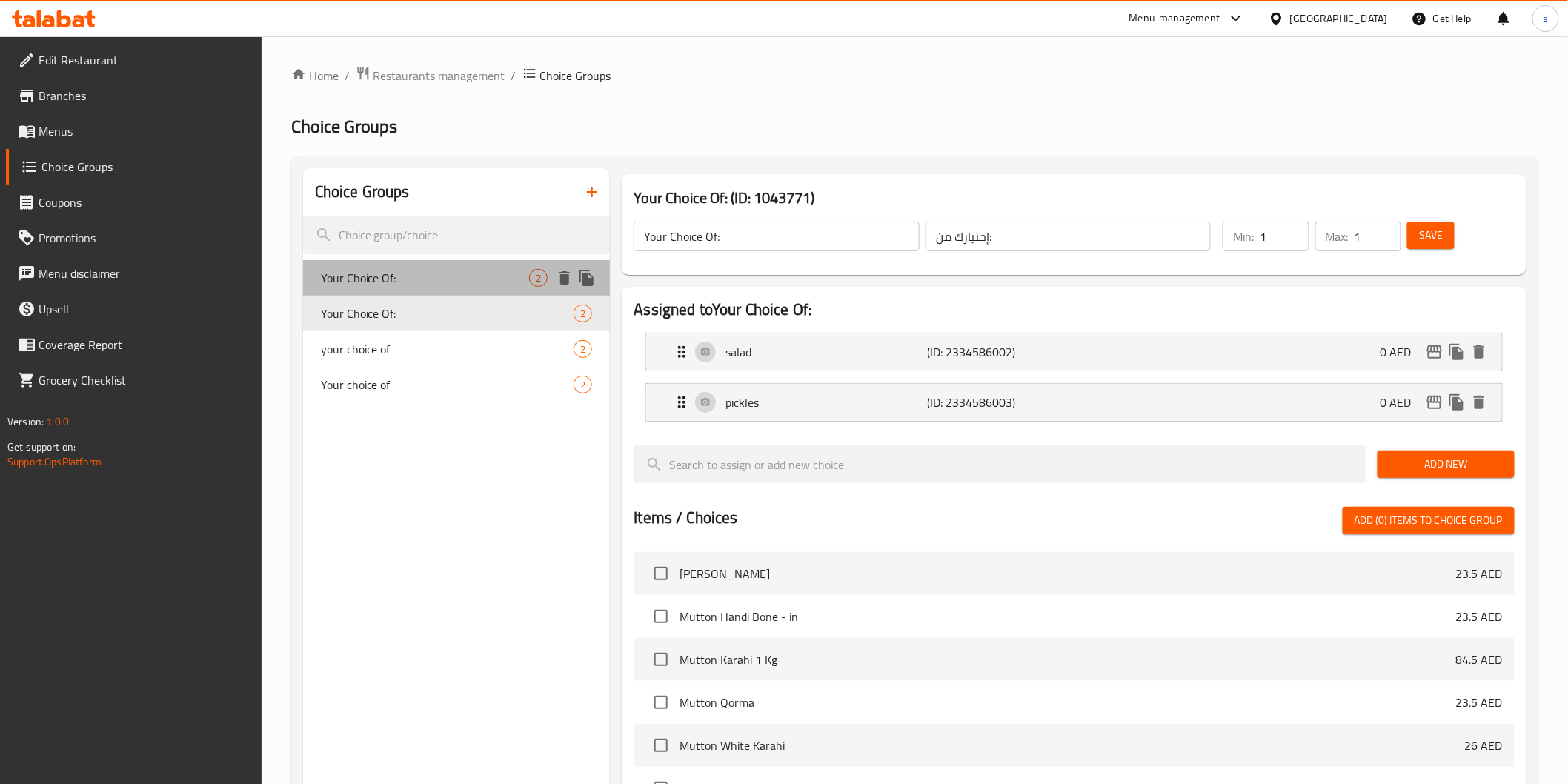
click at [421, 284] on span "Your Choice Of:" at bounding box center [425, 278] width 209 height 18
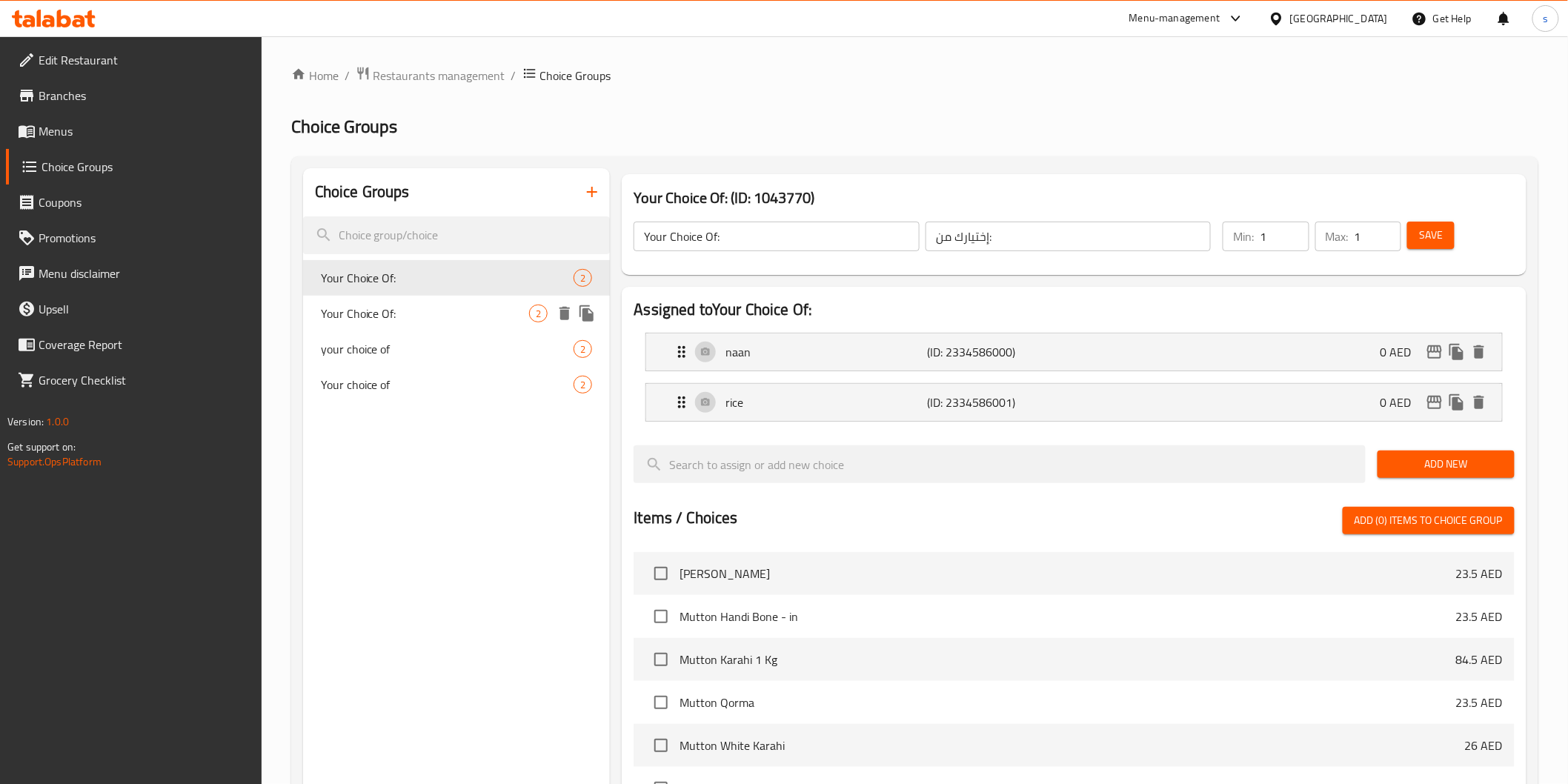
click at [413, 296] on div "Your Choice Of: 2" at bounding box center [457, 313] width 307 height 36
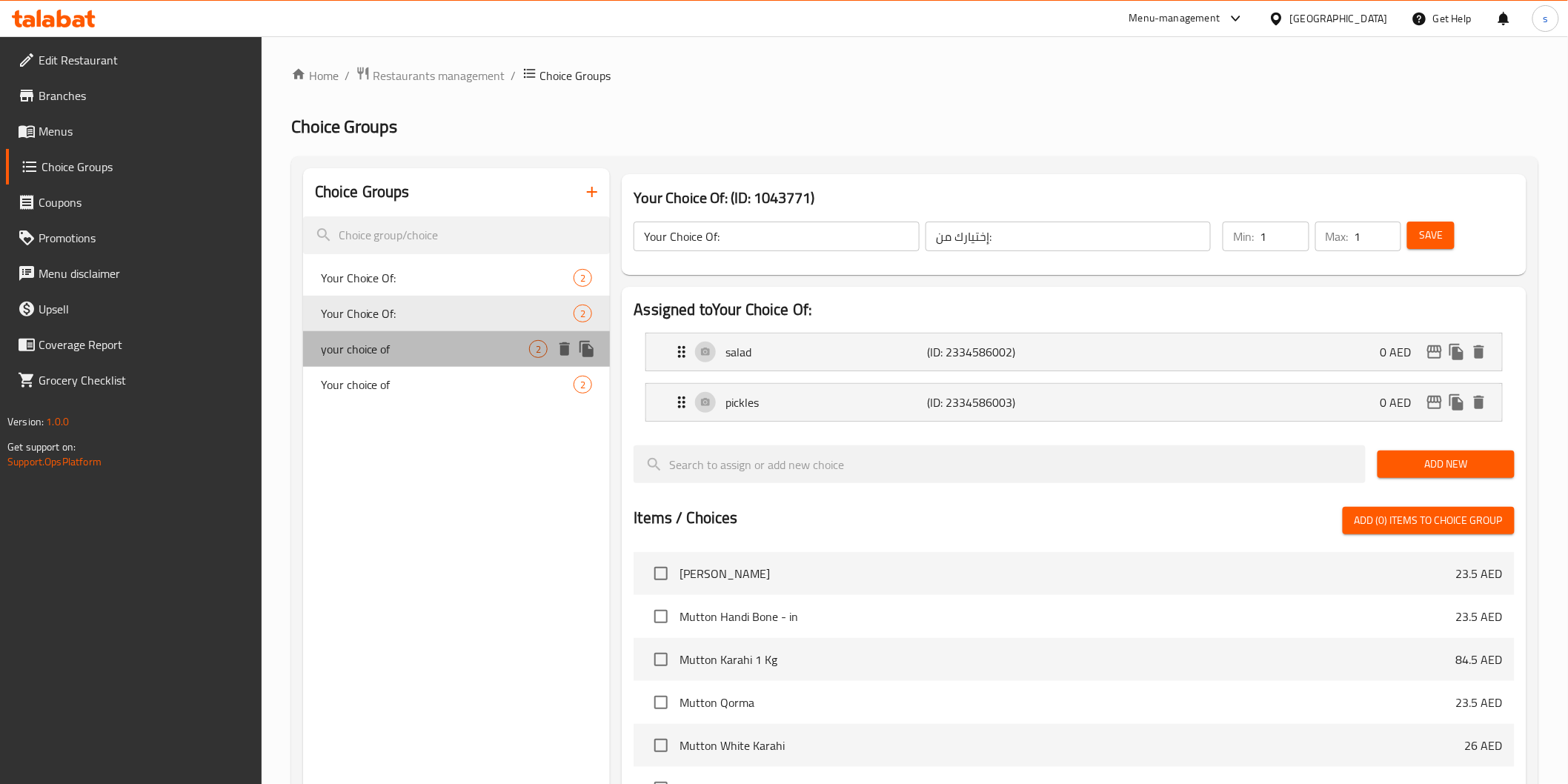
click at [406, 346] on span "your choice of" at bounding box center [425, 349] width 209 height 18
type input "your choice of"
type input "إختيارك من"
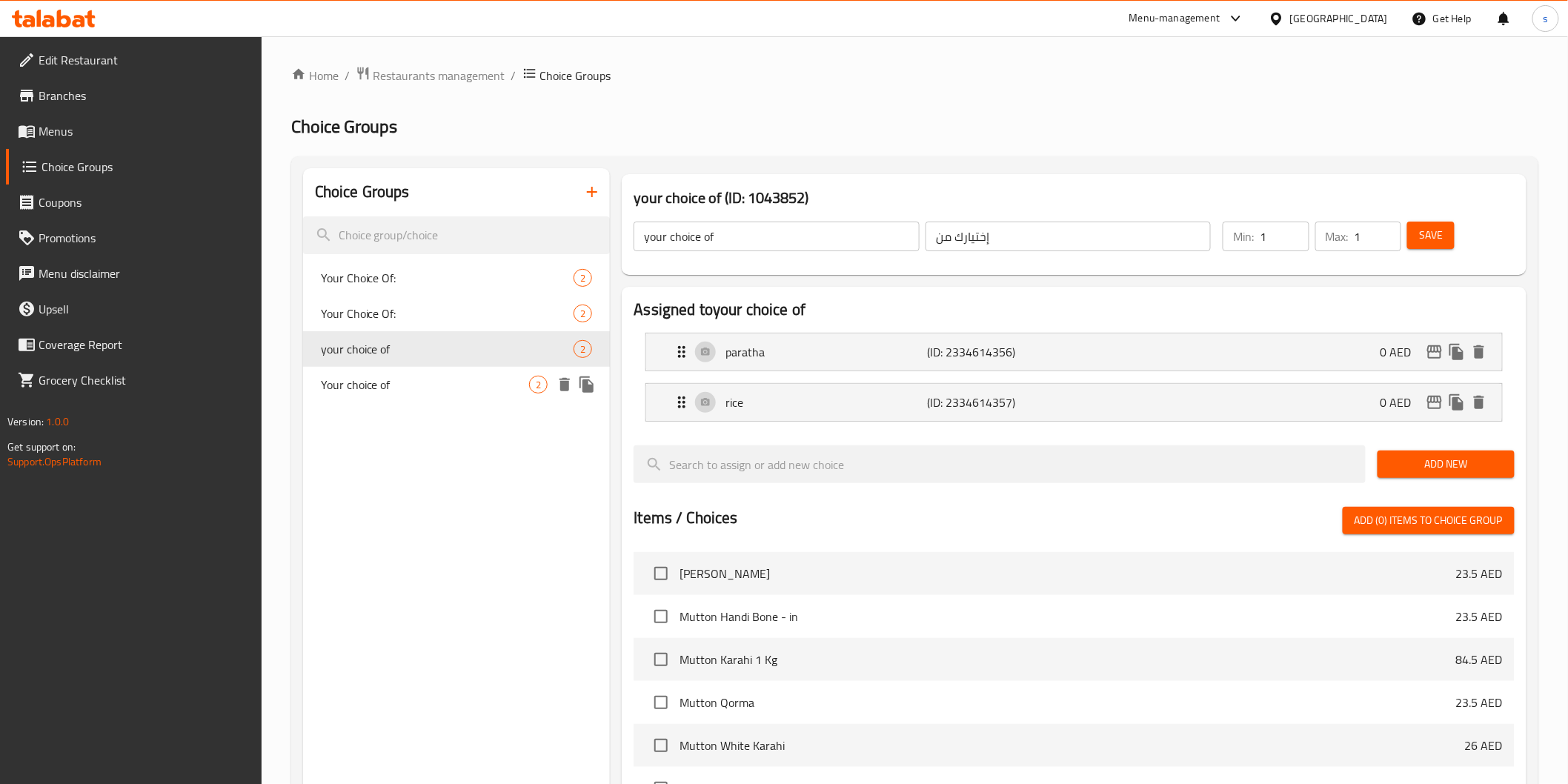
click at [508, 388] on span "Your choice of" at bounding box center [425, 385] width 209 height 18
type input "Your choice of"
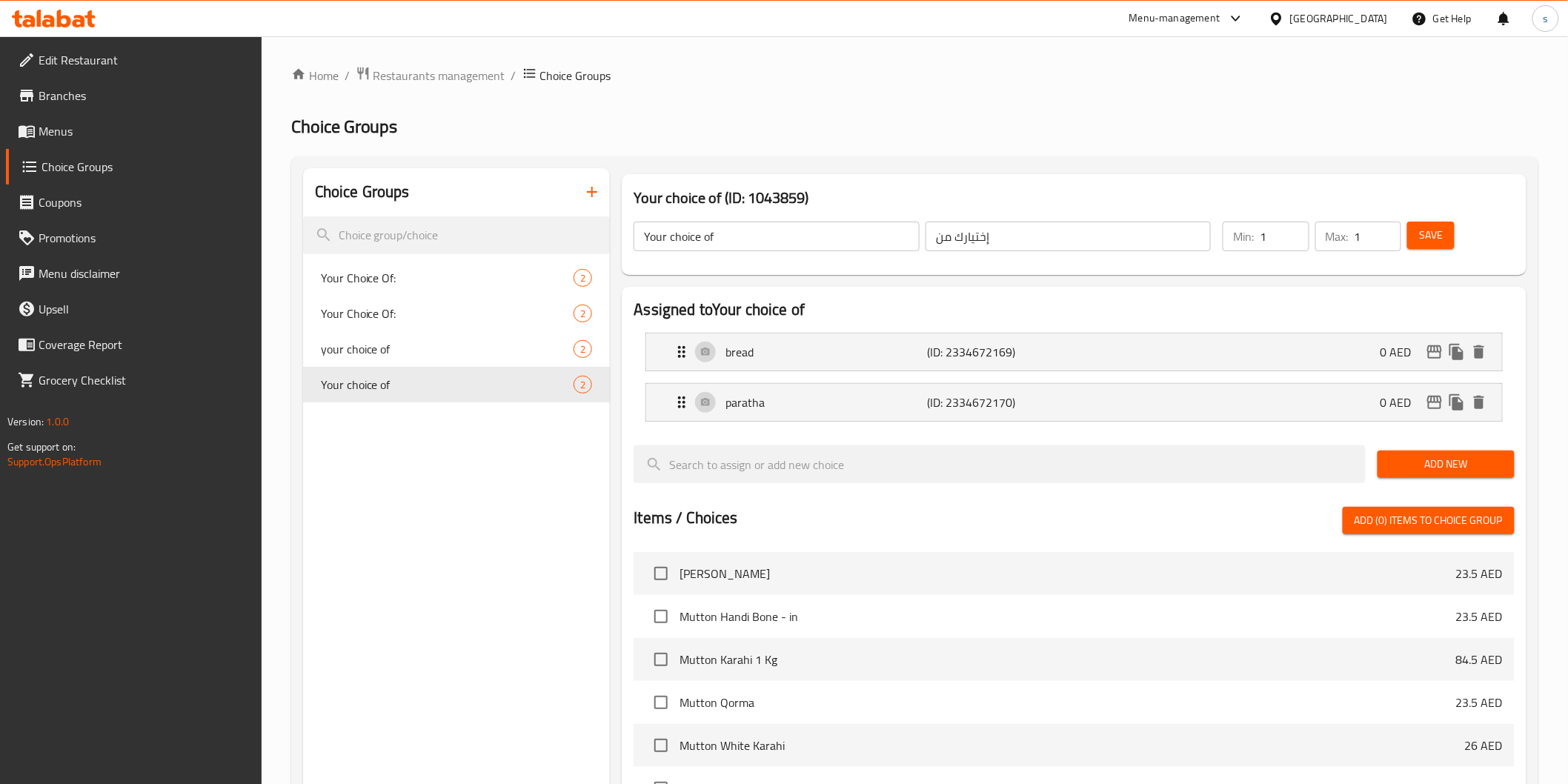
click at [589, 192] on icon "button" at bounding box center [592, 192] width 10 height 10
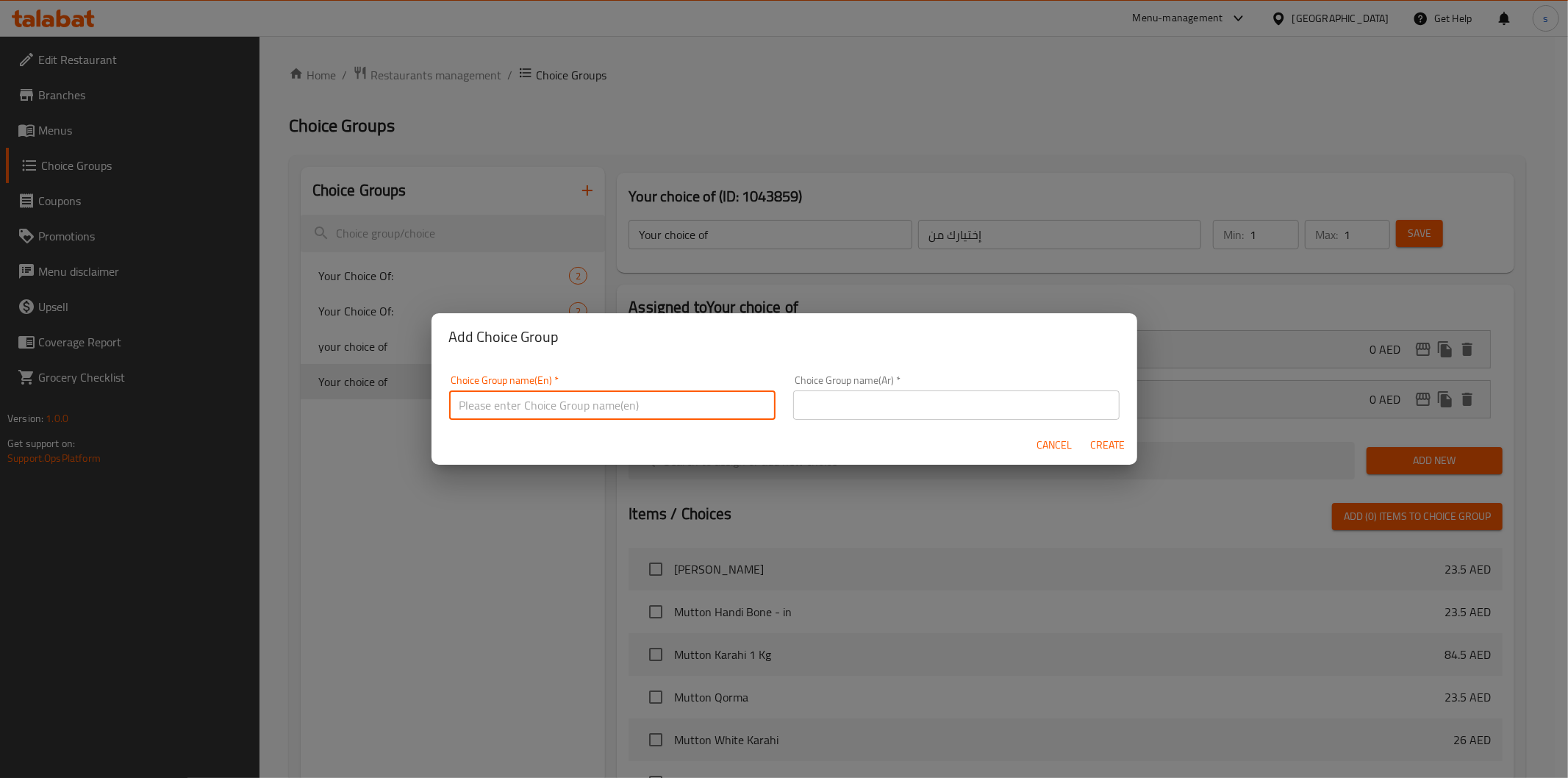
click at [608, 397] on input "text" at bounding box center [612, 406] width 326 height 30
click at [488, 406] on input "your choice of" at bounding box center [612, 406] width 326 height 30
click at [462, 409] on input "your Choice of" at bounding box center [612, 406] width 326 height 30
type input "Your Choice of"
click at [1103, 435] on button "Create" at bounding box center [1108, 445] width 47 height 27
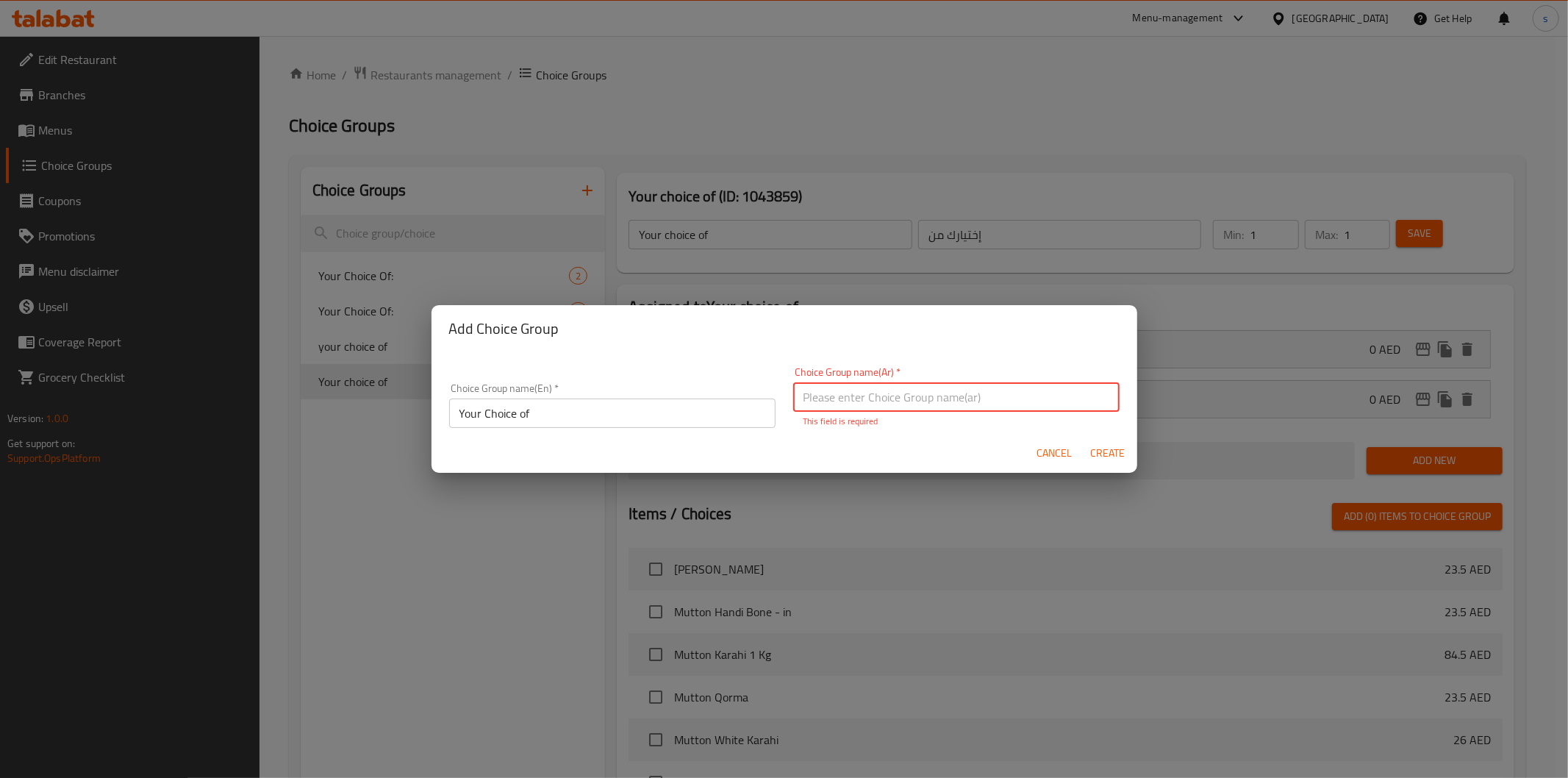
click at [970, 401] on input "text" at bounding box center [956, 398] width 326 height 30
type input "إختيارك من"
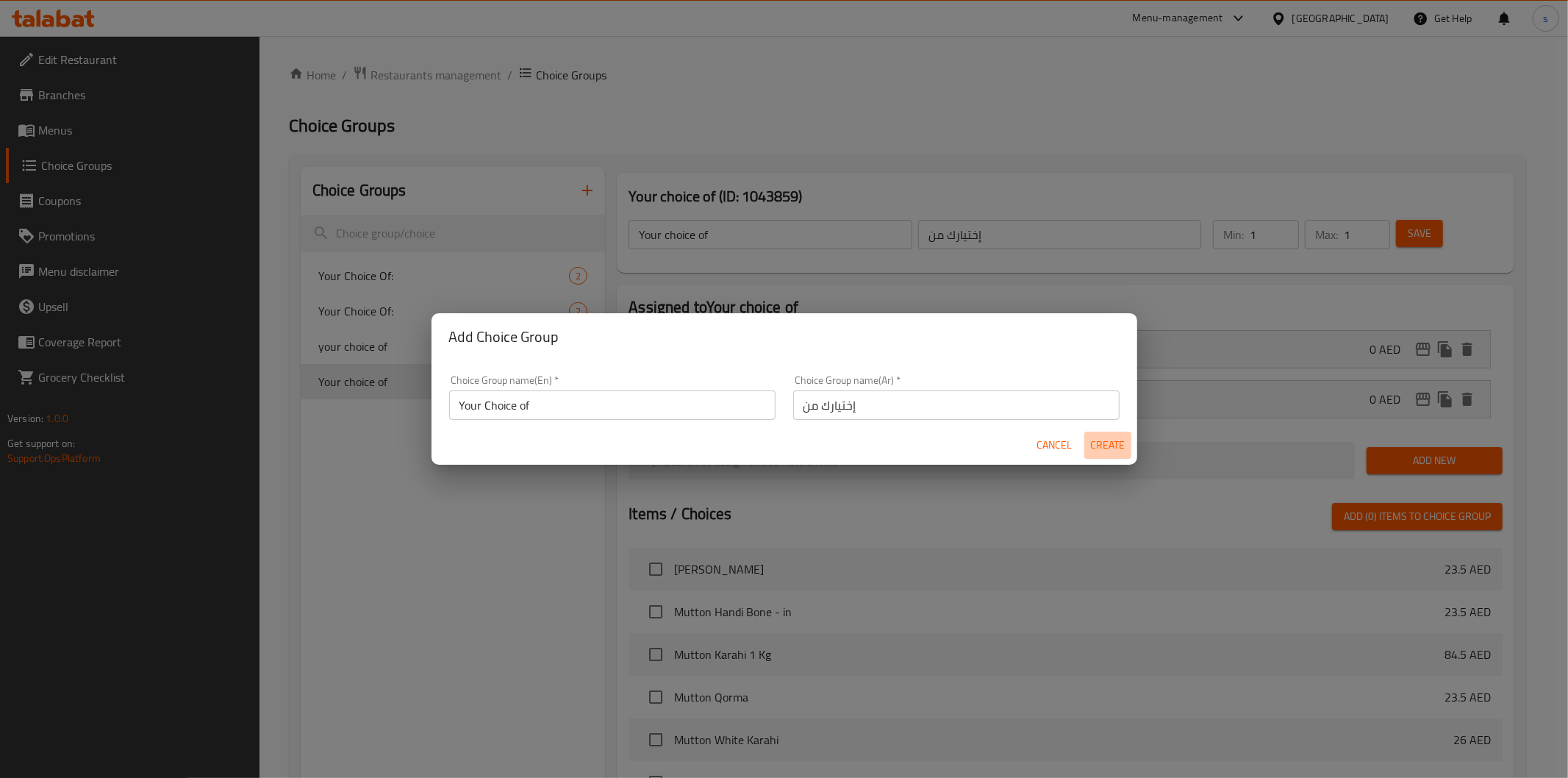
click at [1120, 441] on span "Create" at bounding box center [1108, 445] width 36 height 19
type input "Your Choice of"
type input "0"
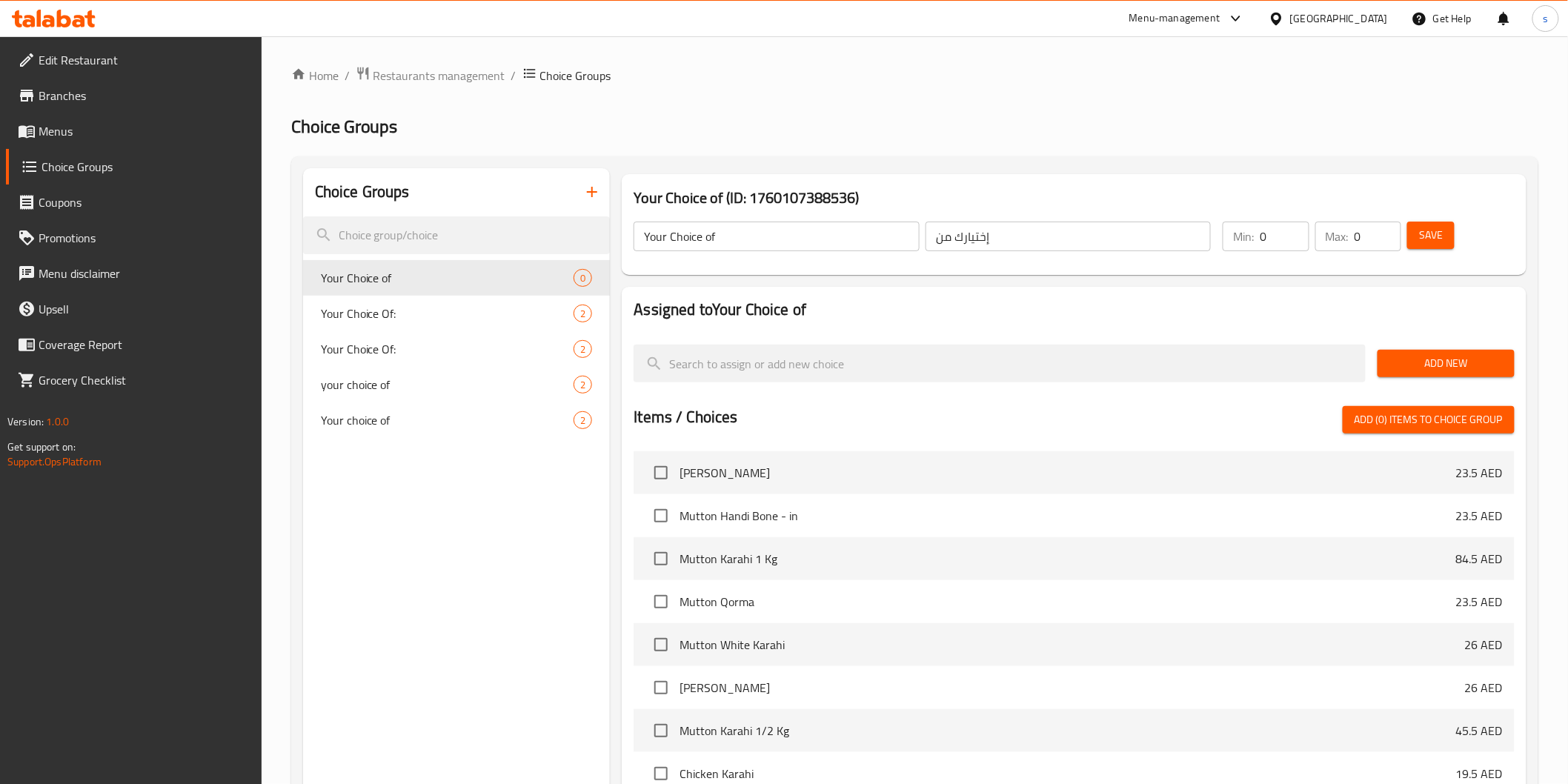
click at [1493, 359] on span "Add New" at bounding box center [1446, 363] width 113 height 19
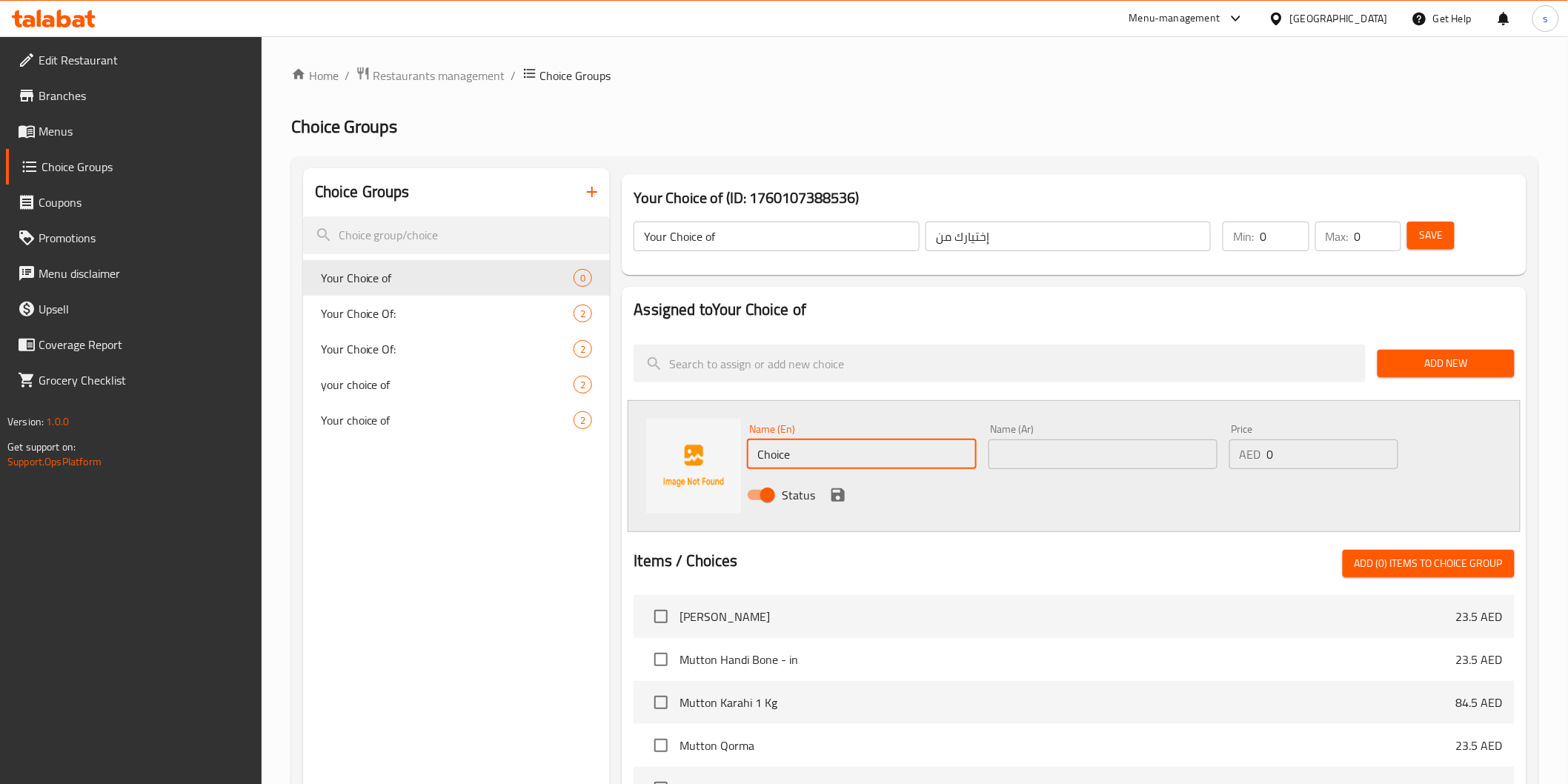
click at [892, 454] on input "Choice" at bounding box center [861, 454] width 229 height 30
click at [1047, 457] on input "text" at bounding box center [1103, 454] width 229 height 30
paste input "الزبادي"
type input "الزبادي"
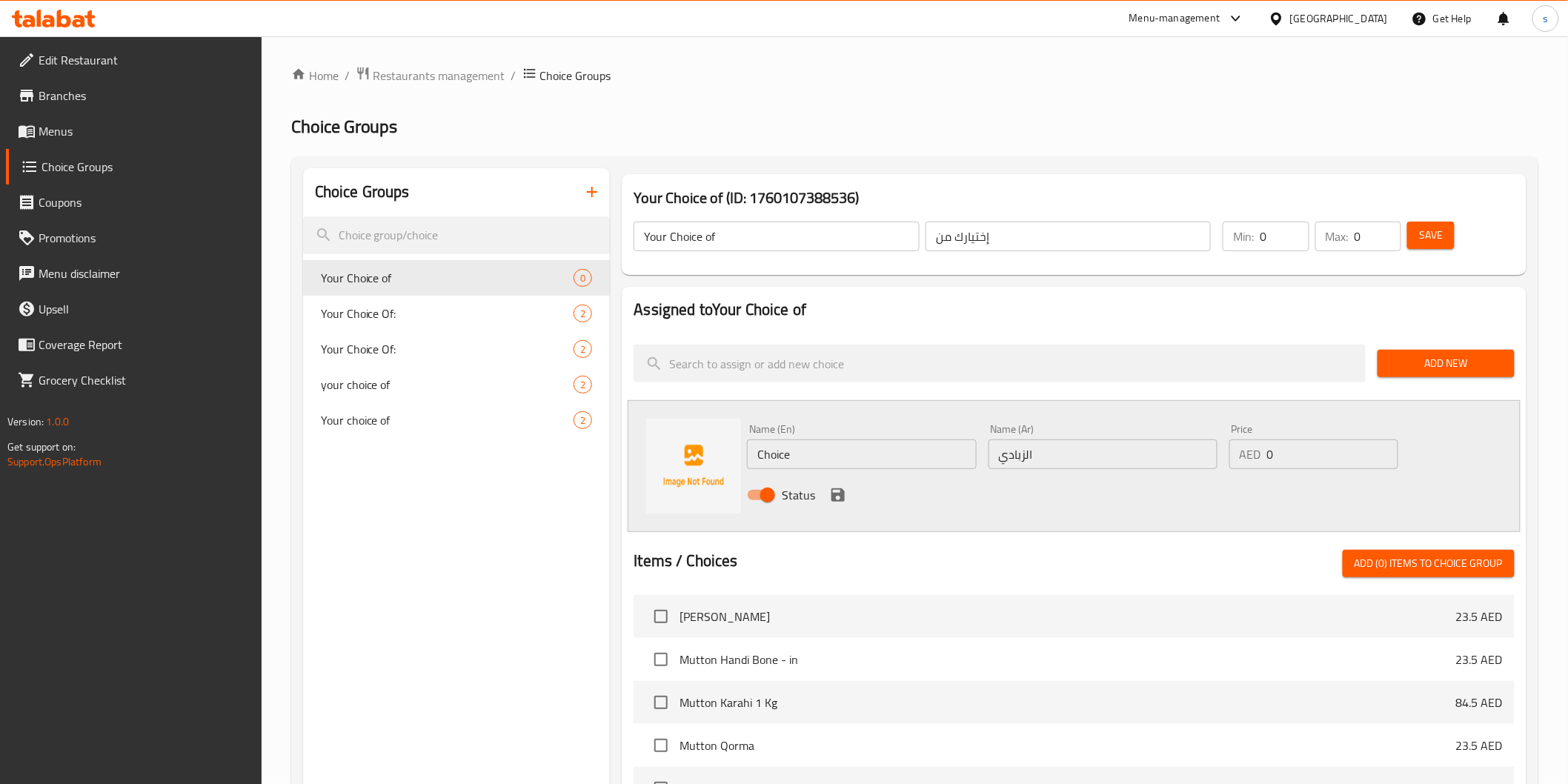
click at [854, 454] on input "Choice" at bounding box center [861, 454] width 229 height 30
paste input "yogurt"
type input "yogurt"
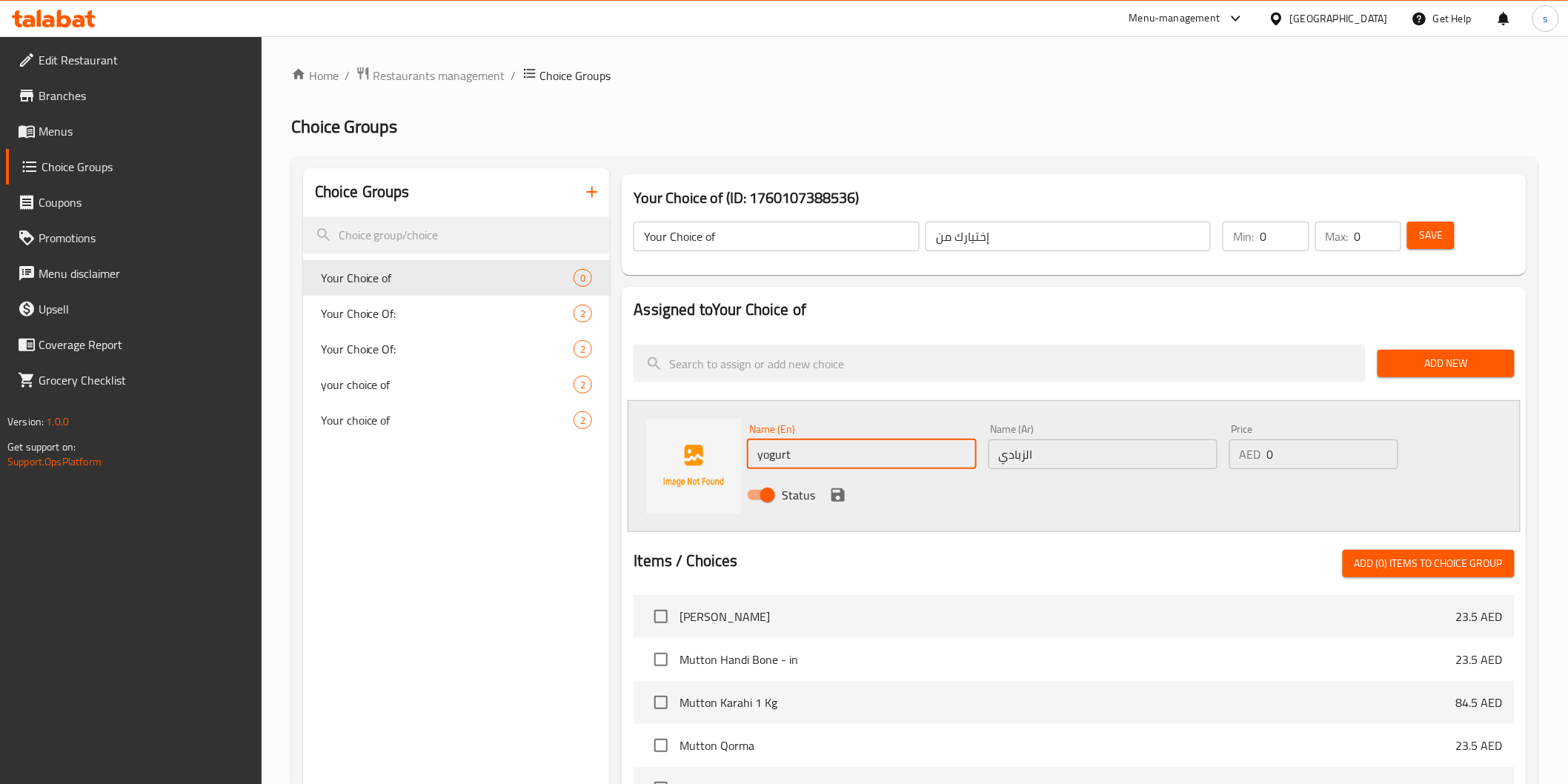
click at [835, 498] on icon "save" at bounding box center [838, 495] width 18 height 18
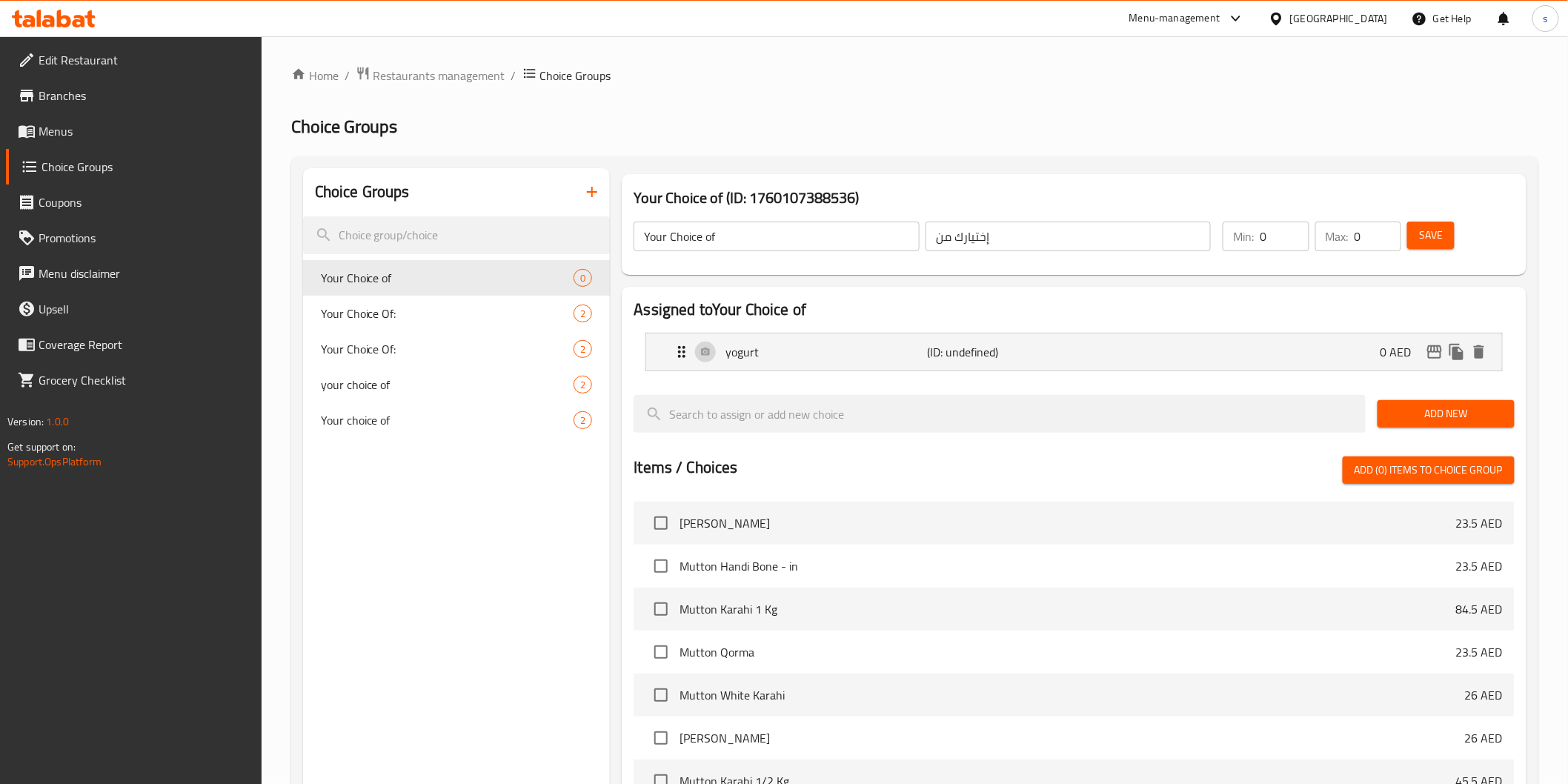
click at [1443, 413] on span "Add New" at bounding box center [1446, 413] width 113 height 19
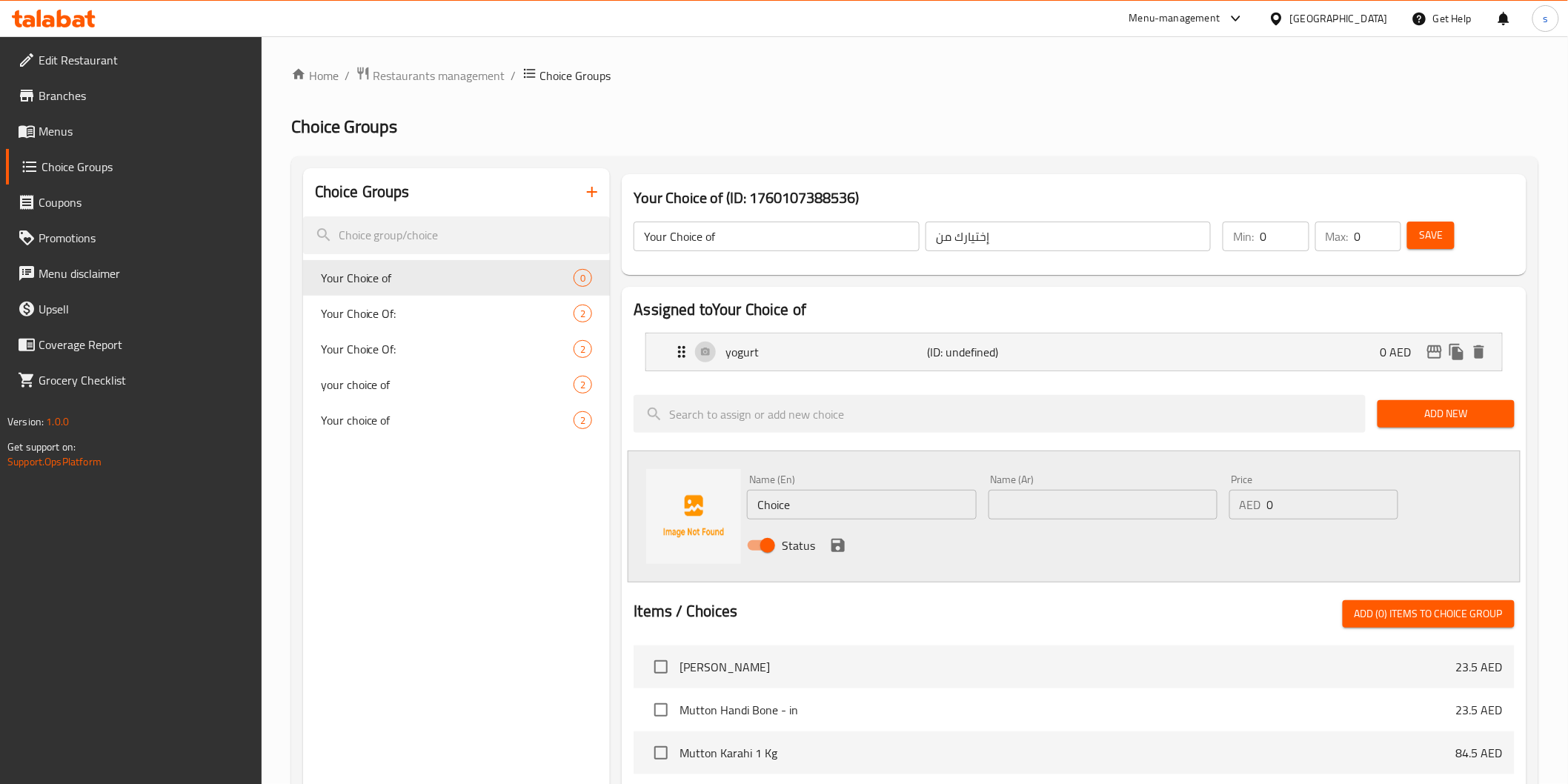
click at [1166, 505] on input "text" at bounding box center [1103, 505] width 229 height 30
click at [935, 512] on input "Choice" at bounding box center [861, 505] width 229 height 30
paste input "curry"
type input "curry"
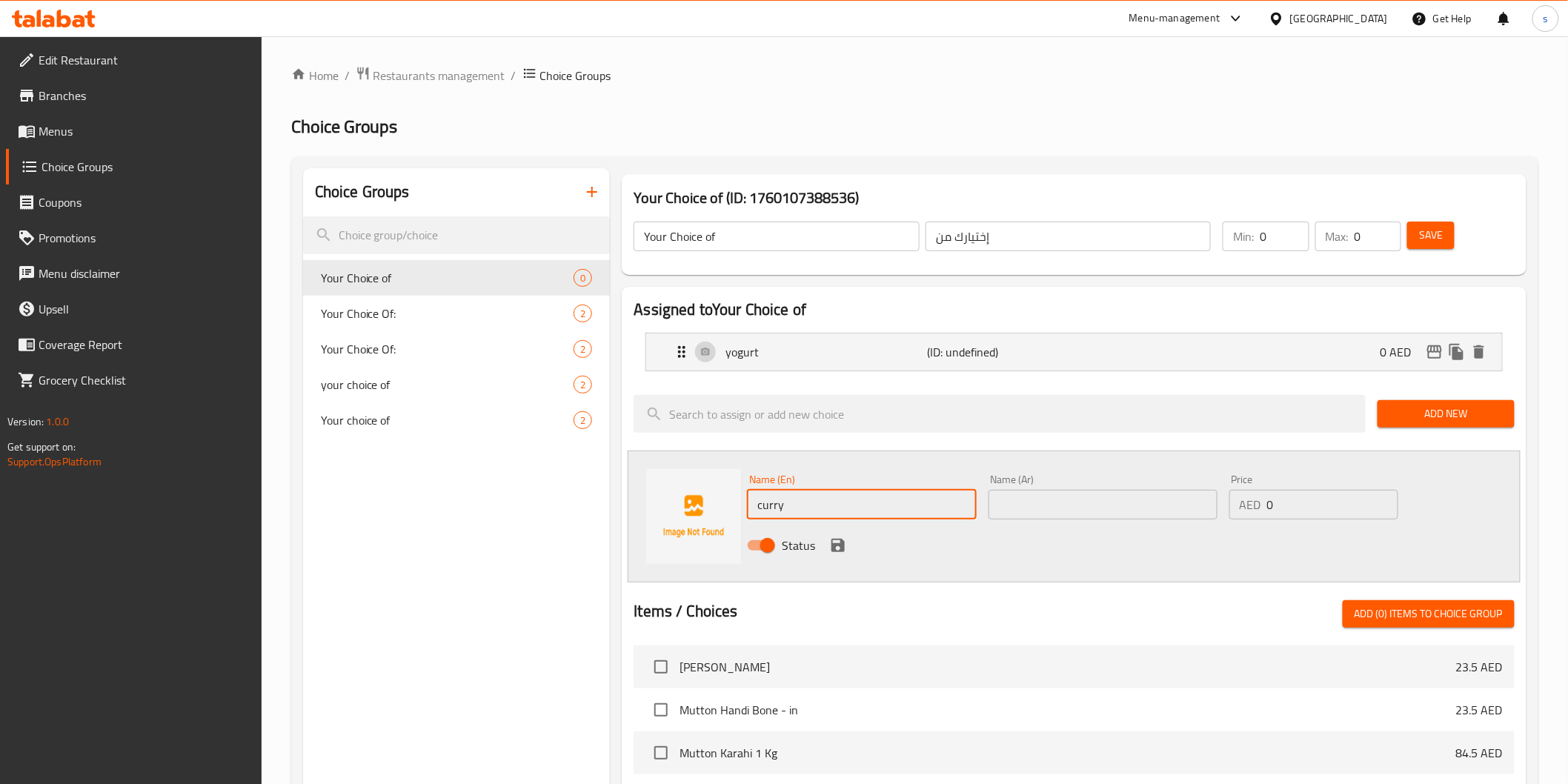
click at [1015, 510] on input "text" at bounding box center [1103, 505] width 229 height 30
type input ";"
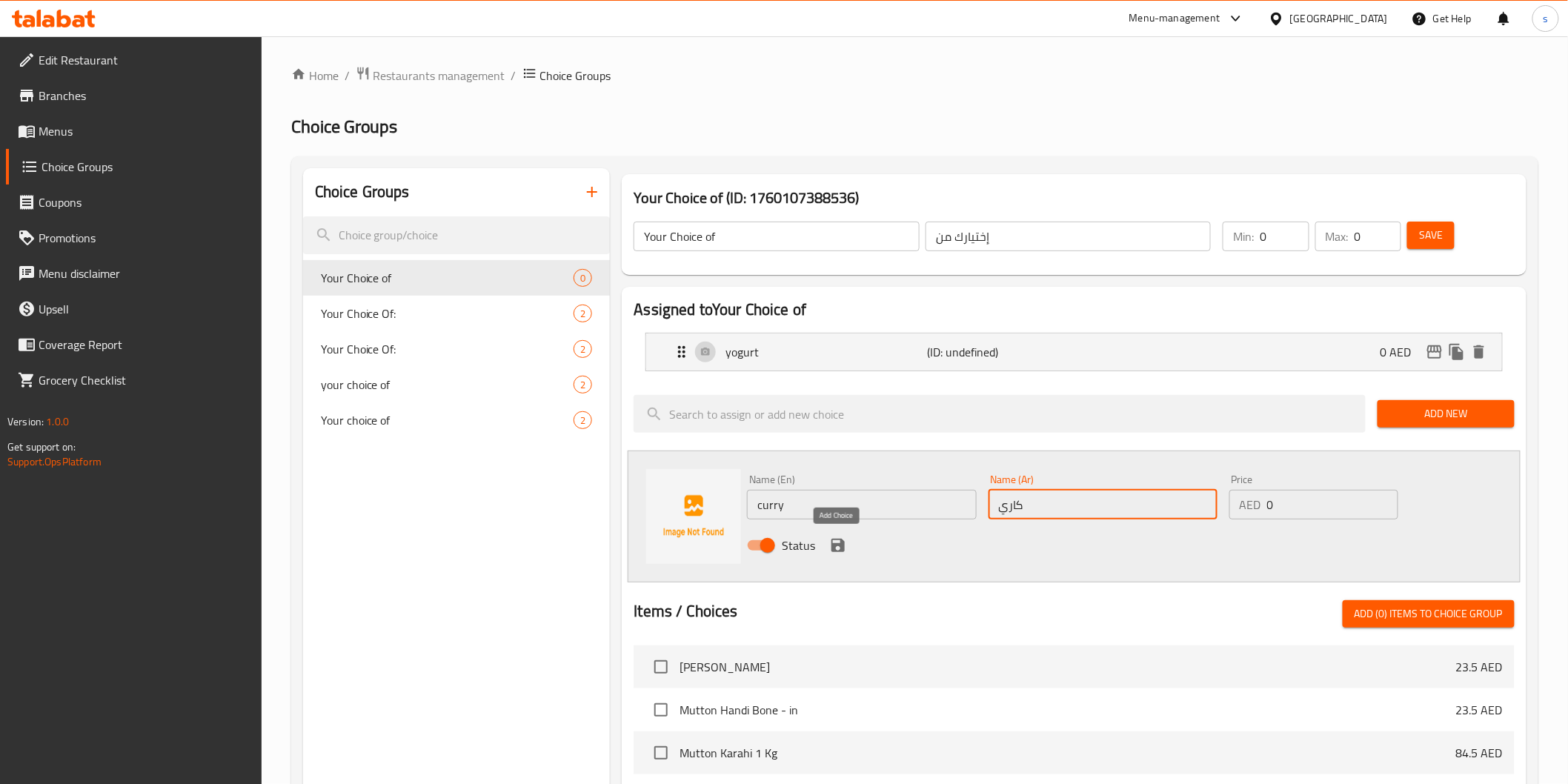
type input "كاري"
click at [839, 551] on icon "save" at bounding box center [838, 545] width 13 height 13
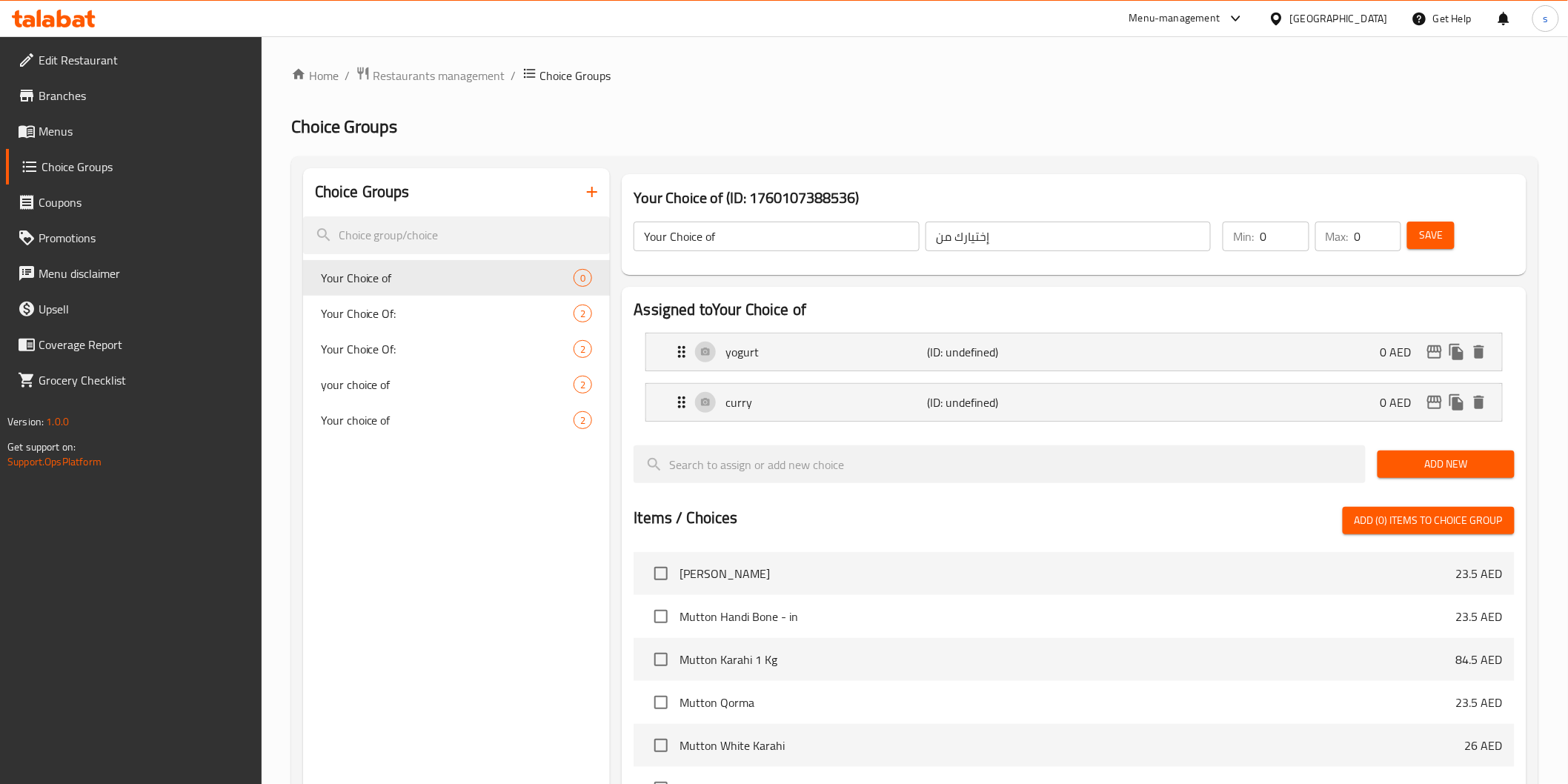
scroll to position [82, 0]
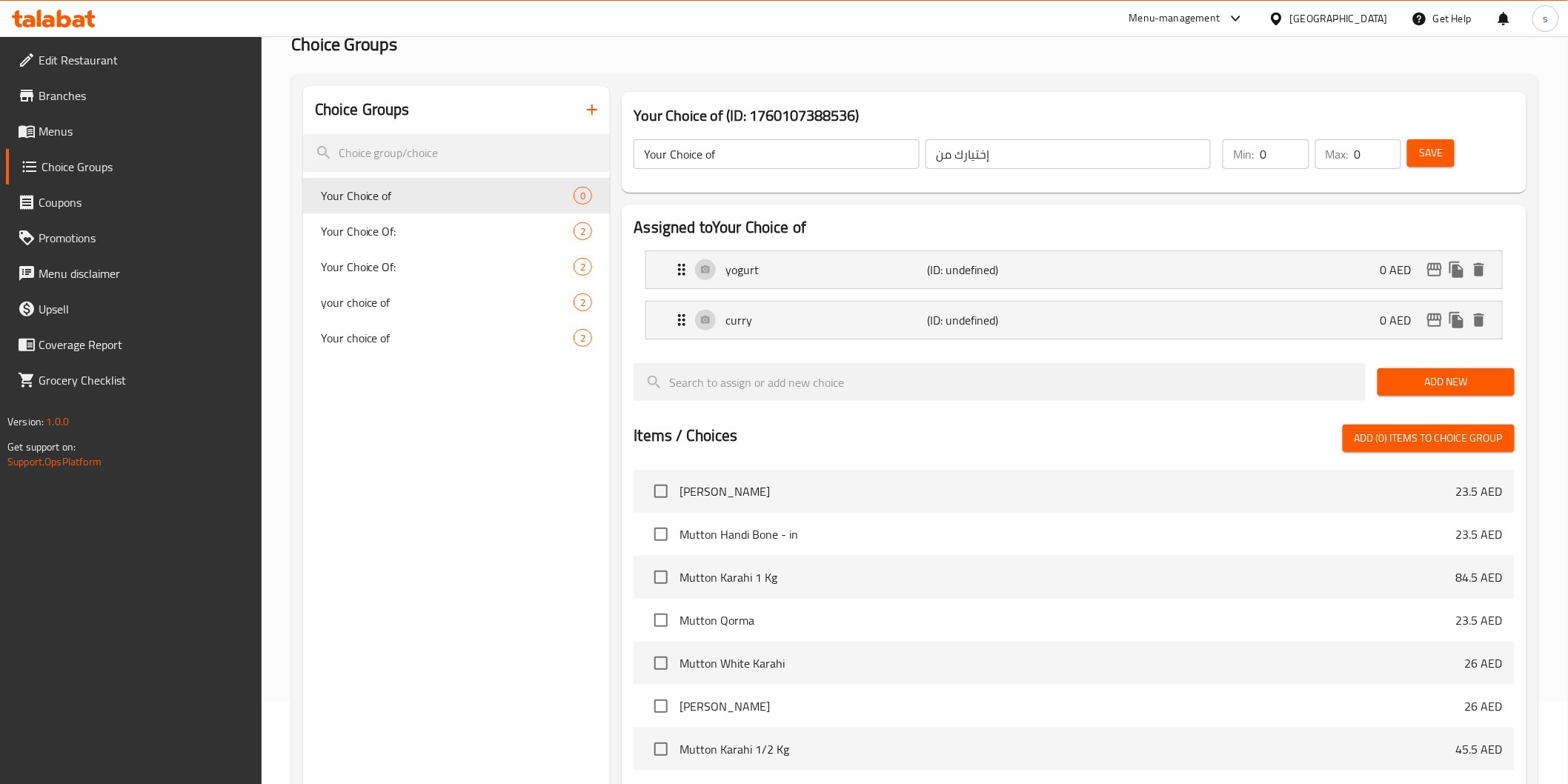
click at [1250, 148] on p "Min:" at bounding box center [1244, 154] width 21 height 18
click at [1254, 148] on p "Min:" at bounding box center [1244, 154] width 21 height 18
click at [1275, 156] on input "0" at bounding box center [1285, 154] width 49 height 30
click at [1264, 154] on input "0" at bounding box center [1285, 154] width 49 height 30
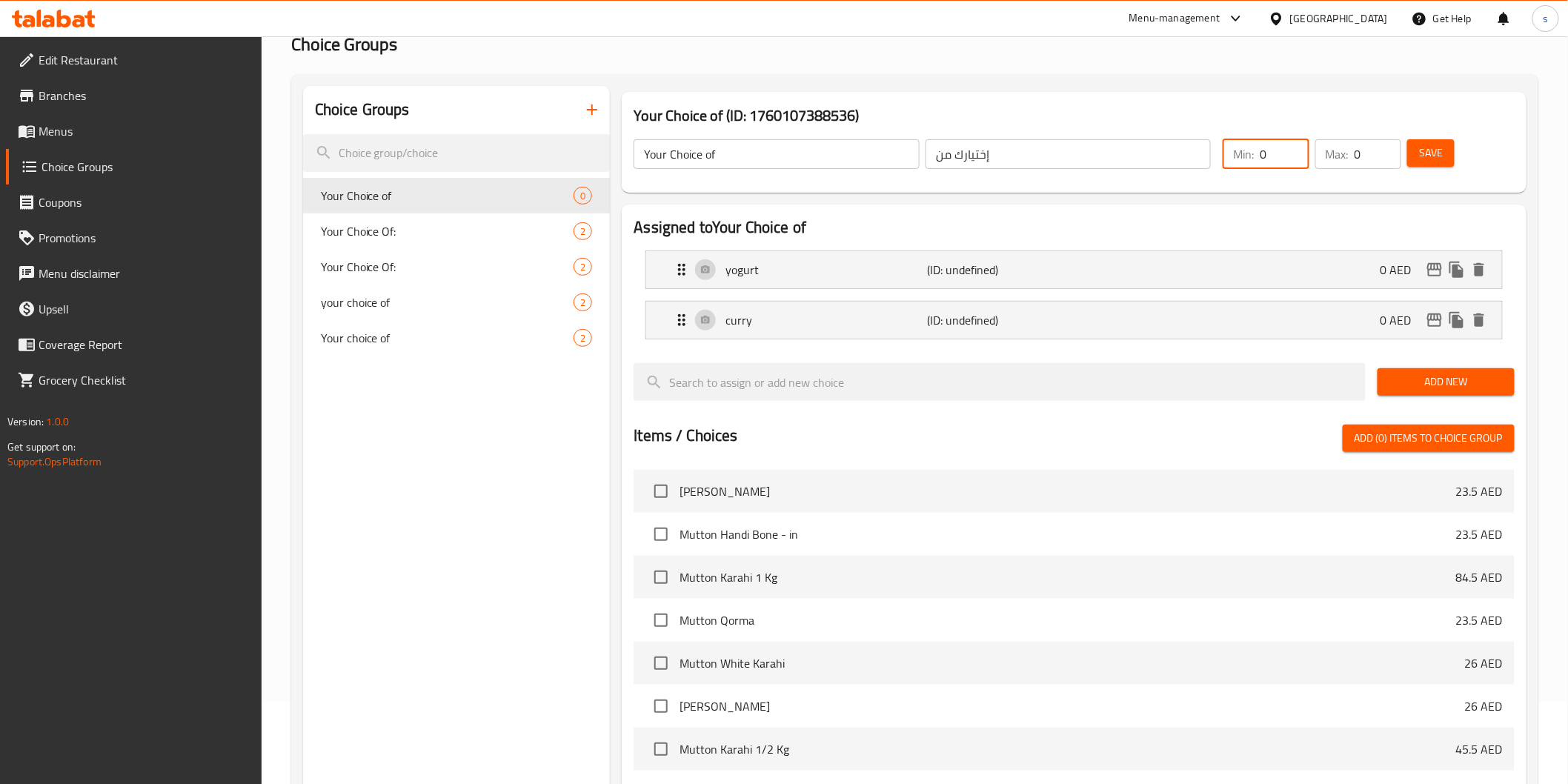
click at [1264, 154] on input "0" at bounding box center [1285, 154] width 49 height 30
type input "1"
click at [1353, 157] on div "Max: 0 ​" at bounding box center [1358, 154] width 86 height 30
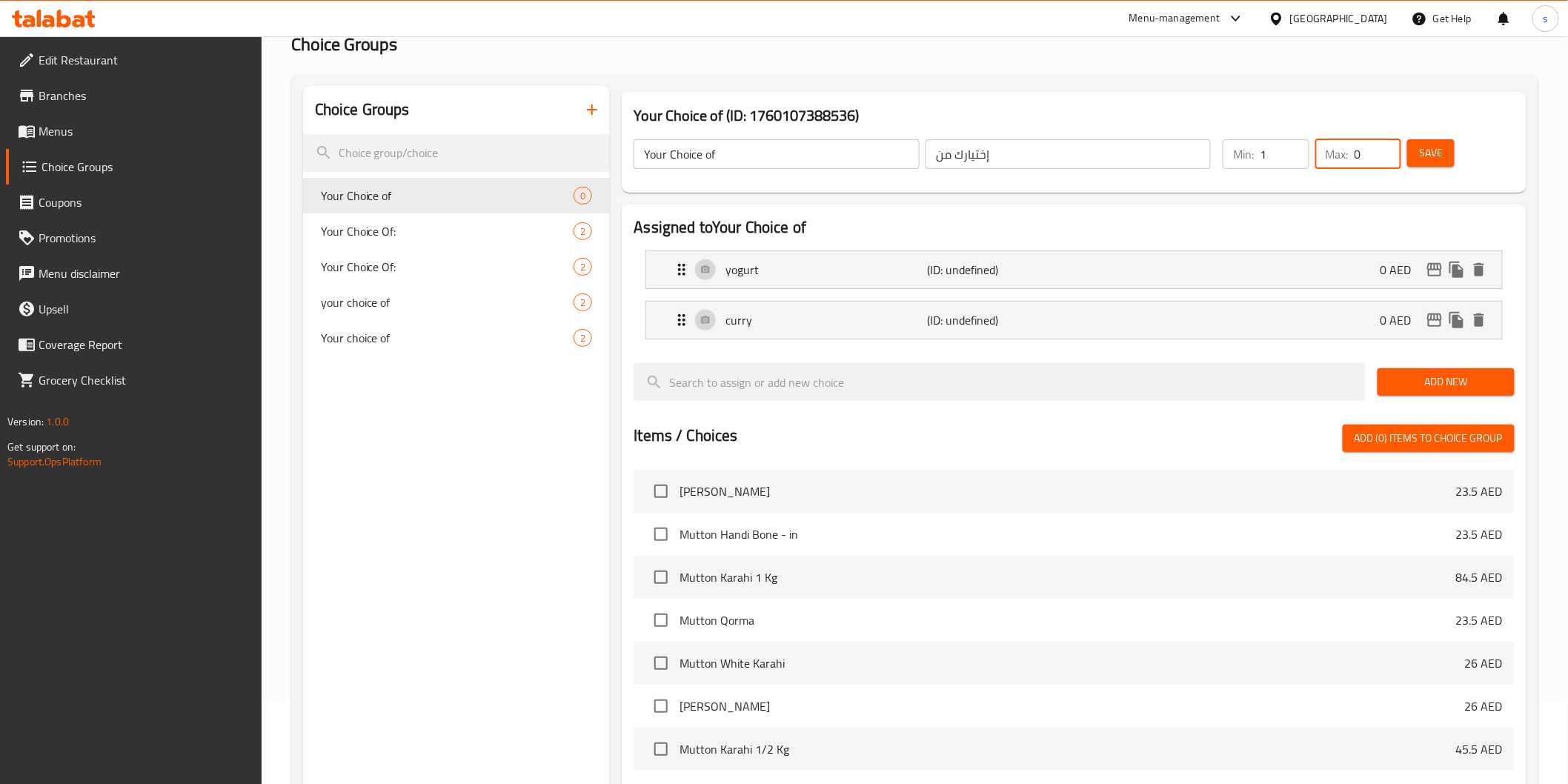
click at [1362, 154] on input "0" at bounding box center [1378, 154] width 47 height 30
drag, startPoint x: 1362, startPoint y: 154, endPoint x: 1331, endPoint y: 157, distance: 31.1
click at [1331, 157] on div "Max: 0 ​" at bounding box center [1358, 154] width 86 height 30
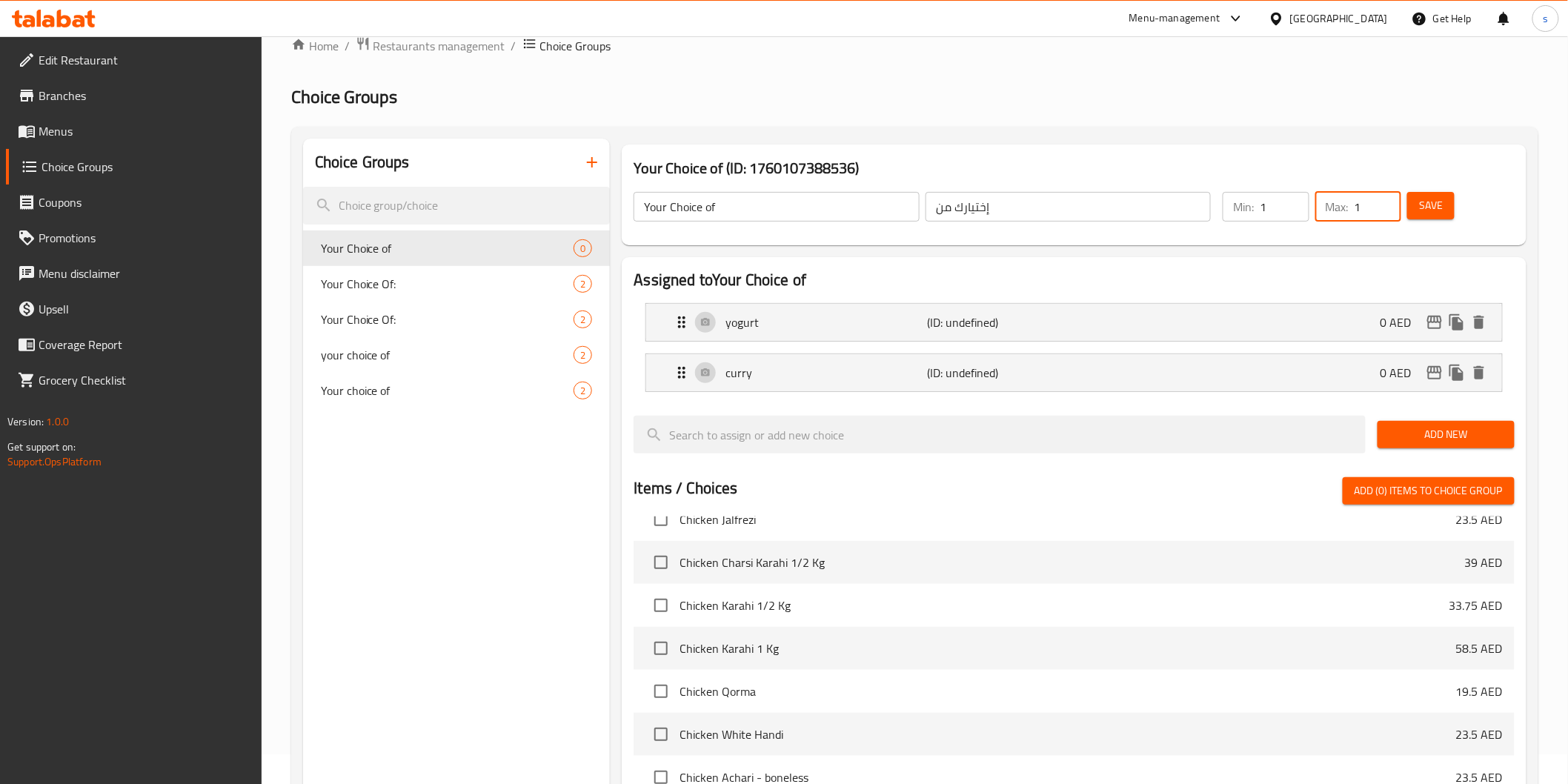
scroll to position [0, 0]
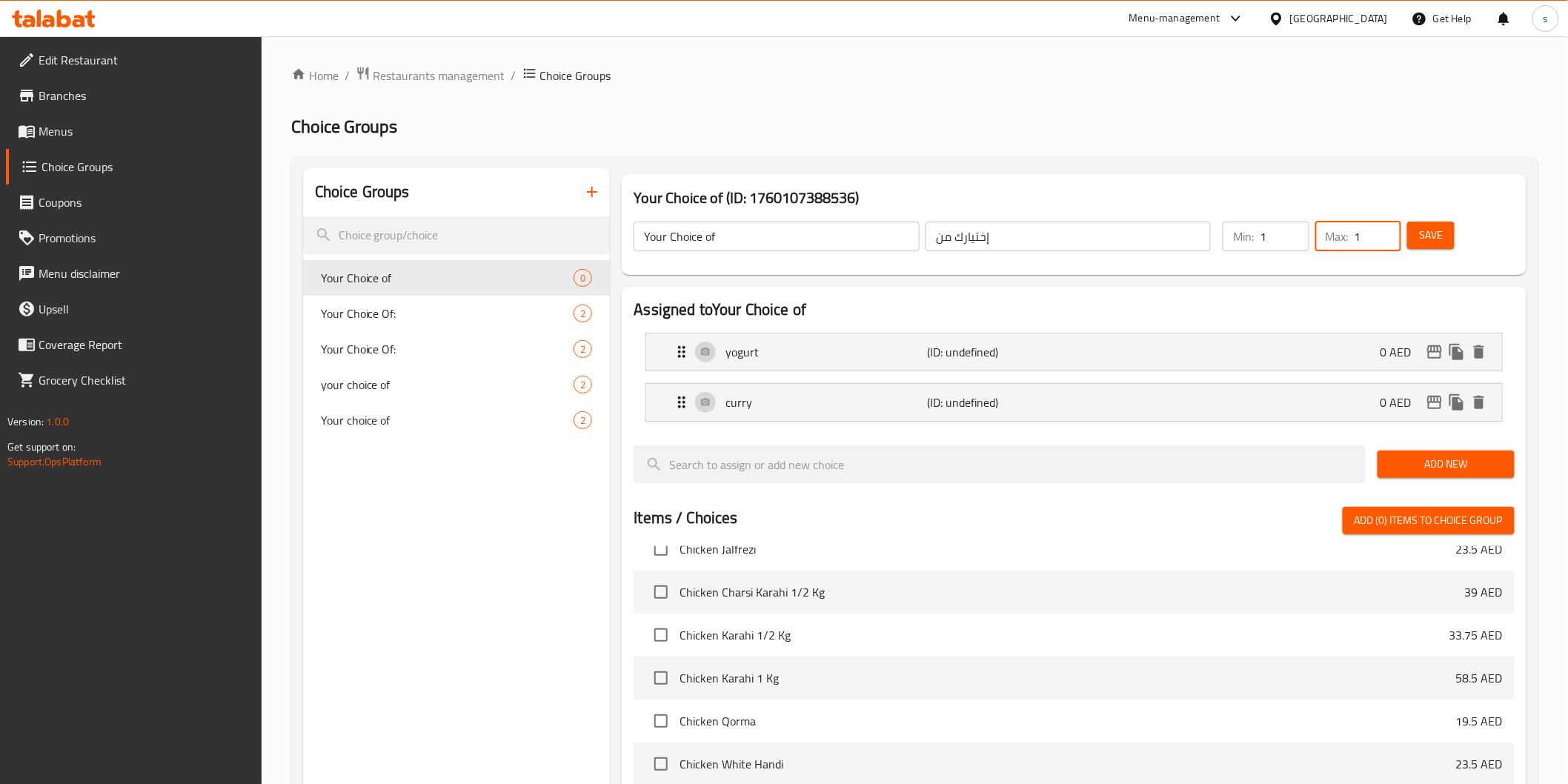
type input "1"
click at [1426, 242] on span "Save" at bounding box center [1431, 235] width 24 height 19
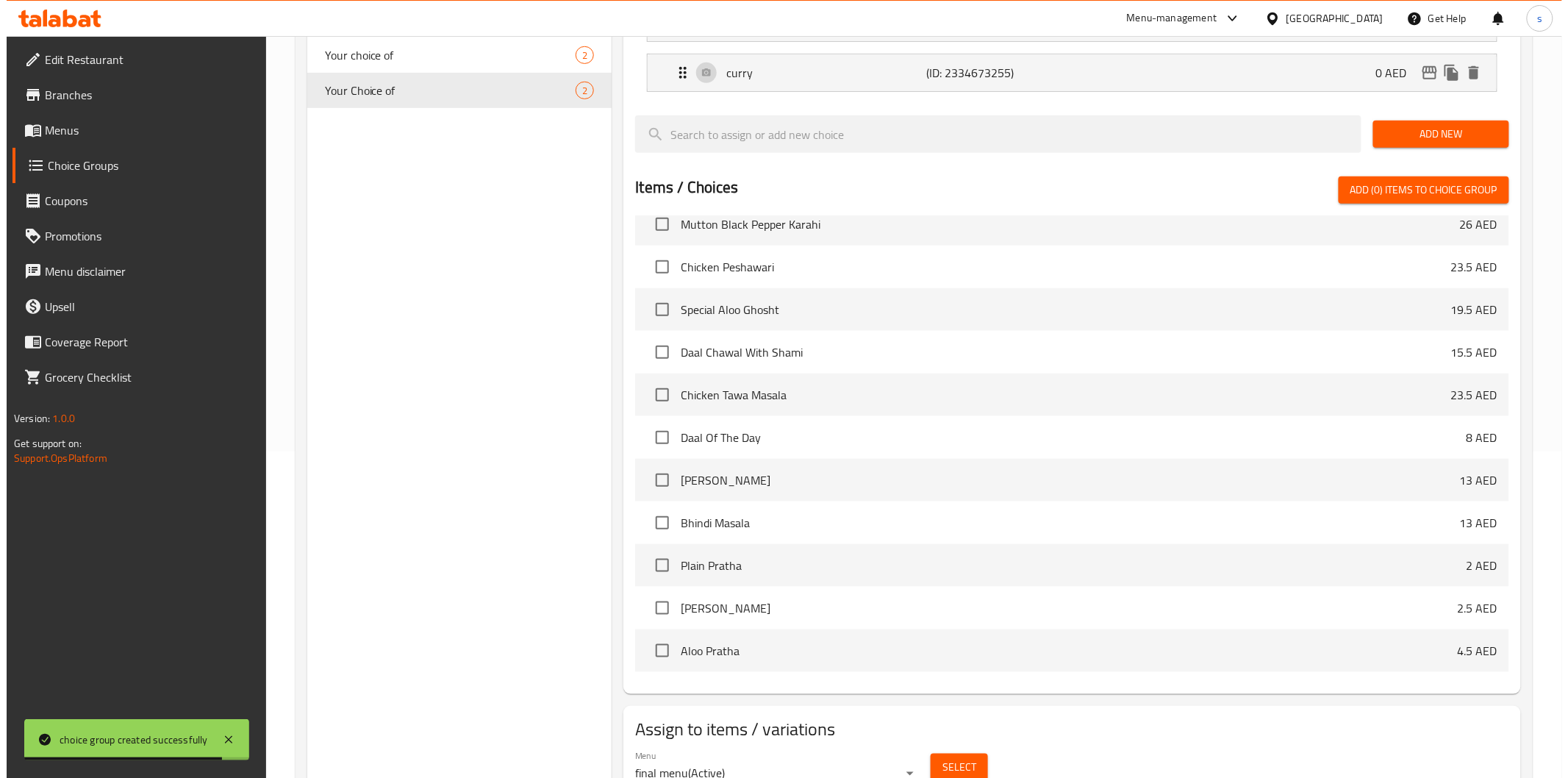
scroll to position [1471, 0]
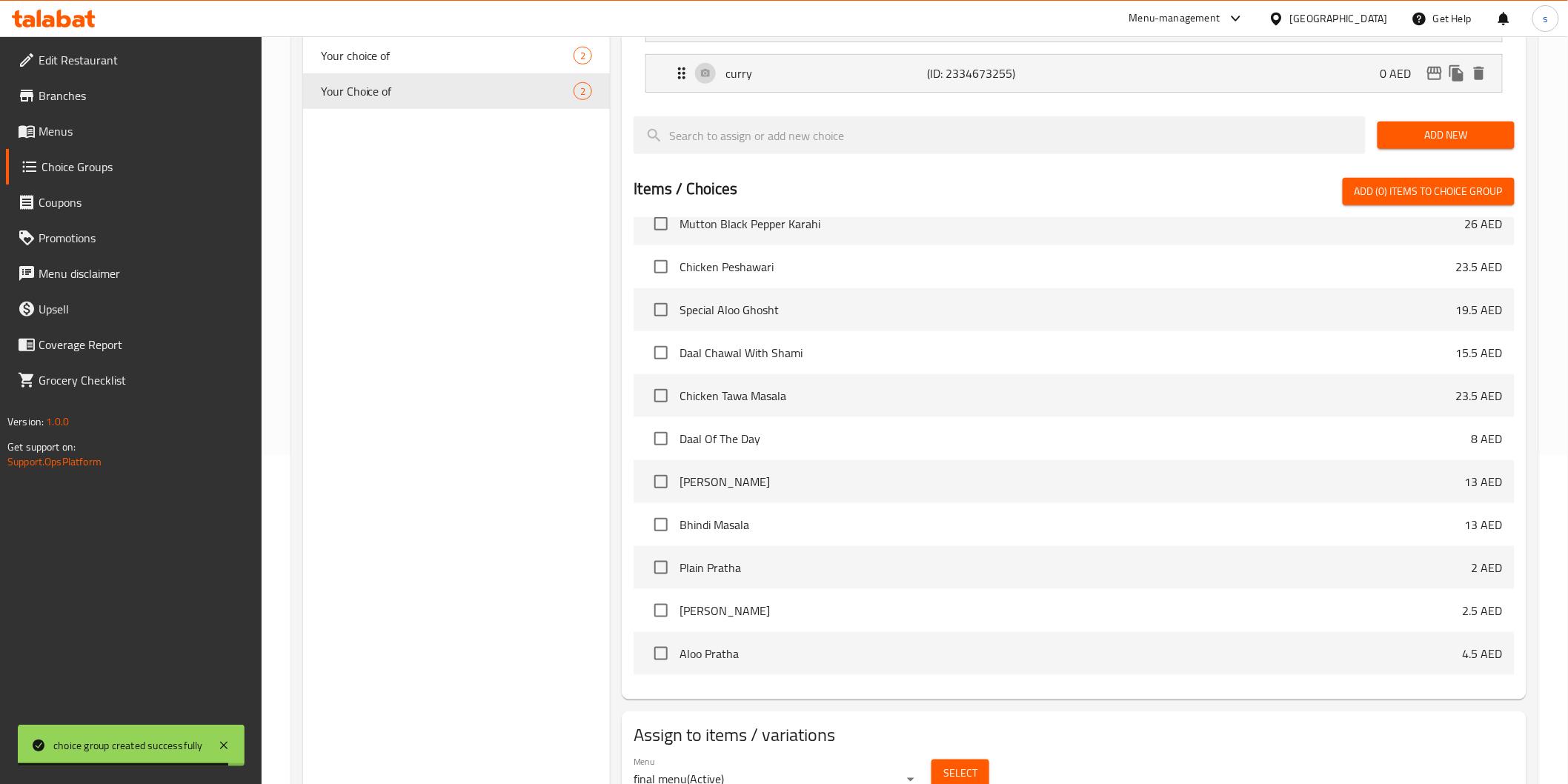
click at [969, 768] on span "Select" at bounding box center [961, 773] width 34 height 19
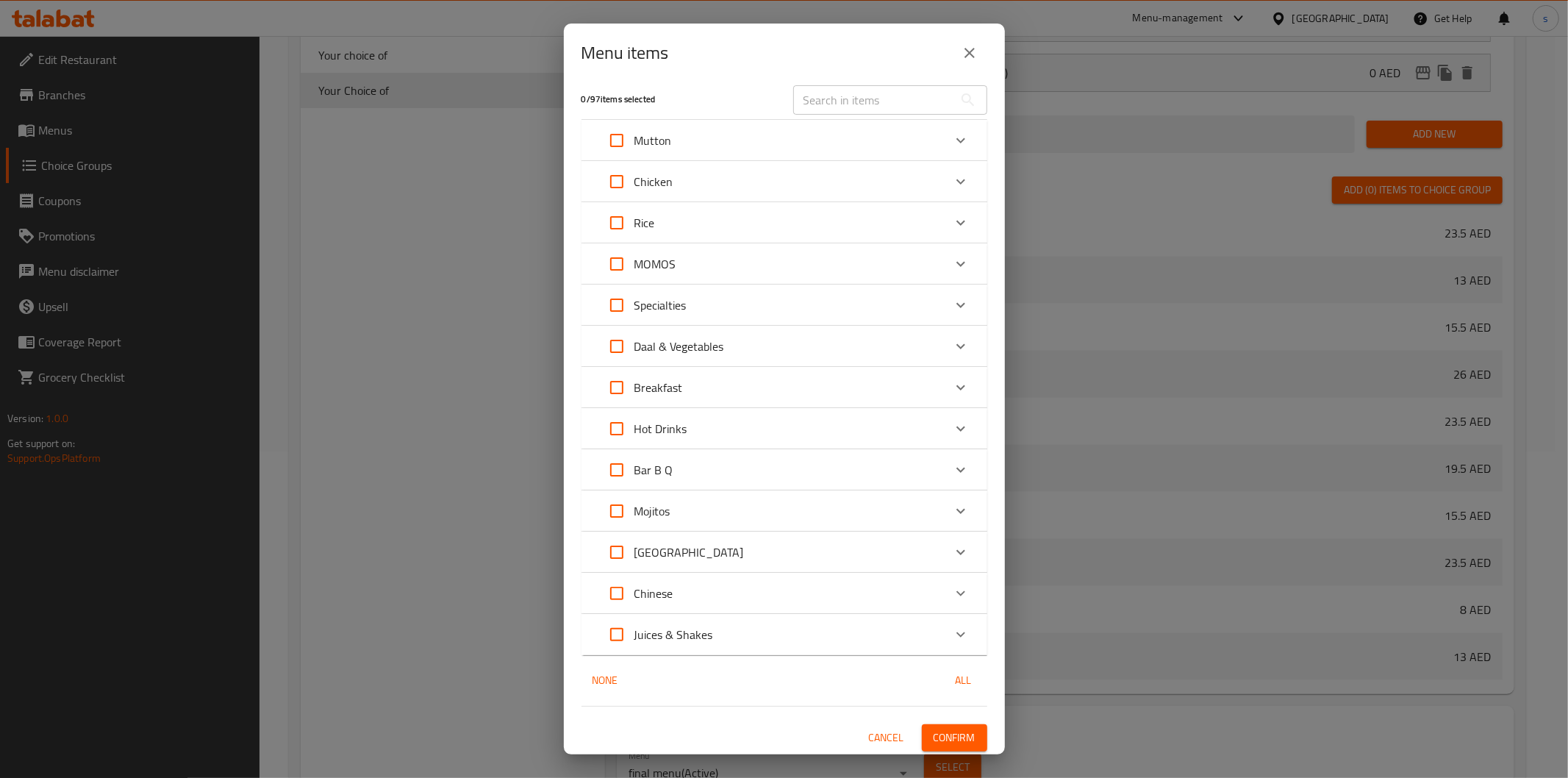
scroll to position [11, 0]
click at [620, 385] on input "Expand" at bounding box center [617, 386] width 36 height 36
checkbox input "true"
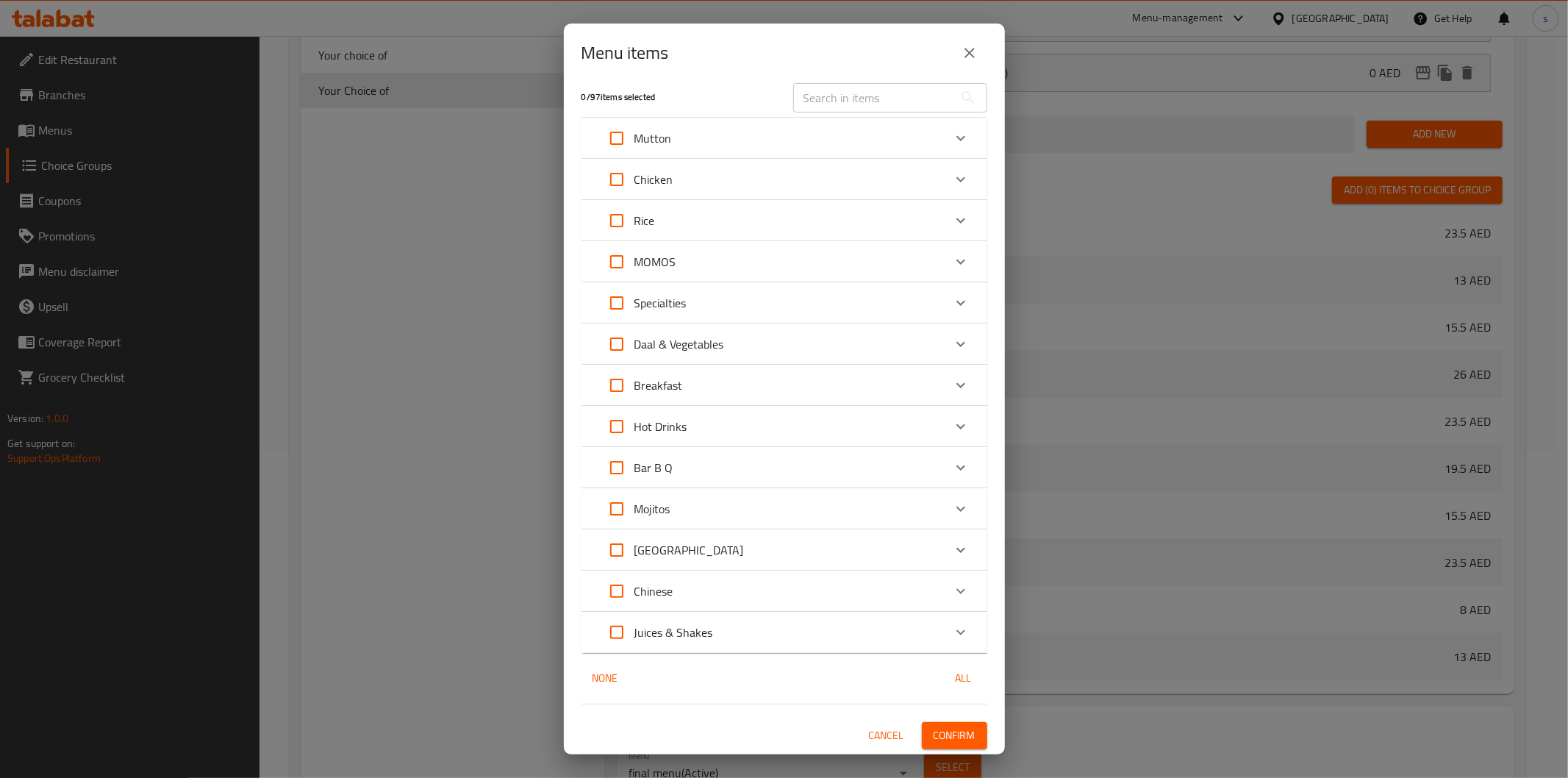
checkbox input "true"
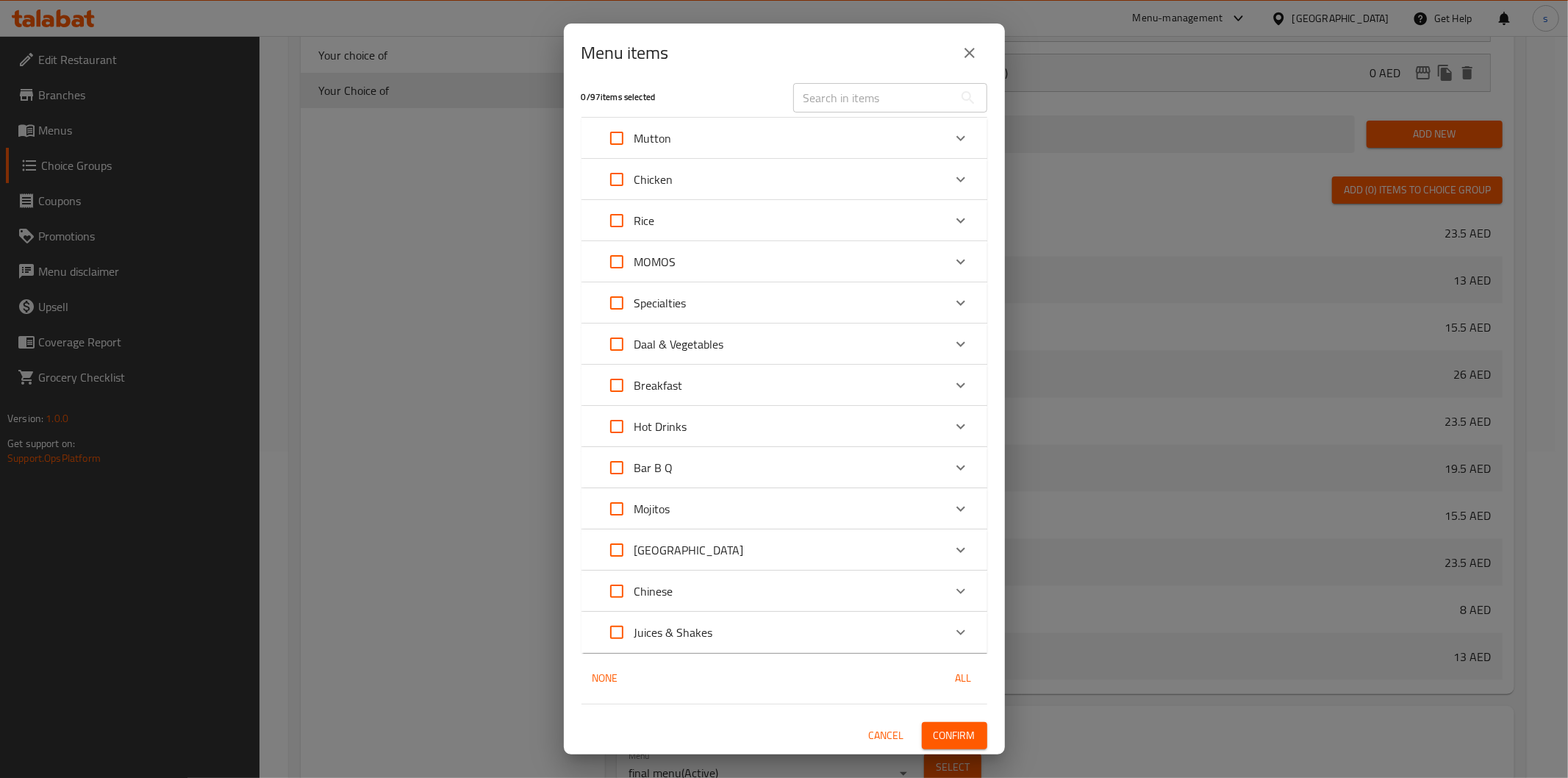
checkbox input "true"
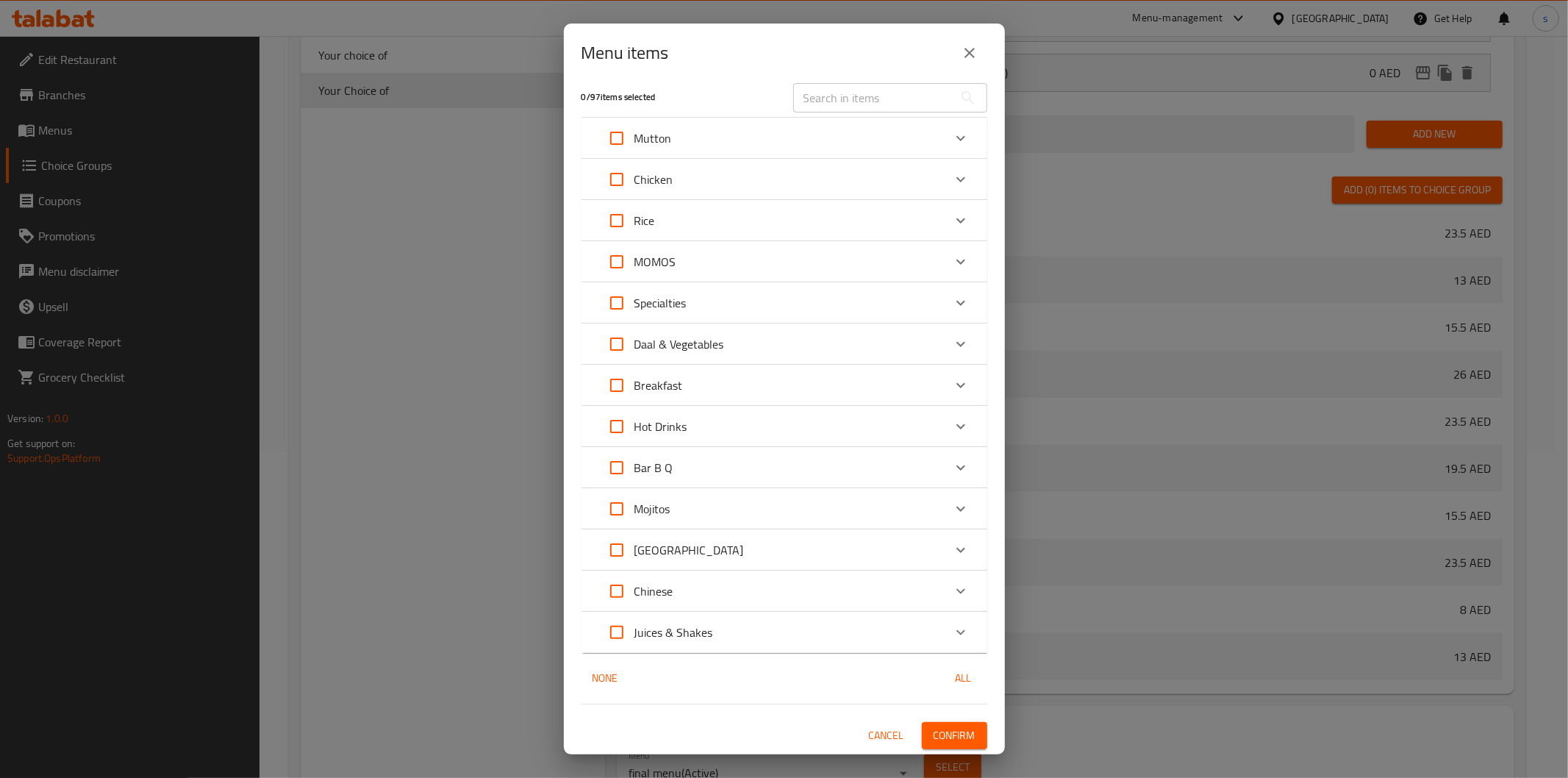
checkbox input "true"
click at [605, 383] on input "Expand" at bounding box center [617, 386] width 36 height 36
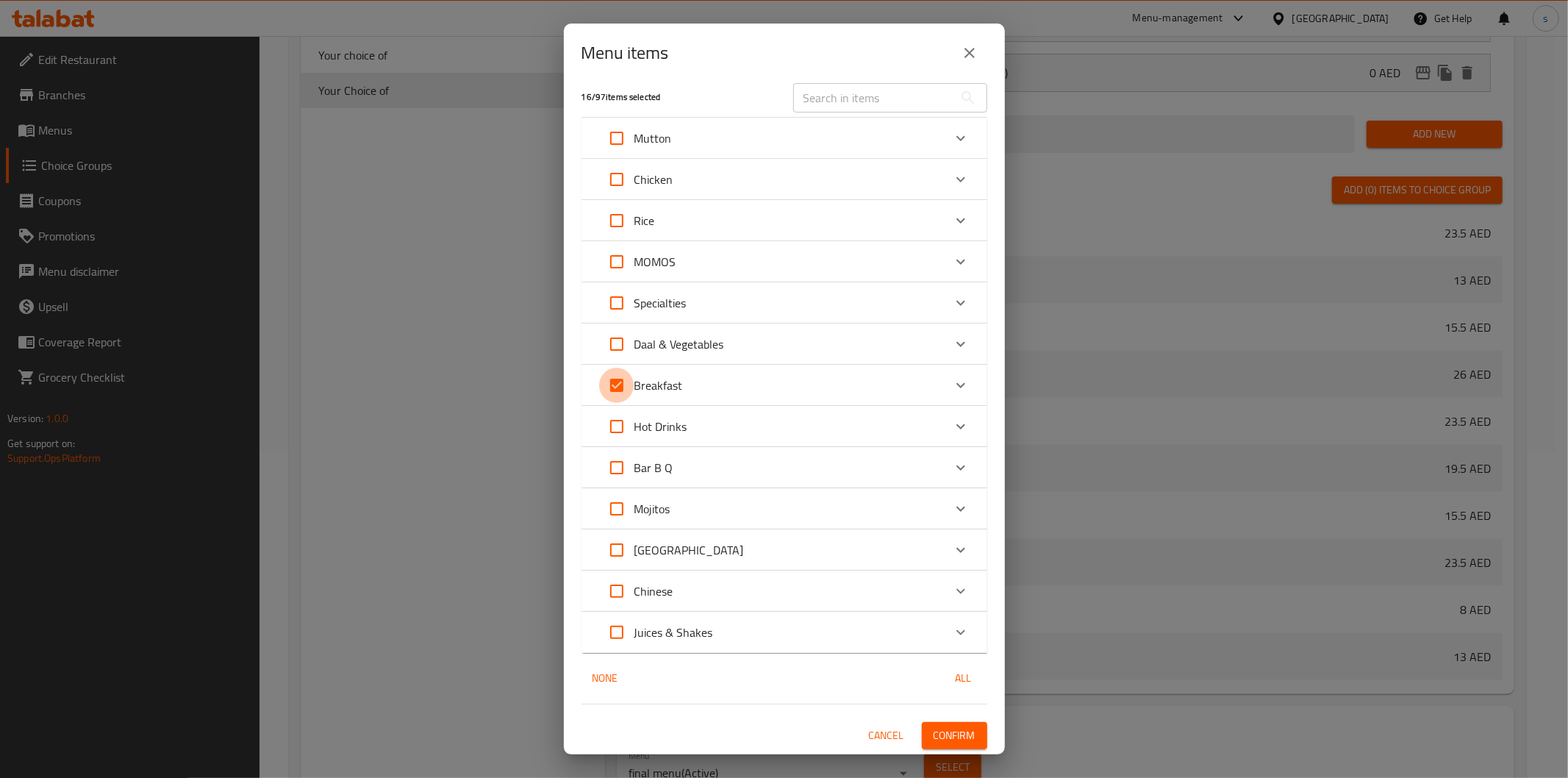
checkbox input "false"
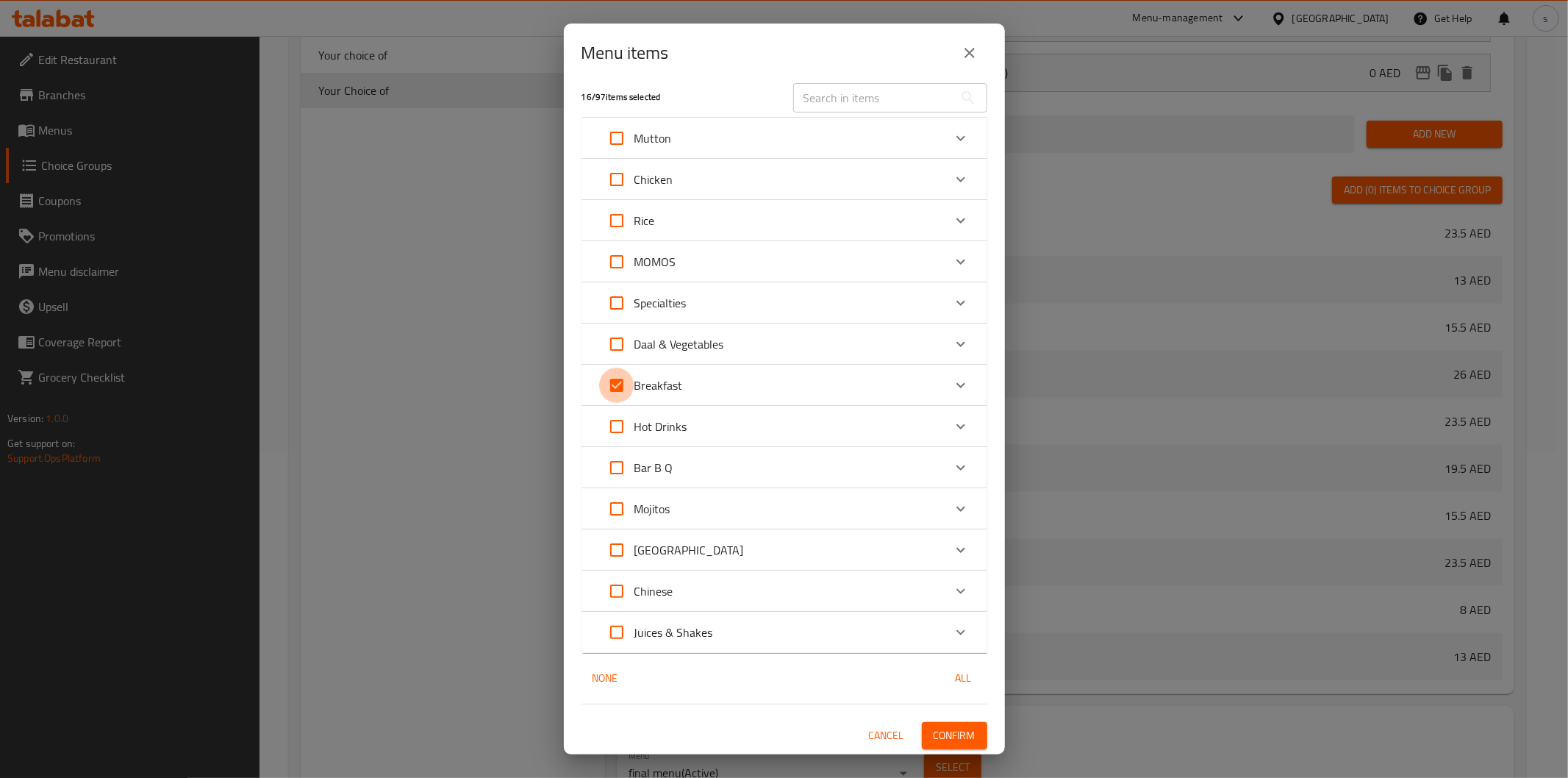
checkbox input "false"
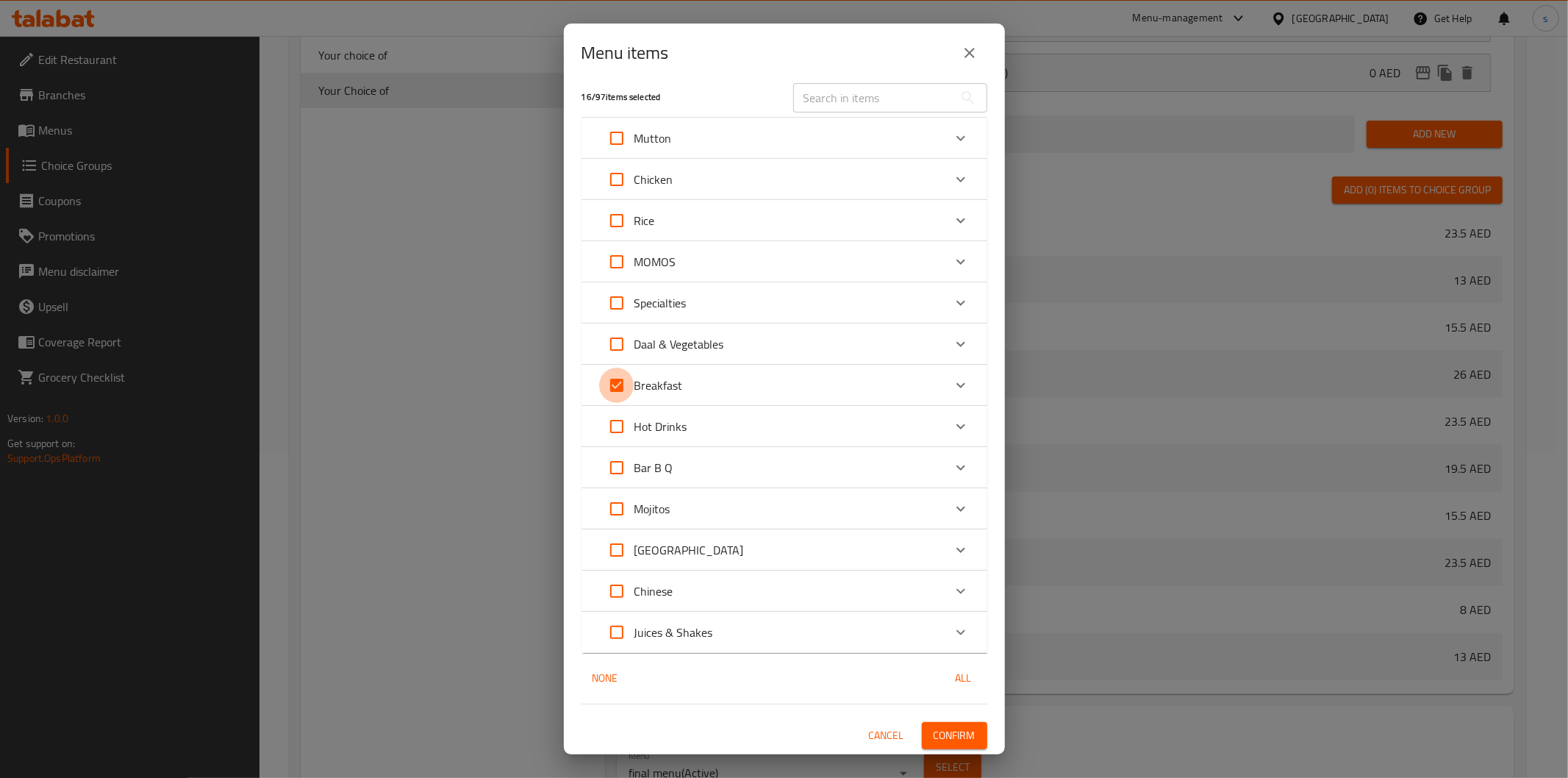
checkbox input "false"
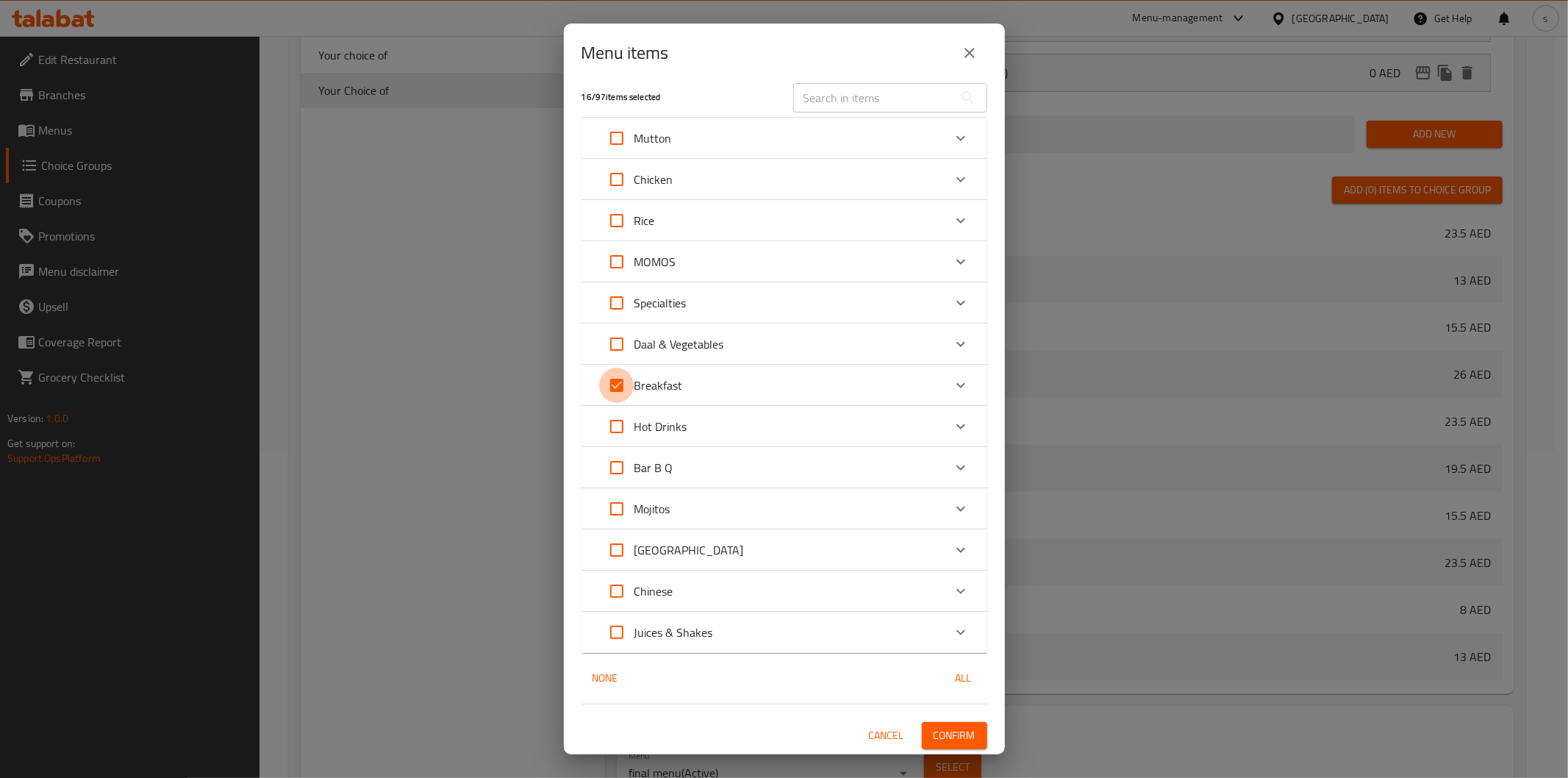
checkbox input "false"
click at [862, 377] on div "Breakfast" at bounding box center [771, 386] width 344 height 36
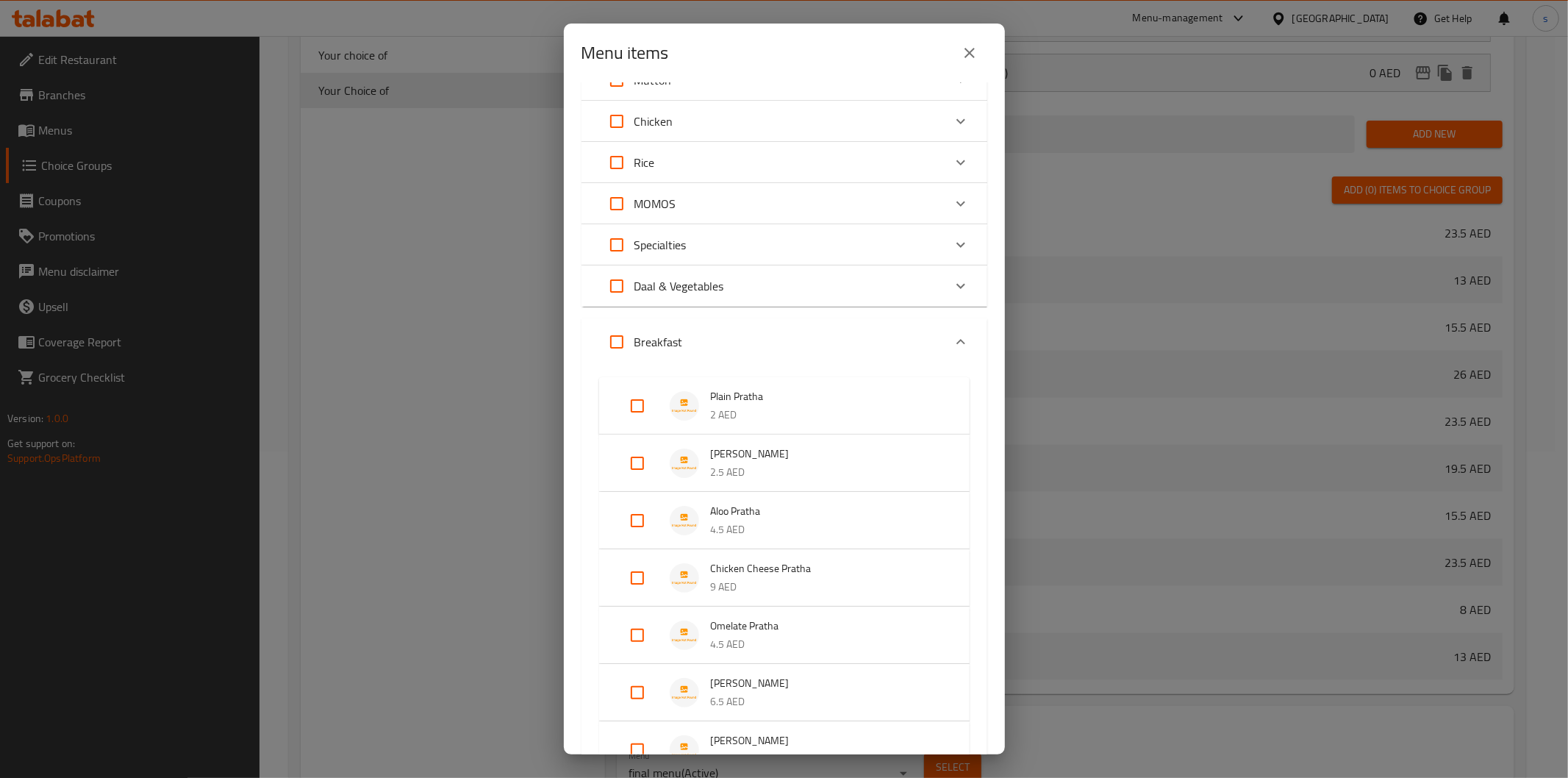
scroll to position [93, 0]
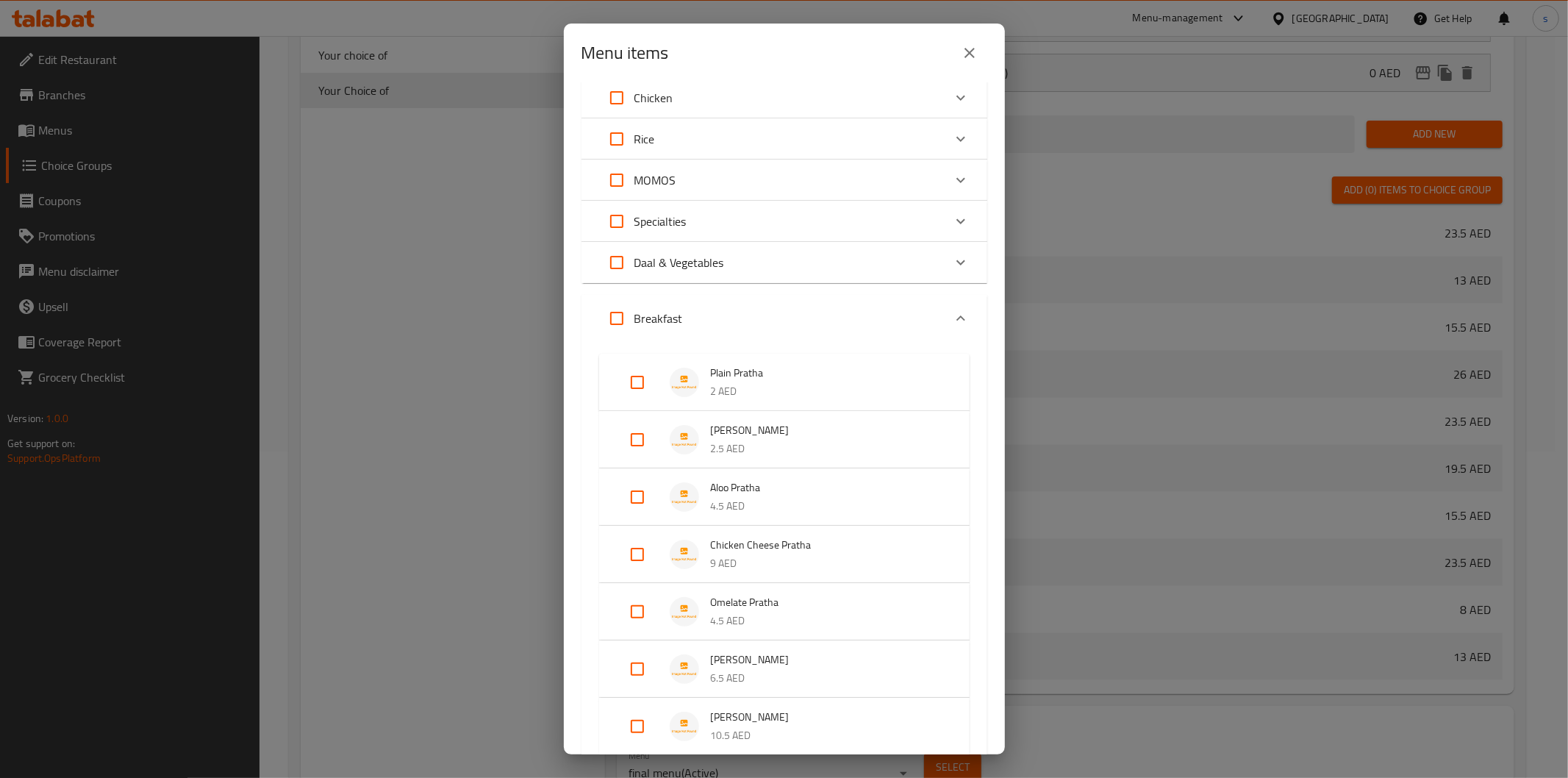
click at [634, 387] on input "Expand" at bounding box center [638, 383] width 36 height 36
checkbox input "true"
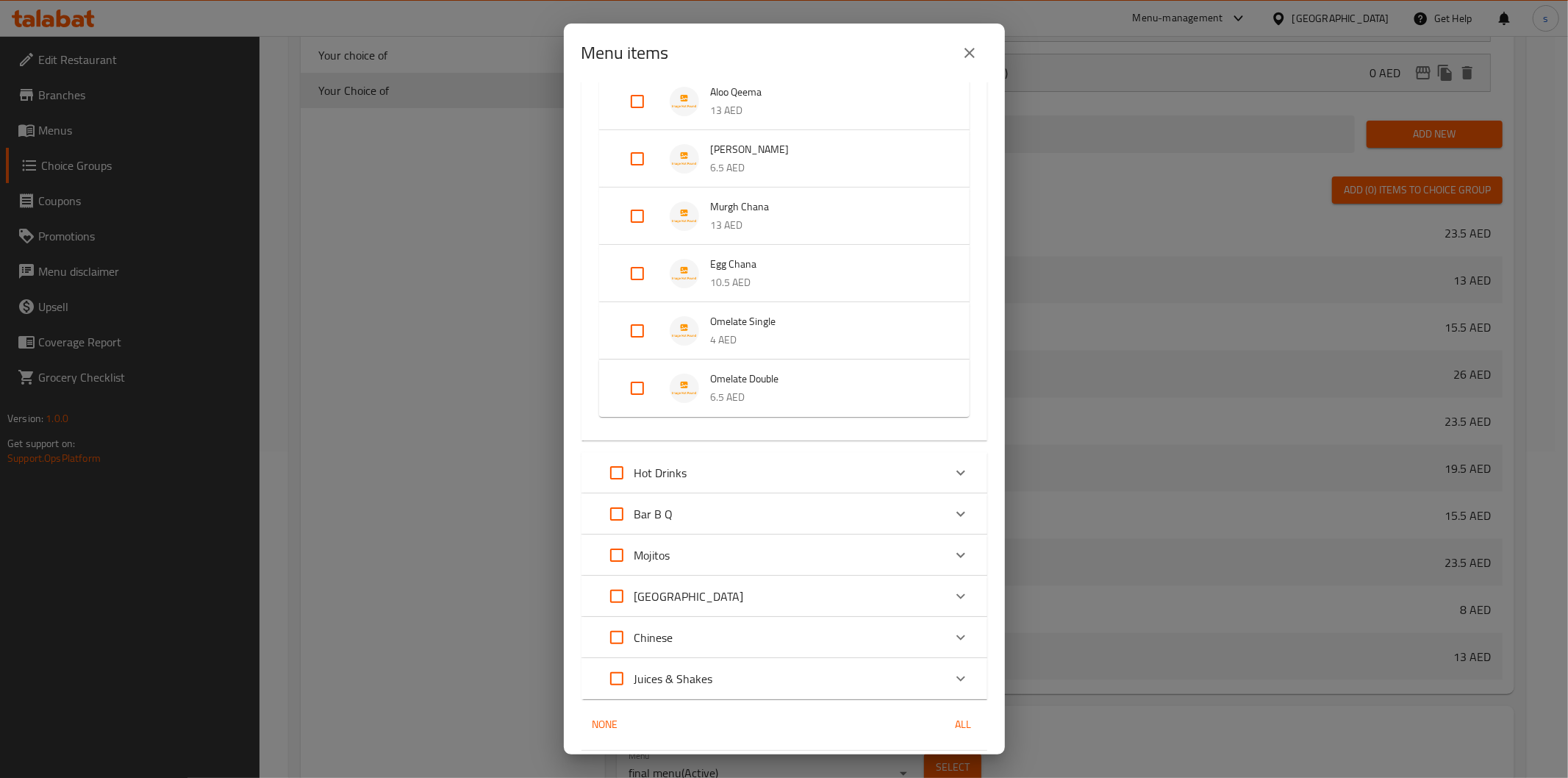
scroll to position [1004, 0]
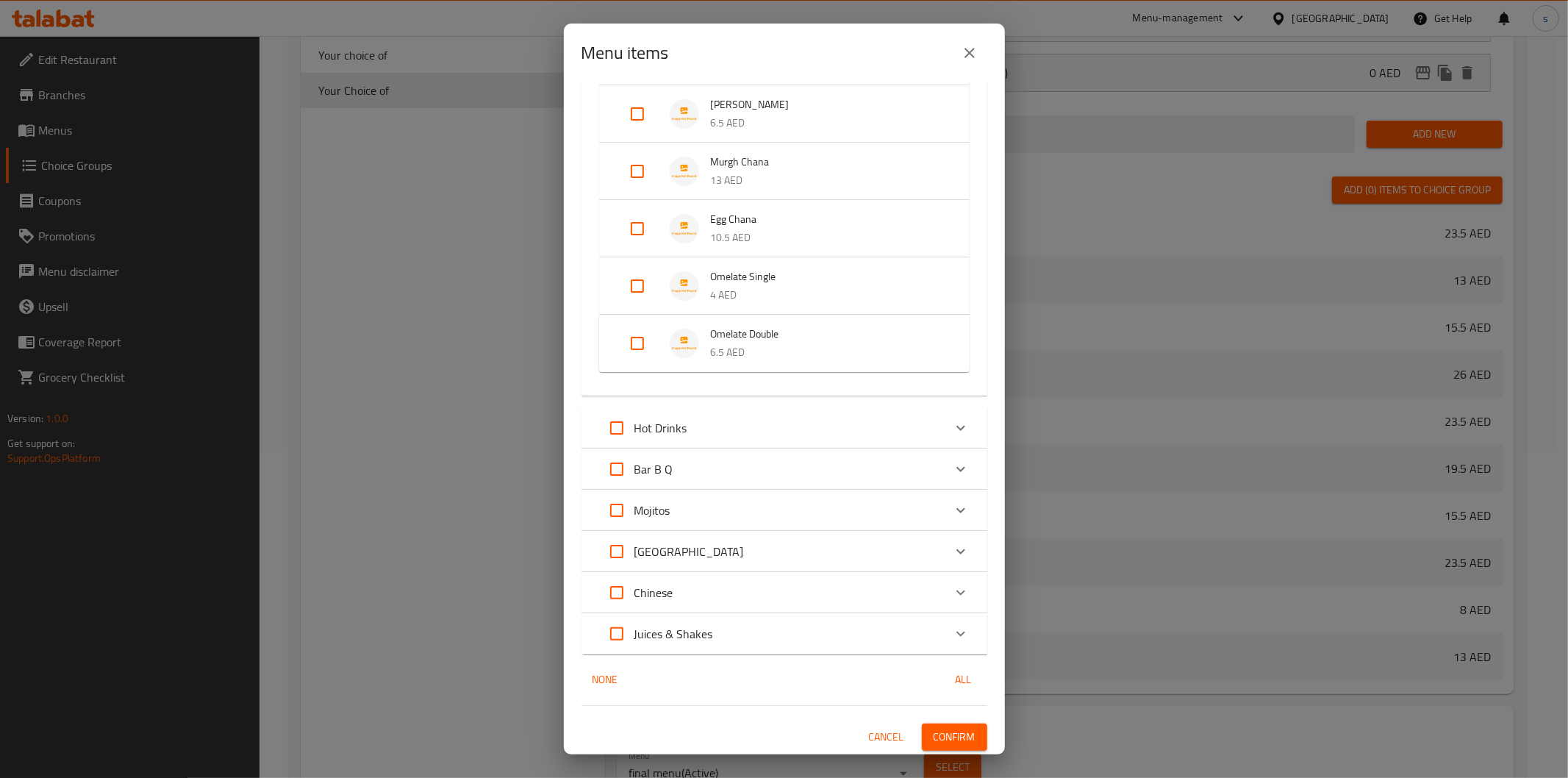
click at [941, 735] on span "Confirm" at bounding box center [955, 737] width 42 height 19
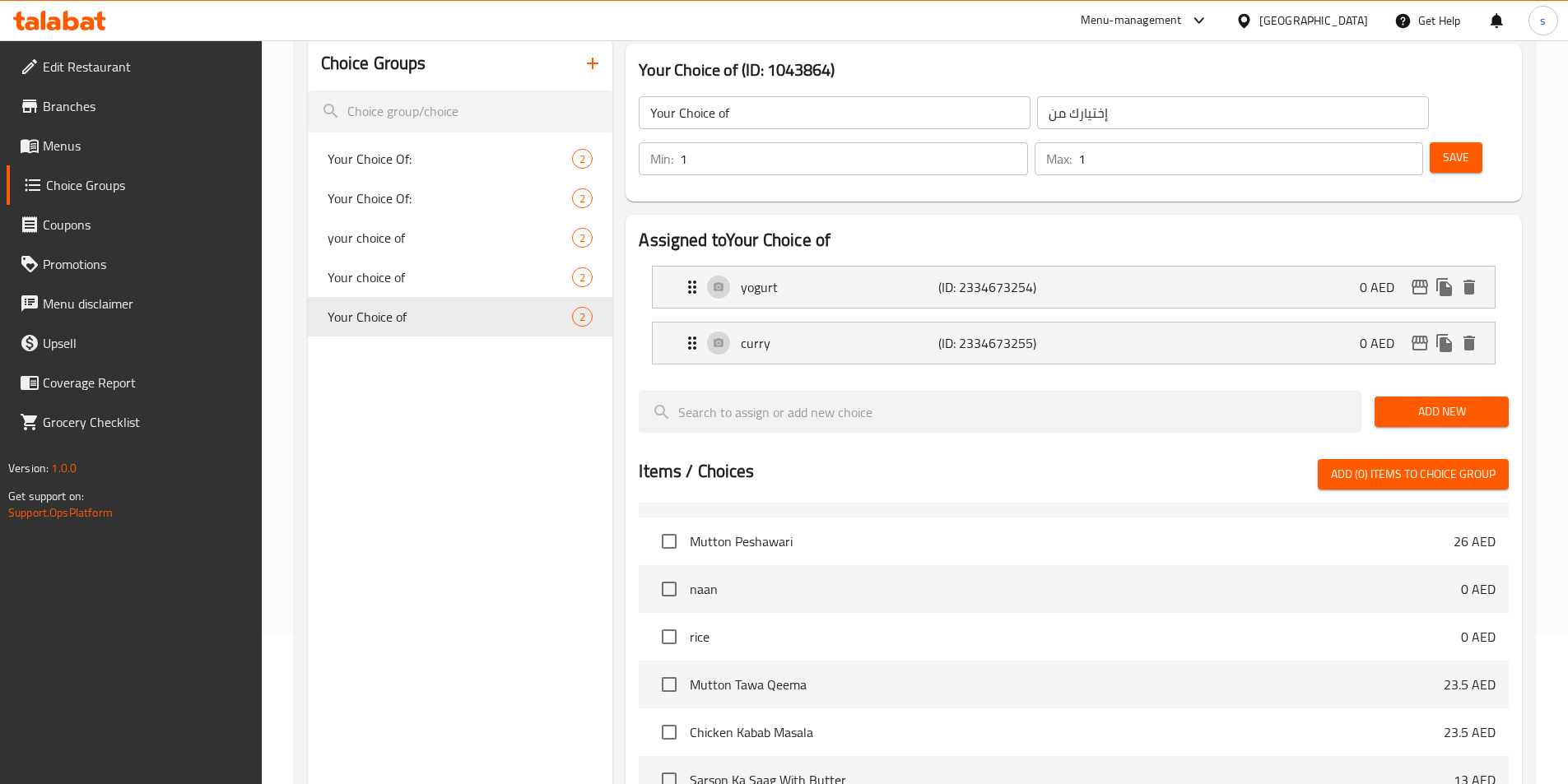
scroll to position [0, 0]
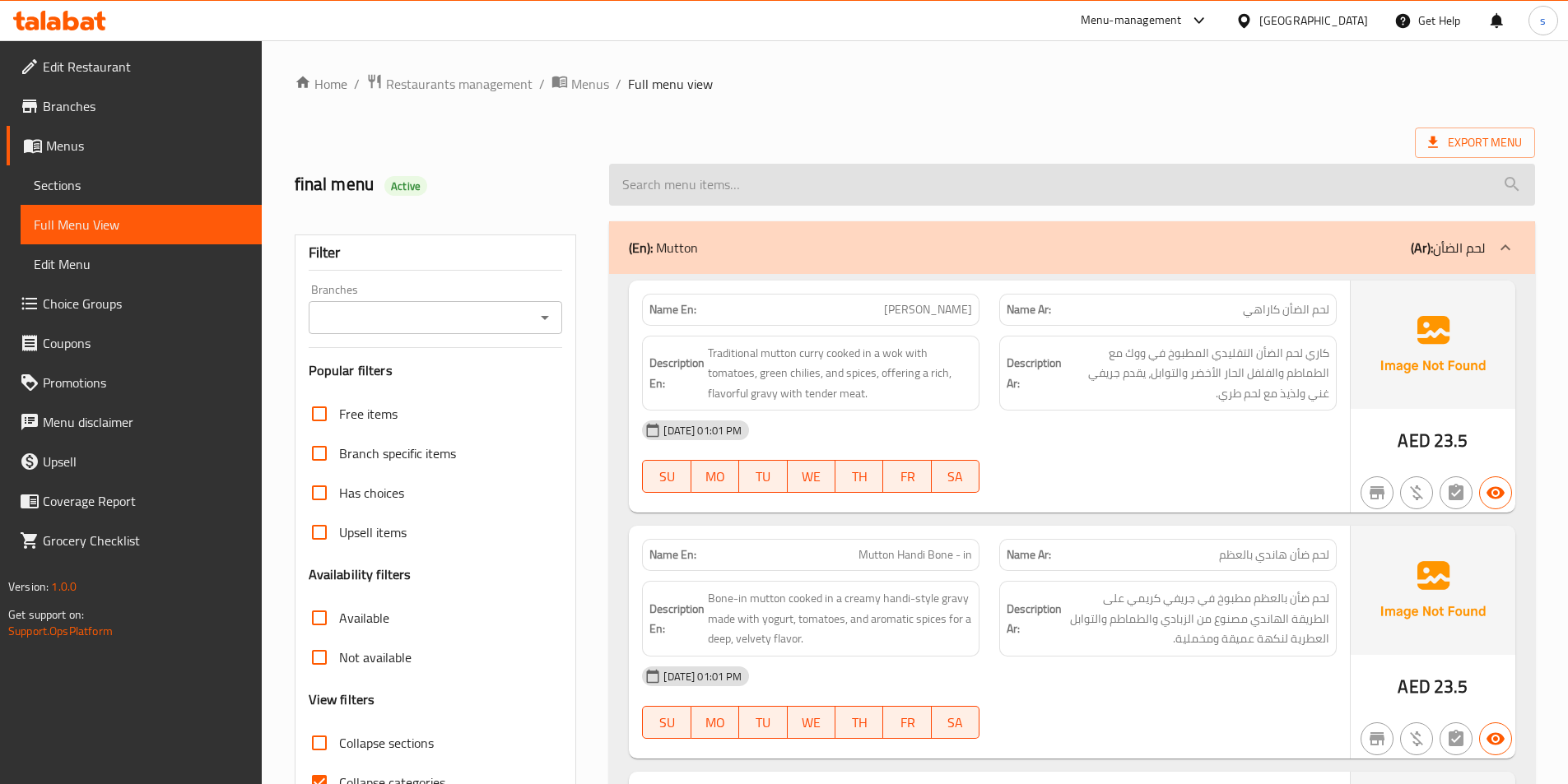
click at [963, 169] on input "search" at bounding box center [1072, 185] width 926 height 42
paste input "Plain Pratha"
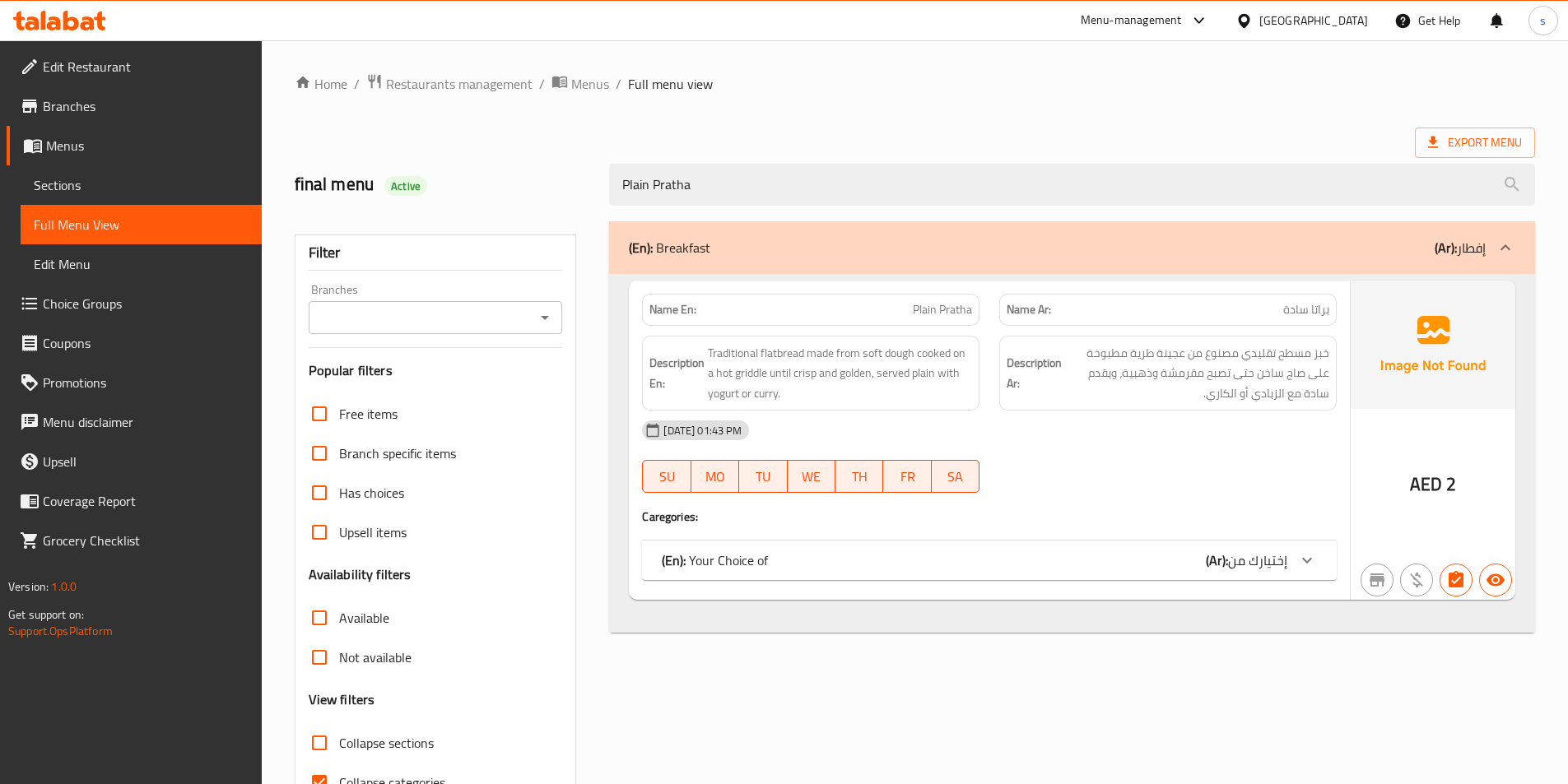
click at [1266, 566] on span "إختيارك من" at bounding box center [1257, 560] width 60 height 25
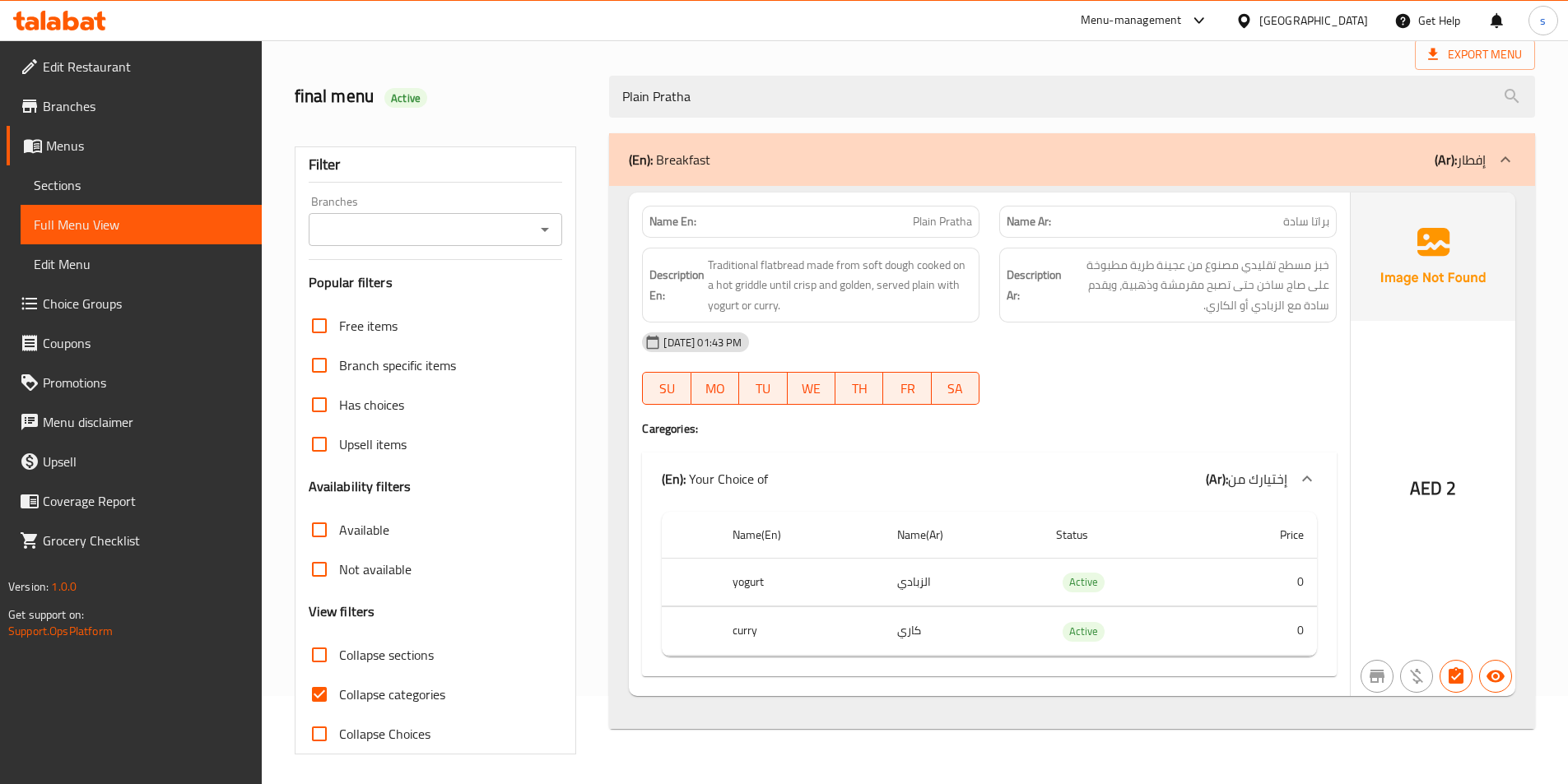
scroll to position [91, 0]
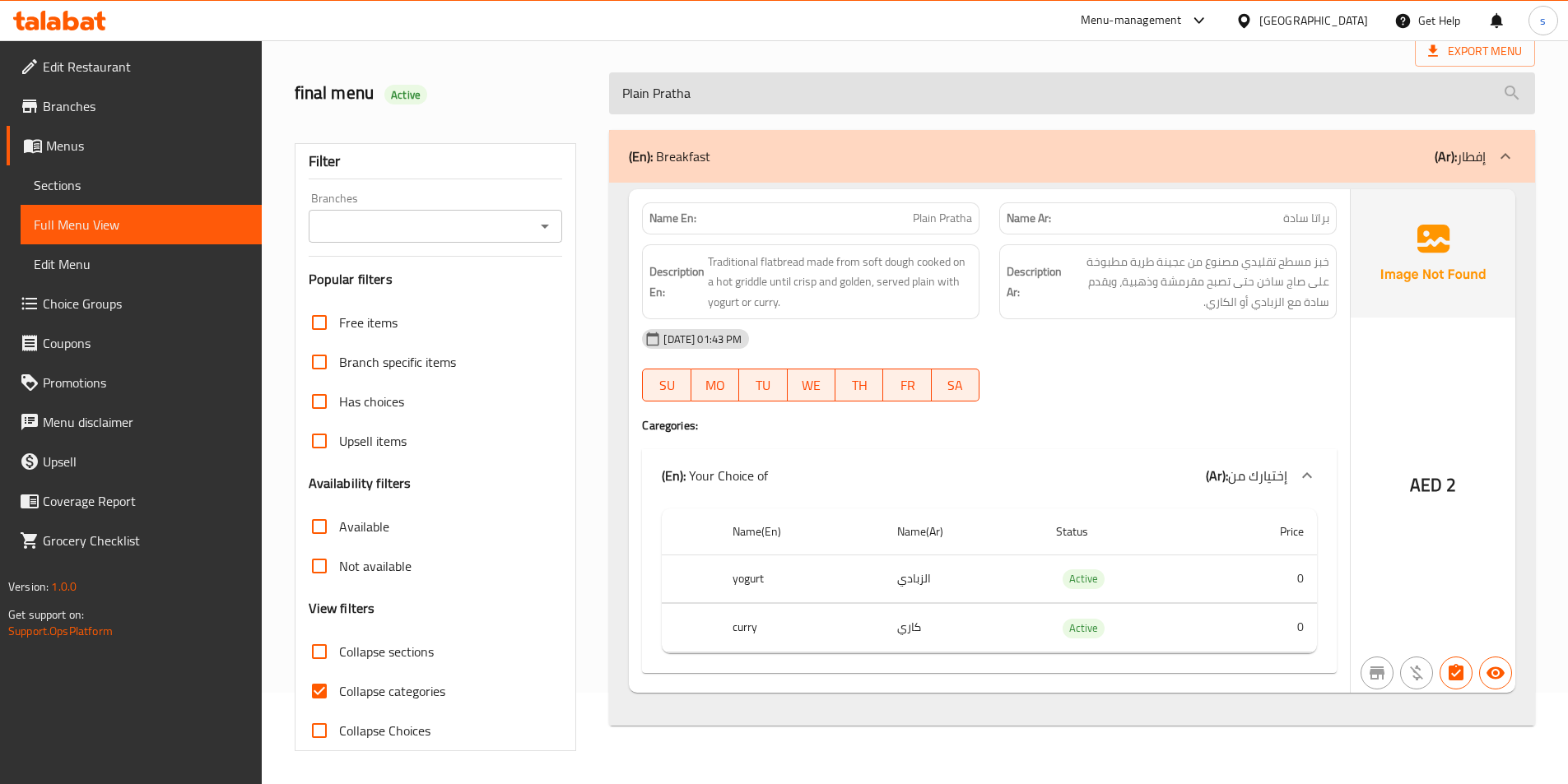
click at [964, 89] on input "Plain Pratha" at bounding box center [1072, 93] width 926 height 42
paste input "Omelate Single"
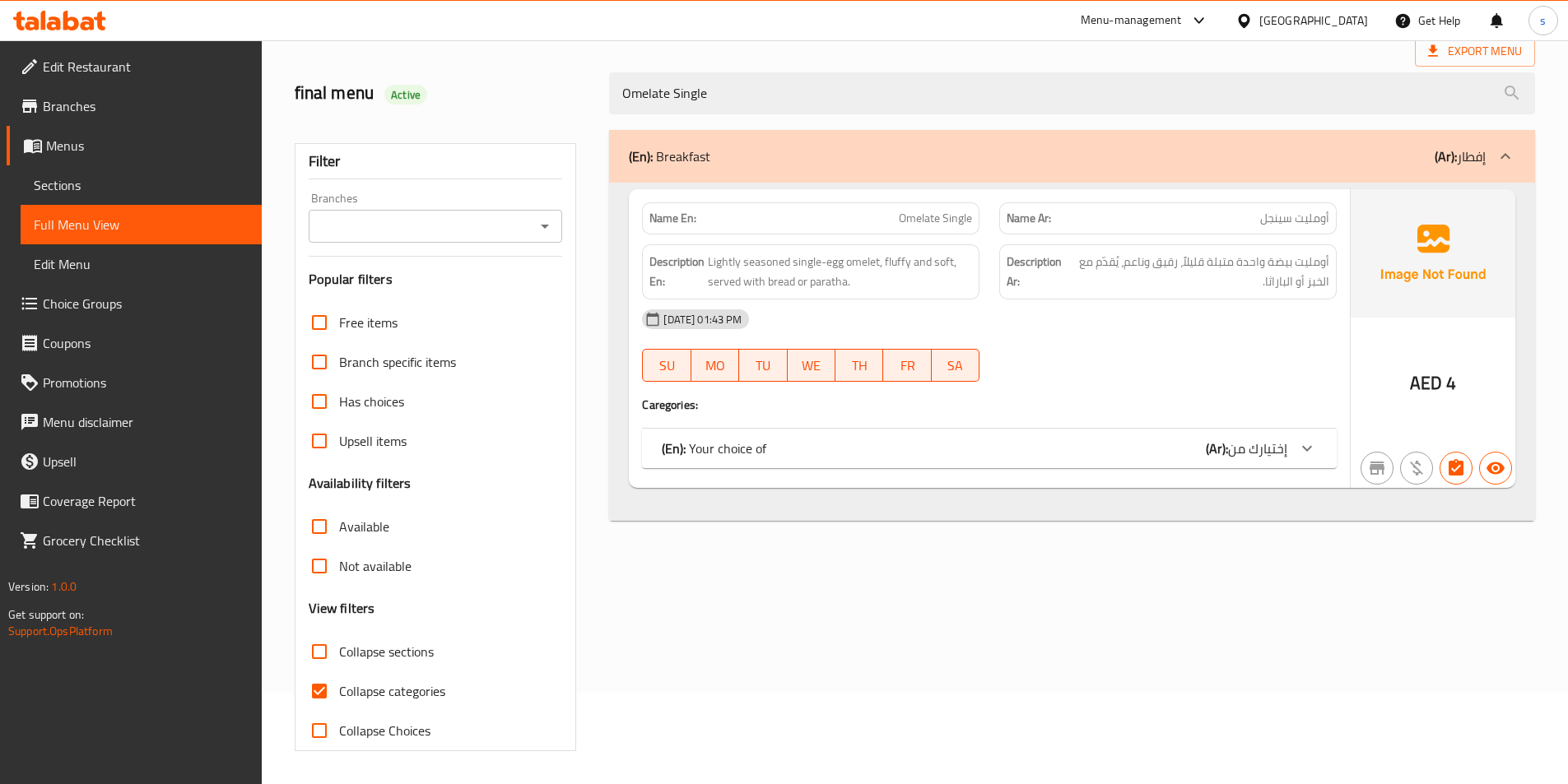
type input "Omelate Single"
click at [1202, 452] on div "(En): Your choice of (Ar): إختيارك من" at bounding box center [974, 449] width 625 height 20
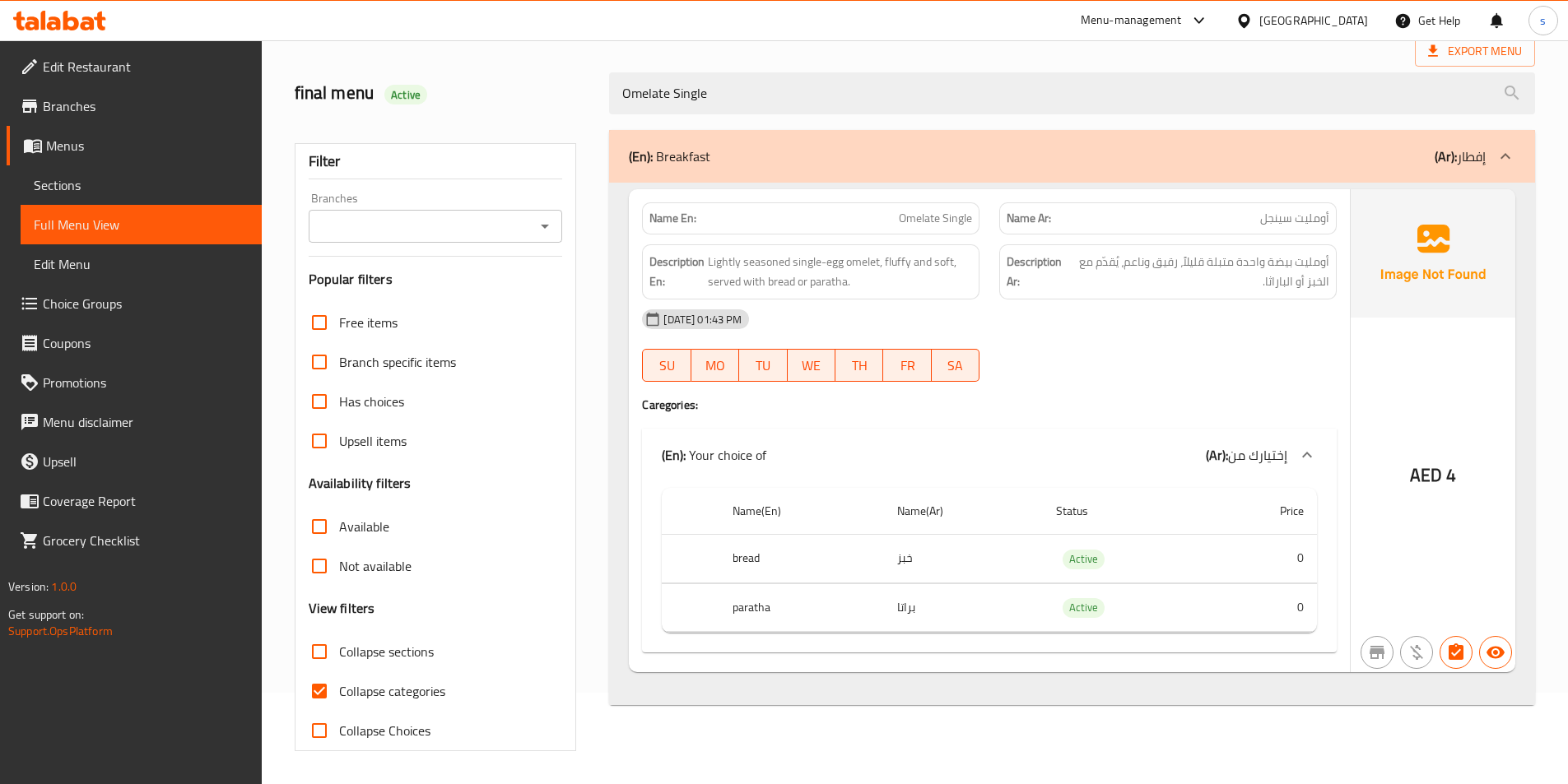
click at [407, 698] on span "Collapse categories" at bounding box center [392, 691] width 106 height 20
click at [339, 698] on input "Collapse categories" at bounding box center [320, 691] width 40 height 40
checkbox input "false"
click at [890, 176] on div "(En): Breakfast (Ar): إفطار" at bounding box center [1072, 156] width 926 height 53
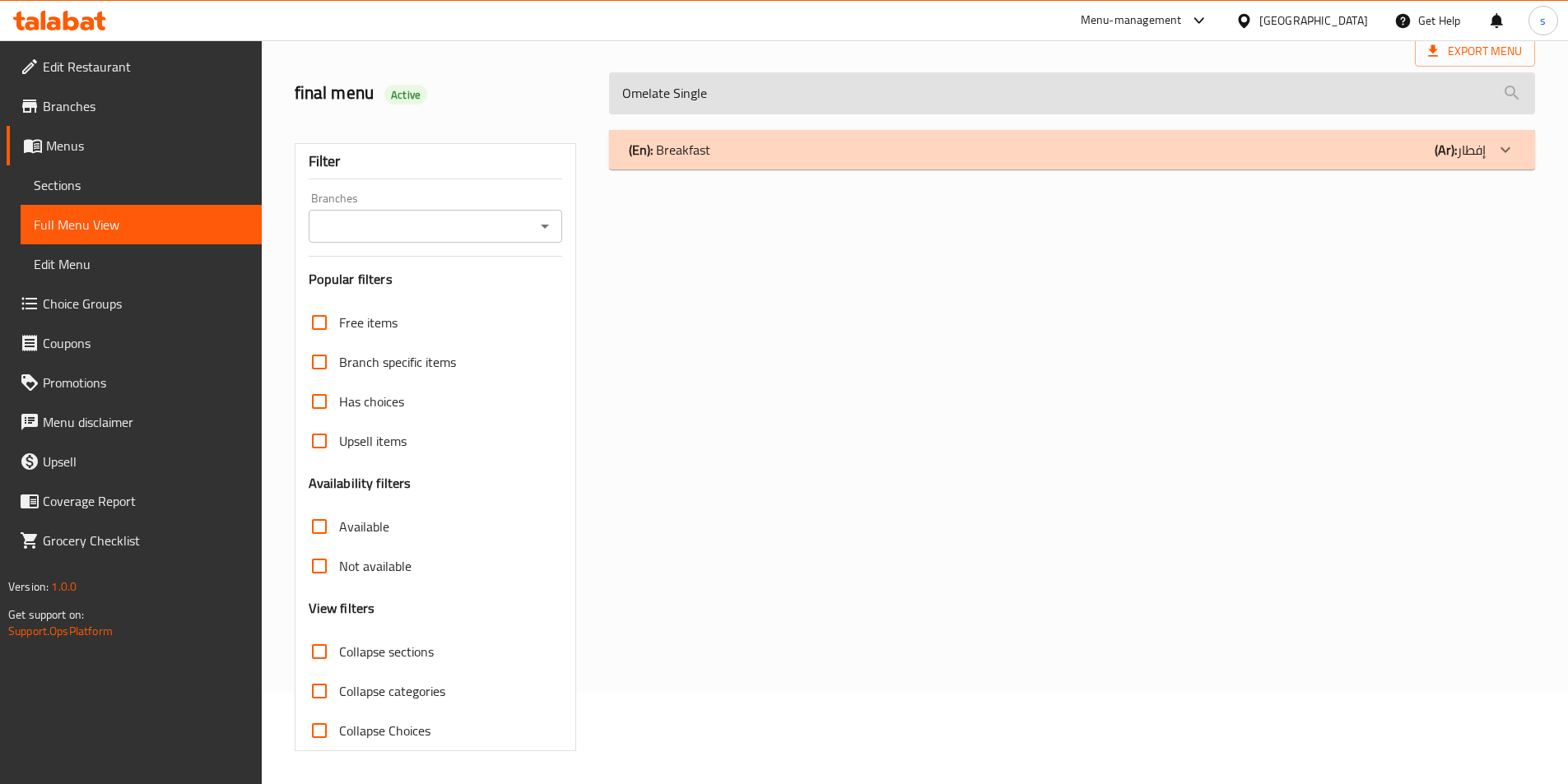
click at [716, 81] on input "Omelate Single" at bounding box center [1072, 93] width 926 height 42
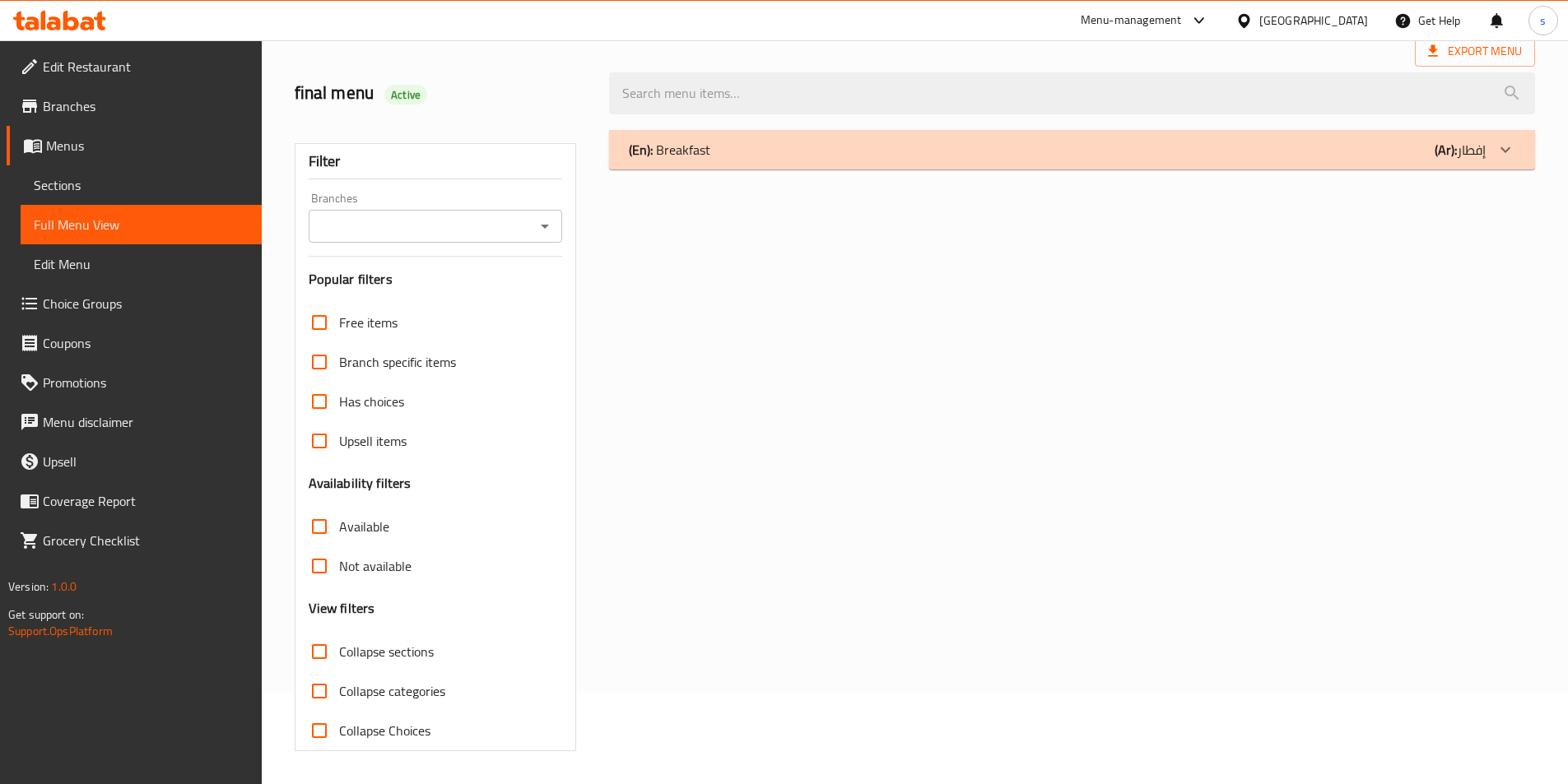
click at [403, 309] on div "Free items" at bounding box center [436, 323] width 254 height 40
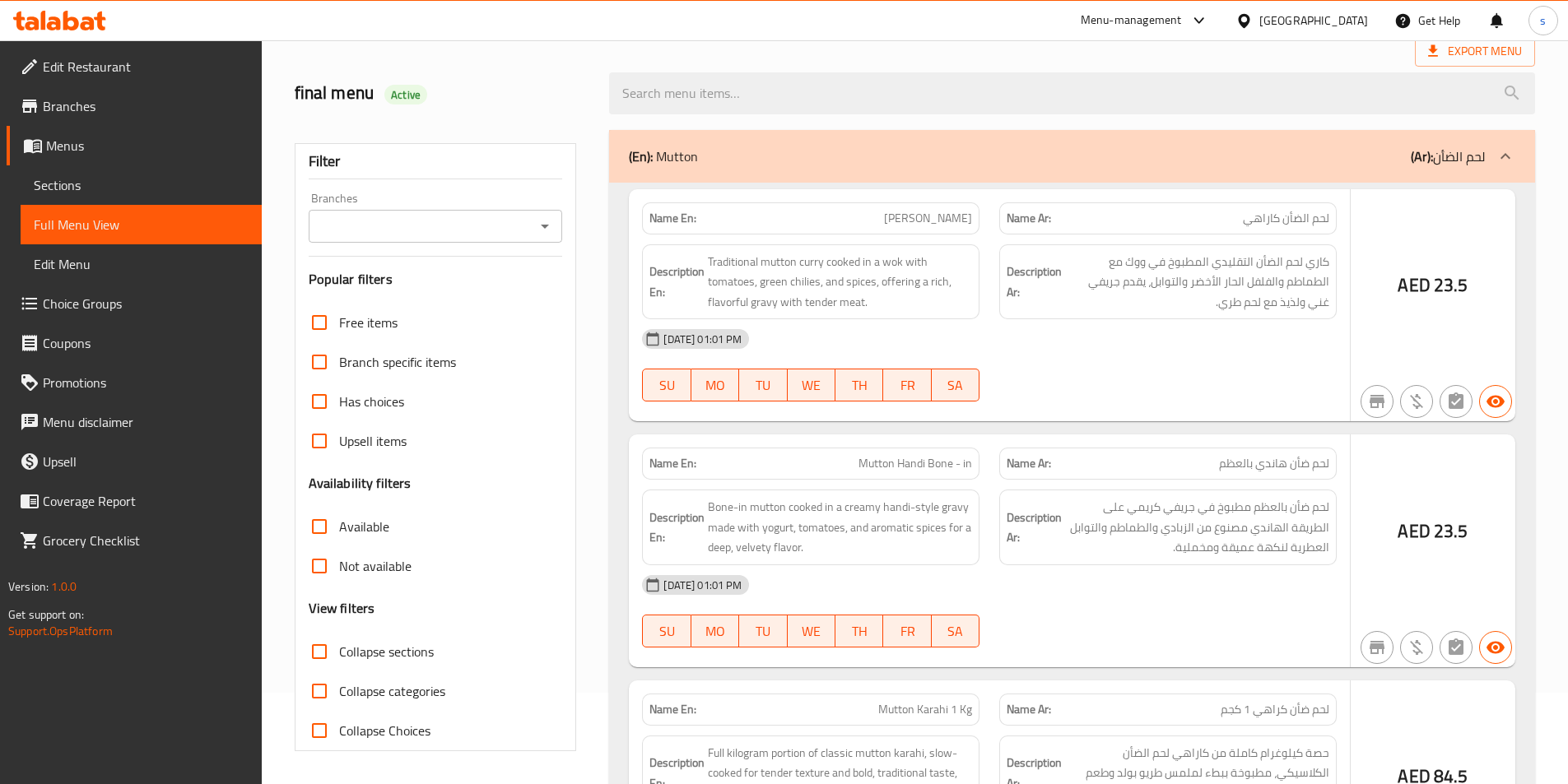
scroll to position [421, 0]
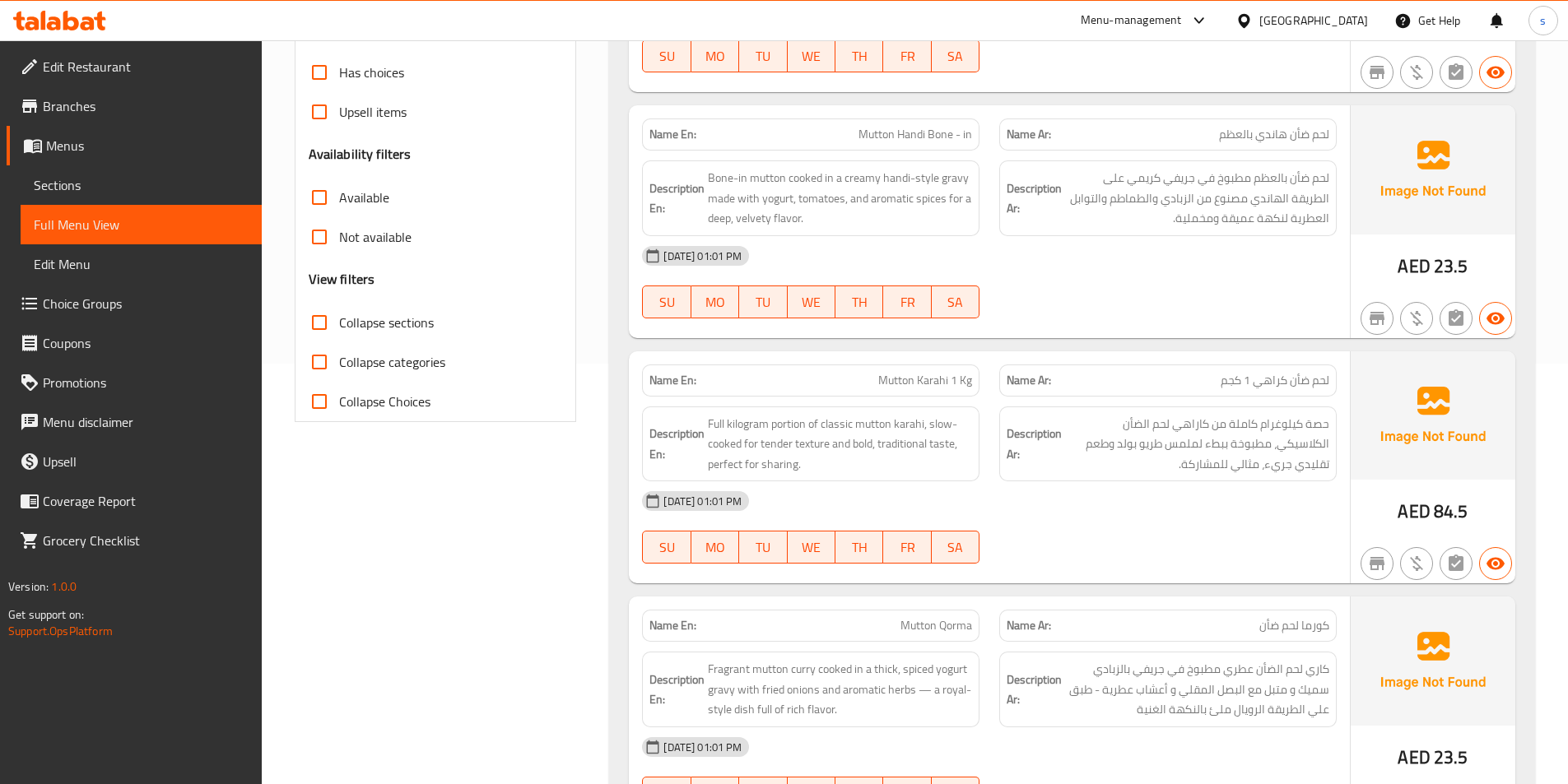
click at [404, 325] on span "Collapse sections" at bounding box center [386, 323] width 94 height 20
click at [339, 325] on input "Collapse sections" at bounding box center [320, 323] width 40 height 40
checkbox input "true"
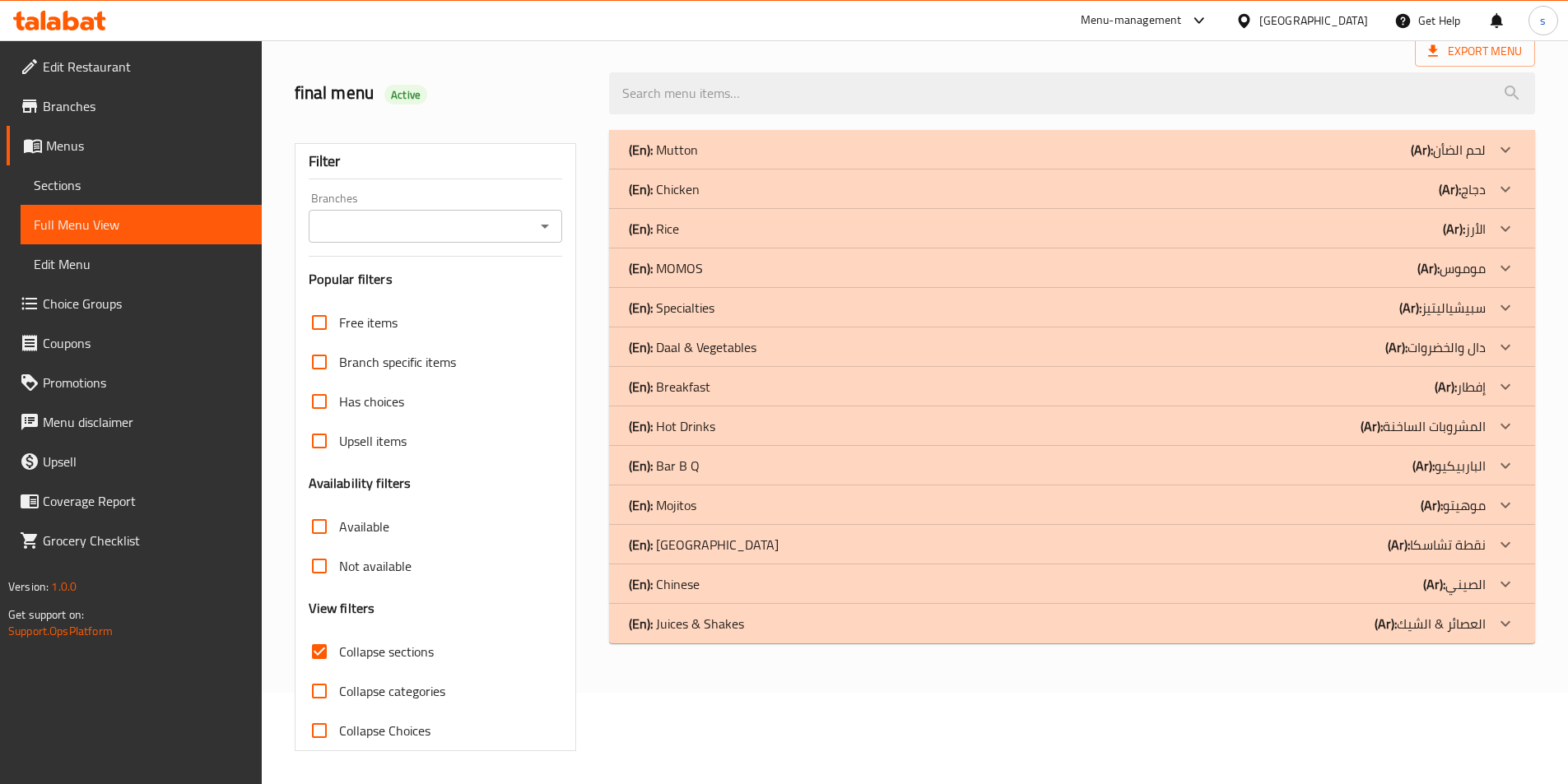
scroll to position [91, 0]
click at [1368, 588] on div "(En): Chinese (Ar): الصيني" at bounding box center [1057, 584] width 856 height 20
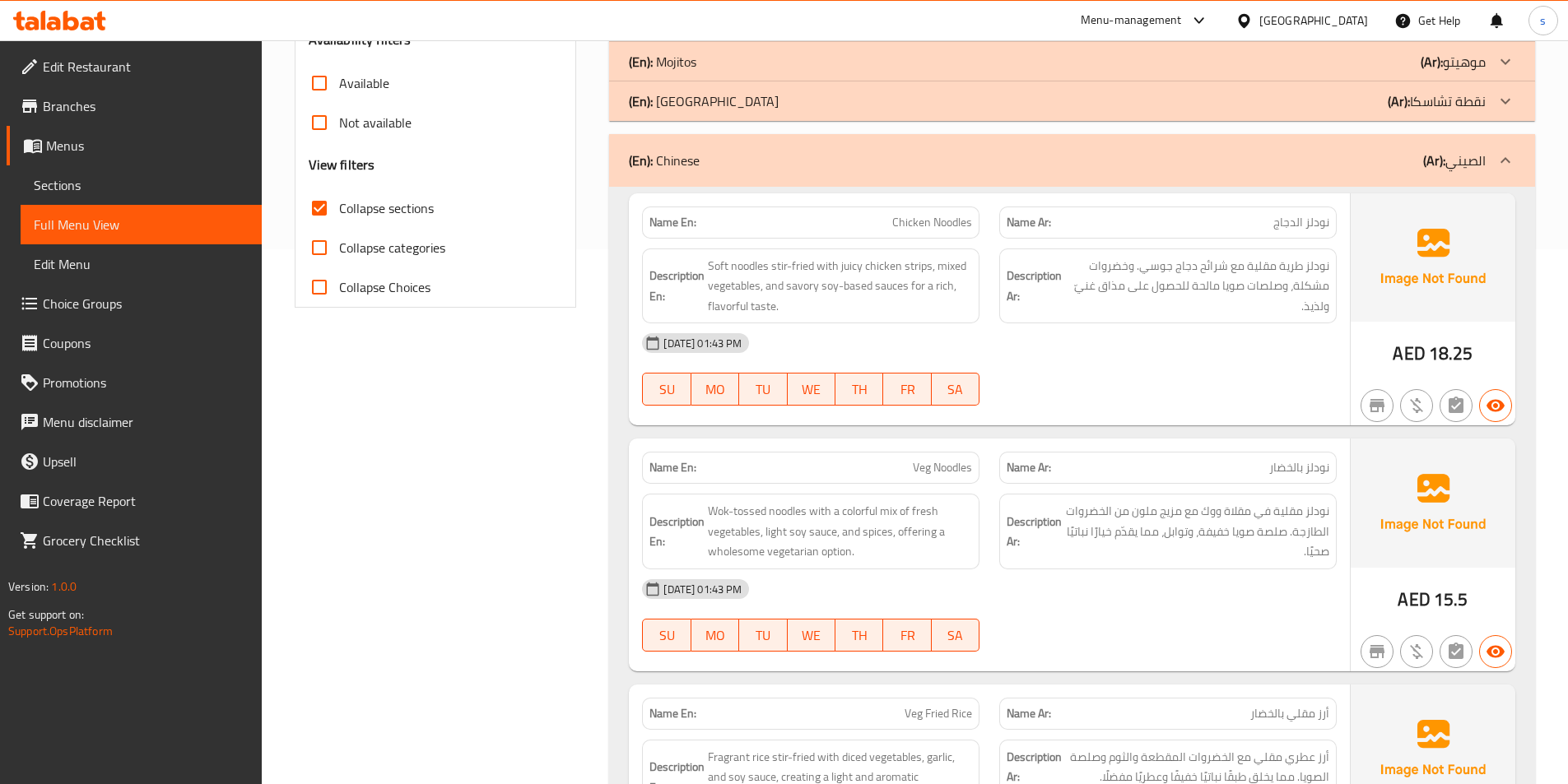
scroll to position [534, 0]
click at [930, 224] on span "Chicken Noodles" at bounding box center [932, 223] width 80 height 17
copy span "Chicken Noodles"
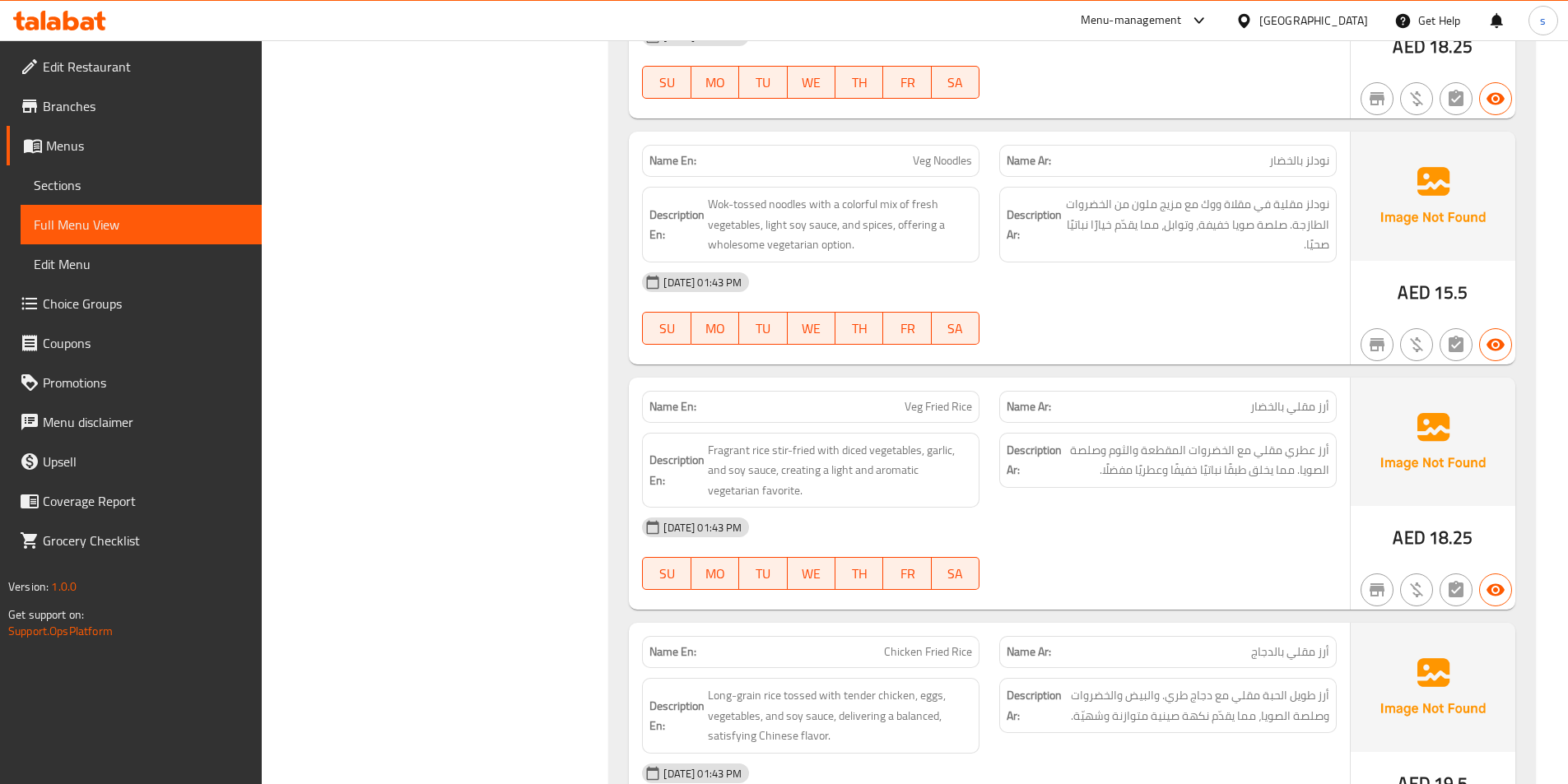
scroll to position [863, 0]
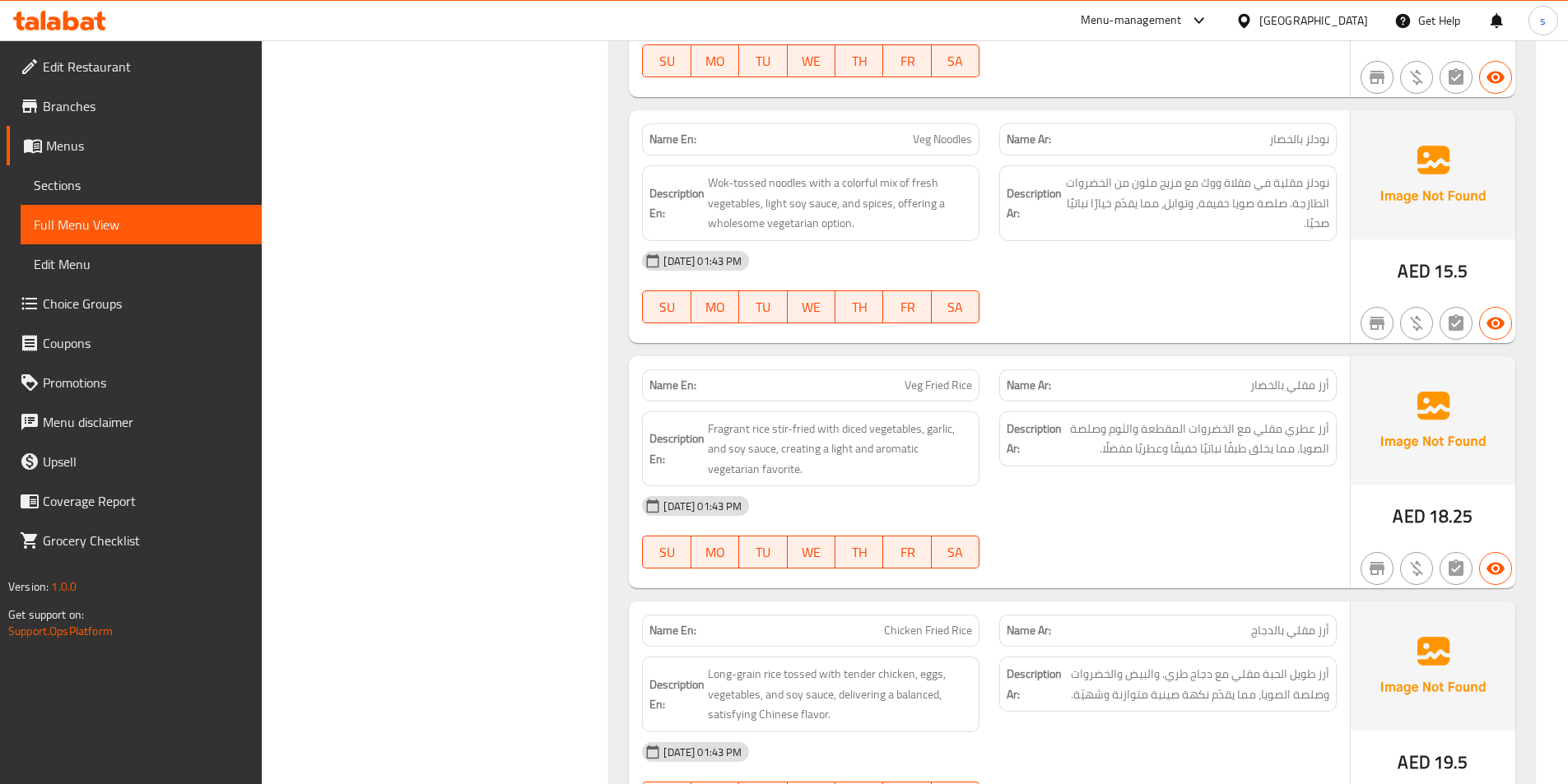
click at [951, 136] on span "Veg Noodles" at bounding box center [943, 139] width 60 height 17
copy span "Veg Noodles"
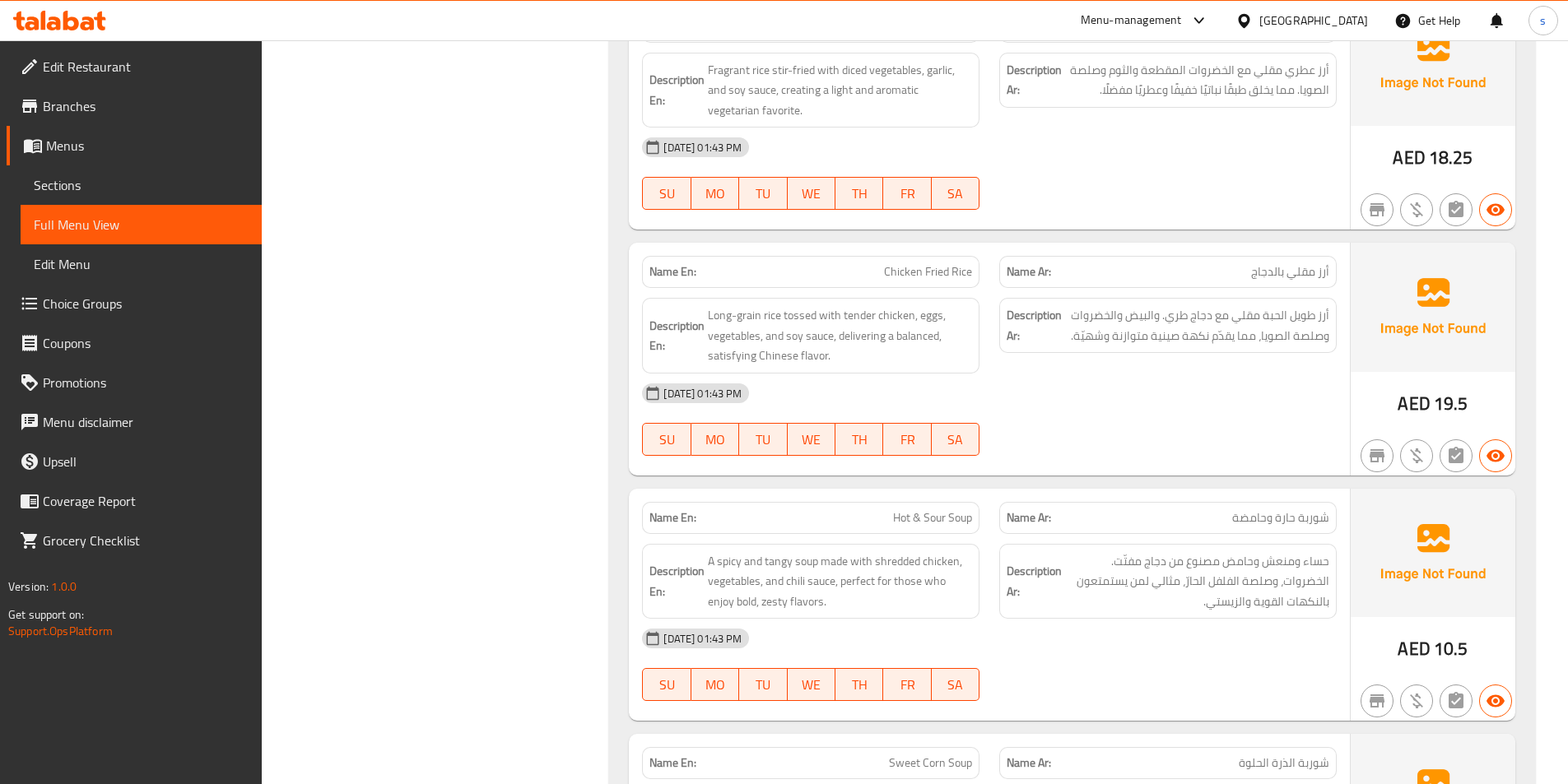
scroll to position [1192, 0]
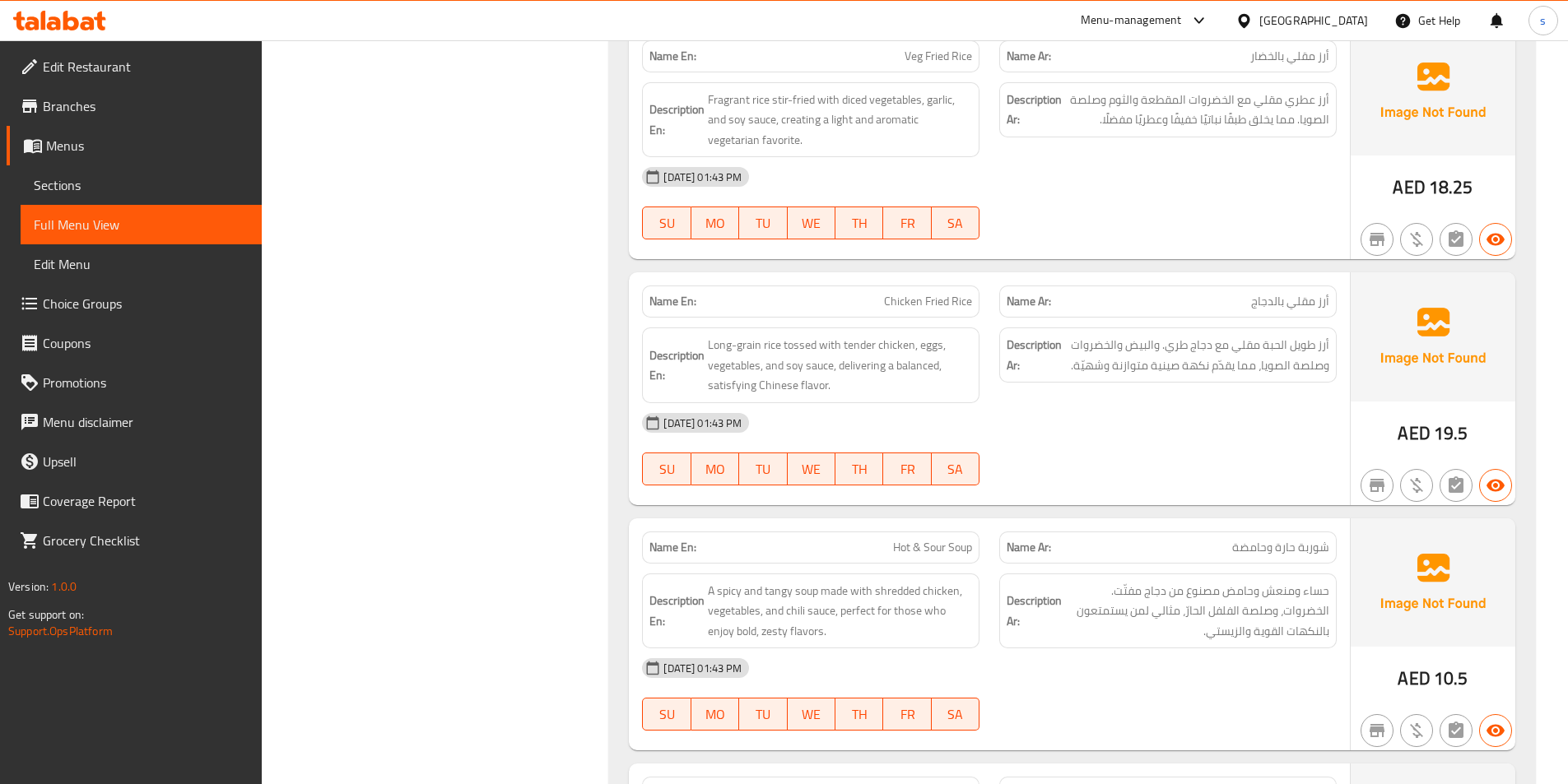
click at [934, 301] on span "Chicken Fried Rice" at bounding box center [928, 301] width 88 height 17
copy span "Chicken Fried Rice"
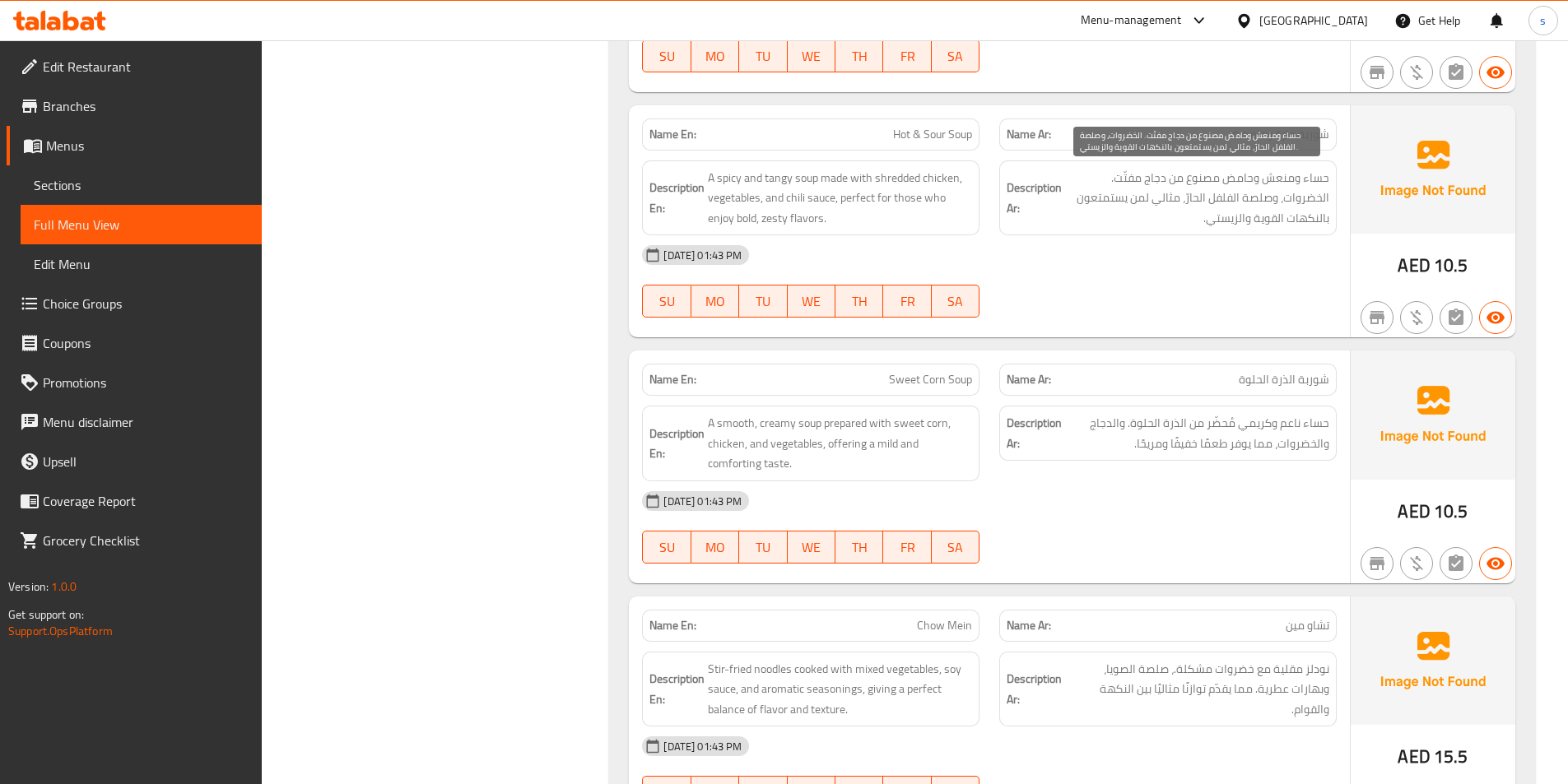
scroll to position [1603, 0]
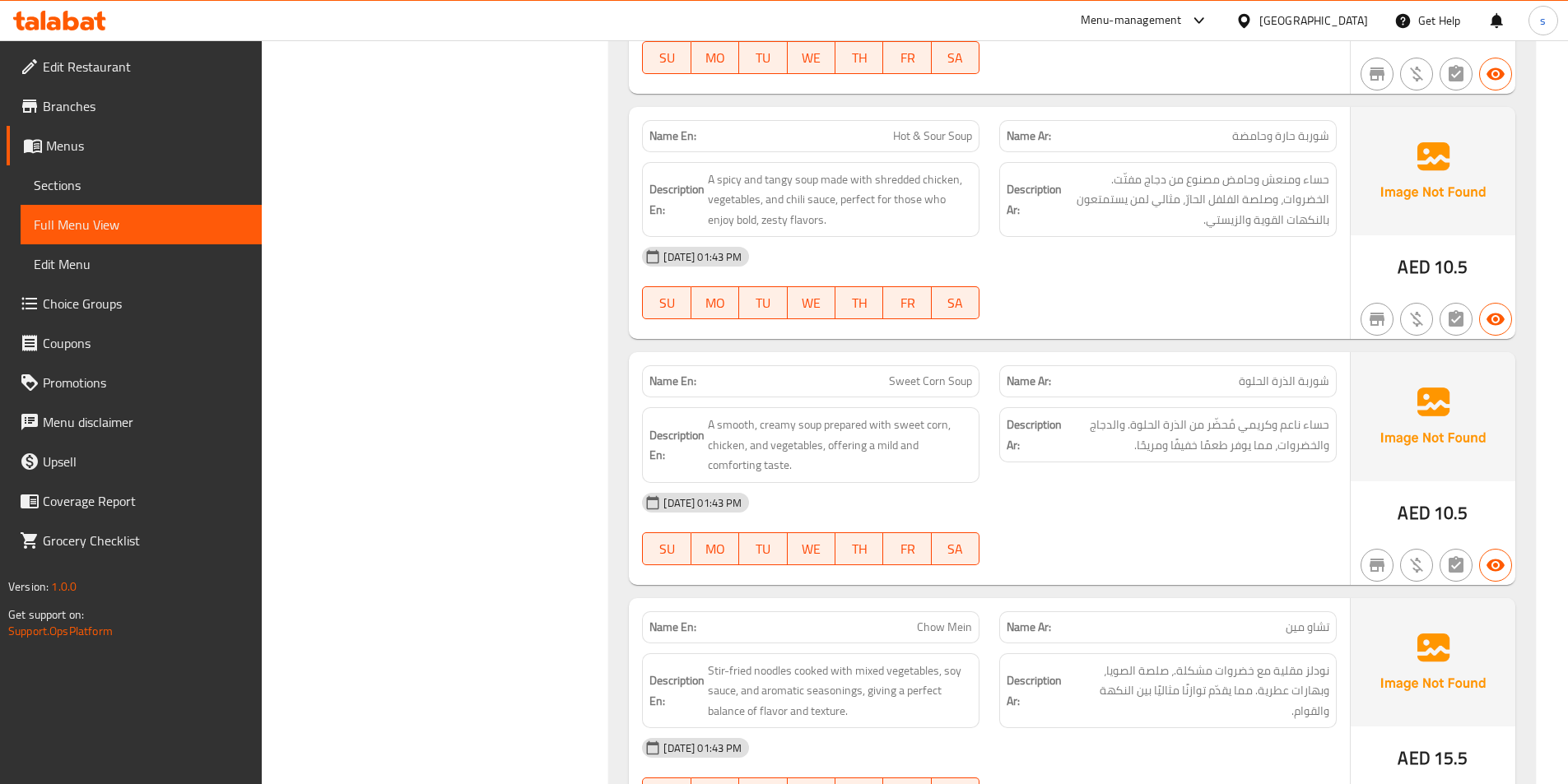
click at [1320, 281] on div "10-10-2025 01:43 PM SU MO TU WE TH FR SA" at bounding box center [989, 282] width 714 height 92
click at [930, 128] on span "Hot & Sour Soup" at bounding box center [932, 136] width 79 height 17
copy span "Hot & Sour Soup"
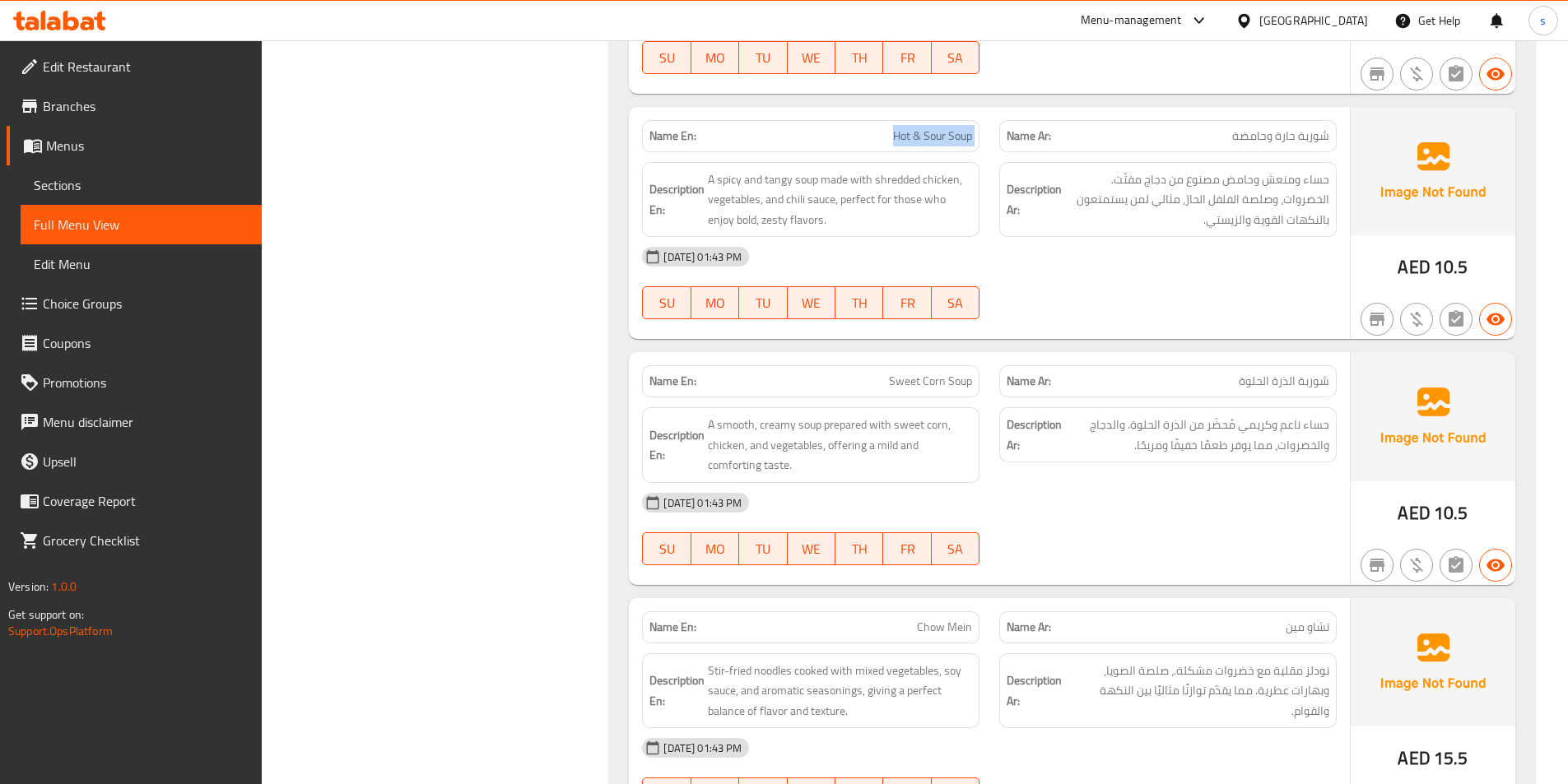
click at [943, 381] on span "Sweet Corn Soup" at bounding box center [930, 381] width 83 height 17
copy span "Sweet Corn Soup"
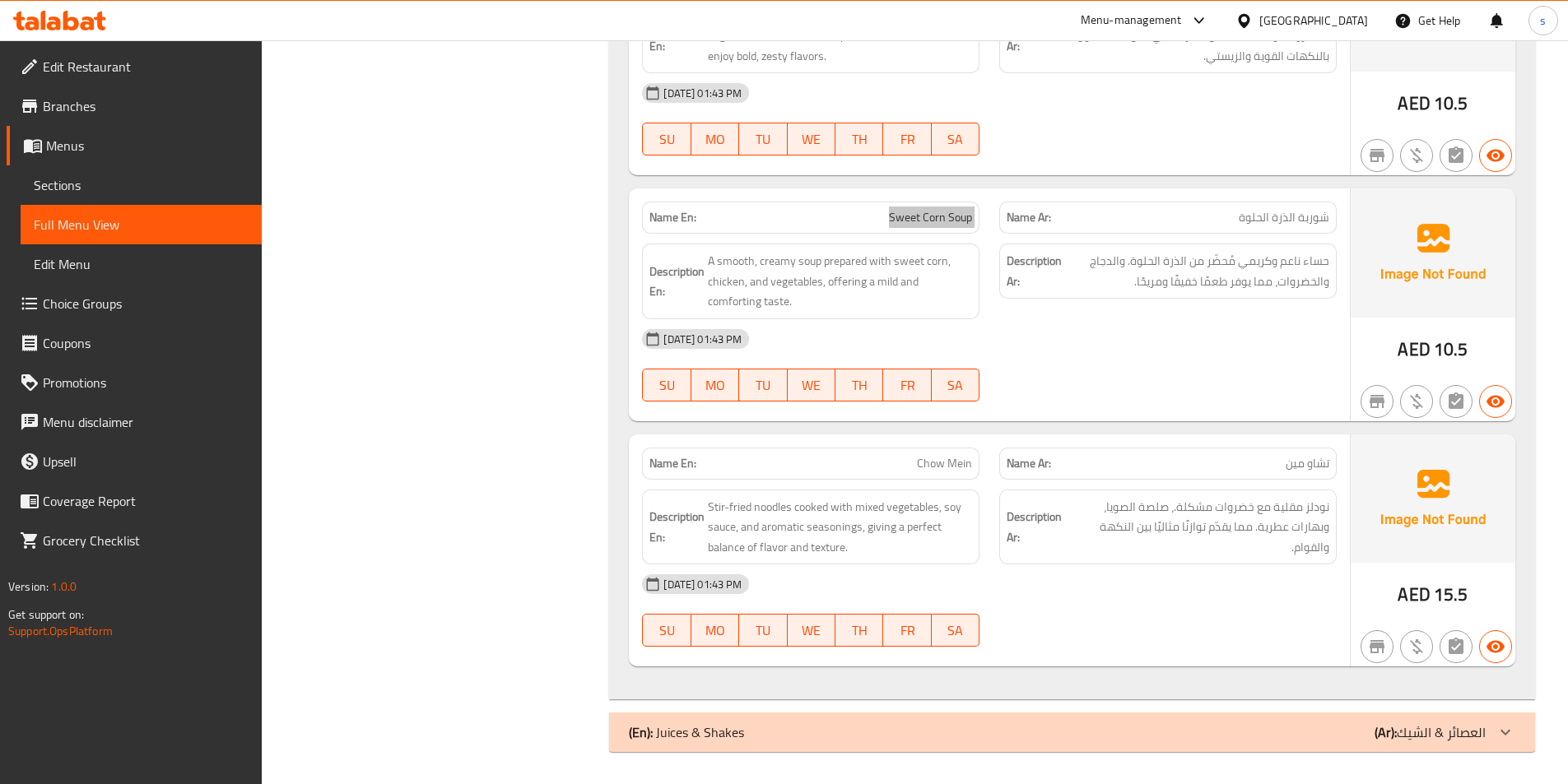
scroll to position [1768, 0]
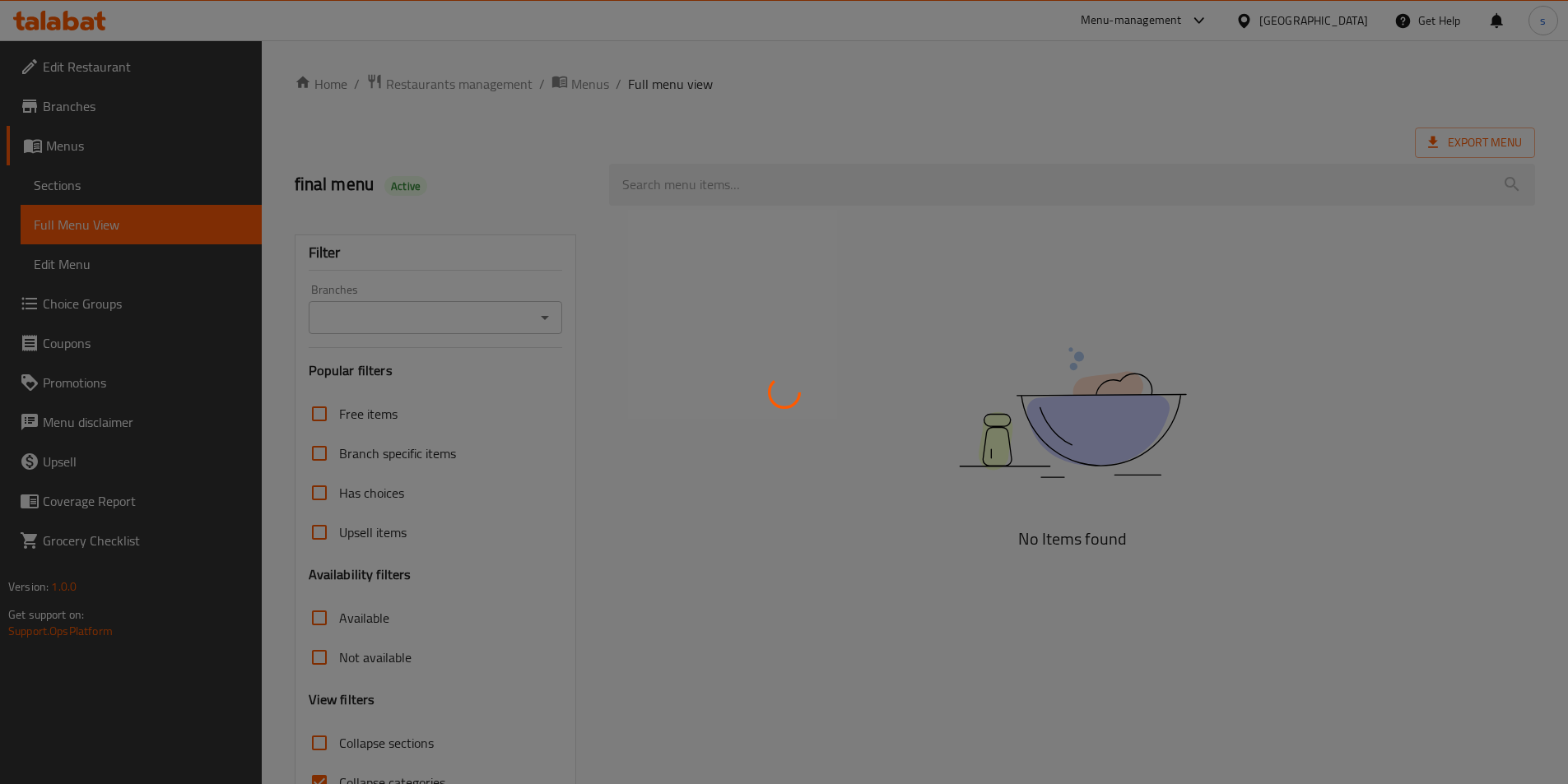
click at [418, 695] on div at bounding box center [784, 392] width 1568 height 784
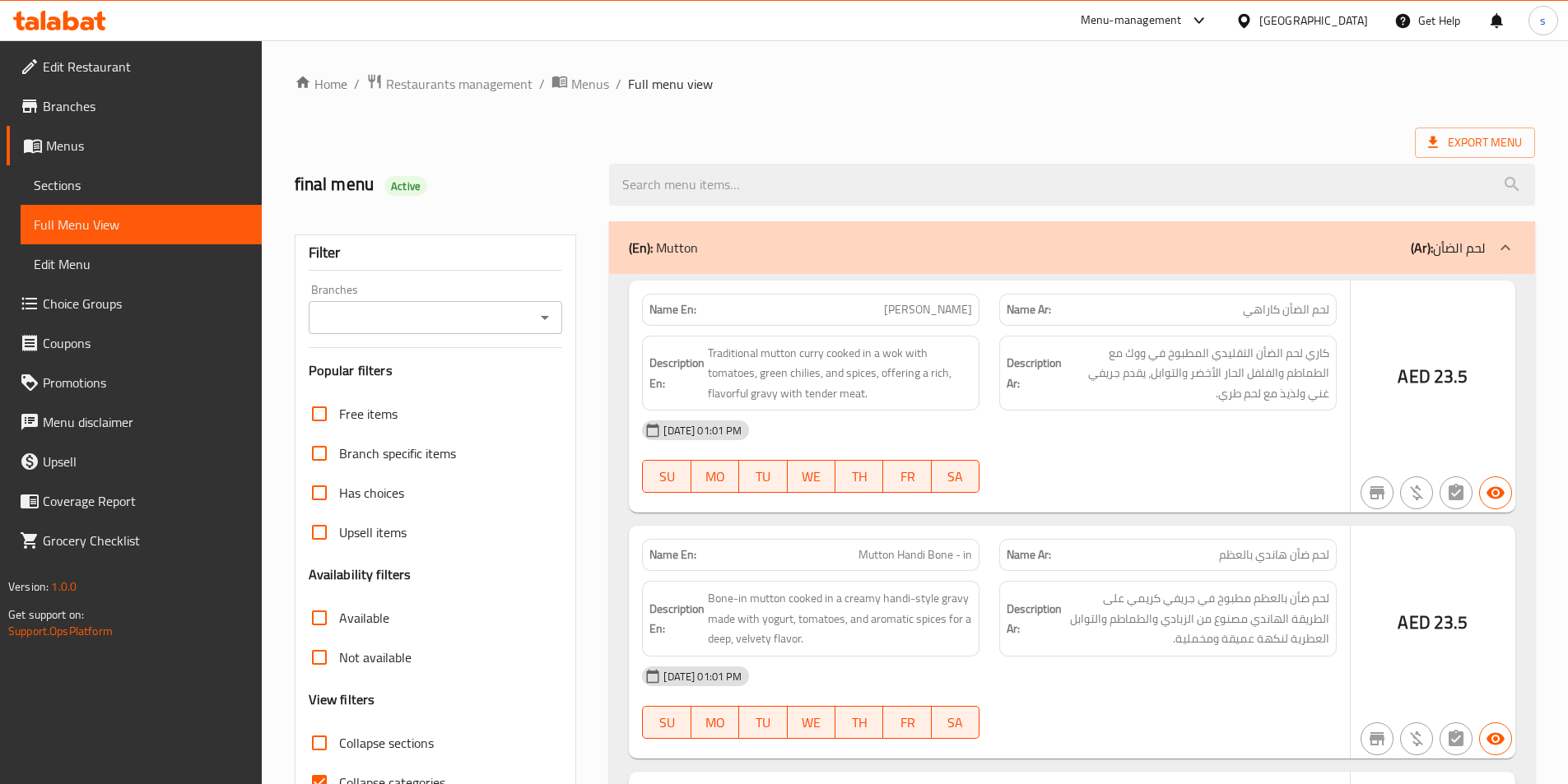
click at [310, 690] on div at bounding box center [784, 392] width 1568 height 784
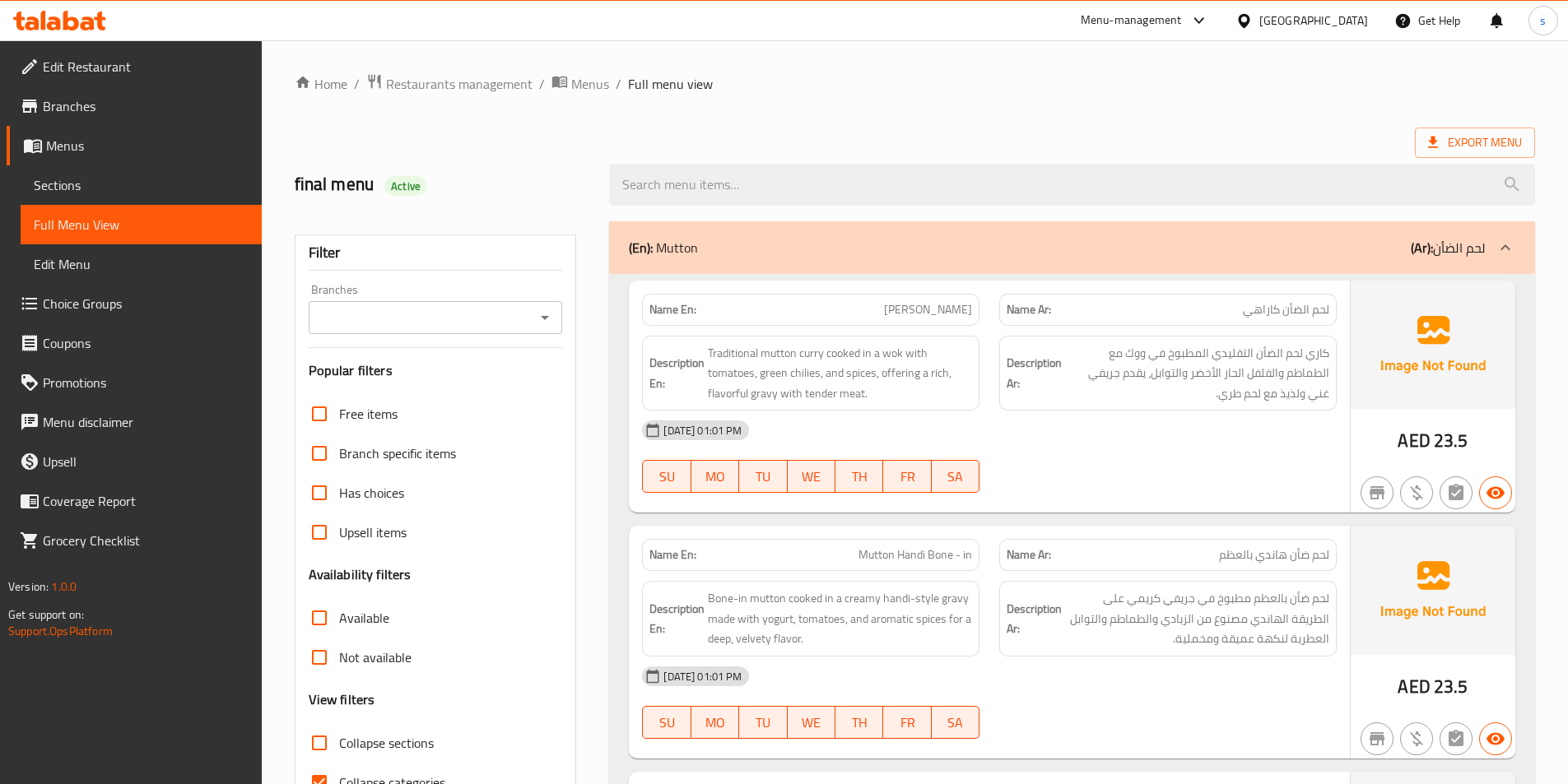
scroll to position [91, 0]
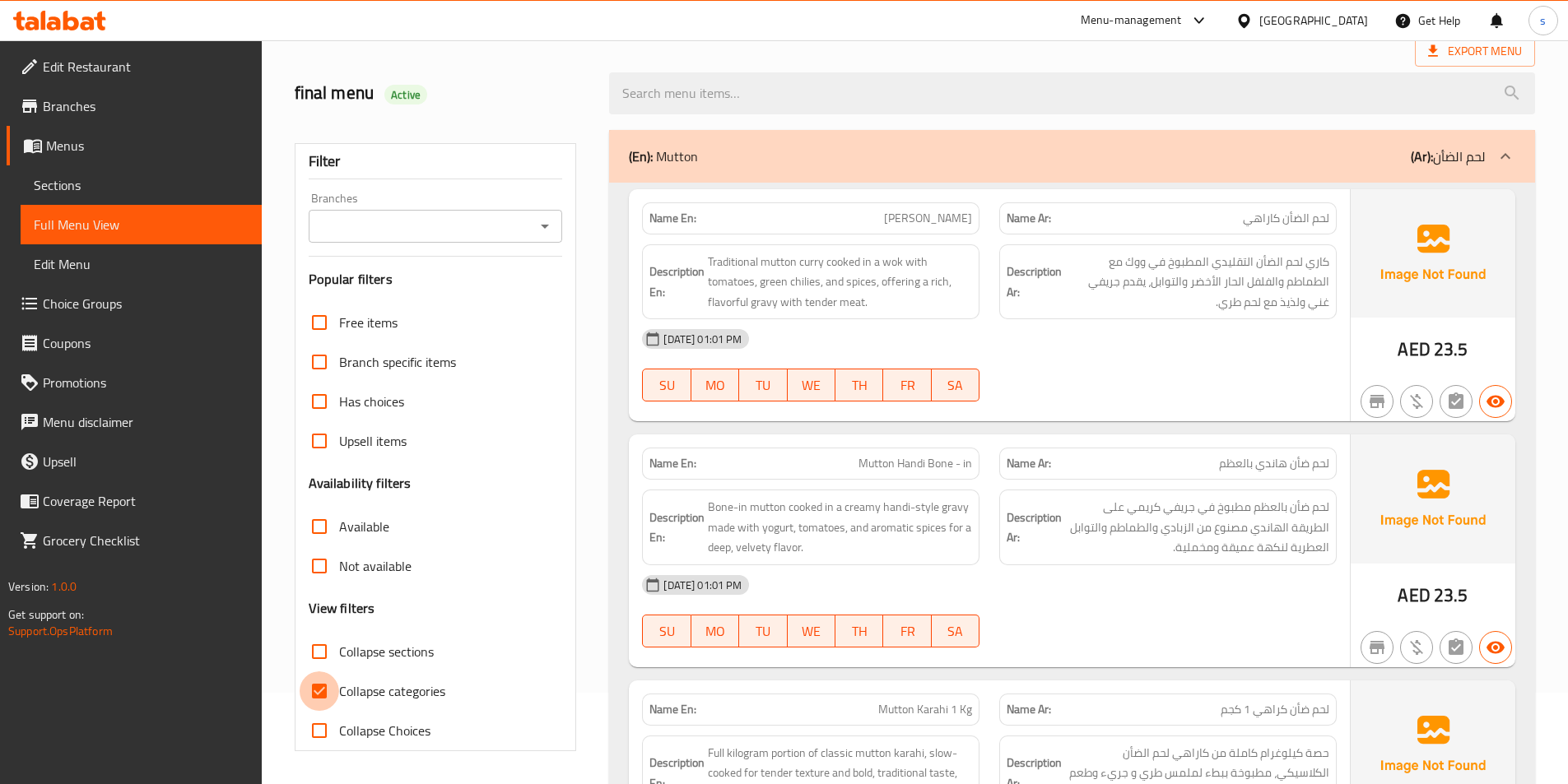
click at [316, 689] on input "Collapse categories" at bounding box center [320, 691] width 40 height 40
checkbox input "false"
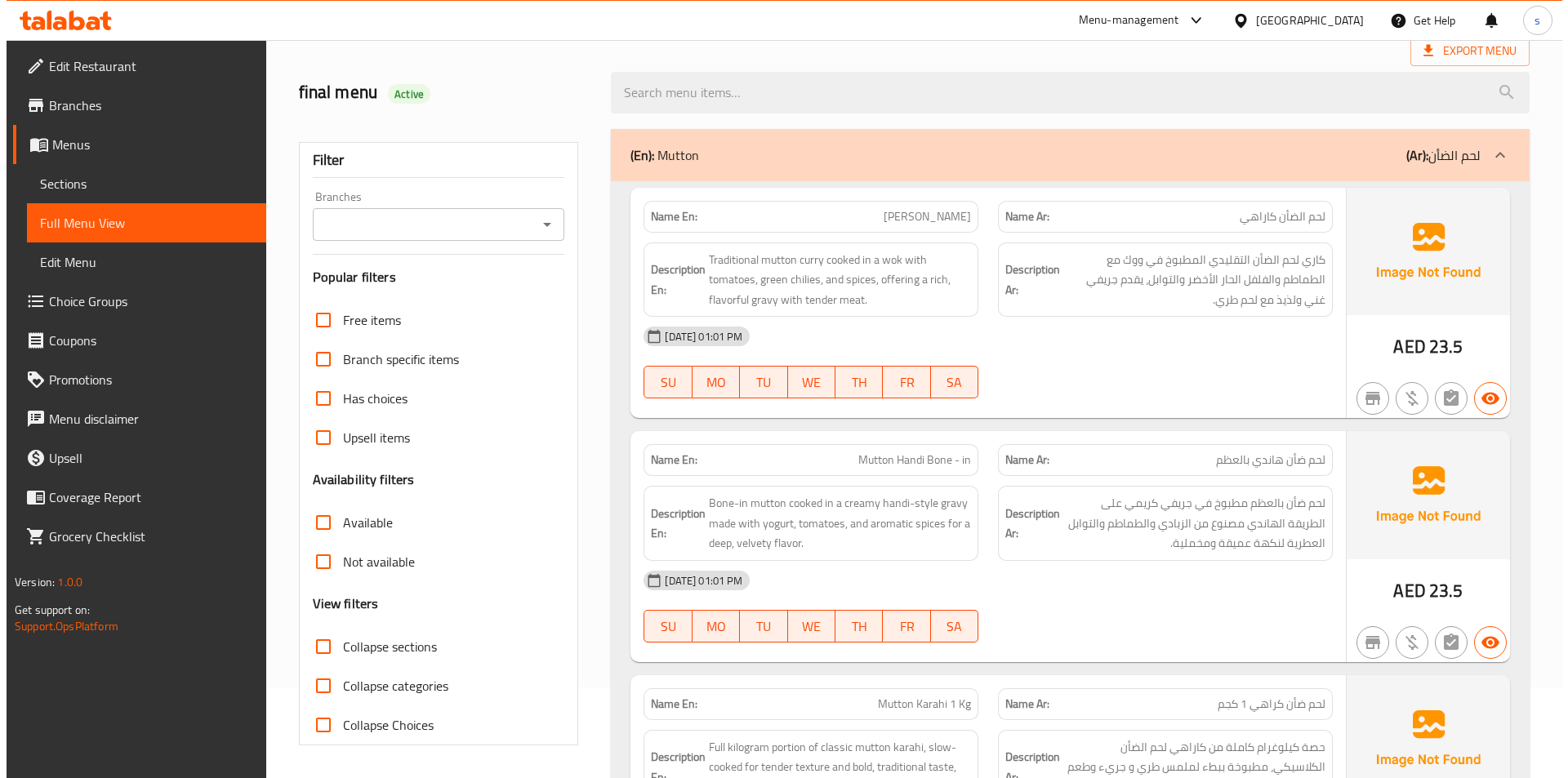
scroll to position [0, 0]
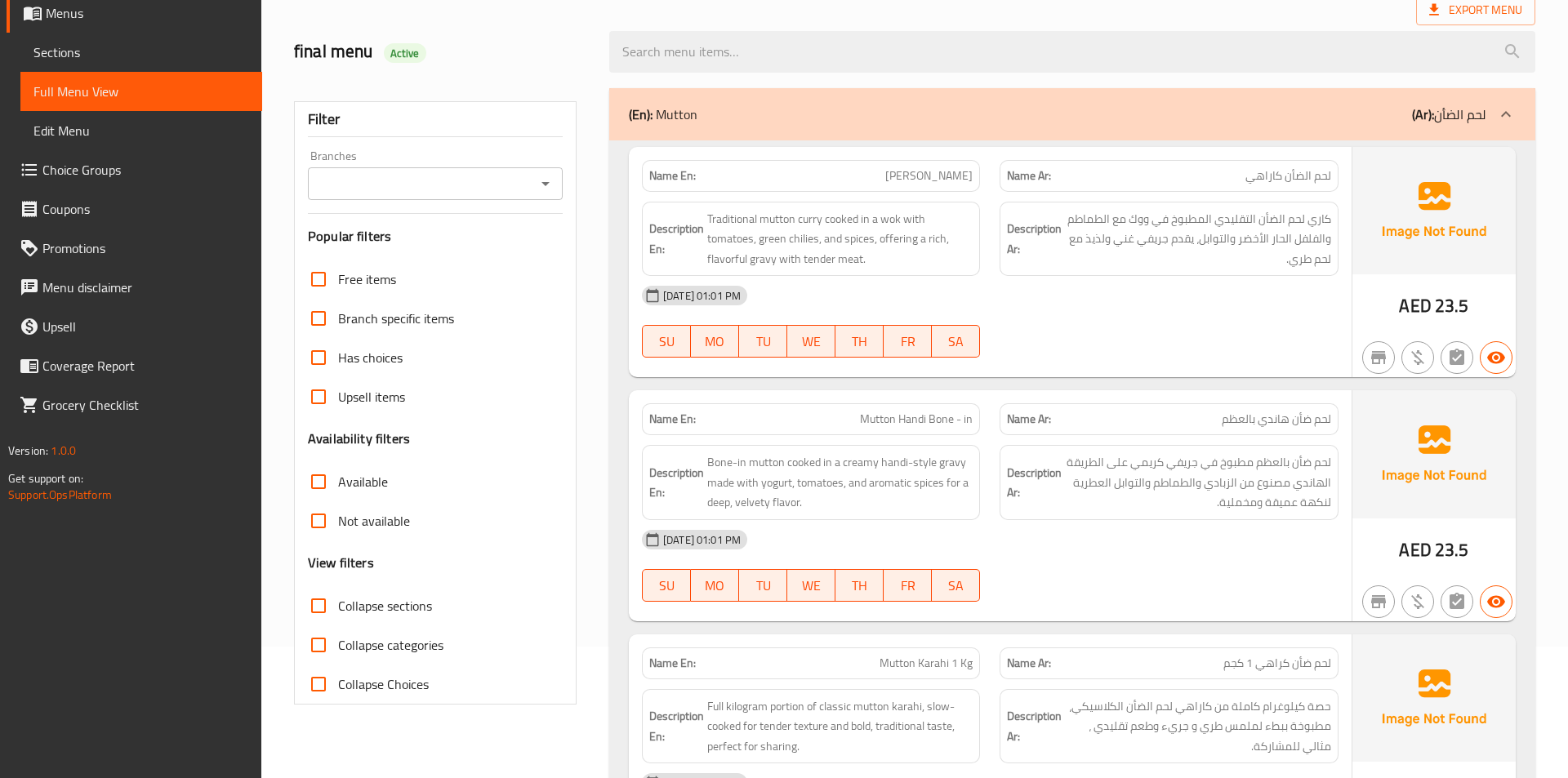
scroll to position [408, 0]
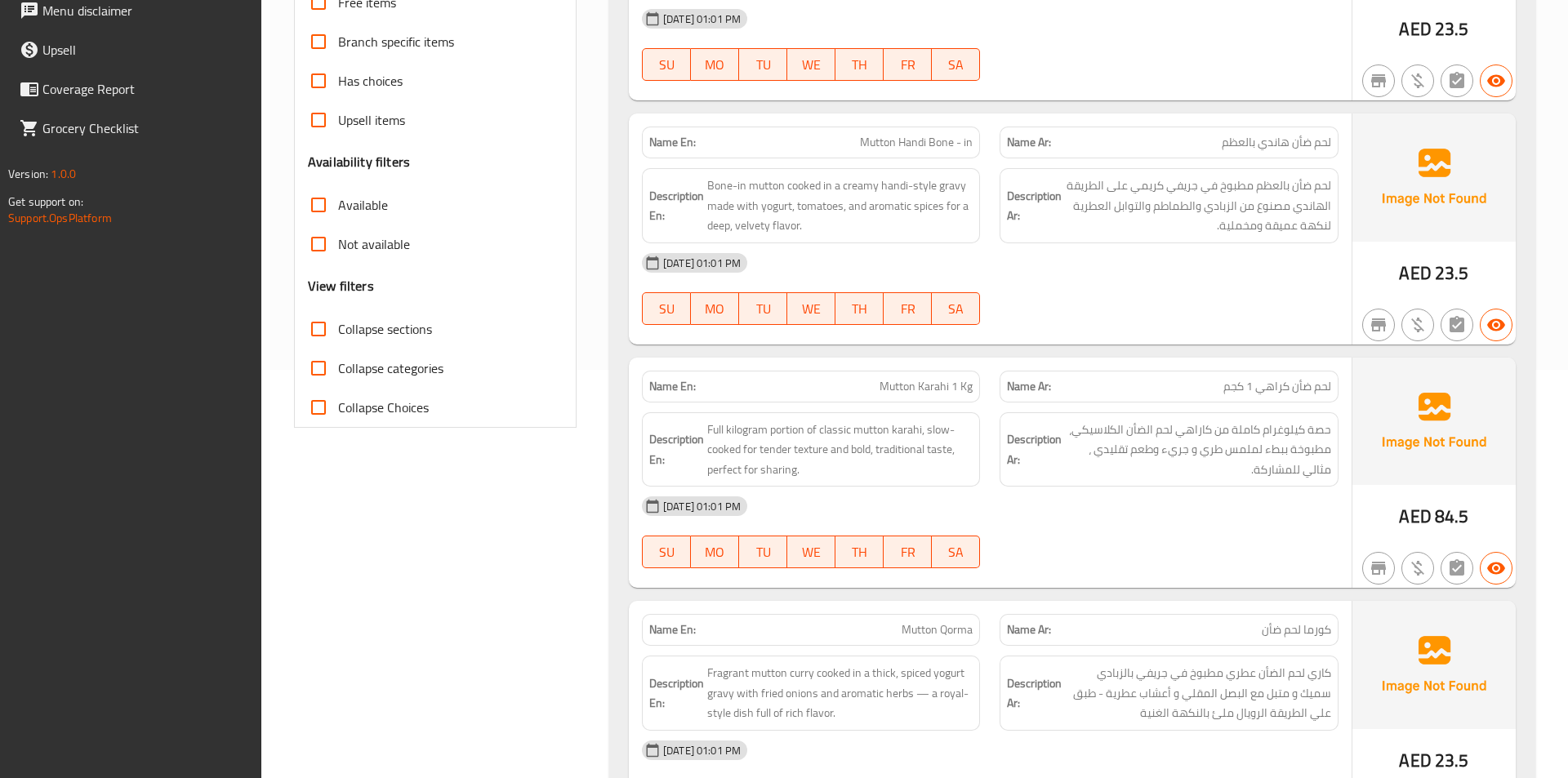
click at [389, 327] on span "Collapse sections" at bounding box center [385, 329] width 94 height 20
click at [338, 327] on input "Collapse sections" at bounding box center [319, 329] width 39 height 39
checkbox input "true"
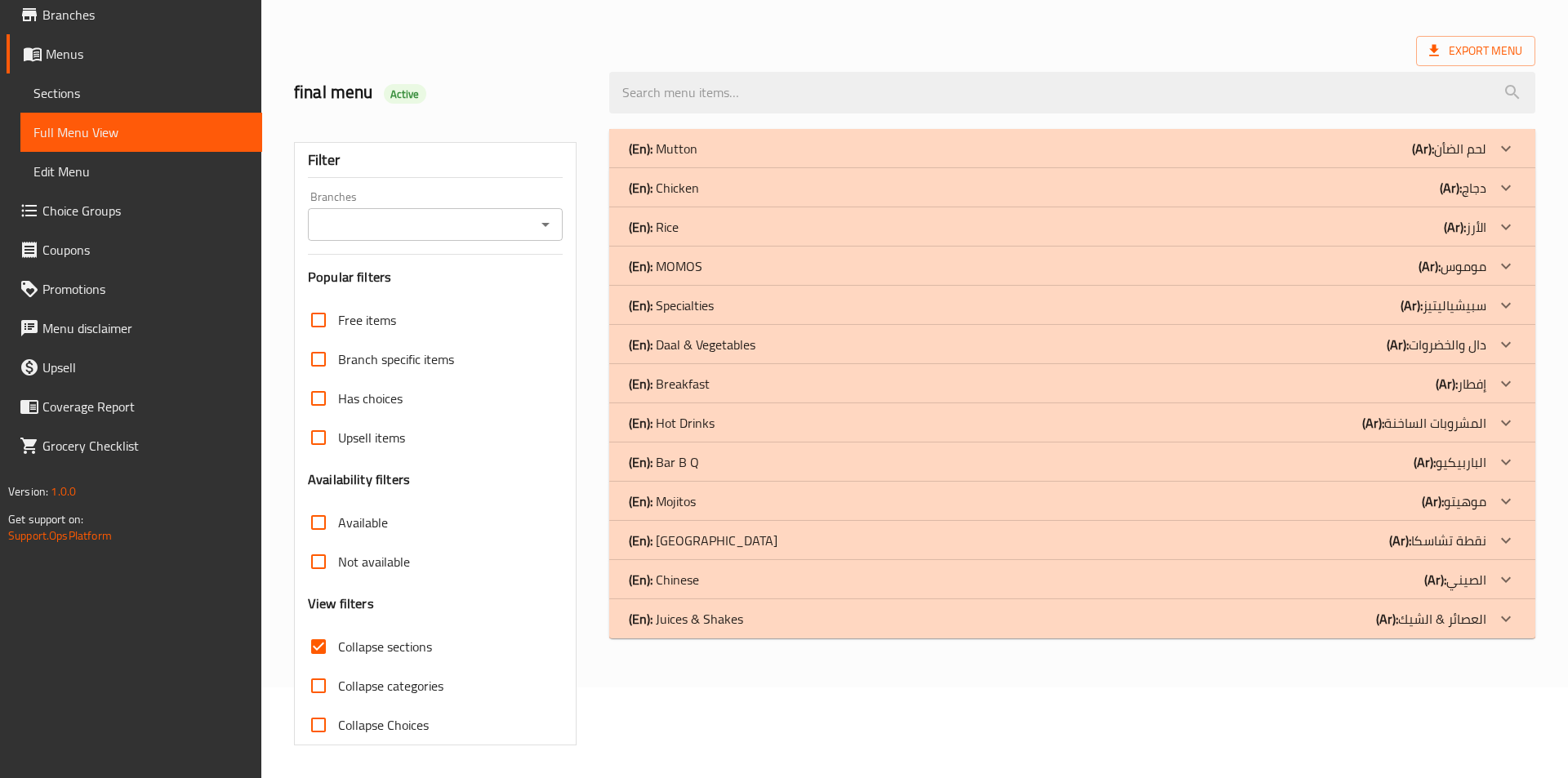
scroll to position [90, 0]
click at [1365, 380] on div "(En): Breakfast (Ar): إفطار" at bounding box center [1057, 384] width 857 height 20
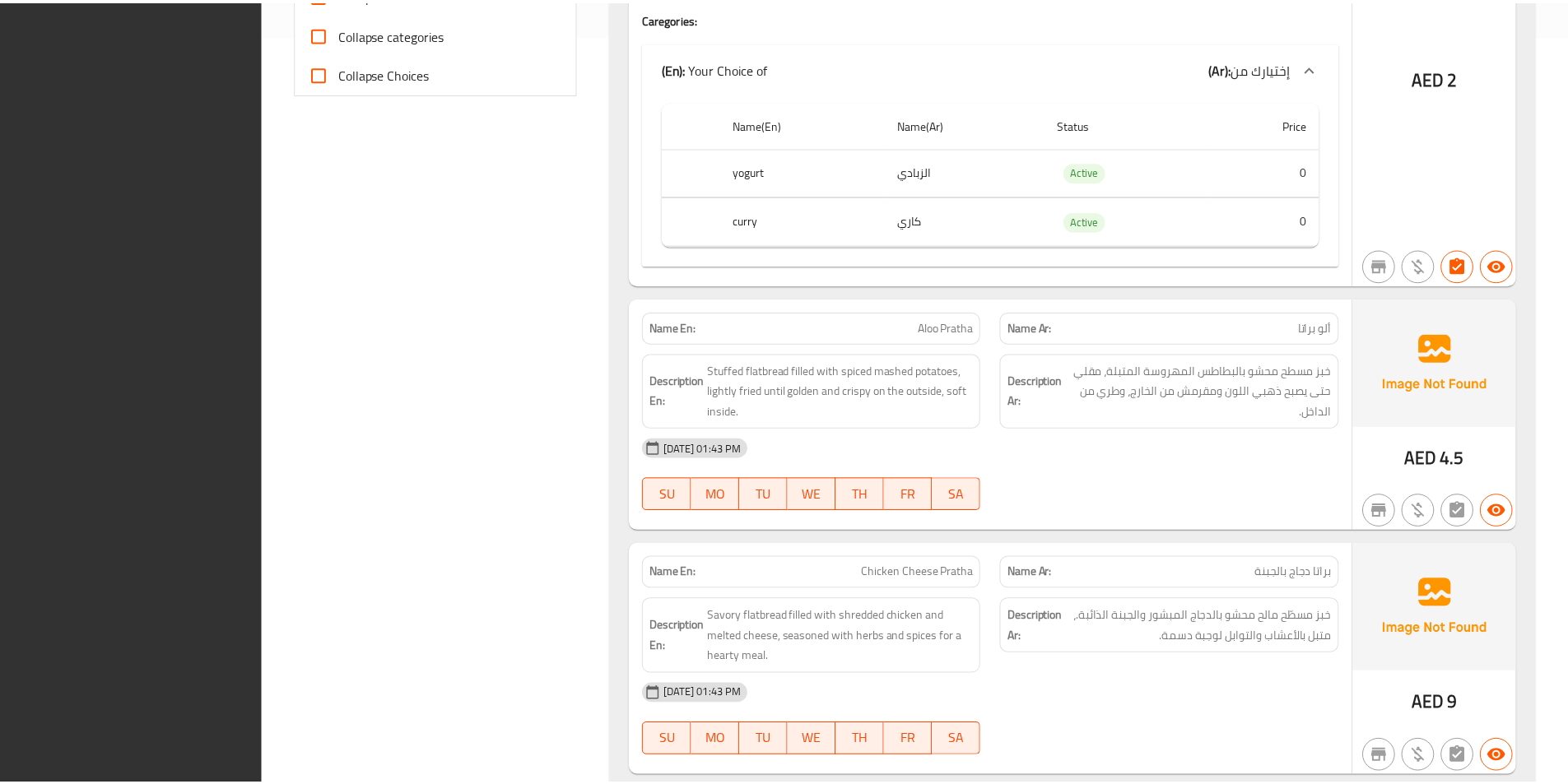
scroll to position [4423, 0]
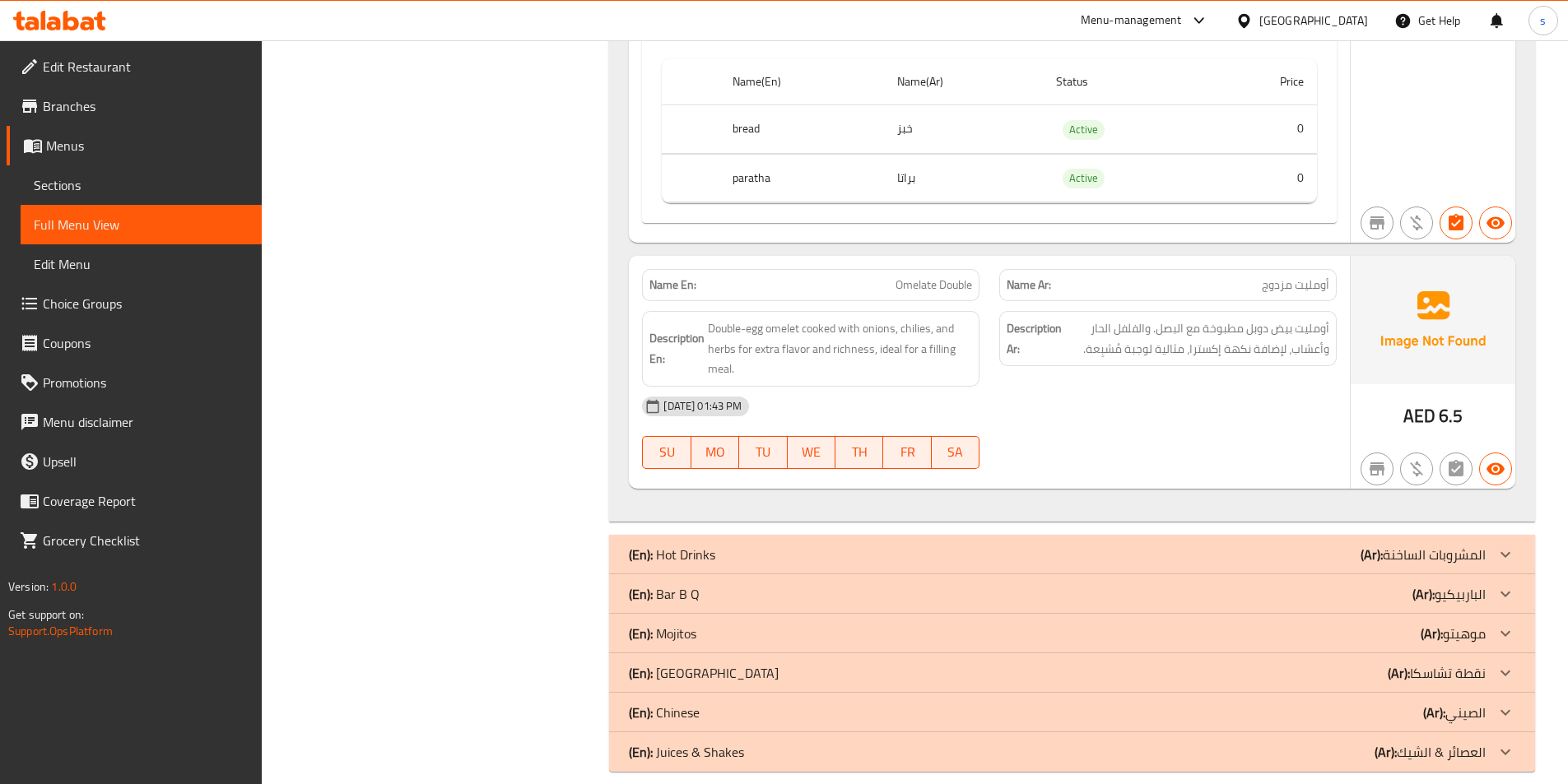
click at [1389, 702] on div "(En): Chinese (Ar): الصيني" at bounding box center [1057, 712] width 856 height 20
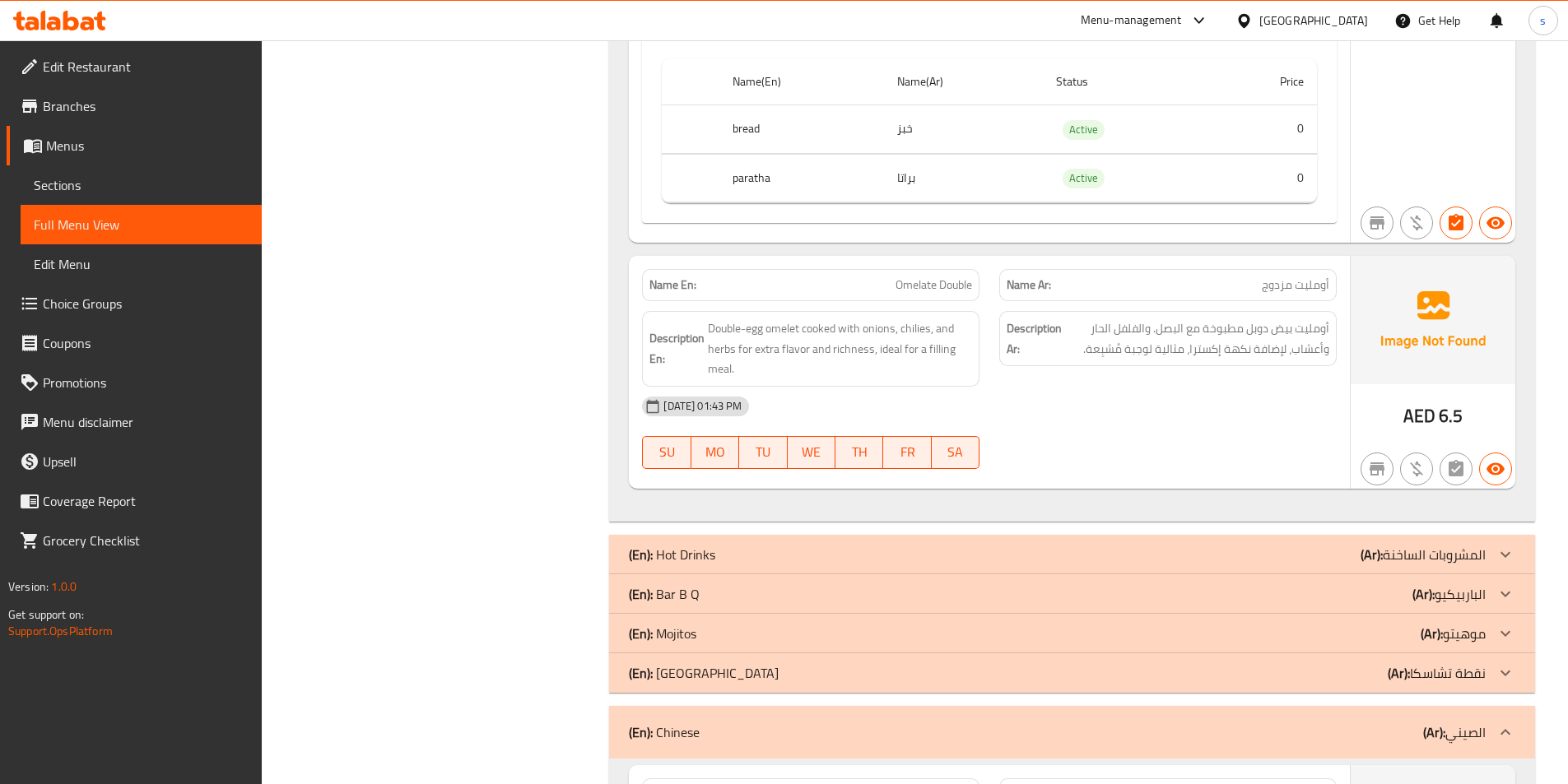
click at [1365, 663] on div "(En): Chaska Point (Ar): نقطة تشاسكا" at bounding box center [1057, 673] width 856 height 20
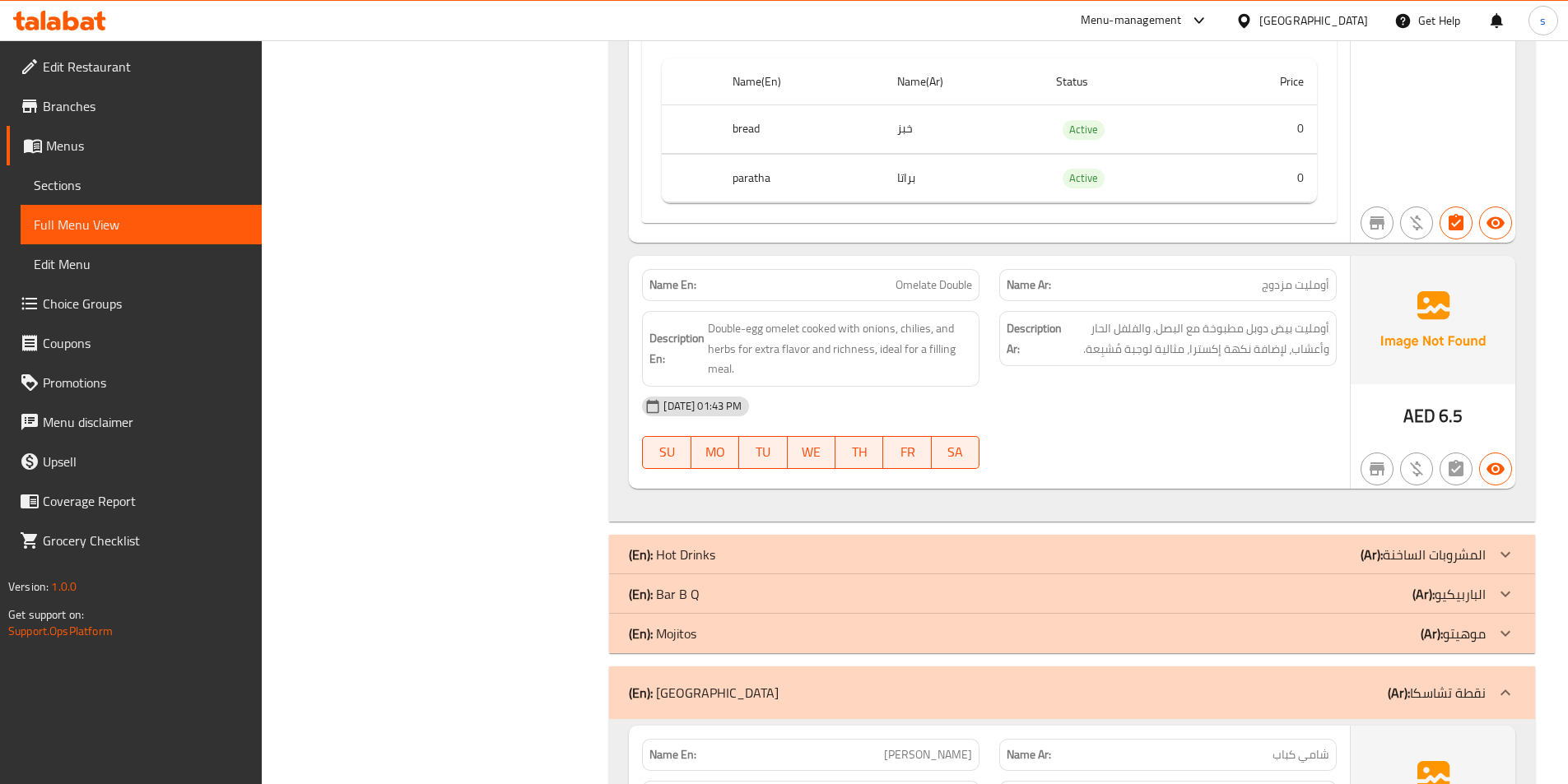
click at [1379, 584] on div "(En): Bar B Q (Ar): الباربيكيو" at bounding box center [1057, 594] width 856 height 20
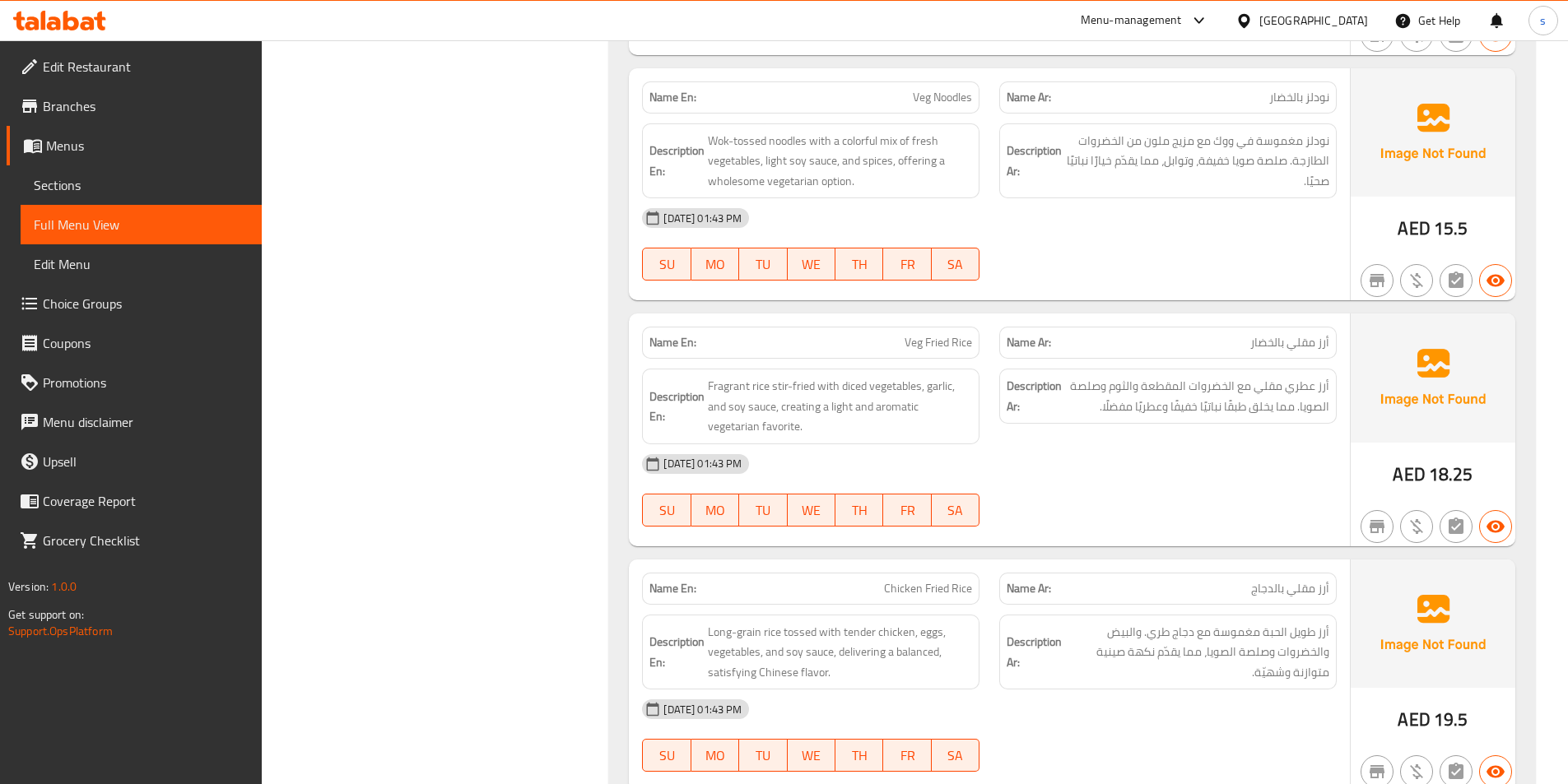
scroll to position [0, 0]
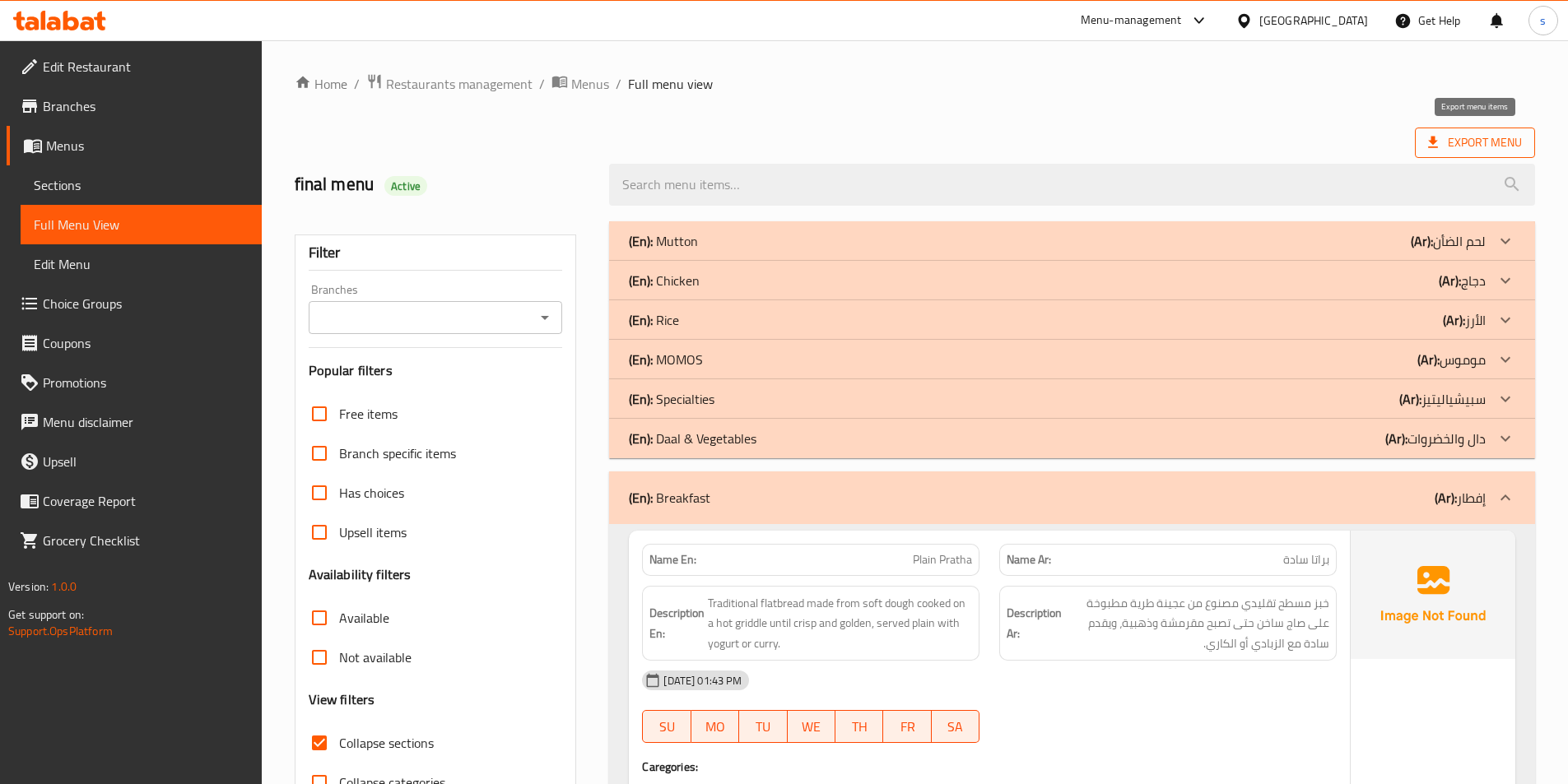
click at [1473, 131] on span "Export Menu" at bounding box center [1474, 142] width 120 height 31
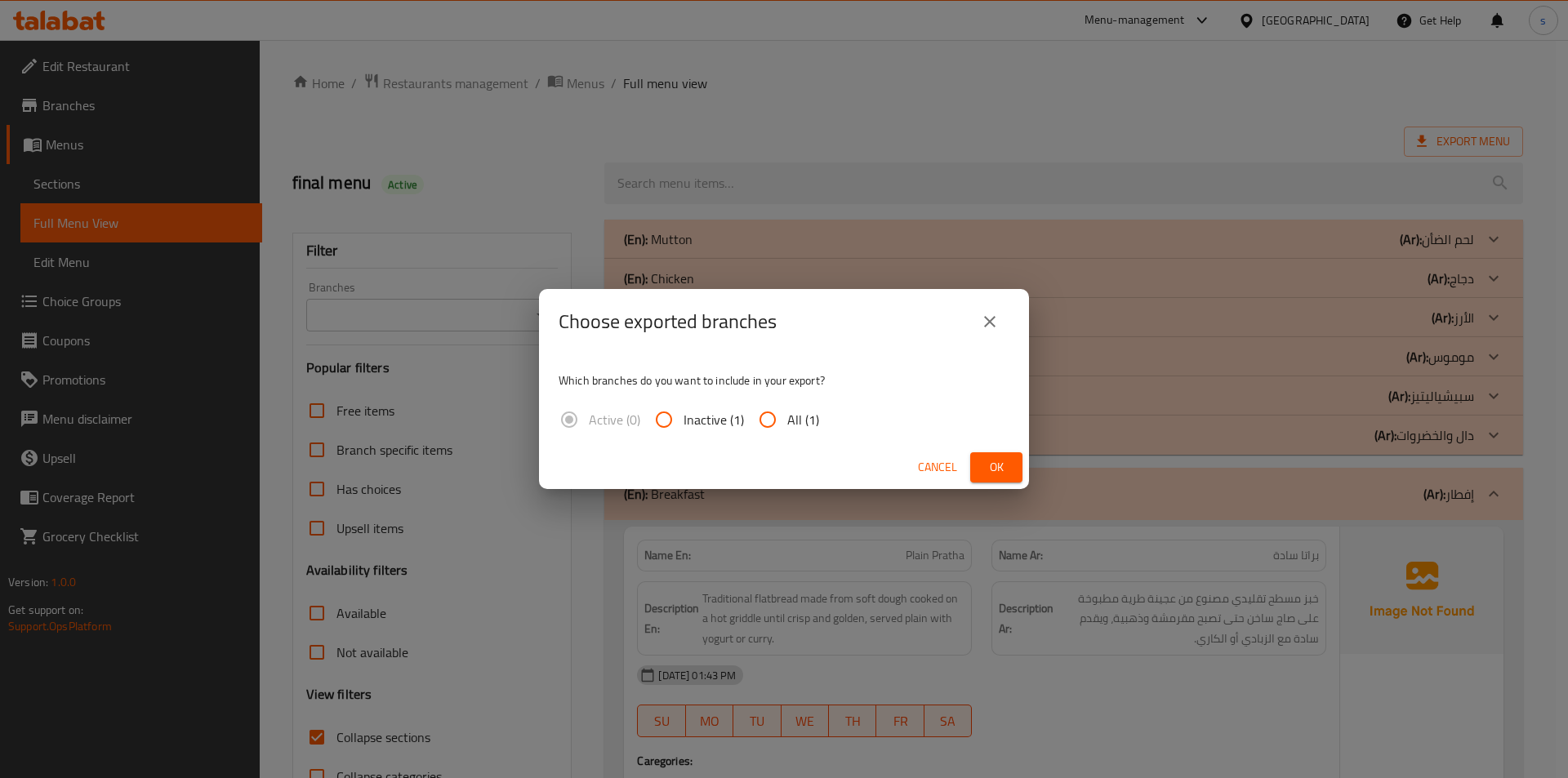
click at [794, 444] on div "Which branches do you want to include in your export? Active (0) Inactive (1) A…" at bounding box center [784, 399] width 490 height 91
click at [803, 420] on span "All (1)" at bounding box center [803, 420] width 32 height 20
click at [787, 420] on input "All (1)" at bounding box center [768, 420] width 39 height 39
radio input "true"
click at [981, 472] on button "Ok" at bounding box center [996, 467] width 53 height 30
